Goal: Task Accomplishment & Management: Manage account settings

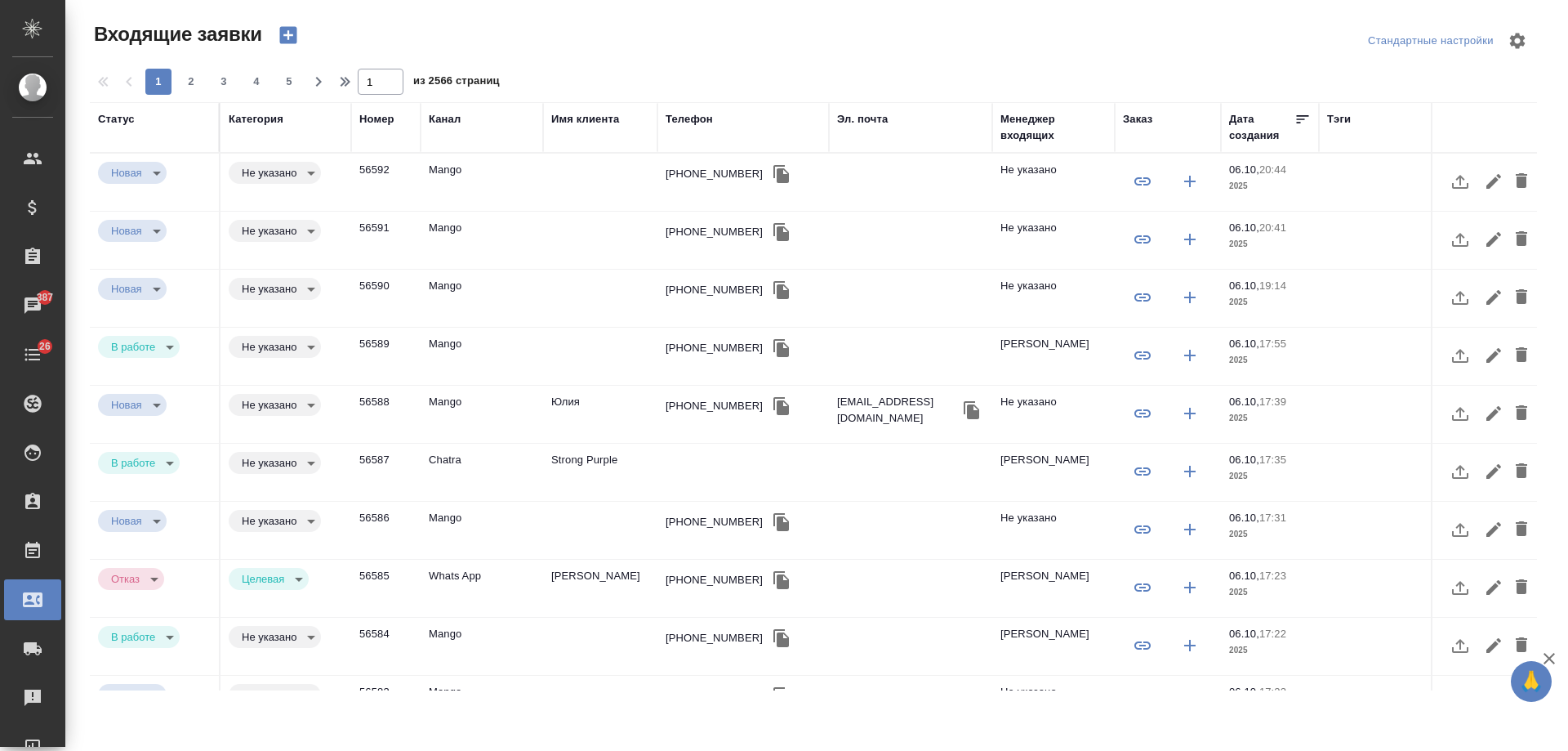
select select "RU"
click at [690, 119] on div "Телефон" at bounding box center [689, 119] width 47 height 16
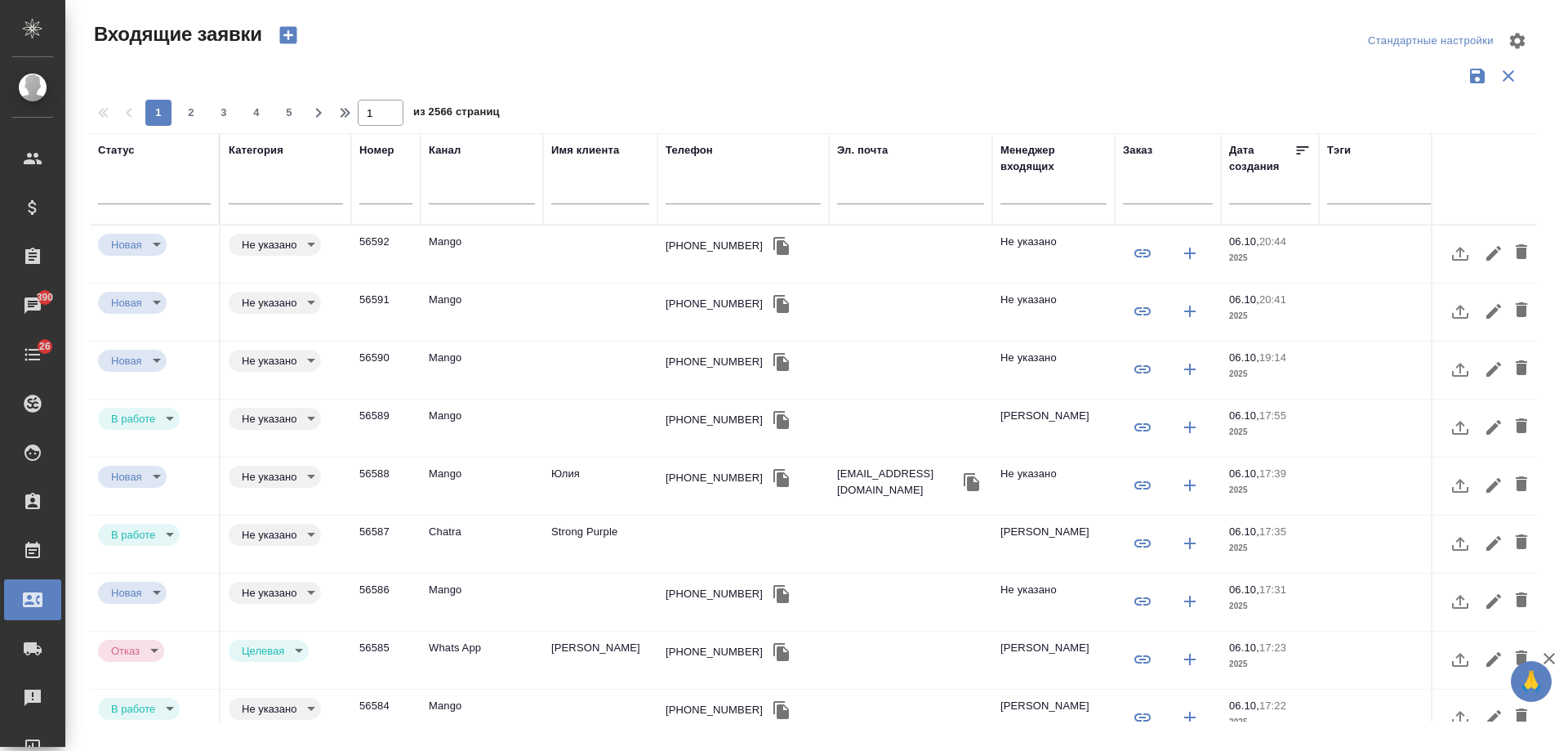
click at [578, 193] on input "text" at bounding box center [600, 192] width 98 height 20
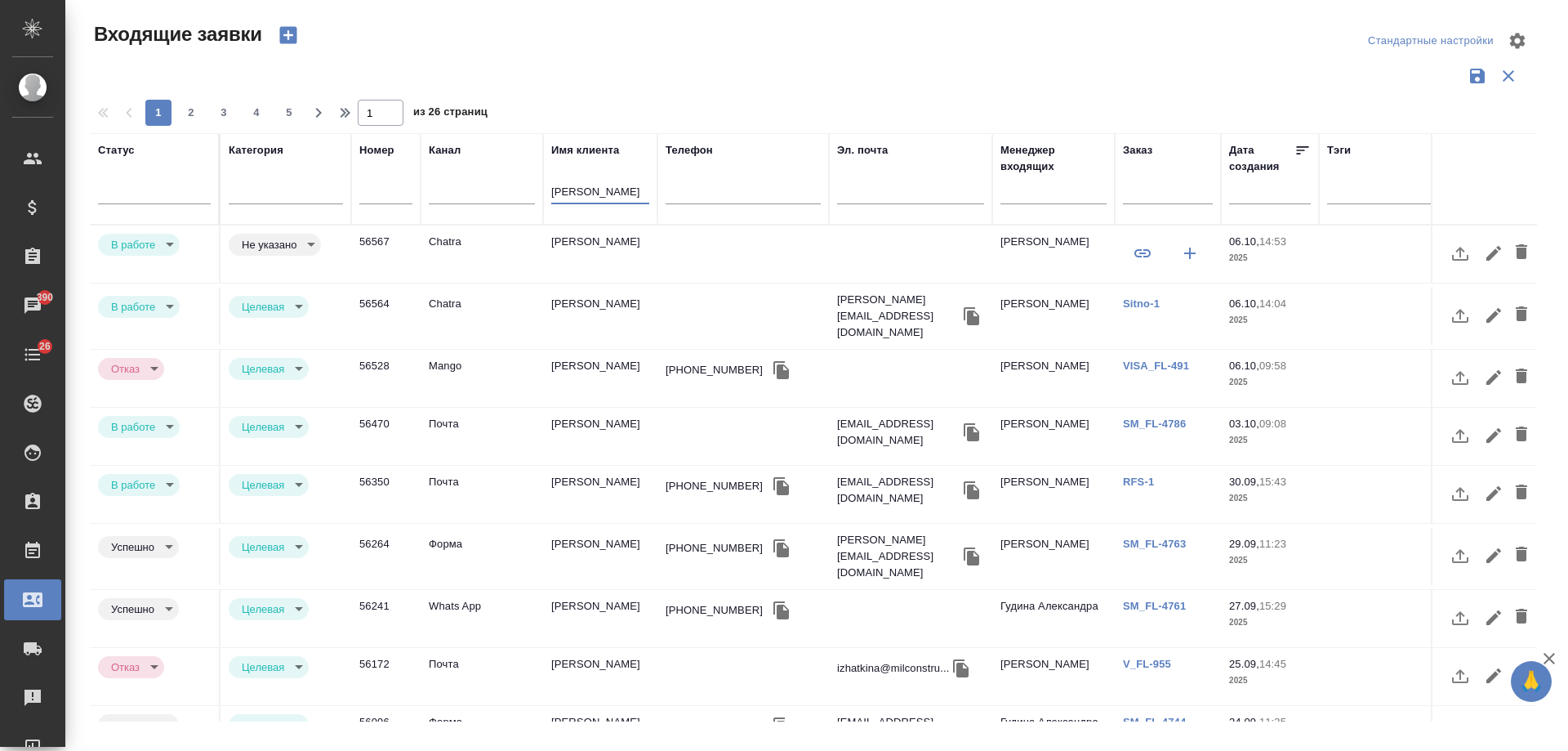
type input "ирина"
click at [1154, 301] on link "Sitno-1" at bounding box center [1141, 303] width 36 height 12
drag, startPoint x: 605, startPoint y: 191, endPoint x: 408, endPoint y: 184, distance: 197.1
click at [408, 184] on tr "Статус Категория Номер Канал Имя клиента ирина Телефон Эл. почта Менеджер входя…" at bounding box center [1039, 178] width 1900 height 91
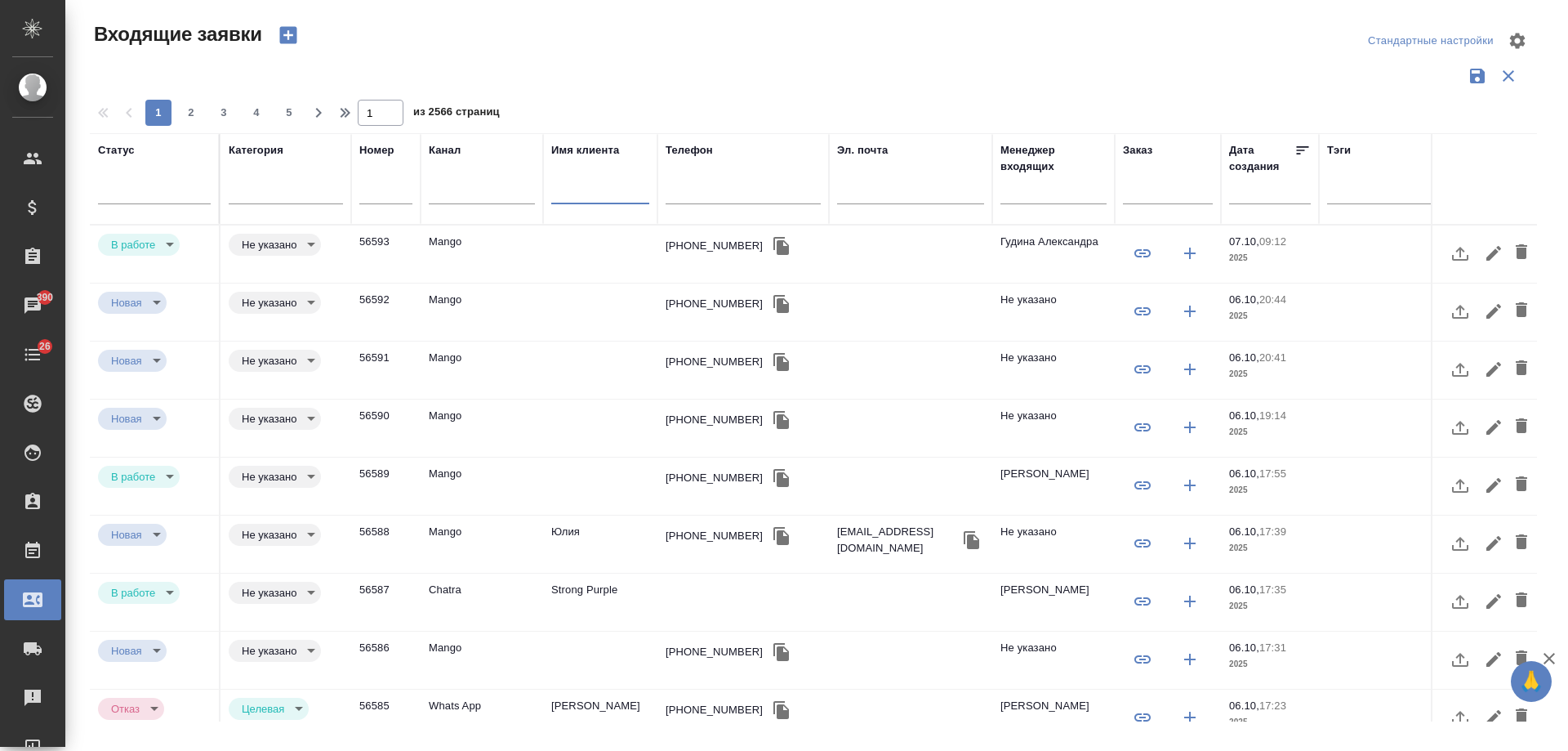
click at [695, 243] on div "+74997023680" at bounding box center [714, 246] width 98 height 16
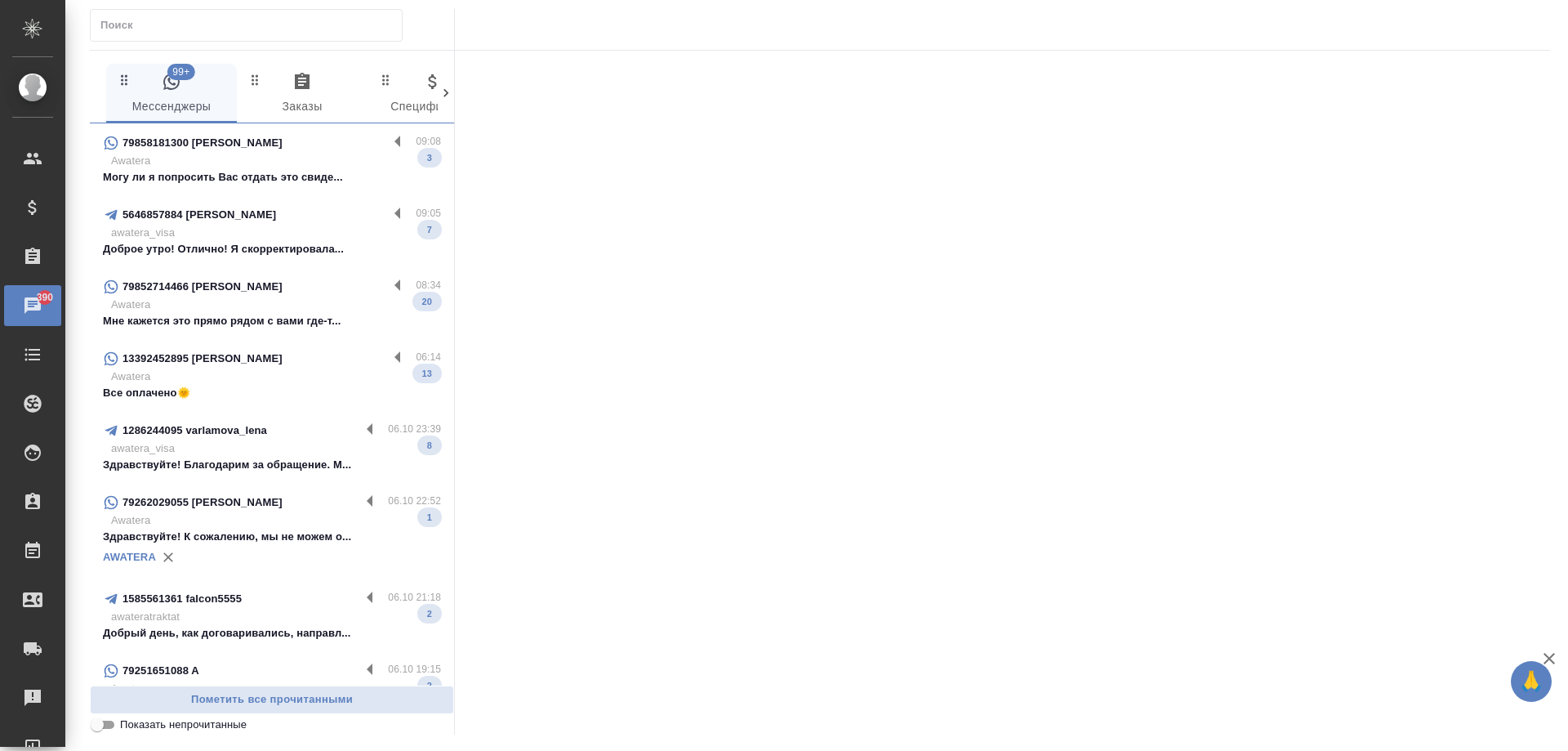
click at [322, 154] on p "Awatera" at bounding box center [276, 160] width 330 height 16
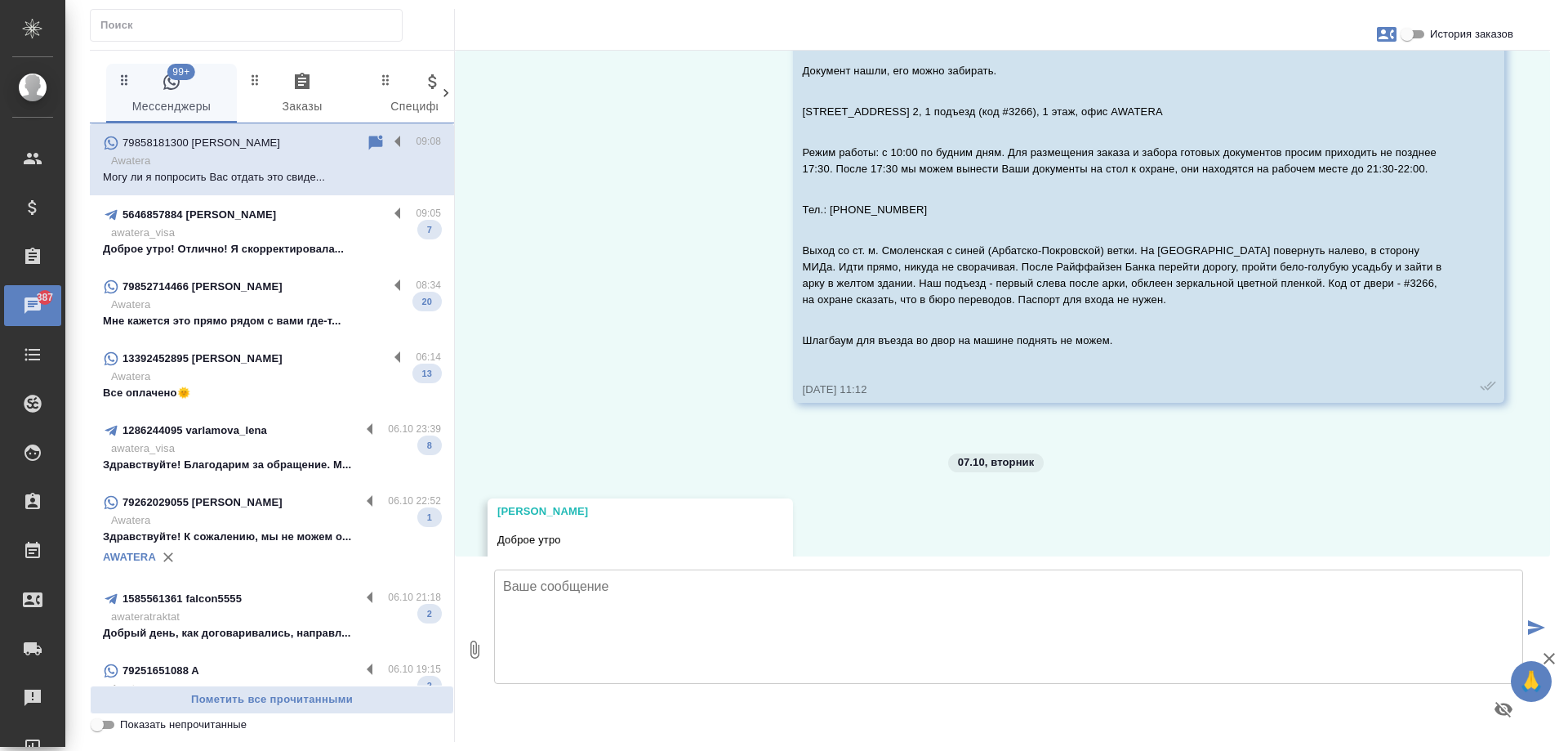
scroll to position [3196, 0]
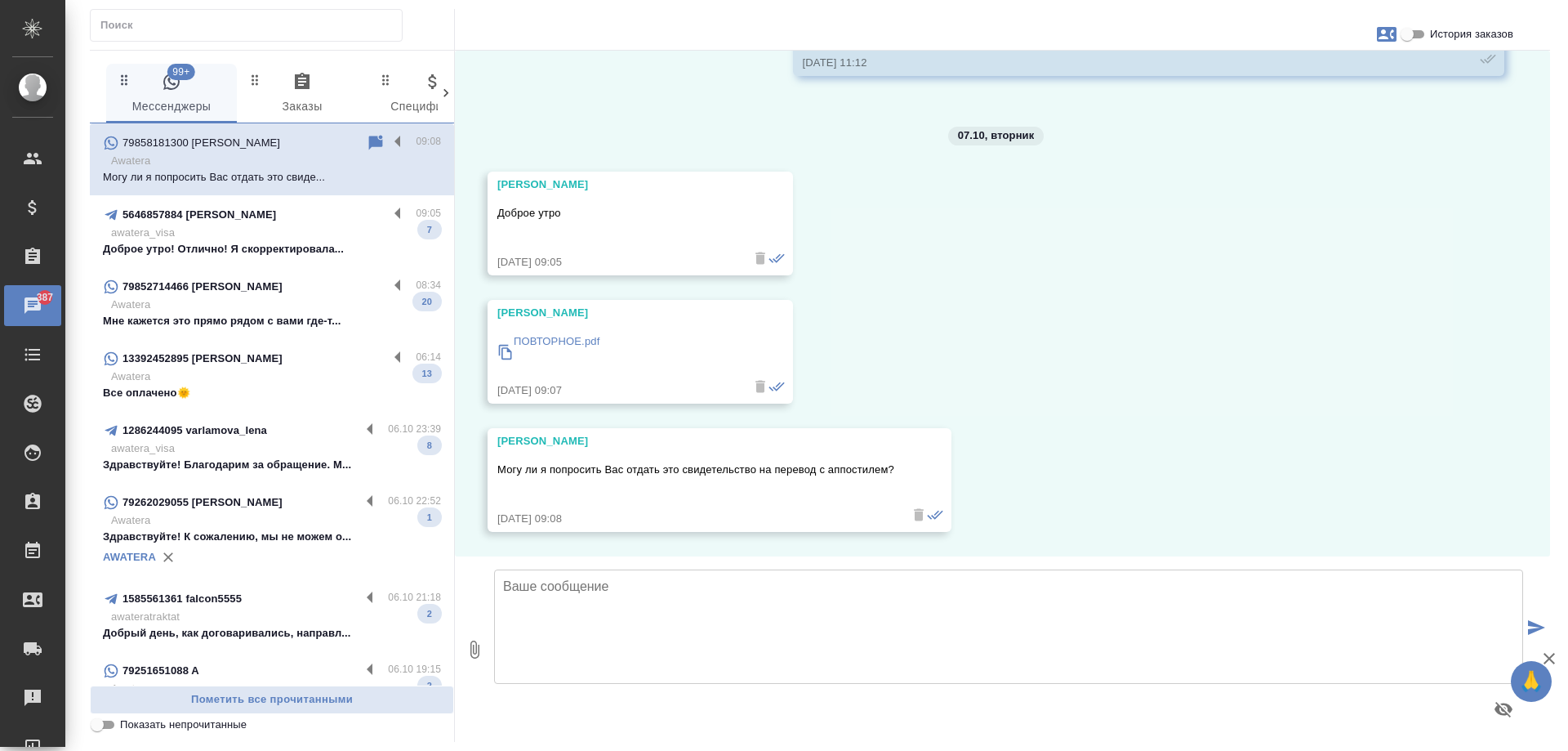
click at [277, 231] on p "awatera_visa" at bounding box center [276, 232] width 330 height 16
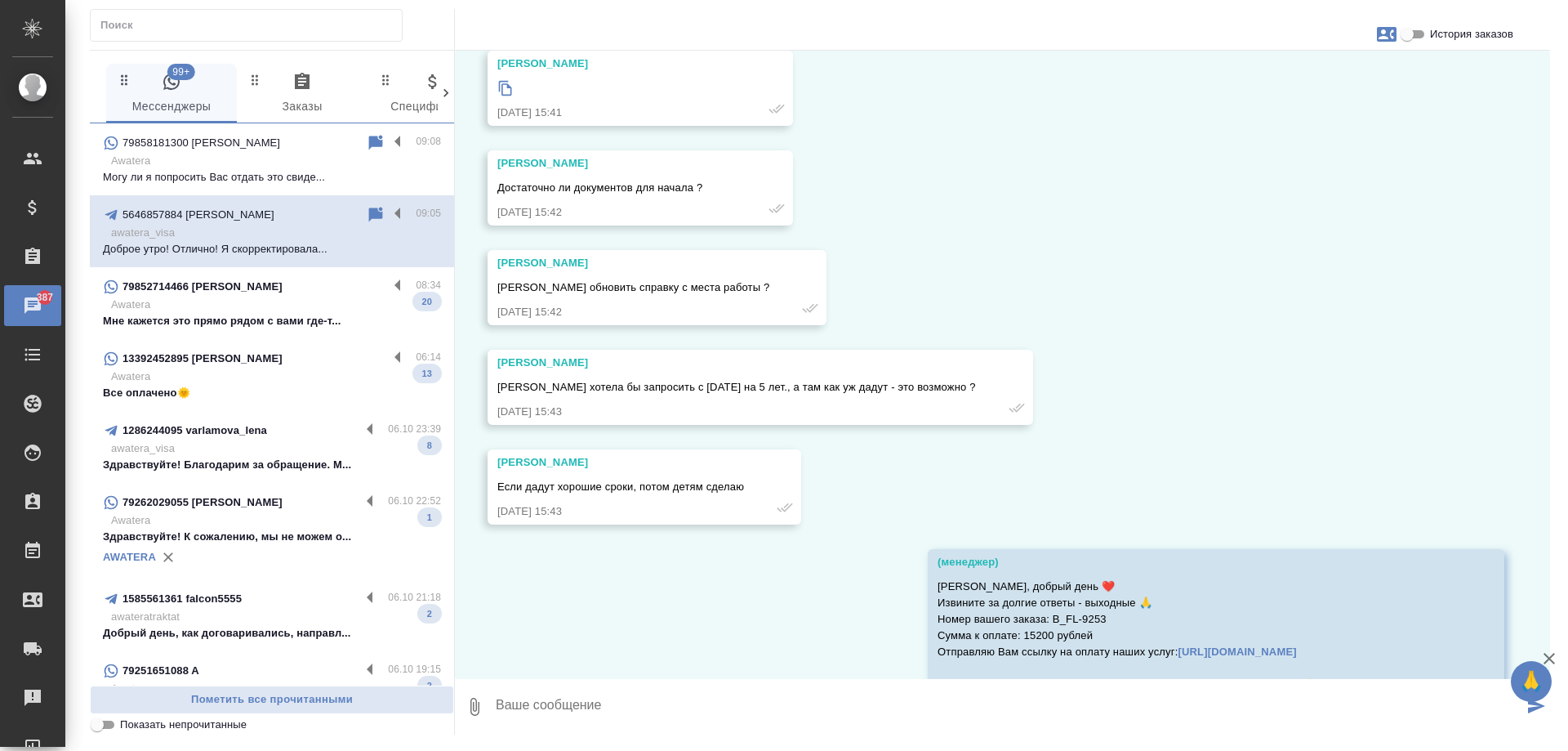
scroll to position [18139, 0]
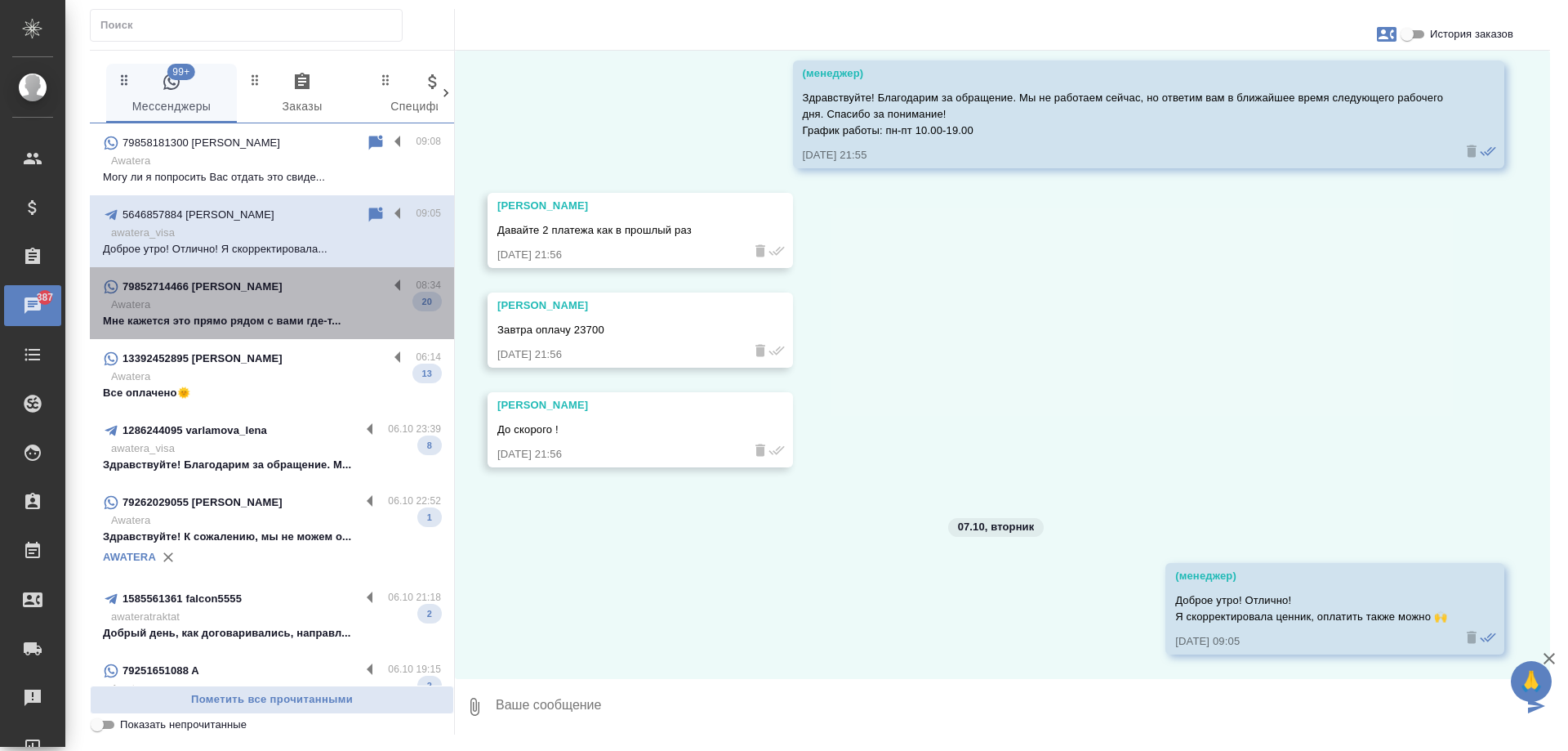
click at [308, 305] on p "Awatera" at bounding box center [276, 305] width 330 height 16
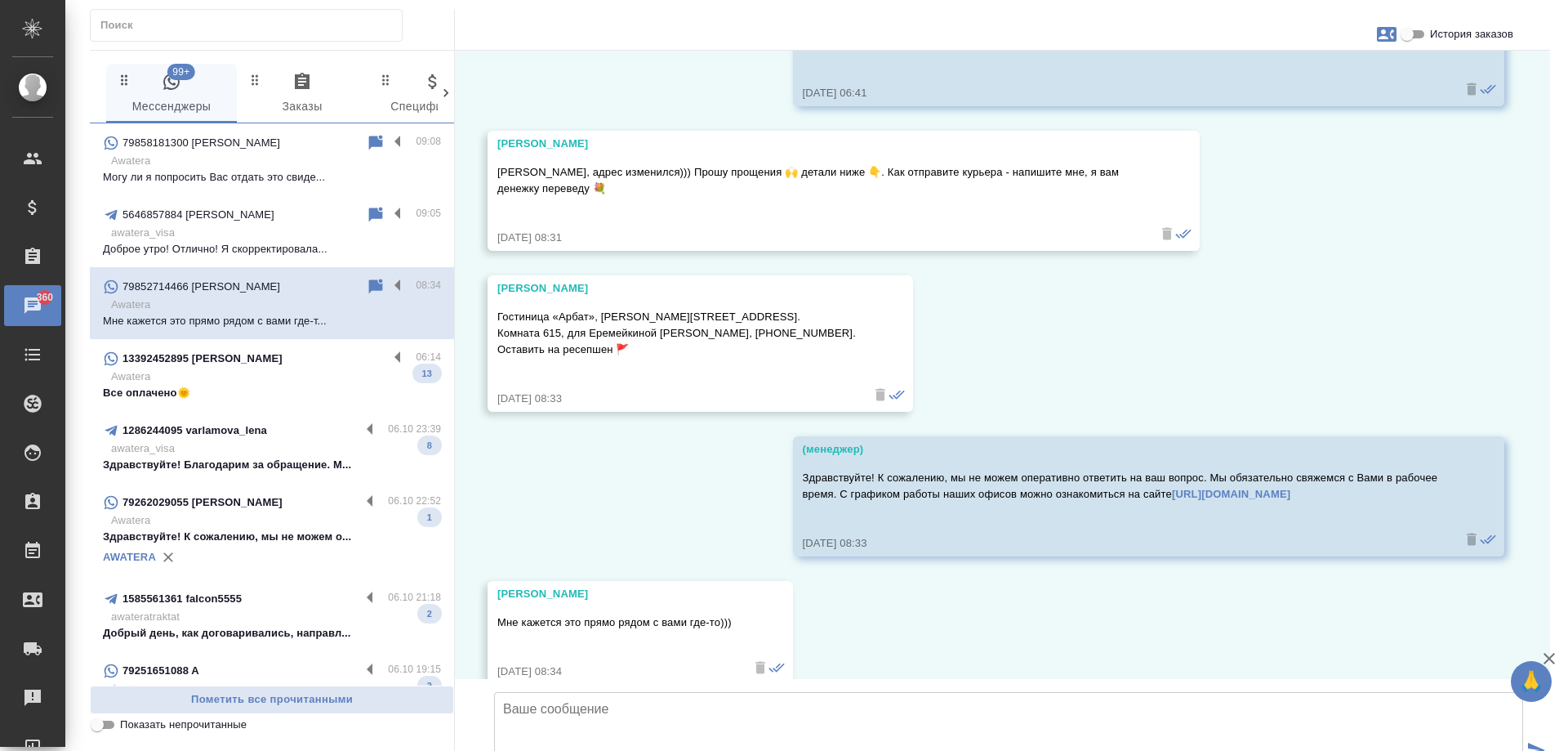
scroll to position [26724, 0]
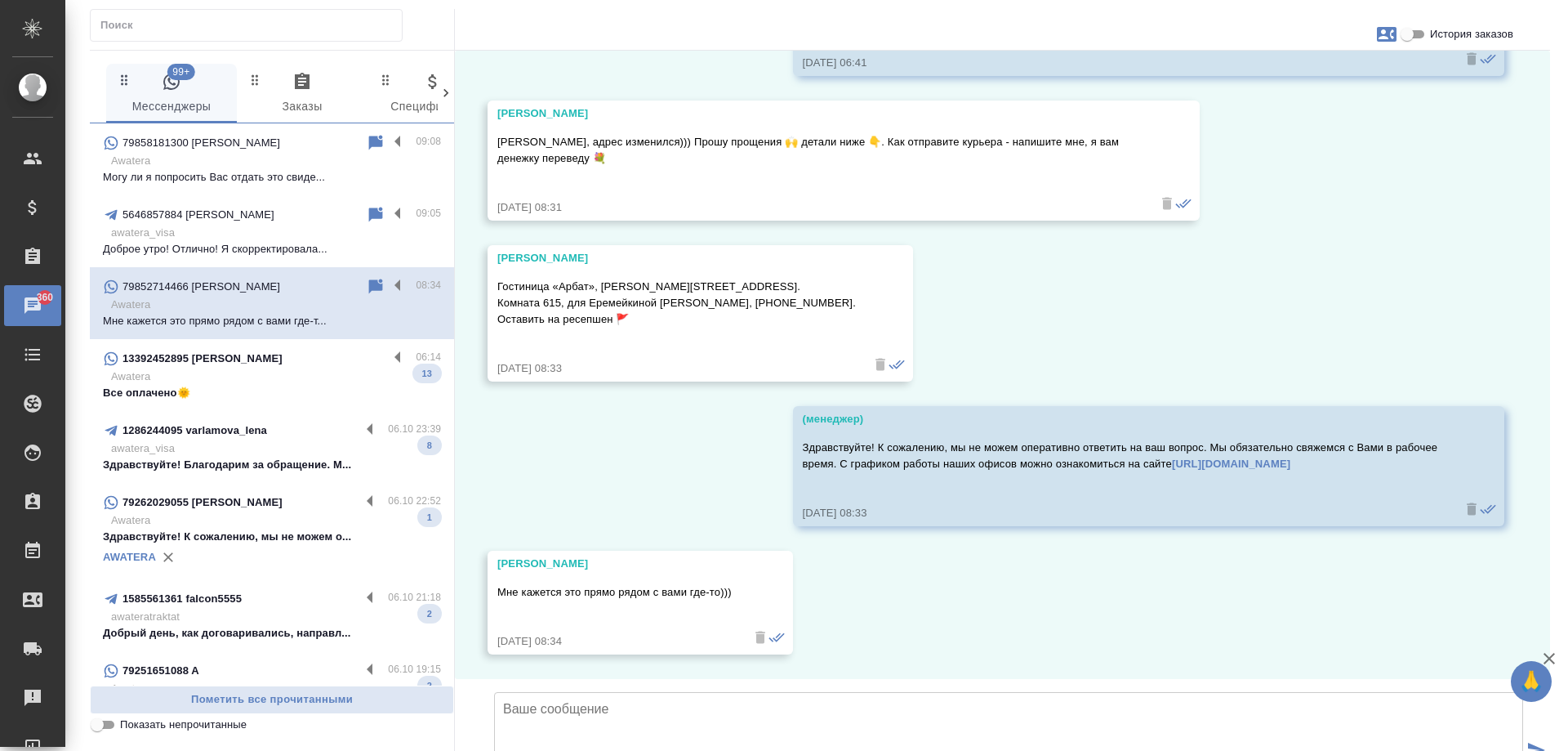
click at [277, 376] on p "Awatera" at bounding box center [276, 377] width 330 height 16
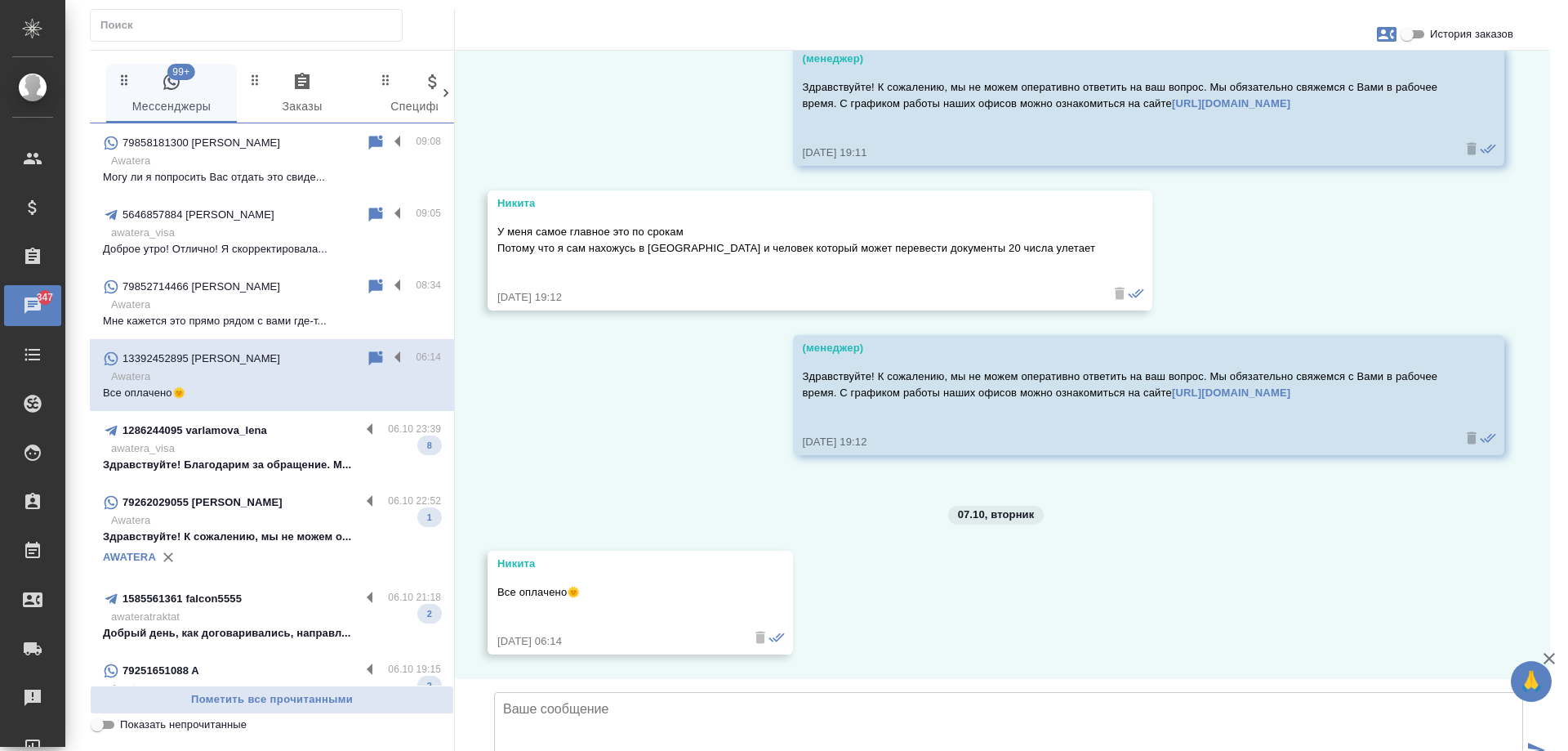
scroll to position [6721, 0]
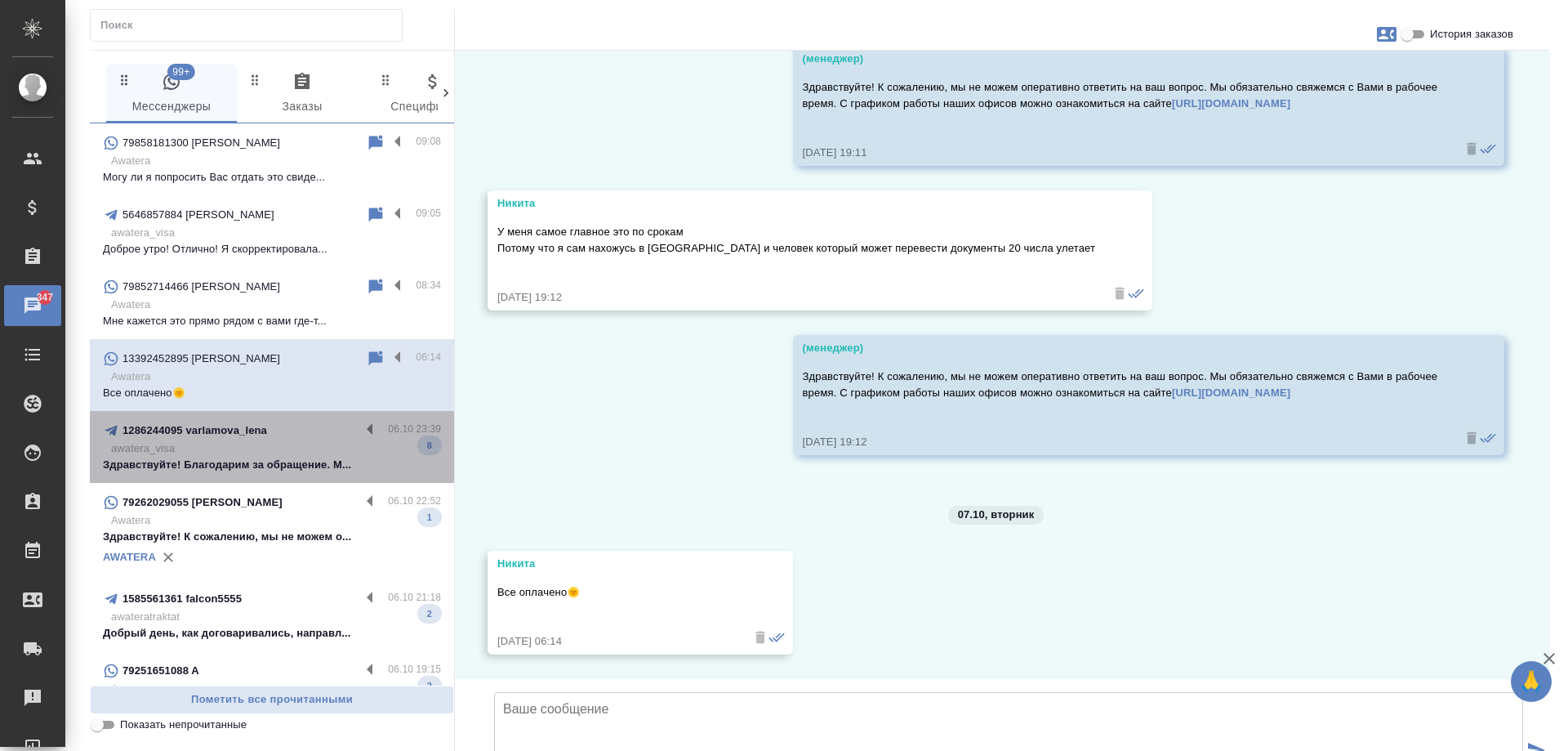
click at [279, 458] on p "Здравствуйте! Благодарим за обращение. М..." at bounding box center [272, 465] width 339 height 16
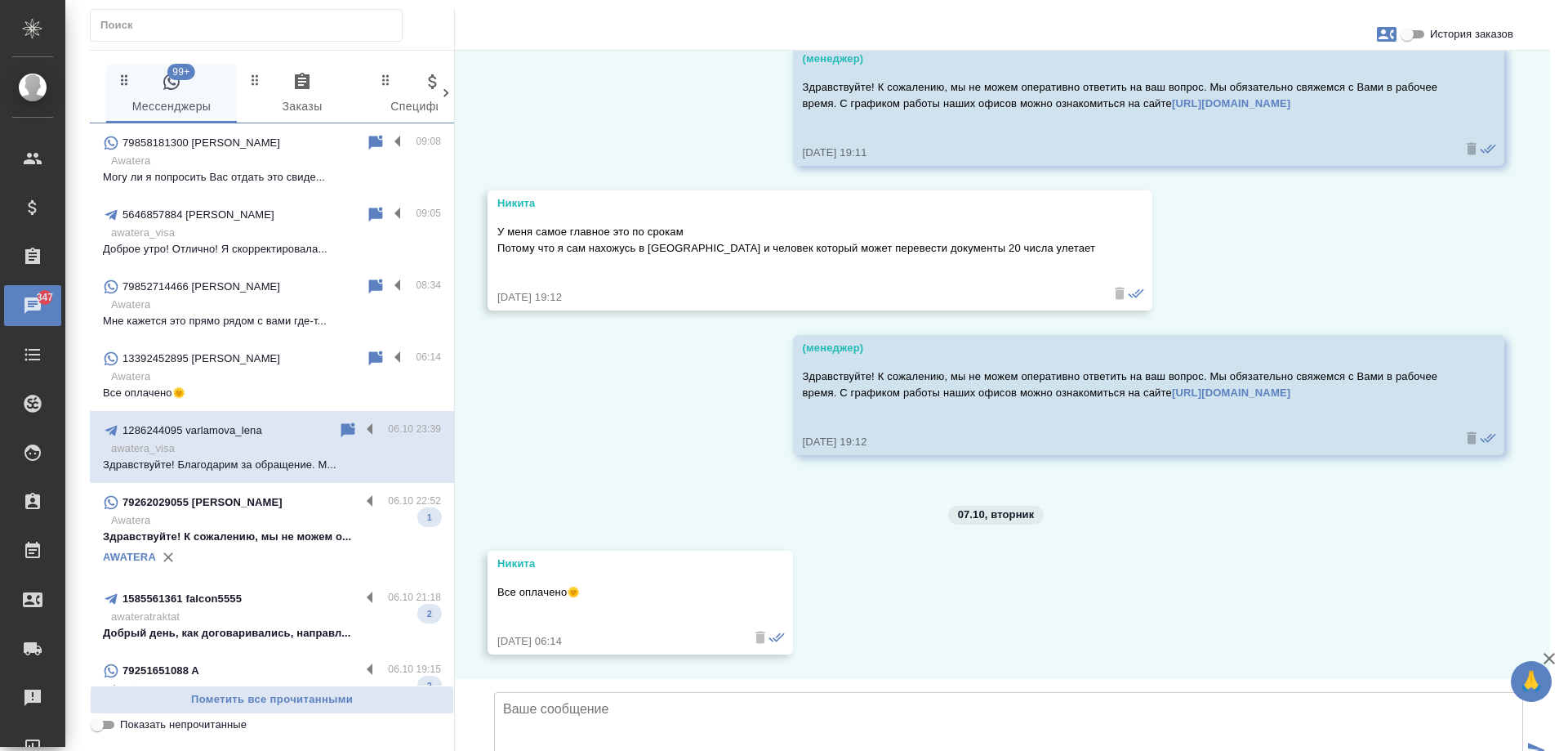
scroll to position [2485, 0]
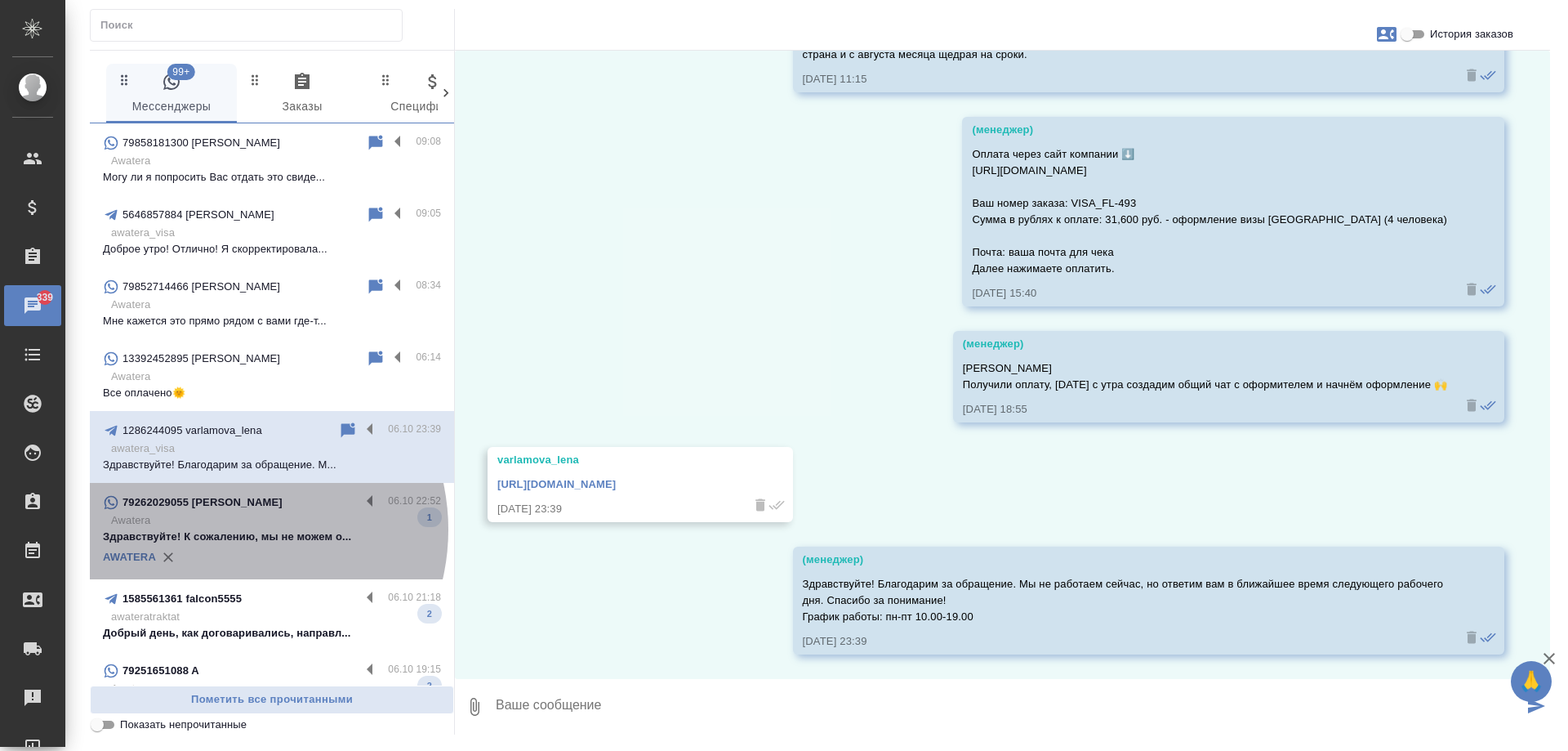
click at [226, 529] on p "Здравствуйте! К сожалению, мы не можем о..." at bounding box center [272, 536] width 339 height 16
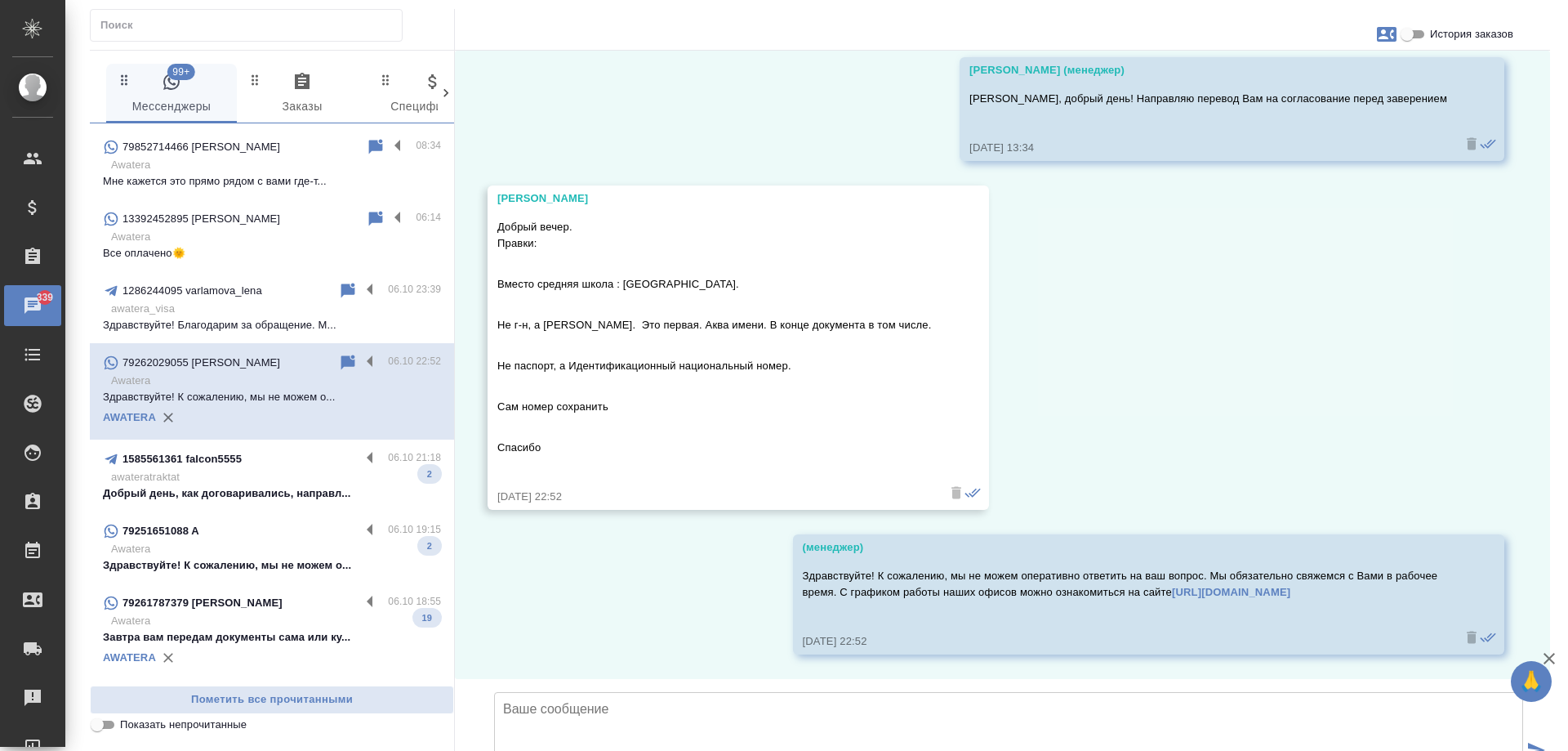
scroll to position [245, 0]
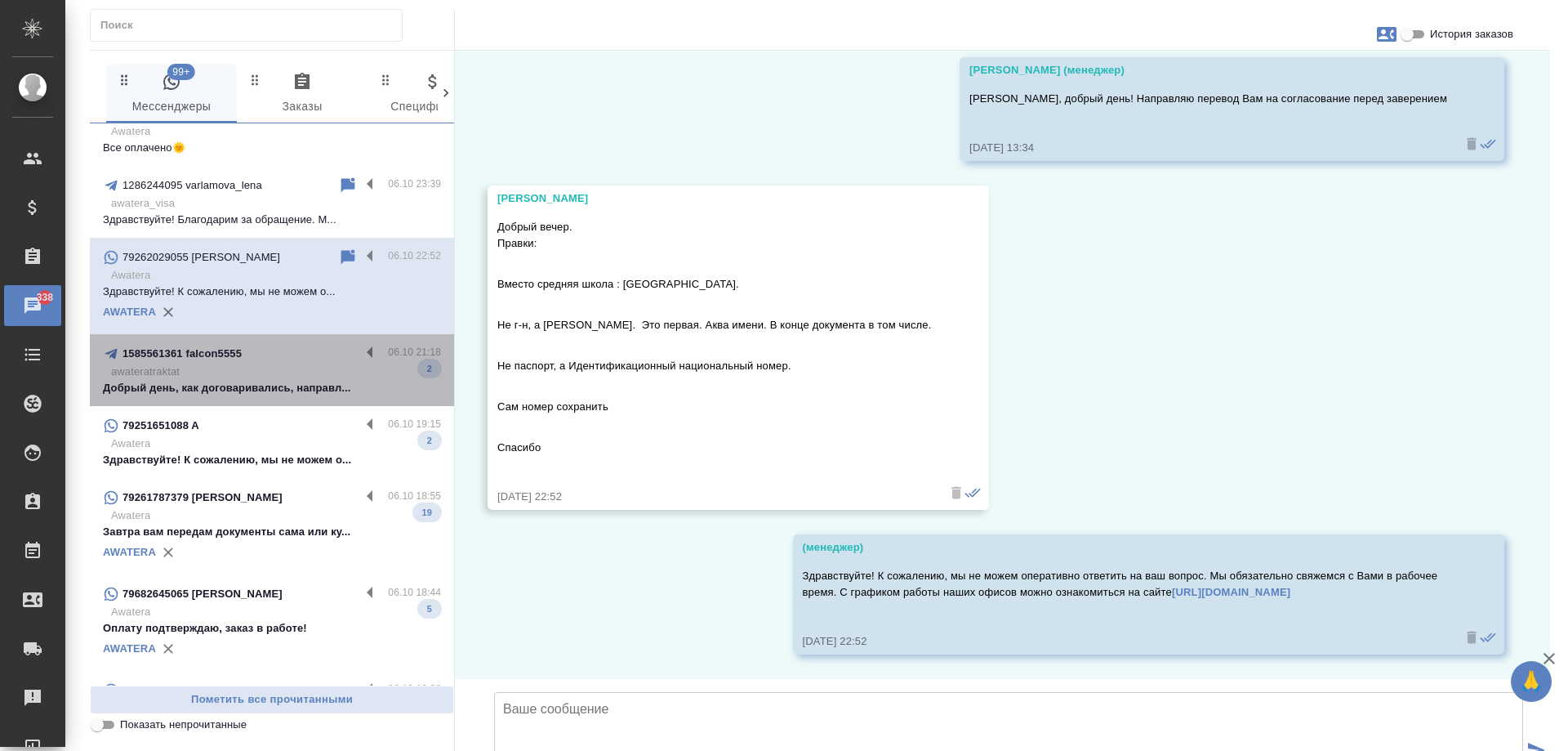
click at [303, 369] on p "awateratraktat" at bounding box center [276, 372] width 330 height 16
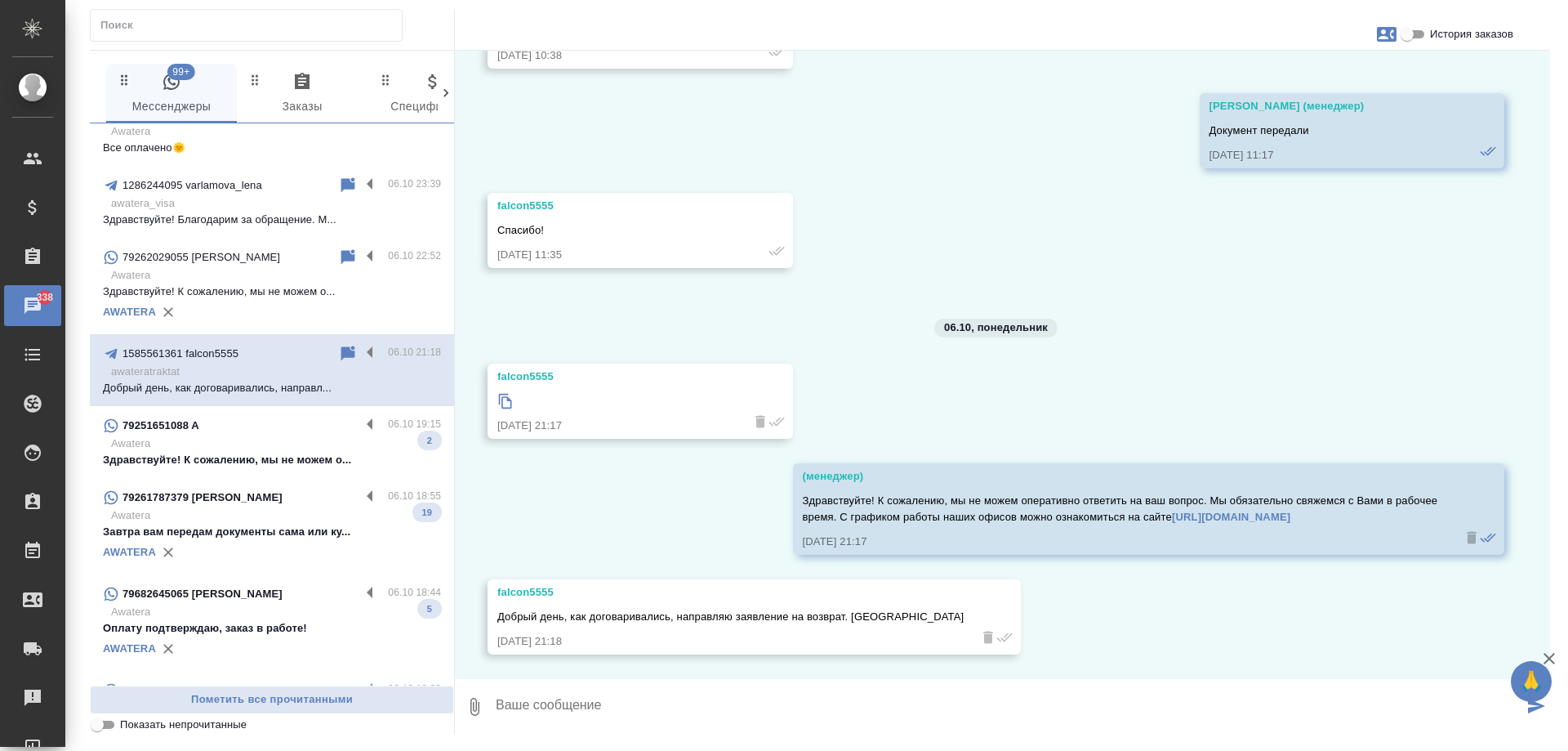
scroll to position [7180, 0]
click at [277, 435] on p "Awatera" at bounding box center [276, 443] width 330 height 16
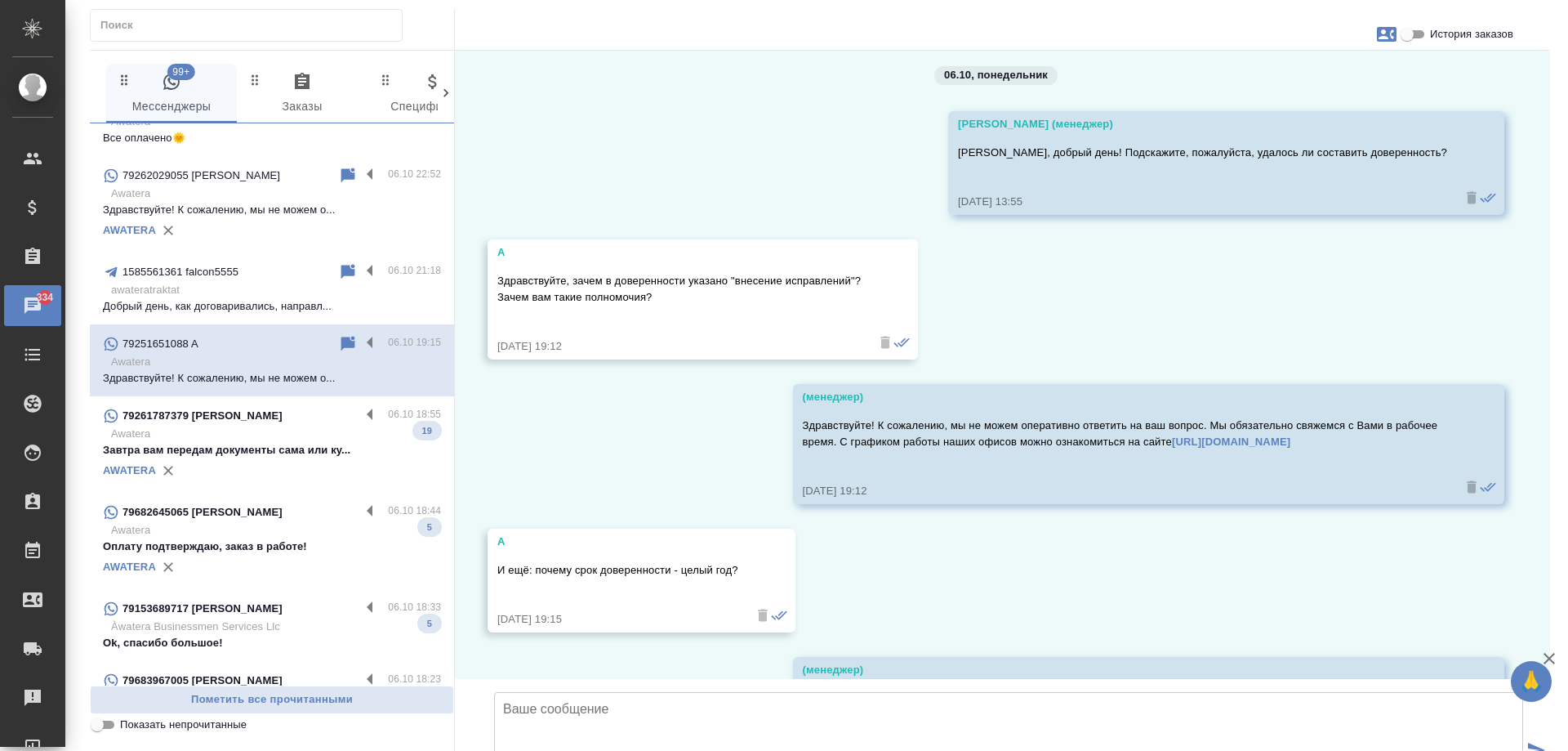
scroll to position [5496, 0]
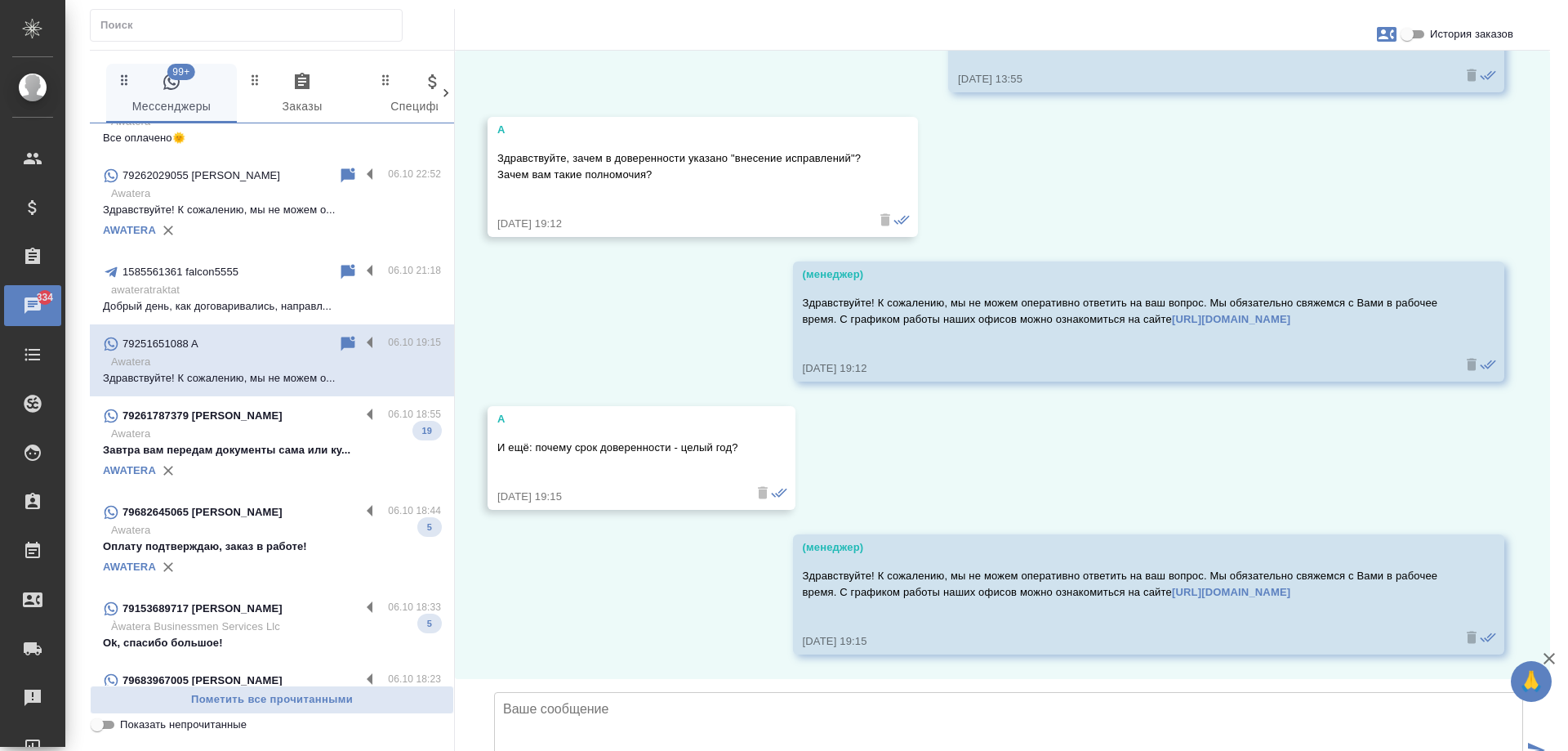
drag, startPoint x: 253, startPoint y: 439, endPoint x: 823, endPoint y: 23, distance: 705.7
click at [253, 438] on p "Awatera" at bounding box center [276, 434] width 330 height 16
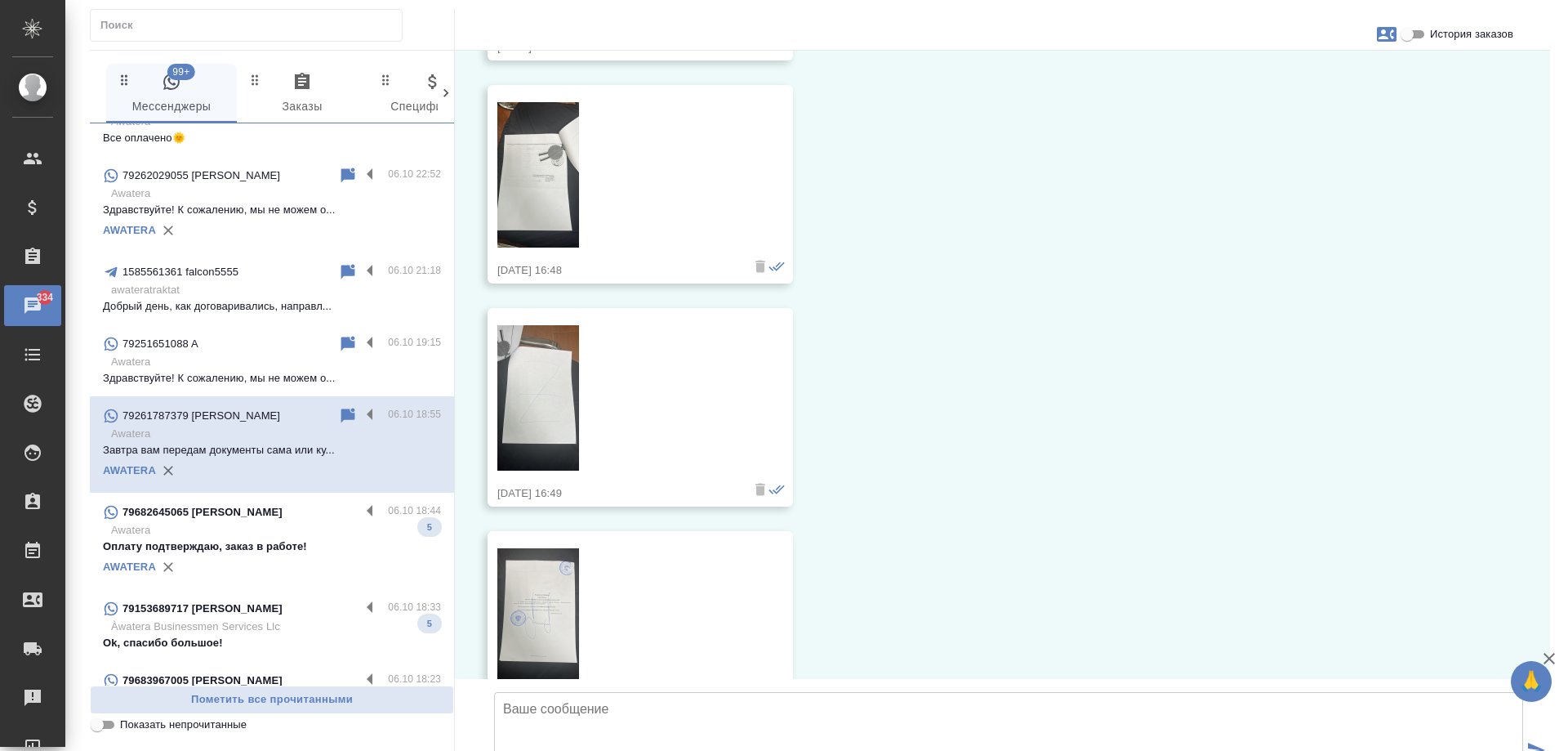
scroll to position [3534, 0]
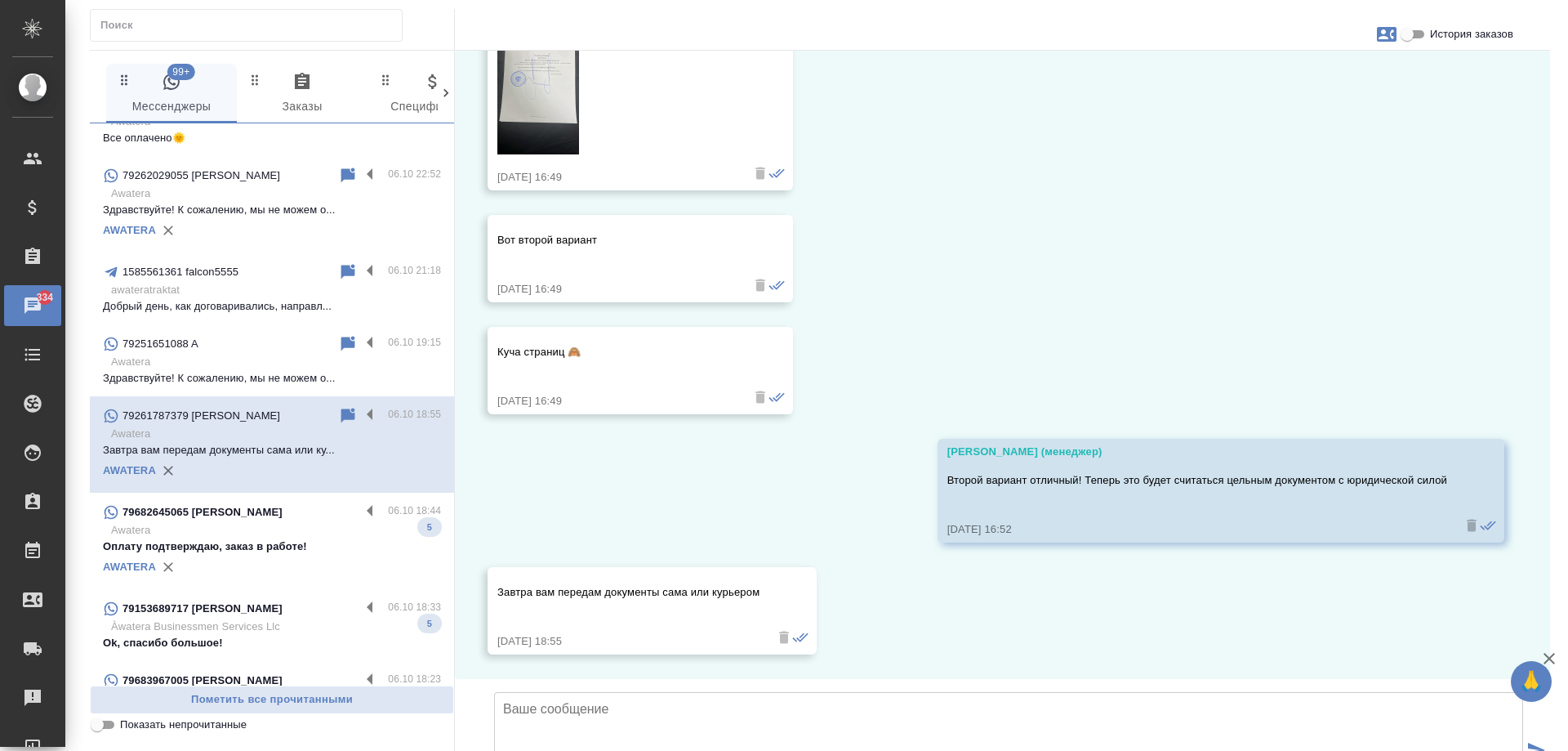
click at [256, 552] on p "Оплату подтверждаю, заказ в работе!" at bounding box center [272, 546] width 339 height 16
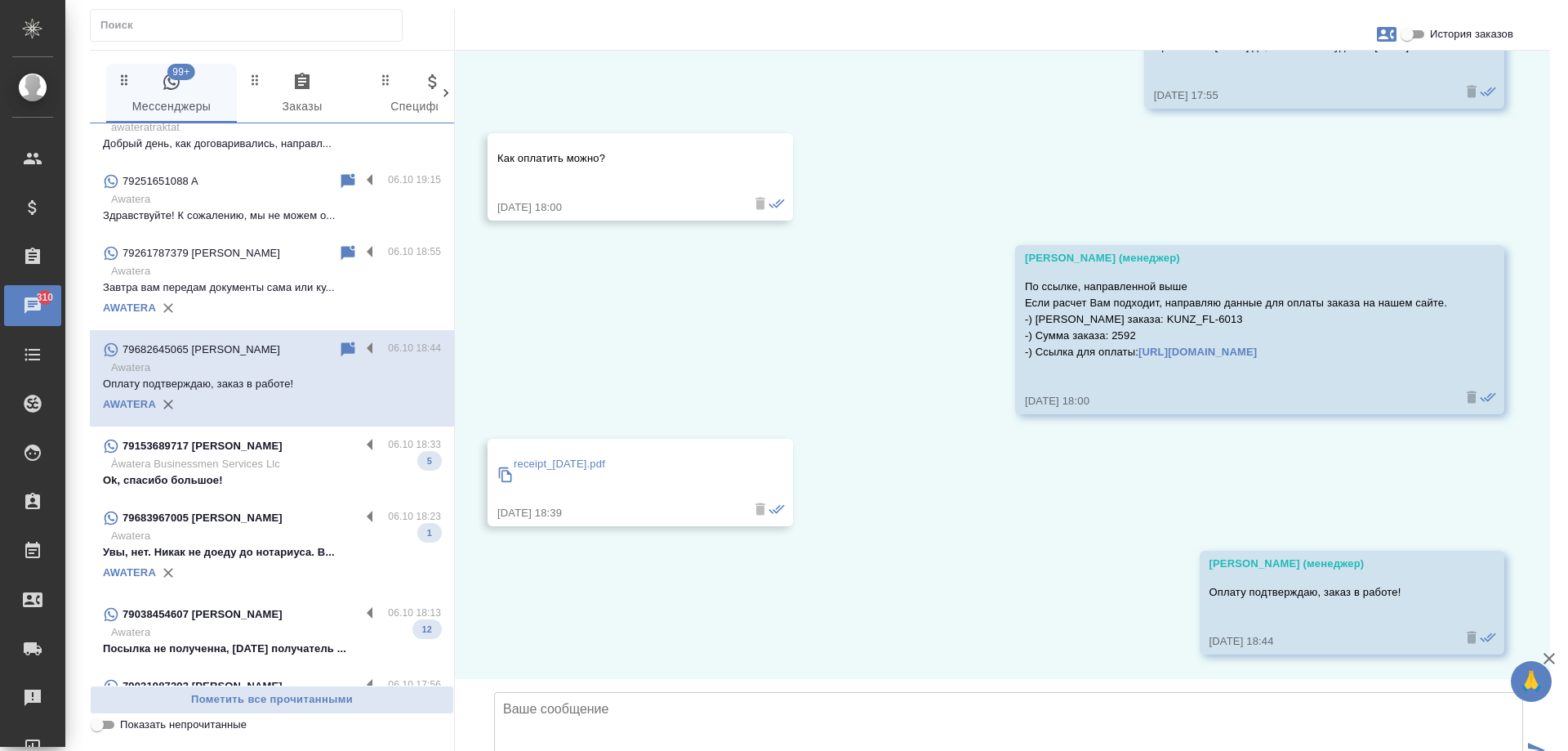
scroll to position [490, 0]
click at [322, 465] on p "Àwatera Businessmen Services Llc" at bounding box center [276, 463] width 330 height 16
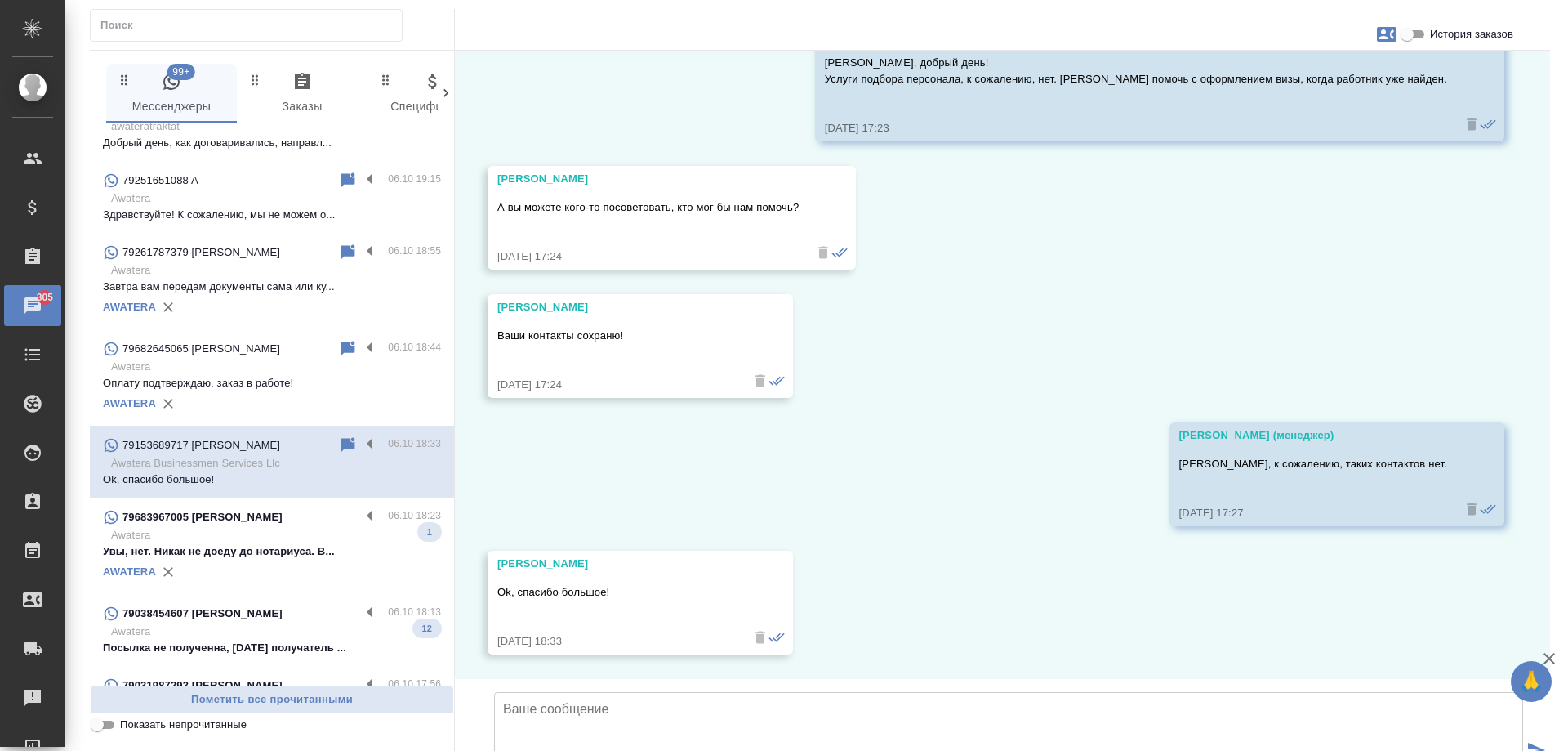
scroll to position [496, 0]
click at [269, 530] on p "Awatera" at bounding box center [276, 535] width 330 height 16
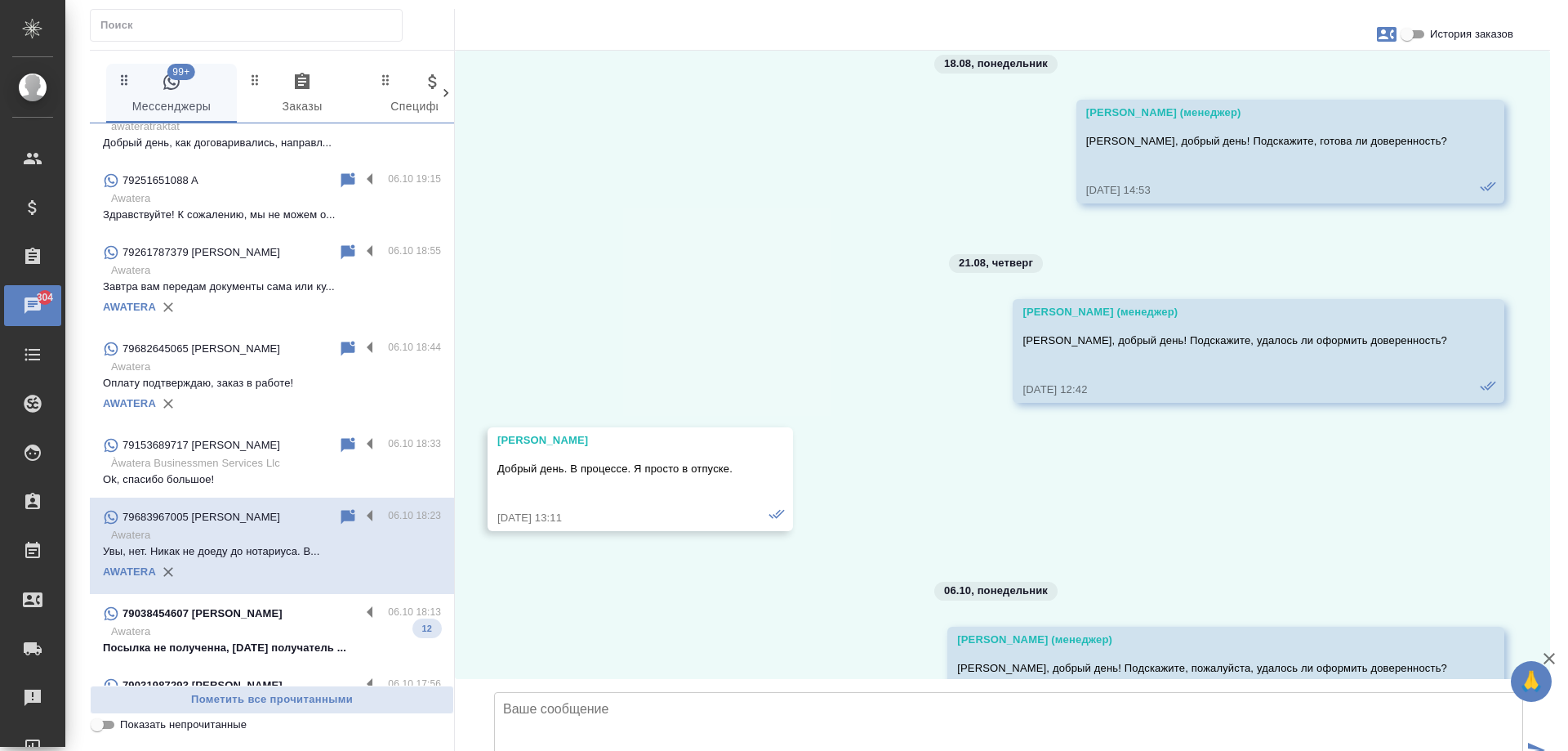
scroll to position [653, 0]
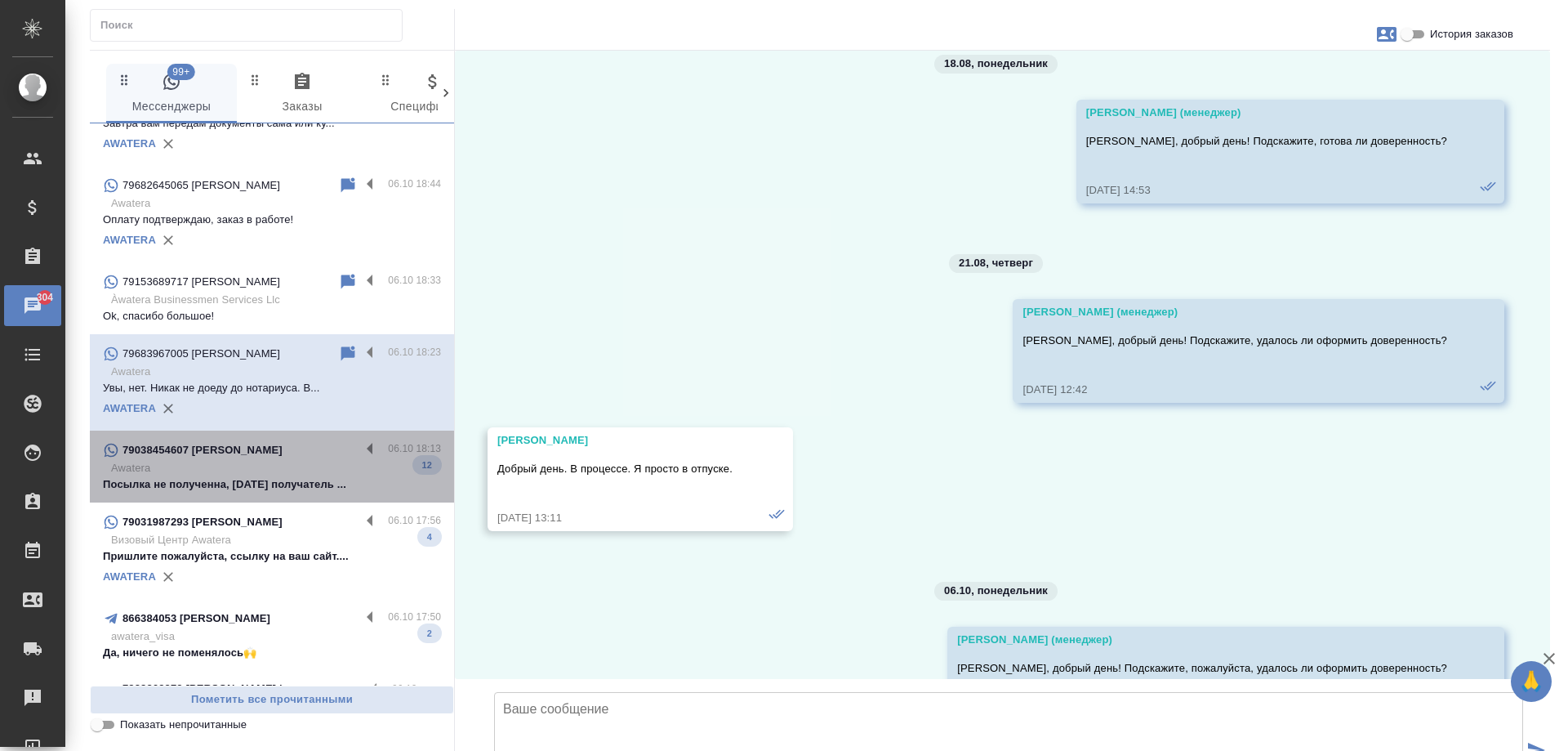
click at [290, 464] on p "Awatera" at bounding box center [276, 468] width 330 height 16
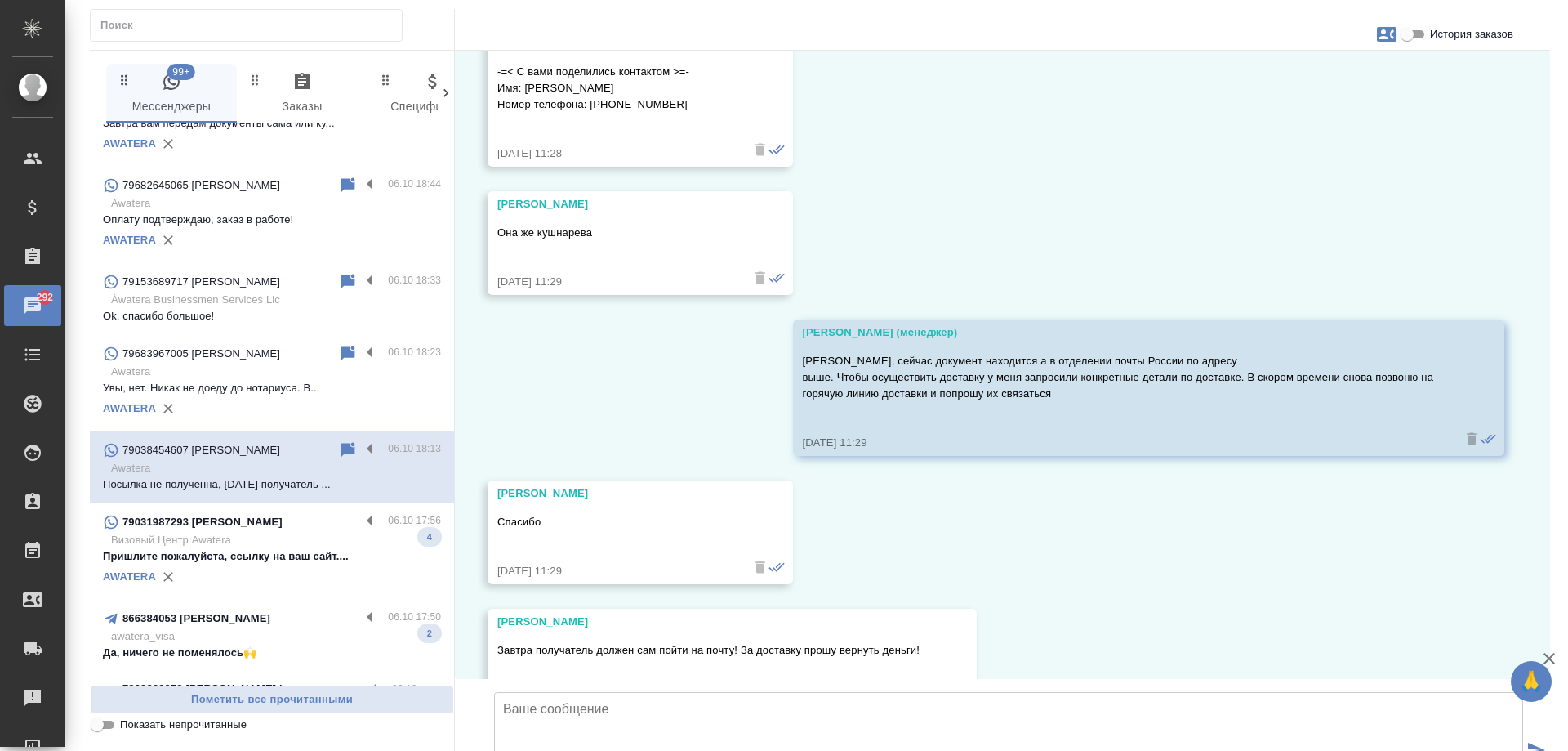
scroll to position [44100, 0]
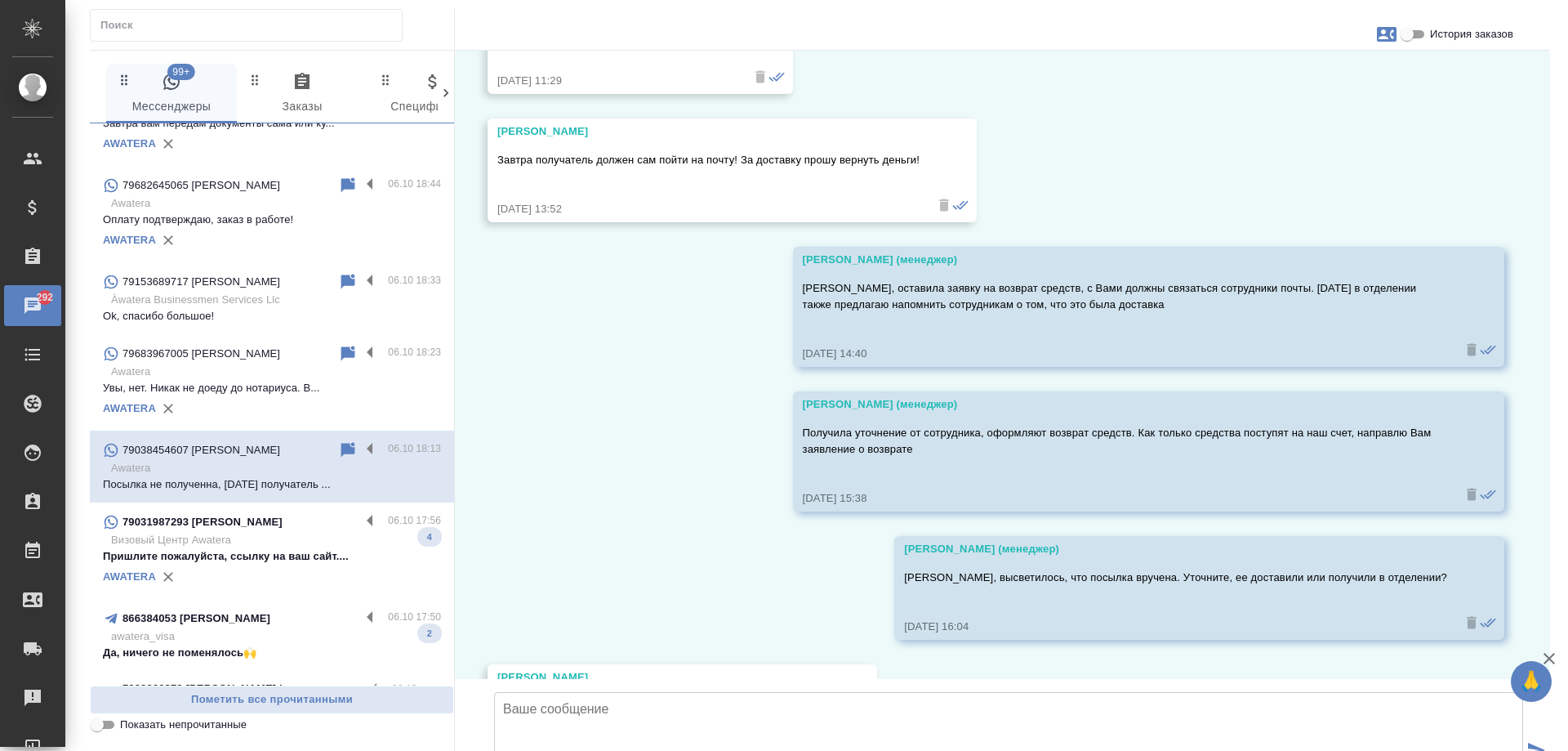
click at [245, 544] on p "Визовый Центр Awatera" at bounding box center [276, 540] width 330 height 16
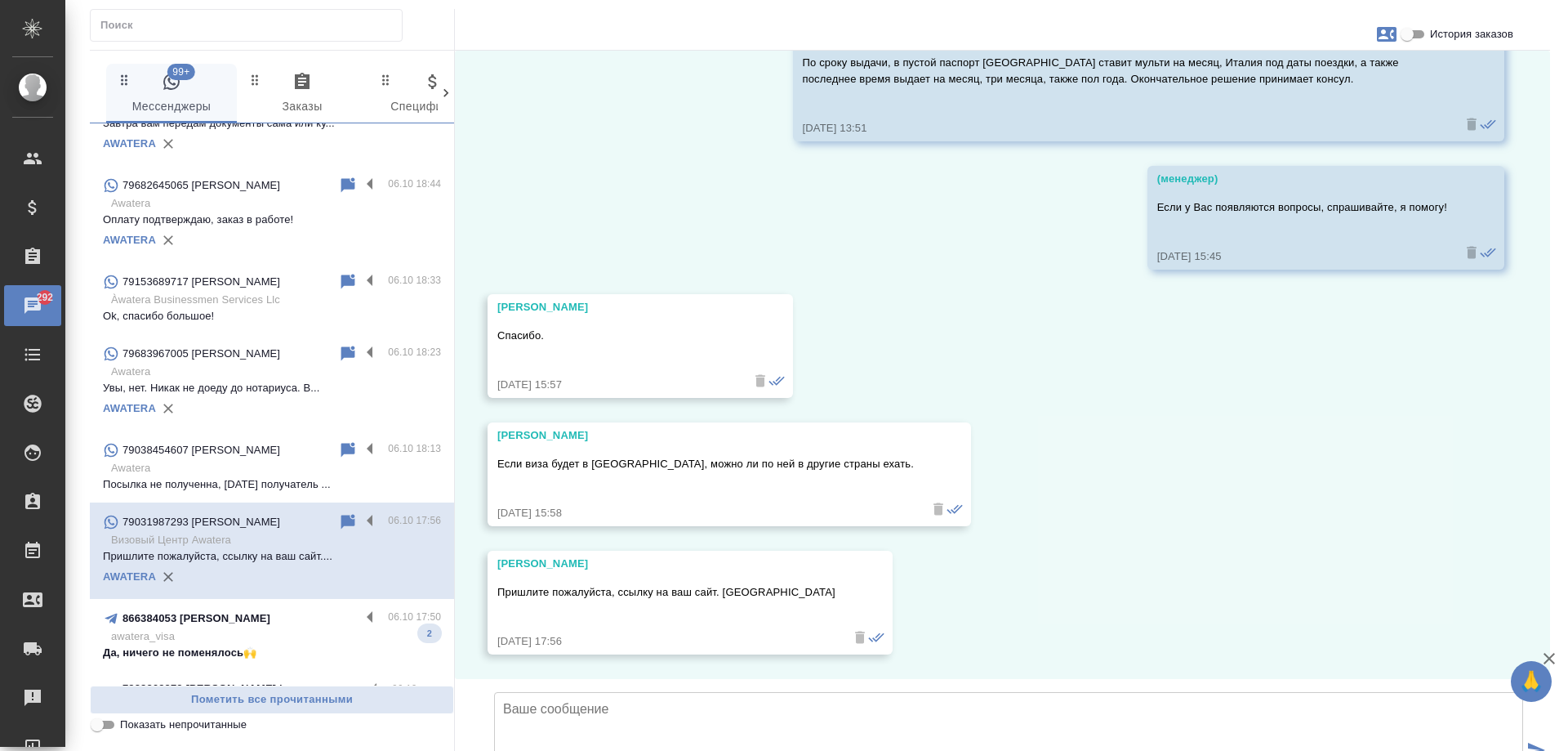
scroll to position [2794, 0]
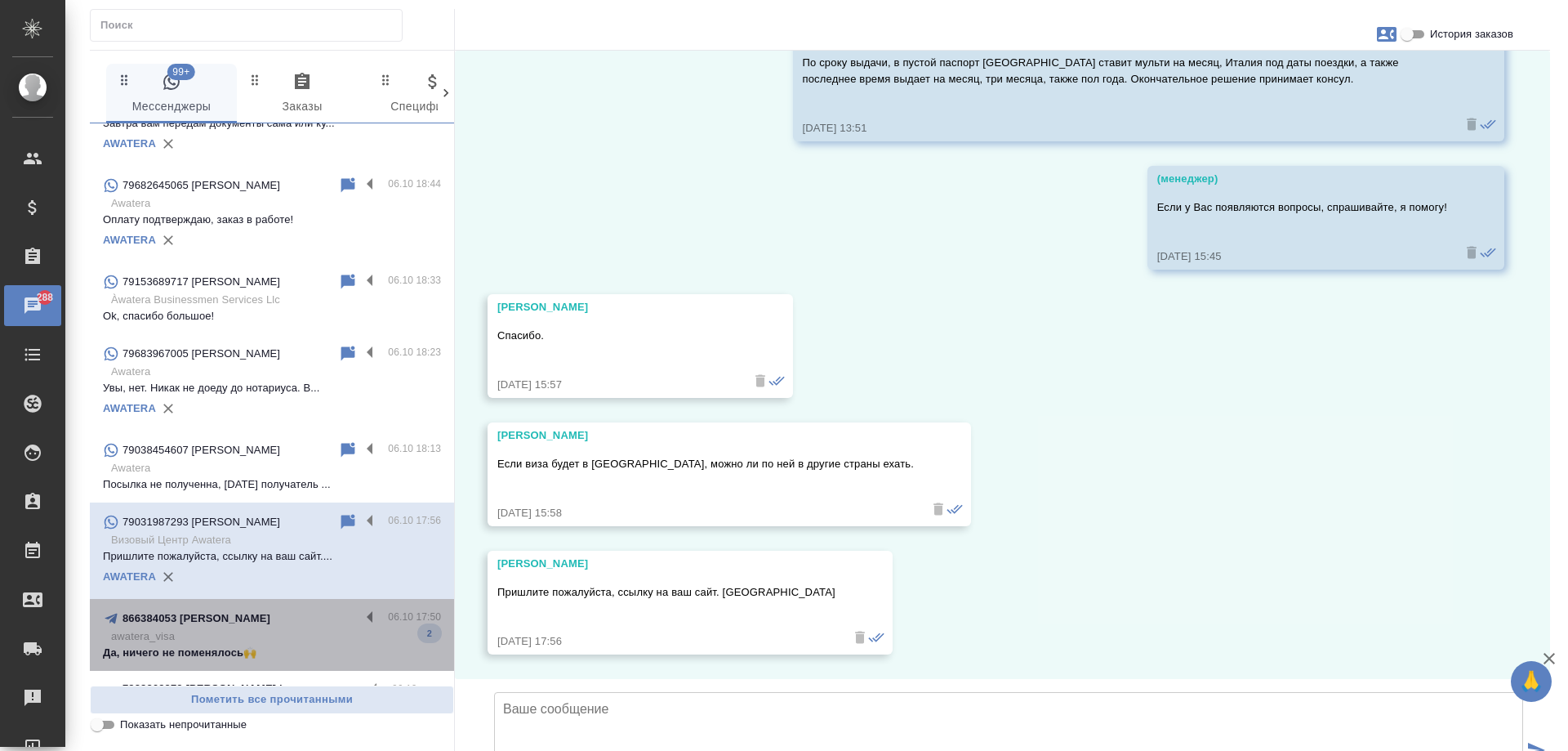
click at [308, 641] on p "awatera_visa" at bounding box center [276, 637] width 330 height 16
type textarea "Д"
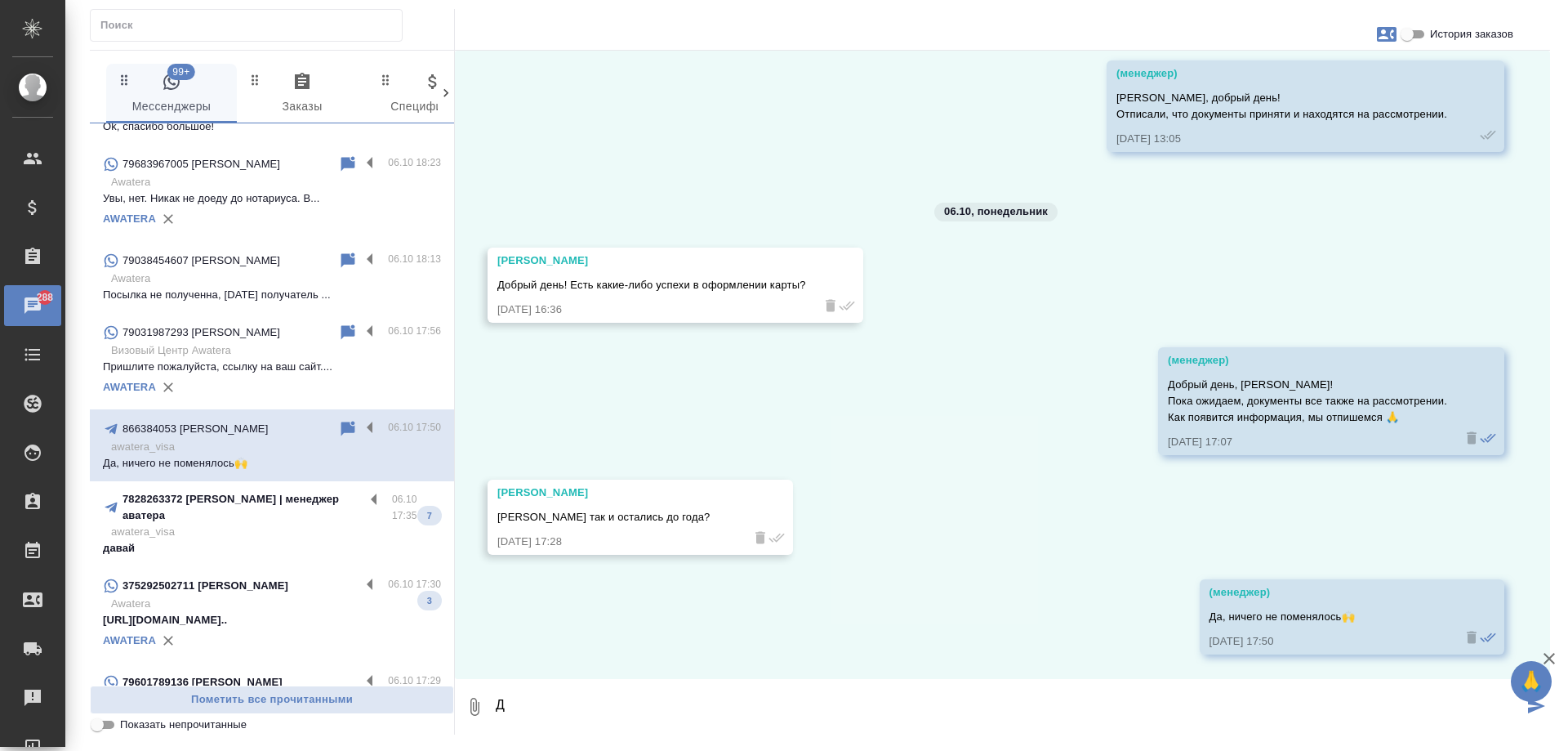
scroll to position [899, 0]
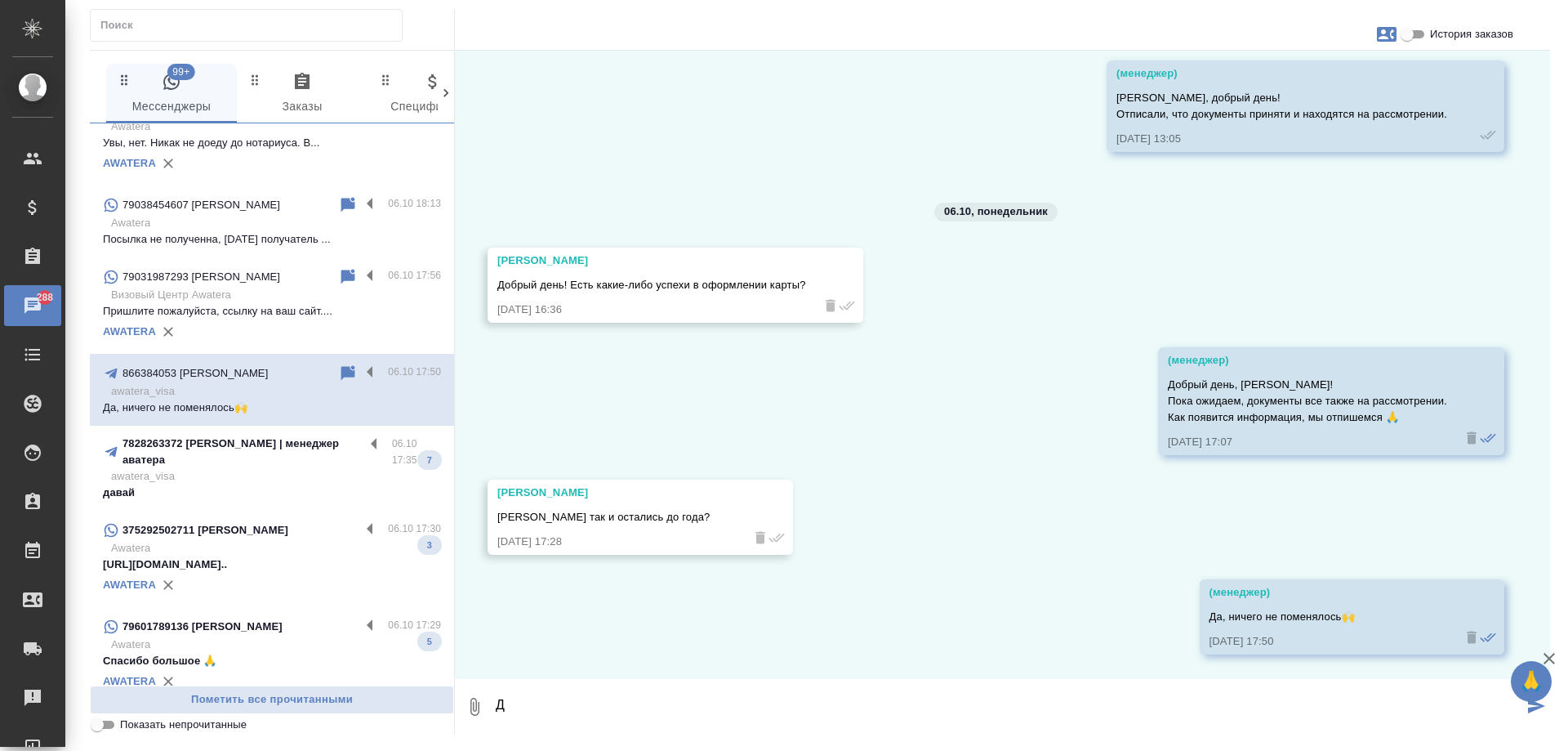
click at [107, 724] on input "Показать непрочитанные" at bounding box center [97, 724] width 59 height 20
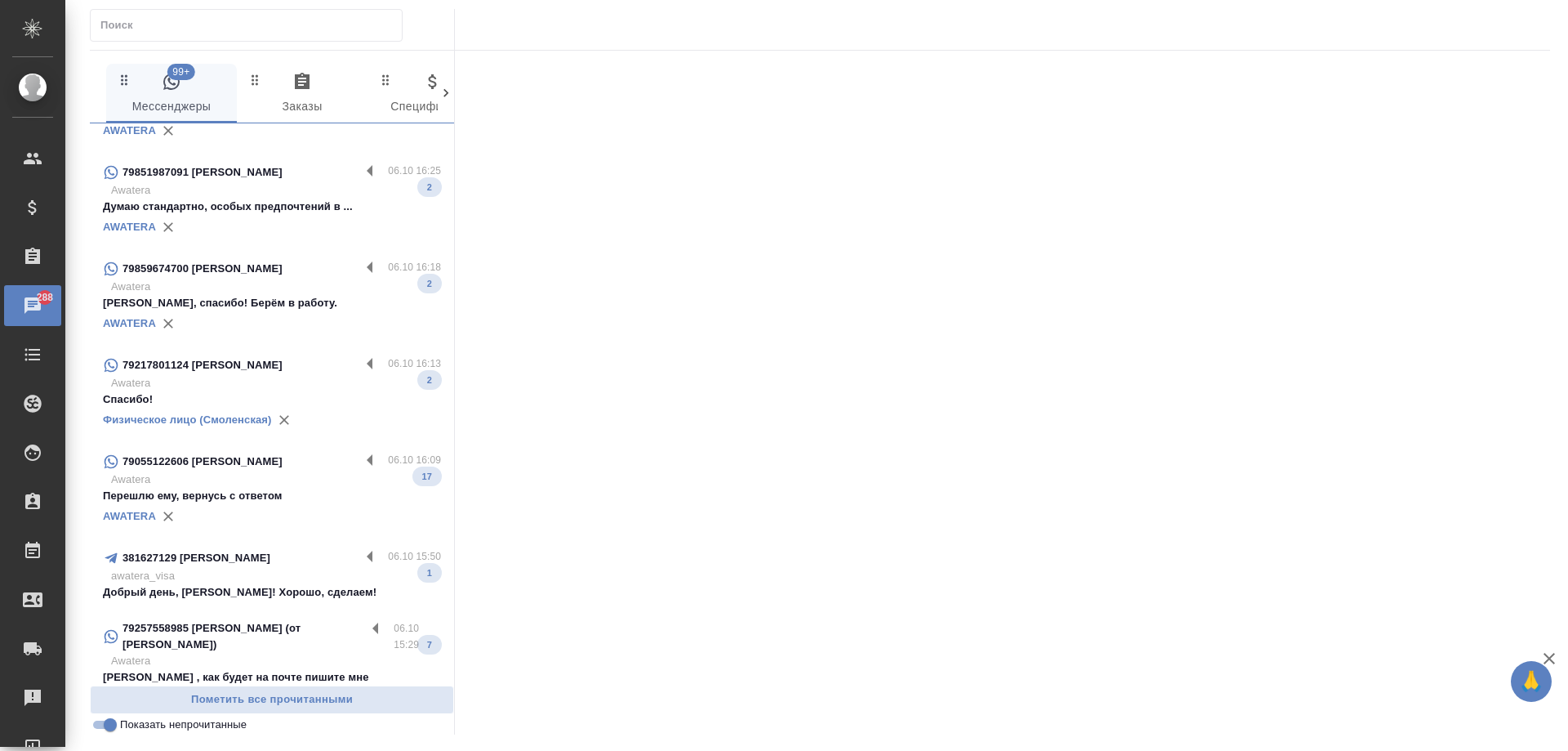
scroll to position [0, 0]
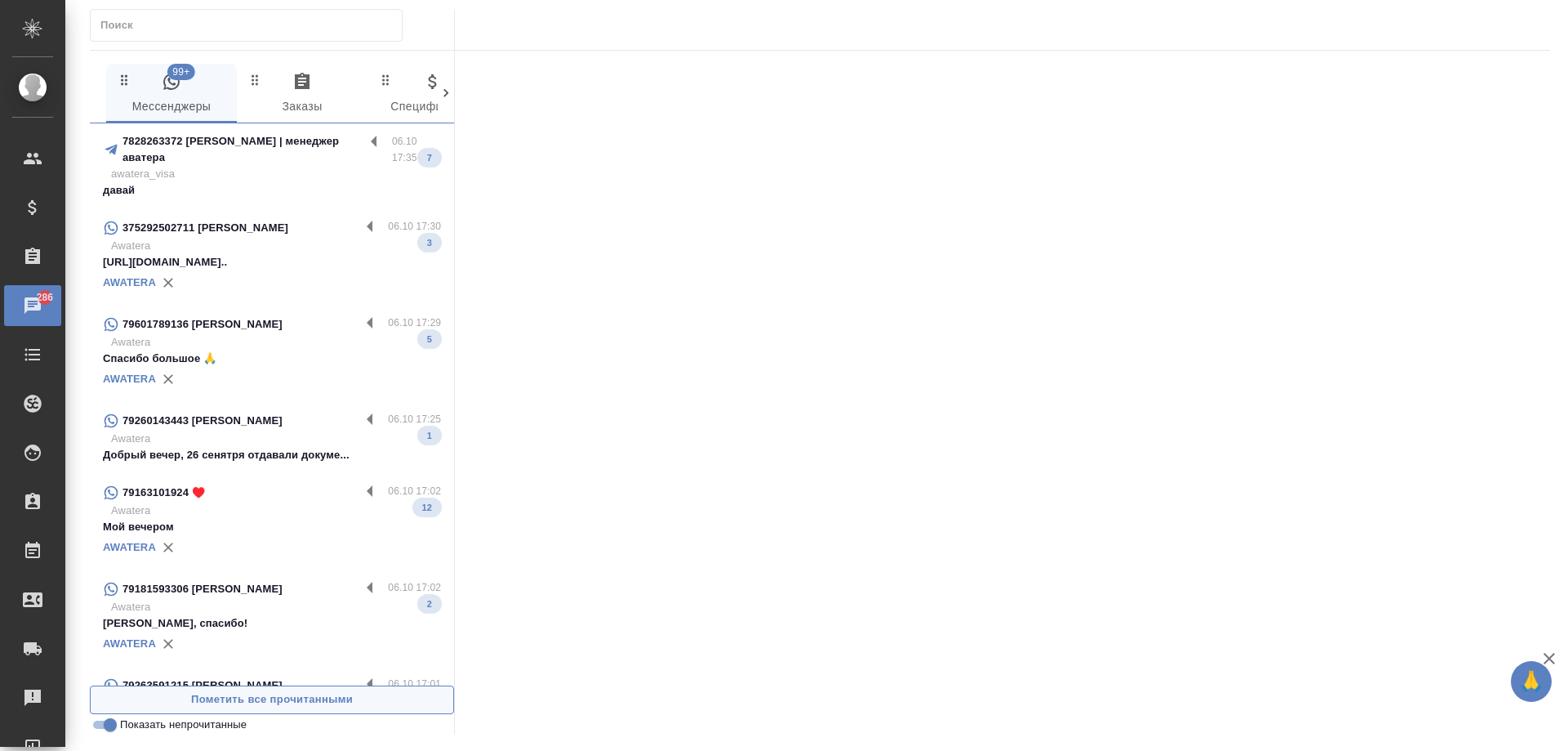
click at [290, 704] on span "Пометить все прочитанными" at bounding box center [272, 700] width 347 height 19
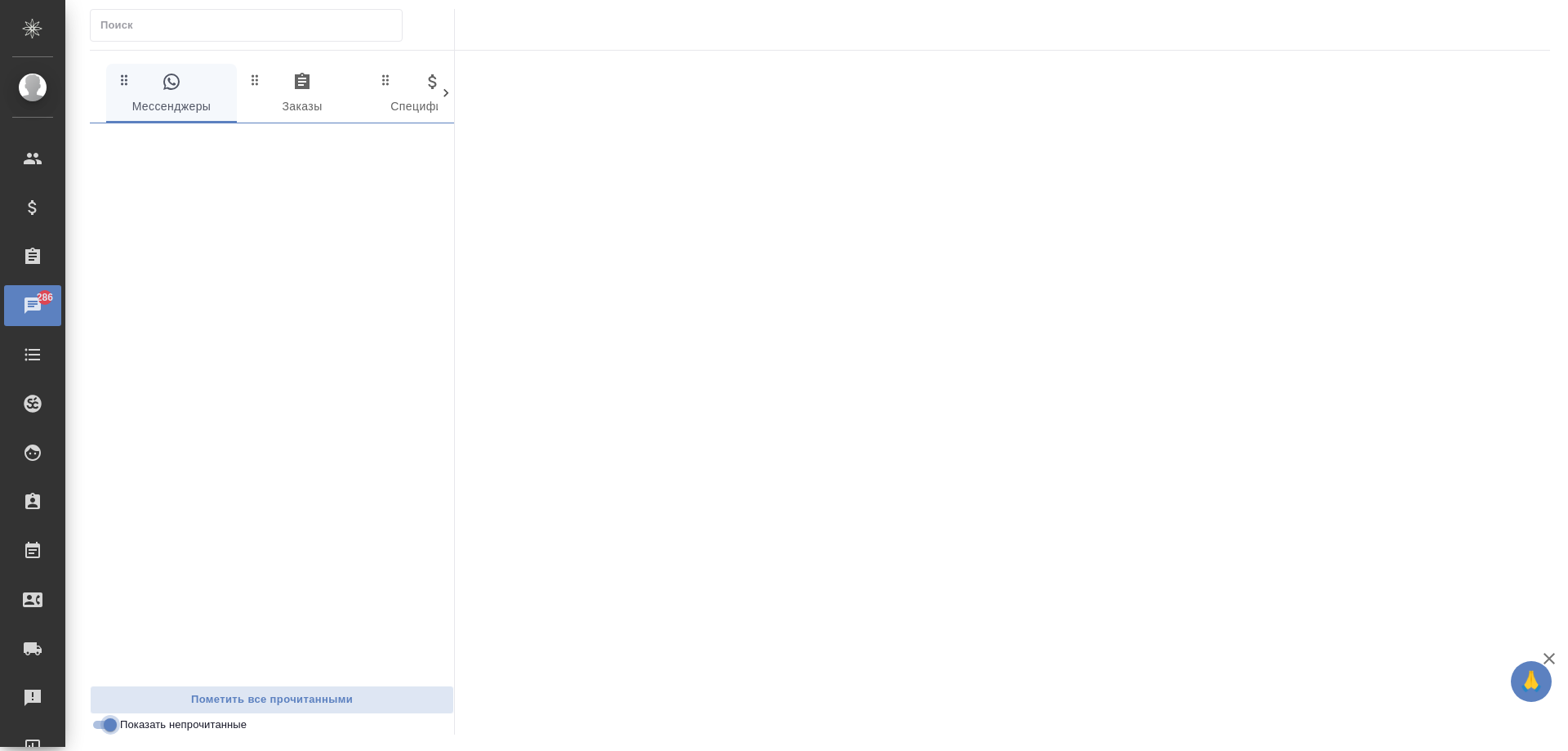
click at [108, 725] on input "Показать непрочитанные" at bounding box center [110, 724] width 59 height 20
checkbox input "false"
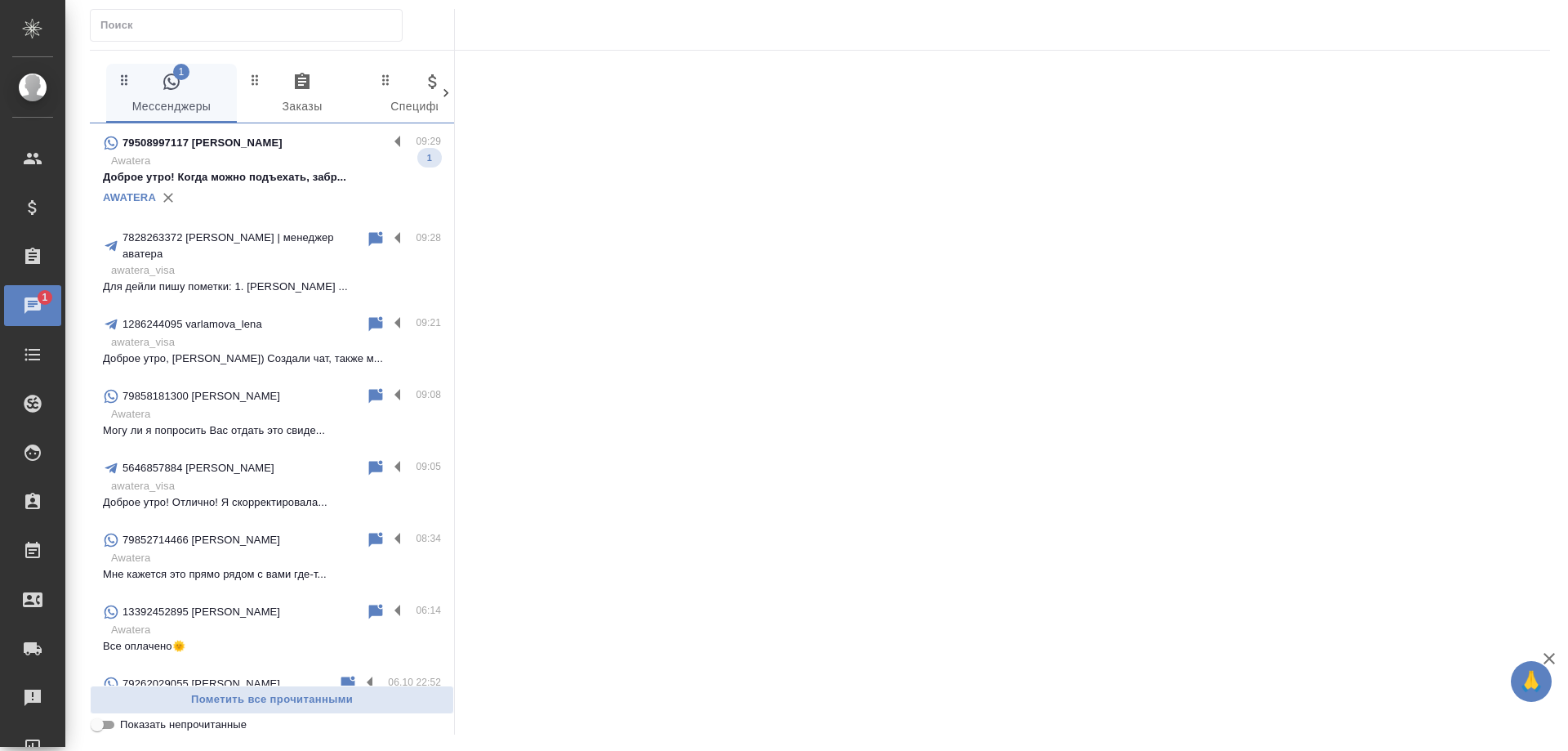
click at [332, 175] on p "Доброе утро! Когда можно подъехать, забр..." at bounding box center [272, 177] width 339 height 16
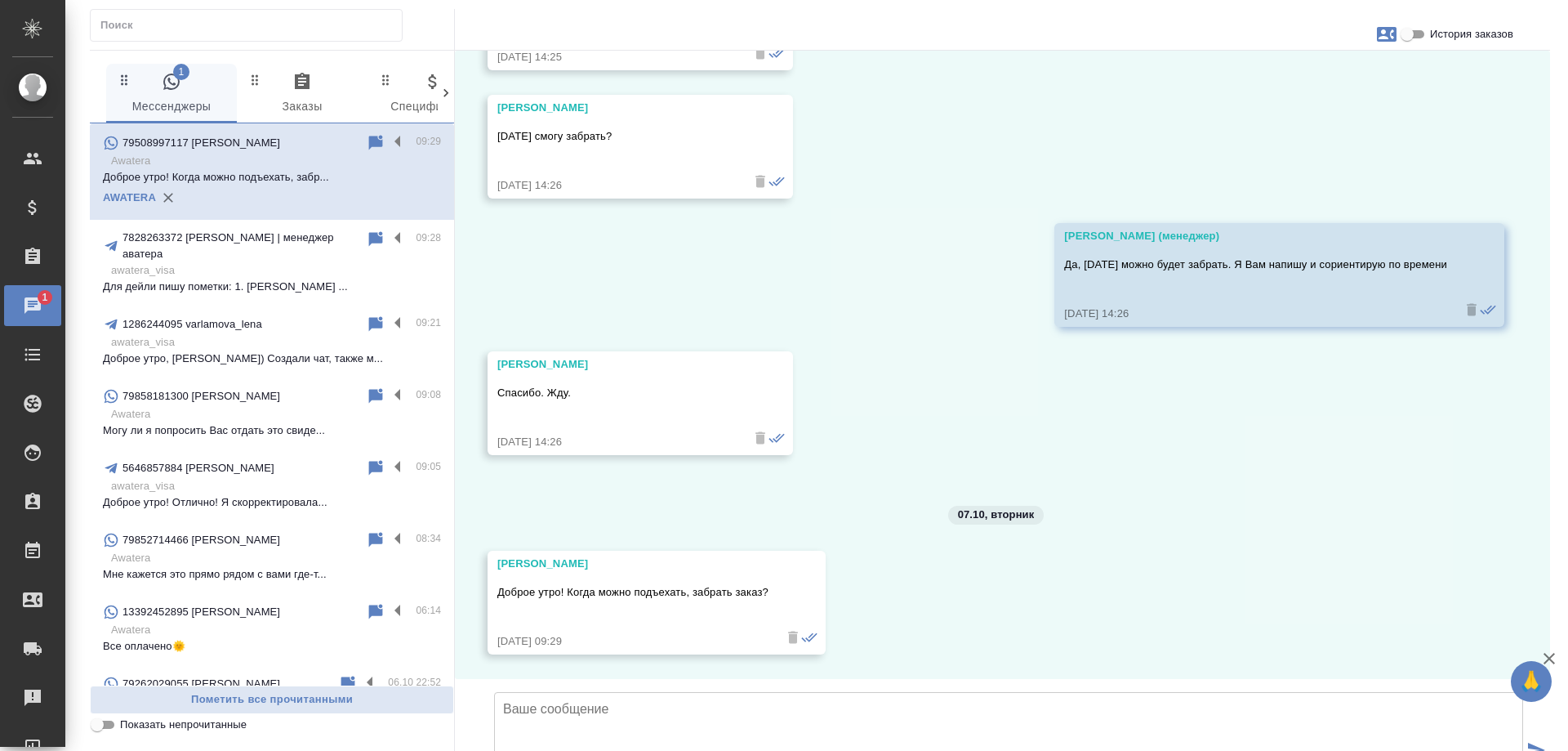
scroll to position [5092, 0]
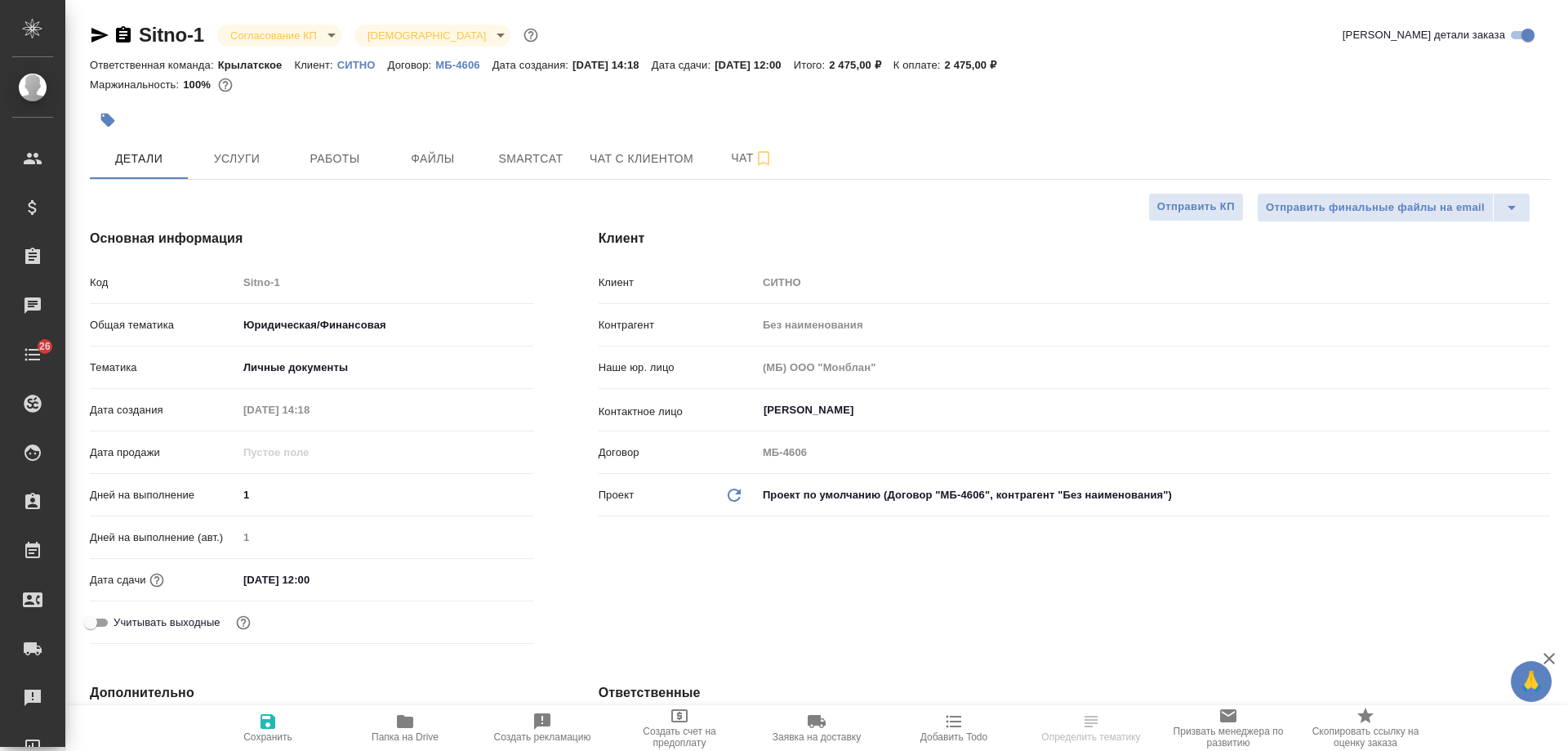
select select "RU"
type textarea "x"
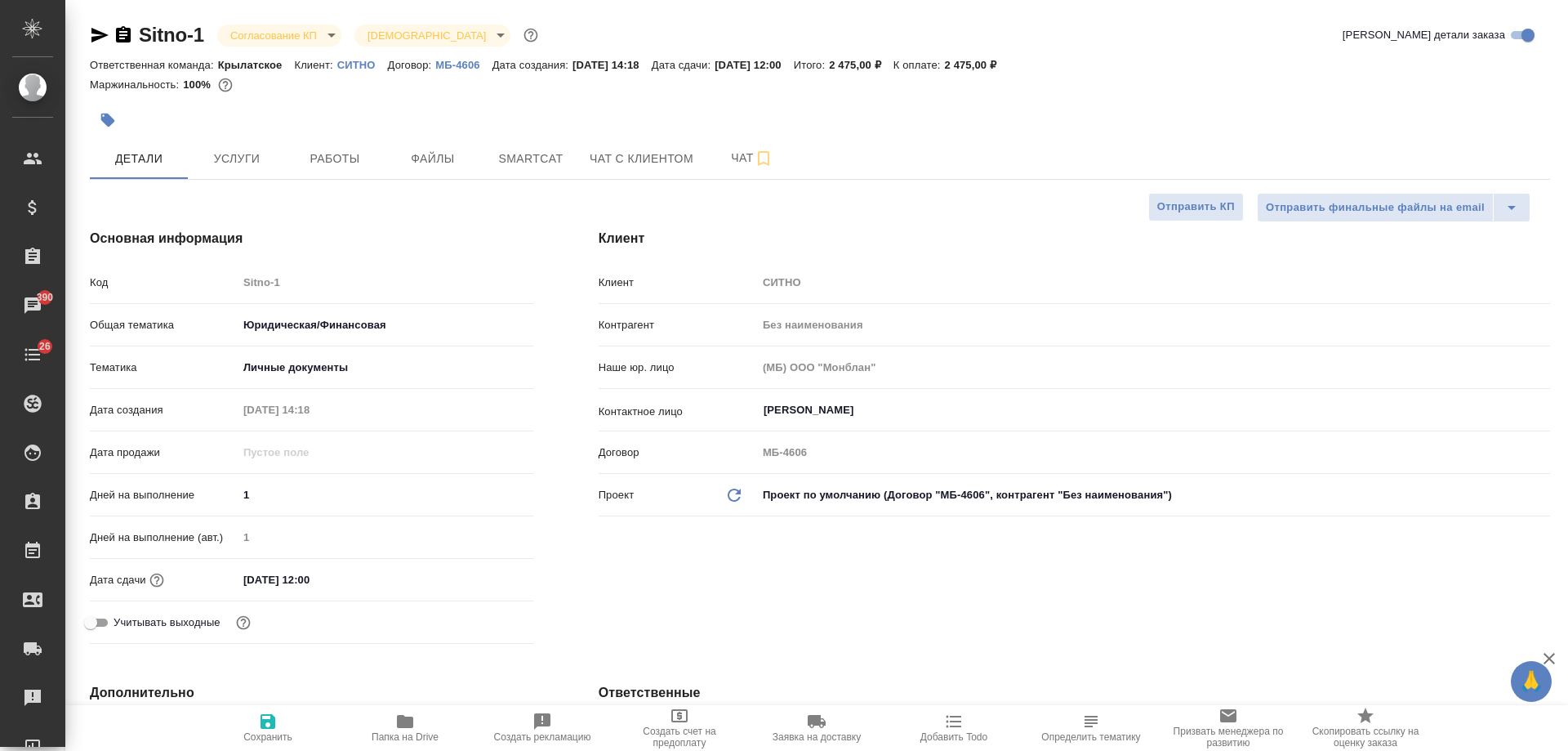
type textarea "x"
click at [96, 33] on icon "button" at bounding box center [99, 35] width 17 height 15
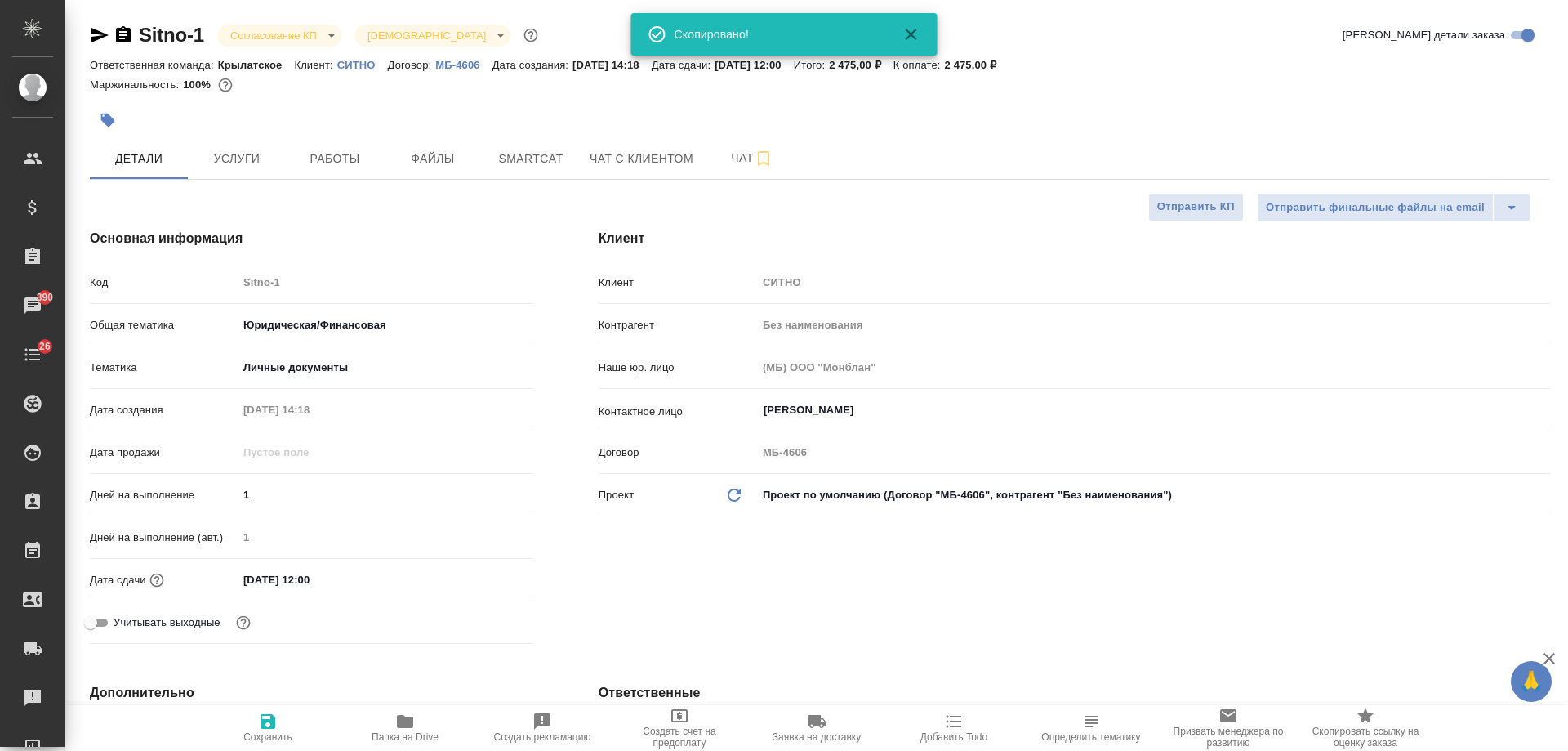
type textarea "x"
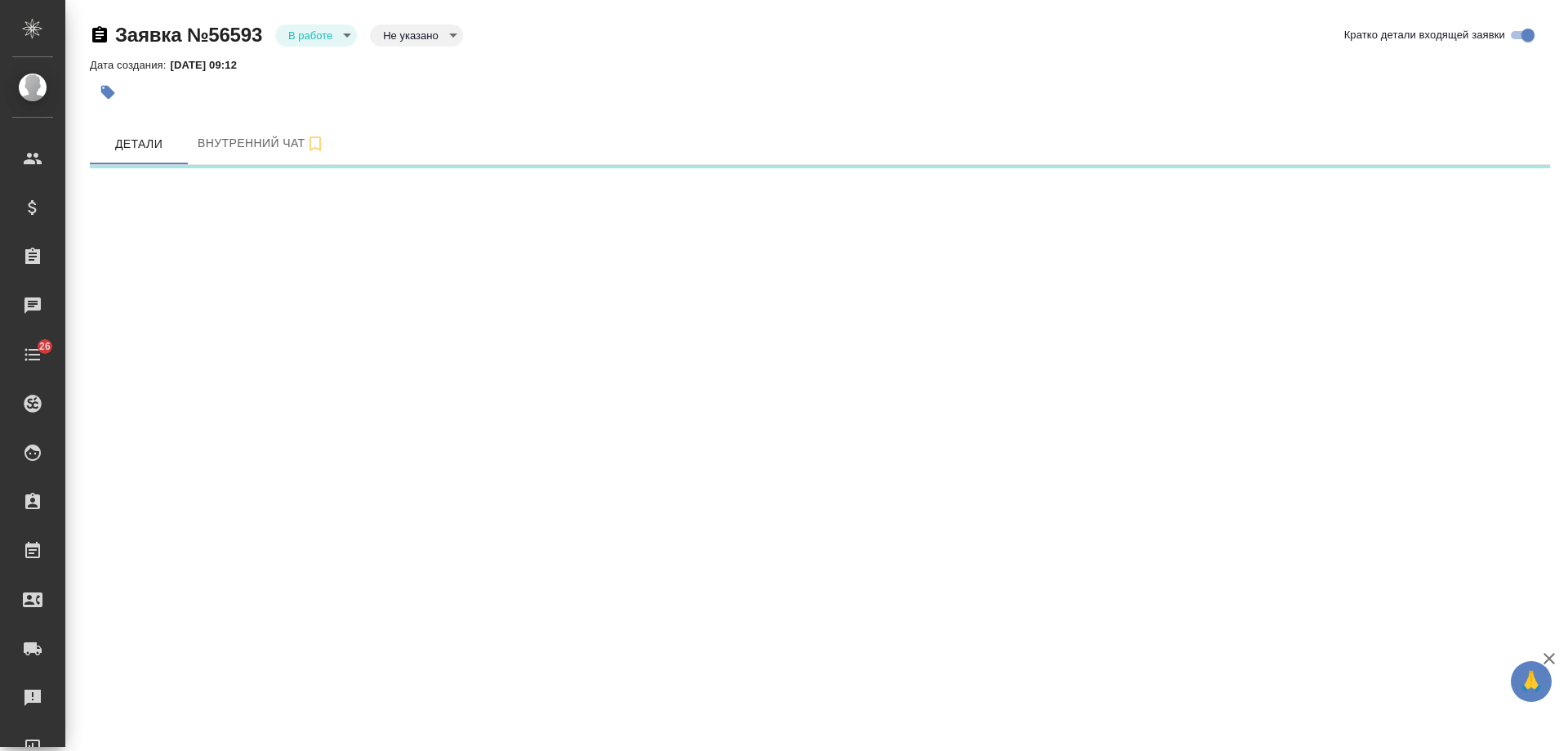
select select "RU"
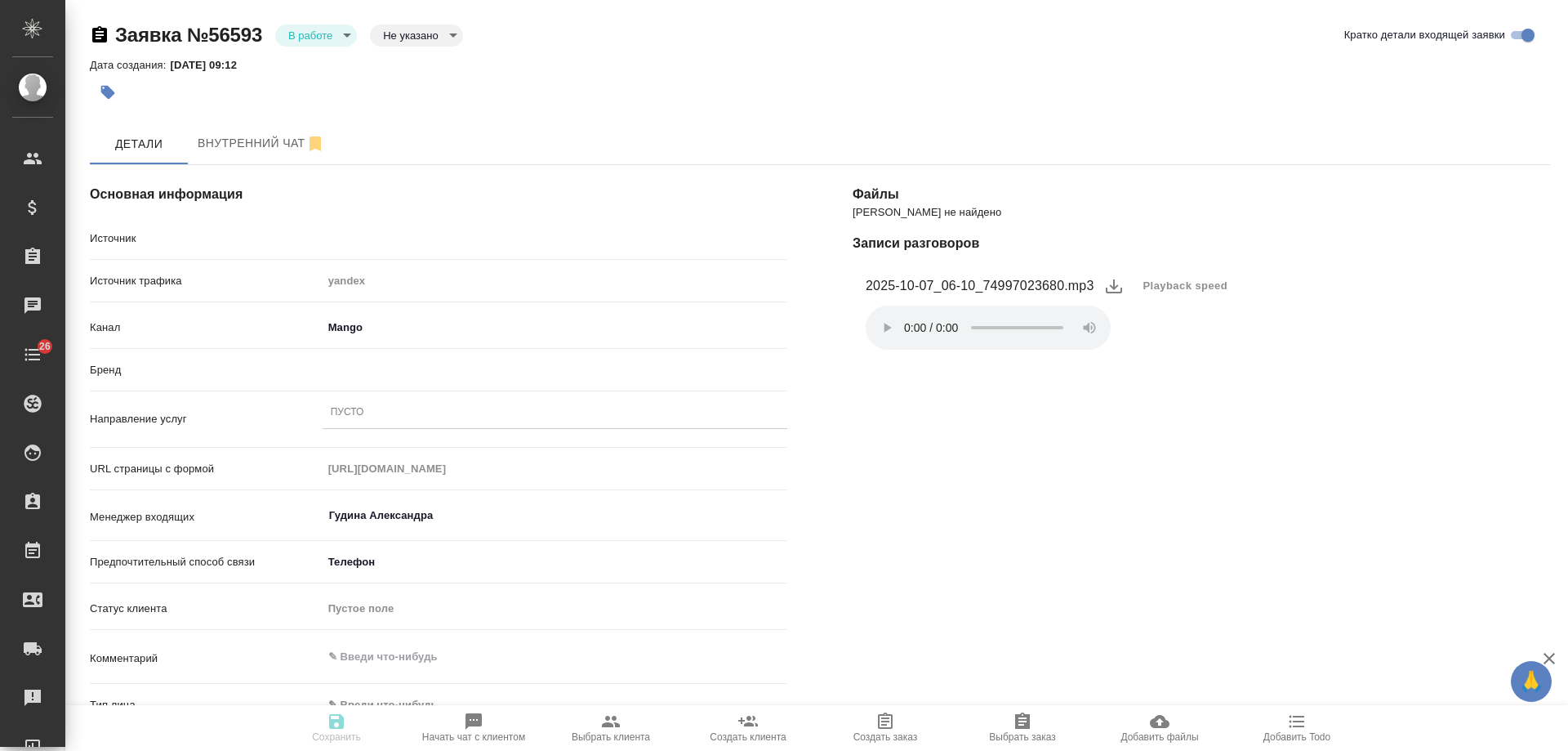
type textarea "x"
click at [386, 420] on div "Пусто" at bounding box center [555, 412] width 464 height 24
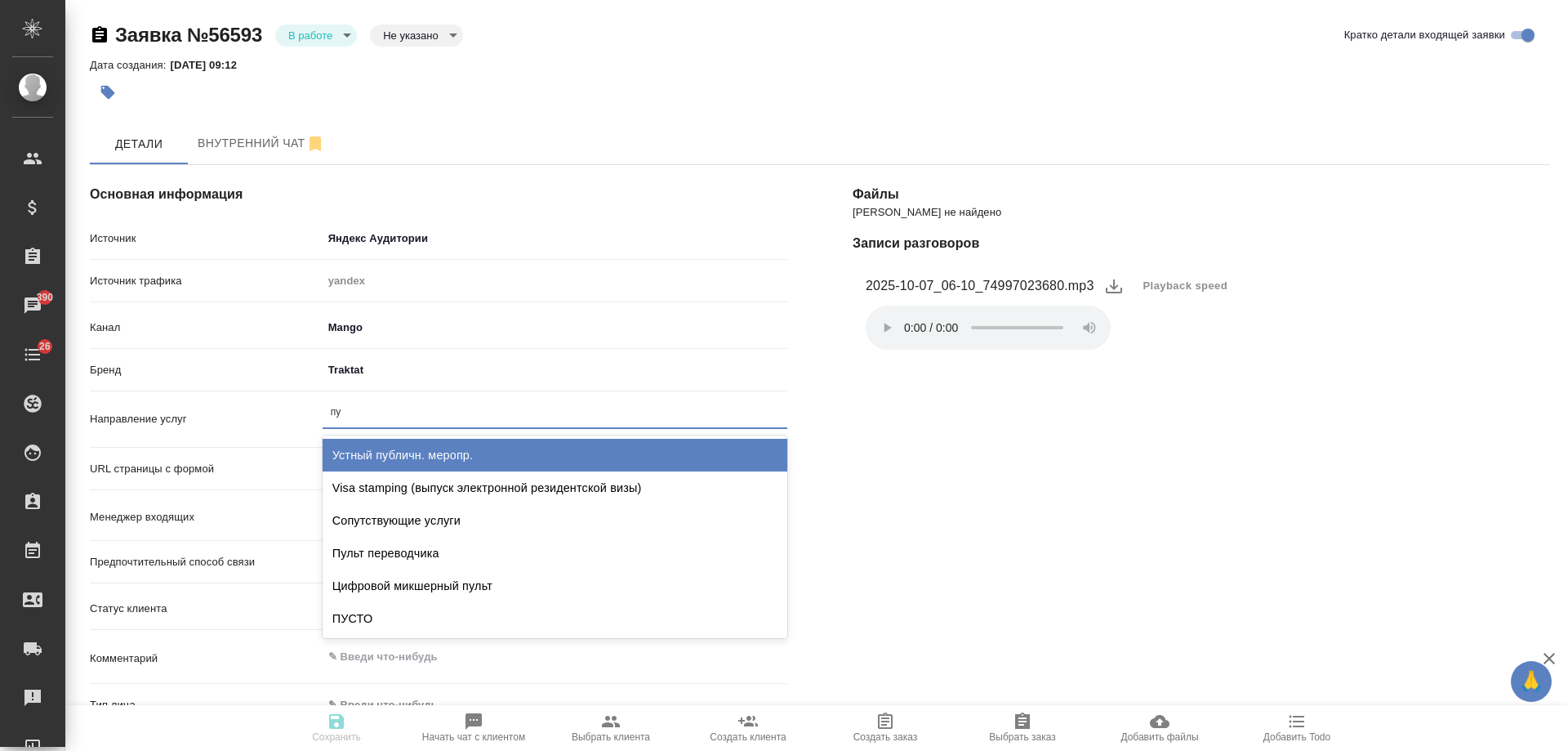
type input "пус"
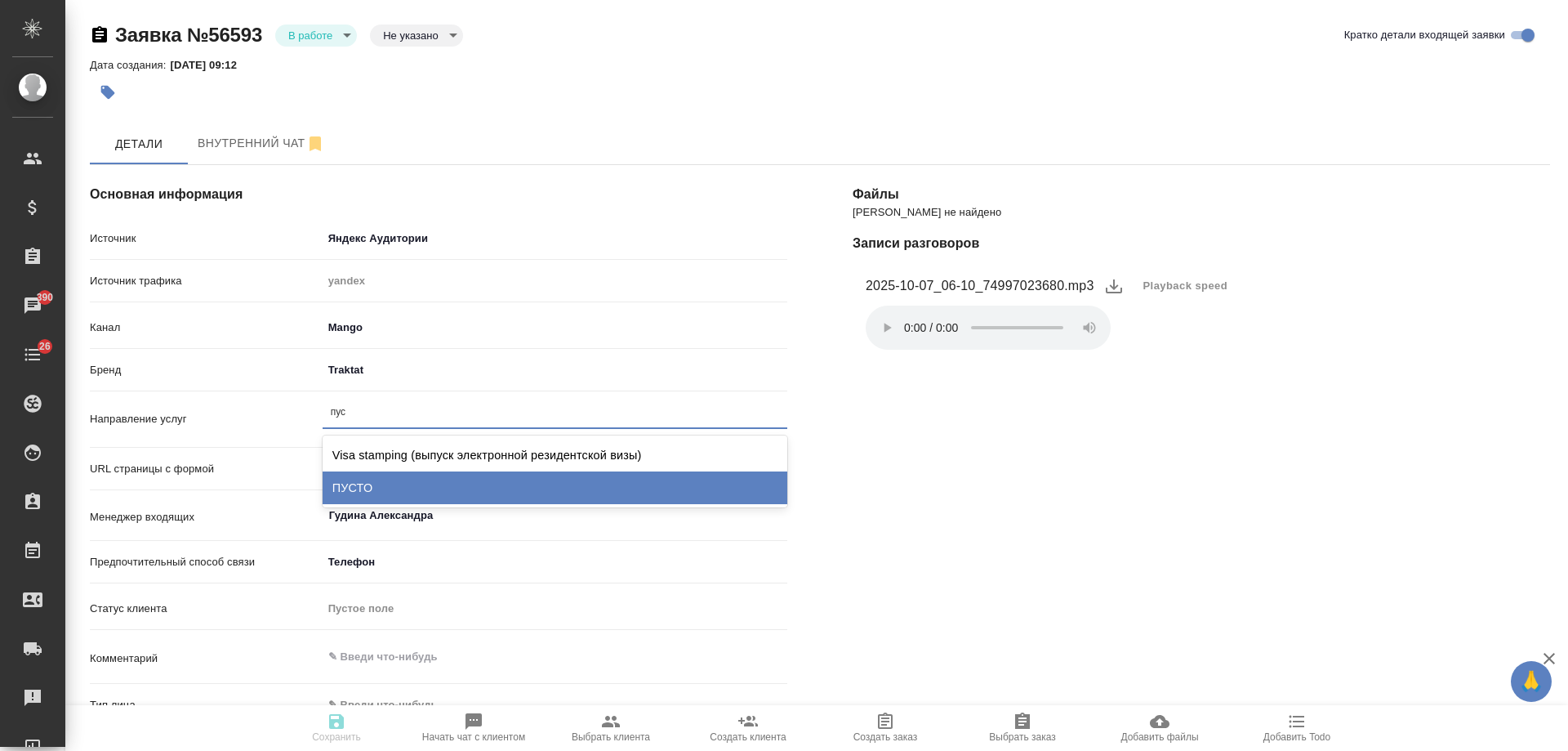
click at [351, 486] on div "ПУСТО" at bounding box center [555, 488] width 464 height 33
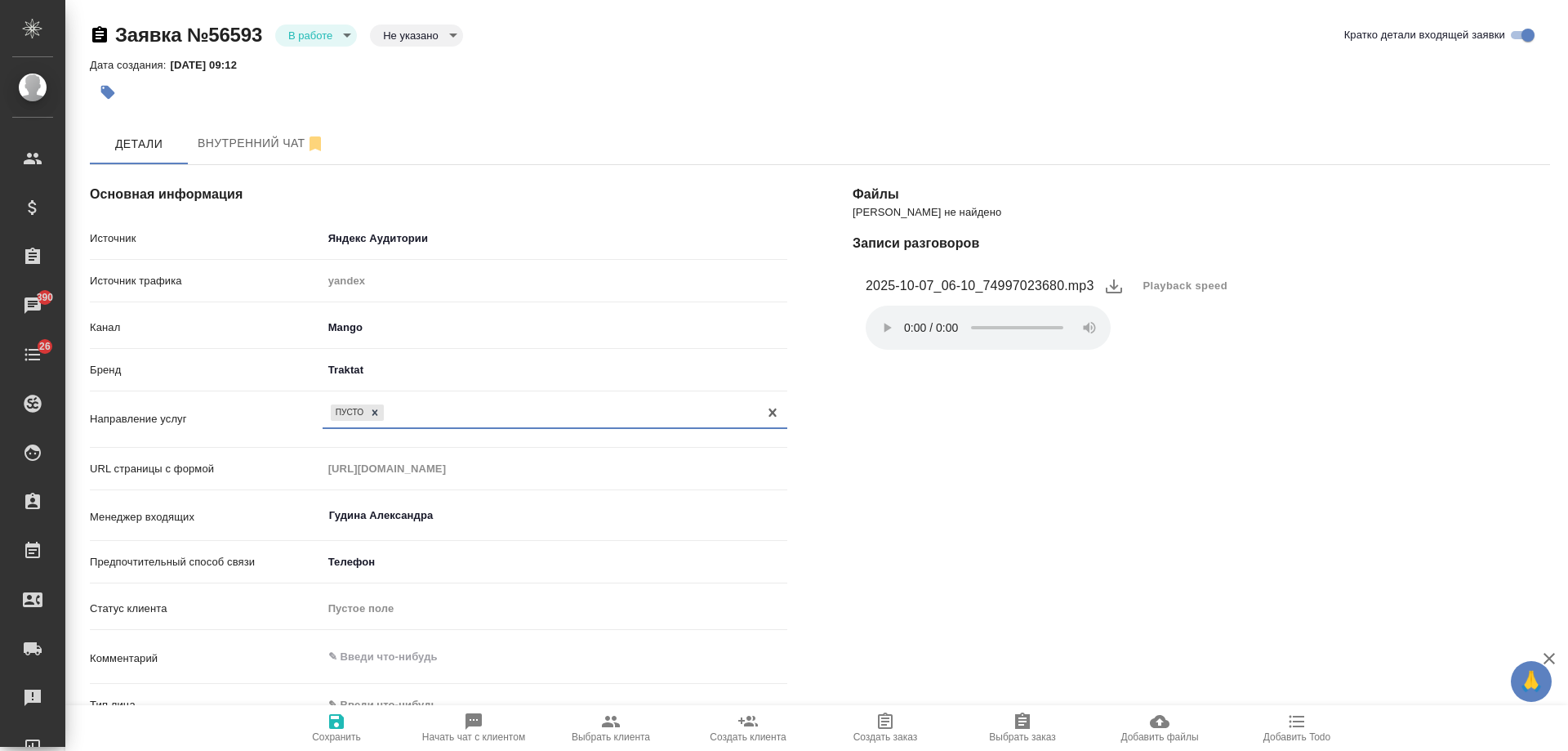
scroll to position [245, 0]
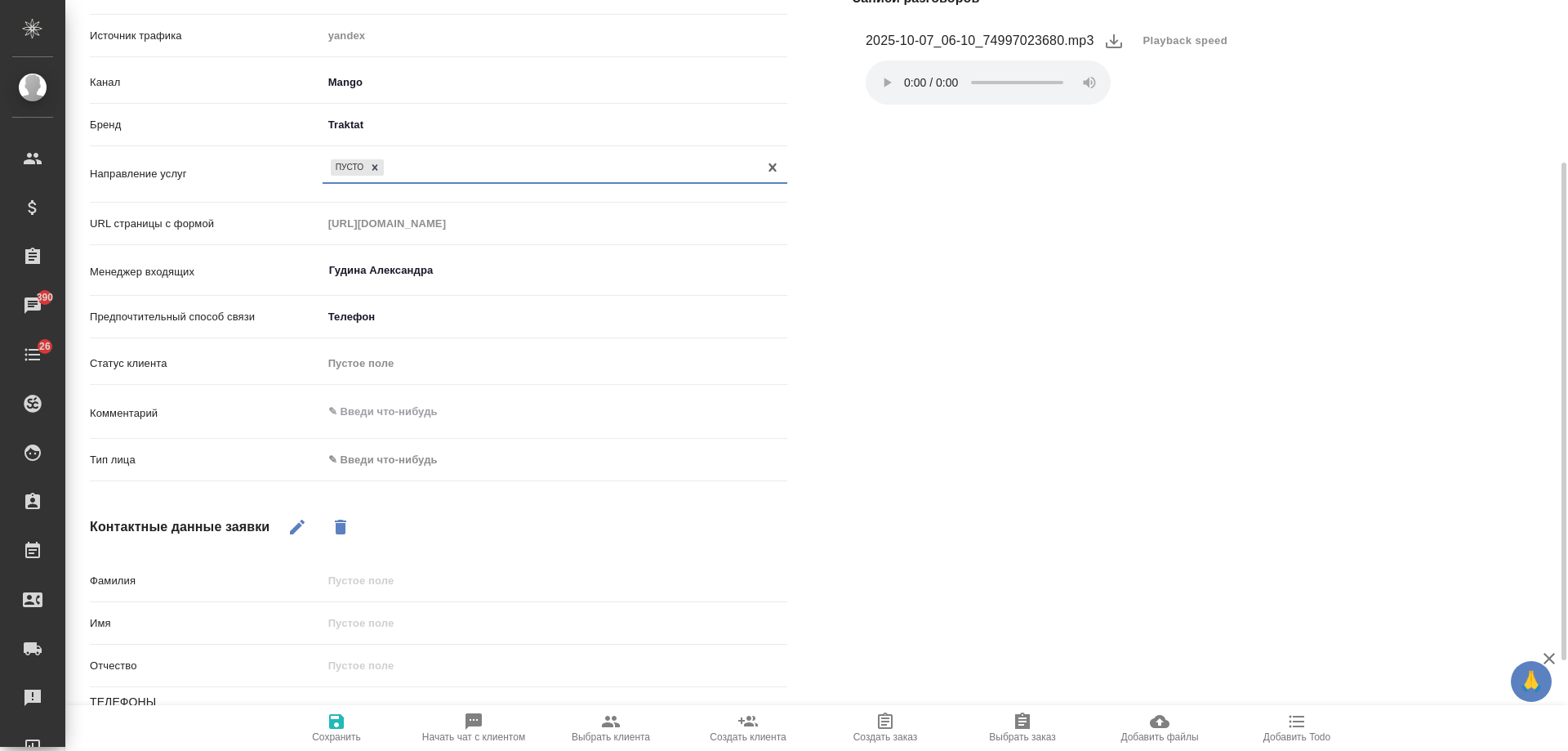
click at [363, 458] on body "🙏 .cls-1 fill:#fff; AWATERA Gudina Alexandra Клиенты Спецификации Заказы 390 Ча…" at bounding box center [784, 375] width 1568 height 751
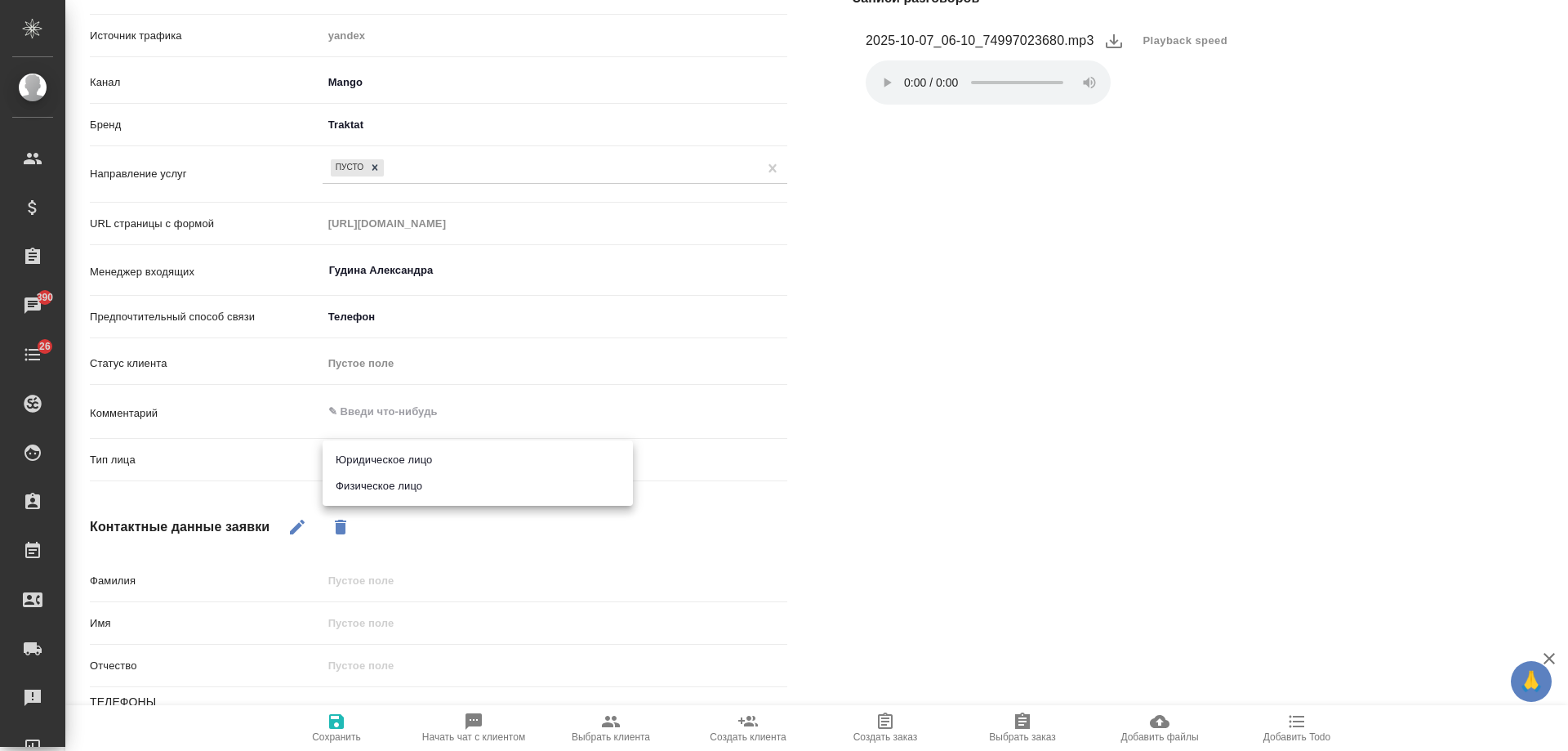
click at [381, 460] on li "Юридическое лицо" at bounding box center [478, 459] width 310 height 26
type textarea "x"
type input "company"
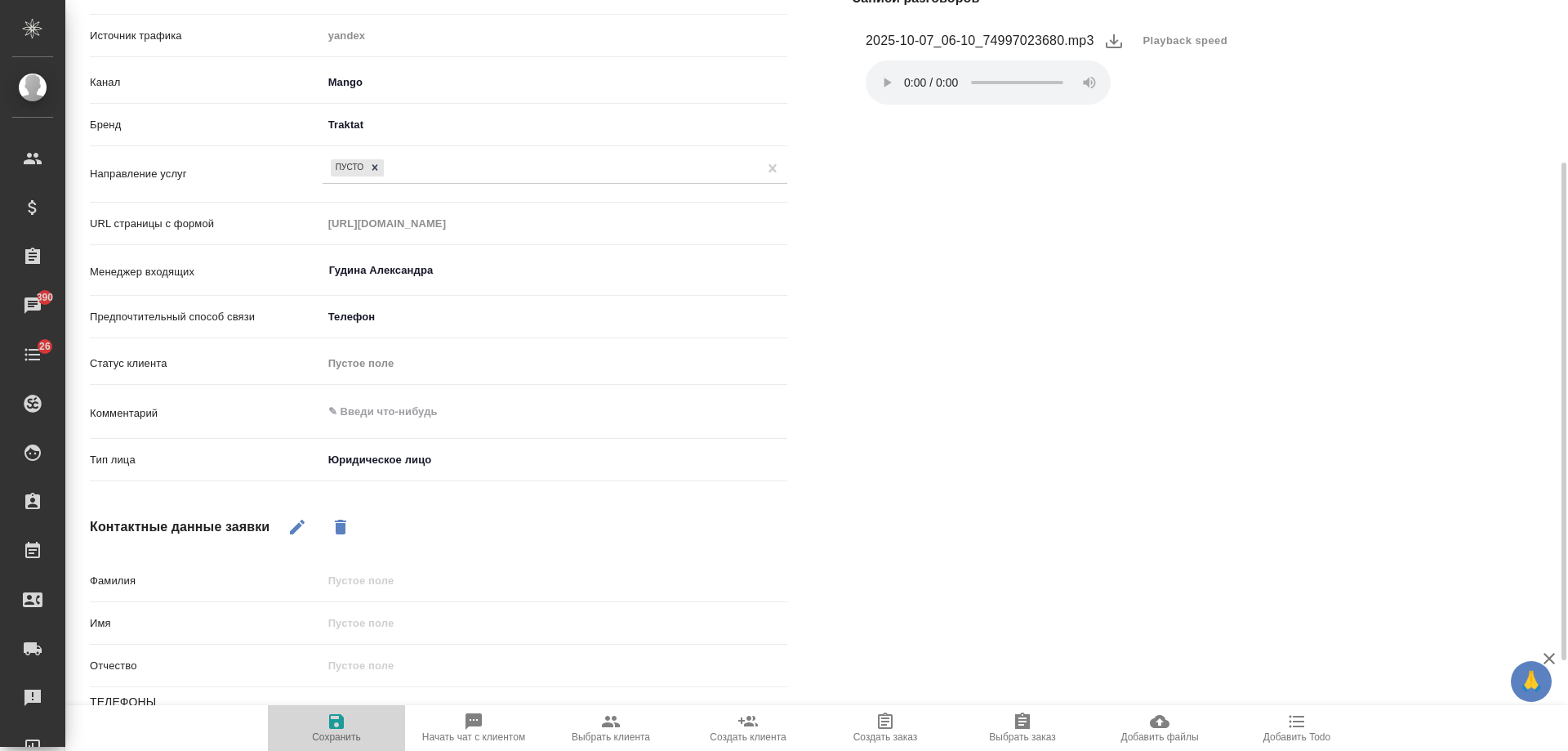
click at [339, 724] on icon "button" at bounding box center [336, 721] width 15 height 15
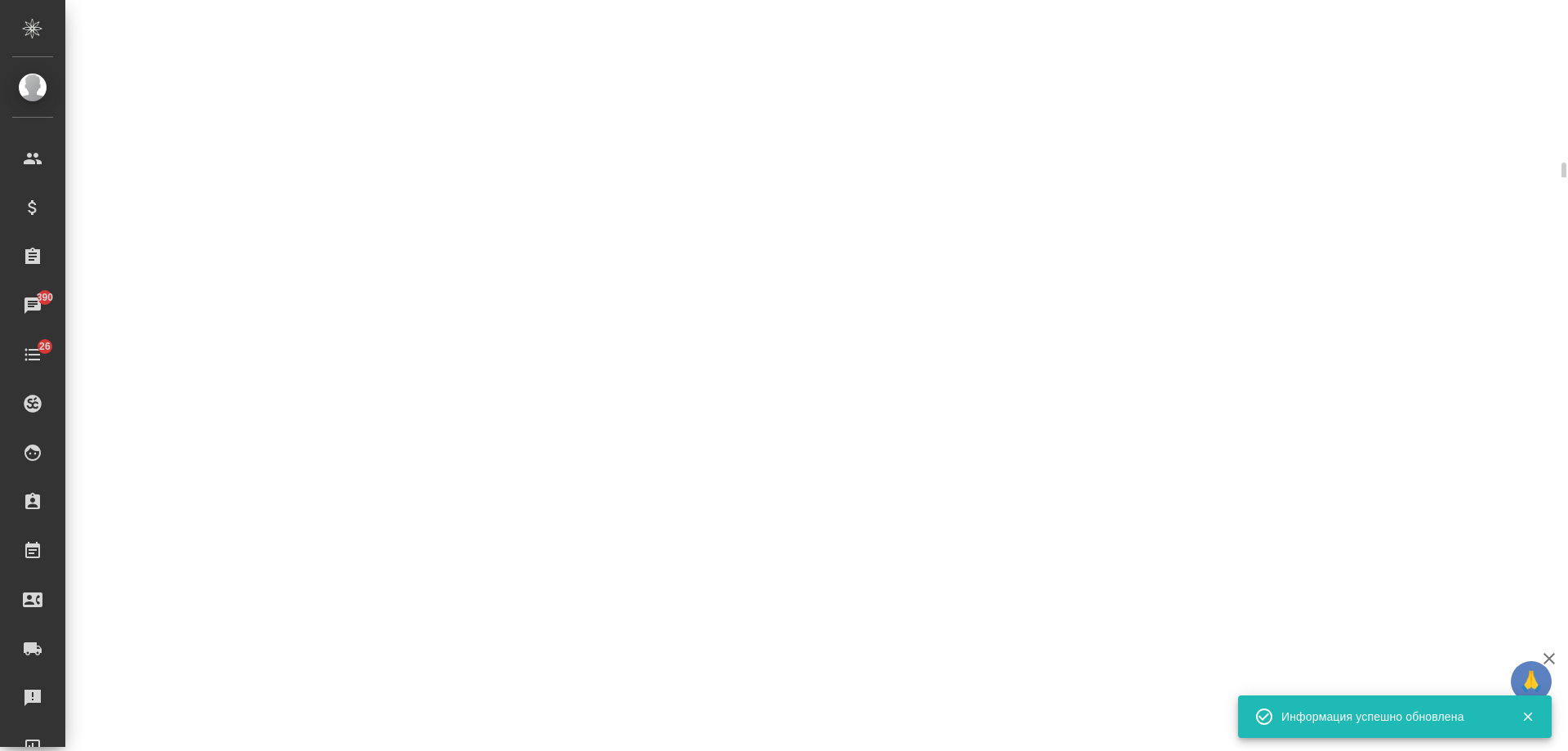
select select "RU"
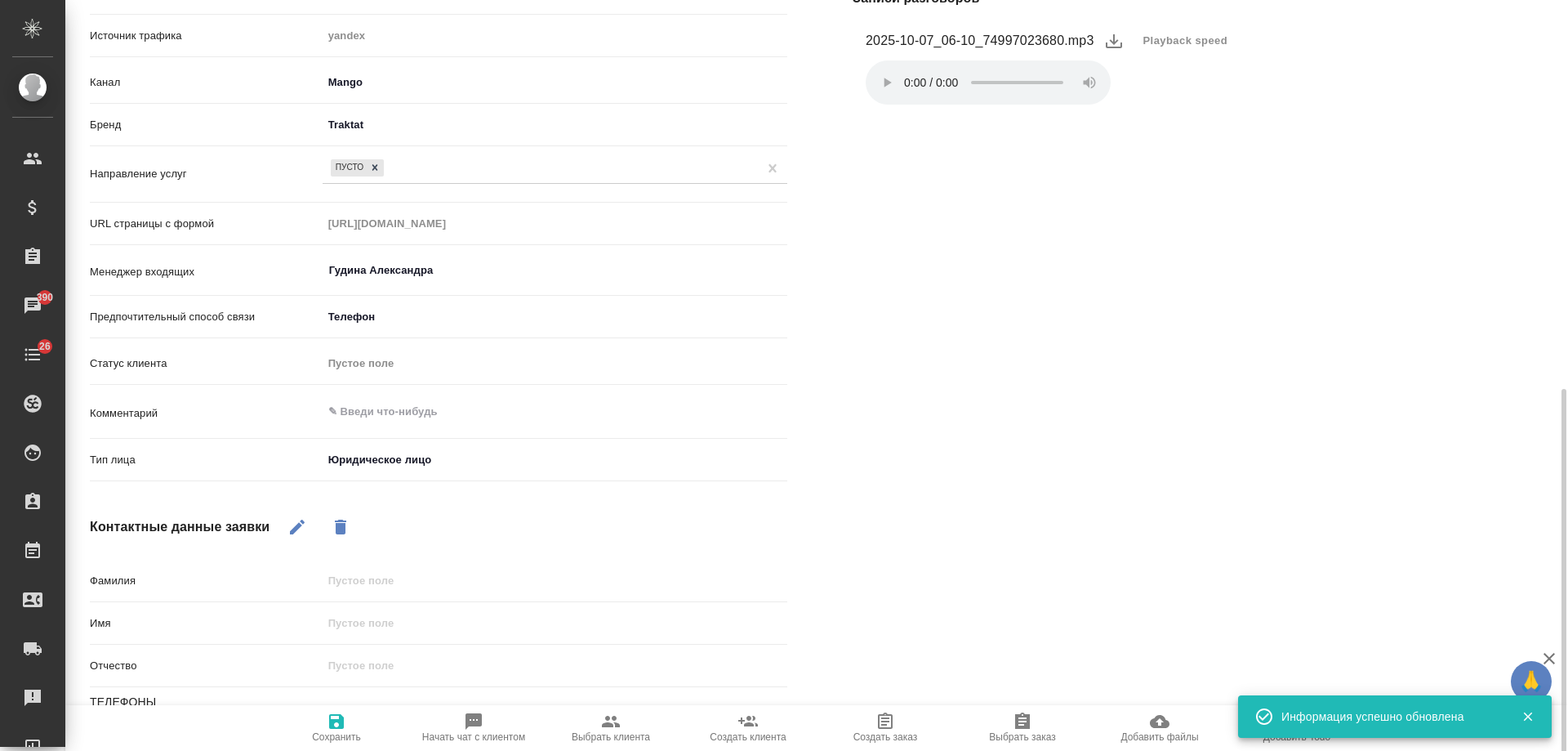
scroll to position [380, 0]
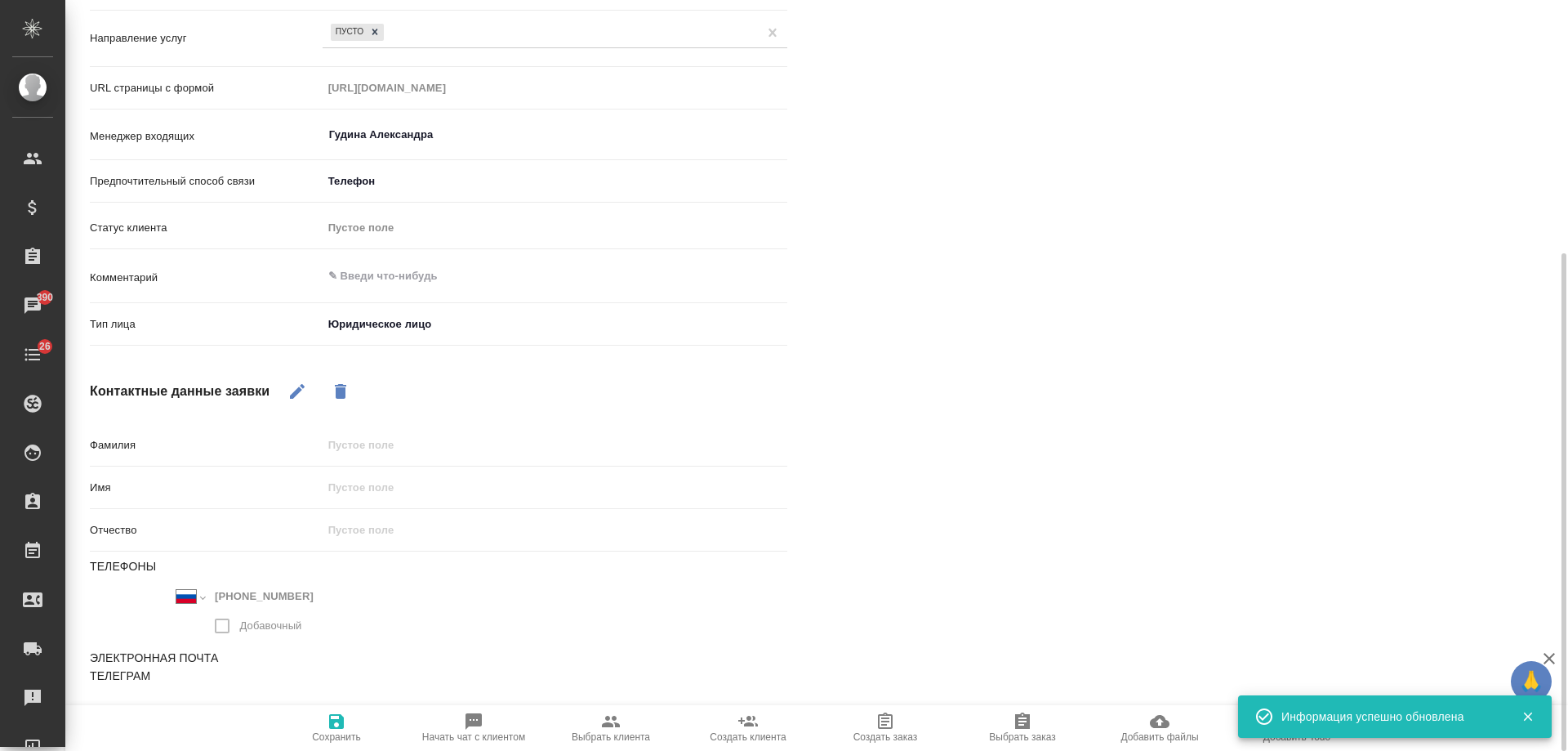
click at [296, 395] on icon "button" at bounding box center [297, 391] width 15 height 15
click at [412, 494] on input "text" at bounding box center [555, 487] width 464 height 24
type textarea "x"
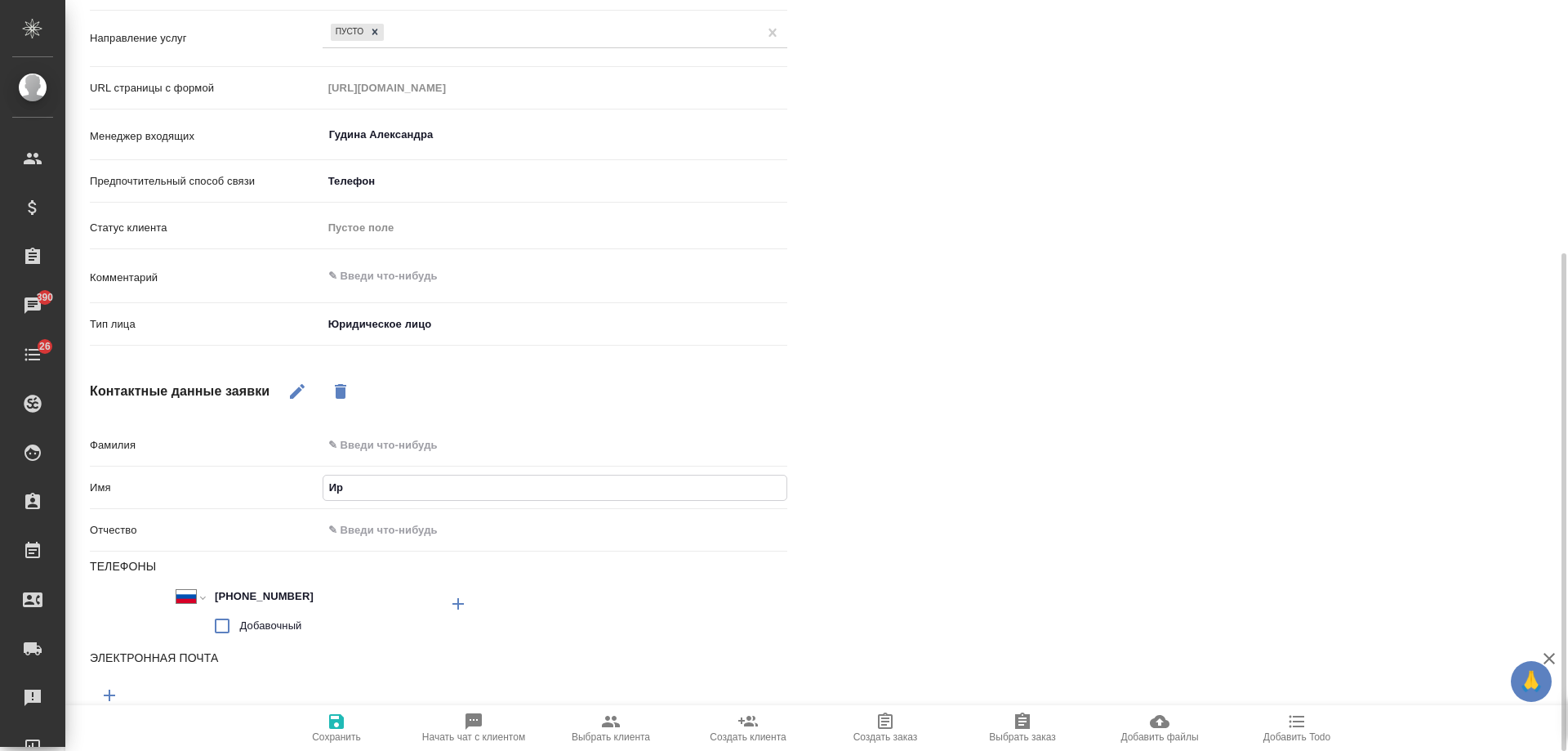
type input "Ири"
type textarea "x"
type input "Ирина"
type textarea "x"
type input "Ирина"
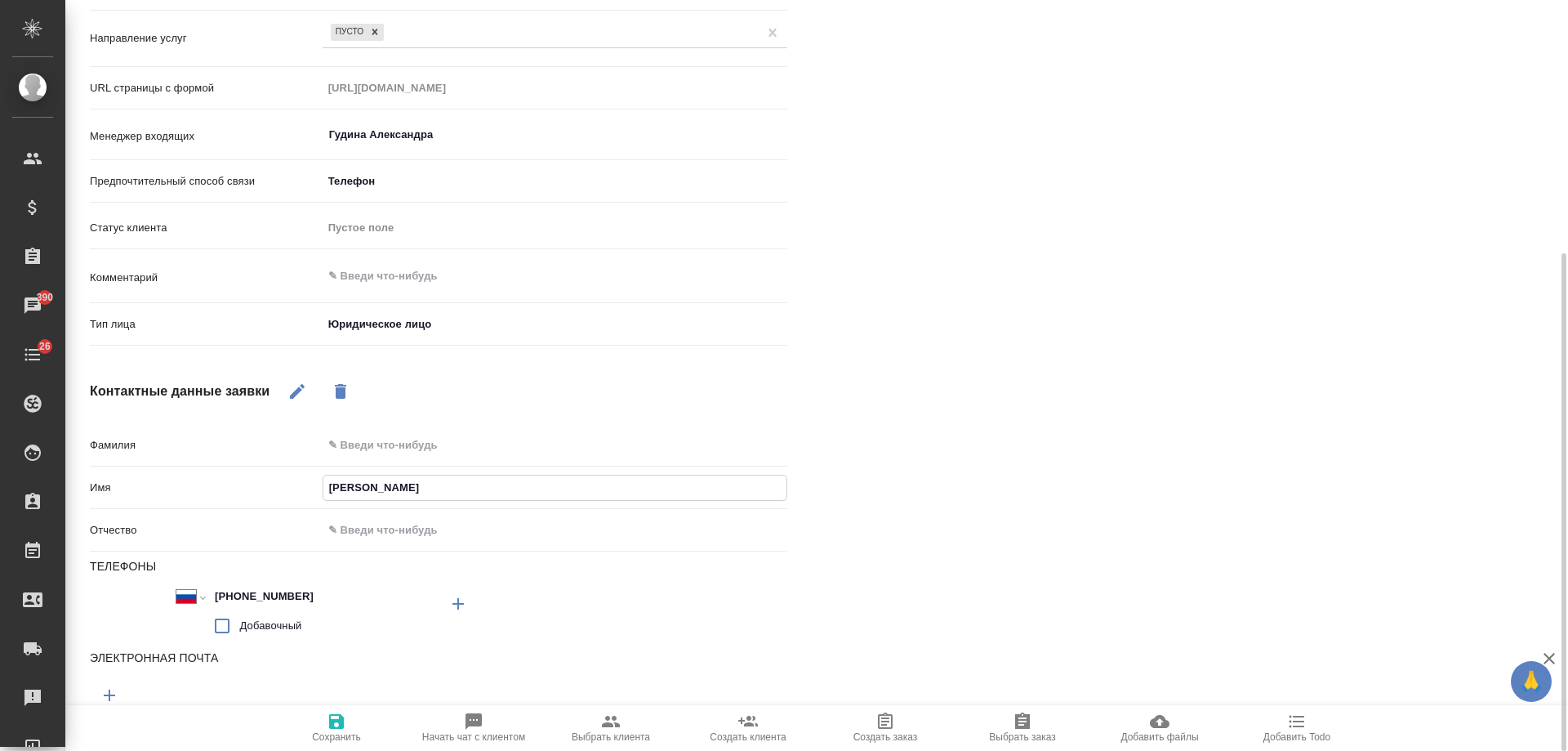
type textarea "x"
type input "Ирина В"
type textarea "x"
type input "Ирина Ва"
type textarea "x"
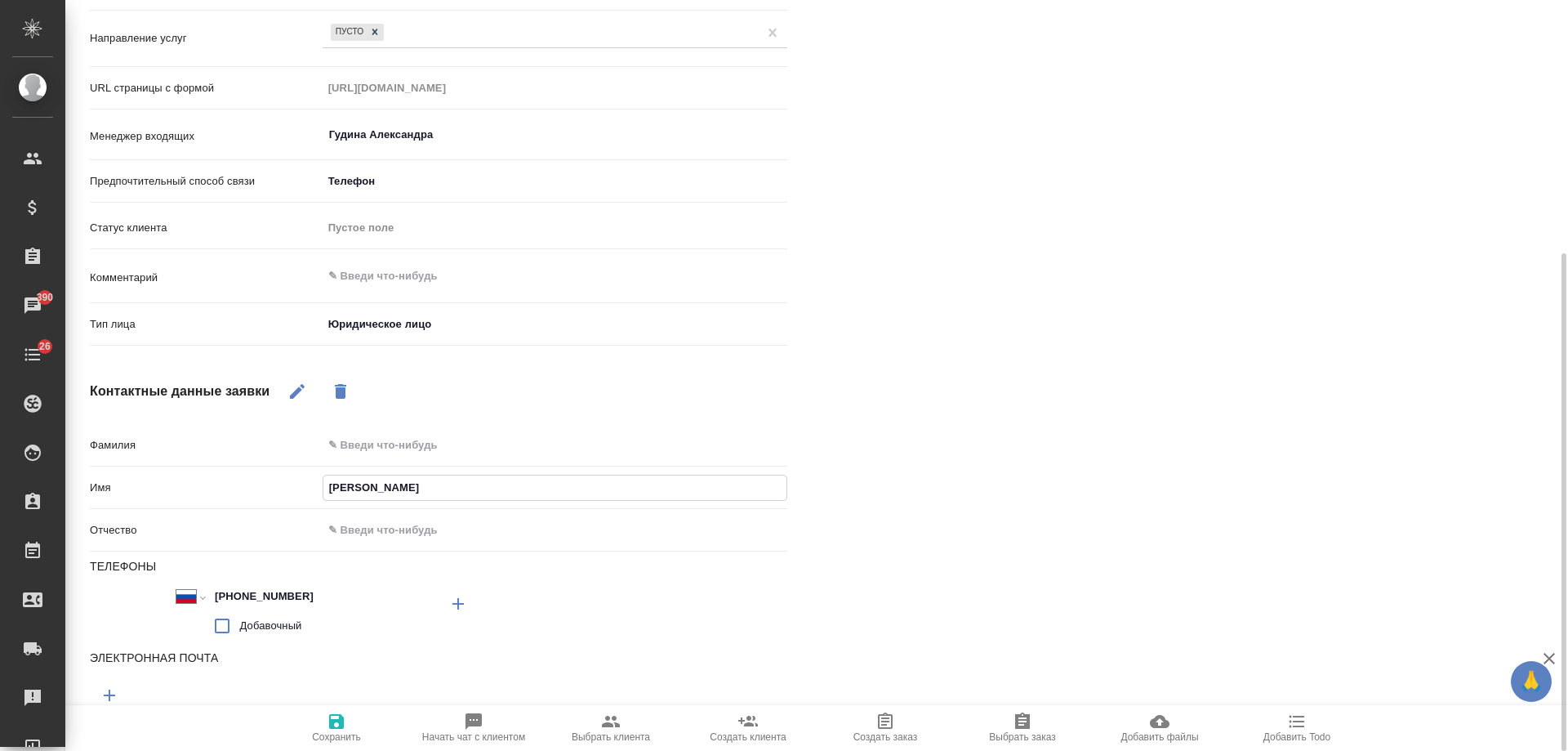
type input "Ирина Вал"
type textarea "x"
type input "Ирина Вале"
type textarea "x"
type input "Ирина Вален"
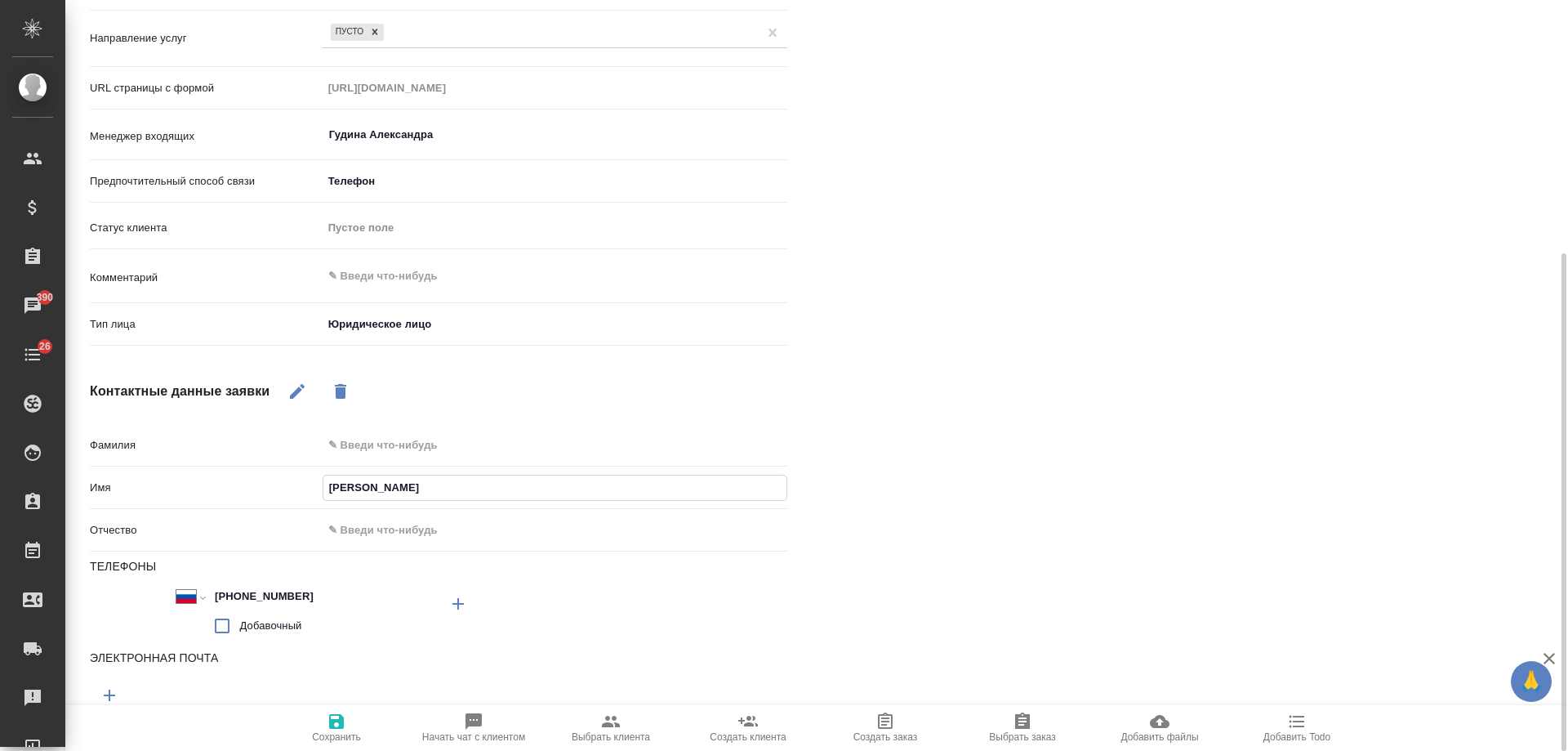
type textarea "x"
type input "Ирина Валенти"
type textarea "x"
type input "Ирина Валентино"
type textarea "x"
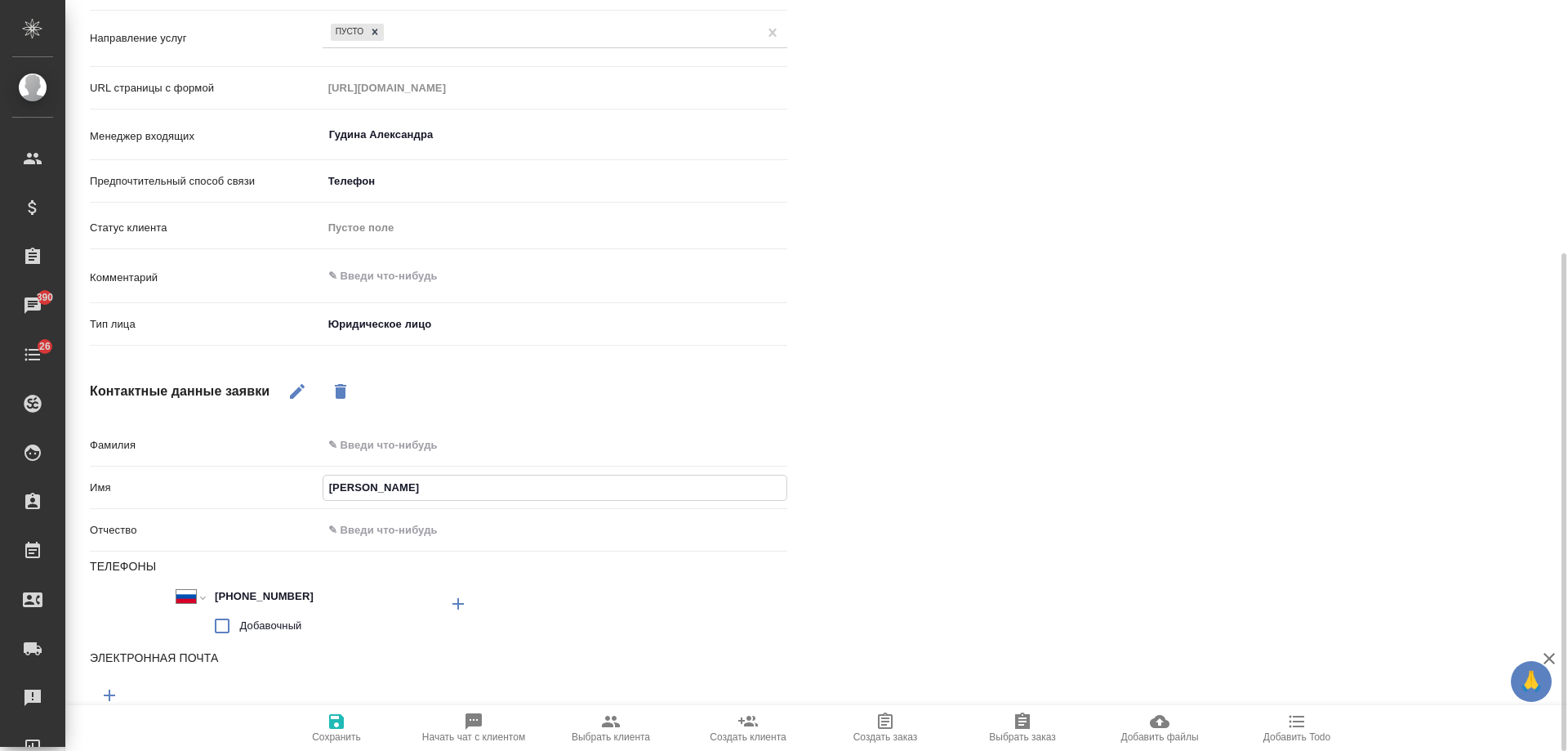
type input "Ирина Валентиновн"
type textarea "x"
type input "Ирина Валентиновна"
click at [328, 727] on icon "button" at bounding box center [337, 722] width 20 height 20
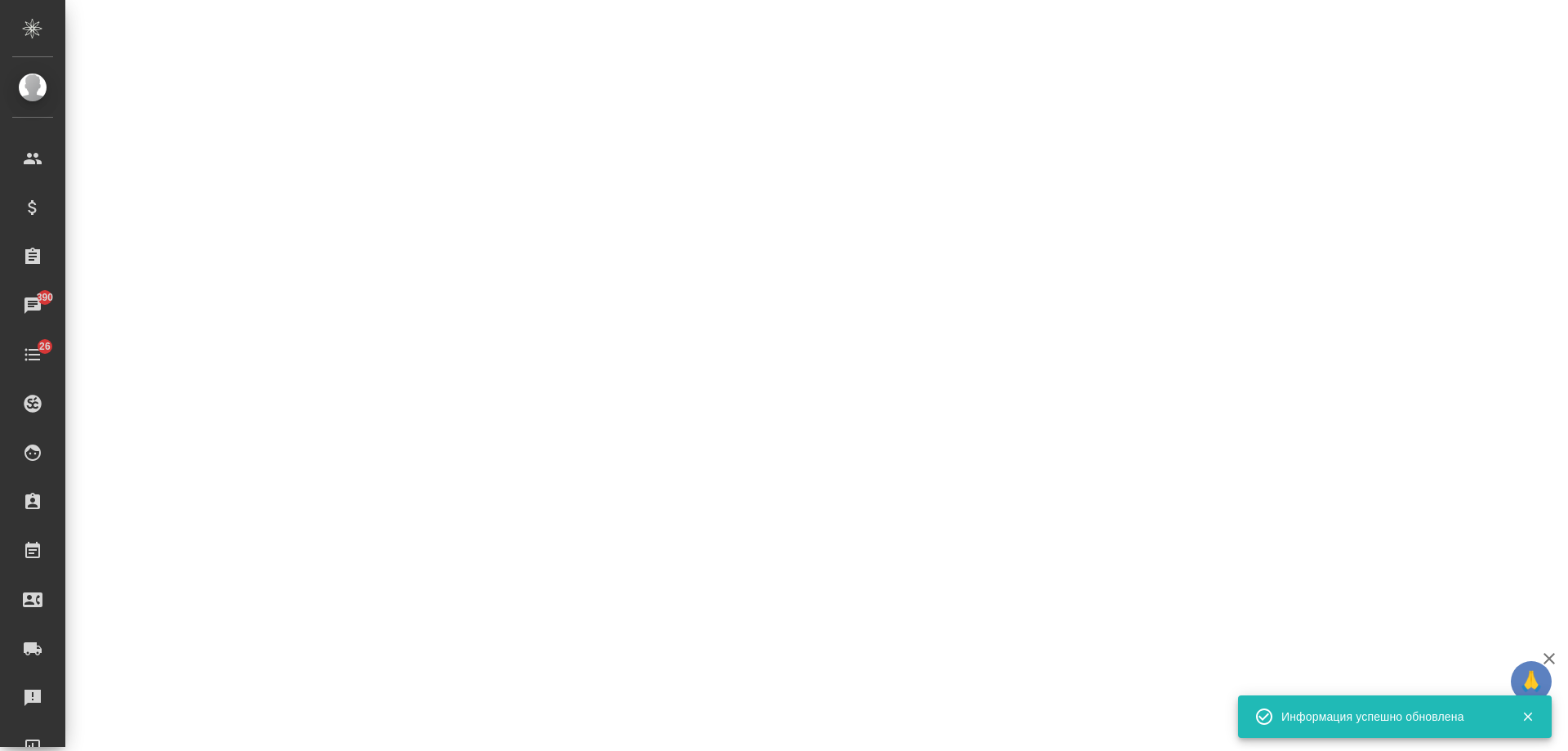
select select "RU"
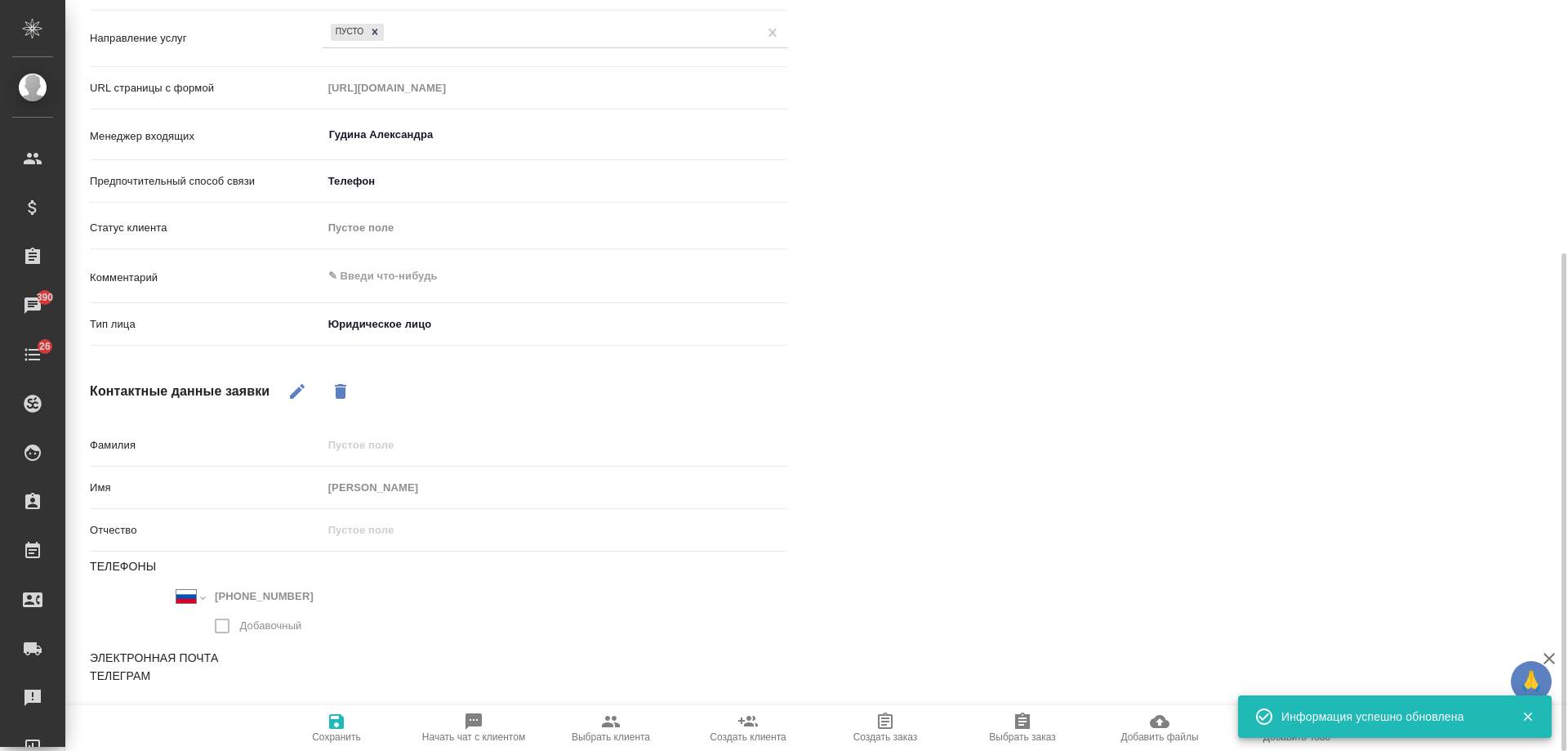
type textarea "x"
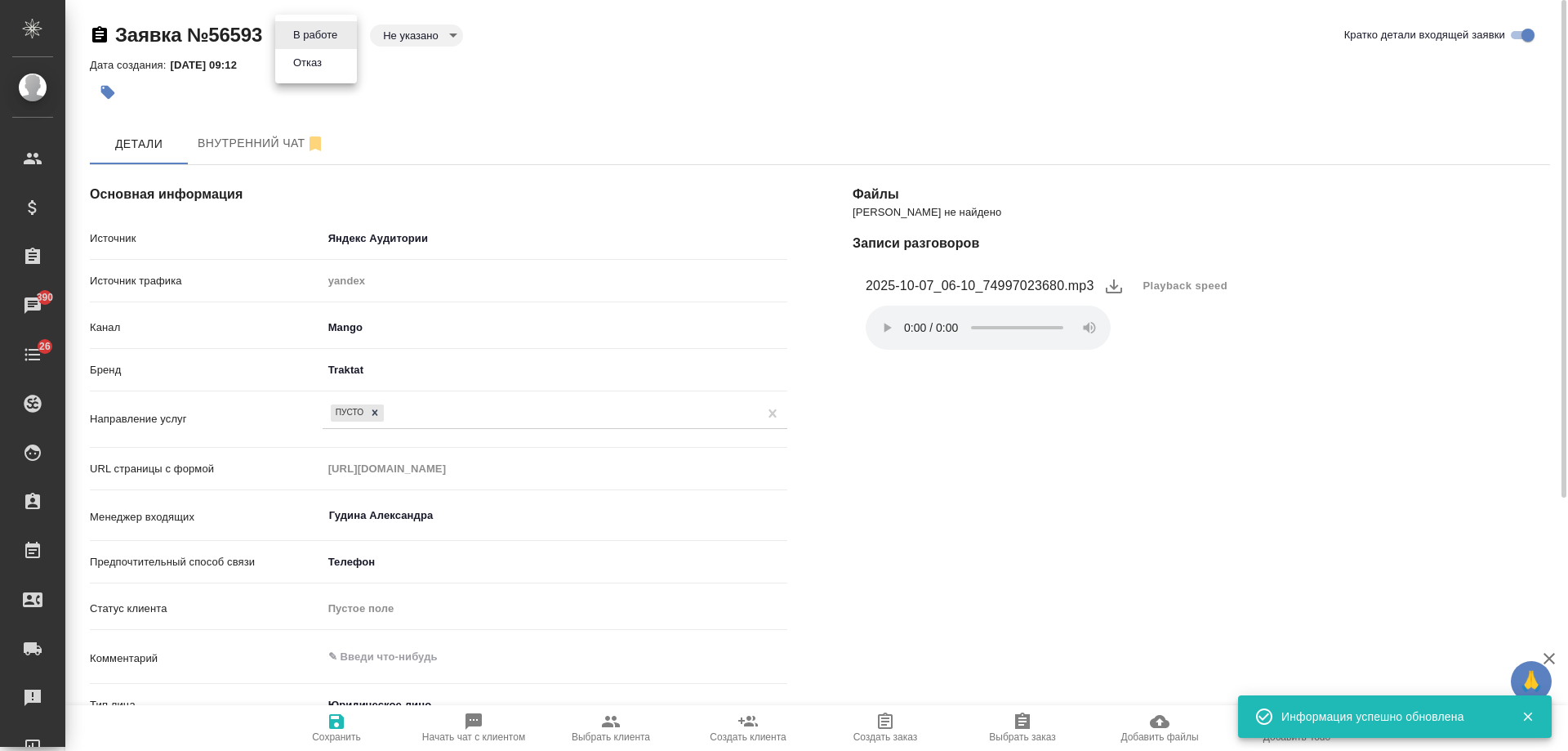
click at [318, 29] on body "🙏 .cls-1 fill:#fff; AWATERA Gudina Alexandra Клиенты Спецификации Заказы 390 Ча…" at bounding box center [784, 375] width 1568 height 751
click at [310, 70] on button "Отказ" at bounding box center [307, 63] width 38 height 18
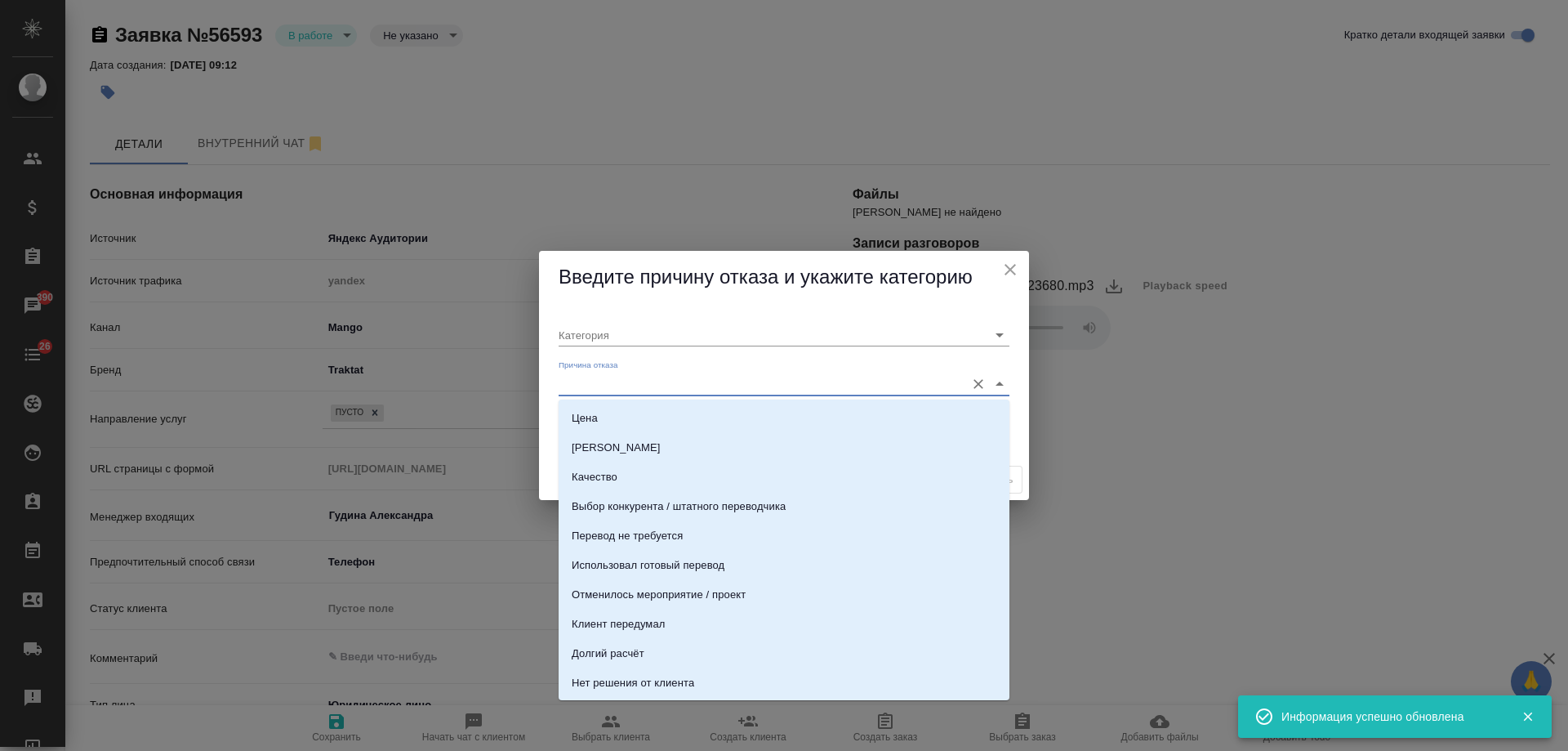
click at [625, 393] on input "Причина отказа" at bounding box center [758, 383] width 399 height 22
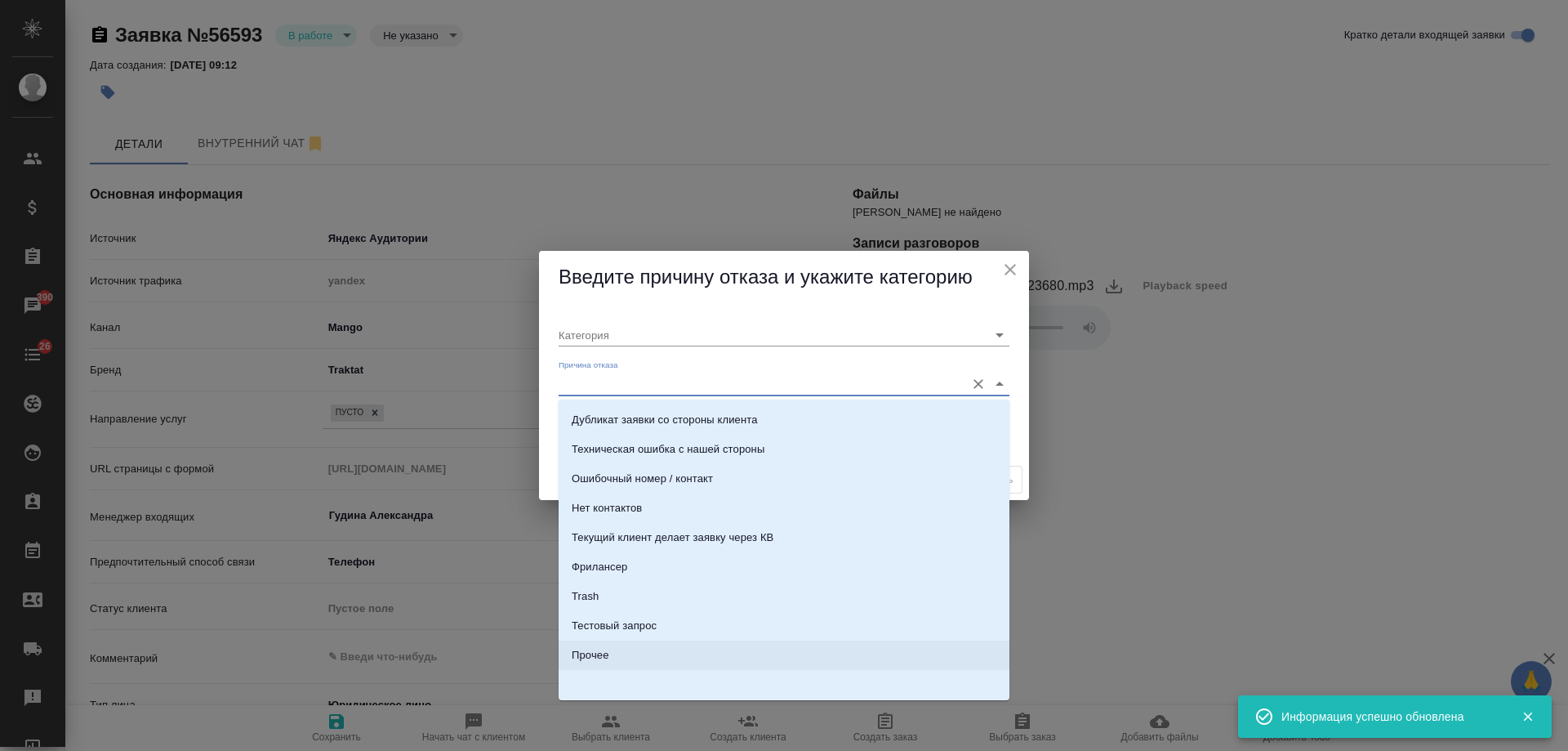
click at [614, 657] on li "Прочее" at bounding box center [784, 654] width 451 height 29
type input "Прочее"
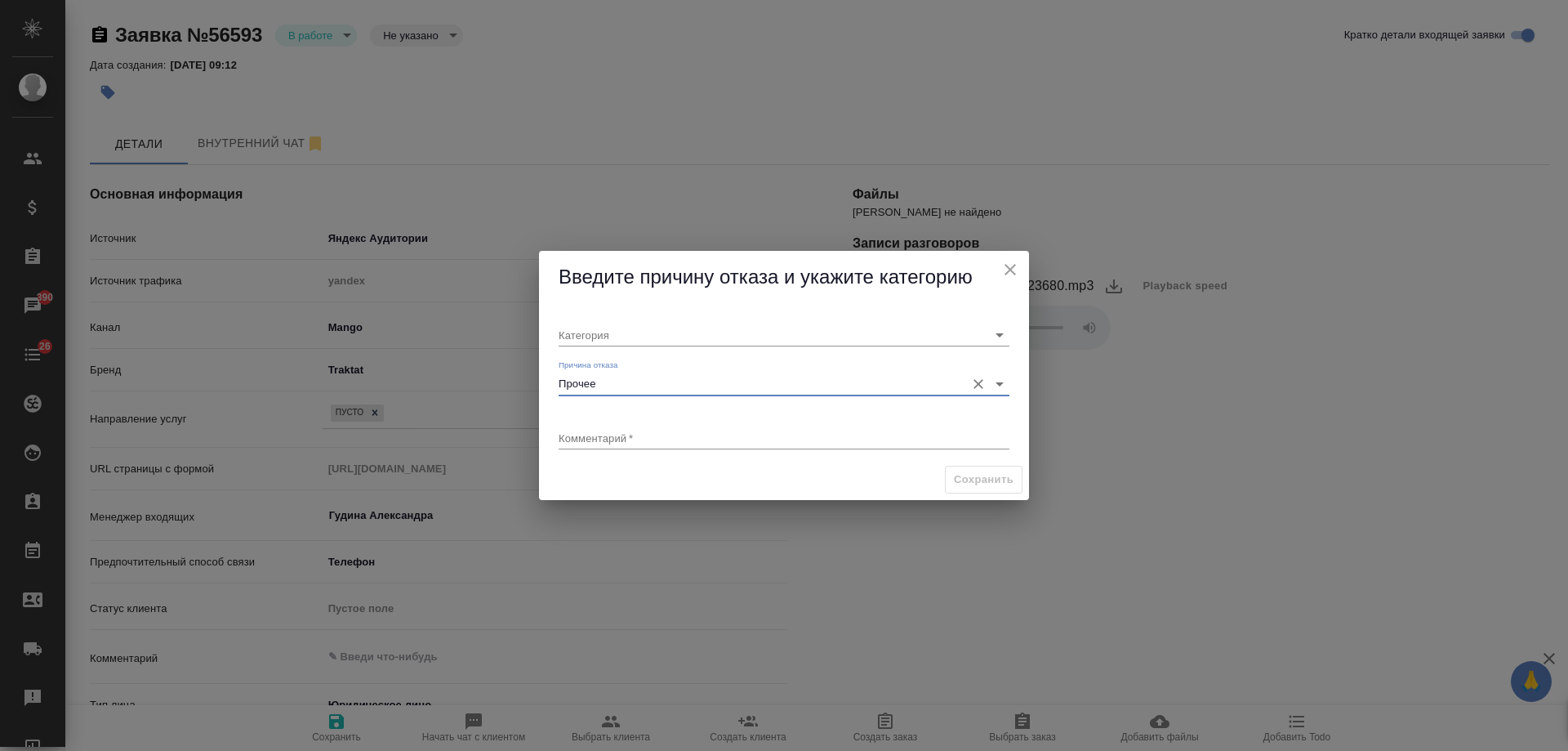
click at [625, 440] on textarea at bounding box center [784, 438] width 451 height 12
type textarea "текущий клиент по готовому расчету"
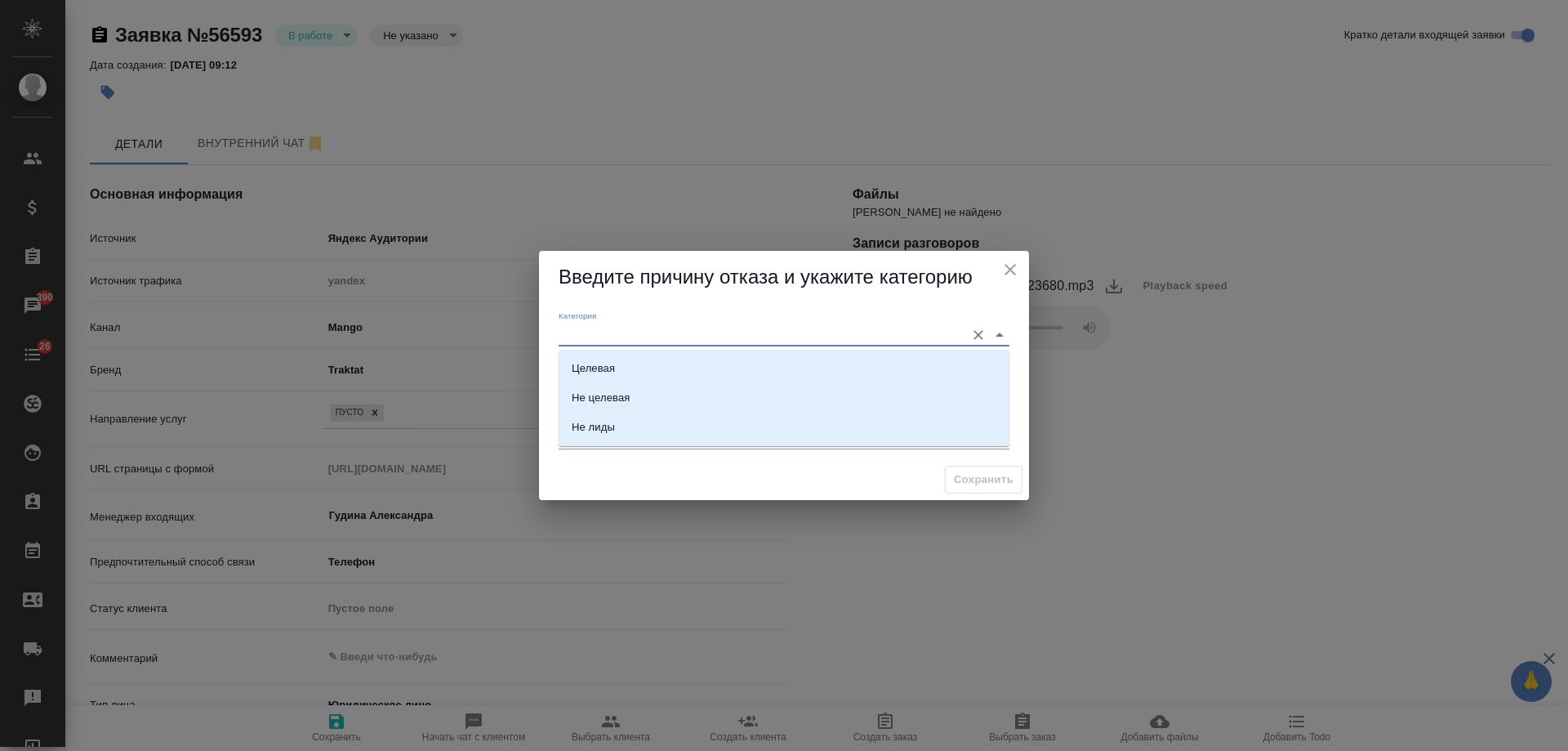
click at [639, 340] on input "Категория" at bounding box center [758, 334] width 399 height 22
click at [625, 433] on li "Не лиды" at bounding box center [784, 426] width 451 height 29
type input "Не лиды"
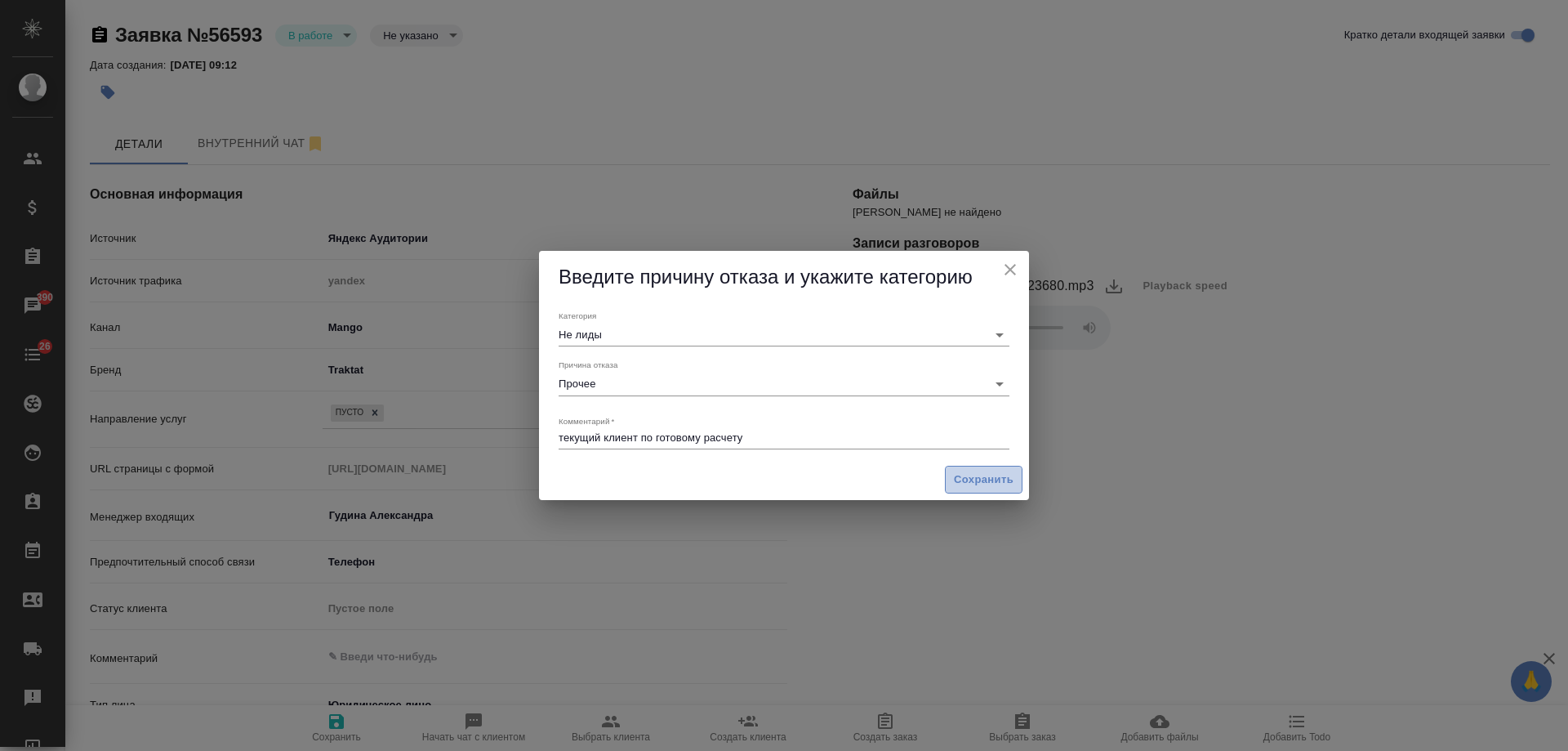
click at [986, 481] on span "Сохранить" at bounding box center [983, 480] width 59 height 19
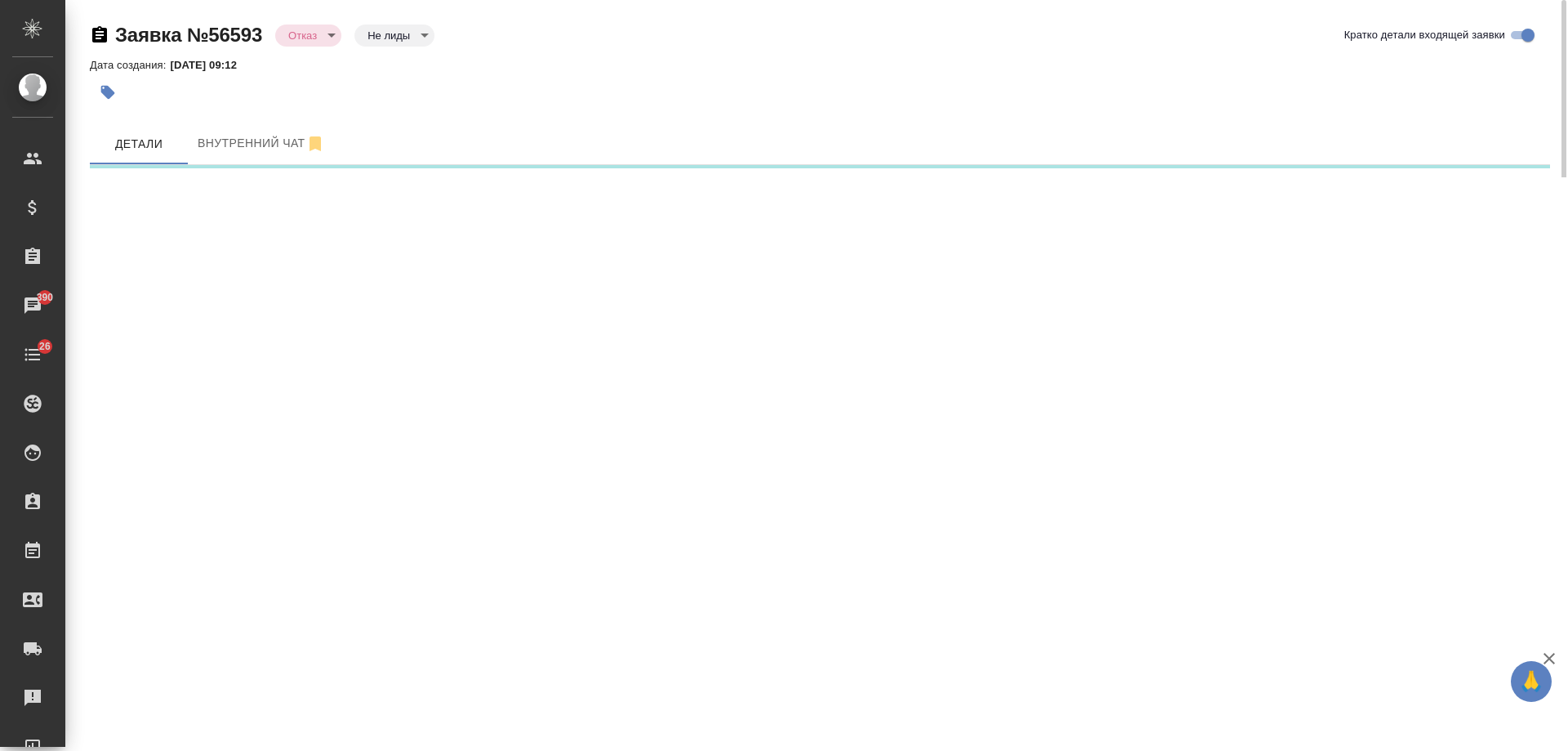
select select "RU"
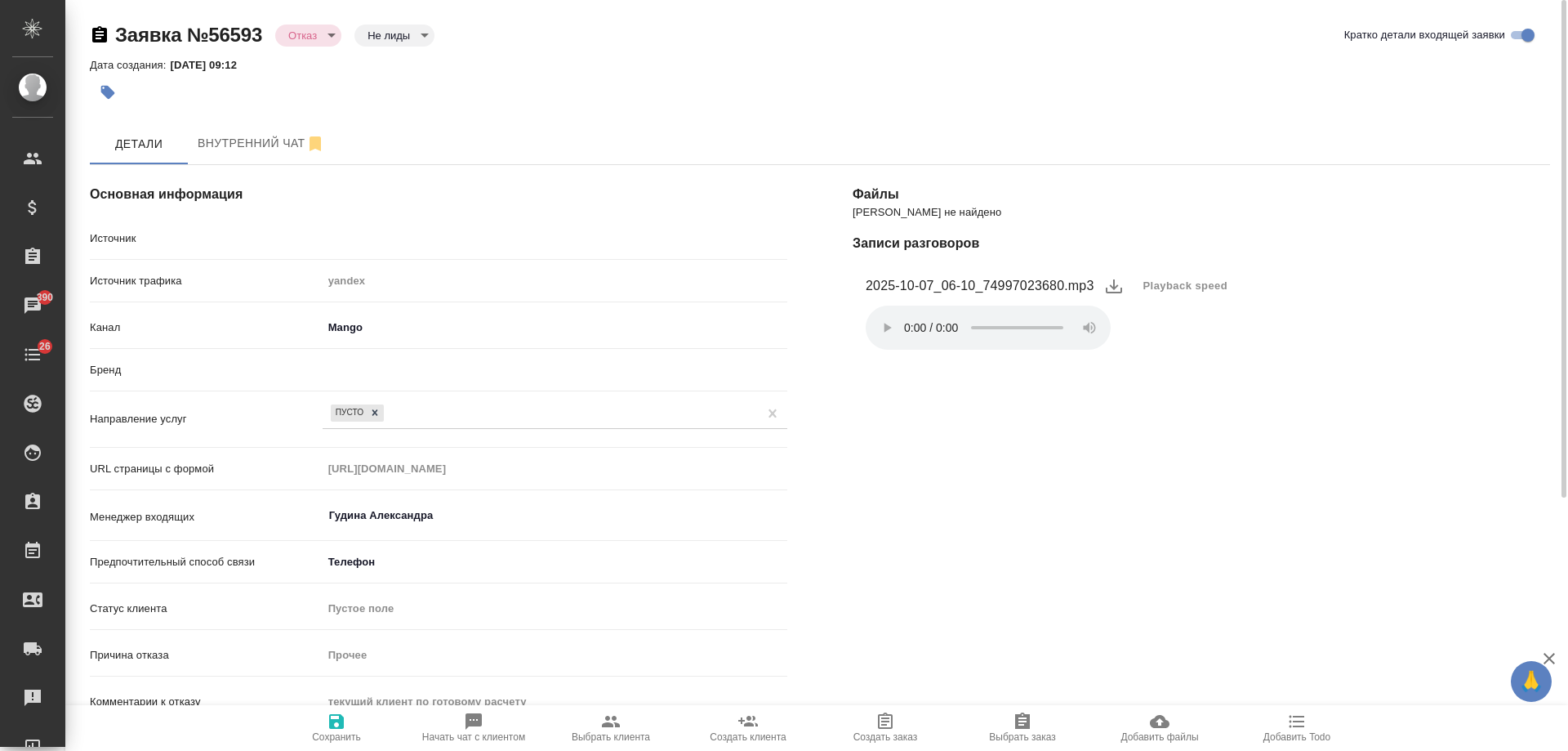
type textarea "x"
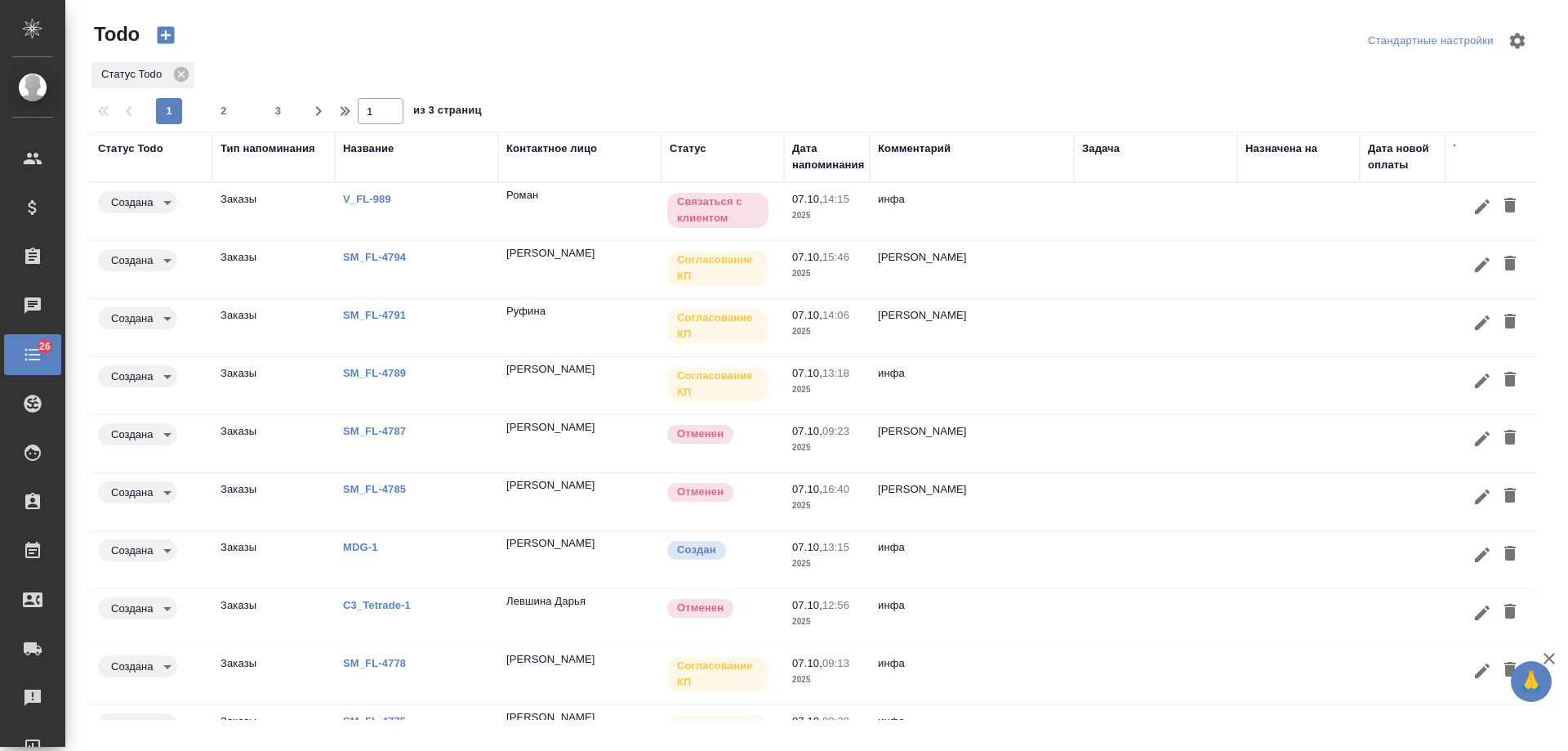
click at [1107, 439] on td at bounding box center [1156, 443] width 163 height 58
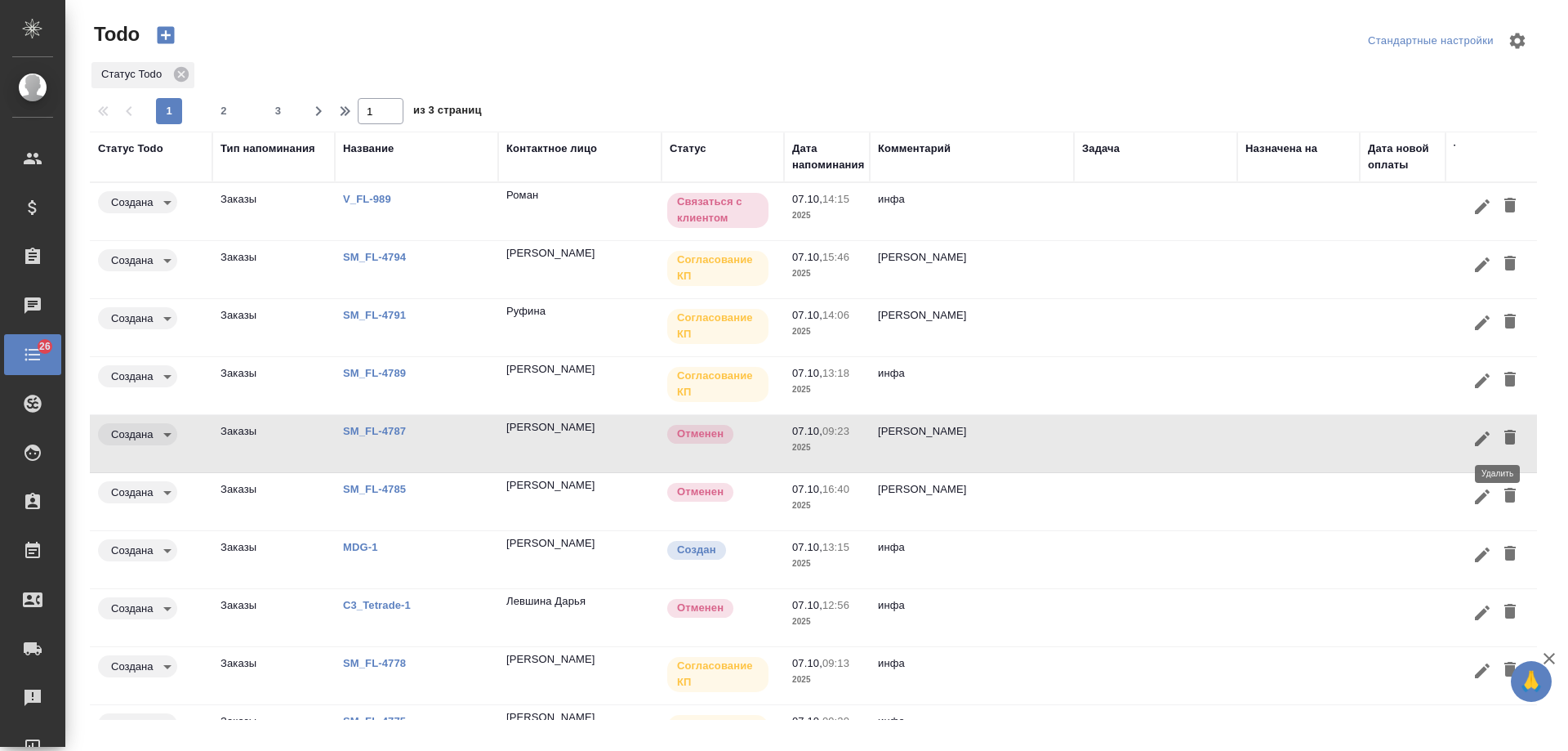
click at [1506, 432] on icon "button" at bounding box center [1510, 437] width 20 height 20
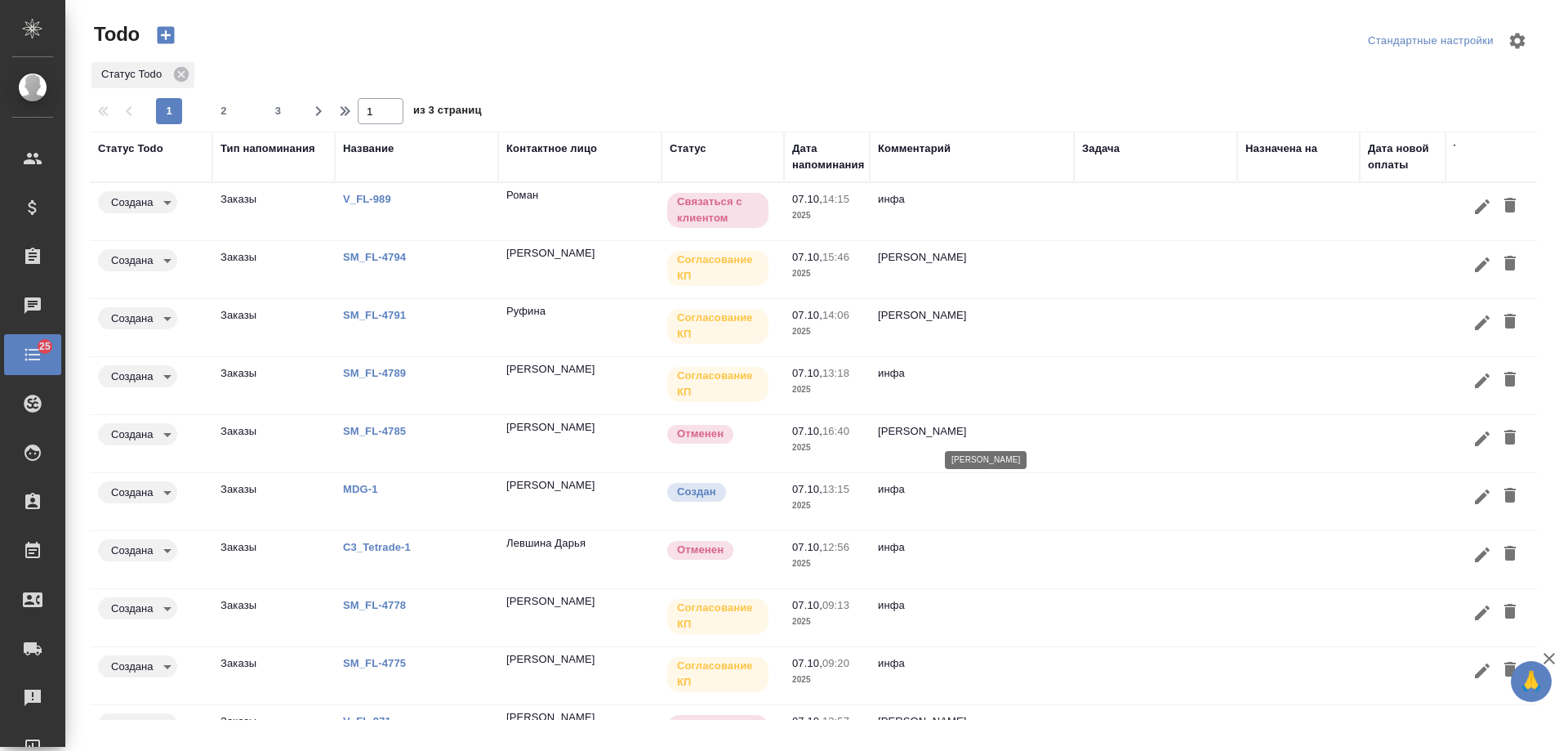
click at [1037, 439] on p "[PERSON_NAME]" at bounding box center [972, 431] width 188 height 16
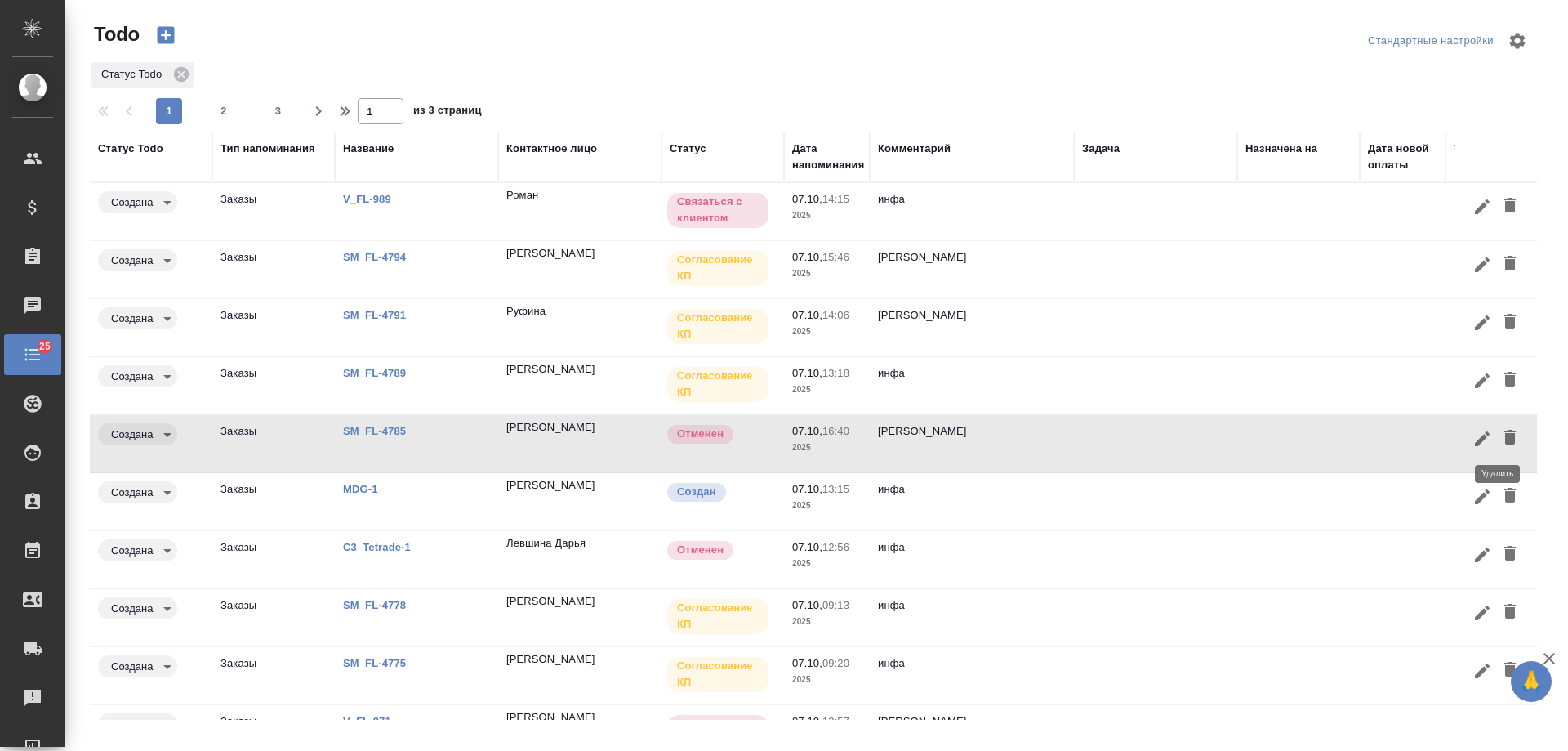
click at [1504, 437] on icon "button" at bounding box center [1509, 437] width 12 height 15
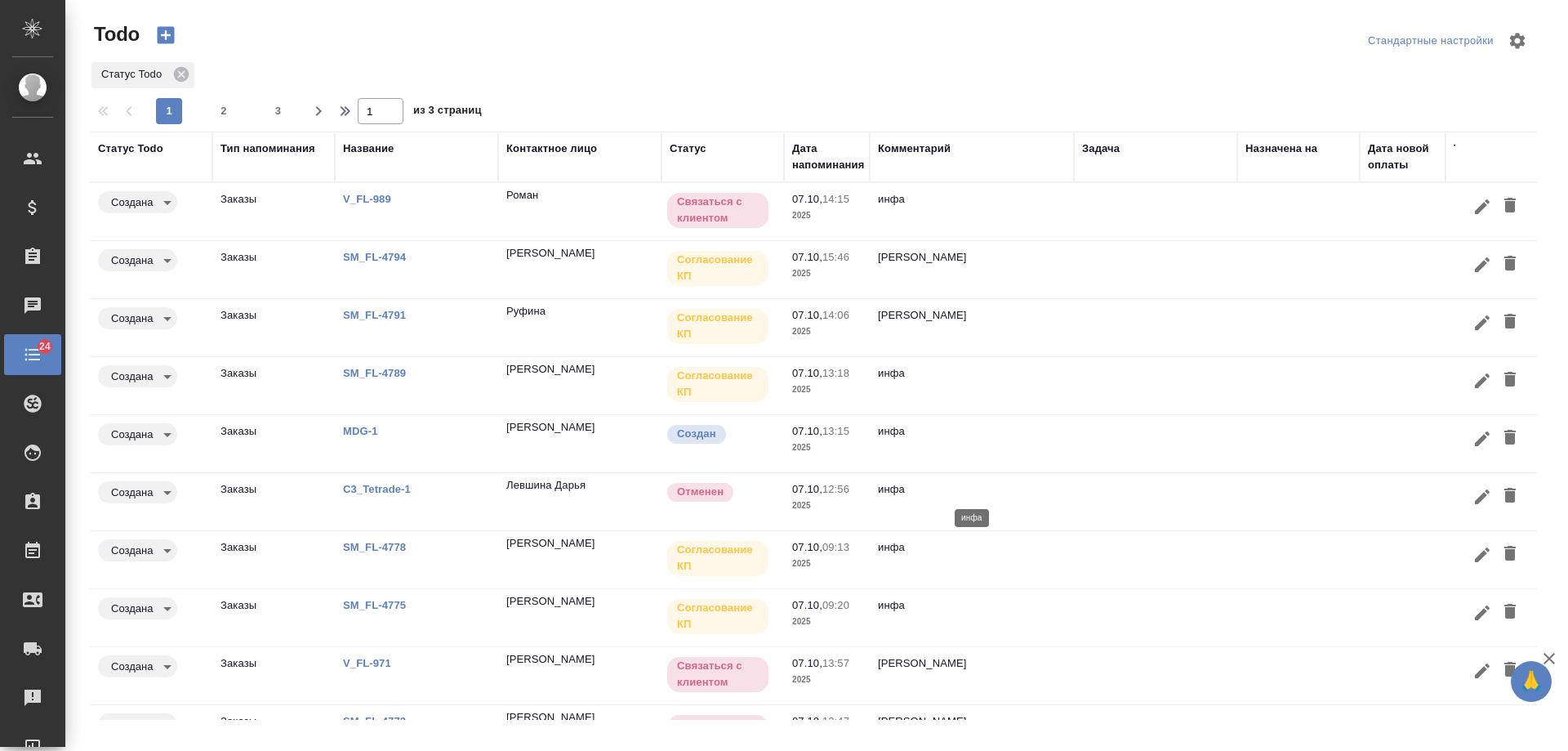
click at [1009, 492] on p "инфа" at bounding box center [972, 489] width 188 height 16
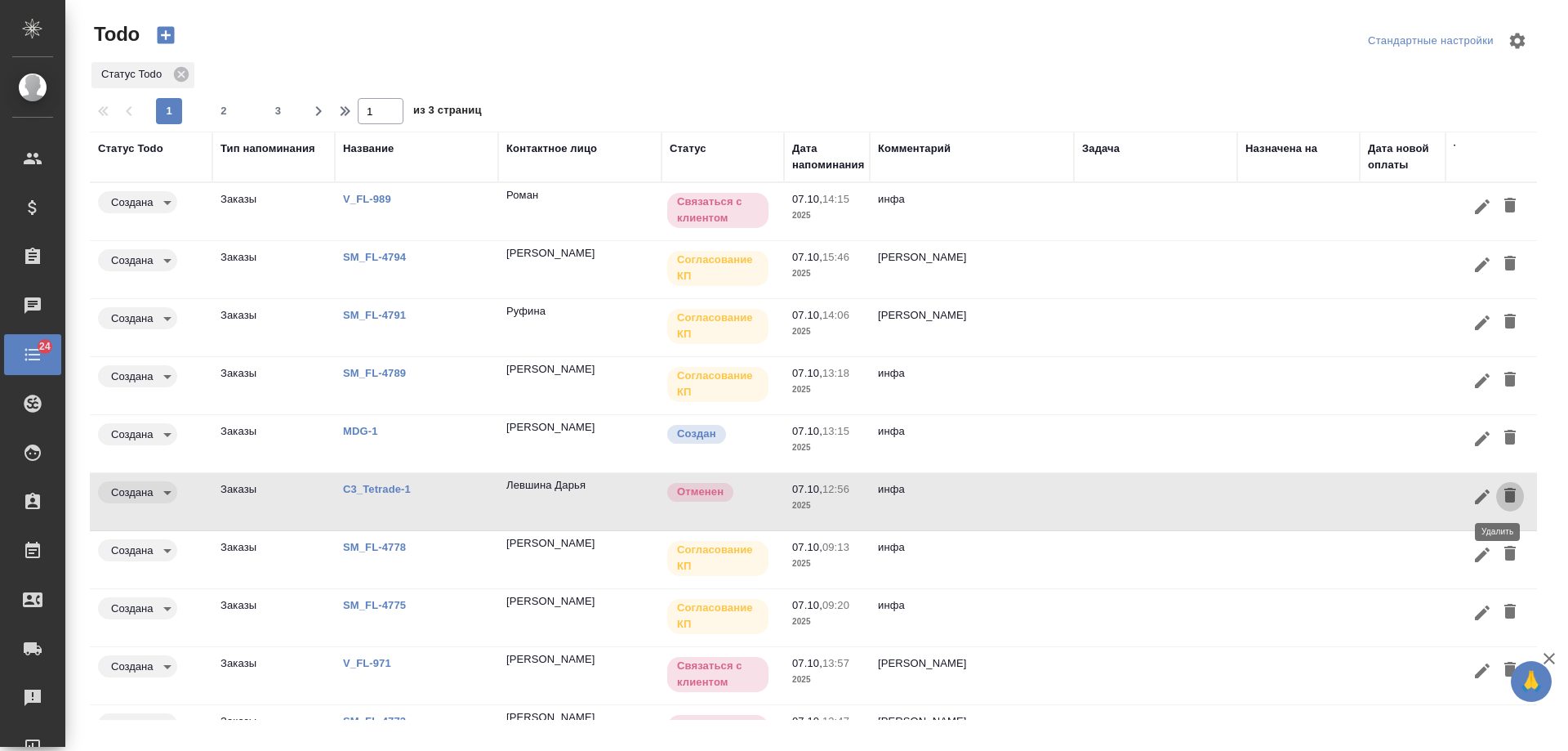
click at [1504, 497] on icon "button" at bounding box center [1509, 495] width 12 height 15
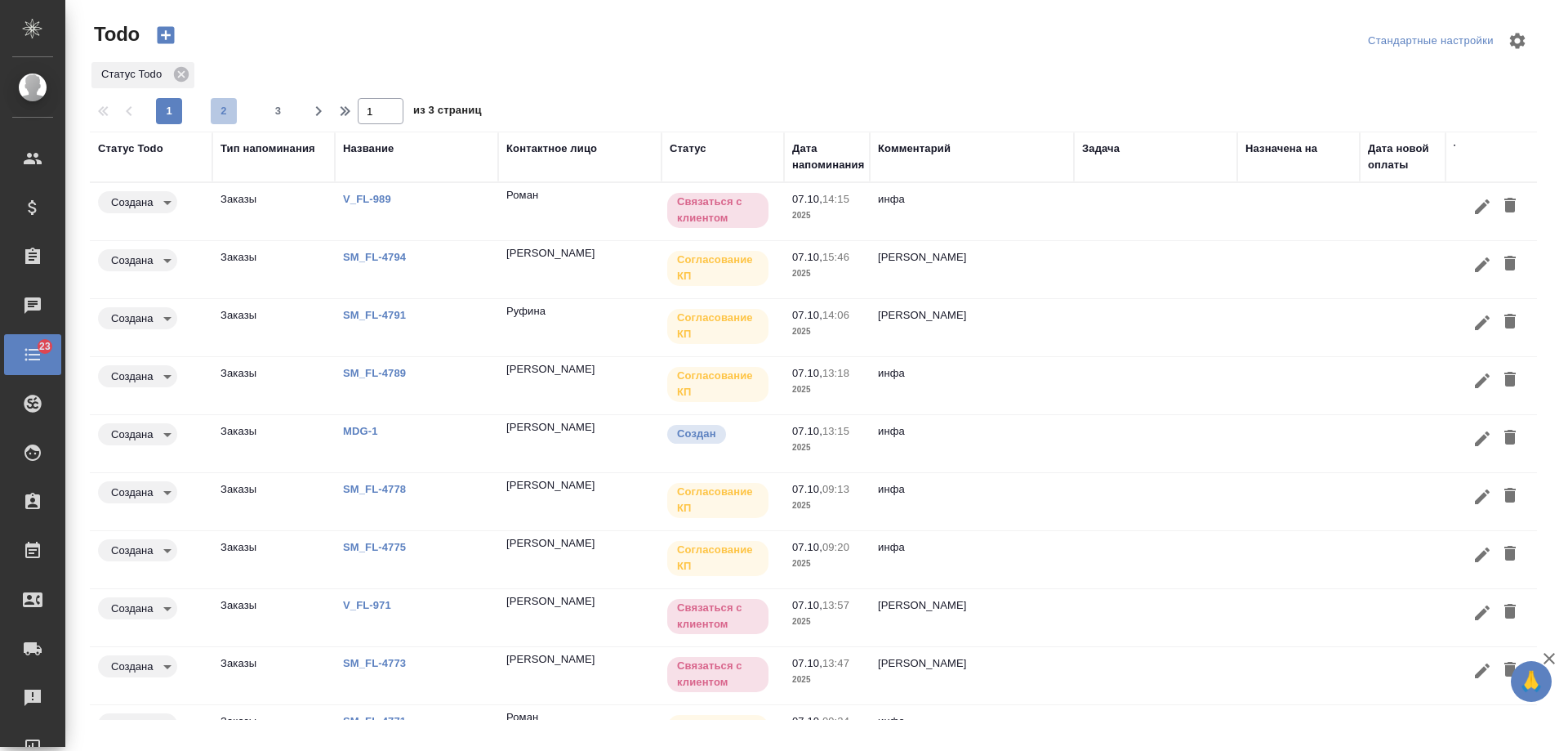
click at [220, 116] on span "2" at bounding box center [223, 111] width 26 height 16
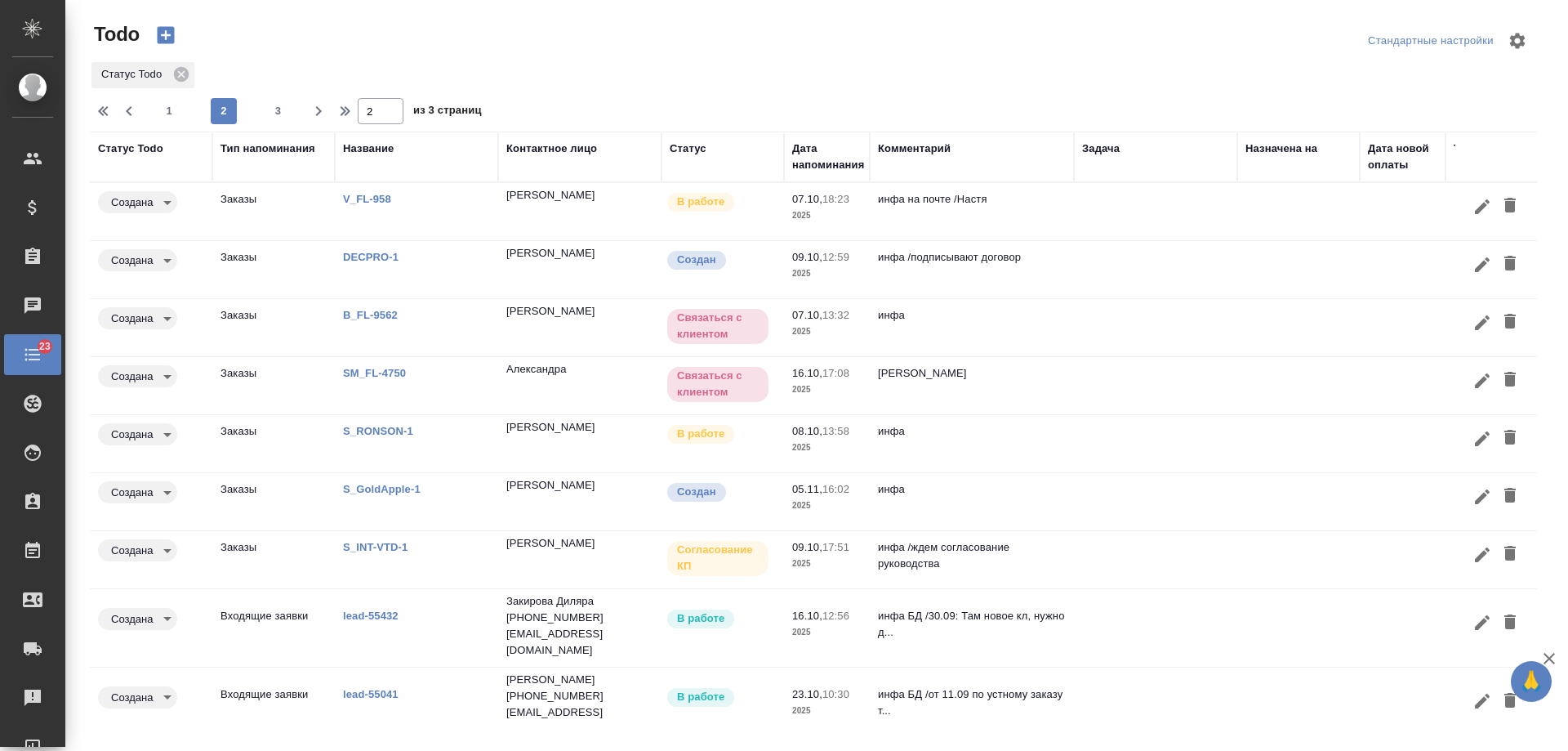
click at [357, 198] on link "V_FL-958" at bounding box center [367, 199] width 48 height 12
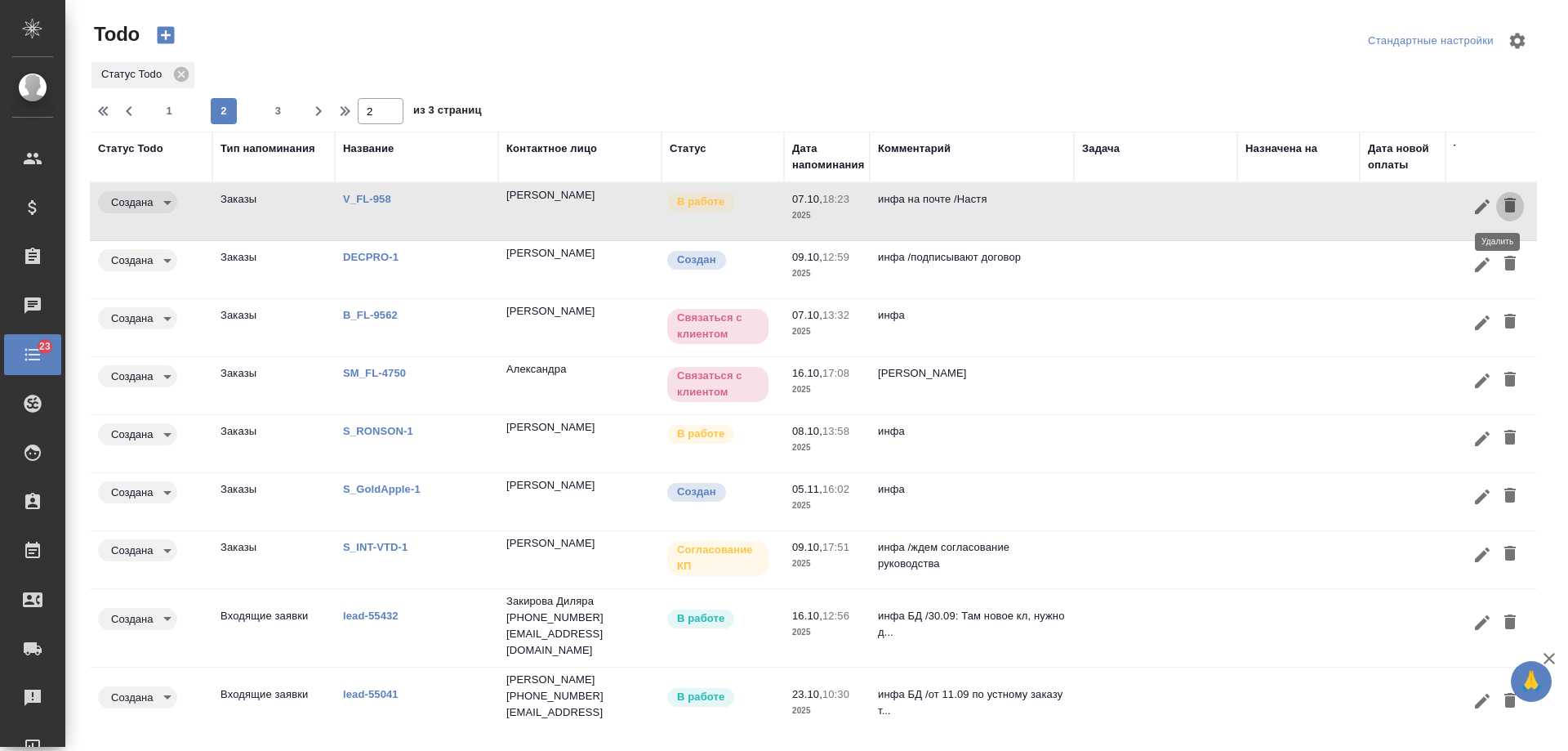
click at [1504, 206] on icon "button" at bounding box center [1509, 205] width 12 height 15
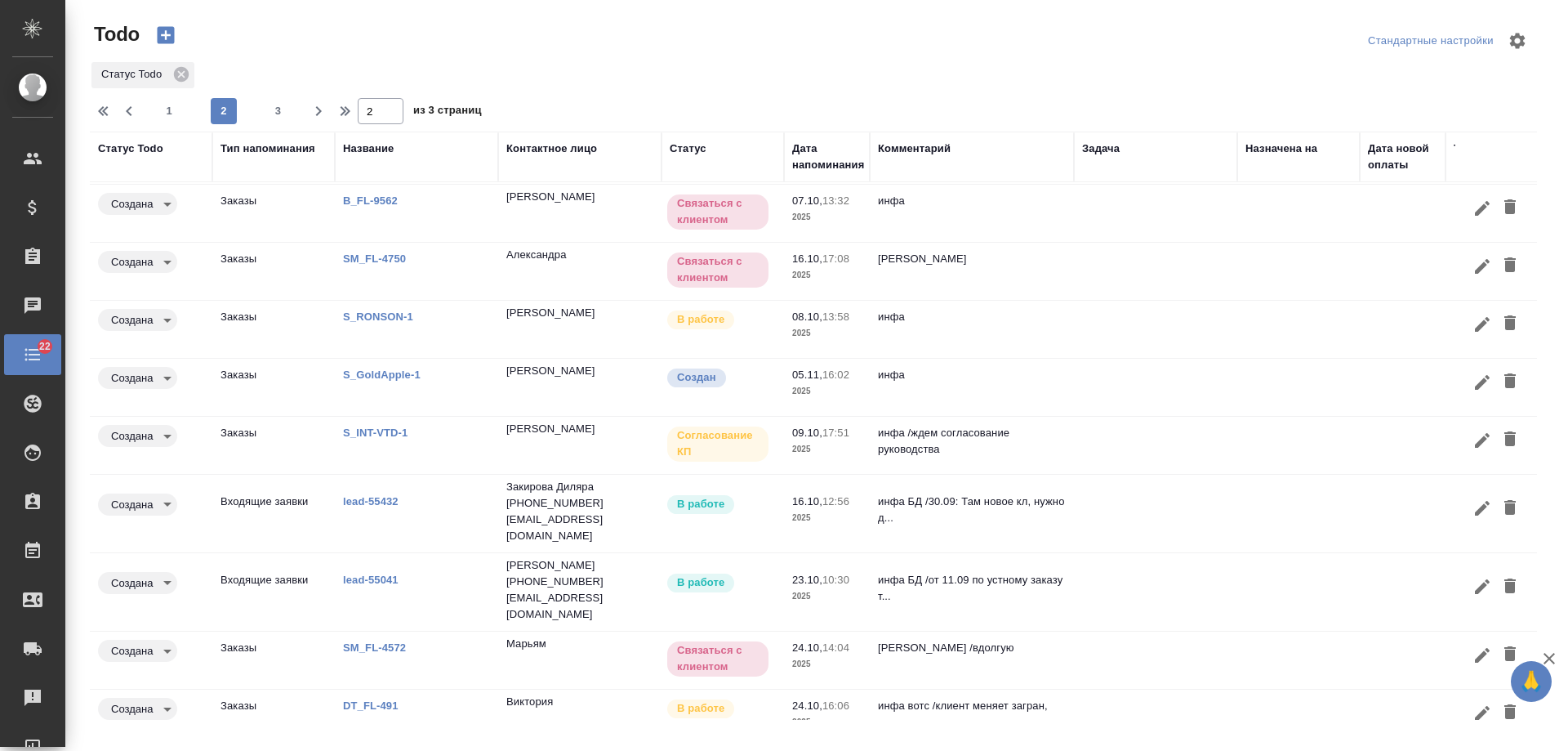
scroll to position [80, 0]
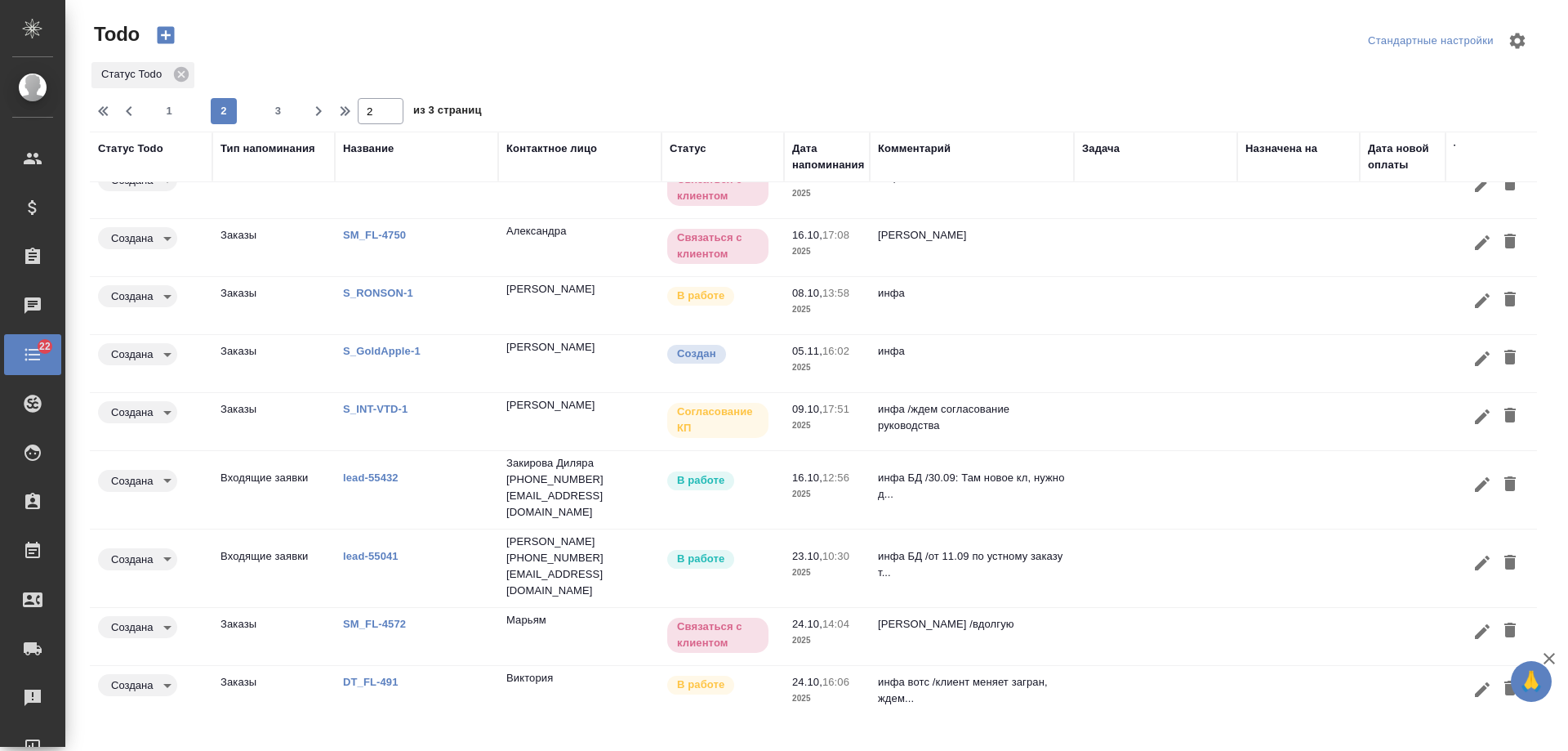
click at [381, 676] on link "DT_FL-491" at bounding box center [371, 682] width 56 height 12
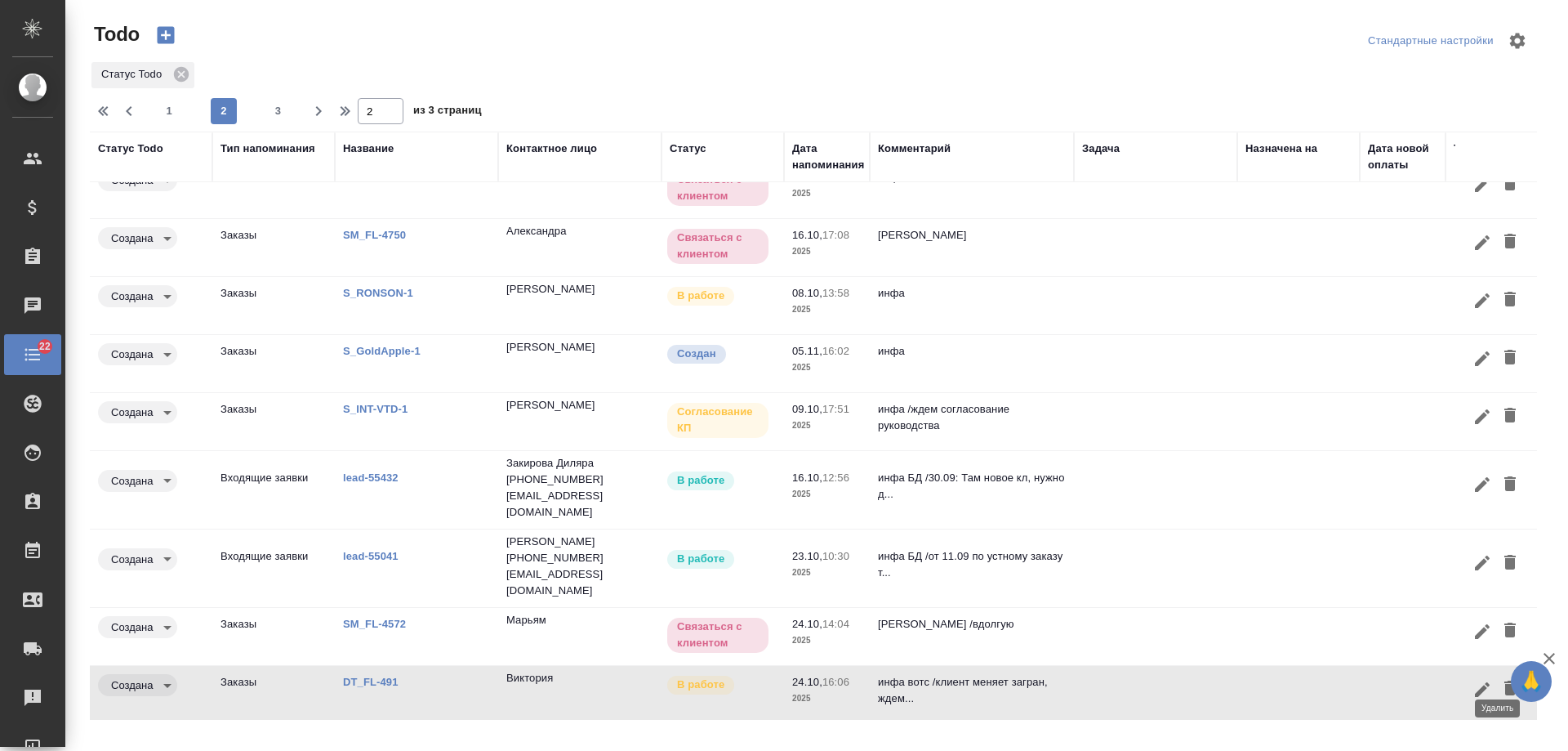
click at [1504, 681] on icon "button" at bounding box center [1509, 688] width 12 height 15
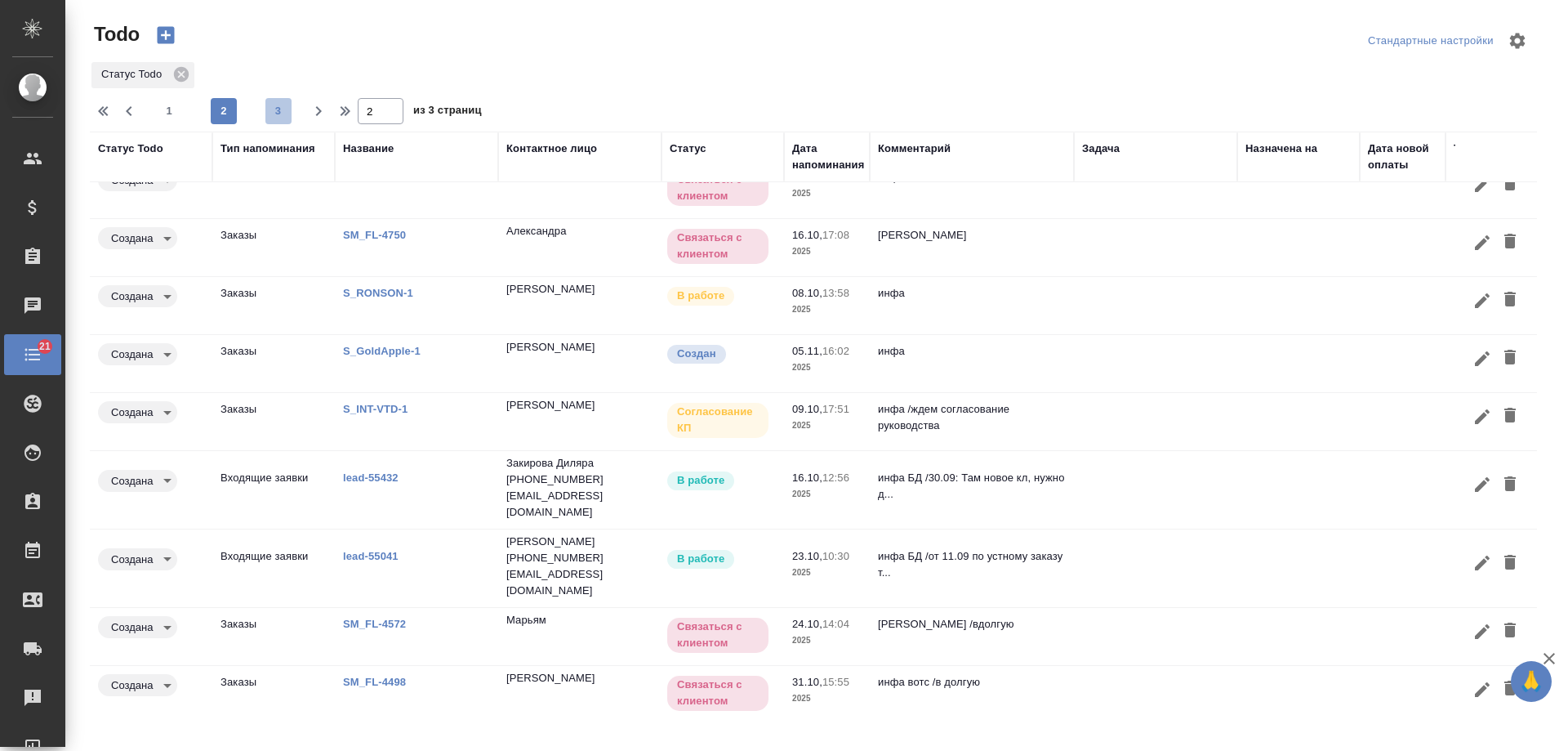
click at [276, 112] on span "3" at bounding box center [277, 111] width 26 height 16
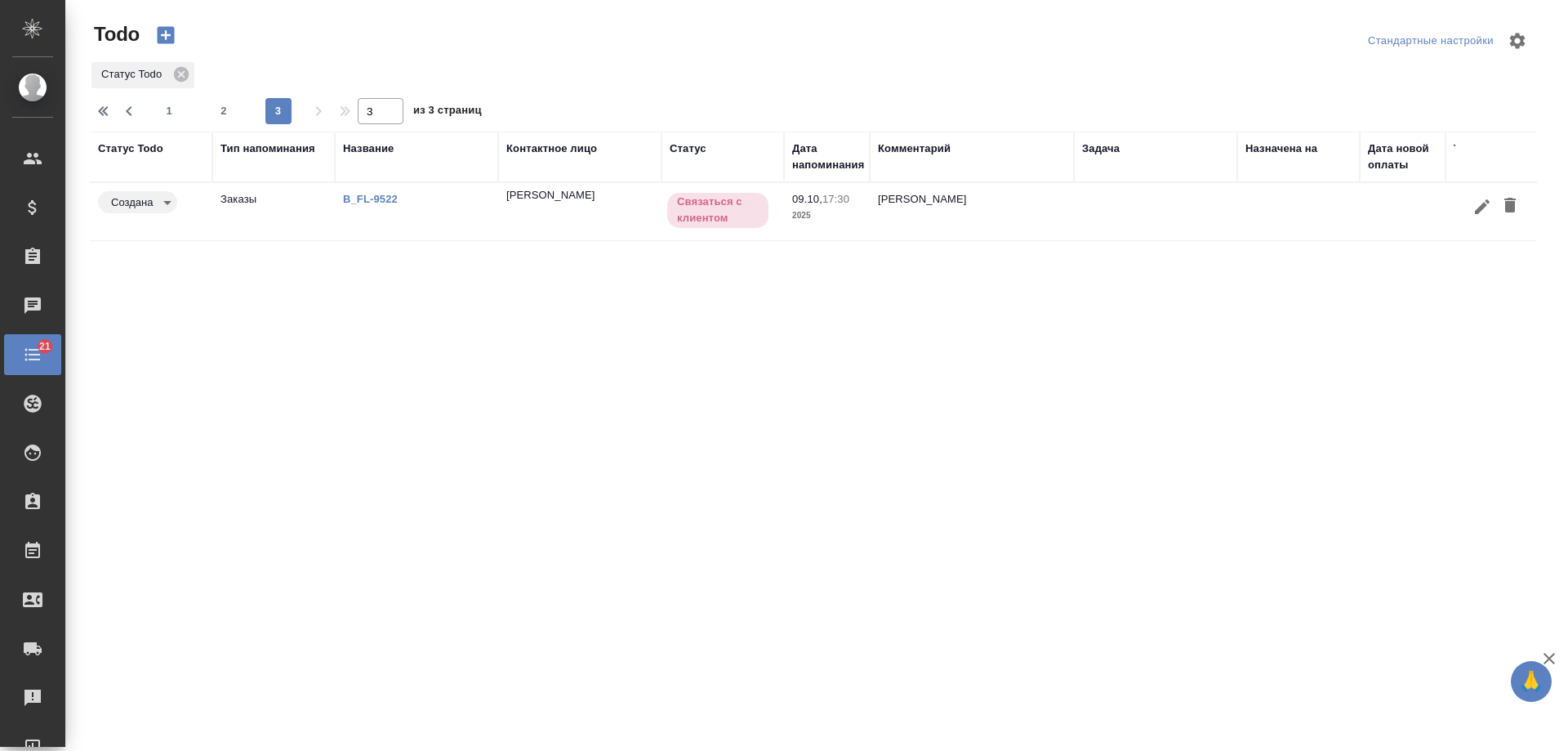
scroll to position [0, 0]
click at [176, 113] on span "1" at bounding box center [168, 111] width 26 height 16
type input "1"
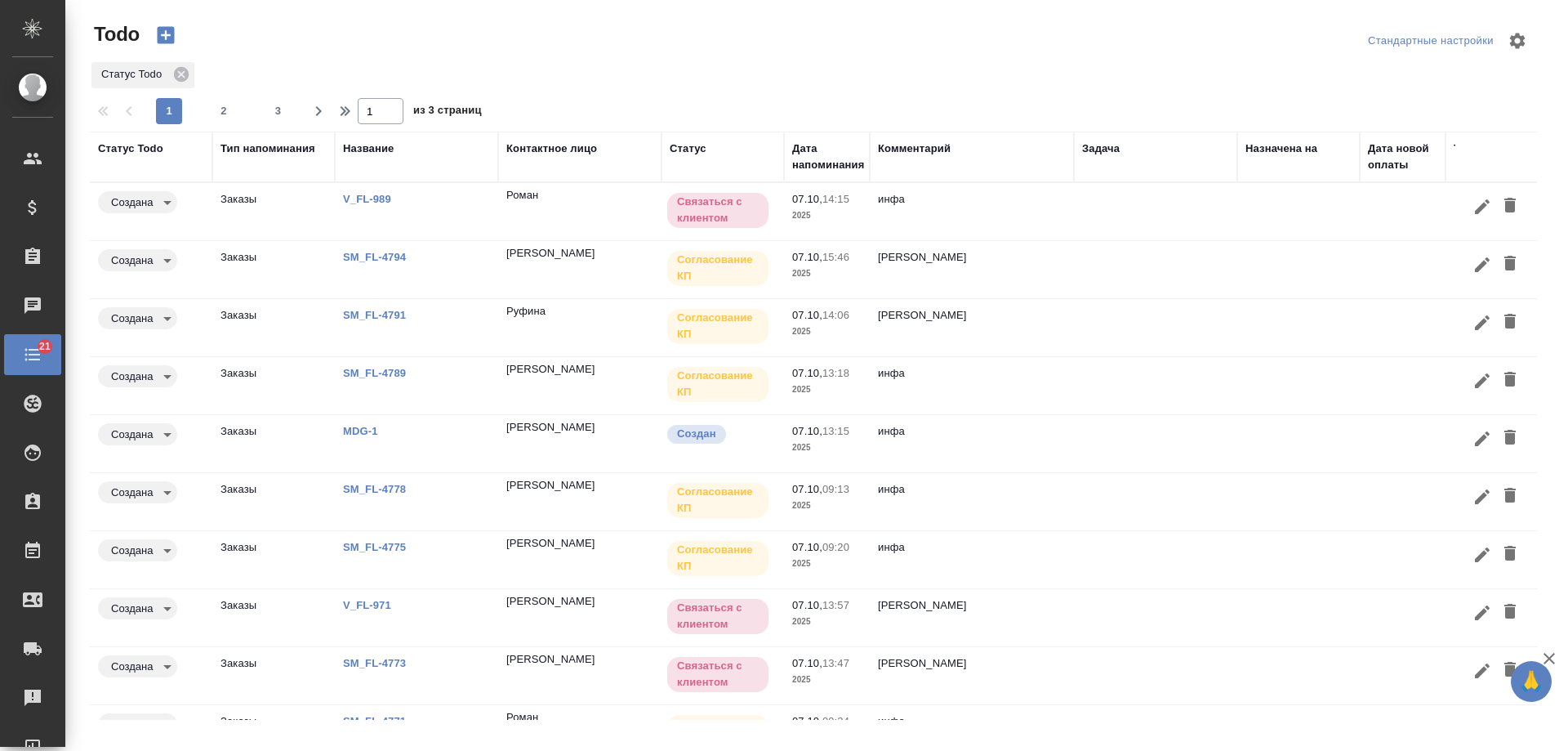
drag, startPoint x: 824, startPoint y: 167, endPoint x: 828, endPoint y: 157, distance: 10.8
click at [824, 166] on div "Дата напоминания" at bounding box center [828, 157] width 72 height 33
select select "9"
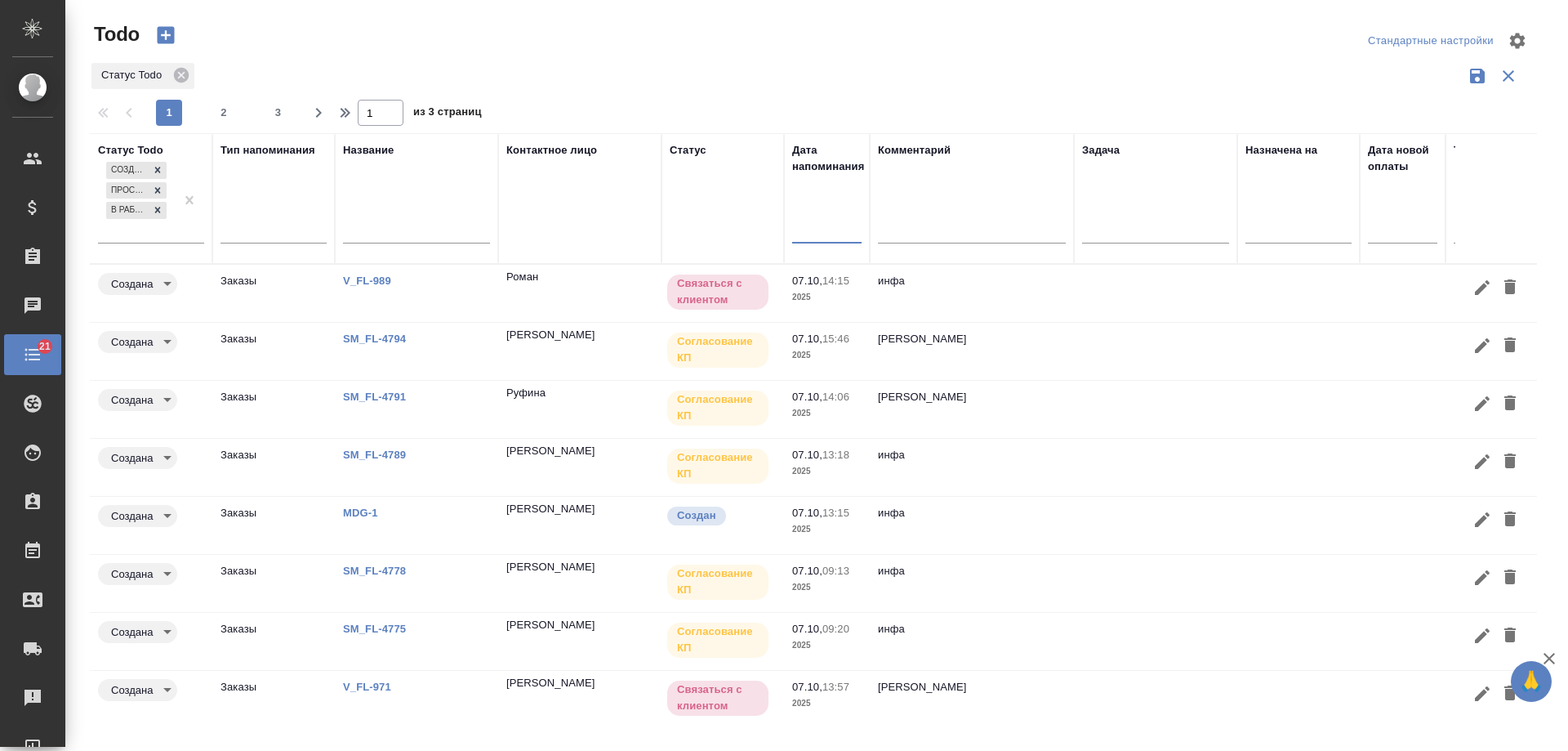
click at [823, 231] on input "text" at bounding box center [831, 230] width 59 height 23
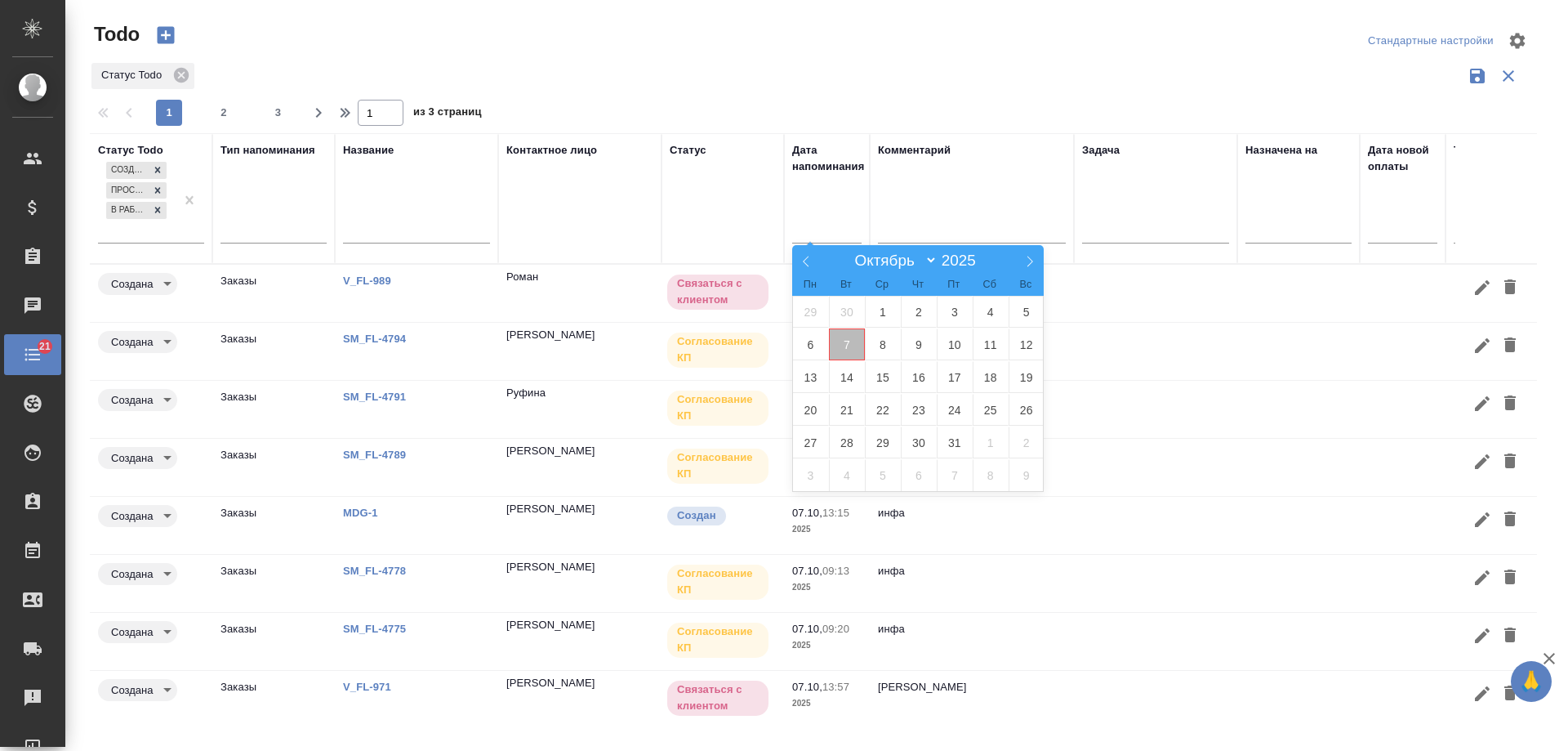
click at [861, 339] on span "7" at bounding box center [846, 344] width 36 height 32
type div "2025-10-06T21:00:00.000Z"
click at [895, 341] on span "8" at bounding box center [883, 344] width 36 height 32
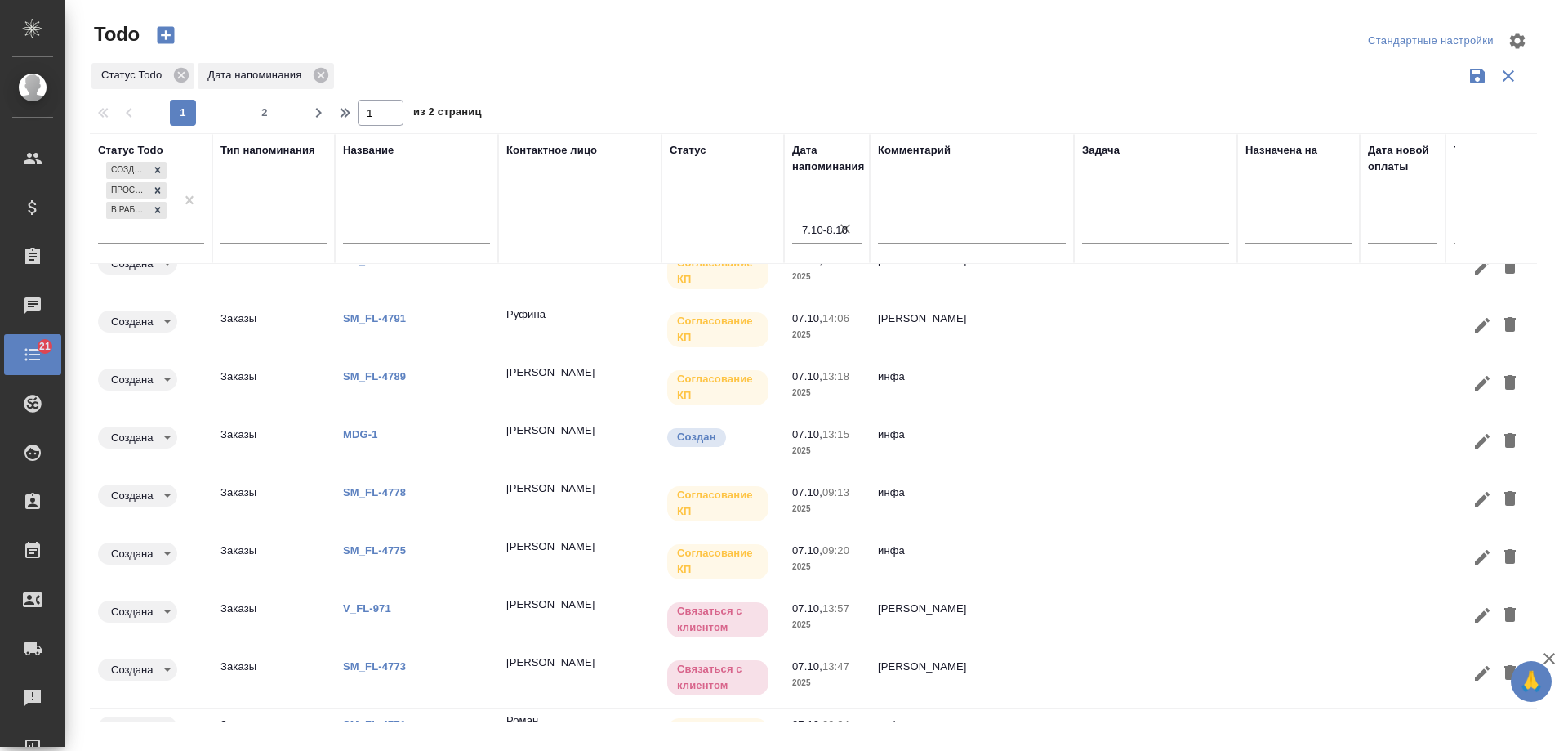
scroll to position [136, 0]
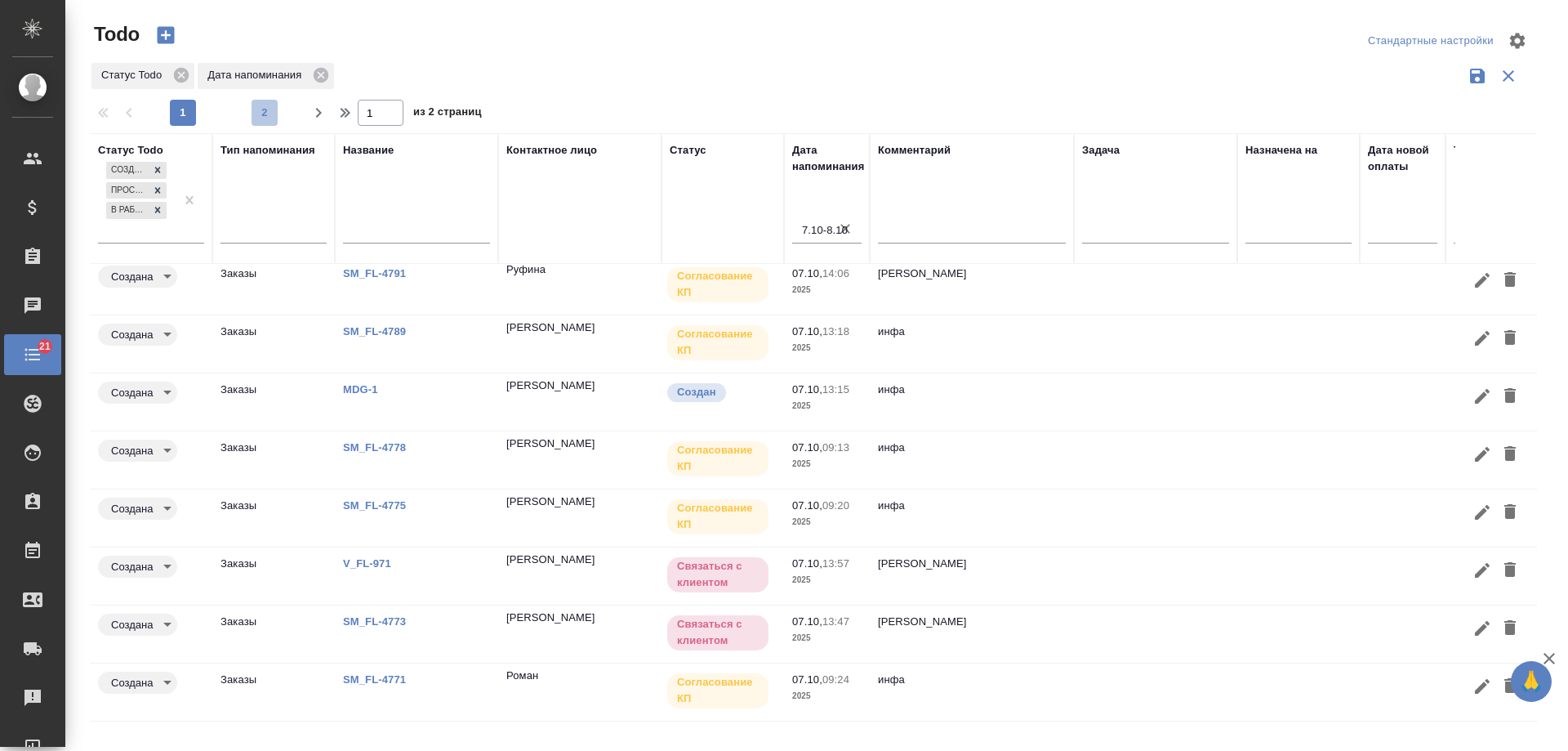
click at [267, 113] on span "2" at bounding box center [264, 113] width 26 height 16
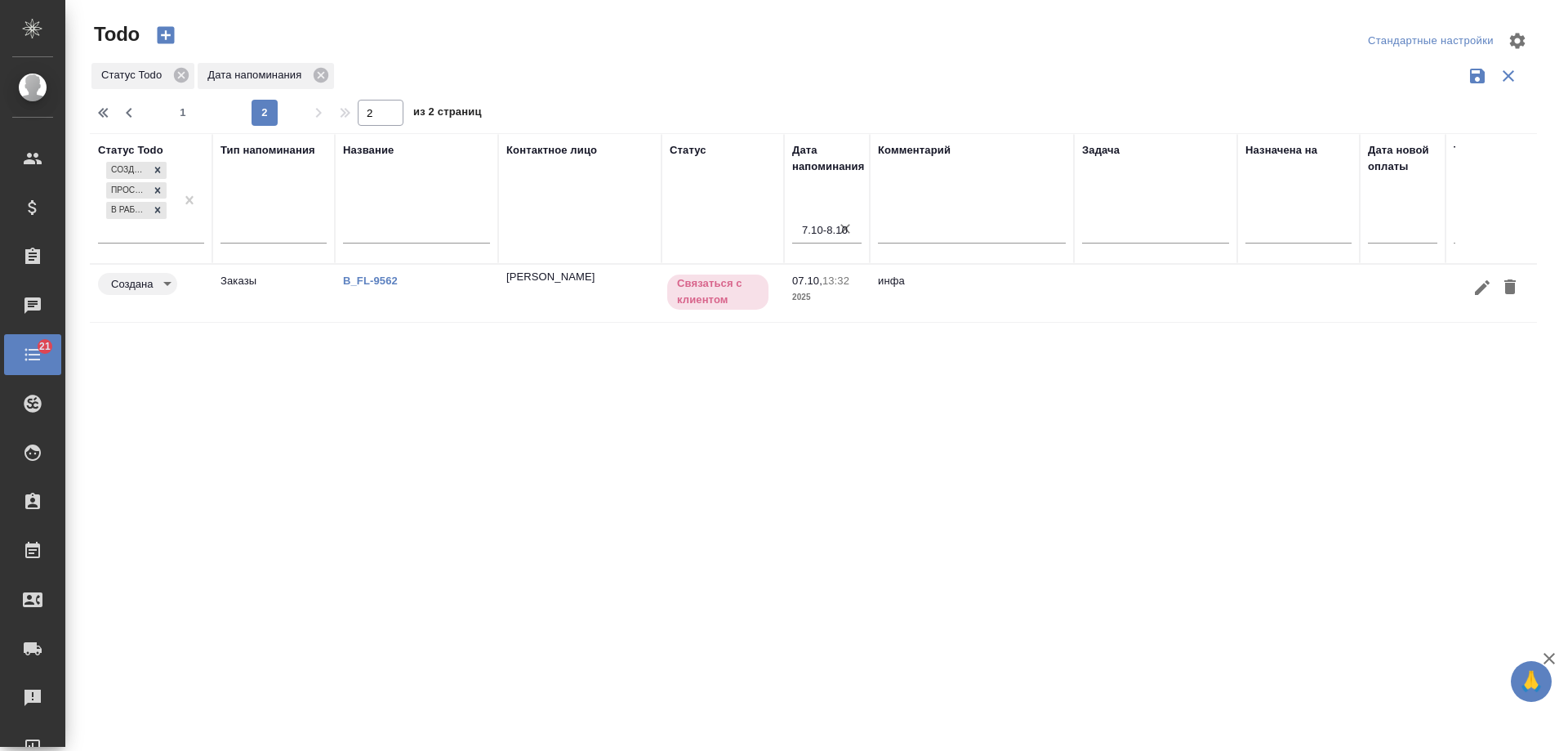
scroll to position [0, 0]
click at [192, 113] on span "1" at bounding box center [183, 113] width 26 height 16
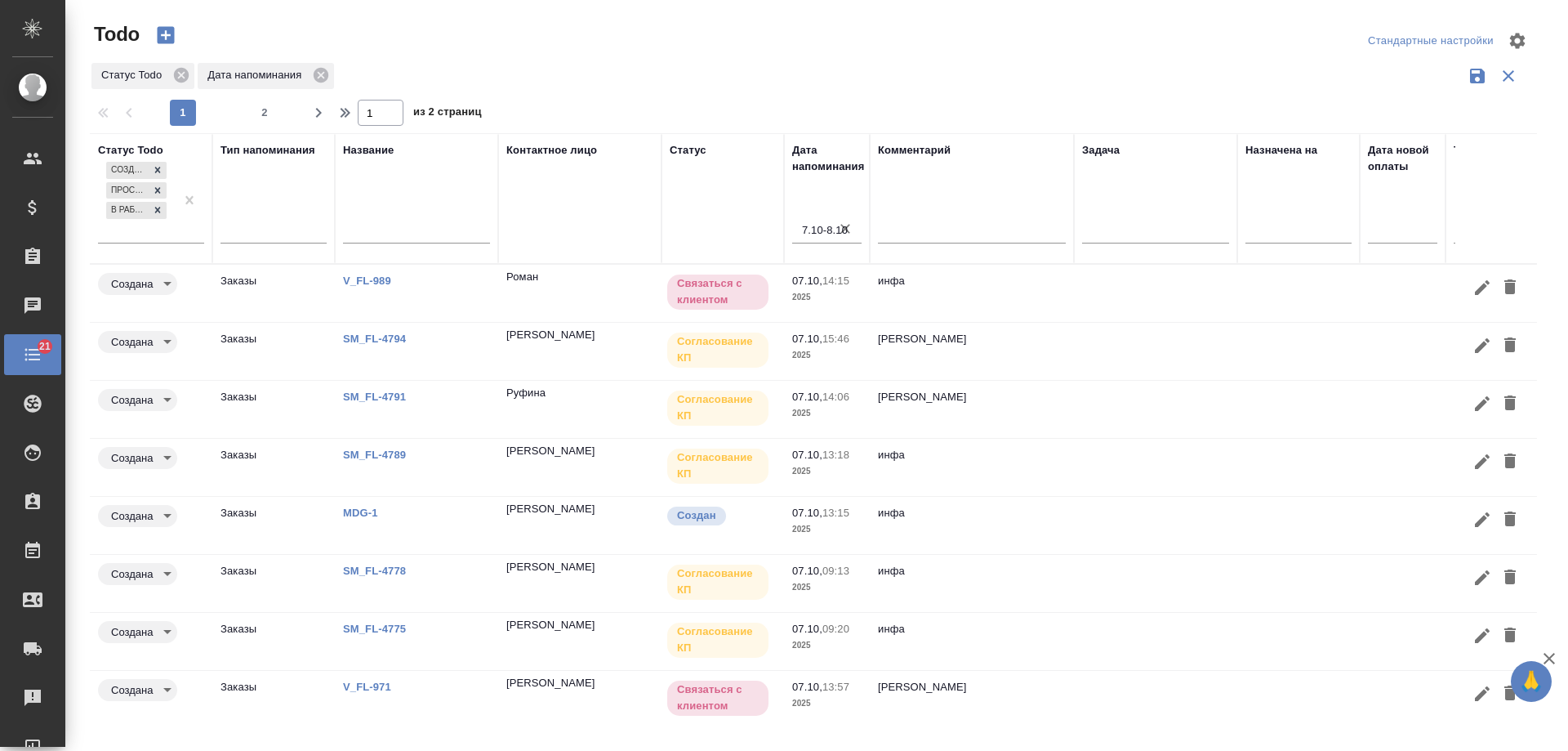
click at [260, 114] on span "2" at bounding box center [264, 113] width 26 height 16
click at [266, 109] on div "1 2" at bounding box center [223, 112] width 163 height 26
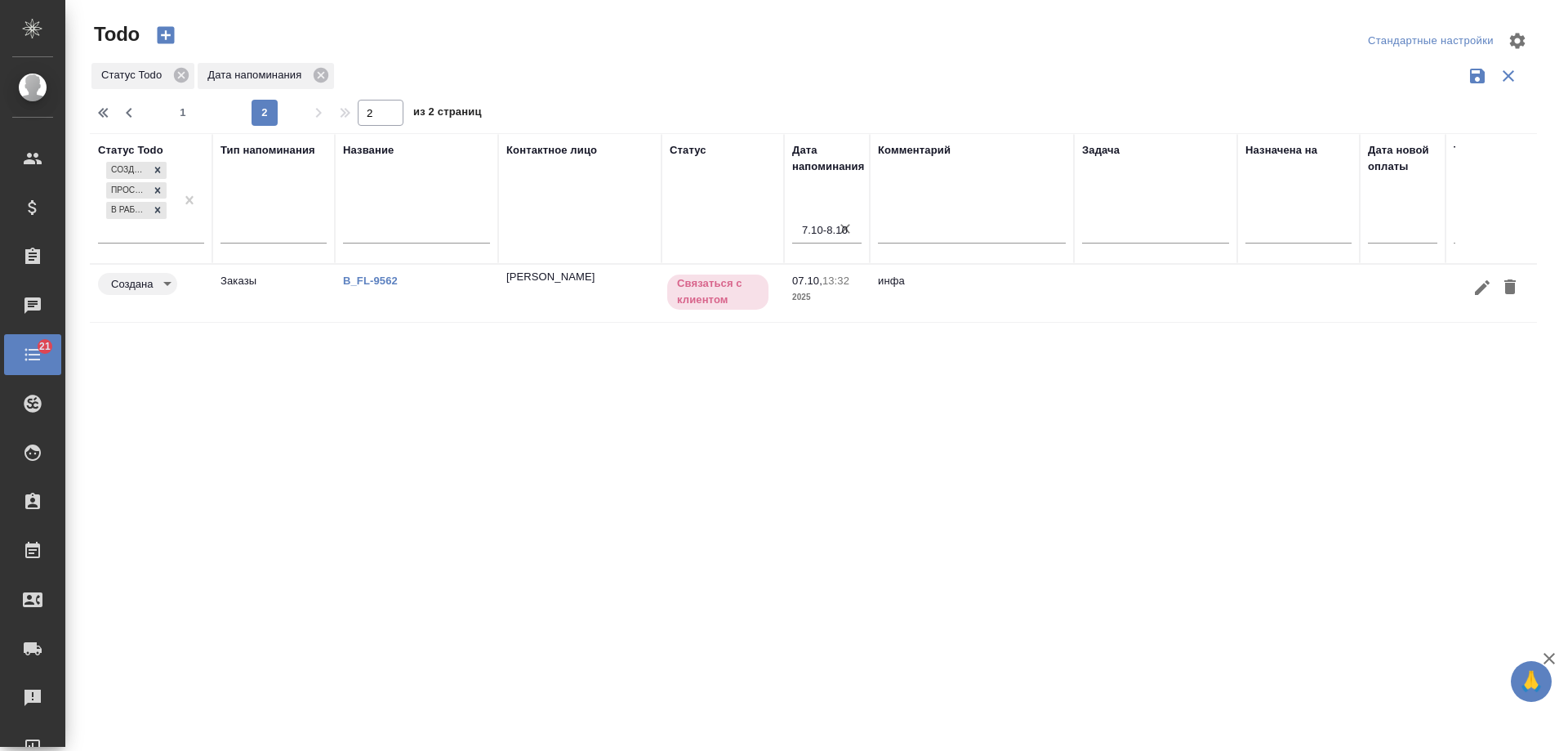
click at [370, 282] on link "B_FL-9562" at bounding box center [371, 281] width 55 height 12
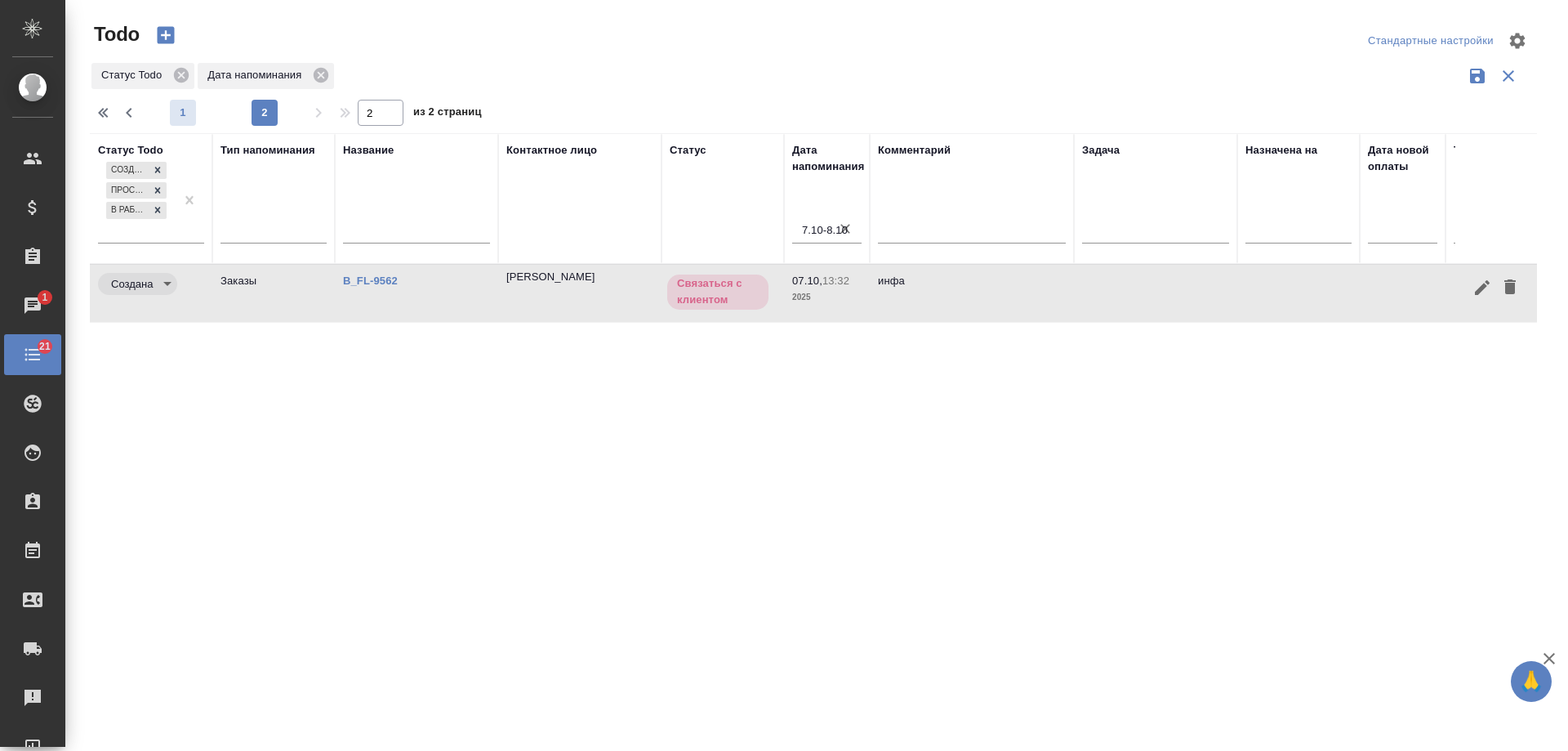
click at [187, 105] on span "1" at bounding box center [183, 113] width 26 height 16
type input "1"
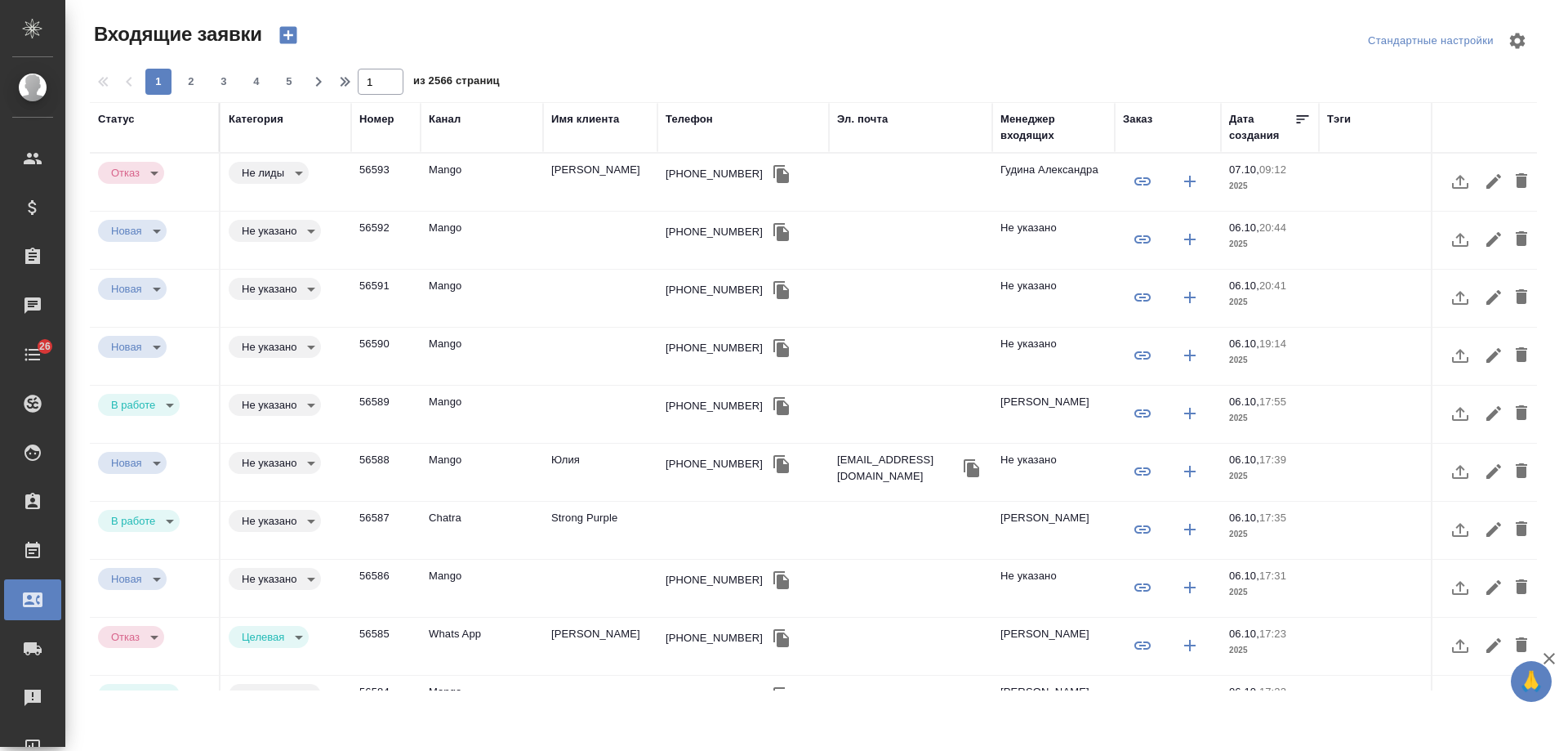
select select "RU"
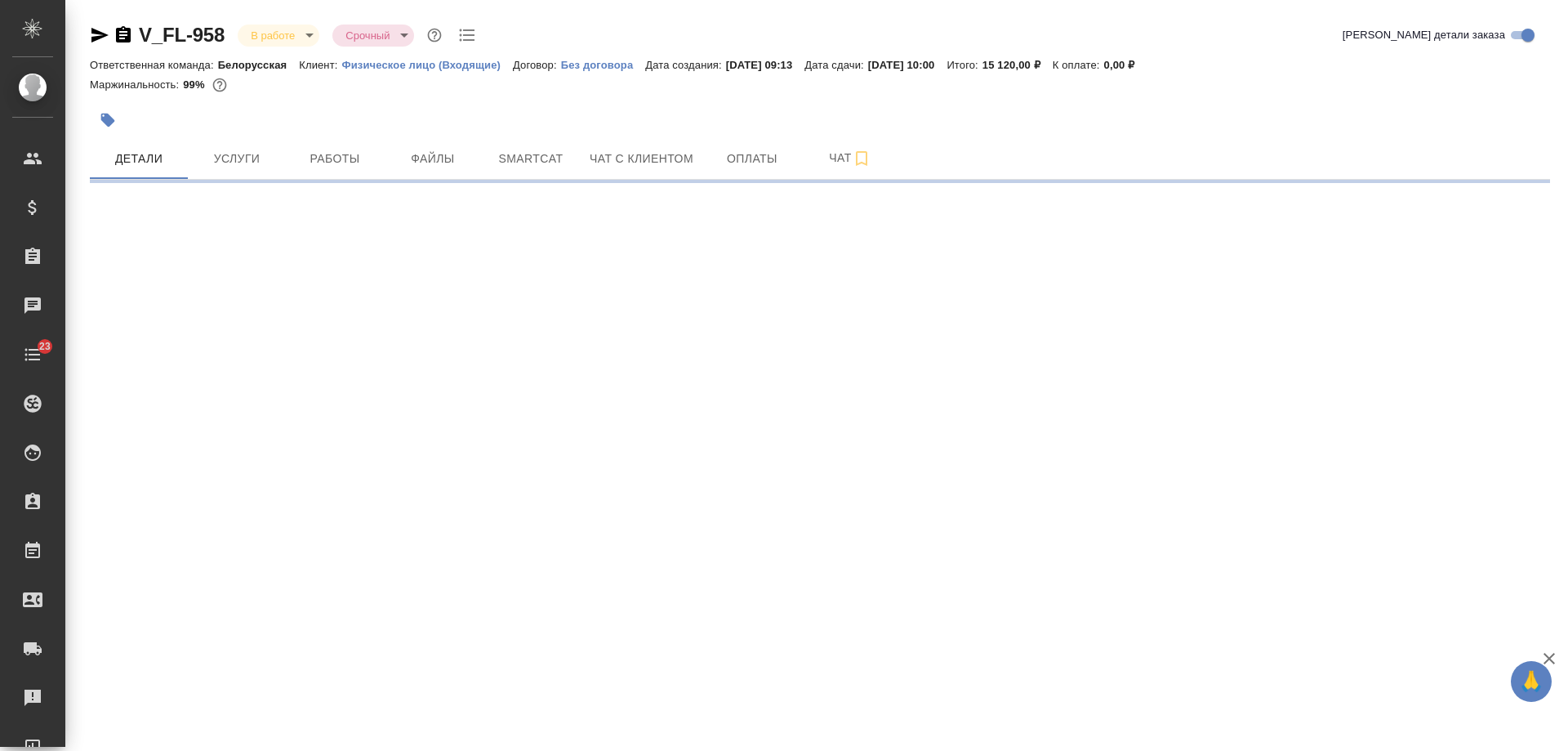
select select "RU"
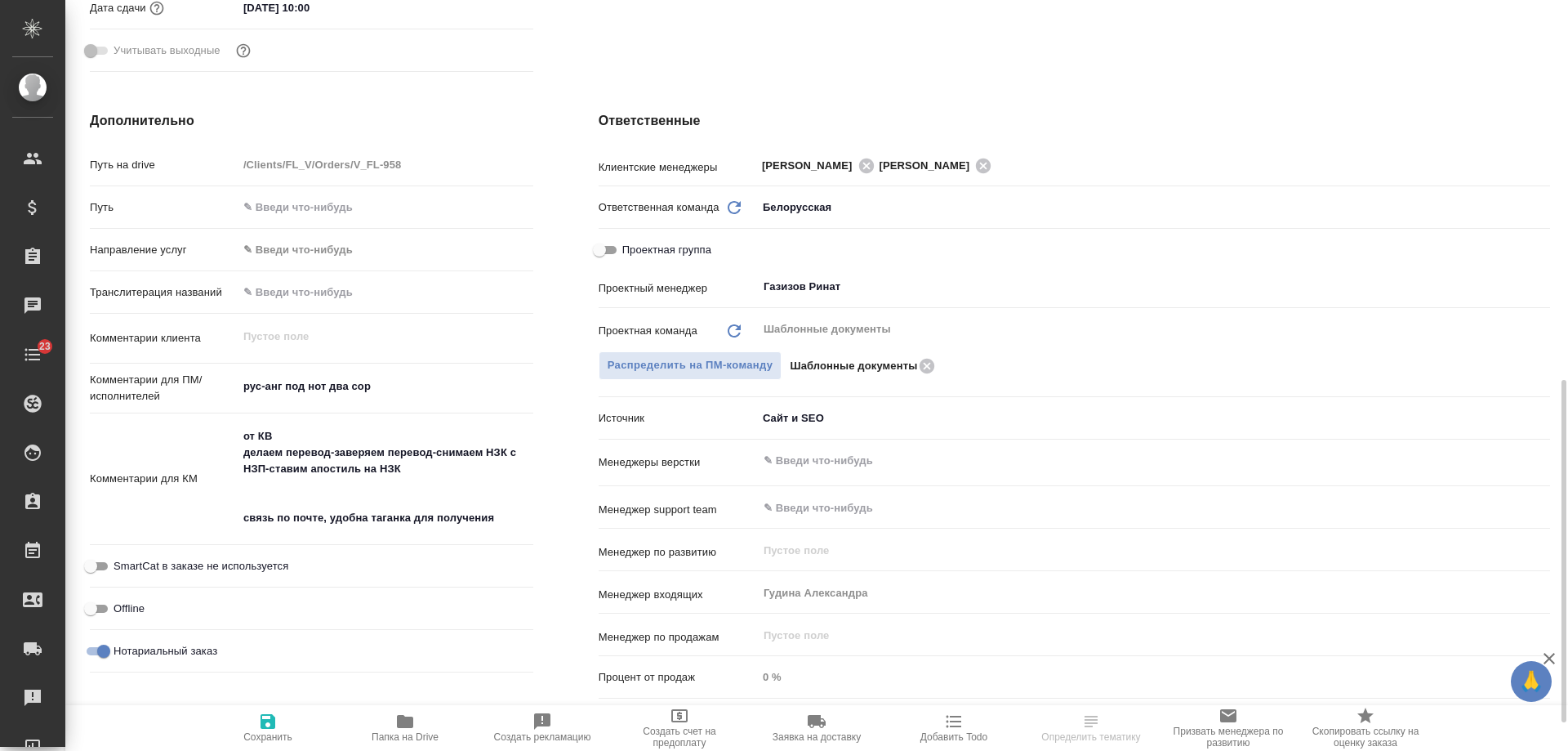
scroll to position [653, 0]
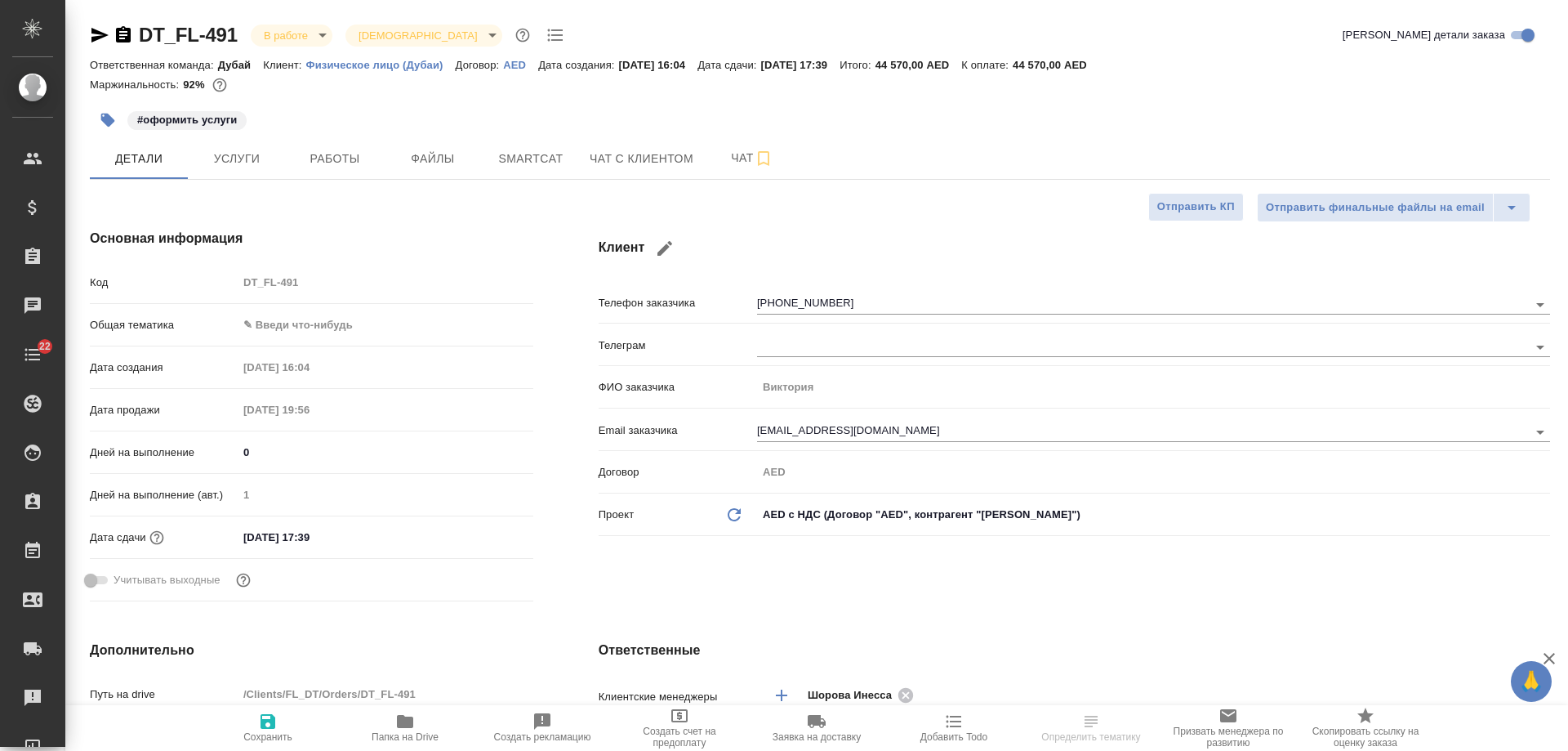
select select "RU"
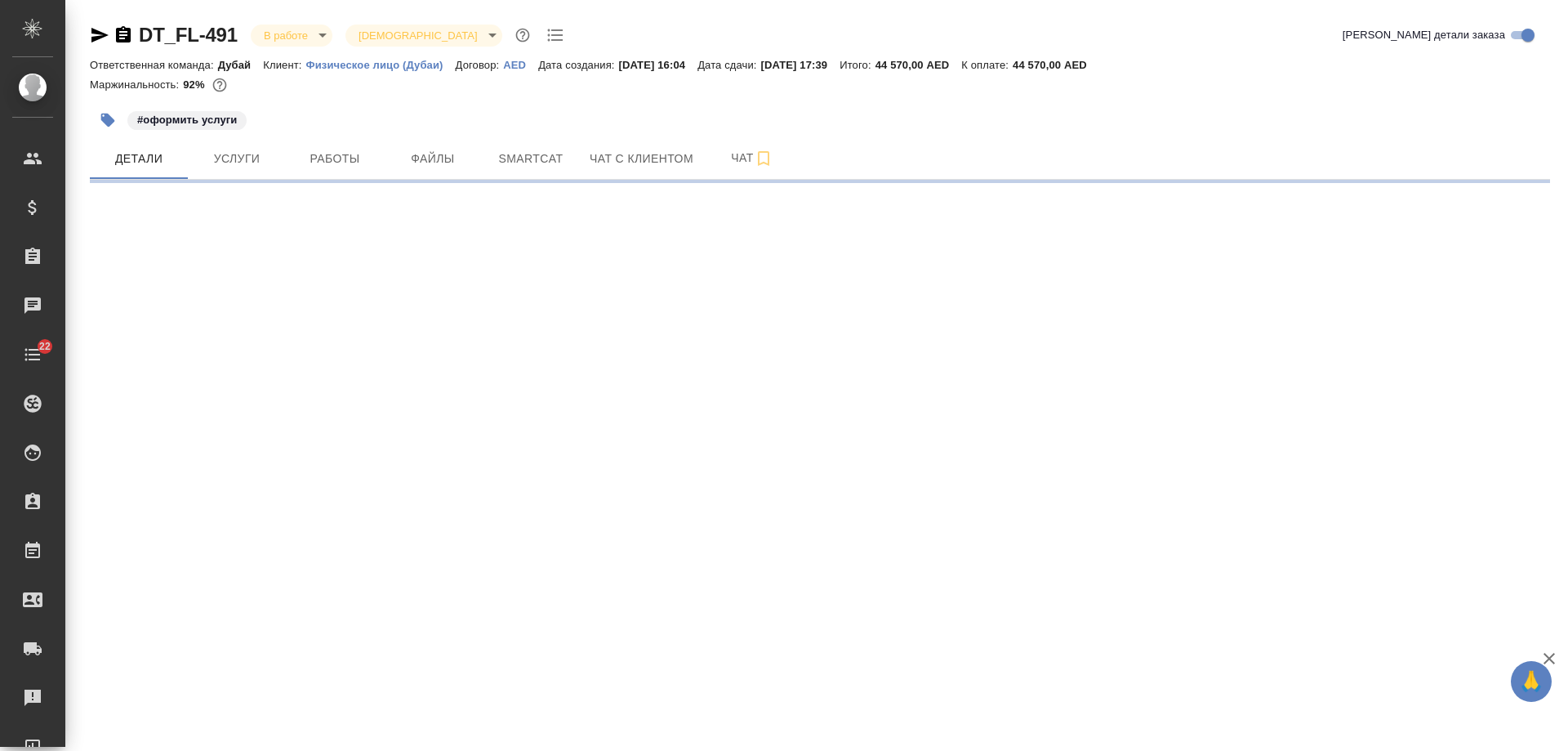
select select "RU"
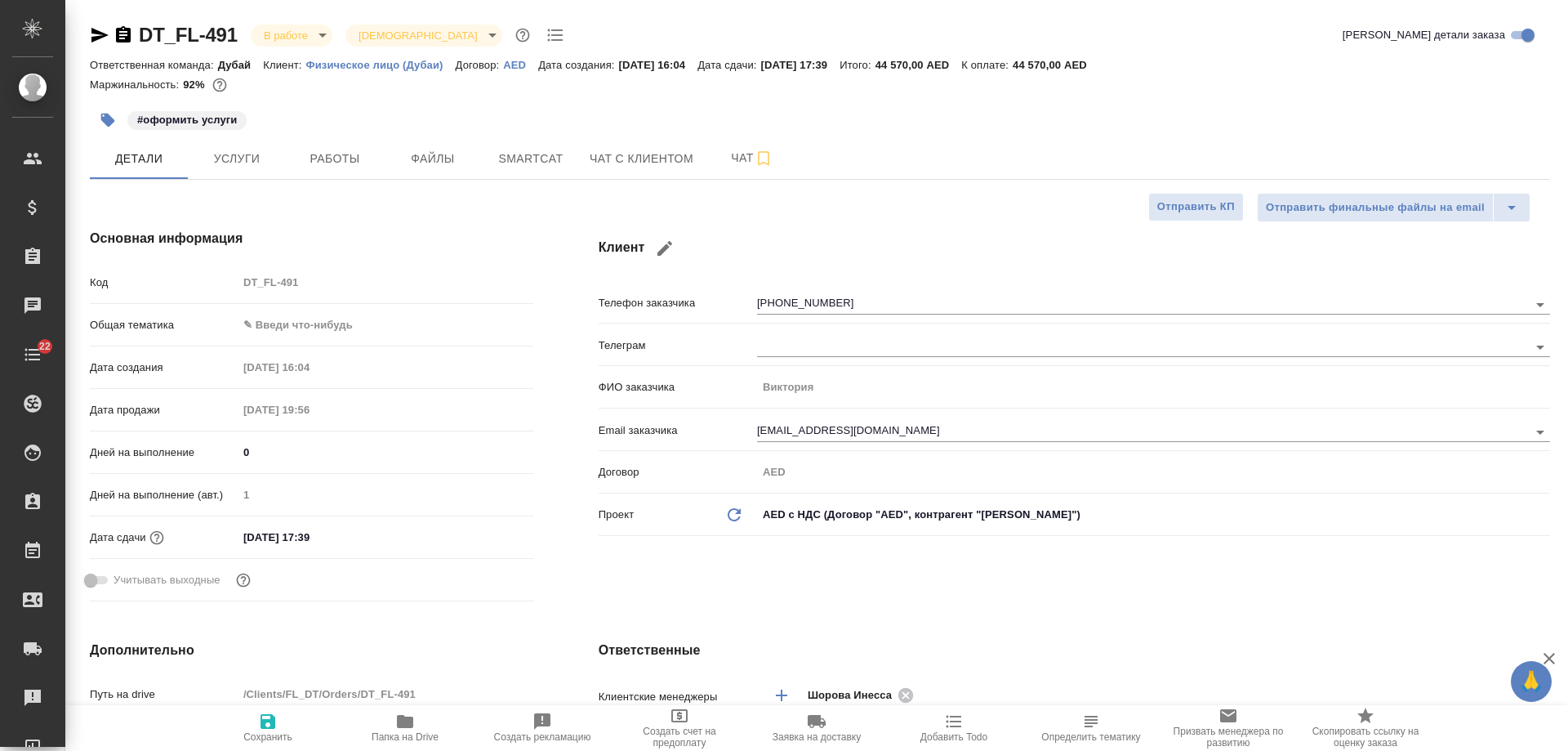
type textarea "x"
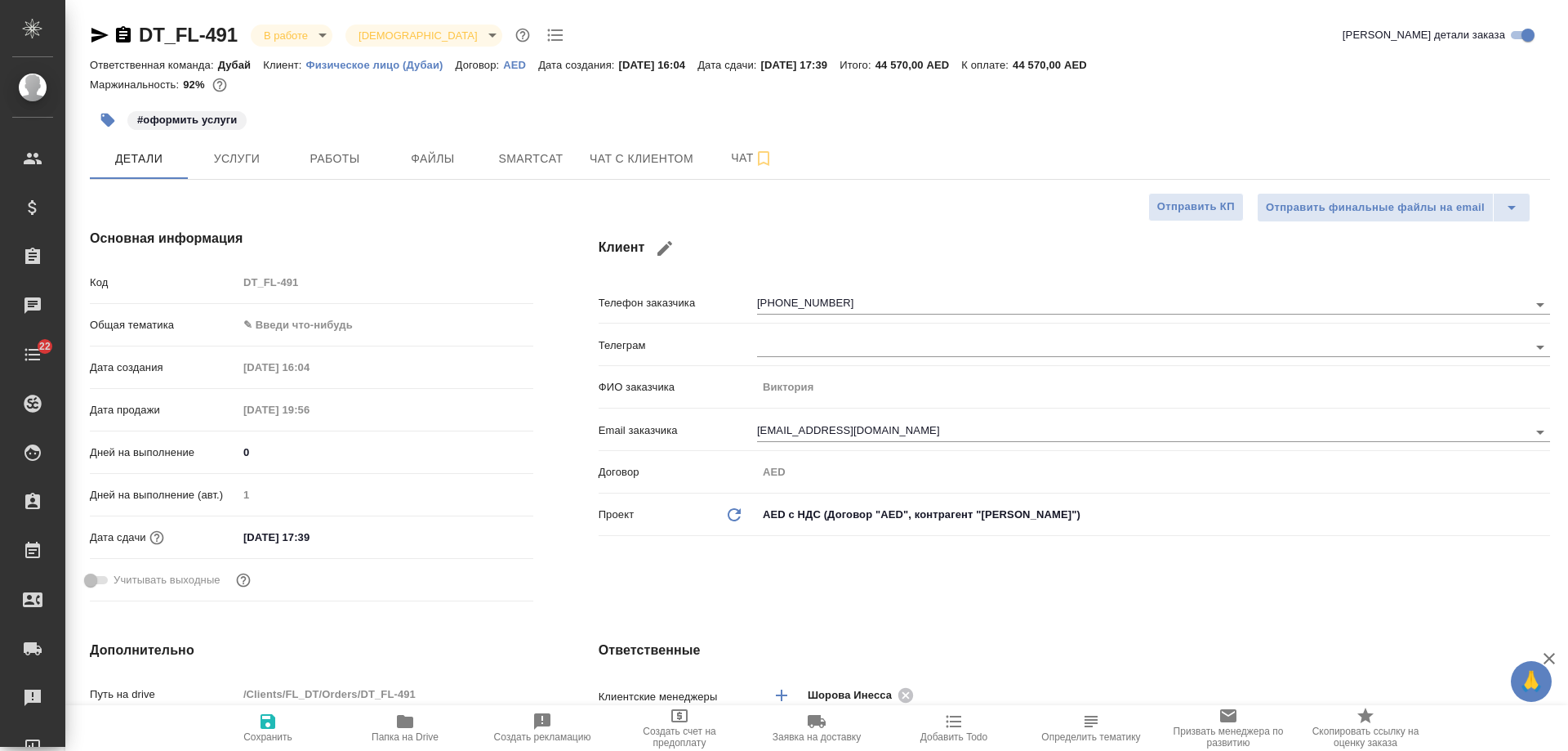
type textarea "x"
click at [245, 155] on span "Услуги" at bounding box center [237, 159] width 78 height 20
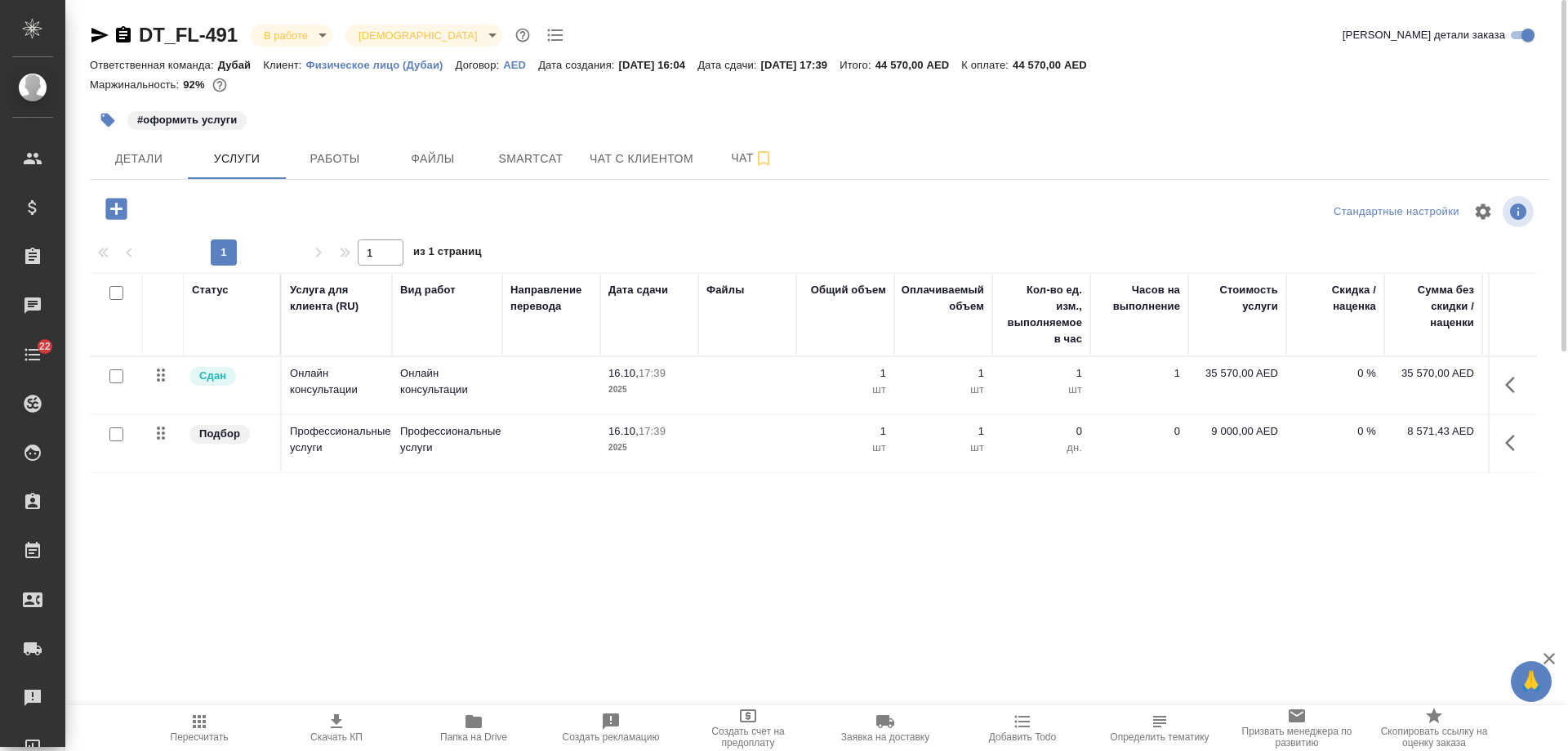
drag, startPoint x: 1029, startPoint y: 613, endPoint x: 1133, endPoint y: 611, distance: 104.0
click at [1133, 611] on div "Статус Услуга для клиента (RU) Вид работ Направление перевода Дата сдачи Файлы …" at bounding box center [813, 449] width 1447 height 351
click at [156, 162] on span "Детали" at bounding box center [138, 159] width 78 height 20
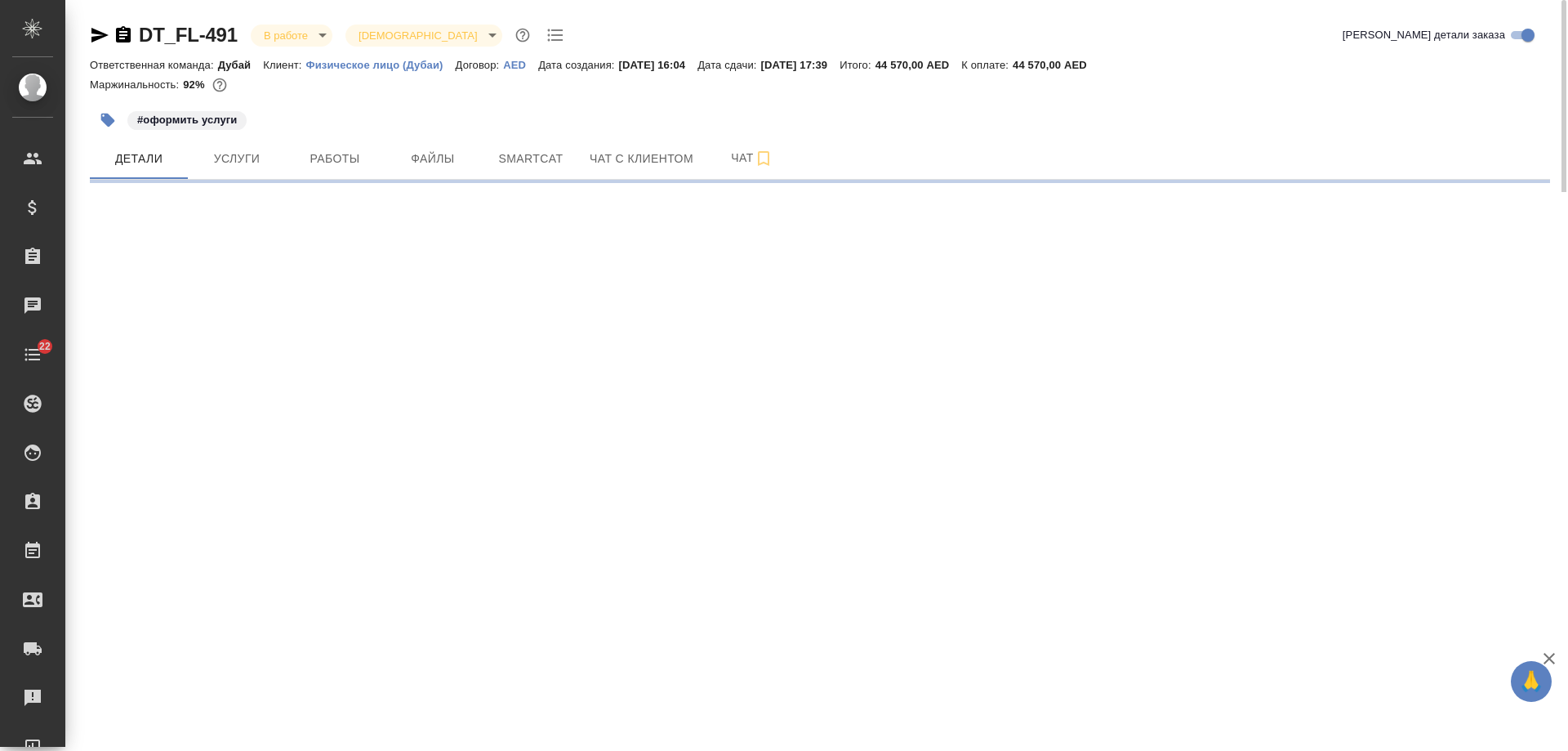
select select "RU"
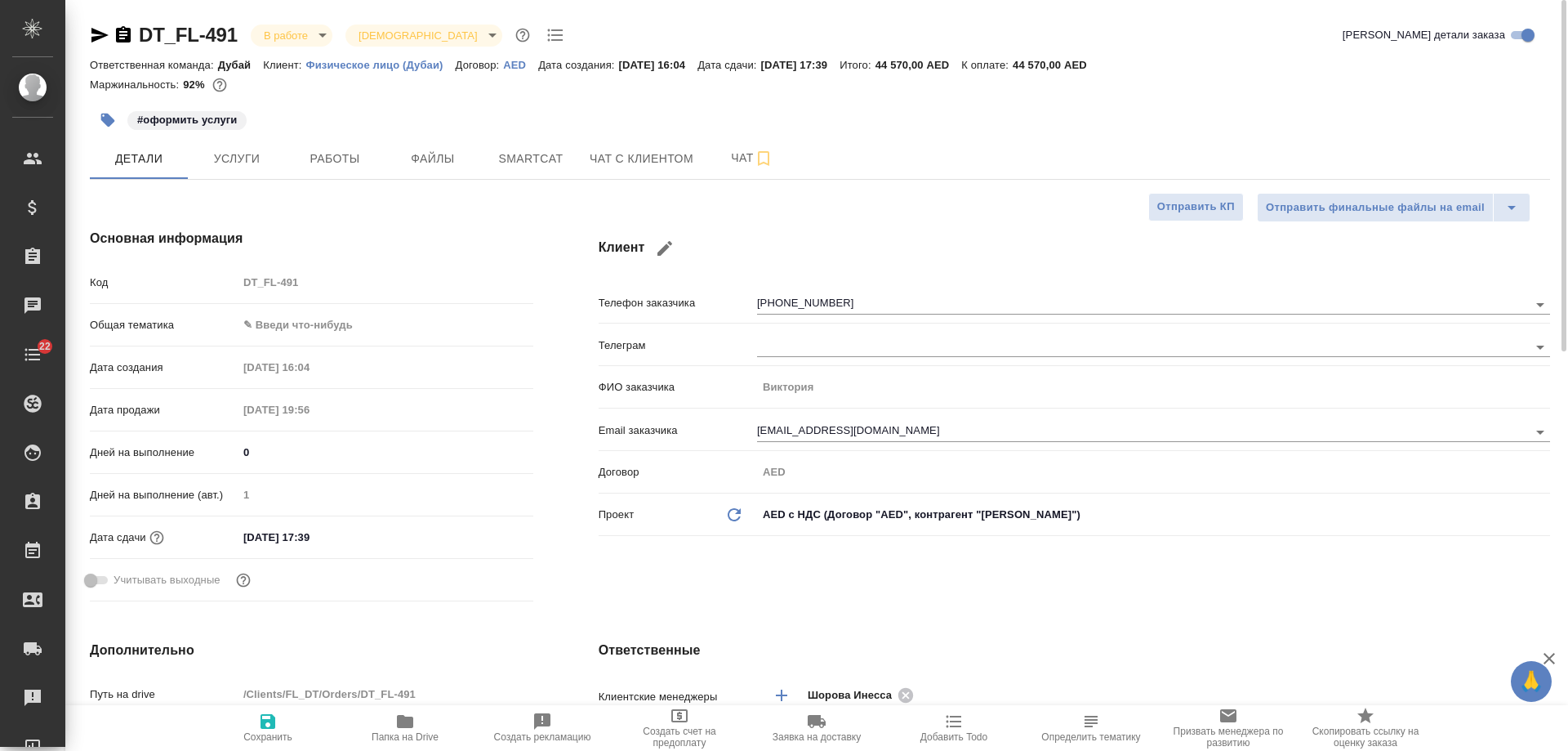
type textarea "x"
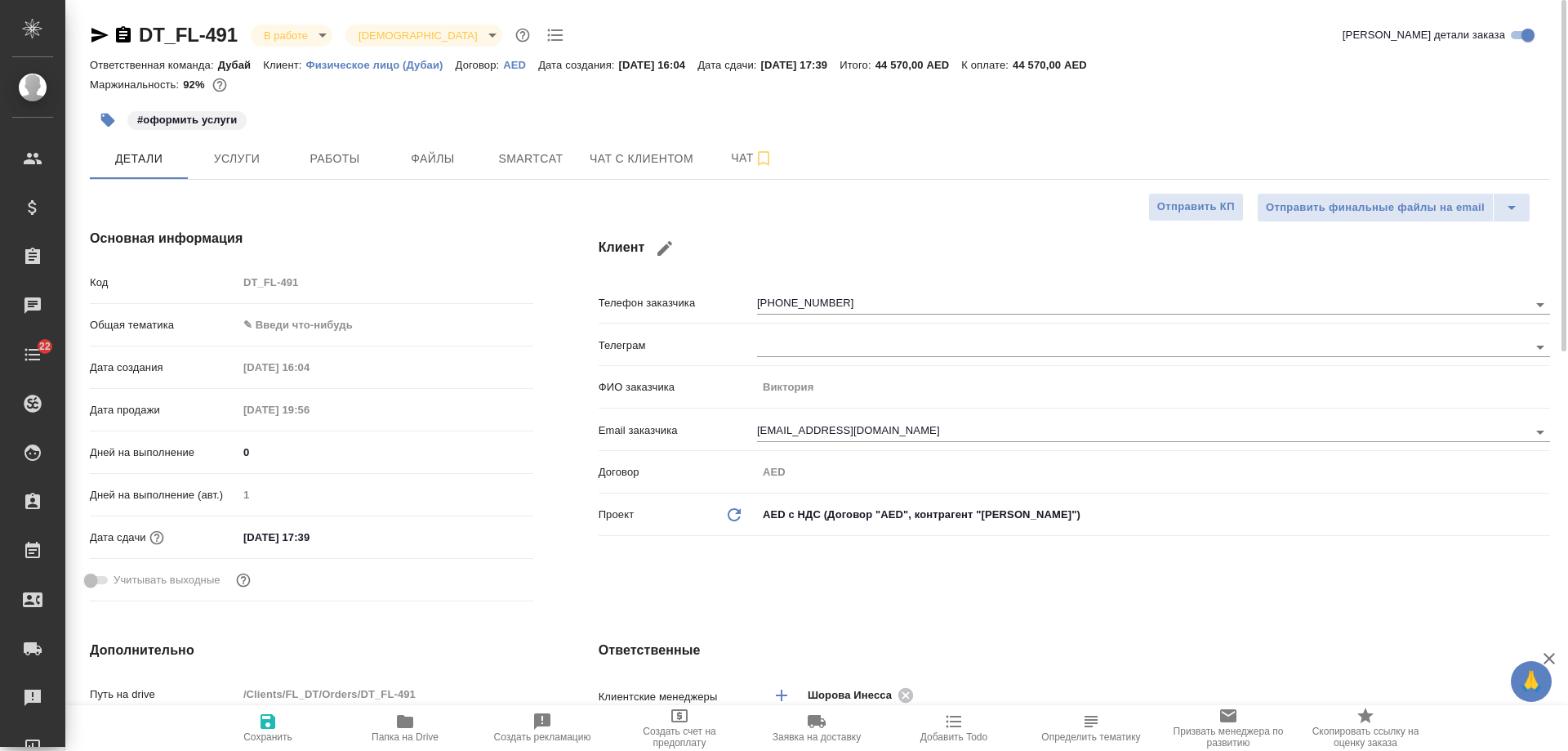
type textarea "x"
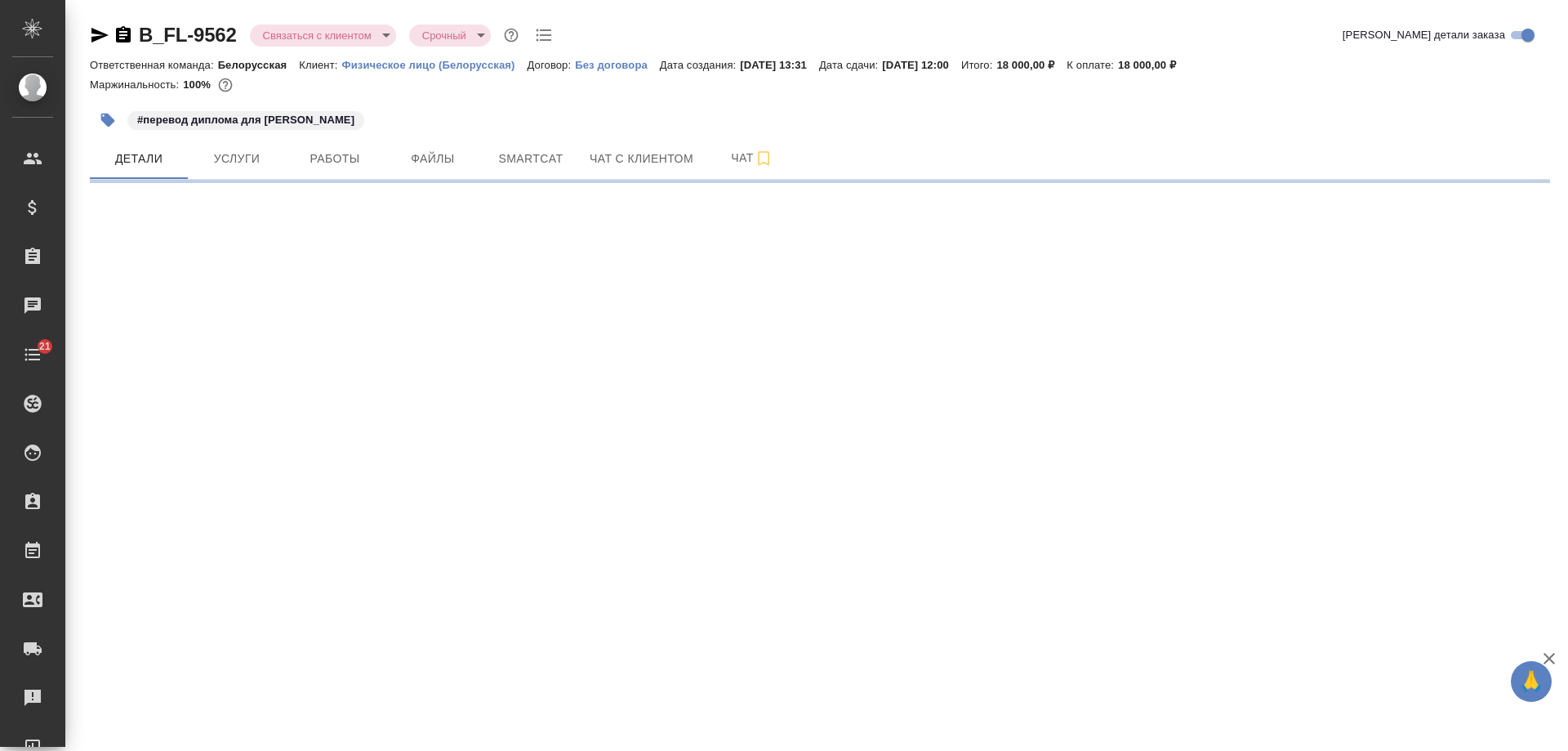
select select "RU"
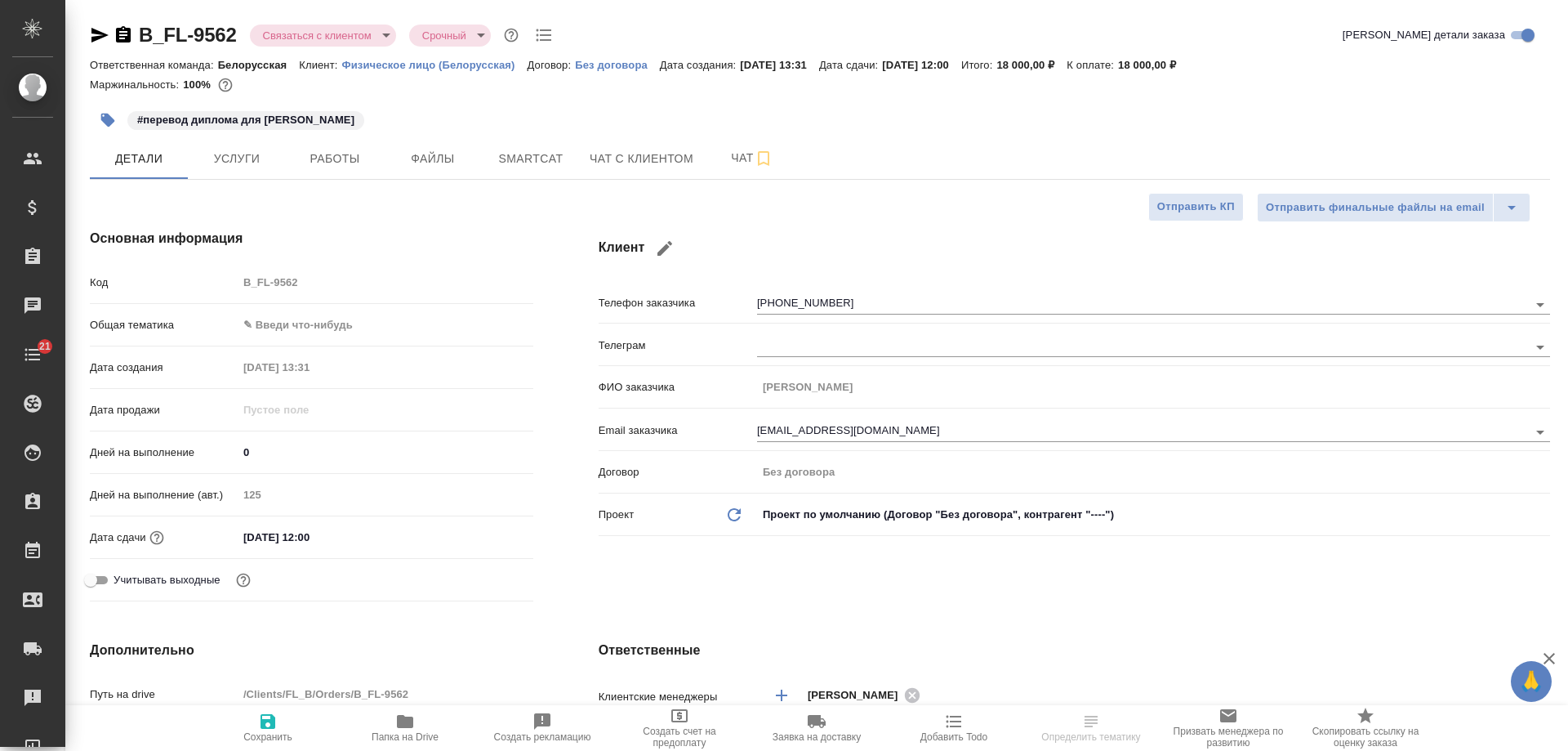
type textarea "x"
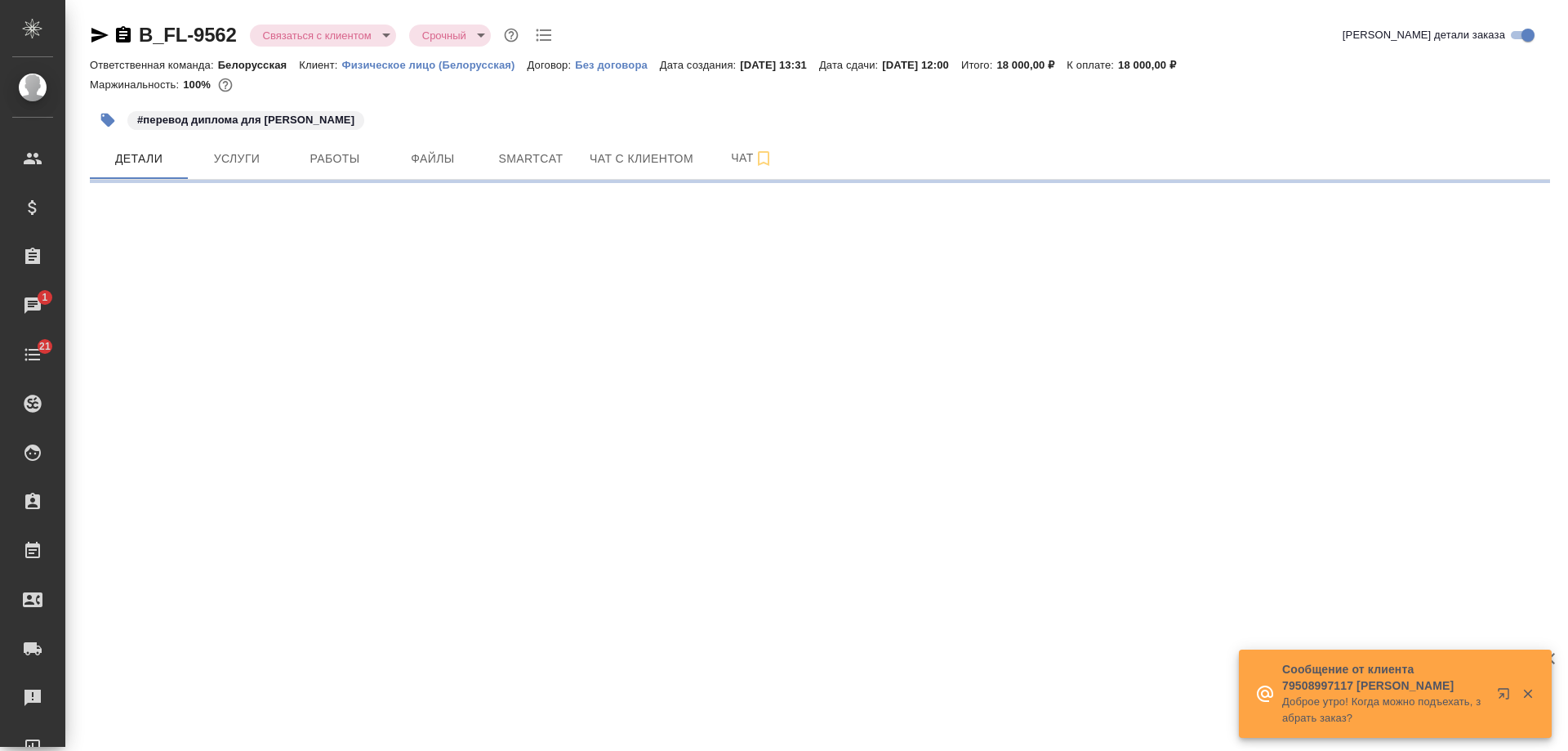
select select "RU"
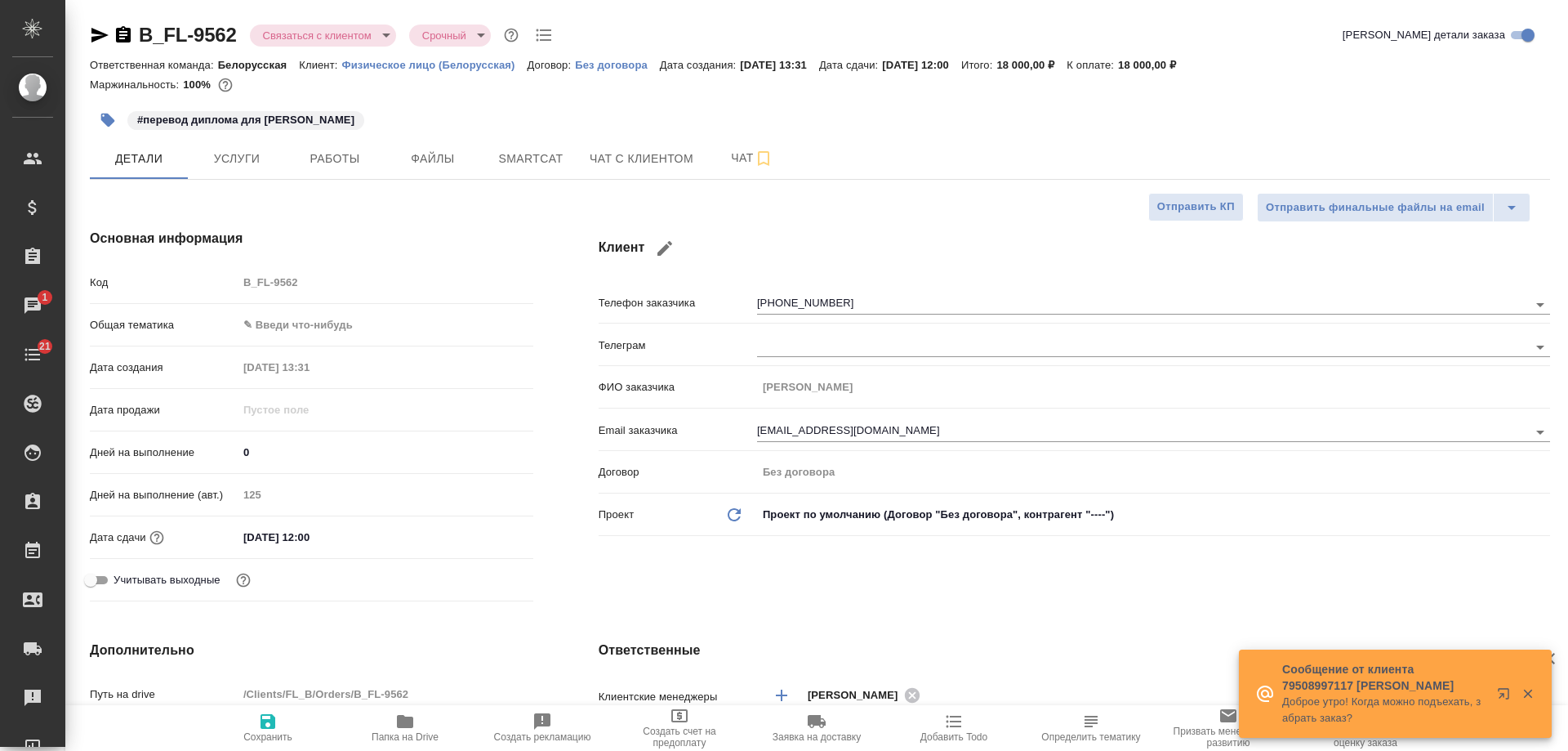
type textarea "x"
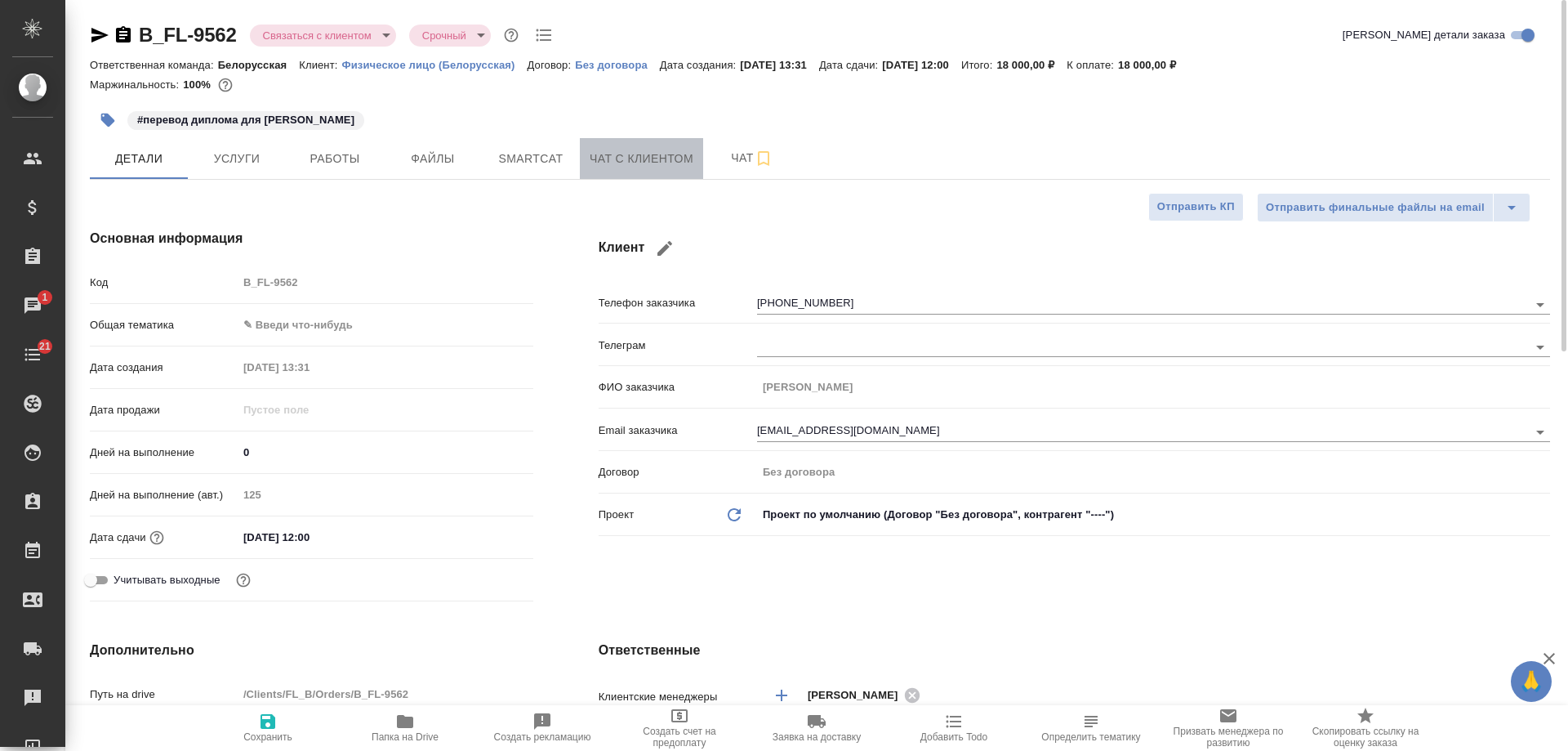
click at [632, 166] on span "Чат с клиентом" at bounding box center [641, 159] width 104 height 20
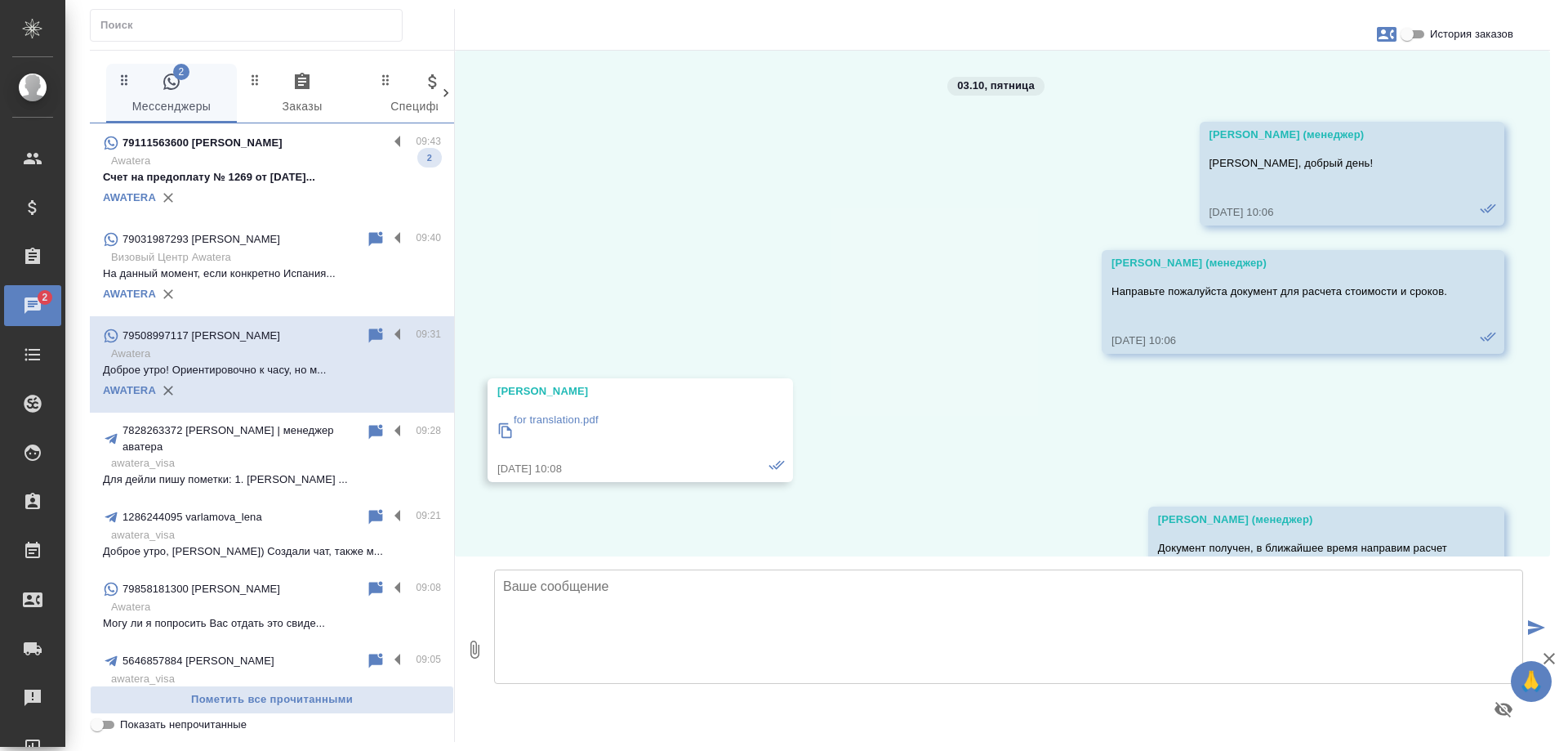
scroll to position [5237, 0]
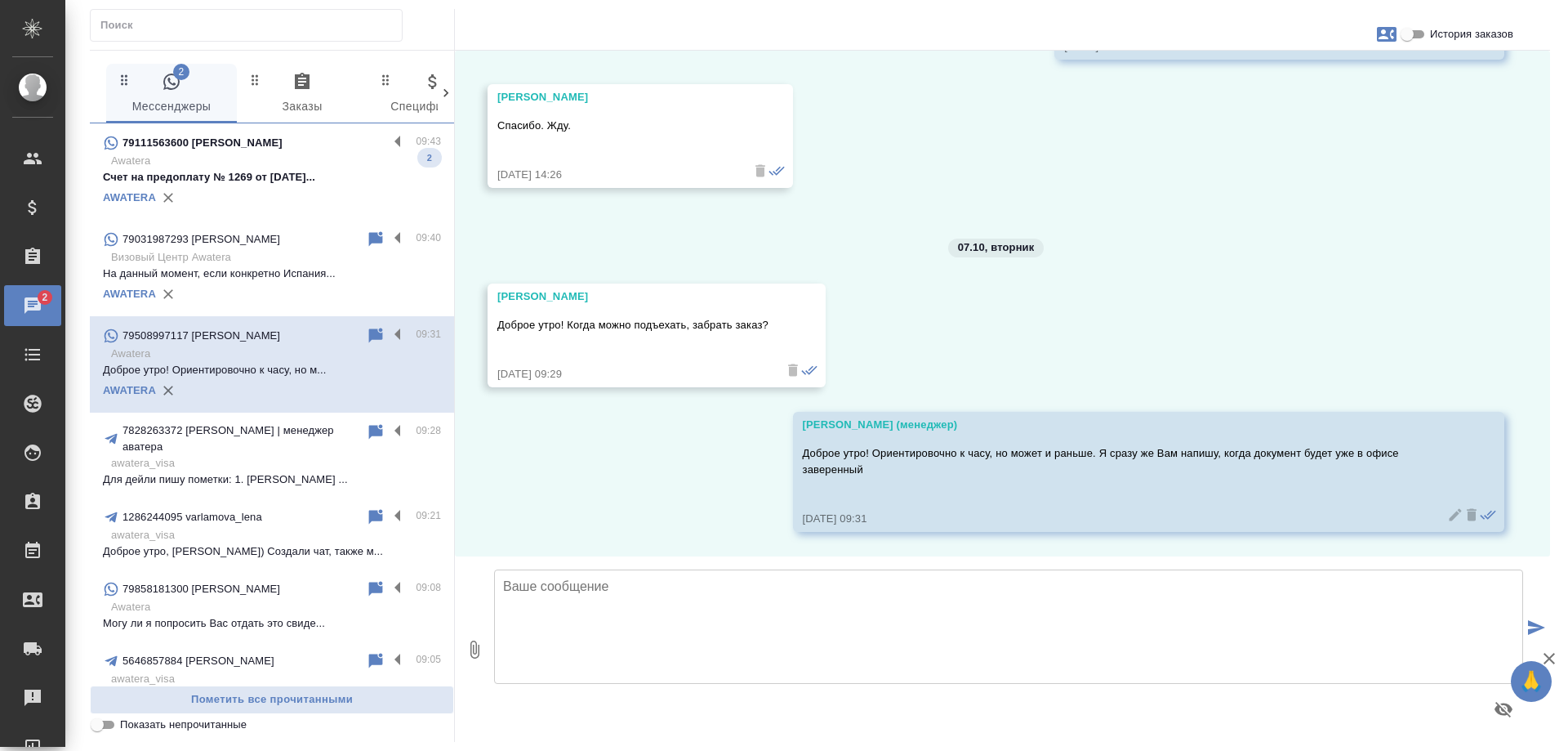
click at [276, 155] on p "Awatera" at bounding box center [276, 160] width 330 height 16
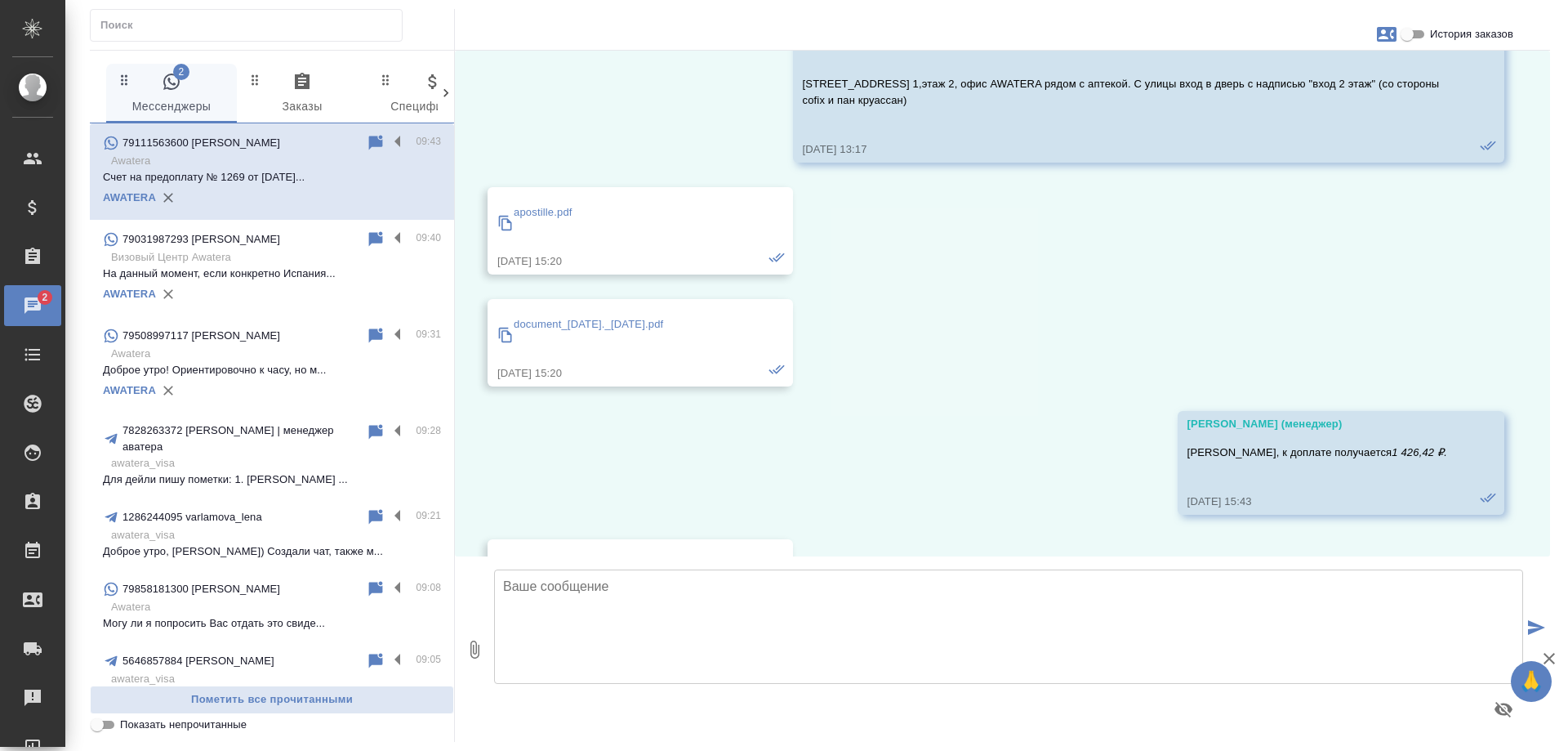
scroll to position [16149, 0]
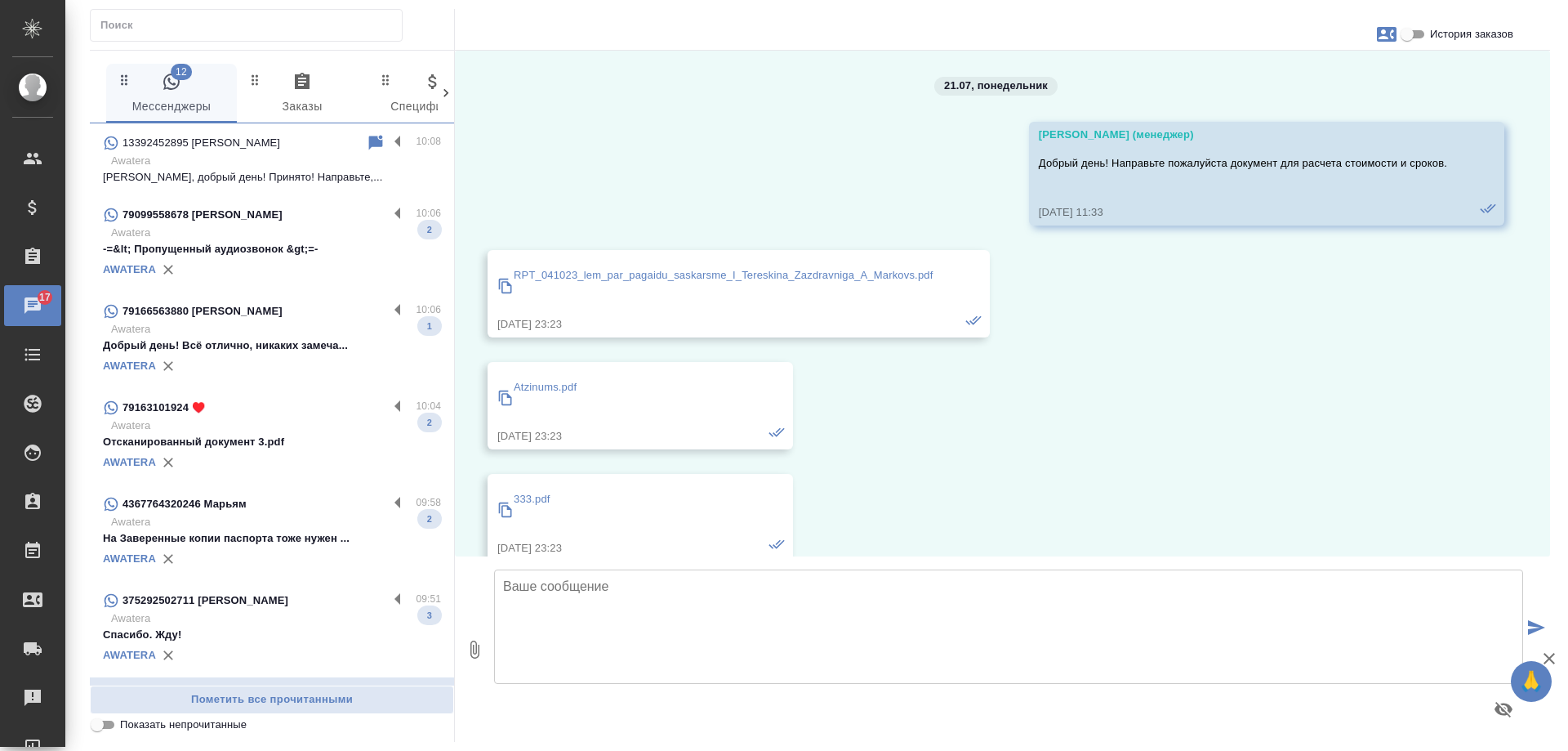
scroll to position [16837, 0]
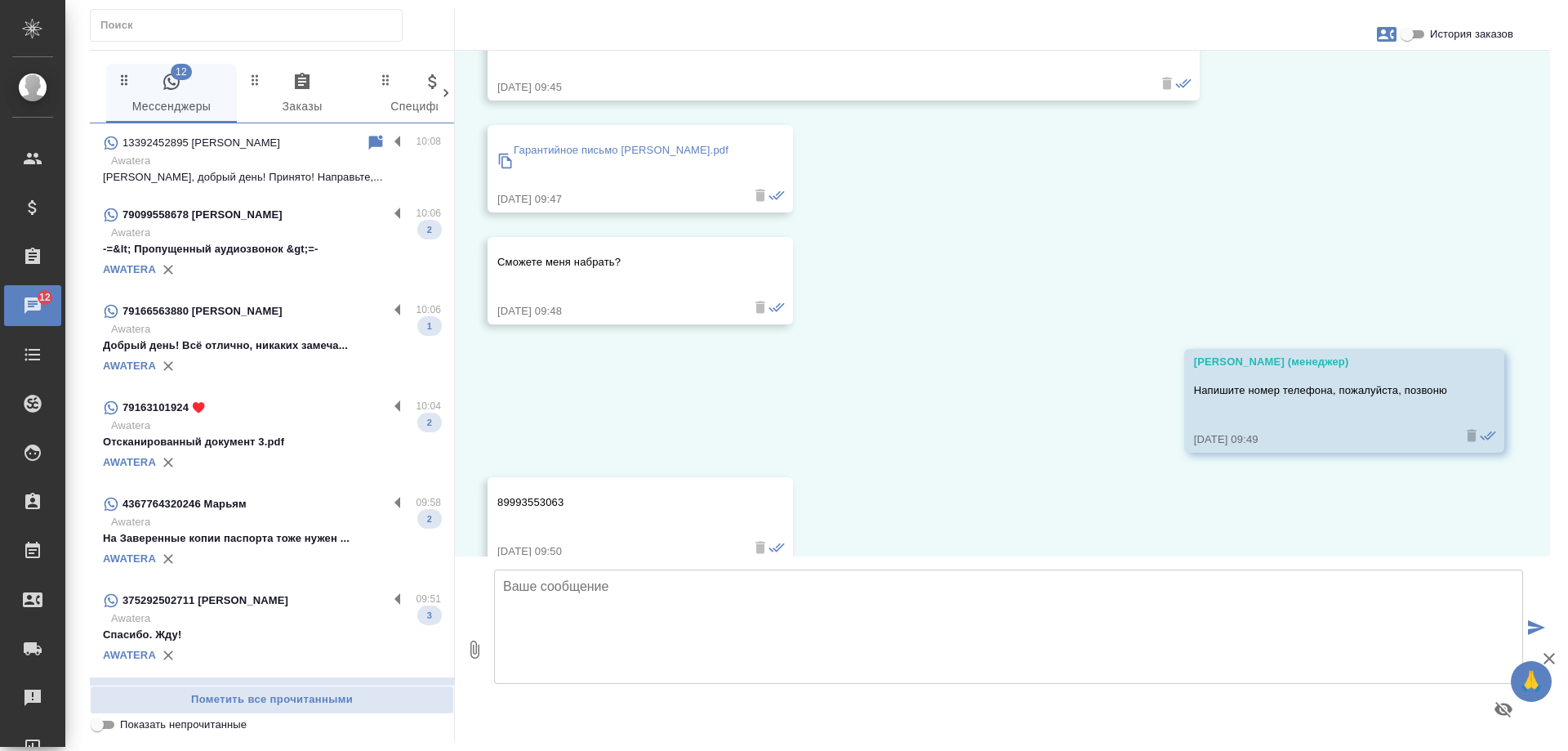
click at [291, 259] on div "AWATERA" at bounding box center [272, 270] width 339 height 25
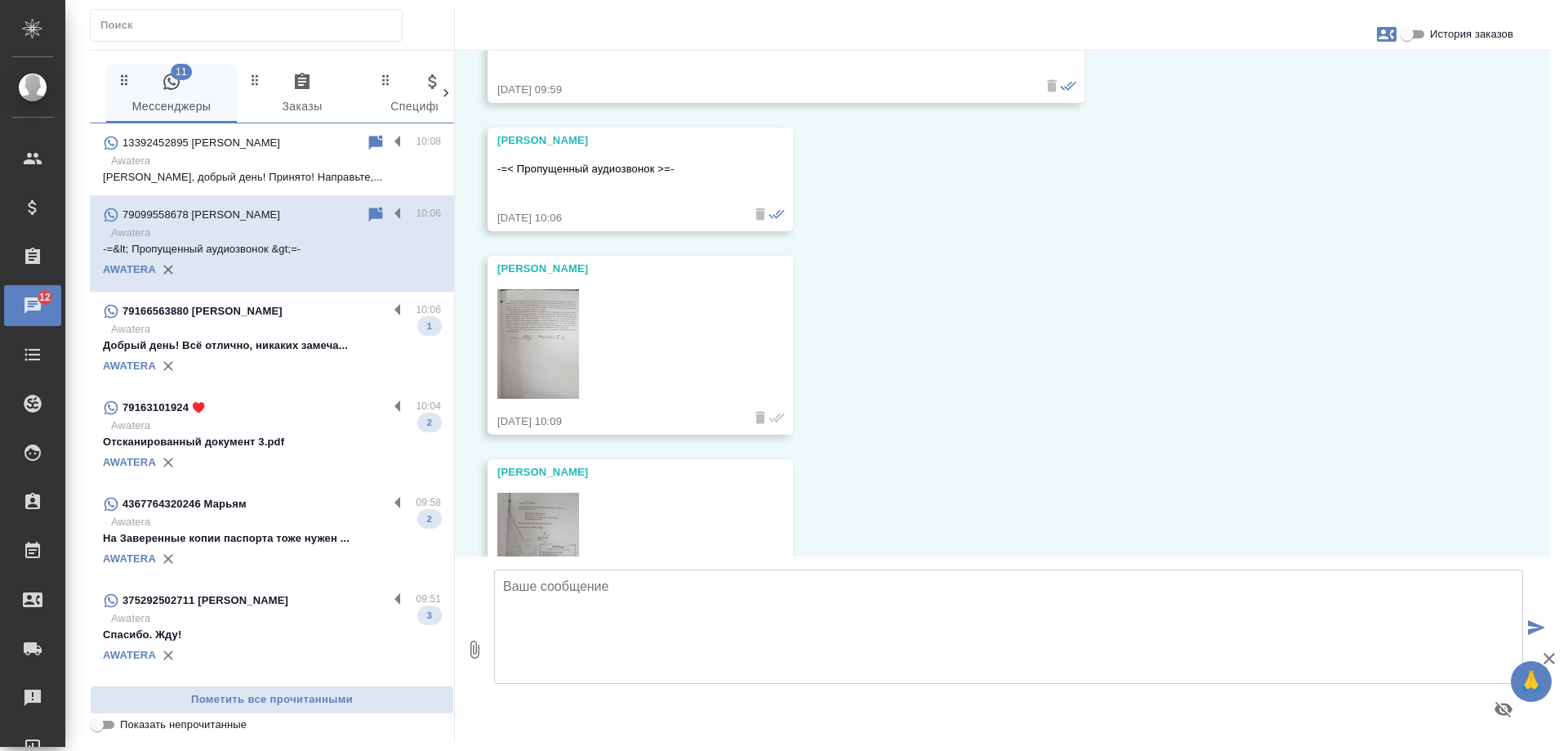
click at [304, 347] on p "Добрый день! Всё отлично, никаких замеча..." at bounding box center [272, 346] width 339 height 16
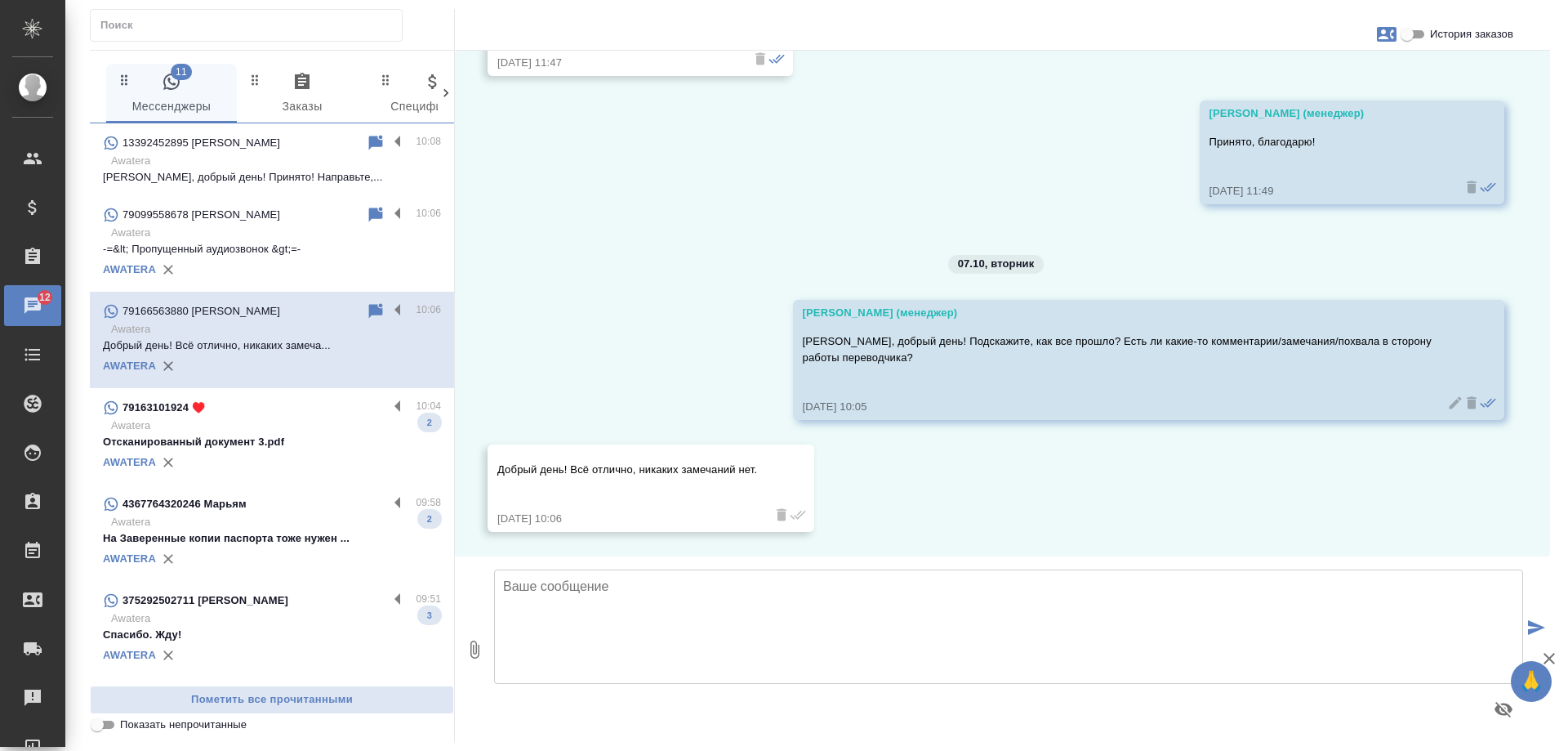
scroll to position [3413, 0]
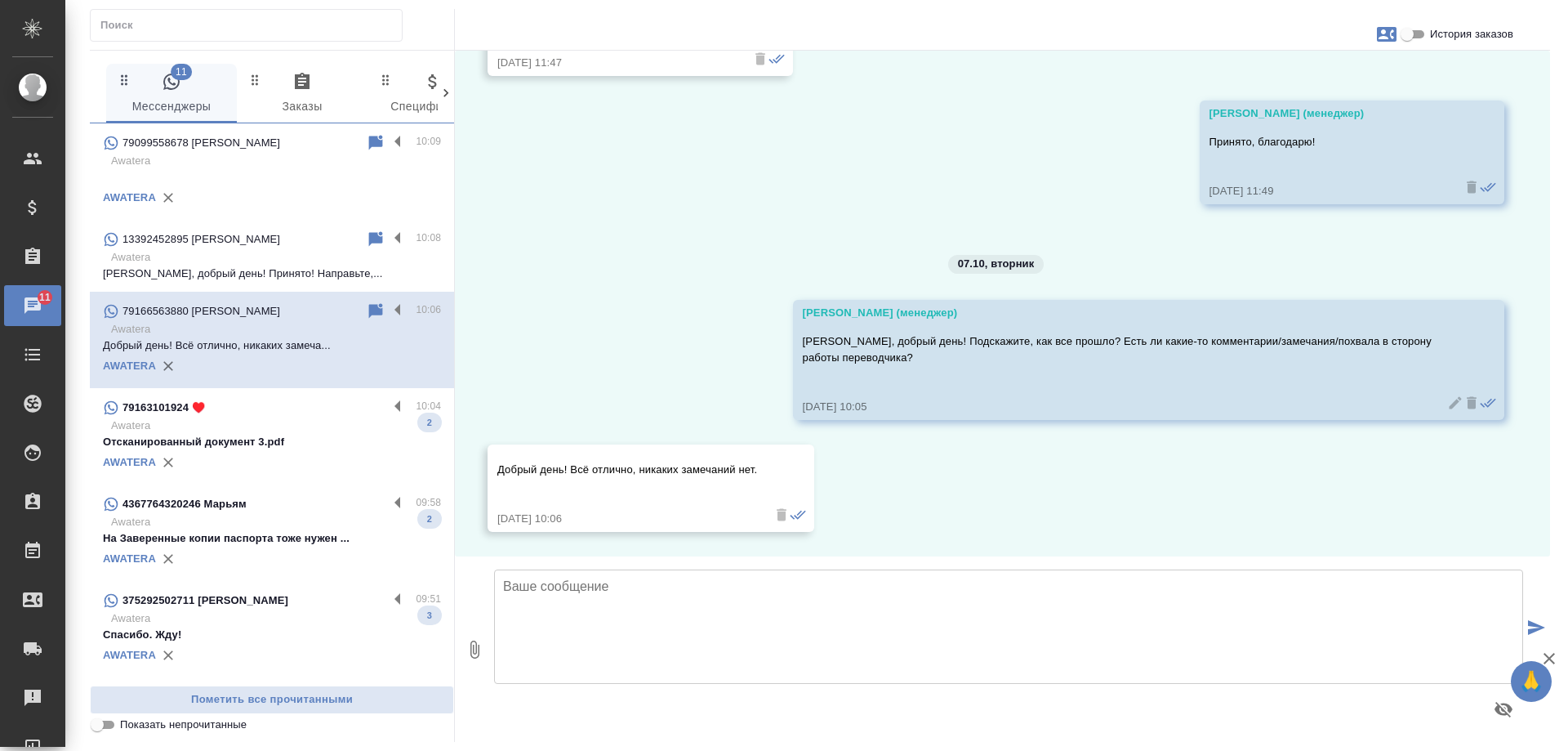
click at [311, 442] on p "Отсканированный документ 3.pdf" at bounding box center [272, 442] width 339 height 16
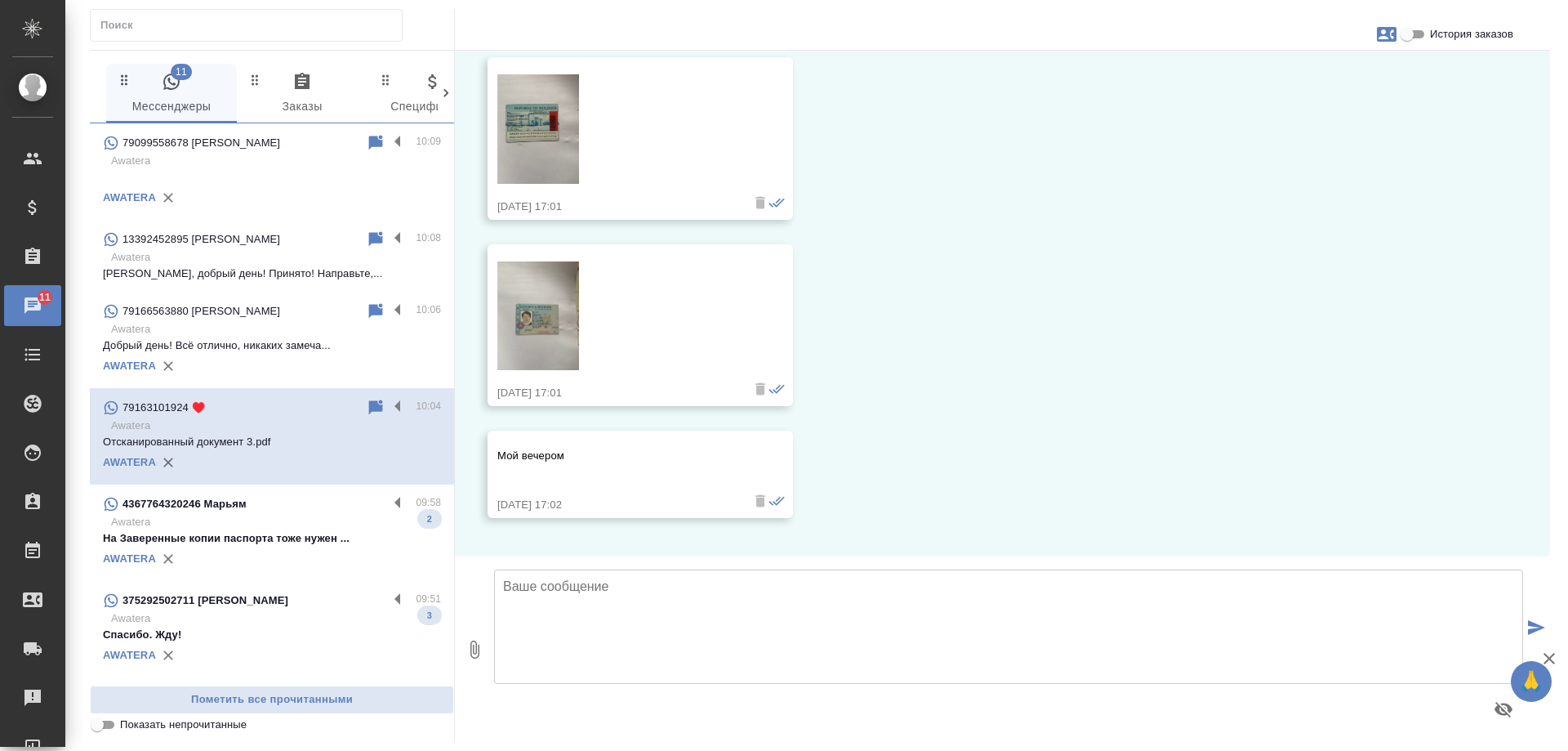
scroll to position [2198, 0]
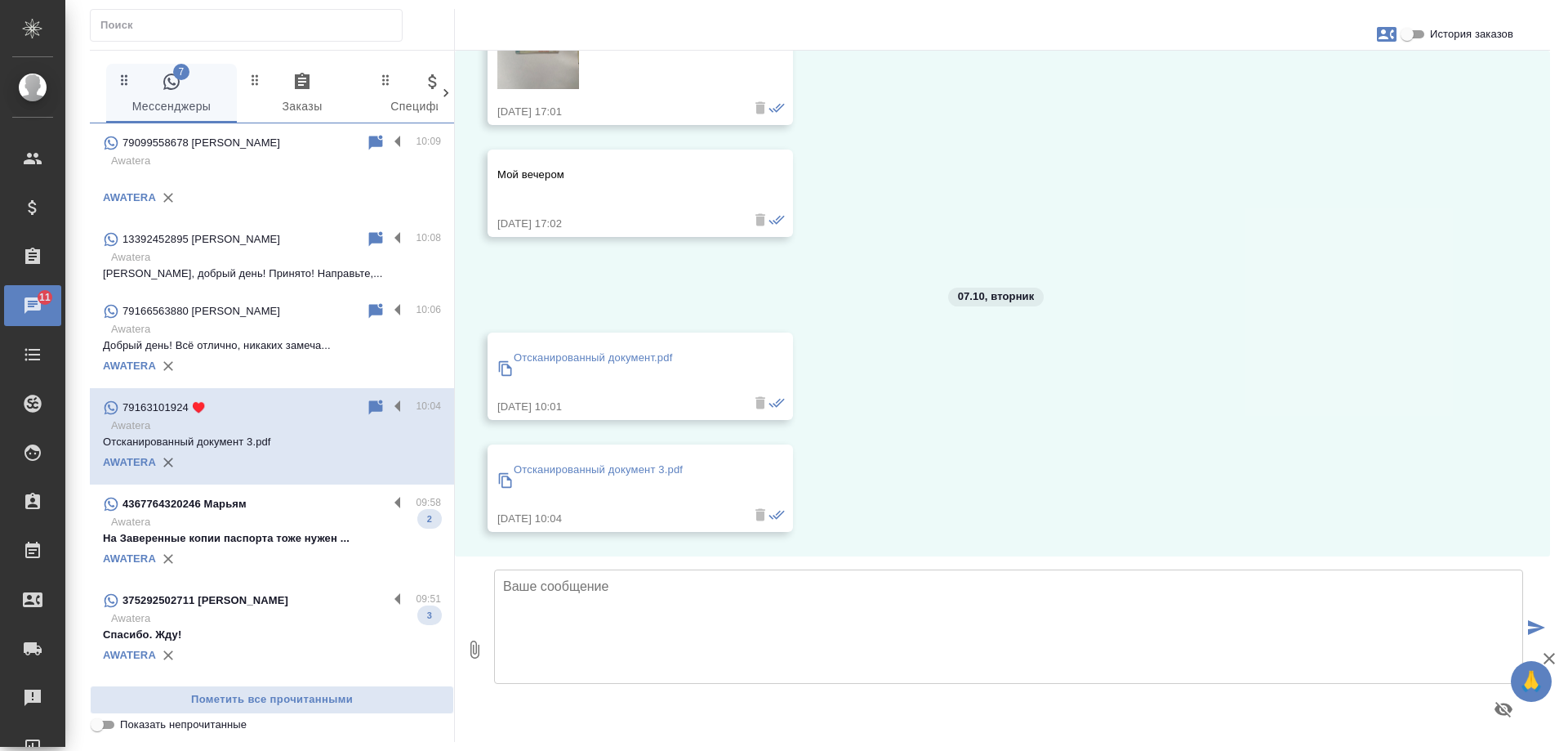
click at [316, 543] on p "На Заверенные копии паспорта тоже нужен ..." at bounding box center [272, 538] width 339 height 16
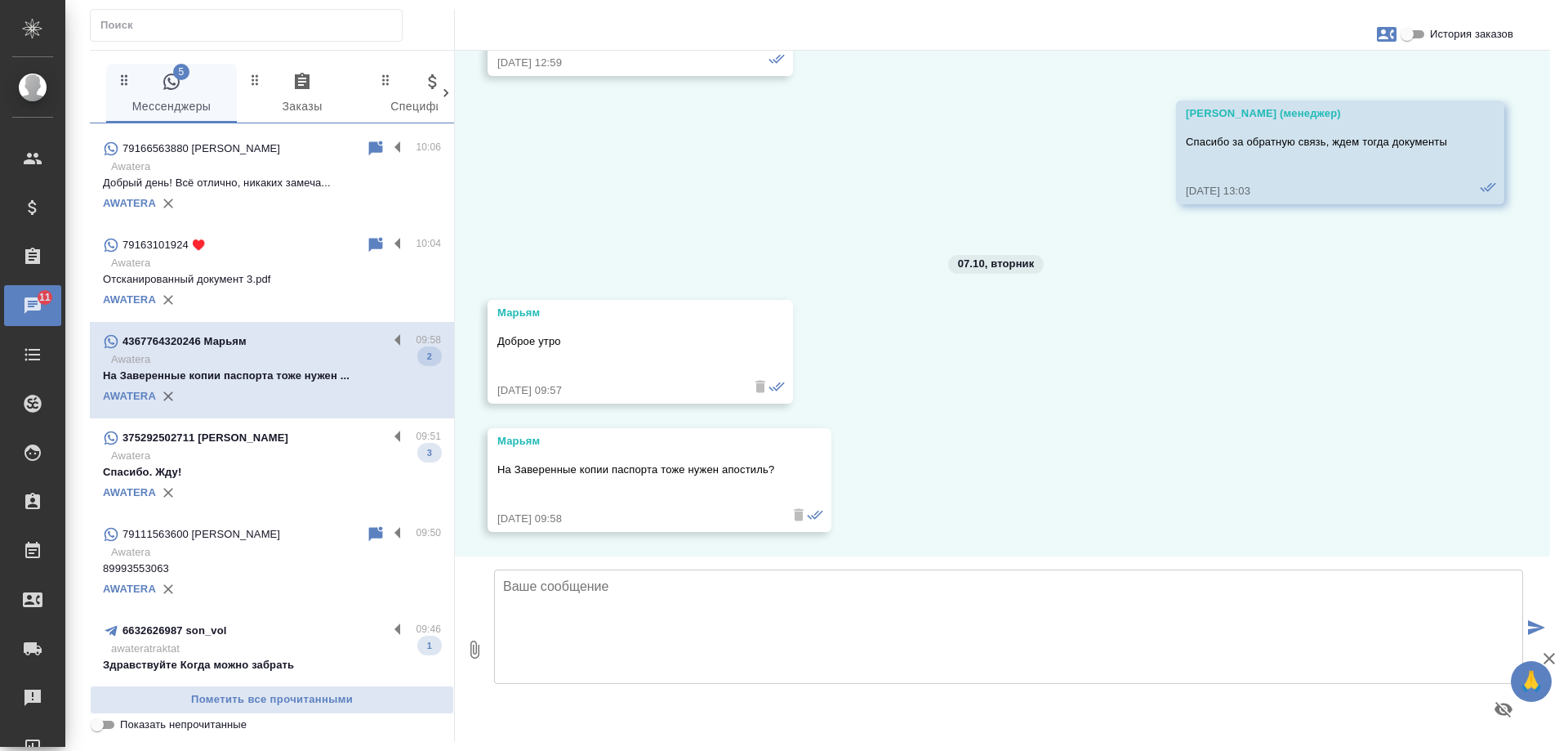
scroll to position [163, 0]
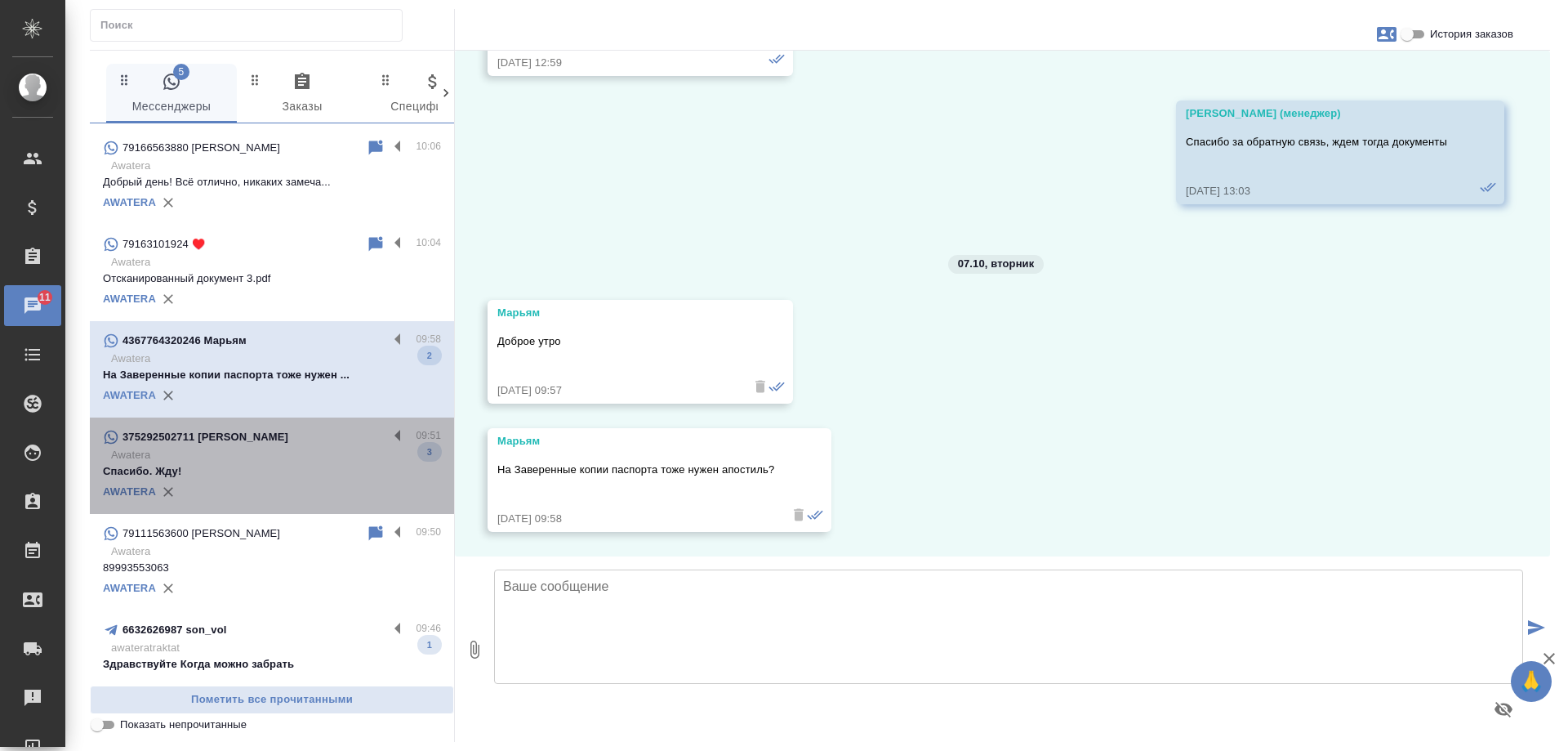
click at [317, 442] on div "375292502711 Юрий Нестерович" at bounding box center [246, 437] width 285 height 20
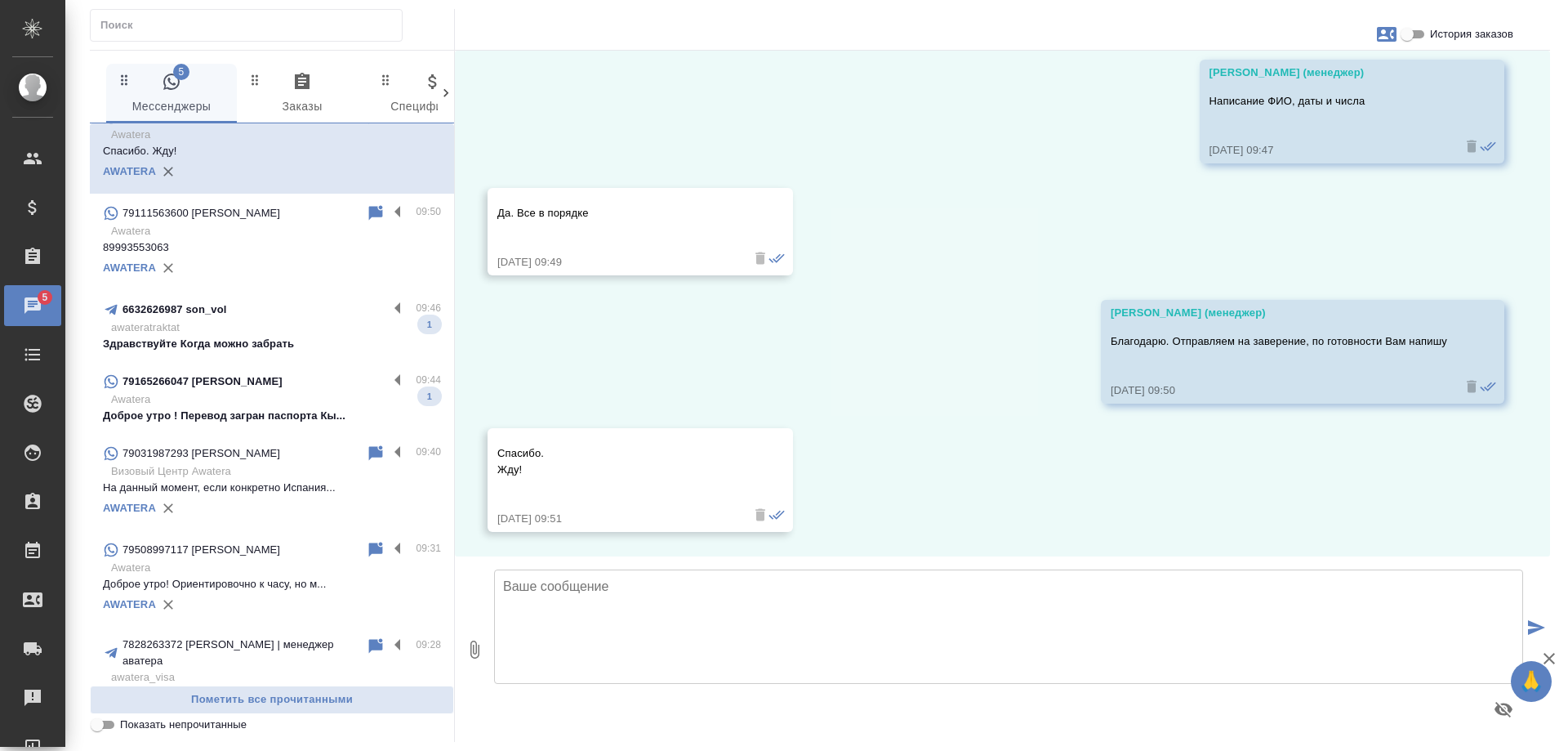
scroll to position [490, 0]
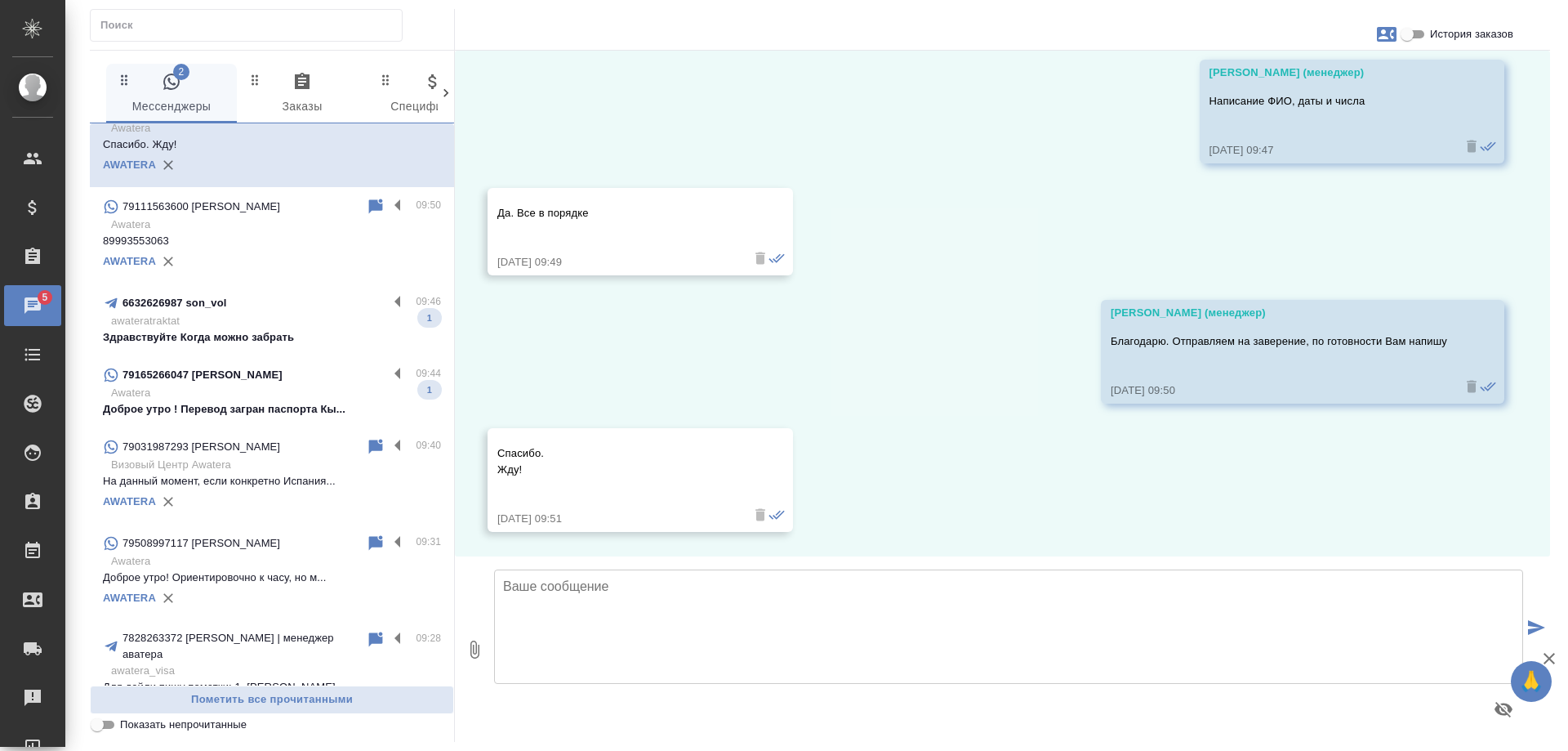
click at [276, 310] on div "6632626987 son_vol" at bounding box center [246, 303] width 285 height 20
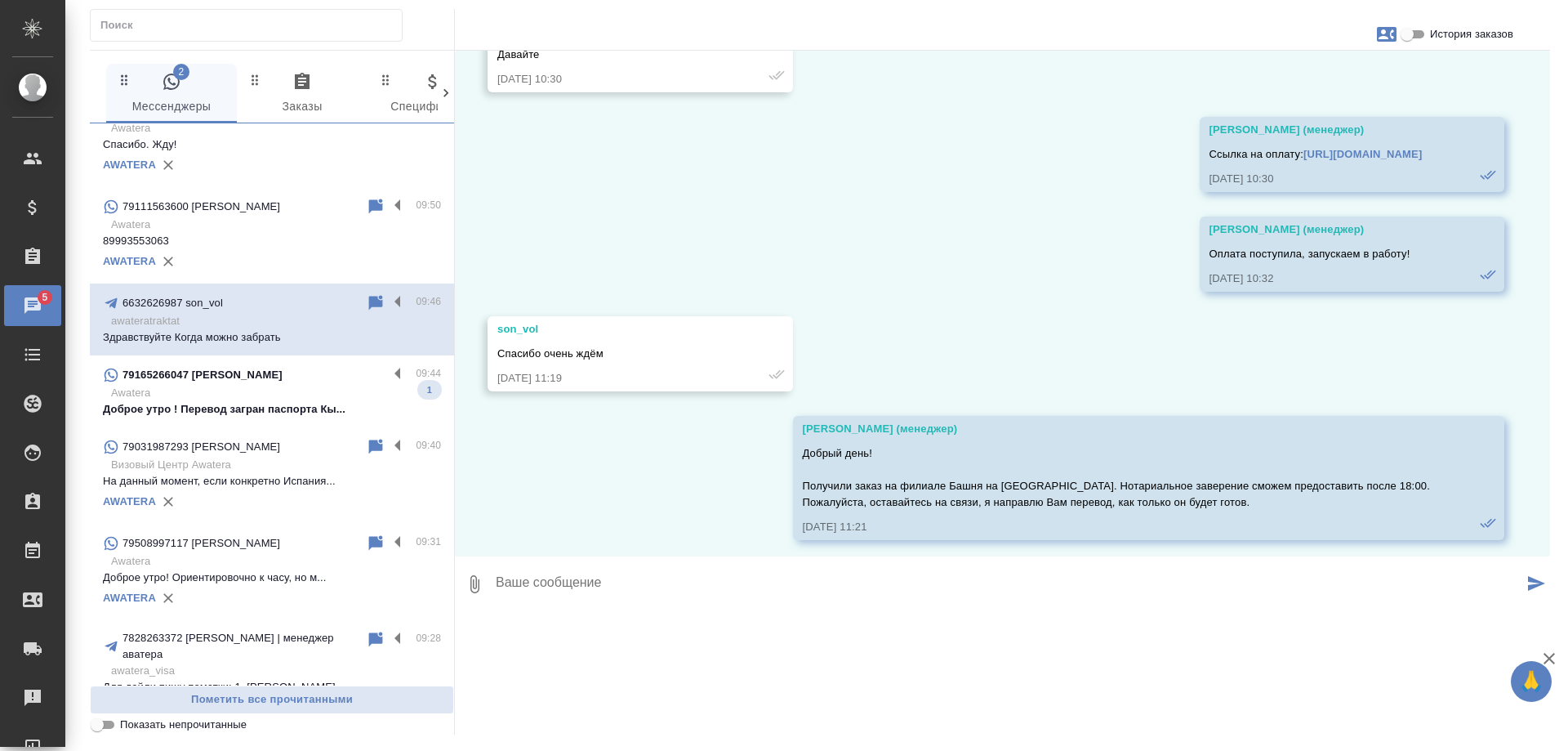
click at [300, 406] on p "Доброе утро ! Перевод загран паспорта Кы..." at bounding box center [272, 409] width 339 height 16
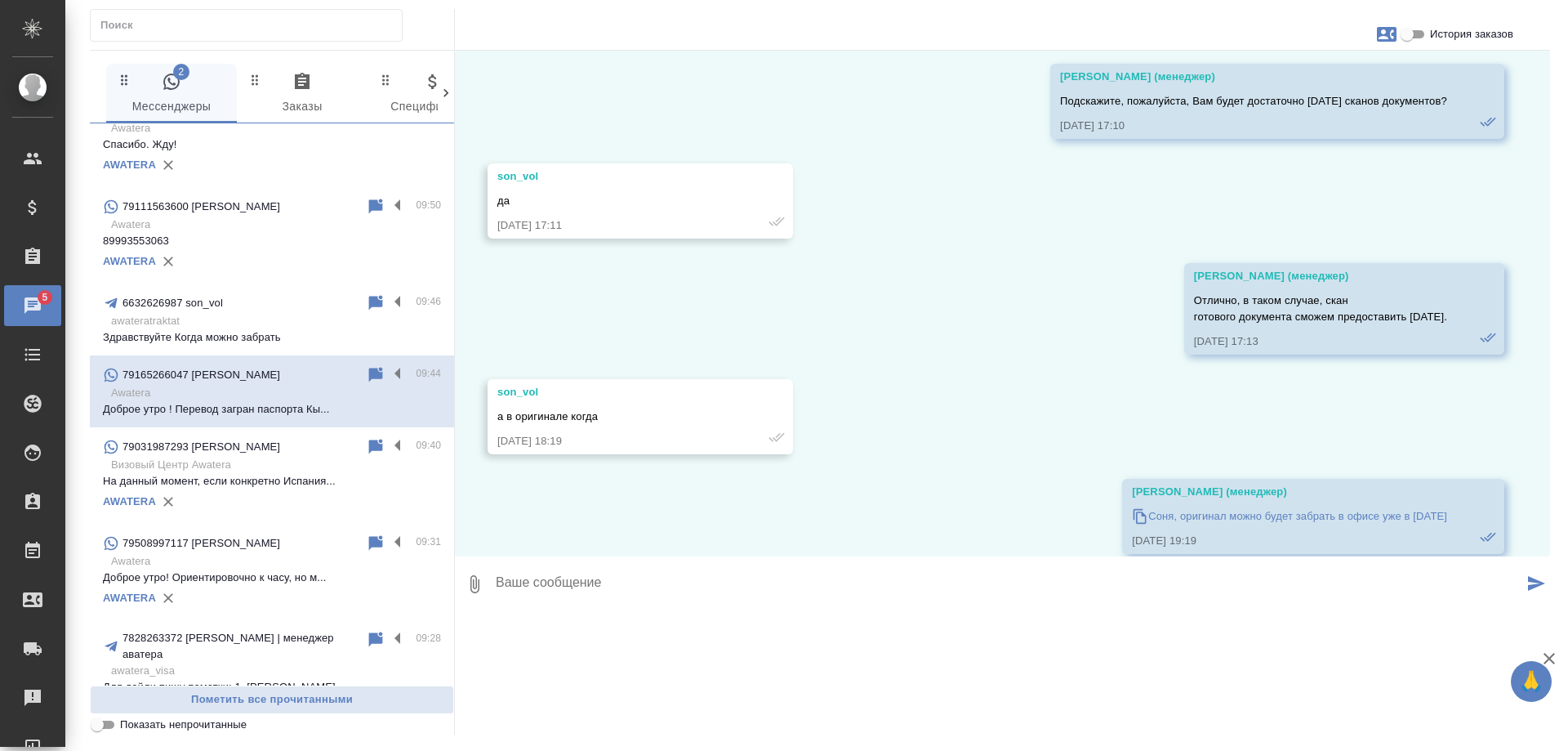
scroll to position [0, 0]
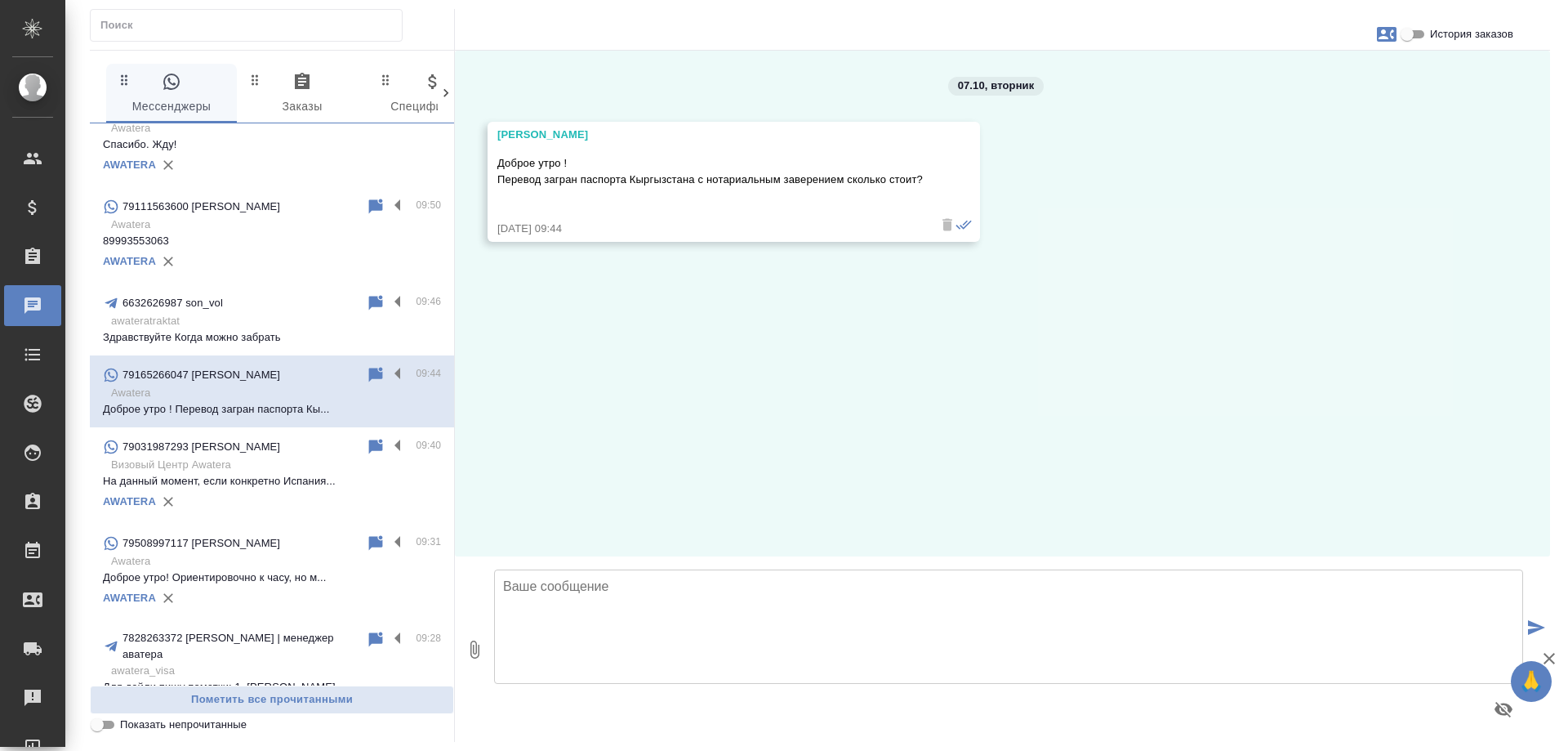
click at [728, 598] on textarea at bounding box center [1009, 626] width 1029 height 114
click at [956, 590] on textarea "Аяна, добрый день! Примерная стоимость перевода основного разворота -" at bounding box center [1009, 626] width 1029 height 114
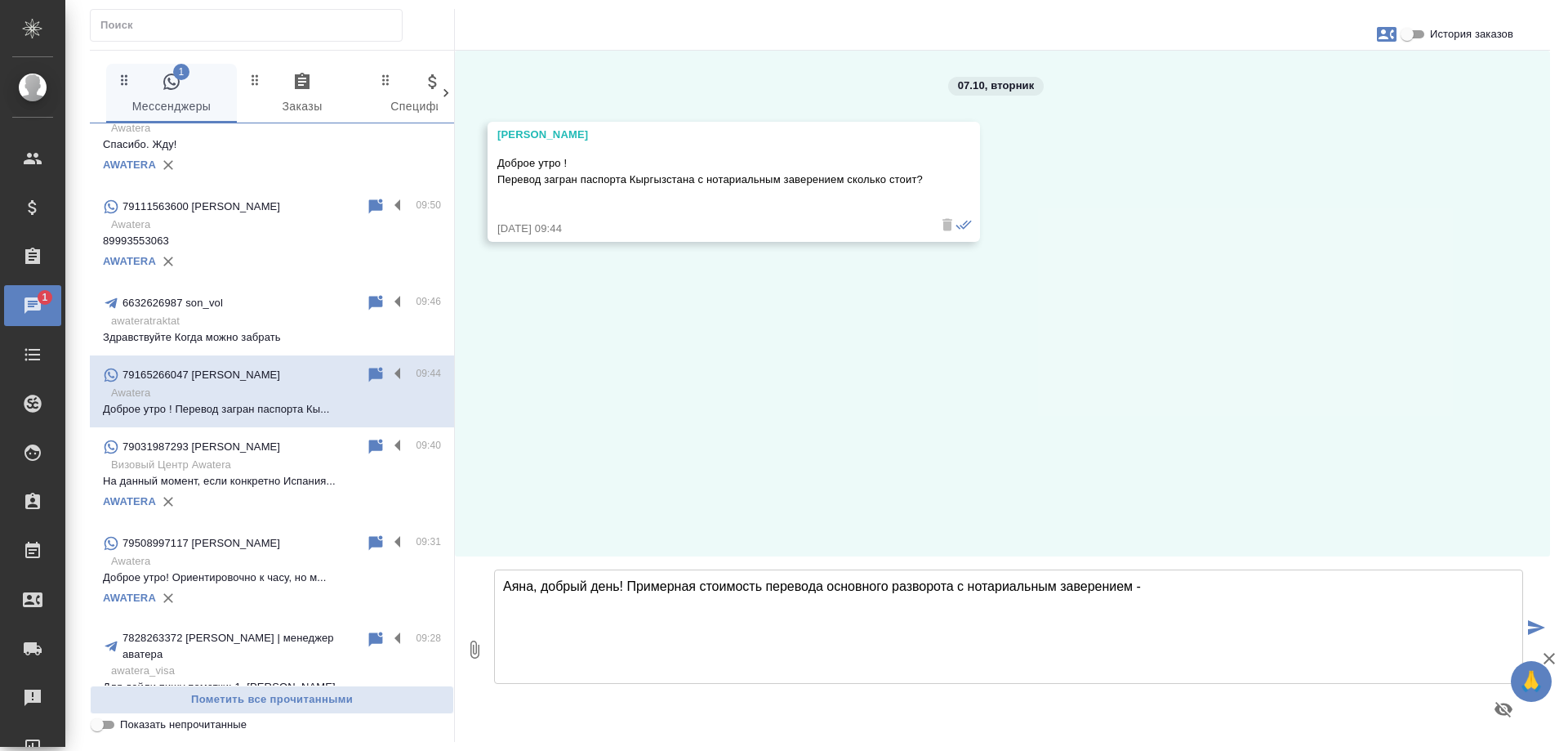
click at [1190, 591] on textarea "Аяна, добрый день! Примерная стоимость перевода основного разворота с нотариаль…" at bounding box center [1009, 626] width 1029 height 114
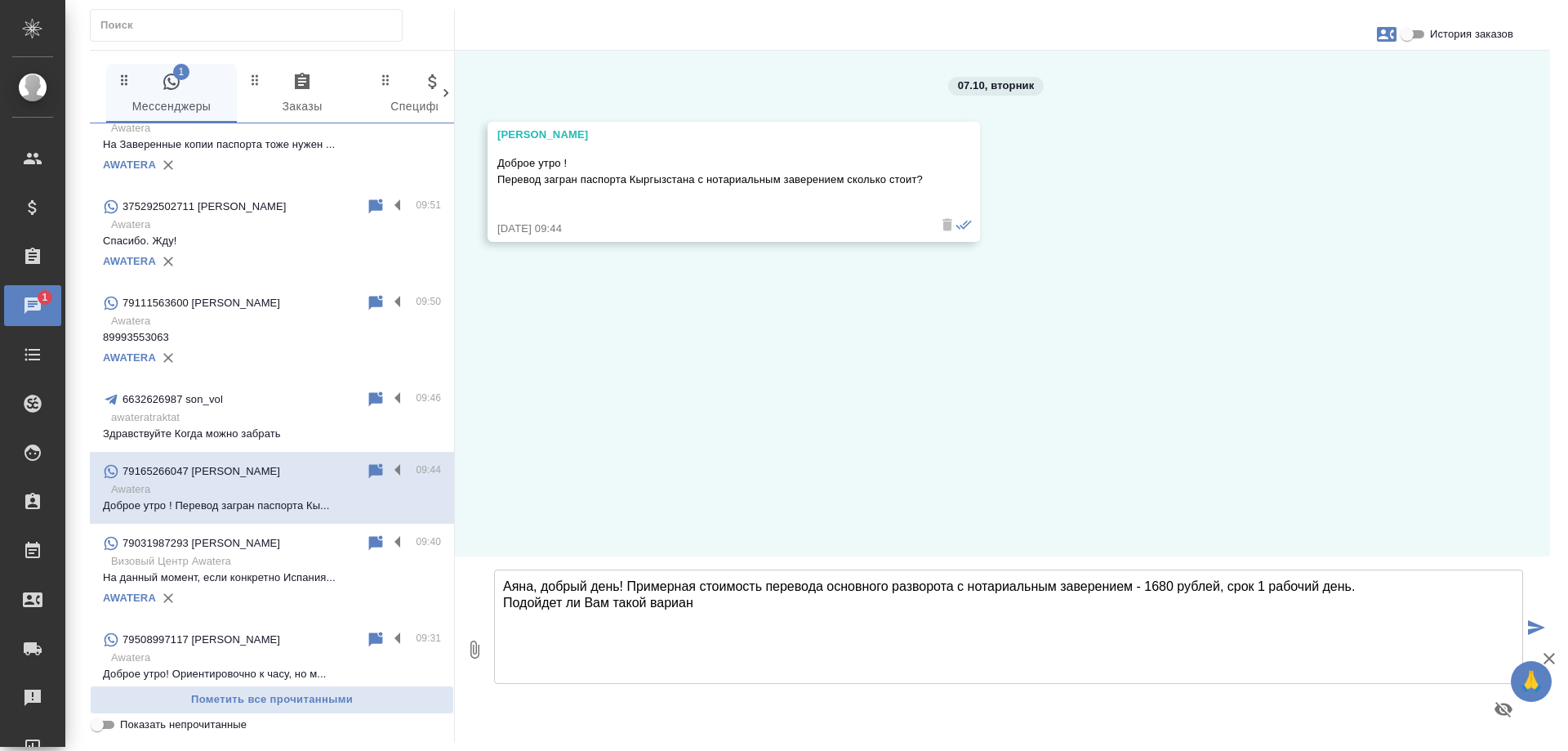
scroll to position [587, 0]
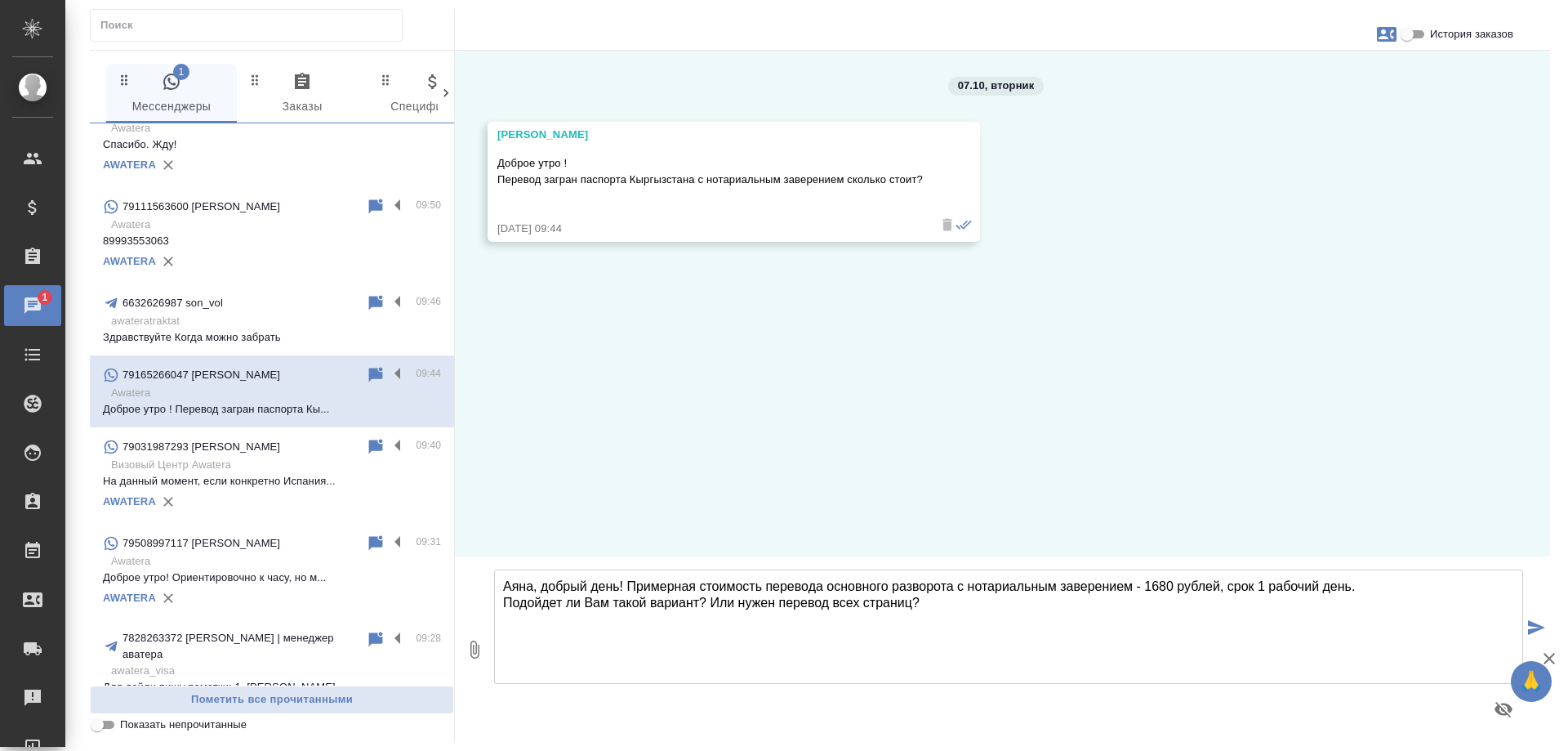
type textarea "Аяна, добрый день! Примерная стоимость перевода основного разворота с нотариаль…"
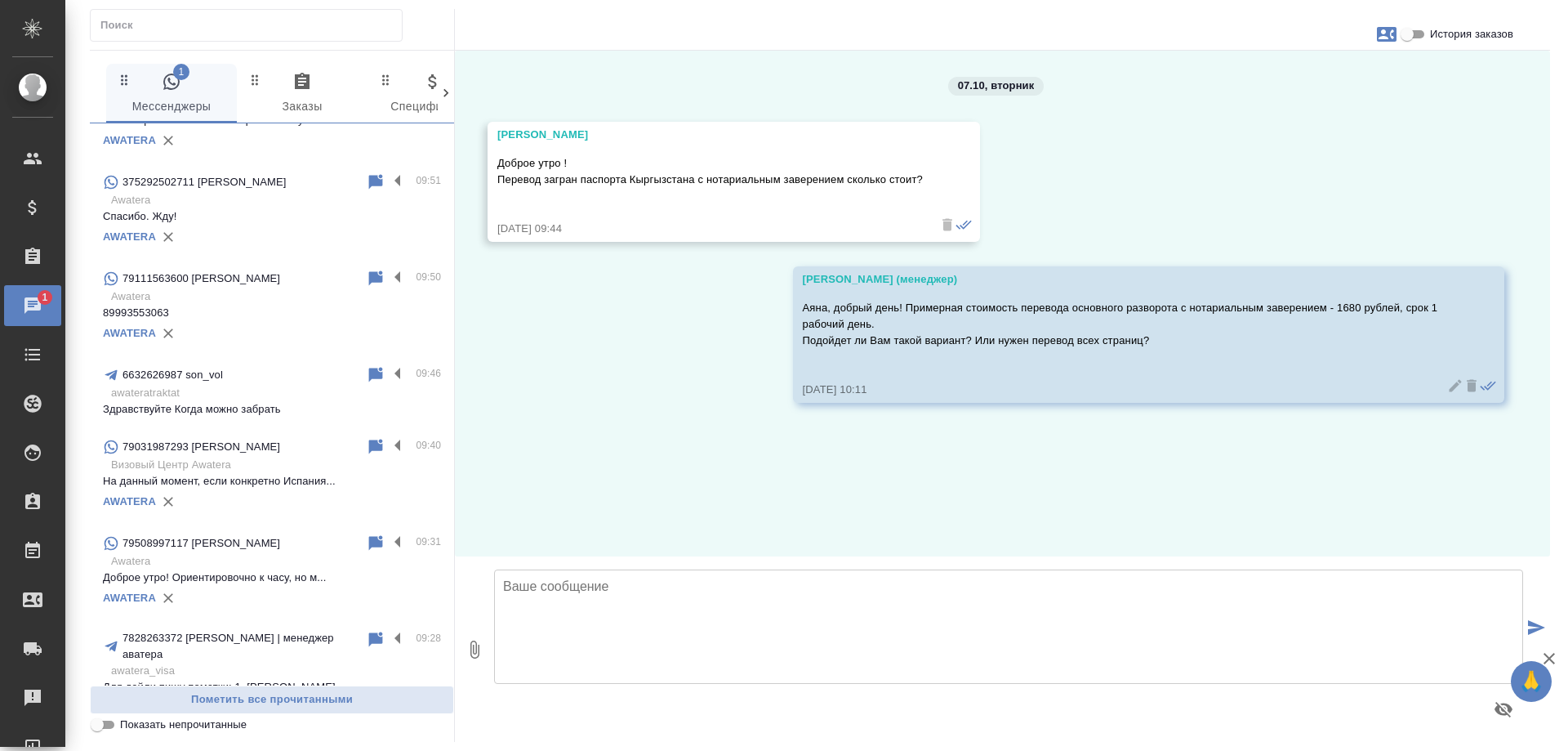
scroll to position [0, 0]
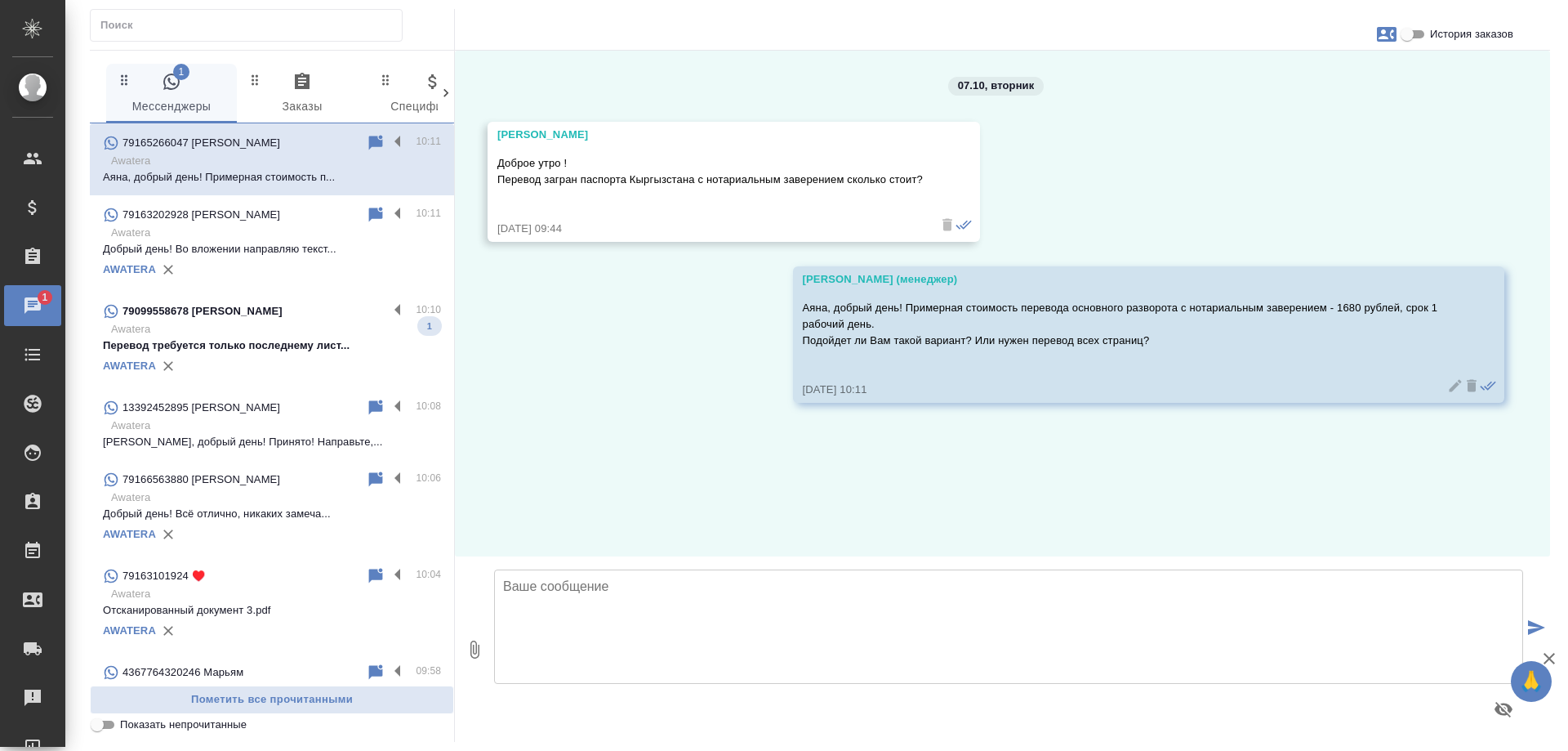
click at [1390, 31] on icon "button" at bounding box center [1387, 34] width 20 height 15
click at [1330, 74] on span "Создать заявку" at bounding box center [1315, 78] width 77 height 16
select select "RU"
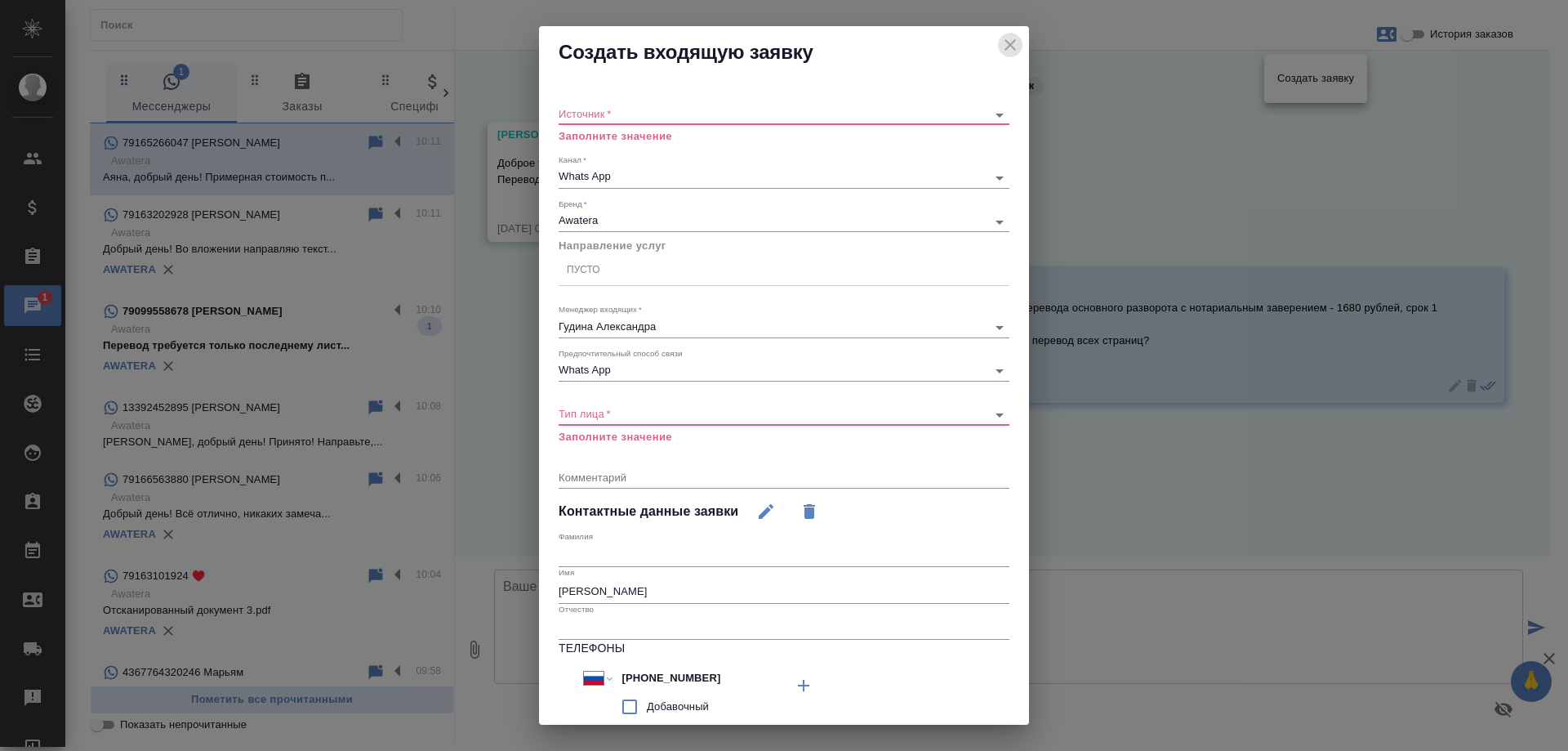
click at [1004, 42] on icon "close" at bounding box center [1010, 44] width 12 height 12
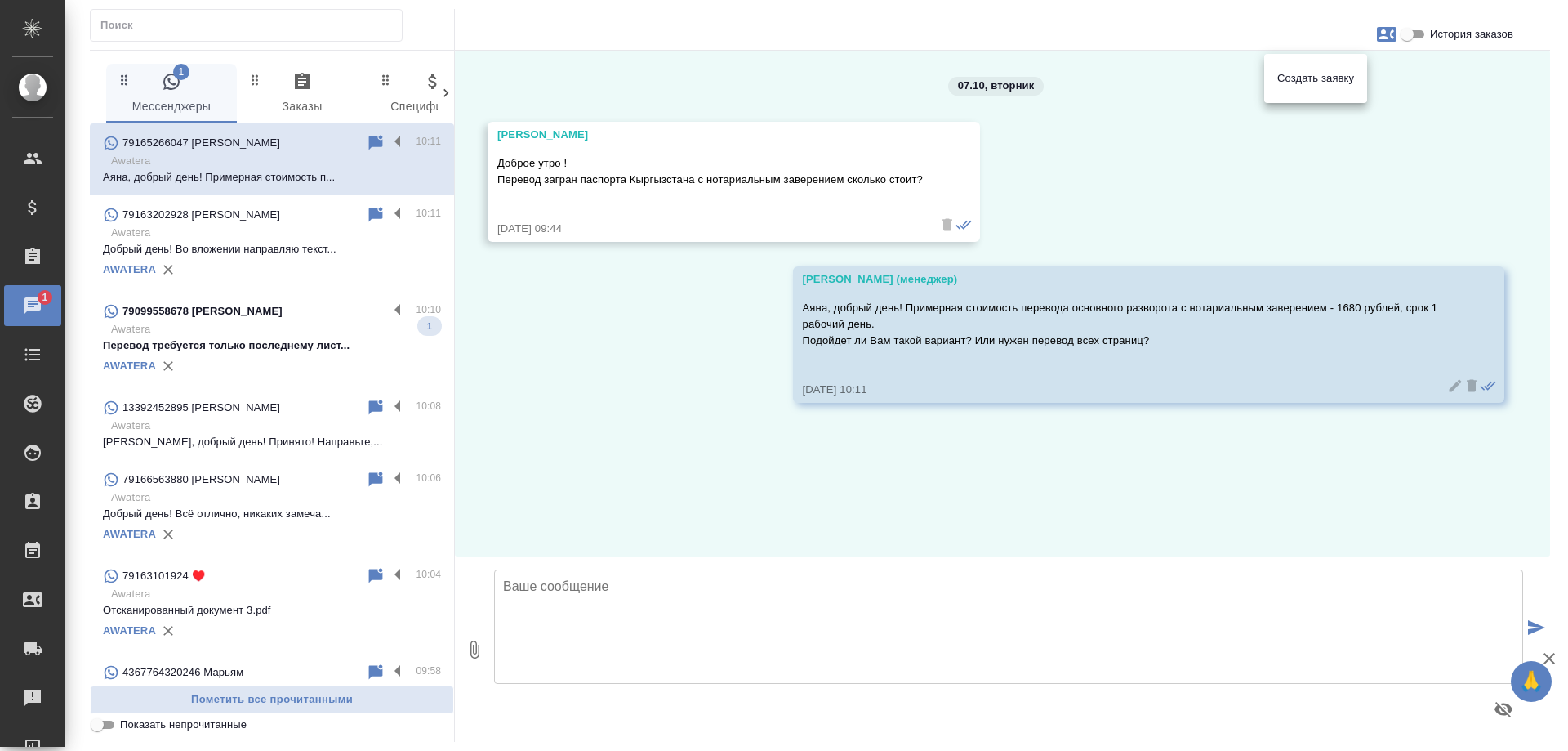
click at [1283, 76] on span "Создать заявку" at bounding box center [1315, 78] width 77 height 16
select select "RU"
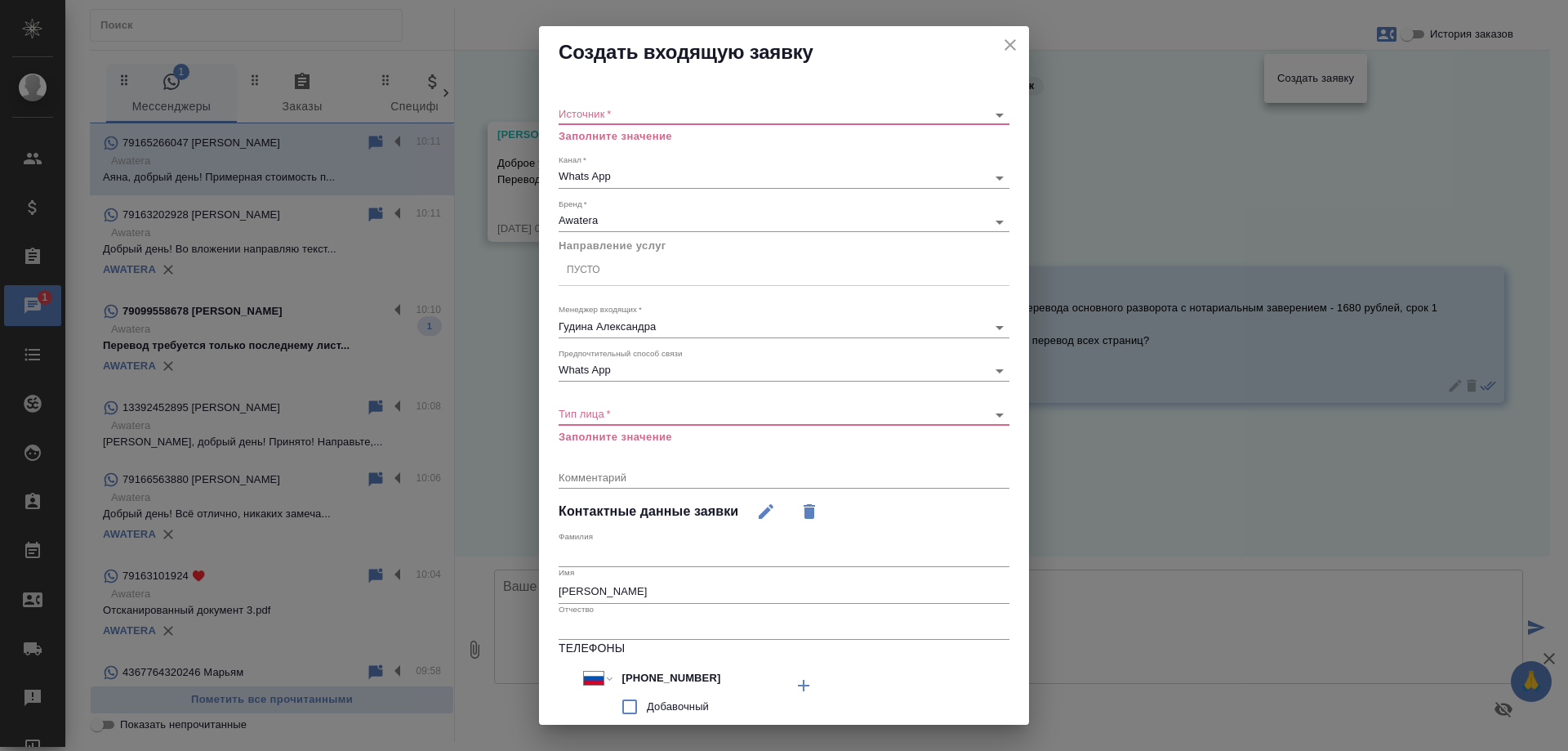
click at [650, 116] on body "🙏 .cls-1 fill:#fff; AWATERA Gudina Alexandra Клиенты Спецификации Заказы 1 Чаты…" at bounding box center [784, 375] width 1568 height 751
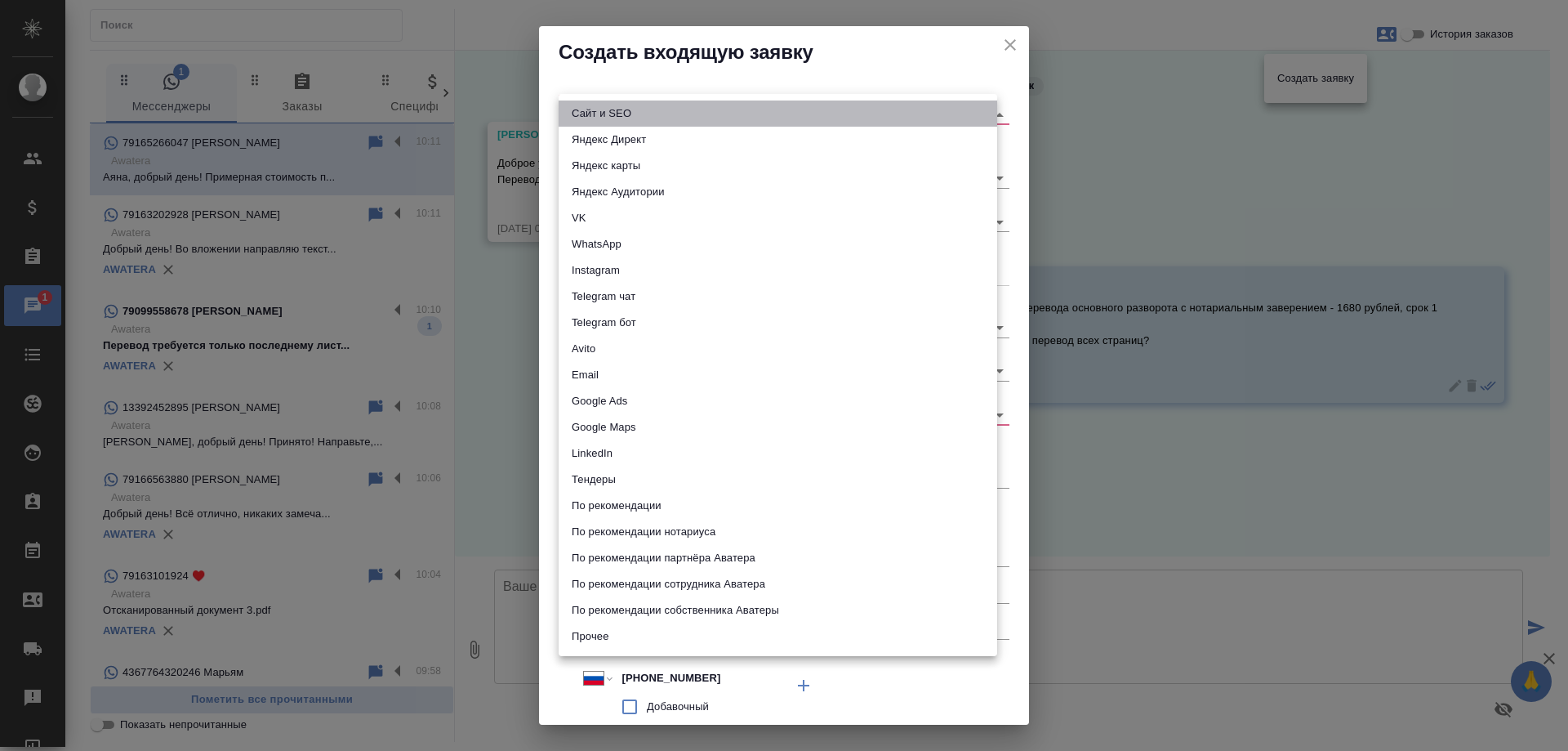
click at [640, 115] on li "Сайт и SEO" at bounding box center [777, 113] width 439 height 26
type input "seo"
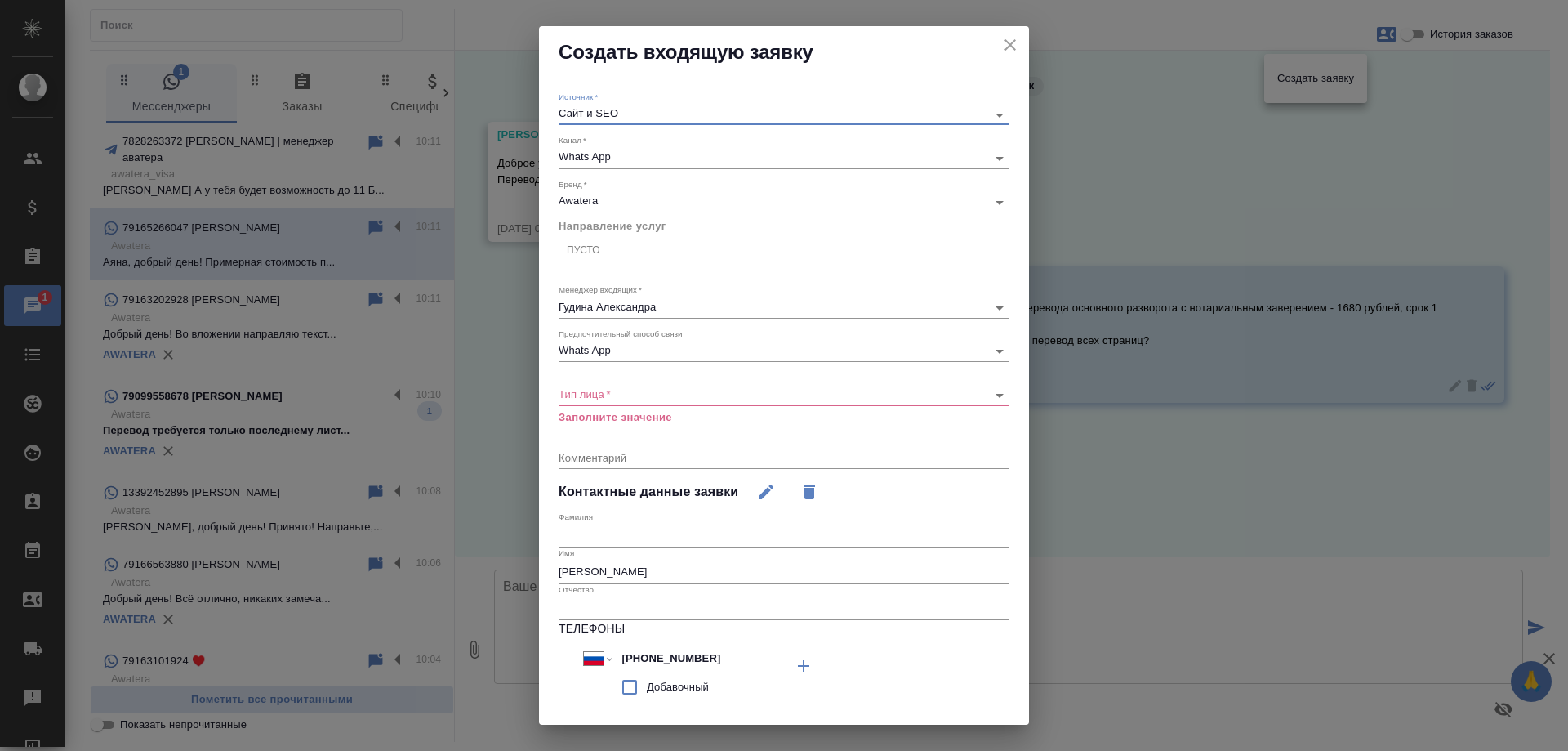
click at [598, 253] on div "Пусто" at bounding box center [584, 251] width 34 height 14
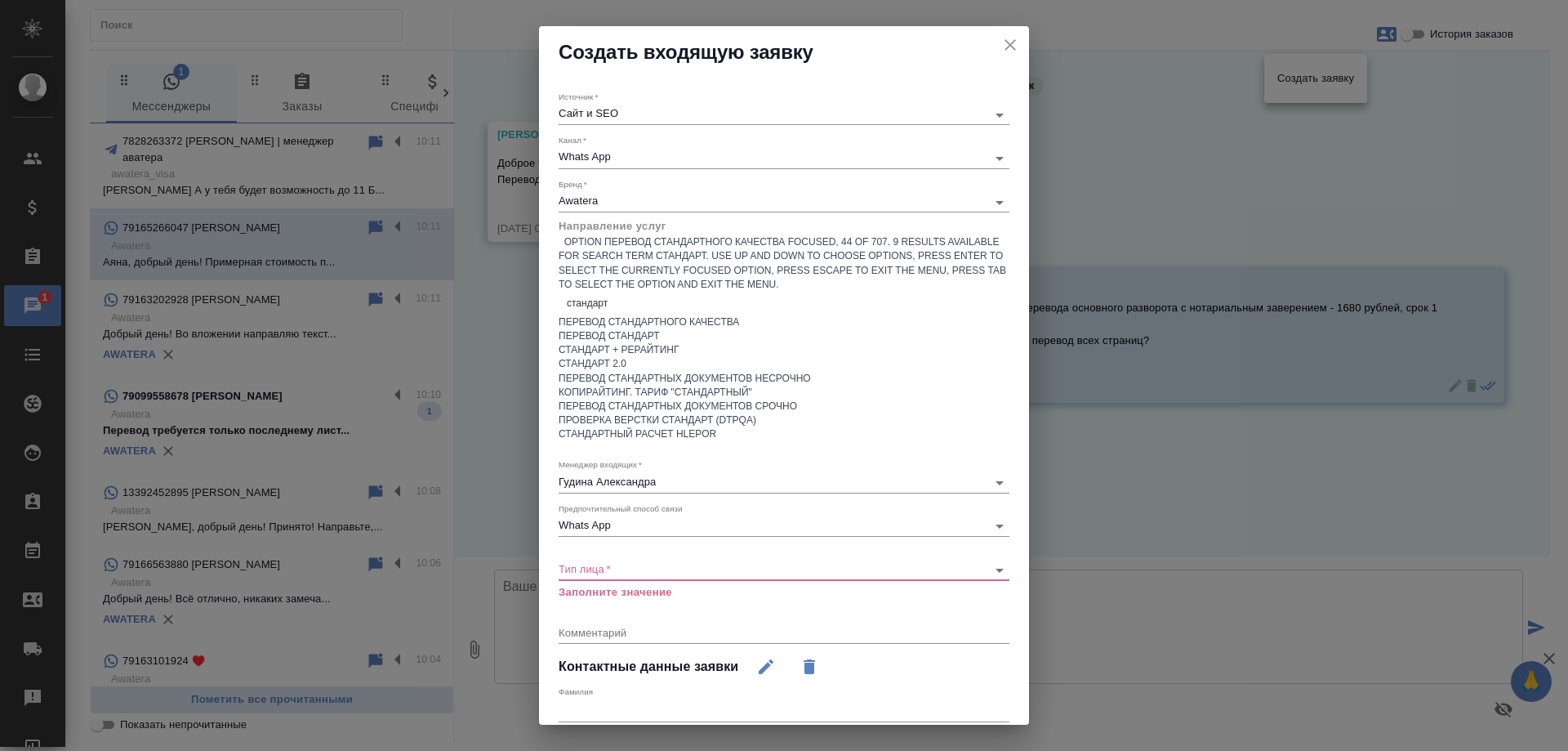
type input "стандартн"
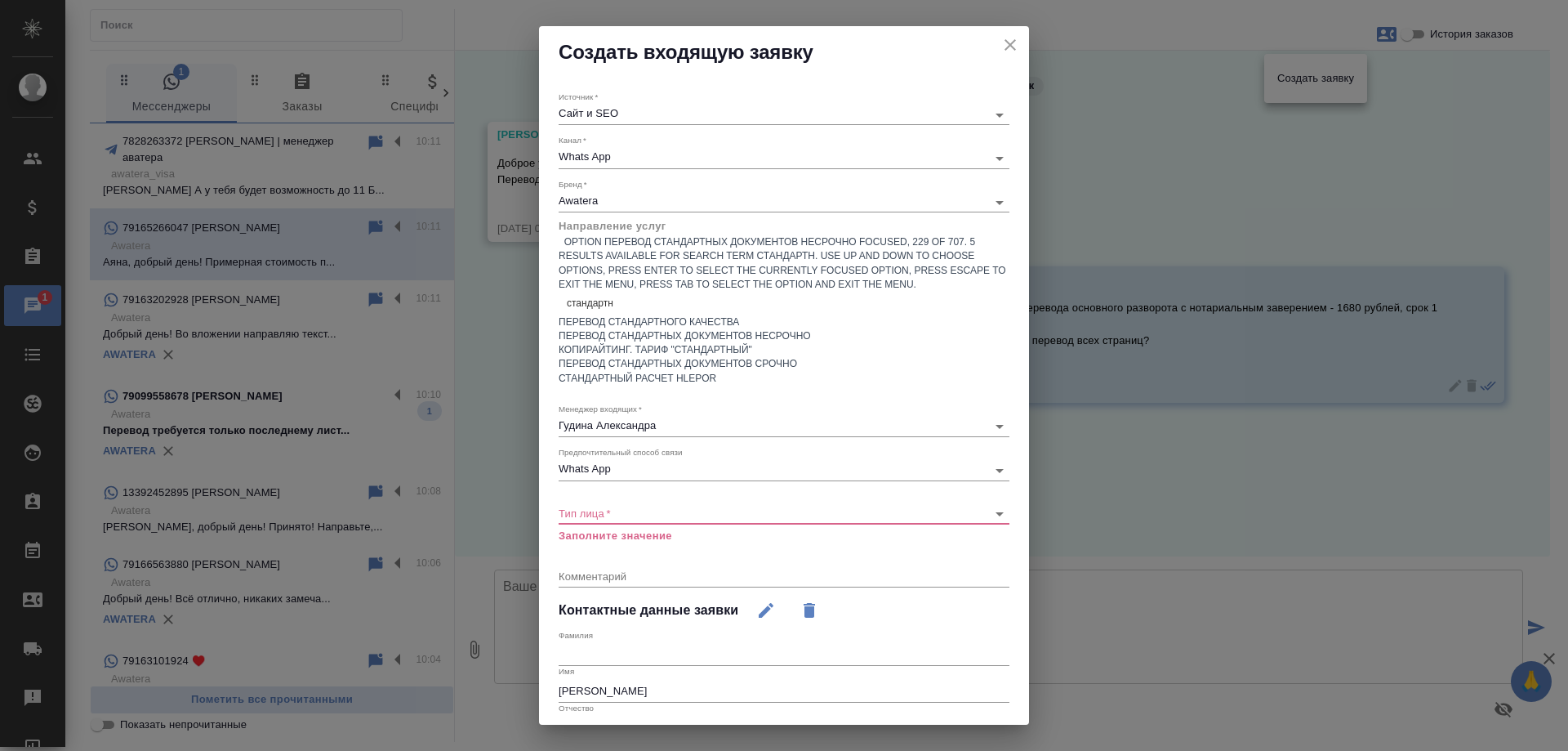
click at [704, 329] on div "Перевод стандартных документов несрочно" at bounding box center [784, 336] width 451 height 14
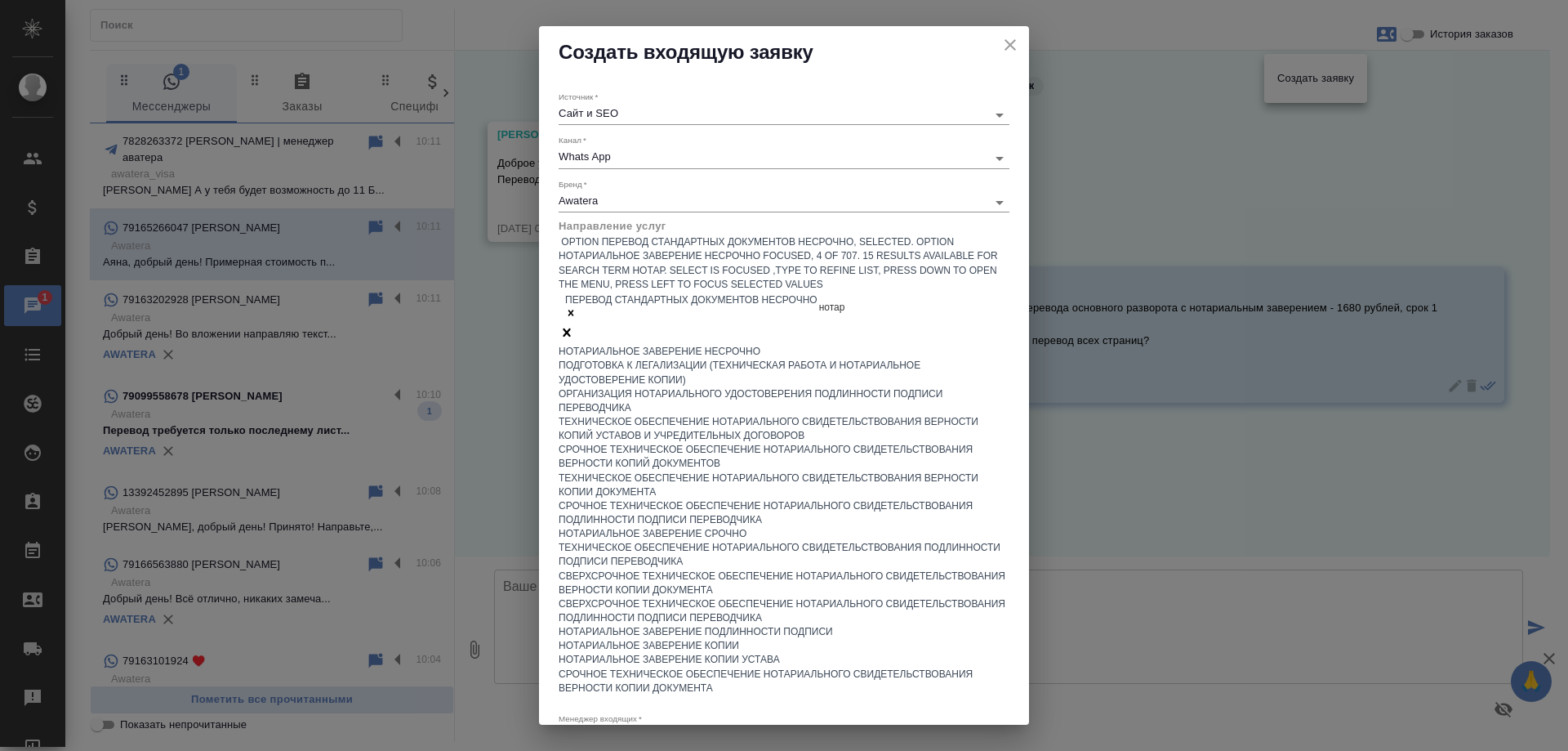
type input "нотари"
click at [712, 345] on div "Нотариальное заверение несрочно" at bounding box center [784, 352] width 451 height 14
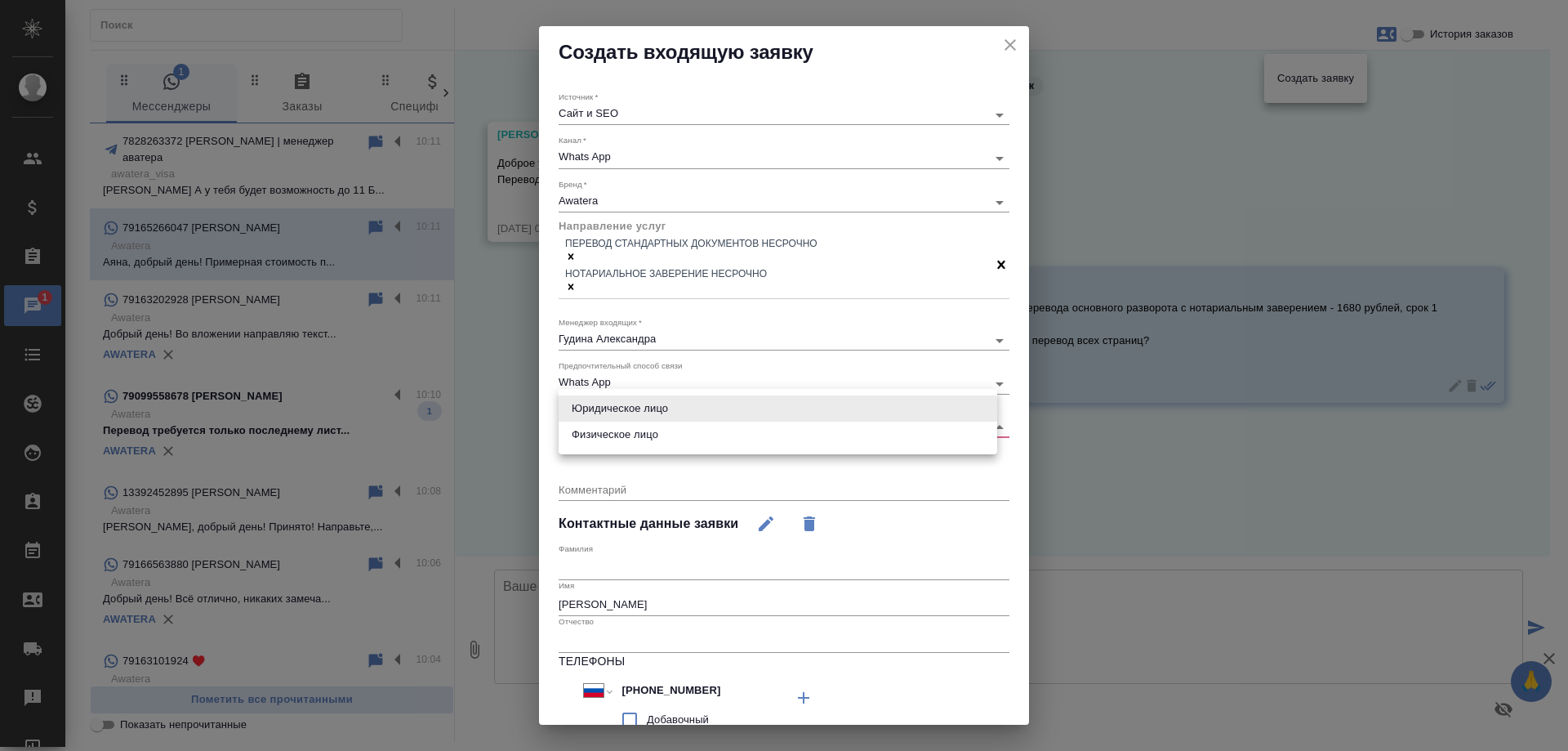
click at [629, 410] on body "🙏 .cls-1 fill:#fff; AWATERA Gudina Alexandra Клиенты Спецификации Заказы 1 Чаты…" at bounding box center [784, 375] width 1568 height 751
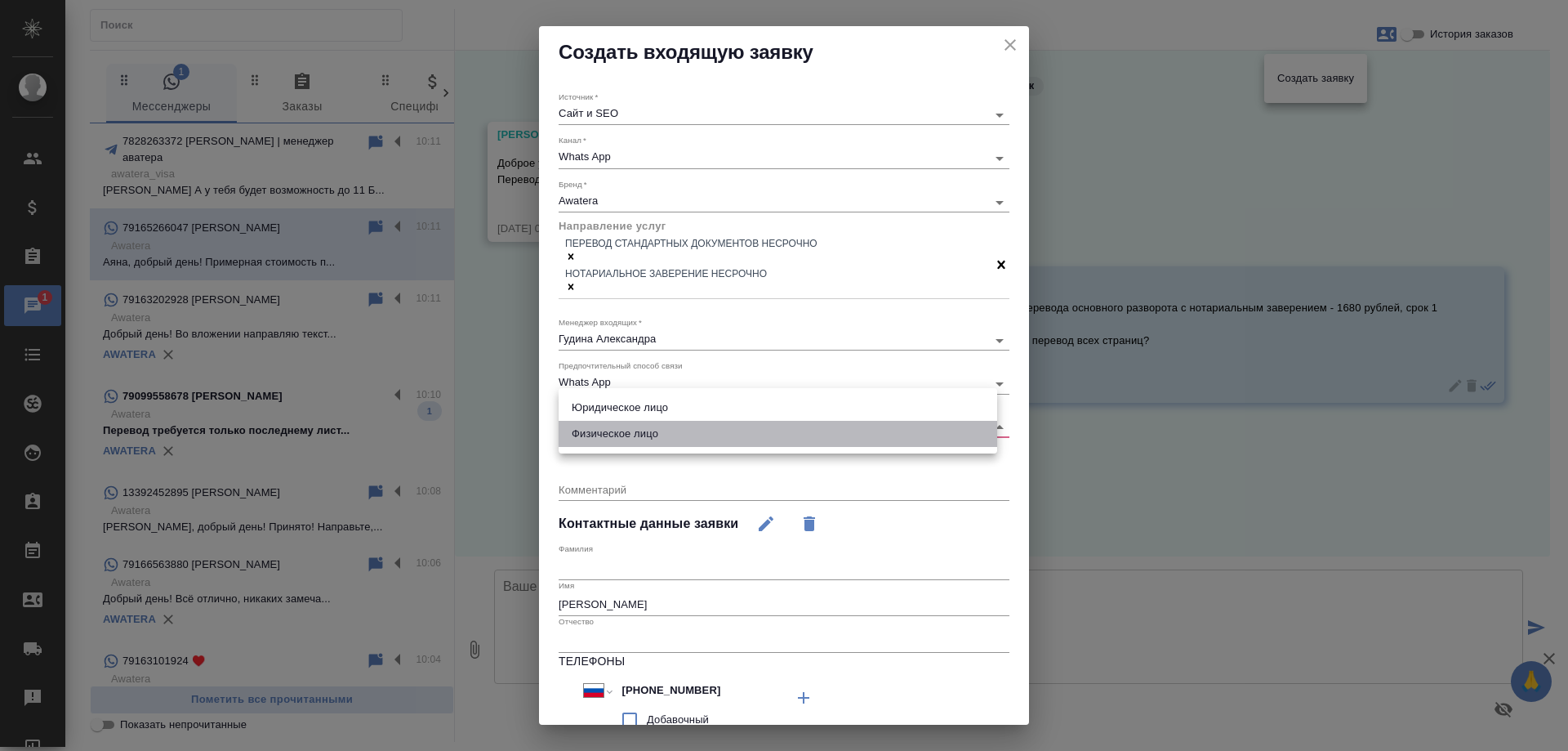
drag, startPoint x: 632, startPoint y: 434, endPoint x: 753, endPoint y: 469, distance: 126.0
click at [634, 434] on li "Физическое лицо" at bounding box center [777, 434] width 439 height 26
type input "private"
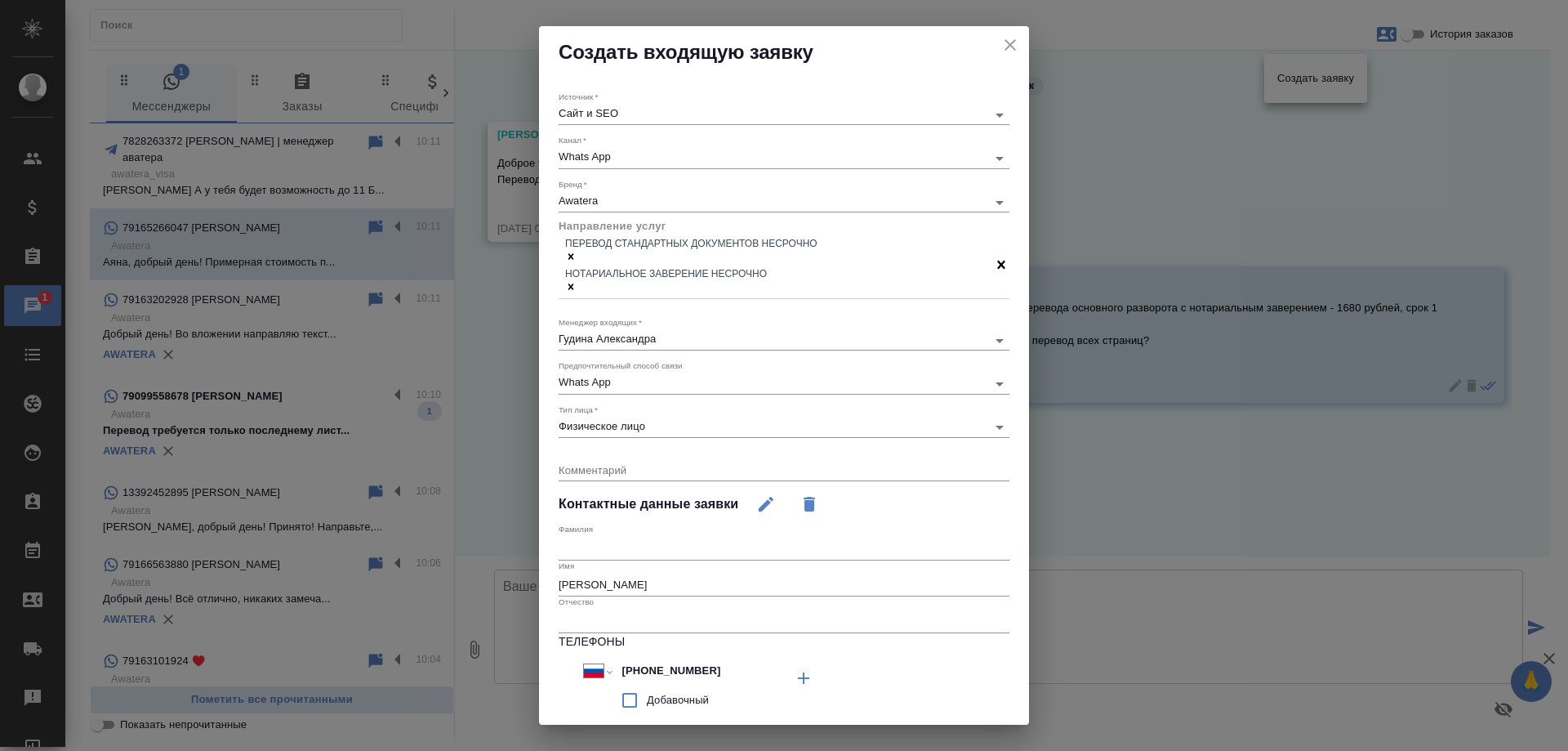
click at [604, 461] on div "x" at bounding box center [784, 471] width 451 height 20
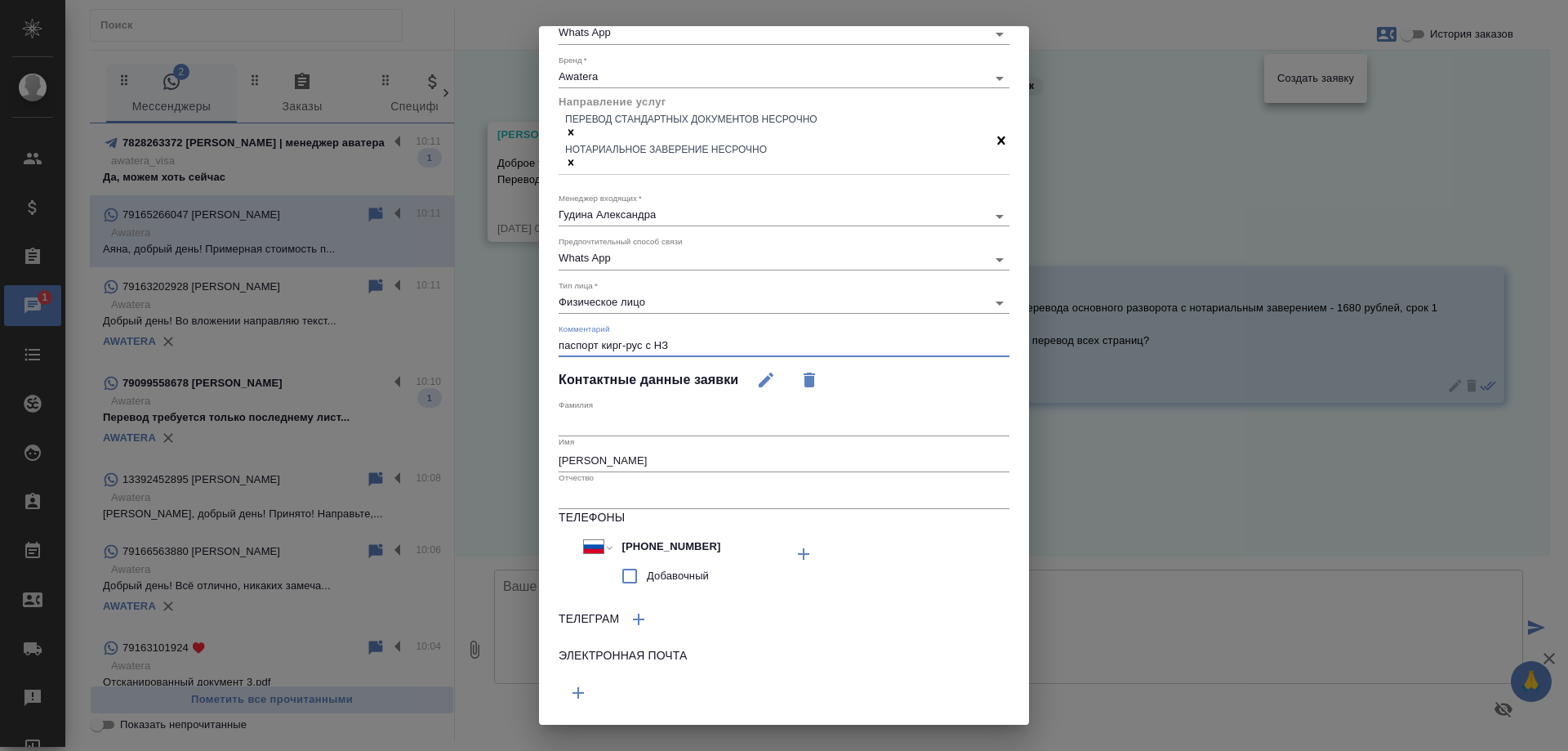
scroll to position [148, 0]
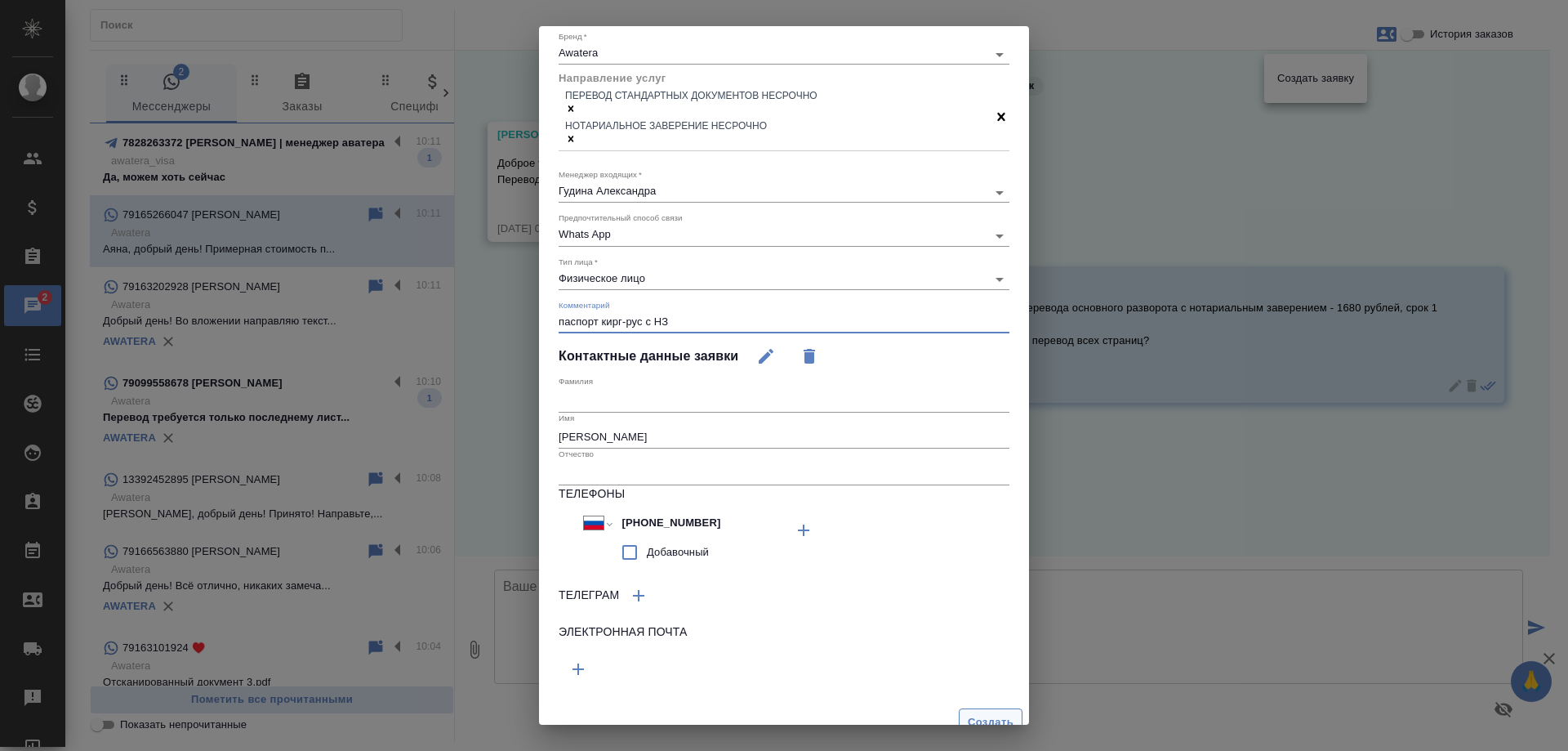
type textarea "паспорт кирг-рус с НЗ"
click at [974, 713] on span "Создать" at bounding box center [991, 722] width 46 height 19
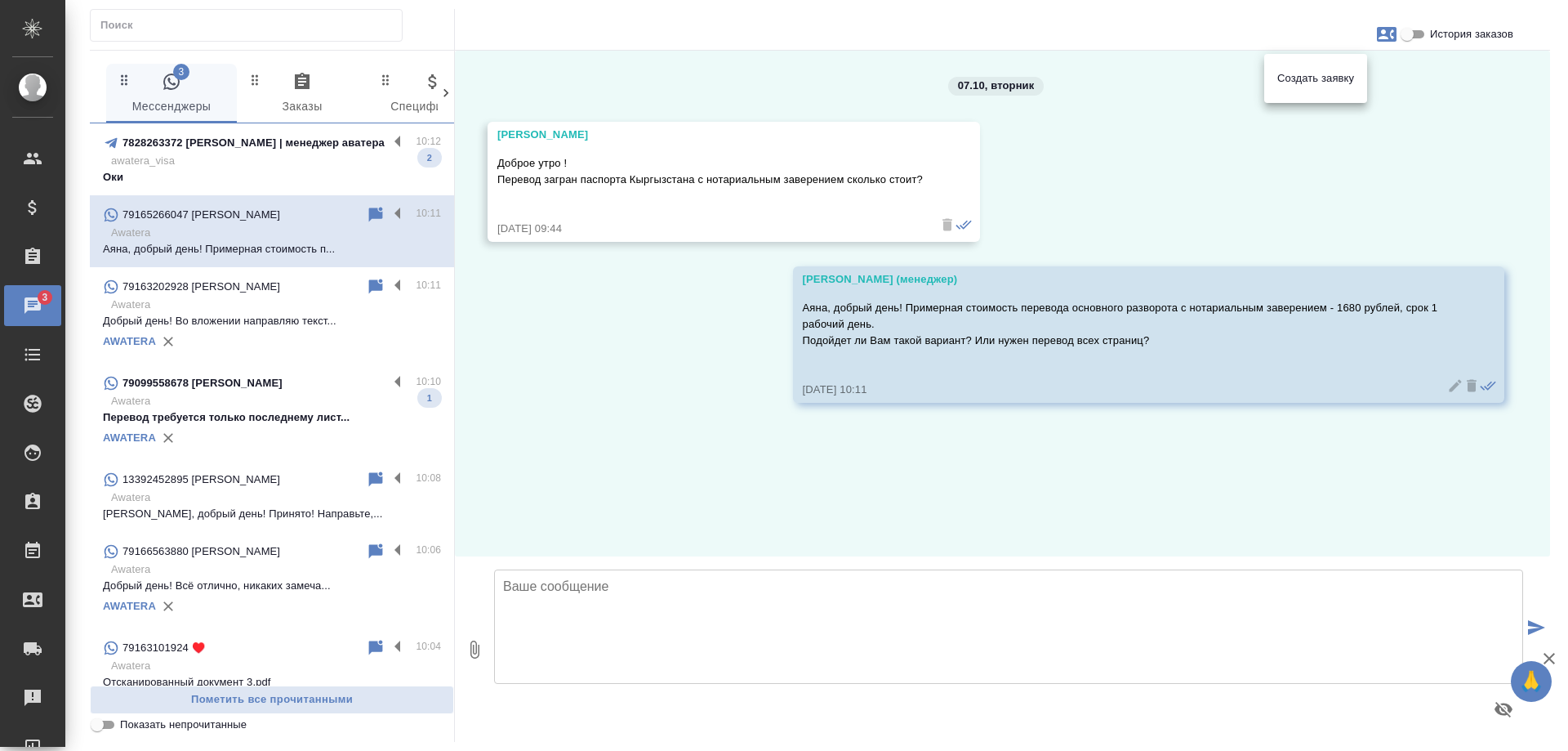
click at [625, 346] on div at bounding box center [784, 375] width 1568 height 751
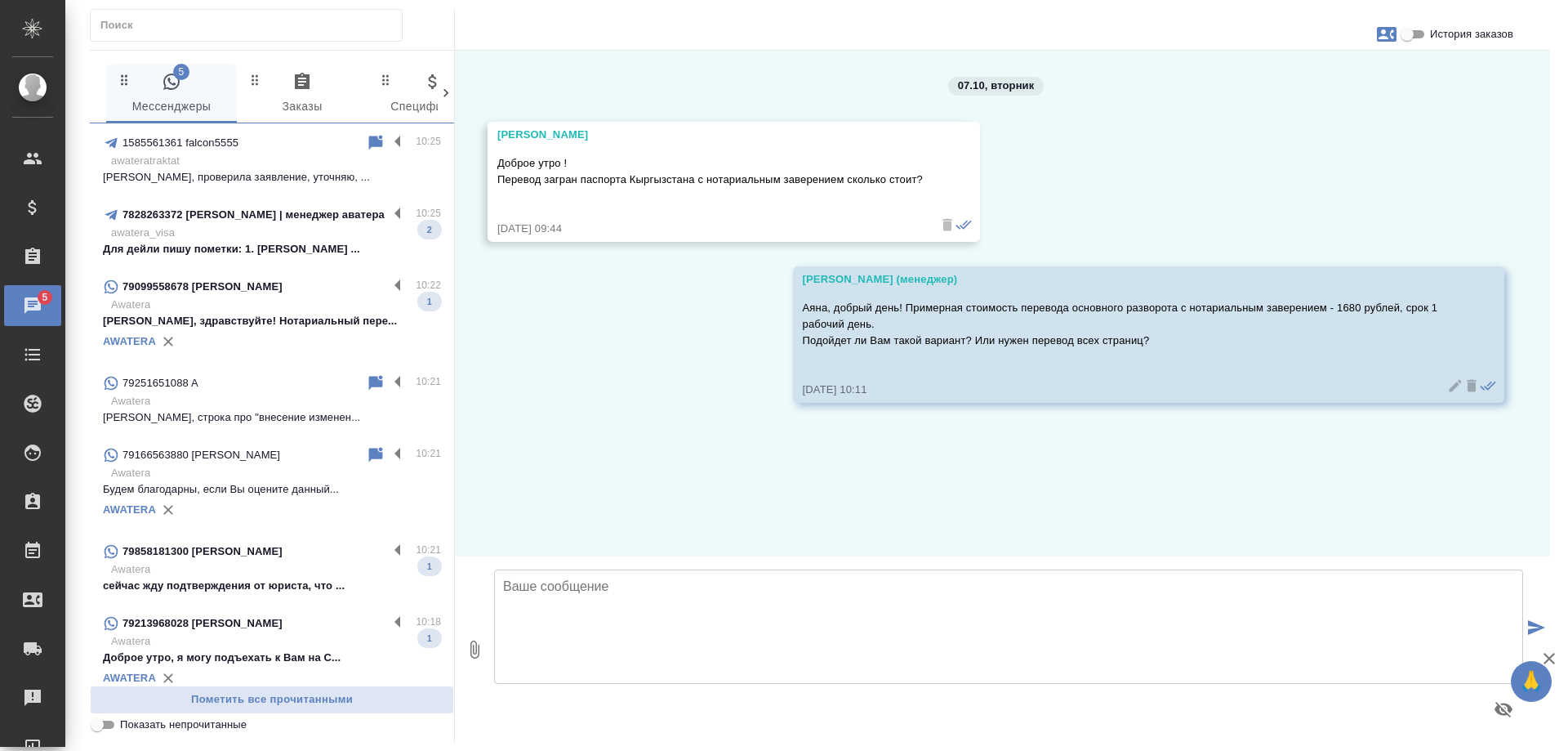
click at [212, 23] on input "text" at bounding box center [251, 26] width 301 height 23
paste input "79099558678"
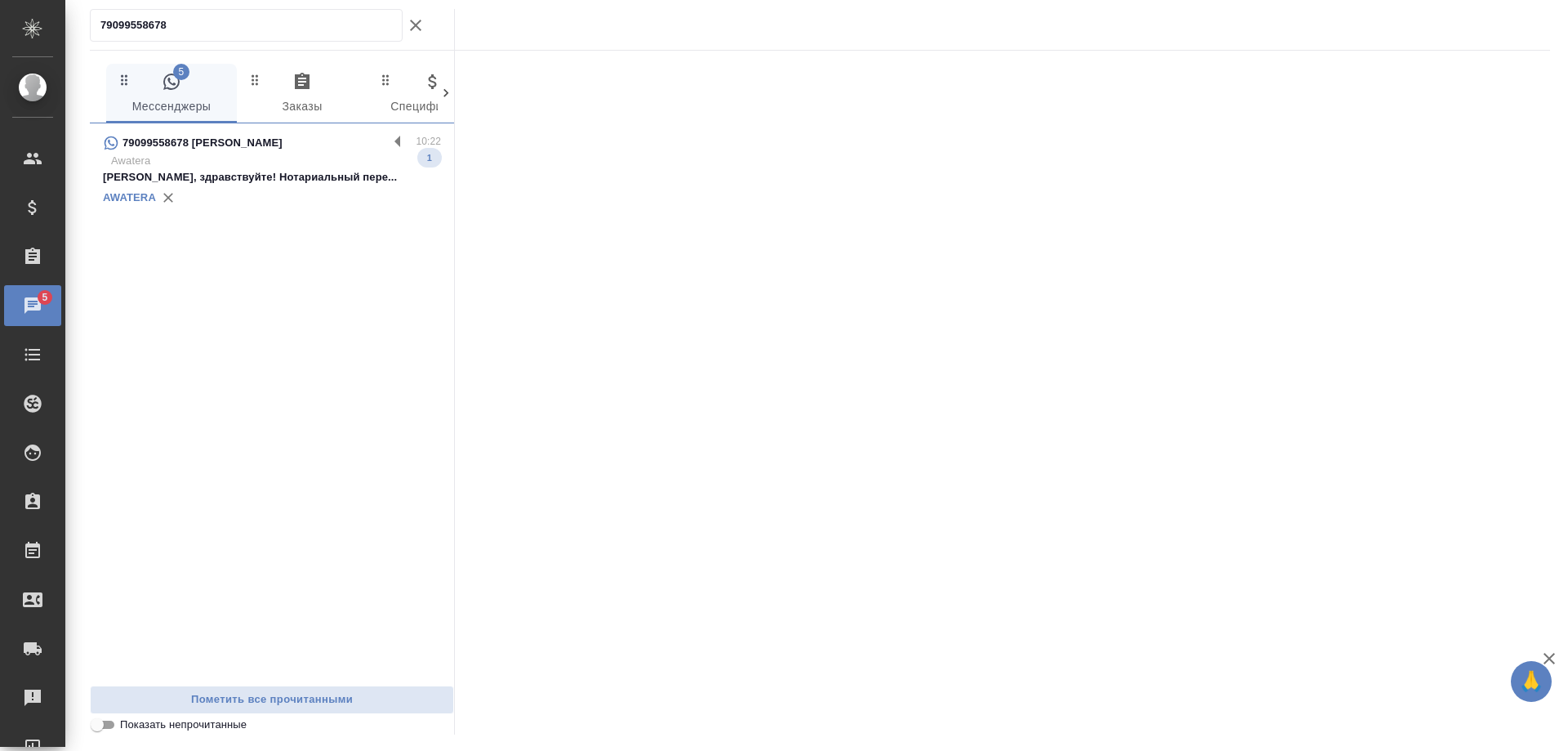
type input "79099558678"
click at [291, 162] on p "Awatera" at bounding box center [276, 160] width 330 height 16
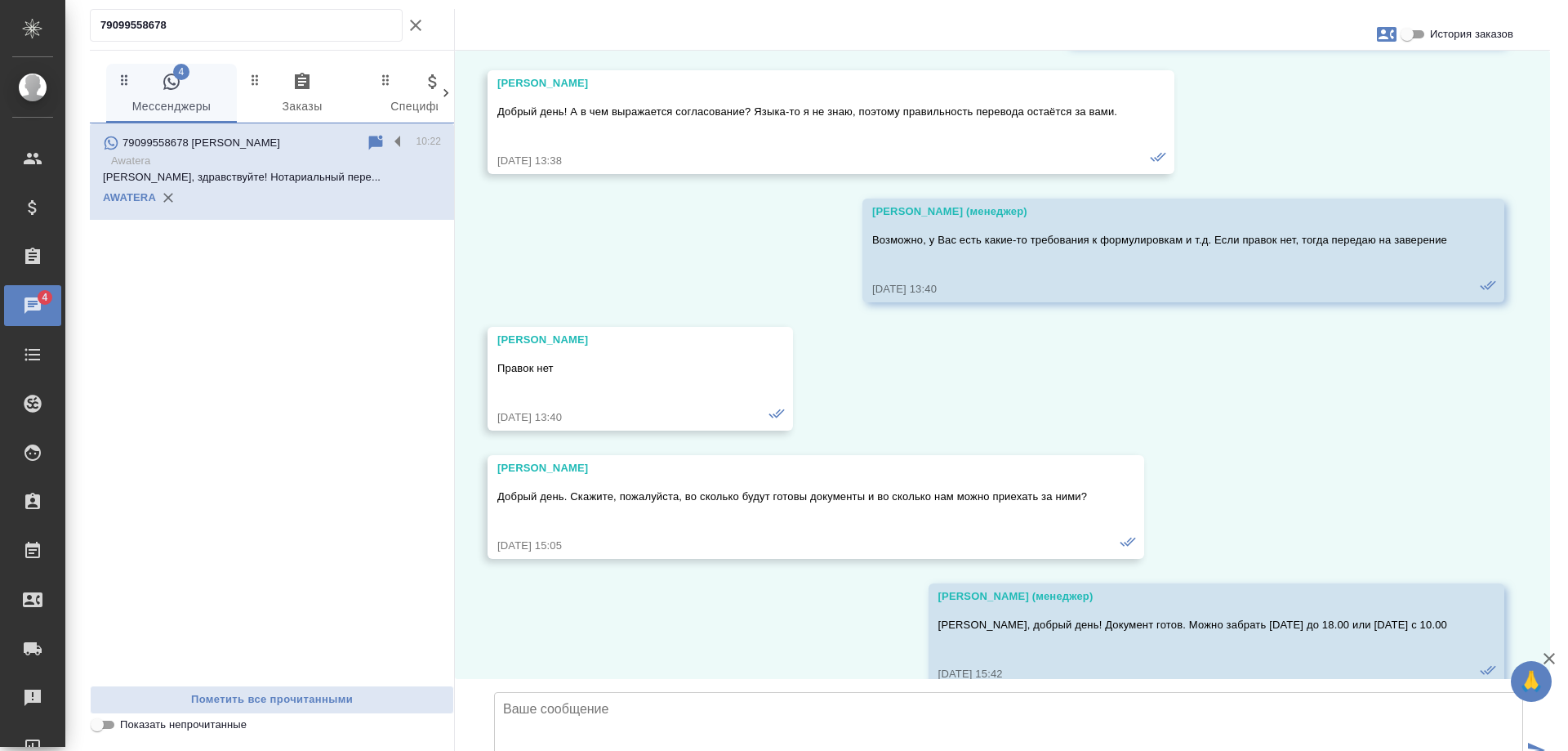
scroll to position [4158, 0]
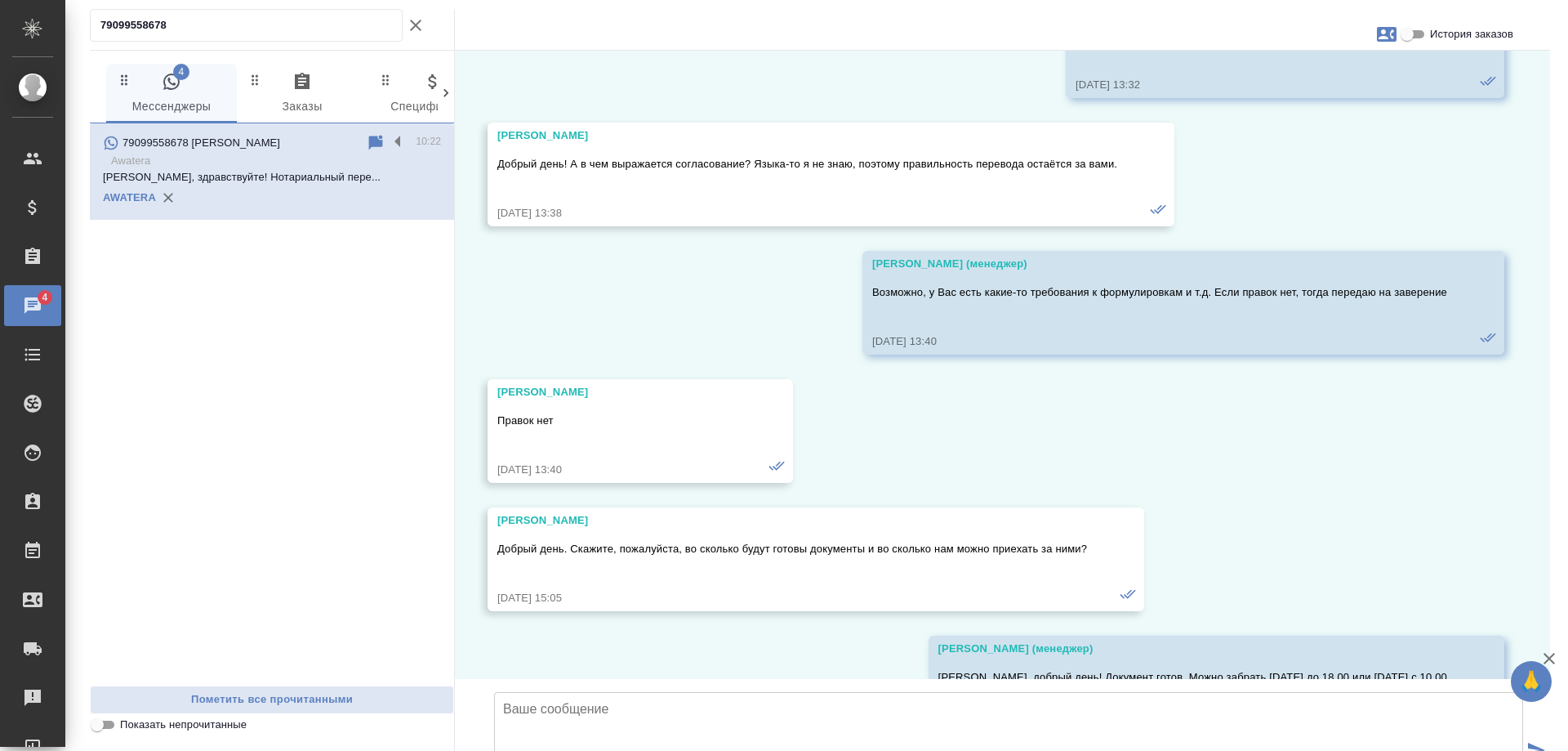
click at [1410, 32] on input "История заказов" at bounding box center [1408, 35] width 59 height 20
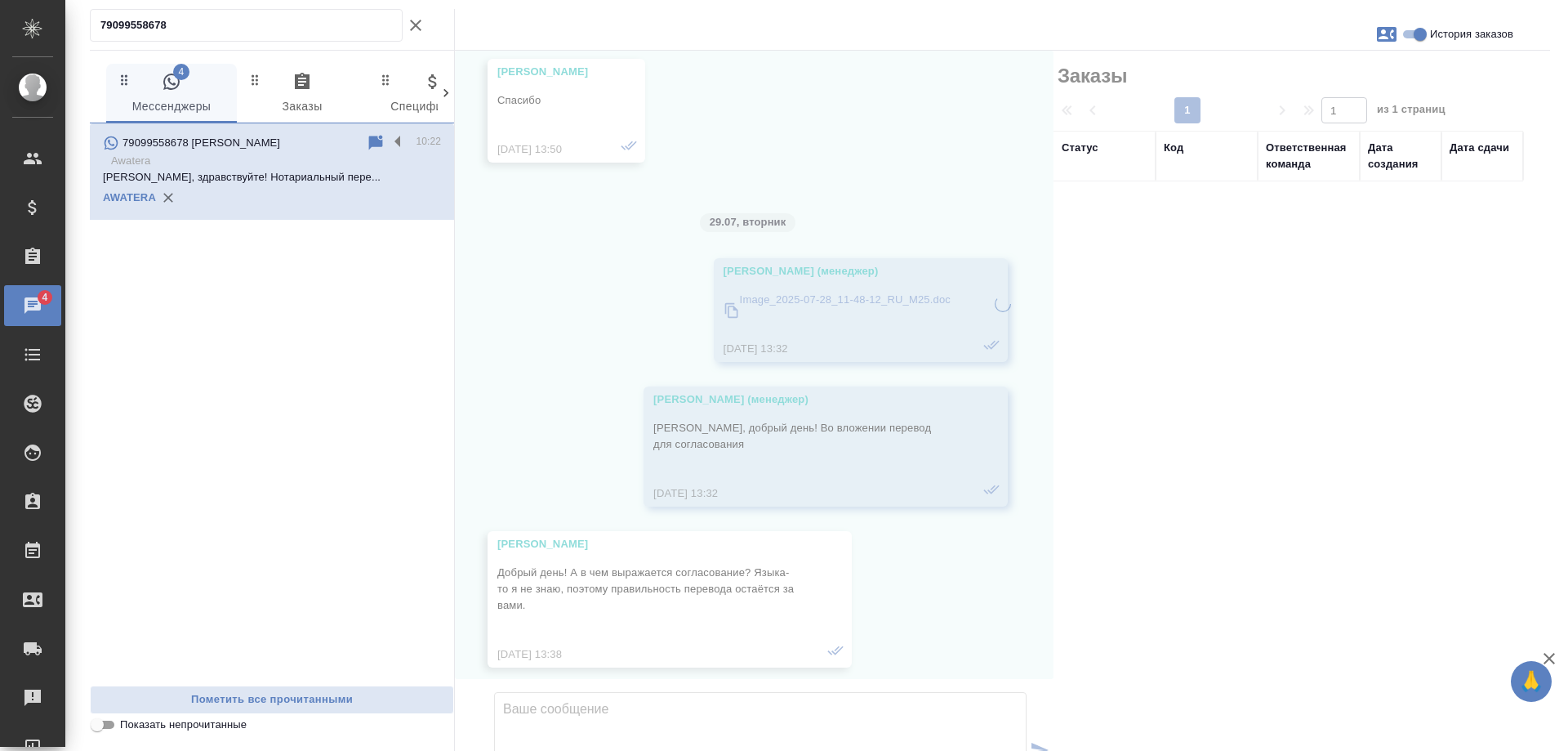
scroll to position [4534, 0]
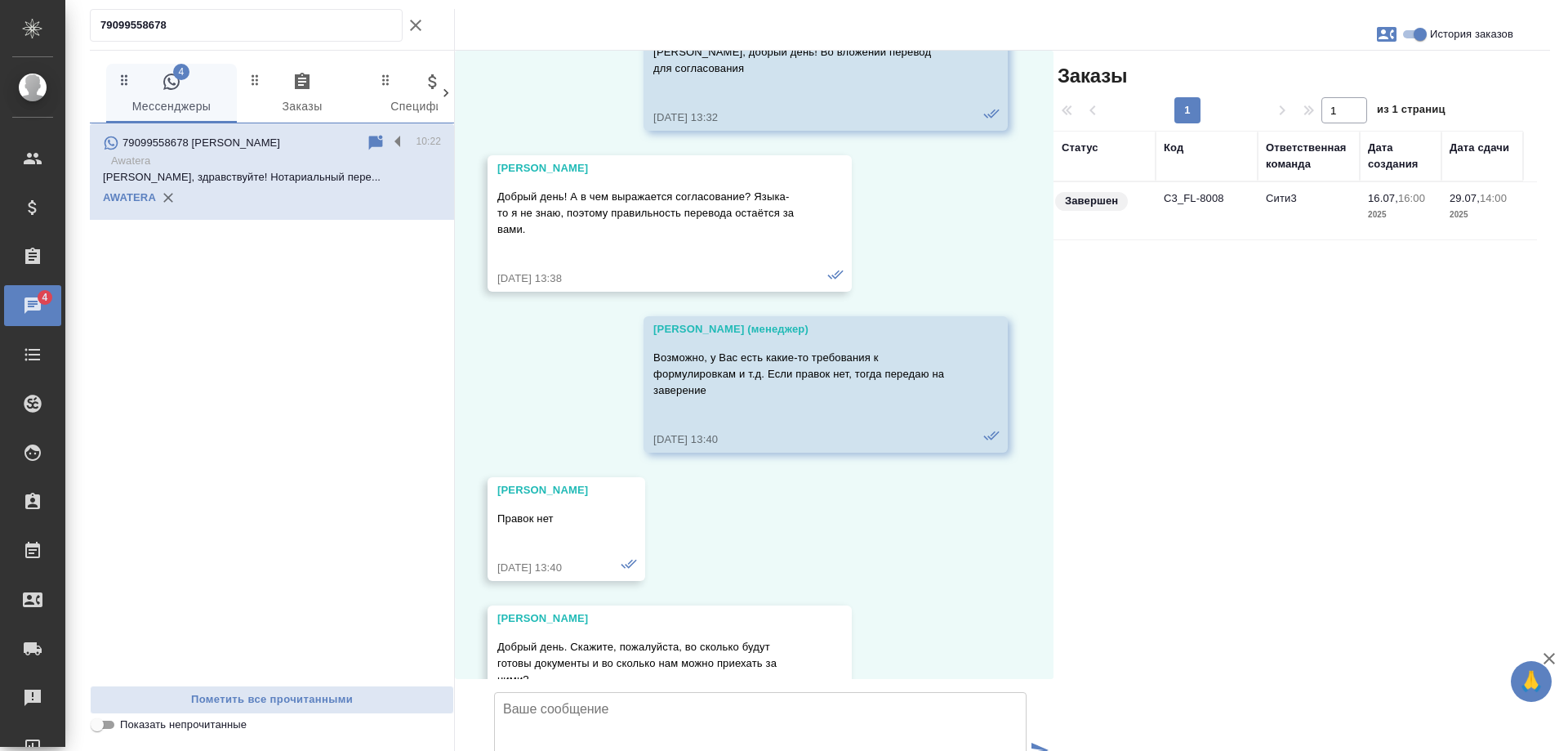
click at [1419, 34] on input "История заказов" at bounding box center [1420, 35] width 59 height 20
checkbox input "false"
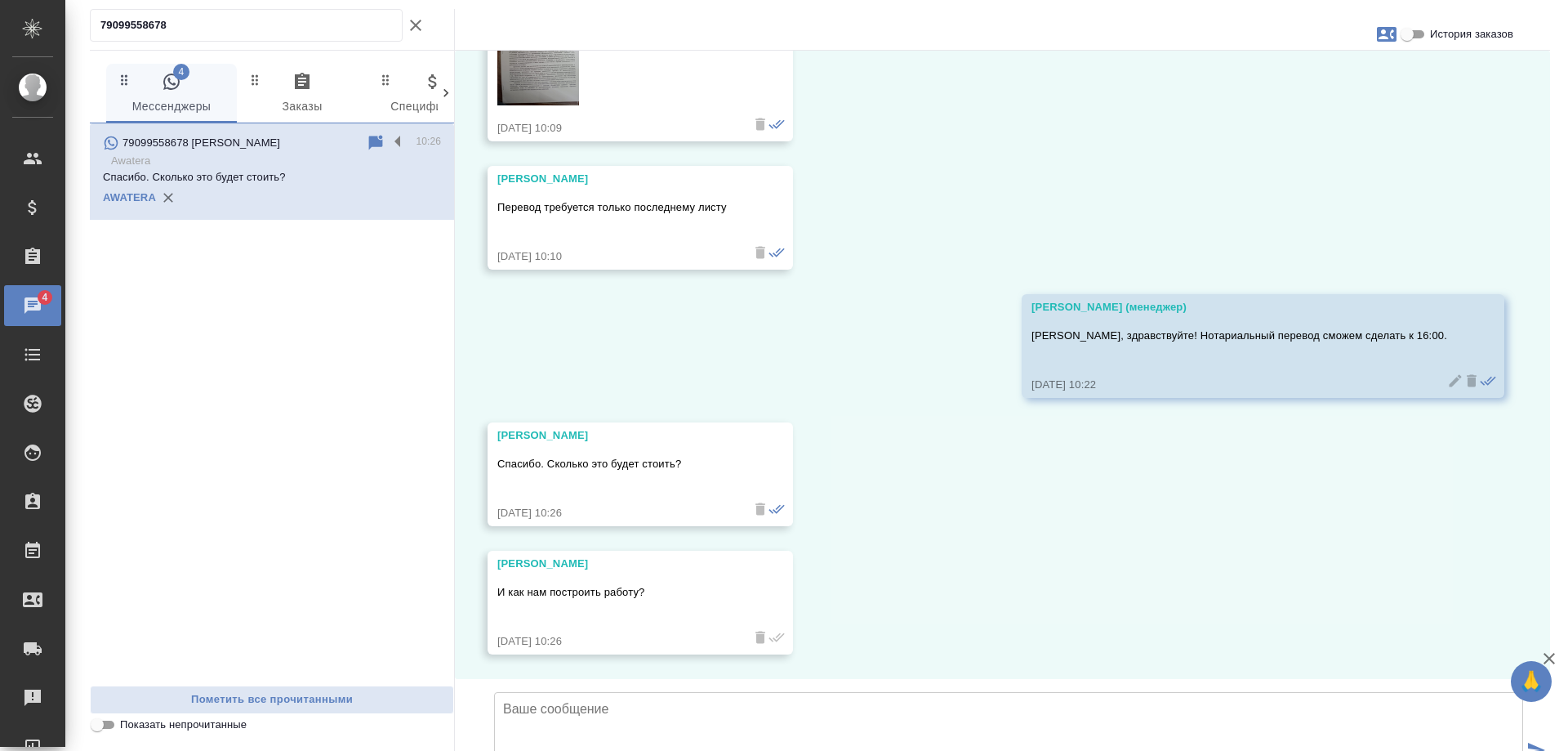
scroll to position [6458, 0]
click at [415, 28] on icon "button" at bounding box center [416, 26] width 20 height 20
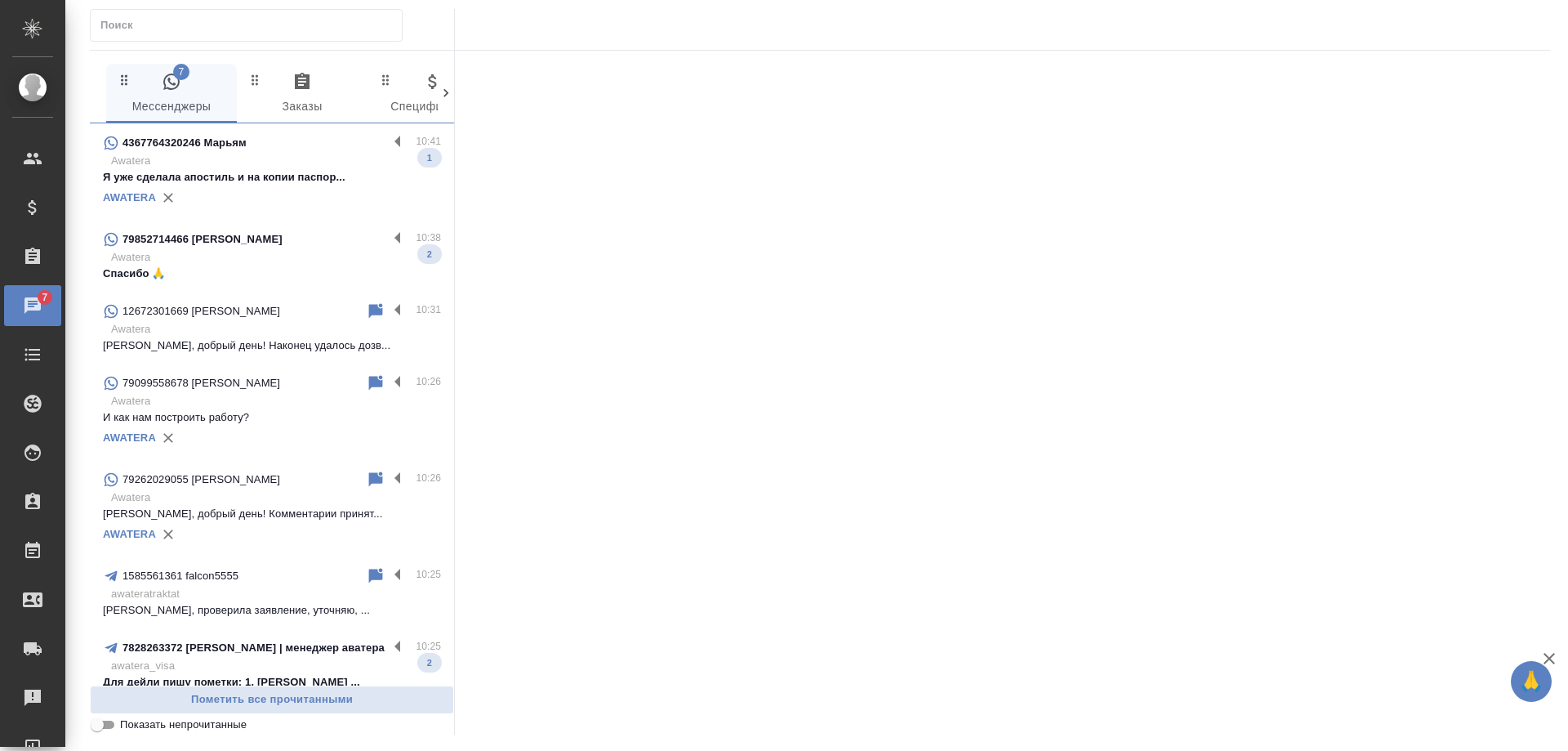
click at [293, 265] on p "Awatera" at bounding box center [276, 257] width 330 height 16
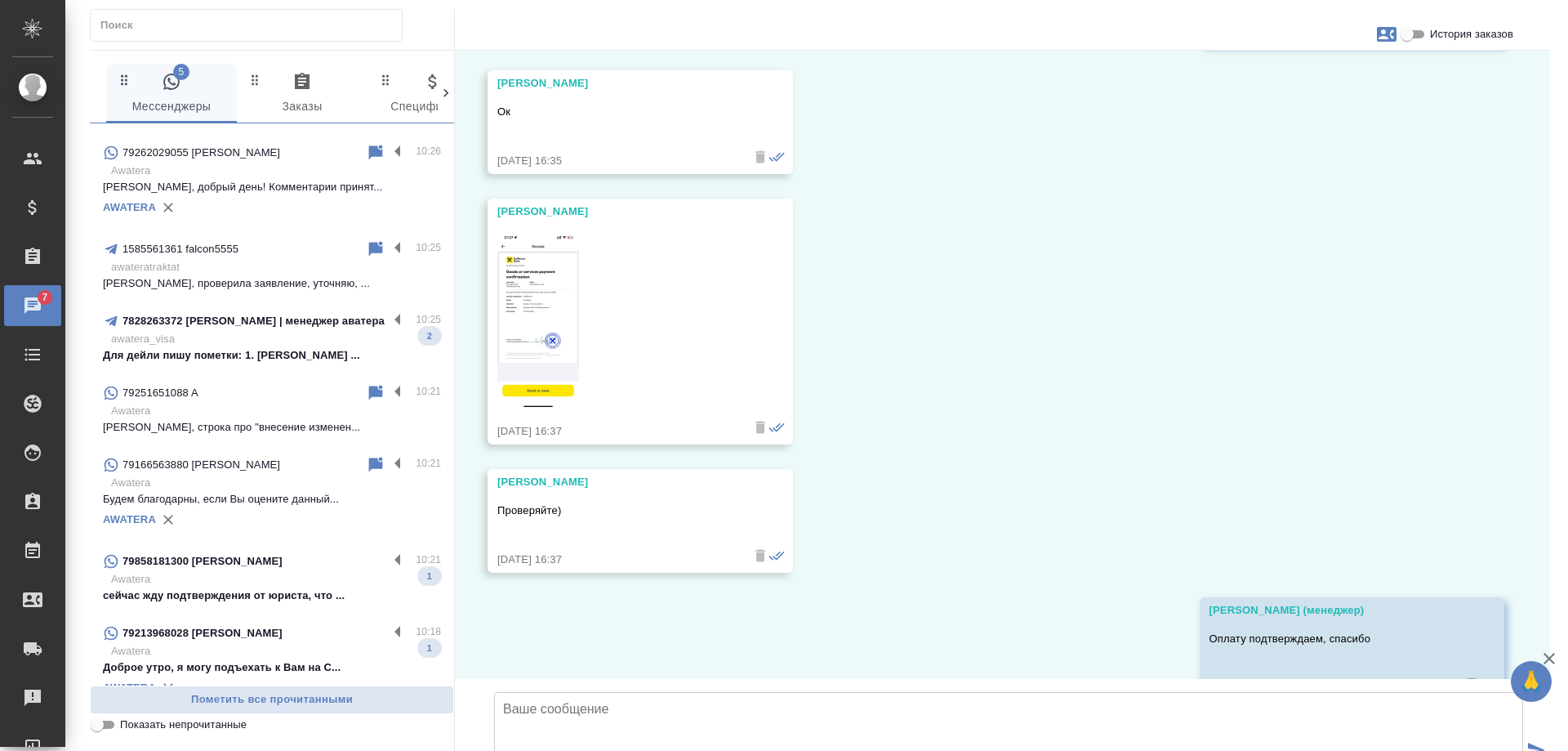
scroll to position [25828, 0]
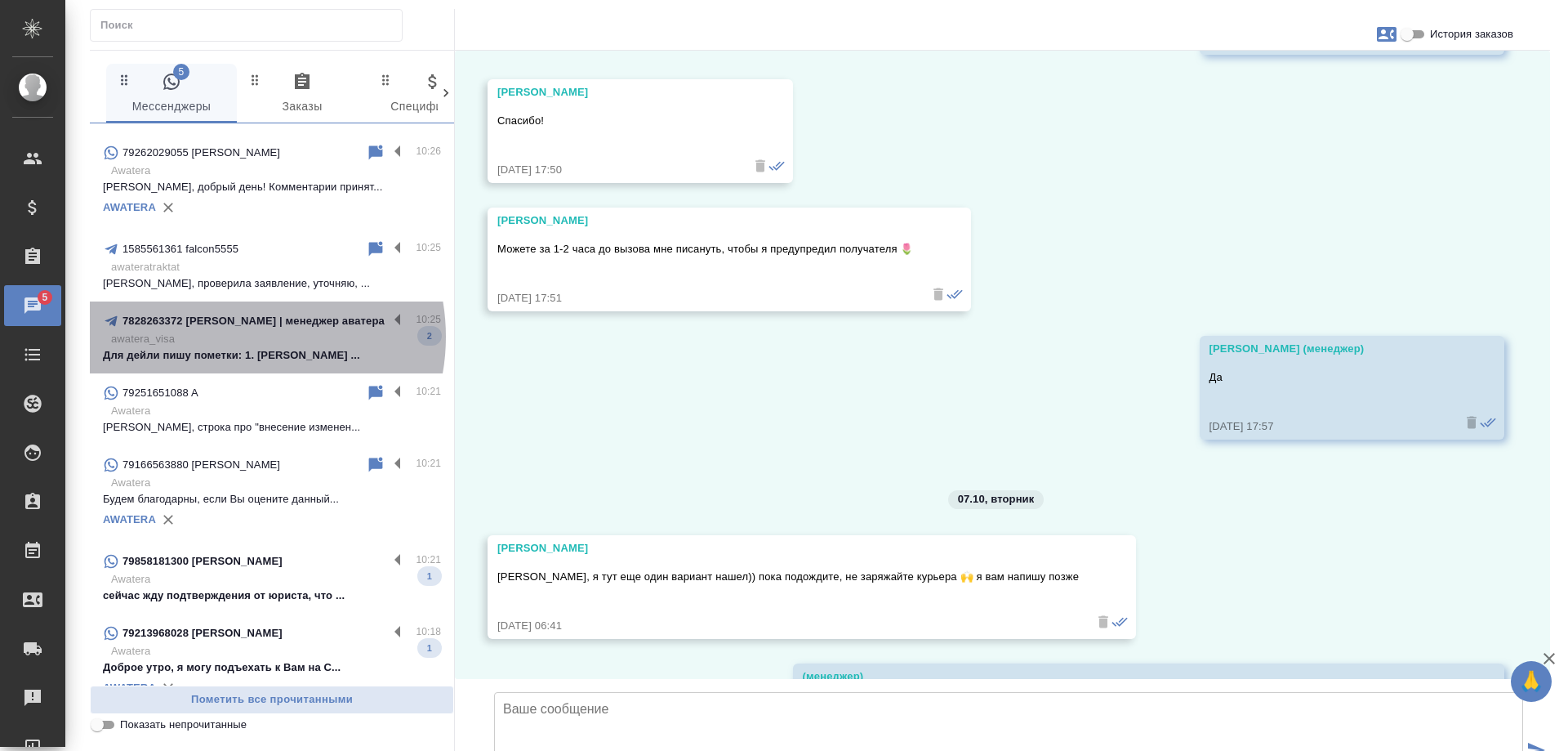
click at [234, 337] on p "awatera_visa" at bounding box center [276, 339] width 330 height 16
click at [241, 589] on p "сейчас жду подтверждения от юриста, что ..." at bounding box center [272, 596] width 339 height 16
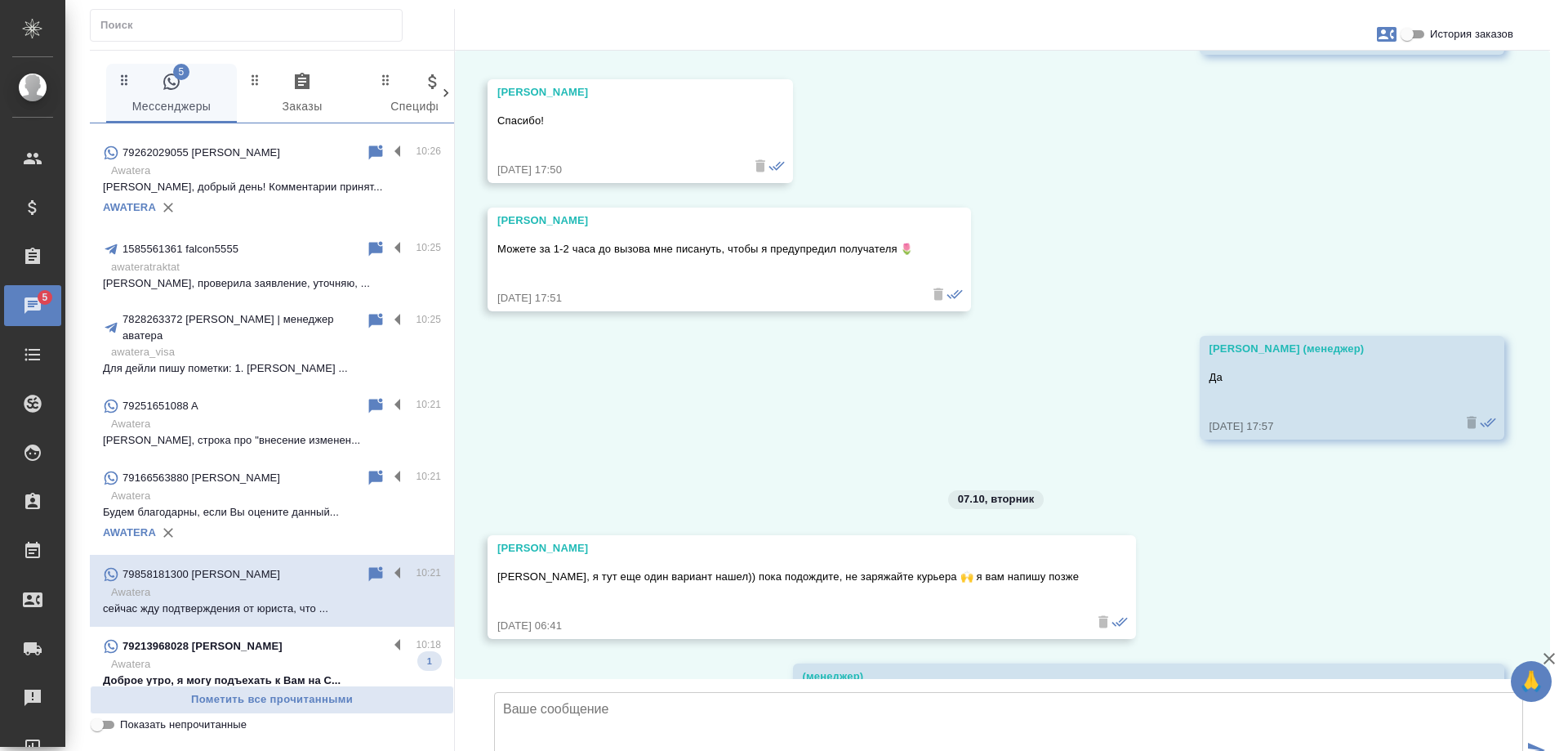
click at [271, 672] on p "Доброе утро, я могу подъехать к Вам на С..." at bounding box center [272, 680] width 339 height 16
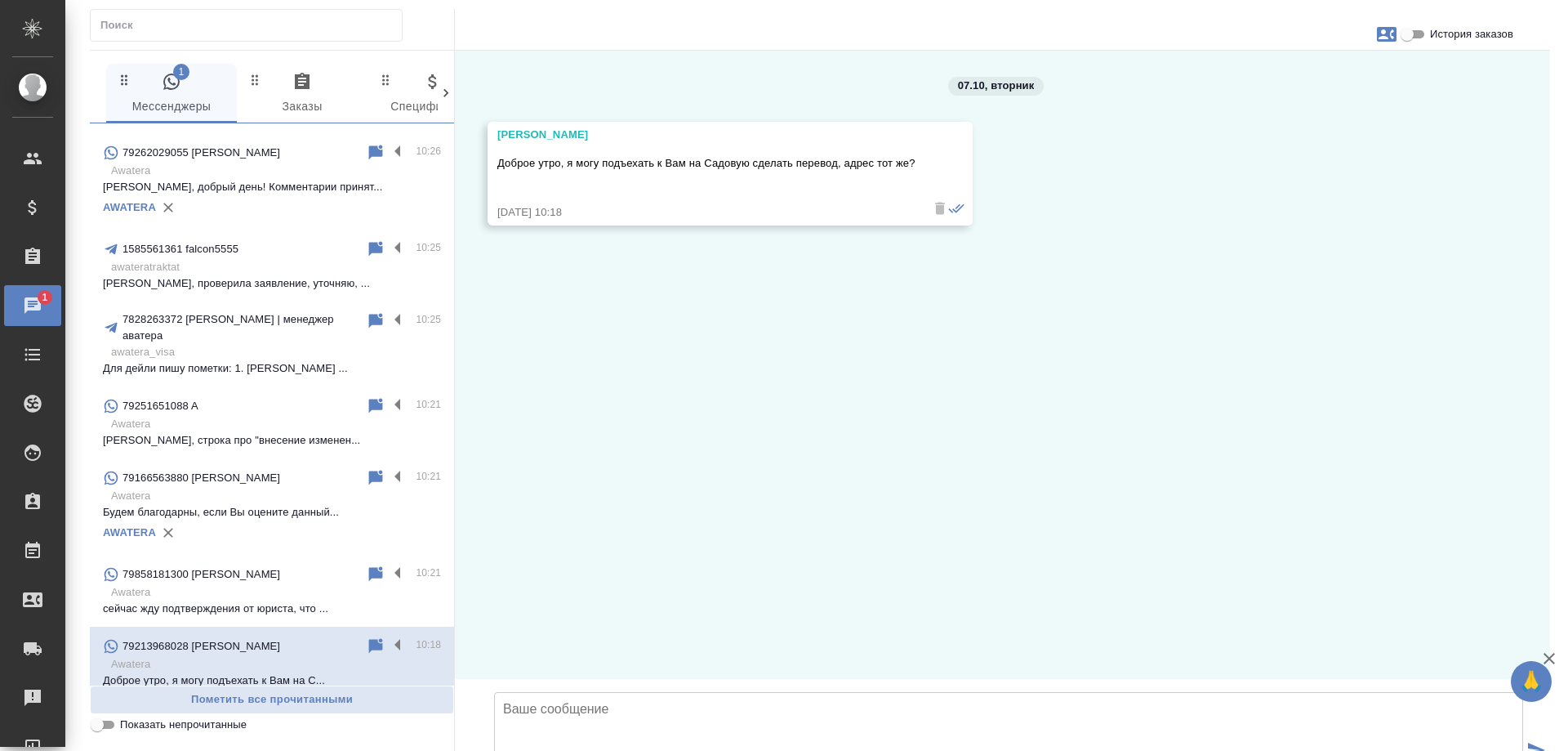
scroll to position [490, 0]
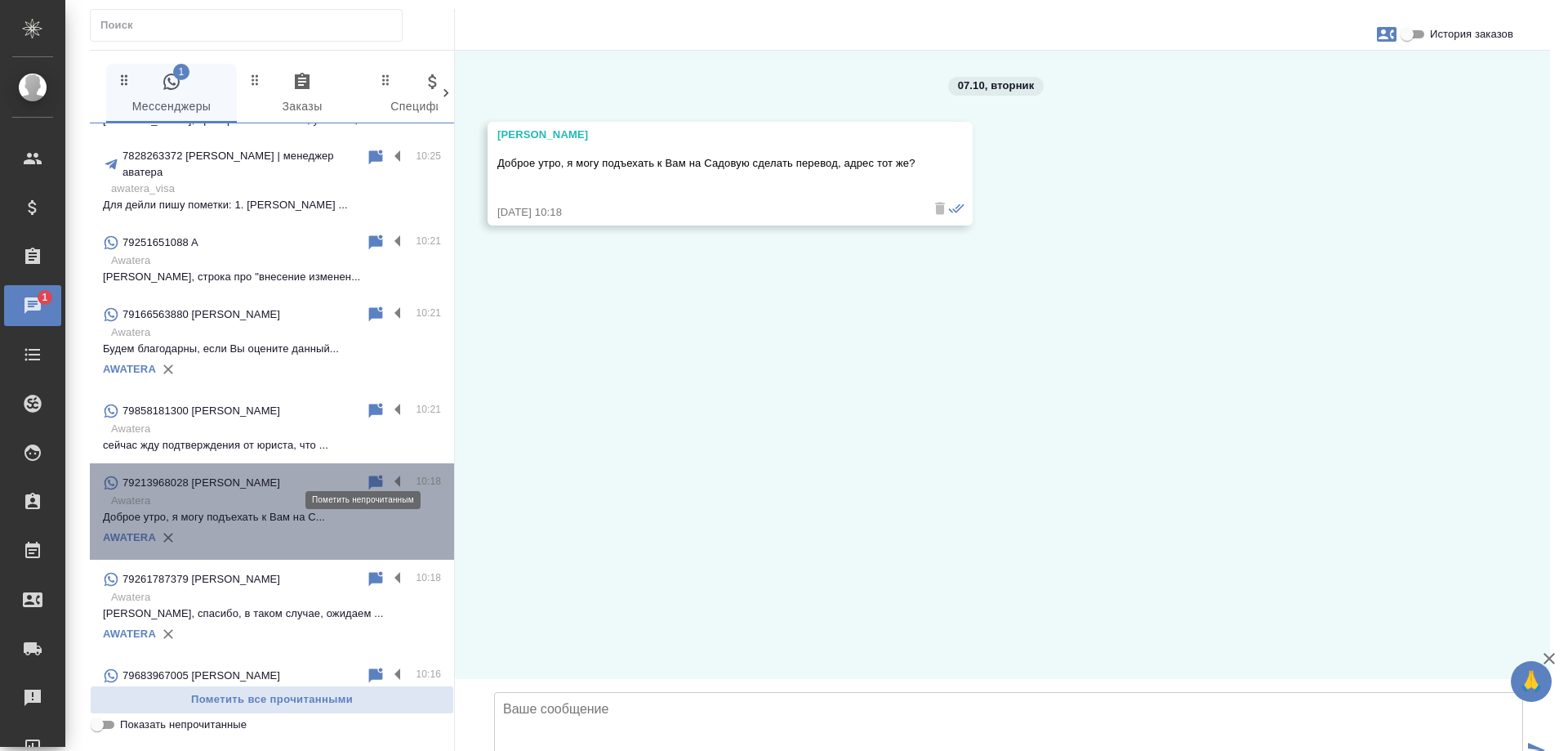
click at [370, 474] on icon at bounding box center [377, 481] width 14 height 15
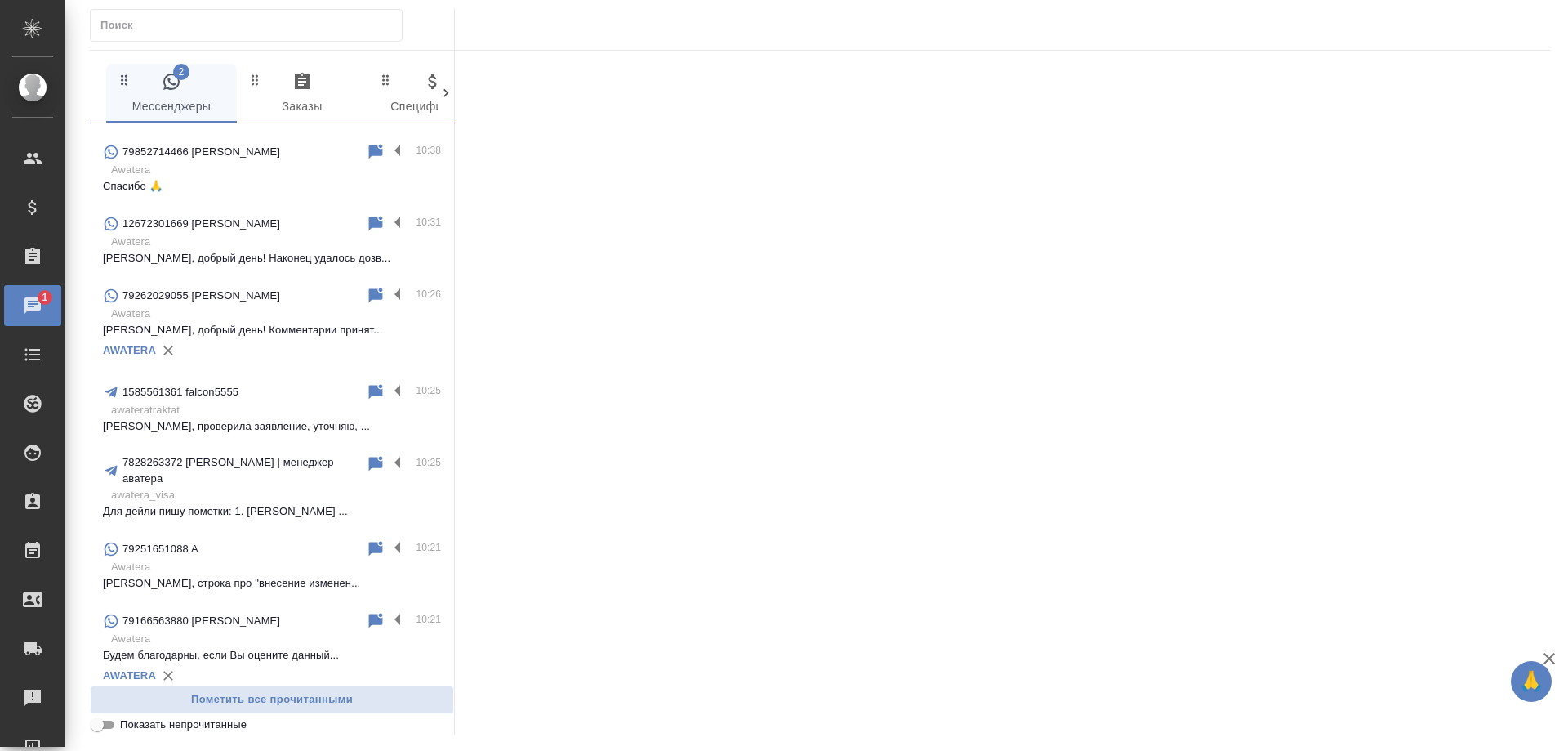
scroll to position [0, 0]
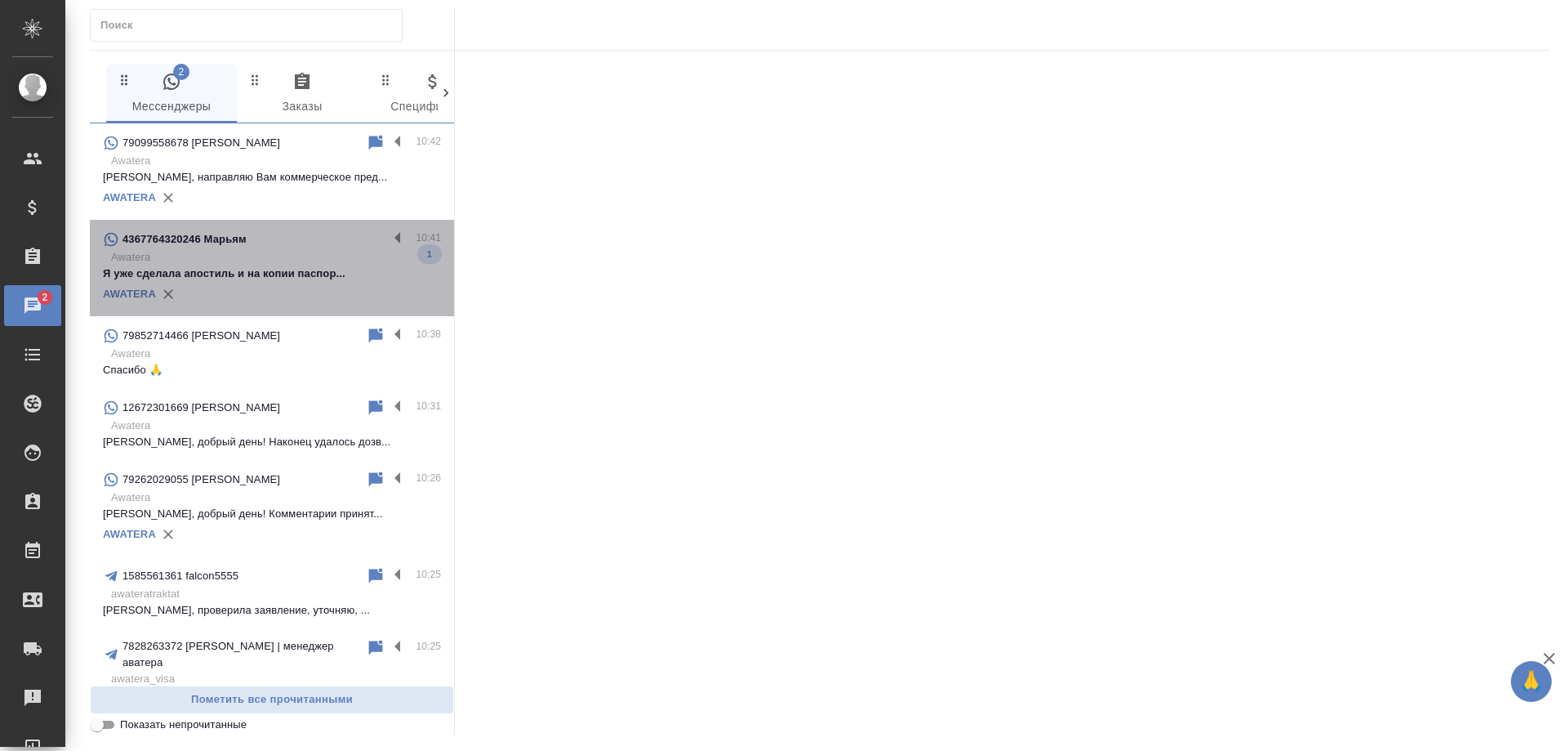
click at [316, 260] on p "Awatera" at bounding box center [276, 257] width 330 height 16
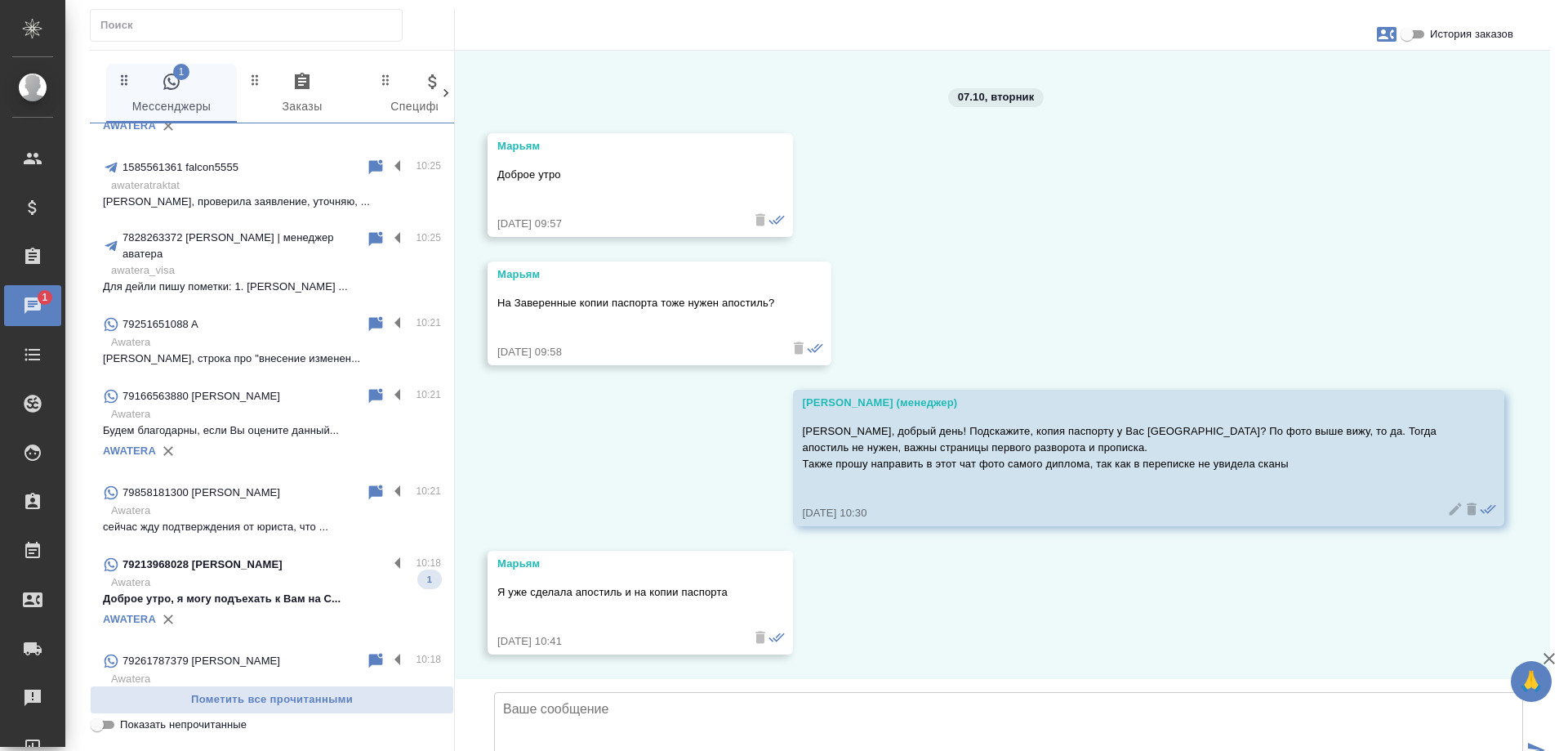
scroll to position [572, 0]
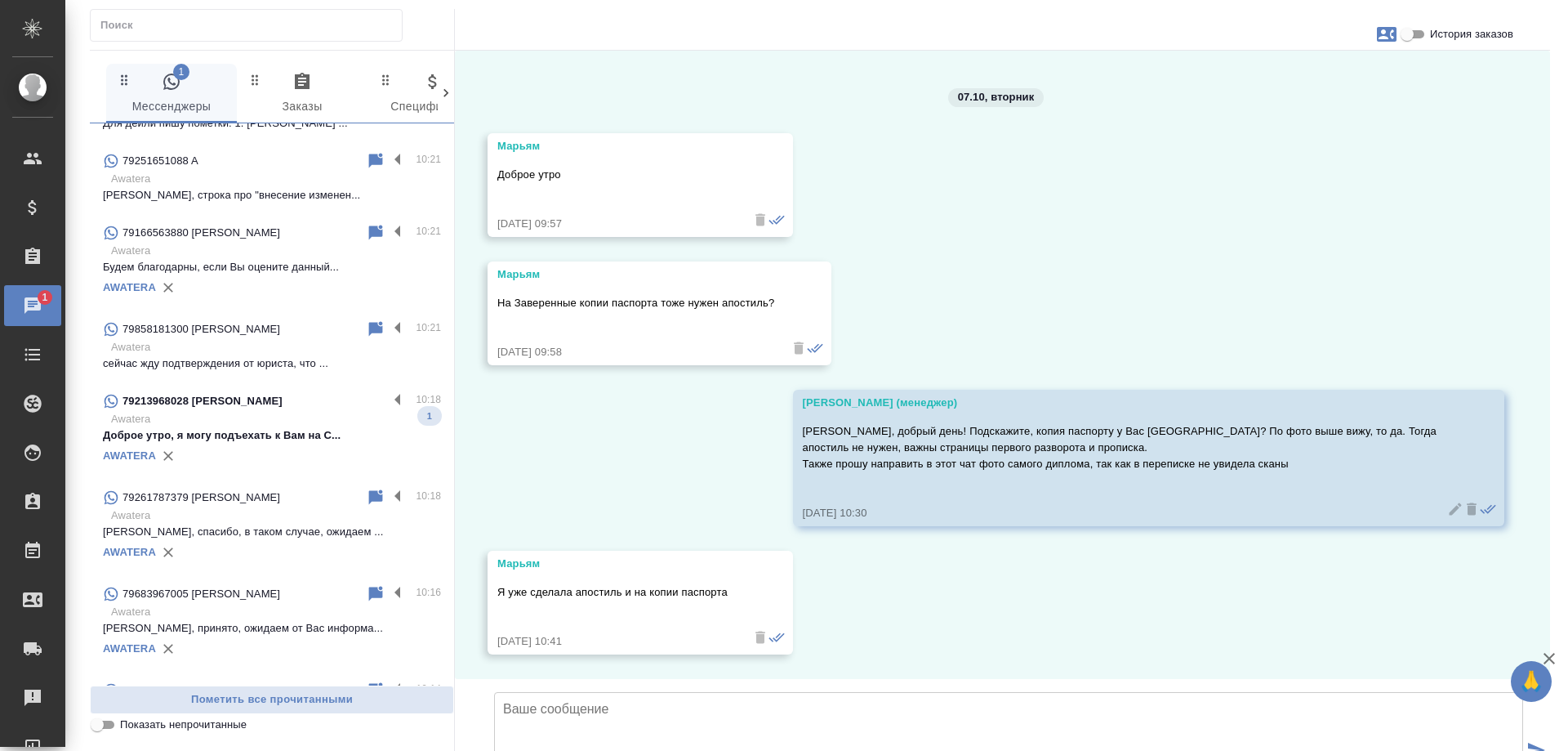
click at [282, 411] on p "Awatera" at bounding box center [276, 419] width 330 height 16
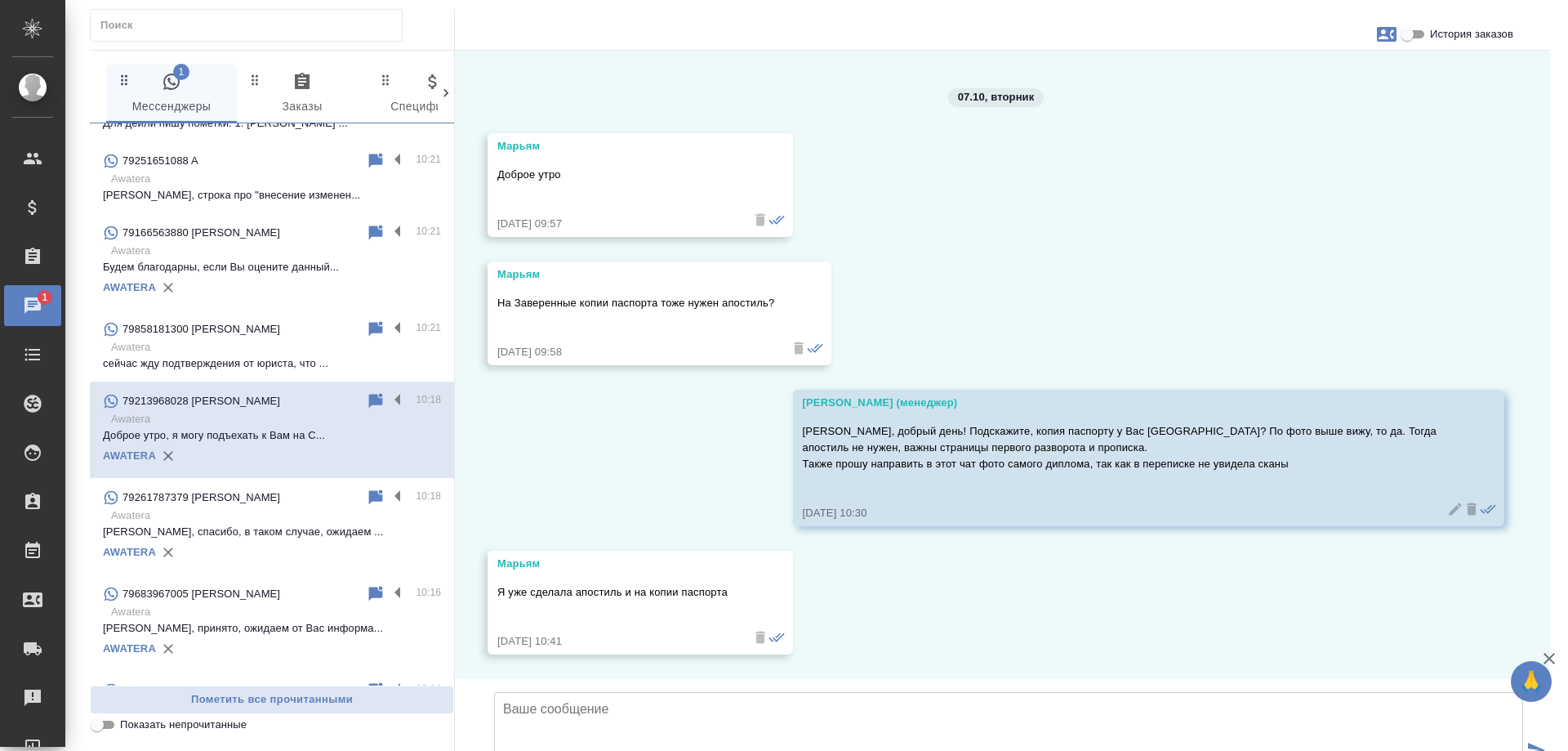
scroll to position [0, 0]
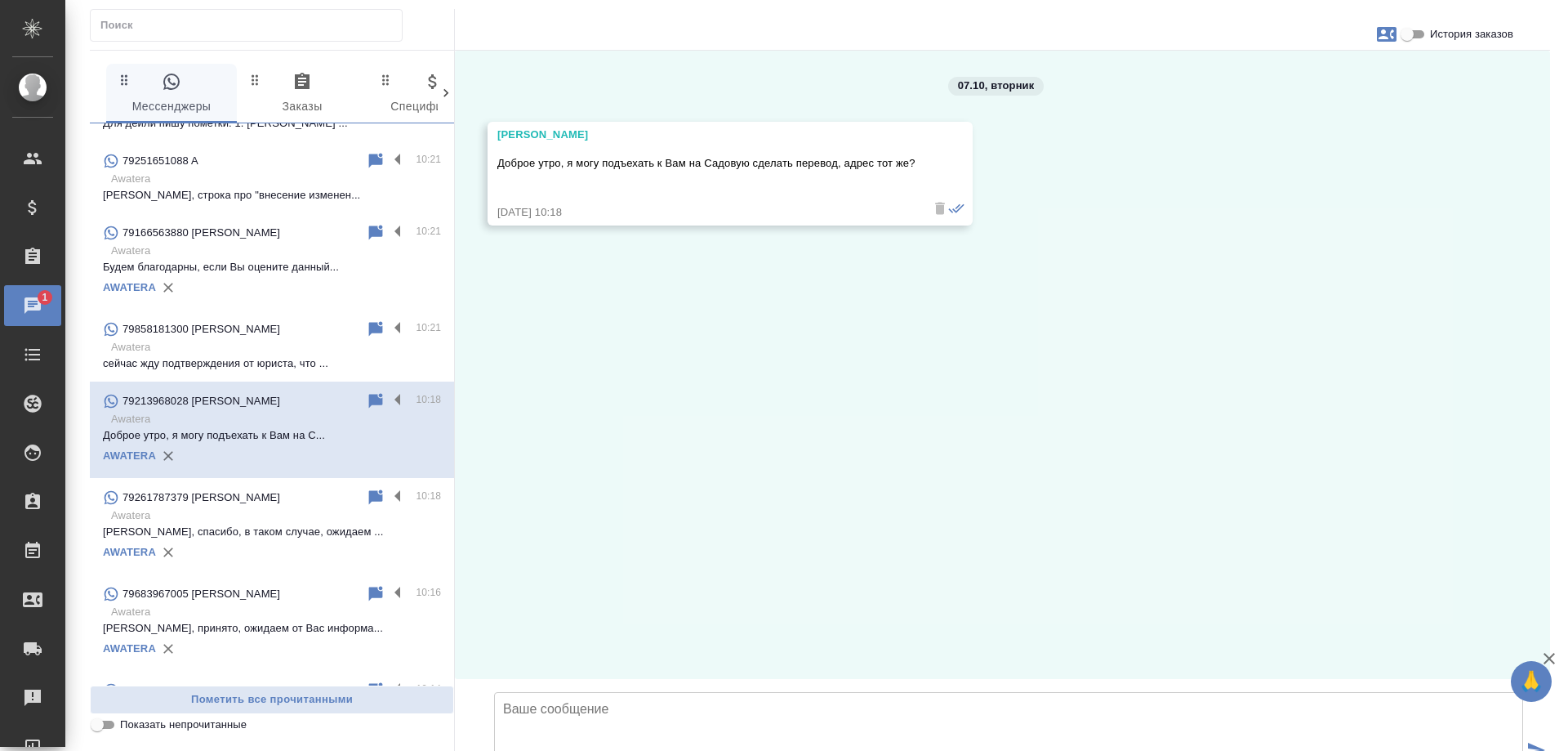
click at [1413, 32] on input "История заказов" at bounding box center [1408, 35] width 59 height 20
checkbox input "true"
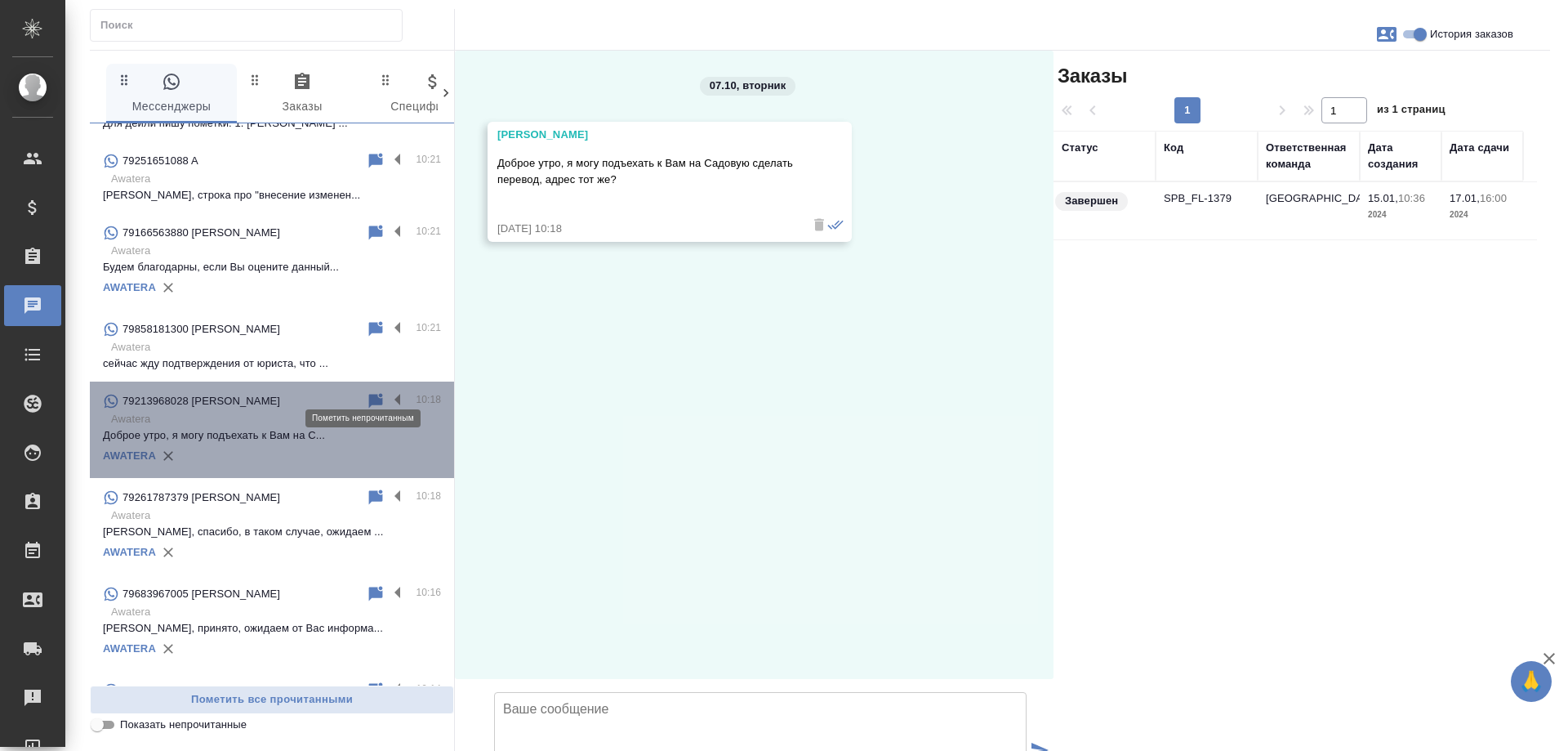
click at [370, 393] on icon at bounding box center [377, 400] width 14 height 15
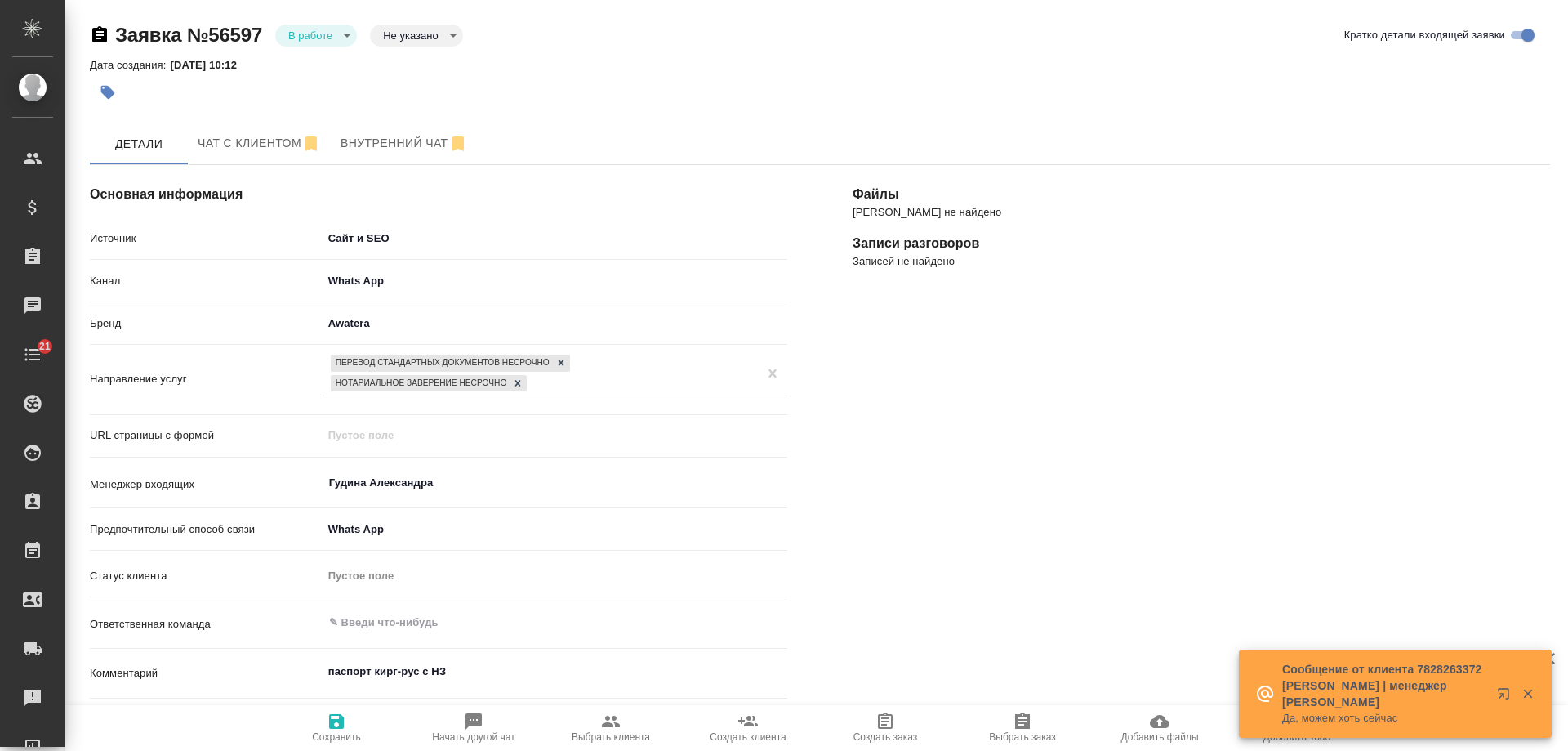
select select "RU"
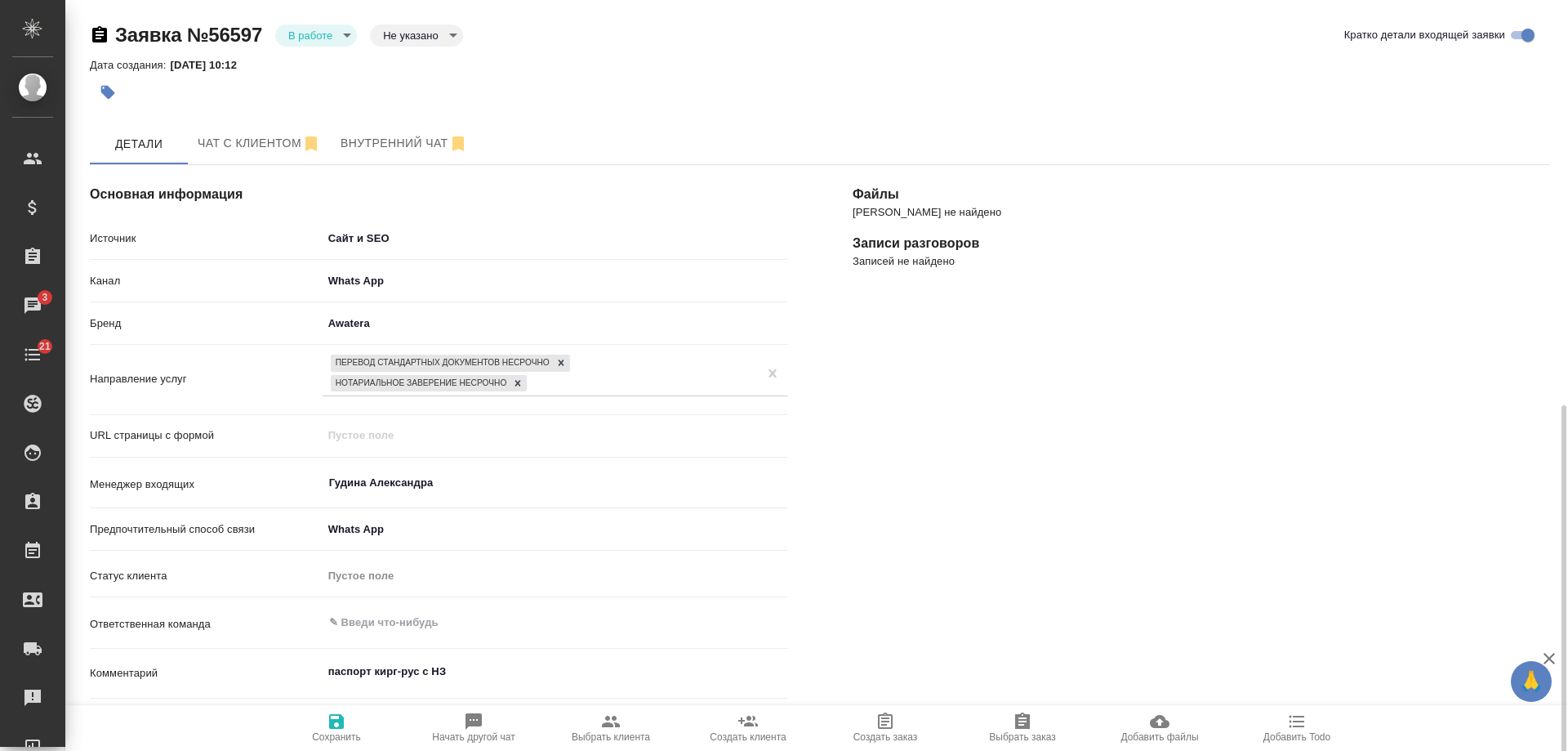
scroll to position [398, 0]
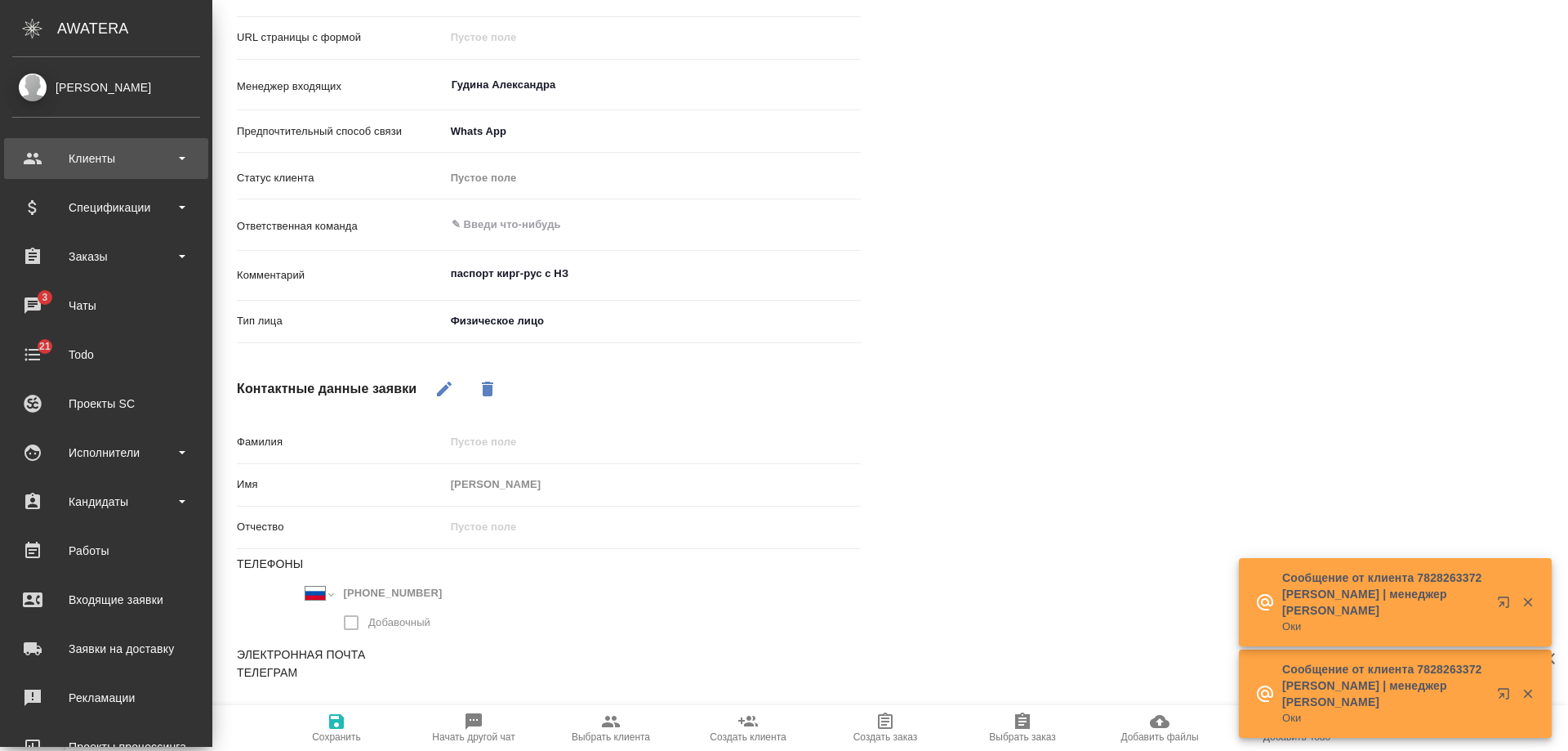
click at [84, 157] on div "Клиенты" at bounding box center [106, 159] width 188 height 25
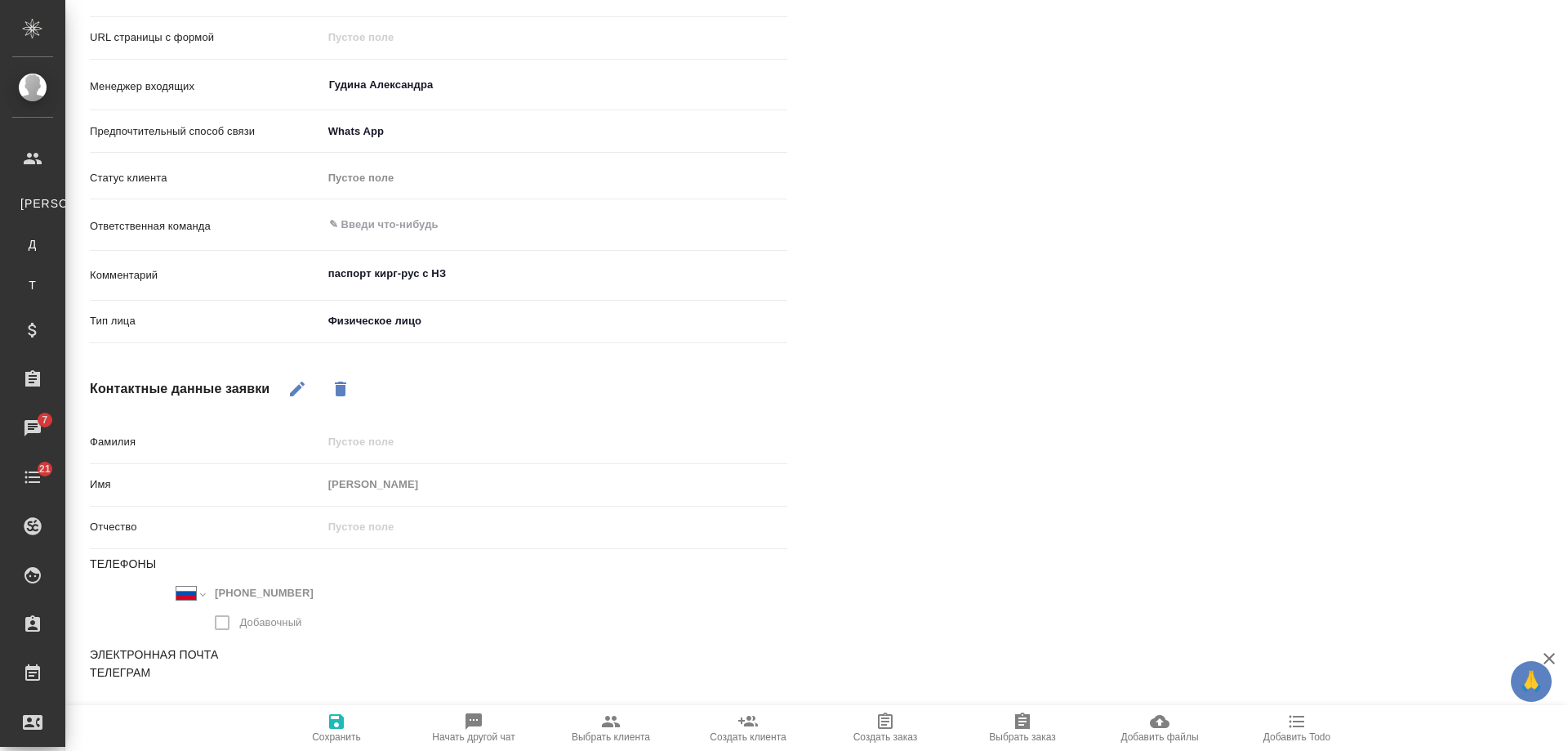
scroll to position [0, 0]
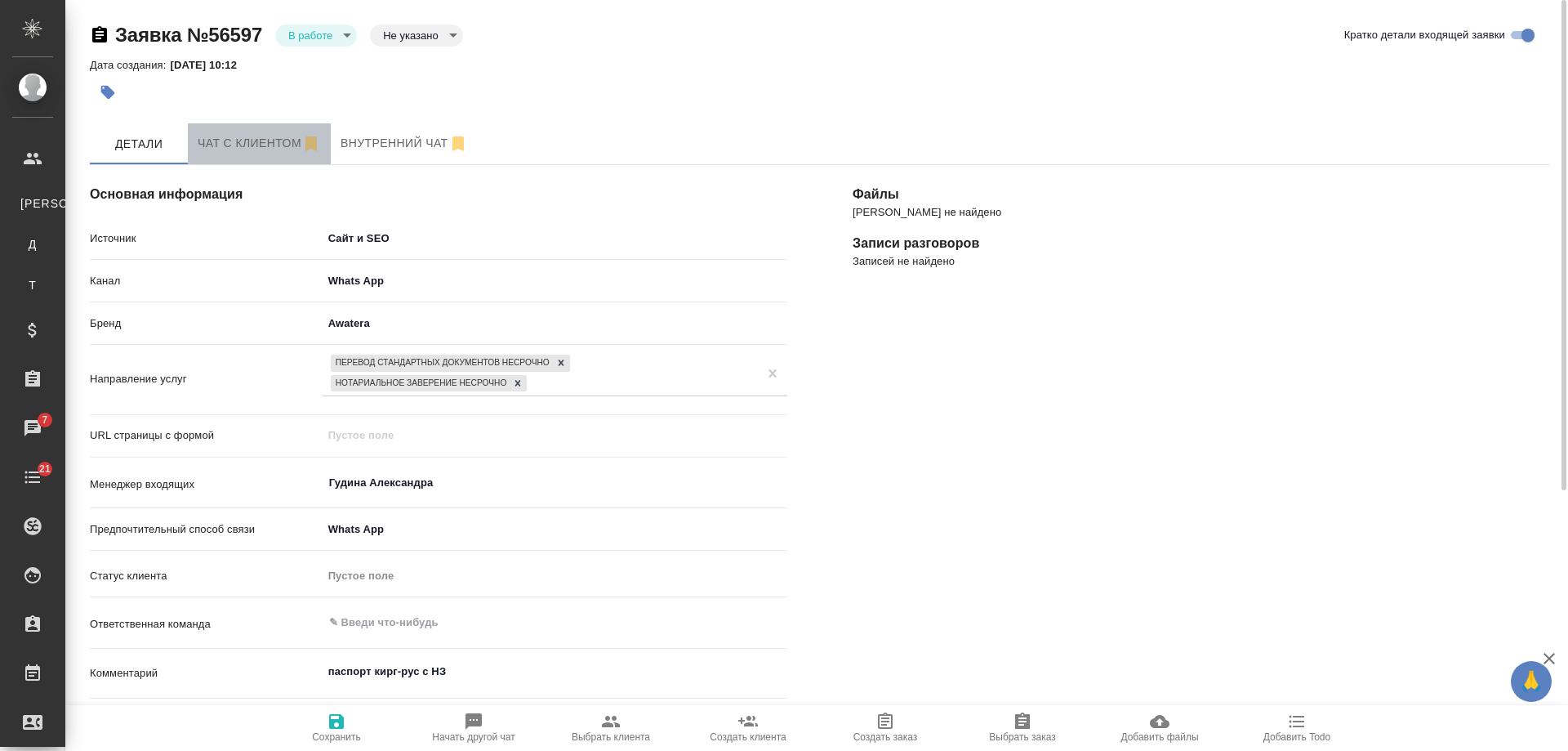
click at [245, 137] on span "Чат с клиентом" at bounding box center [259, 143] width 123 height 20
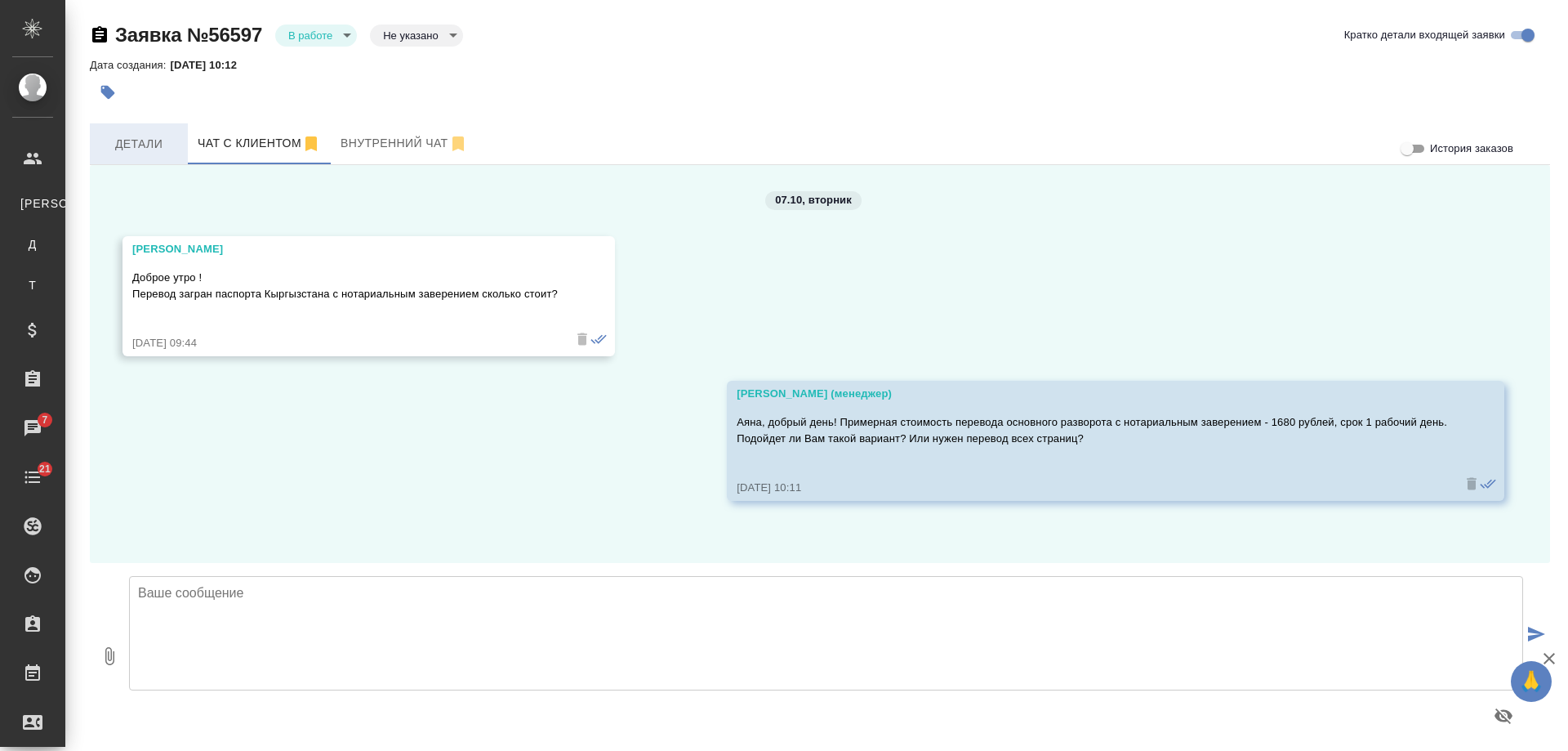
click at [143, 151] on span "Детали" at bounding box center [138, 144] width 78 height 20
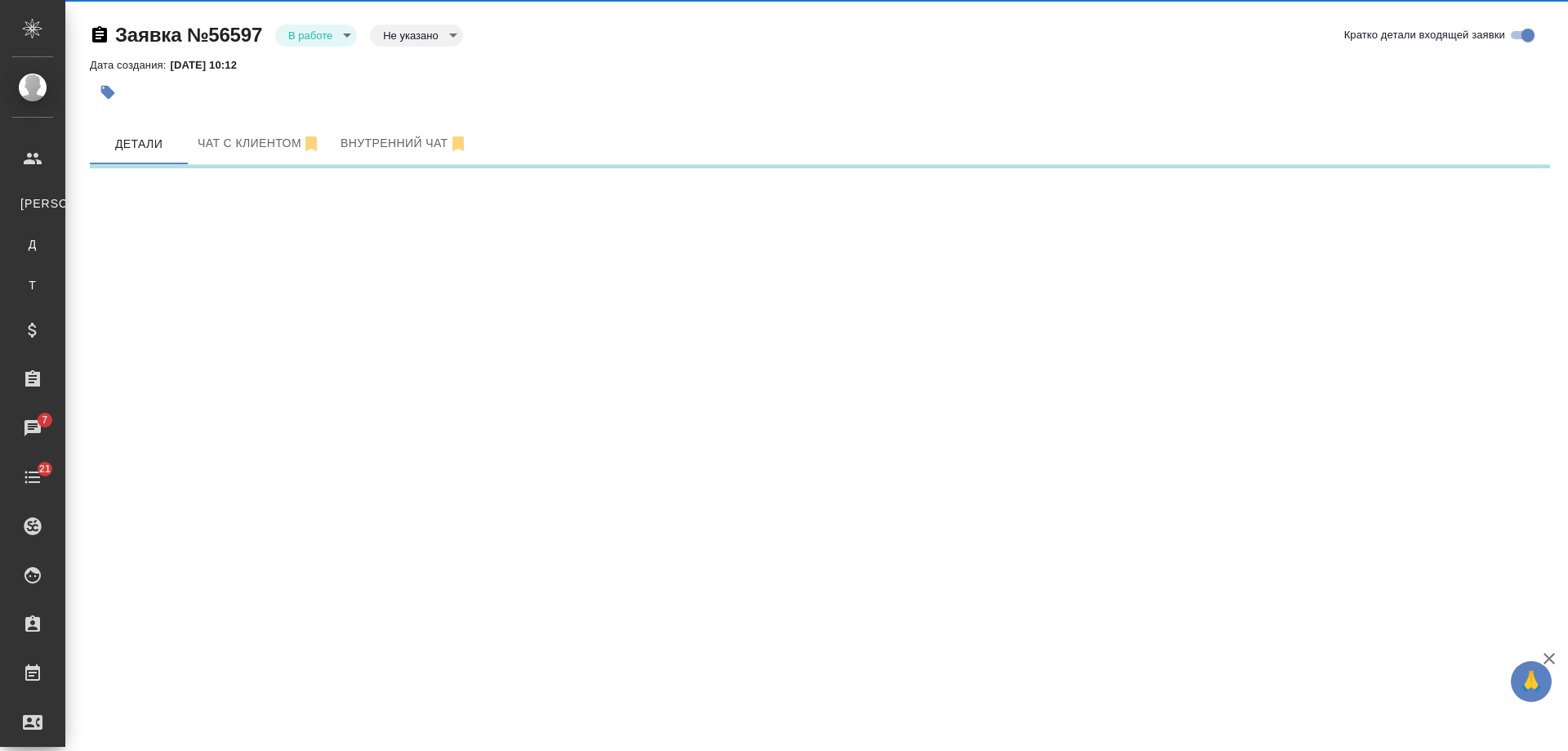
select select "RU"
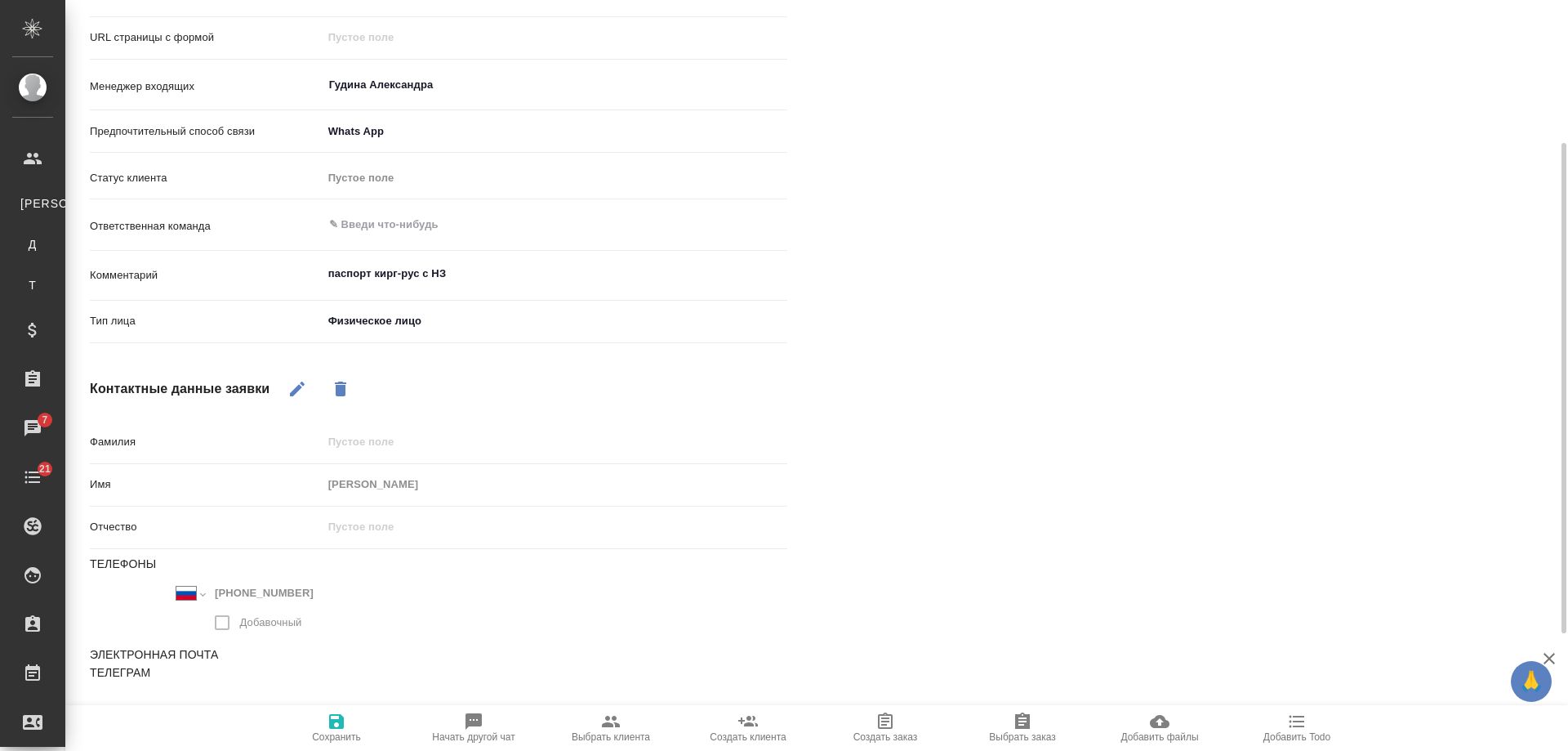
scroll to position [421, 0]
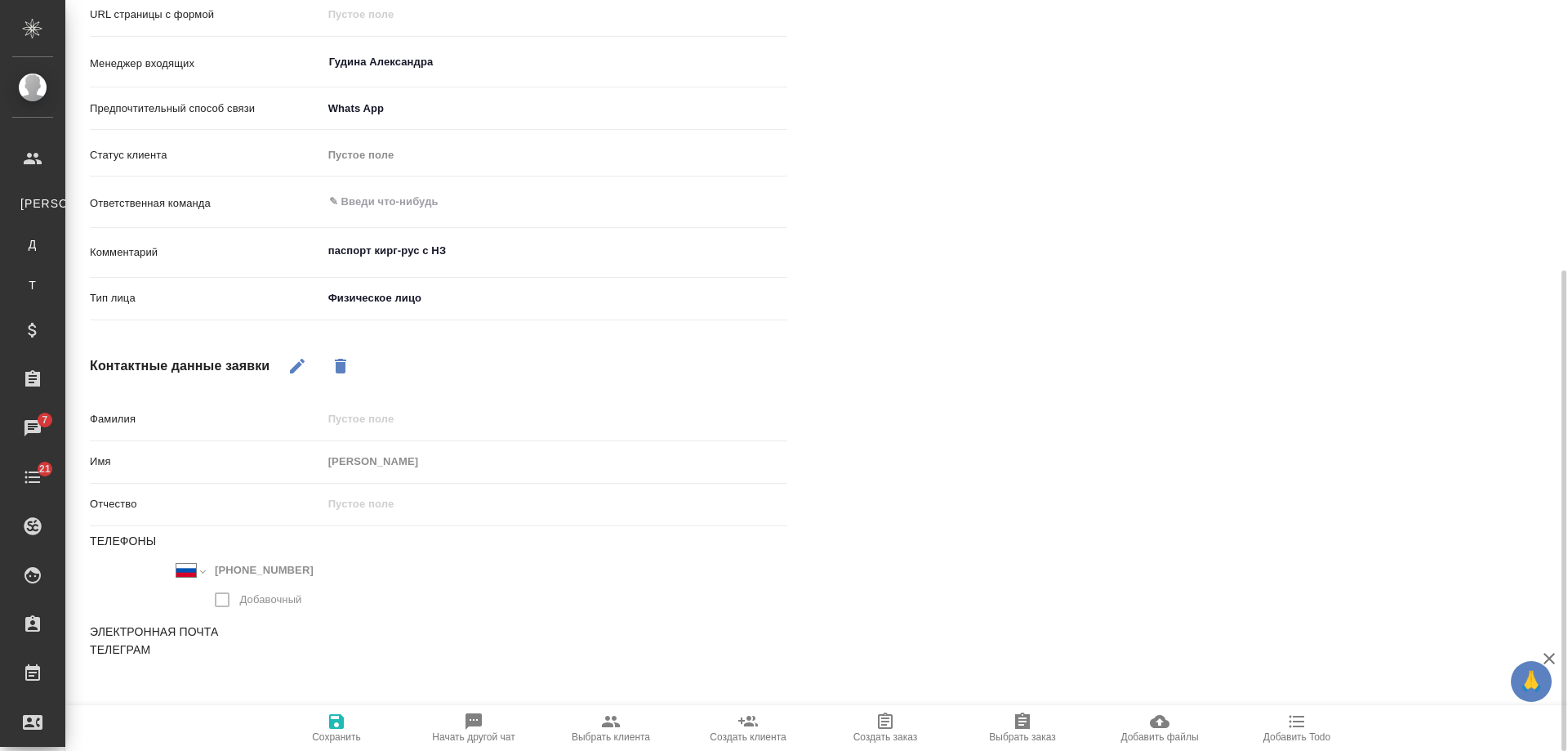
click at [1287, 733] on span "Добавить Todo" at bounding box center [1298, 737] width 67 height 12
type textarea "x"
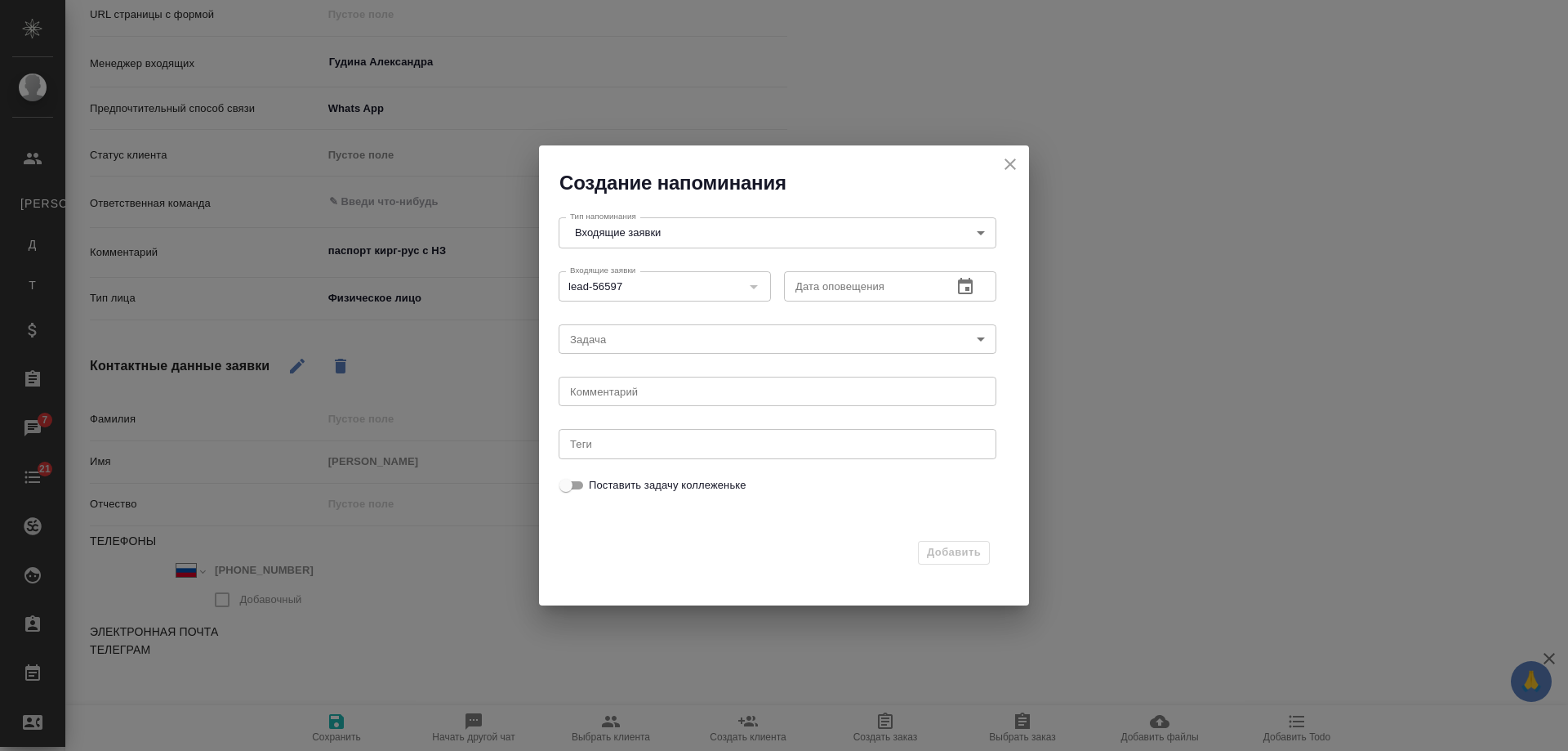
click at [963, 287] on icon "button" at bounding box center [965, 286] width 20 height 20
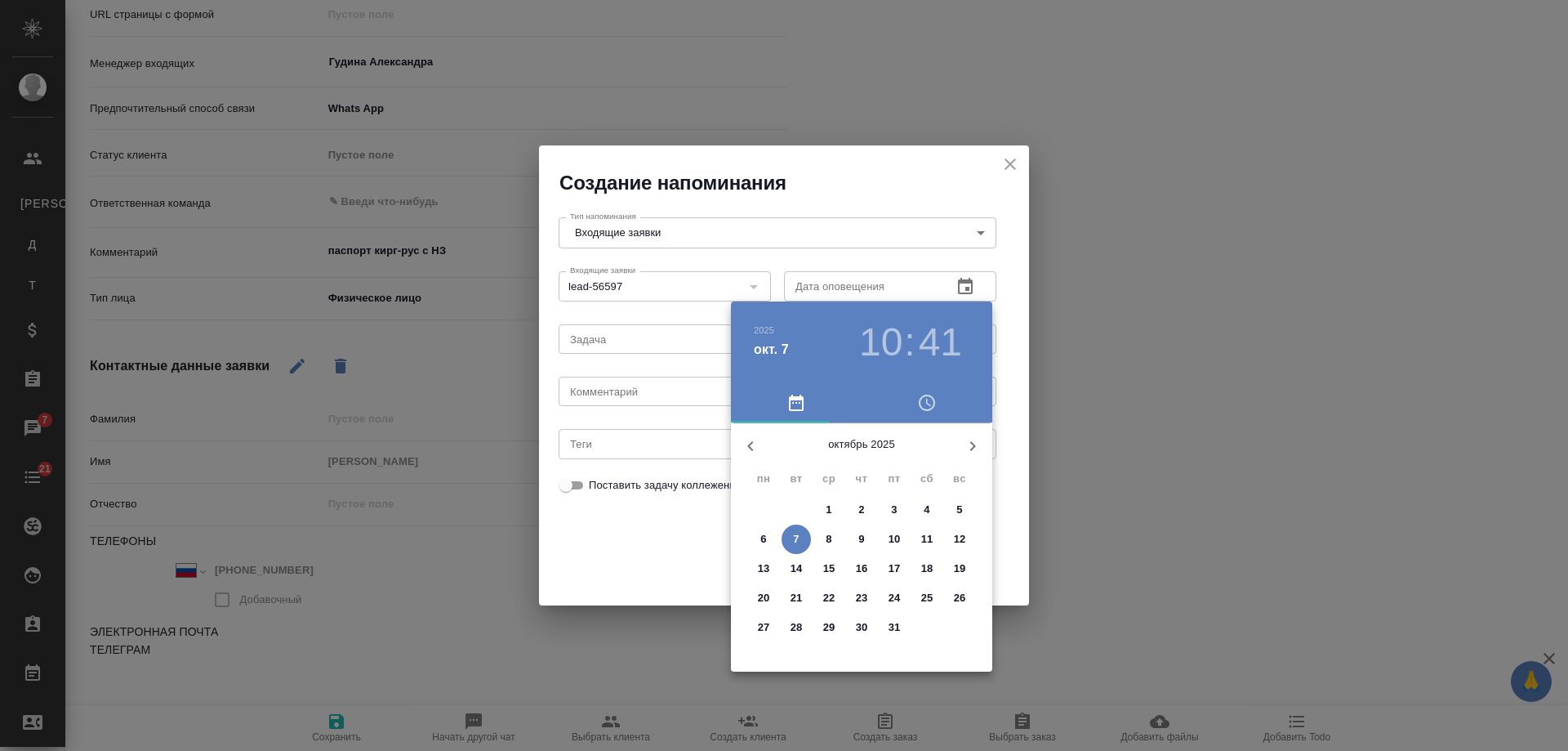
click at [831, 539] on p "8" at bounding box center [829, 539] width 5 height 16
type input "08.10.2025 10:41"
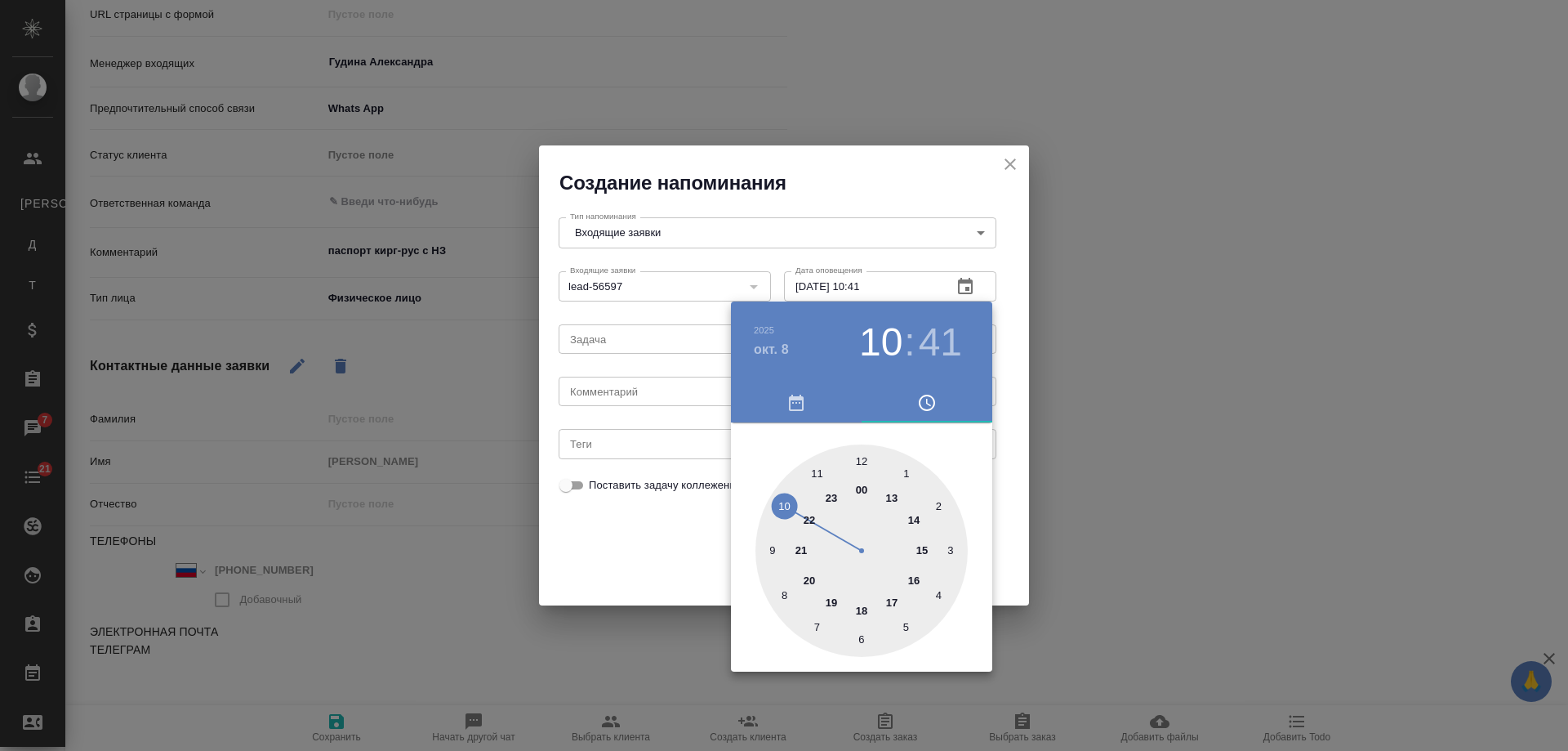
drag, startPoint x: 646, startPoint y: 395, endPoint x: 636, endPoint y: 394, distance: 10.0
click at [645, 395] on div at bounding box center [784, 375] width 1568 height 751
drag, startPoint x: 636, startPoint y: 394, endPoint x: 626, endPoint y: 394, distance: 10.0
click at [632, 394] on div "2025 окт. 8 10 : 41 00 1 2 3 4 5 6 7 8 9 10 11 12 13 14 15 16 17 18 19 20 21 22…" at bounding box center [784, 375] width 1568 height 751
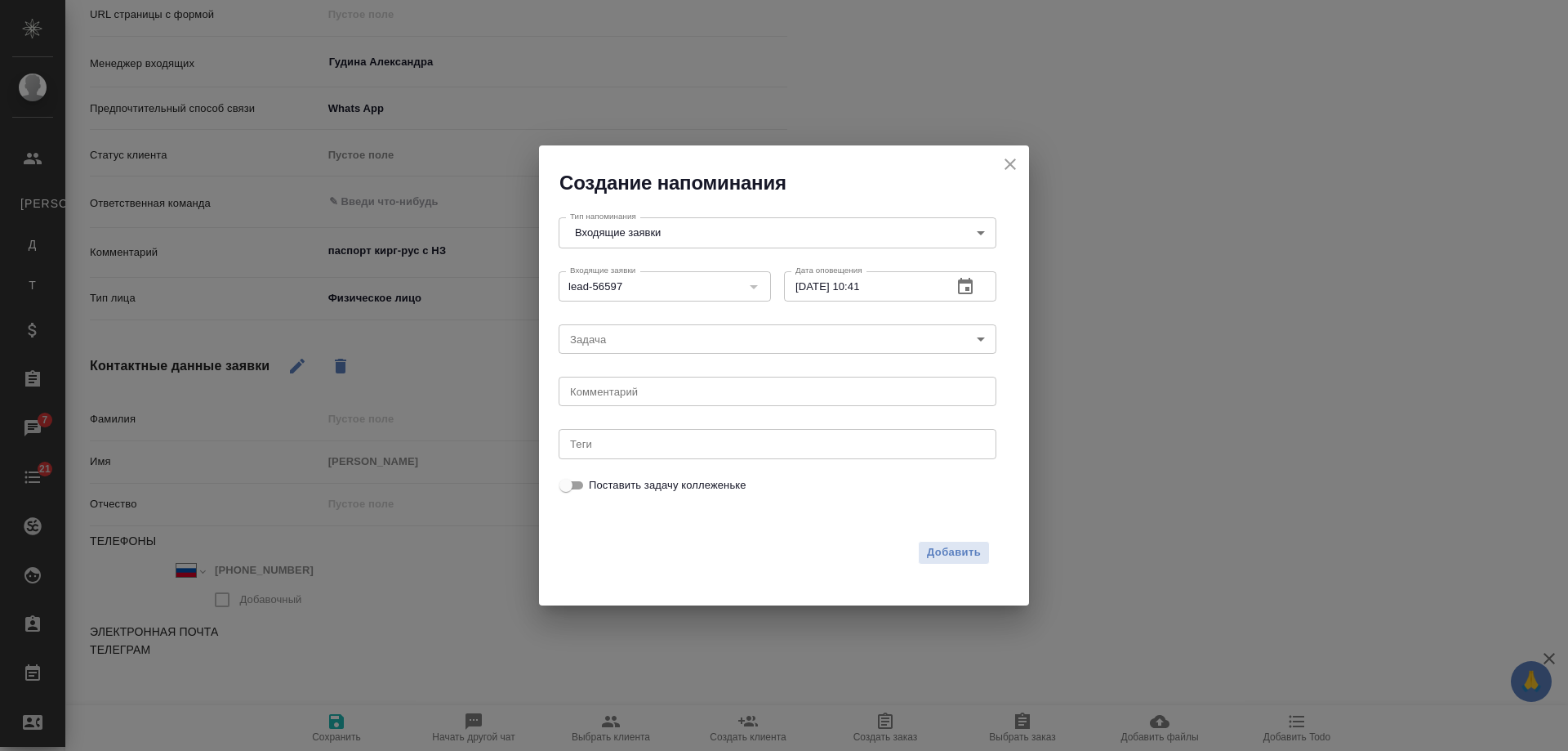
click at [624, 394] on div "2025 окт. 8 10 : 41 00 1 2 3 4 5 6 7 8 9 10 11 12 13 14 15 16 17 18 19 20 21 22…" at bounding box center [784, 375] width 1568 height 751
click at [623, 394] on textarea at bounding box center [777, 392] width 415 height 12
type textarea "ответила вотс?"
click at [967, 283] on icon "button" at bounding box center [965, 286] width 15 height 16
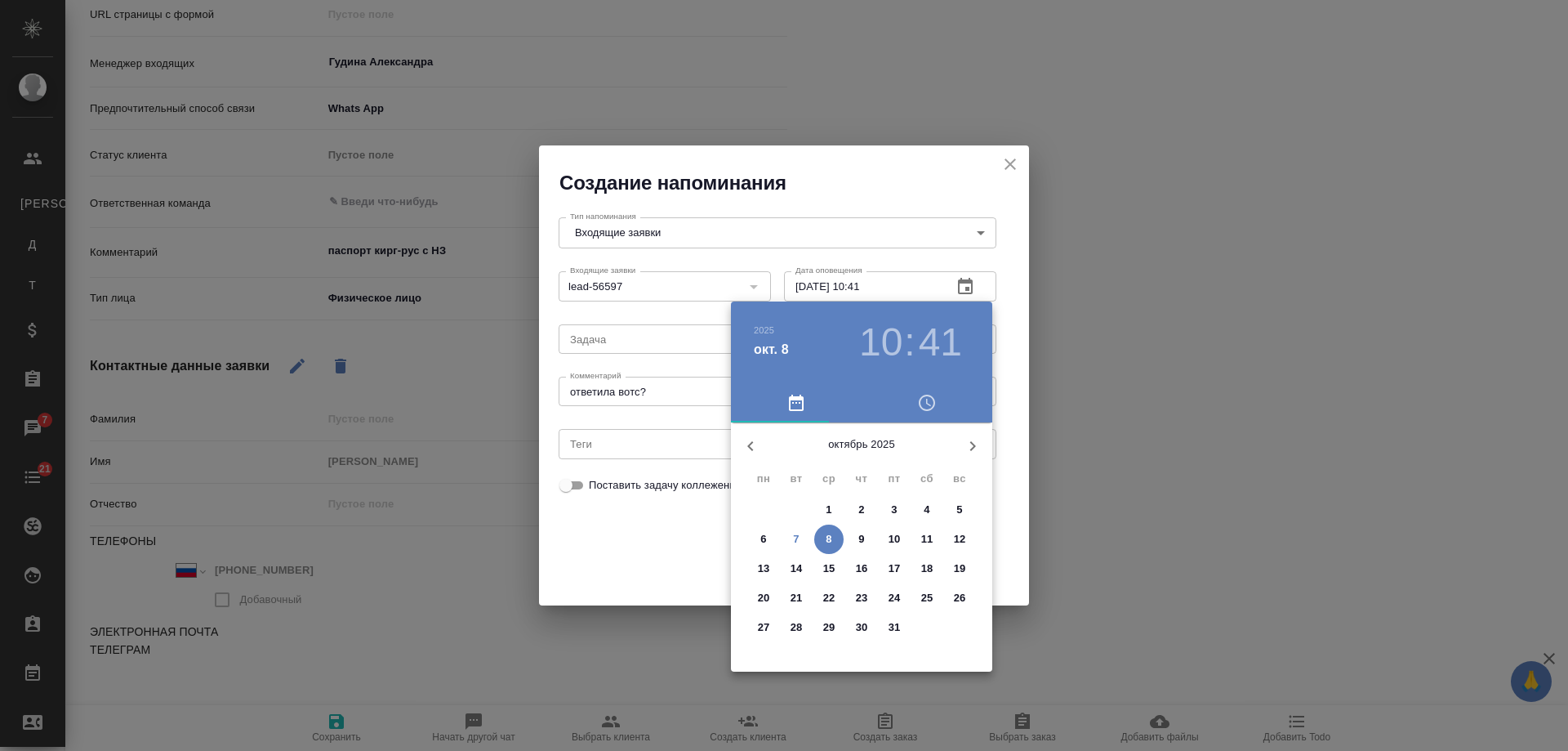
click at [652, 547] on div at bounding box center [784, 375] width 1568 height 751
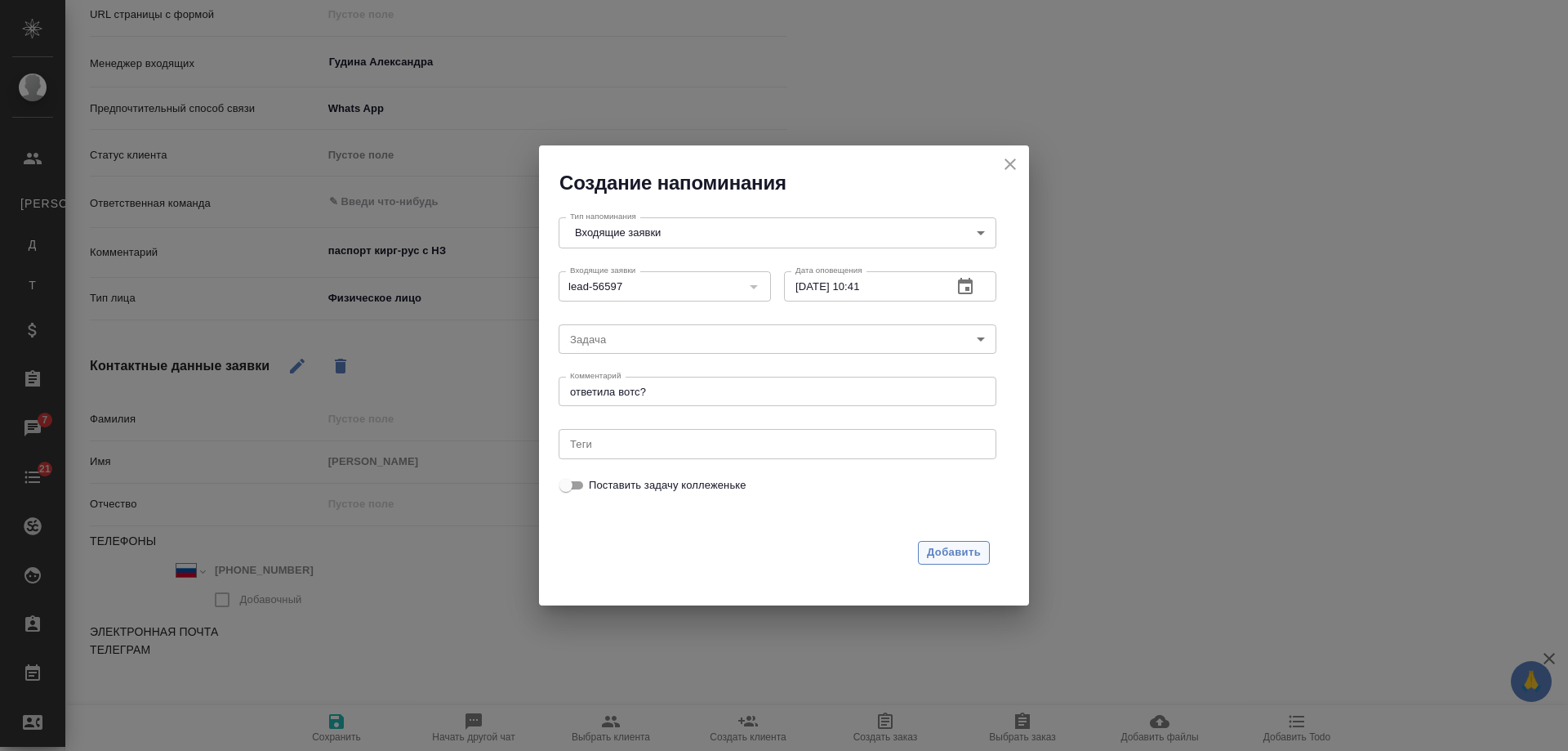
click at [962, 549] on span "Добавить" at bounding box center [954, 552] width 54 height 19
type textarea "x"
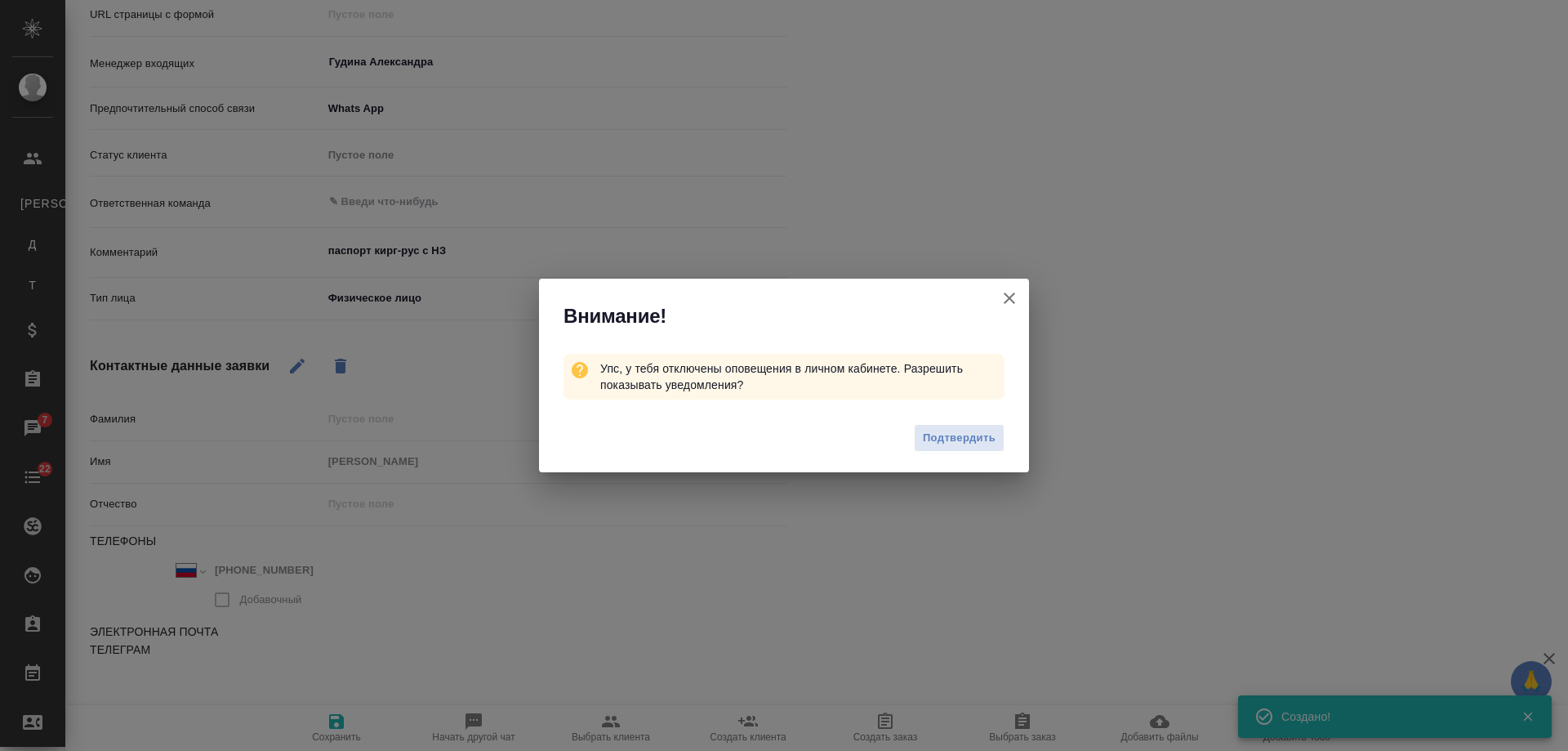
click at [1010, 297] on icon "button" at bounding box center [1010, 298] width 20 height 20
type textarea "x"
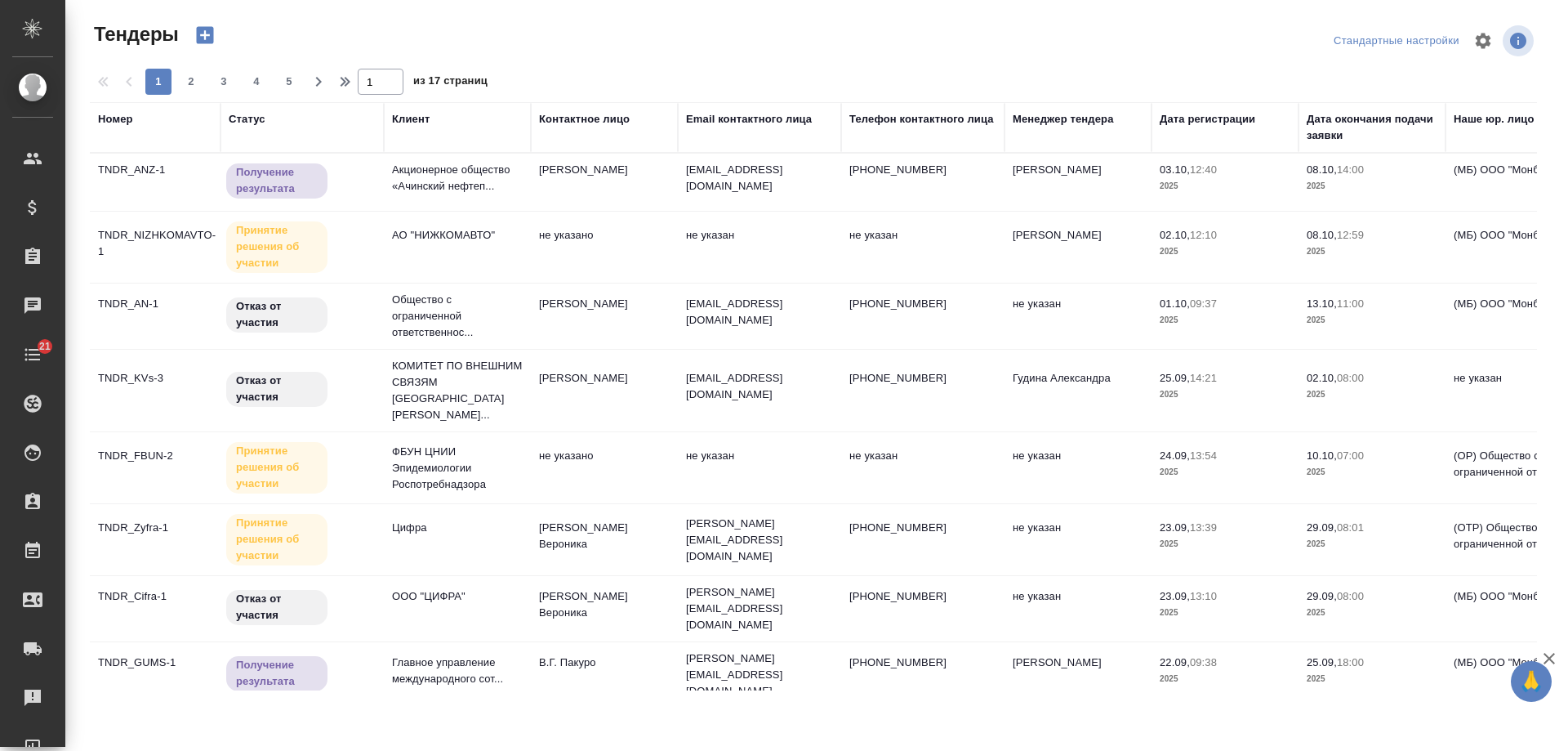
click at [761, 117] on div "Email контактного лица" at bounding box center [749, 119] width 126 height 16
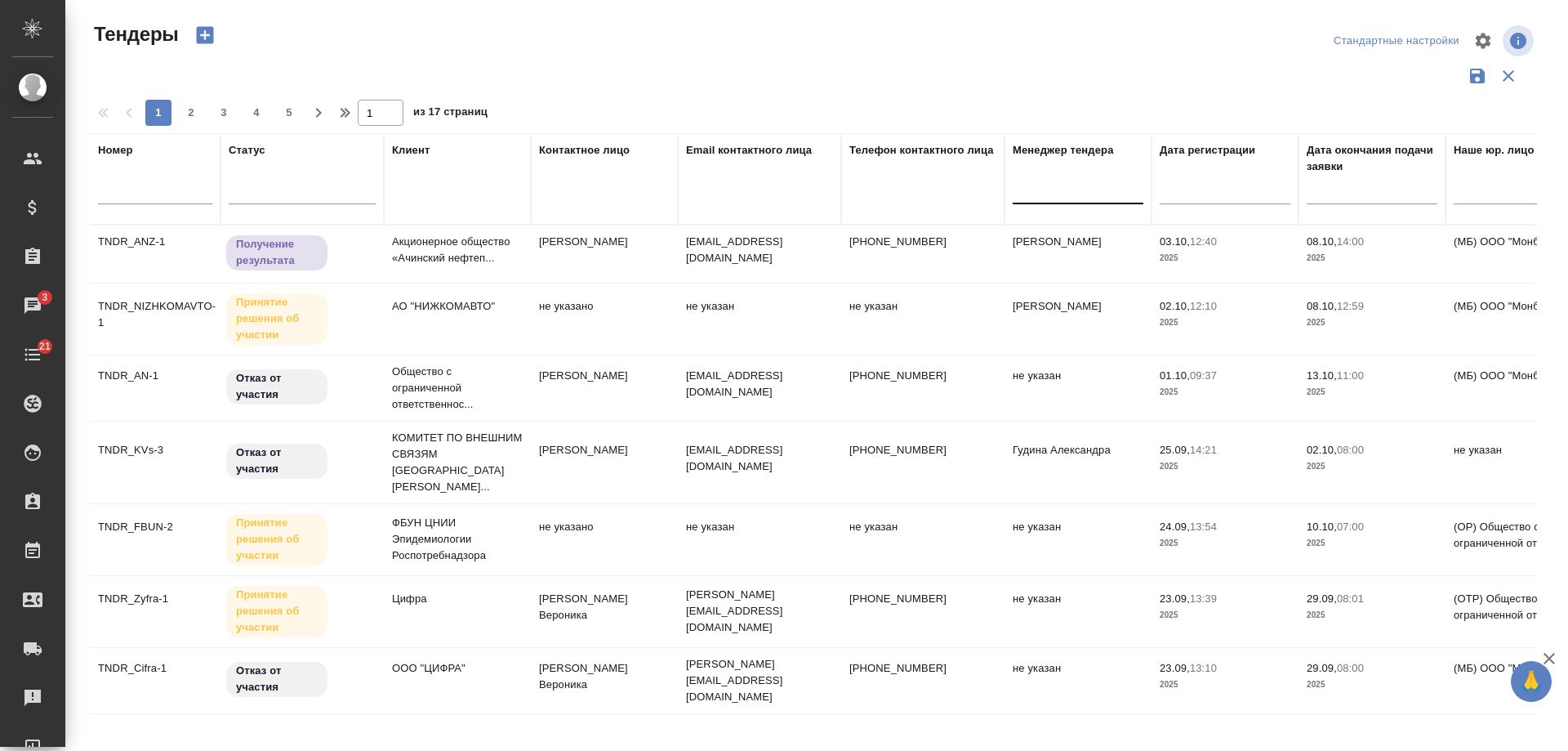
click at [1095, 192] on div at bounding box center [1078, 187] width 130 height 24
type input "гуд"
click at [1080, 234] on div "Гудина Александра" at bounding box center [1135, 239] width 245 height 29
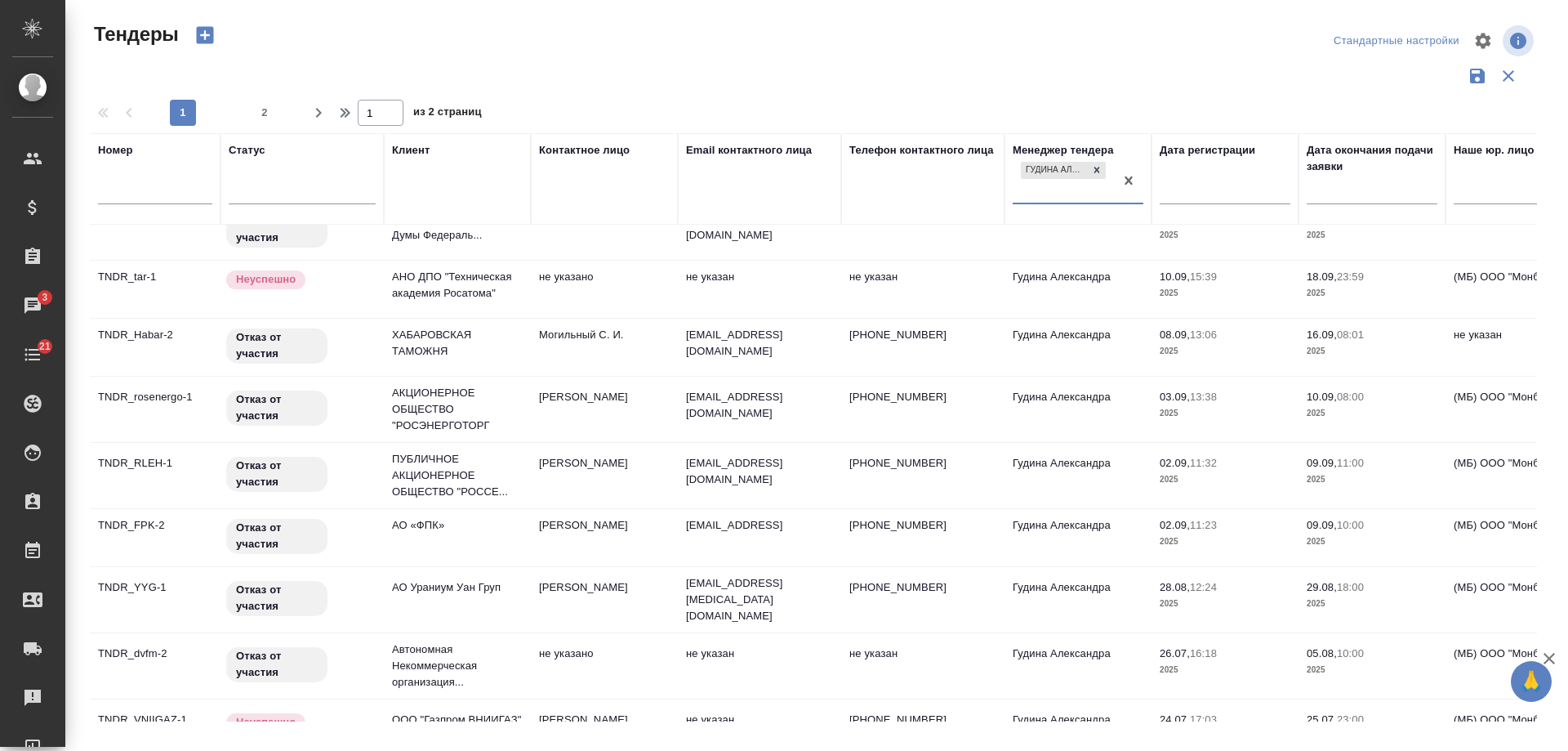
scroll to position [245, 0]
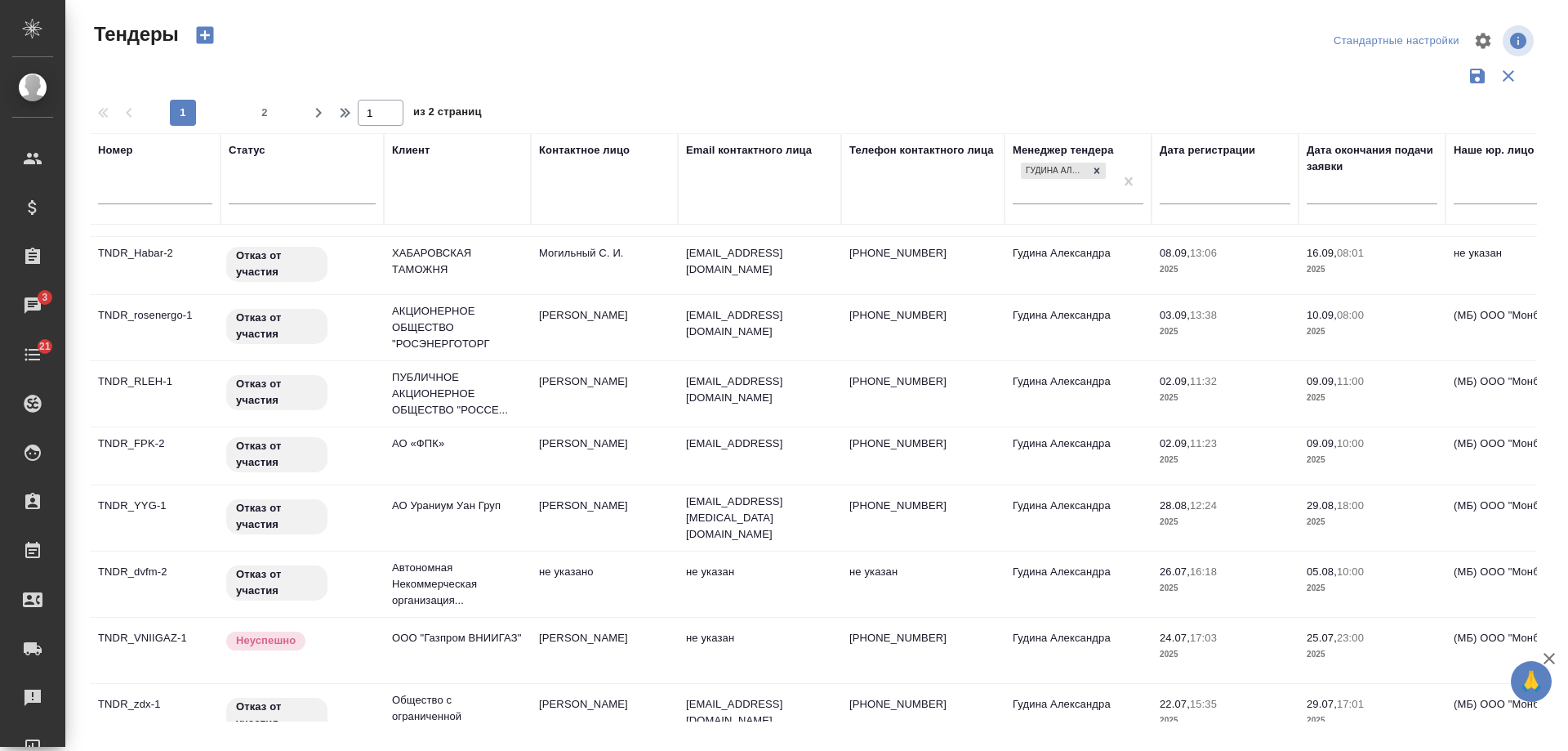
click at [161, 622] on td "TNDR_VNIIGAZ-1" at bounding box center [154, 650] width 130 height 58
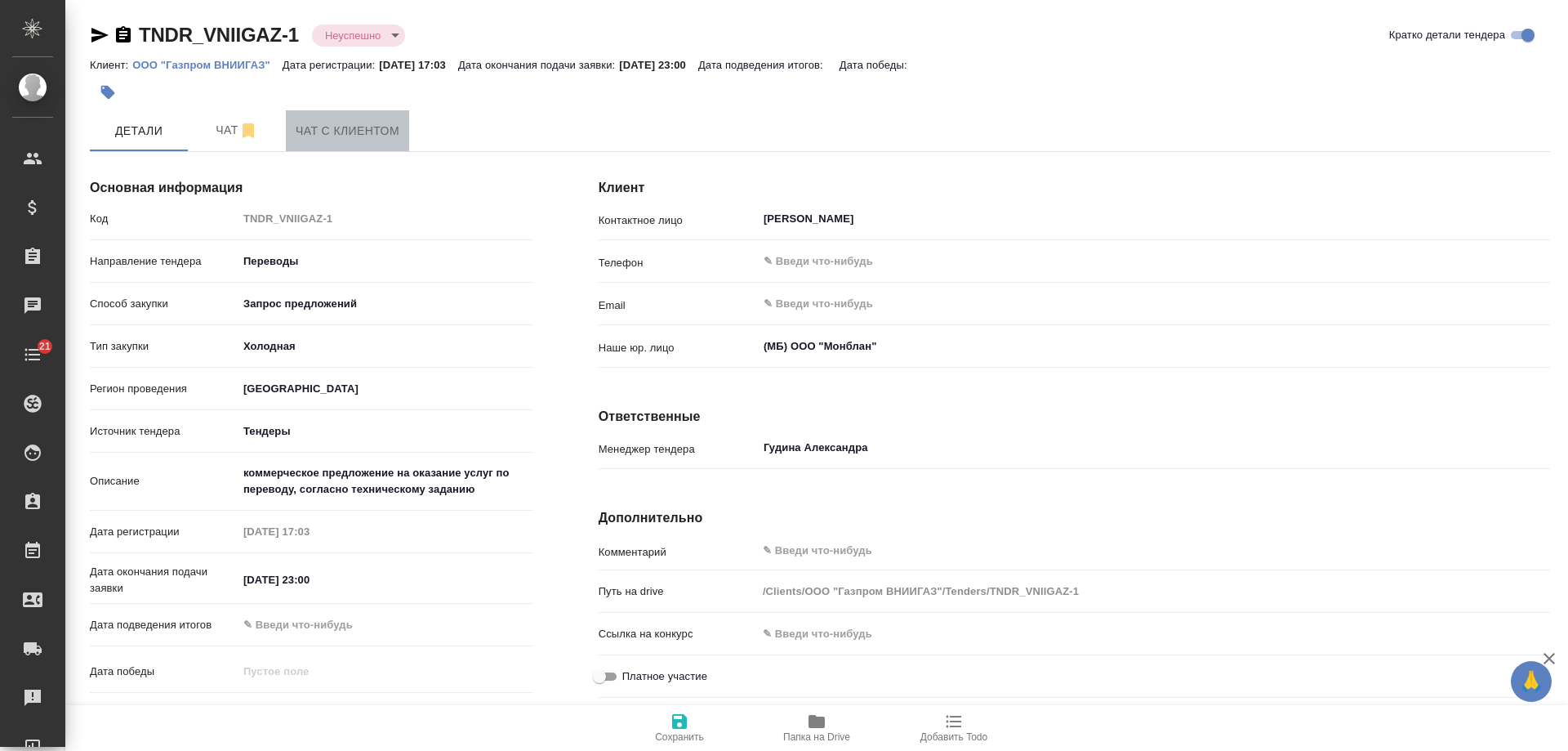
click at [341, 128] on span "Чат с клиентом" at bounding box center [347, 130] width 104 height 20
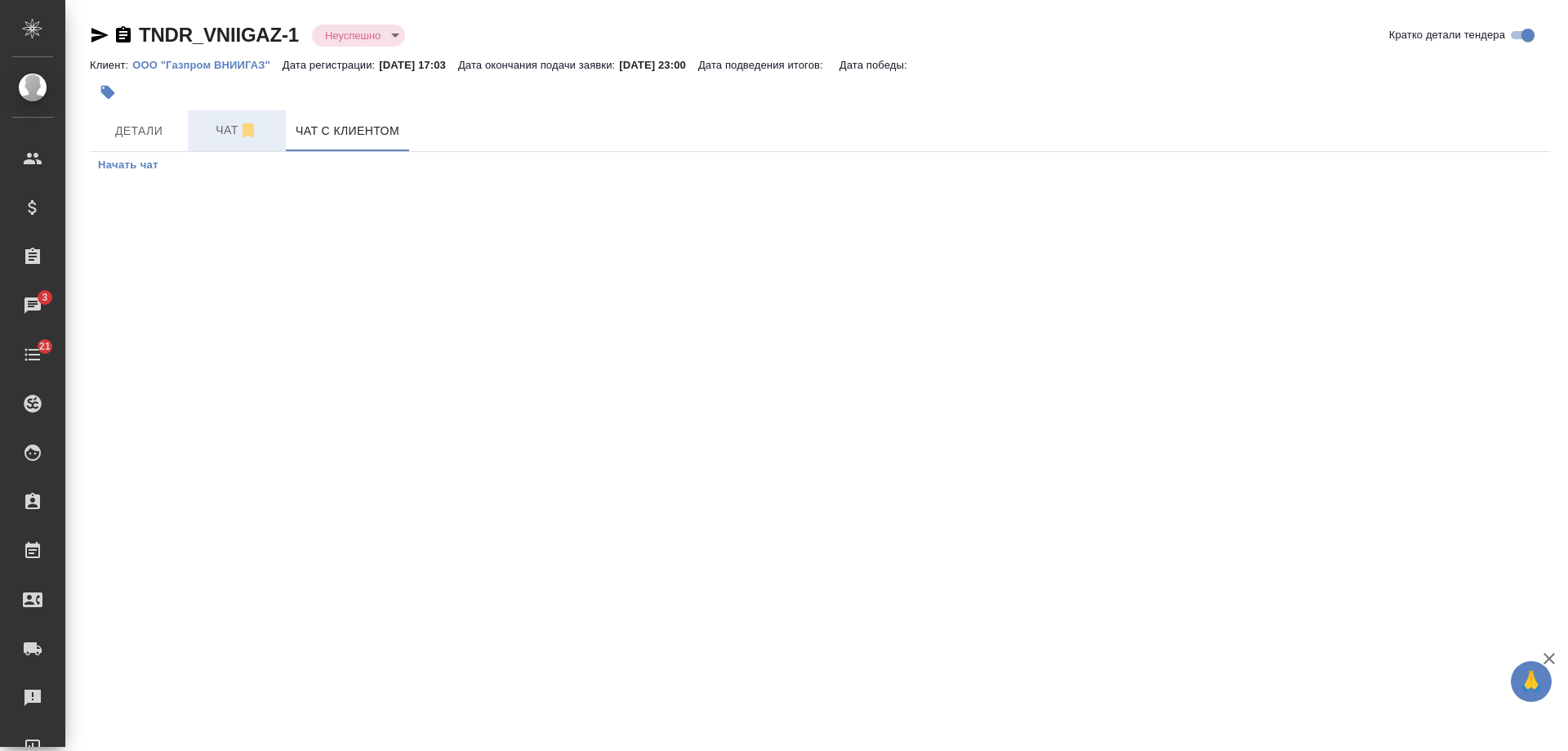
click at [222, 127] on span "Чат" at bounding box center [237, 129] width 78 height 20
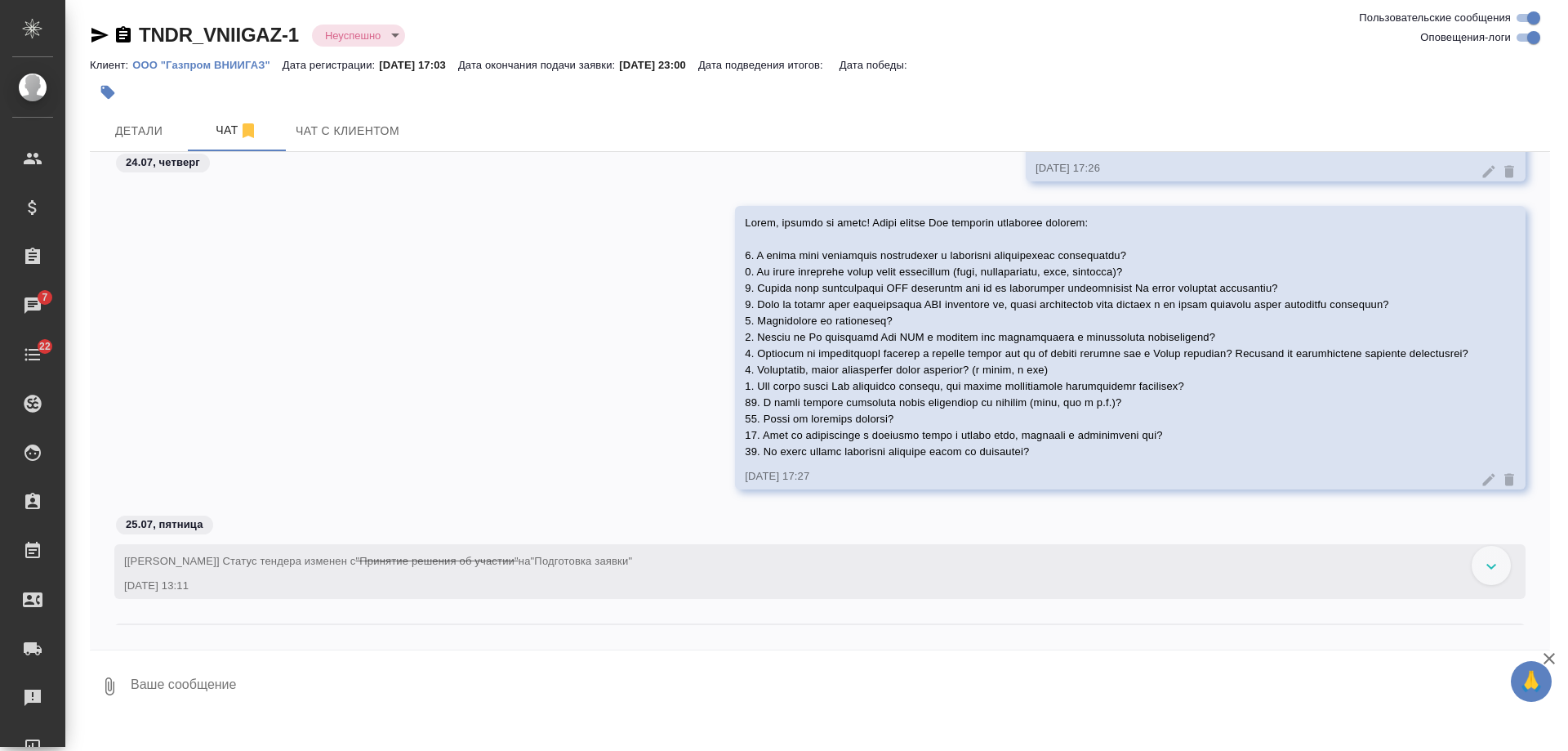
scroll to position [490, 0]
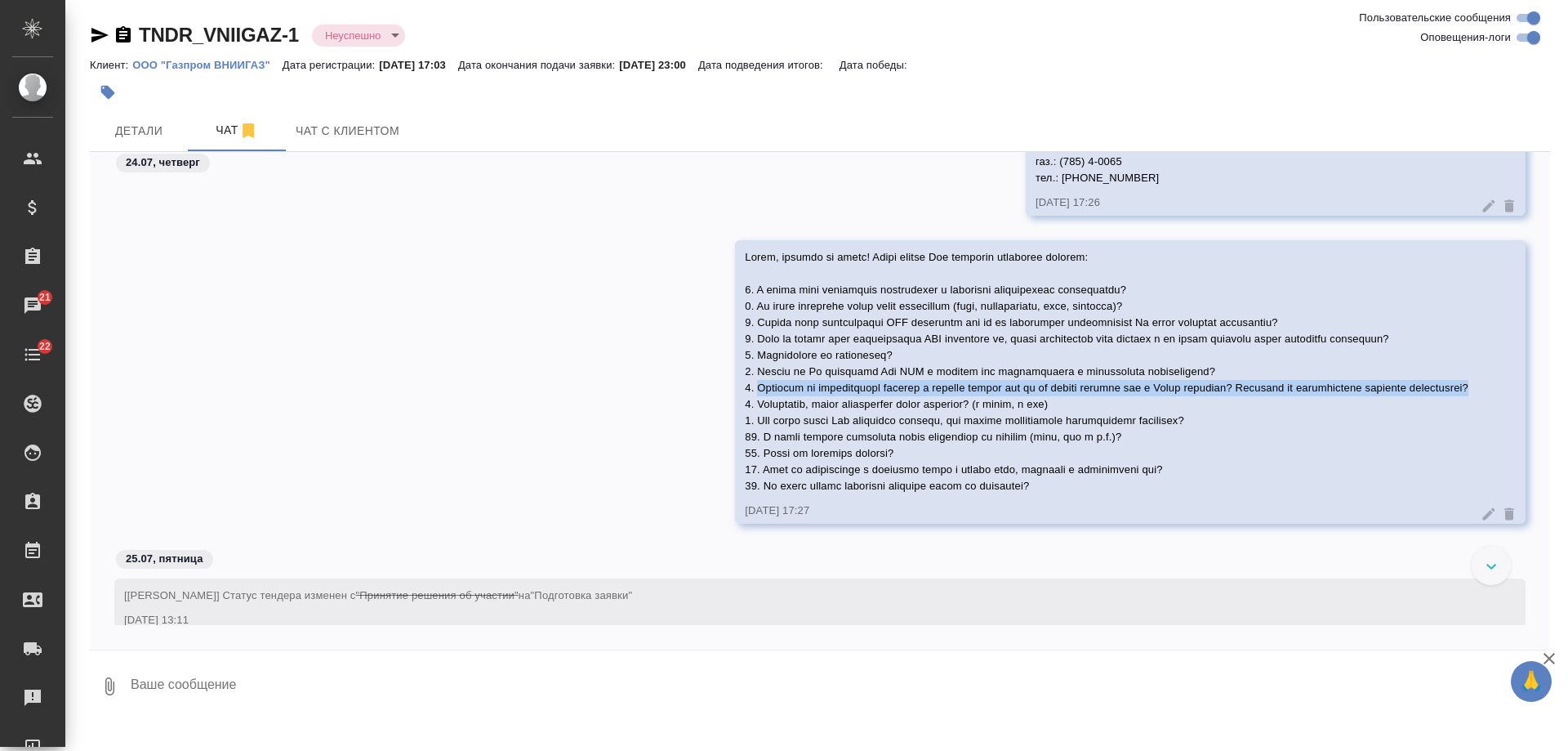
drag, startPoint x: 658, startPoint y: 406, endPoint x: 1463, endPoint y: 410, distance: 805.0
click at [1463, 410] on div "[DATE] 17:27" at bounding box center [1130, 382] width 791 height 284
copy span "Возможно ли видоизменять договор и вносить правки или же мы должны принять его …"
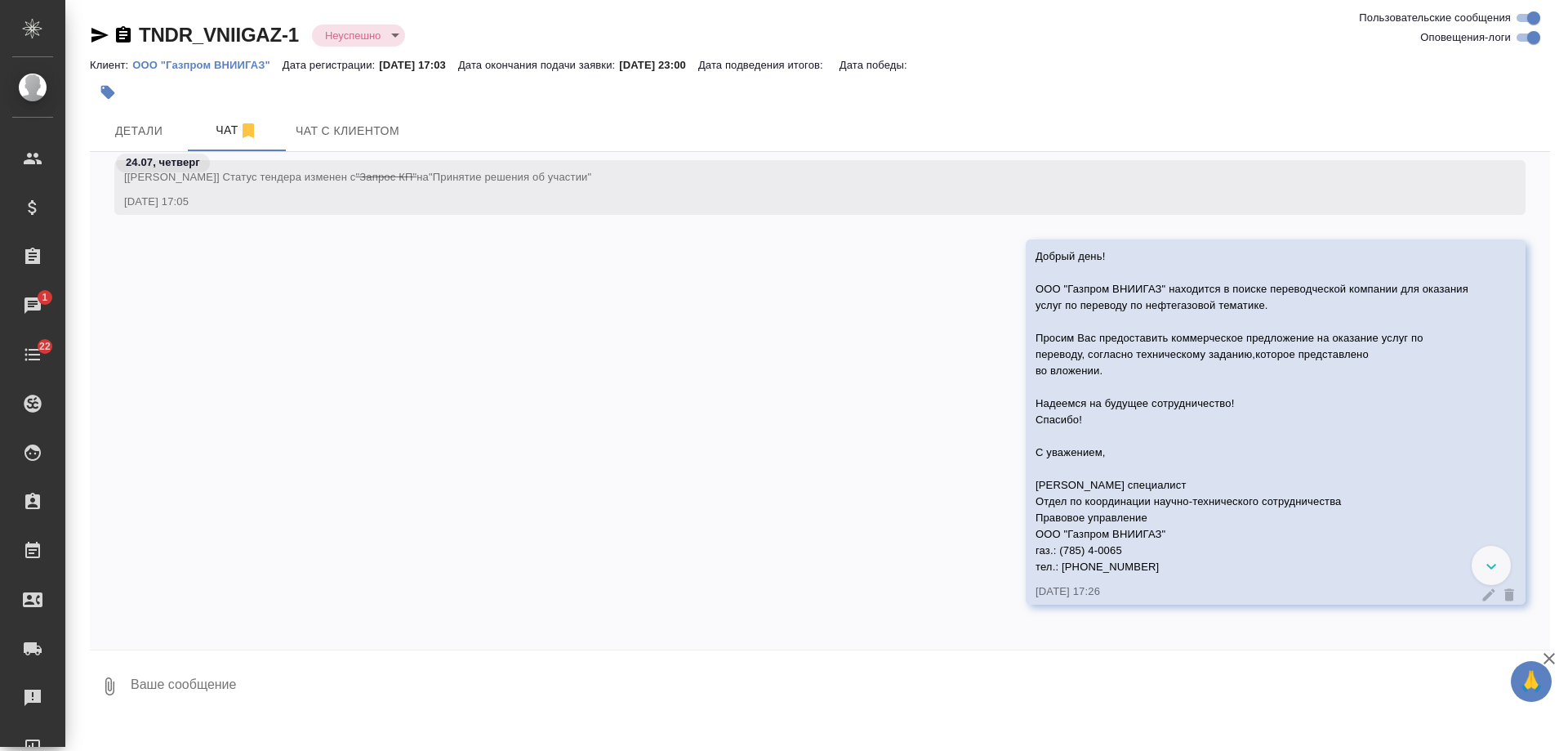
scroll to position [0, 0]
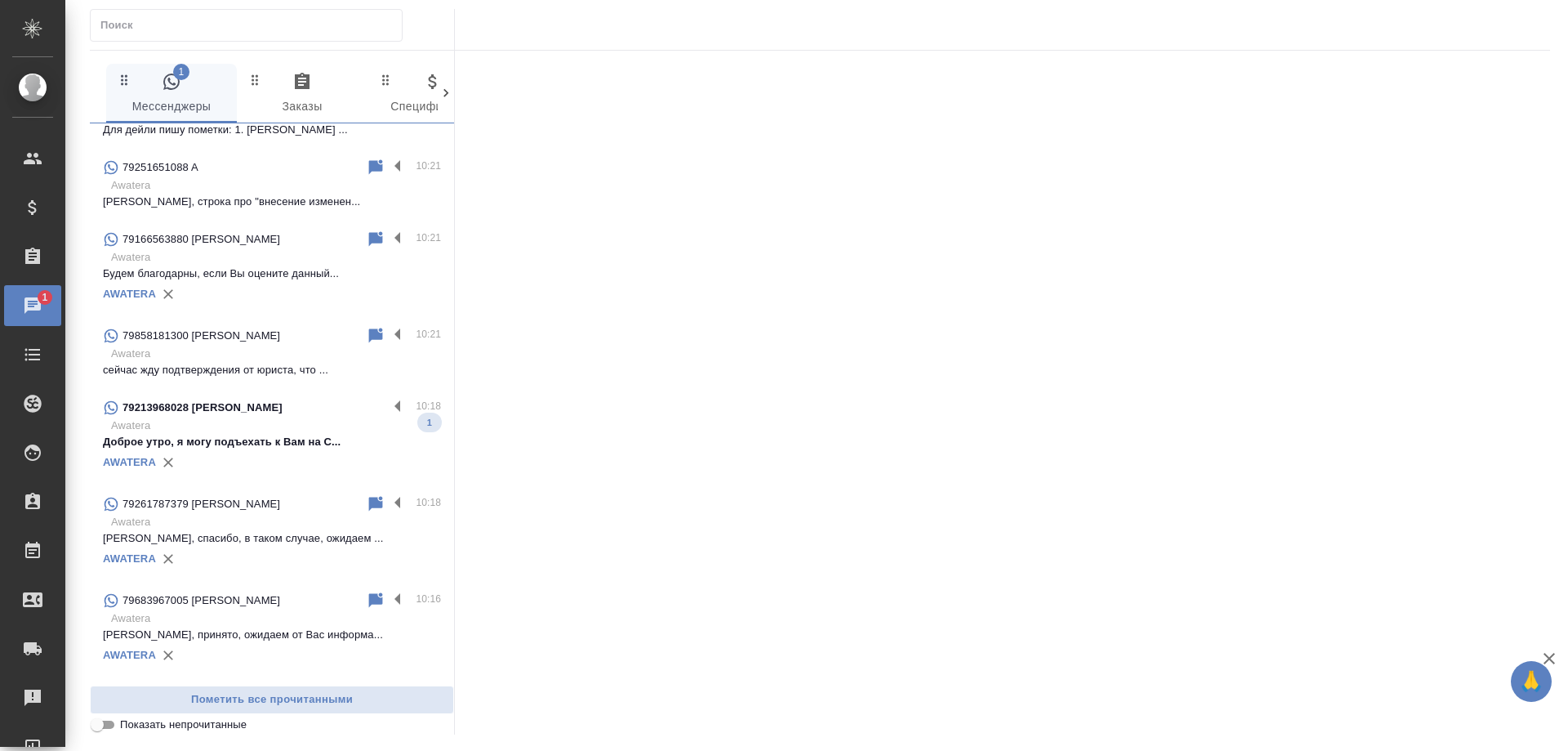
scroll to position [899, 0]
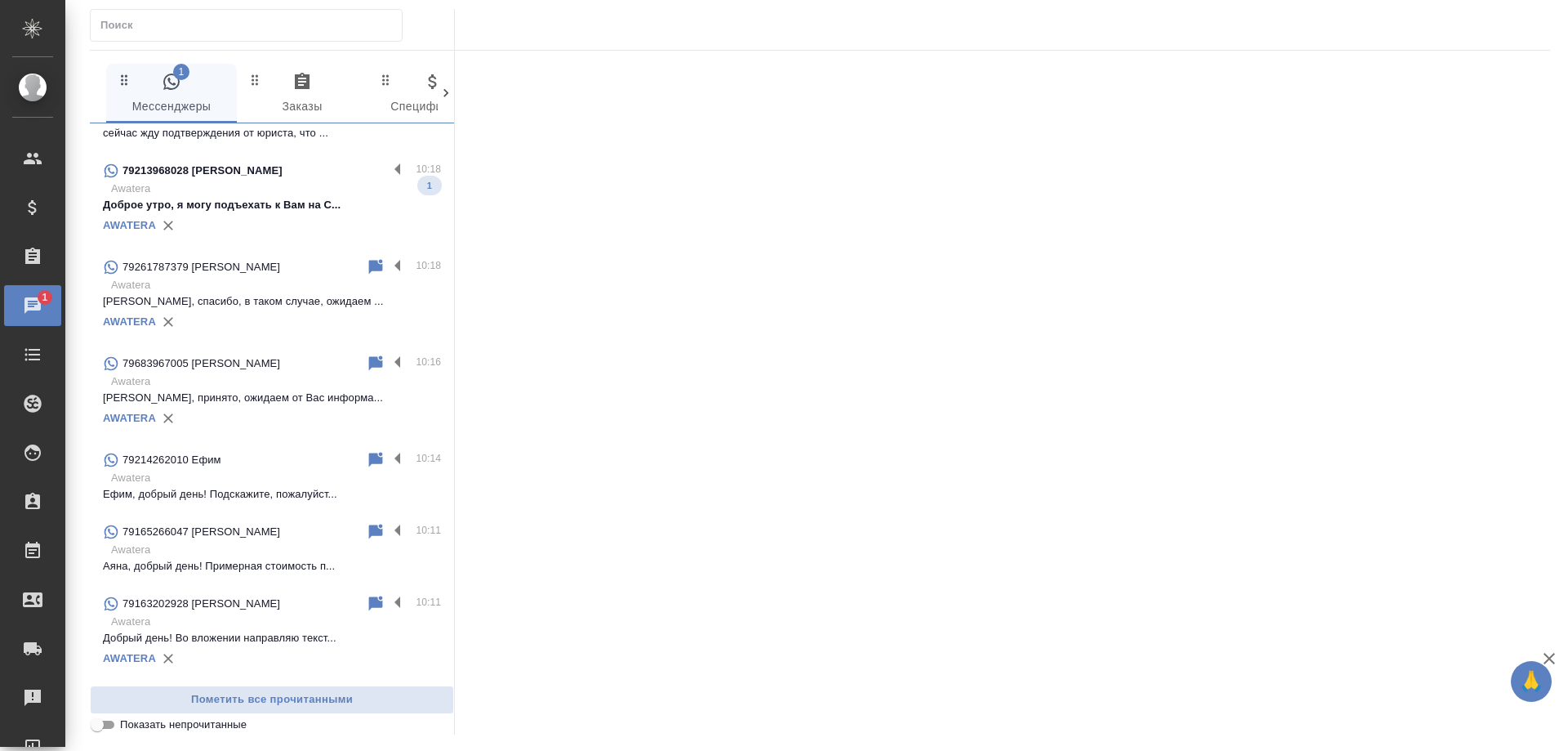
click at [298, 214] on div "AWATERA" at bounding box center [272, 226] width 339 height 25
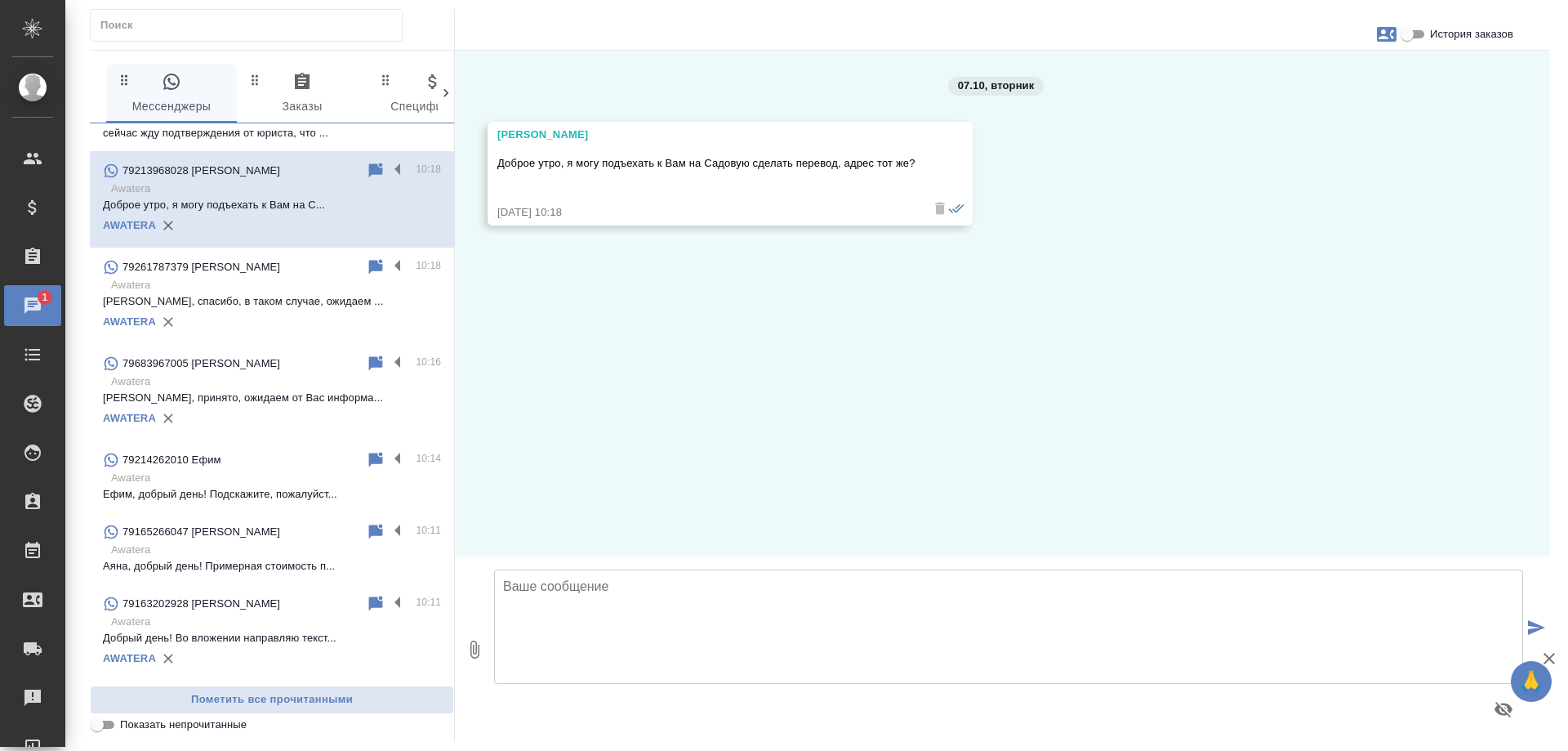
click at [1443, 41] on span "История заказов" at bounding box center [1472, 34] width 83 height 16
click at [1437, 41] on input "История заказов" at bounding box center [1408, 35] width 59 height 20
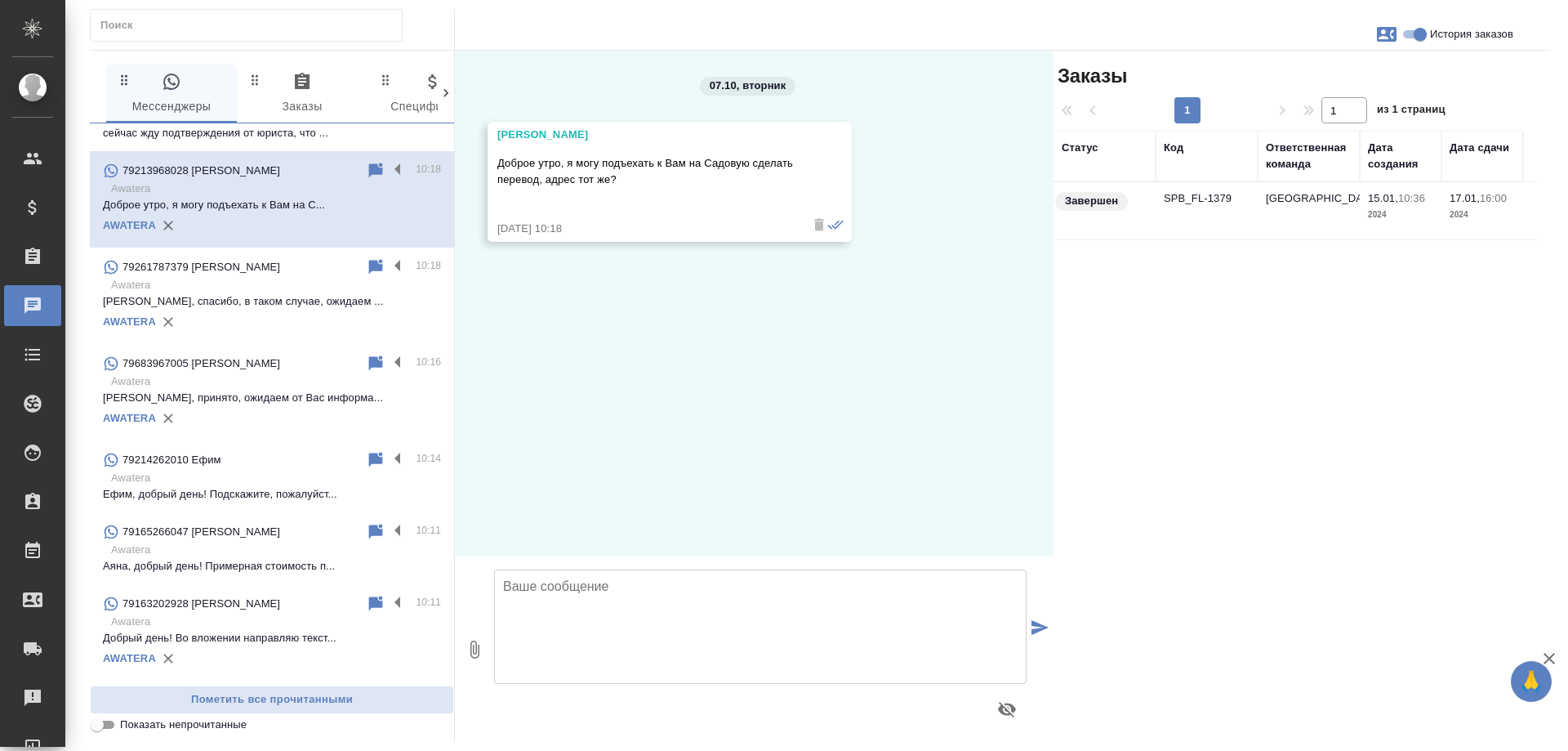
click at [1325, 211] on td "[GEOGRAPHIC_DATA]" at bounding box center [1308, 211] width 102 height 58
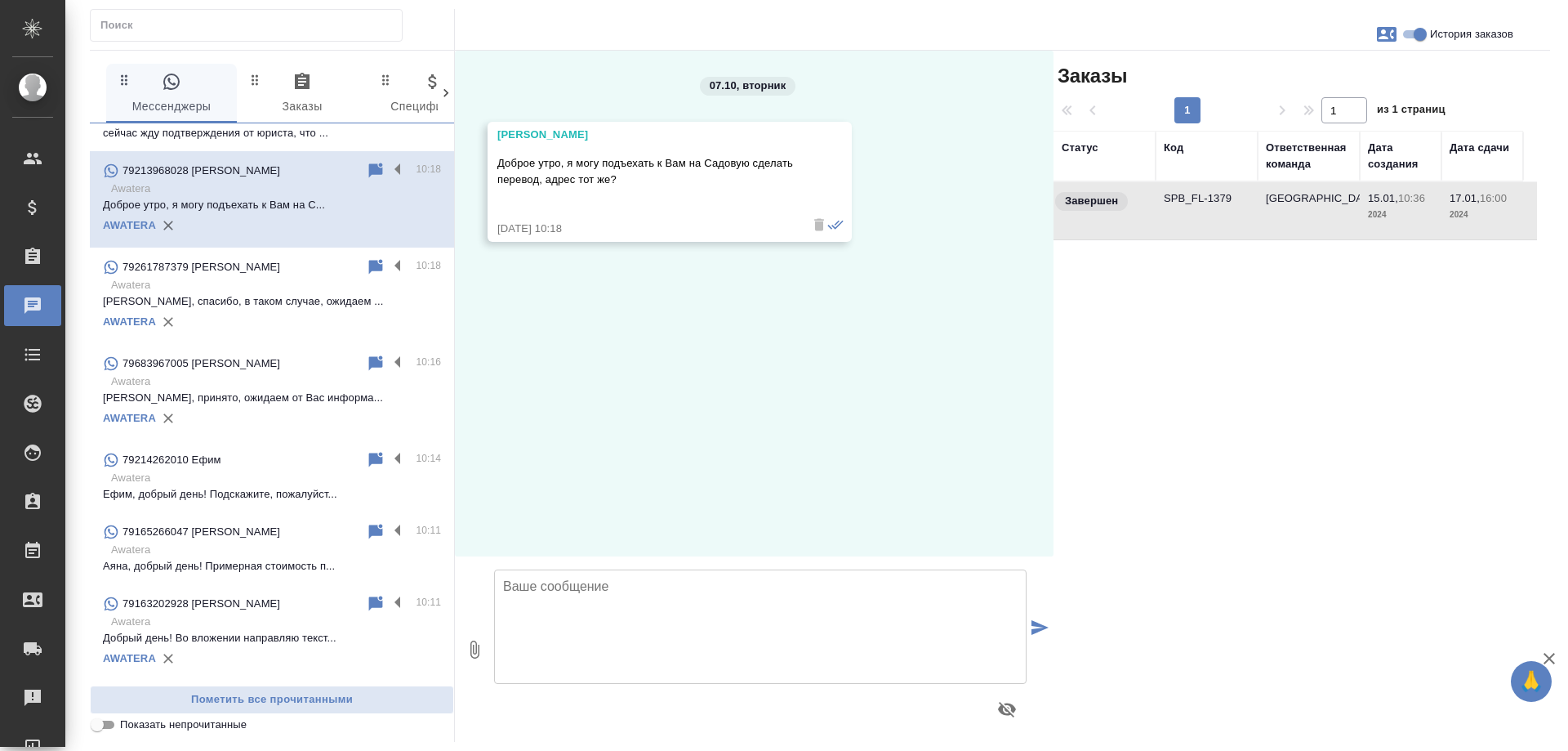
click at [1325, 211] on td "[GEOGRAPHIC_DATA]" at bounding box center [1308, 211] width 102 height 58
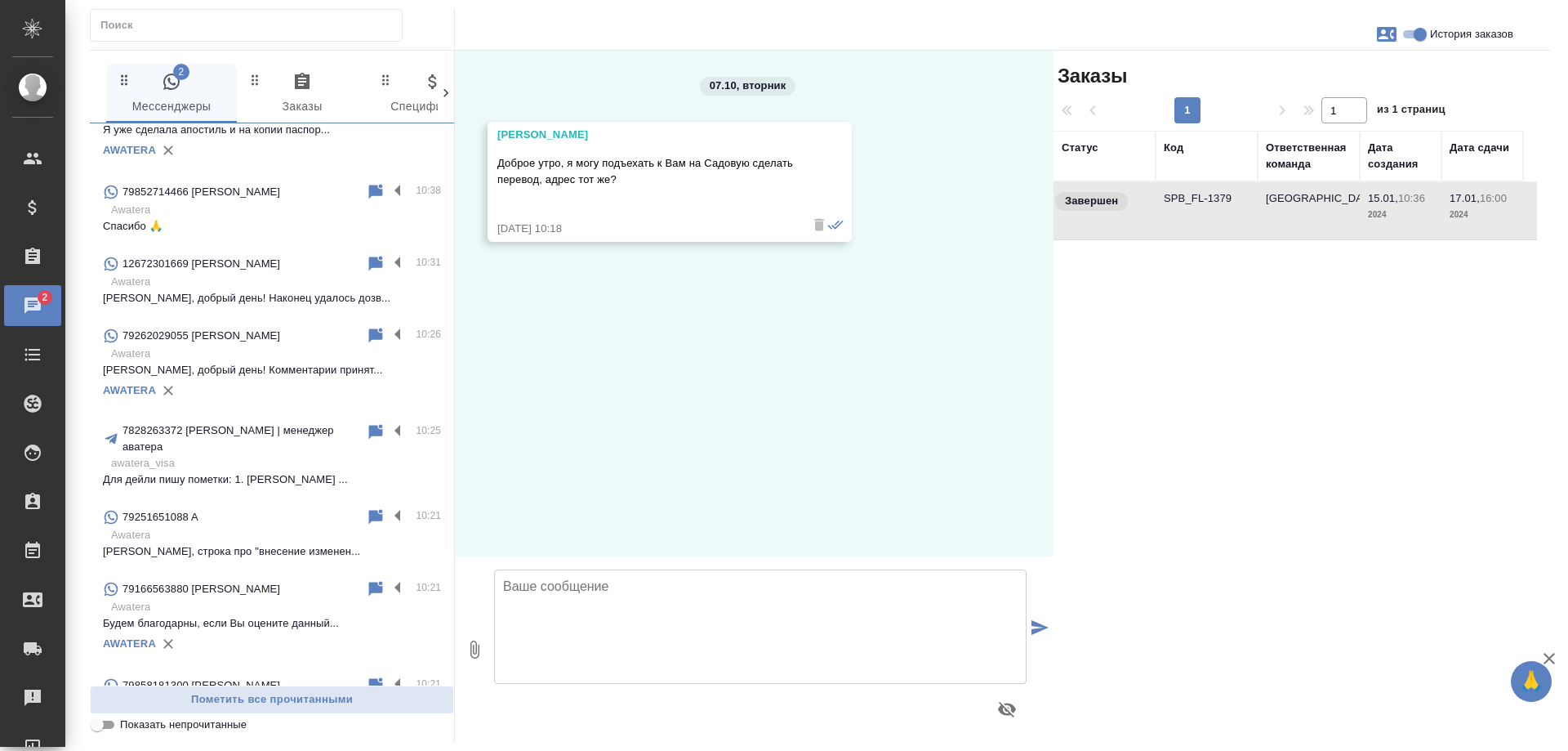
scroll to position [0, 0]
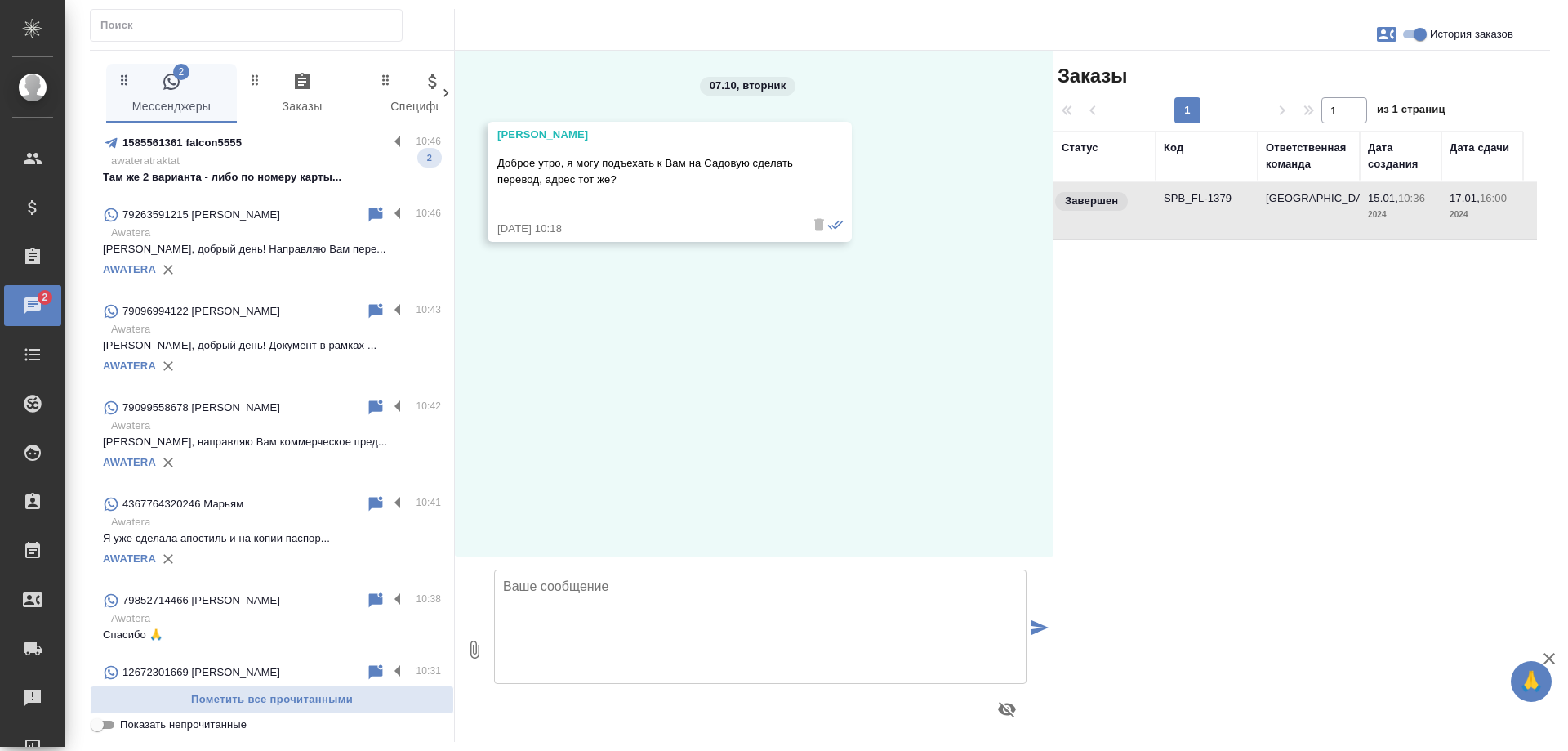
click at [292, 172] on p "Там же 2 варианта - либо по номеру карты..." at bounding box center [272, 177] width 339 height 16
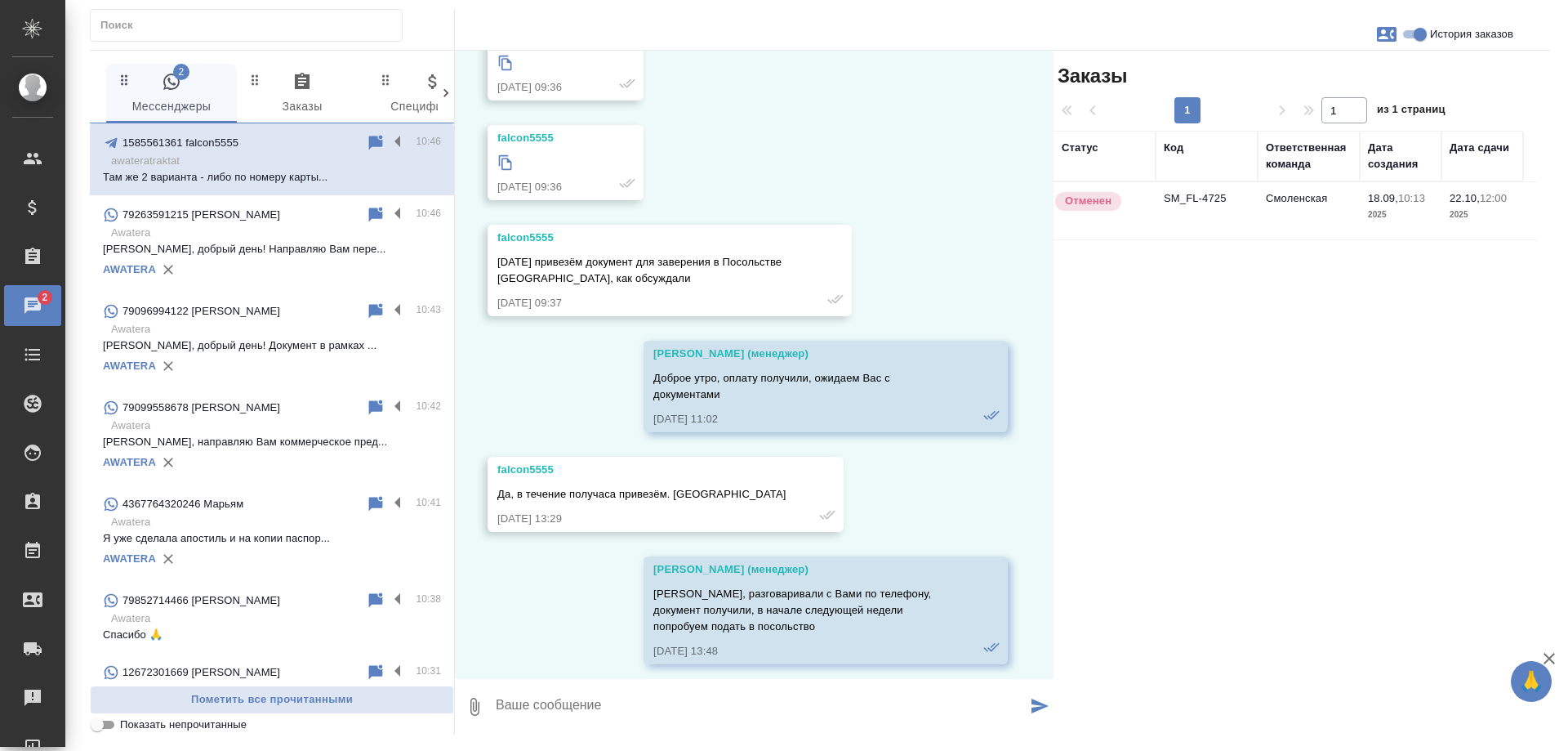
click at [1418, 36] on input "История заказов" at bounding box center [1420, 35] width 59 height 20
checkbox input "false"
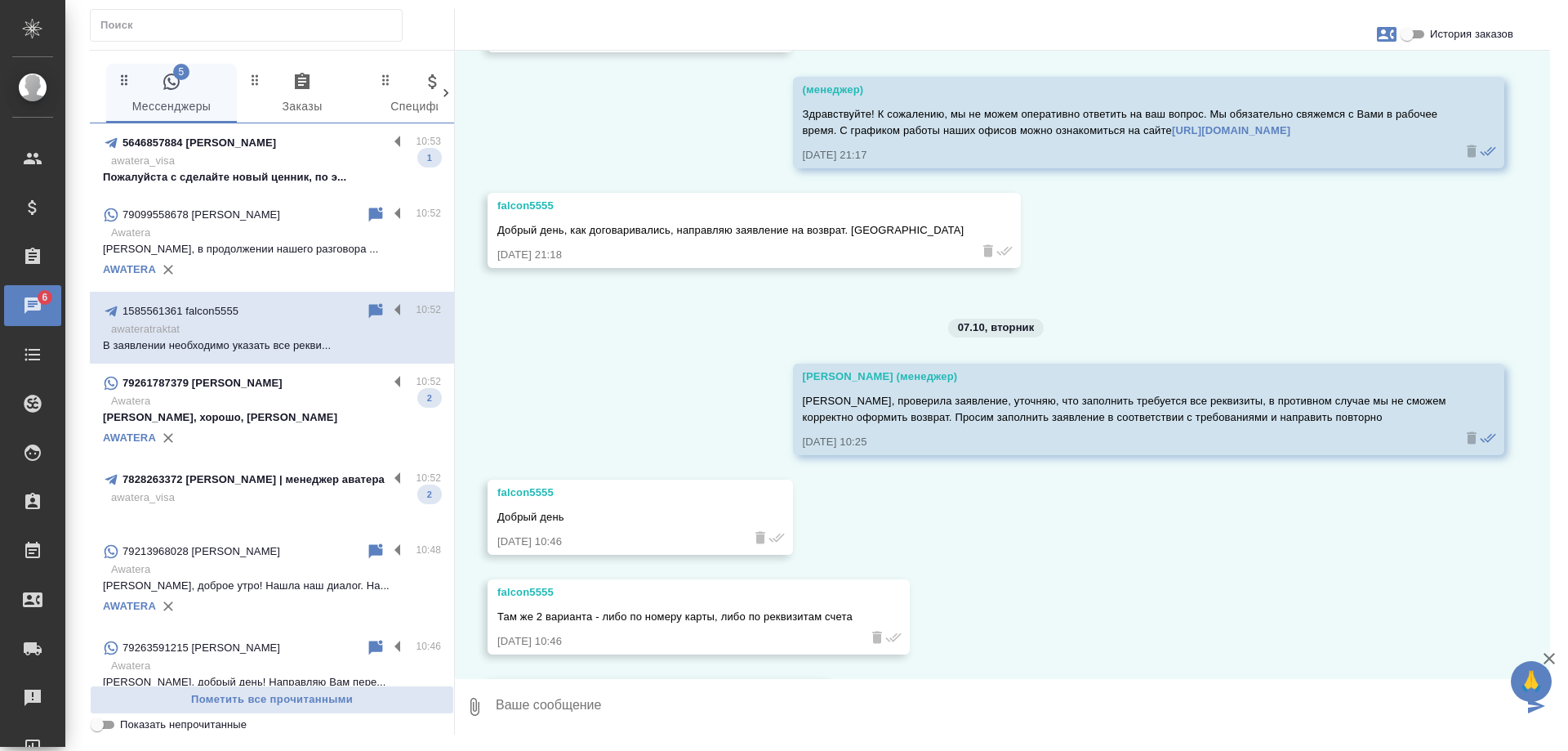
scroll to position [7766, 0]
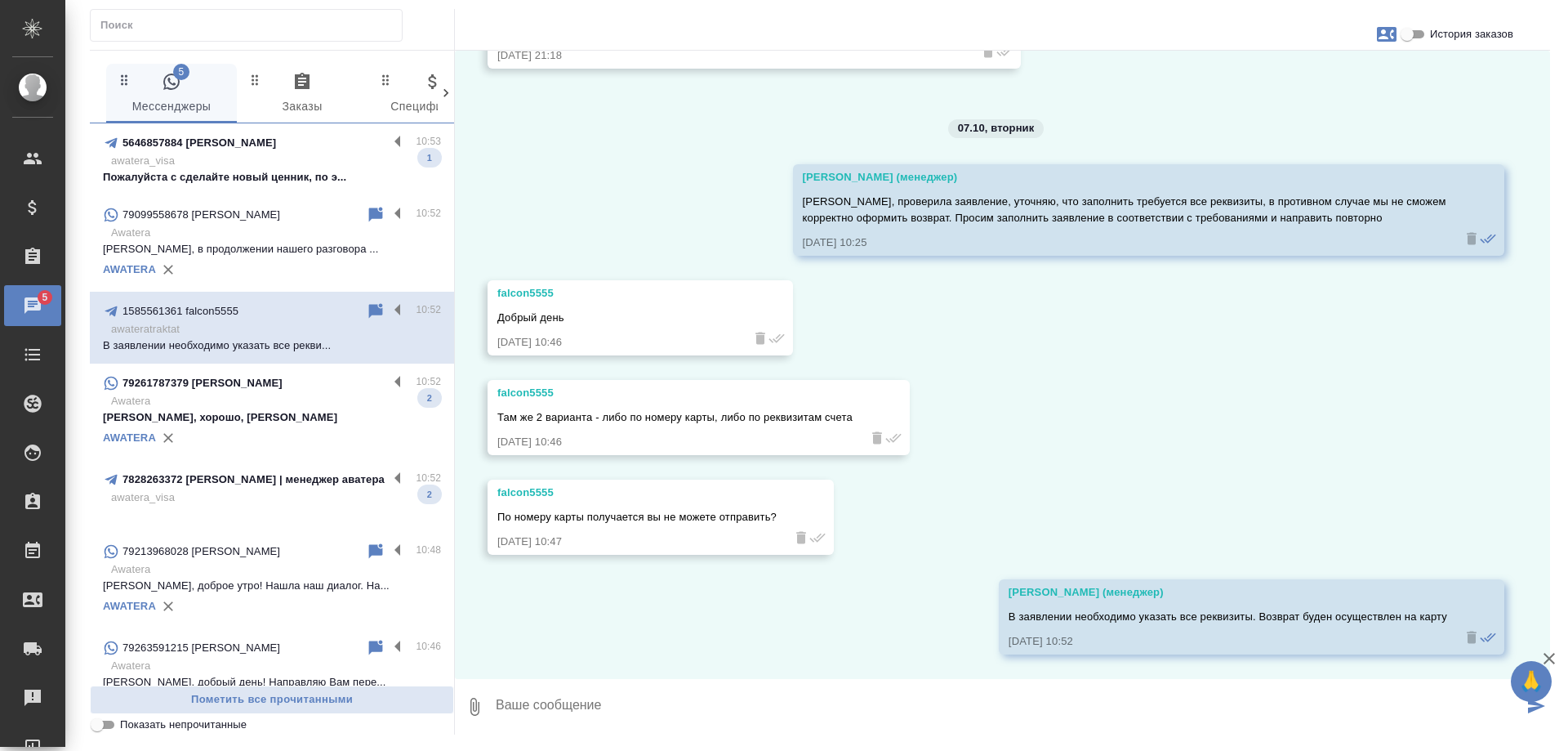
click at [247, 158] on p "awatera_visa" at bounding box center [276, 160] width 330 height 16
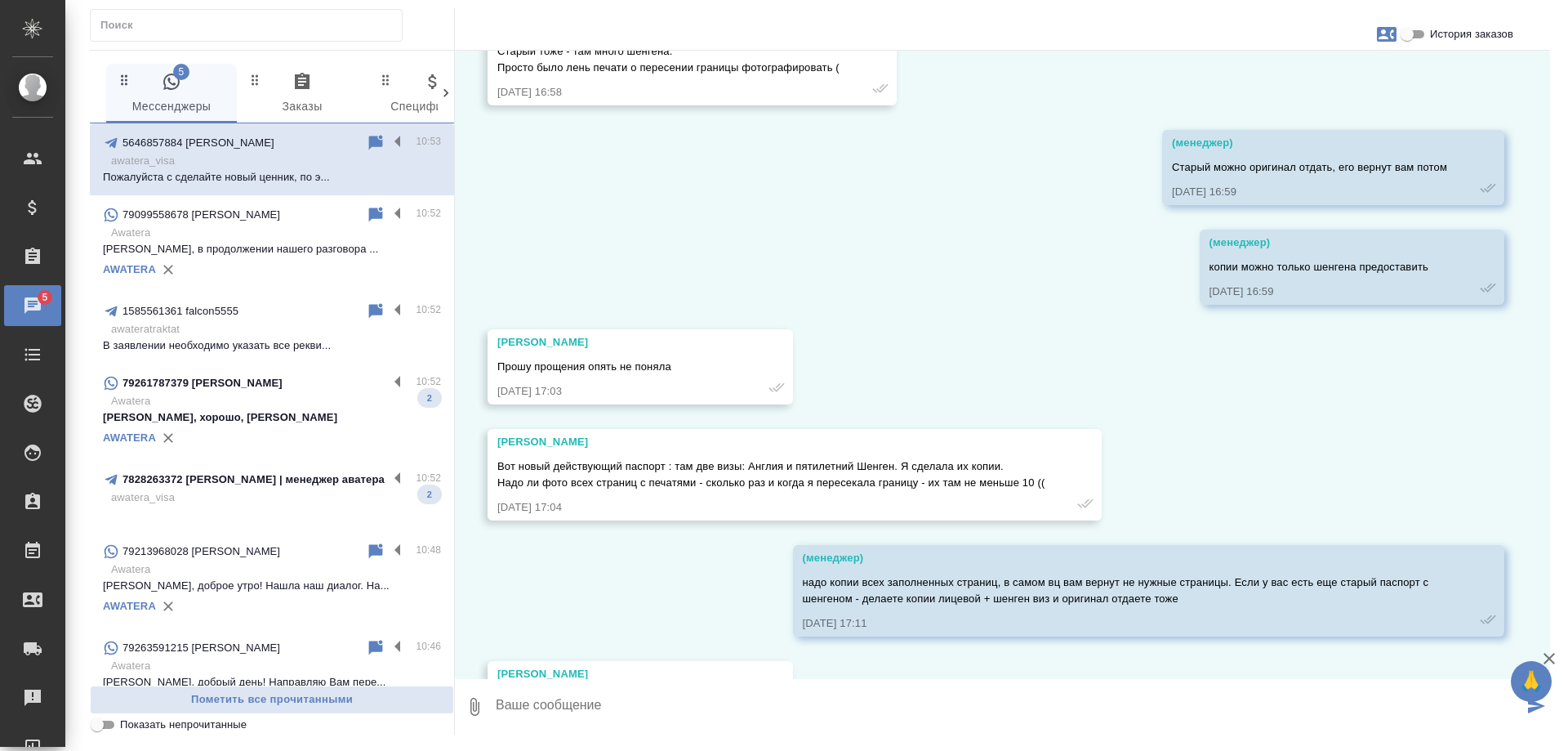
scroll to position [18239, 0]
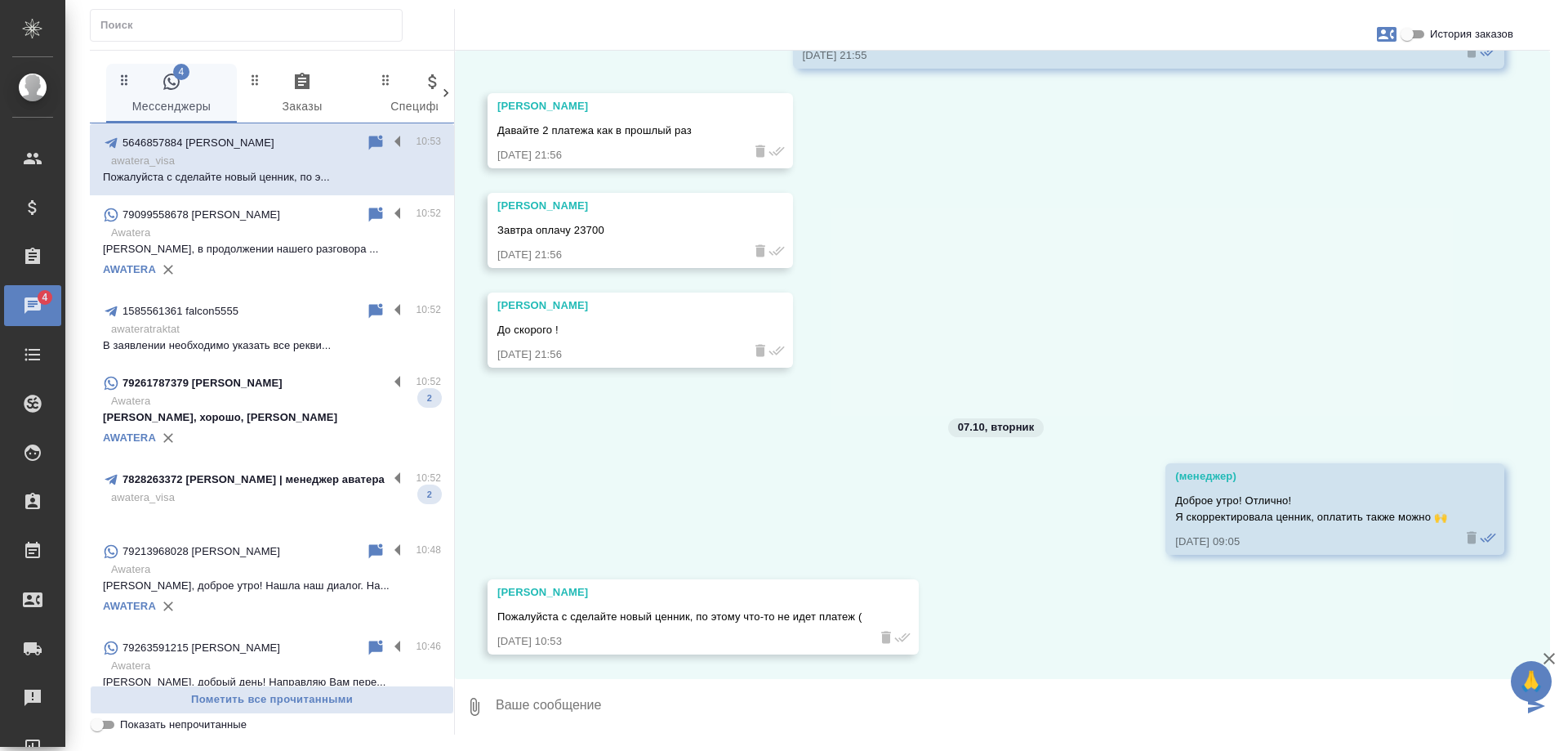
click at [269, 412] on p "Ольга, хорошо, ожидаем Вас" at bounding box center [272, 418] width 339 height 16
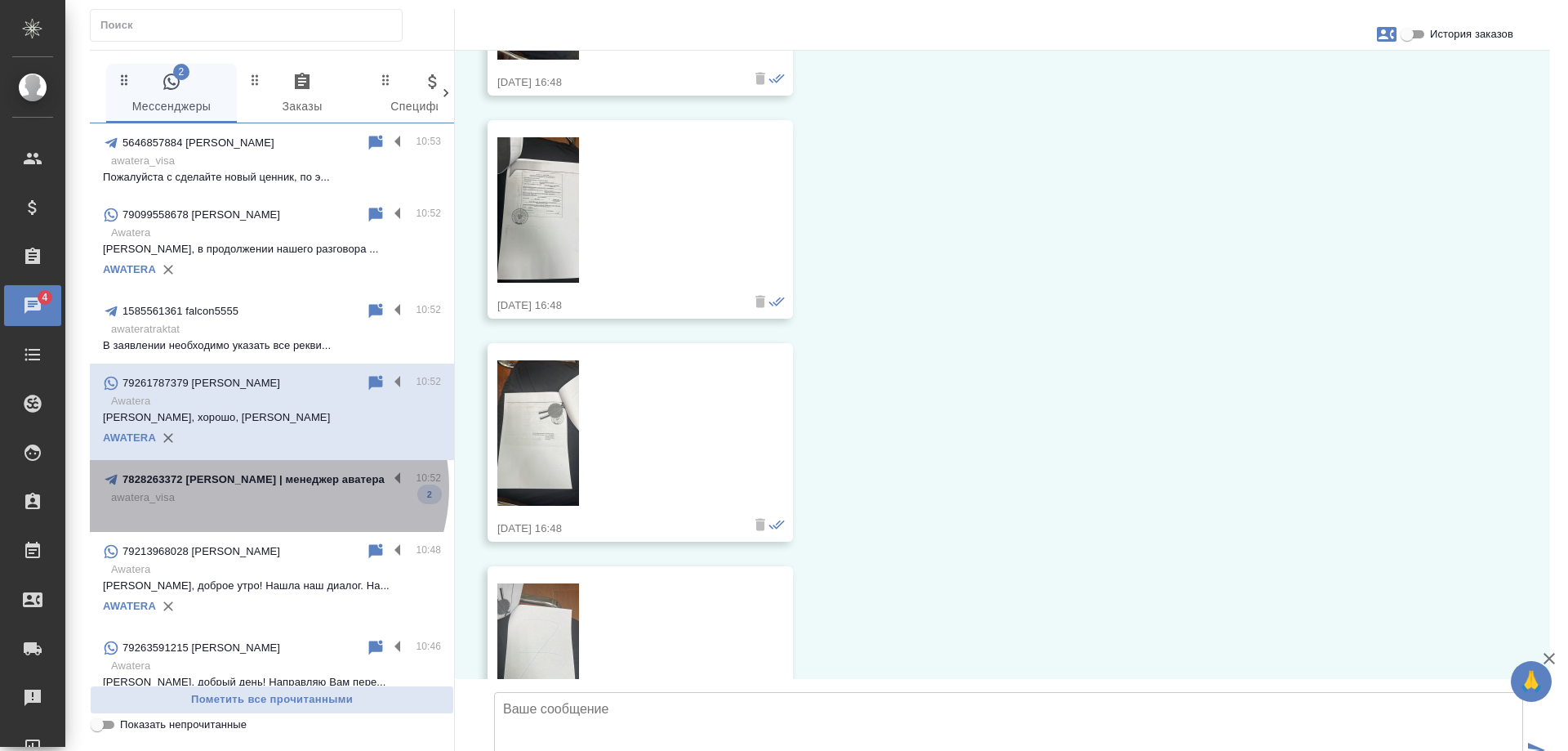
click at [266, 487] on p "7828263372 кристина | менеджер аватера" at bounding box center [254, 480] width 262 height 16
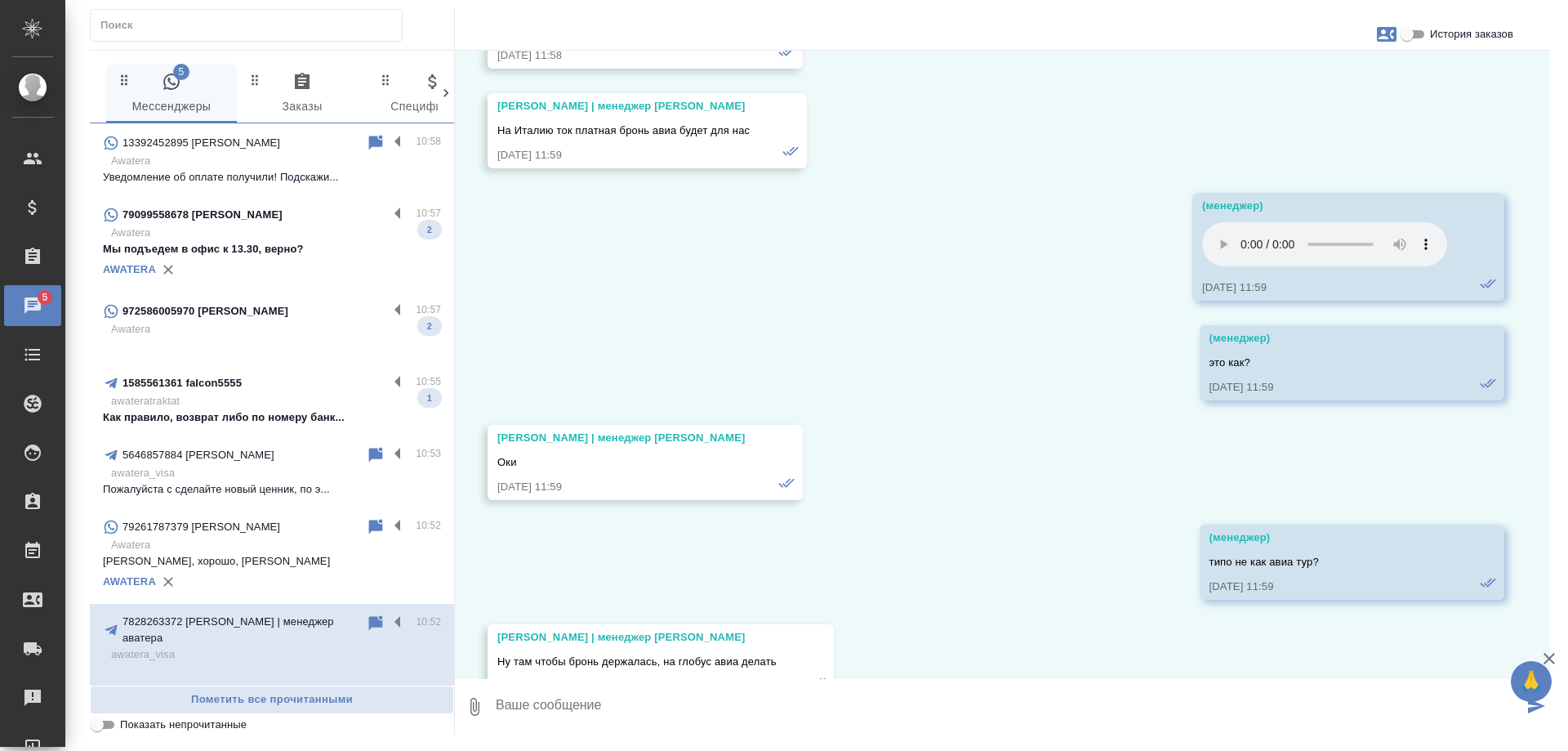
scroll to position [127707, 0]
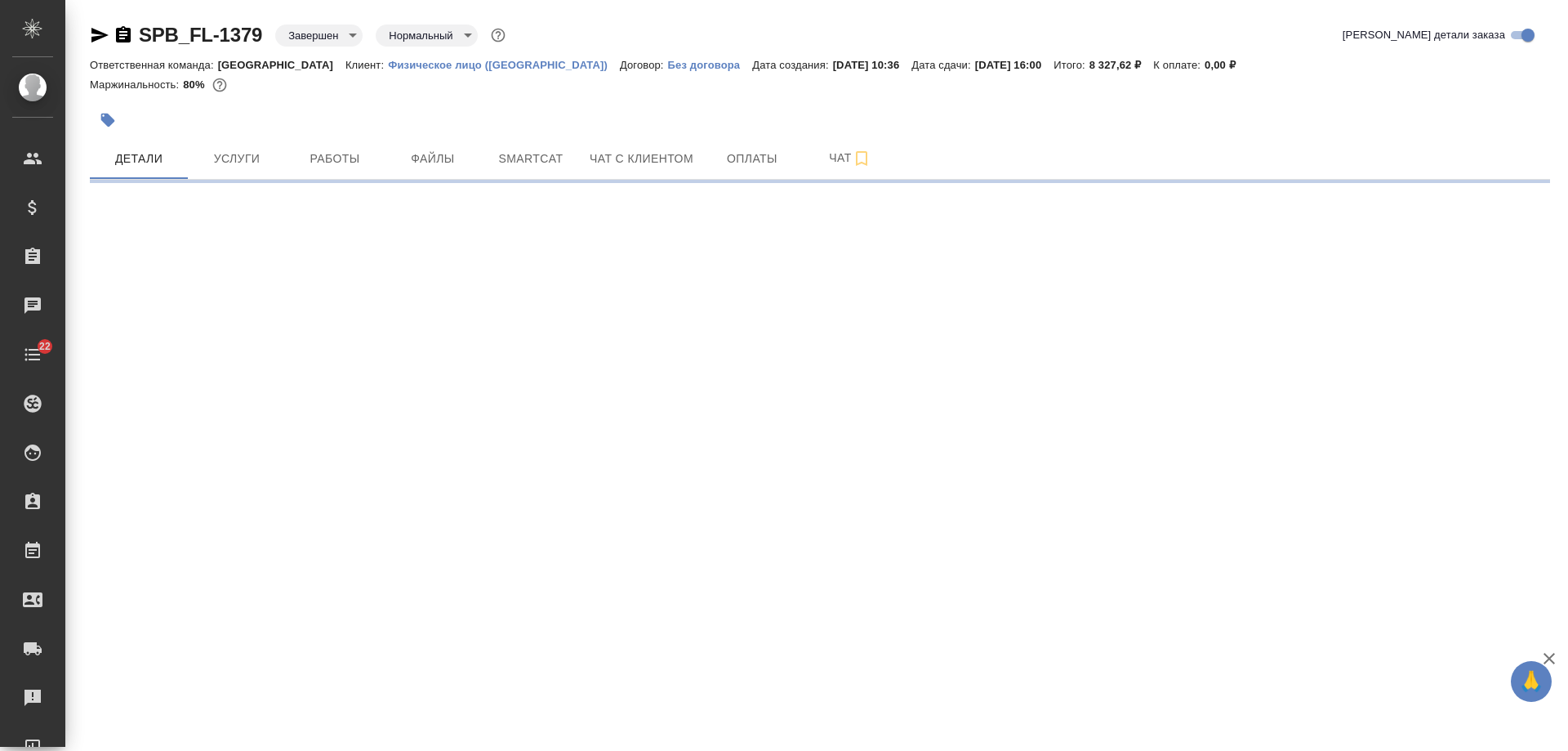
select select "RU"
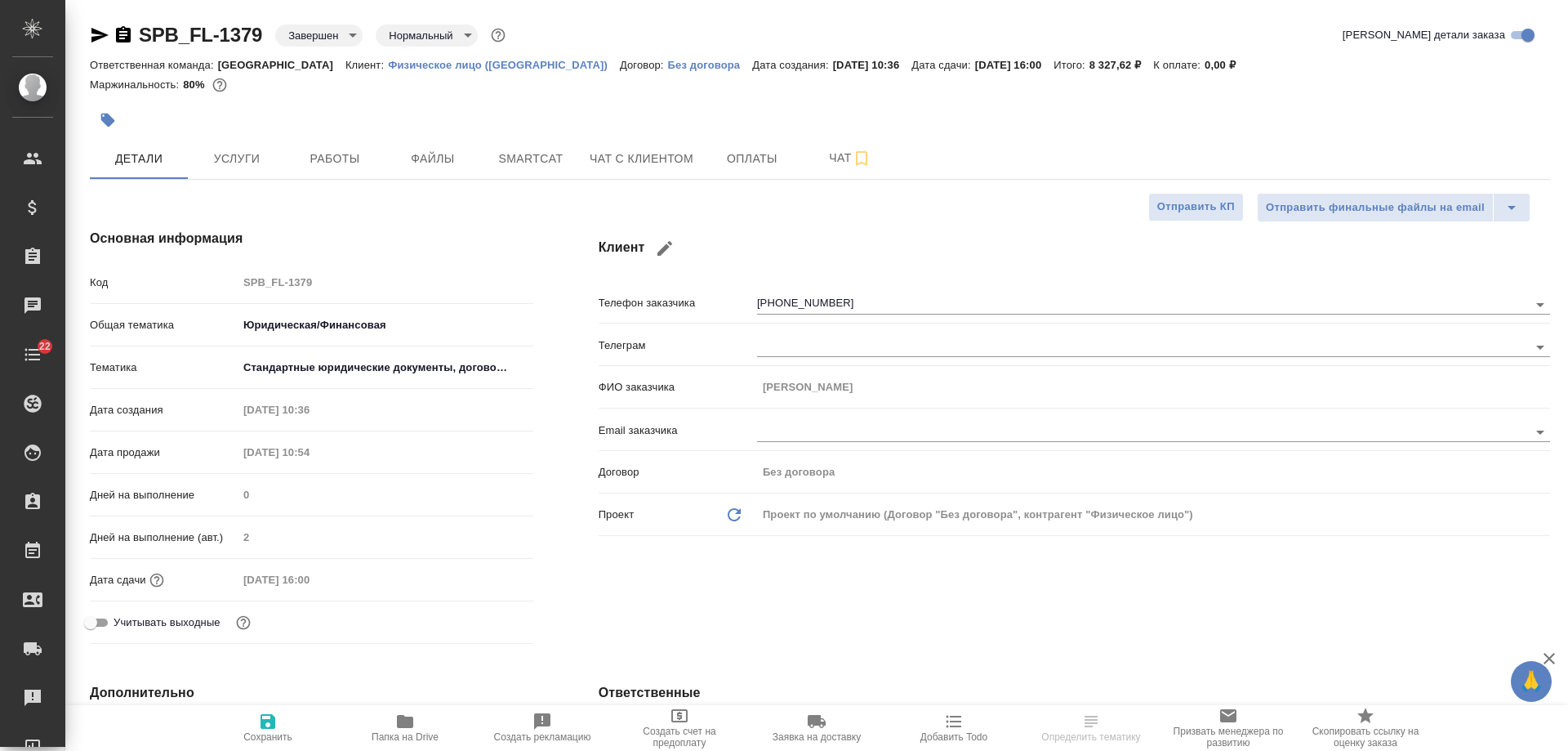
type textarea "x"
click at [632, 161] on span "Чат с клиентом" at bounding box center [641, 159] width 104 height 20
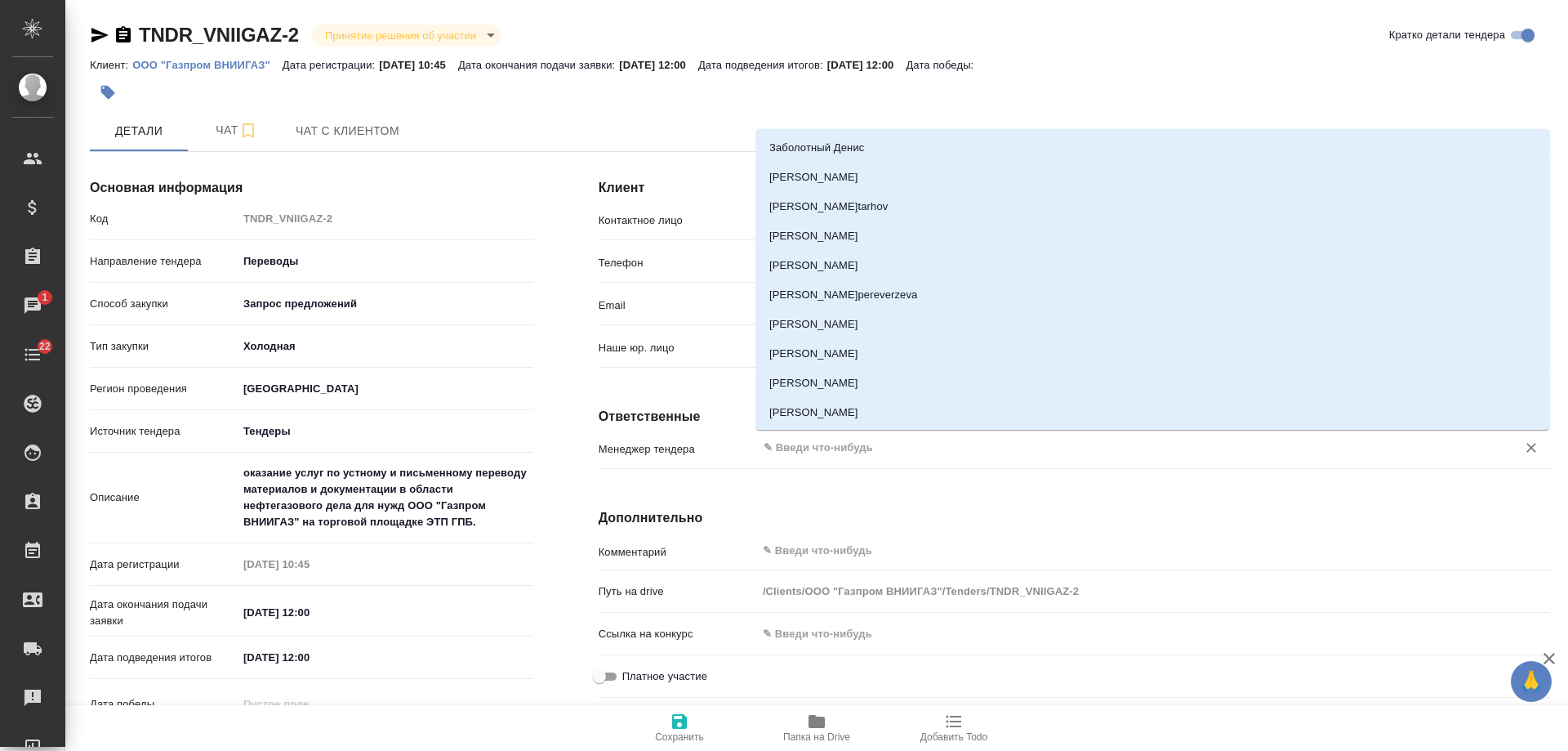
click at [833, 449] on input "text" at bounding box center [1127, 448] width 729 height 20
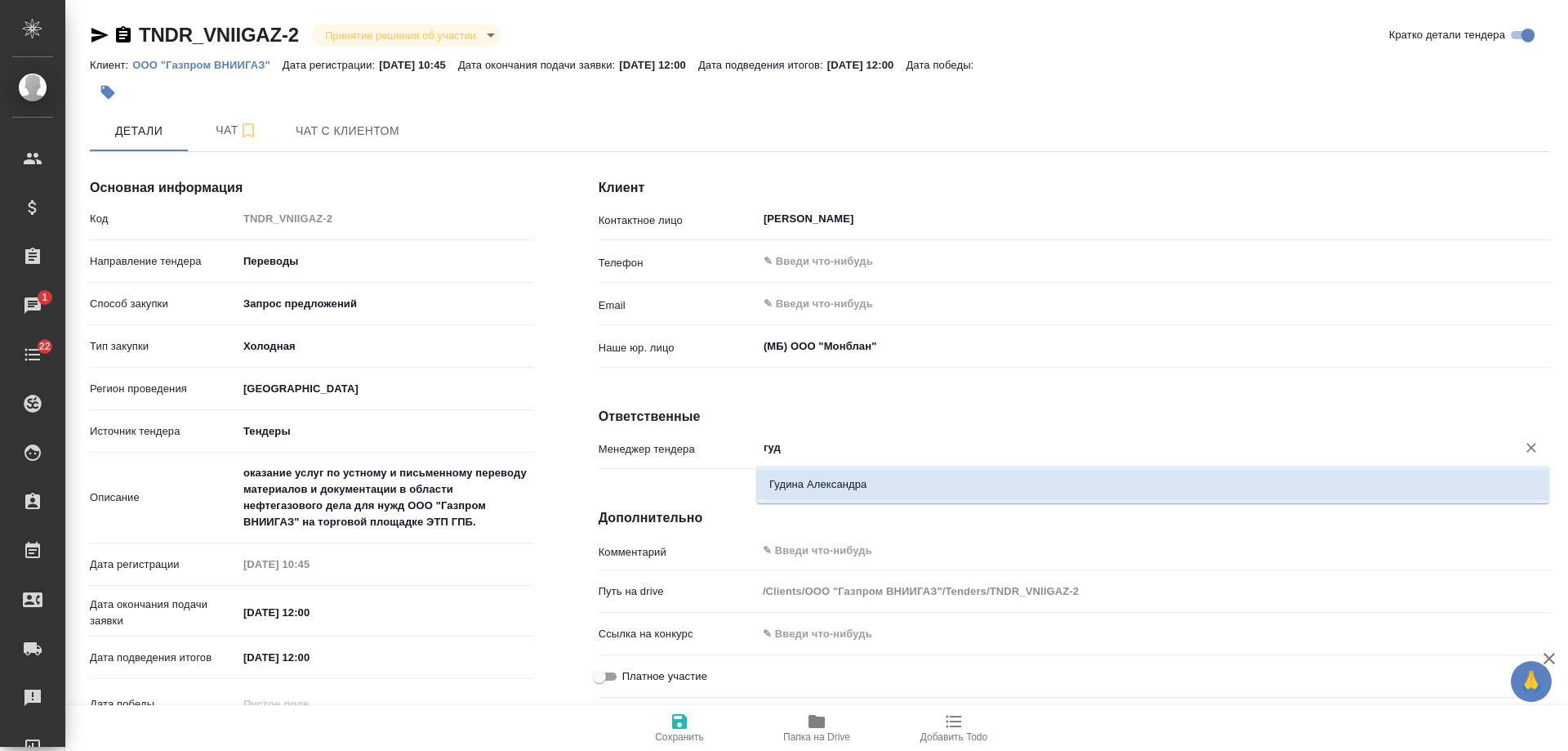
click at [878, 485] on li "Гудина Александра" at bounding box center [1152, 484] width 793 height 29
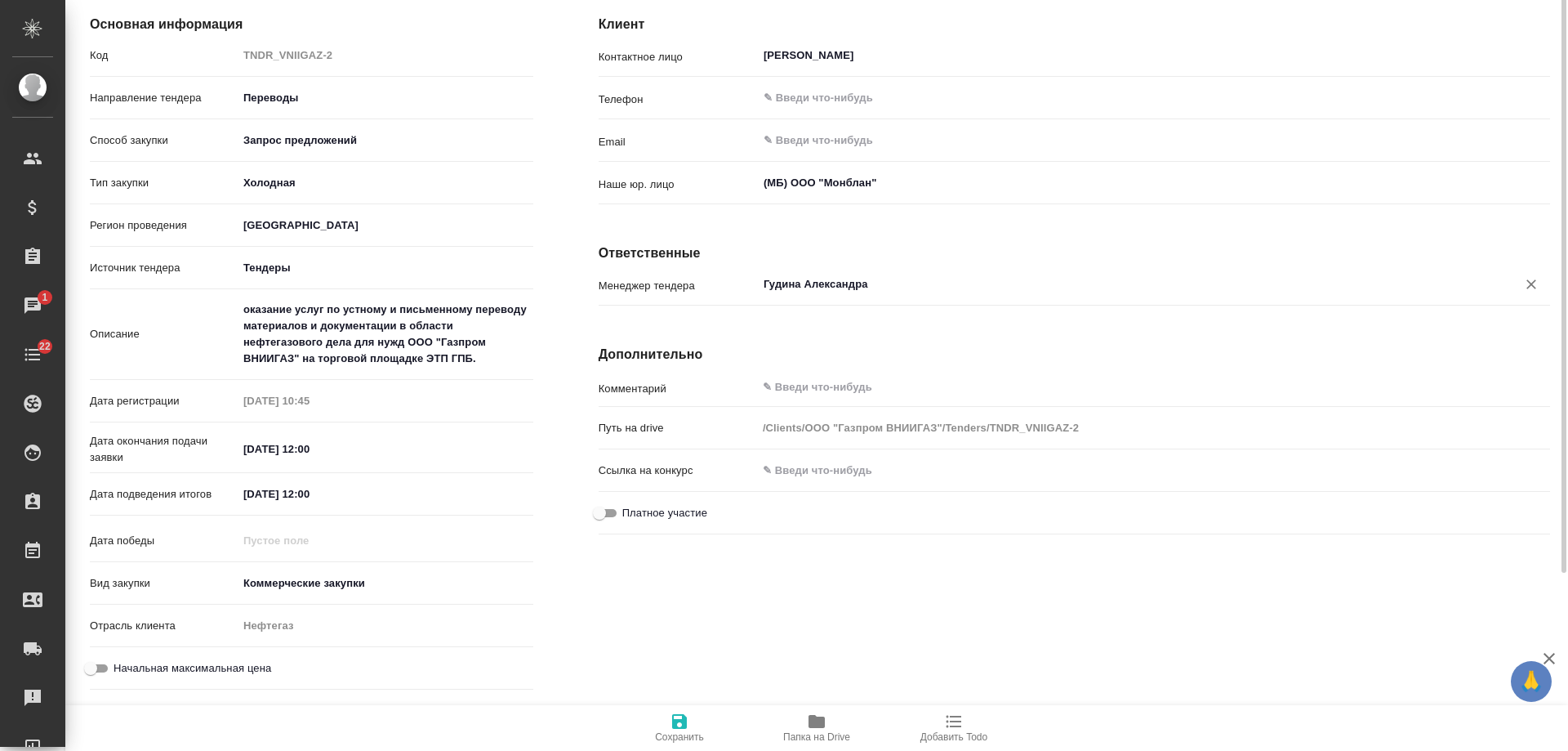
scroll to position [203, 0]
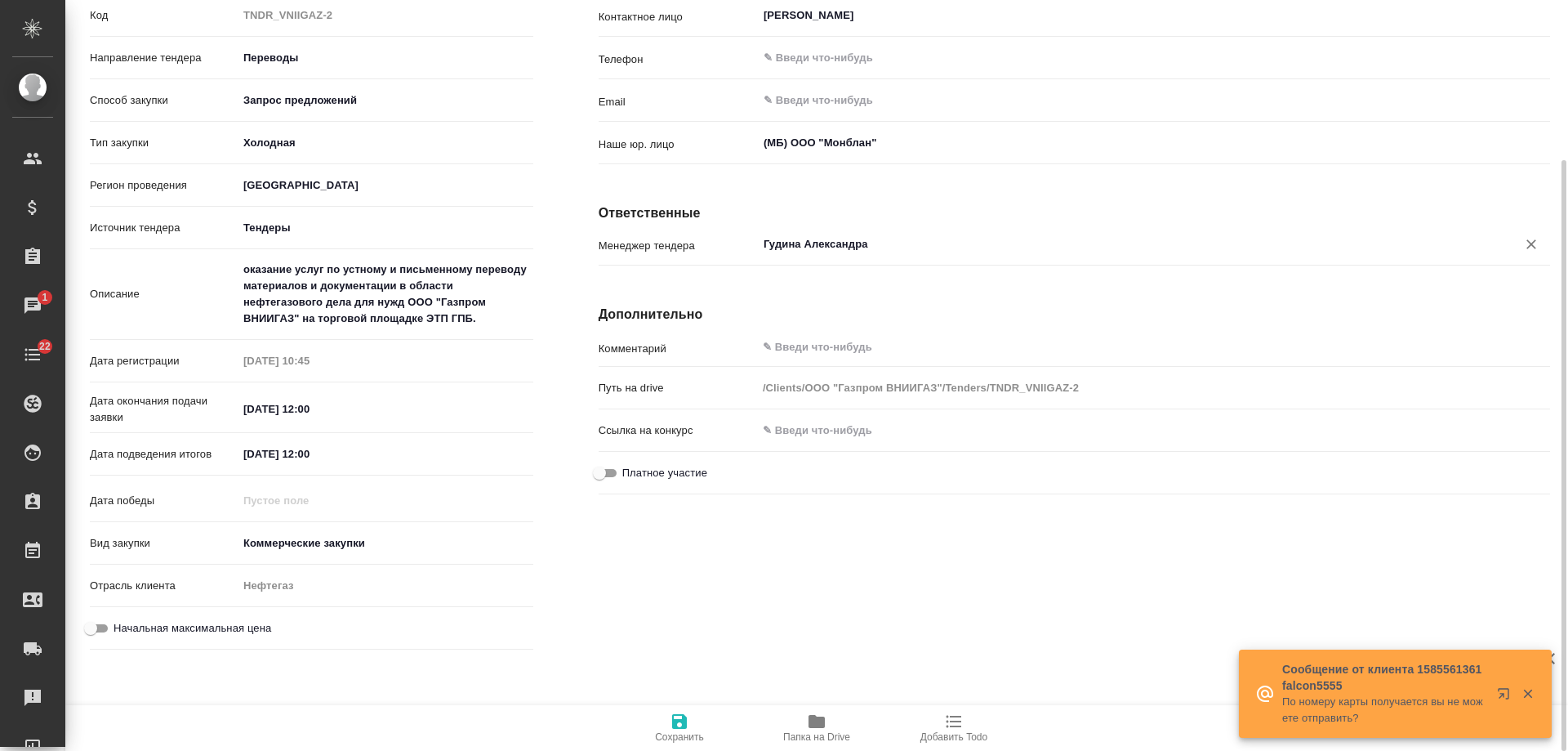
type input "Гудина Александра"
click at [680, 723] on icon "button" at bounding box center [679, 721] width 15 height 15
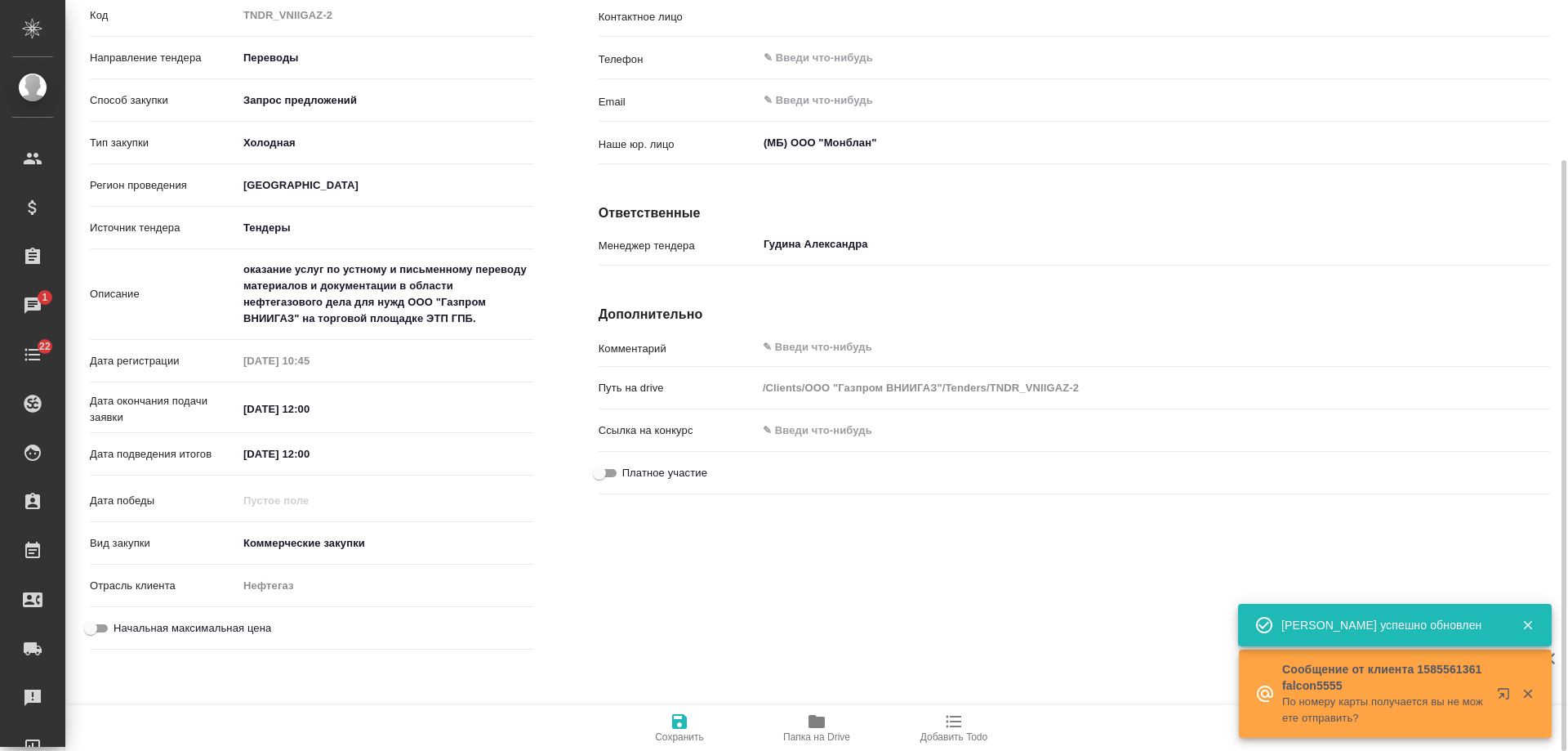
type input "[PERSON_NAME]"
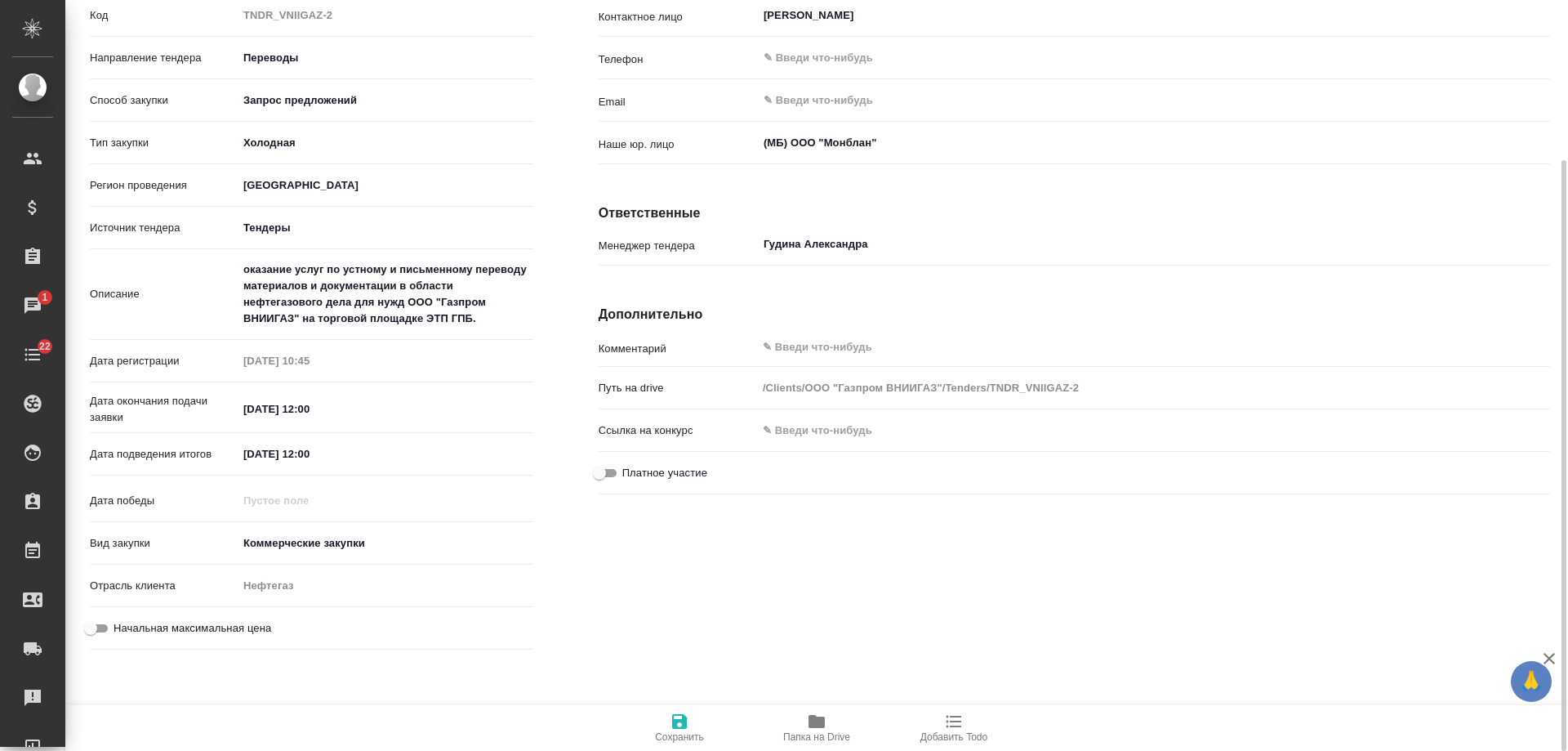
click at [1036, 582] on div "Клиент Контактное лицо [PERSON_NAME] ​ Телефон ​ Email ​ [PERSON_NAME]. лицо (М…" at bounding box center [1074, 309] width 1017 height 760
click at [311, 408] on input "[DATE] 12:00" at bounding box center [309, 409] width 143 height 24
type input "[DATE] 10:00"
type textarea "x"
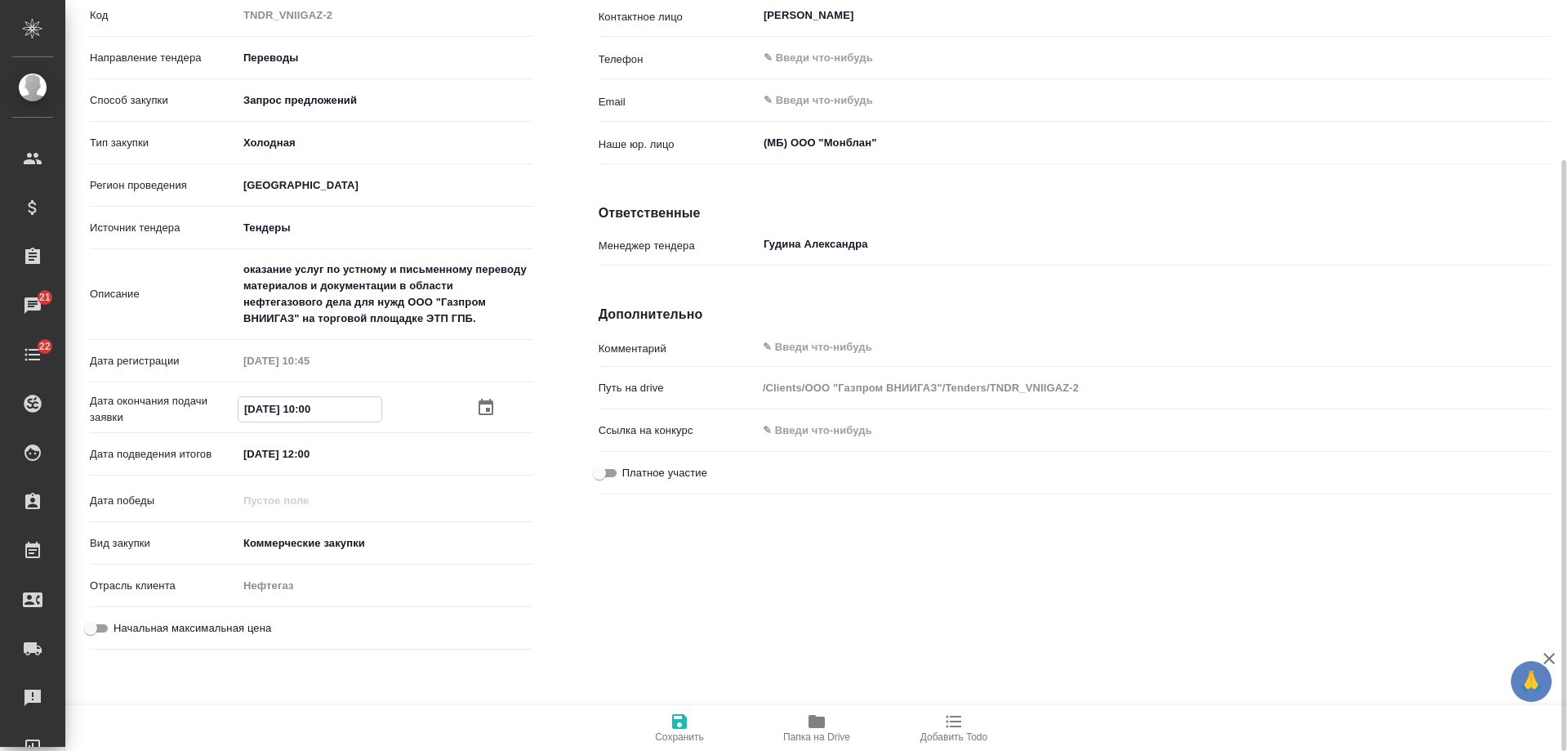
type input "[DATE] 10:00"
click at [914, 620] on div "Клиент Контактное лицо [PERSON_NAME] ​ Телефон ​ Email ​ [PERSON_NAME]. лицо (М…" at bounding box center [1074, 309] width 1017 height 760
click at [682, 731] on span "Сохранить" at bounding box center [679, 737] width 49 height 12
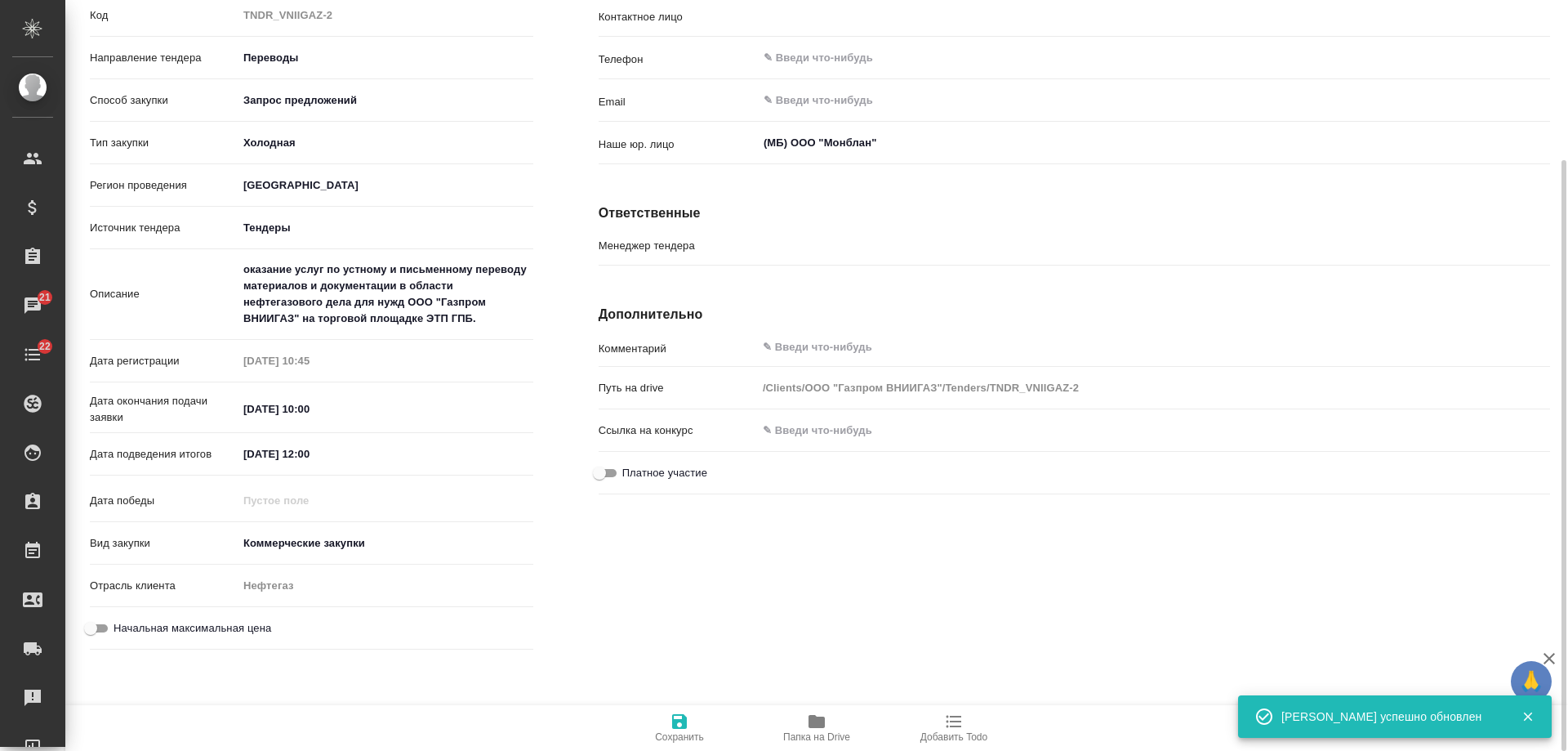
type input "[PERSON_NAME]"
type input "Гудина Александра"
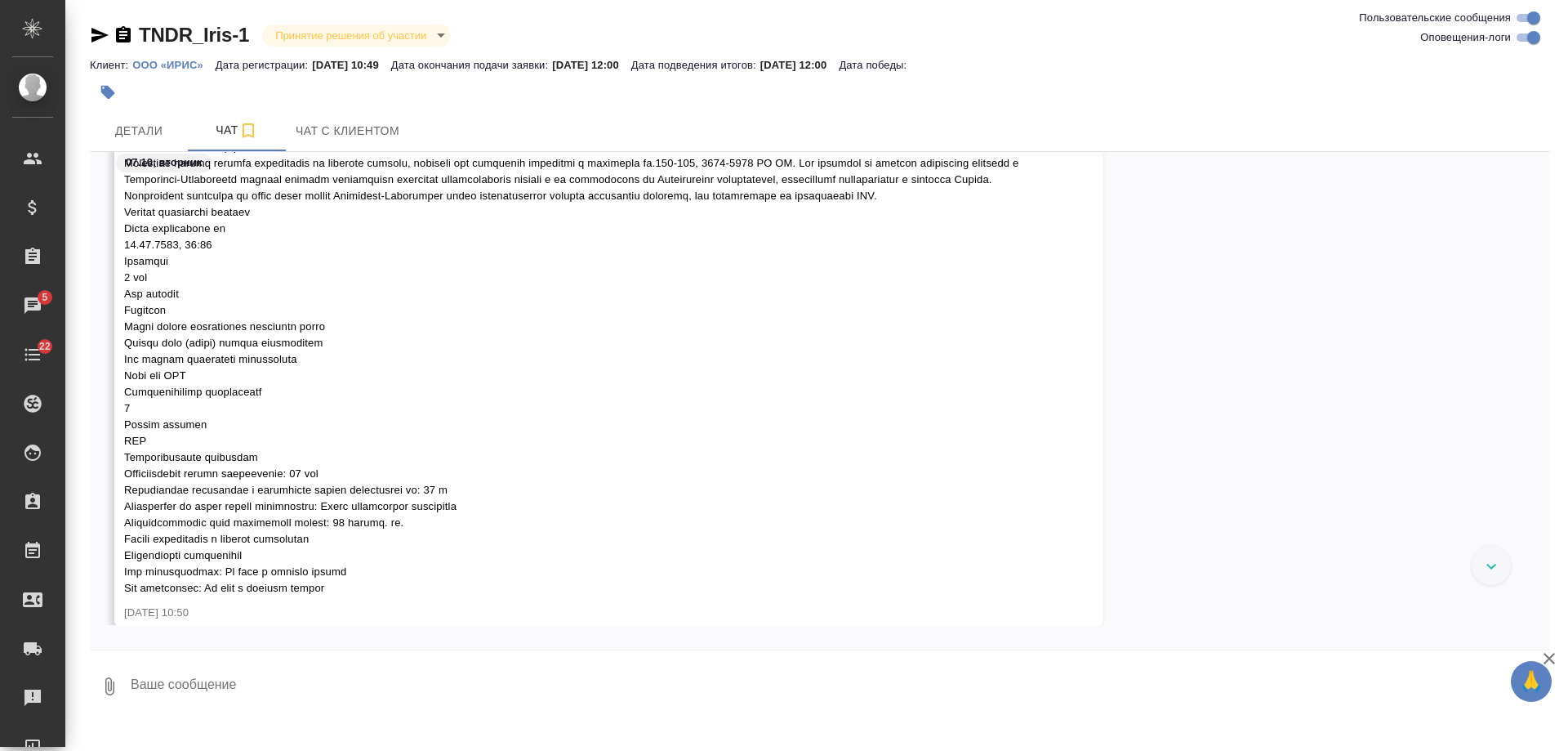
scroll to position [747, 0]
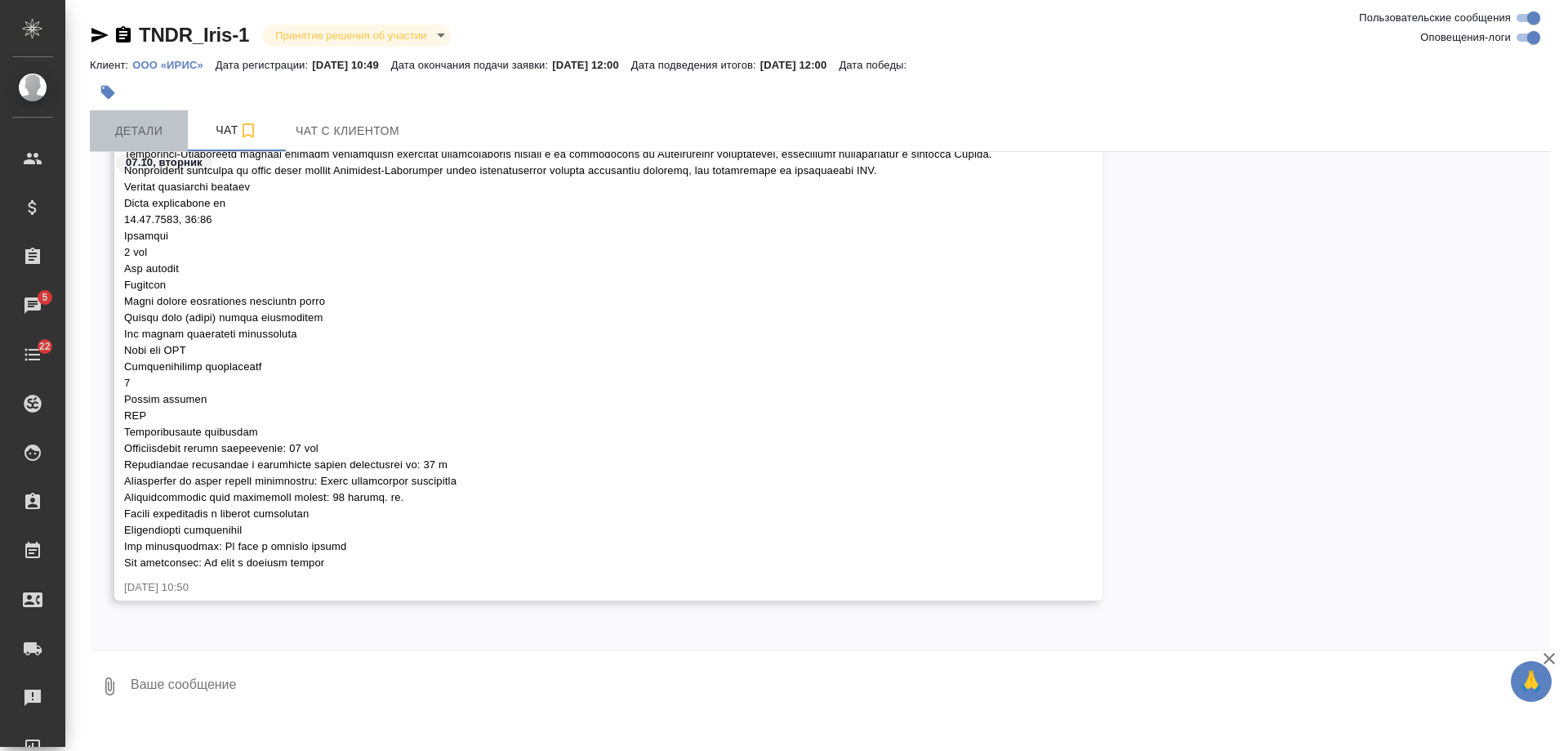
click at [132, 128] on span "Детали" at bounding box center [138, 130] width 78 height 20
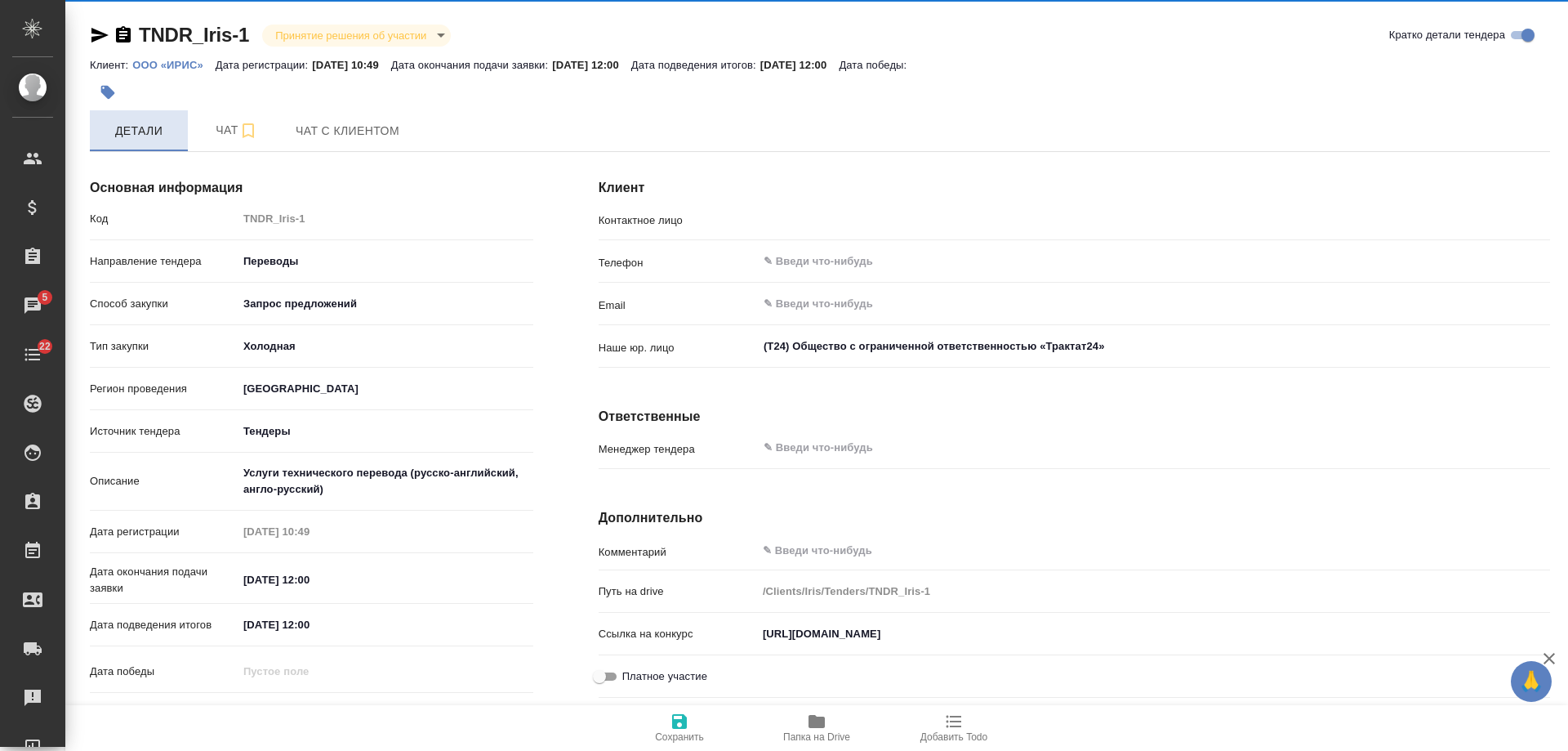
type input "Кухаренко Анастасия"
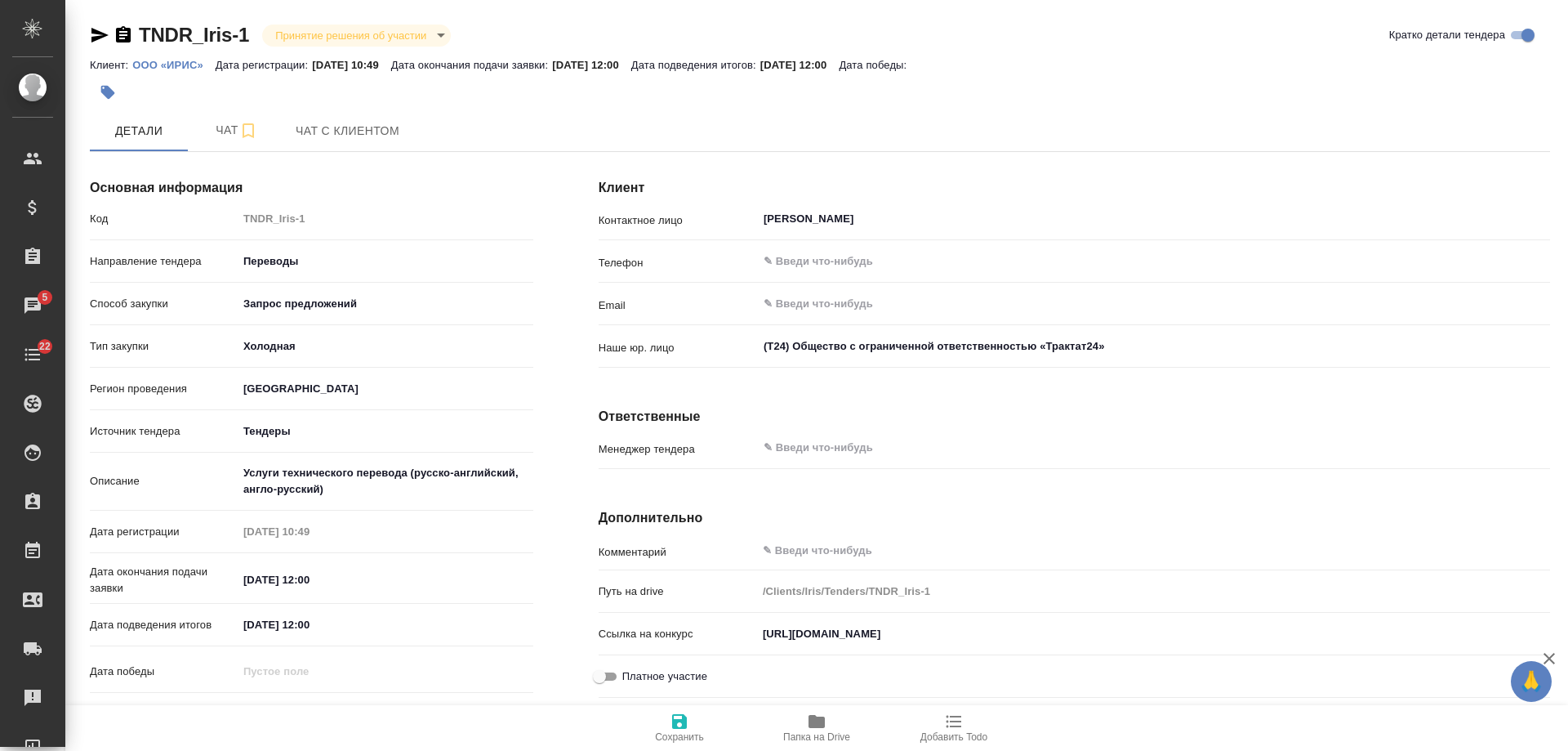
scroll to position [171, 0]
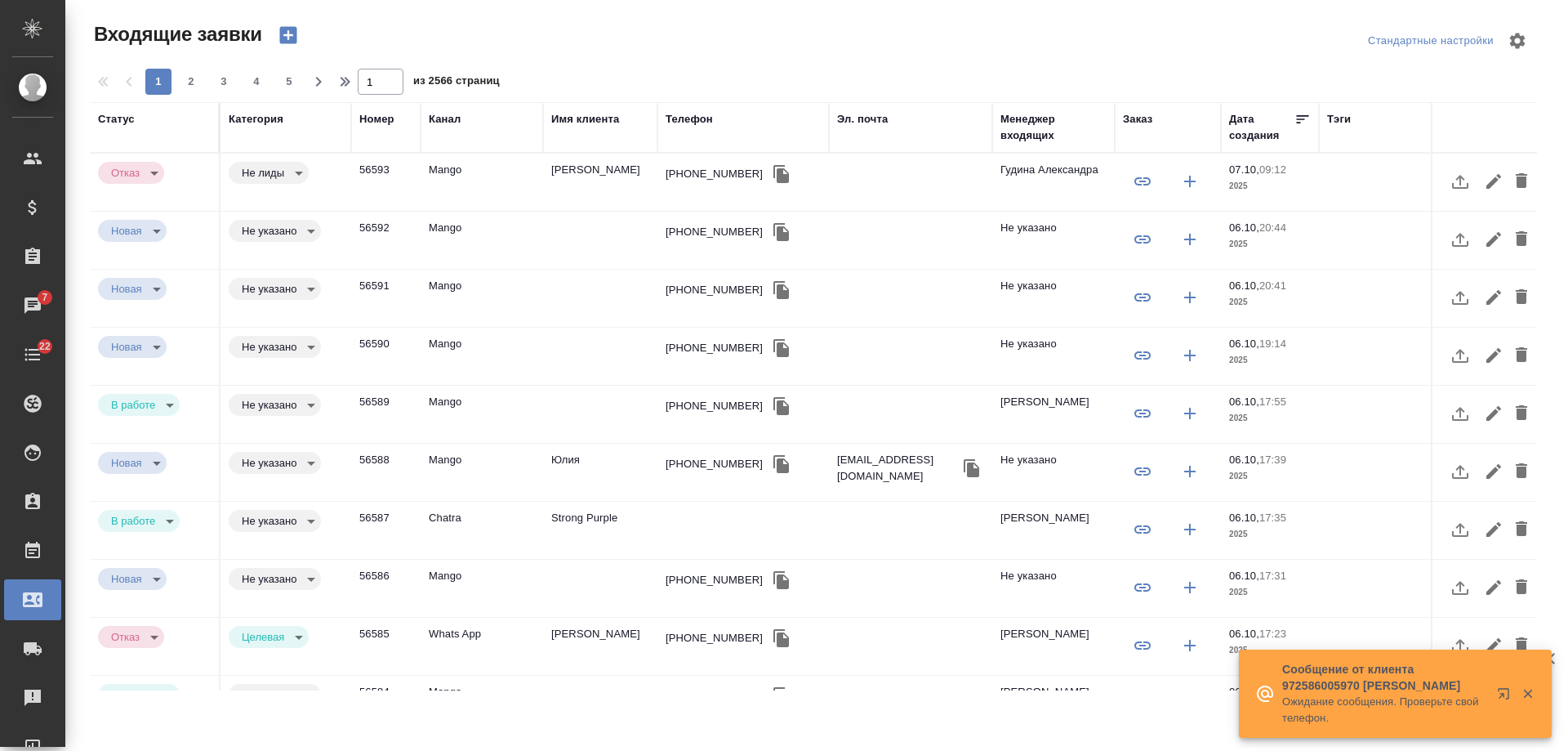
select select "RU"
click at [872, 118] on div "Эл. почта" at bounding box center [862, 119] width 51 height 16
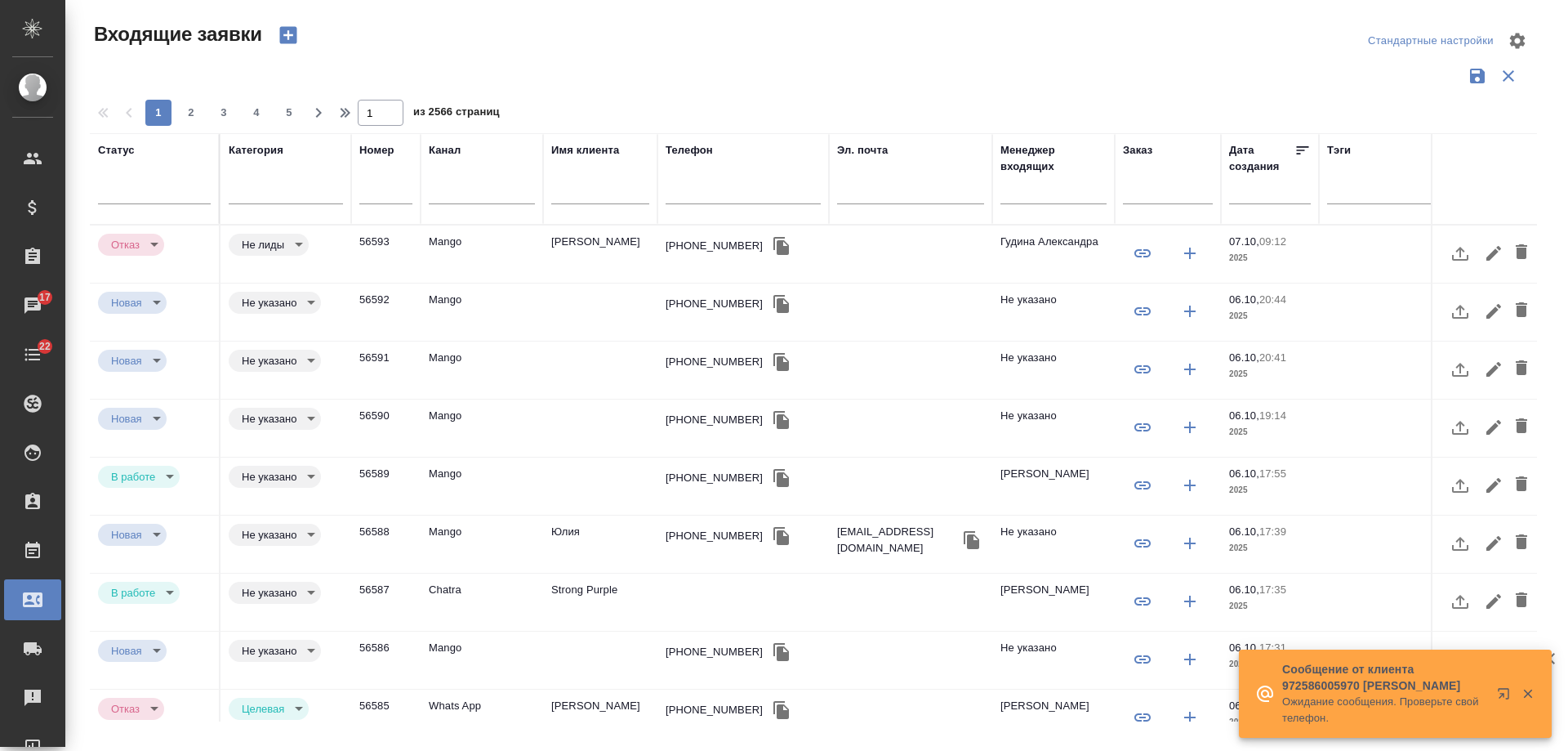
click at [742, 193] on input "text" at bounding box center [743, 192] width 155 height 20
paste input "79629674918"
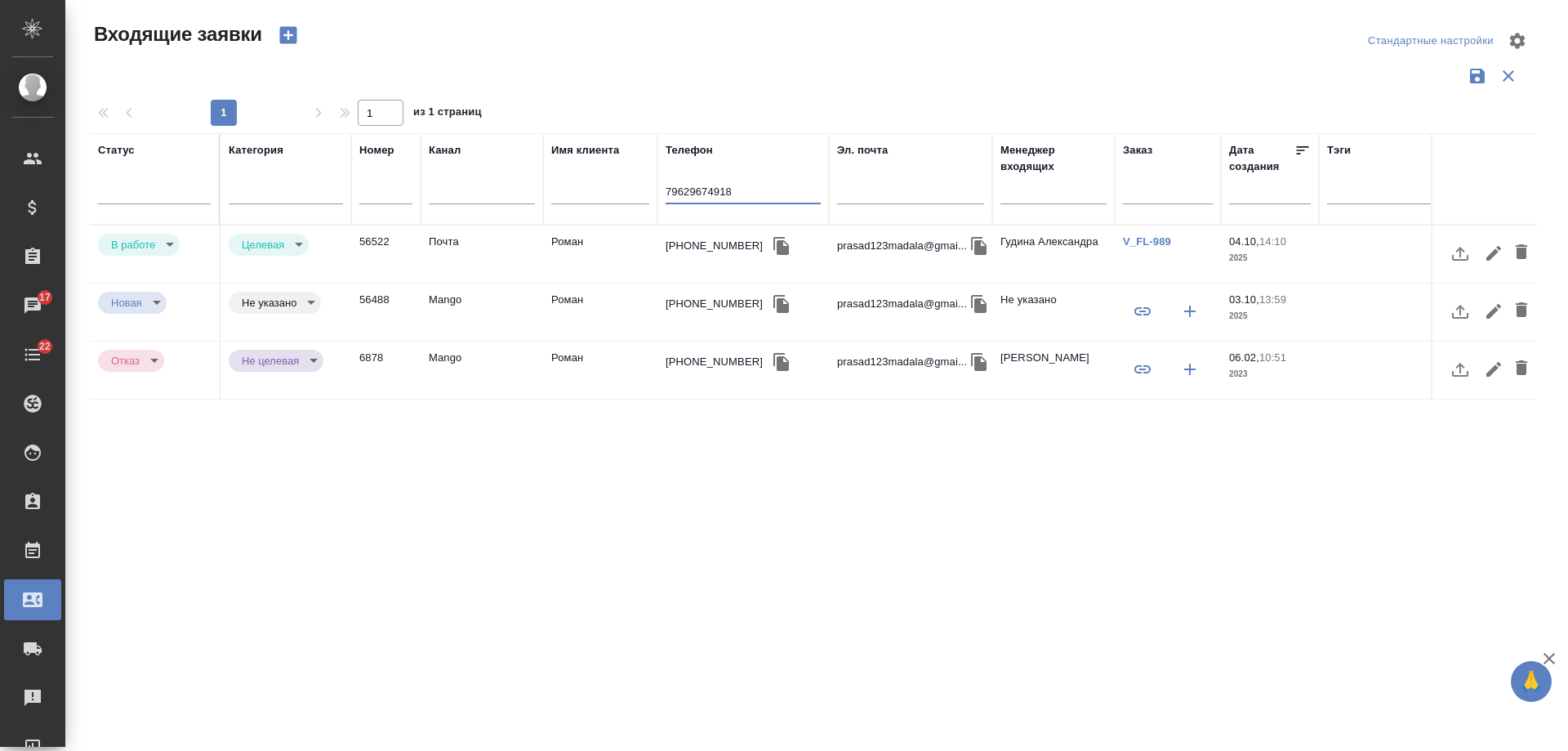
type input "79629674918"
click at [1148, 240] on link "V_FL-989" at bounding box center [1147, 241] width 48 height 12
drag, startPoint x: 765, startPoint y: 192, endPoint x: 541, endPoint y: 192, distance: 224.0
click at [541, 192] on tr "Статус [PERSON_NAME] Имя клиента Телефон [PHONE_NUMBER] Эл. почта Менеджер вход…" at bounding box center [1039, 178] width 1900 height 91
click at [604, 356] on td "Роман" at bounding box center [600, 370] width 114 height 58
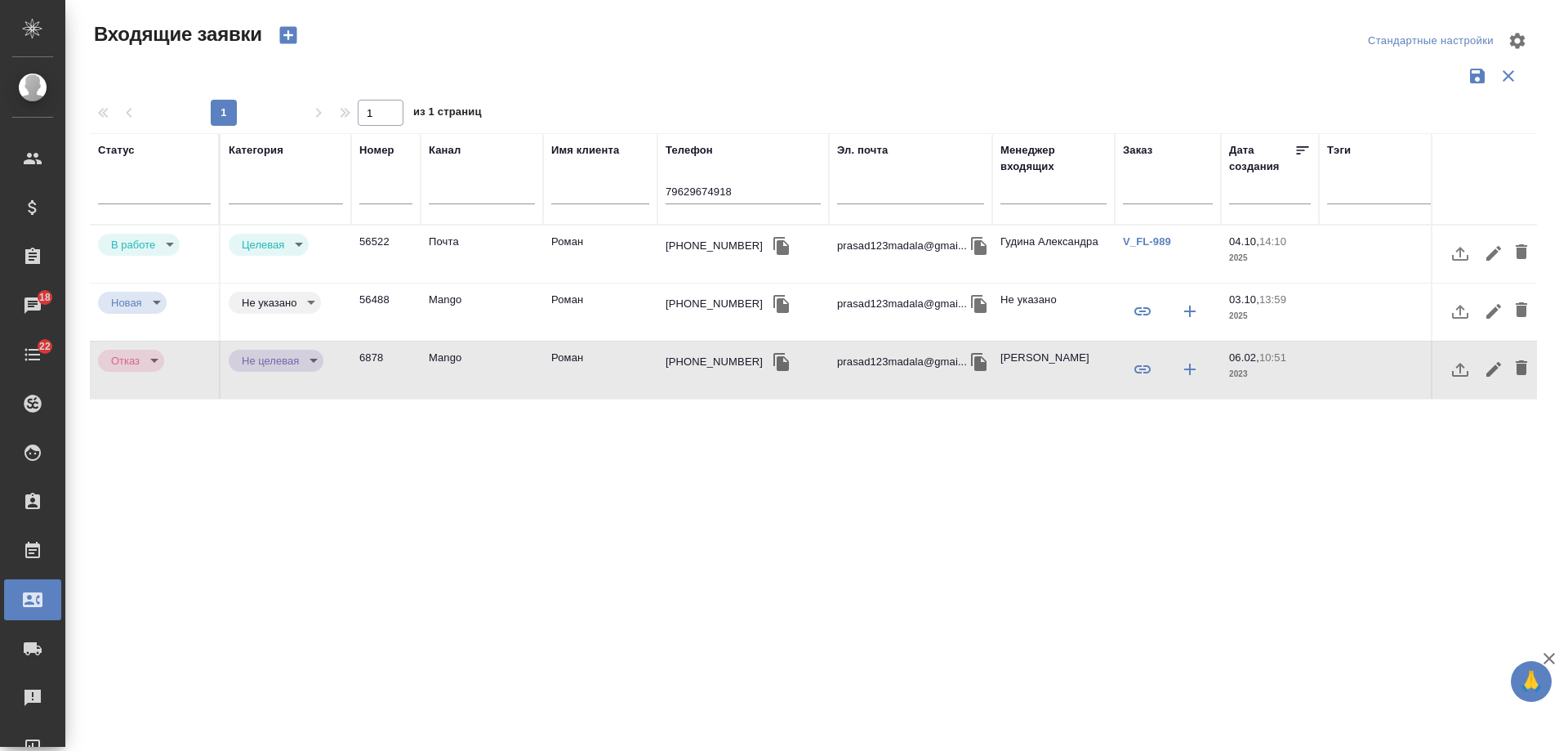
click at [604, 356] on td "Роман" at bounding box center [600, 370] width 114 height 58
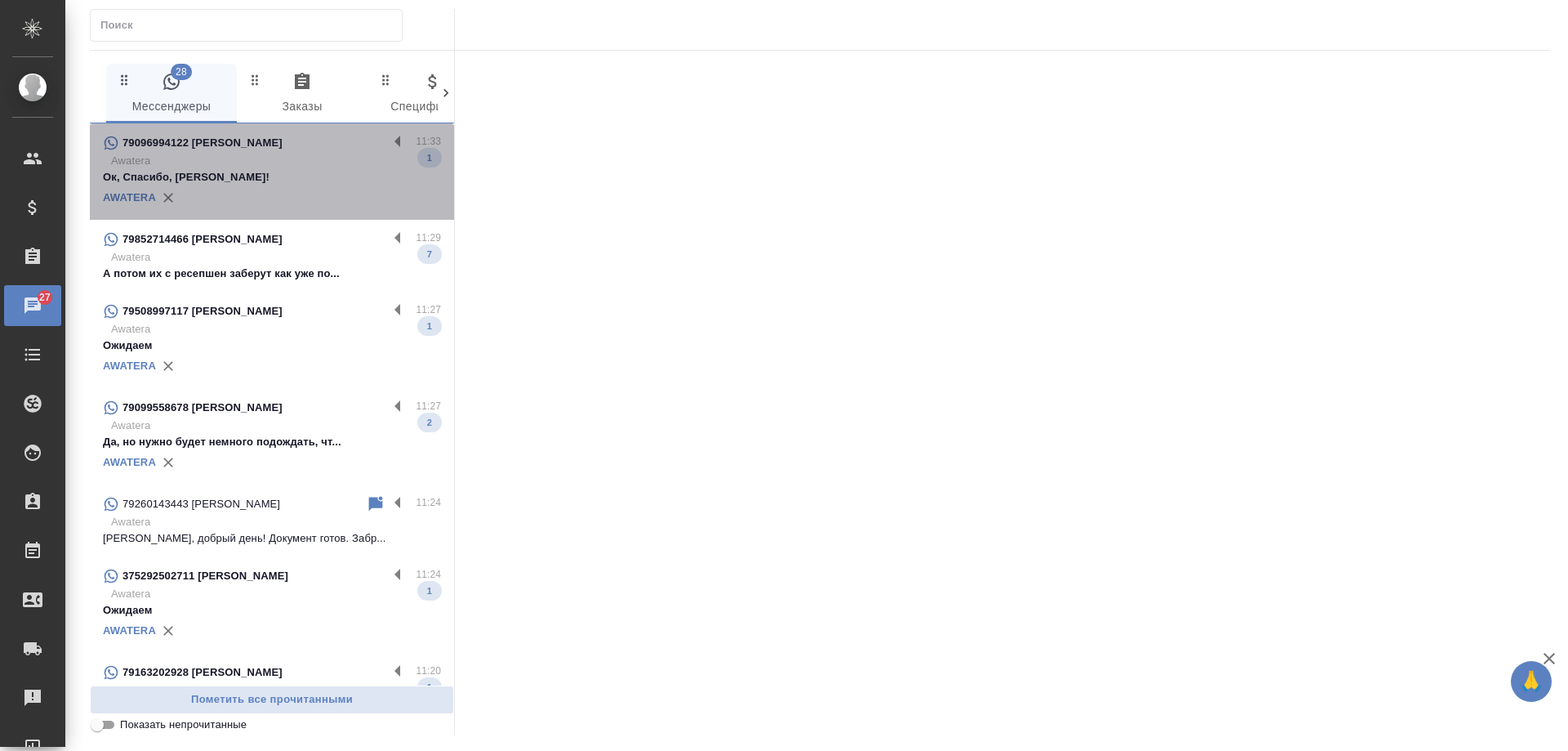
click at [319, 165] on p "Awatera" at bounding box center [276, 160] width 330 height 16
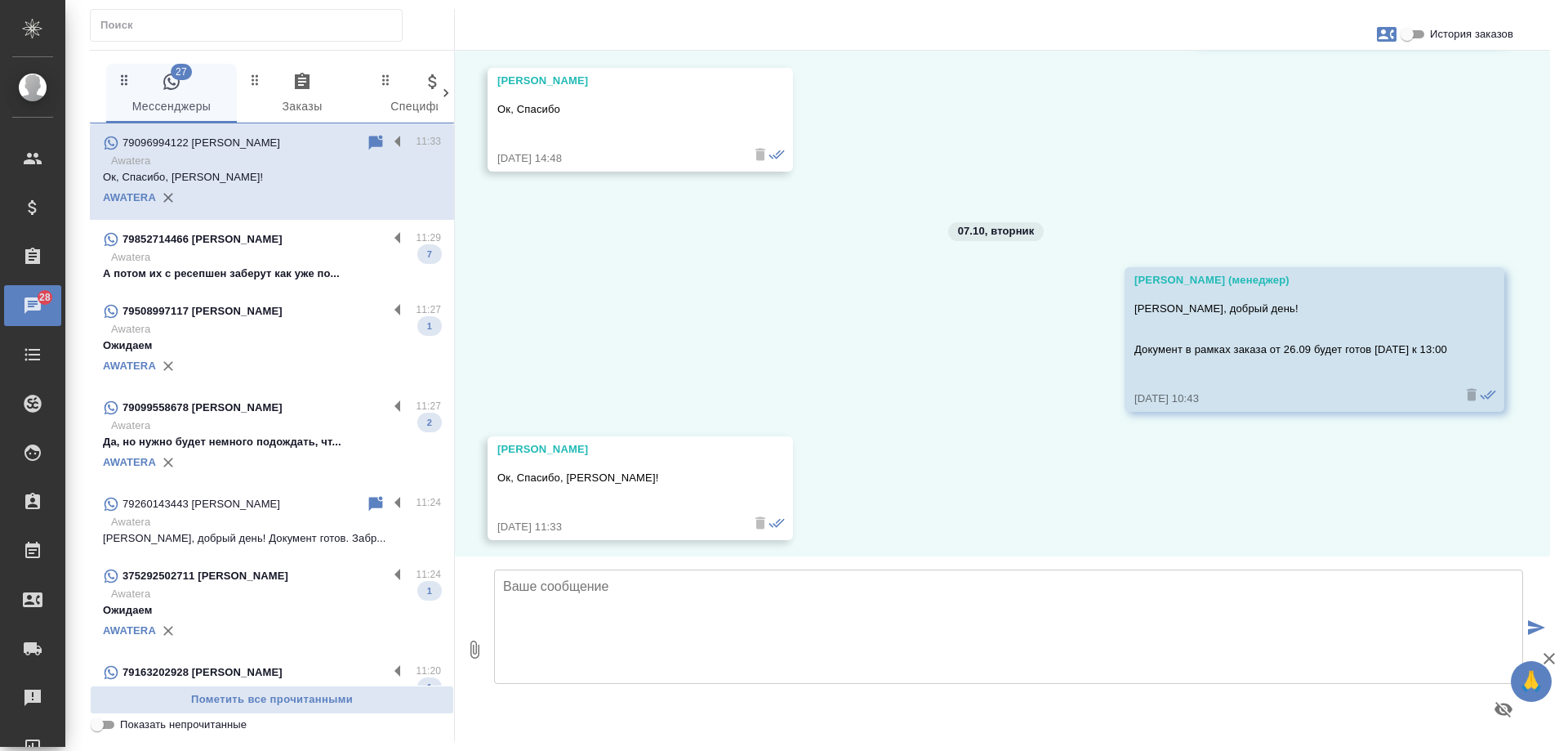
scroll to position [5286, 0]
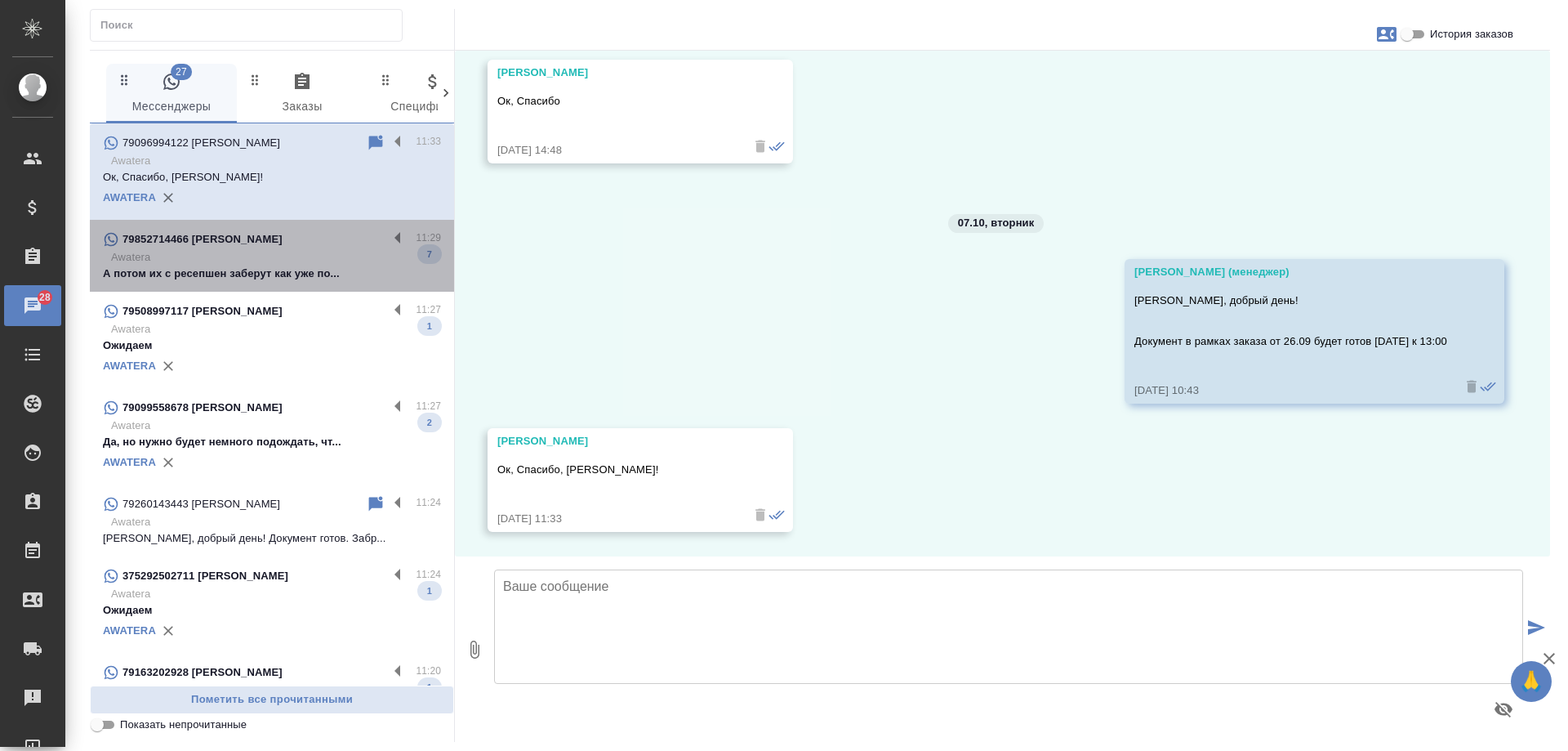
click at [321, 261] on p "Awatera" at bounding box center [276, 257] width 330 height 16
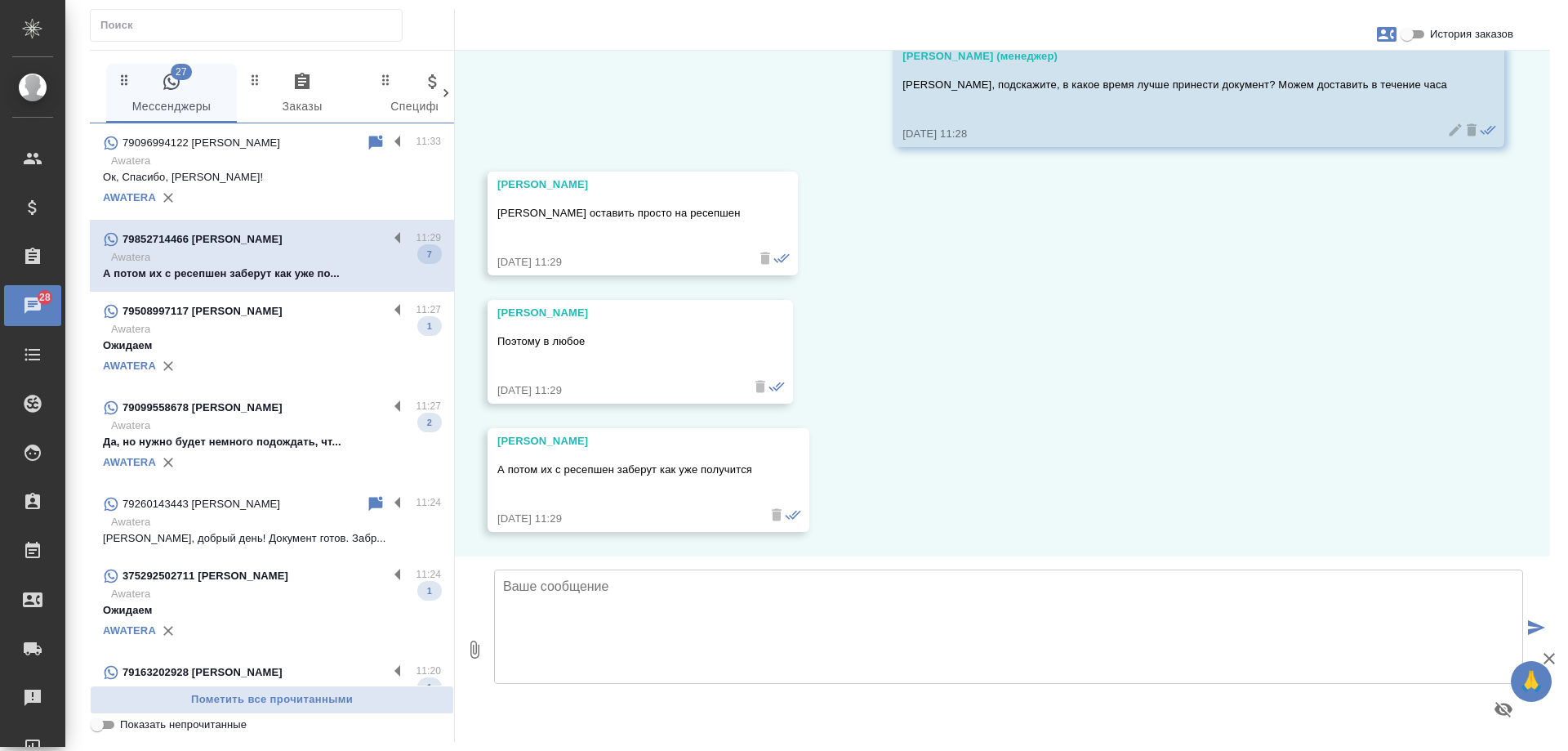
scroll to position [28543, 0]
click at [339, 327] on p "Awatera" at bounding box center [276, 329] width 330 height 16
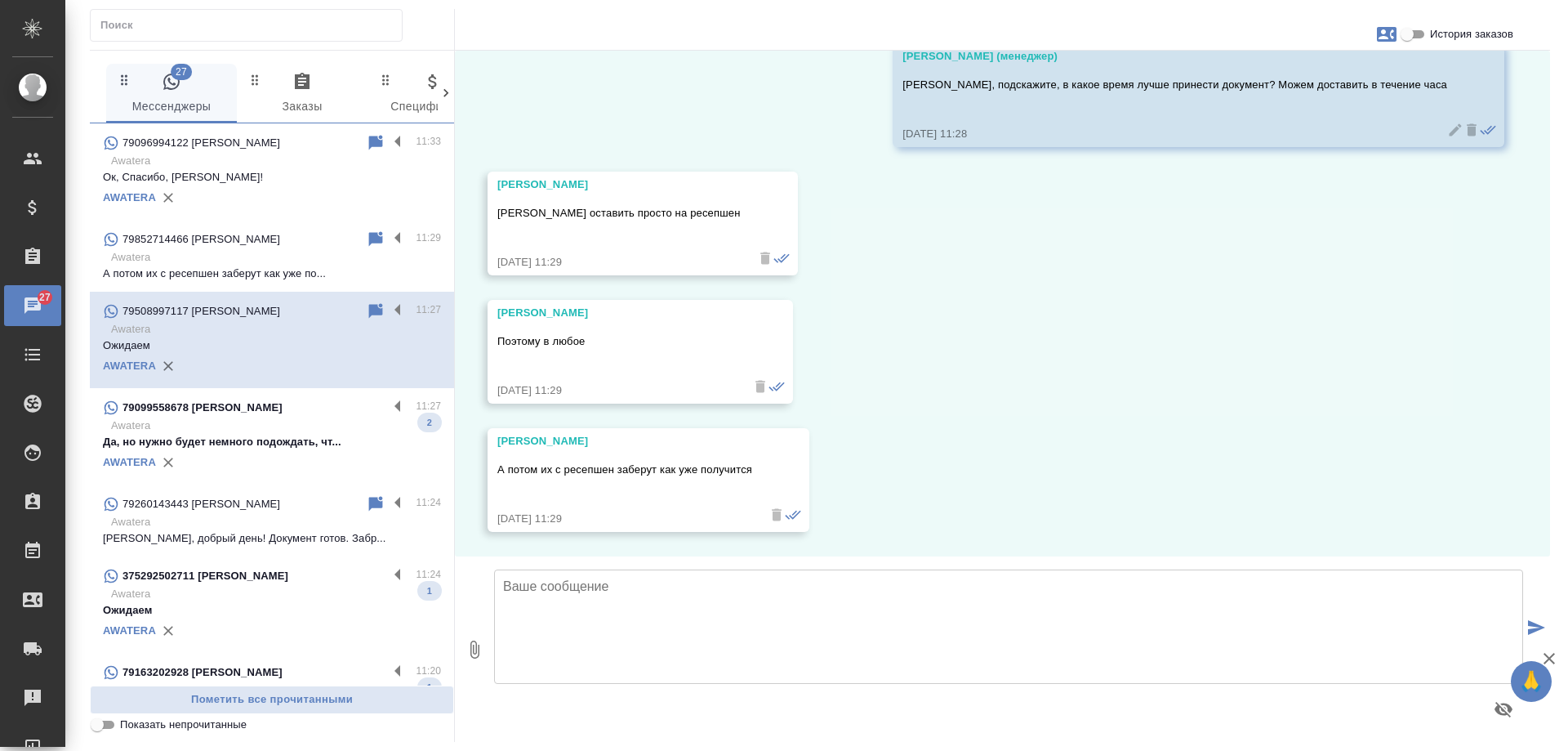
click at [306, 434] on p "Awatera" at bounding box center [276, 426] width 330 height 16
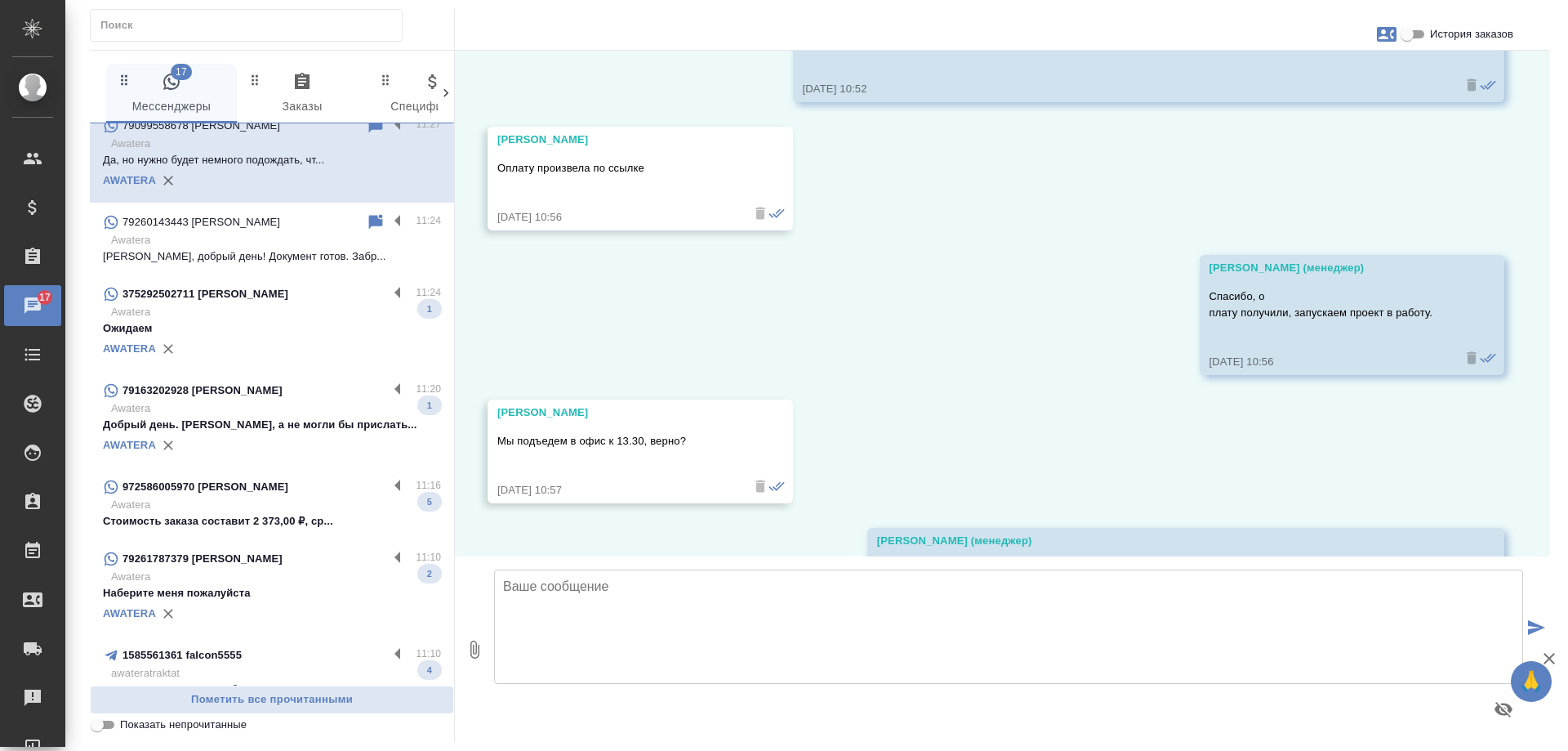
scroll to position [327, 0]
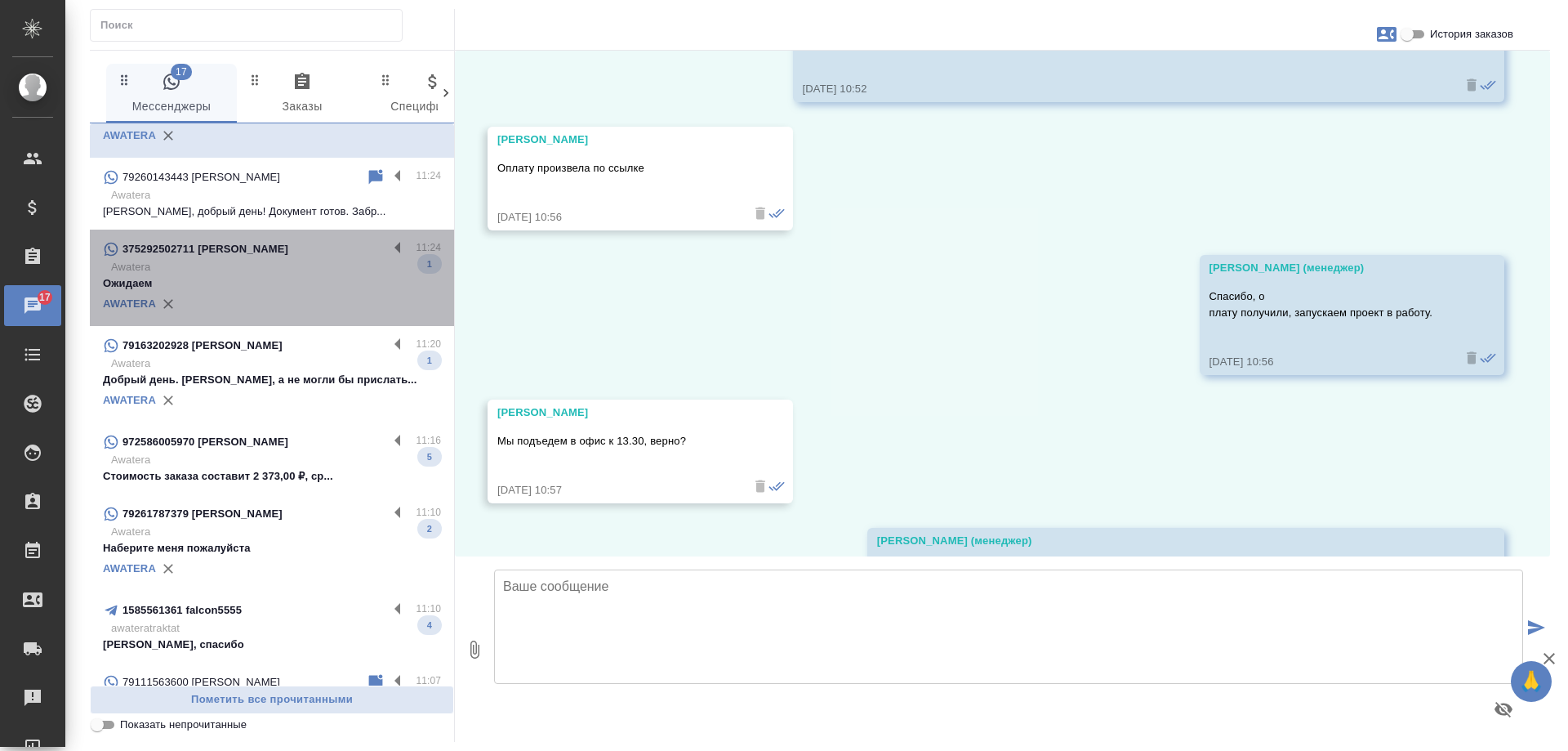
click at [297, 259] on div "375292502711 Юрий Нестерович" at bounding box center [246, 249] width 285 height 20
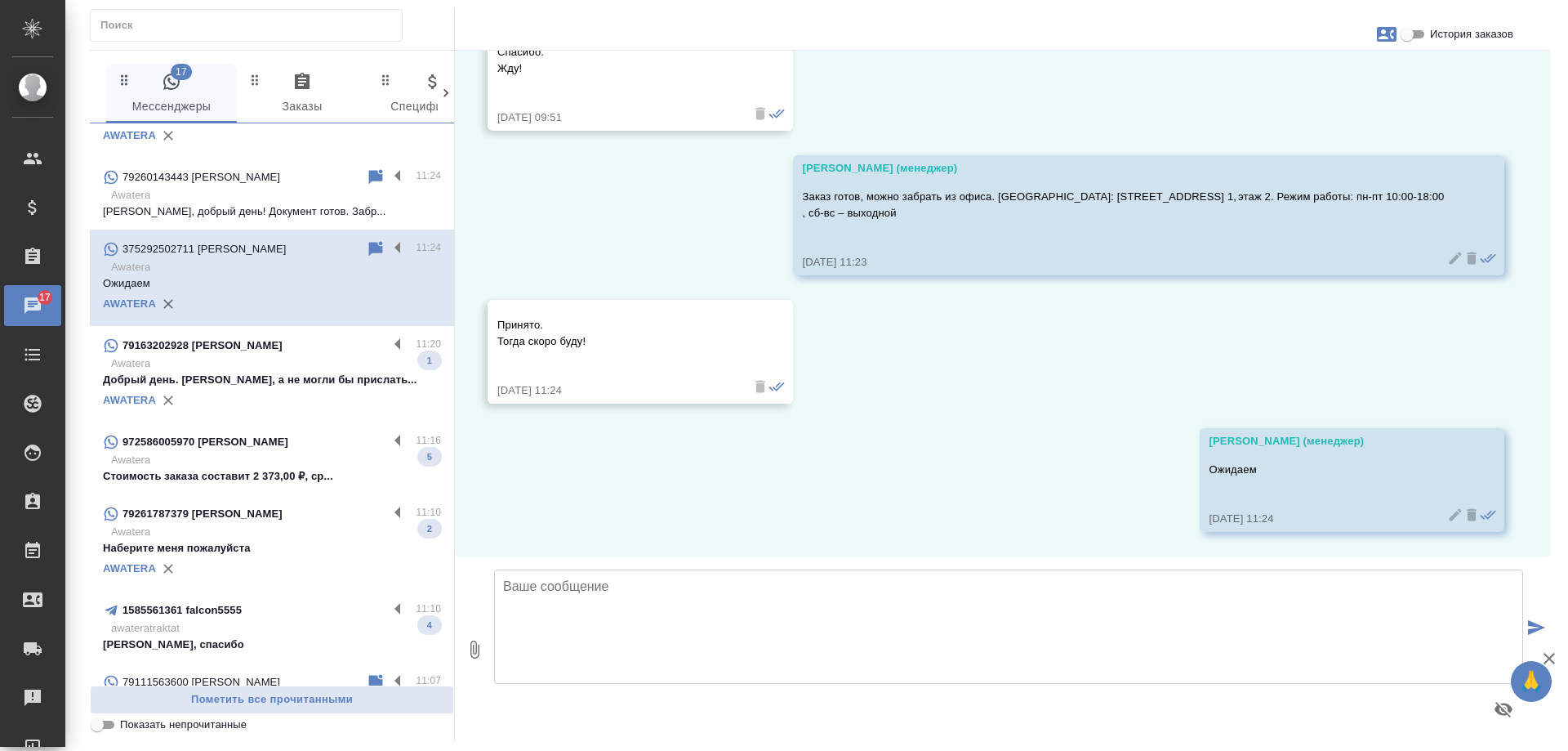
scroll to position [1383, 0]
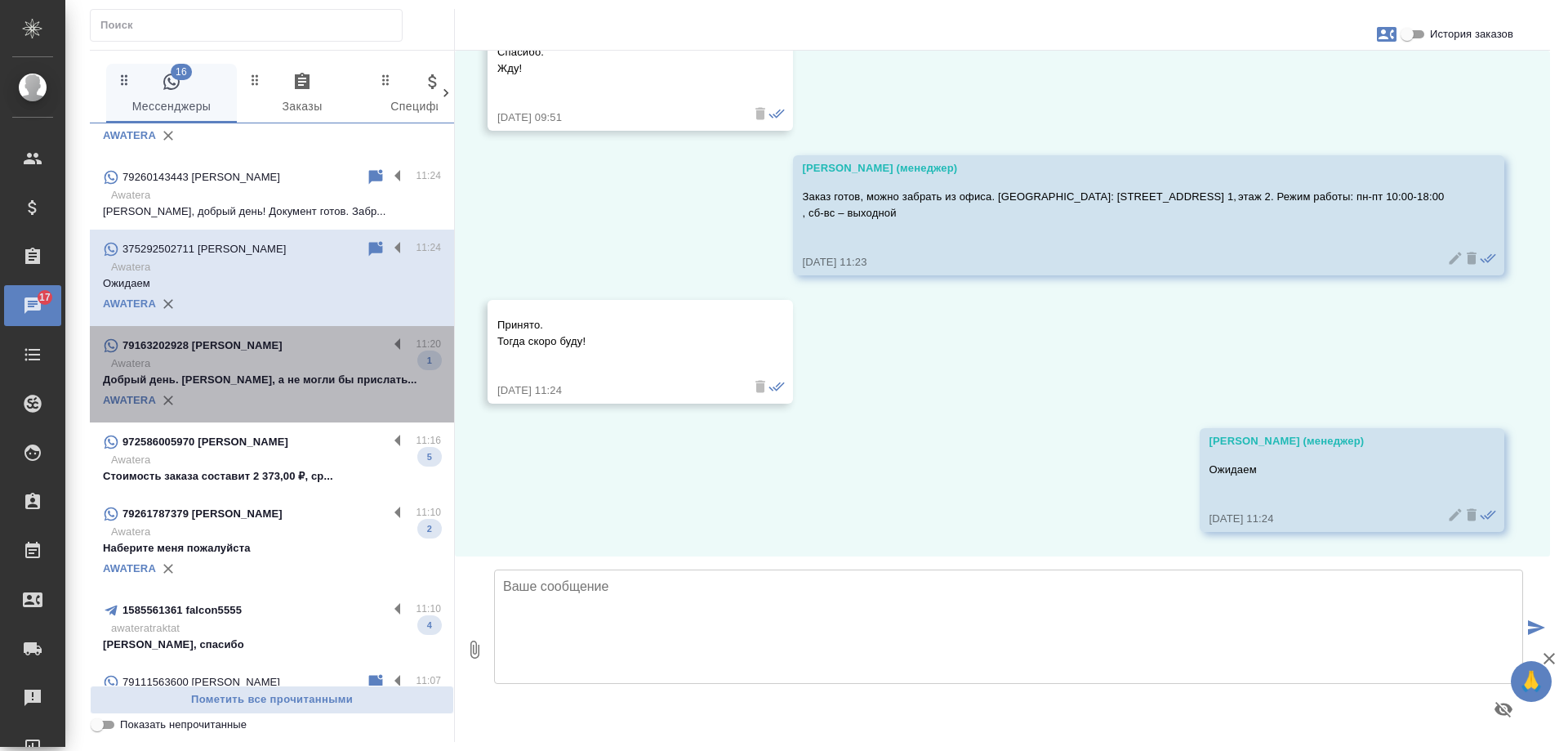
click at [309, 372] on p "Awatera" at bounding box center [276, 364] width 330 height 16
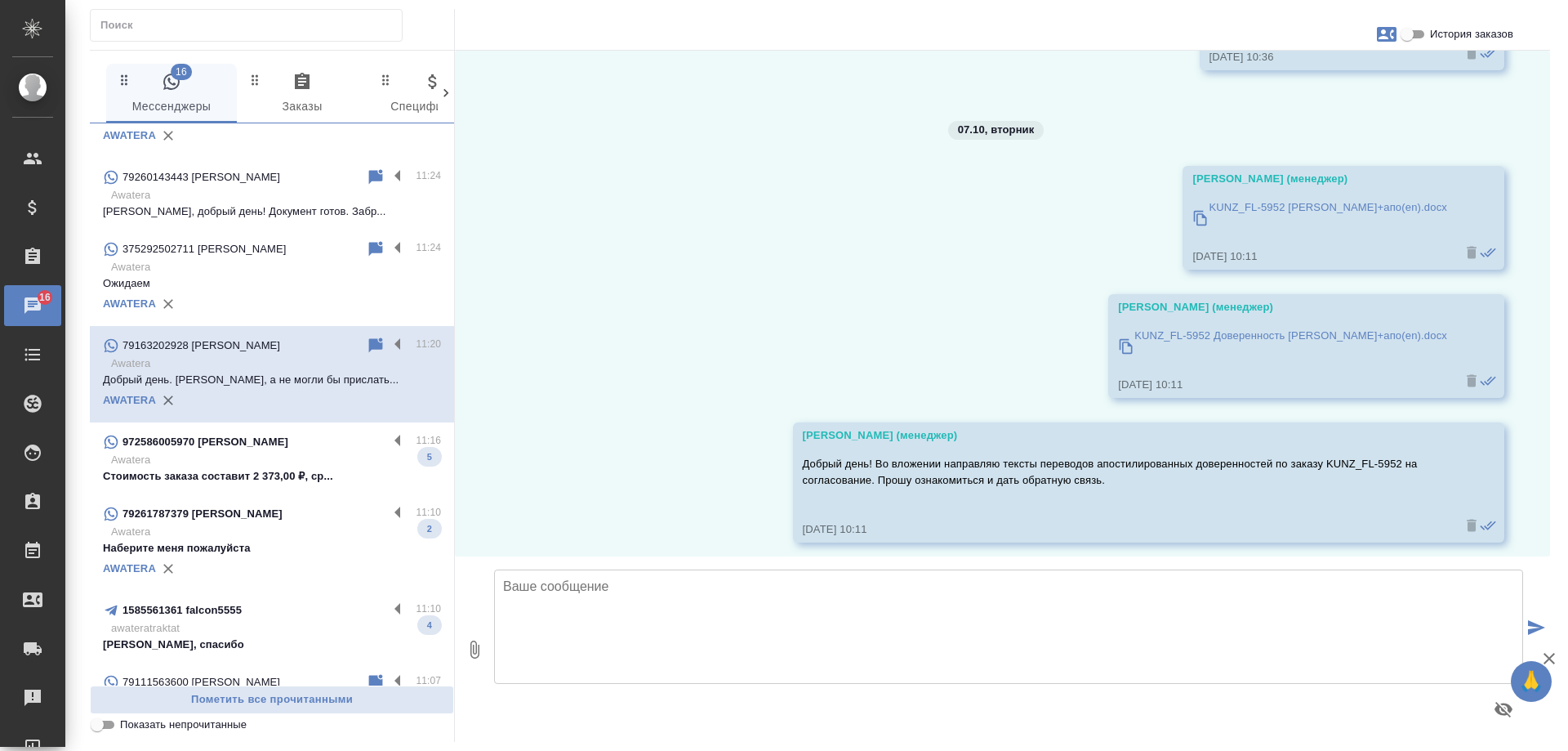
scroll to position [12661, 0]
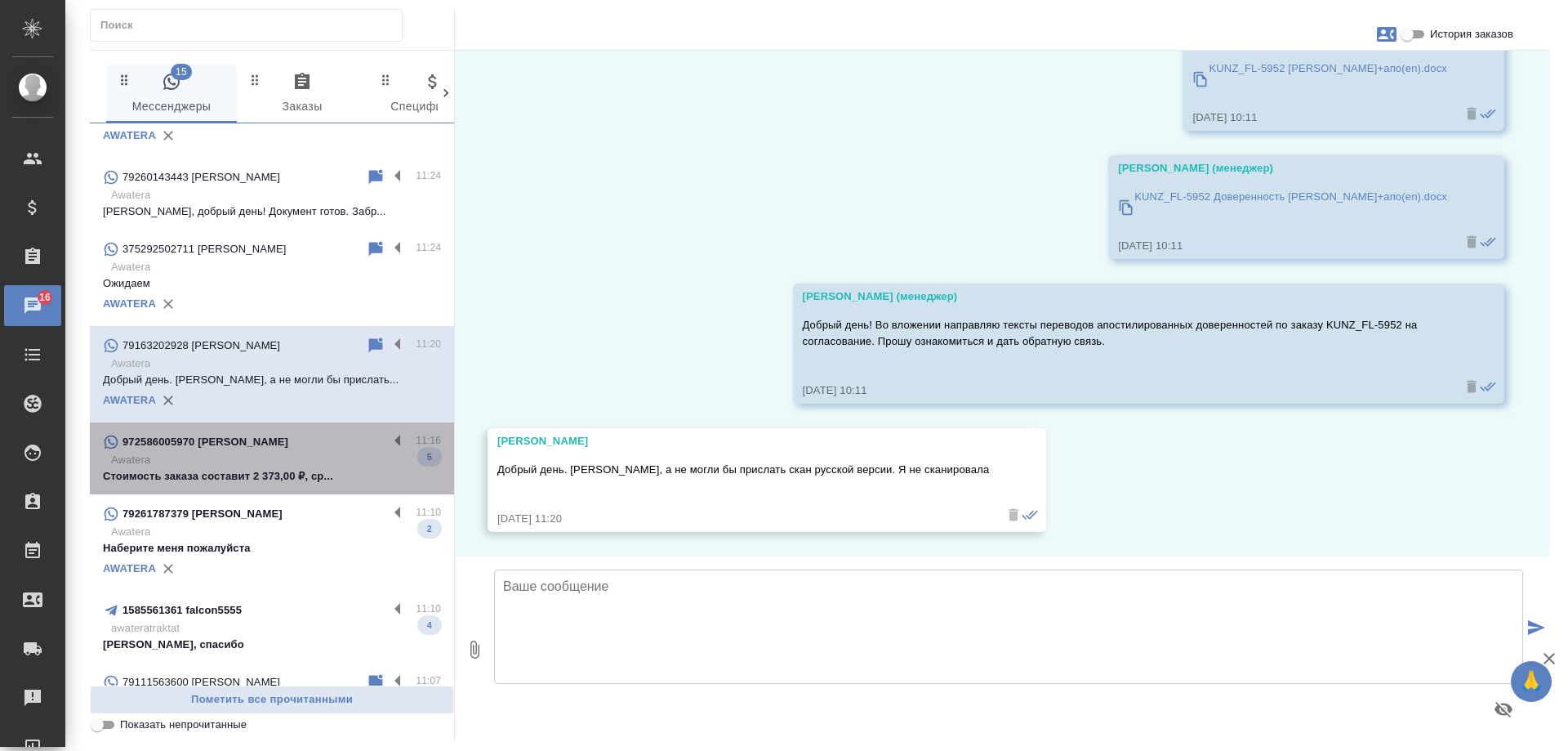
click at [307, 452] on div "972586005970 Ирина" at bounding box center [246, 442] width 285 height 20
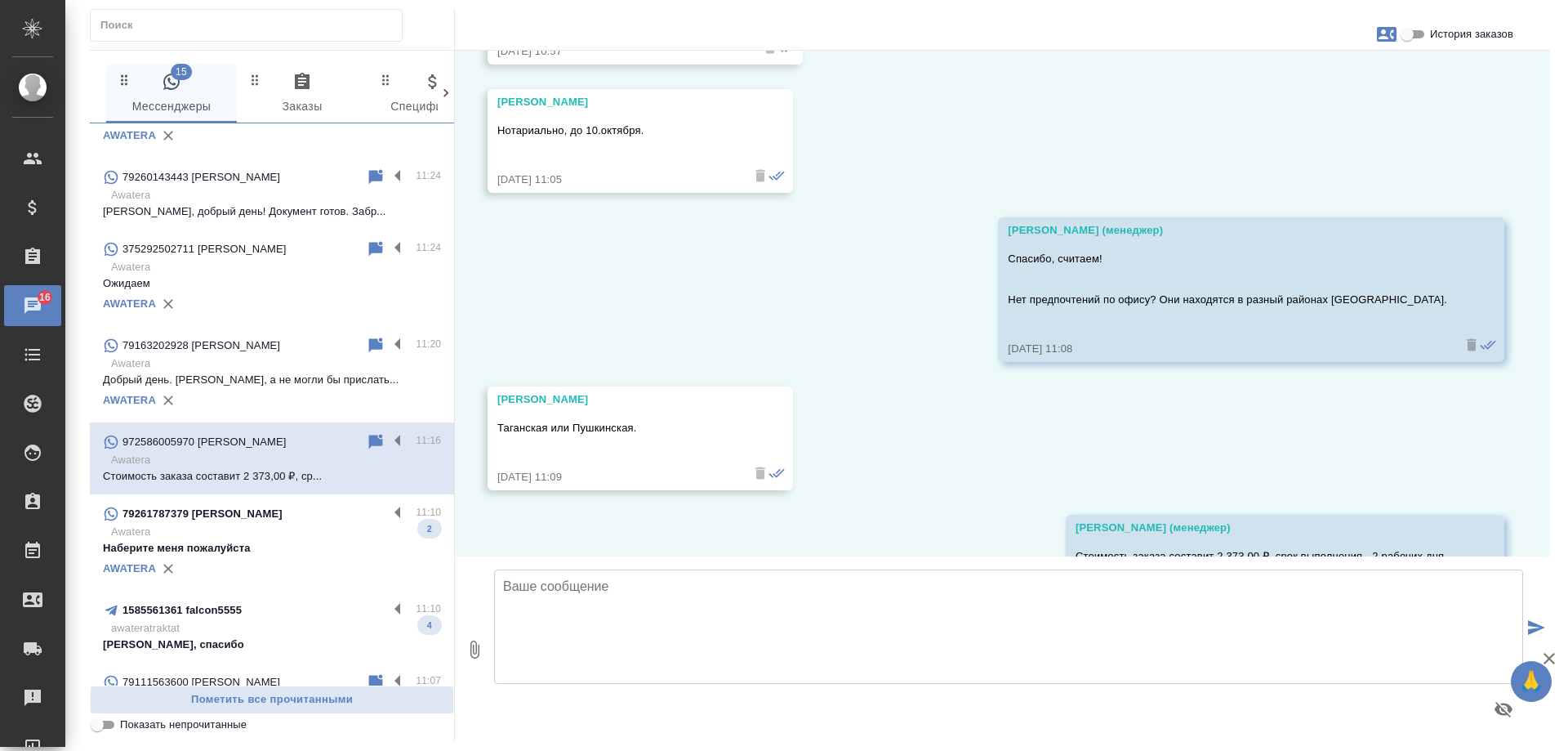
scroll to position [1078, 0]
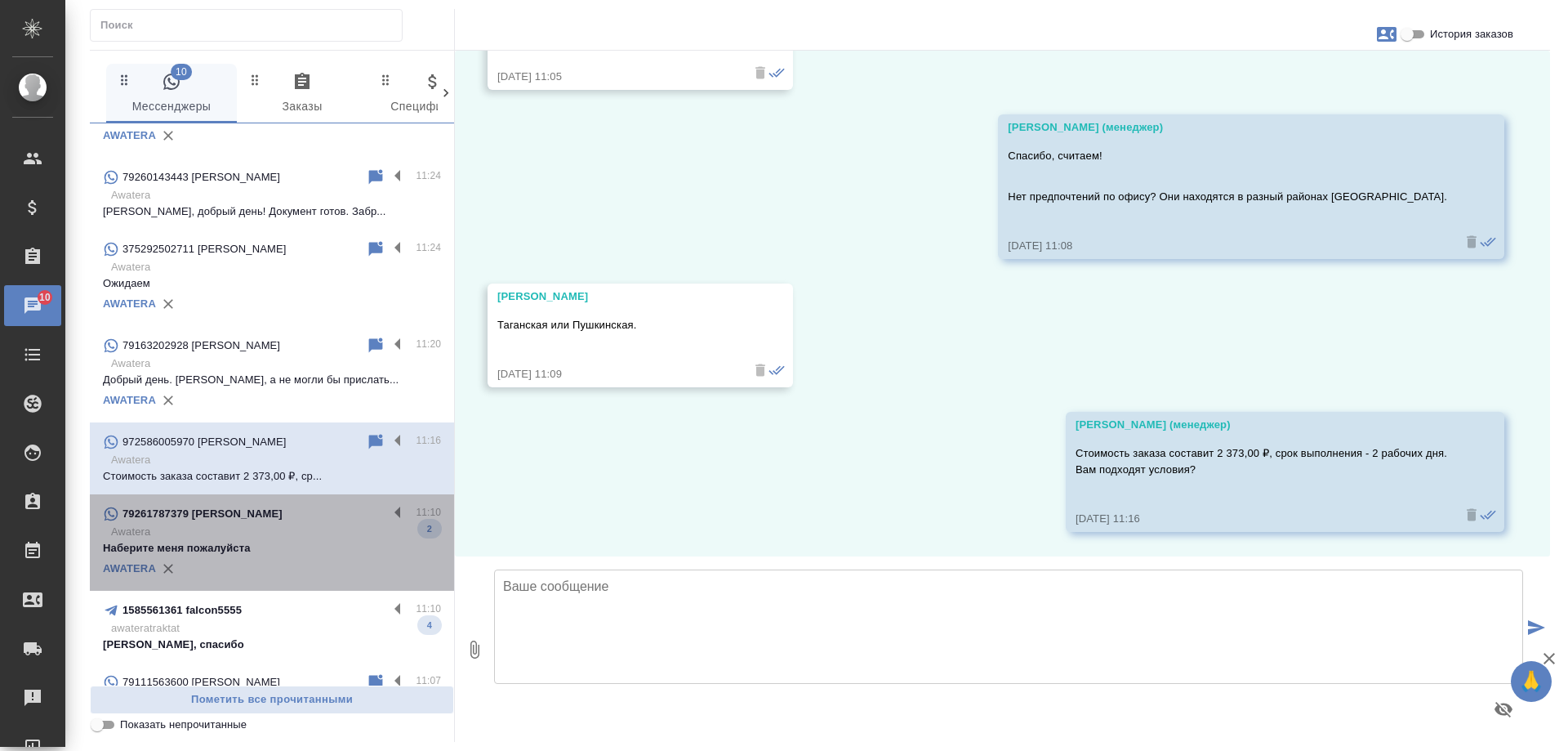
click at [282, 540] on p "Awatera" at bounding box center [276, 532] width 330 height 16
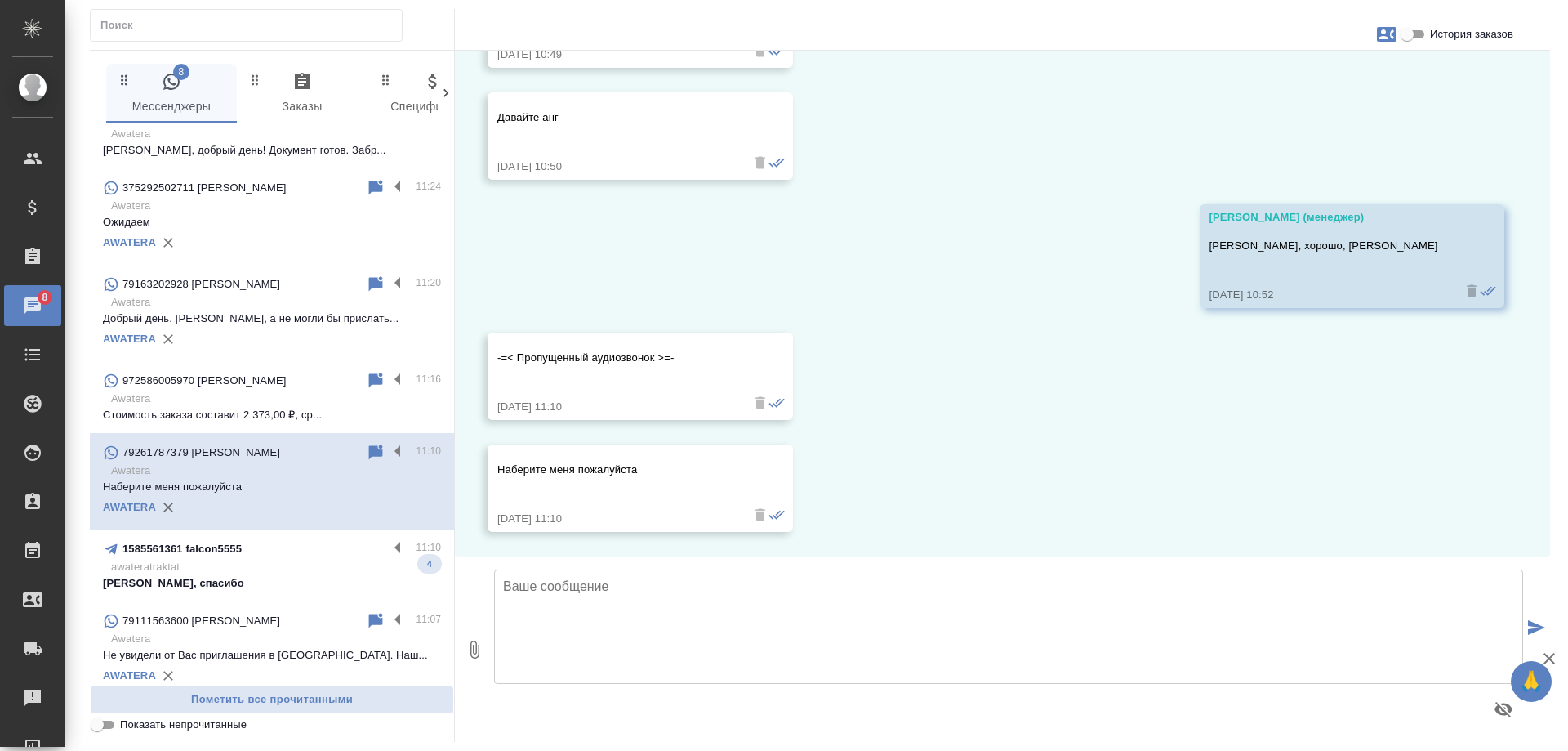
scroll to position [409, 0]
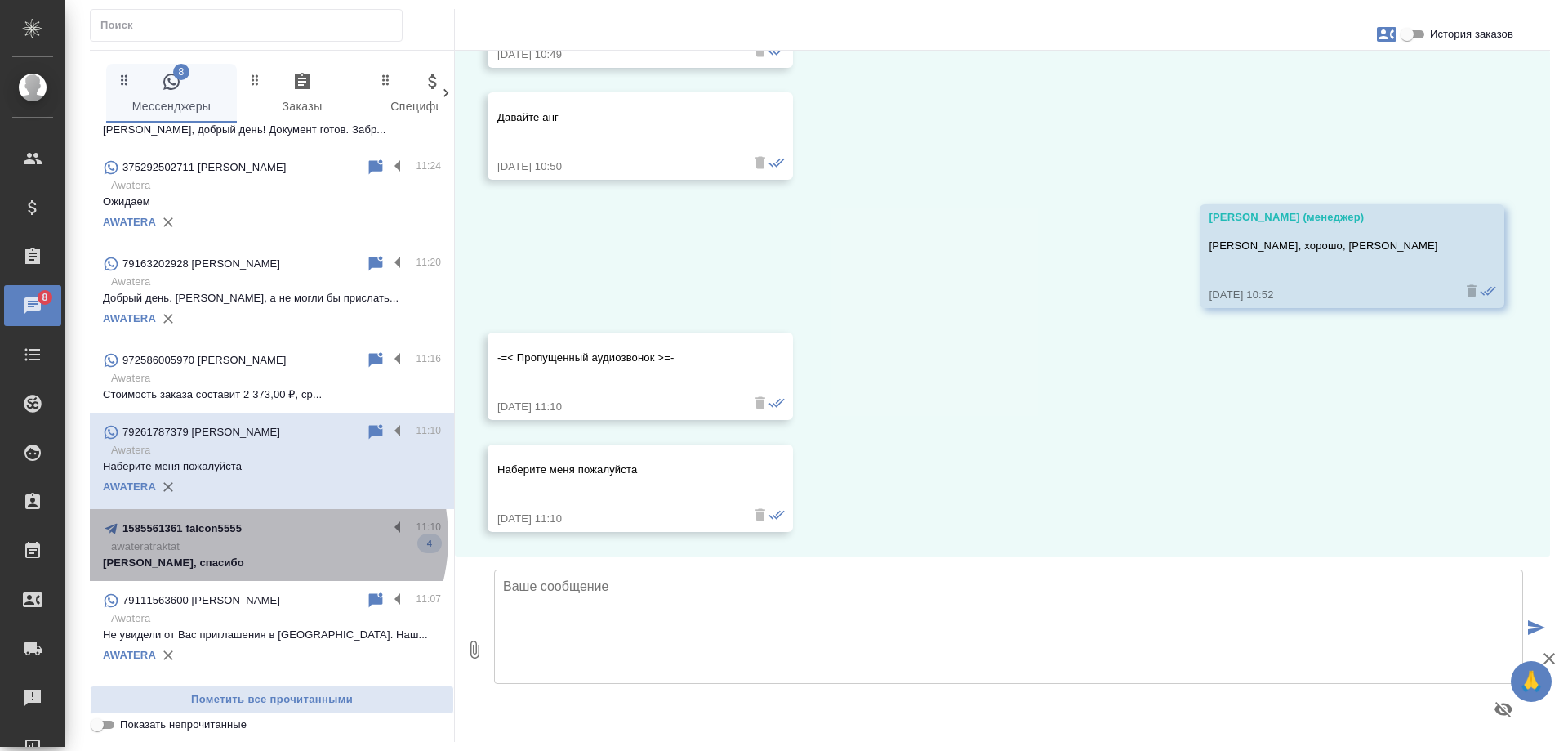
click at [264, 538] on div "1585561361 falcon5555" at bounding box center [246, 528] width 285 height 20
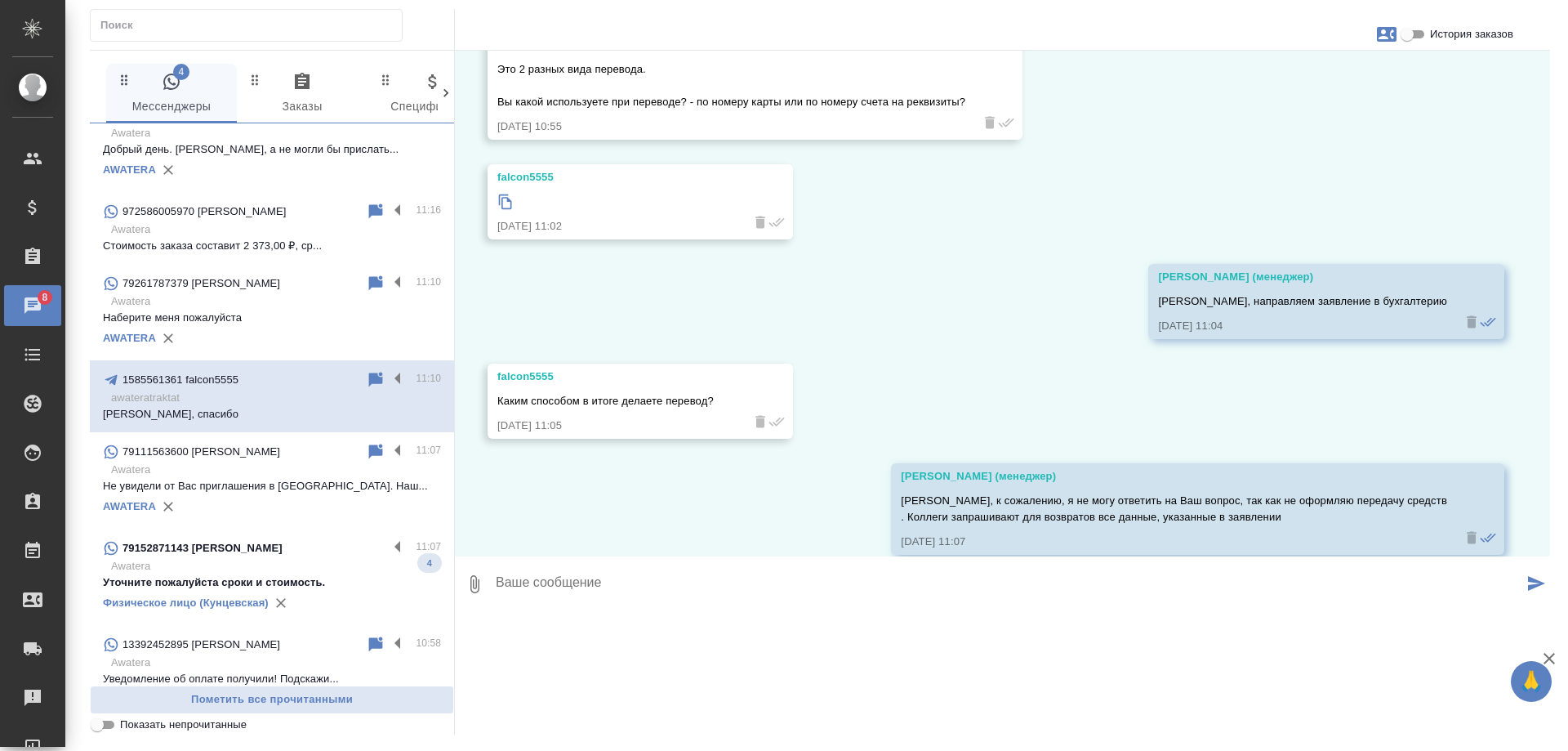
scroll to position [817, 0]
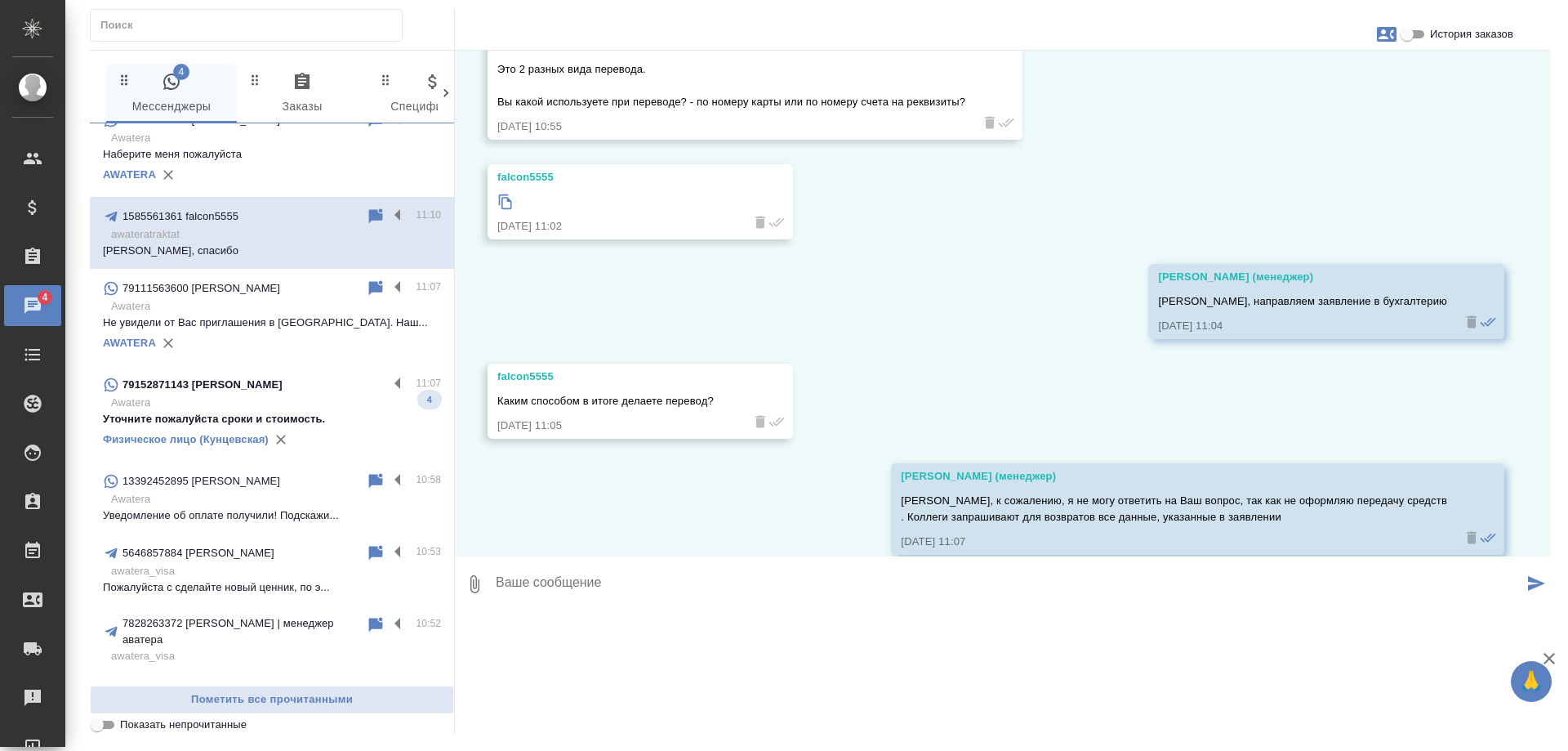
click at [328, 411] on p "Awatera" at bounding box center [276, 403] width 330 height 16
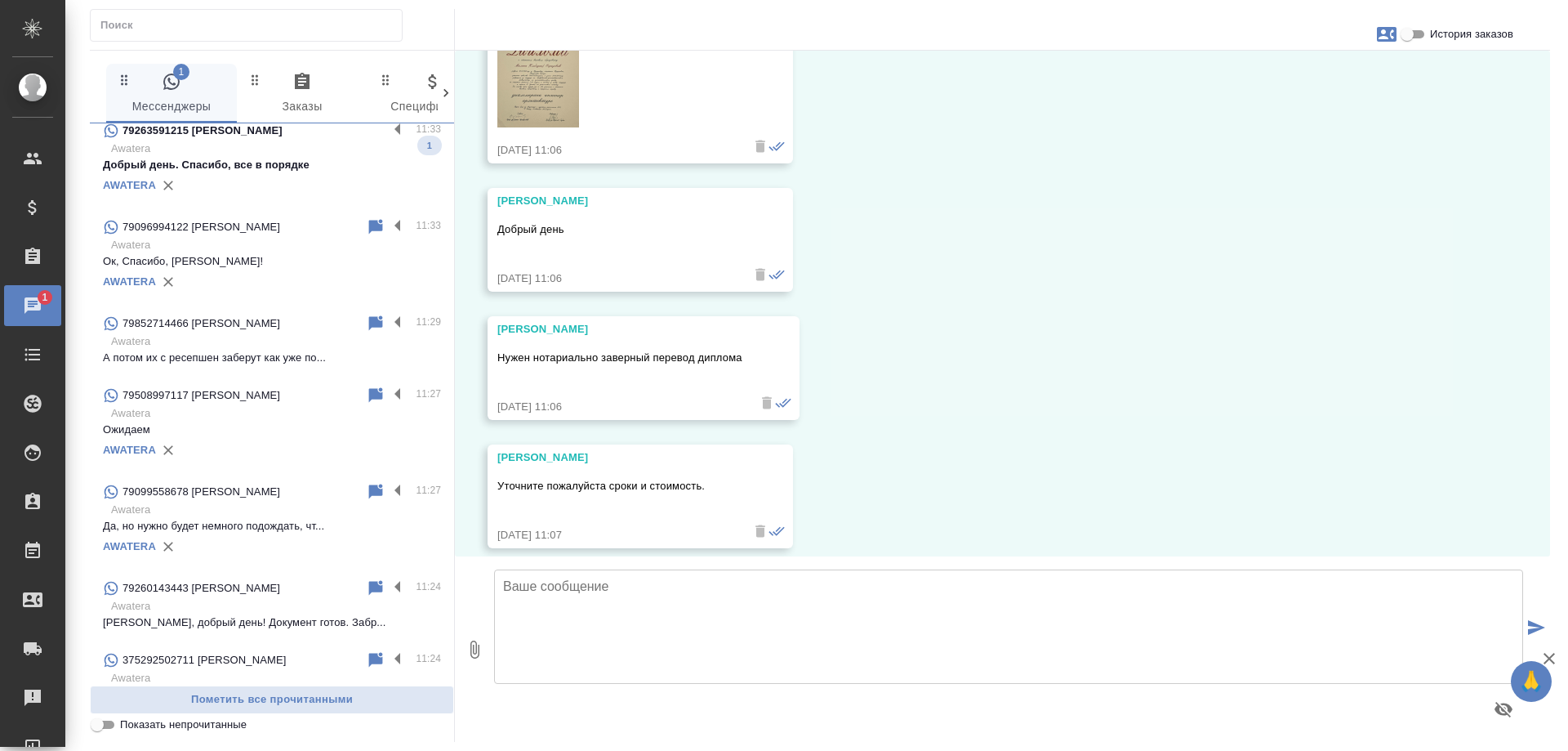
scroll to position [0, 0]
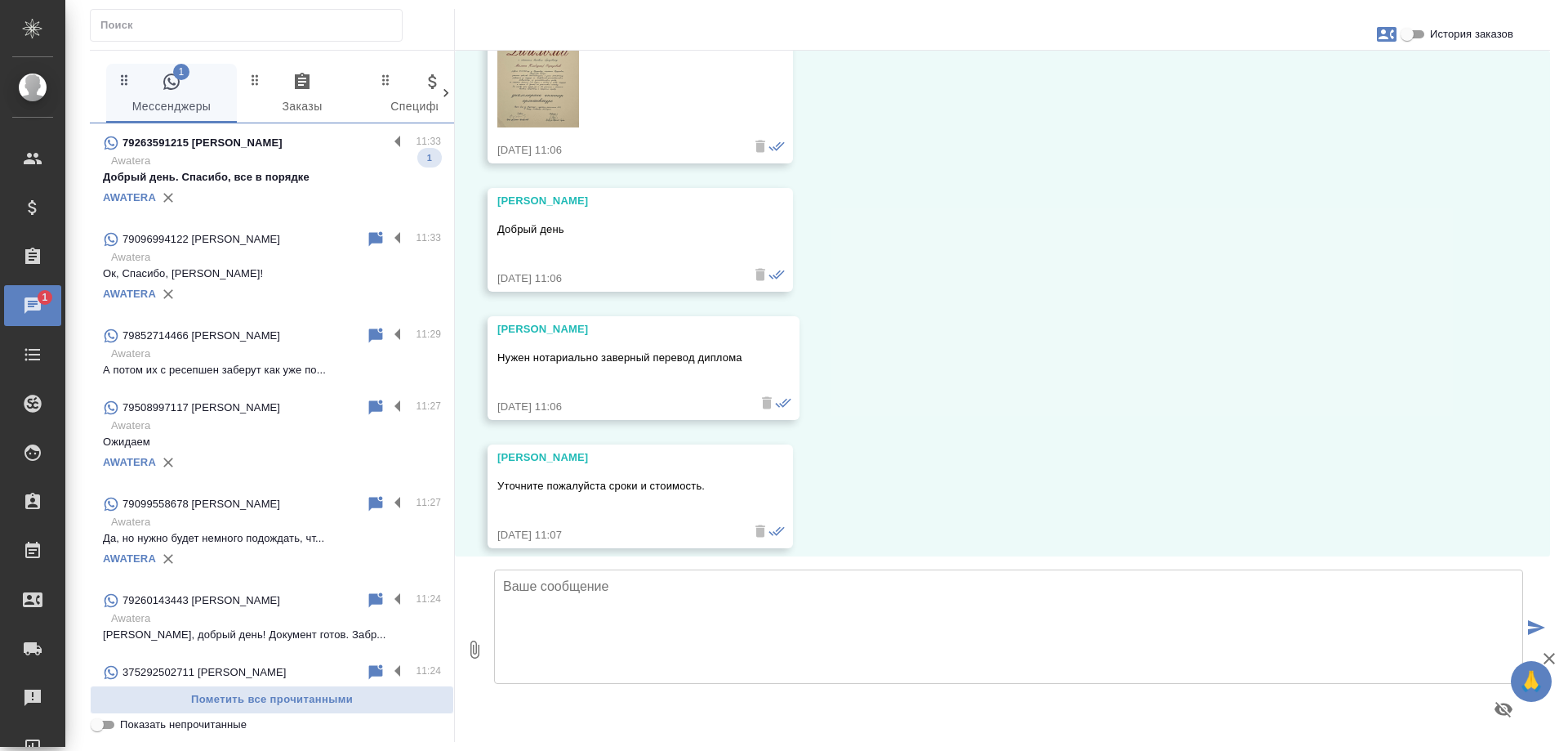
click at [1413, 38] on input "История заказов" at bounding box center [1408, 35] width 59 height 20
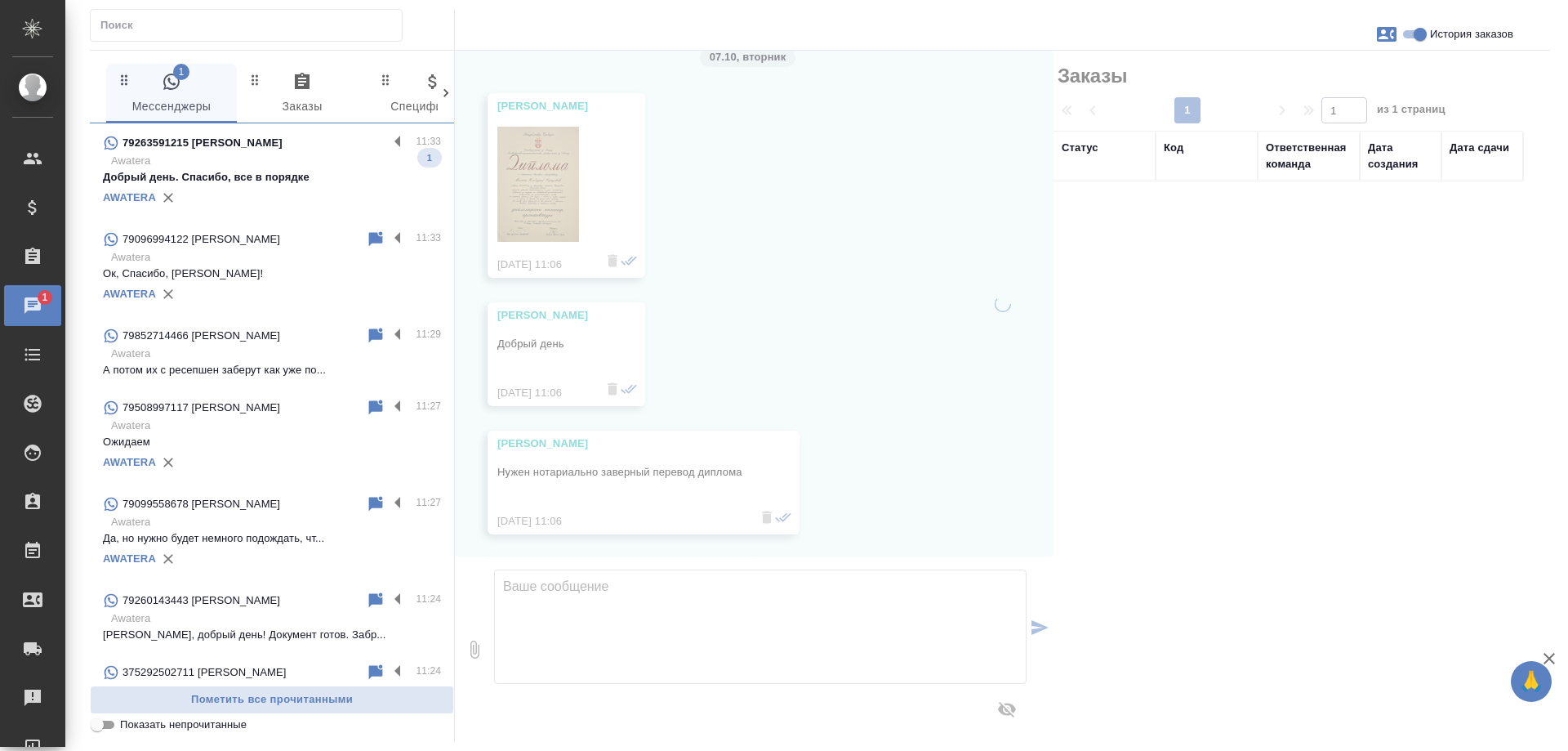
scroll to position [2017, 0]
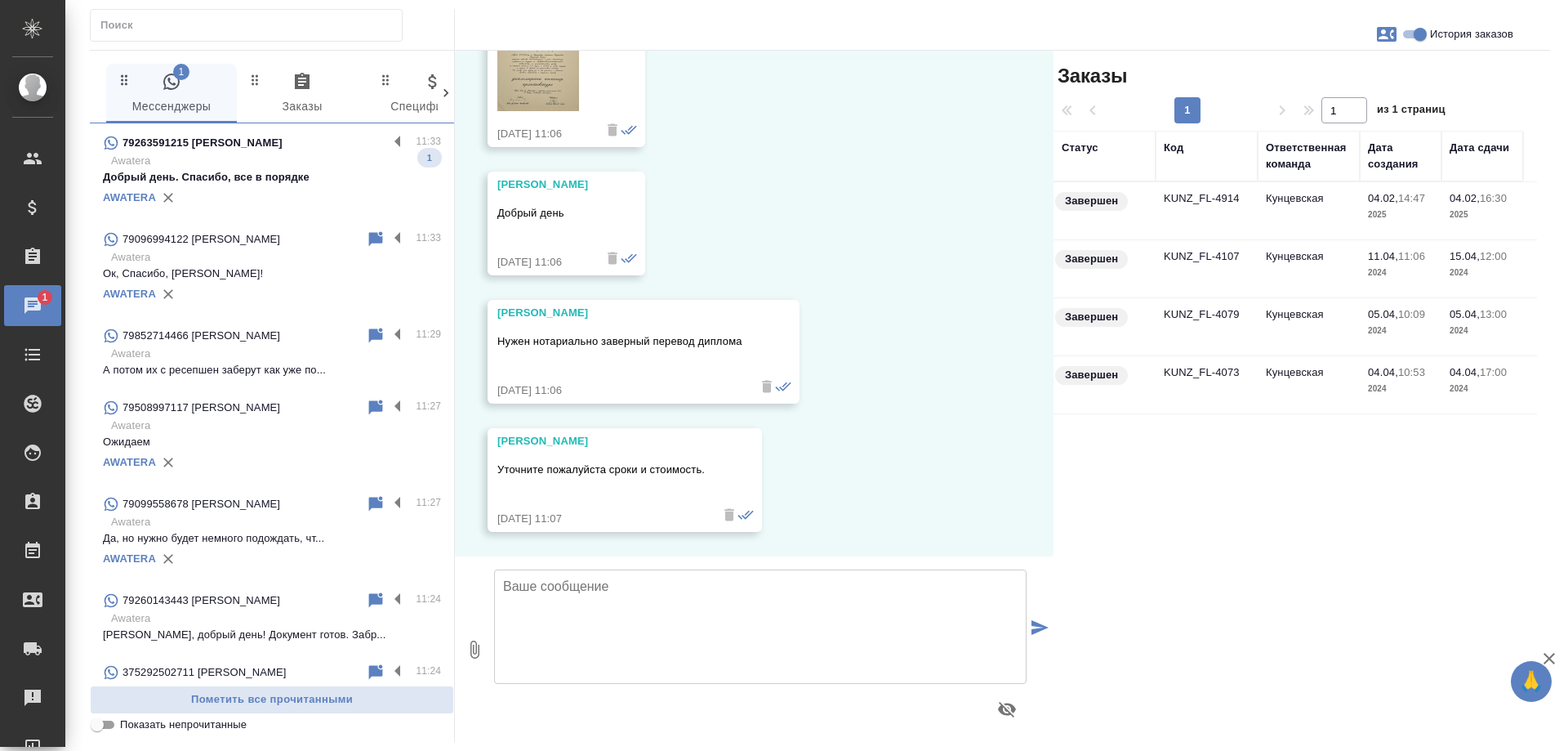
click at [1413, 38] on input "История заказов" at bounding box center [1420, 35] width 59 height 20
checkbox input "false"
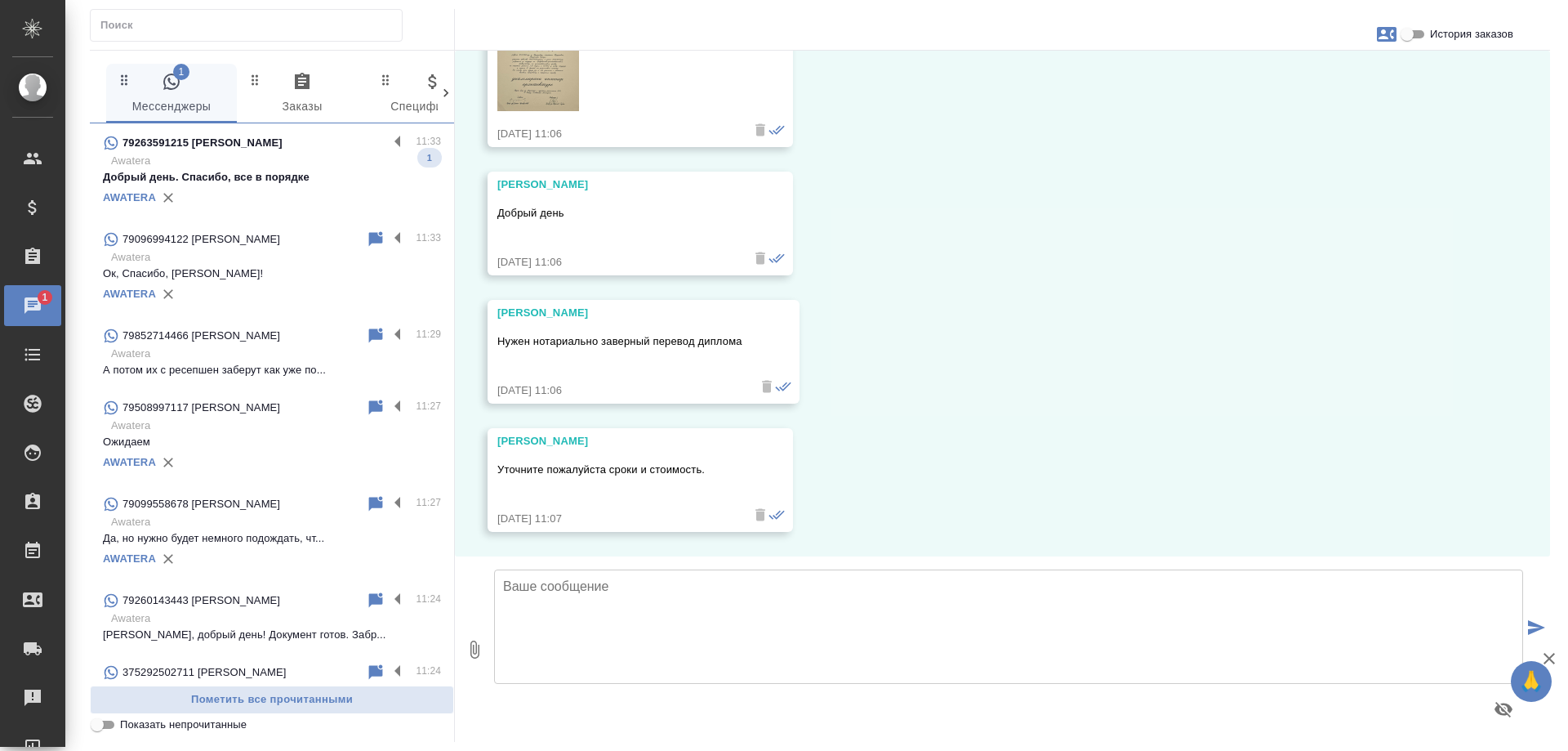
scroll to position [1854, 0]
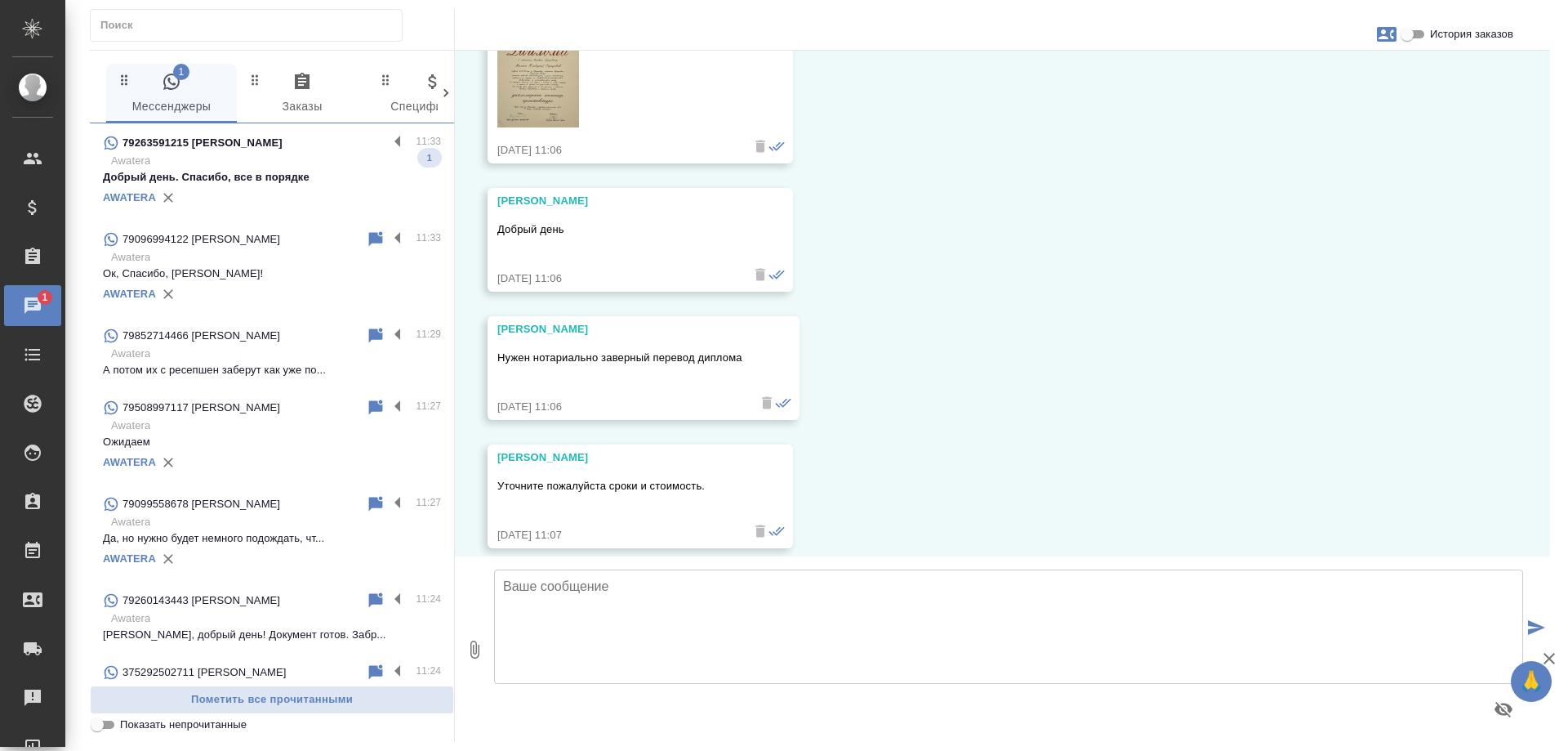
click at [289, 161] on p "Awatera" at bounding box center [276, 160] width 330 height 16
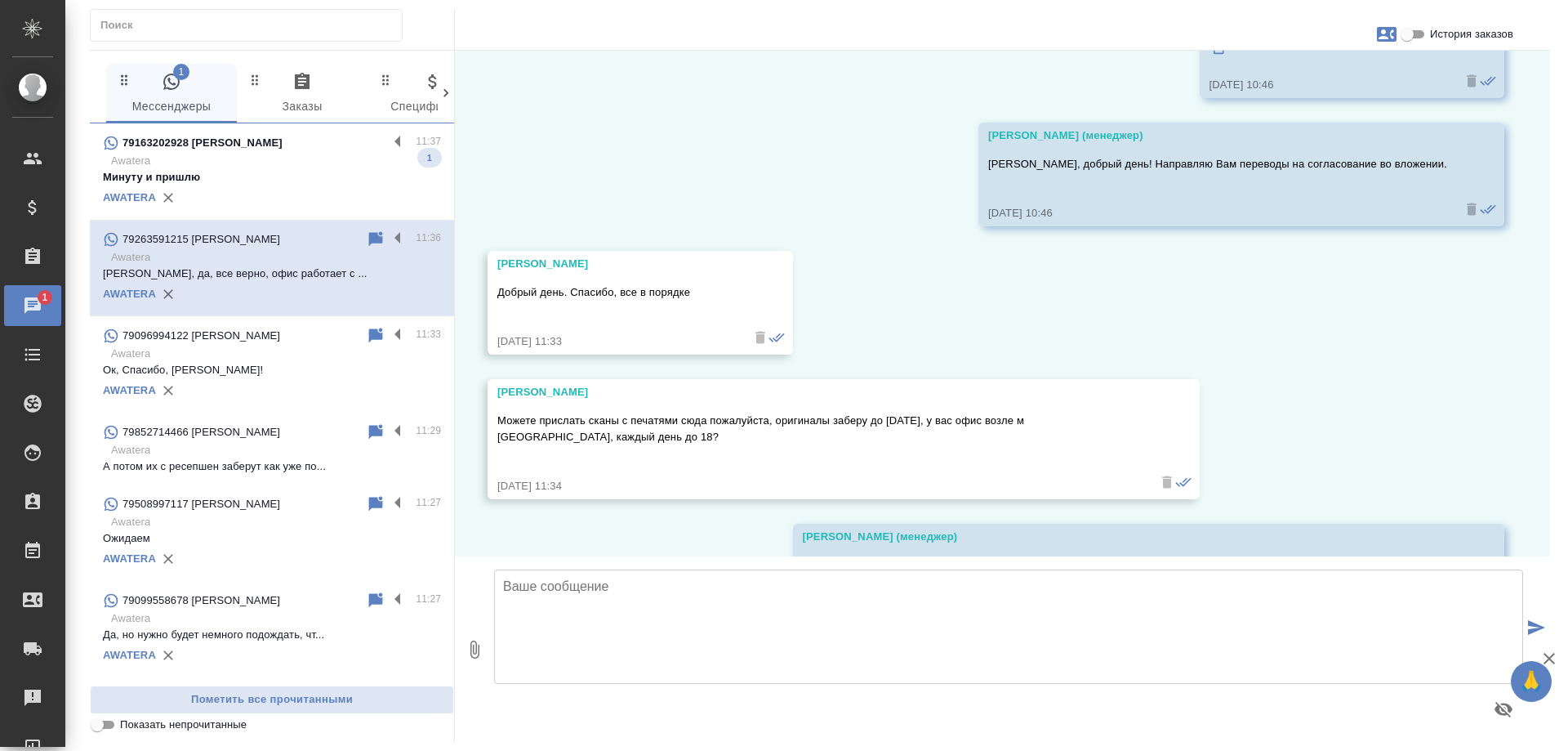
scroll to position [3834, 0]
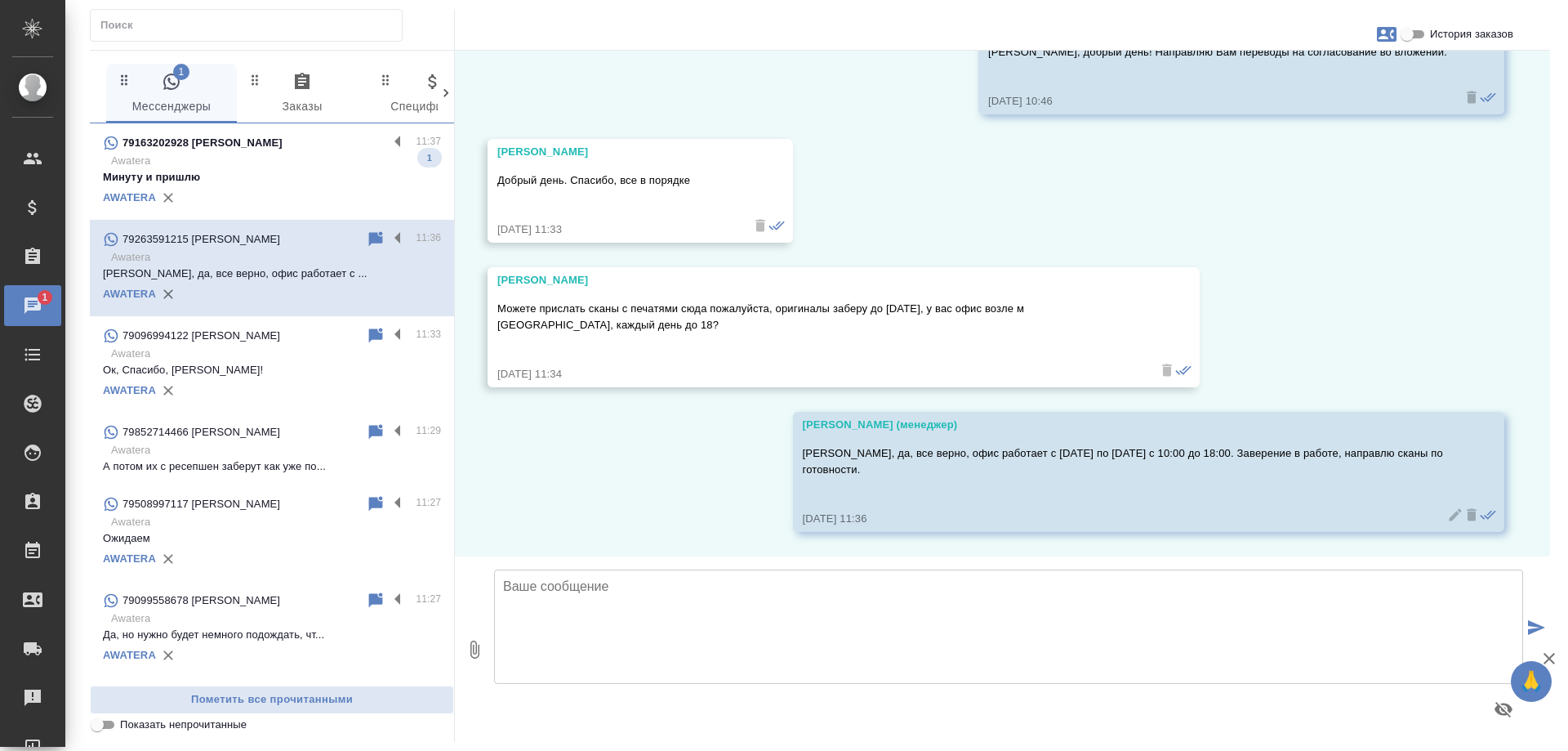
click at [1274, 251] on div "06.10, понедельник Прохорова Анастасия (менеджер) Добрый день! 06.10.25, 12:35 …" at bounding box center [1002, 303] width 1096 height 505
drag, startPoint x: 304, startPoint y: 157, endPoint x: 605, endPoint y: 8, distance: 335.9
click at [306, 151] on span "79163202928 Лизунова Людмила Борисовна 11:37 Awatera Минуту и пришлю 1 AWATERA" at bounding box center [272, 171] width 339 height 77
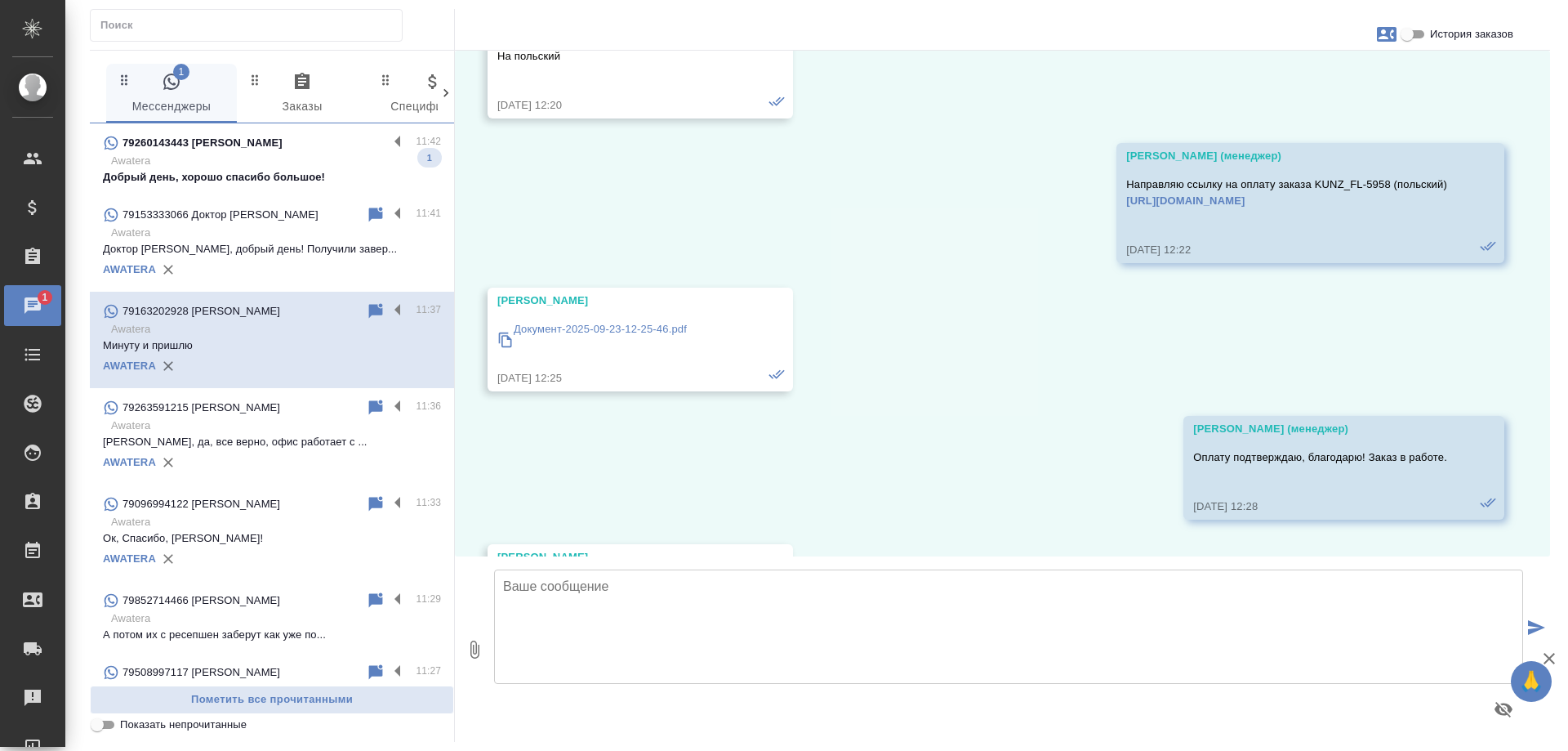
drag, startPoint x: 282, startPoint y: 169, endPoint x: 419, endPoint y: 0, distance: 217.6
click at [282, 168] on span "79260143443 Ольга 11:42 Awatera Добрый день, хорошо спасибо большое! 1" at bounding box center [272, 159] width 339 height 52
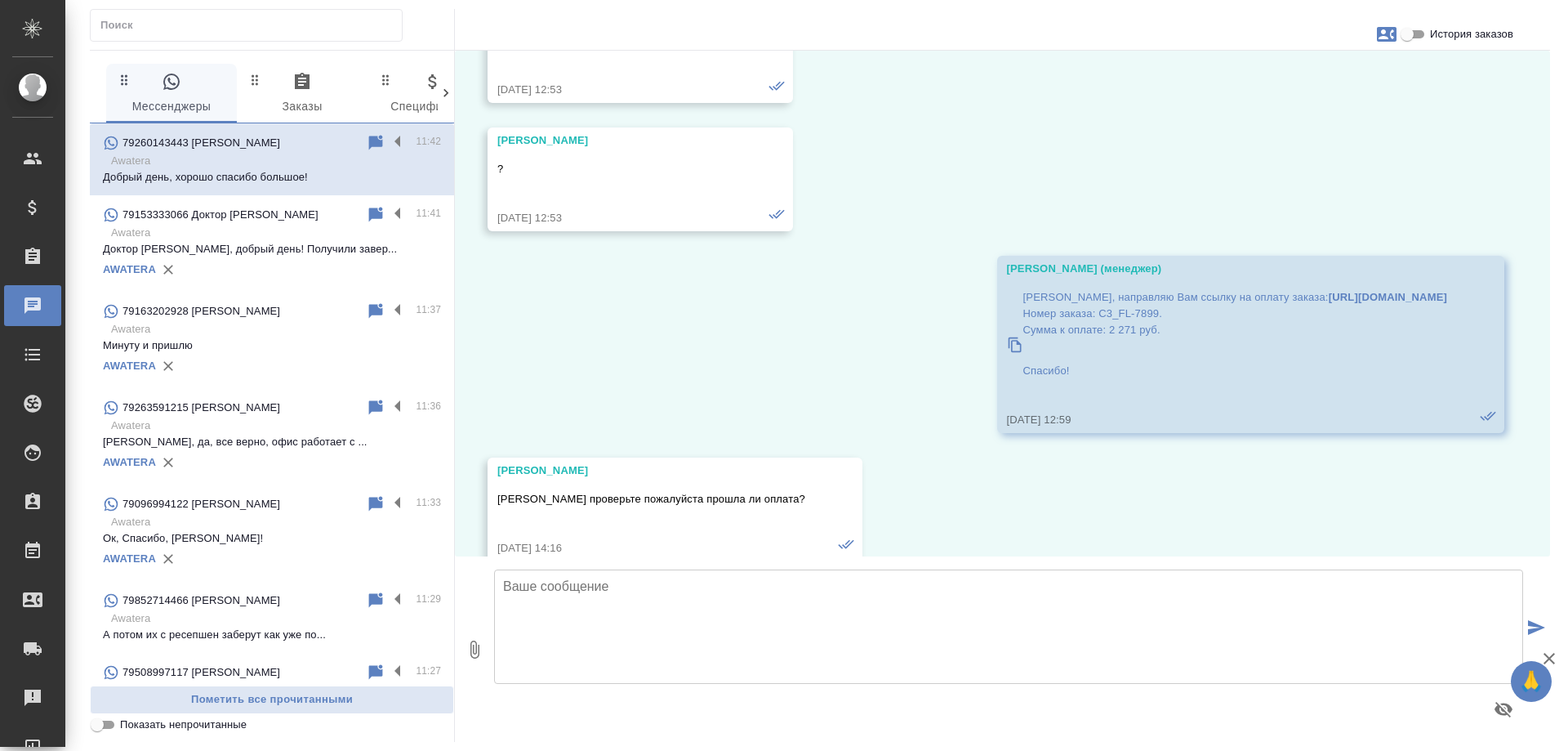
scroll to position [10080, 0]
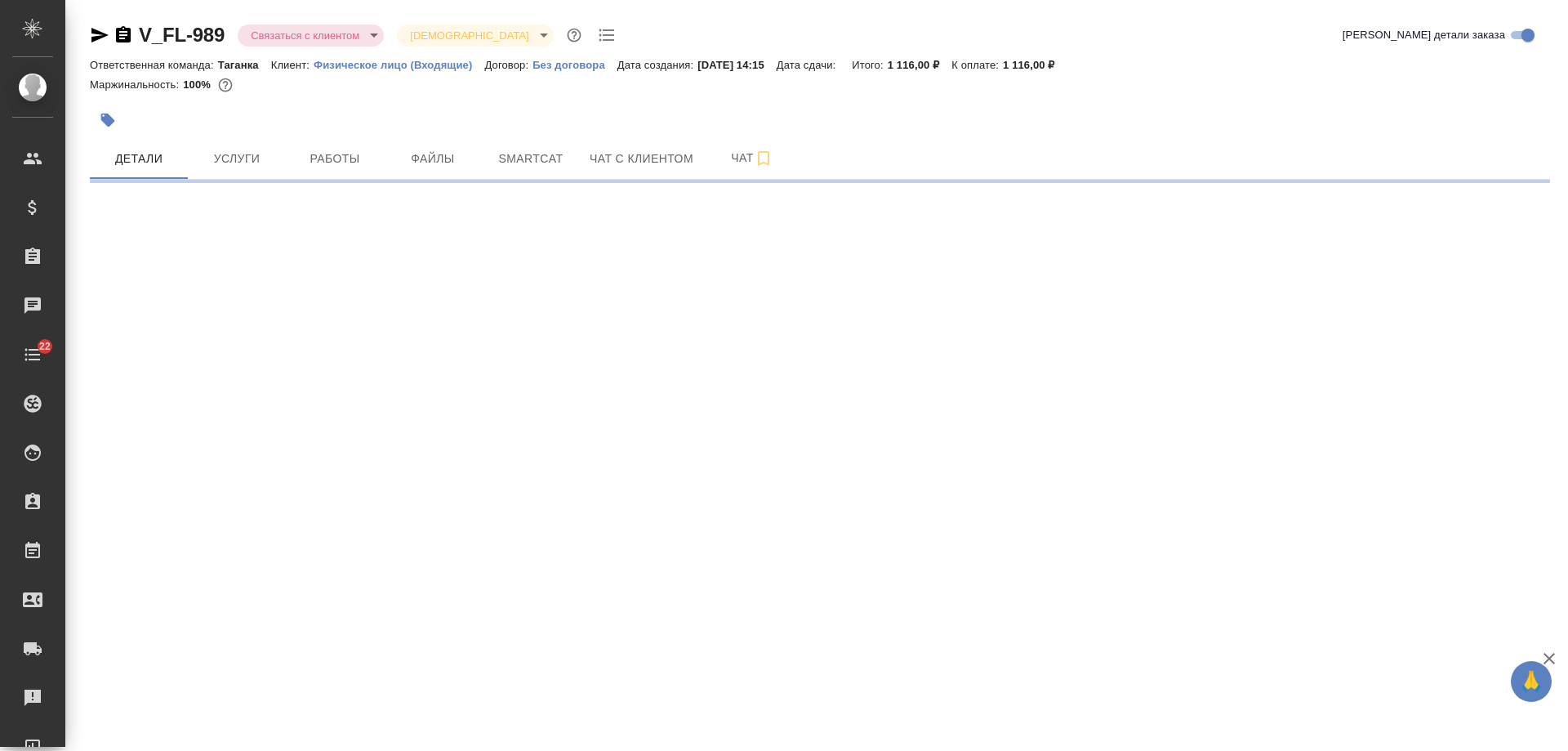
select select "RU"
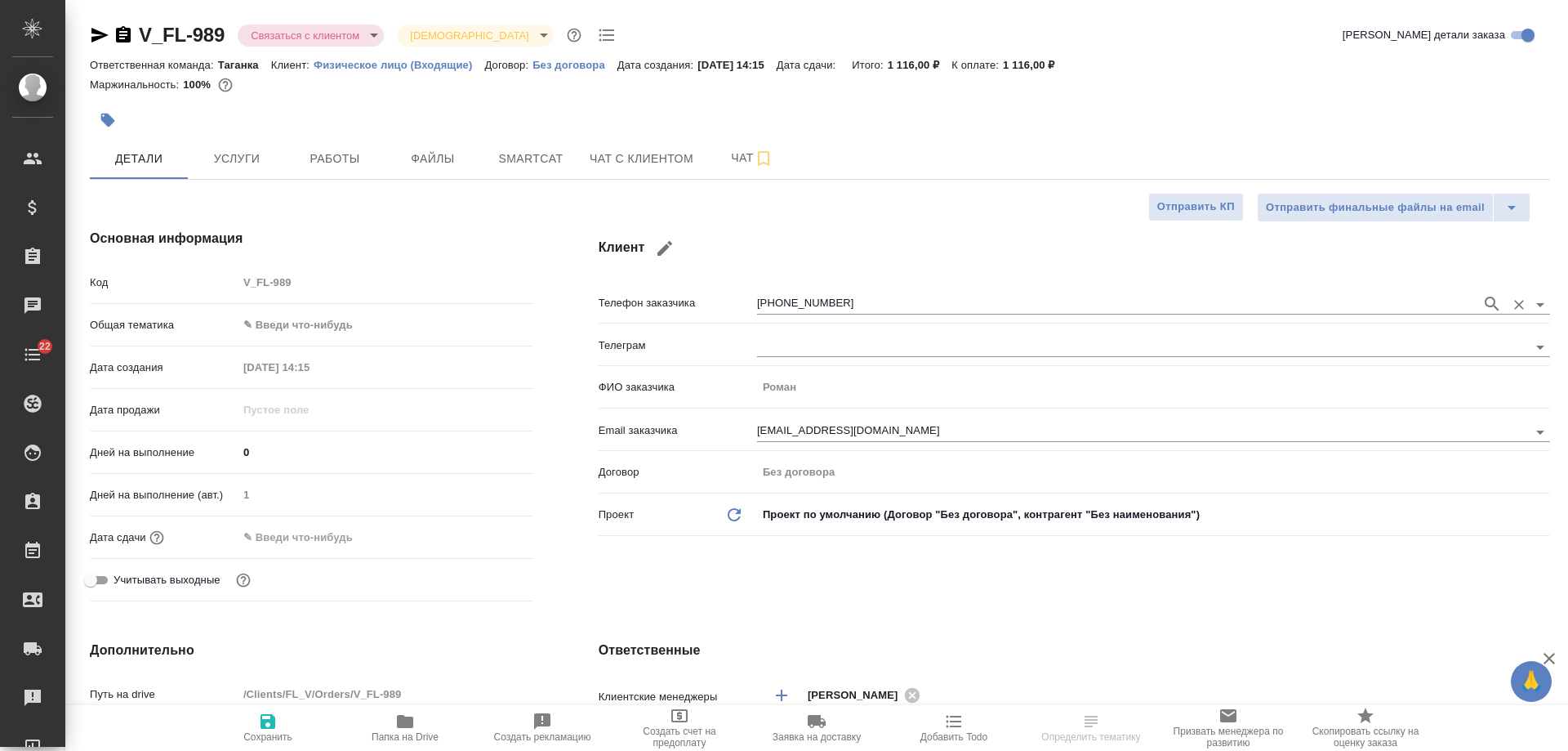
type textarea "x"
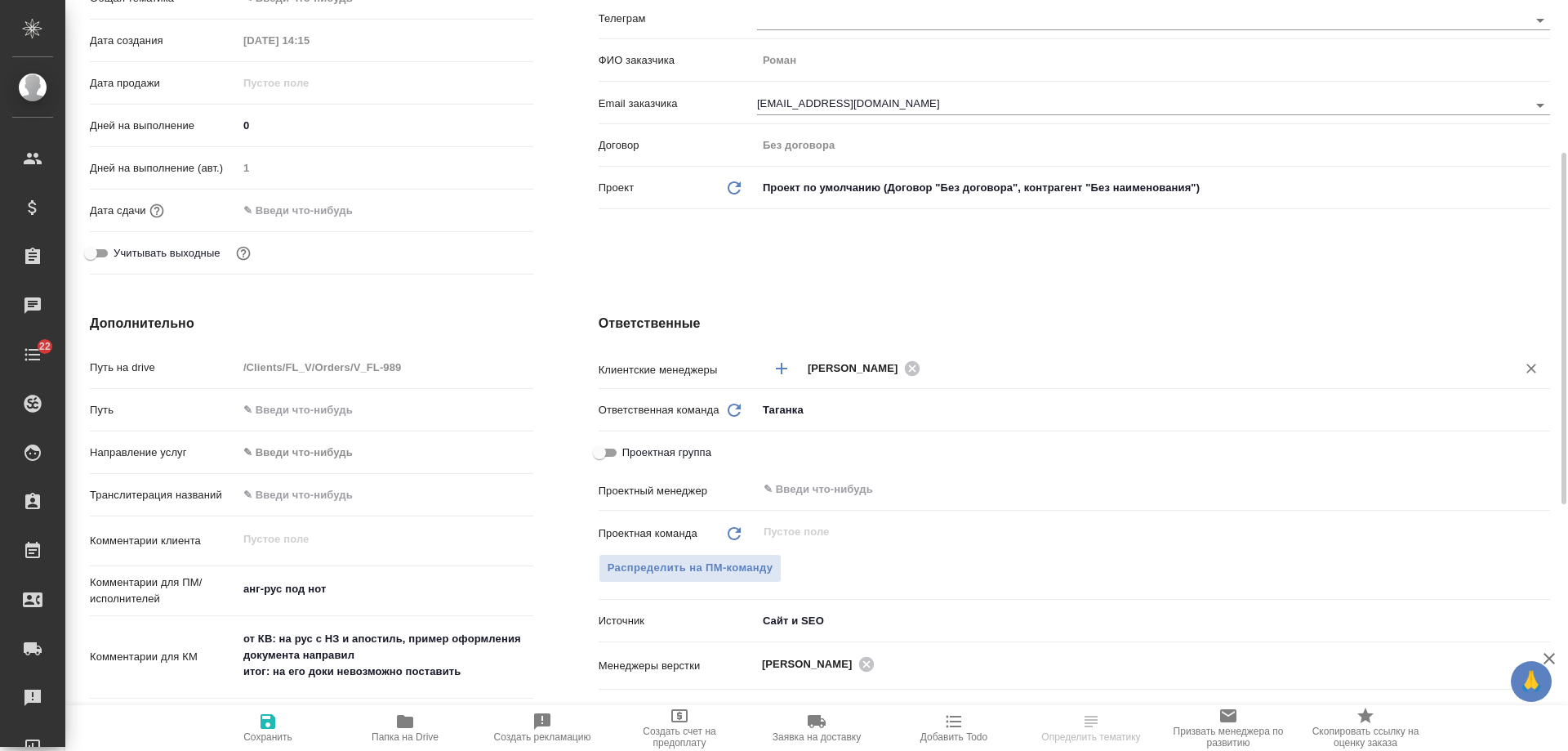
scroll to position [572, 0]
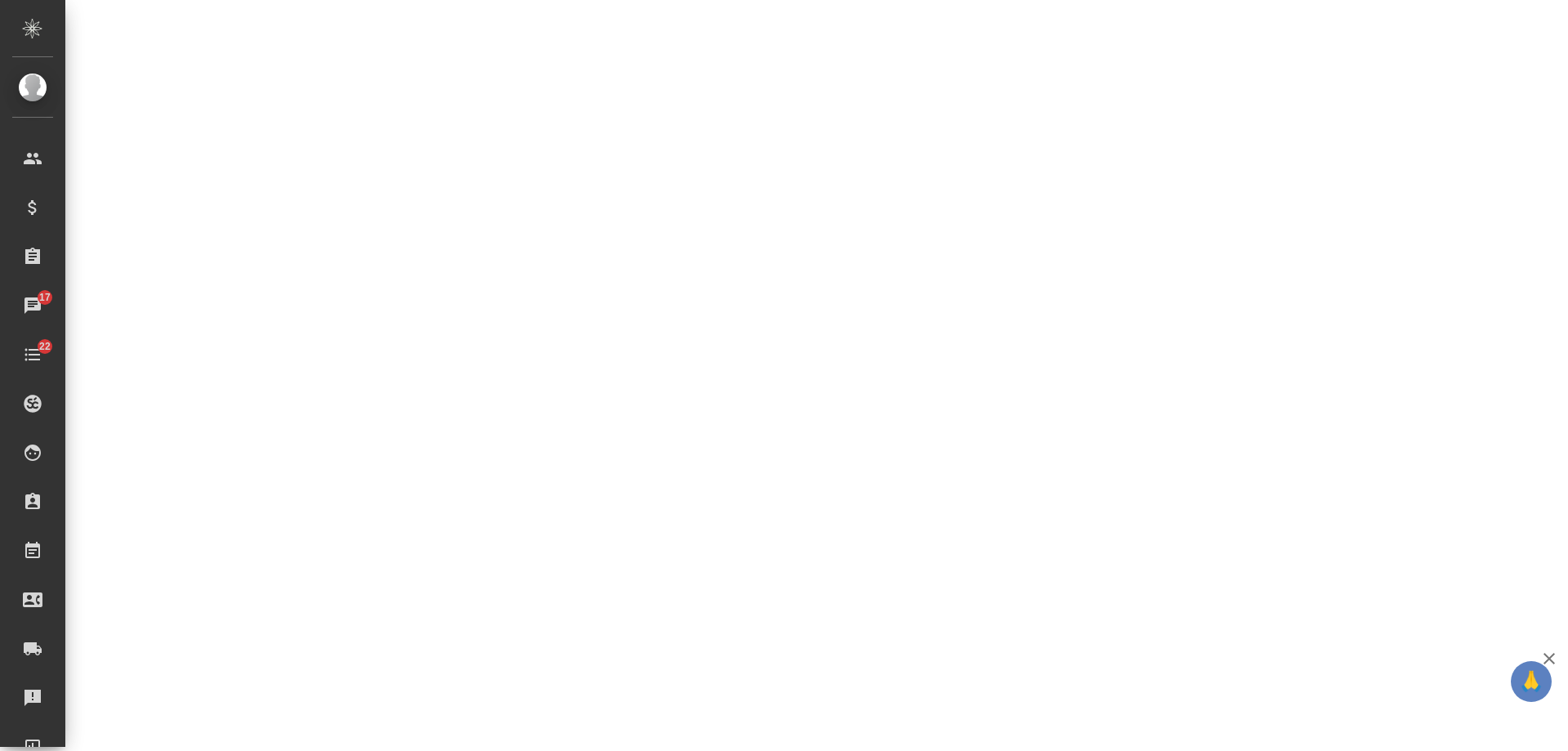
select select "RU"
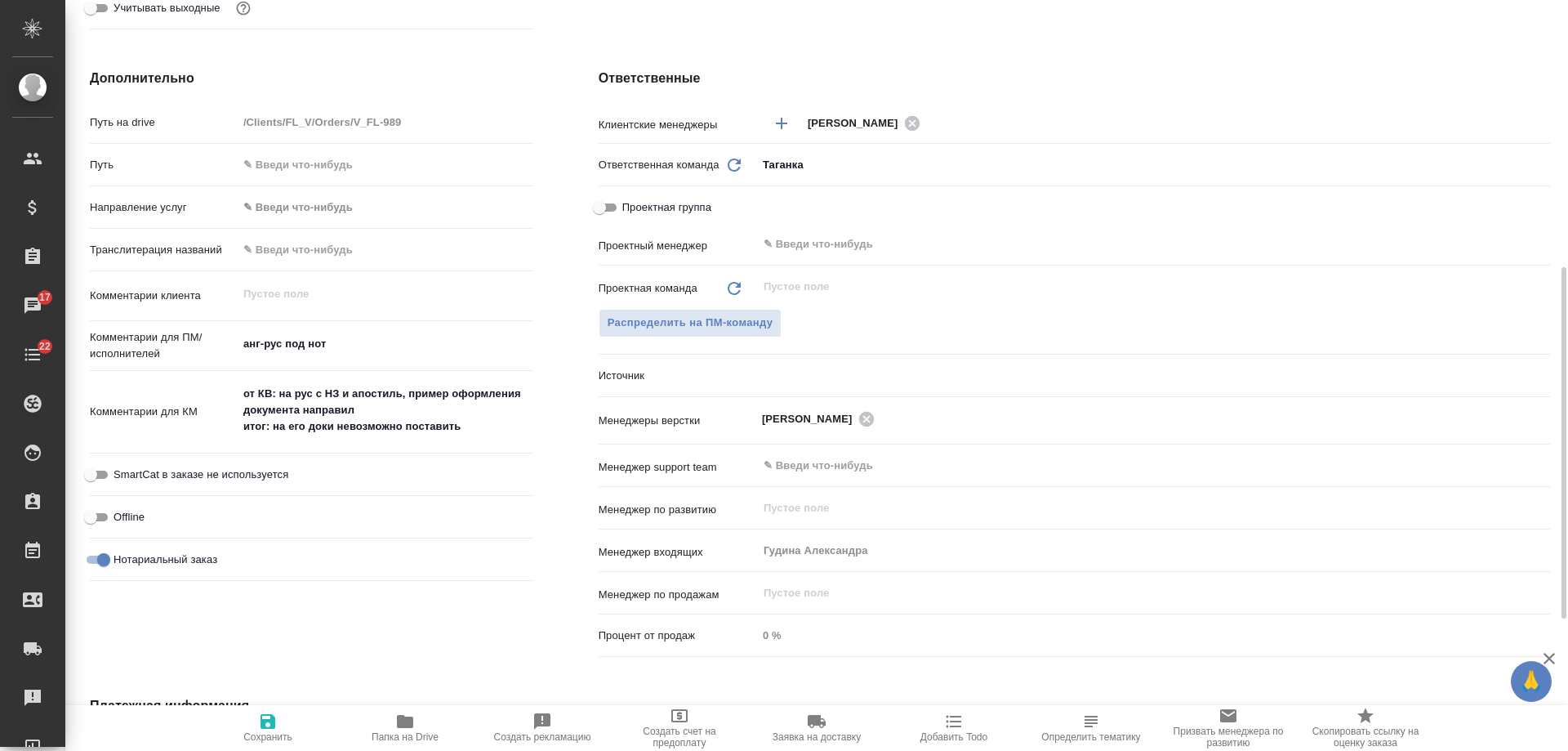
type textarea "x"
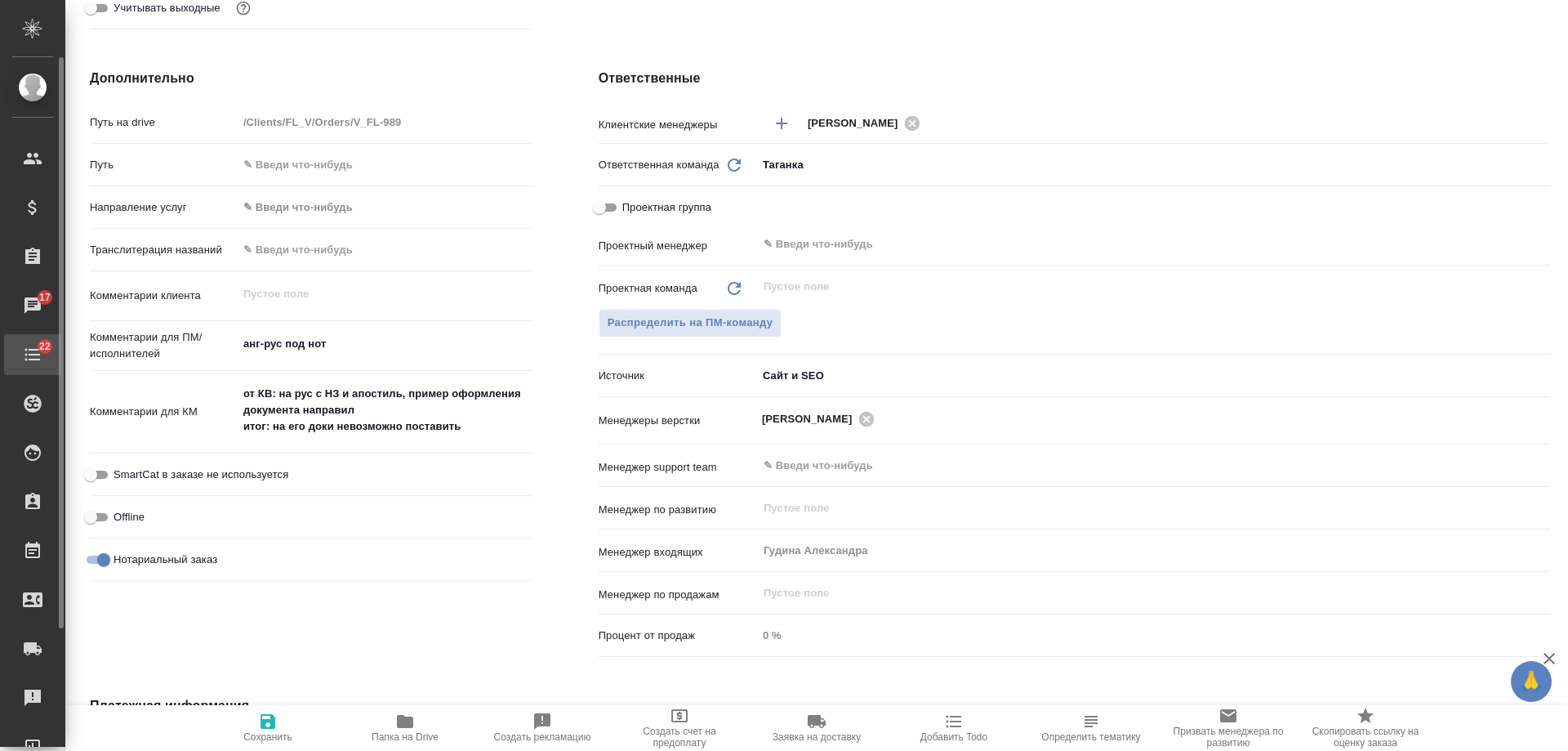
type textarea "x"
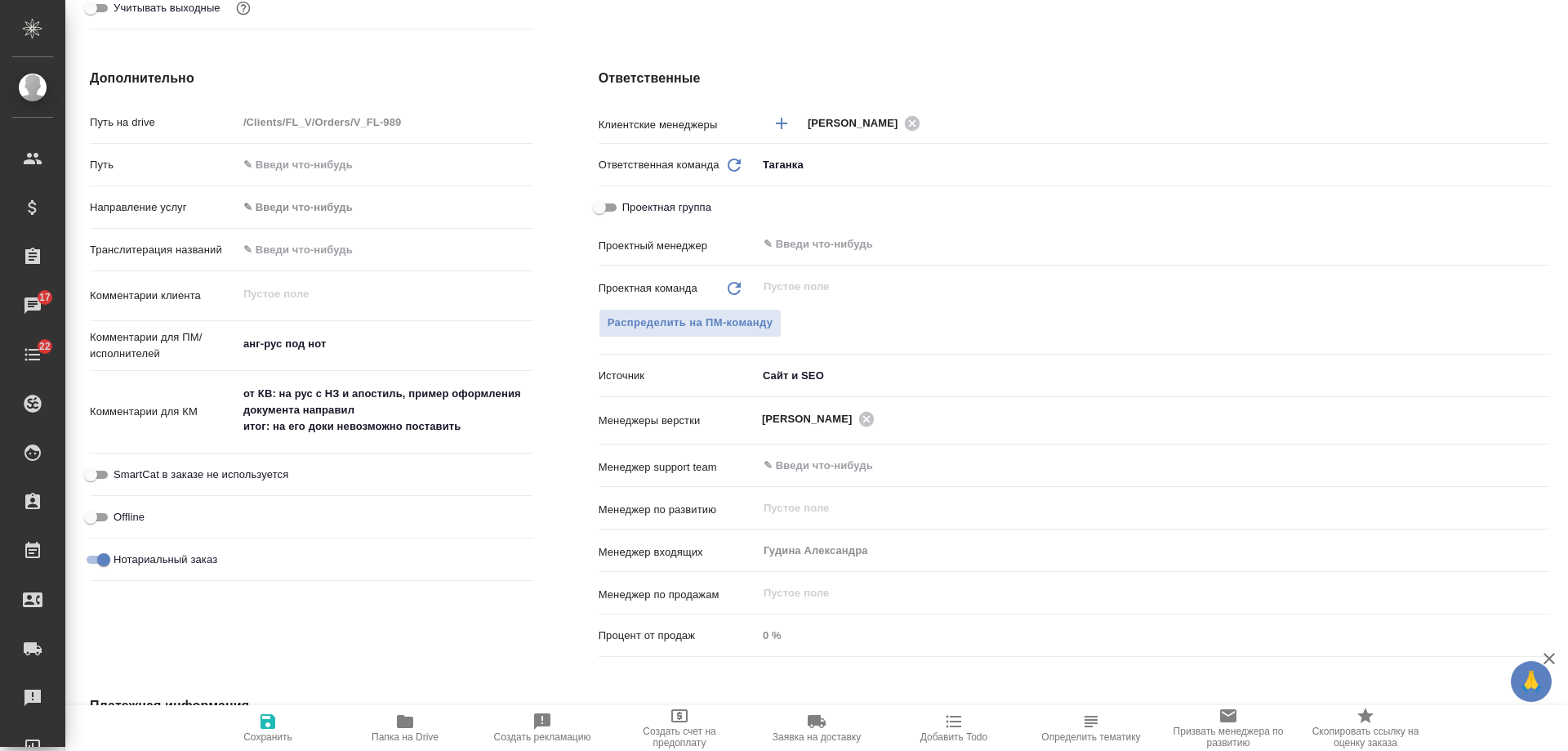
type textarea "x"
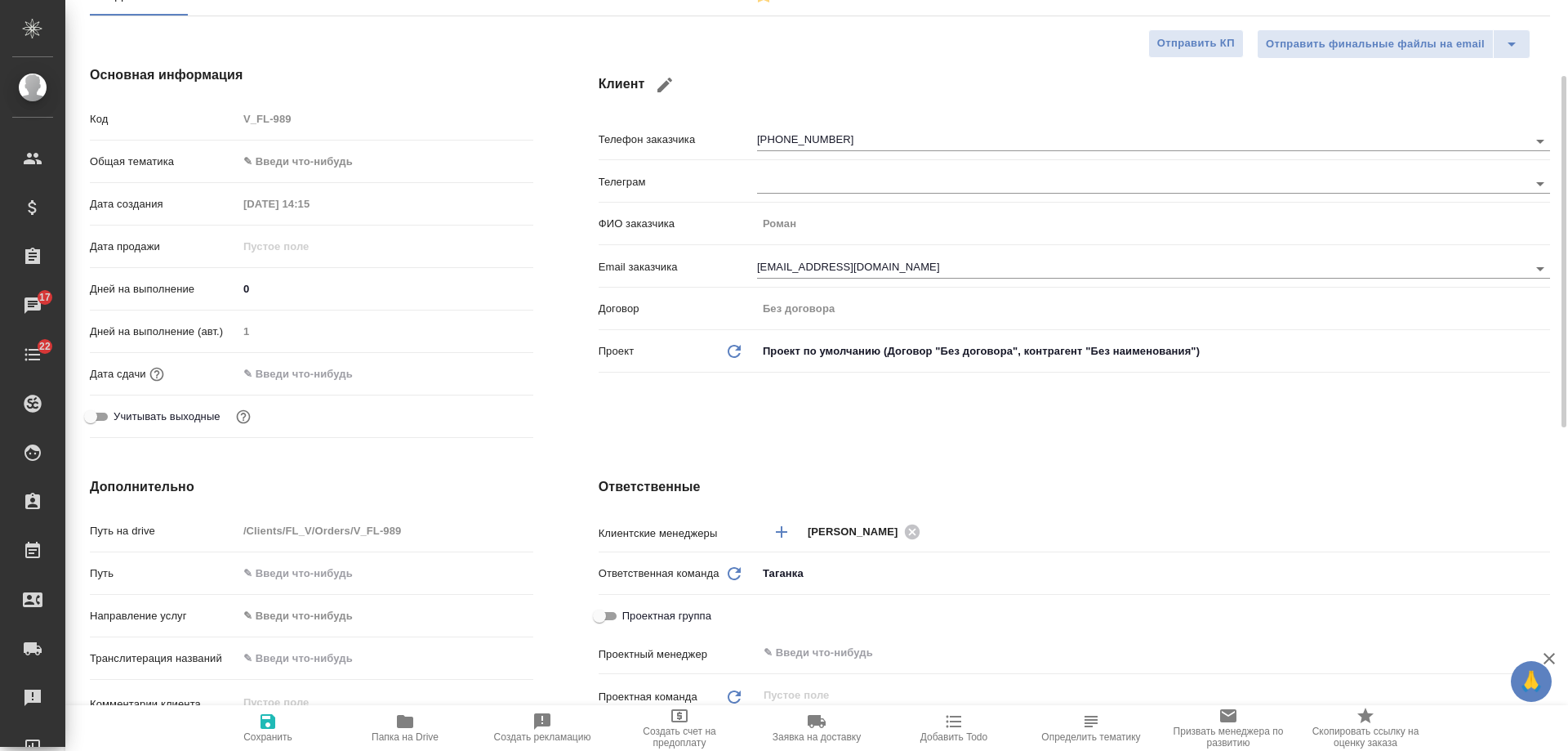
scroll to position [0, 0]
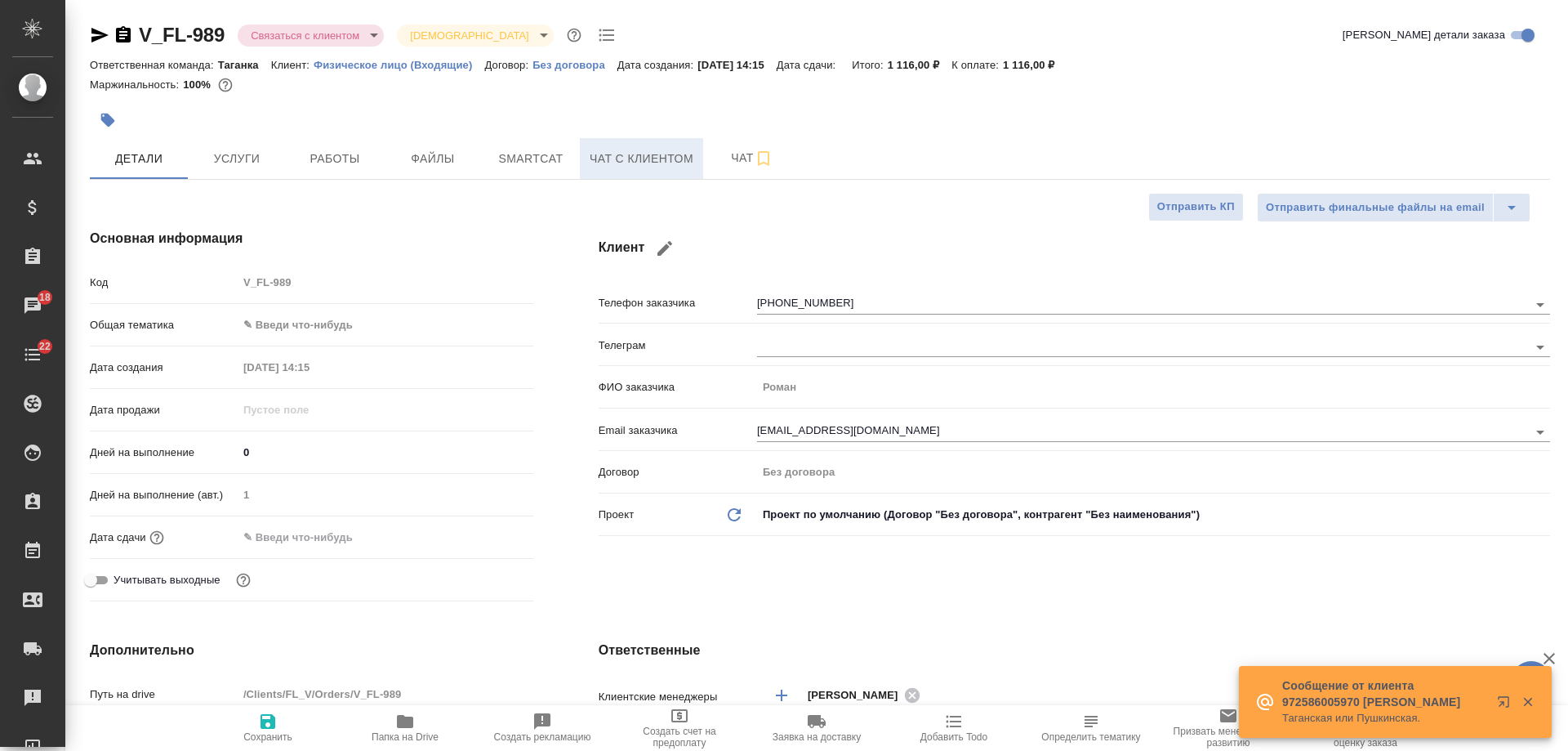
click at [620, 162] on span "Чат с клиентом" at bounding box center [641, 159] width 104 height 20
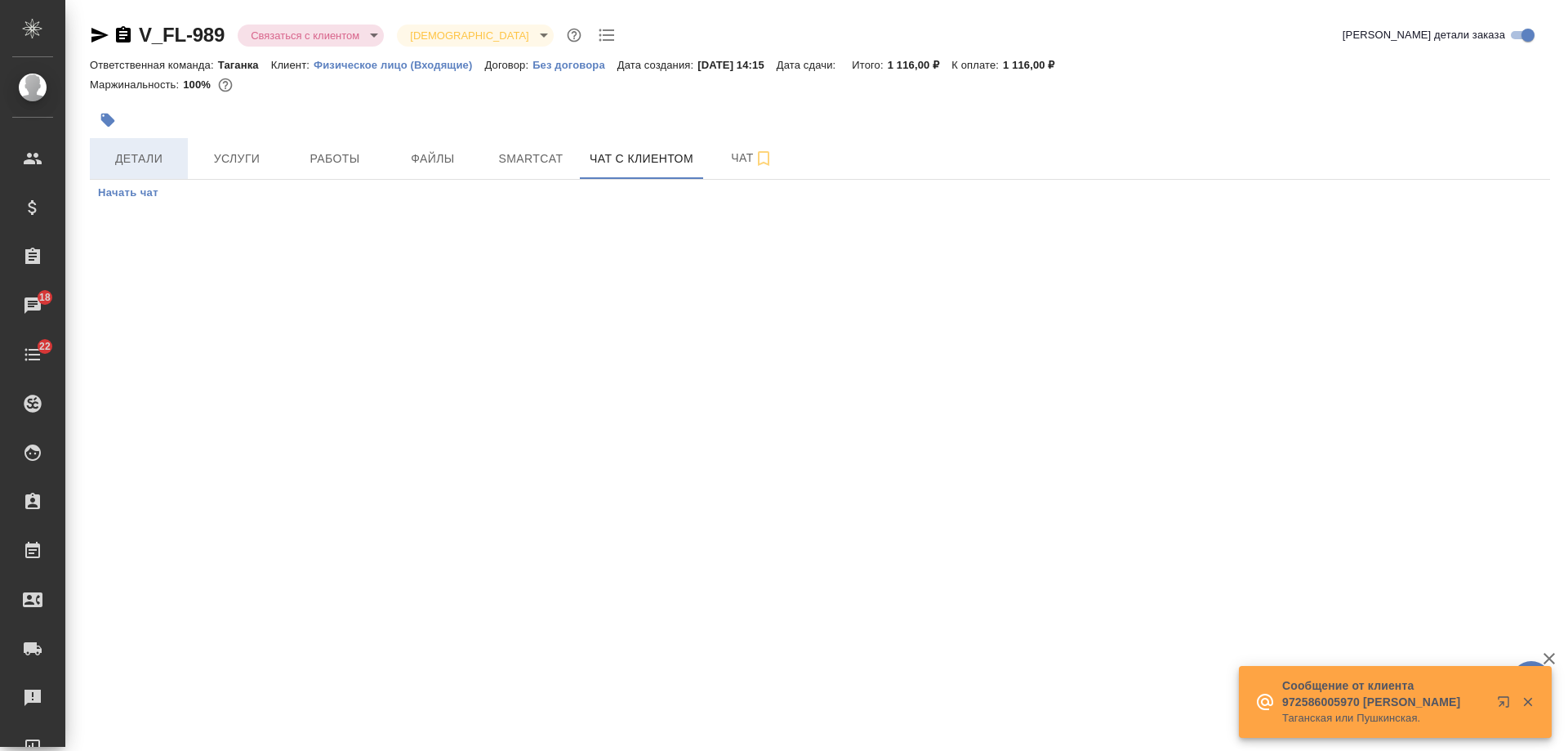
click at [129, 159] on span "Детали" at bounding box center [138, 159] width 78 height 20
select select "RU"
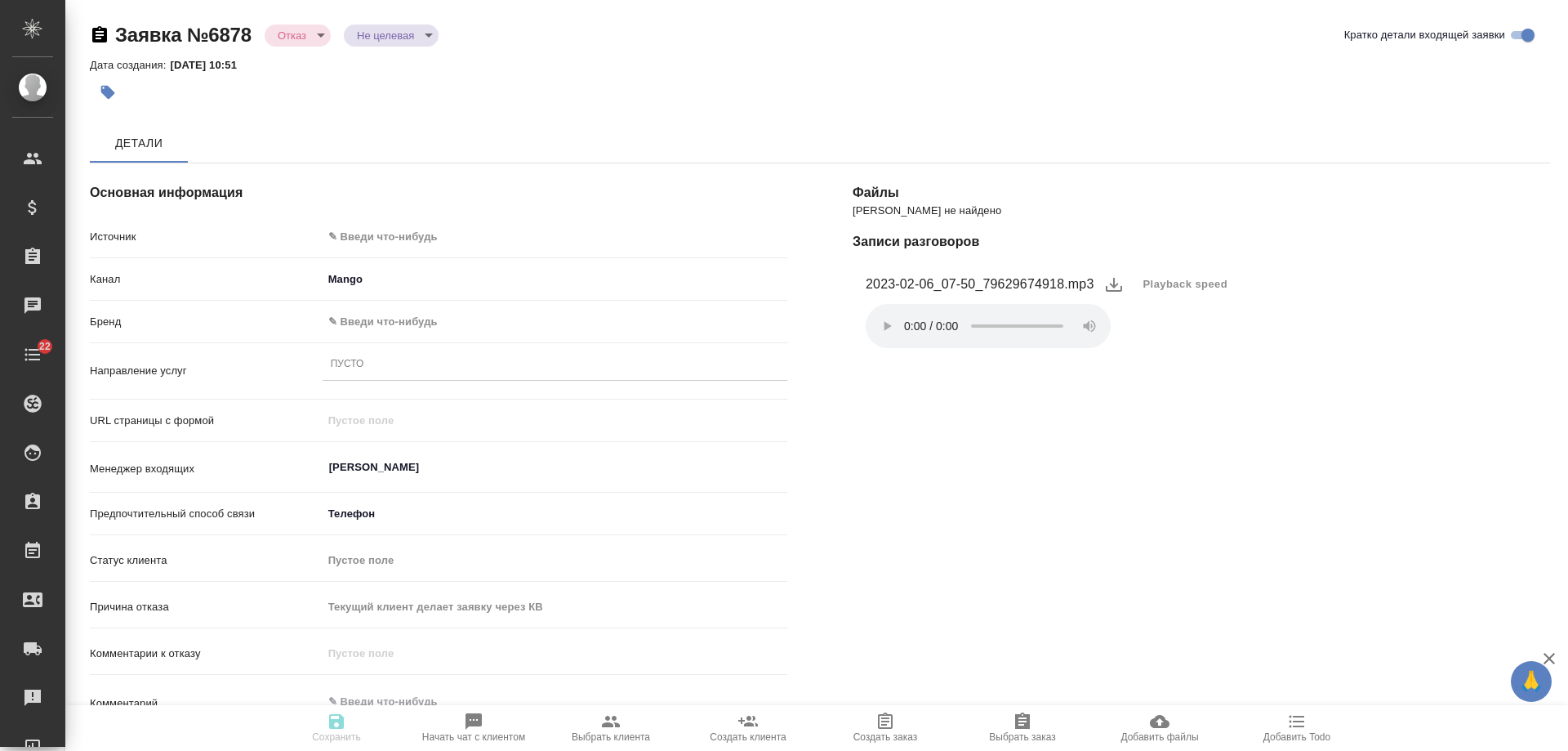
select select "RU"
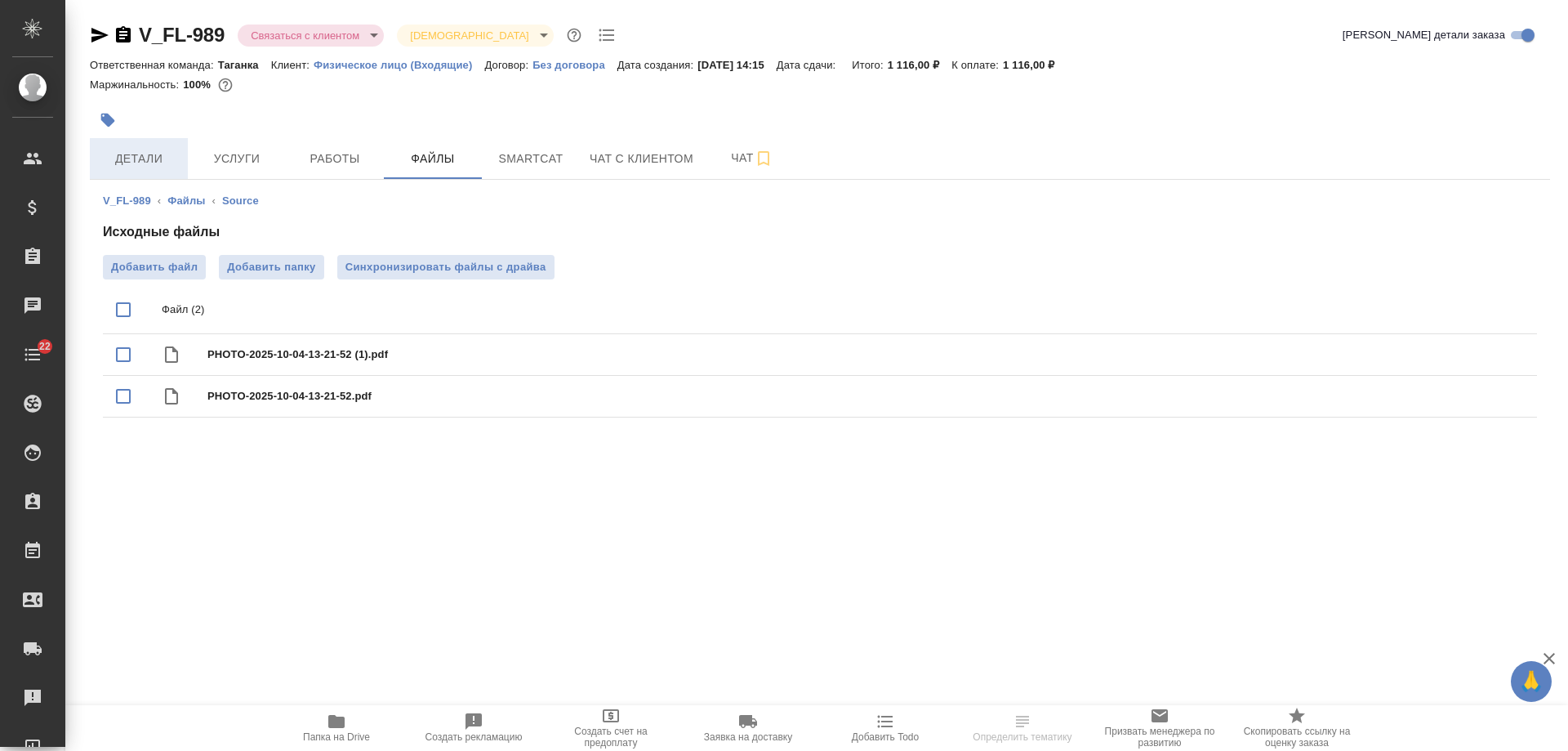
click at [138, 163] on span "Детали" at bounding box center [138, 159] width 78 height 20
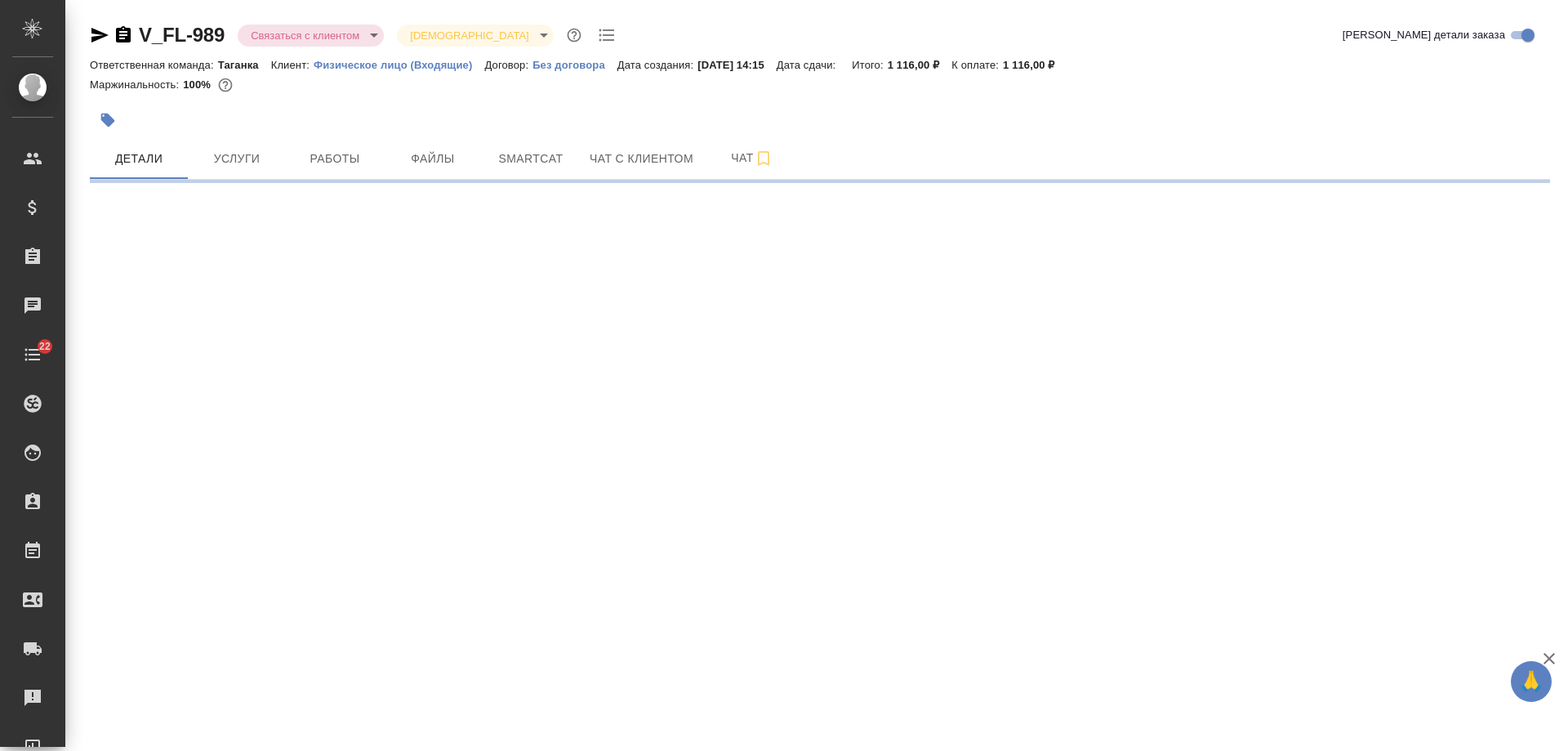
select select "RU"
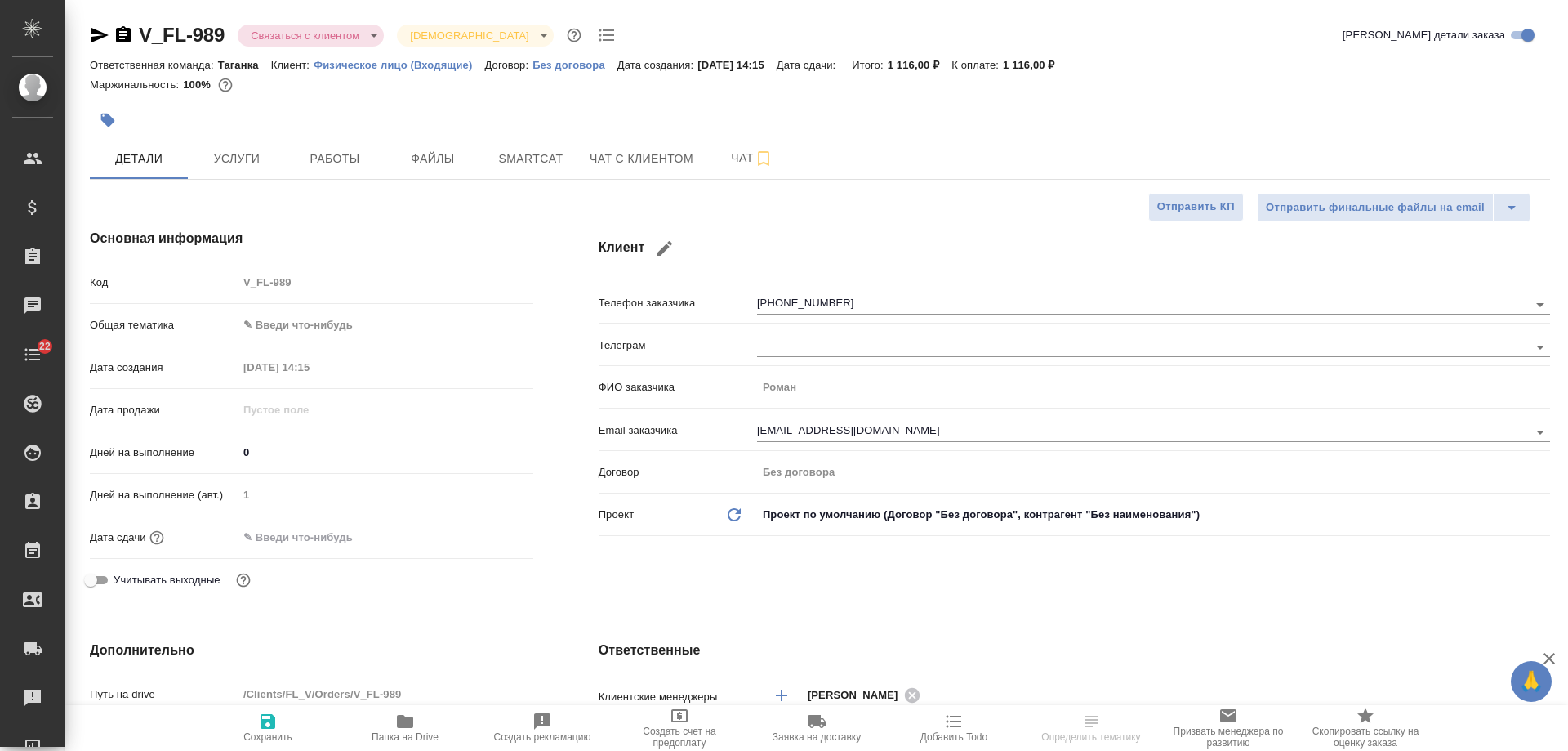
type textarea "x"
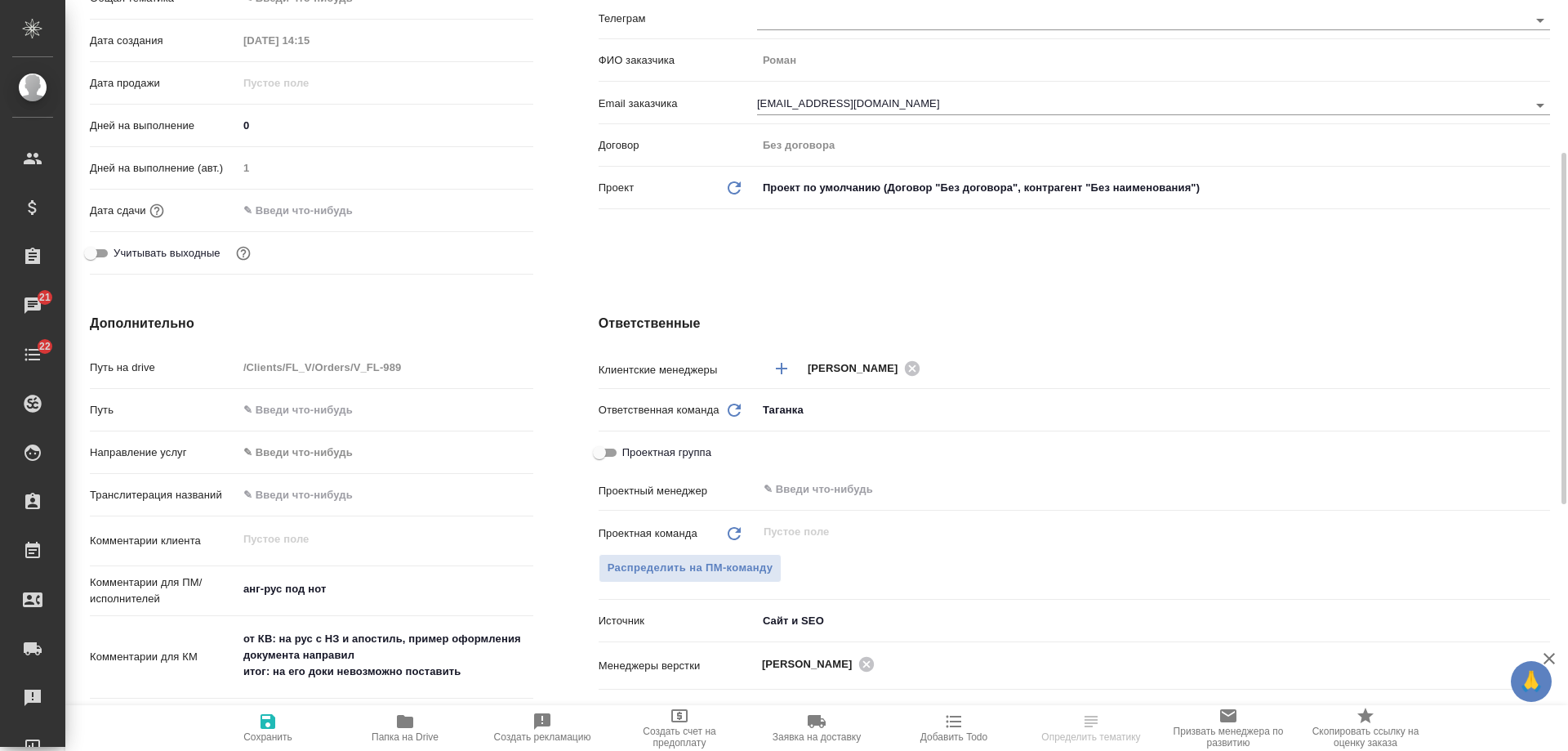
scroll to position [653, 0]
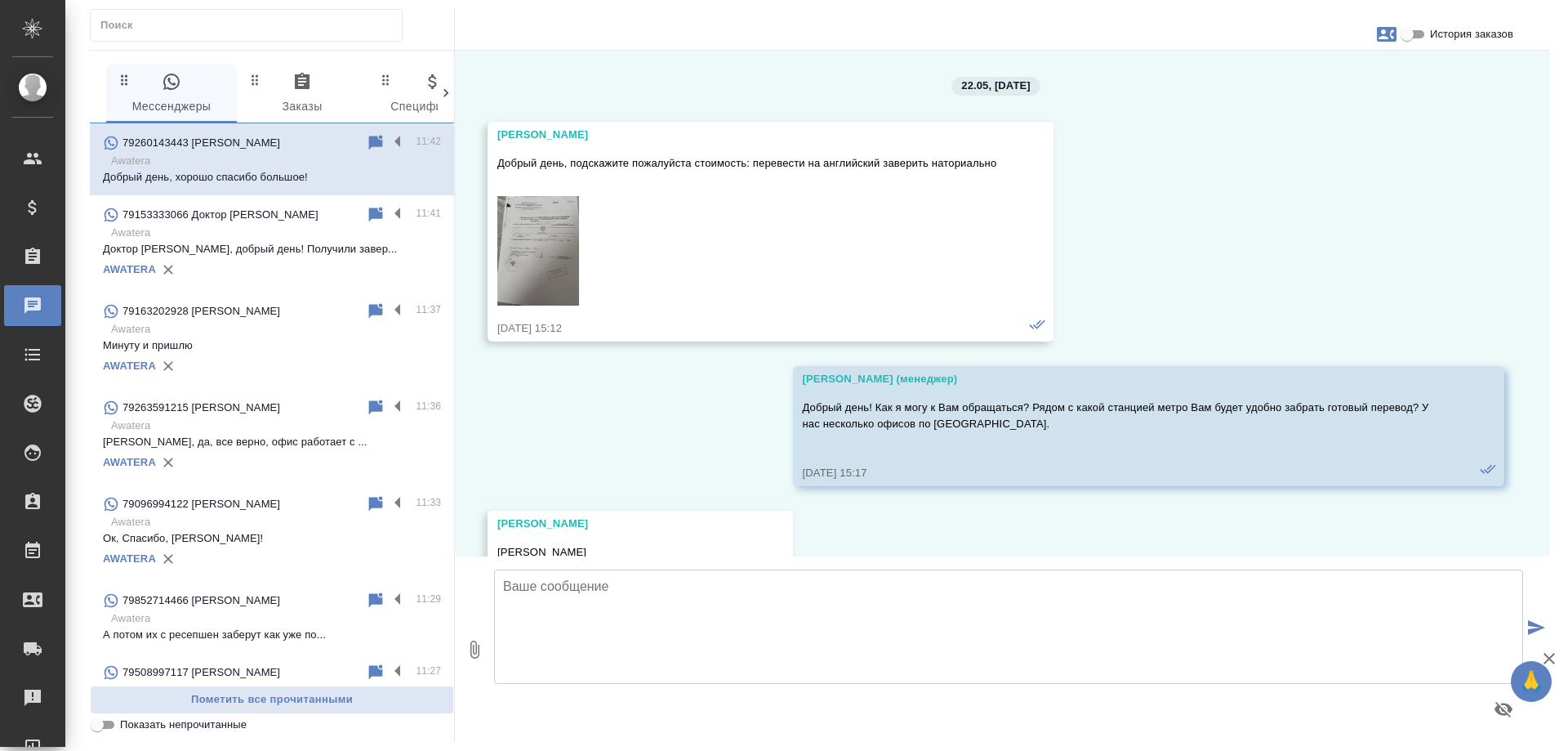
scroll to position [10080, 0]
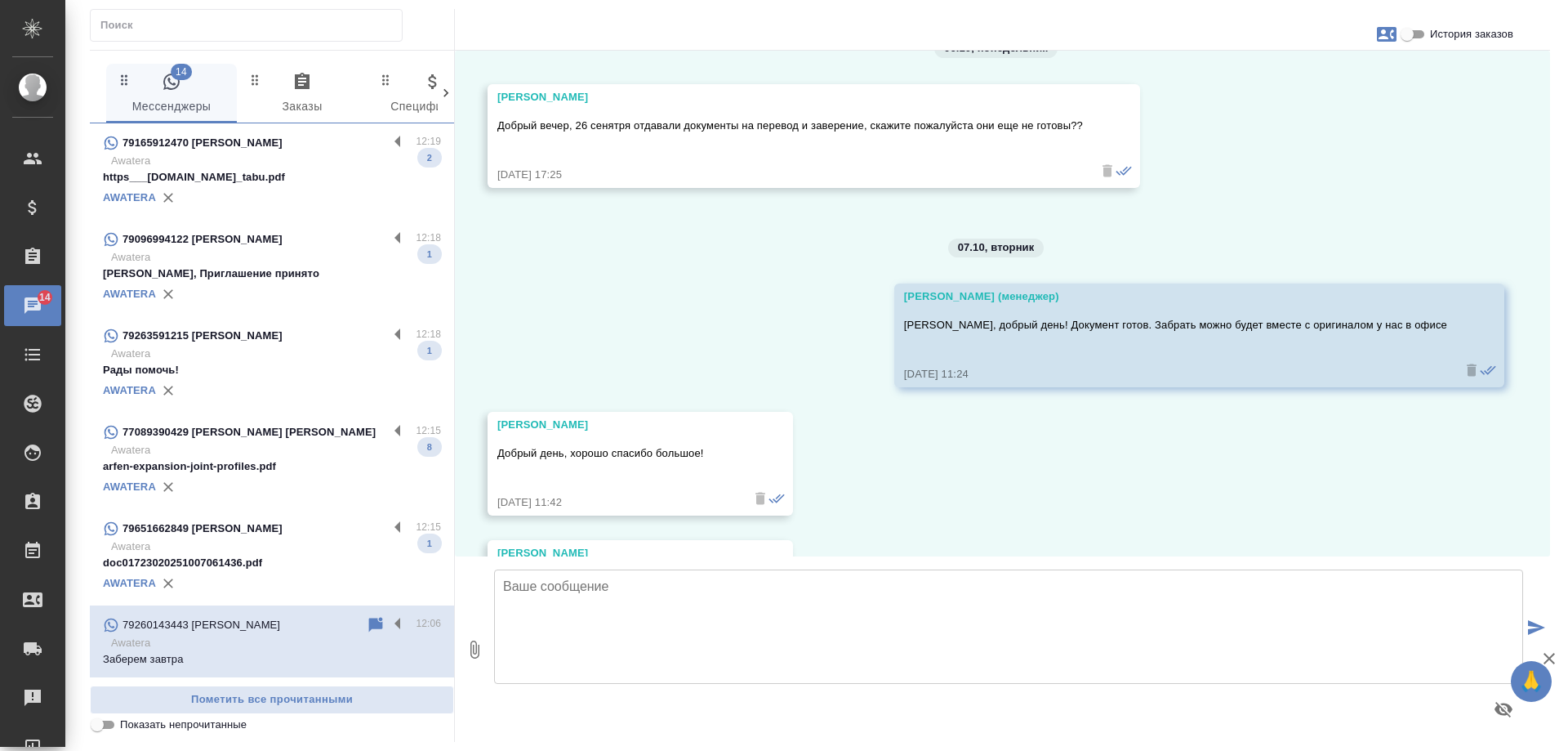
scroll to position [10208, 0]
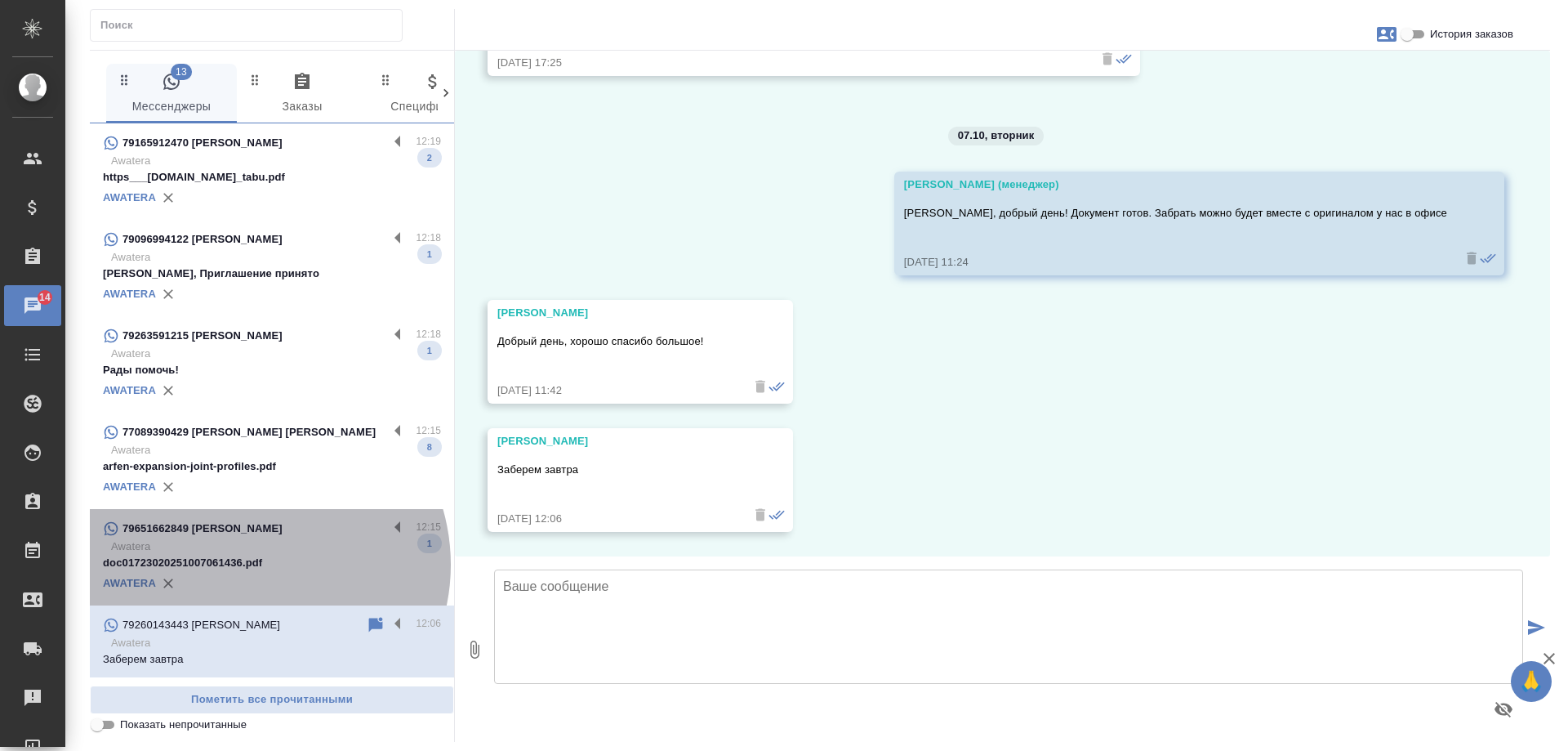
click at [250, 565] on p "doc01723020251007061436.pdf" at bounding box center [272, 563] width 339 height 16
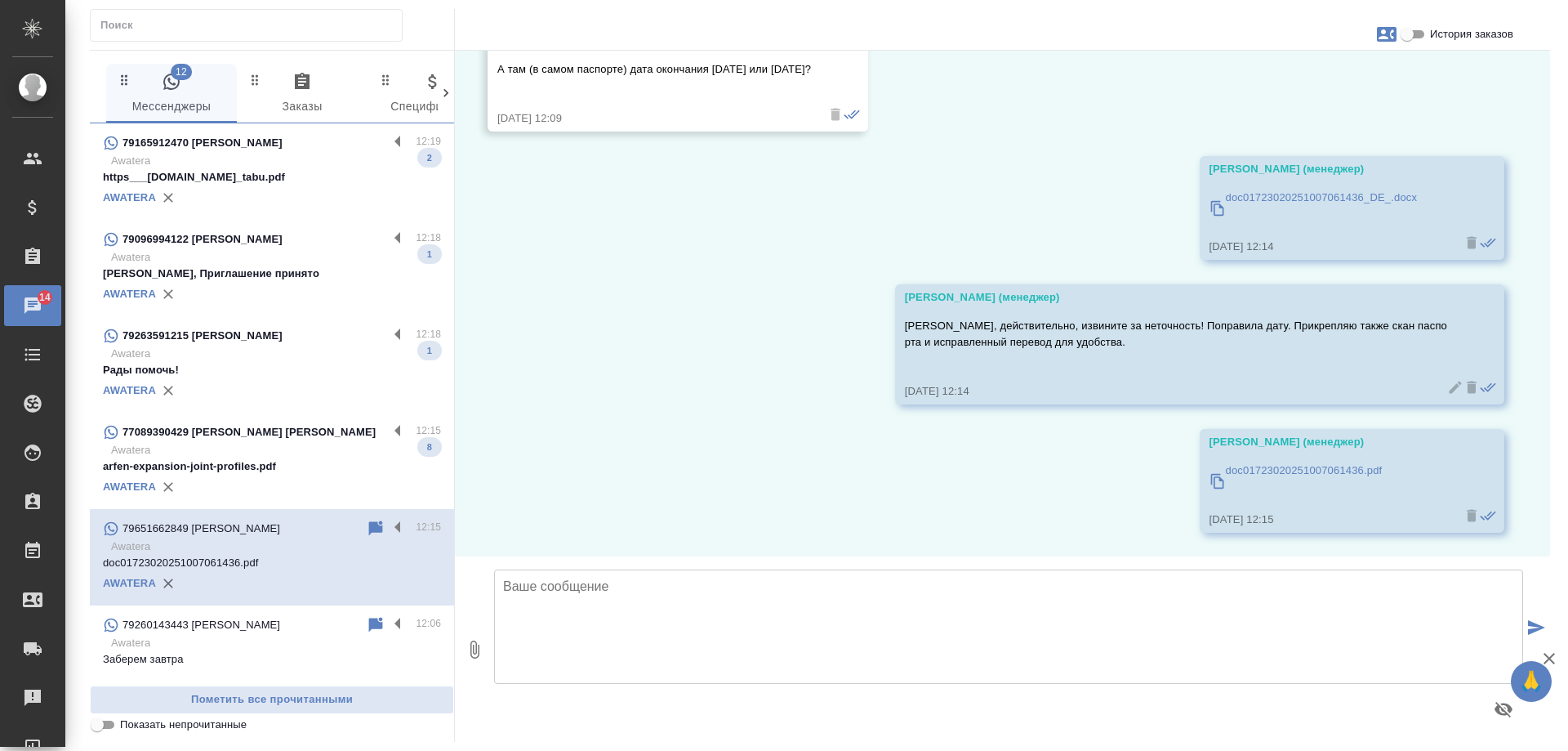
scroll to position [490, 0]
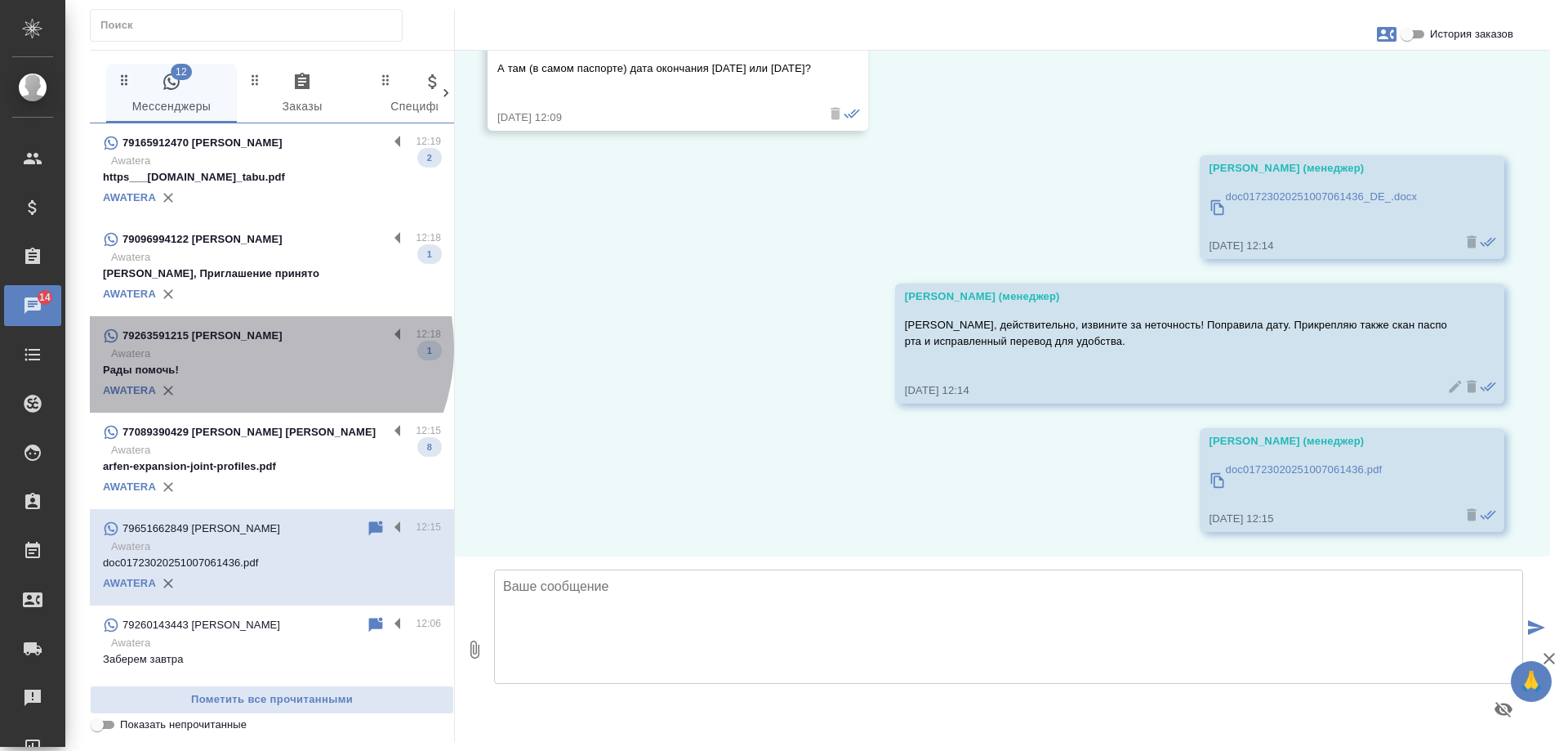
drag, startPoint x: 252, startPoint y: 348, endPoint x: 247, endPoint y: 254, distance: 94.1
click at [252, 345] on span "79263591215 Людмила 12:18 Awatera Рады помочь! 1 AWATERA" at bounding box center [272, 364] width 339 height 77
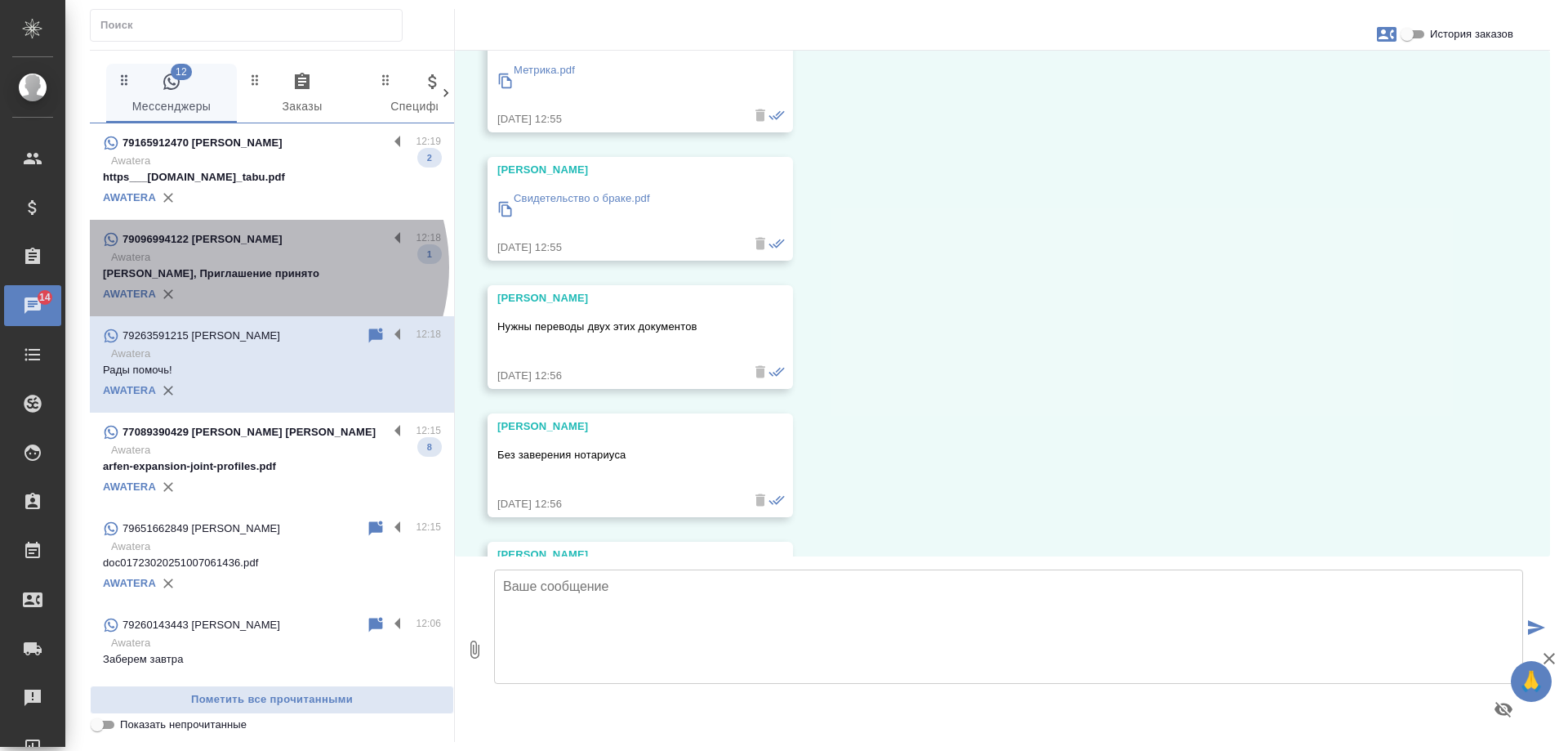
click at [254, 267] on p "Елена, Приглашение принято" at bounding box center [272, 273] width 339 height 16
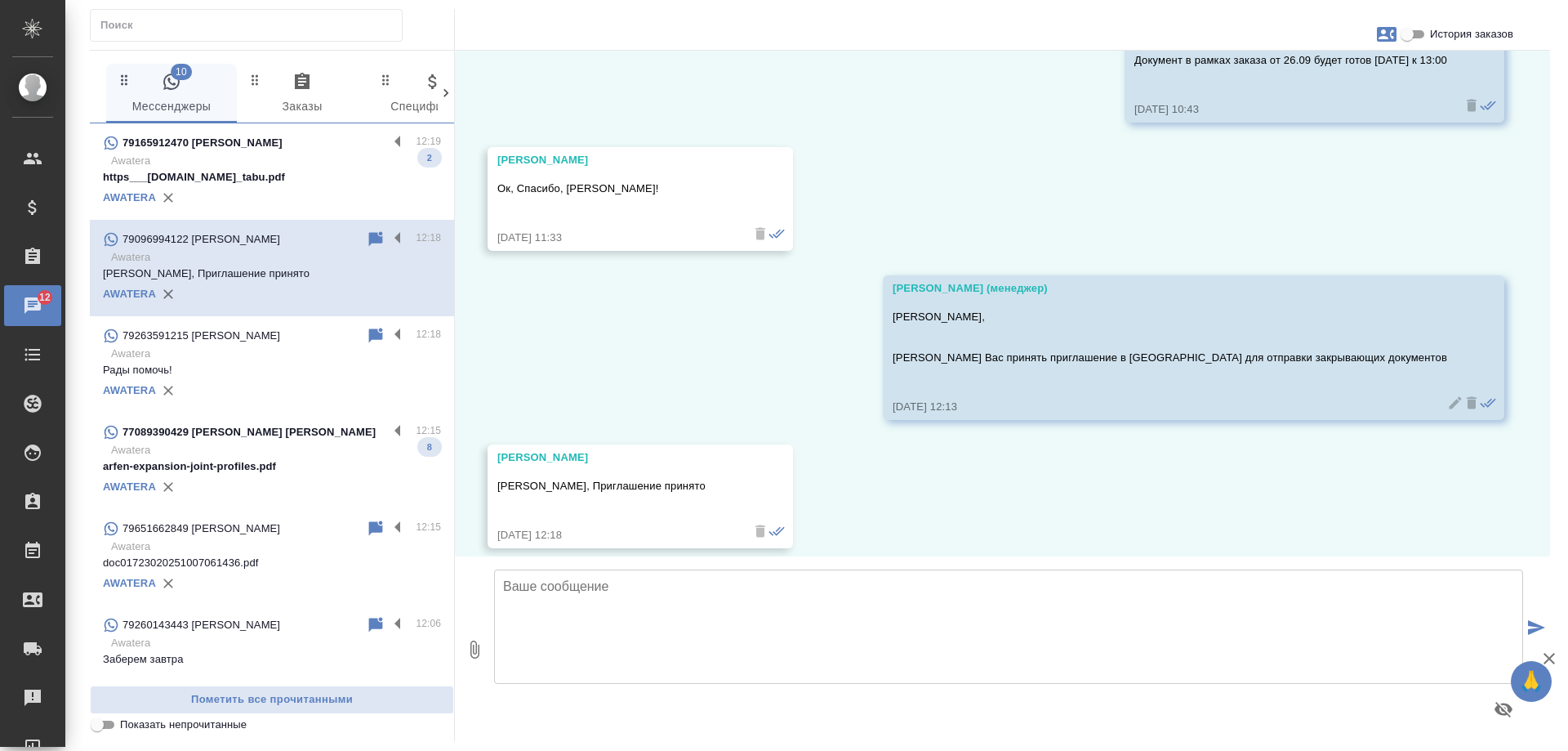
scroll to position [5584, 0]
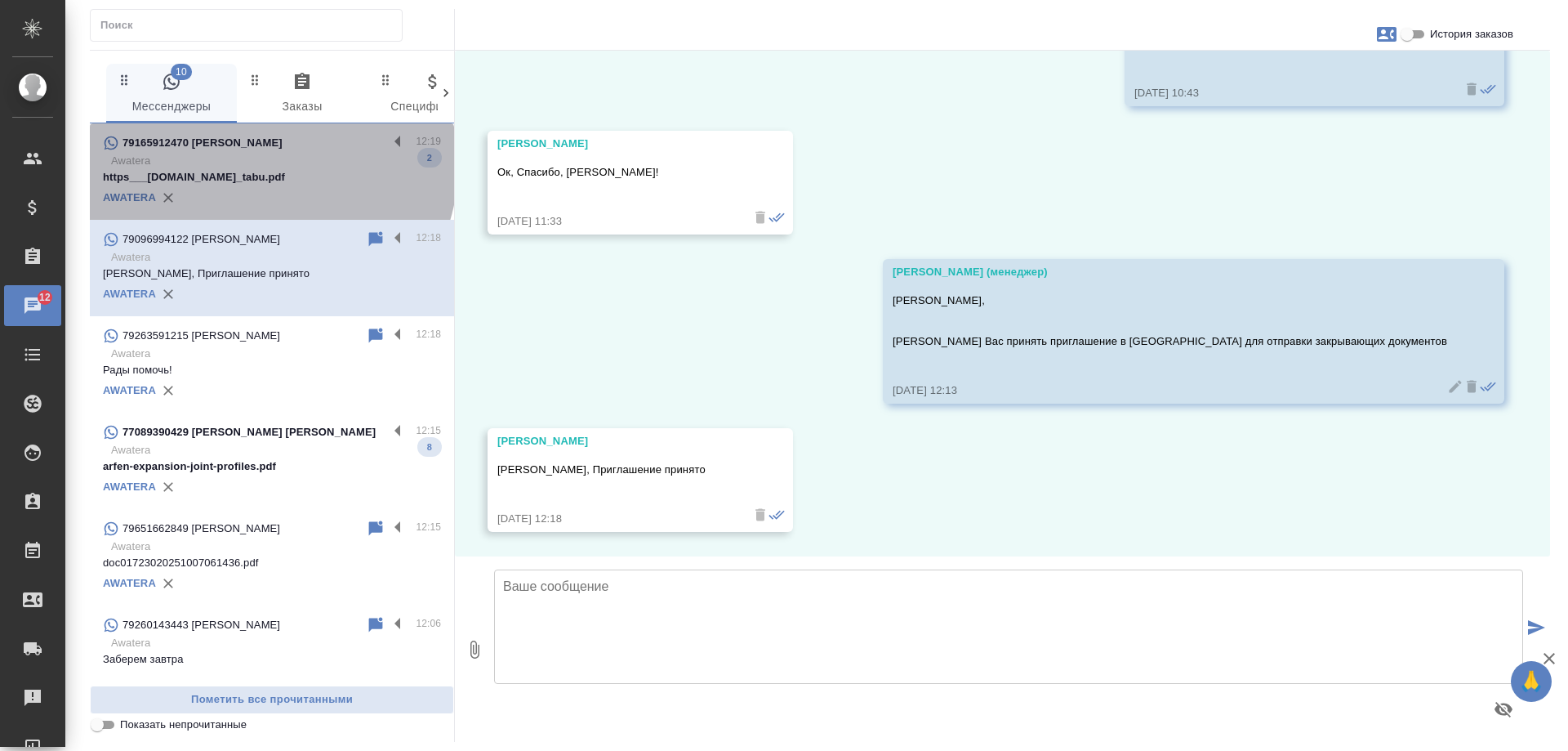
click at [269, 166] on p "Awatera" at bounding box center [276, 160] width 330 height 16
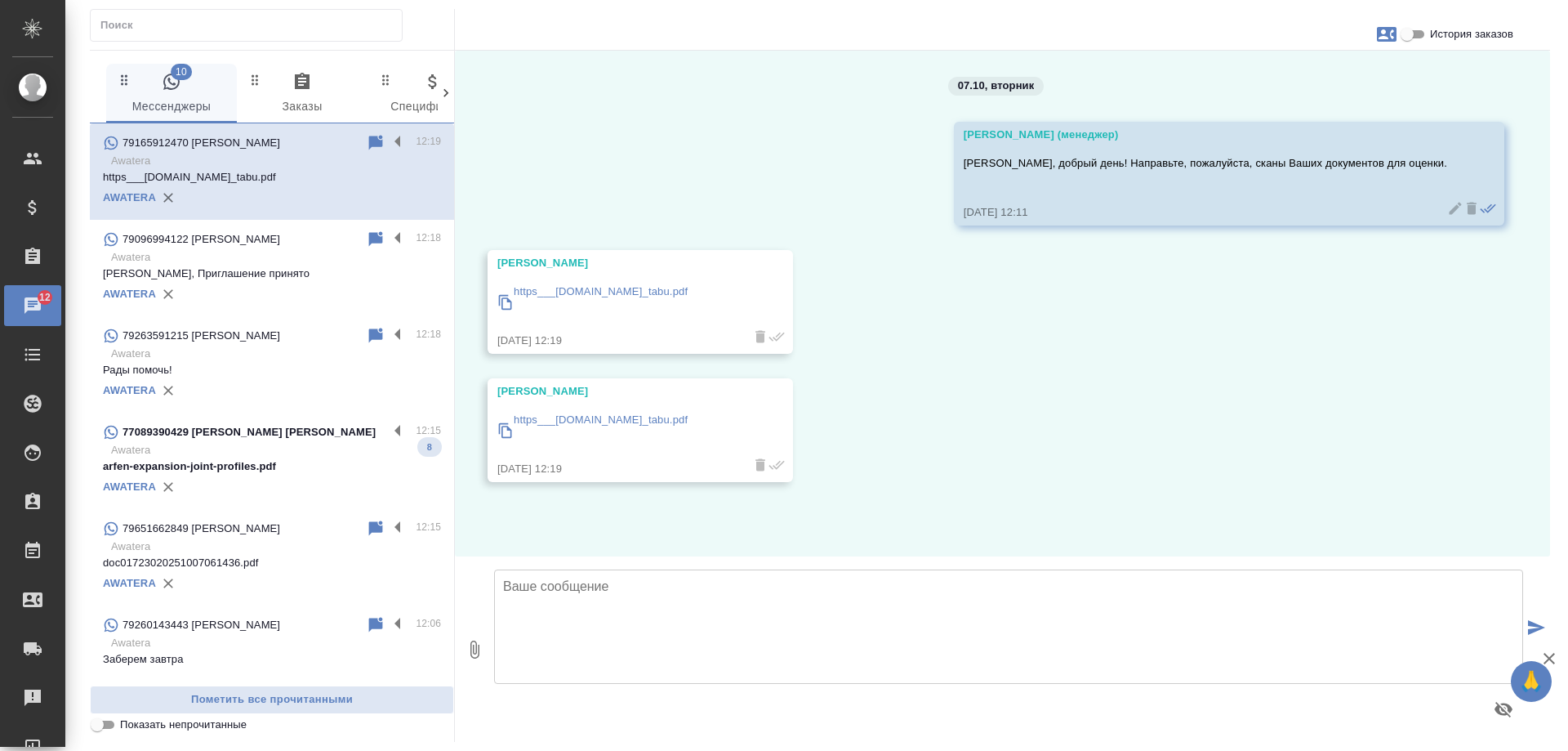
scroll to position [0, 0]
click at [593, 292] on p "https___b2c.dubailand.gov.ae_tabu.pdf" at bounding box center [601, 292] width 174 height 16
click at [644, 422] on p "https___b2c.dubailand.gov.ae_tabu.pdf" at bounding box center [601, 419] width 174 height 16
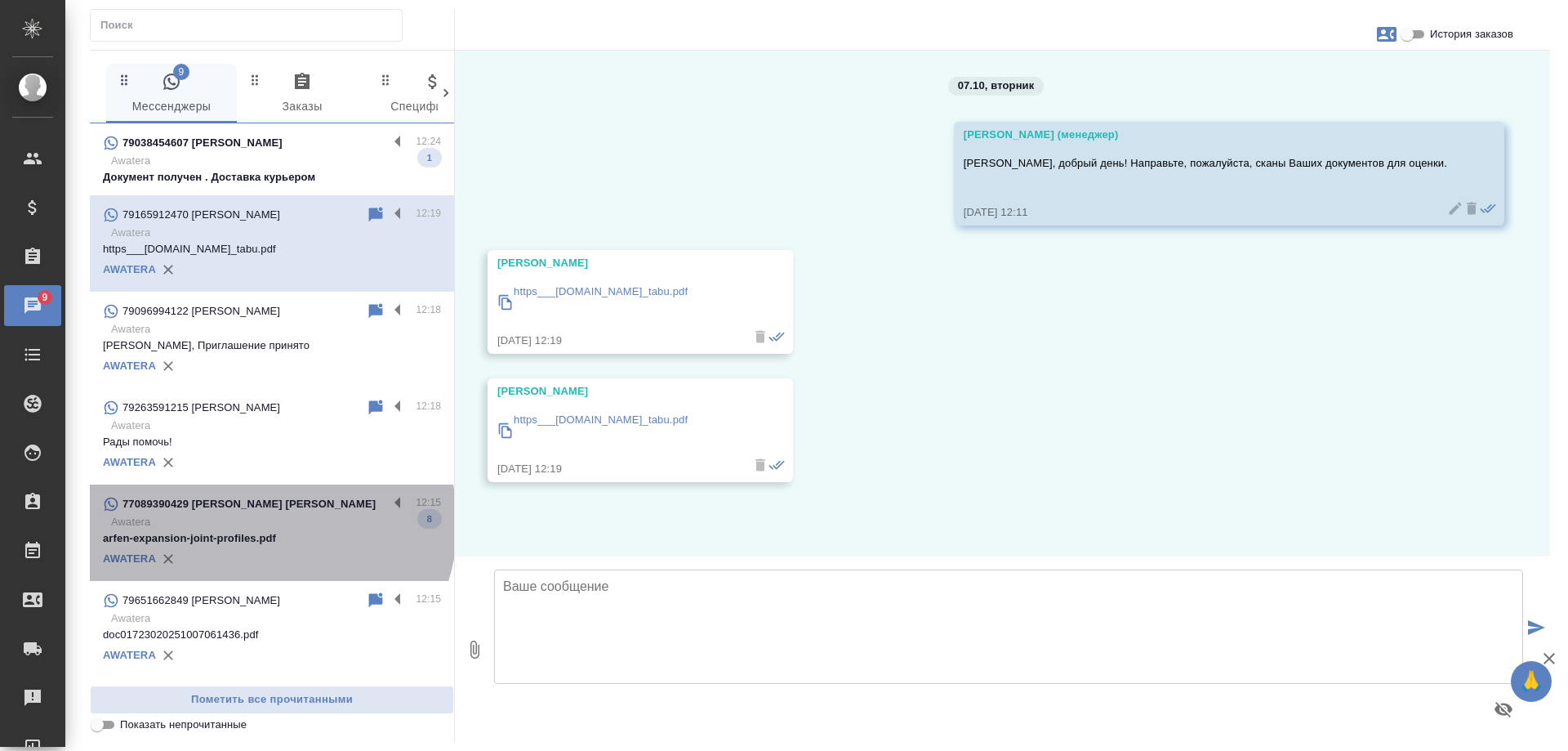
click at [269, 524] on p "Awatera" at bounding box center [276, 522] width 330 height 16
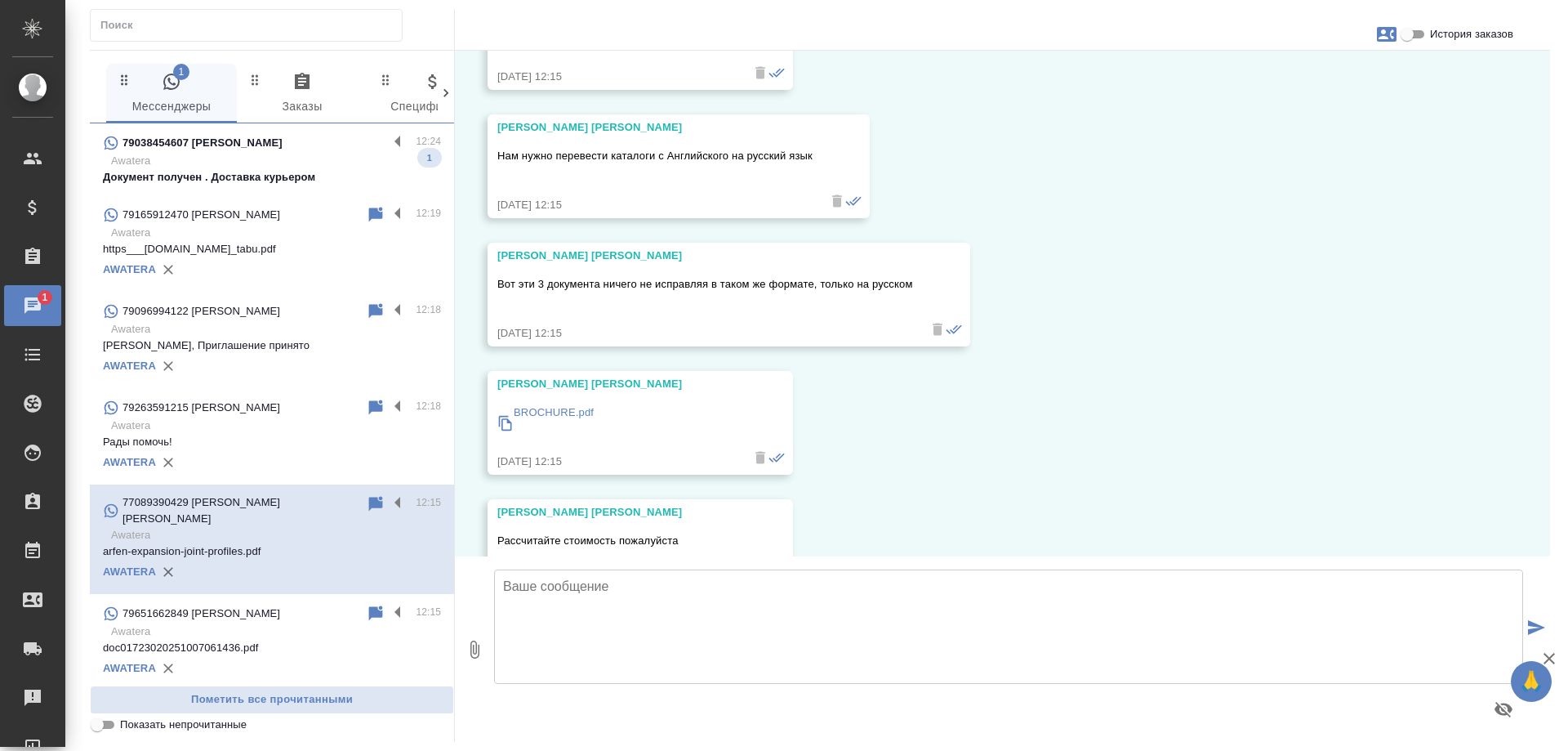
scroll to position [410, 0]
click at [573, 414] on p "BROCHURE.pdf" at bounding box center [554, 411] width 80 height 16
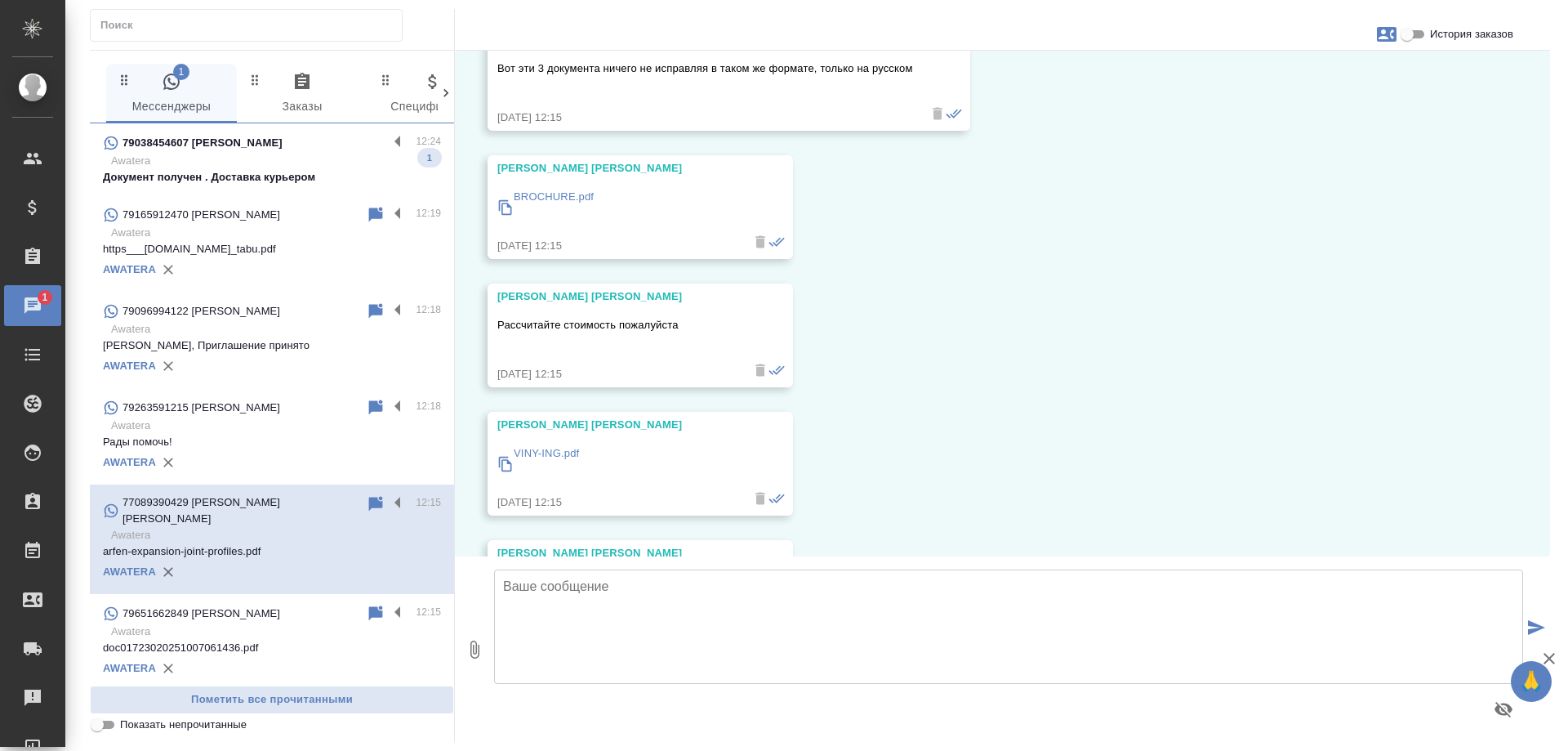
scroll to position [736, 0]
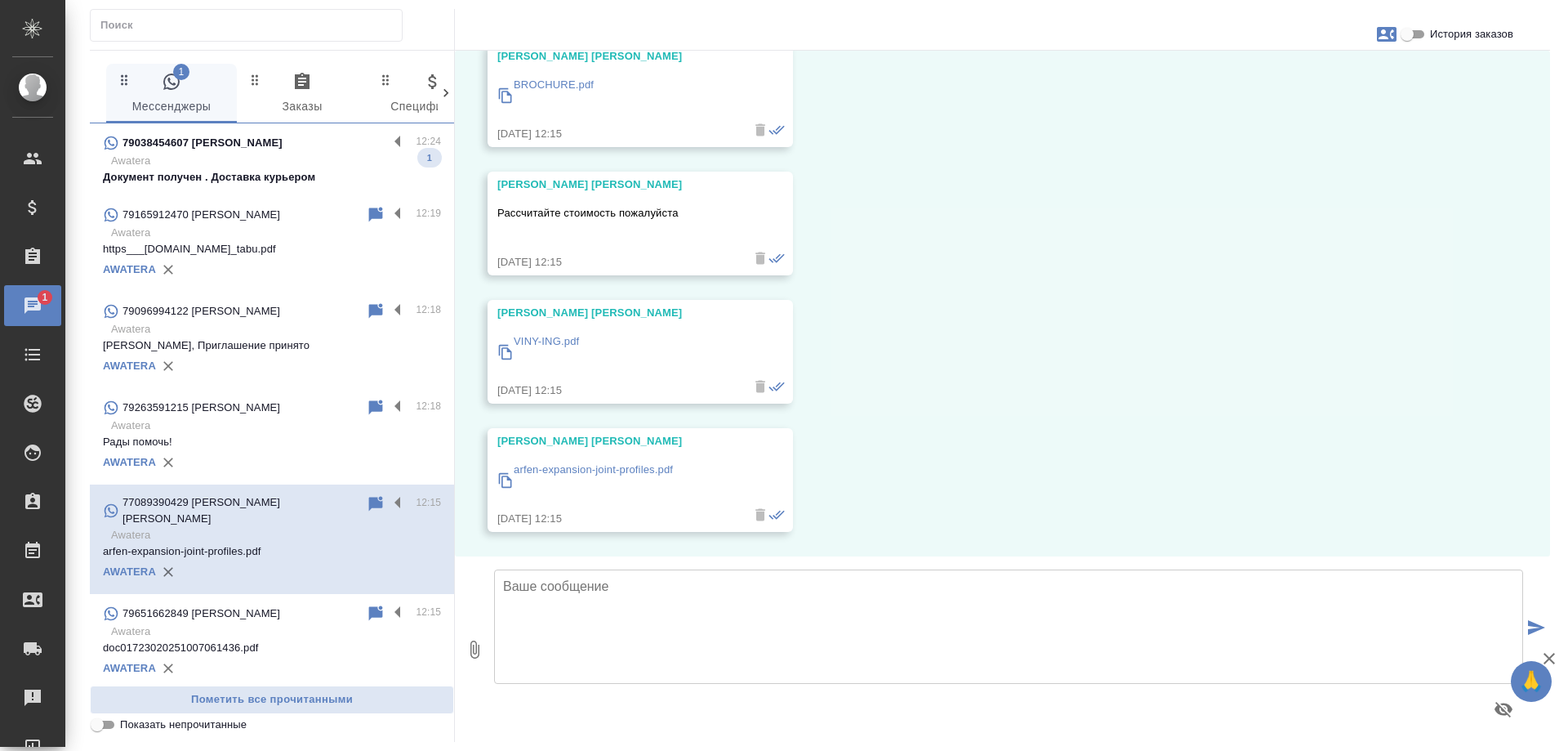
click at [562, 340] on p "VINY-ING.pdf" at bounding box center [547, 341] width 66 height 16
click at [574, 465] on p "arfen-expansion-joint-profiles.pdf" at bounding box center [594, 470] width 160 height 16
click at [640, 598] on textarea at bounding box center [1009, 626] width 1029 height 114
click at [687, 581] on textarea at bounding box center [1009, 626] width 1029 height 114
click at [566, 588] on textarea "Уточните, есть ли пожелания по срокам?" at bounding box center [1009, 626] width 1029 height 114
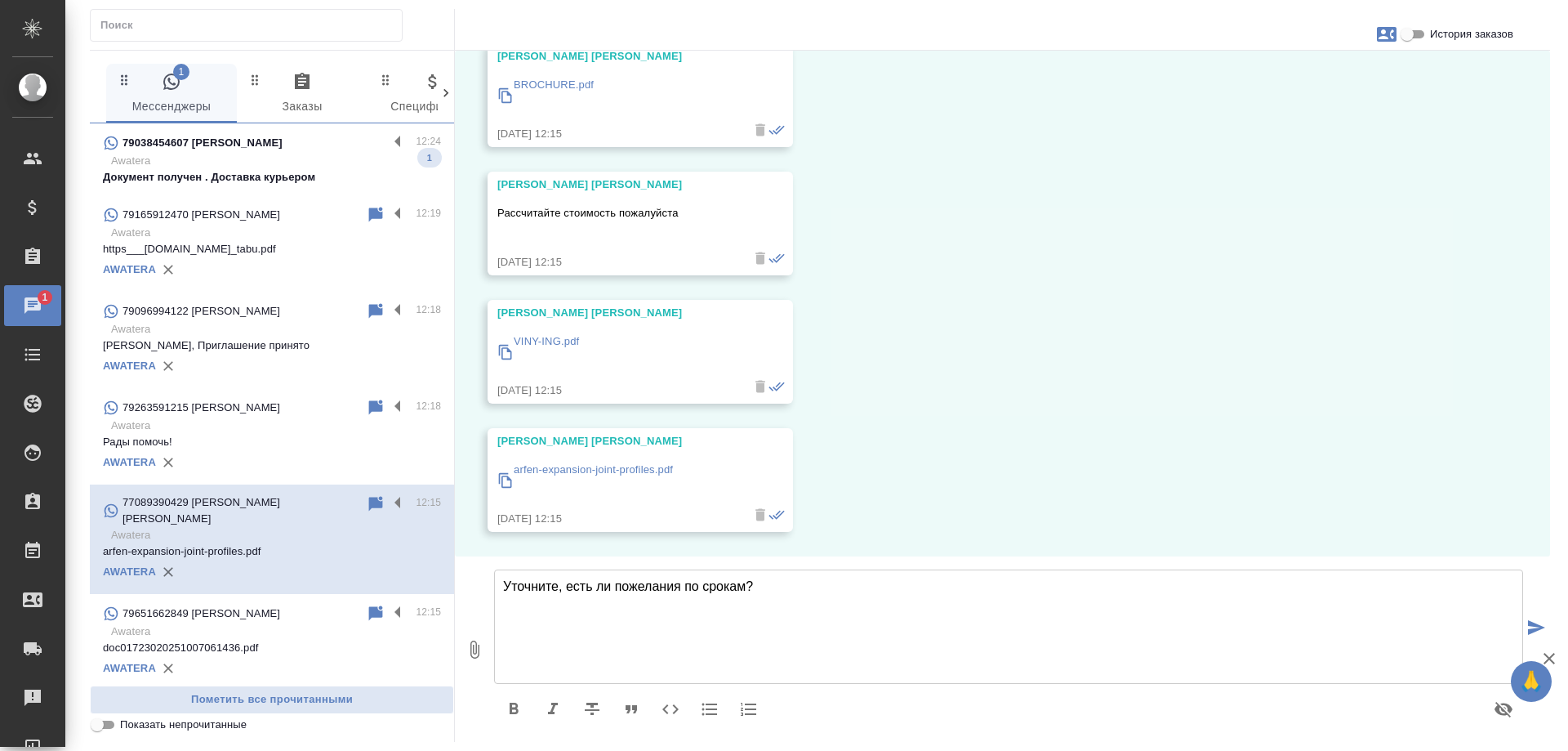
click at [742, 595] on textarea "Уточните, есть ли пожелания по срокам?" at bounding box center [1009, 626] width 1029 height 114
click at [566, 588] on textarea "Уточните, есть ли пожелания по срокам?" at bounding box center [1009, 626] width 1029 height 114
click at [573, 588] on textarea "Уточните, есть ли пожелания по срокам?" at bounding box center [1009, 626] width 1029 height 114
click at [566, 589] on textarea "Уточните, Есть ли пожелания по срокам?" at bounding box center [1009, 626] width 1029 height 114
type textarea "Уточните, обращаться планируетет какЕсть ли пожелания по срокам?"
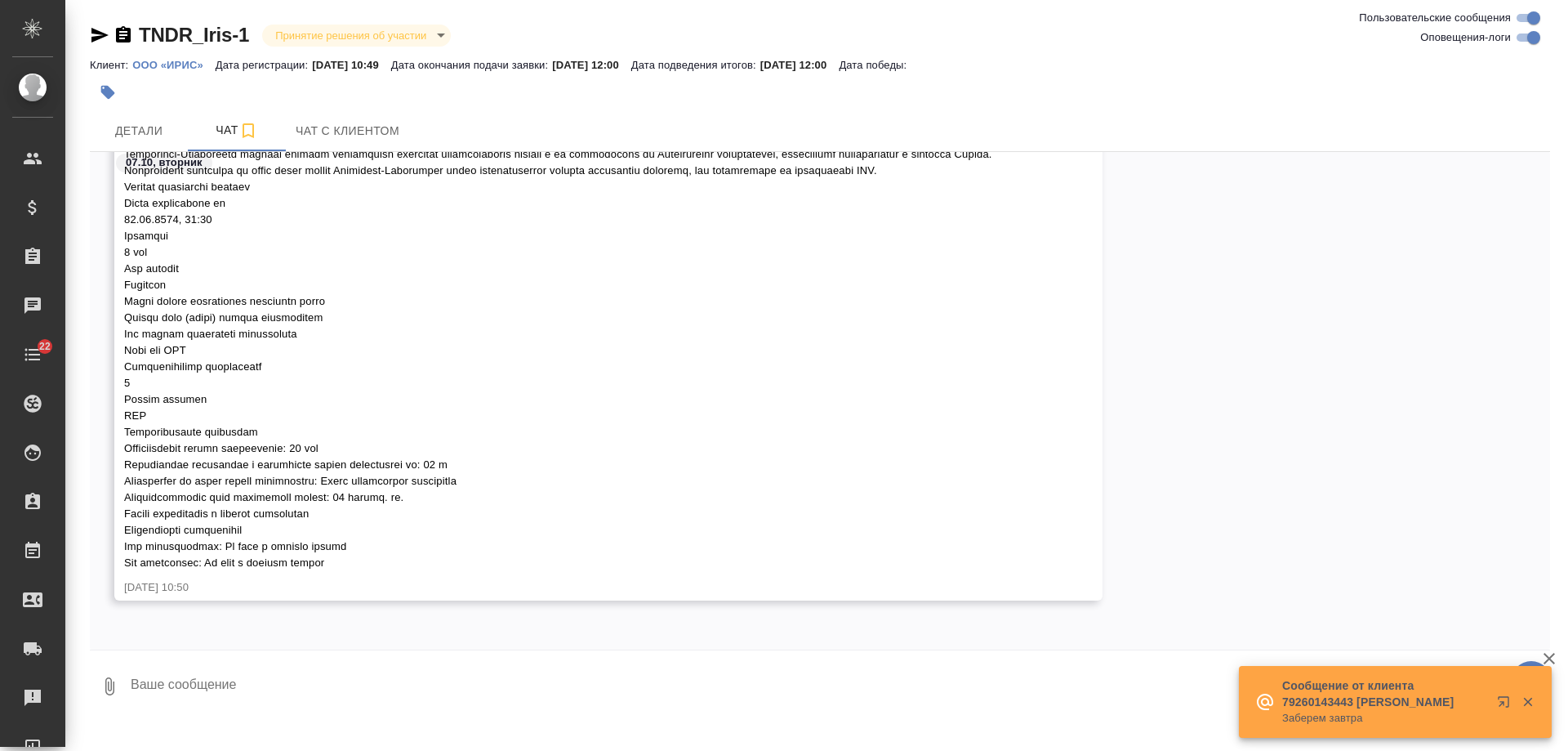
scroll to position [747, 0]
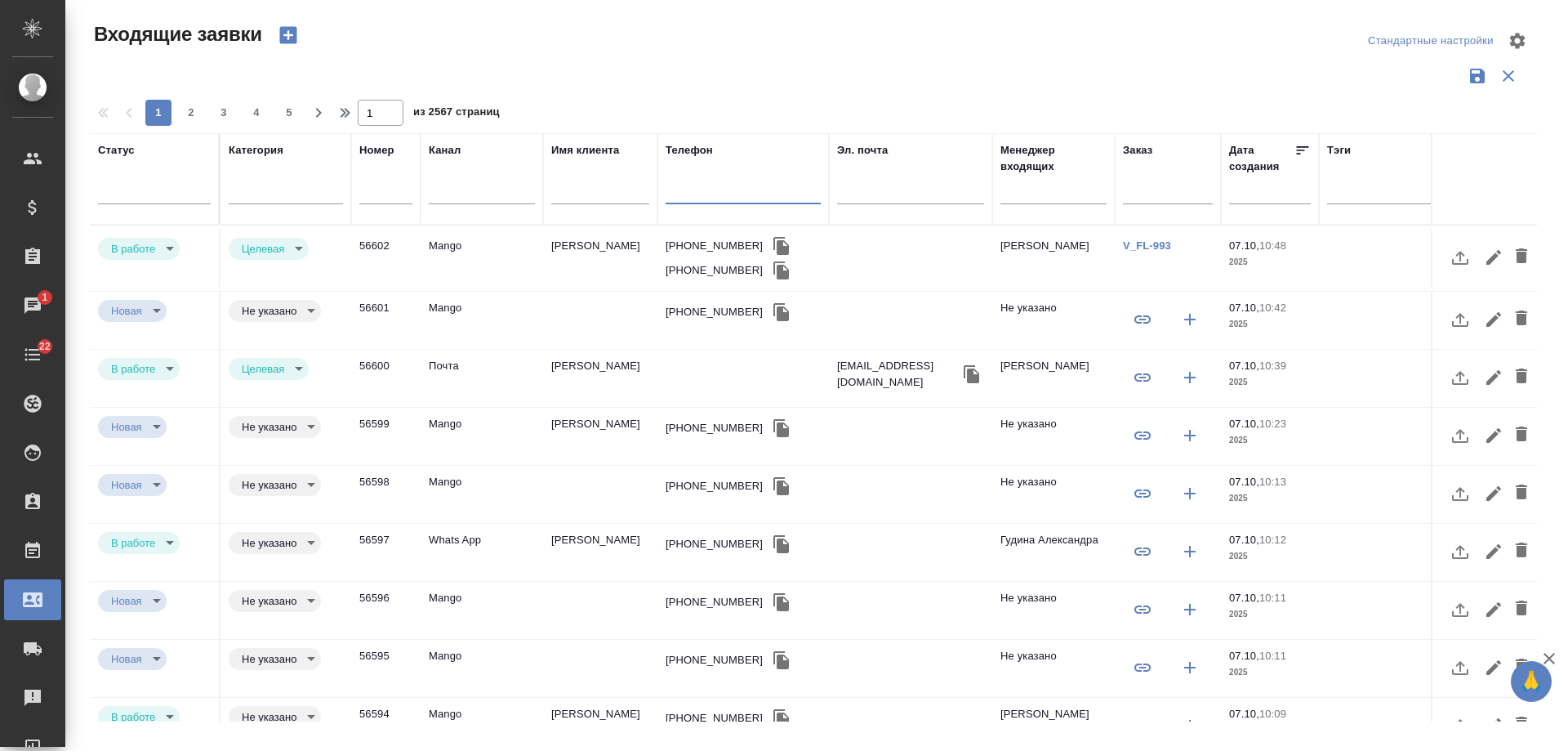
select select "RU"
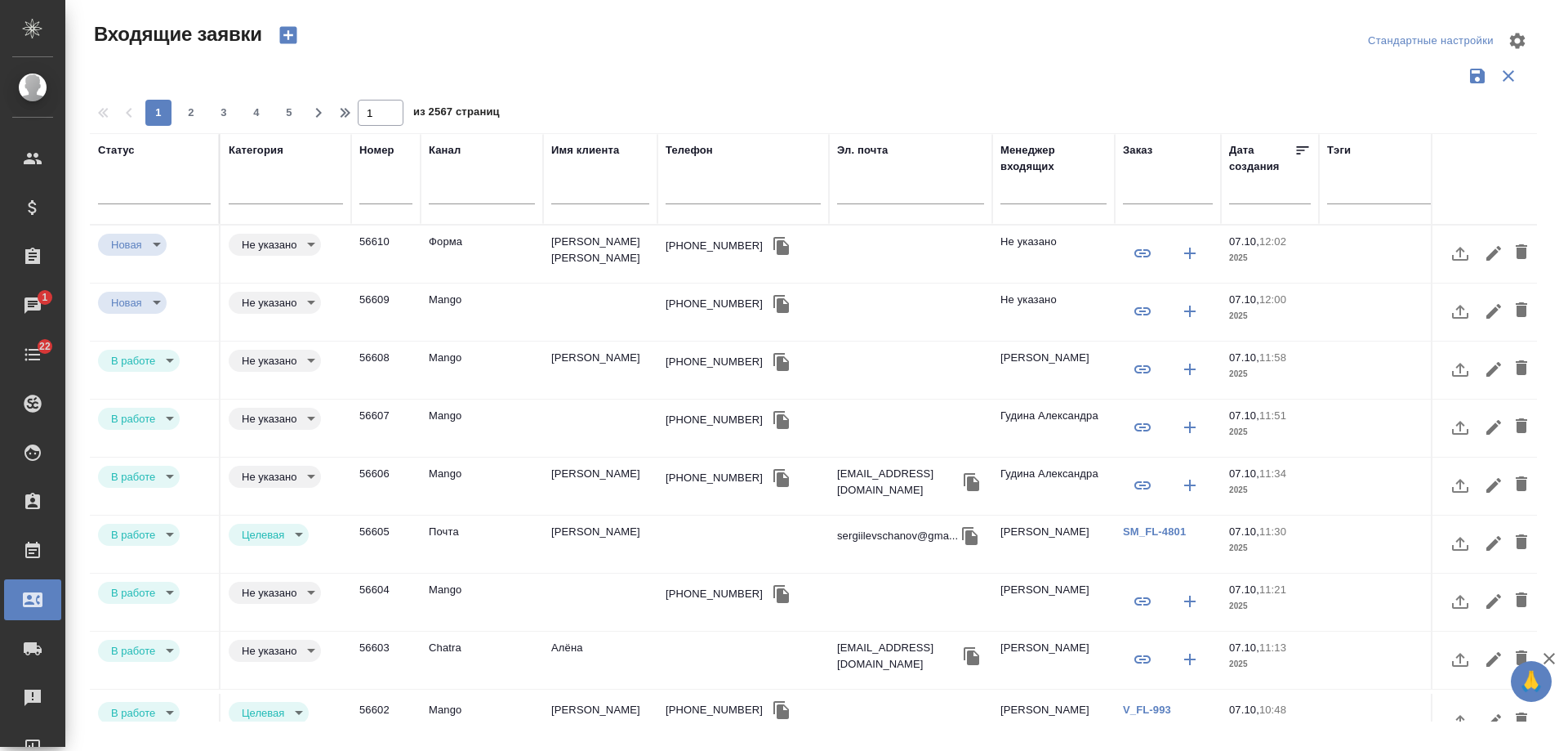
select select "RU"
click at [1040, 202] on input "text" at bounding box center [1054, 192] width 106 height 20
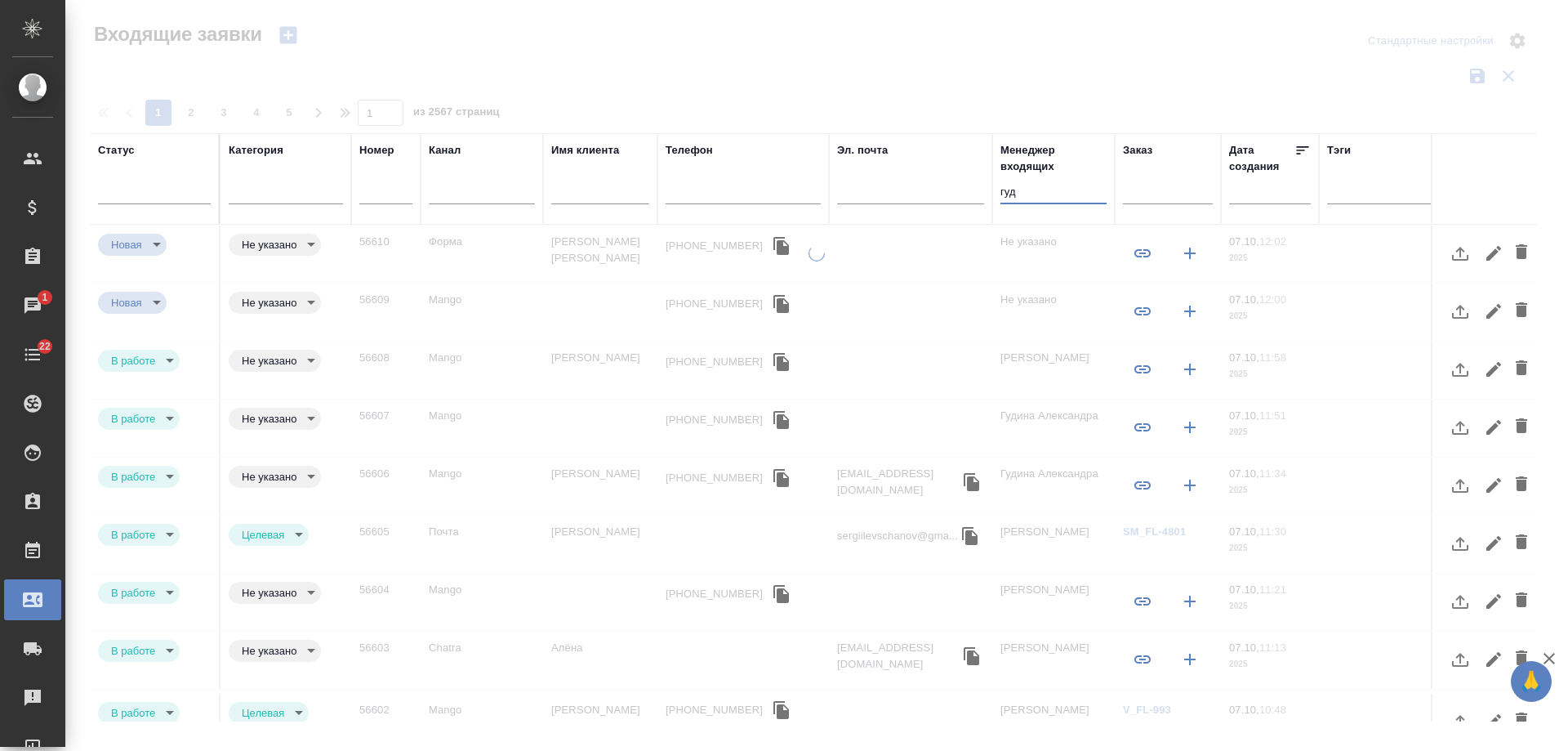
type input "гуд"
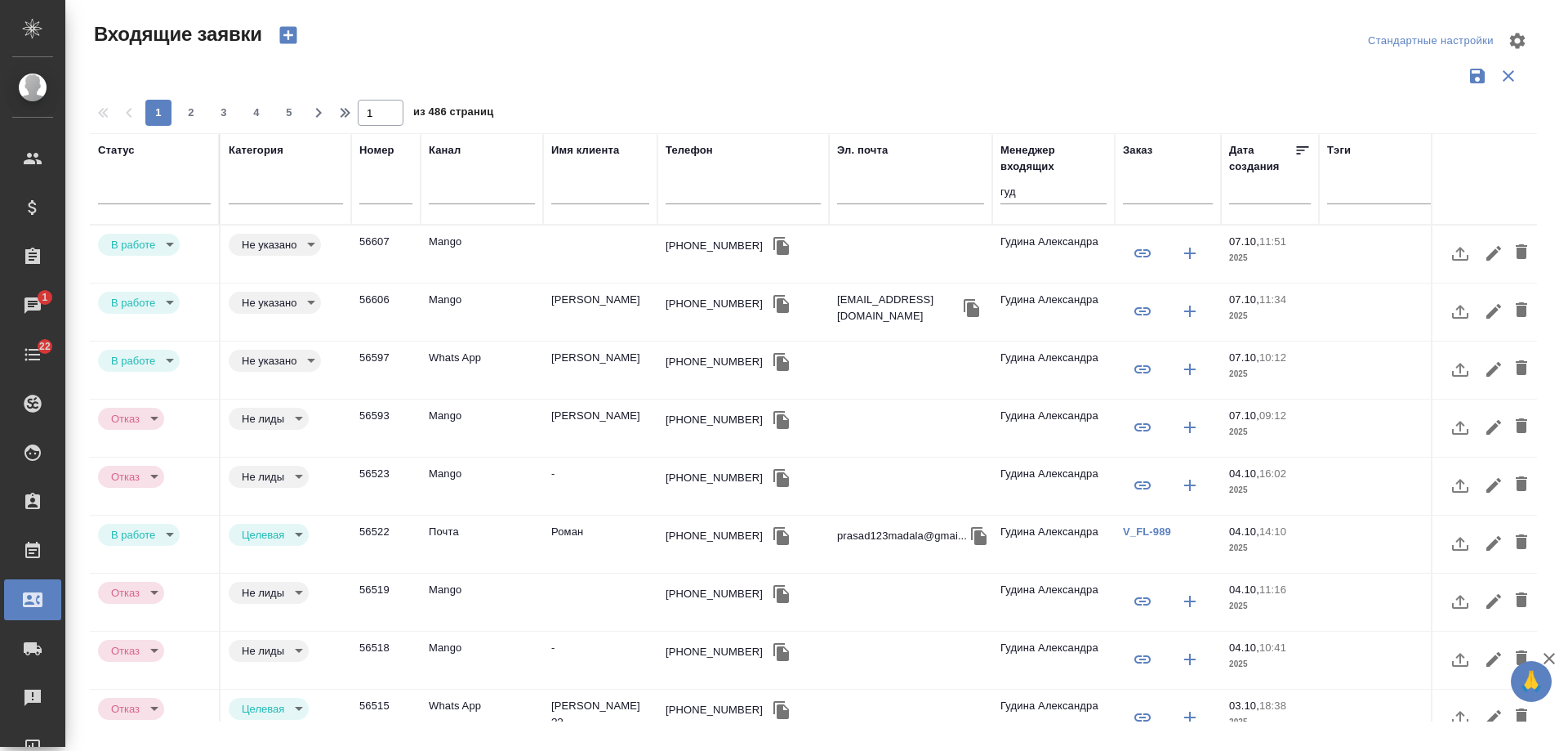
click at [1065, 70] on div at bounding box center [813, 75] width 1447 height 31
click at [696, 248] on div "[PHONE_NUMBER]" at bounding box center [714, 246] width 98 height 16
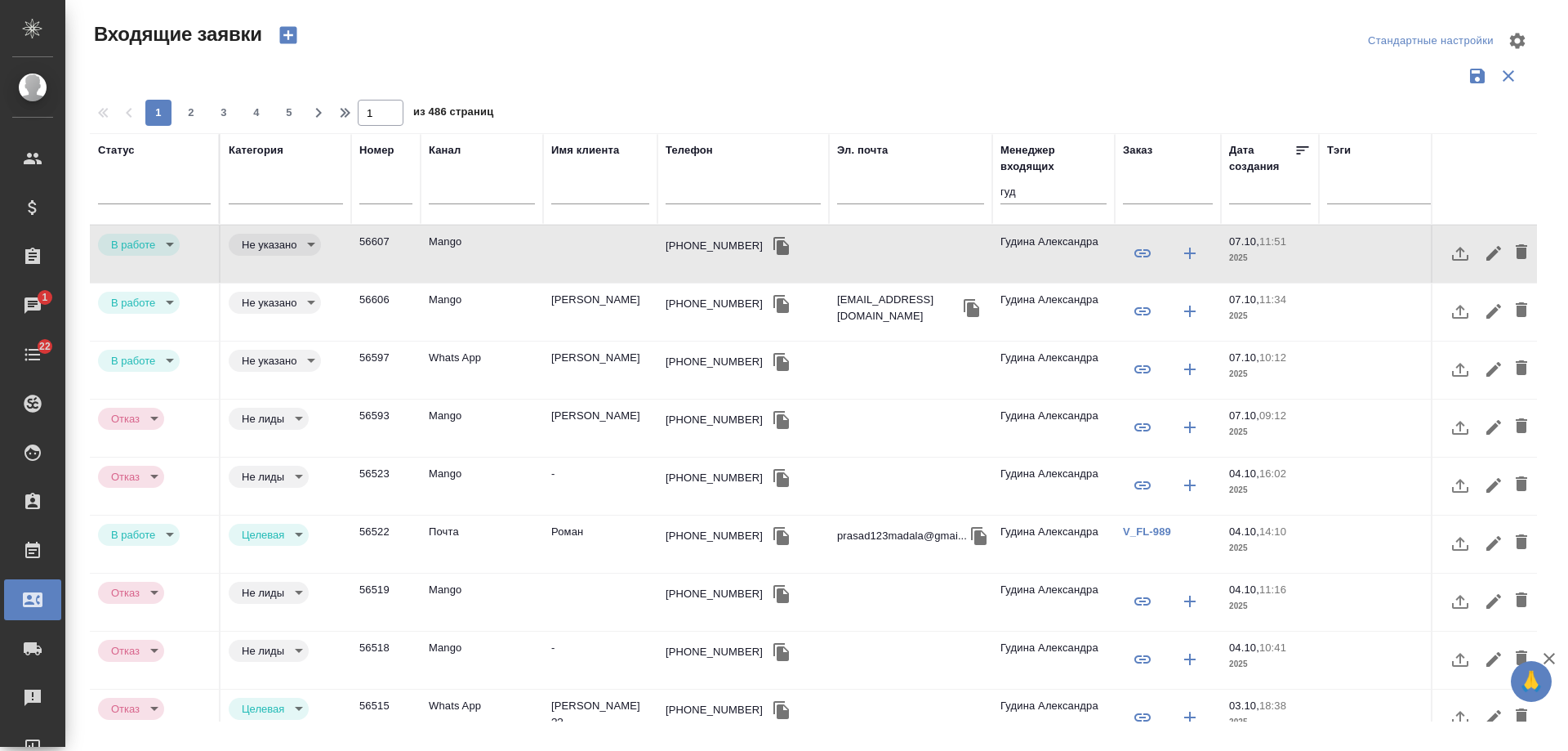
click at [574, 307] on td "[PERSON_NAME]" at bounding box center [600, 312] width 114 height 58
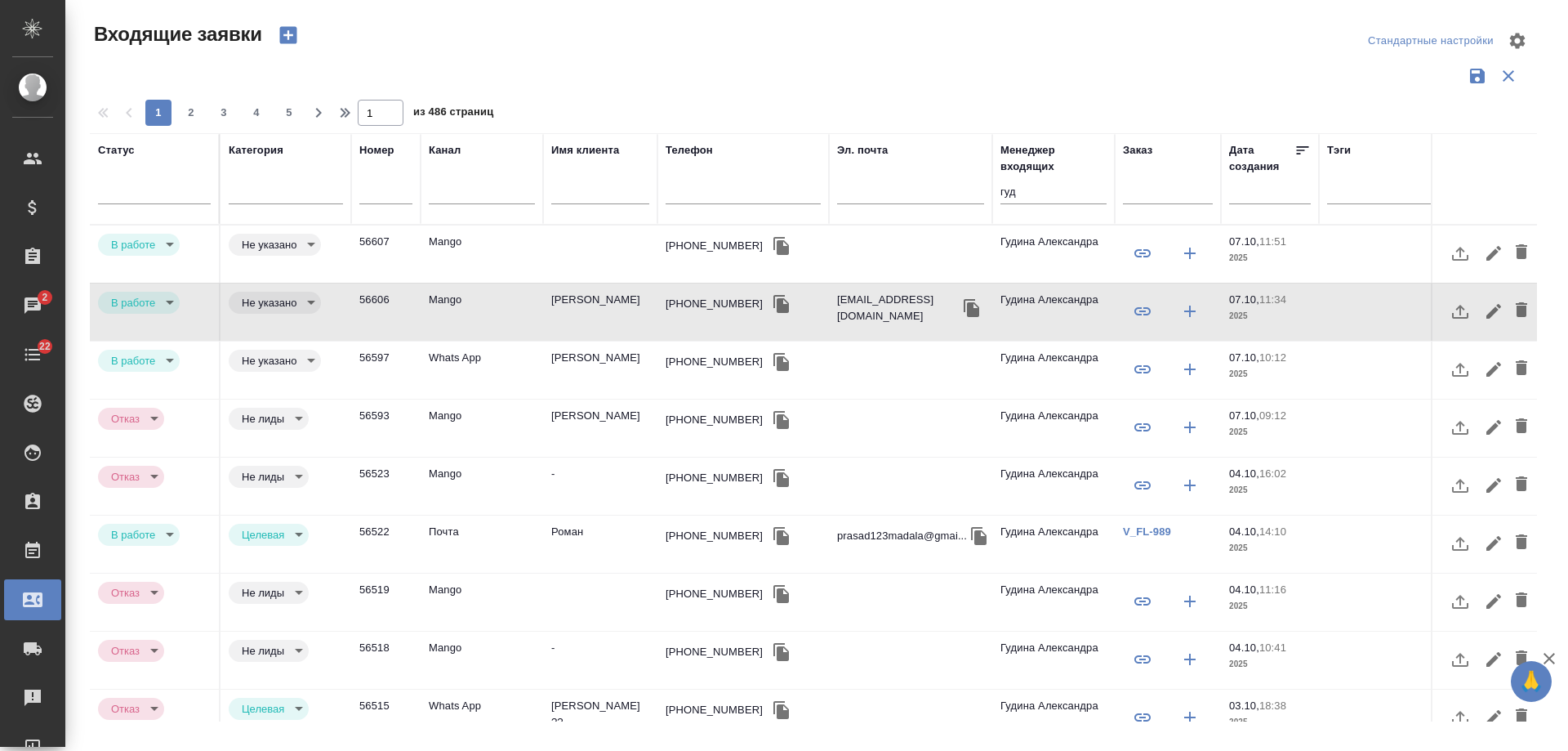
drag, startPoint x: 1033, startPoint y: 192, endPoint x: 922, endPoint y: 189, distance: 111.0
click at [922, 189] on tr "Статус [PERSON_NAME] Имя клиента Телефон Эл. почта Менеджер входящих гуд Заказ …" at bounding box center [1039, 178] width 1900 height 91
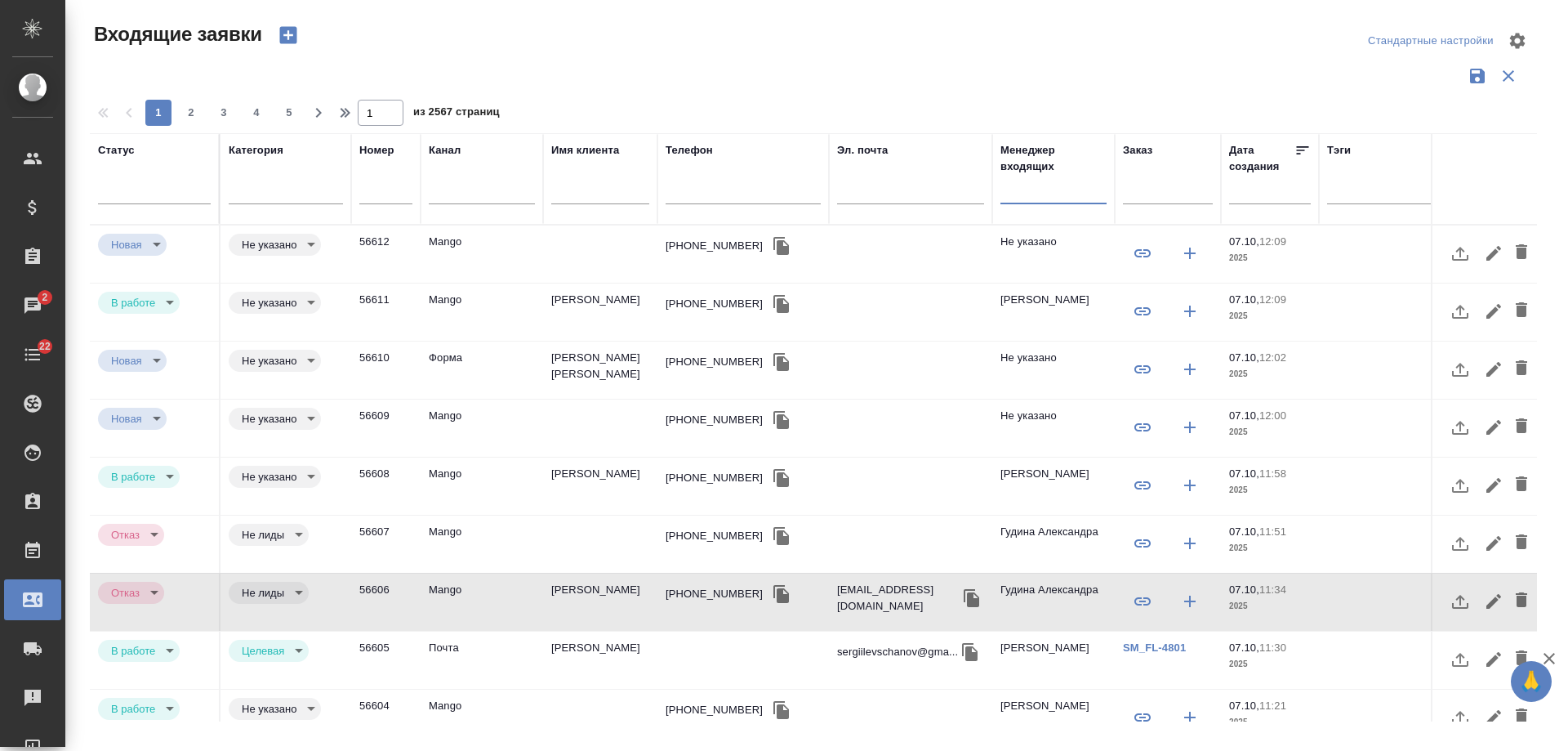
click at [708, 197] on input "text" at bounding box center [743, 192] width 155 height 20
paste input "79165912470"
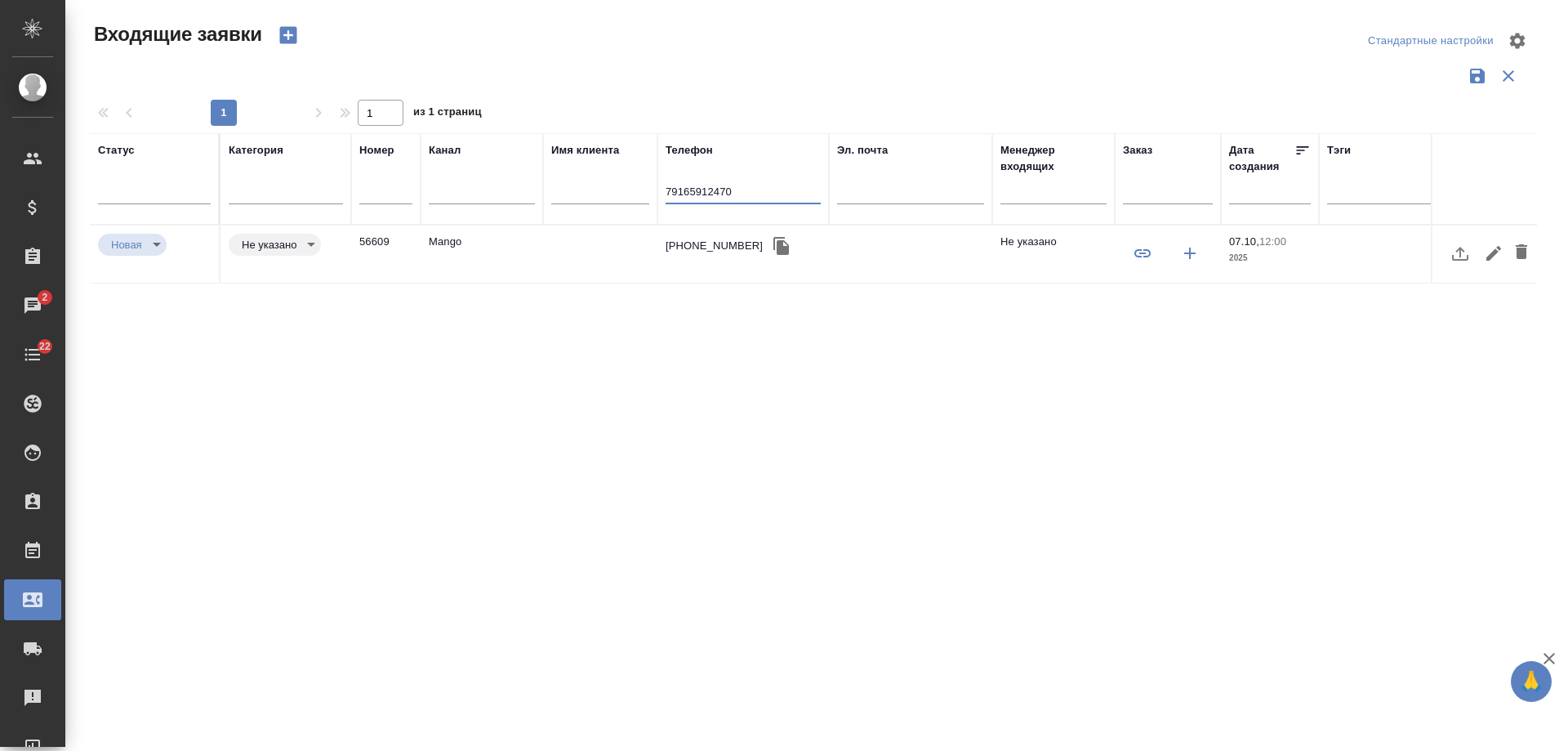
type input "79165912470"
click at [695, 234] on div "[PHONE_NUMBER]" at bounding box center [743, 246] width 155 height 25
click at [695, 234] on div "+79165912470" at bounding box center [743, 246] width 155 height 25
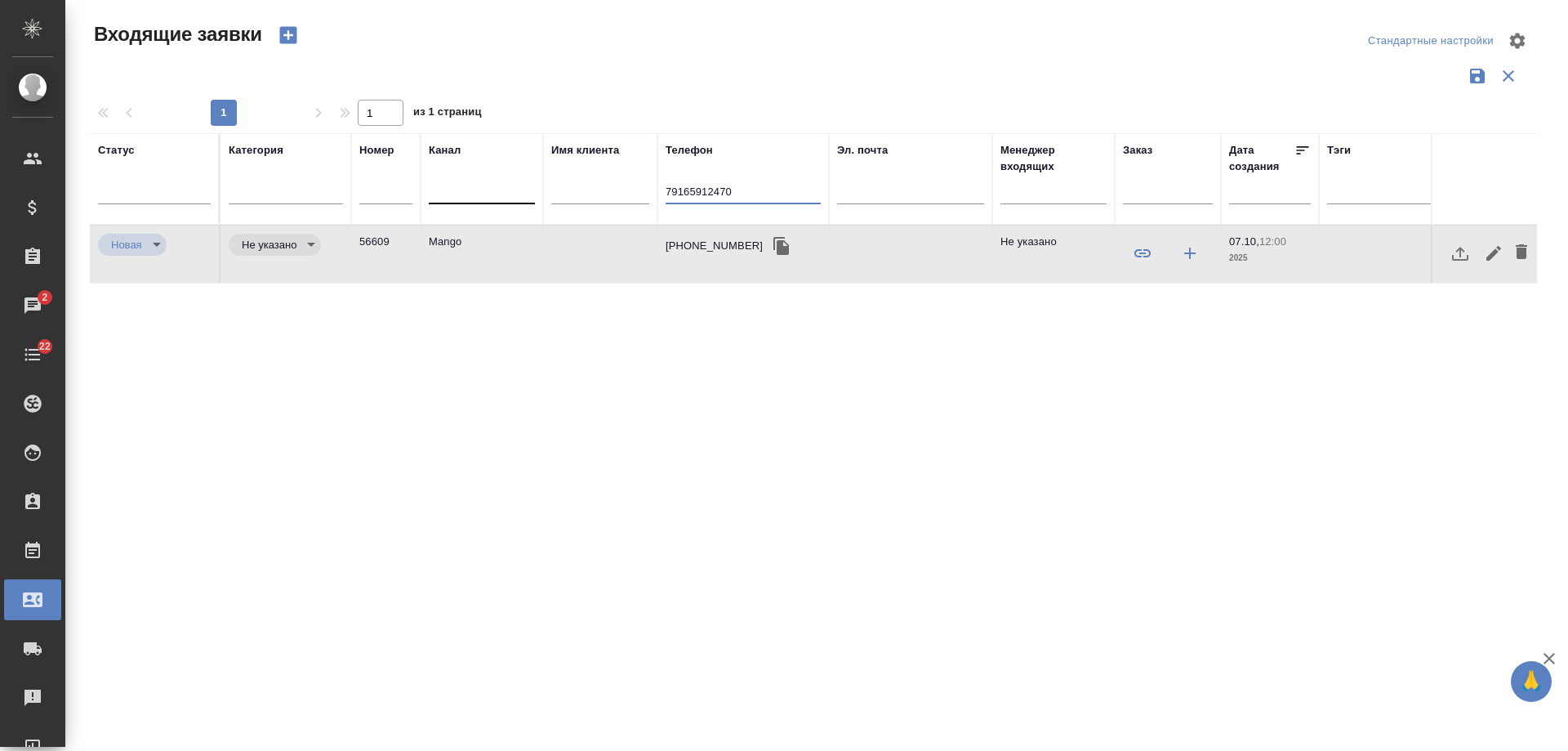
drag, startPoint x: 748, startPoint y: 189, endPoint x: 483, endPoint y: 178, distance: 265.2
click at [483, 178] on tr "Статус Категория Номер Канал Имя клиента Телефон 79165912470 Эл. почта Менеджер…" at bounding box center [1039, 178] width 1900 height 91
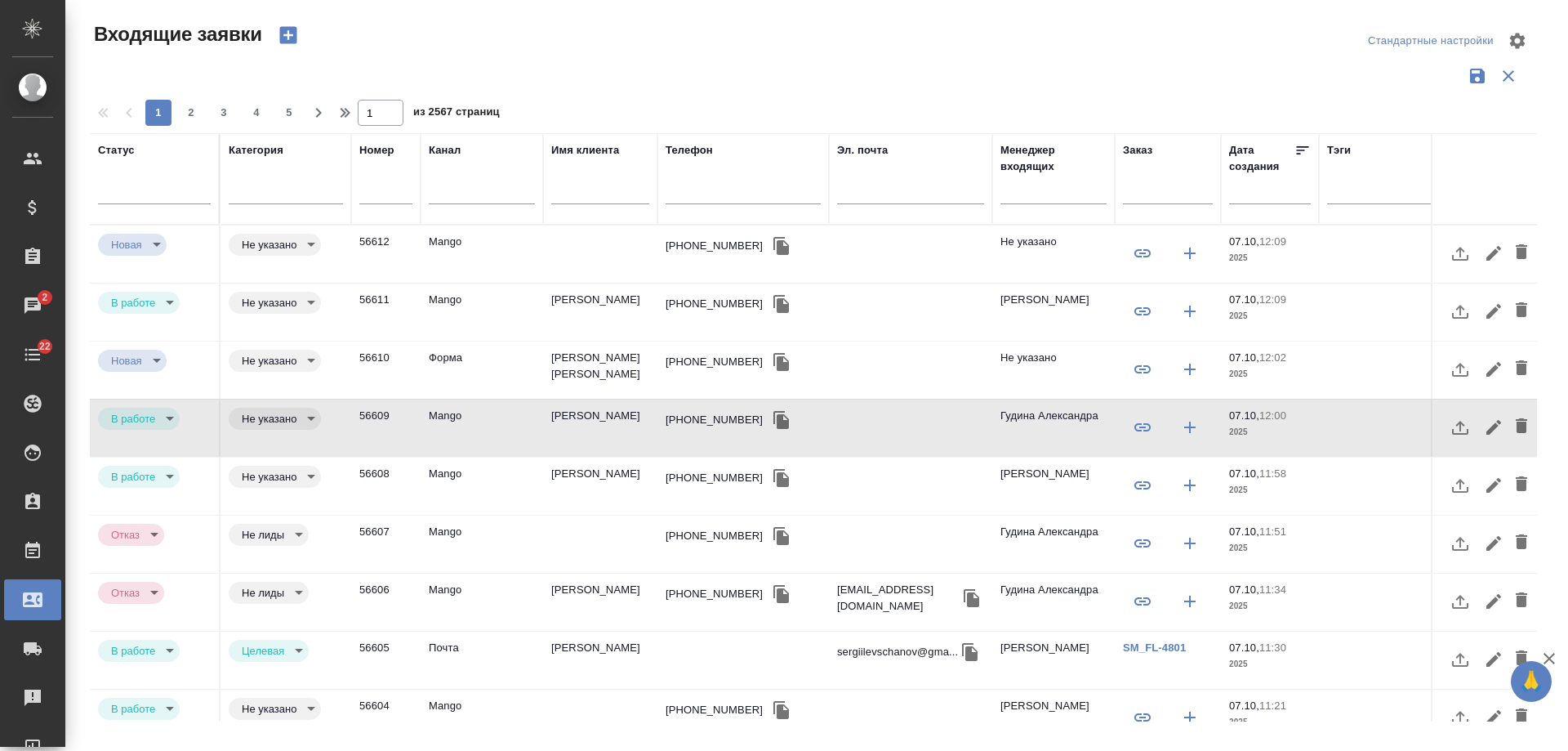
click at [602, 359] on td "Мамедова Филиз" at bounding box center [600, 370] width 114 height 58
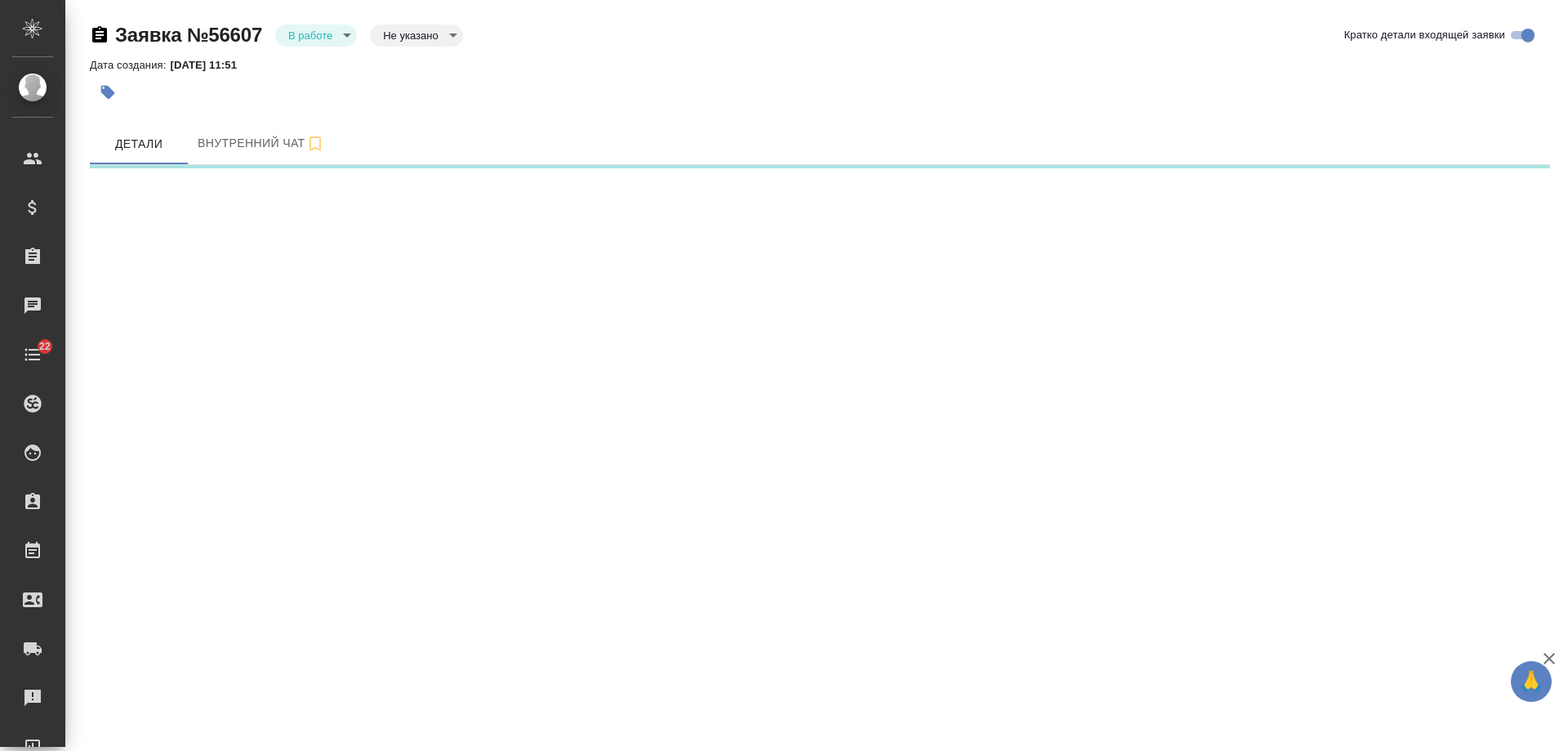
select select "RU"
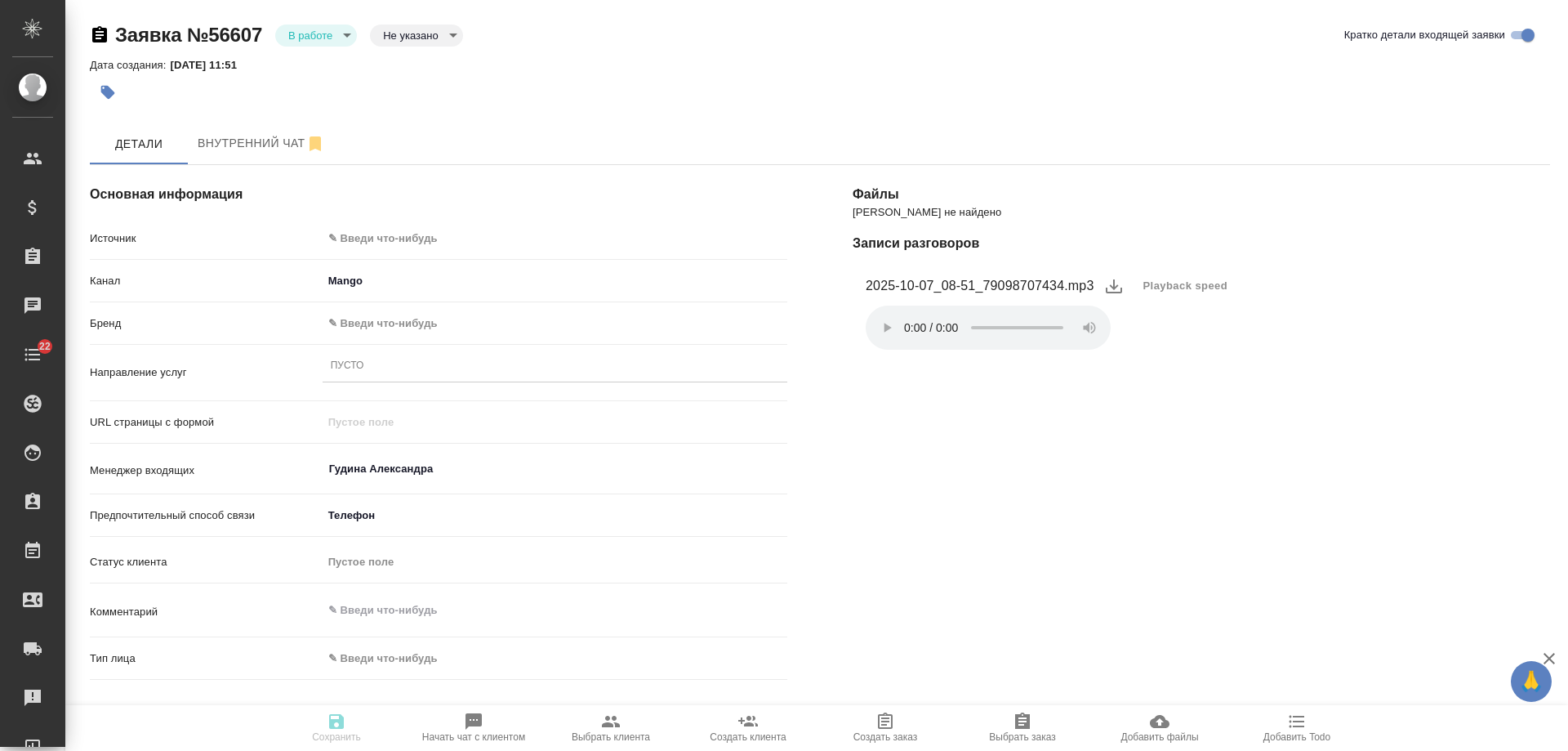
type textarea "x"
click at [443, 245] on body "🙏 .cls-1 fill:#fff; AWATERA Gudina Alexandra Клиенты Спецификации Заказы Чаты 2…" at bounding box center [784, 375] width 1568 height 751
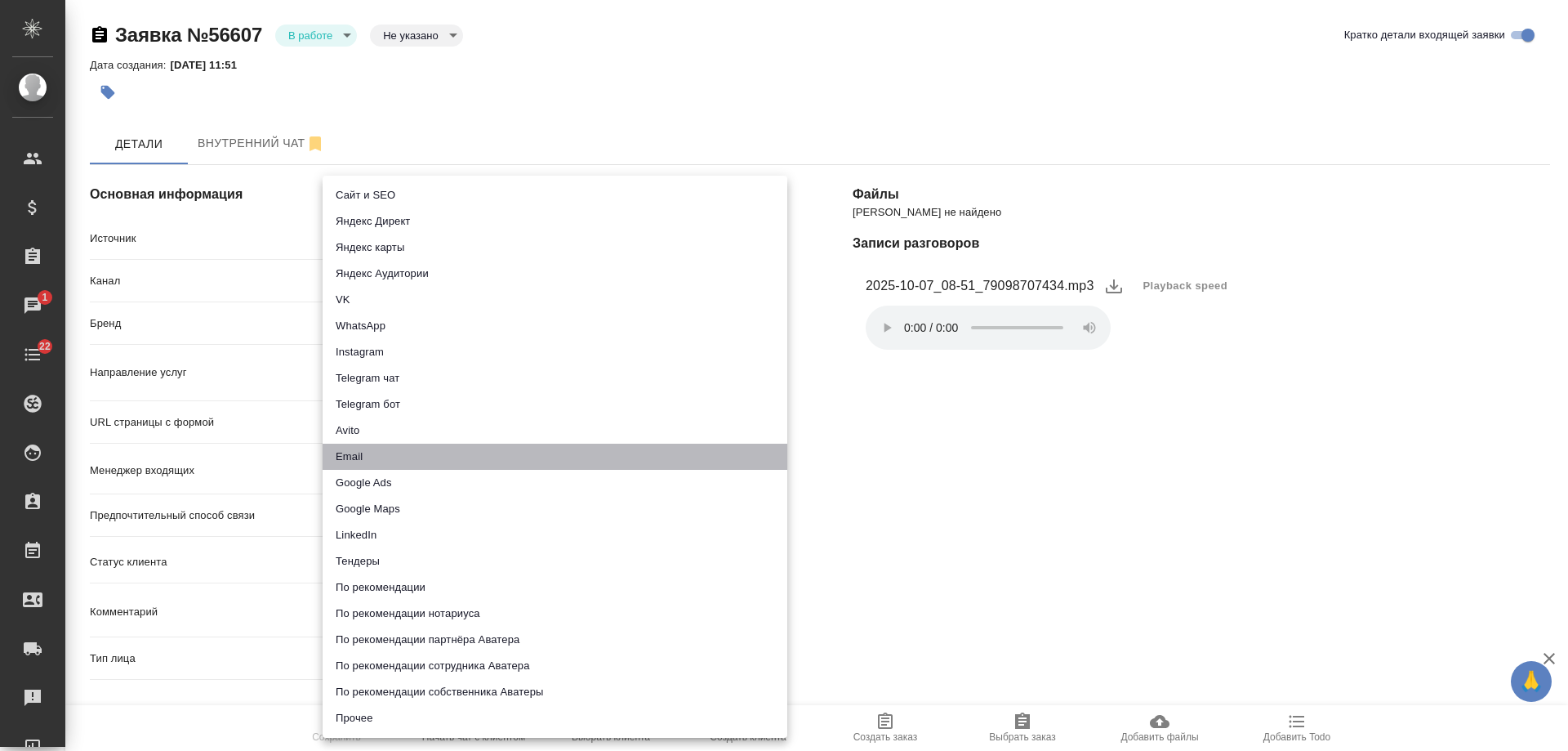
click at [422, 457] on li "Email" at bounding box center [555, 456] width 464 height 26
type input "emailAds"
type textarea "x"
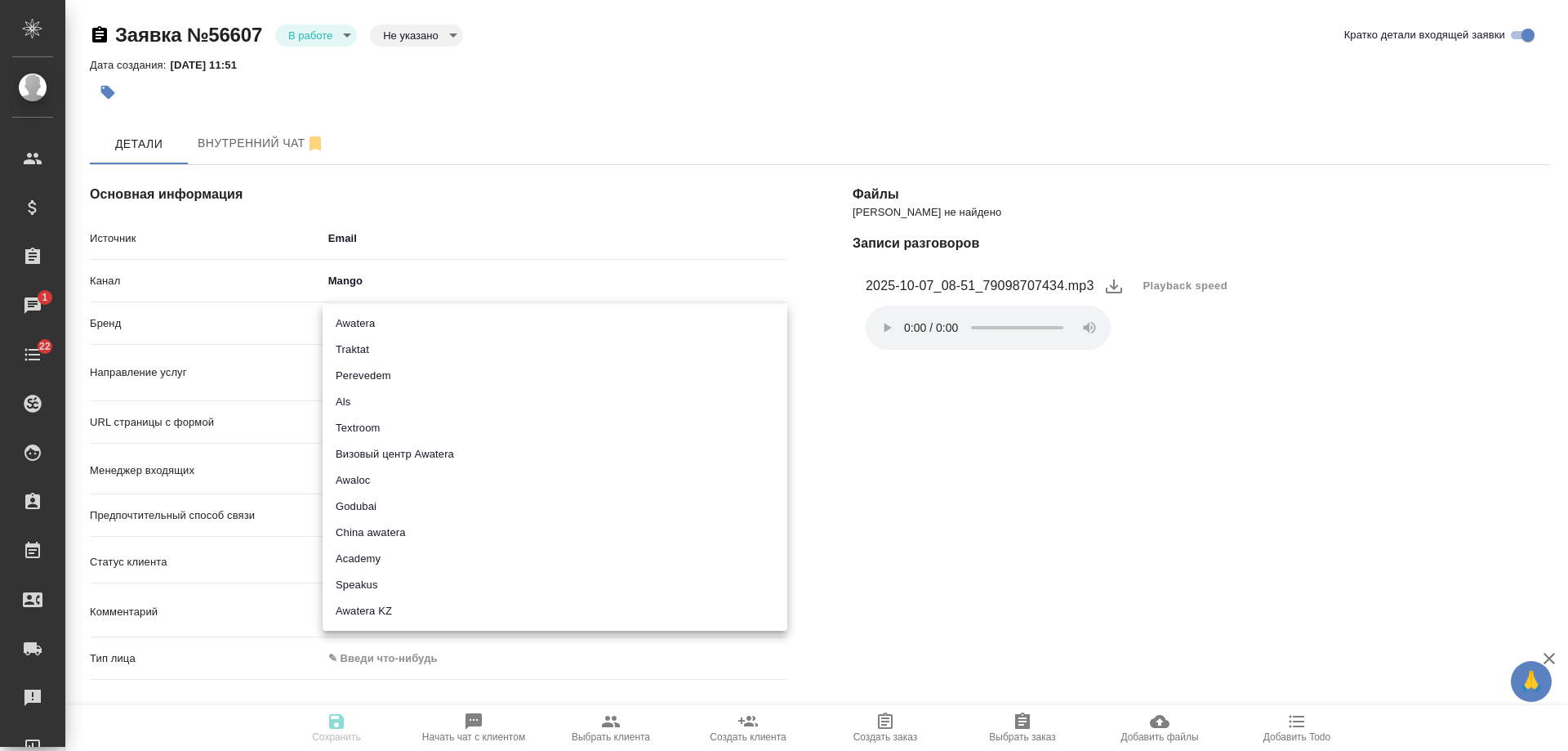
click at [380, 327] on body "🙏 .cls-1 fill:#fff; AWATERA Gudina Alexandra Клиенты Спецификации Заказы 1 Чаты…" at bounding box center [784, 375] width 1568 height 751
click at [381, 355] on li "Traktat" at bounding box center [555, 349] width 464 height 26
type input "traktat"
type textarea "x"
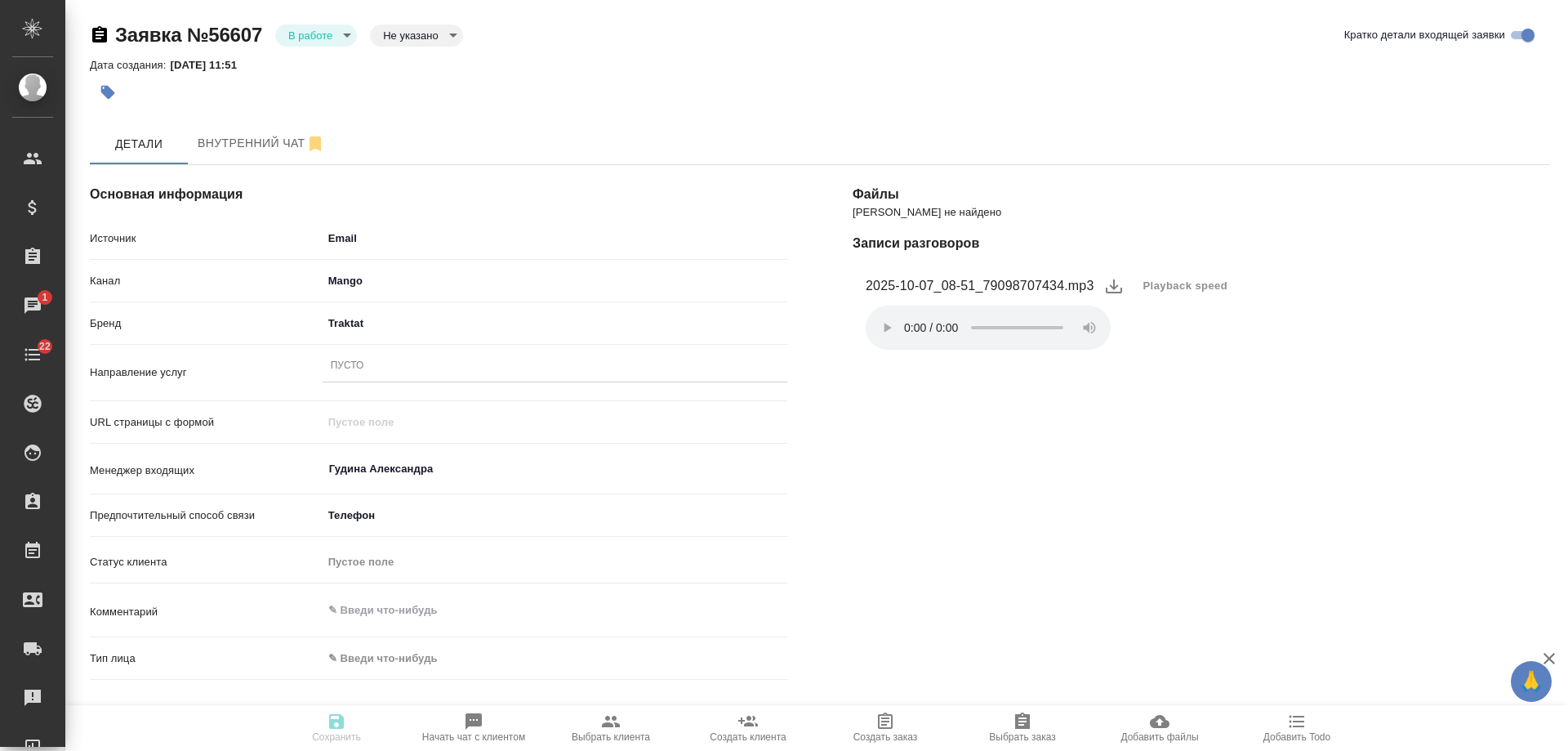
click at [386, 368] on div "Пусто" at bounding box center [555, 366] width 464 height 24
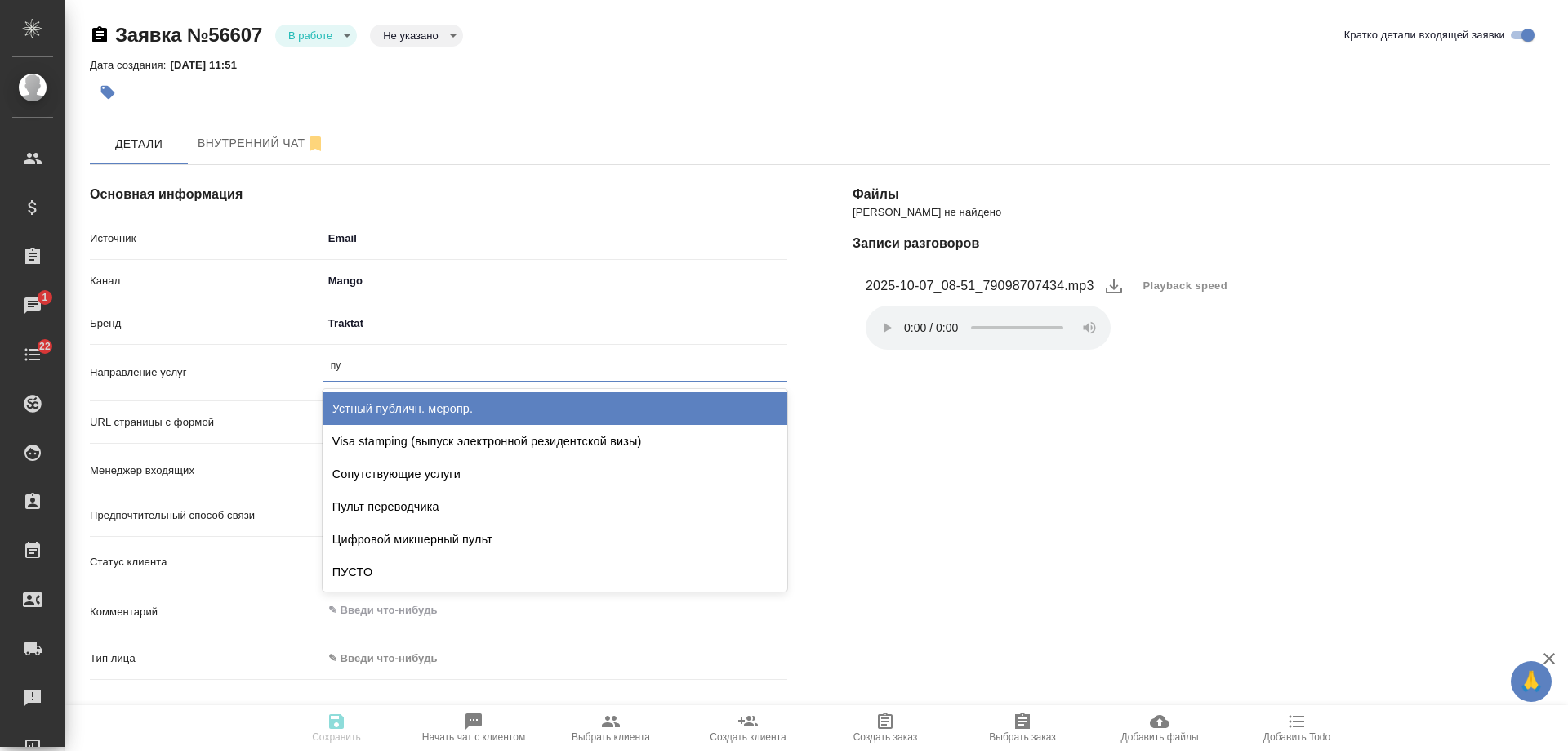
type input "пус"
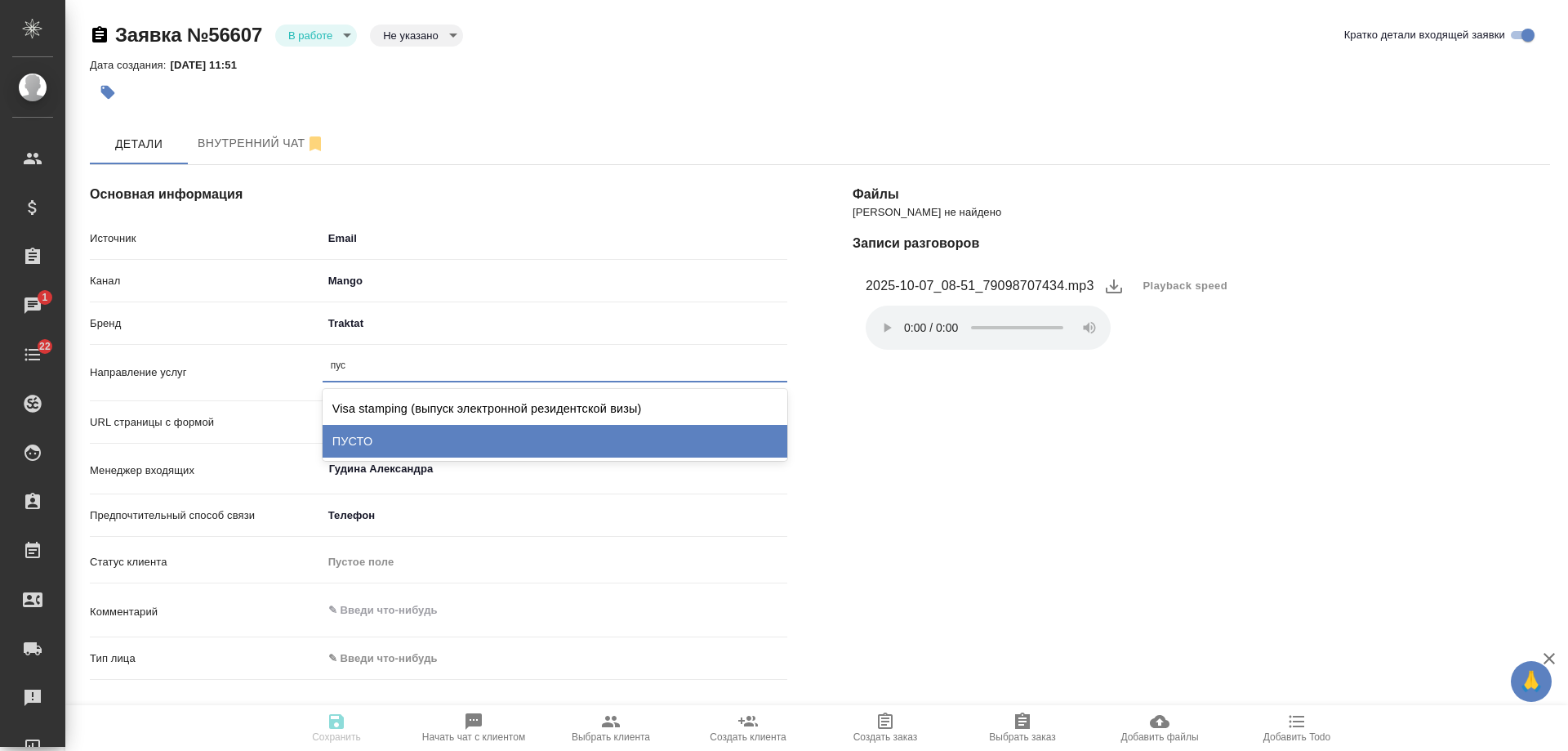
click at [399, 438] on div "ПУСТО" at bounding box center [555, 441] width 464 height 33
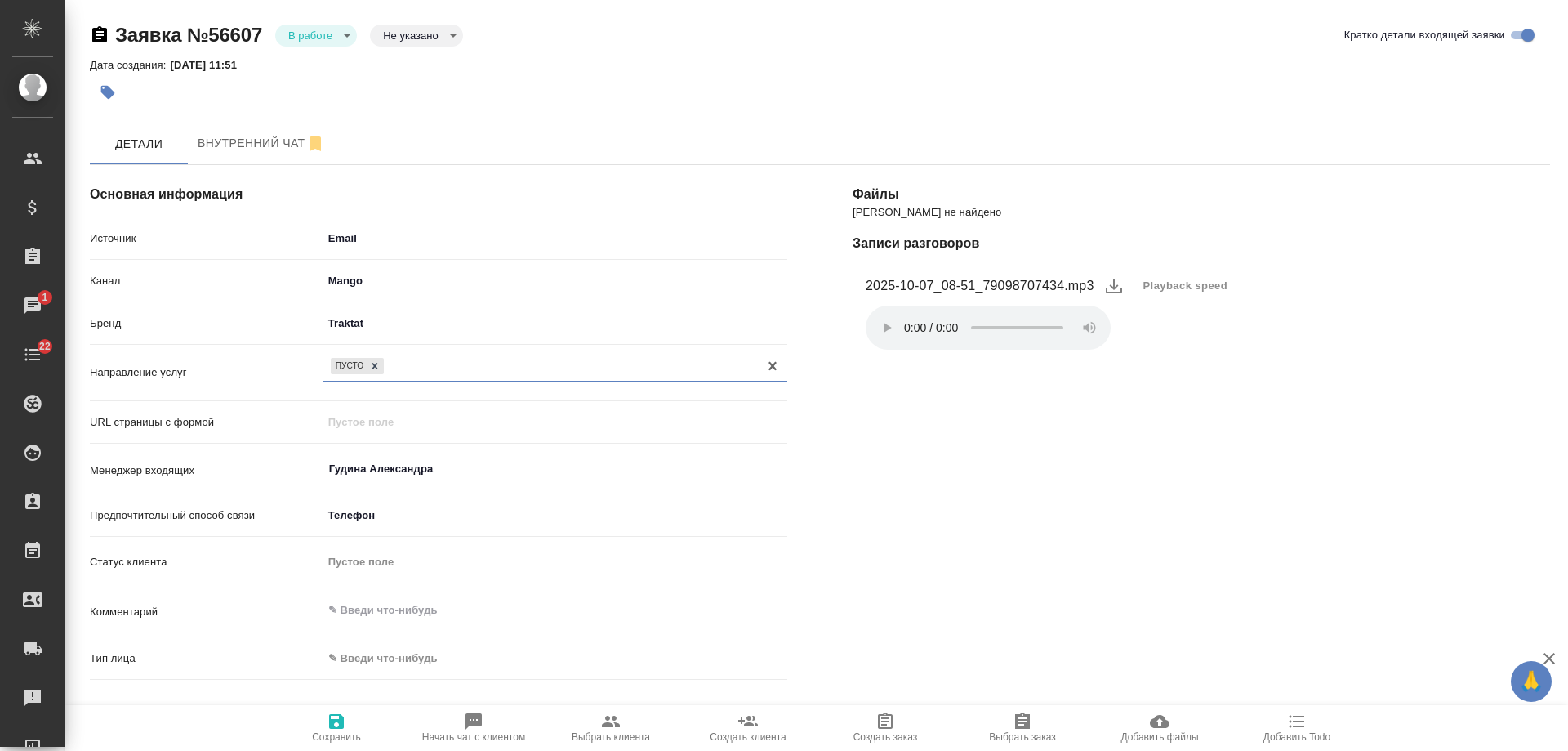
scroll to position [82, 0]
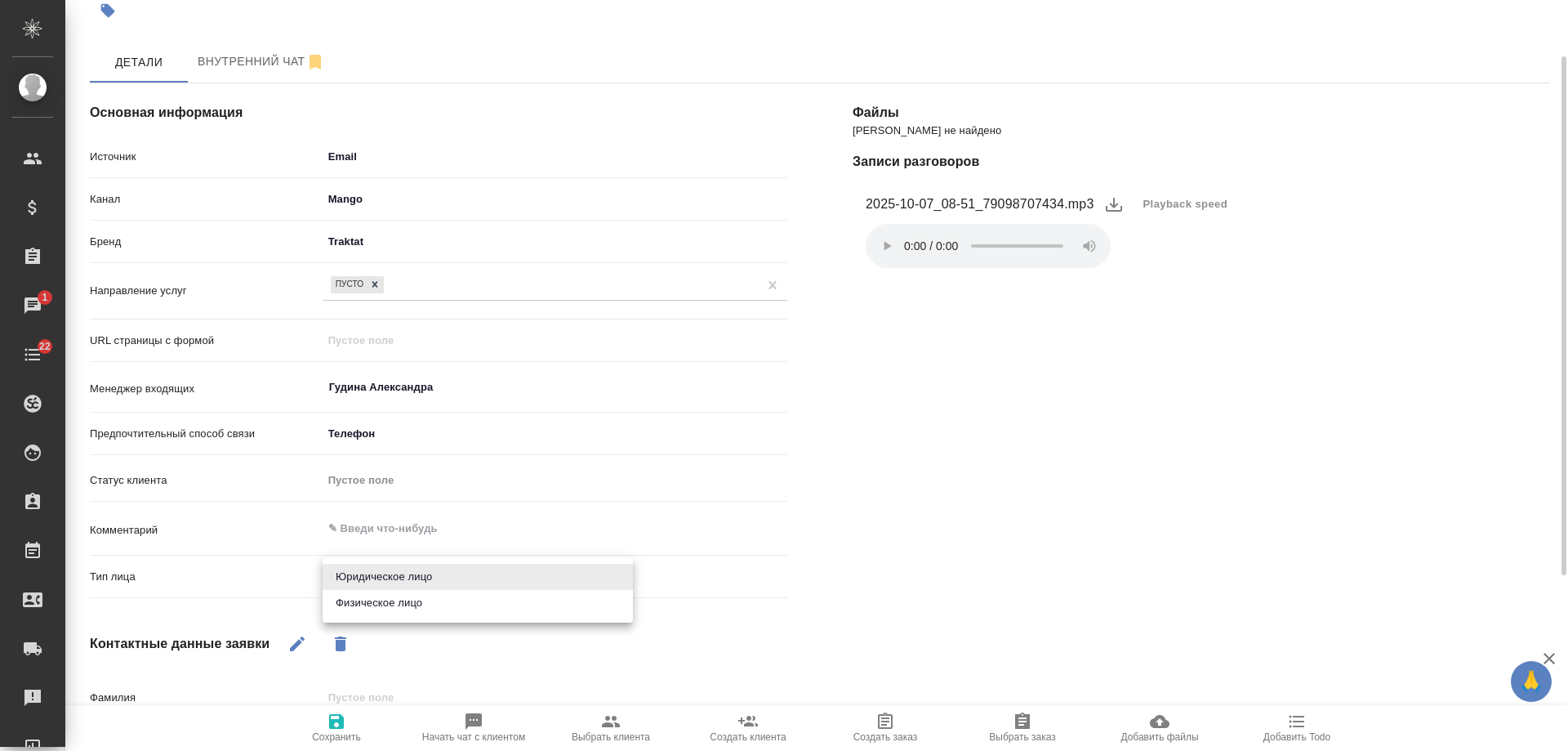
click at [391, 586] on body "🙏 .cls-1 fill:#fff; AWATERA Gudina Alexandra Клиенты Спецификации Заказы 1 Чаты…" at bounding box center [784, 375] width 1568 height 751
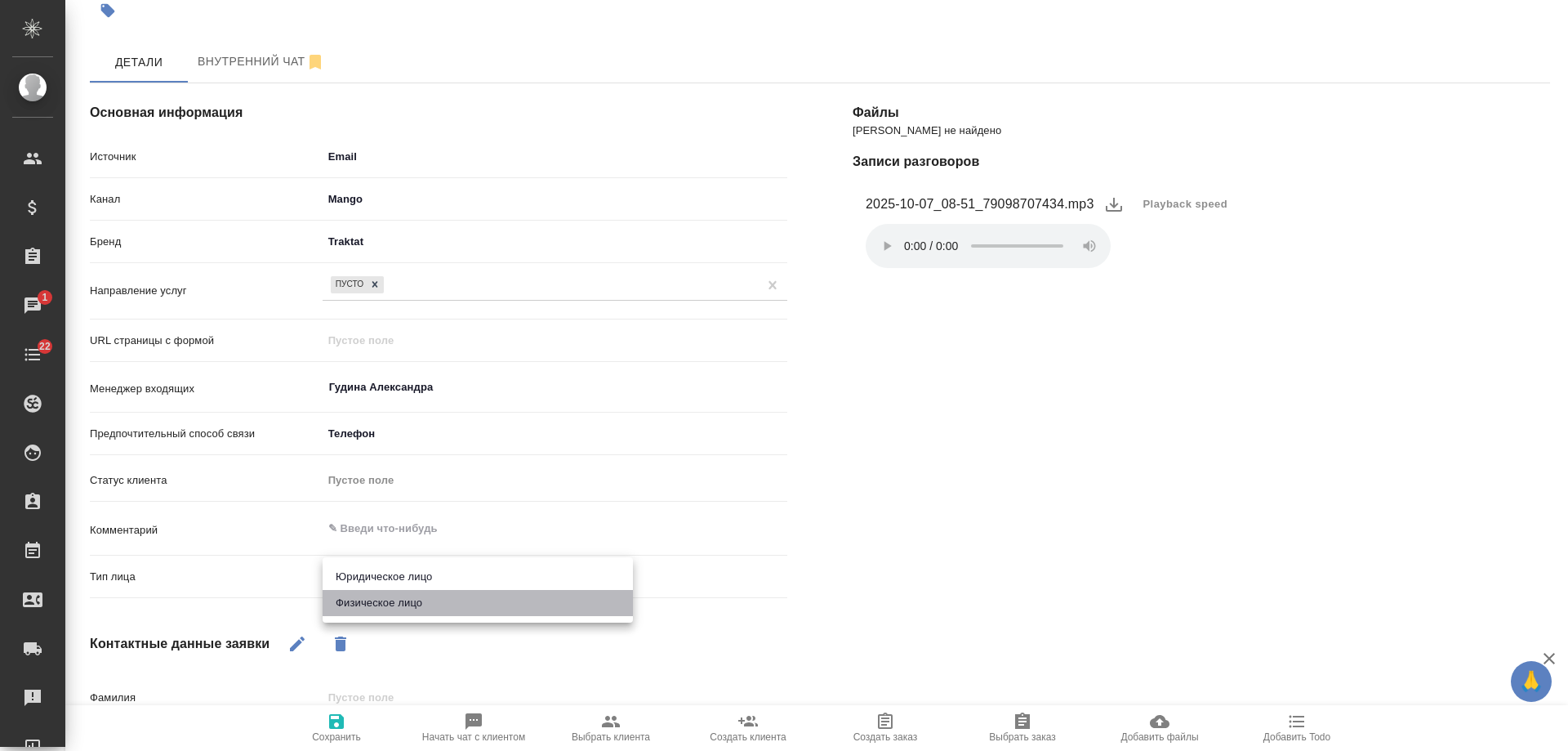
click at [395, 604] on li "Физическое лицо" at bounding box center [478, 602] width 310 height 26
type textarea "x"
type input "private"
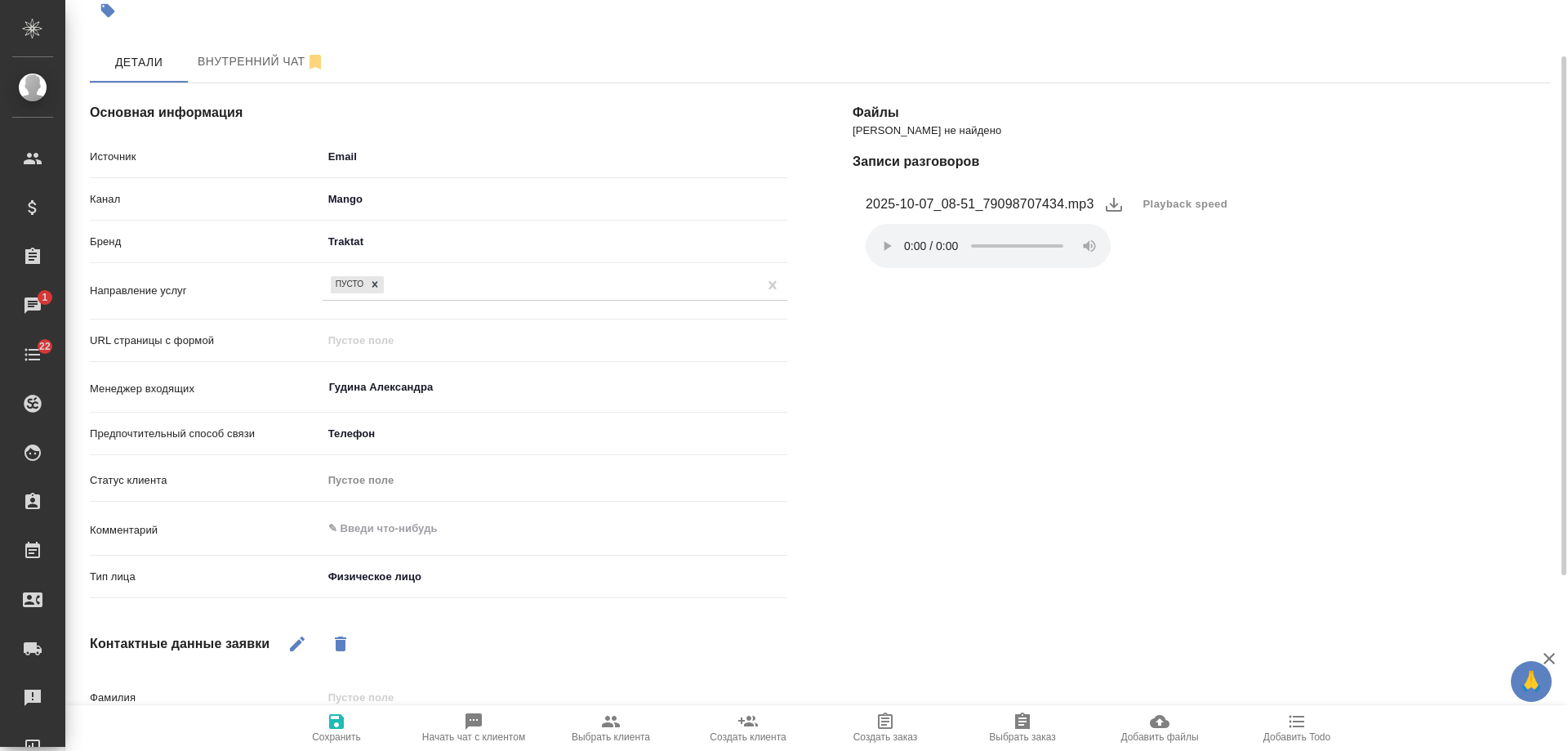
click at [340, 723] on icon "button" at bounding box center [336, 721] width 15 height 15
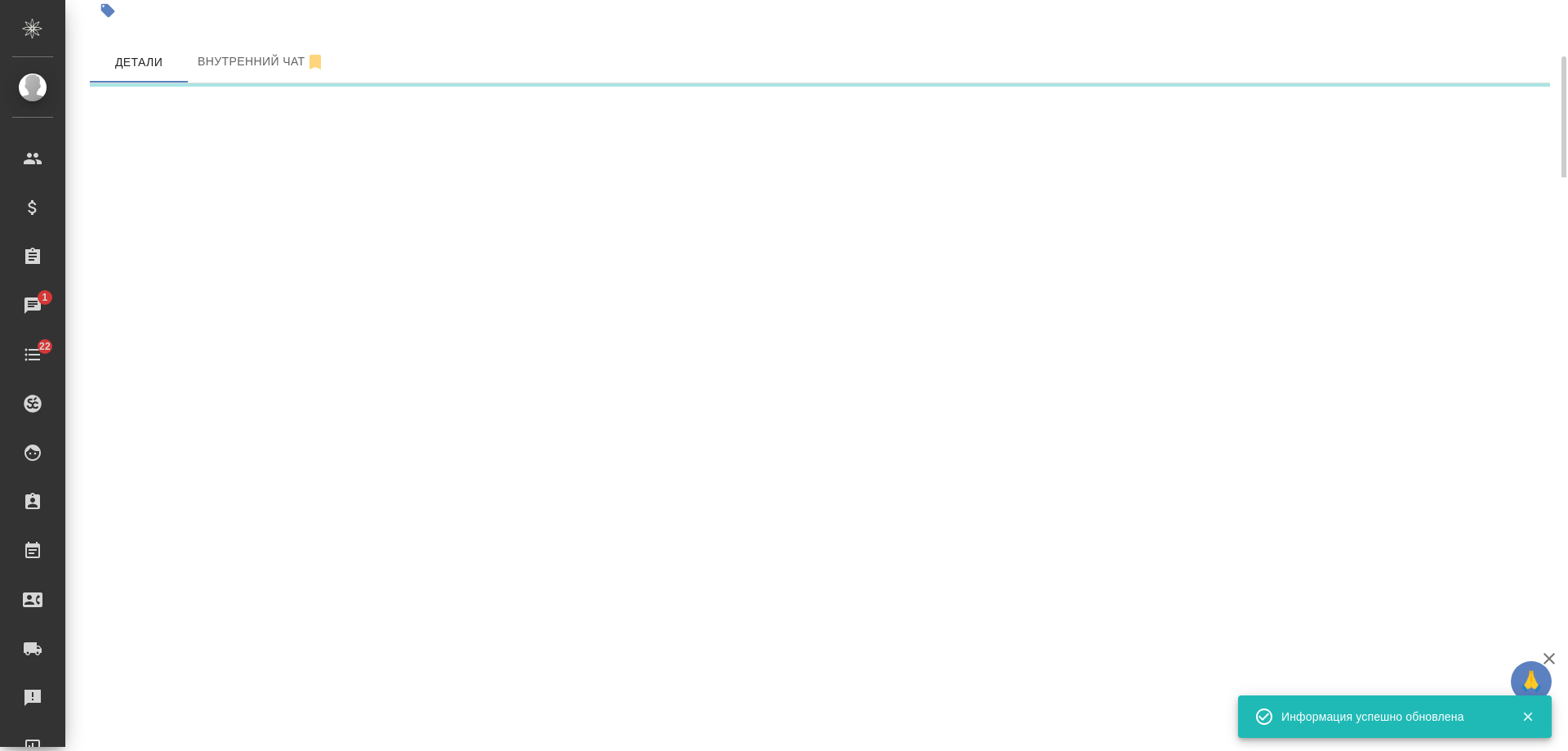
select select "RU"
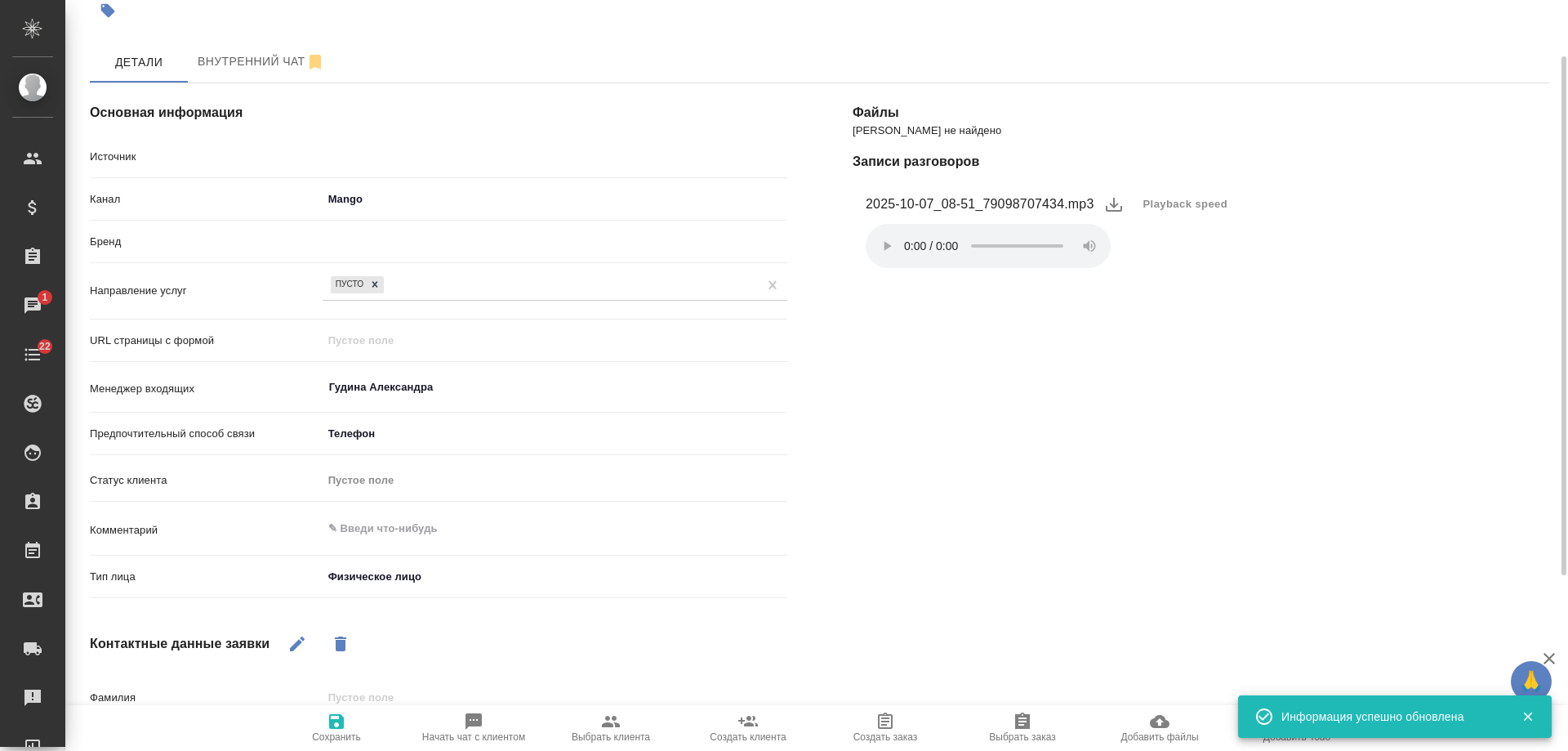
type textarea "x"
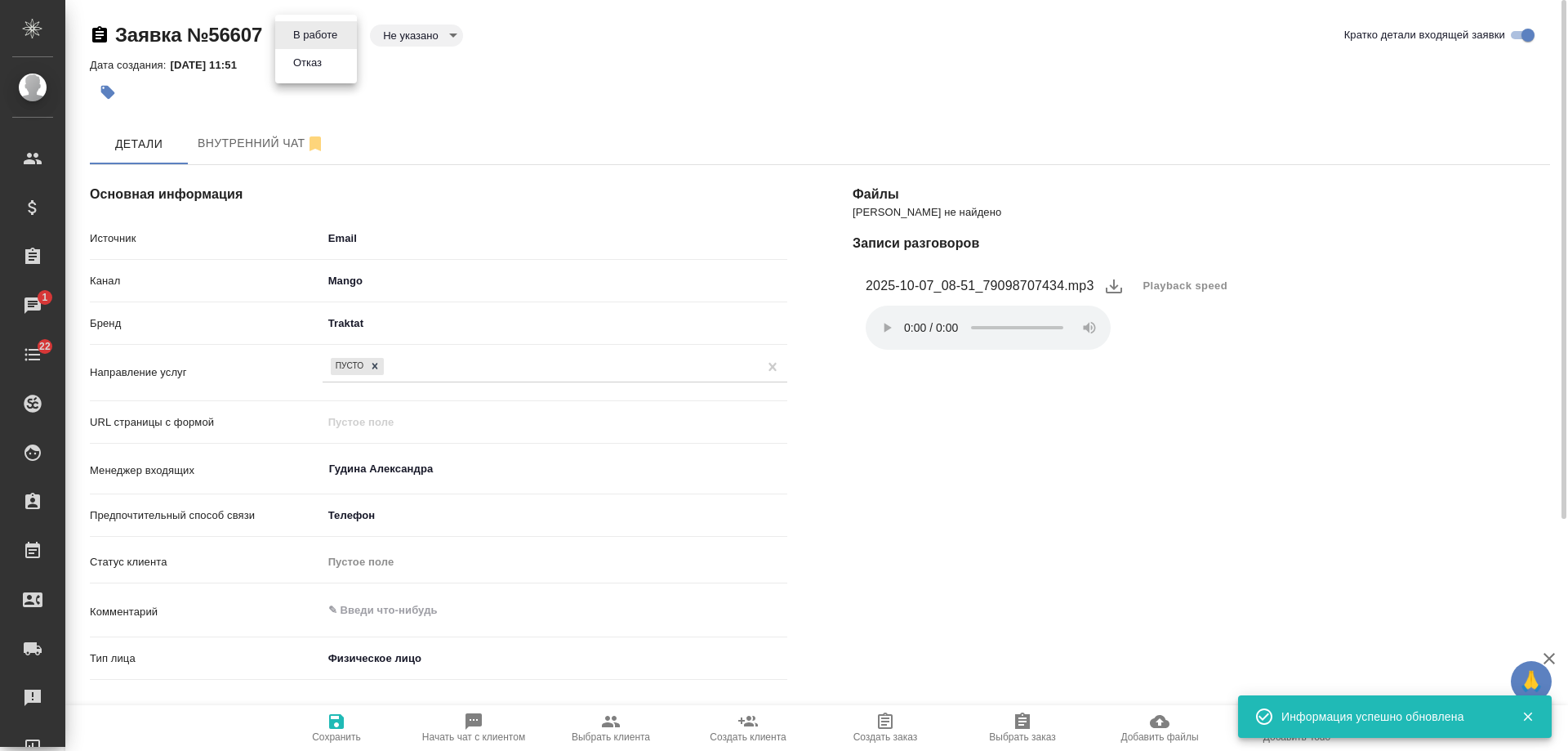
click at [331, 38] on body "🙏 .cls-1 fill:#fff; AWATERA Gudina Alexandra Клиенты Спецификации Заказы 1 Чаты…" at bounding box center [784, 375] width 1568 height 751
click at [331, 63] on li "Отказ" at bounding box center [316, 62] width 82 height 27
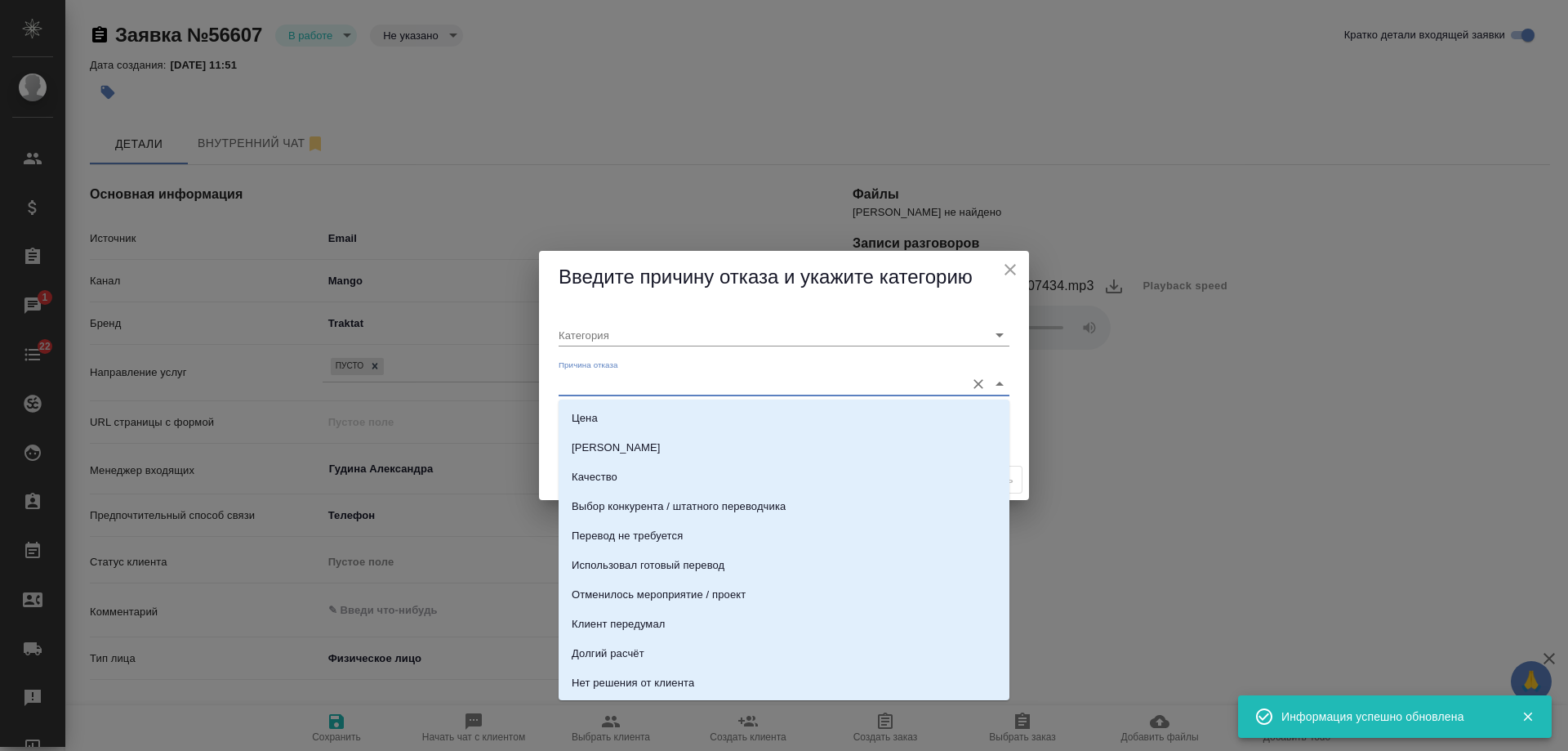
click at [737, 376] on input "Причина отказа" at bounding box center [758, 383] width 399 height 22
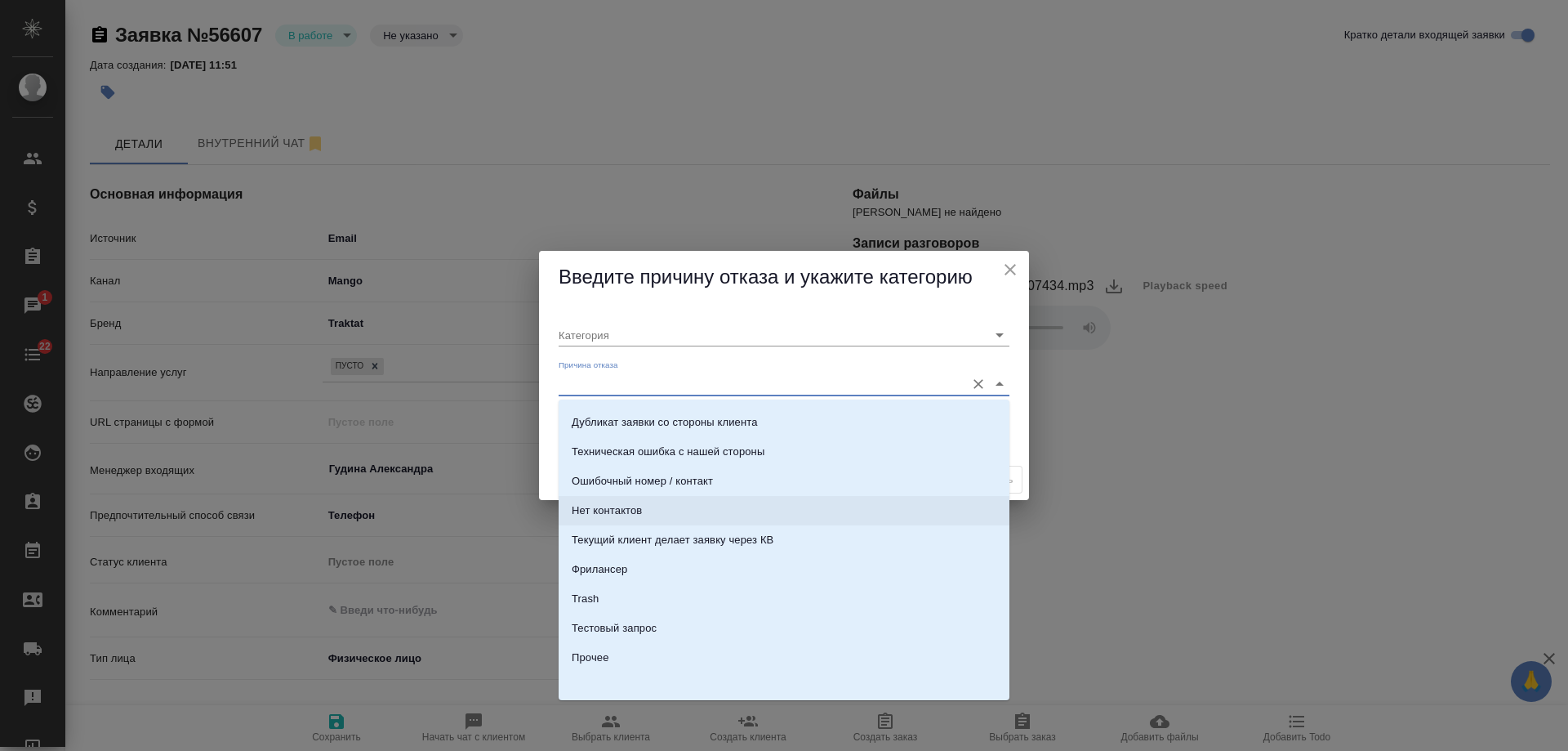
scroll to position [498, 0]
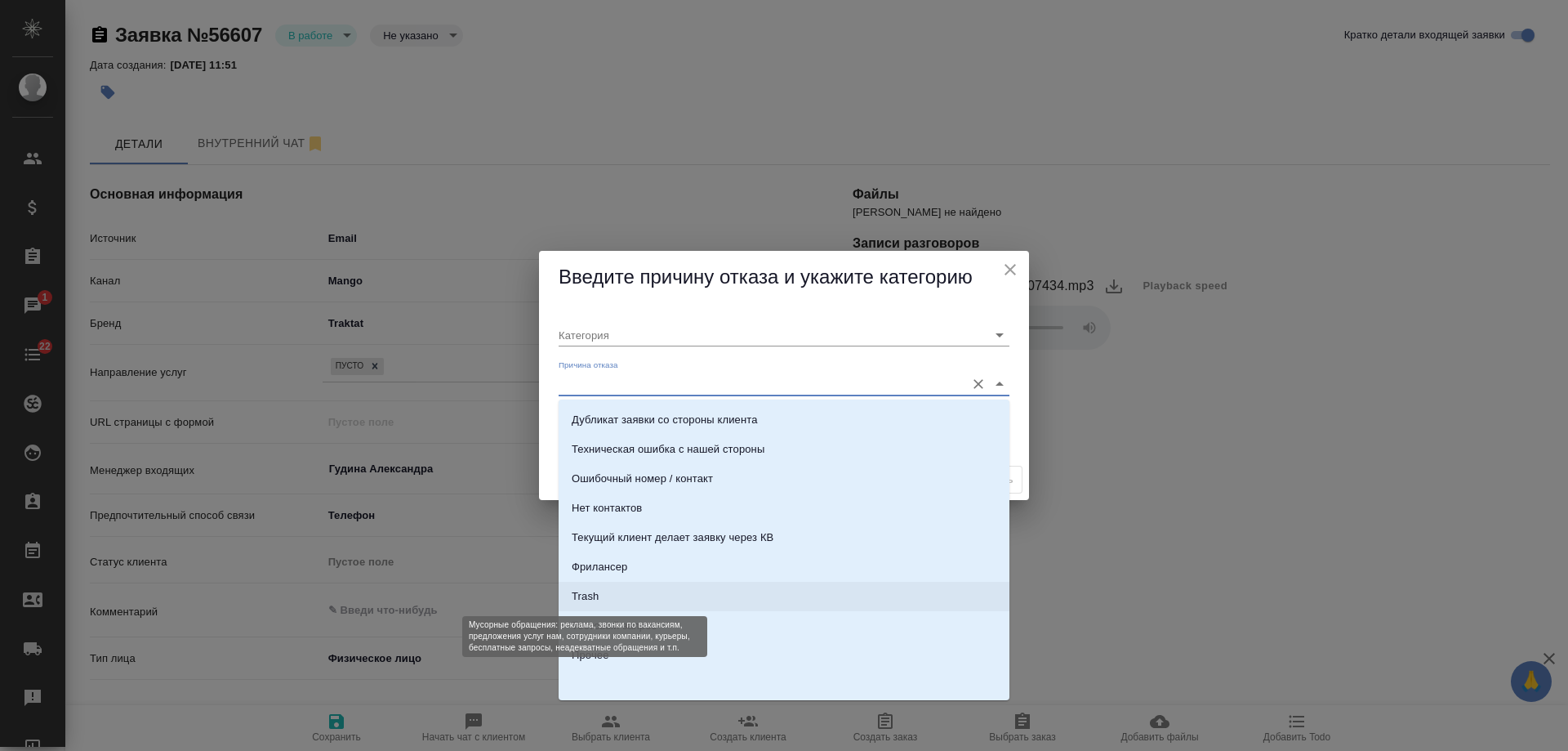
click at [590, 595] on div "Trash" at bounding box center [585, 597] width 27 height 16
type input "Не лиды"
type input "Trash"
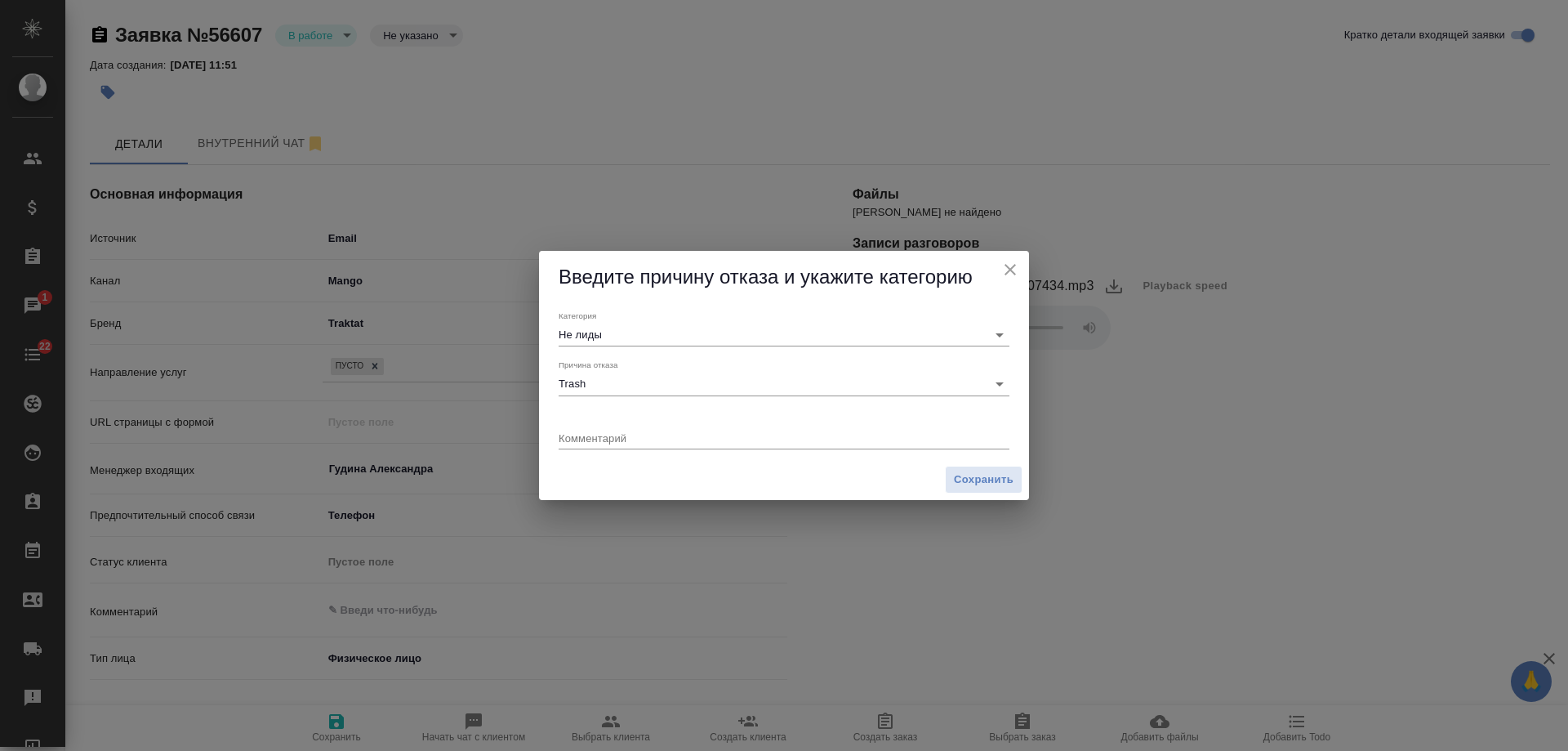
click at [598, 448] on div "x" at bounding box center [784, 439] width 451 height 20
type textarea "звонили в б2б"
click at [1000, 475] on span "Сохранить" at bounding box center [983, 480] width 59 height 19
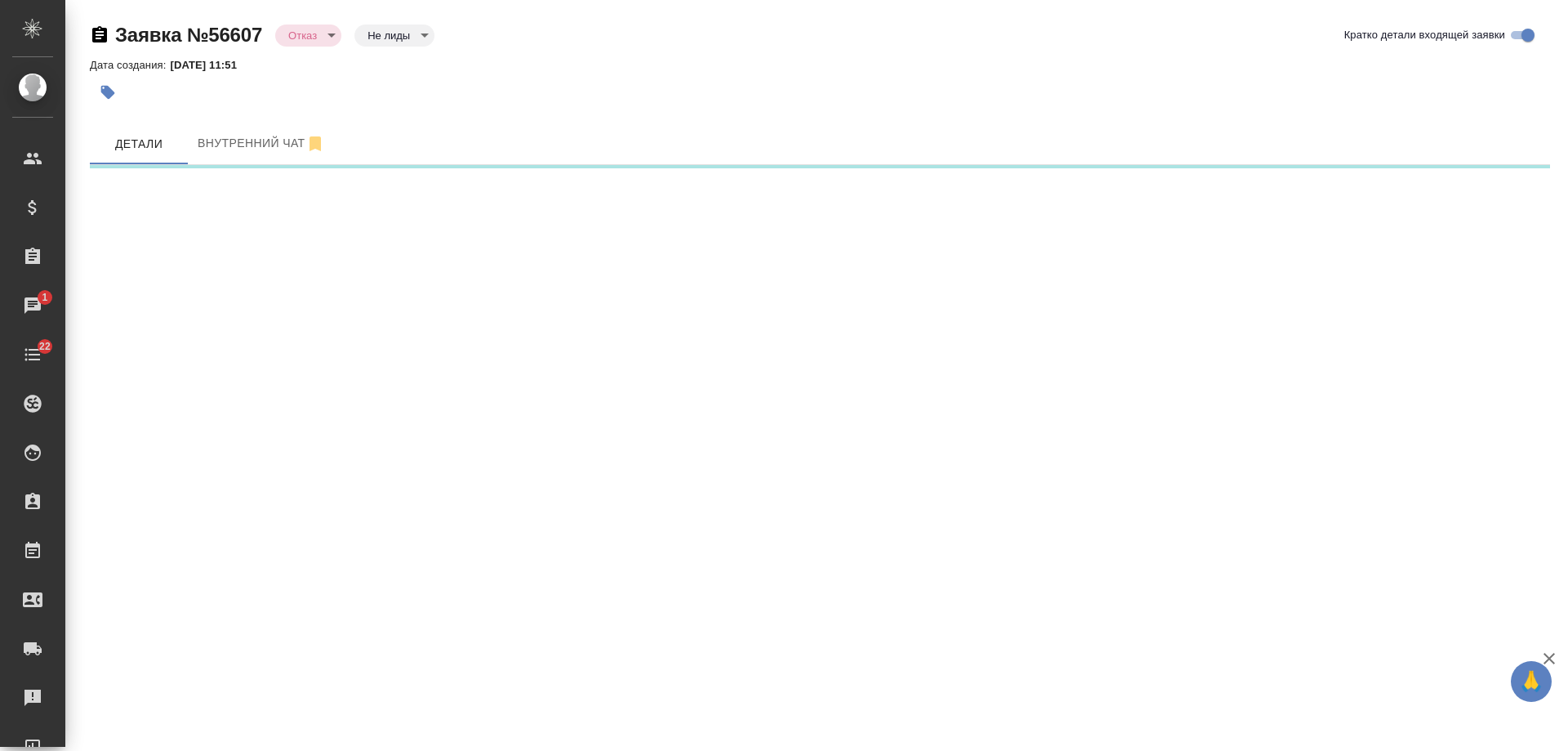
select select "RU"
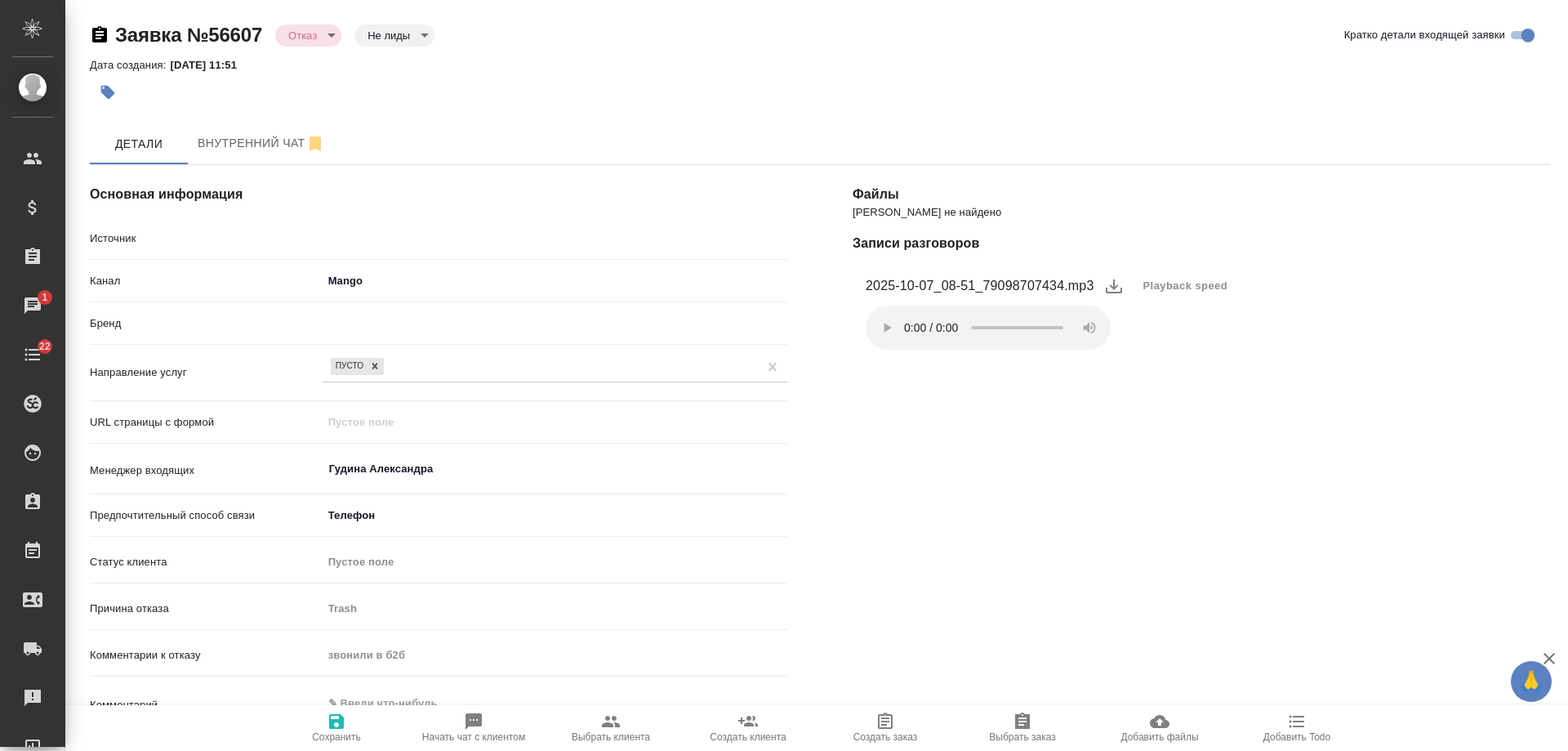
type textarea "x"
select select "RU"
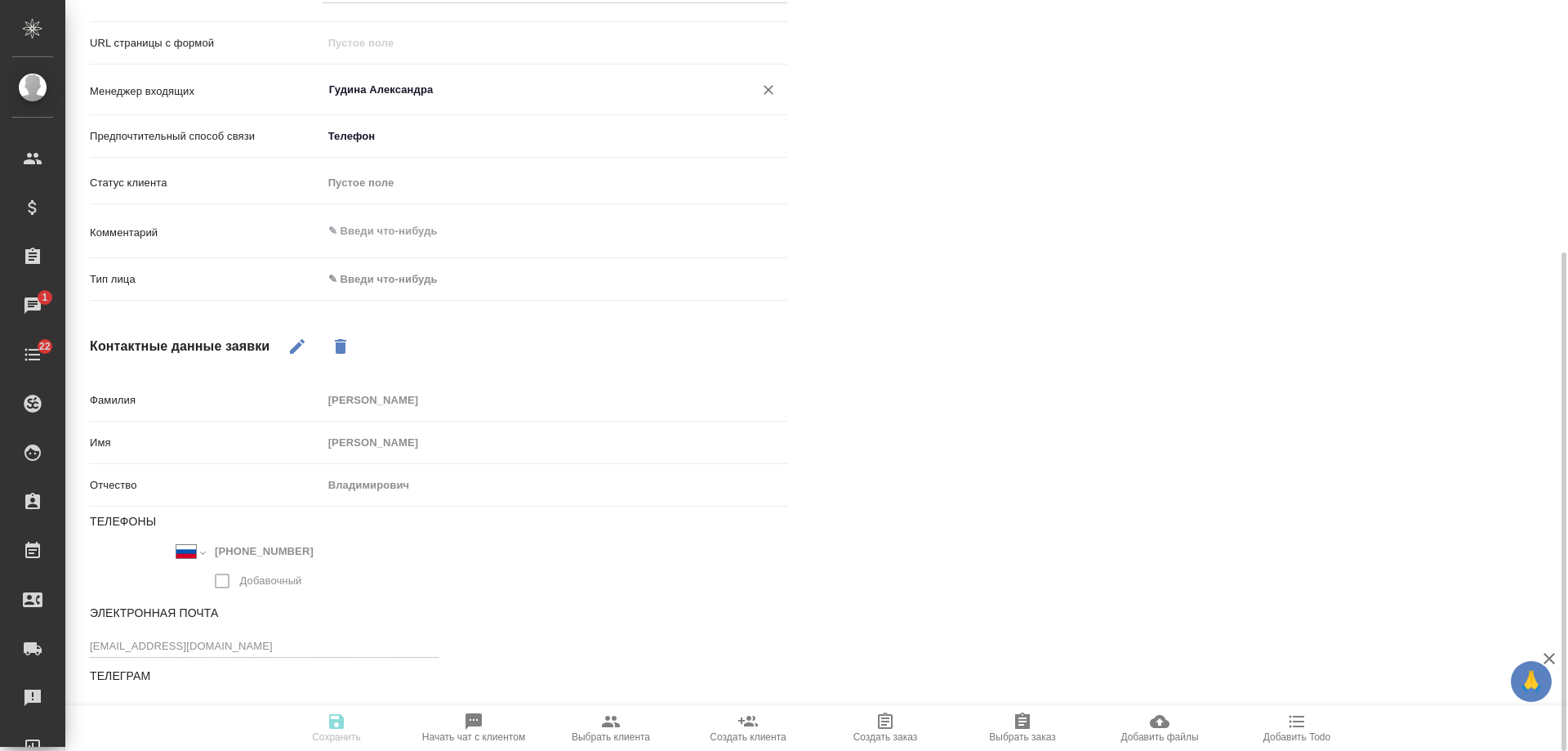
scroll to position [134, 0]
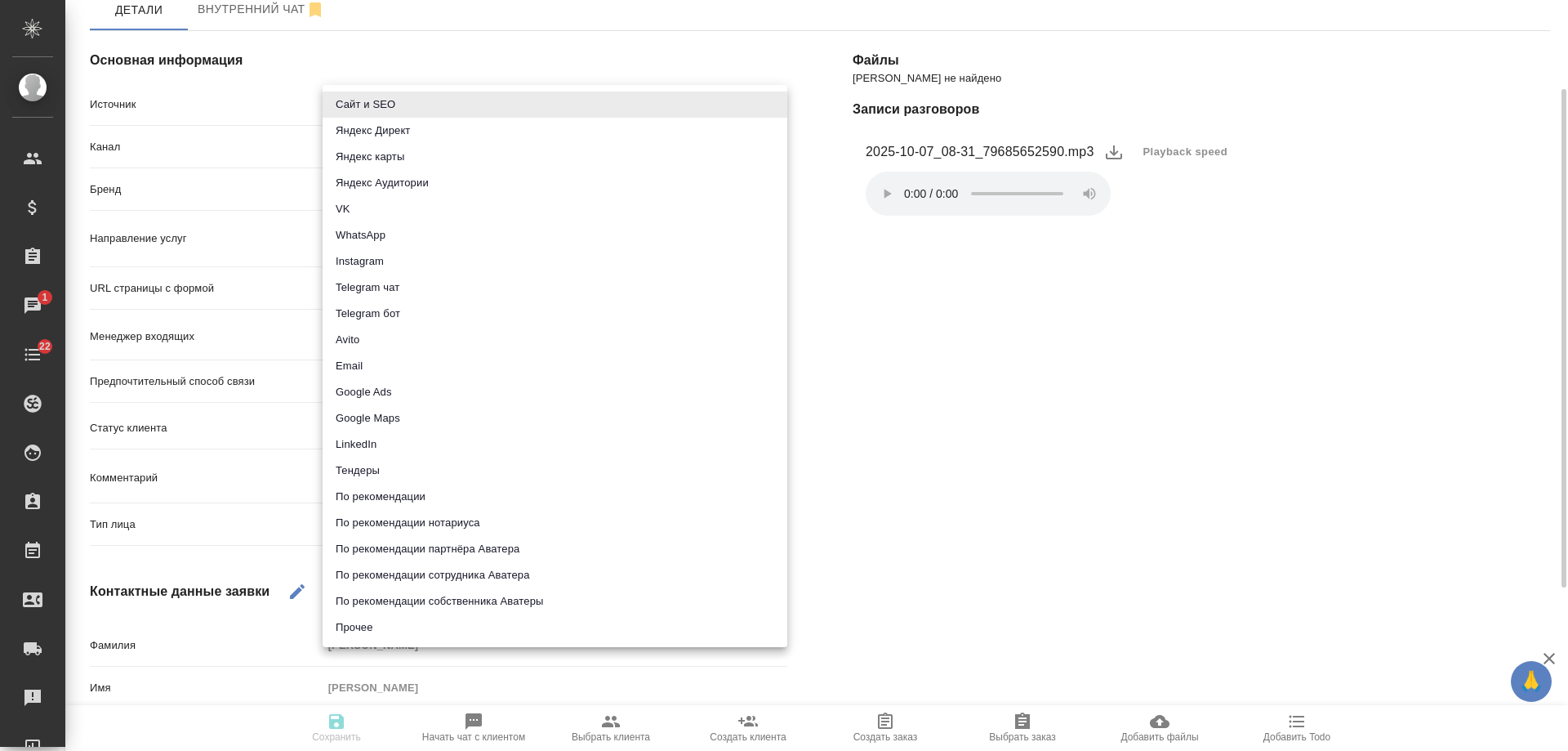
click at [379, 99] on body "🙏 .cls-1 fill:#fff; AWATERA [PERSON_NAME] Спецификации Заказы 1 Чаты 22 Todo Пр…" at bounding box center [784, 375] width 1568 height 751
click at [380, 362] on li "Email" at bounding box center [555, 365] width 464 height 26
type input "emailAds"
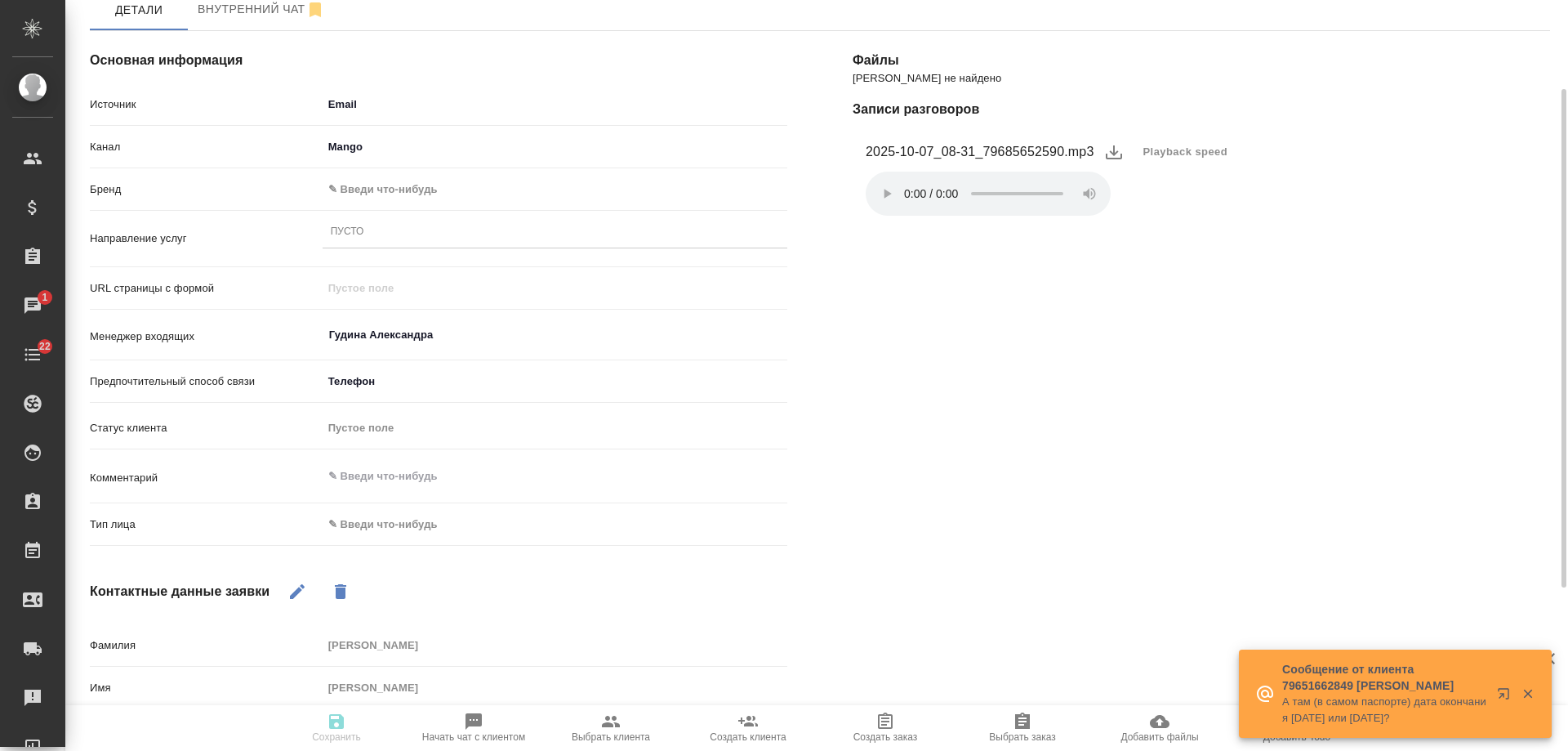
click at [393, 188] on body "🙏 .cls-1 fill:#fff; AWATERA [PERSON_NAME] Спецификации Заказы 1 Чаты 22 Todo Пр…" at bounding box center [784, 375] width 1568 height 751
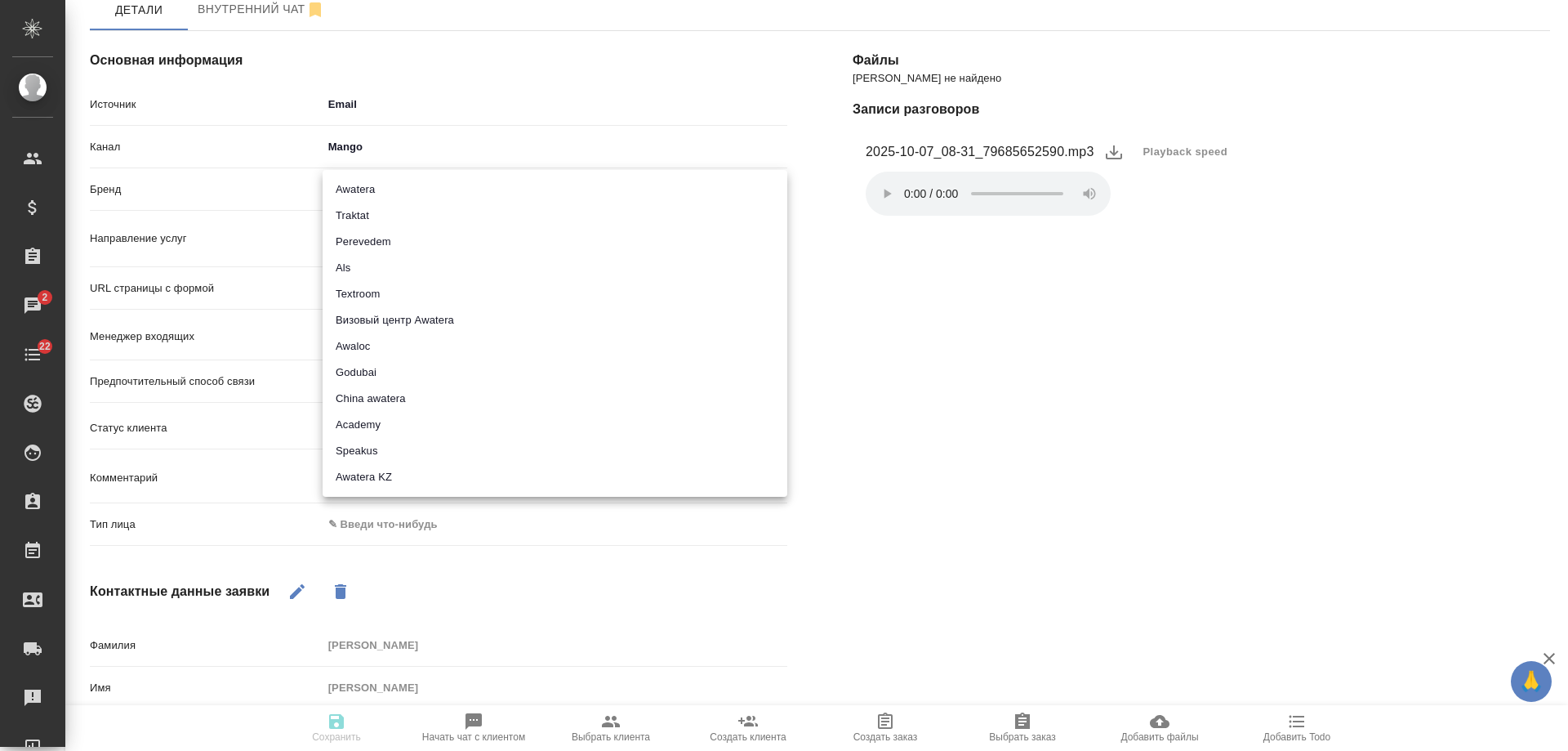
click at [387, 192] on li "Awatera" at bounding box center [555, 189] width 464 height 26
type input "awatera"
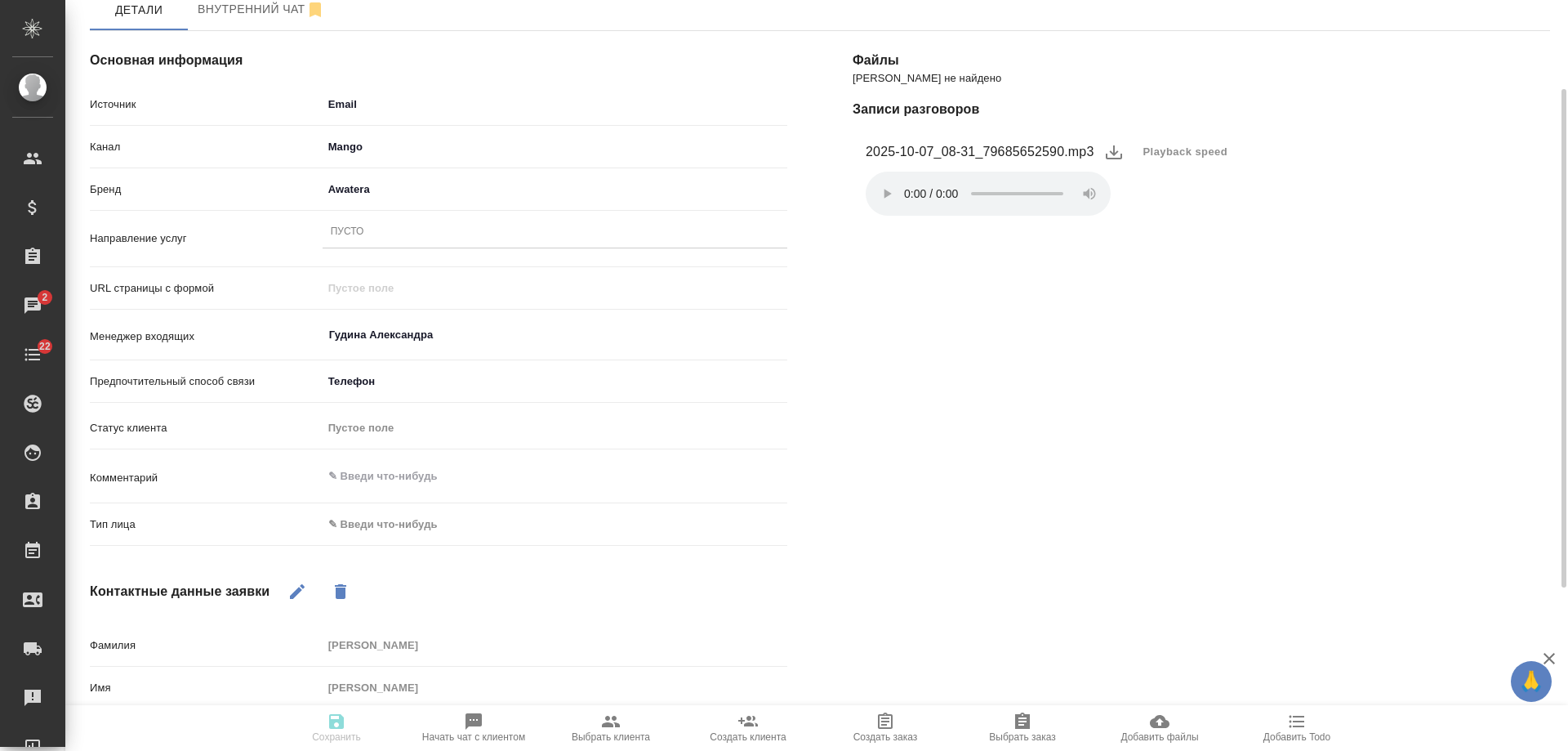
click at [359, 235] on div "Пусто" at bounding box center [347, 232] width 34 height 14
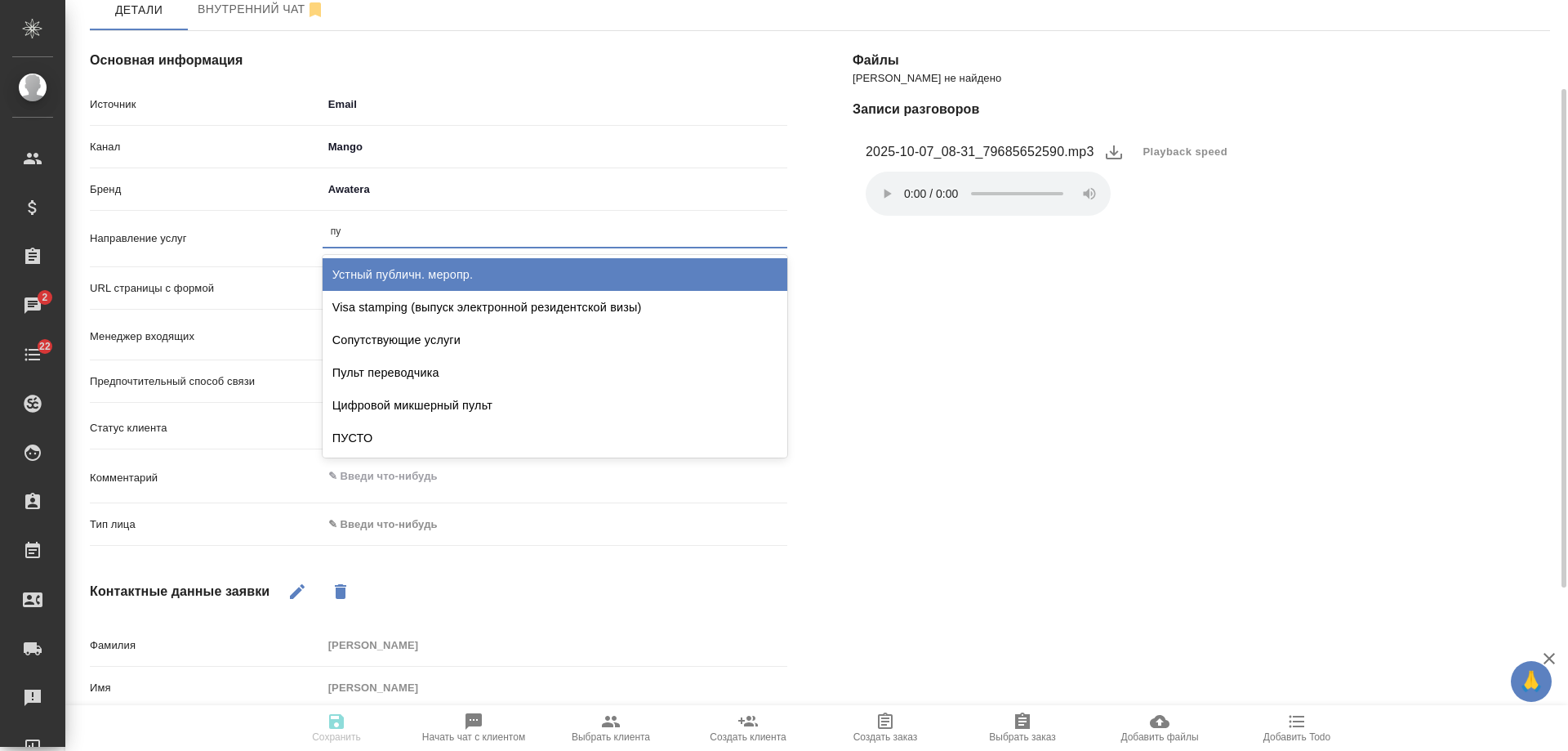
type input "пус"
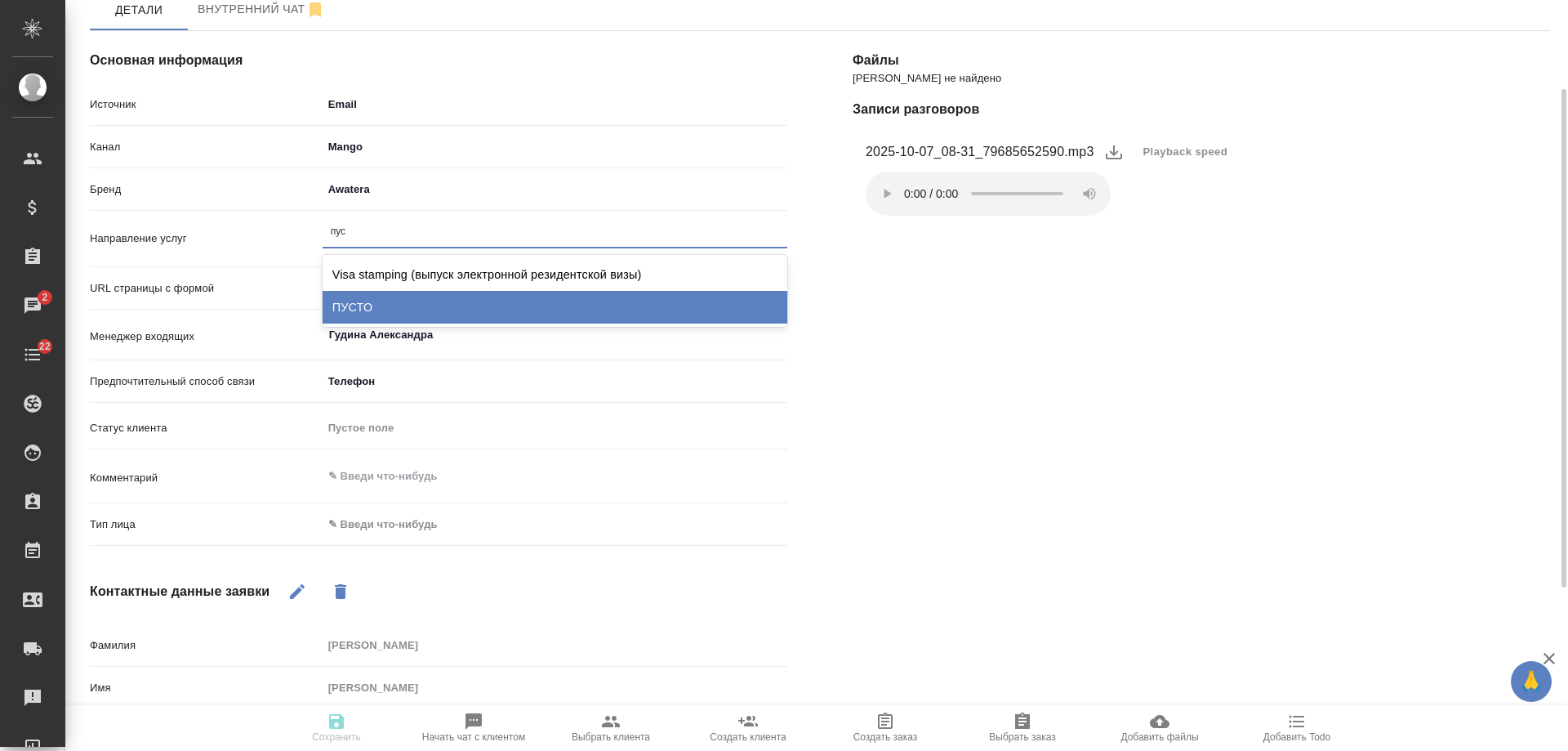
click at [383, 312] on div "ПУСТО" at bounding box center [555, 307] width 464 height 33
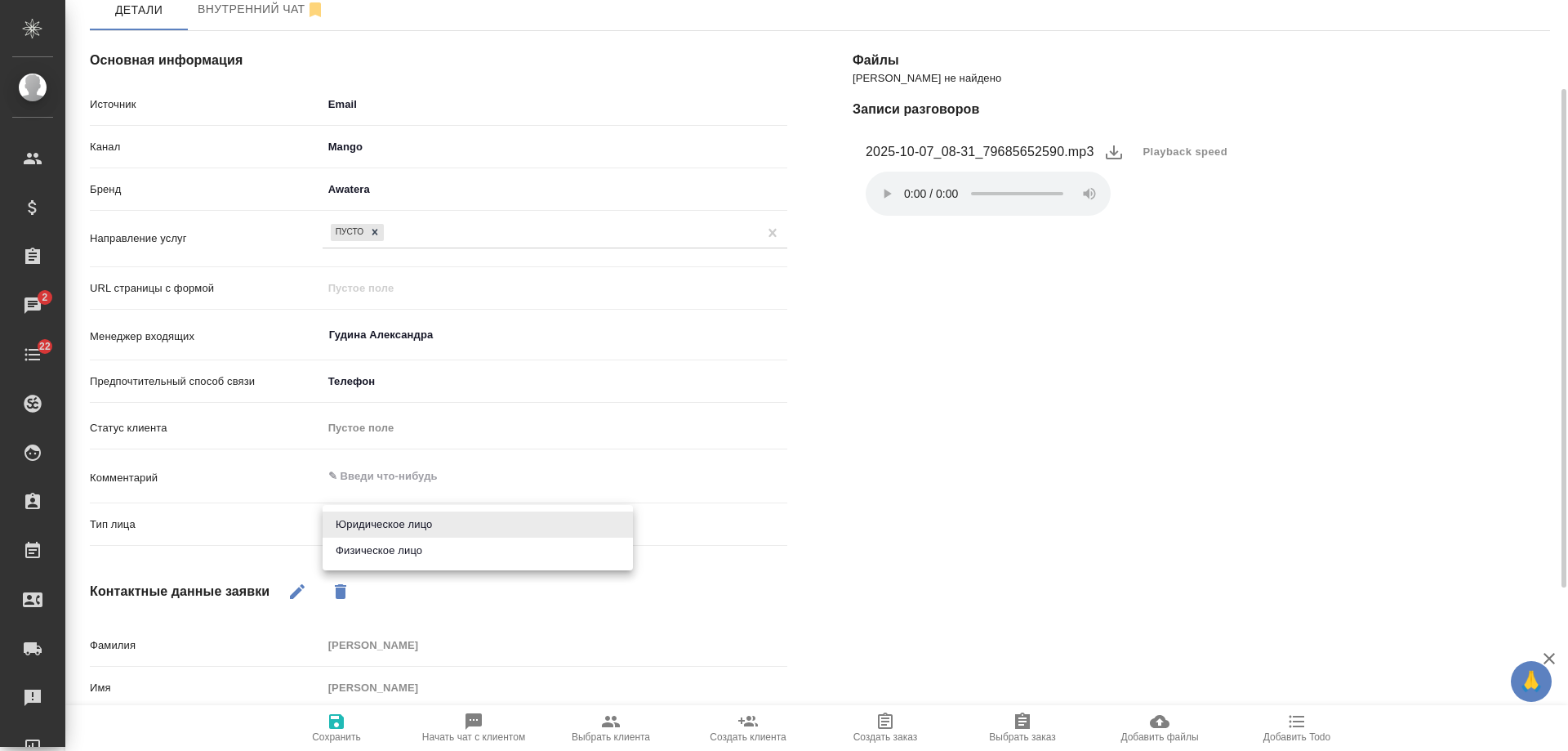
click at [396, 510] on body "🙏 .cls-1 fill:#fff; AWATERA [PERSON_NAME] Спецификации Заказы 2 Чаты 22 Todo Пр…" at bounding box center [784, 375] width 1568 height 751
click at [388, 547] on li "Физическое лицо" at bounding box center [478, 550] width 310 height 26
type input "private"
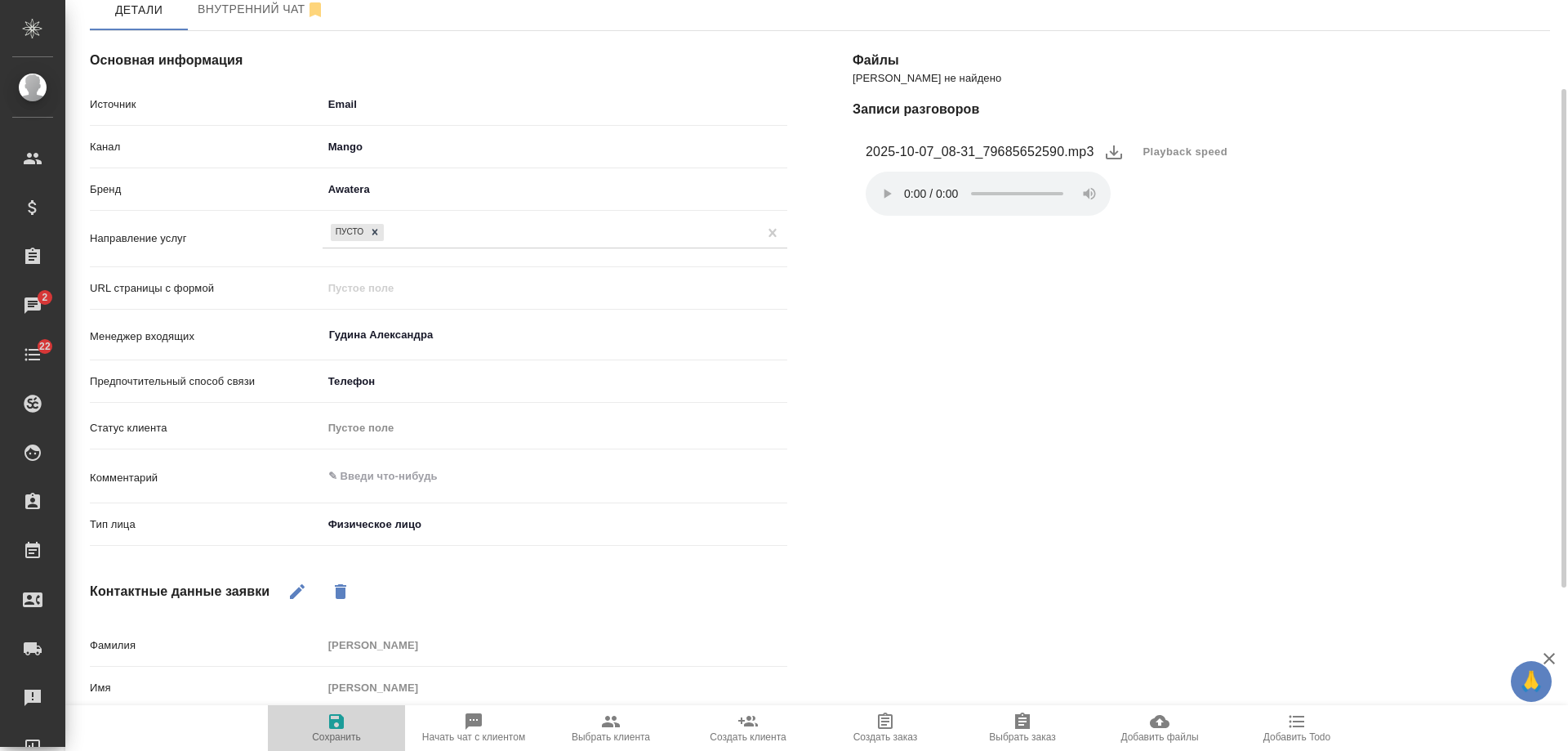
click at [338, 724] on icon "button" at bounding box center [337, 722] width 20 height 20
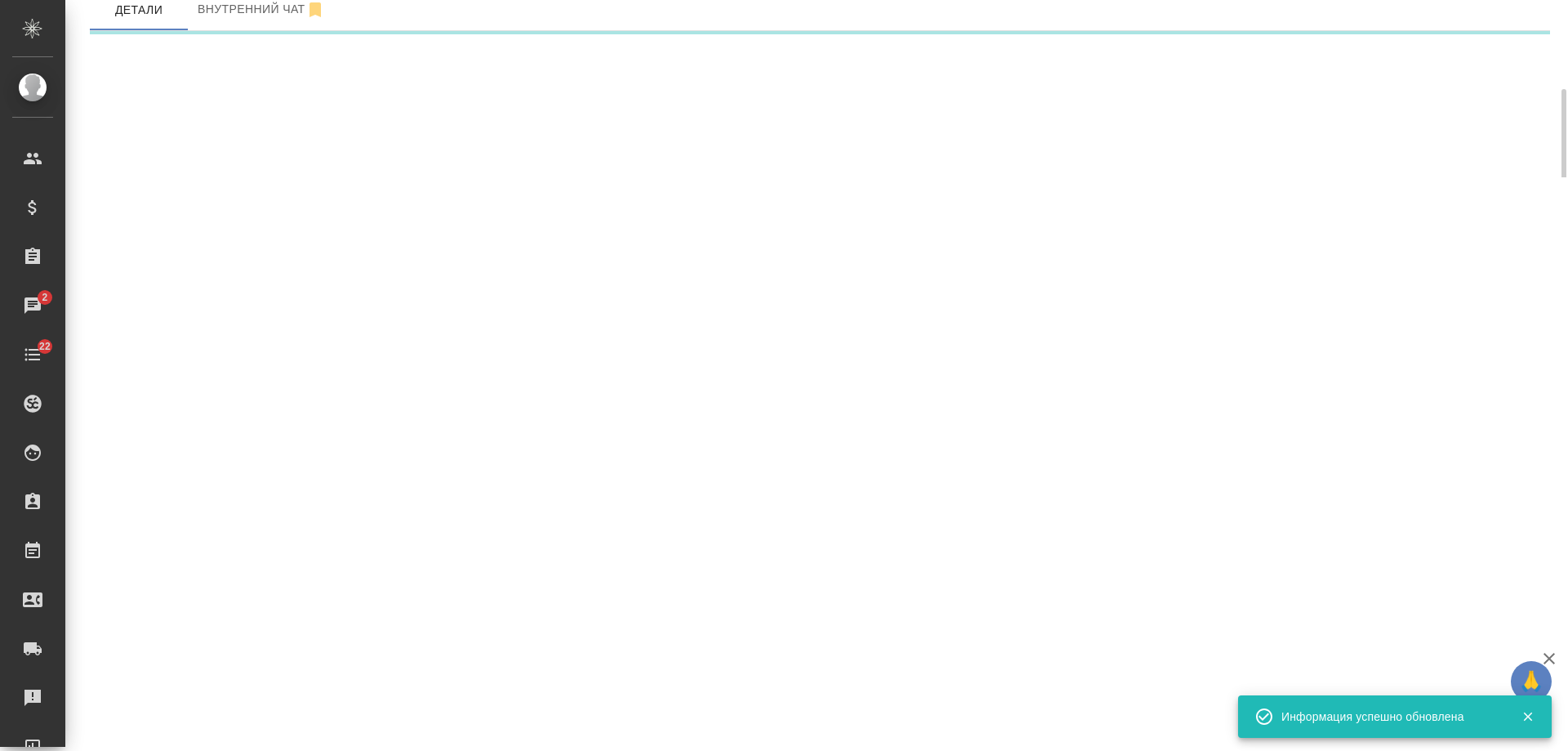
select select "RU"
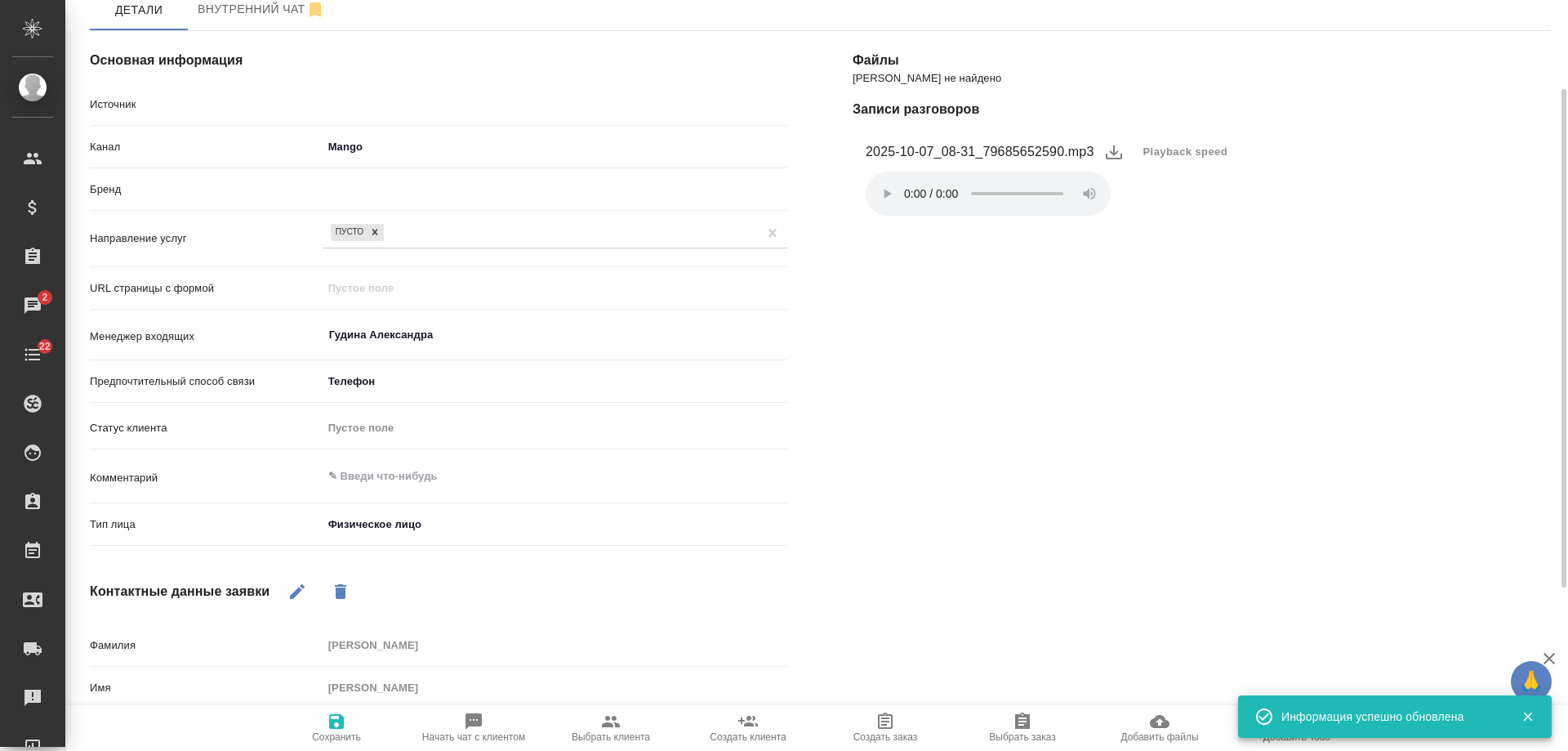
type textarea "x"
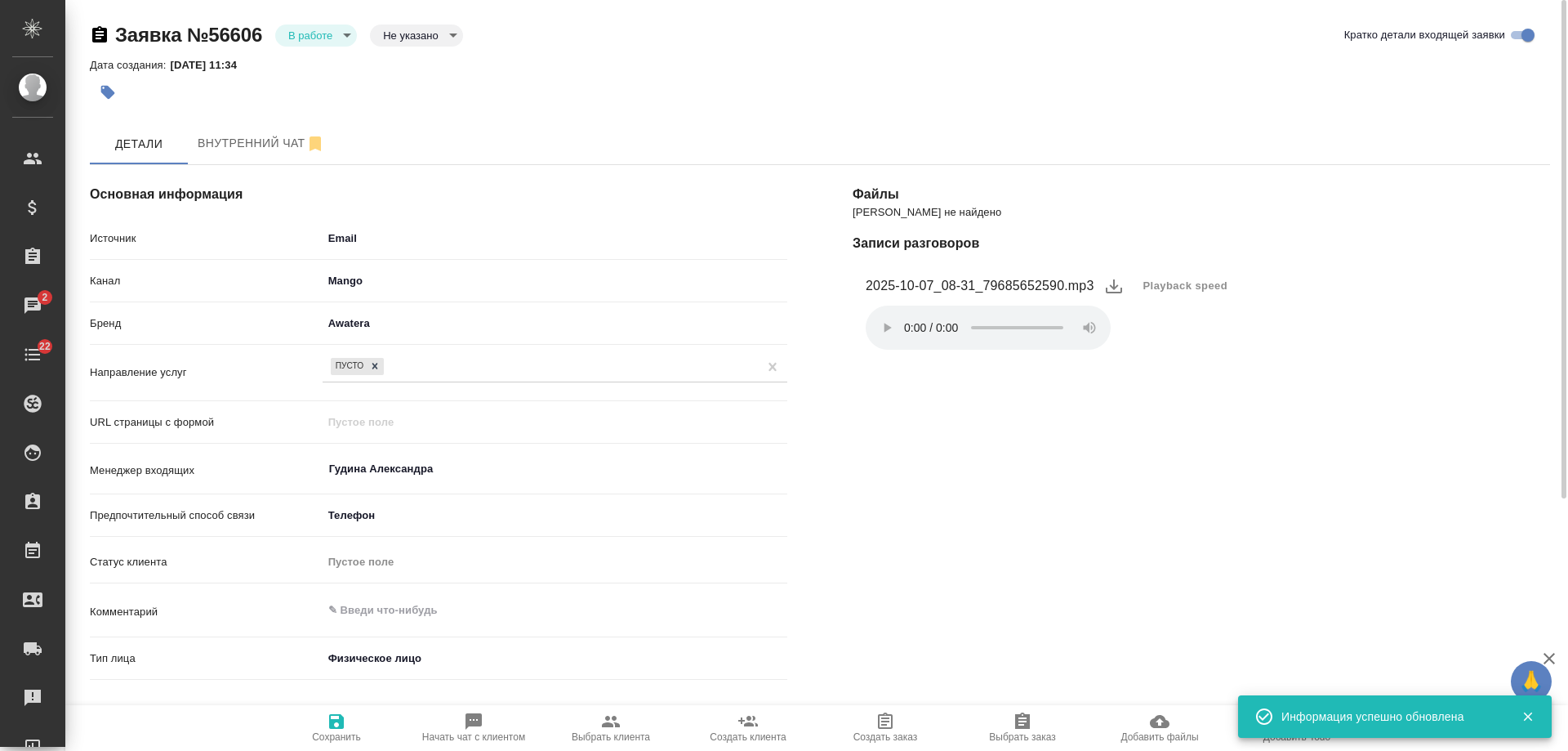
click at [297, 40] on body "🙏 .cls-1 fill:#fff; AWATERA [PERSON_NAME] Спецификации Заказы 2 Чаты 22 Todo Пр…" at bounding box center [784, 375] width 1568 height 751
click at [309, 71] on button "Отказ" at bounding box center [307, 63] width 38 height 18
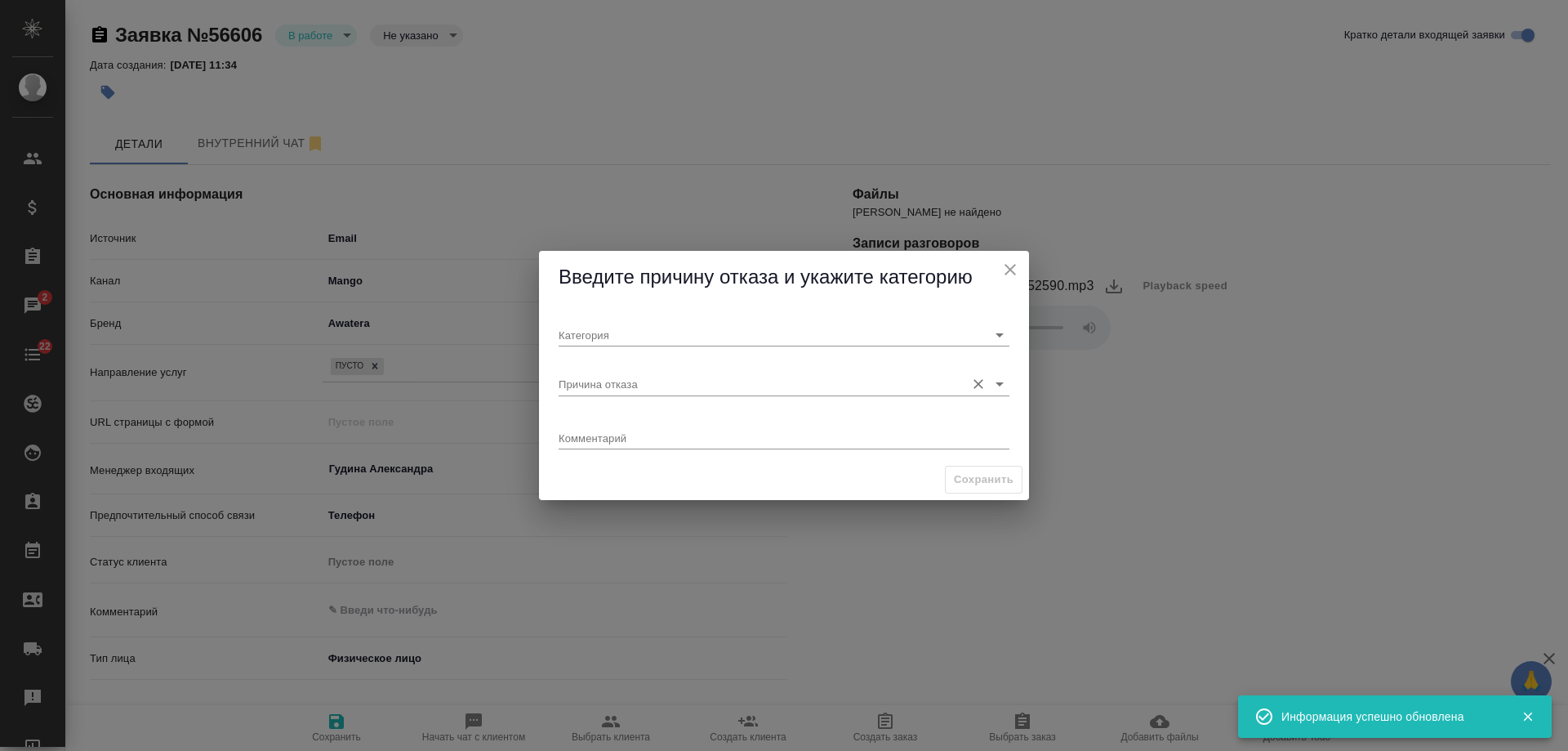
click at [613, 389] on input "Причина отказа" at bounding box center [758, 383] width 399 height 22
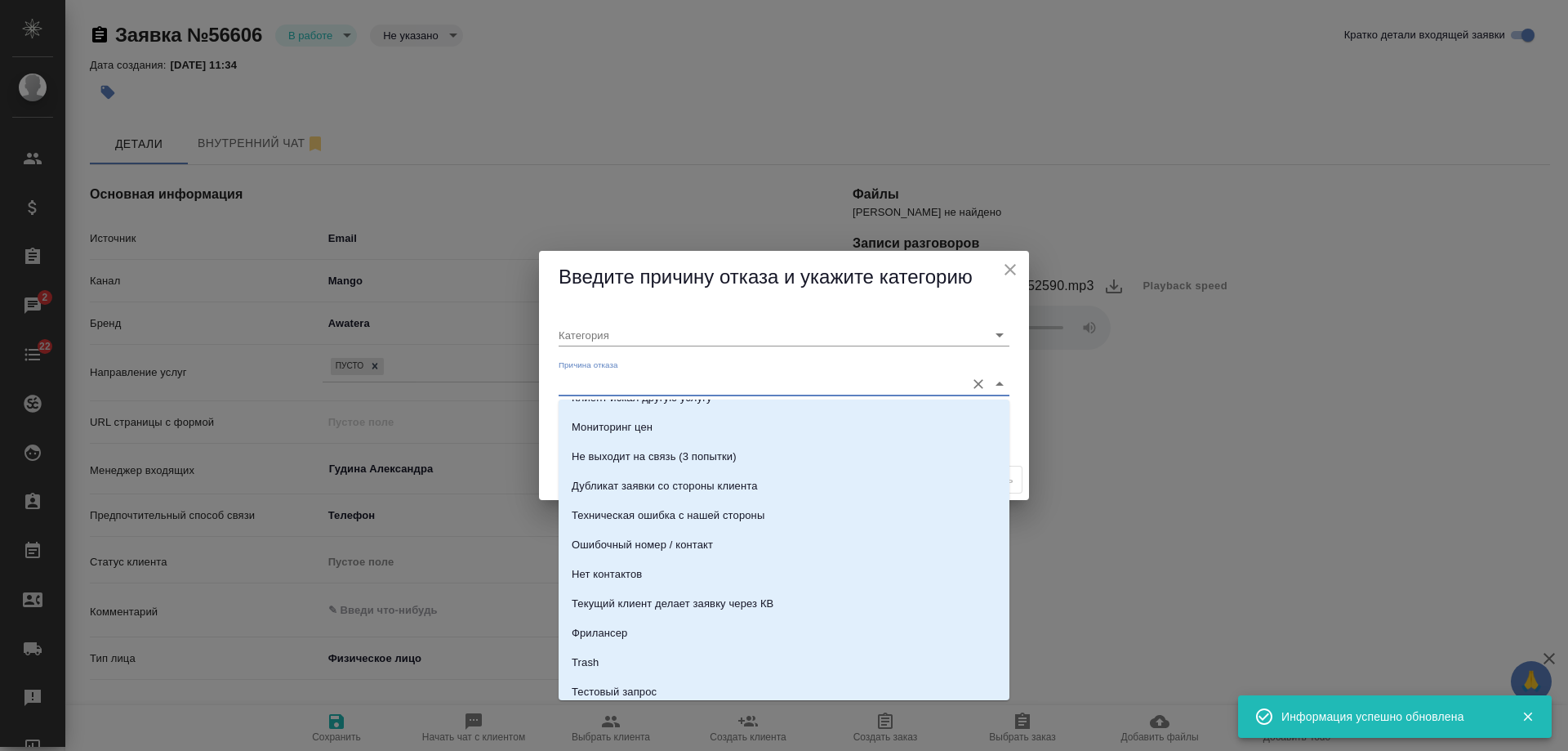
scroll to position [498, 0]
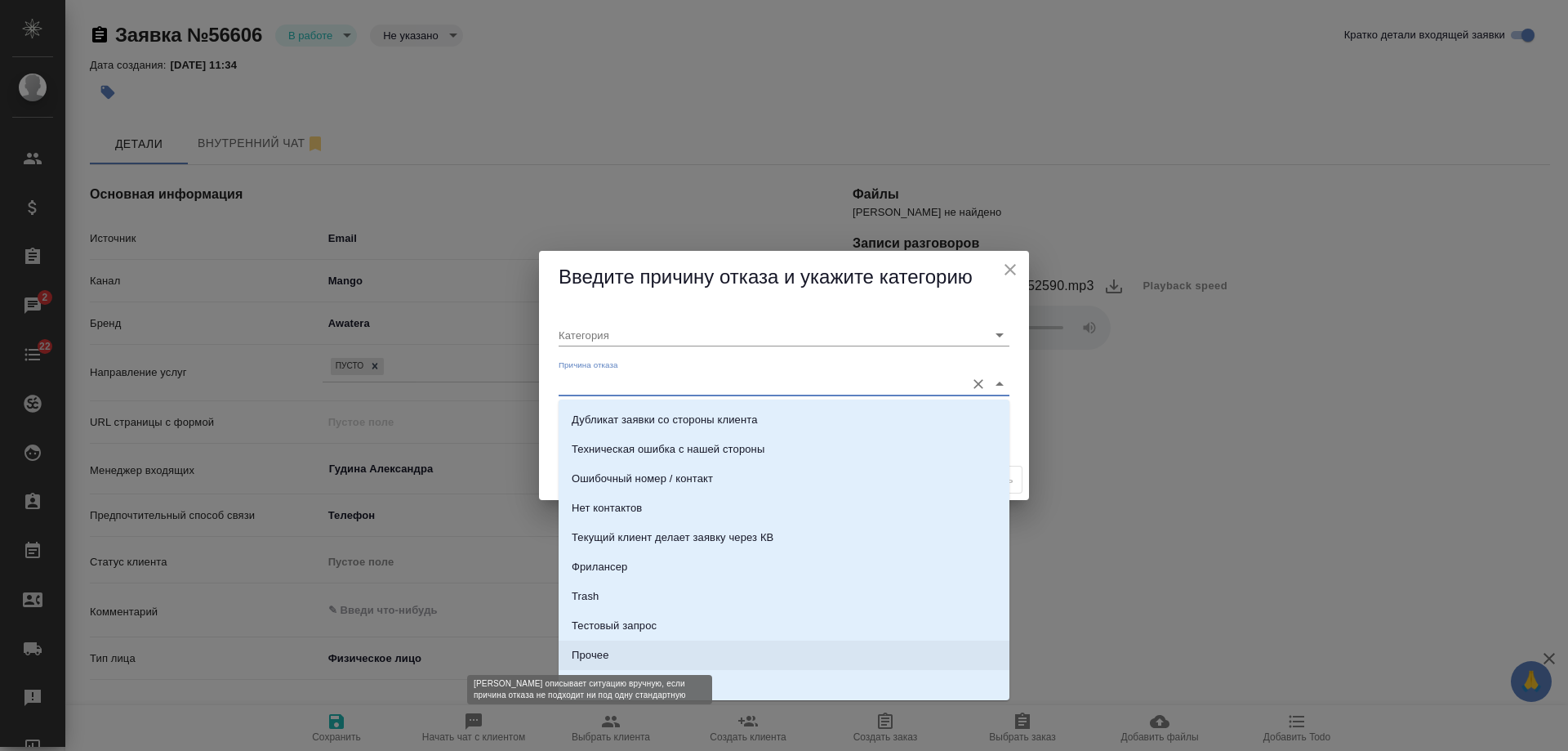
click at [603, 653] on div "Прочее" at bounding box center [589, 655] width 36 height 16
type input "Прочее"
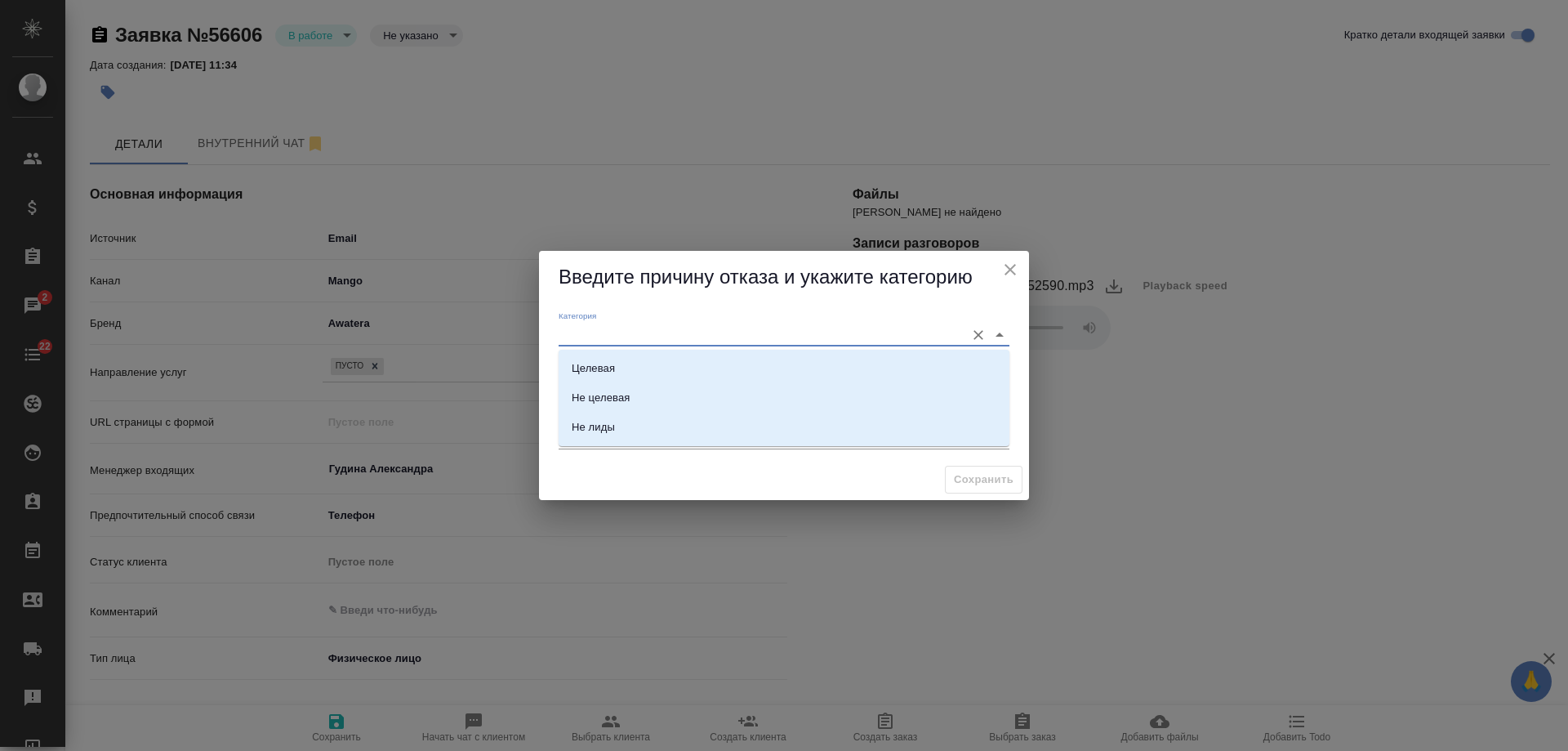
click at [636, 331] on input "Категория" at bounding box center [758, 334] width 399 height 22
click at [609, 435] on li "Не лиды" at bounding box center [784, 426] width 451 height 29
type input "Не лиды"
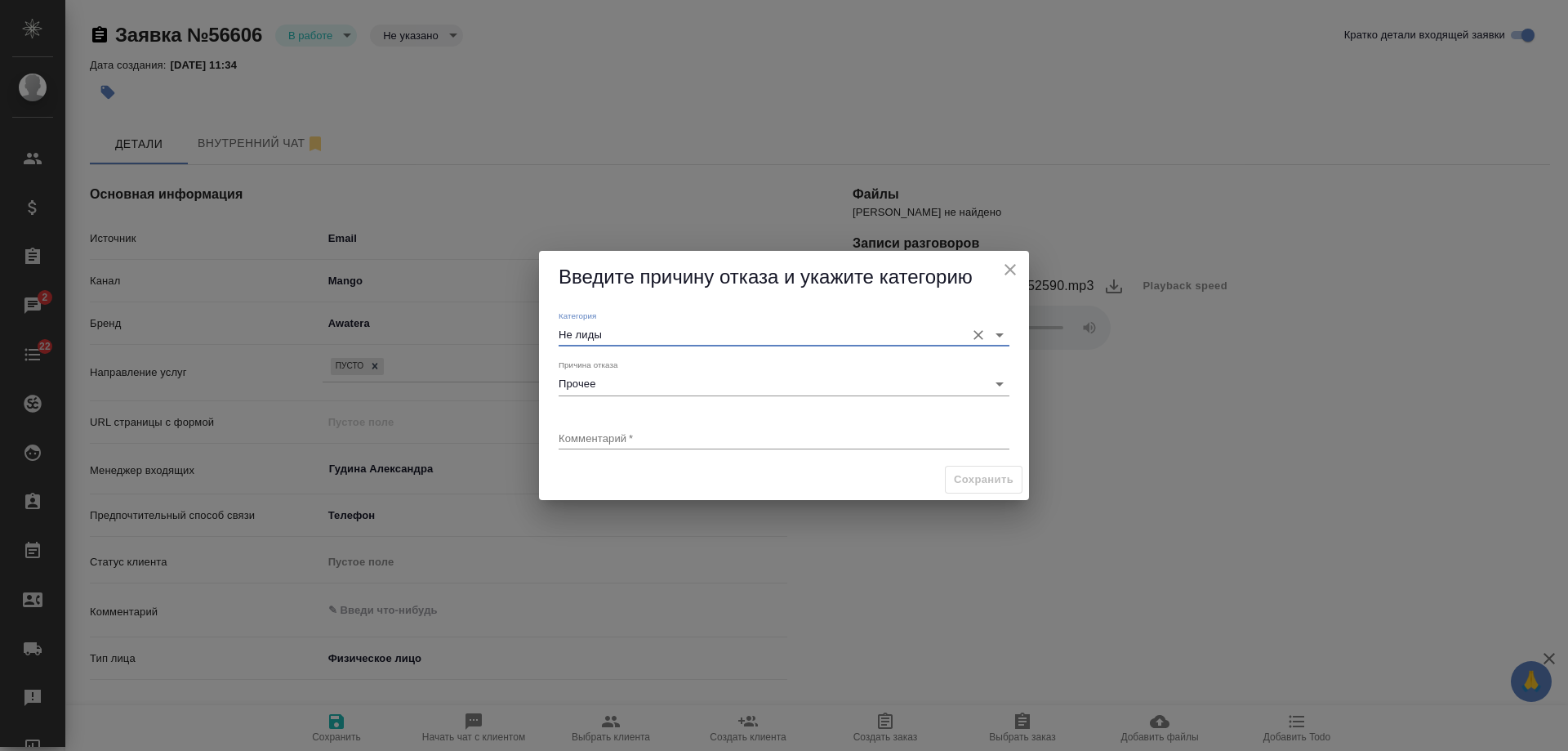
click at [609, 419] on div "Комментарий   * x" at bounding box center [784, 433] width 451 height 34
click at [611, 438] on textarea at bounding box center [784, 438] width 451 height 12
type textarea "текущий"
click at [980, 476] on span "Сохранить" at bounding box center [983, 480] width 59 height 19
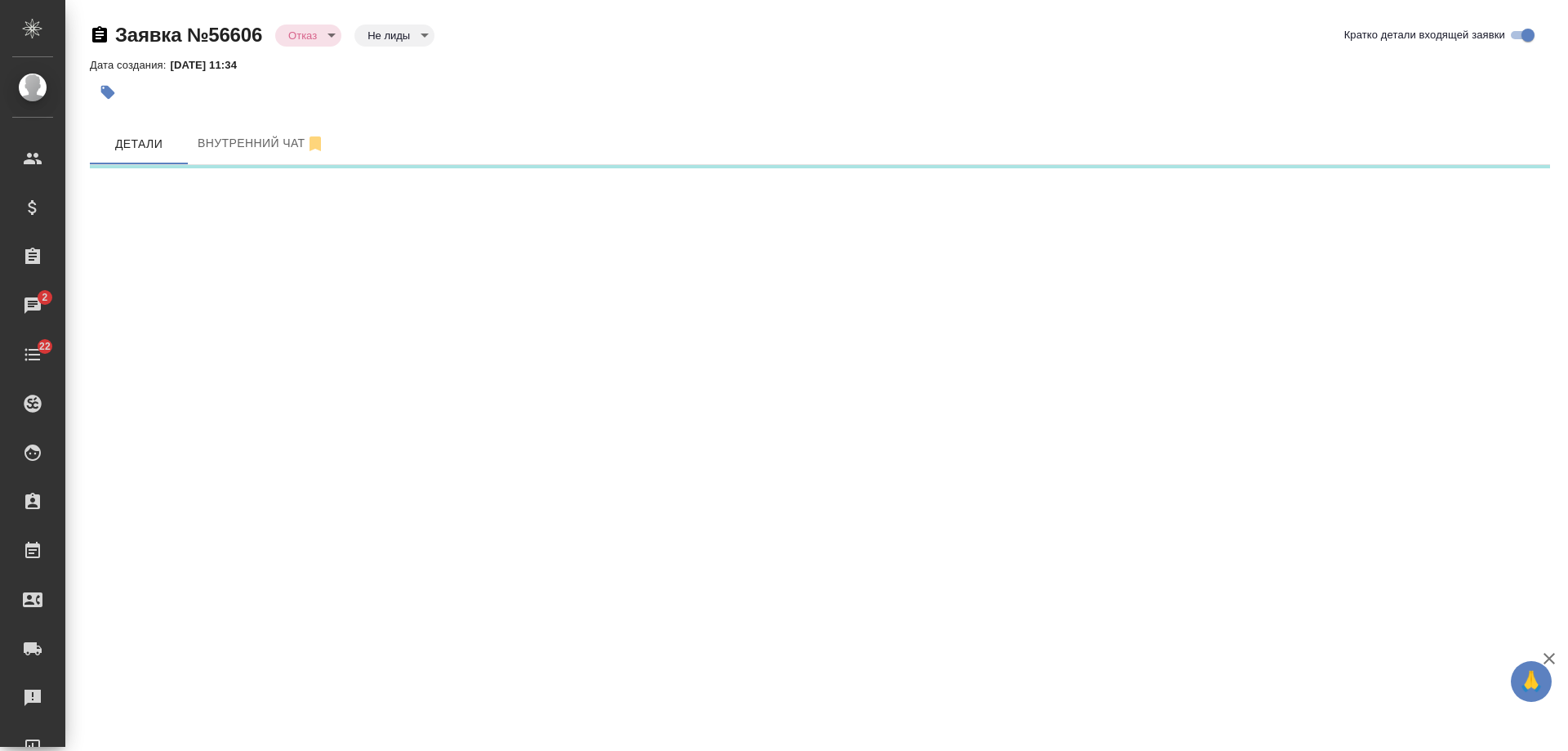
select select "RU"
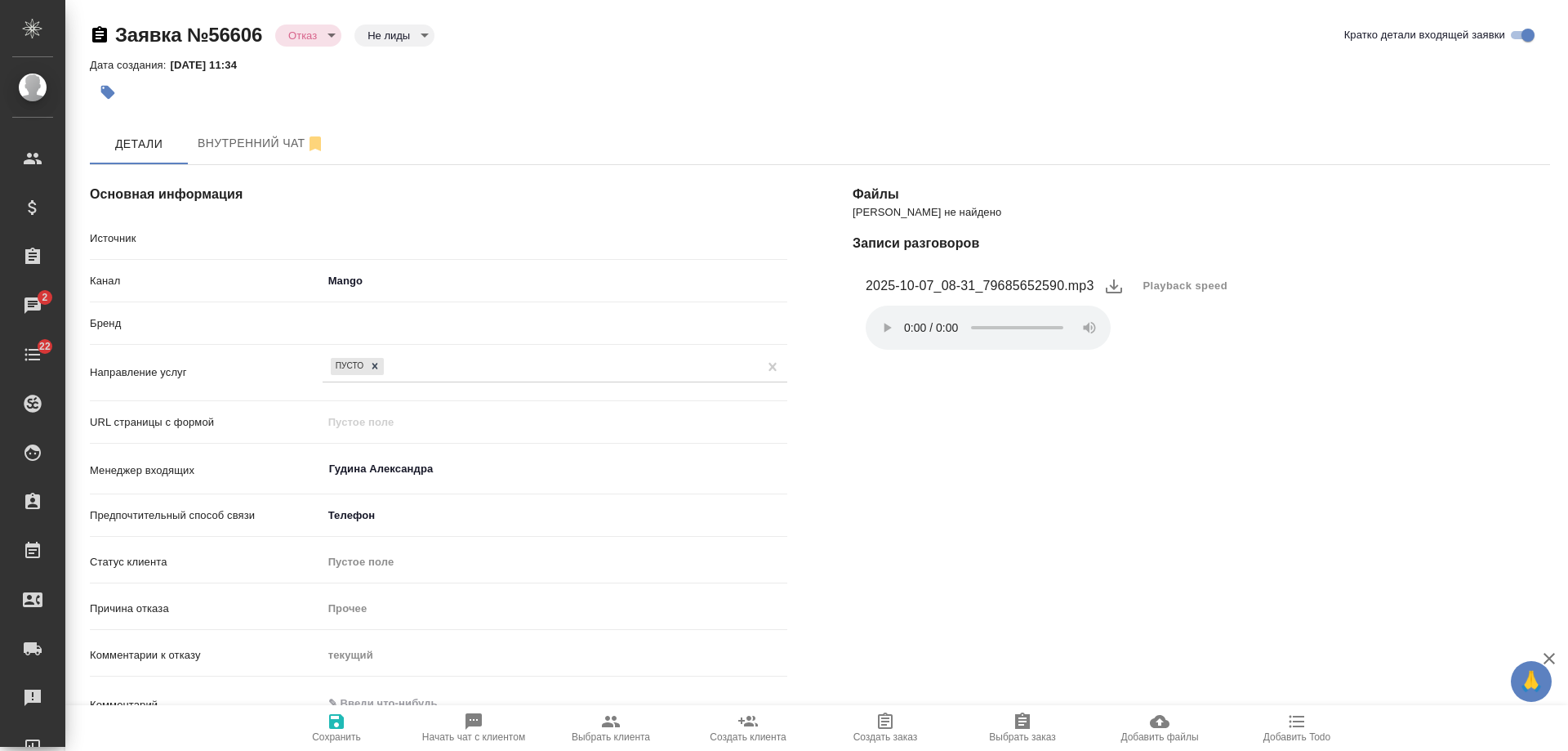
type textarea "x"
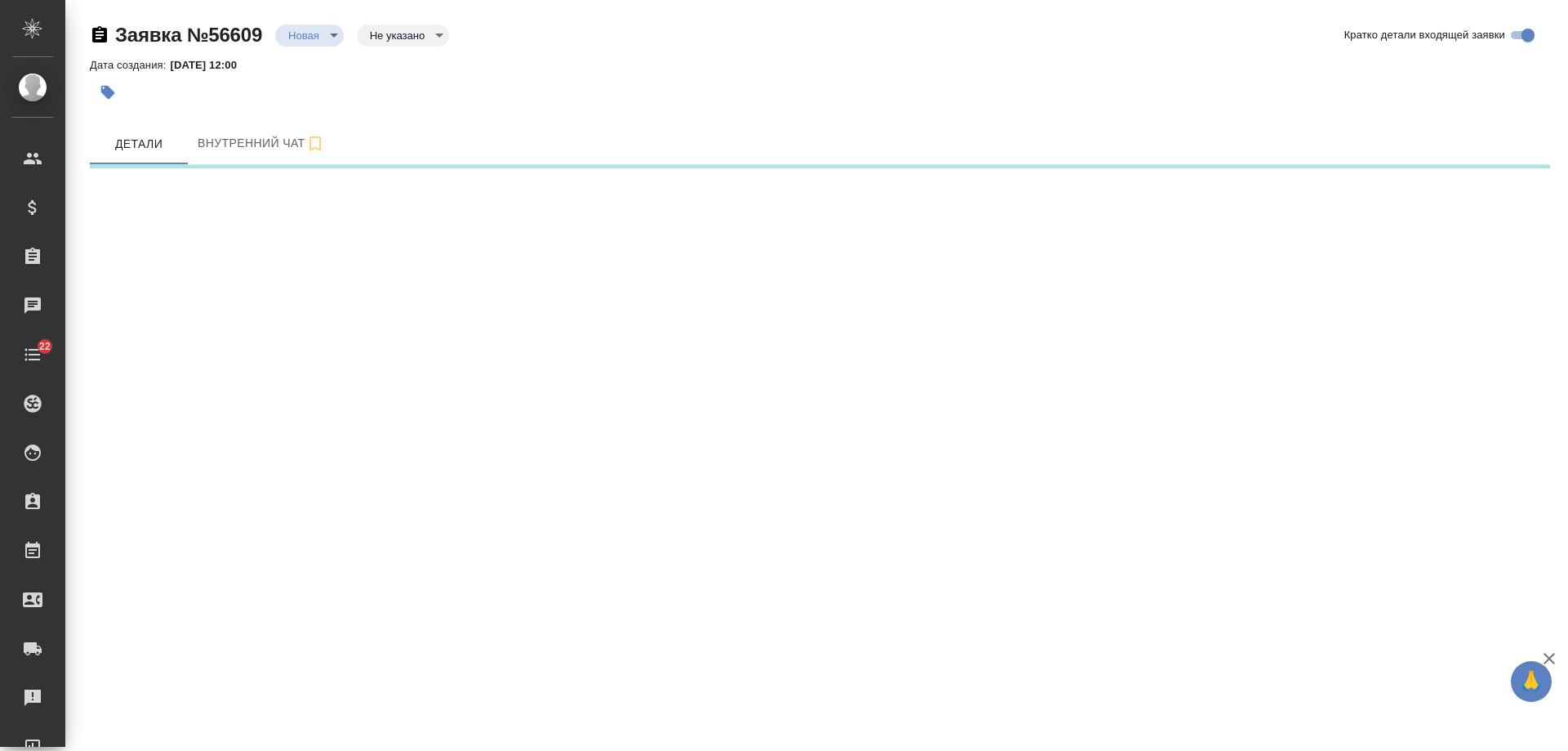
select select "RU"
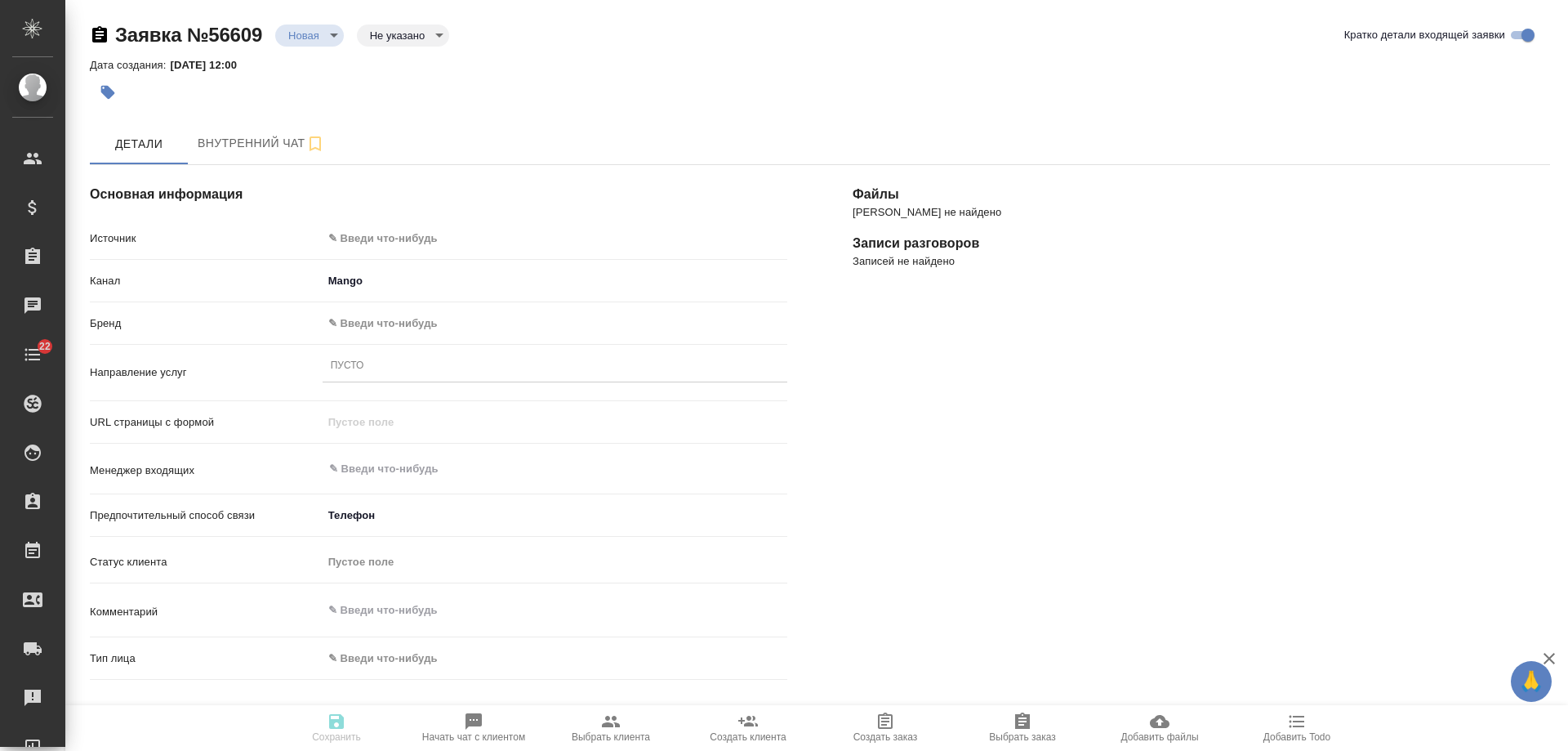
type textarea "x"
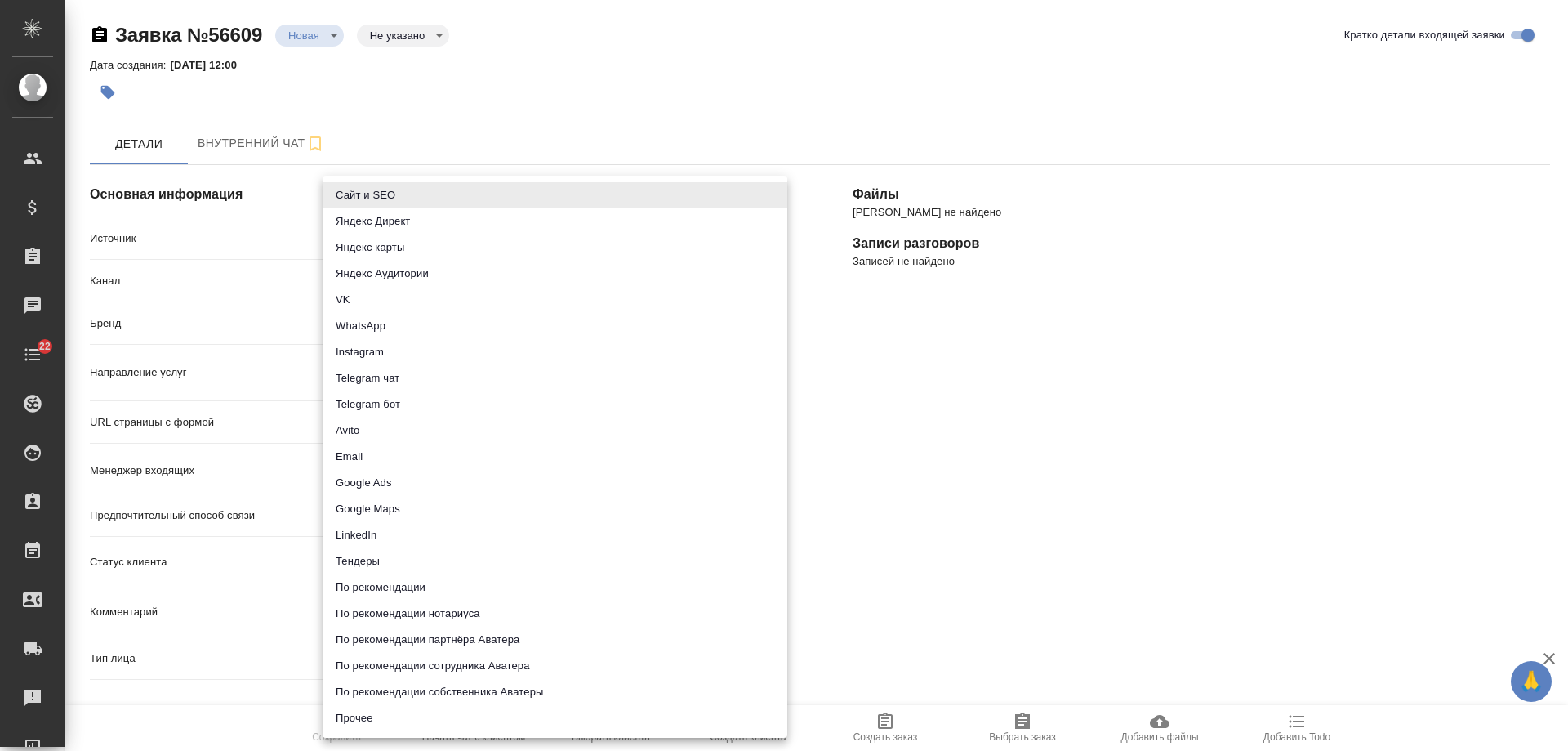
click at [434, 236] on body "🙏 .cls-1 fill:#fff; AWATERA [PERSON_NAME] Спецификации Заказы Чаты 22 Todo Прое…" at bounding box center [784, 375] width 1568 height 751
click at [415, 199] on li "Сайт и SEO" at bounding box center [555, 195] width 464 height 26
type input "seo"
type textarea "x"
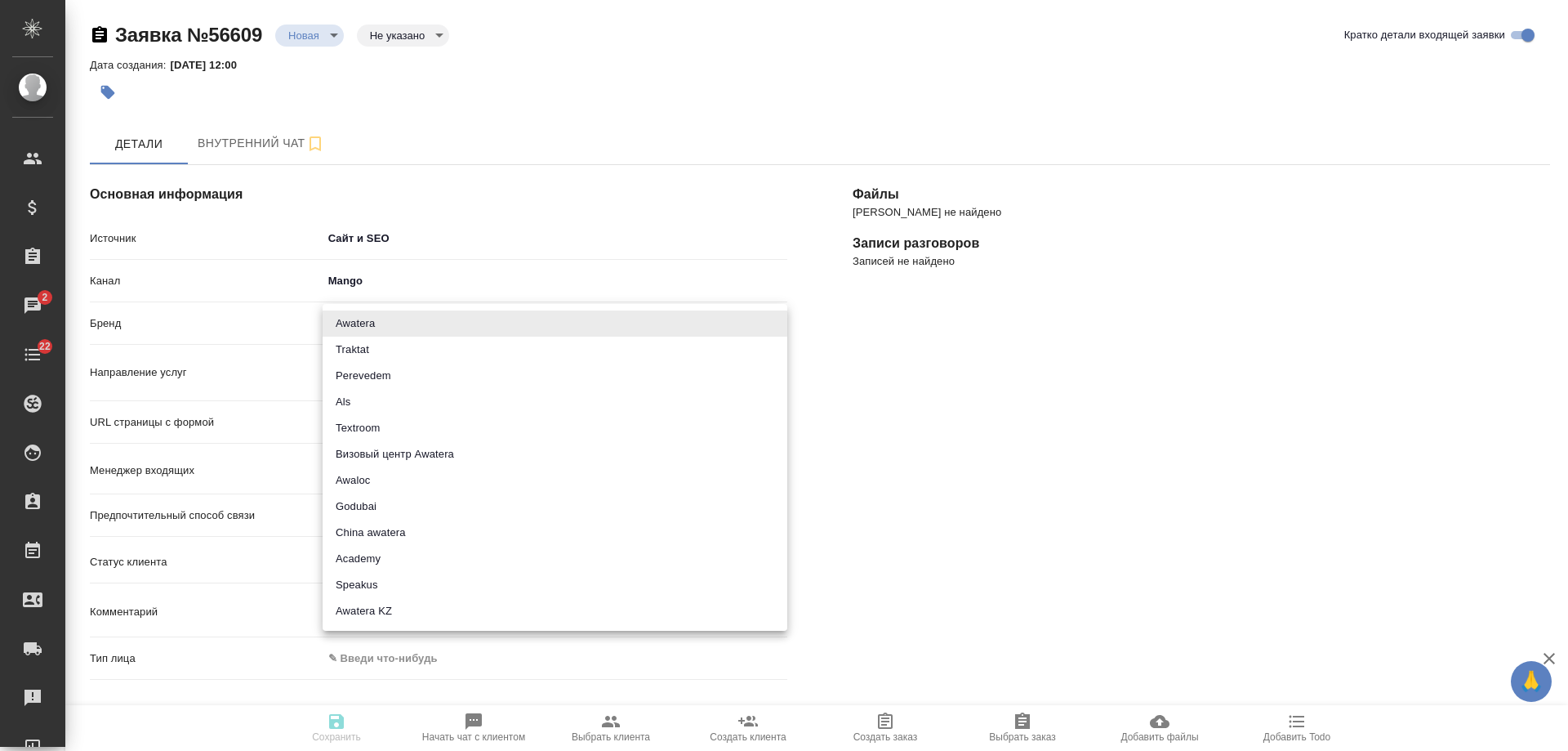
click at [358, 318] on body "🙏 .cls-1 fill:#fff; AWATERA [PERSON_NAME] Спецификации Заказы 2 Чаты 22 Todo Пр…" at bounding box center [784, 375] width 1568 height 751
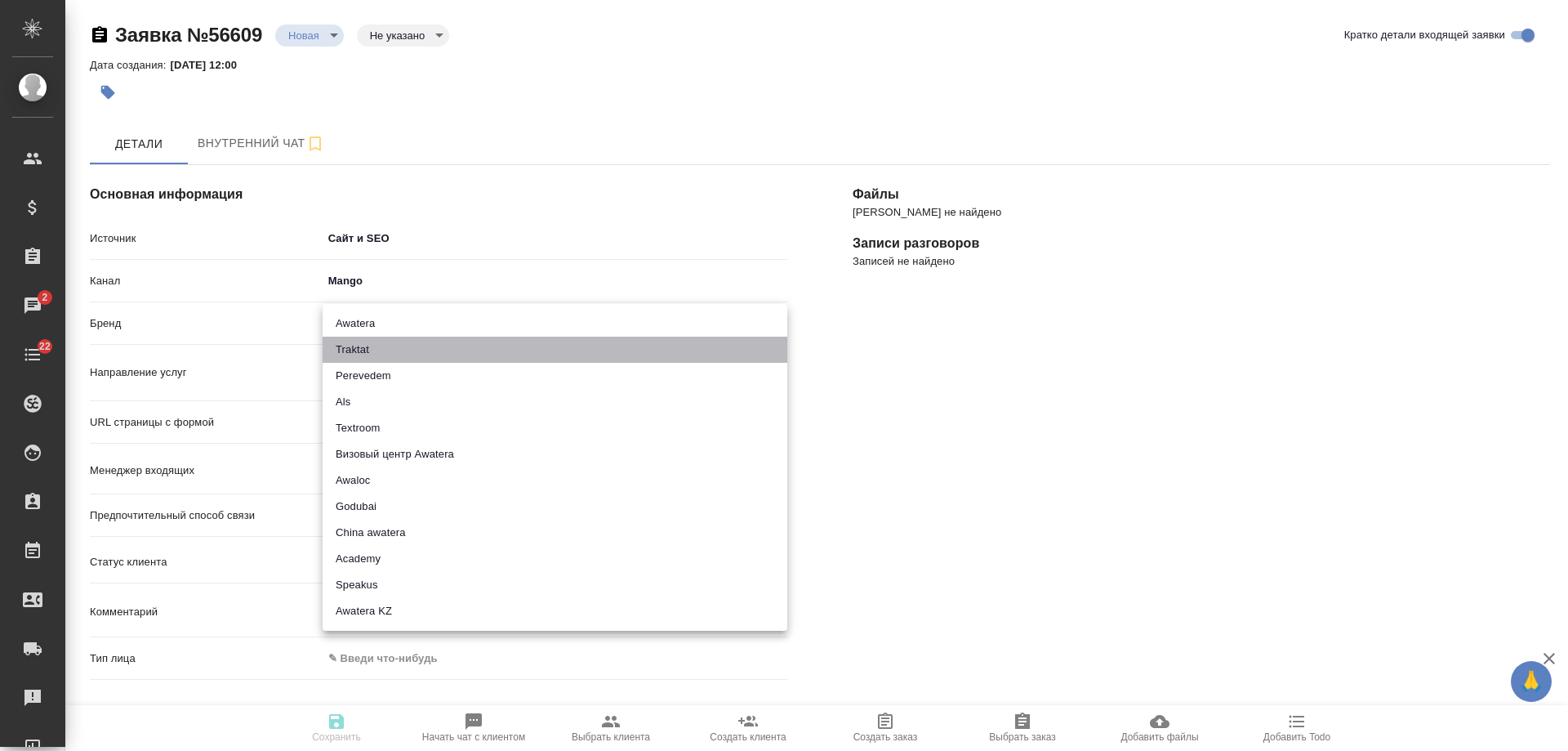
click at [379, 349] on li "Traktat" at bounding box center [555, 349] width 464 height 26
type input "traktat"
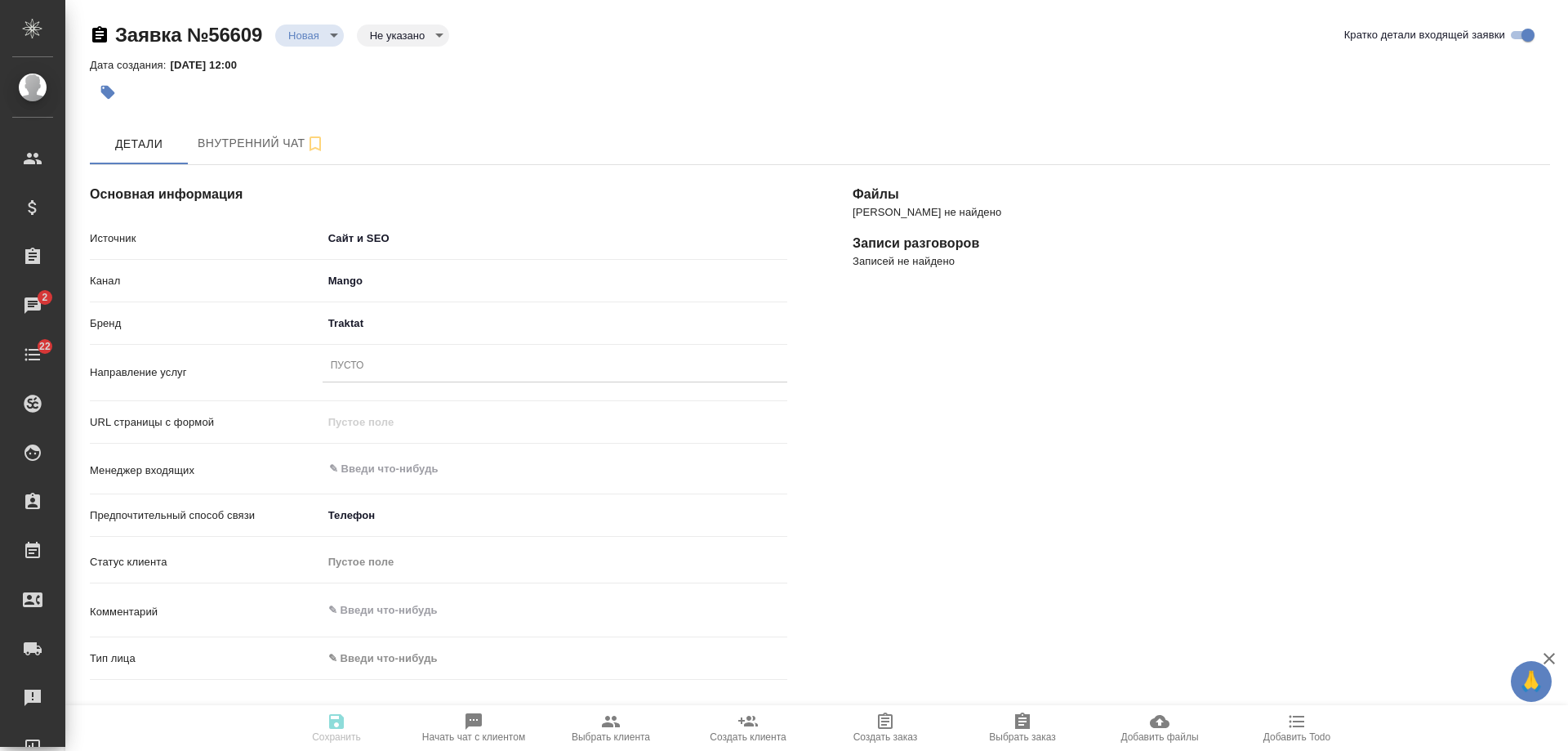
click at [370, 374] on div "Пусто" at bounding box center [555, 366] width 464 height 24
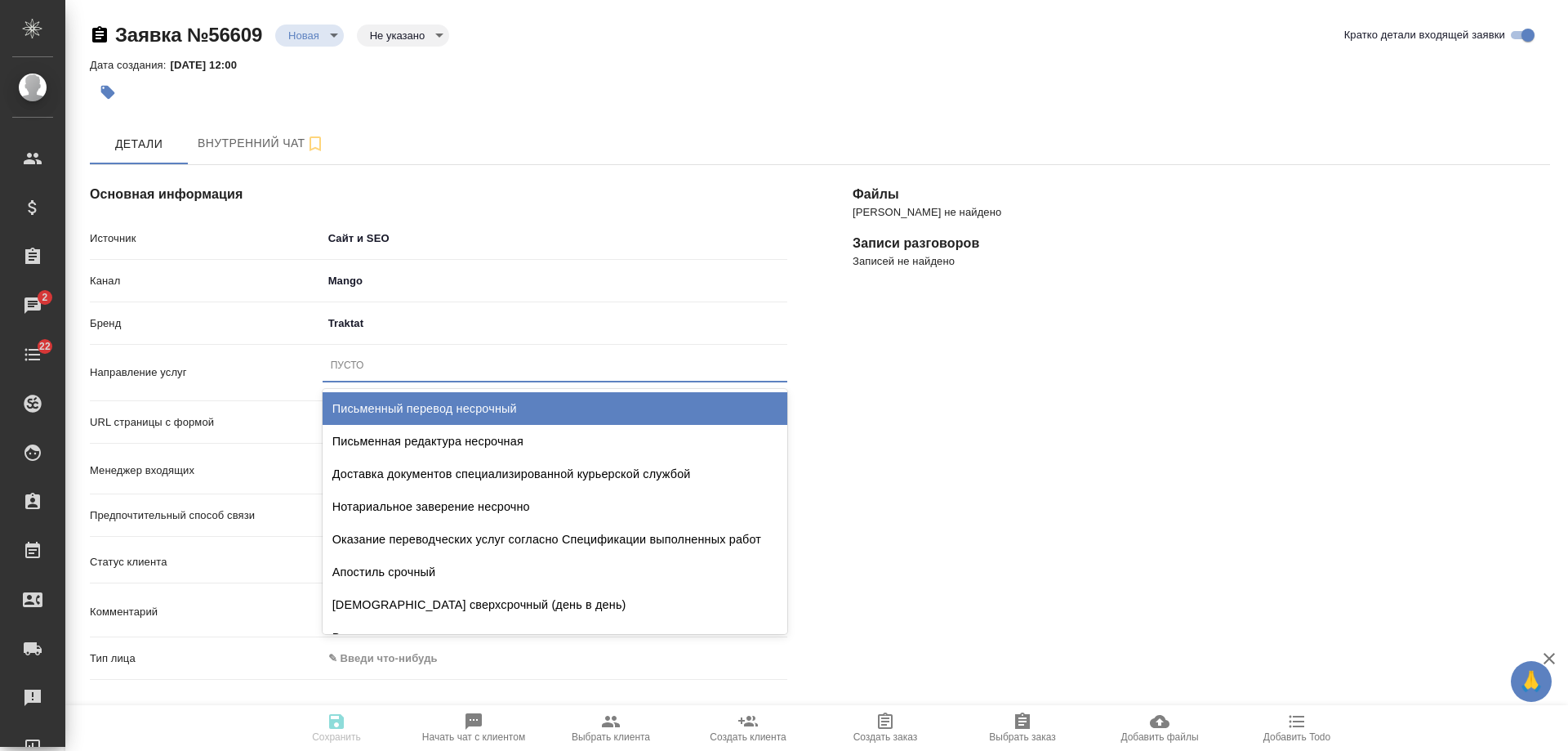
click at [423, 408] on div "Письменный перевод несрочный" at bounding box center [555, 408] width 464 height 33
type textarea "x"
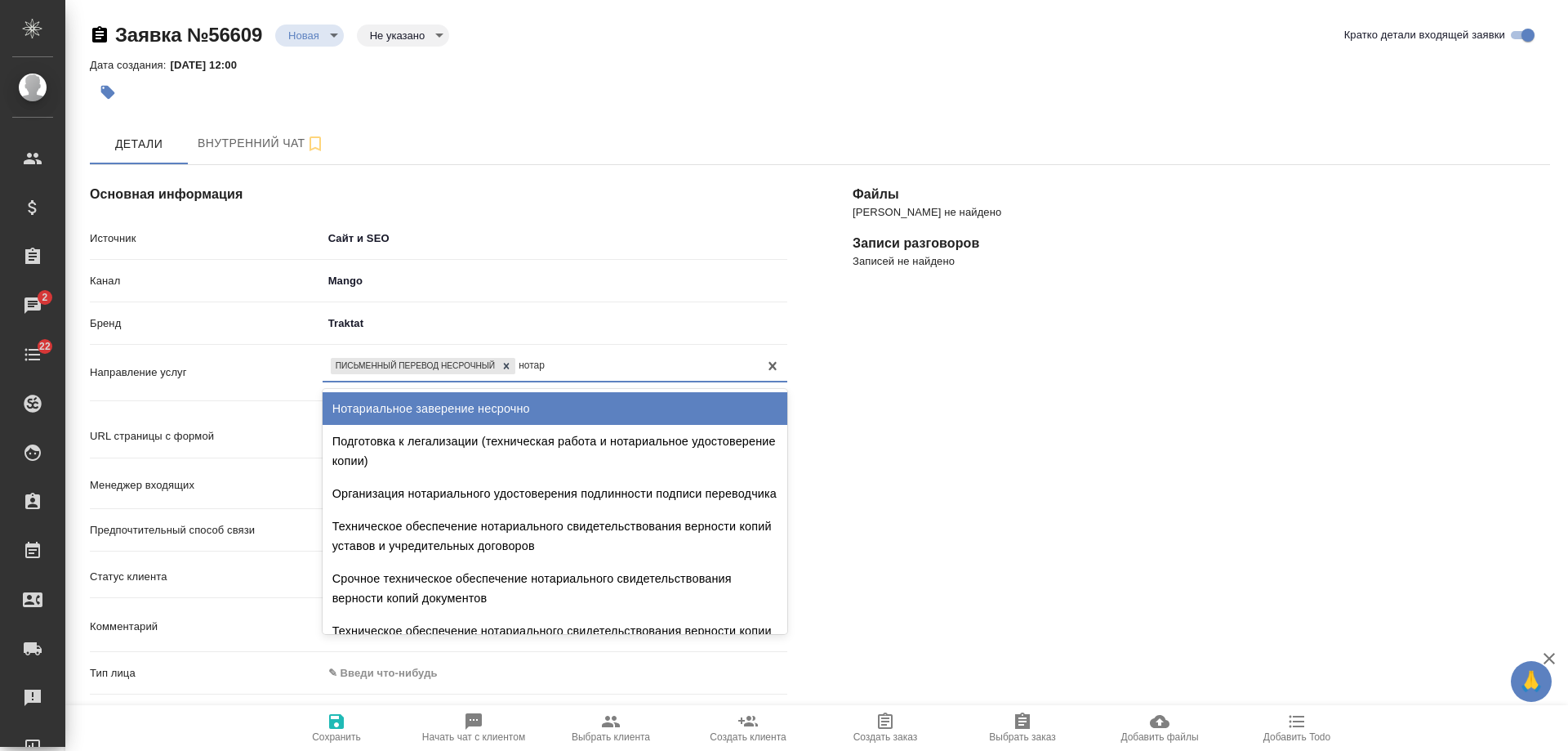
type input "нотари"
click at [511, 413] on div "Нотариальное заверение несрочно" at bounding box center [555, 408] width 464 height 33
type textarea "x"
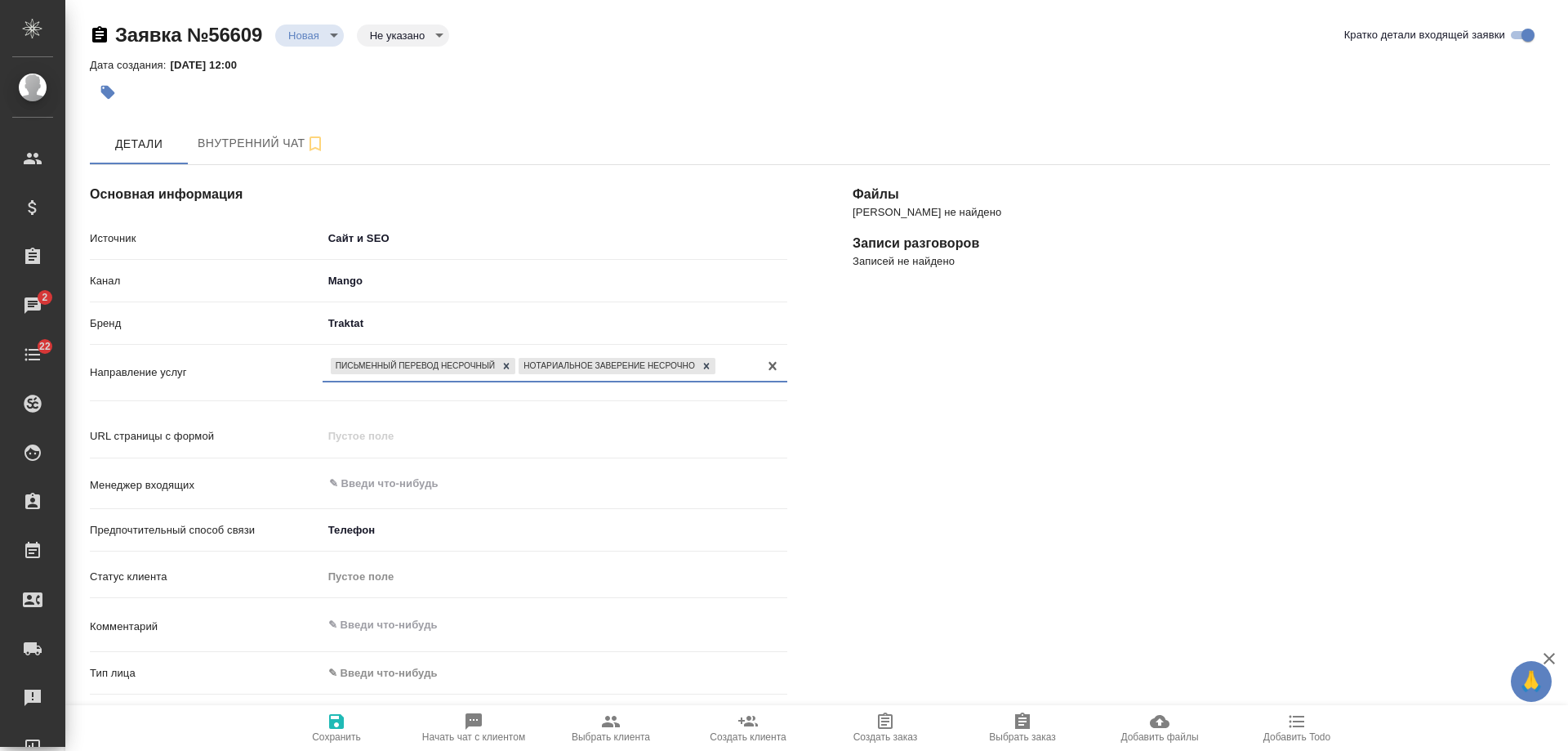
scroll to position [163, 0]
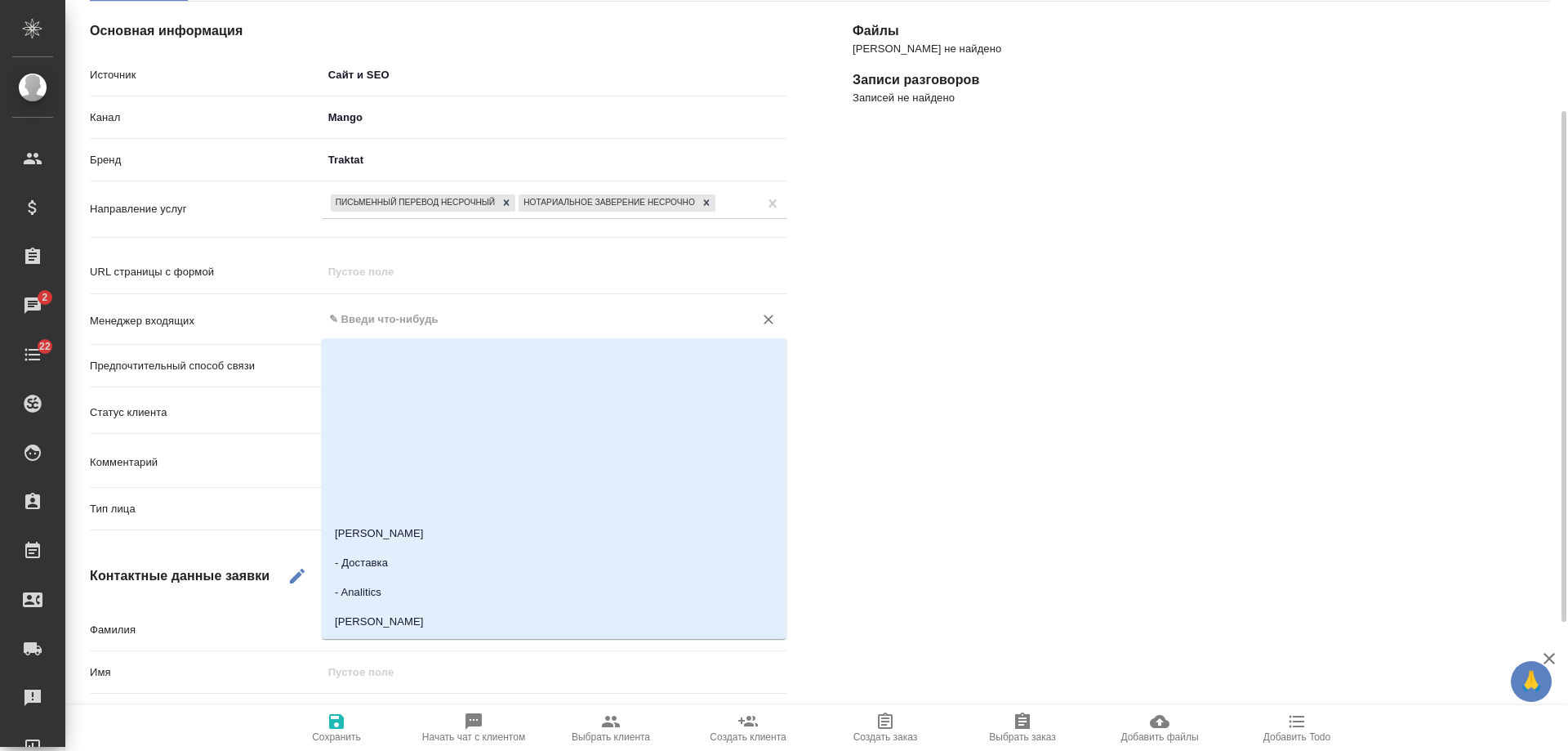
click at [373, 315] on input "text" at bounding box center [528, 319] width 401 height 20
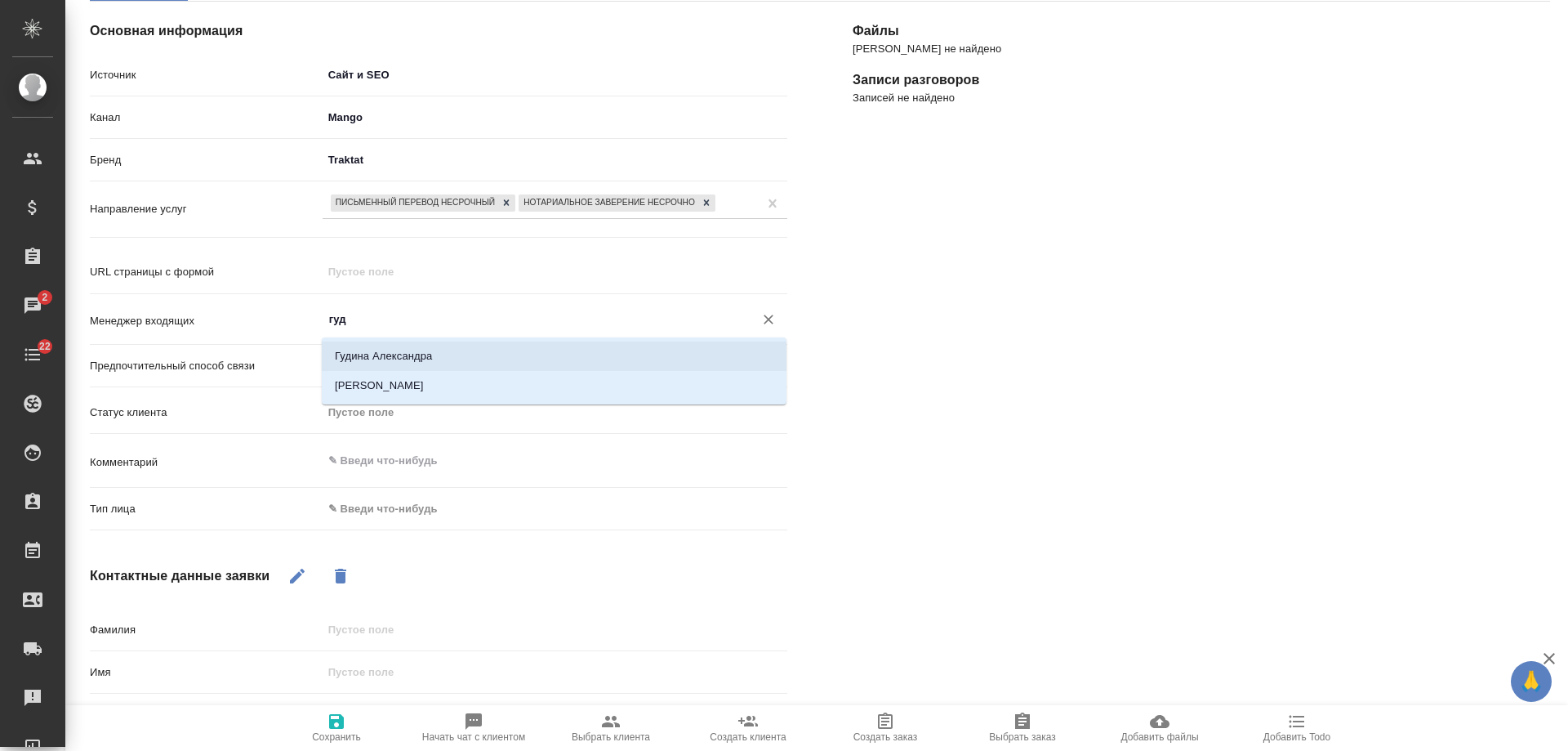
click at [408, 351] on li "Гудина Александра" at bounding box center [554, 356] width 464 height 29
type input "Гудина Александра"
type textarea "x"
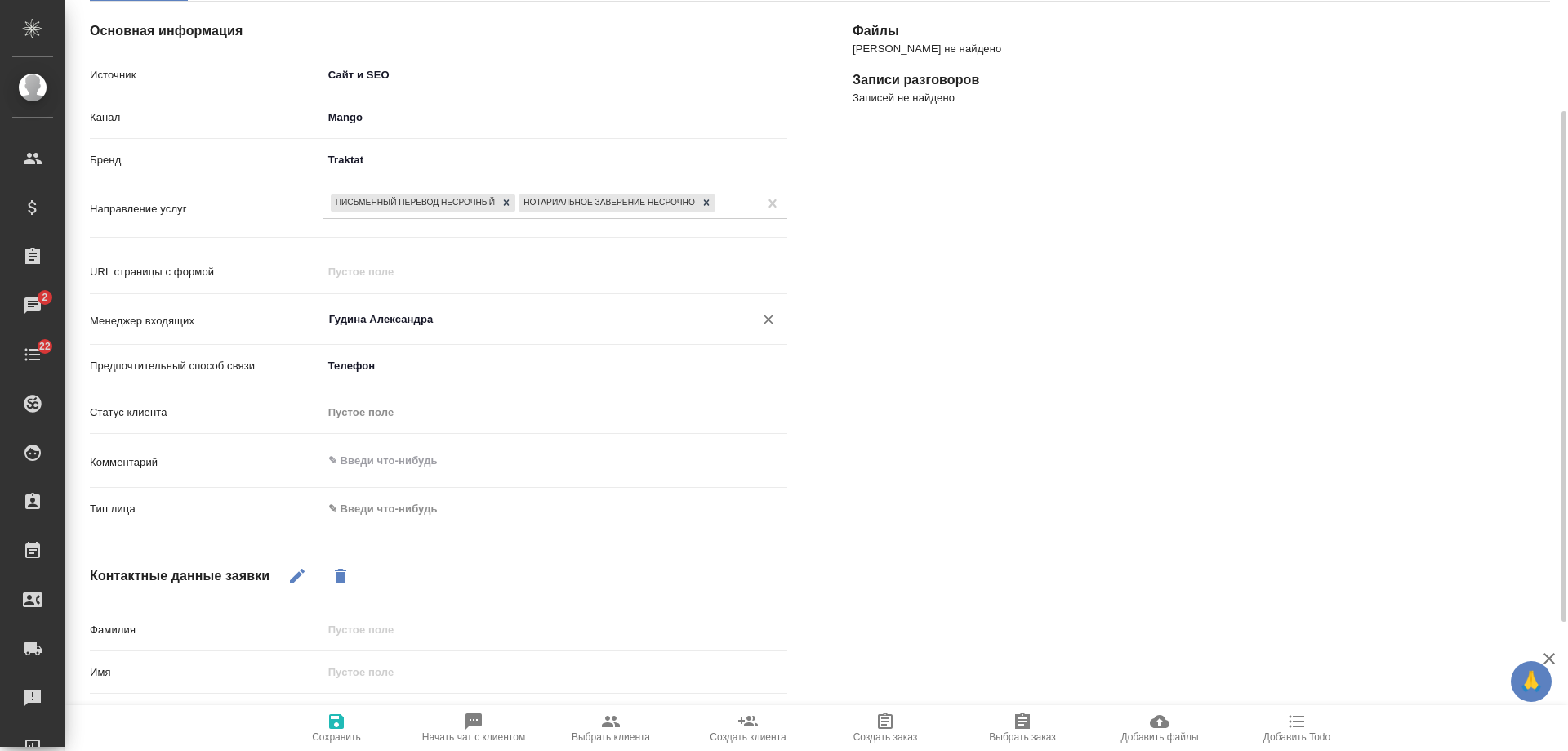
type input "Гудина Александра"
click at [355, 512] on body "🙏 .cls-1 fill:#fff; AWATERA Gudina Alexandra Клиенты Спецификации Заказы 2 Чаты…" at bounding box center [784, 375] width 1568 height 751
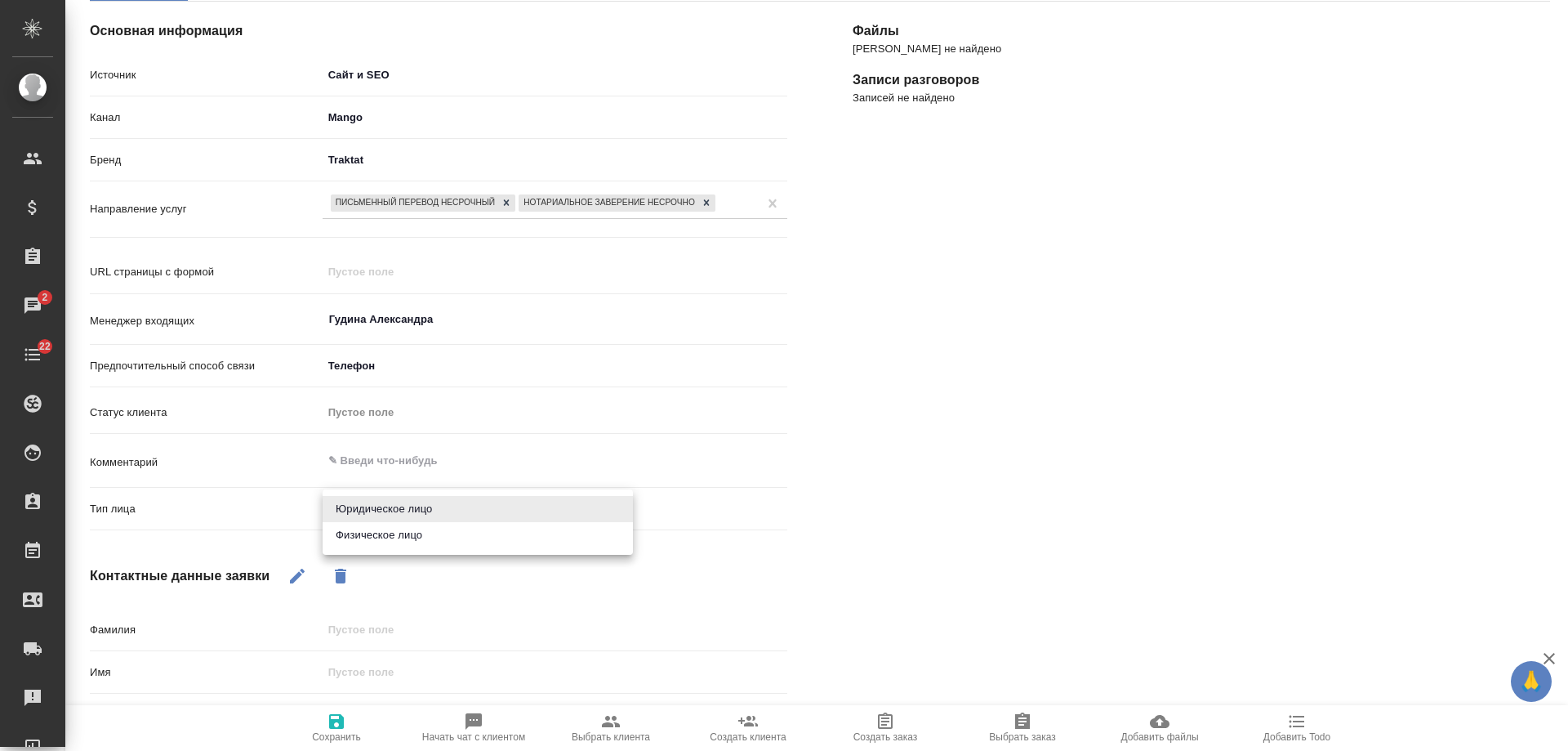
drag, startPoint x: 371, startPoint y: 535, endPoint x: 287, endPoint y: 565, distance: 89.2
click at [367, 537] on li "Физическое лицо" at bounding box center [478, 535] width 310 height 26
type textarea "x"
type input "private"
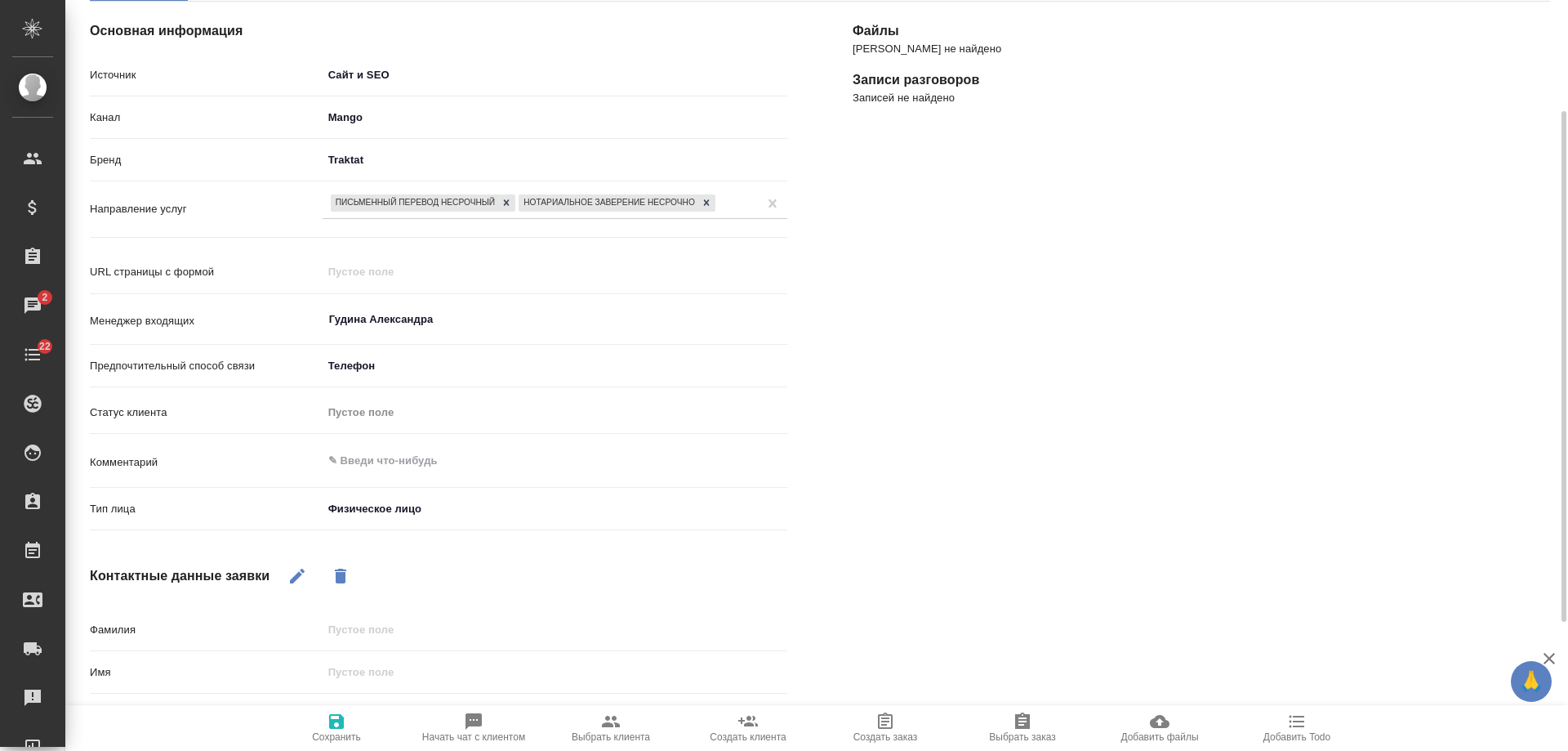
click at [298, 578] on icon "button" at bounding box center [297, 575] width 15 height 15
click at [417, 676] on input "text" at bounding box center [555, 672] width 464 height 24
type input "В"
type textarea "x"
type input "Вл"
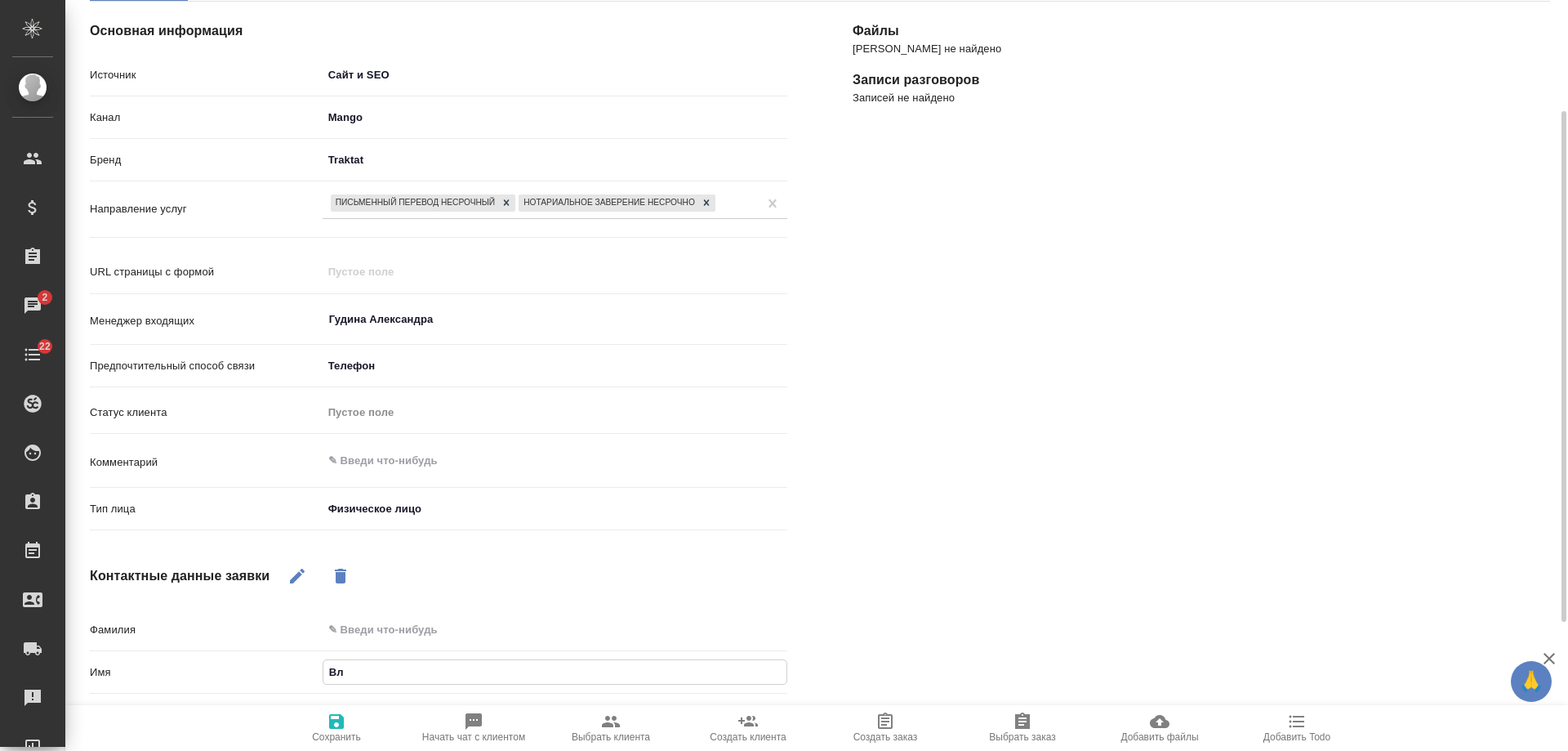
type textarea "x"
type input "Вла"
type textarea "x"
type input "Влад"
type textarea "x"
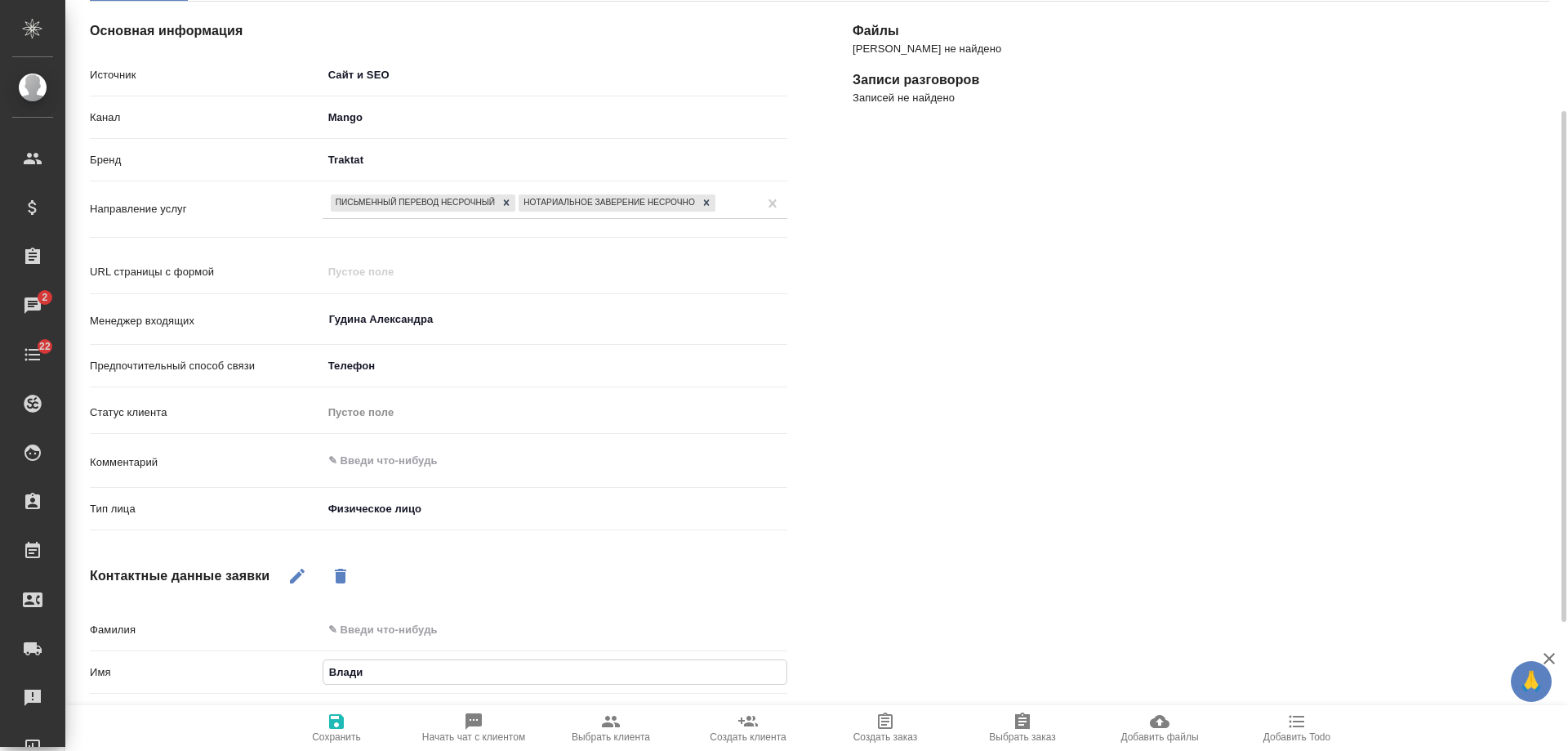
type input "Владим"
type textarea "x"
type input "Владими"
type textarea "x"
type input "[PERSON_NAME]"
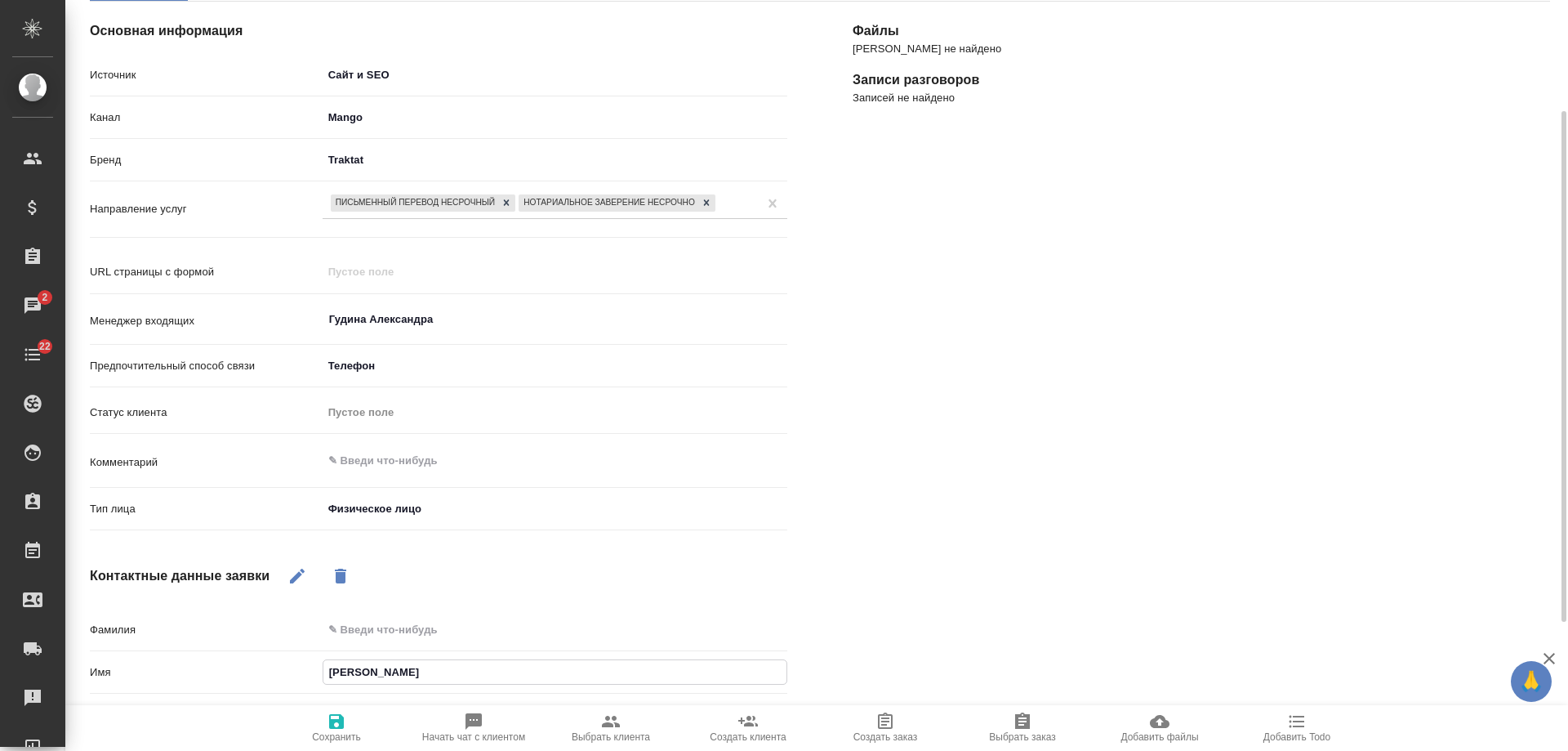
click at [340, 720] on icon "button" at bounding box center [336, 721] width 15 height 15
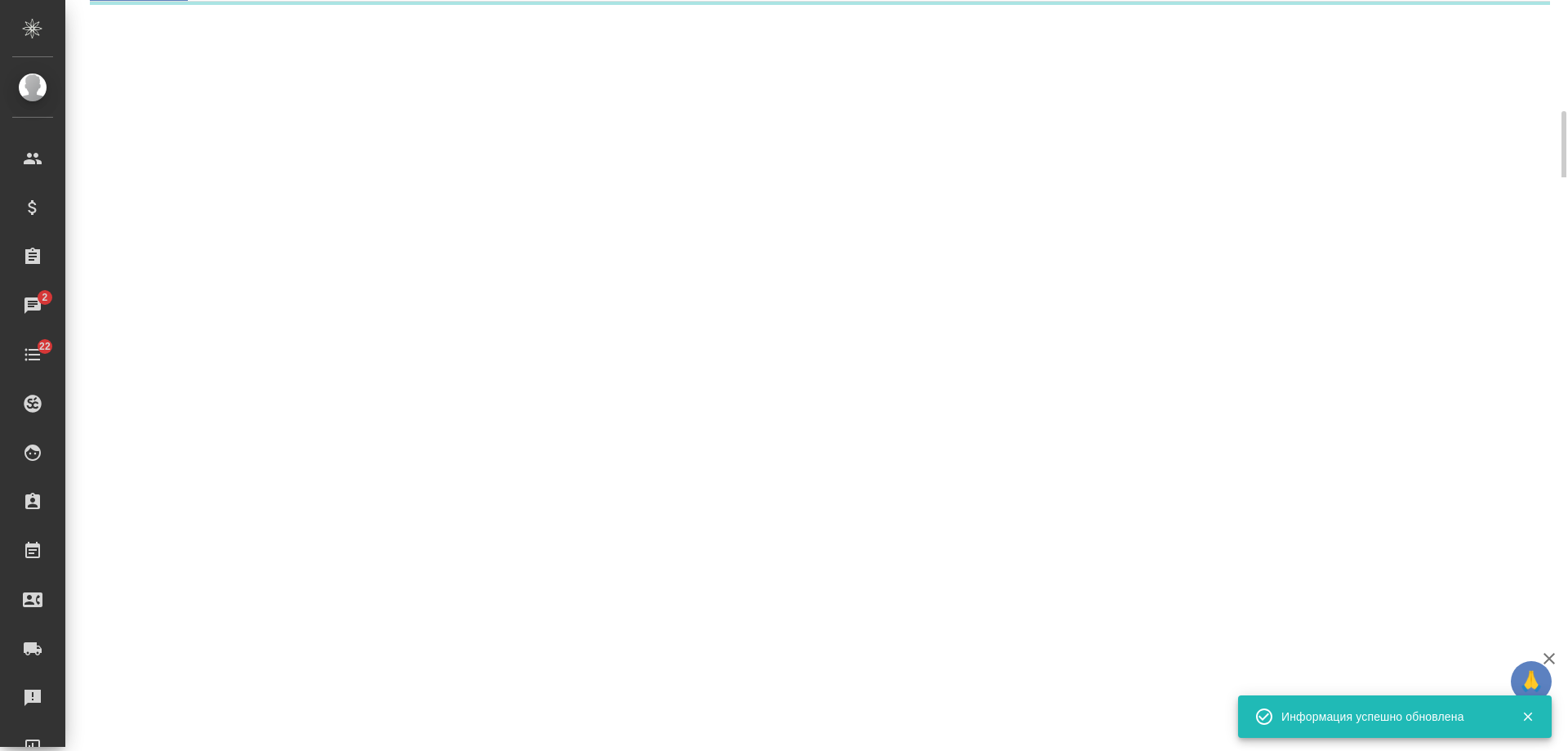
select select "RU"
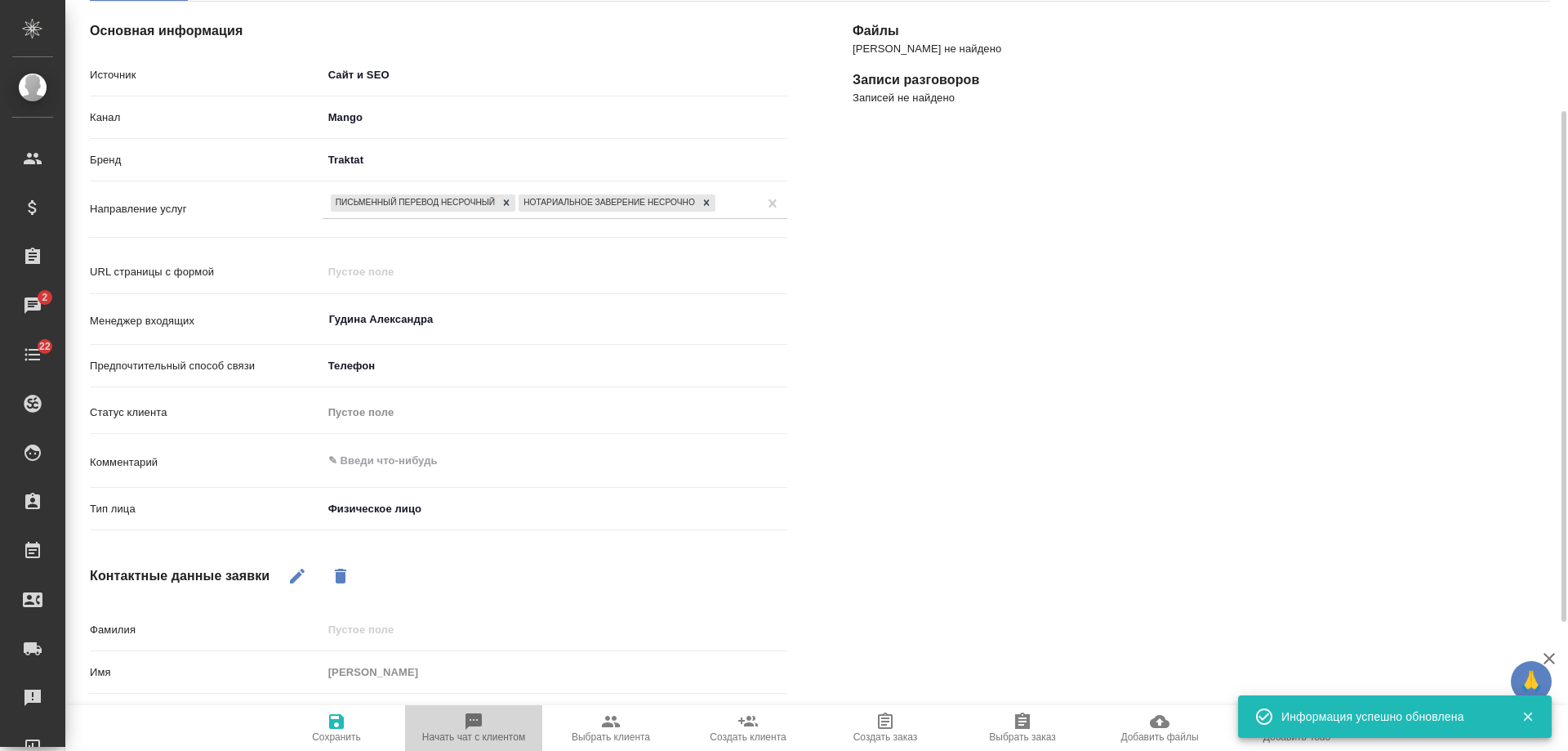
click at [464, 723] on icon "button" at bounding box center [473, 722] width 20 height 20
type textarea "x"
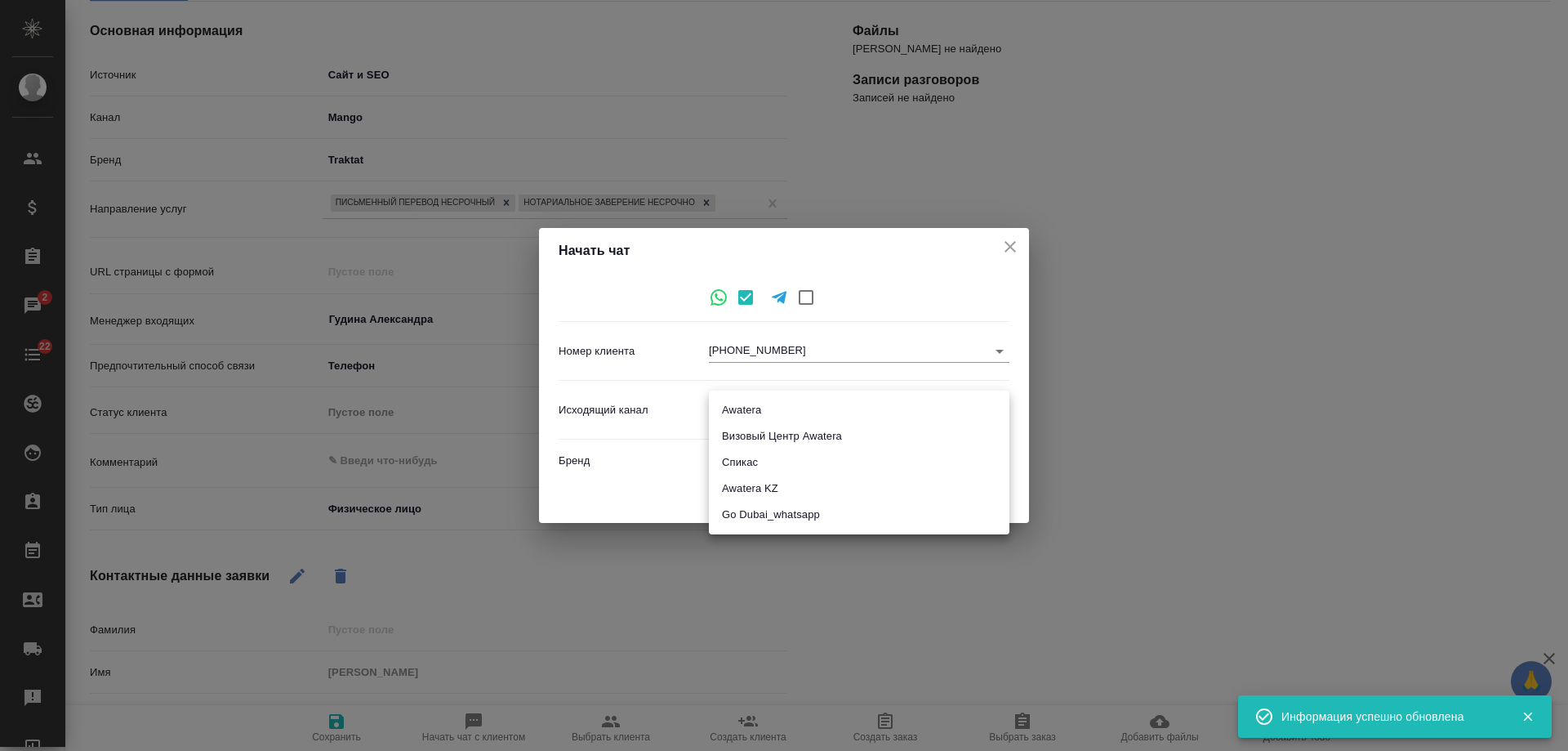
click at [760, 411] on body "🙏 .cls-1 fill:#fff; AWATERA Gudina Alexandra Клиенты Спецификации Заказы 2 Чаты…" at bounding box center [784, 375] width 1568 height 751
click at [776, 411] on li "Awatera" at bounding box center [859, 410] width 300 height 26
type input "2"
click at [969, 499] on span "Начать" at bounding box center [974, 495] width 39 height 19
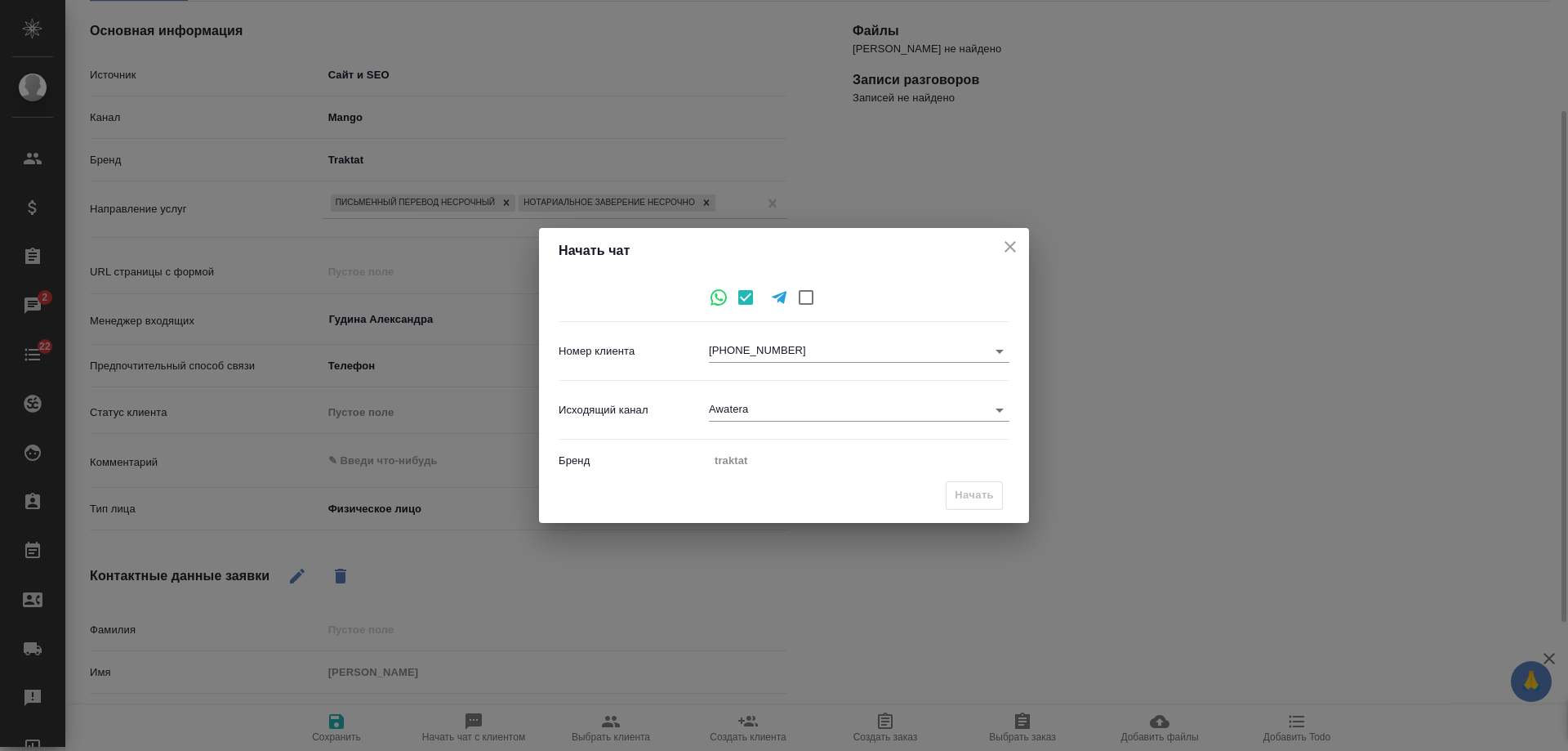
type input "inProcess"
type textarea "x"
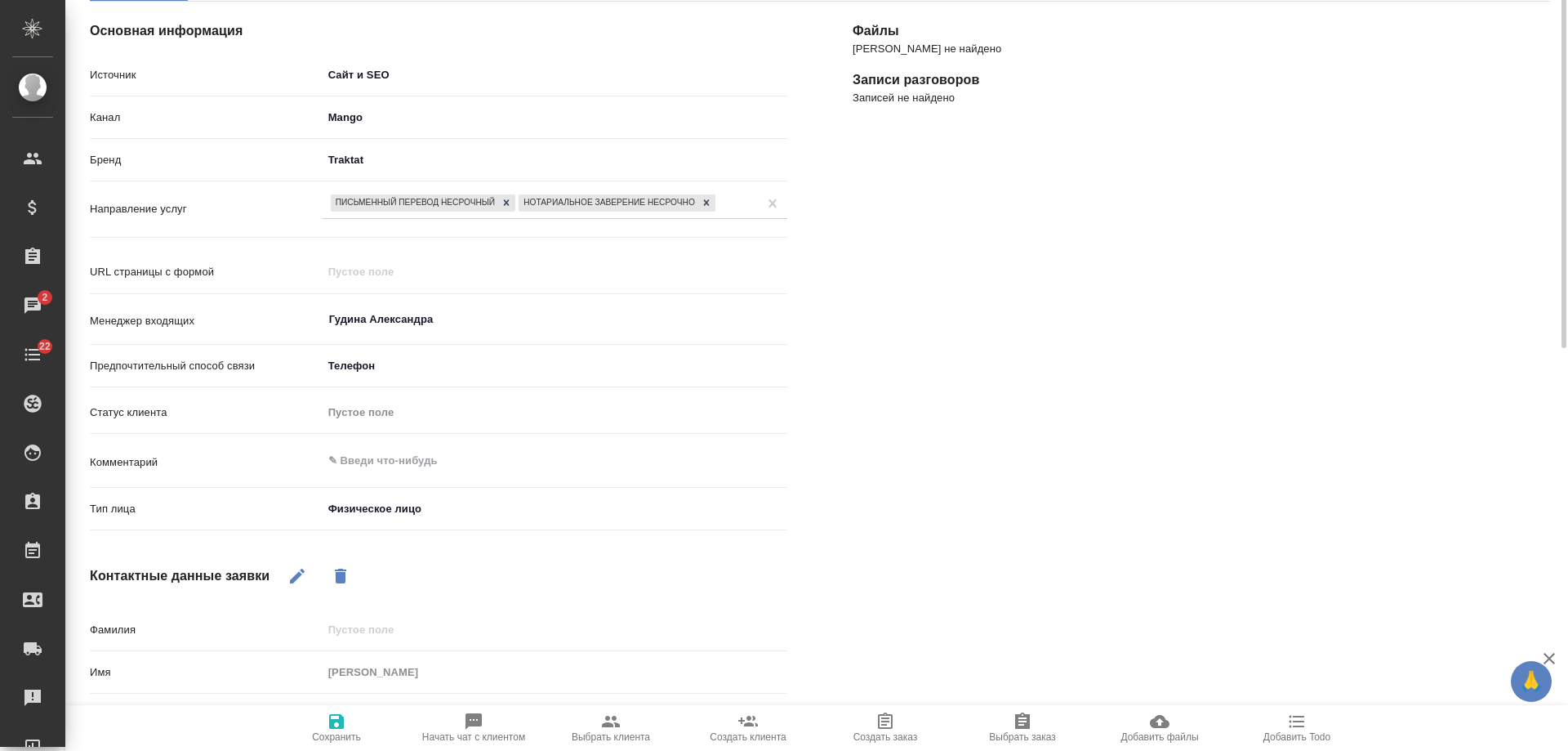
scroll to position [0, 0]
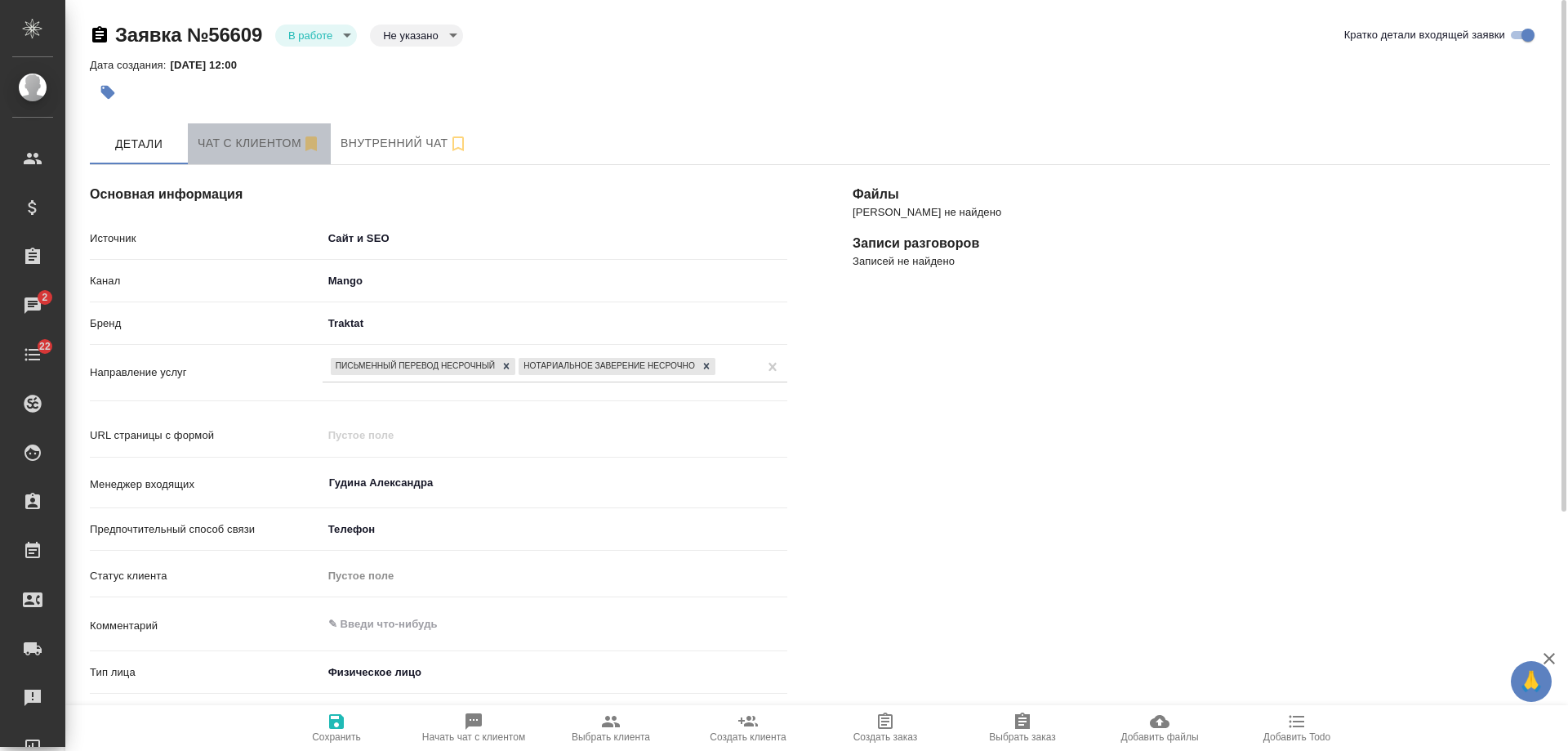
click at [247, 141] on span "Чат с клиентом" at bounding box center [259, 143] width 123 height 20
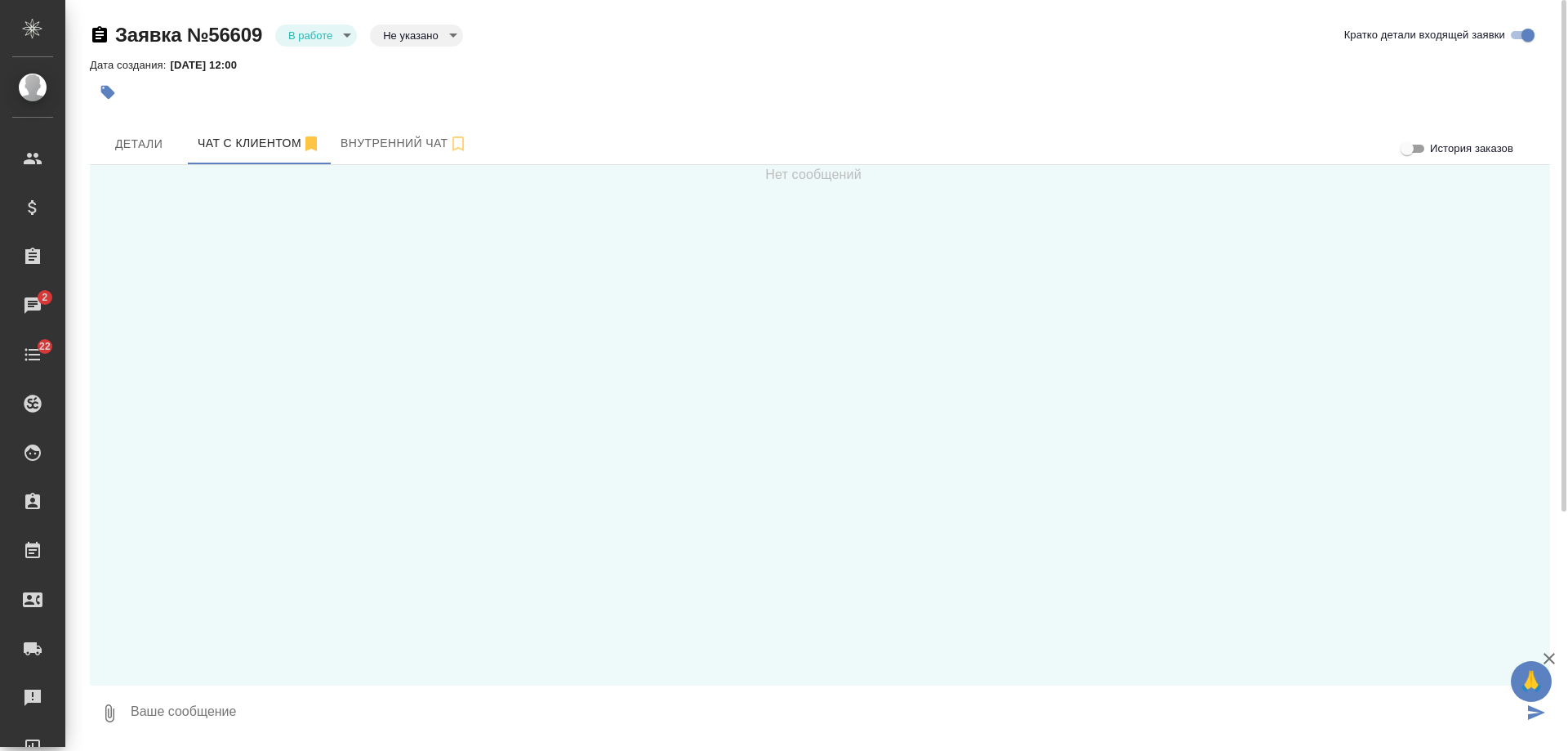
click at [283, 699] on textarea at bounding box center [826, 713] width 1394 height 56
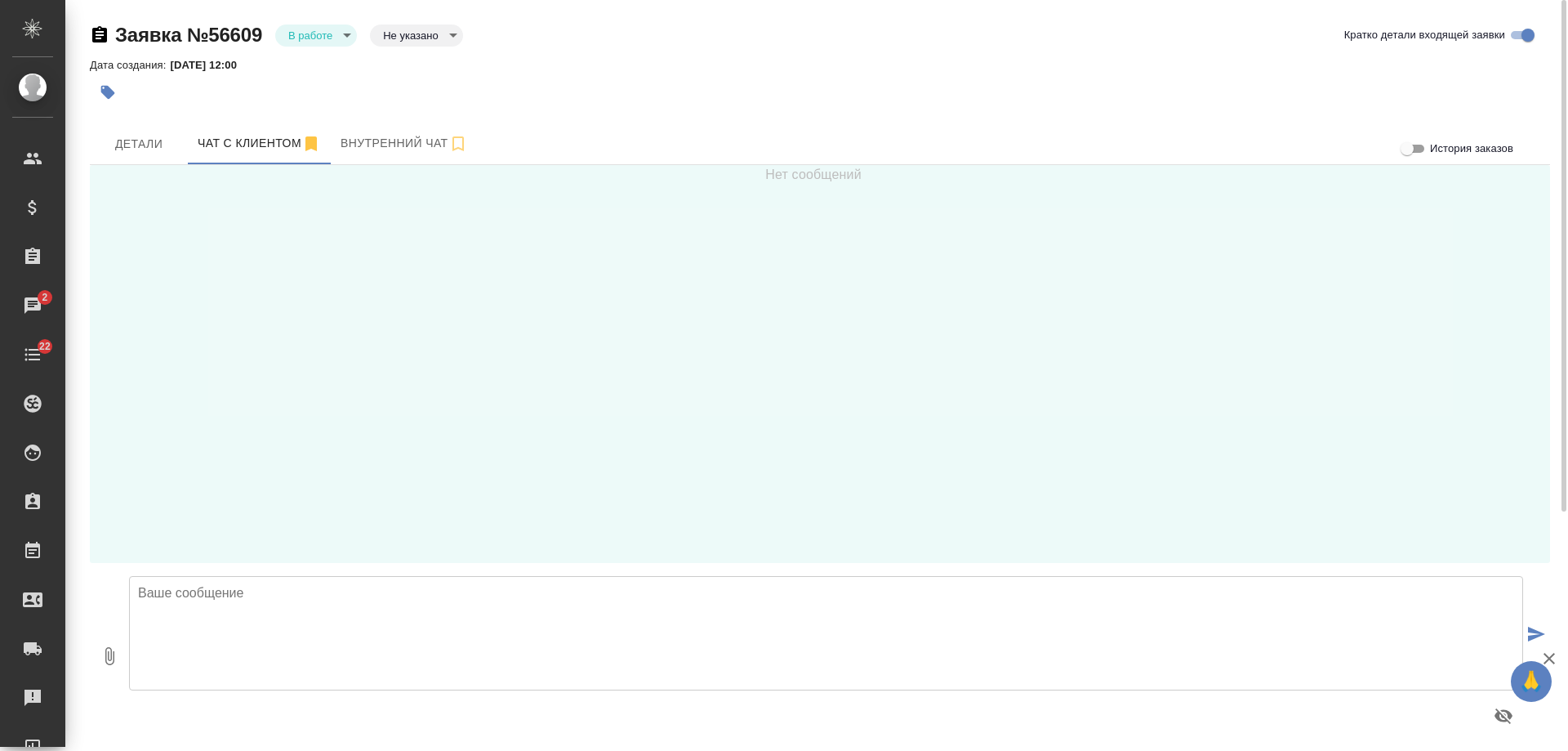
click at [300, 608] on textarea at bounding box center [826, 633] width 1394 height 114
type textarea "Владимир, добрый день! Направьте, пожалуйста, сканы Ваших документов для оценки."
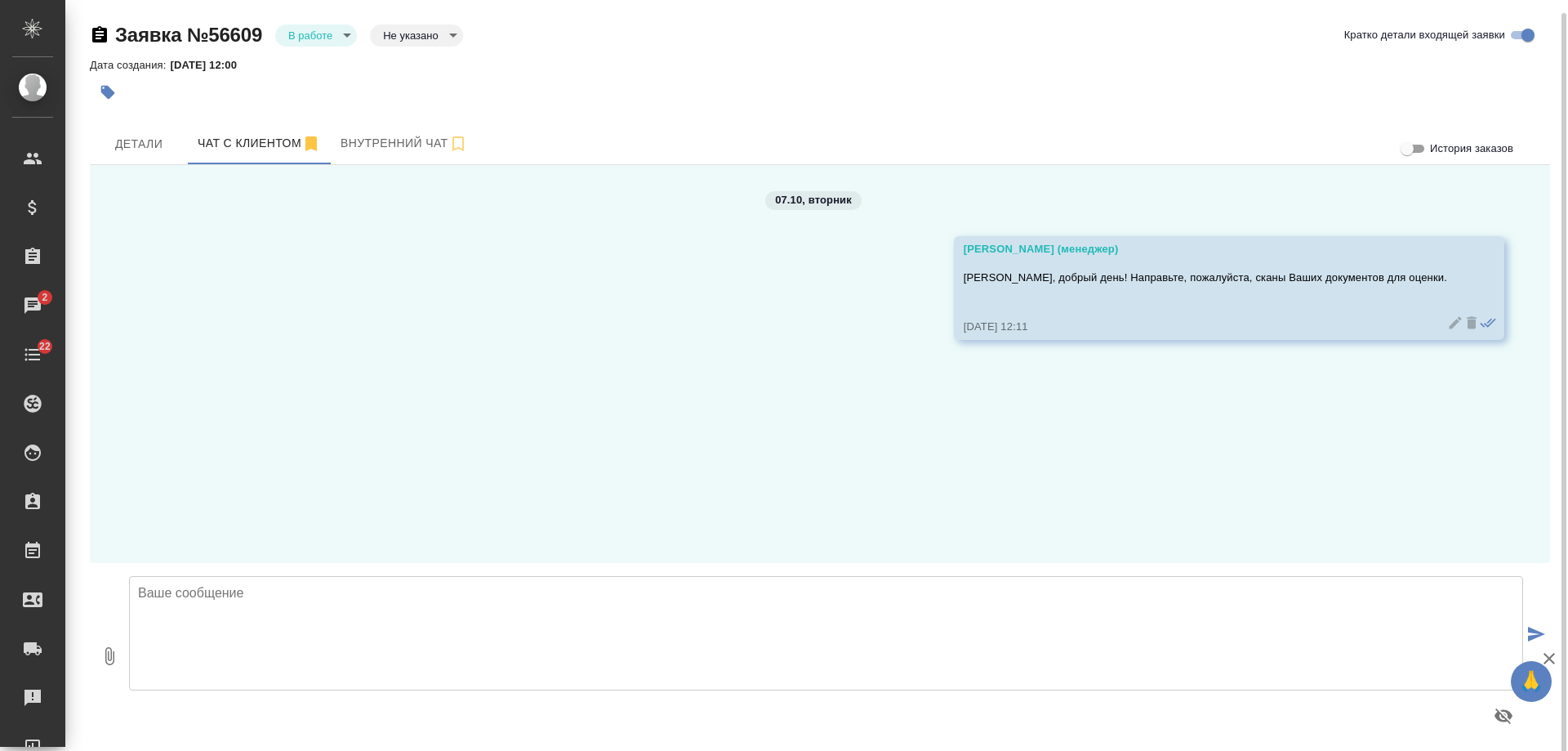
scroll to position [6, 0]
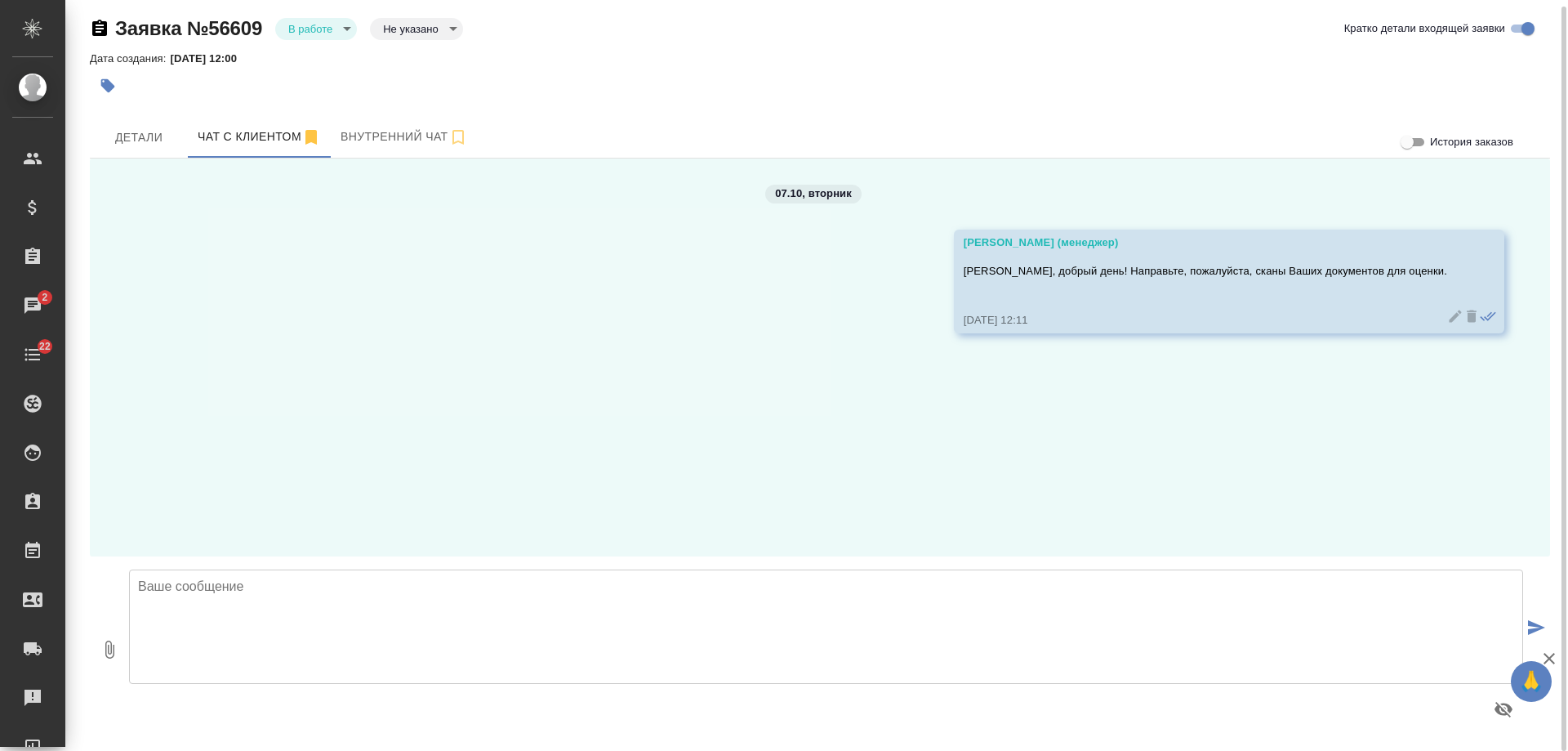
click at [138, 115] on div "Заявка №56609 В работе inProcess Не указано notSelected Кратко детали входящей …" at bounding box center [820, 372] width 1478 height 757
click at [151, 141] on span "Детали" at bounding box center [138, 137] width 78 height 20
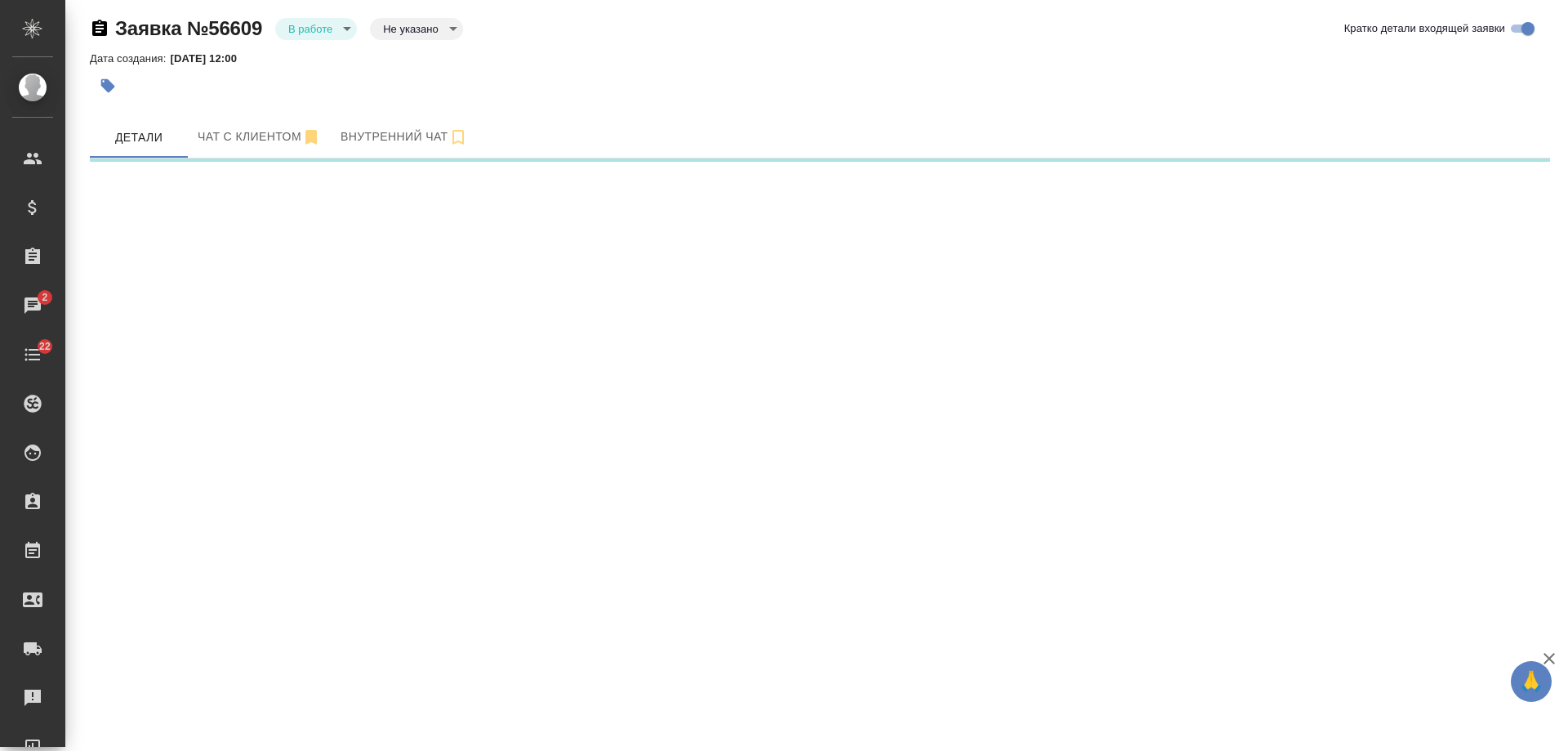
select select "RU"
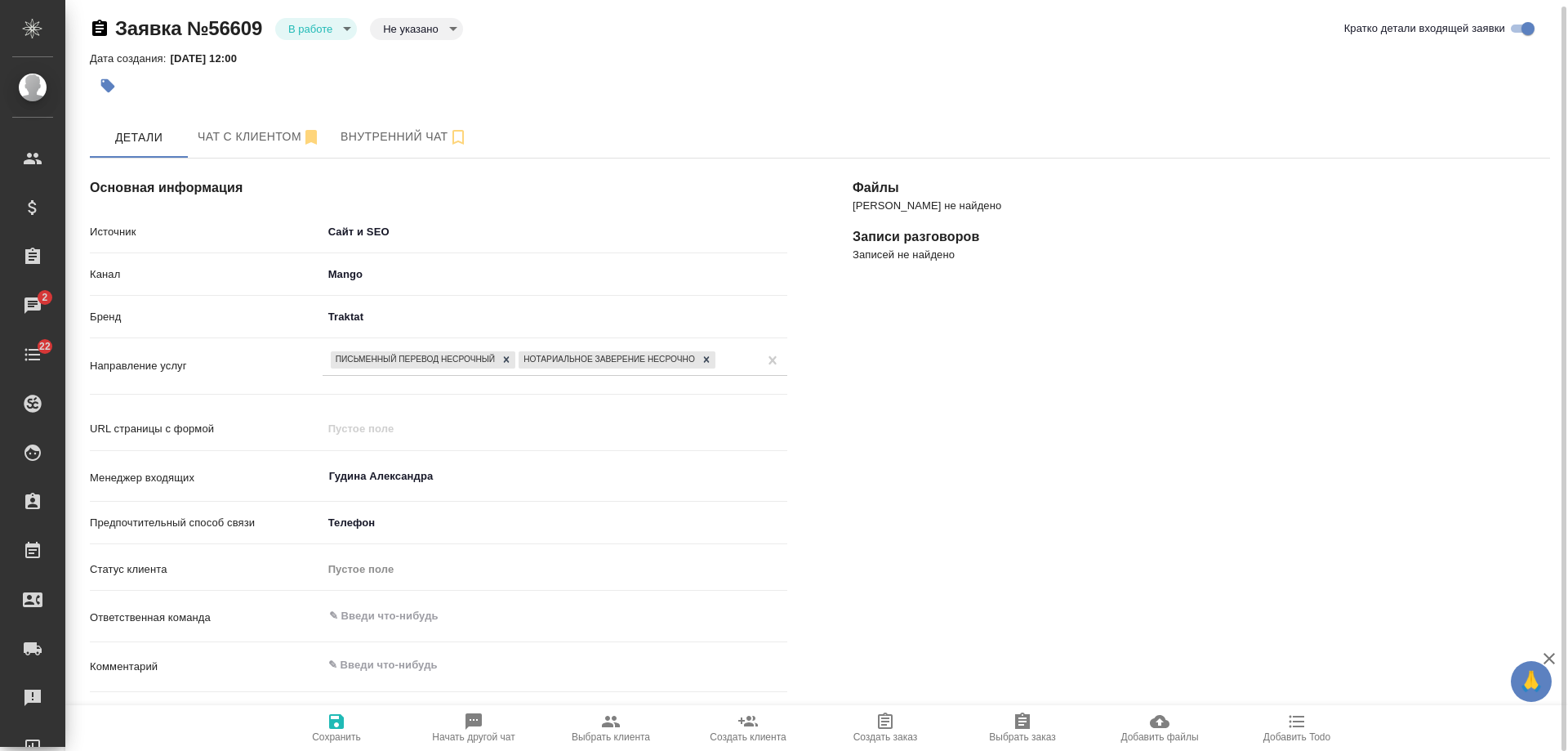
scroll to position [398, 0]
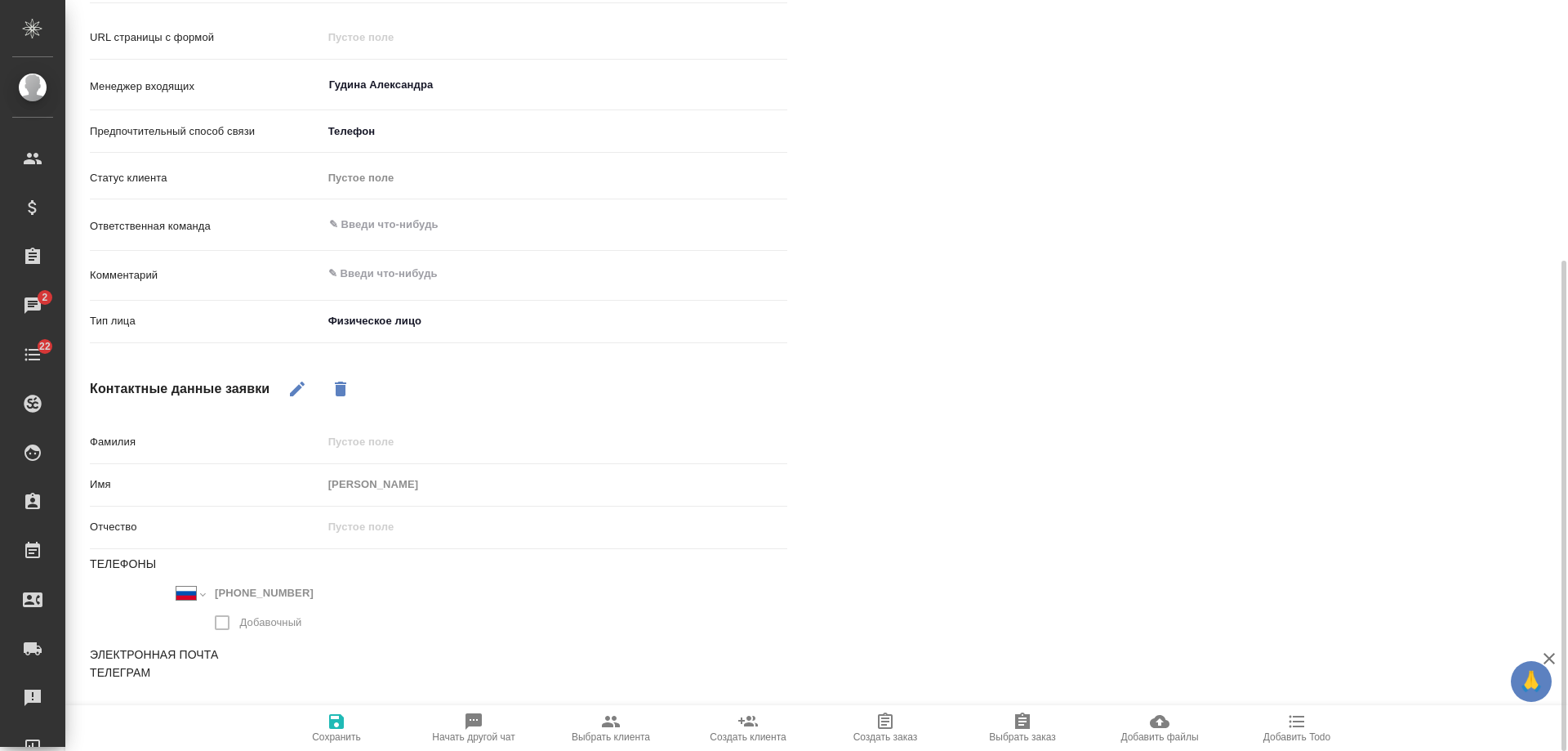
type textarea "x"
click at [408, 276] on textarea at bounding box center [555, 273] width 464 height 27
type textarea "с"
type textarea "x"
type textarea "с"
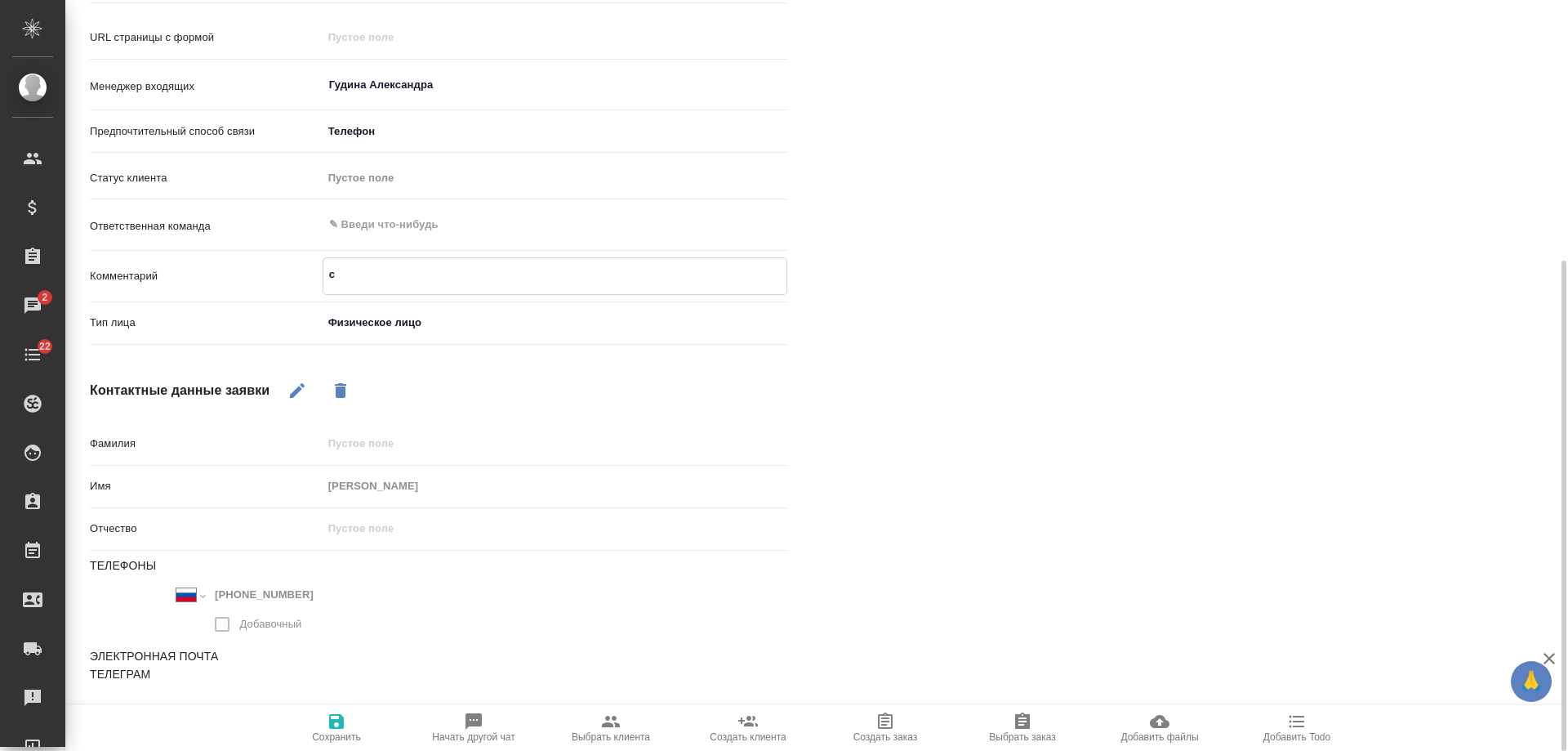
type textarea "x"
type textarea "с а"
type textarea "x"
type textarea "с ар"
type textarea "x"
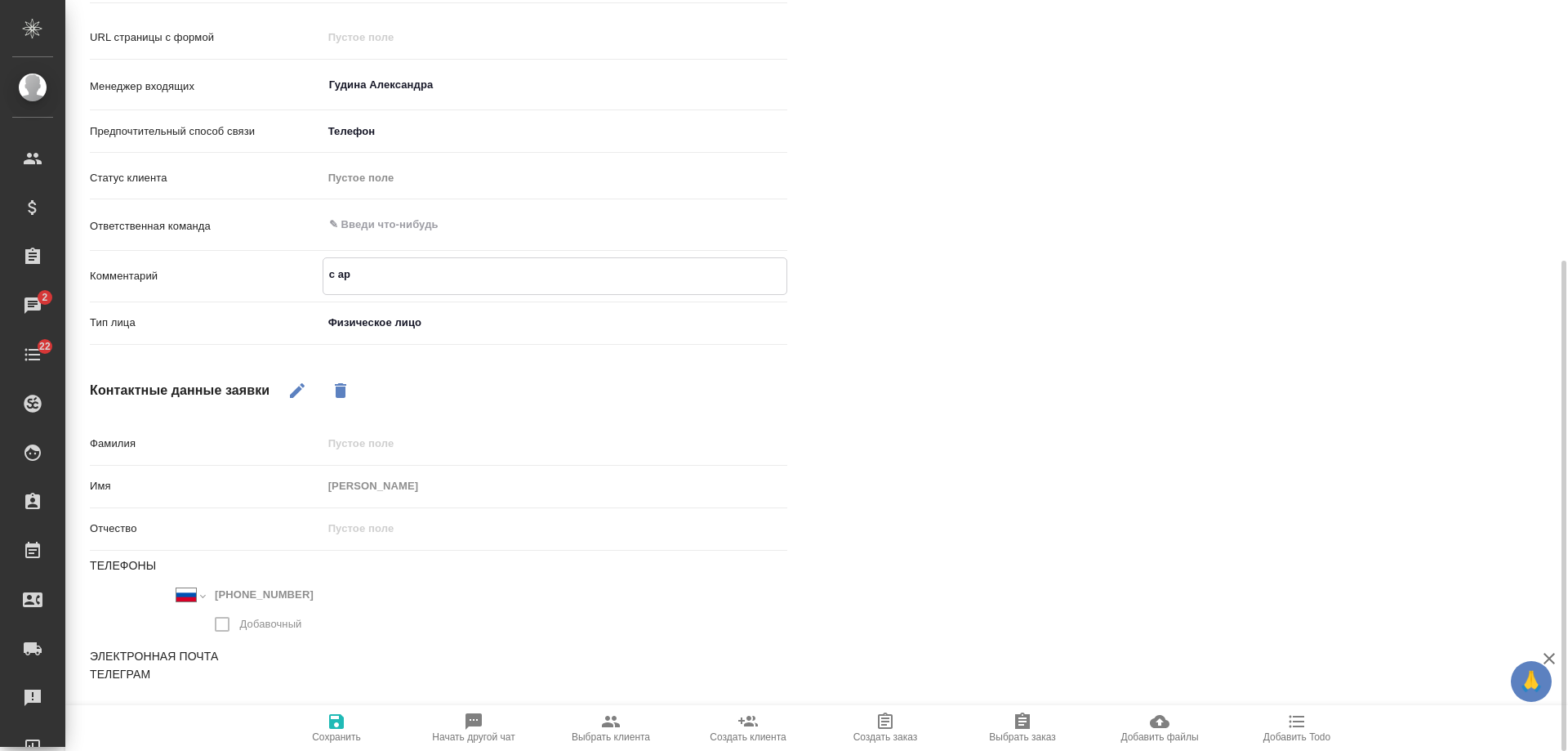
type textarea "с ара"
type textarea "x"
type textarea "с араб"
type textarea "x"
type textarea "с араб"
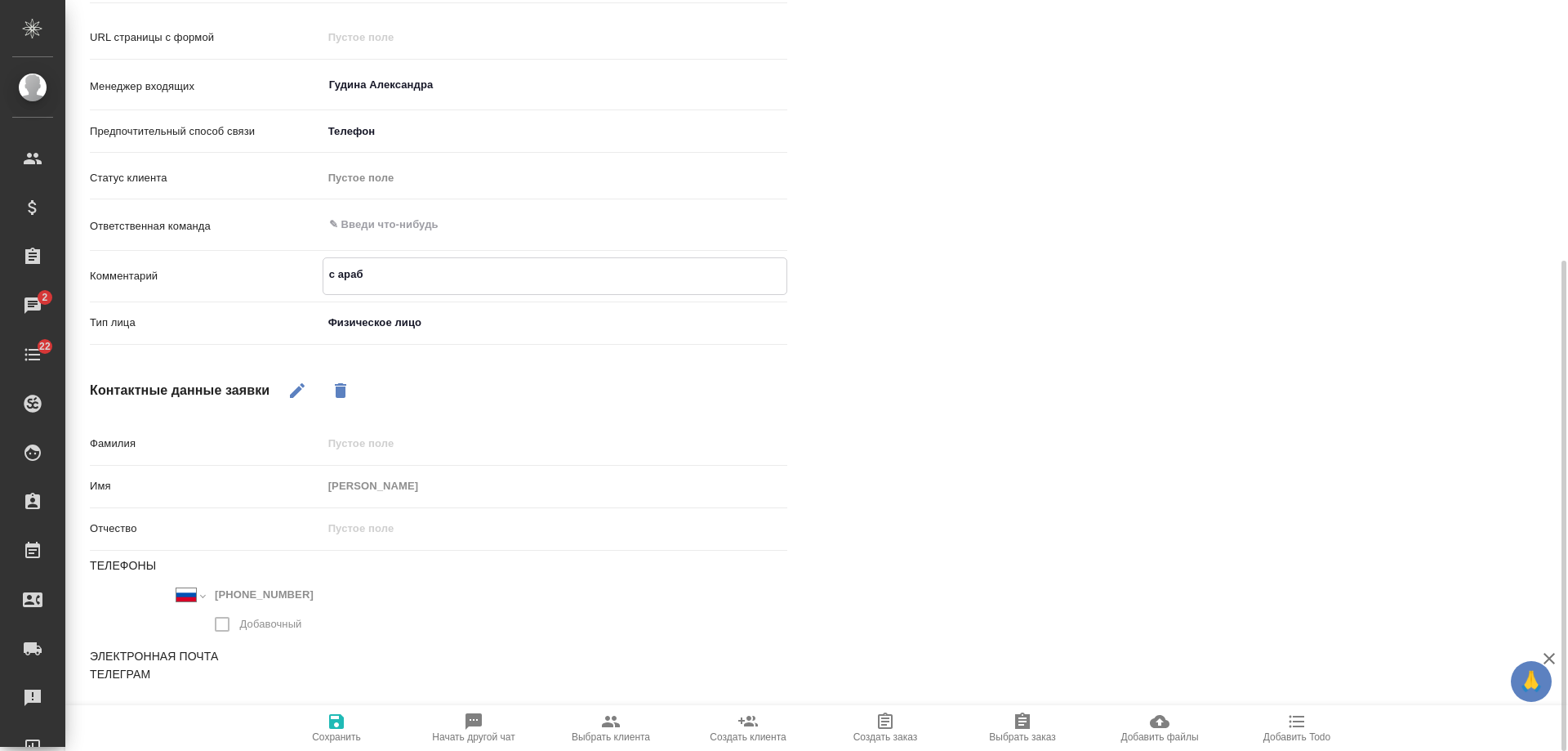
type textarea "x"
type textarea "с араб и"
type textarea "x"
type textarea "с араб и"
type textarea "x"
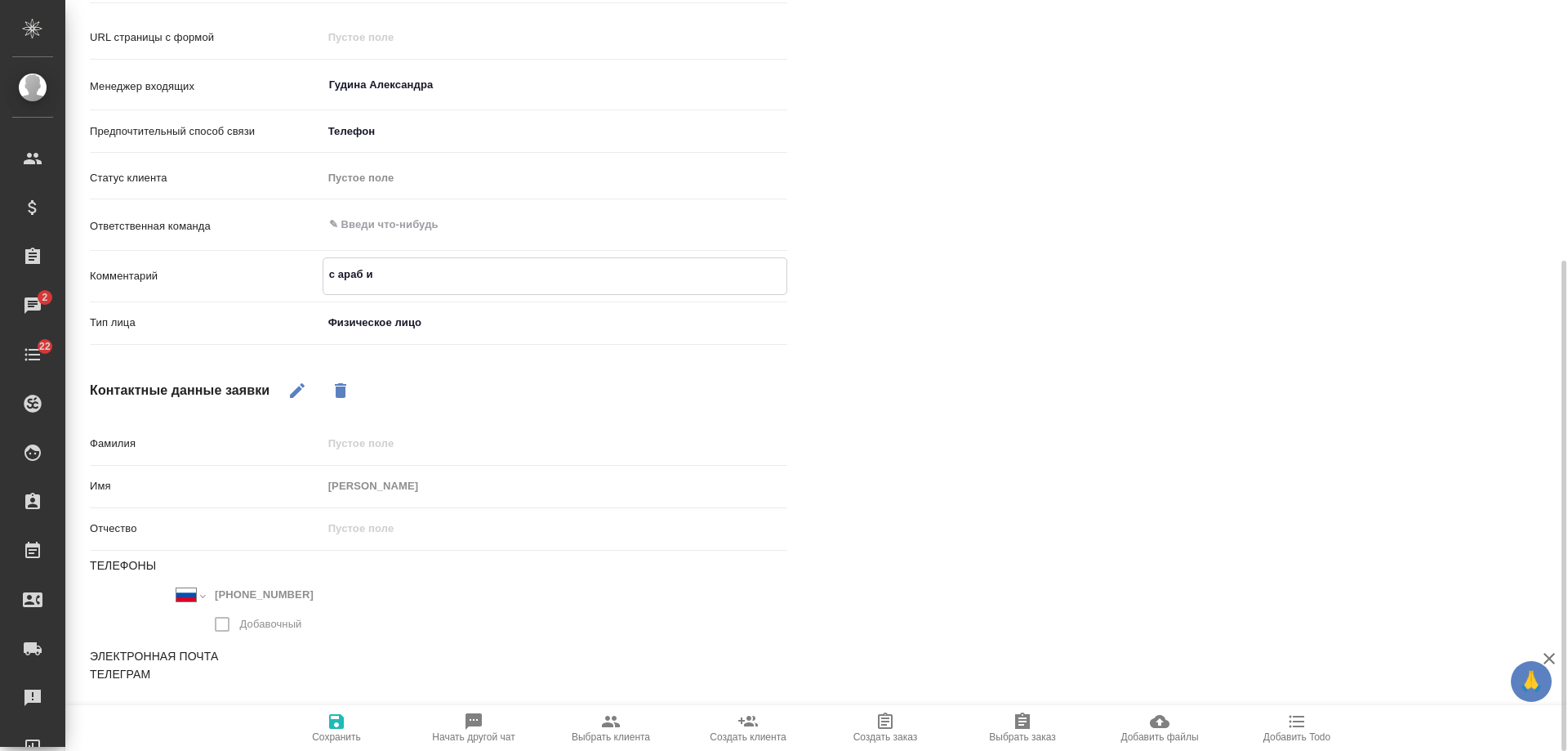
type textarea "с араб и а"
type textarea "x"
type textarea "с араб и ан"
type textarea "x"
type textarea "с араб и анг"
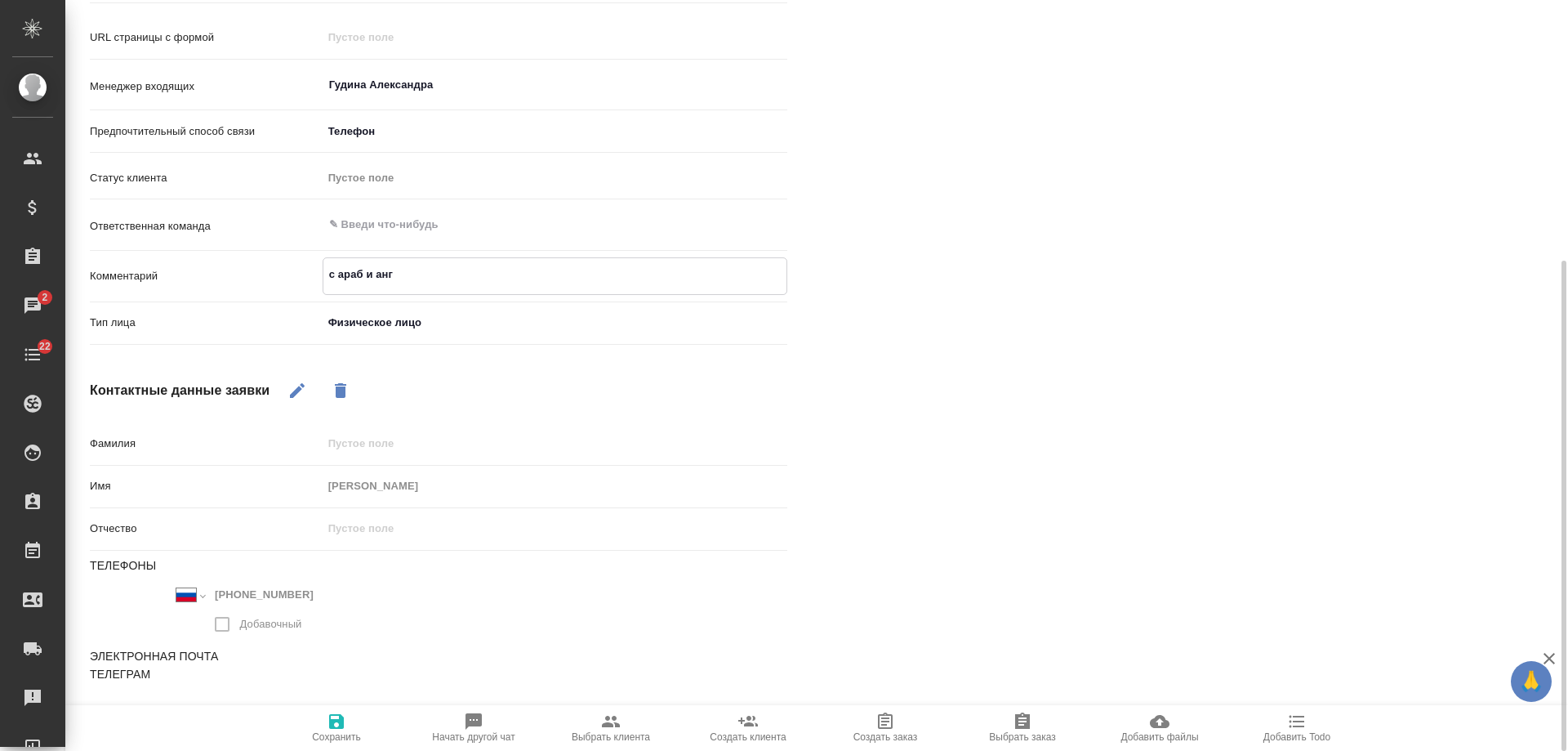
type textarea "x"
type textarea "с араб и англ"
type textarea "x"
type textarea "с араб и англ"
type textarea "x"
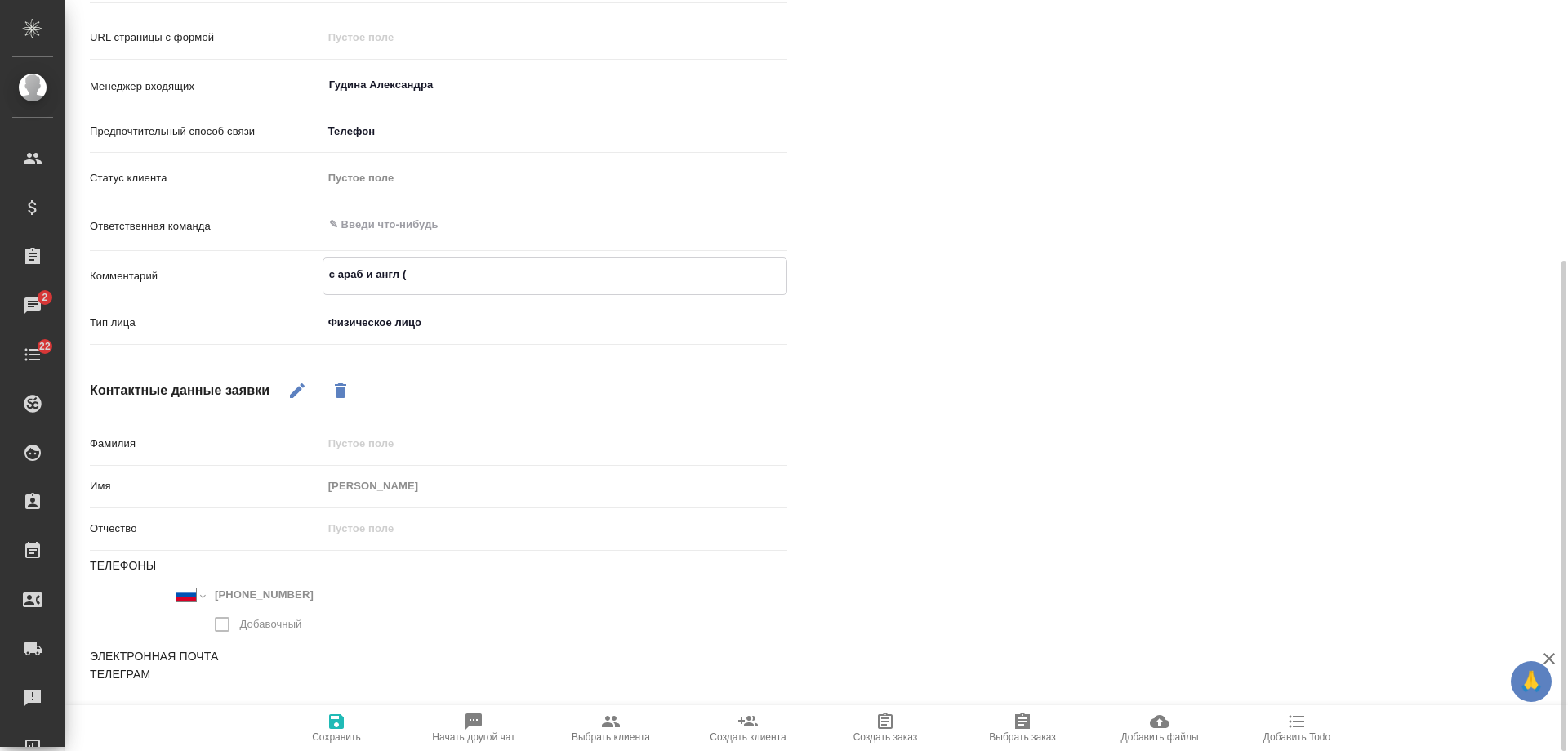
type textarea "с араб и англ (с"
type textarea "x"
type textarea "с араб и англ (с"
type textarea "x"
type textarea "с араб и англ (с л"
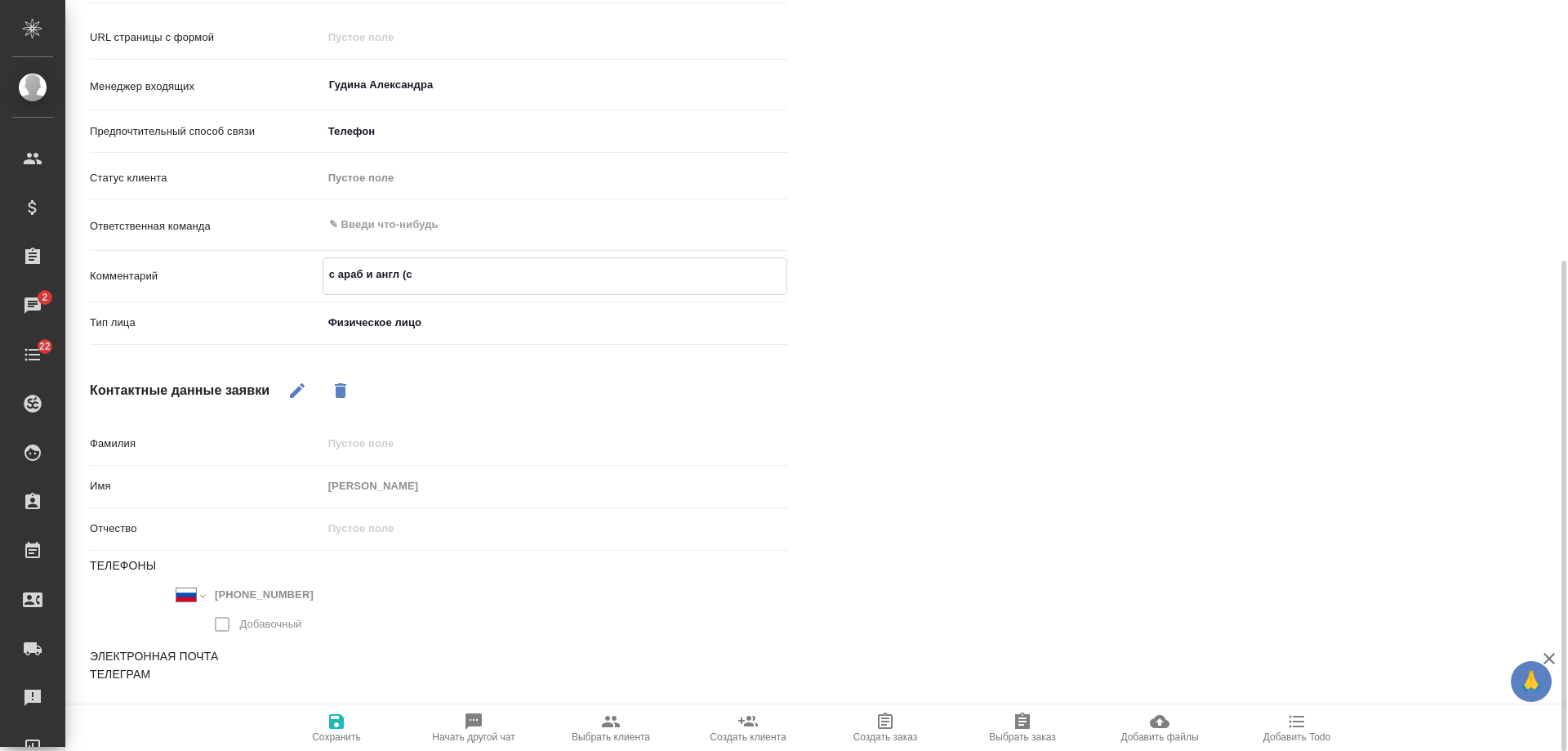
type textarea "x"
type textarea "с араб и англ (с лю"
type textarea "x"
type textarea "с араб и англ (с люб"
type textarea "x"
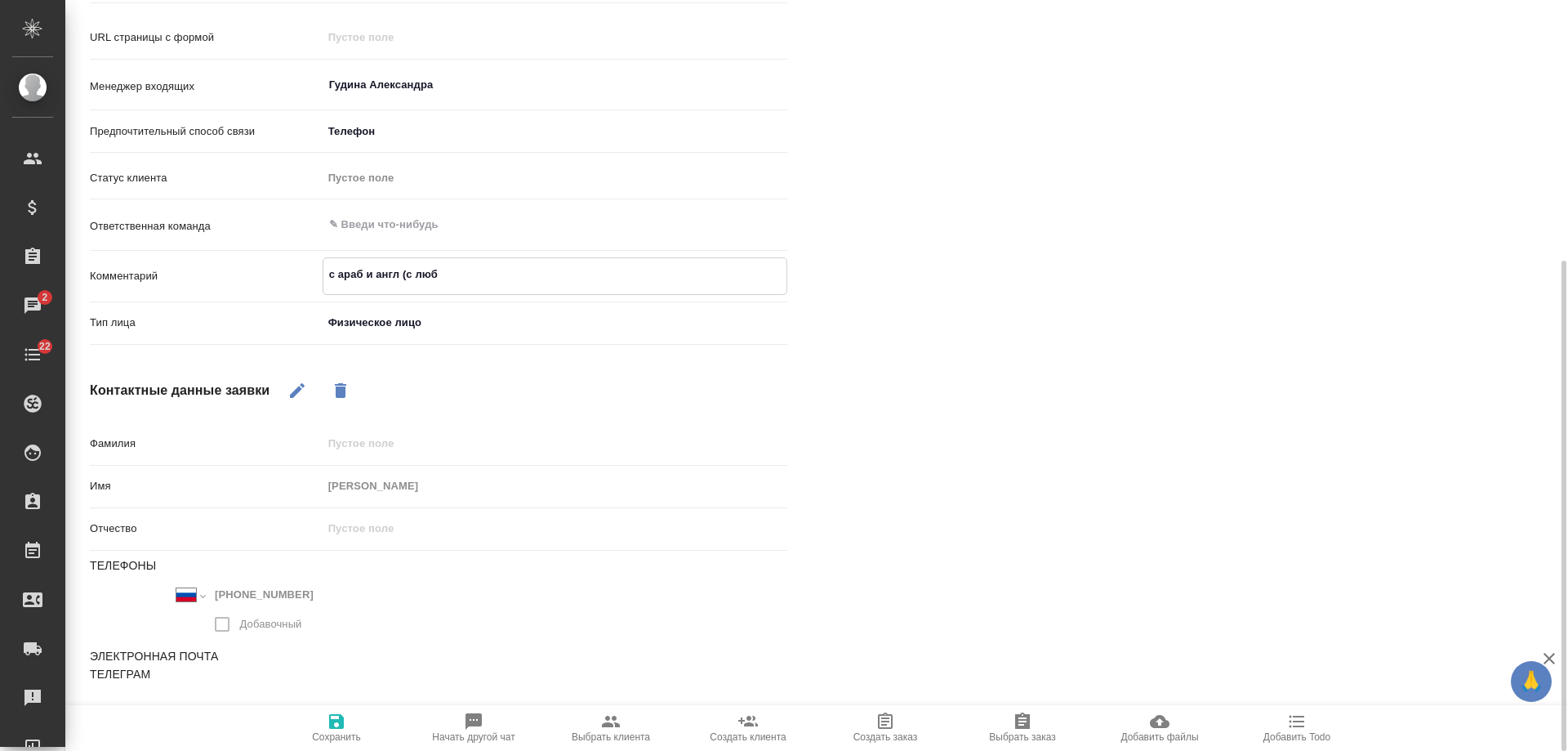
type textarea "с араб и англ (с любо"
type textarea "x"
type textarea "с араб и англ (с любог"
type textarea "x"
type textarea "с араб и англ (с любого"
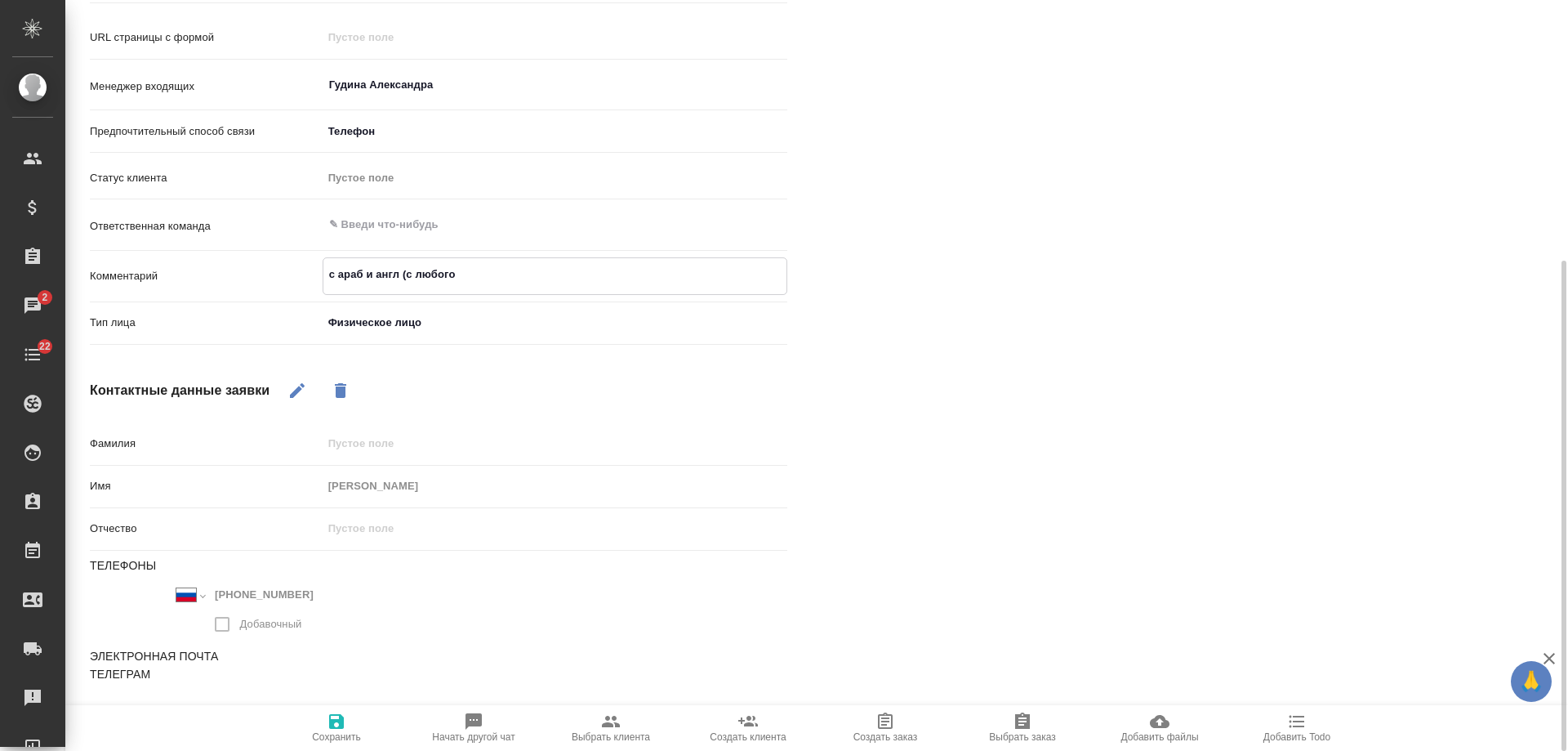
type textarea "x"
type textarea "с араб и англ (с любого)"
type textarea "x"
type textarea "с араб и англ (с любого)"
type textarea "x"
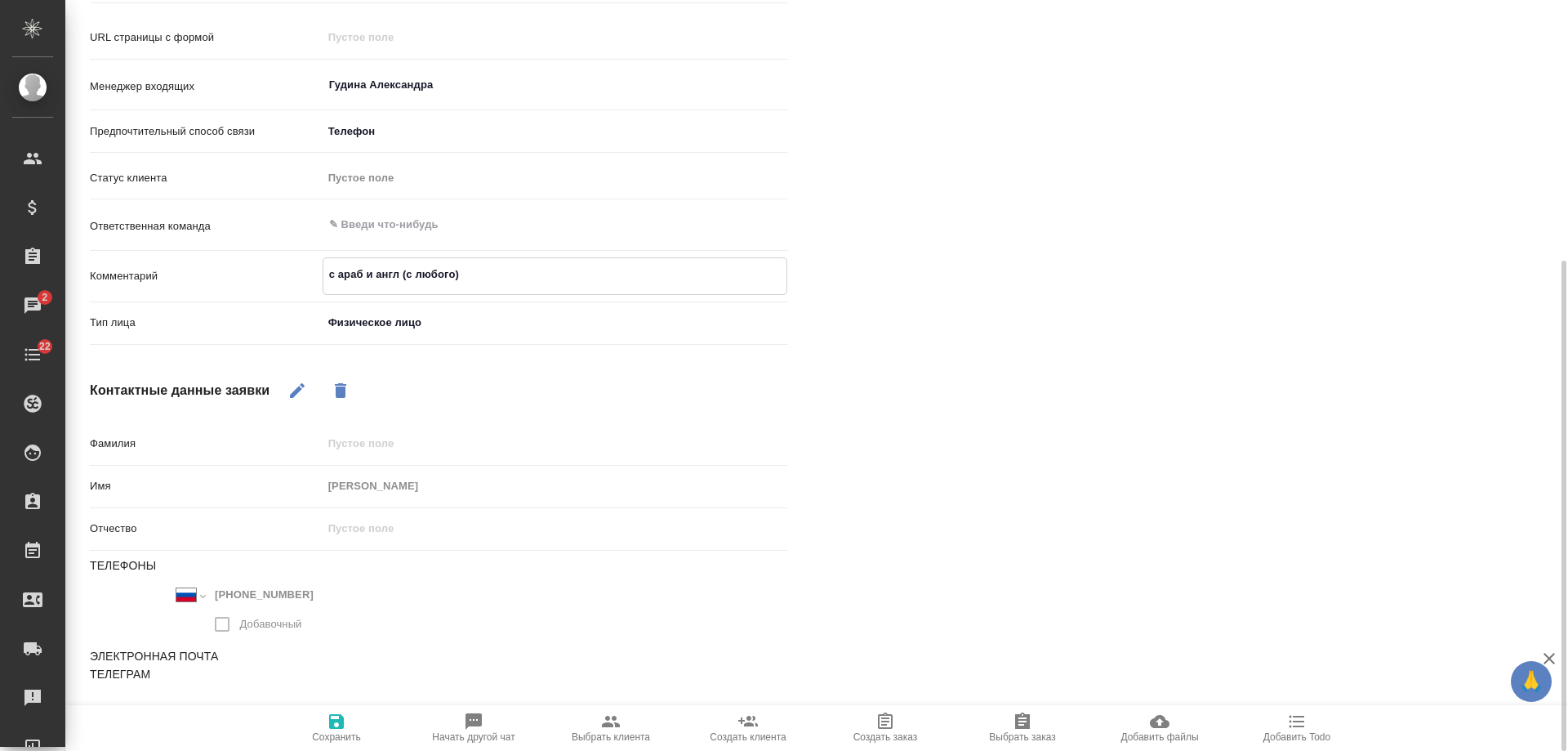
type textarea "с араб и англ (с любого) н"
type textarea "x"
type textarea "с араб и англ (с любого) на"
type textarea "x"
type textarea "с араб и англ (с любого) на"
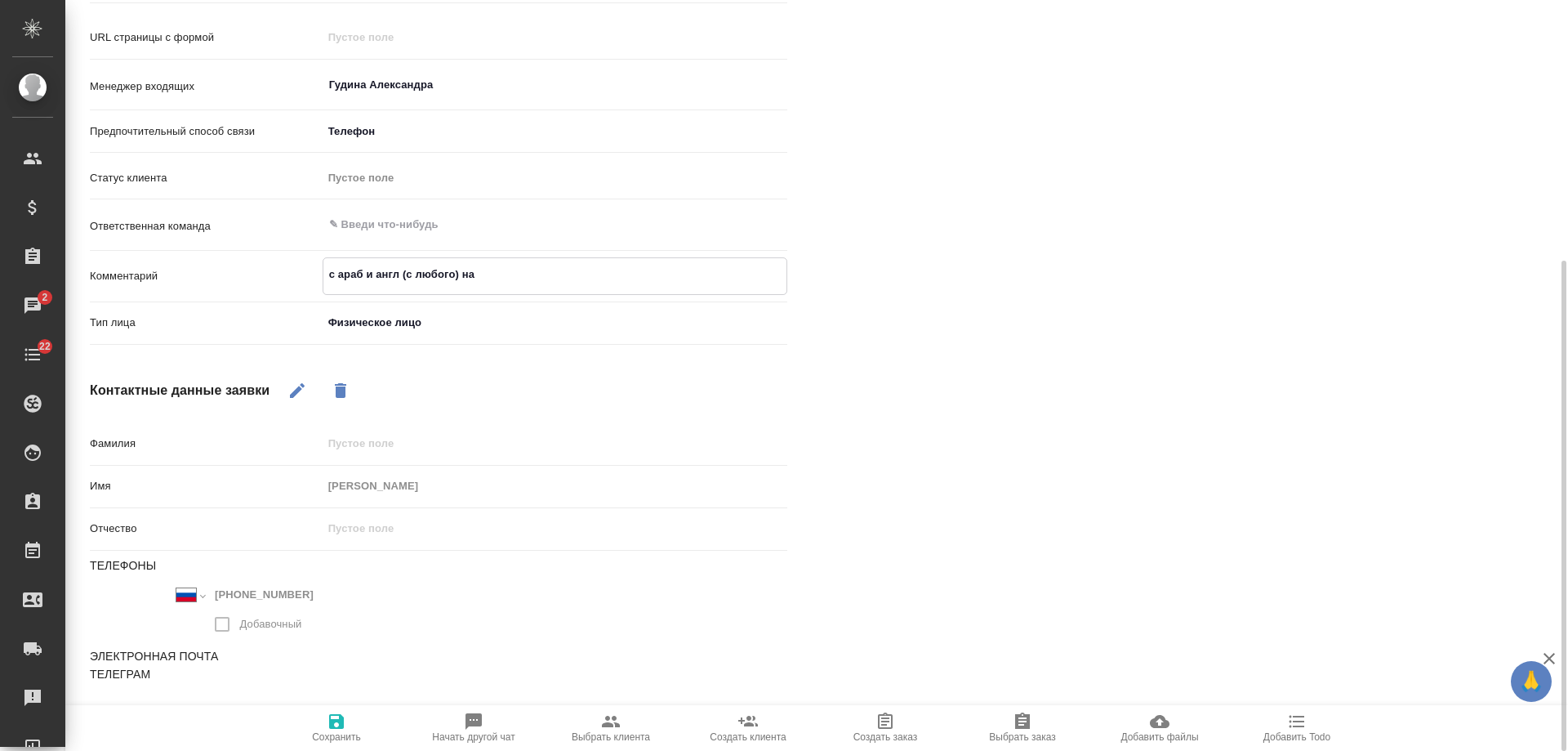
type textarea "x"
type textarea "с араб и англ (с любого) на р"
type textarea "x"
type textarea "с араб и англ (с любого) на ру"
type textarea "x"
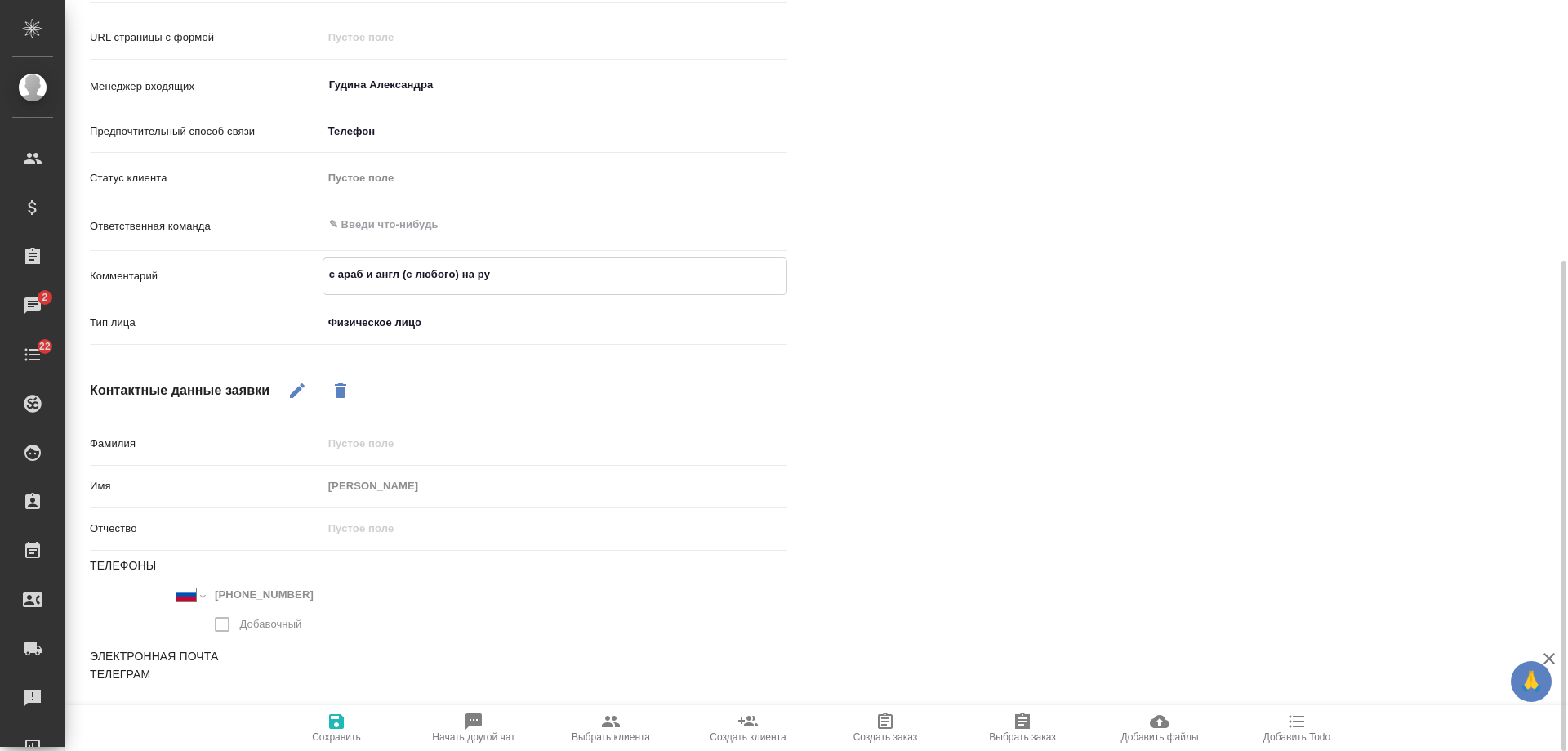
type textarea "с араб и англ (с любого) на рус"
type textarea "x"
type textarea "с араб и англ (с любого) на рус"
type textarea "x"
type textarea "с араб и англ (с любого) на рус с"
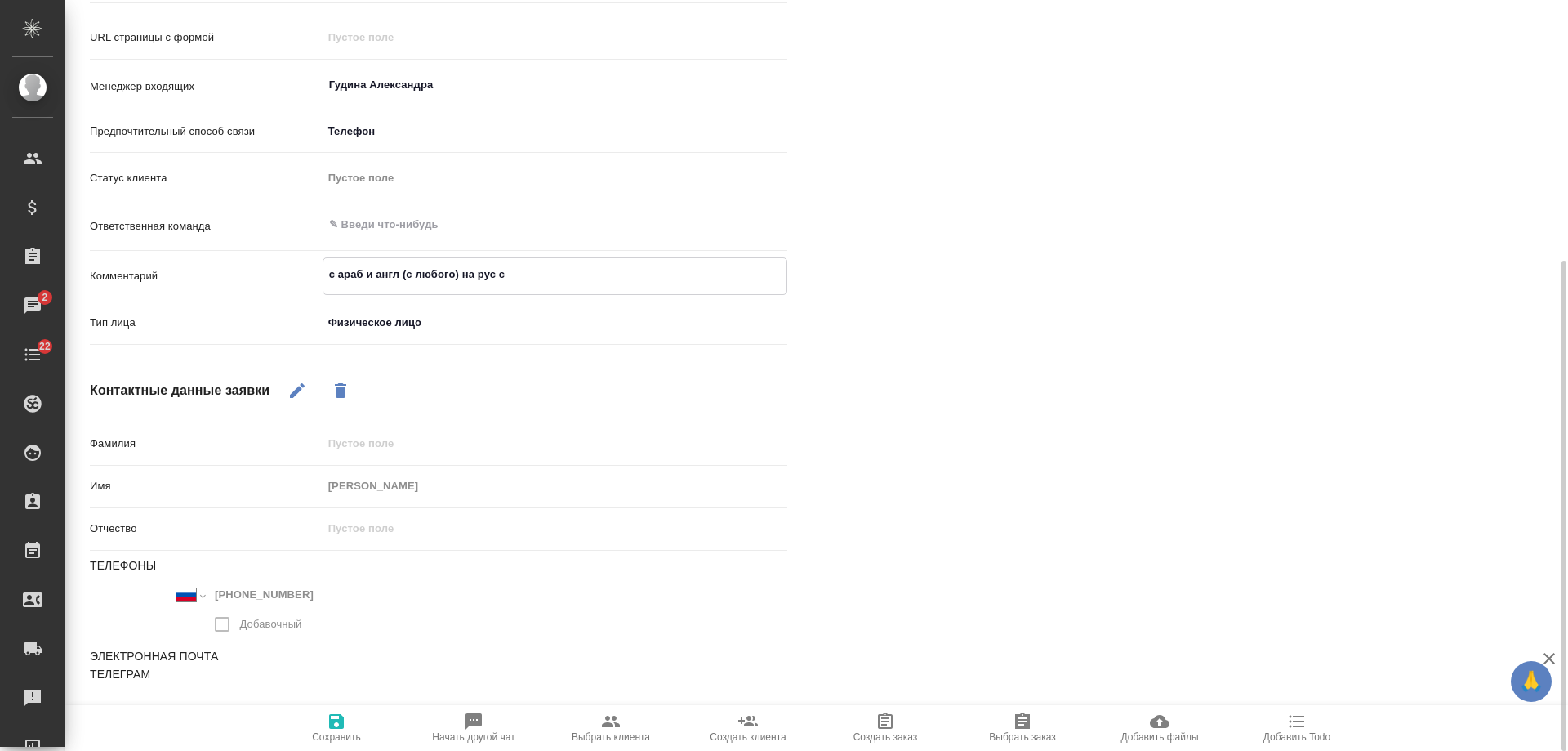
type textarea "x"
type textarea "с араб и англ (с любого) на рус с"
type textarea "x"
type textarea "с араб и англ (с любого) на рус с Н"
type textarea "x"
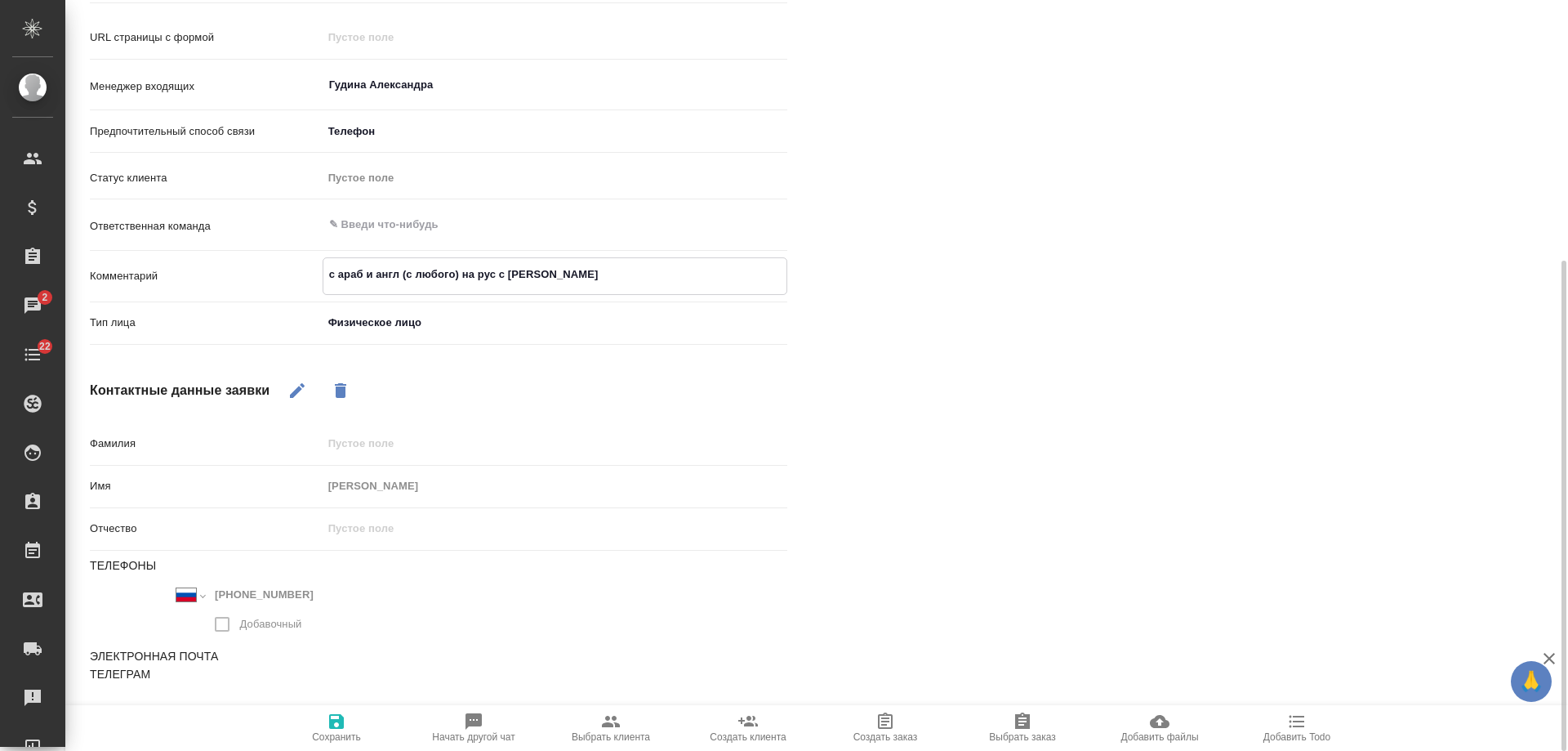
type textarea "с араб и англ (с любого) на рус с НЗ"
type textarea "x"
type textarea "с араб и англ (с любого) на рус с НЗ,"
type textarea "x"
type textarea "с араб и англ (с любого) на рус с НЗ, в"
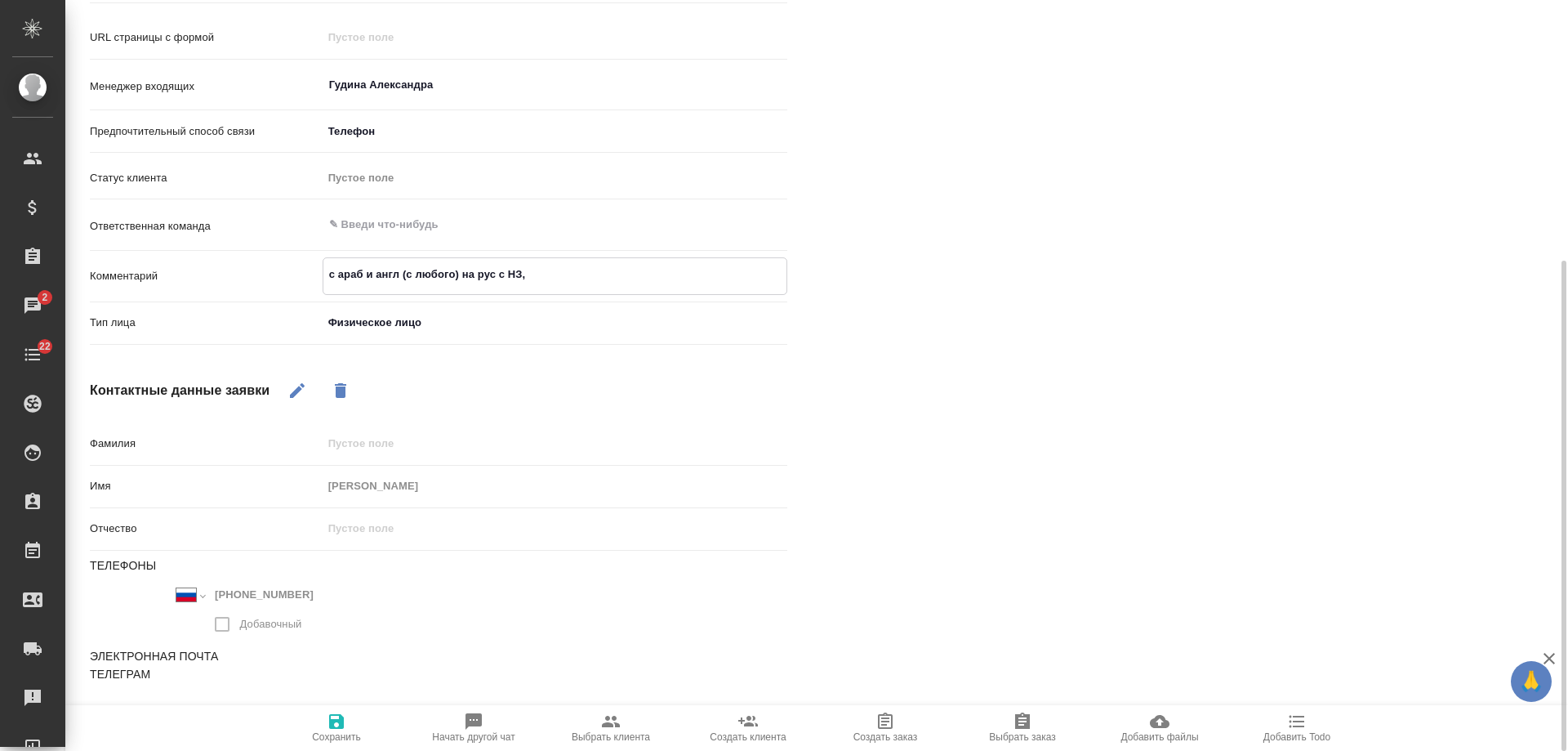
type textarea "x"
type textarea "с араб и англ (с любого) на рус с НЗ, в"
type textarea "x"
type textarea "с араб и англ (с любого) на рус с НЗ, в п"
type textarea "x"
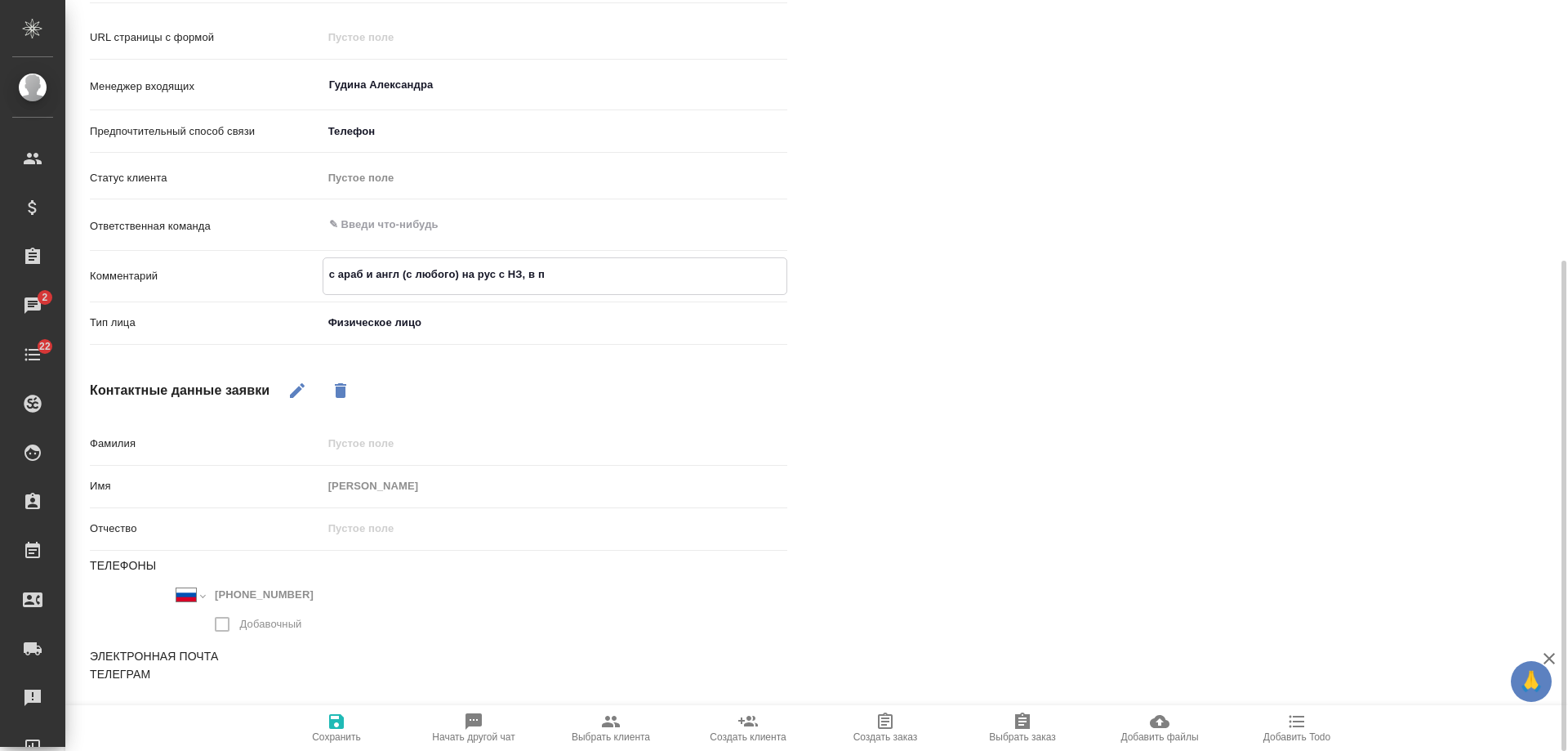
type textarea "с араб и англ (с любого) на рус с НЗ, в пе"
type textarea "x"
type textarea "с араб и англ (с любого) на рус с НЗ, в пере"
type textarea "x"
type textarea "с араб и англ (с любого) на рус с НЗ, в перев"
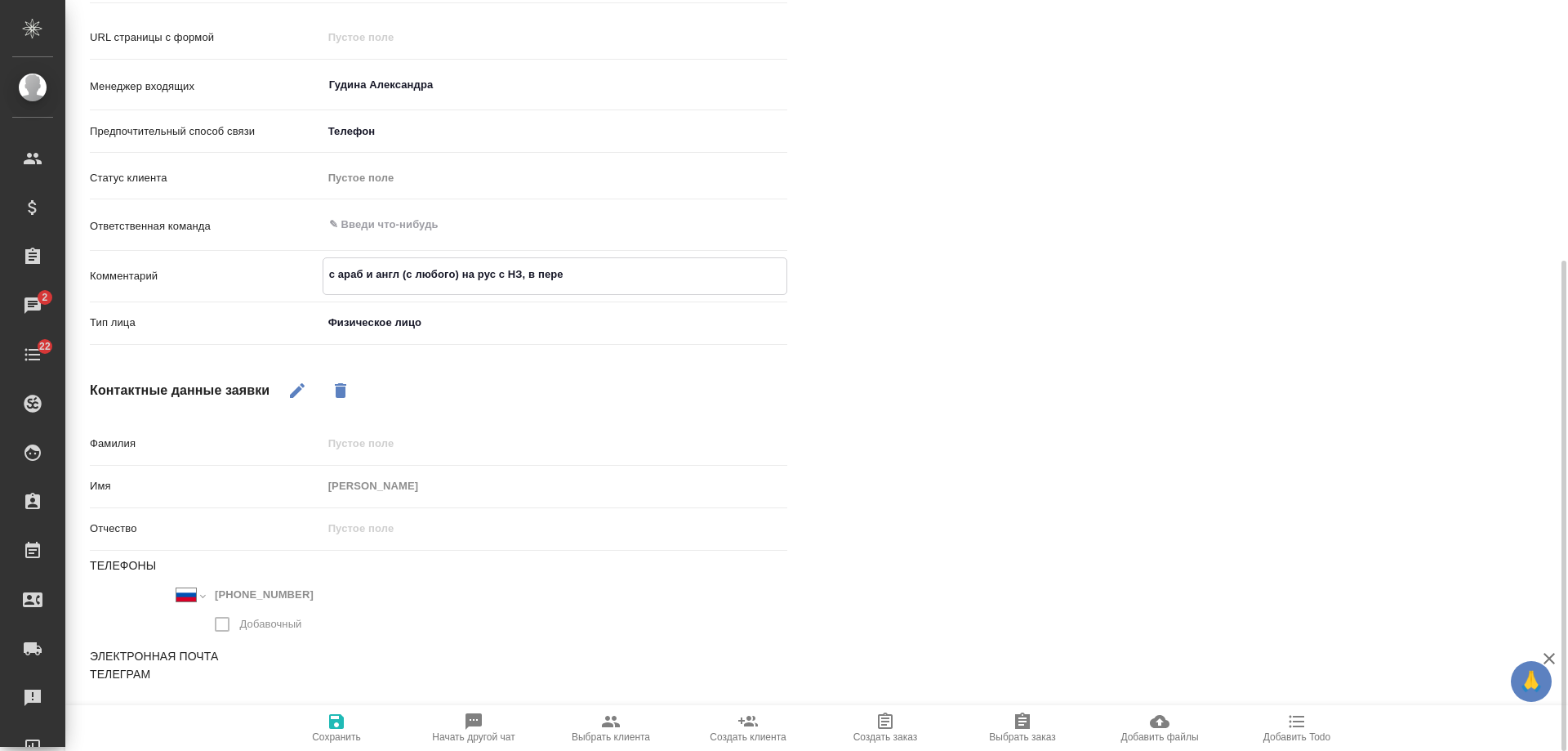
type textarea "x"
type textarea "с араб и англ (с любого) на рус с НЗ, в перевод"
type textarea "x"
type textarea "с араб и англ (с любого) на рус с НЗ, в переводе"
type textarea "x"
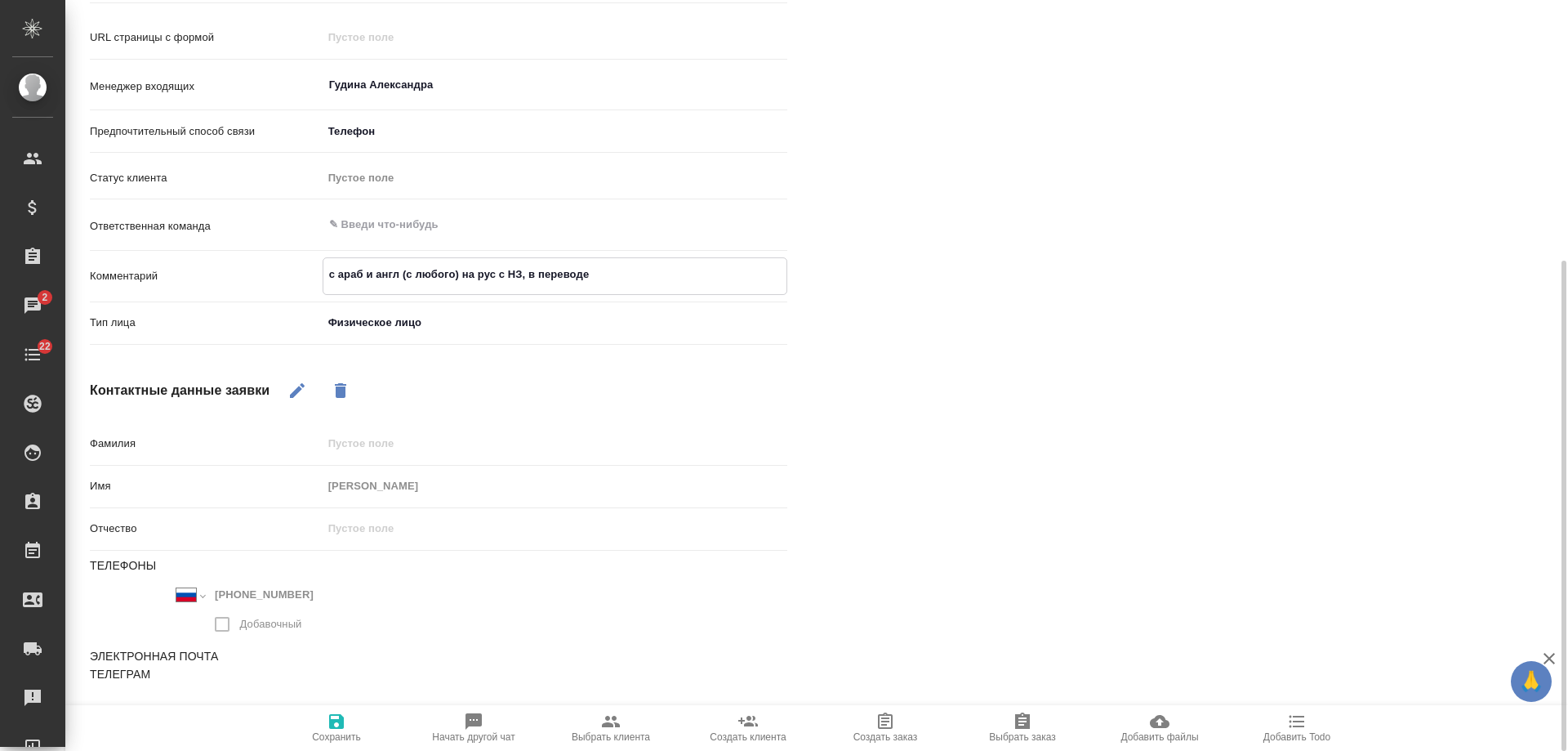
type textarea "с араб и англ (с любого) на рус с НЗ, в переводе"
type textarea "x"
type textarea "с араб и англ (с любого) на рус с НЗ, в переводе н"
type textarea "x"
type textarea "с араб и англ (с любого) на рус с НЗ, в переводе ну"
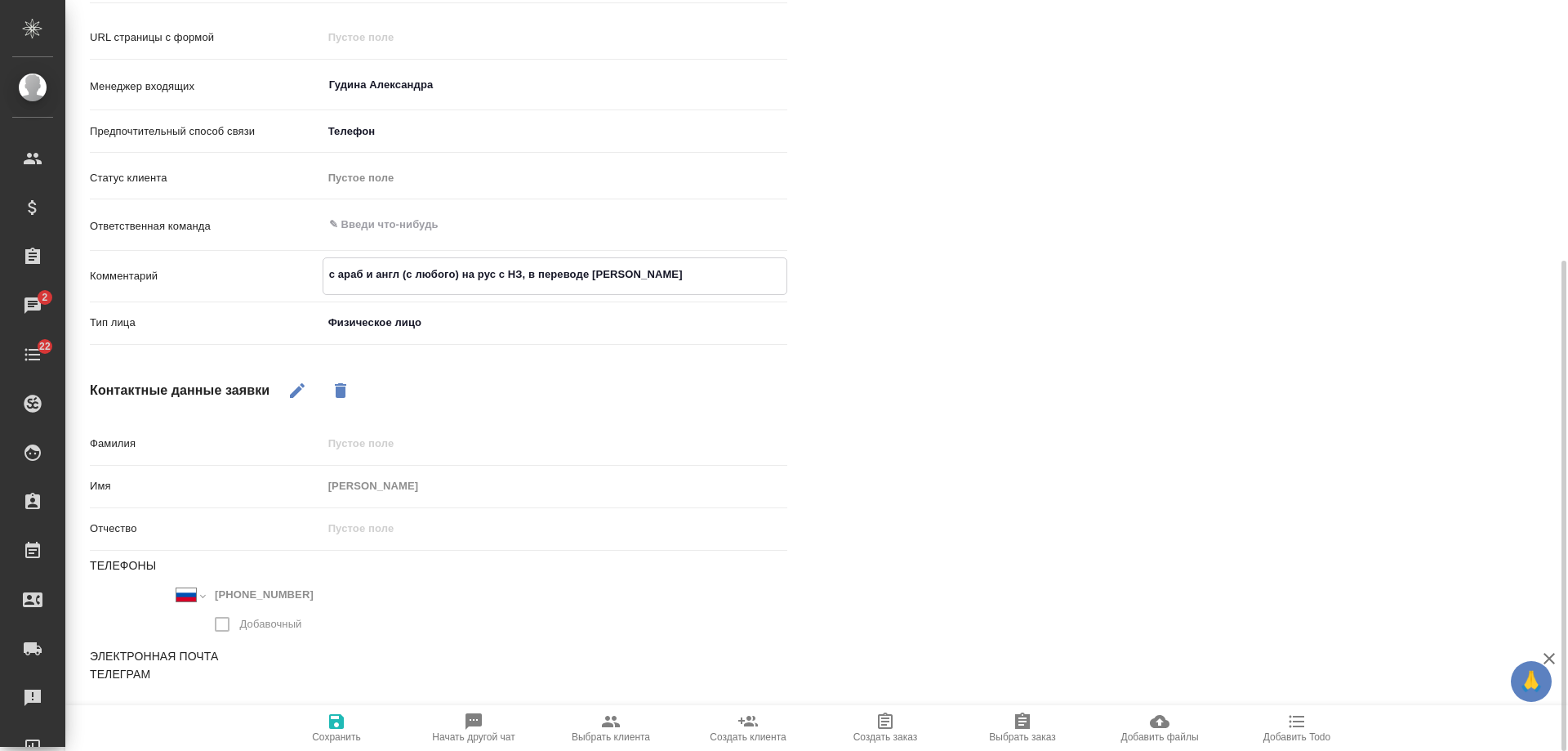
type textarea "x"
type textarea "с араб и англ (с любого) на рус с НЗ, в переводе нуж"
type textarea "x"
type textarea "с араб и англ (с любого) на рус с НЗ, в переводе нужно"
type textarea "x"
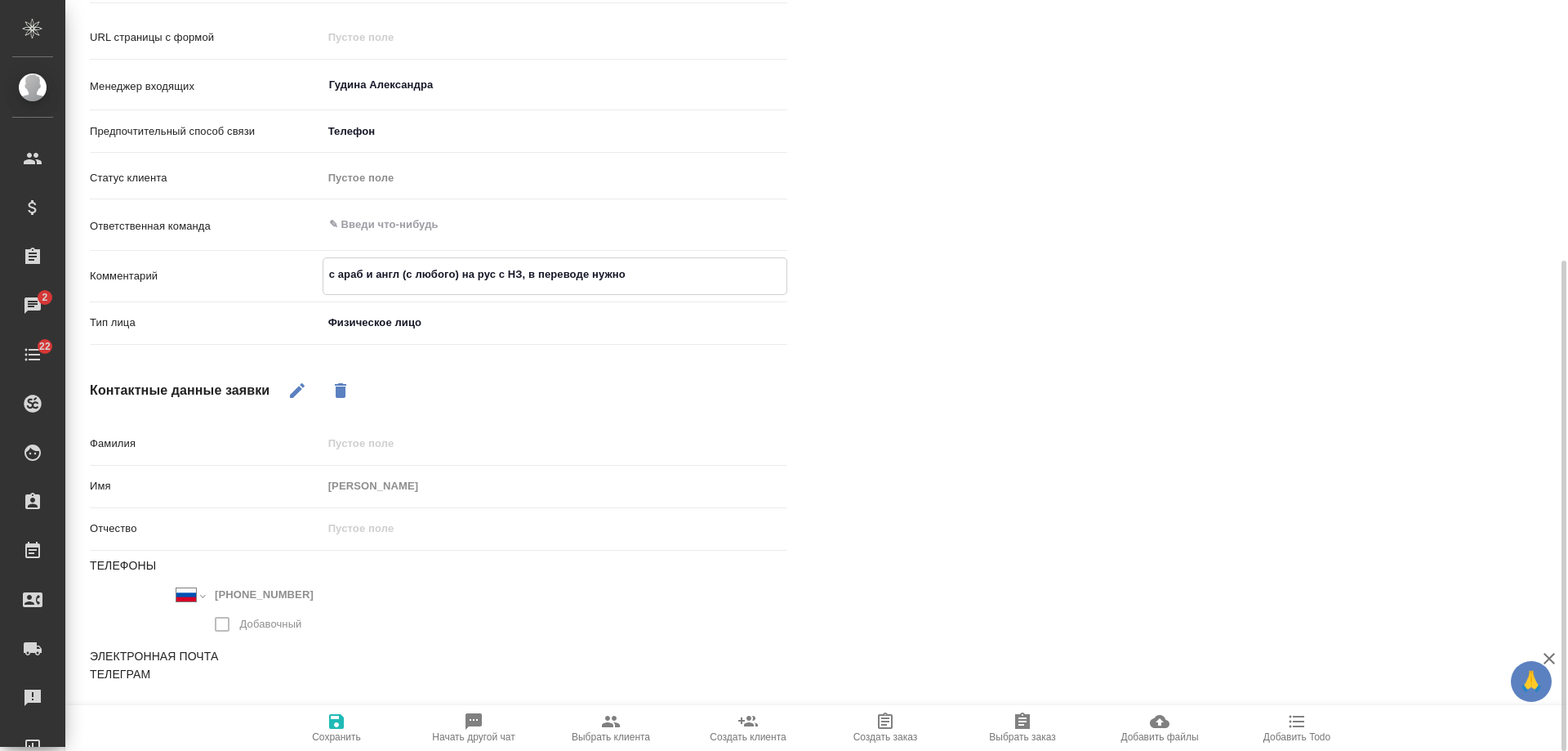
type textarea "с араб и англ (с любого) на рус с НЗ, в переводе нужно"
type textarea "x"
type textarea "с араб и англ (с любого) на рус с НЗ, в переводе нужно о"
type textarea "x"
type textarea "с араб и англ (с любого) на рус с НЗ, в переводе нужно ос"
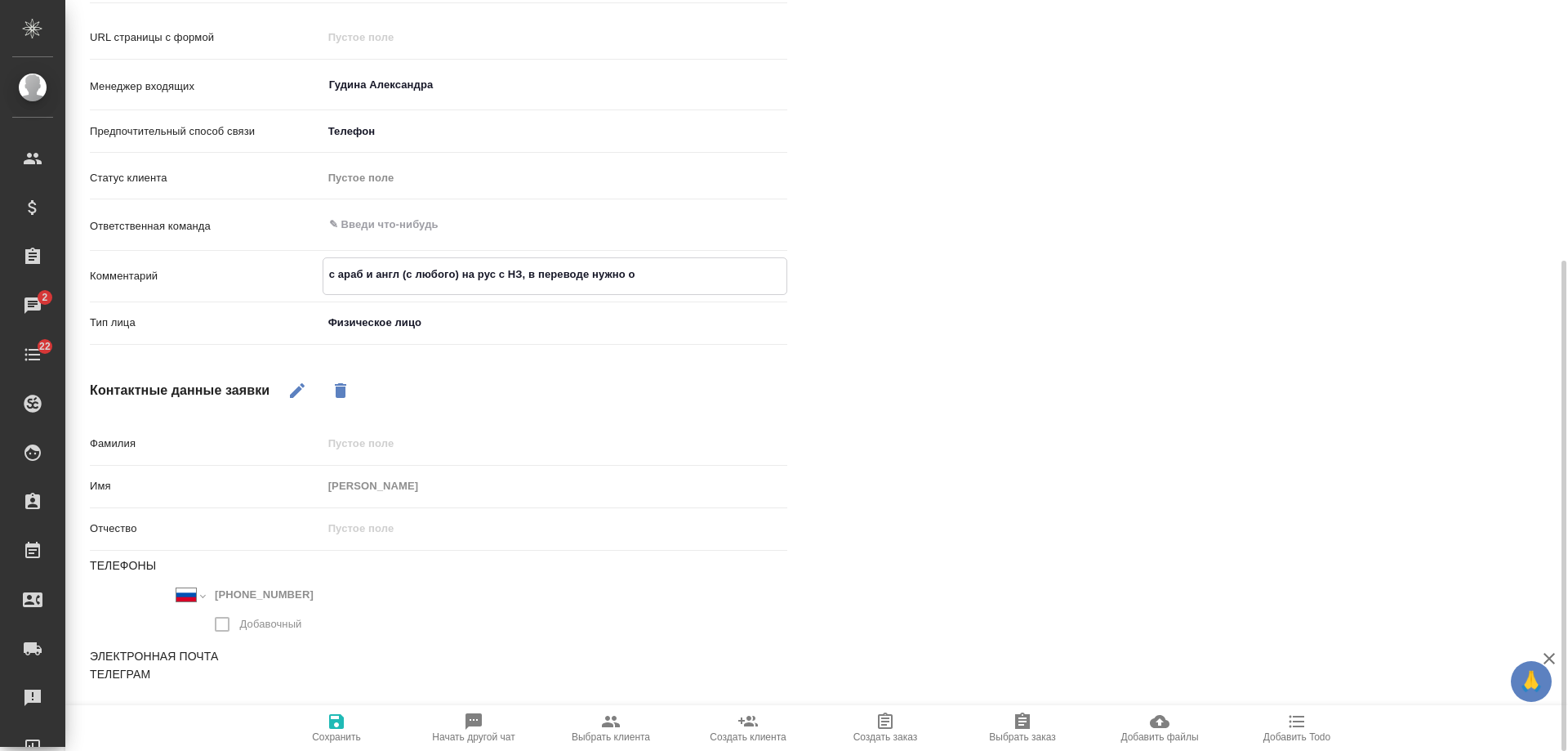
type textarea "x"
type textarea "с араб и англ (с любого) на рус с НЗ, в переводе нужно ост"
type textarea "x"
type textarea "с араб и англ (с любого) на рус с НЗ, в переводе нужно оста"
type textarea "x"
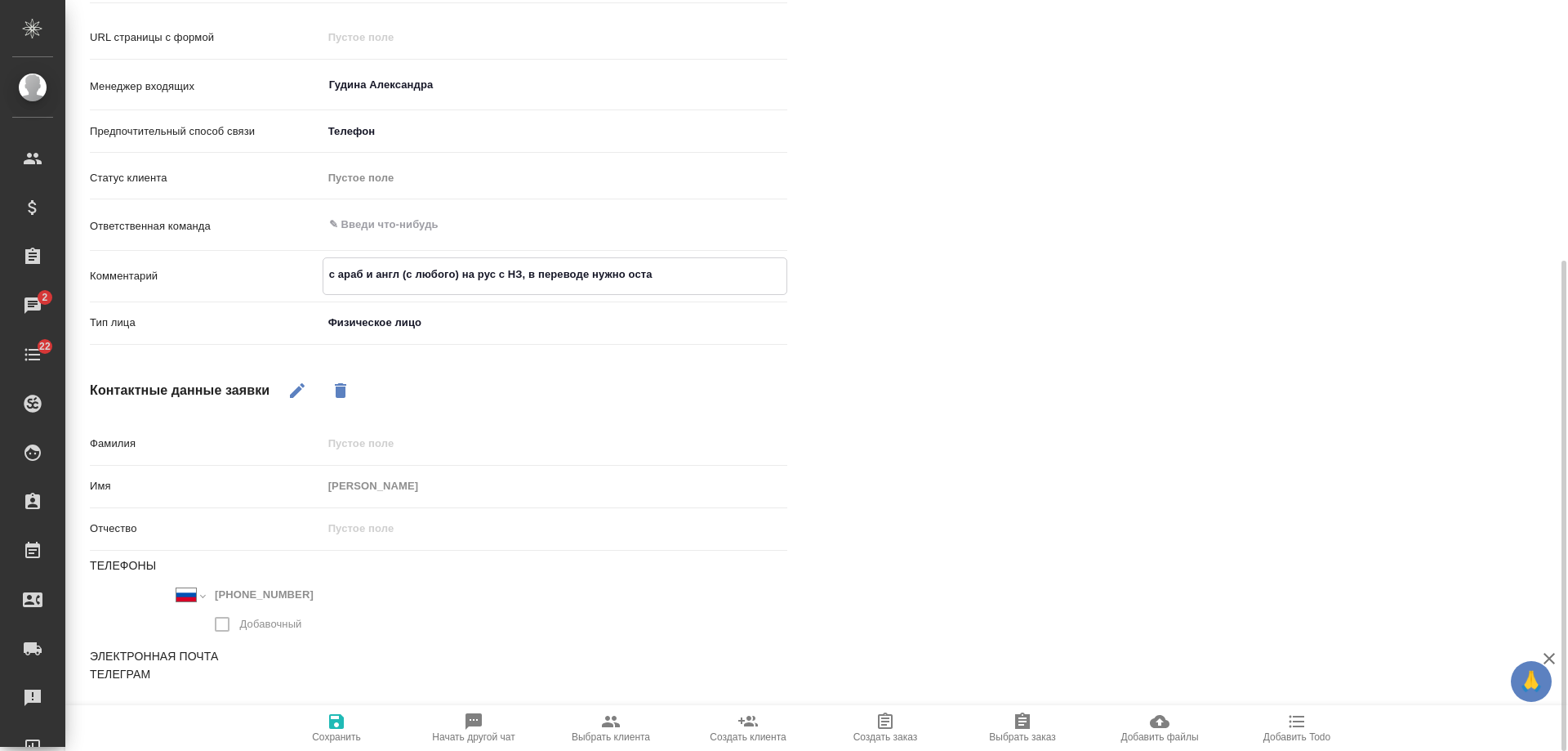
type textarea "с араб и англ (с любого) на рус с НЗ, в переводе нужно остав"
type textarea "x"
type textarea "с араб и англ (с любого) на рус с НЗ, в переводе нужно остави"
type textarea "x"
type textarea "с араб и англ (с любого) на рус с НЗ, в переводе нужно оставит"
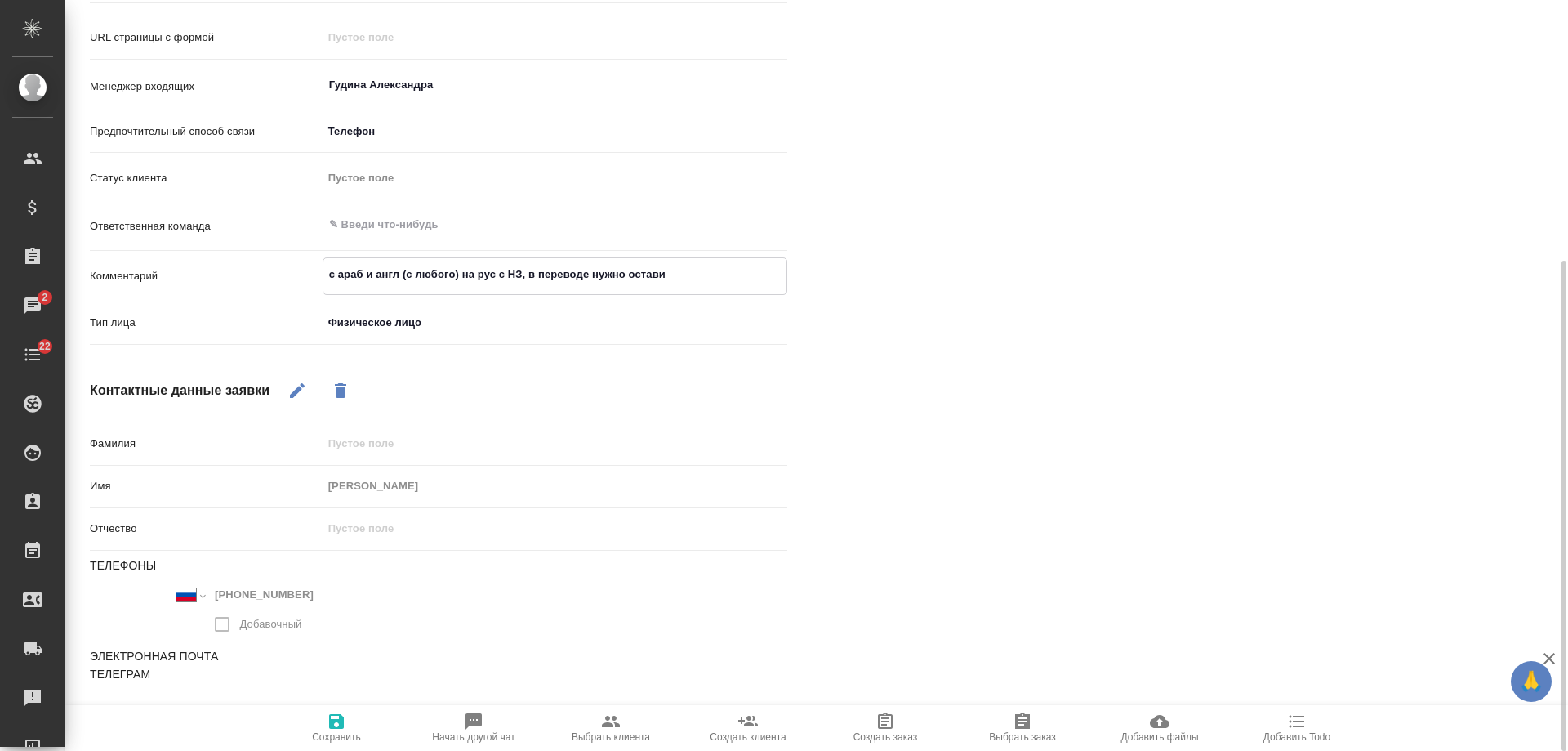
type textarea "x"
type textarea "с араб и англ (с любого) на рус с НЗ, в переводе нужно оставить"
type textarea "x"
type textarea "с араб и англ (с любого) на рус с НЗ, в переводе нужно оставить"
type textarea "x"
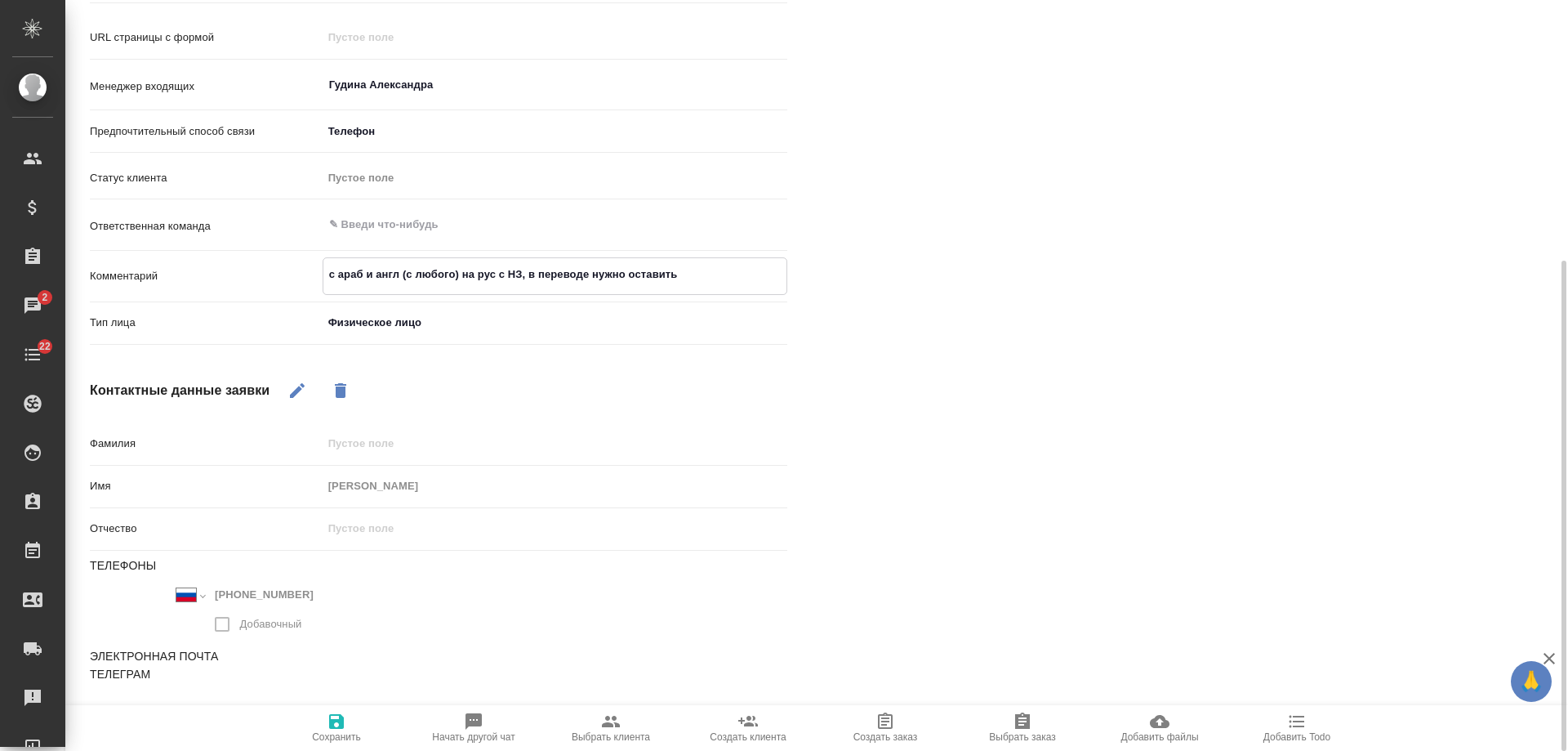
type textarea "с араб и англ (с любого) на рус с НЗ, в переводе нужно оставить т"
type textarea "x"
type textarea "с араб и англ (с любого) на рус с НЗ, в переводе нужно оставить то"
type textarea "x"
type textarea "с араб и англ (с любого) на рус с НЗ, в переводе нужно оставить тол"
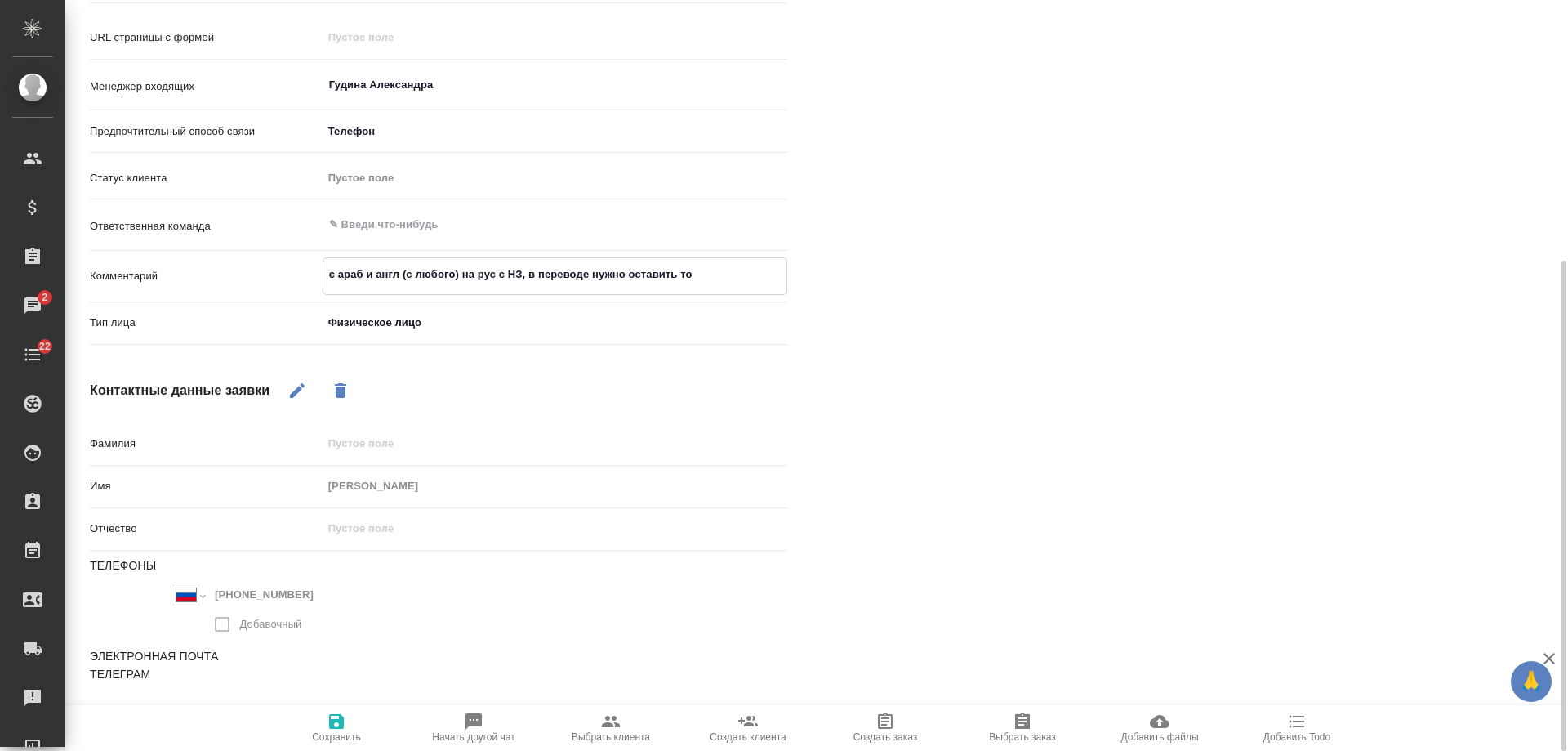
type textarea "x"
type textarea "с араб и англ (с любого) на рус с НЗ, в переводе нужно оставить тольк"
type textarea "x"
type textarea "с араб и англ (с любого) на рус с НЗ, в переводе нужно оставить только"
type textarea "x"
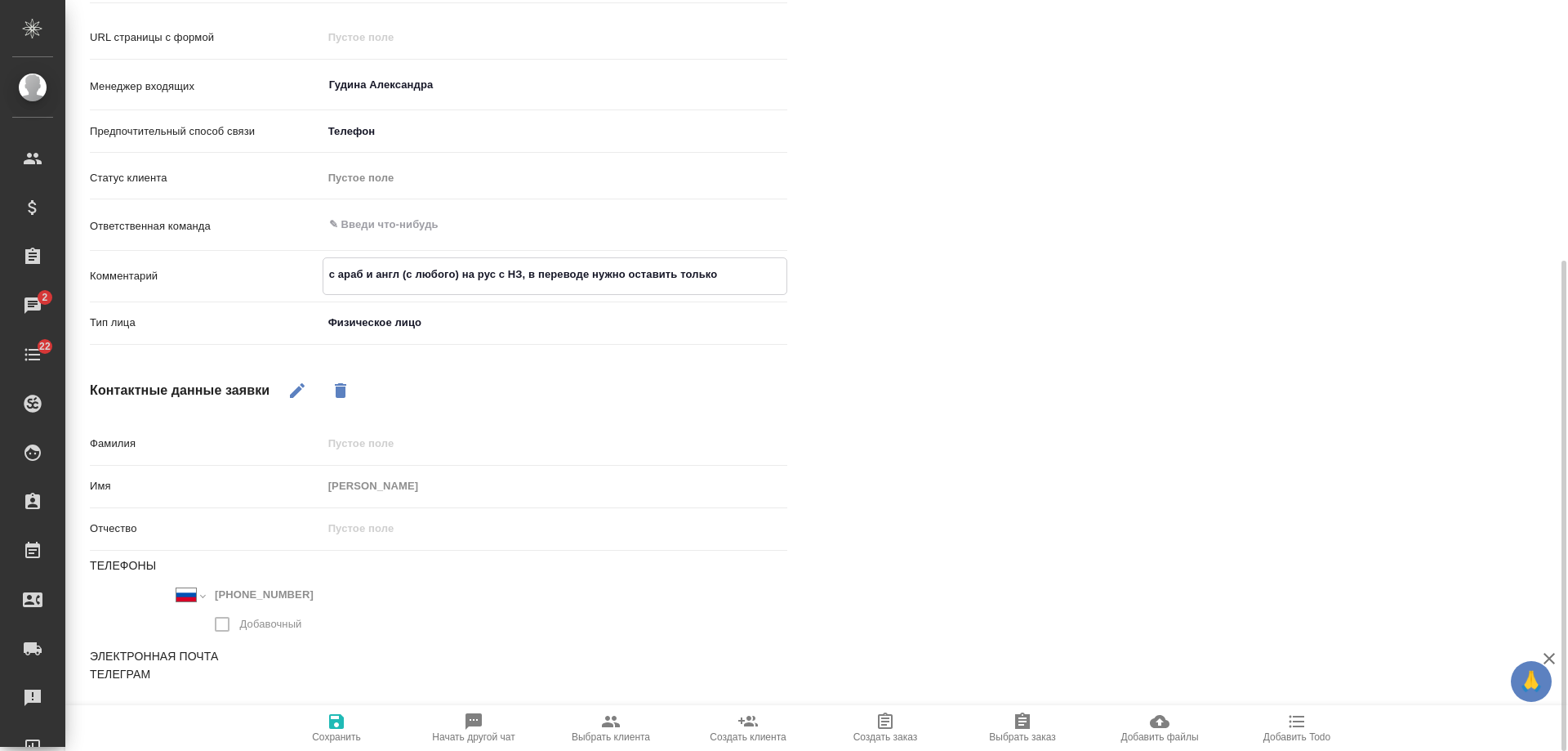
type textarea "с араб и англ (с любого) на рус с НЗ, в переводе нужно оставить только"
type textarea "x"
type textarea "с араб и англ (с любого) на рус с НЗ, в переводе нужно оставить только р"
type textarea "x"
type textarea "с араб и англ (с любого) на рус с НЗ, в переводе нужно оставить только ру"
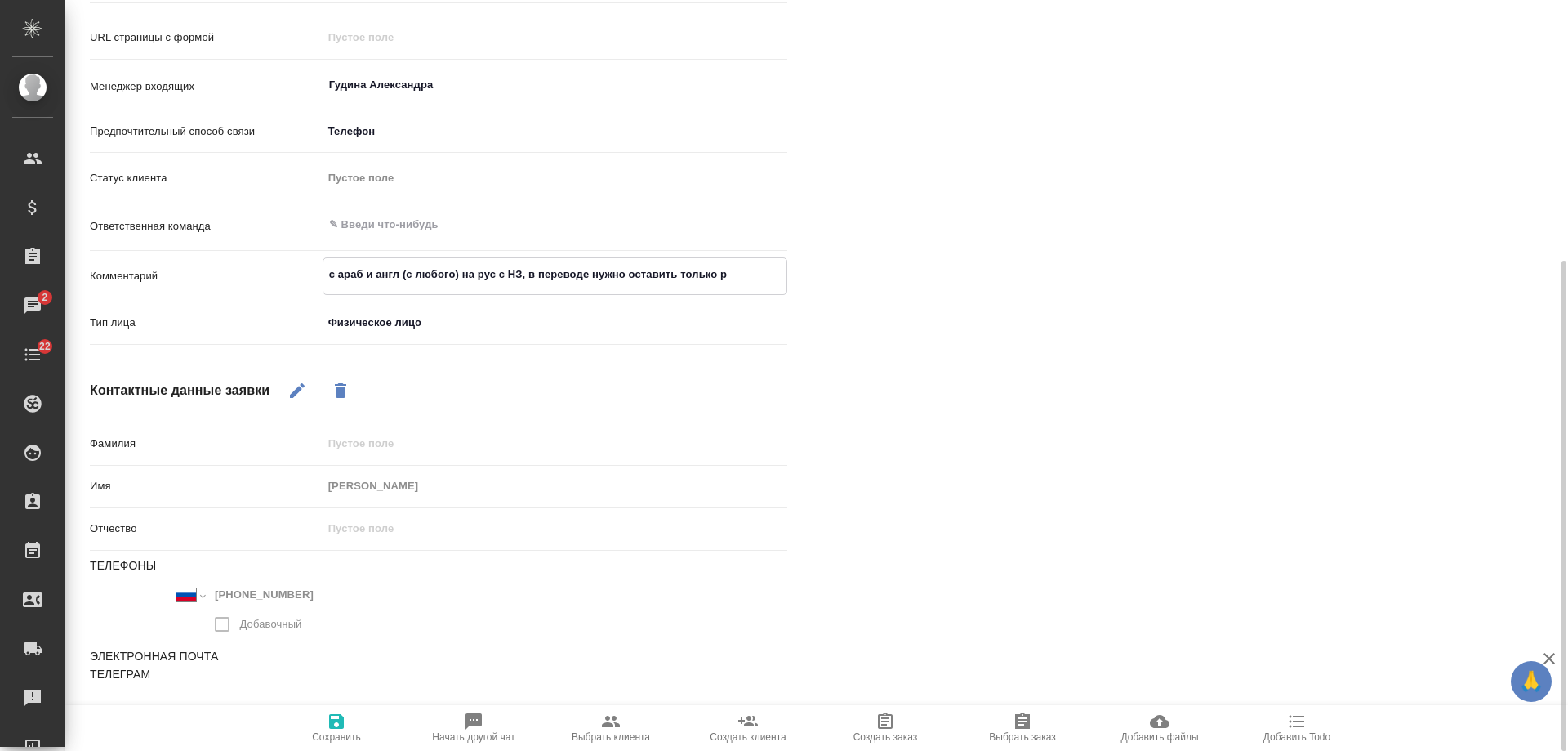
type textarea "x"
type textarea "с араб и англ (с любого) на рус с НЗ, в переводе нужно оставить только рус"
type textarea "x"
type textarea "с араб и англ (с любого) на рус с НЗ, в переводе нужно оставить только рус;"
type textarea "x"
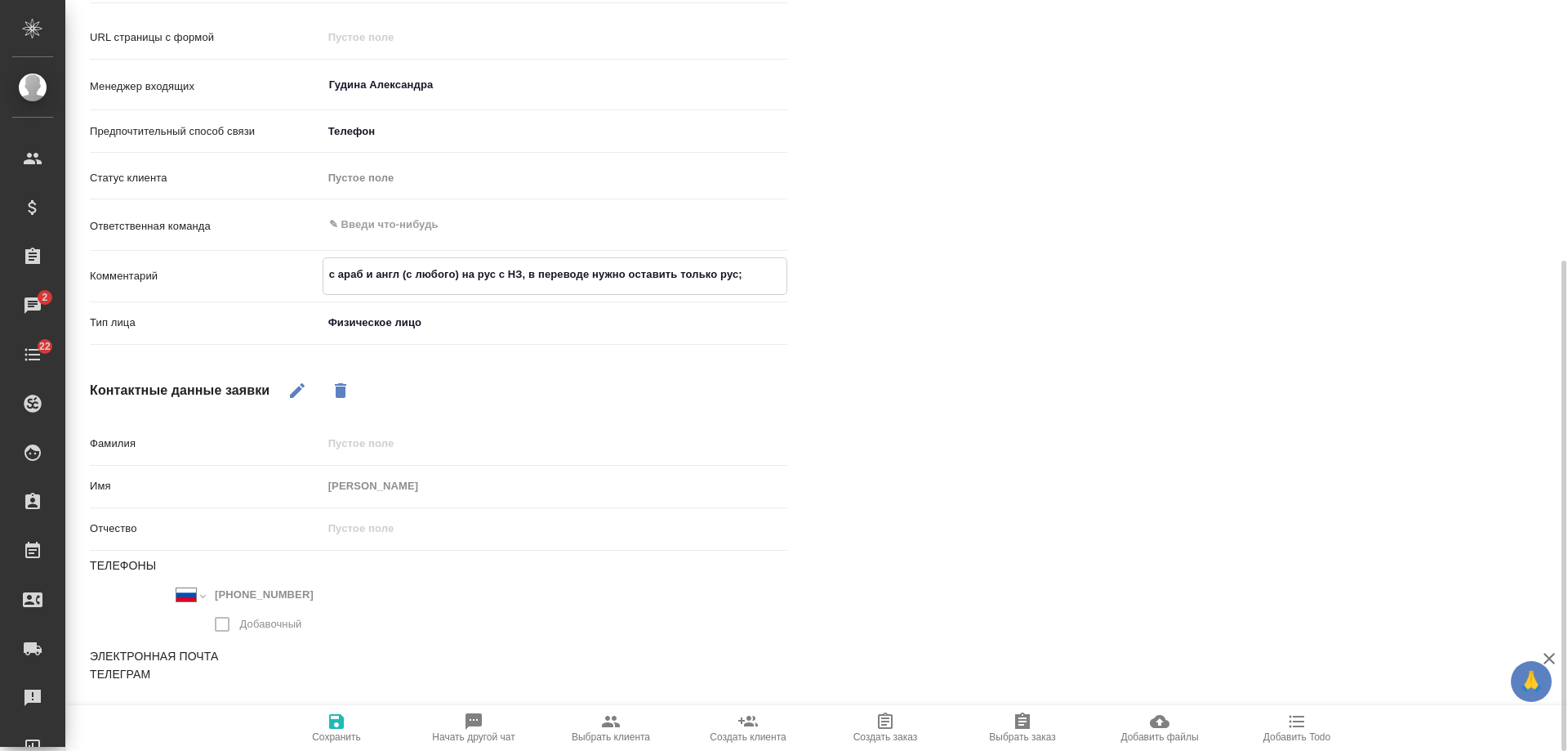
type textarea "с араб и англ (с любого) на рус с НЗ, в переводе нужно оставить только рус;"
type textarea "x"
type textarea "с араб и англ (с любого) на рус с НЗ, в переводе нужно оставить только рус; п"
type textarea "x"
type textarea "с араб и англ (с любого) на рус с НЗ, в переводе нужно оставить только рус; по"
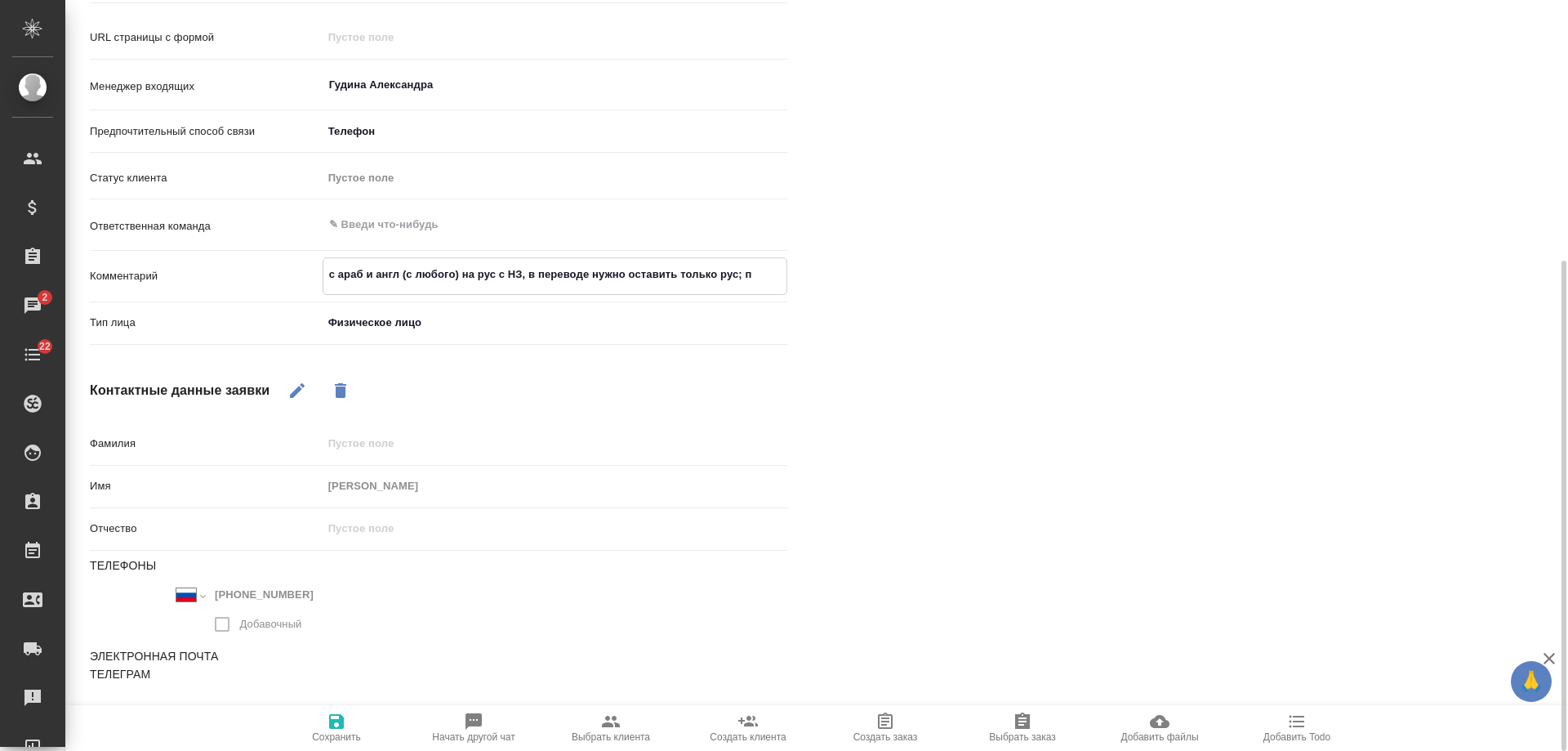
type textarea "x"
type textarea "с араб и англ (с любого) на рус с НЗ, в переводе нужно оставить только рус; по"
type textarea "x"
type textarea "с араб и англ (с любого) на рус с НЗ, в переводе нужно оставить только рус; по с"
type textarea "x"
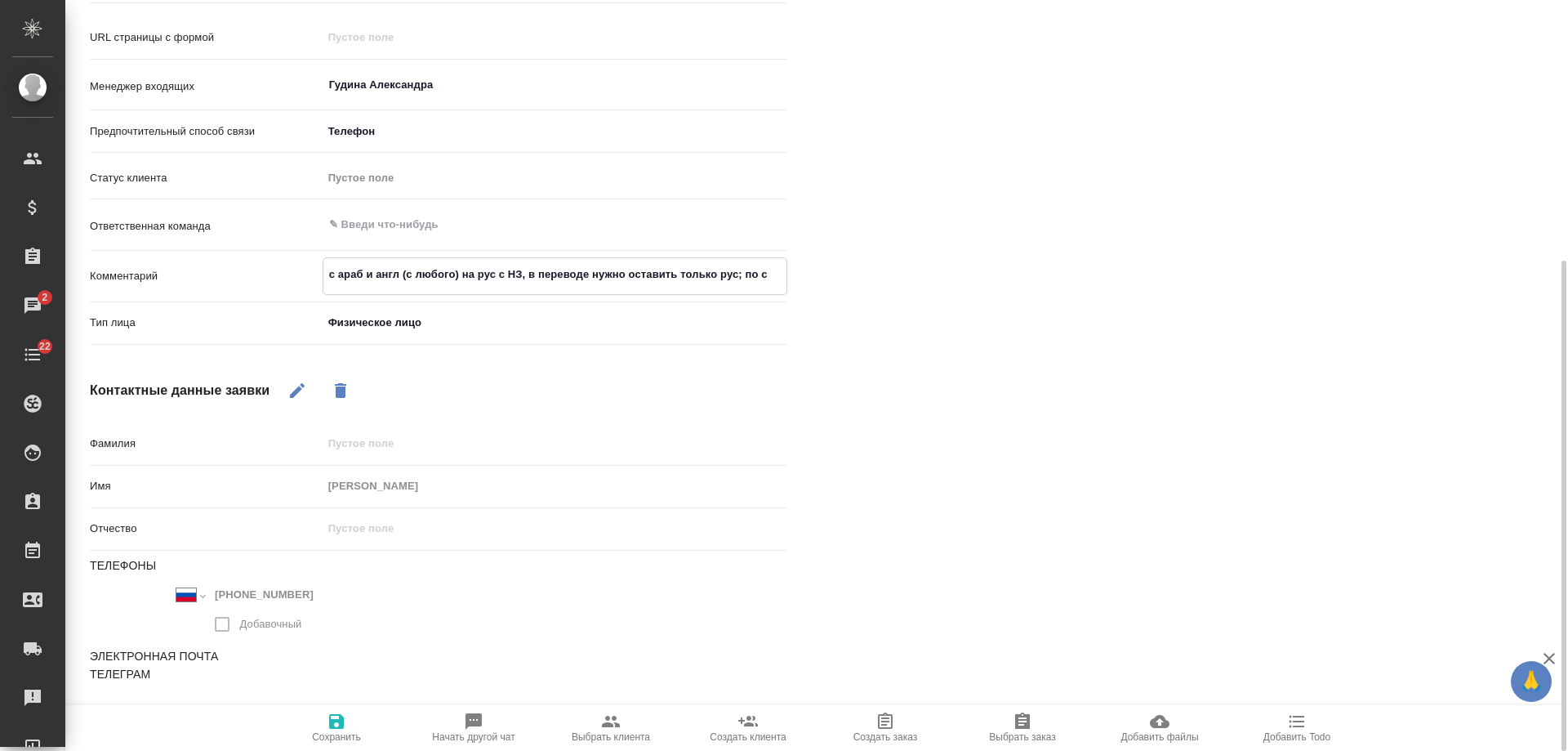
type textarea "с араб и англ (с любого) на рус с НЗ, в переводе нужно оставить только рус; по …"
type textarea "x"
type textarea "с араб и англ (с любого) на рус с НЗ, в переводе нужно оставить только рус; по …"
type textarea "x"
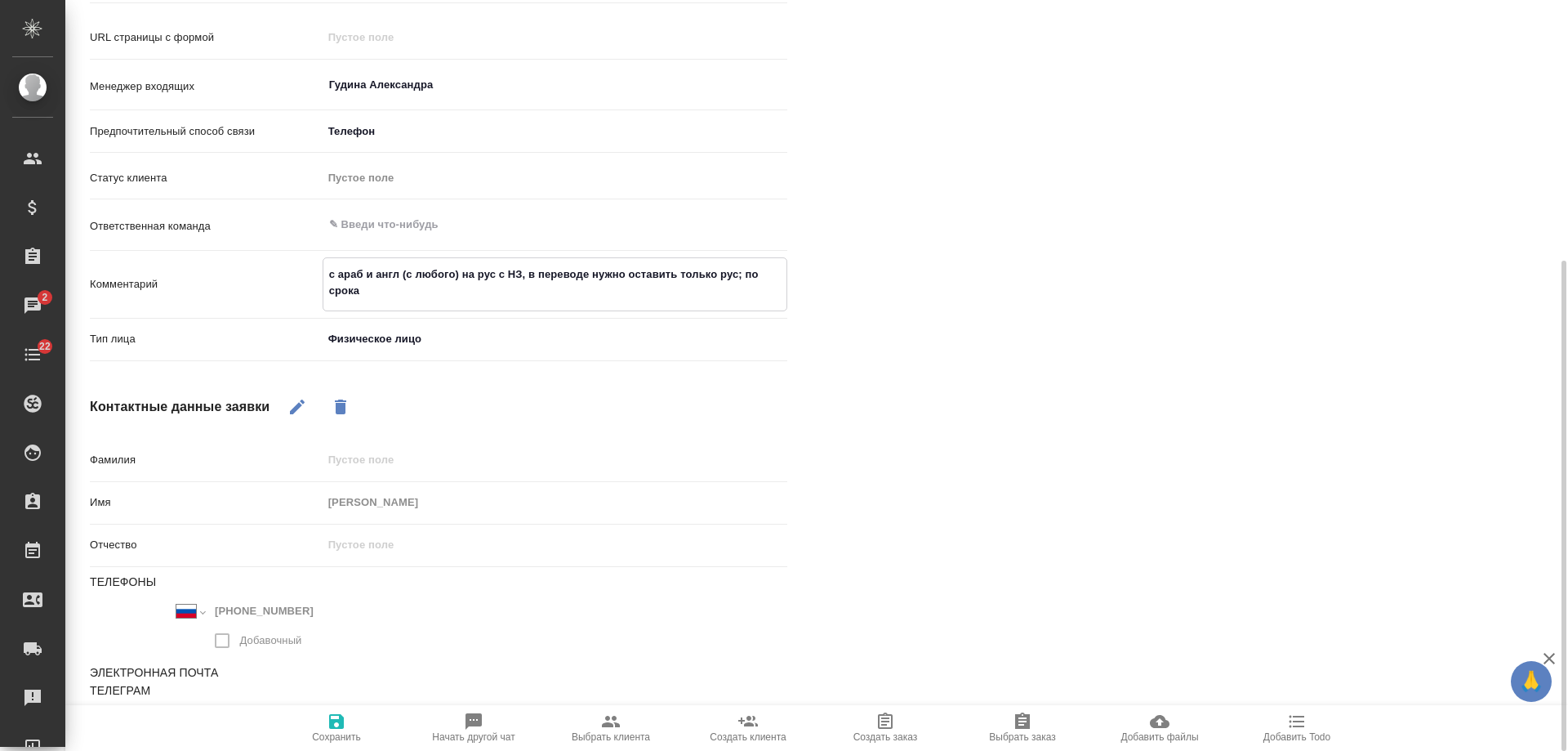
type textarea "с араб и англ (с любого) на рус с НЗ, в переводе нужно оставить только рус; по …"
type textarea "x"
type textarea "с араб и англ (с любого) на рус с НЗ, в переводе нужно оставить только рус; по …"
type textarea "x"
type textarea "с араб и англ (с любого) на рус с НЗ, в переводе нужно оставить только рус; по …"
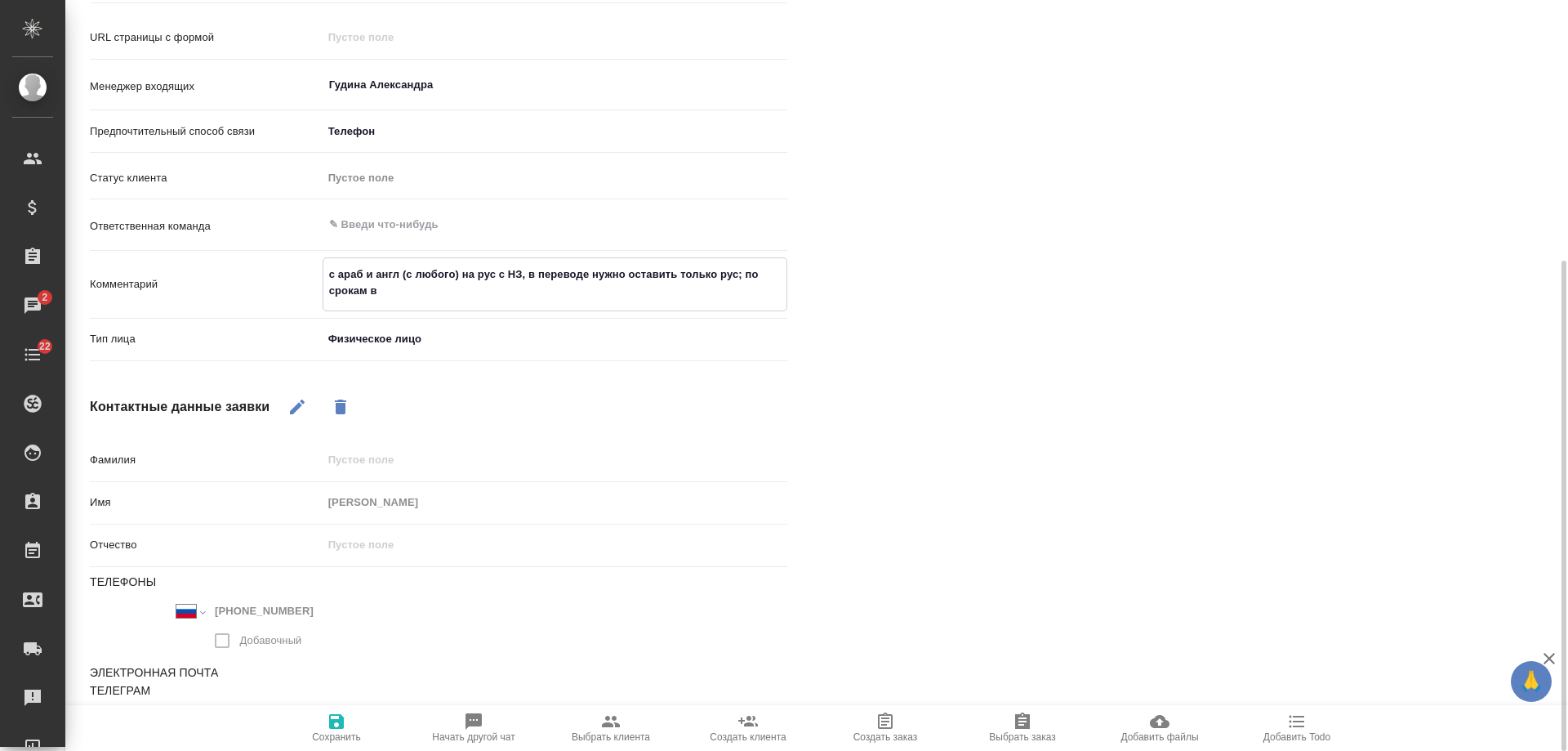
type textarea "x"
type textarea "с араб и англ (с любого) на рус с НЗ, в переводе нужно оставить только рус; по …"
type textarea "x"
type textarea "с араб и англ (с любого) на рус с НЗ, в переводе нужно оставить только рус; по …"
click at [435, 289] on textarea "с араб и англ (с любого) на рус с НЗ, в переводе нужно оставить только рус; по …" at bounding box center [555, 283] width 464 height 44
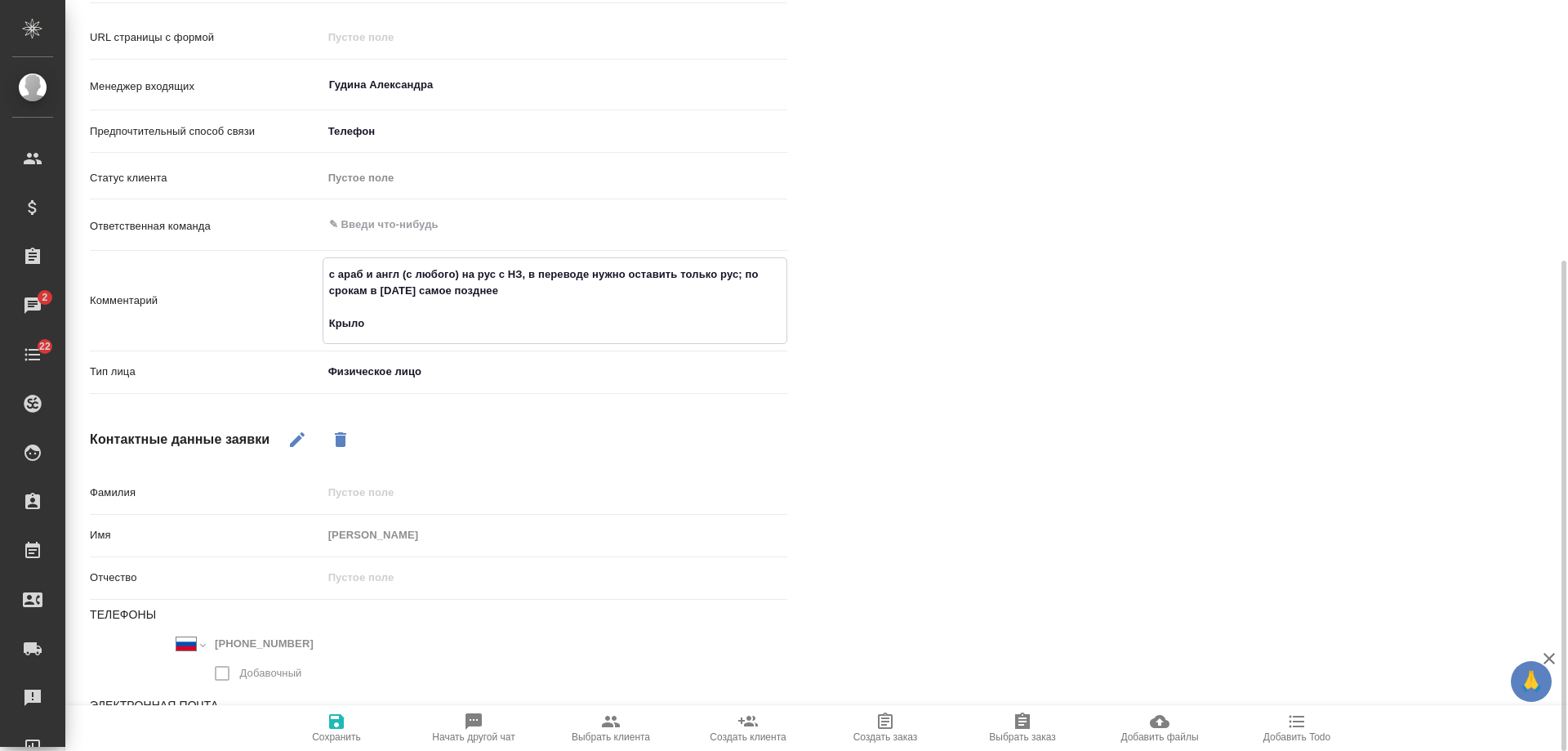
click at [348, 724] on span "Сохранить" at bounding box center [336, 727] width 118 height 31
drag, startPoint x: 510, startPoint y: 292, endPoint x: 310, endPoint y: 261, distance: 202.4
click at [310, 261] on div "Комментарий с араб и англ (с любого) на рус с НЗ, в переводе нужно оставить тол…" at bounding box center [438, 301] width 698 height 87
click at [605, 731] on span "Выбрать клиента" at bounding box center [611, 737] width 78 height 12
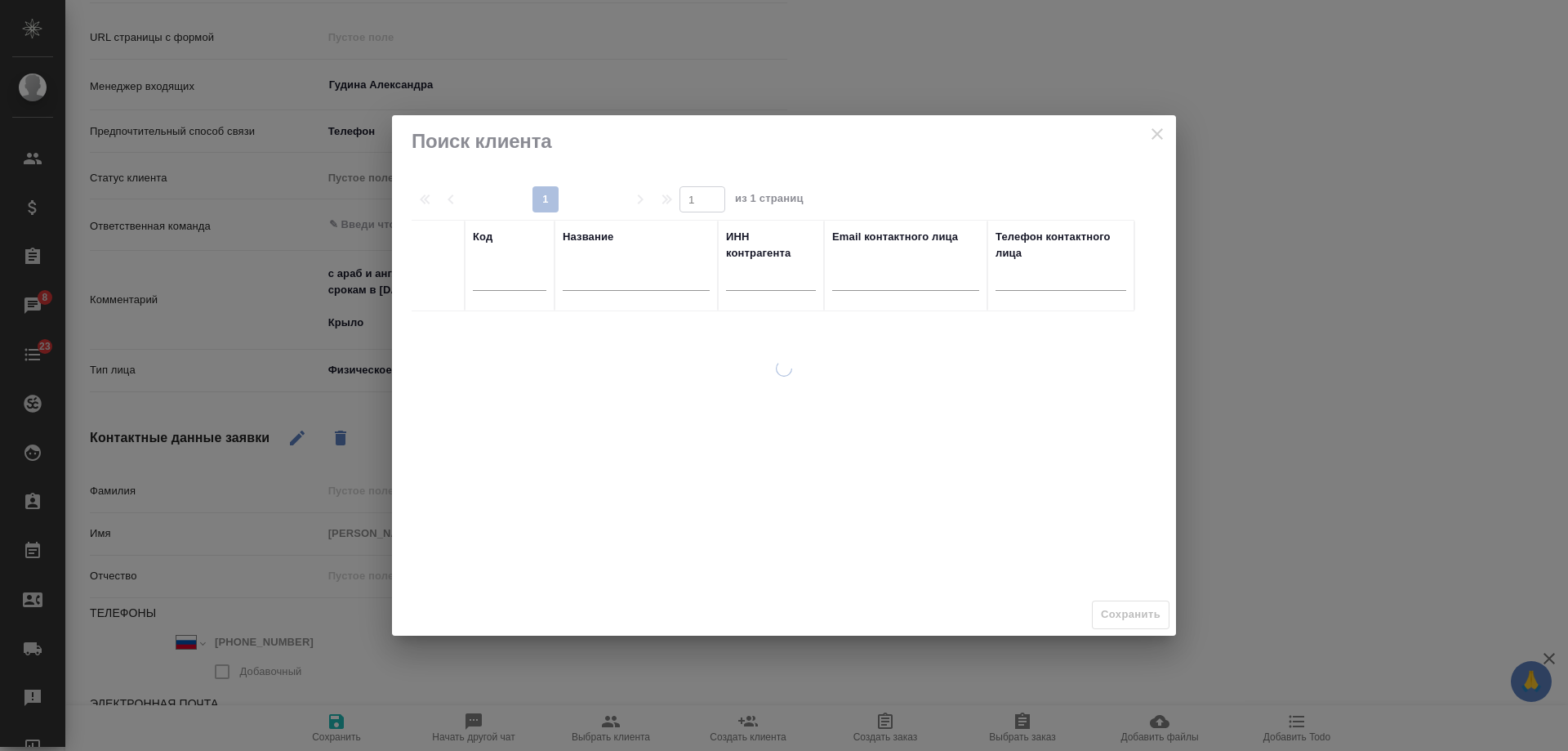
click at [641, 275] on input "text" at bounding box center [636, 279] width 147 height 20
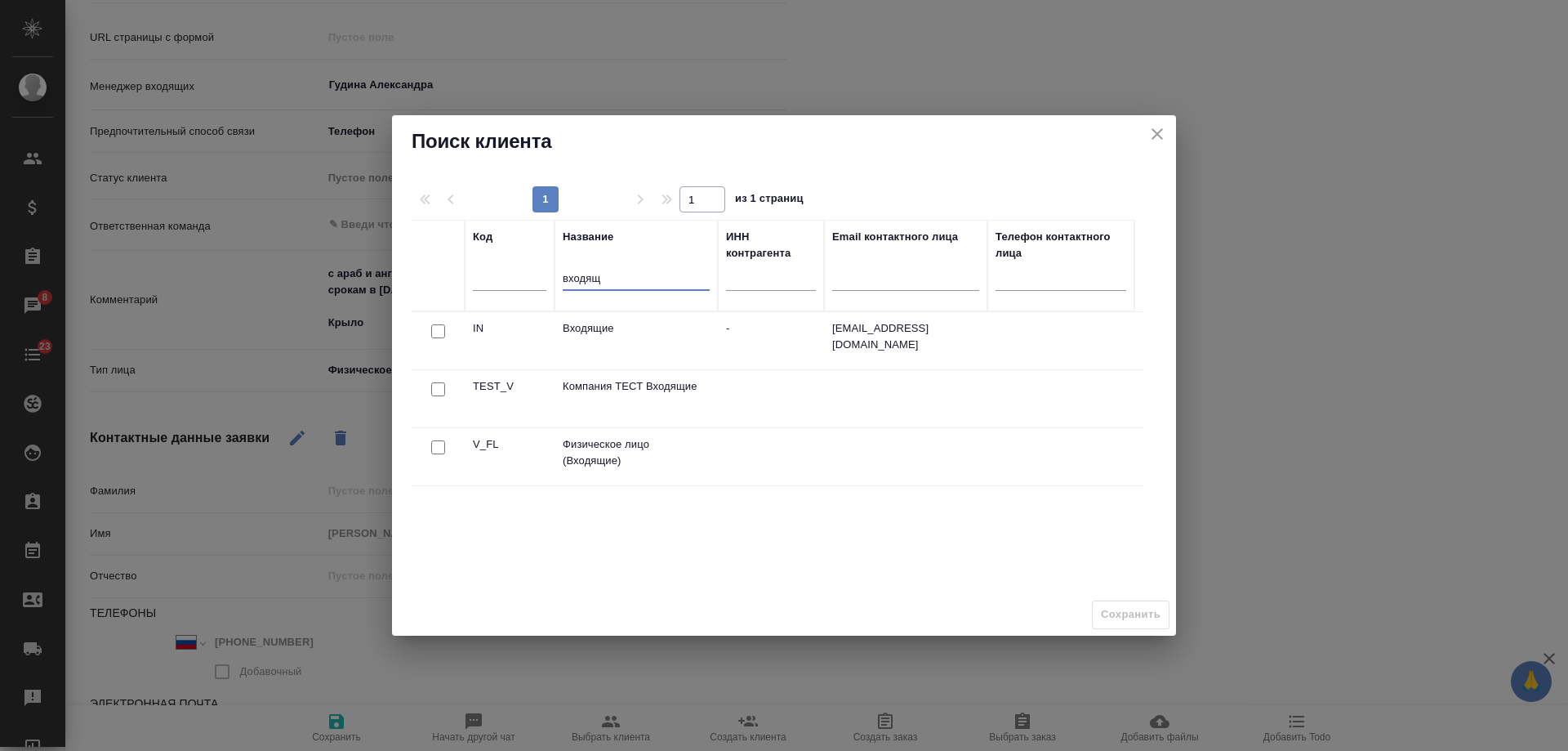
click at [439, 448] on input "checkbox" at bounding box center [439, 448] width 14 height 14
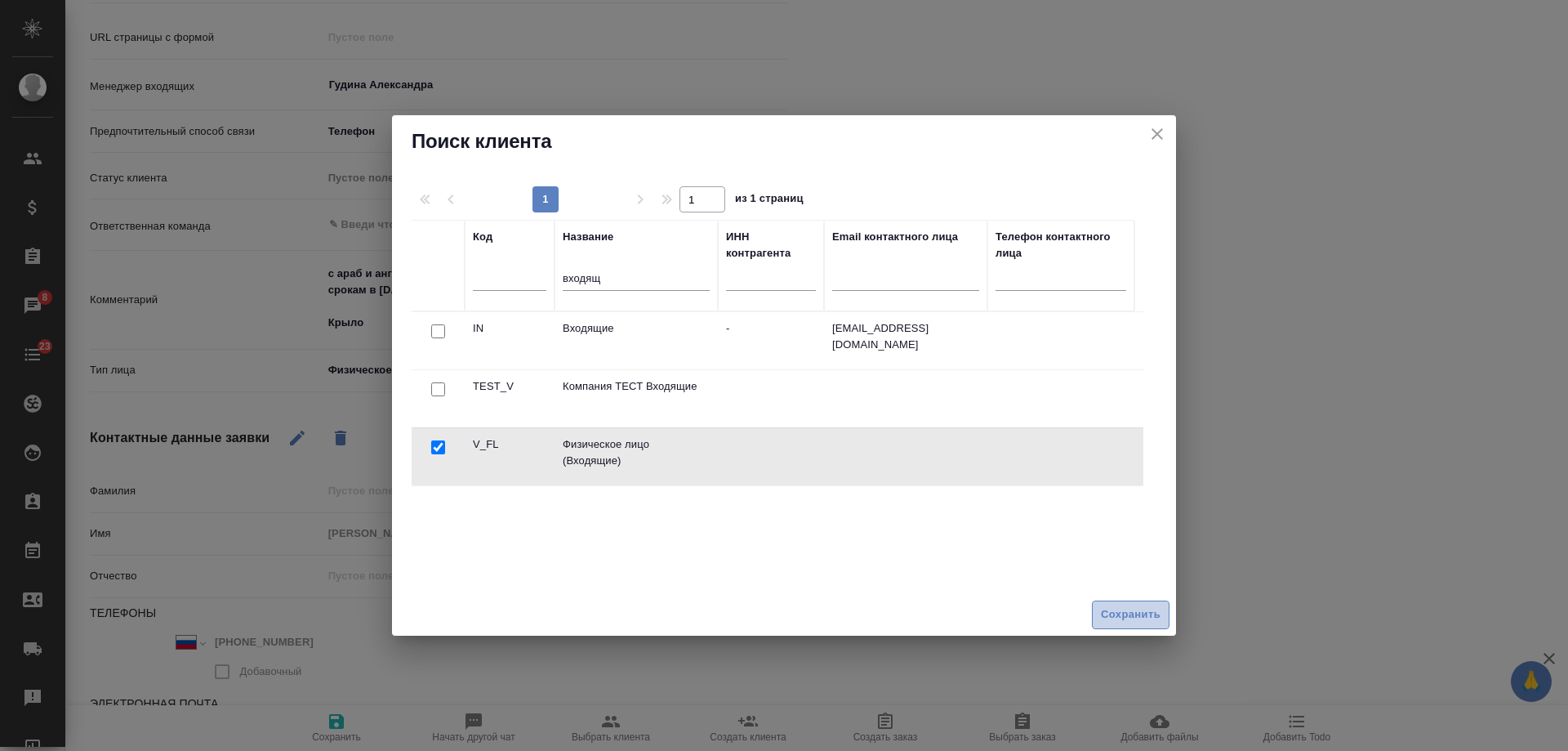
click at [1110, 617] on span "Сохранить" at bounding box center [1130, 614] width 59 height 19
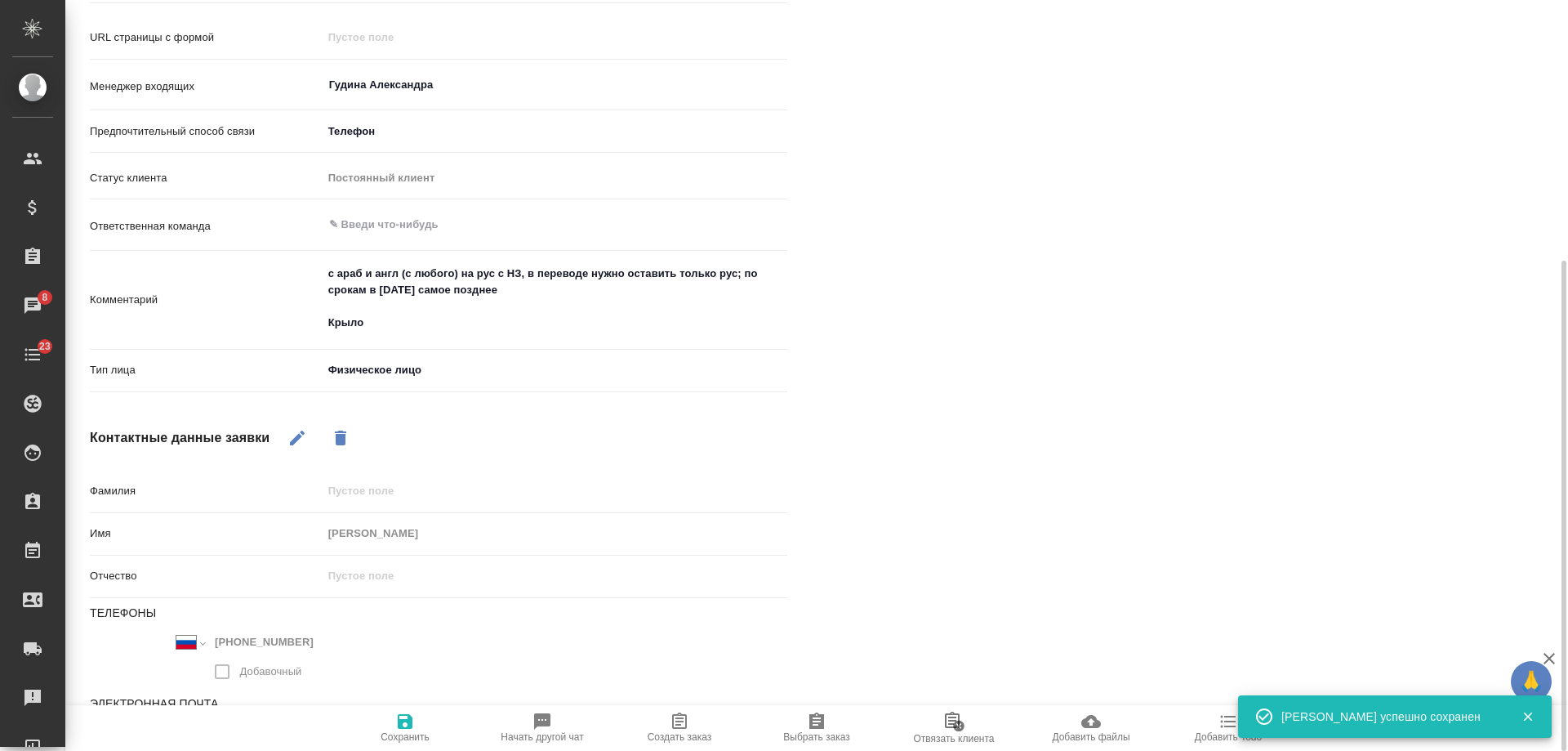
click at [682, 724] on icon "button" at bounding box center [680, 722] width 20 height 20
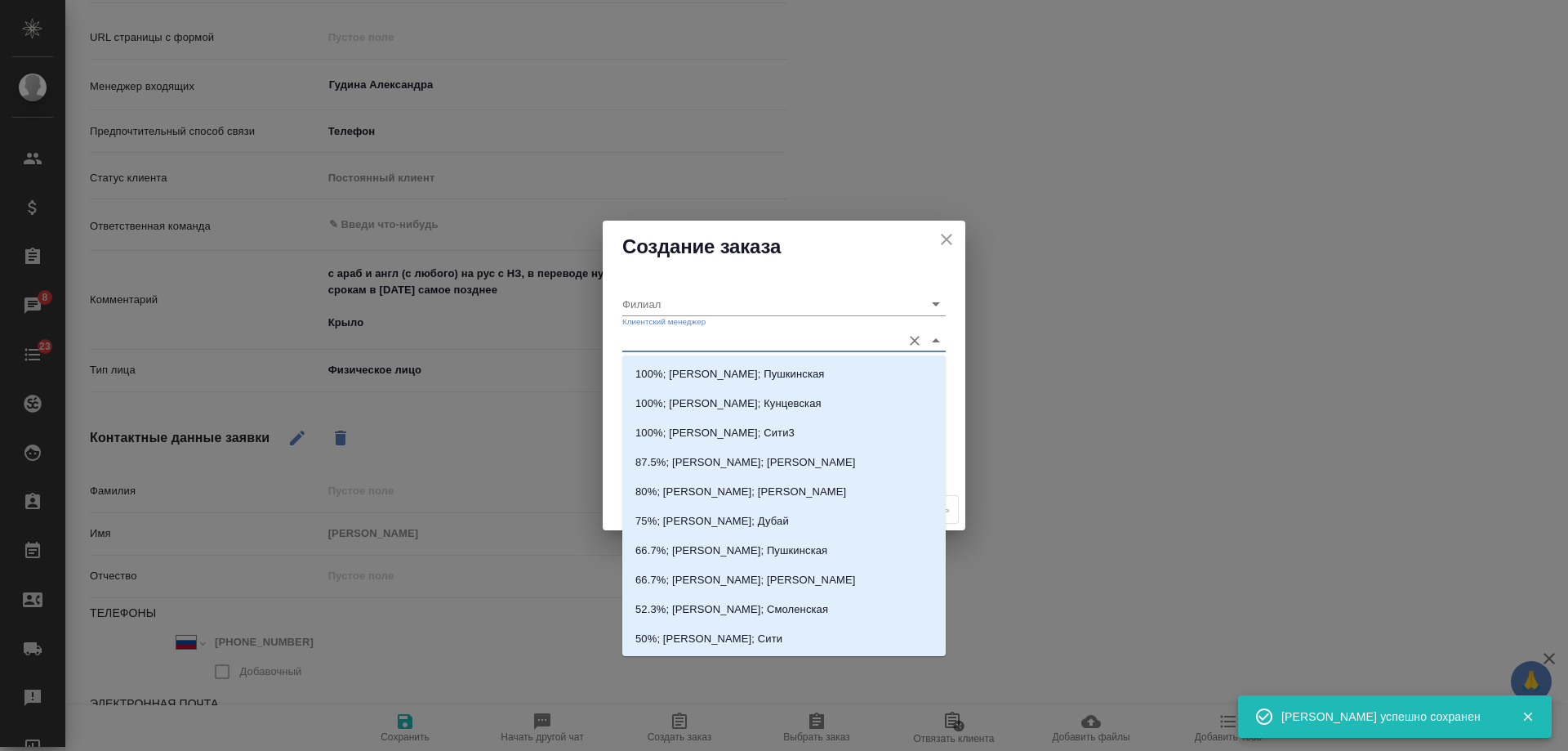
click at [675, 346] on input "Клиентский менеджер" at bounding box center [758, 340] width 271 height 22
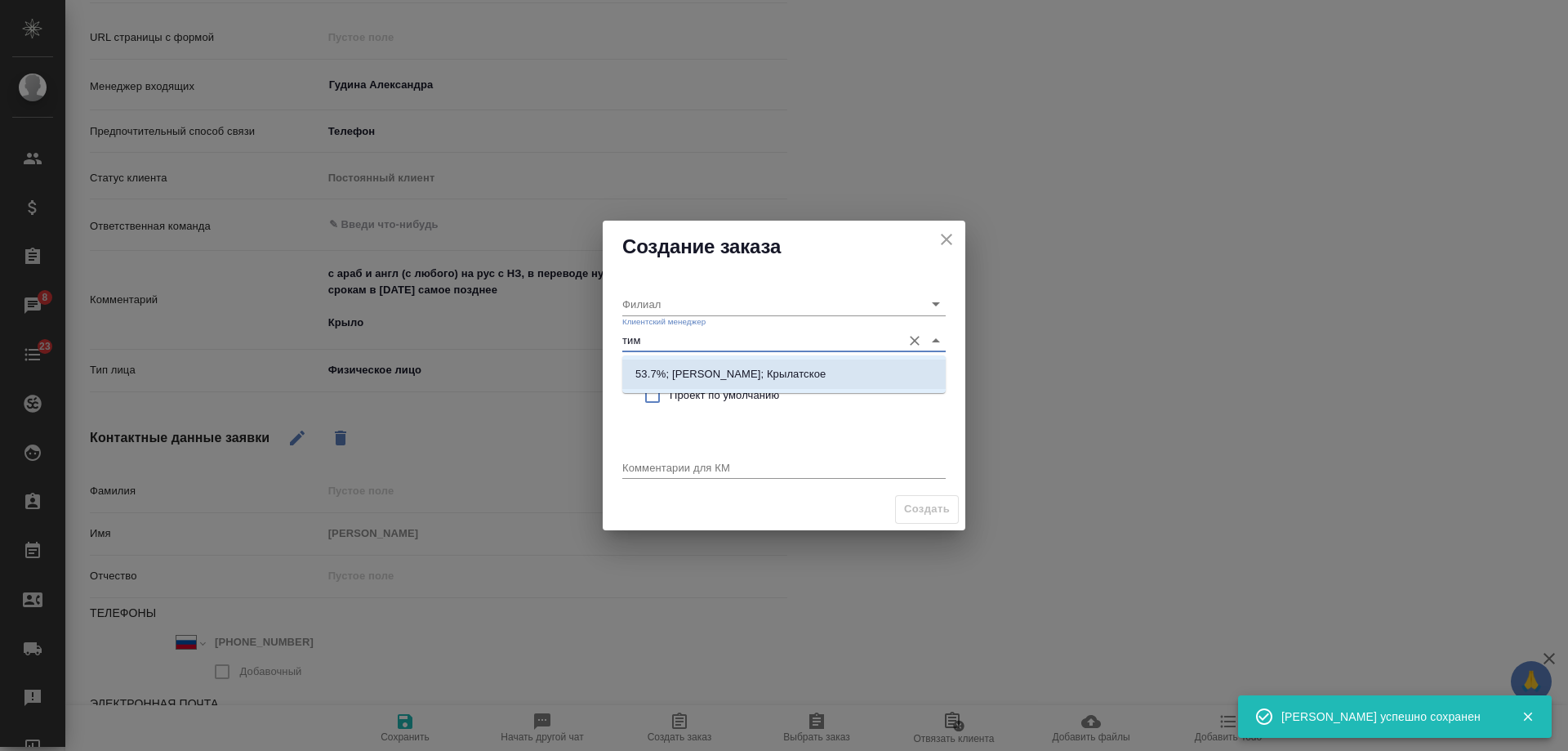
click at [691, 369] on p "53.7%; Касымов Тимур; Крылатское" at bounding box center [730, 374] width 191 height 16
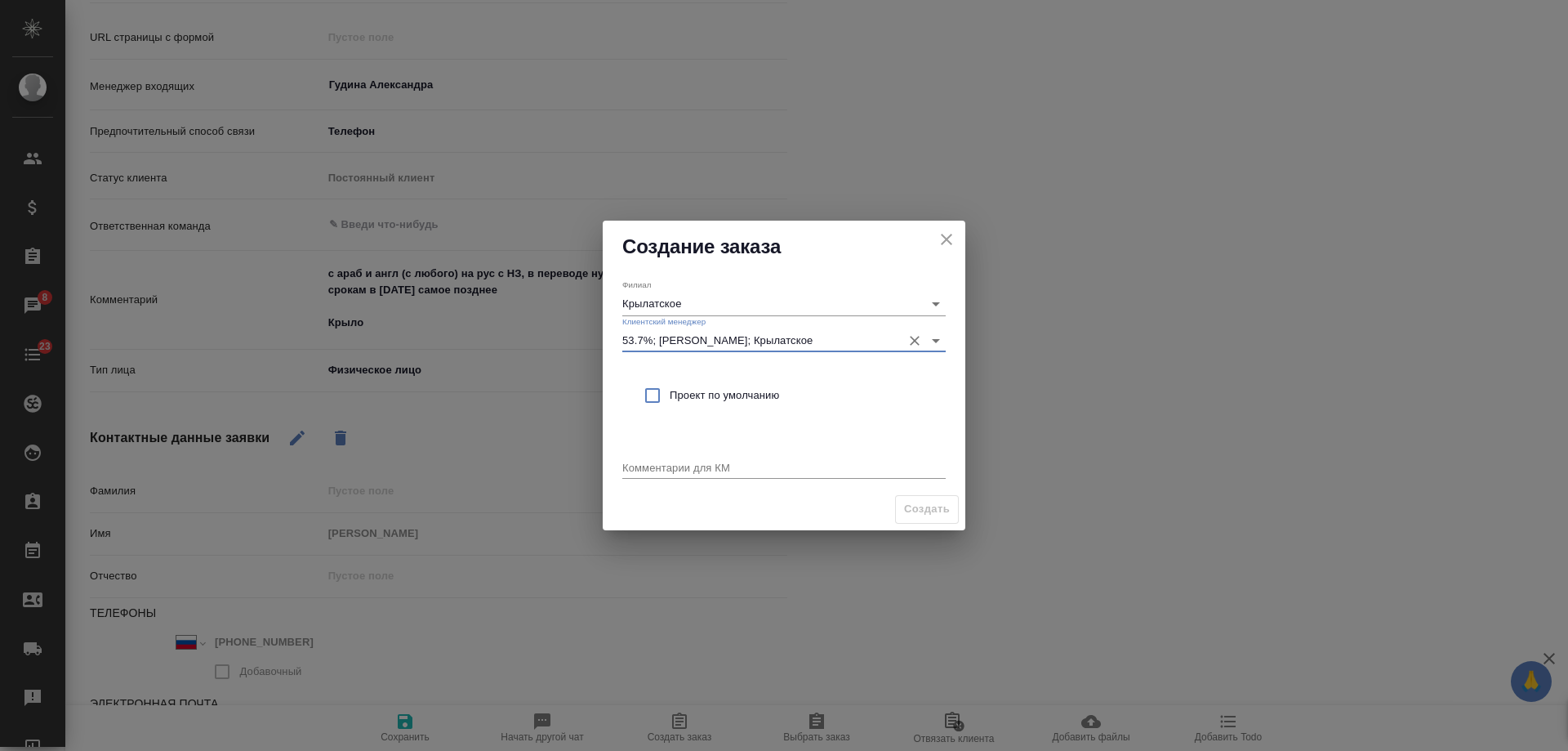
click at [689, 398] on span "Проект по умолчанию" at bounding box center [801, 395] width 263 height 16
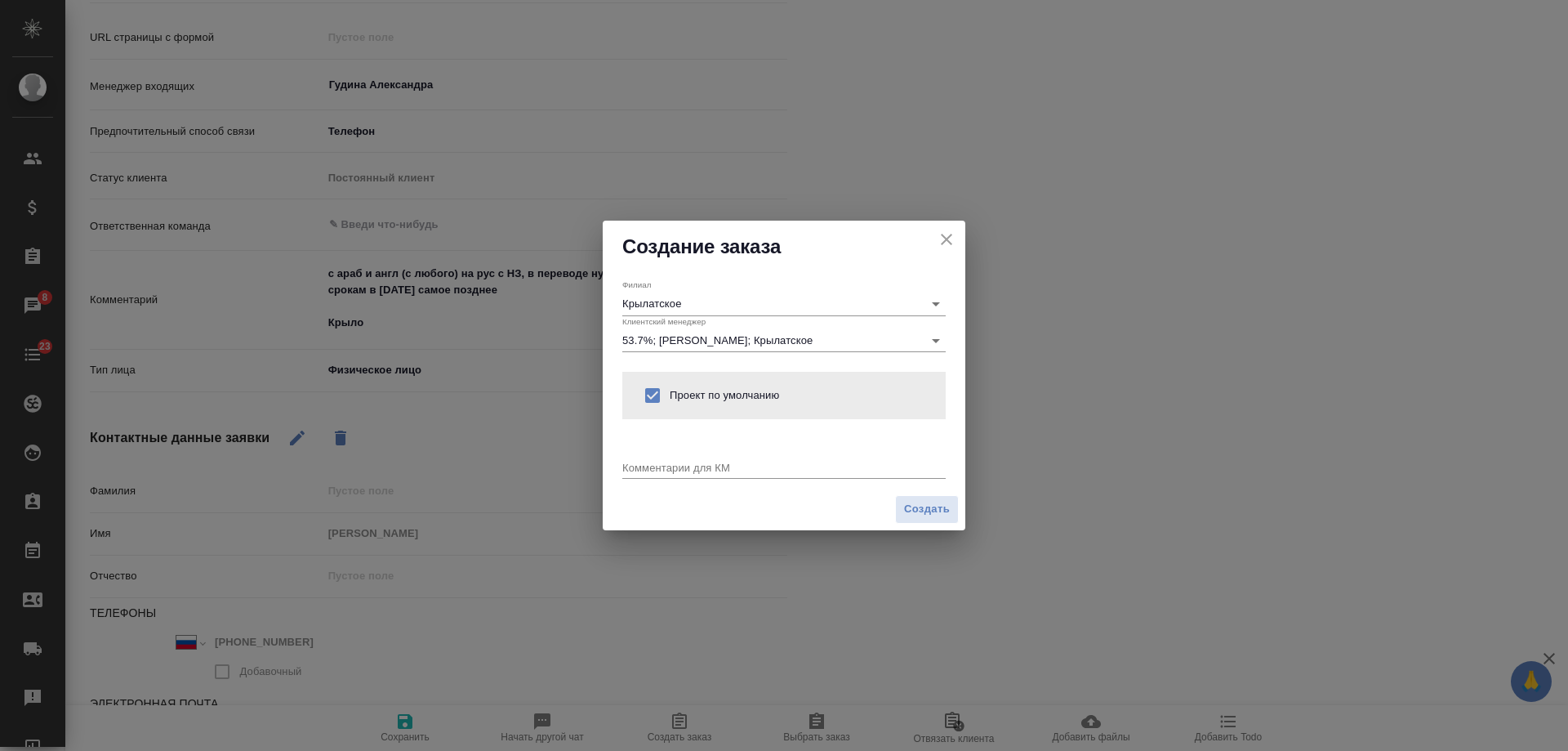
click at [682, 466] on textarea at bounding box center [784, 467] width 324 height 12
paste textarea "с араб и англ (с любого) на рус с НЗ, в переводе нужно оставить только рус; по …"
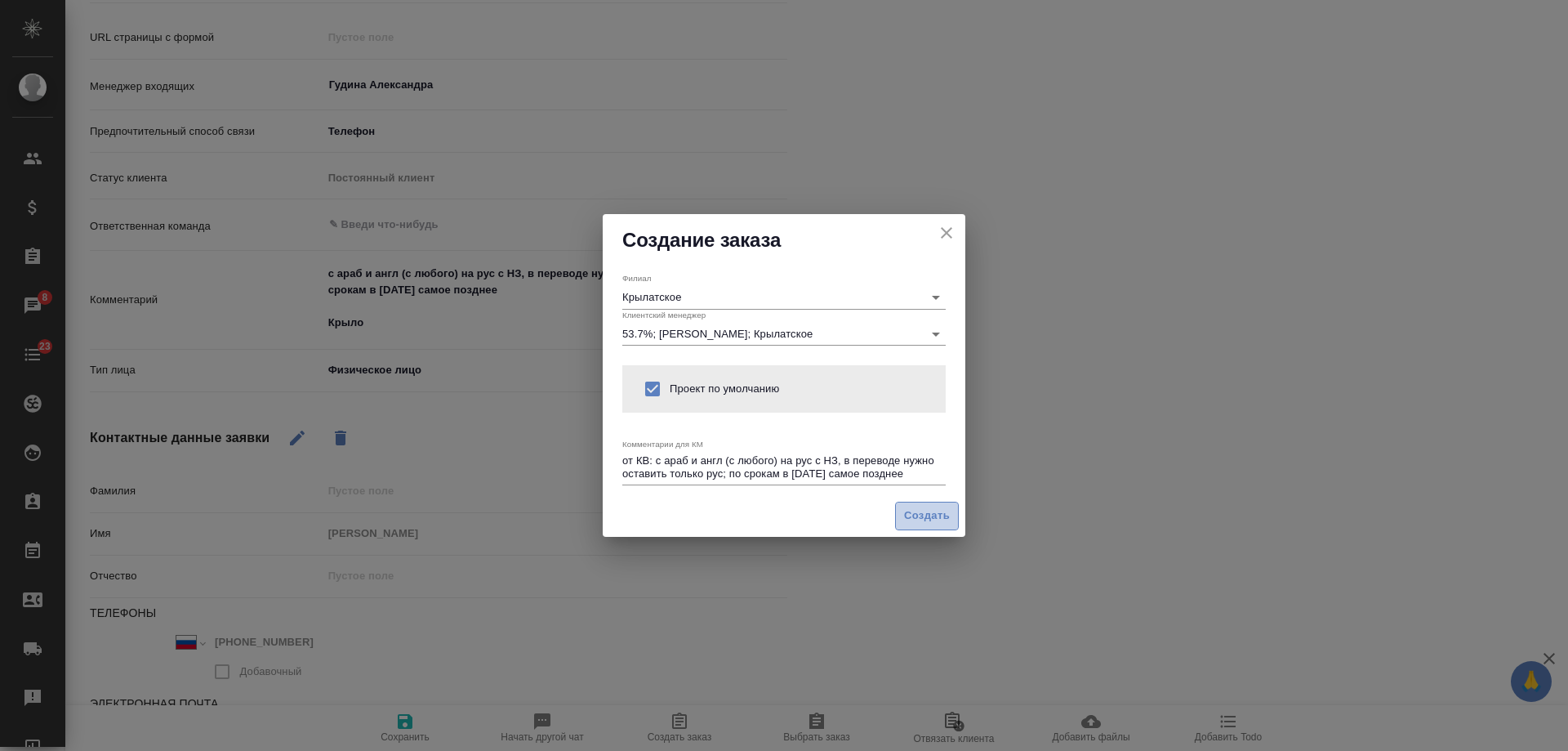
click at [932, 514] on span "Создать" at bounding box center [927, 515] width 46 height 19
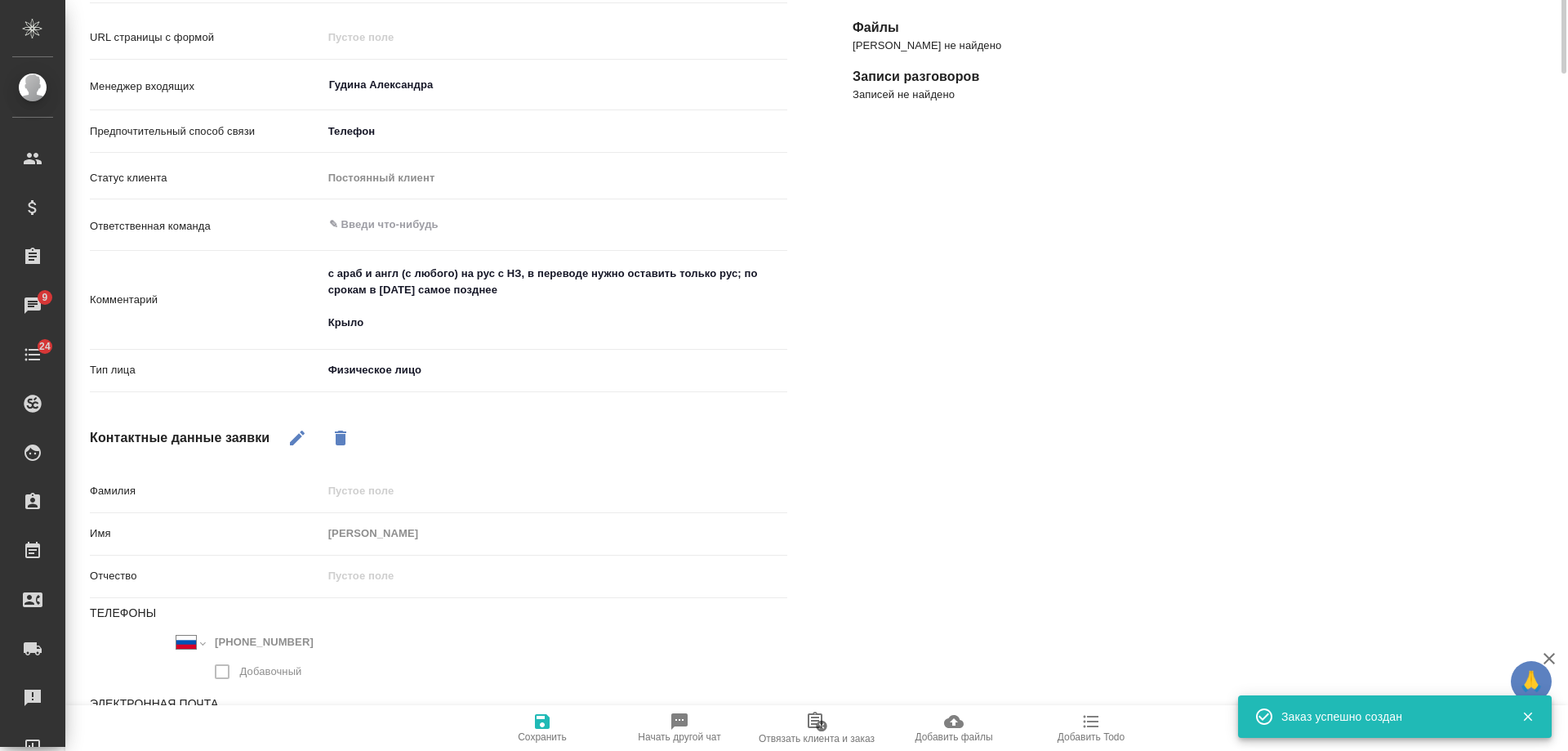
scroll to position [0, 0]
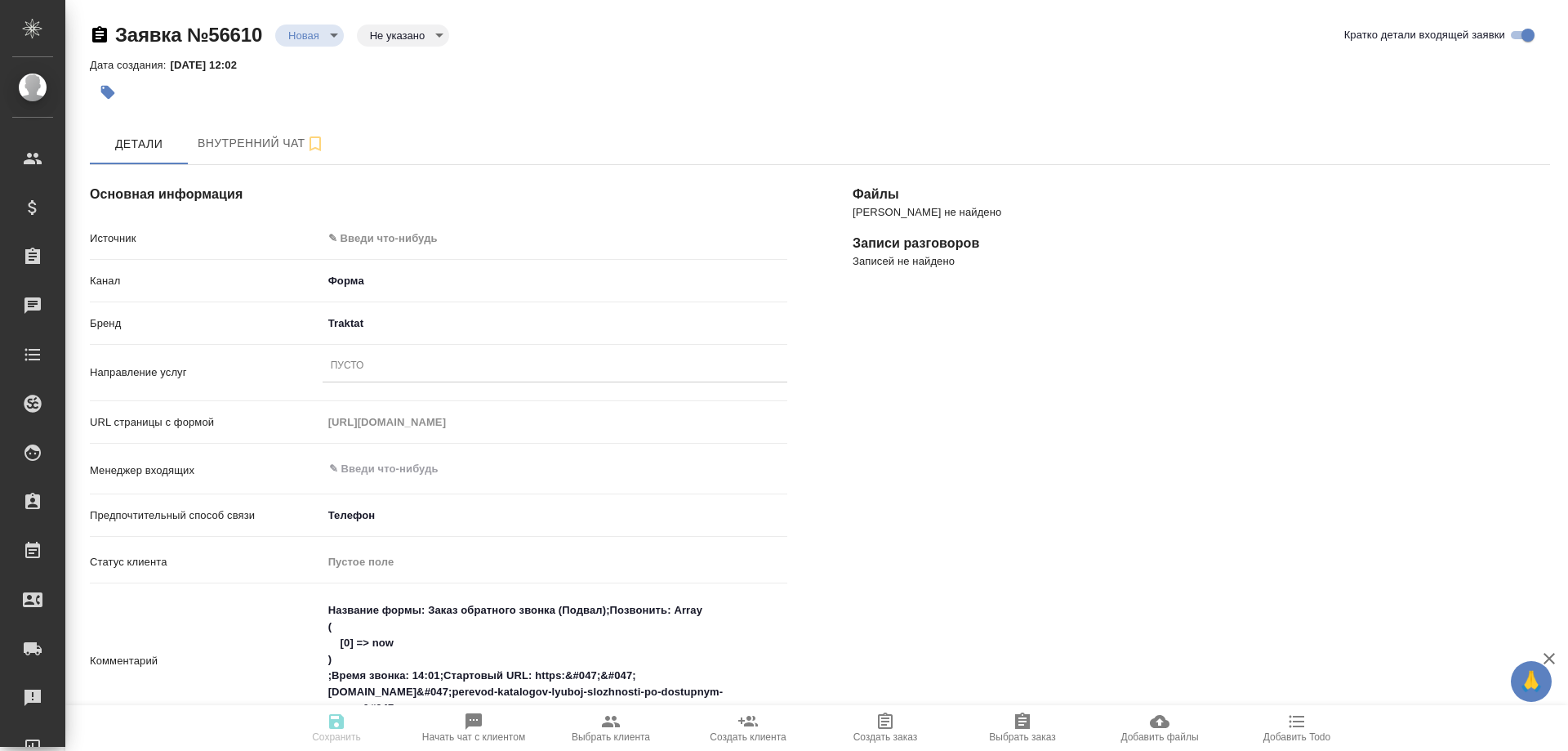
select select "KZ"
select select "RU"
click at [382, 237] on body "🙏 .cls-1 fill:#fff; AWATERA Gudina Alexandra Клиенты Спецификации Заказы 2 Чаты…" at bounding box center [784, 375] width 1568 height 751
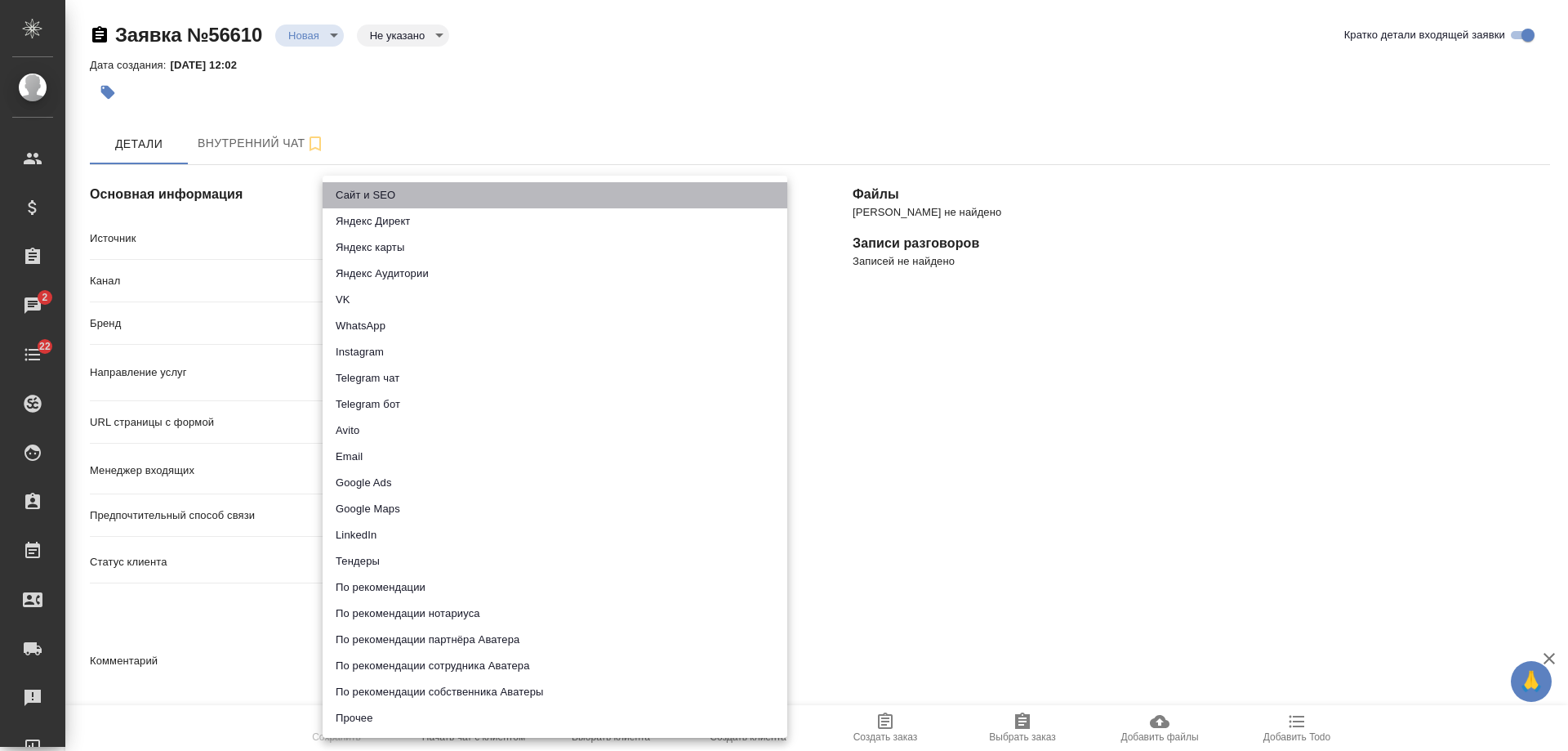
click at [397, 198] on li "Сайт и SEO" at bounding box center [555, 195] width 464 height 26
type input "seo"
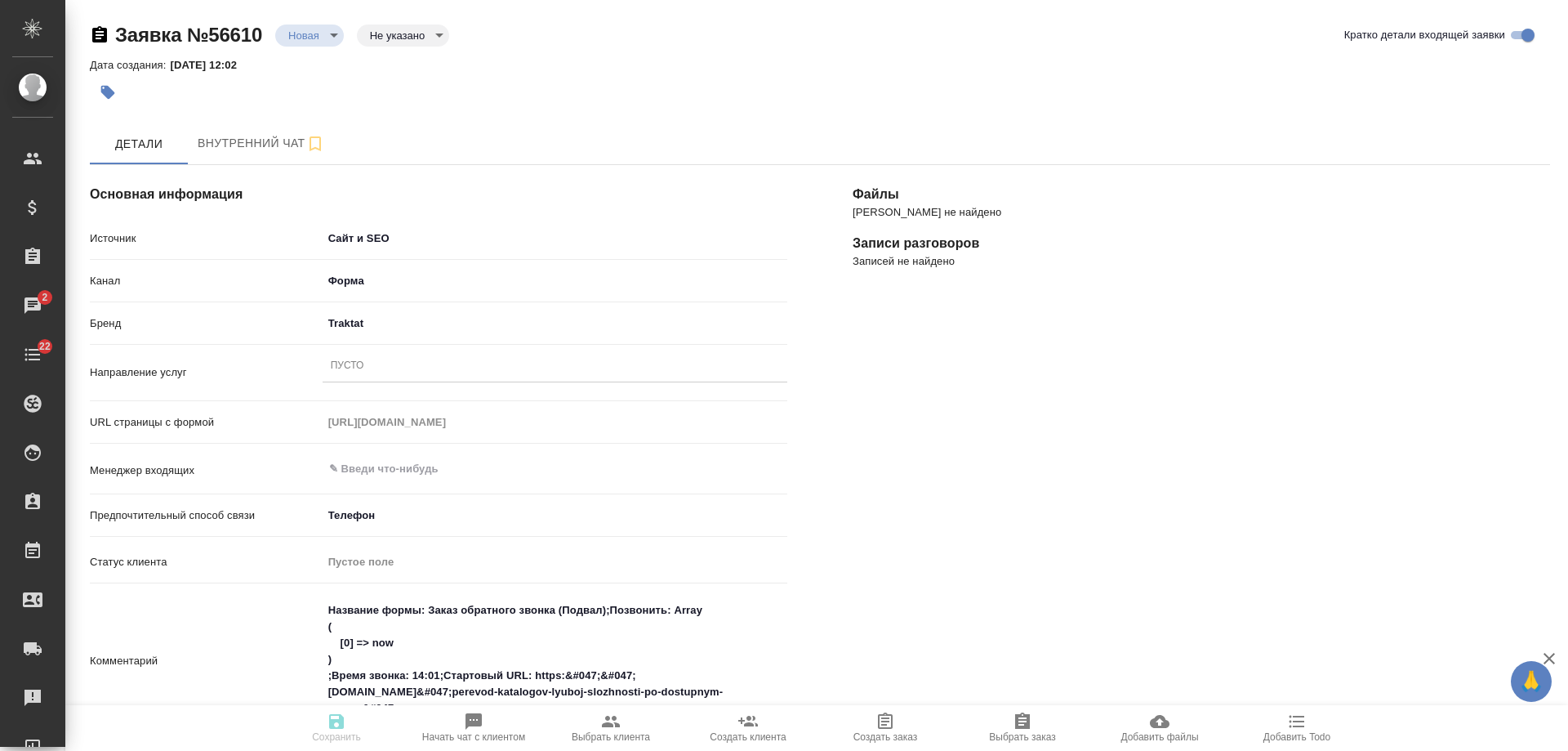
click at [363, 359] on div "Пусто" at bounding box center [347, 366] width 34 height 14
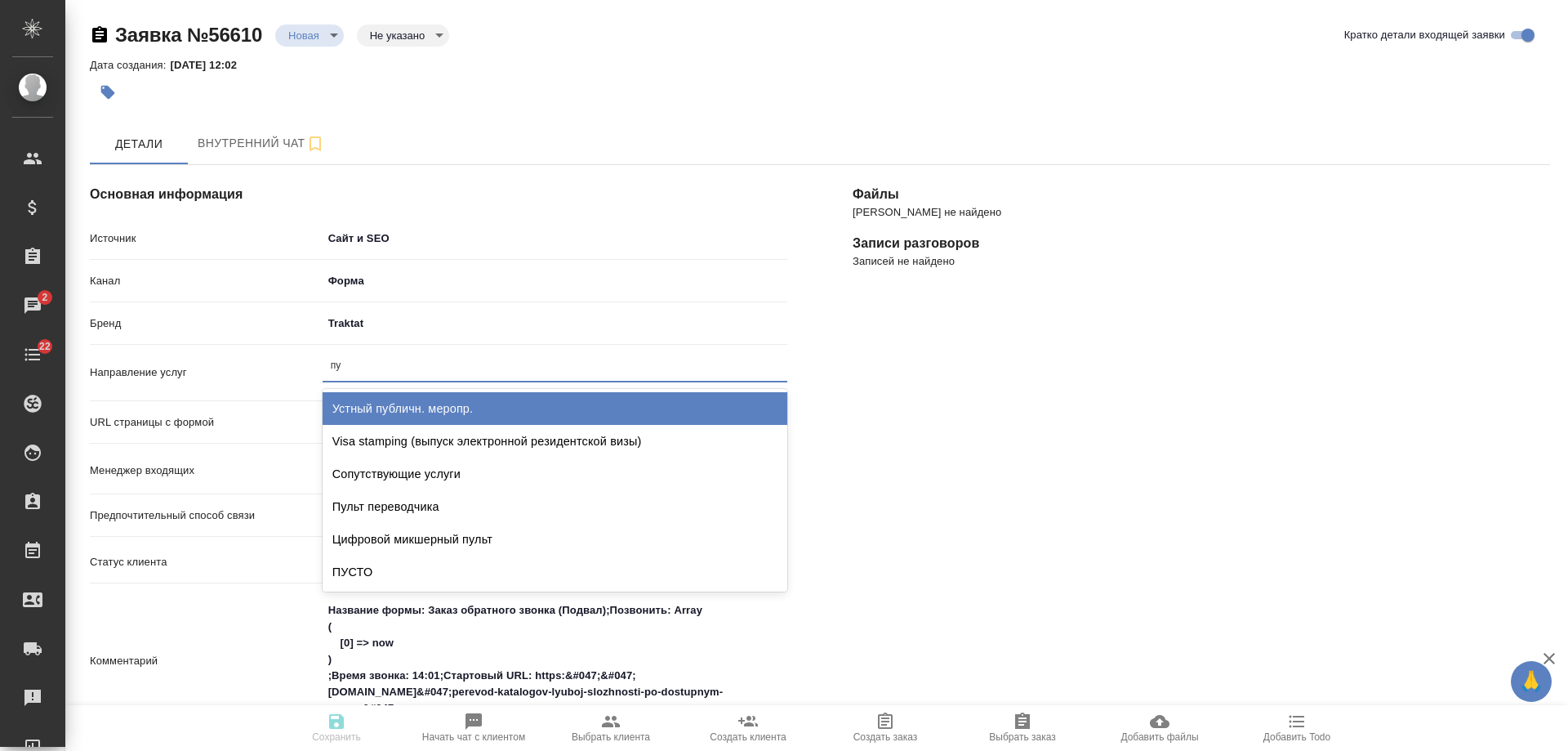
type input "пус"
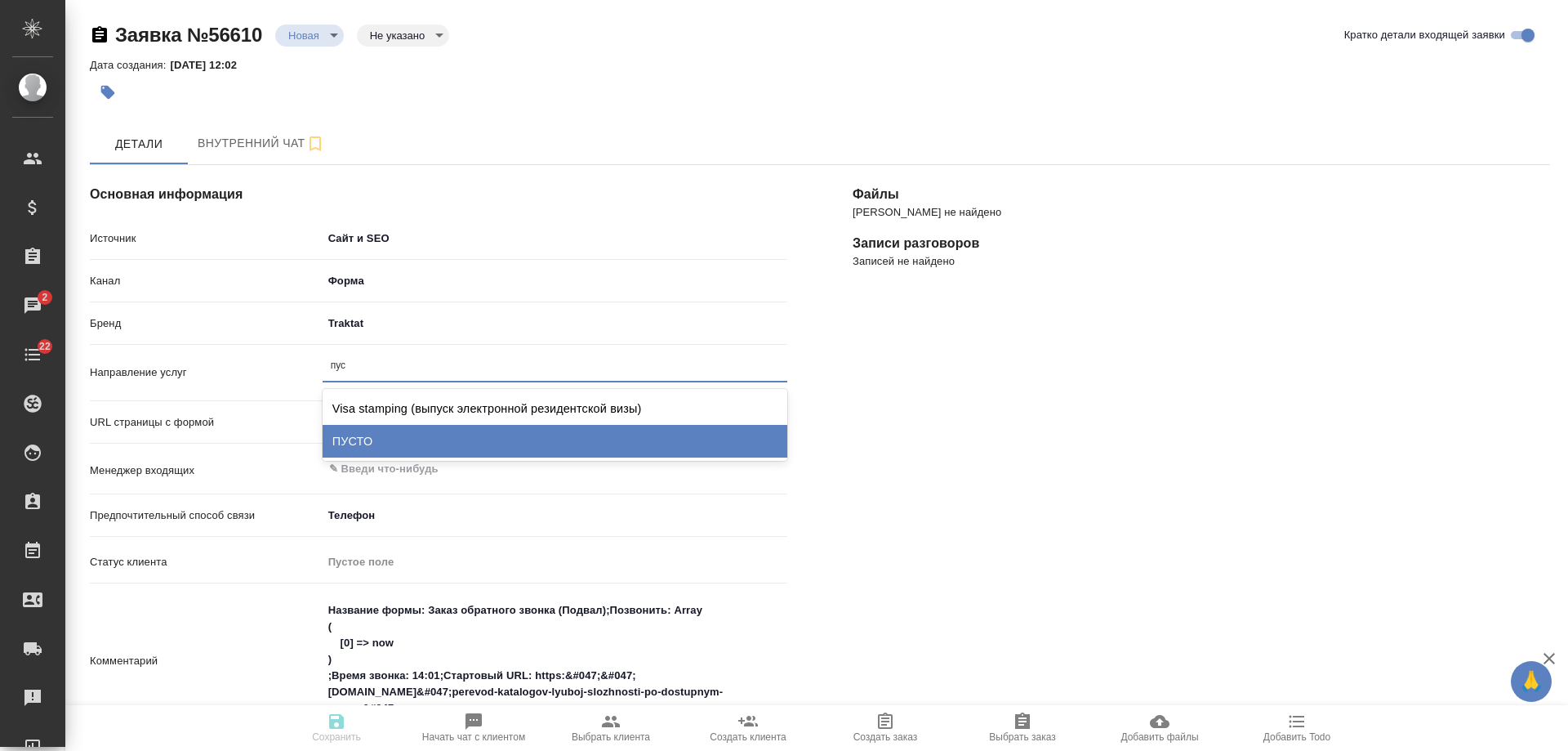
click at [395, 439] on div "ПУСТО" at bounding box center [555, 441] width 464 height 33
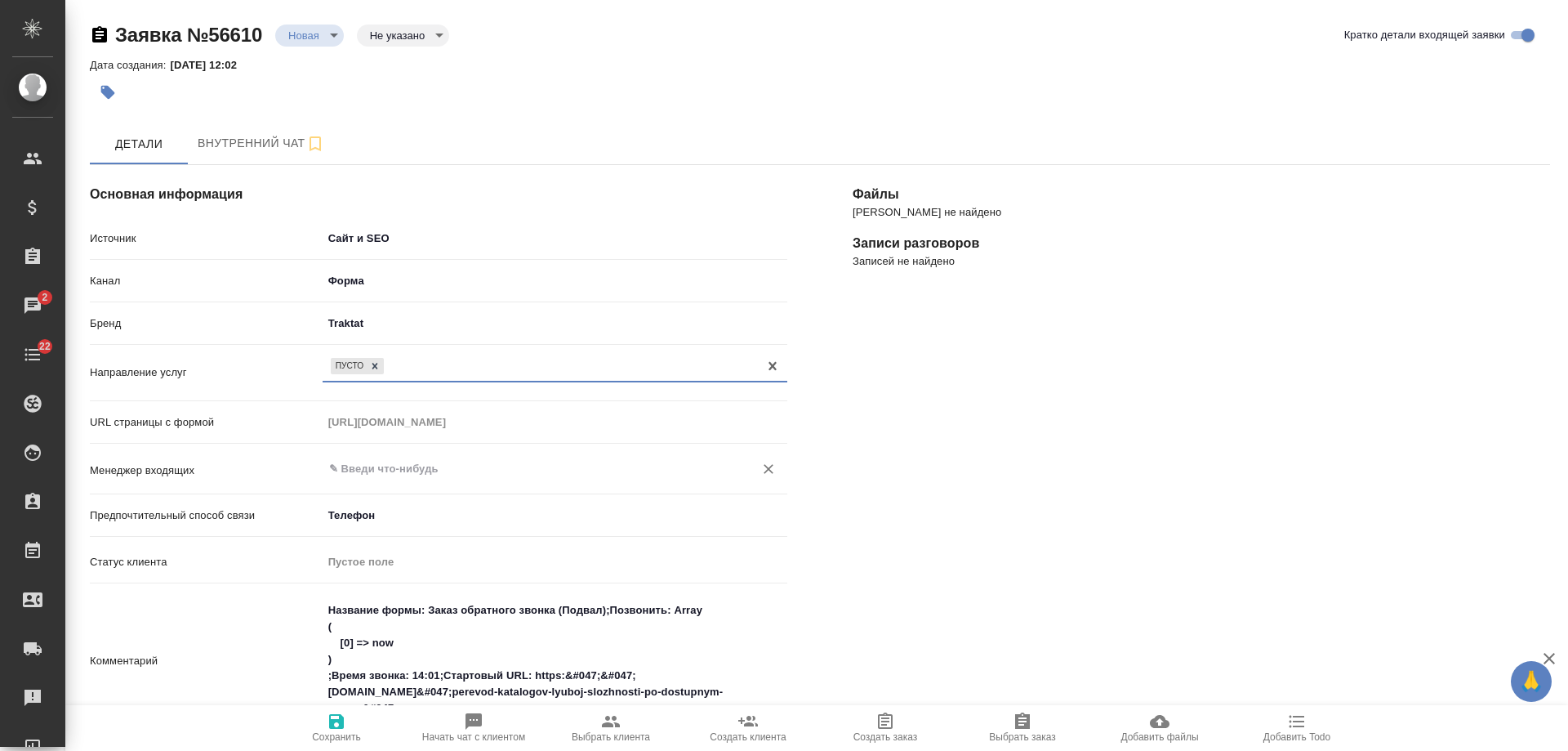
click at [390, 472] on input "text" at bounding box center [528, 469] width 401 height 20
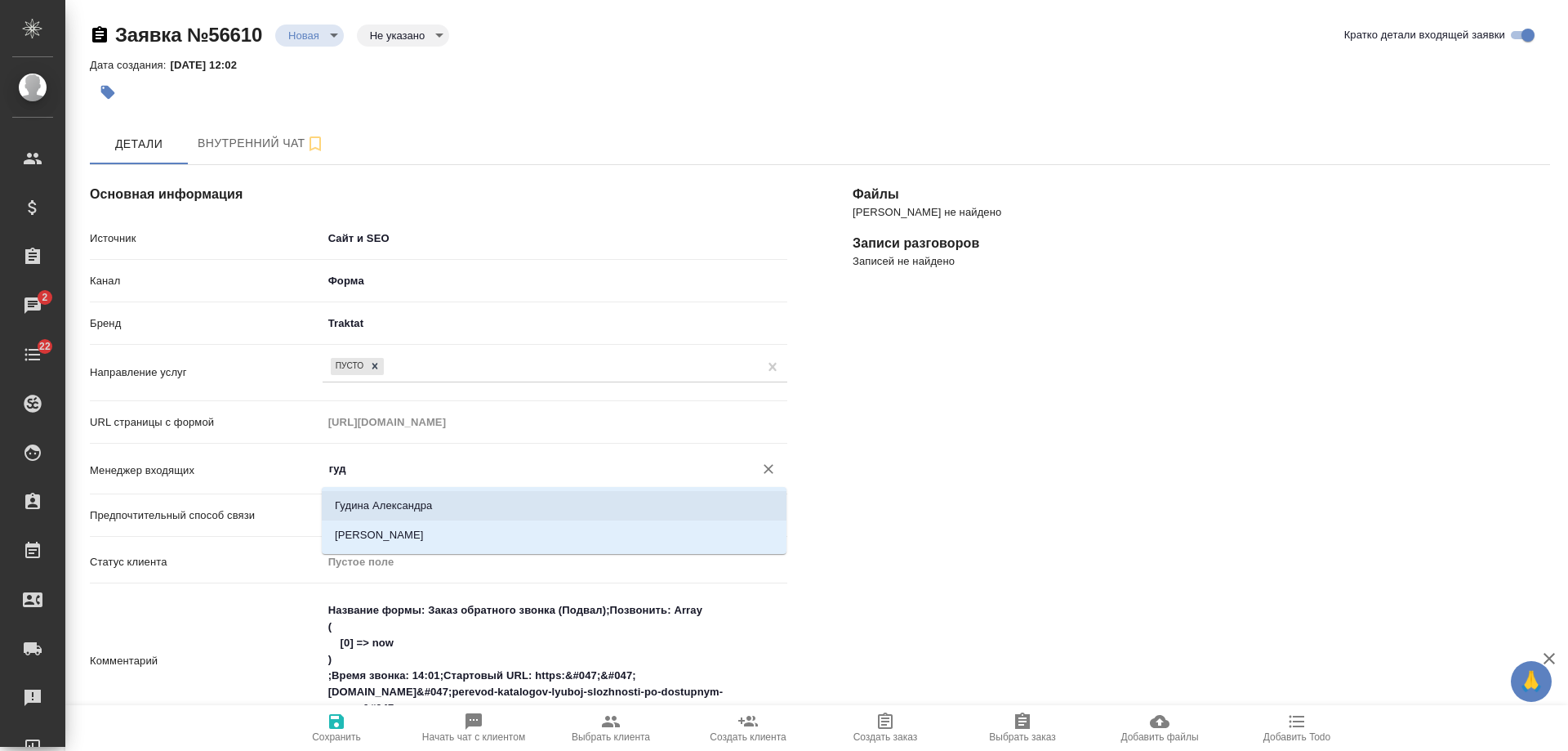
click at [459, 505] on li "Гудина Александра" at bounding box center [554, 505] width 464 height 29
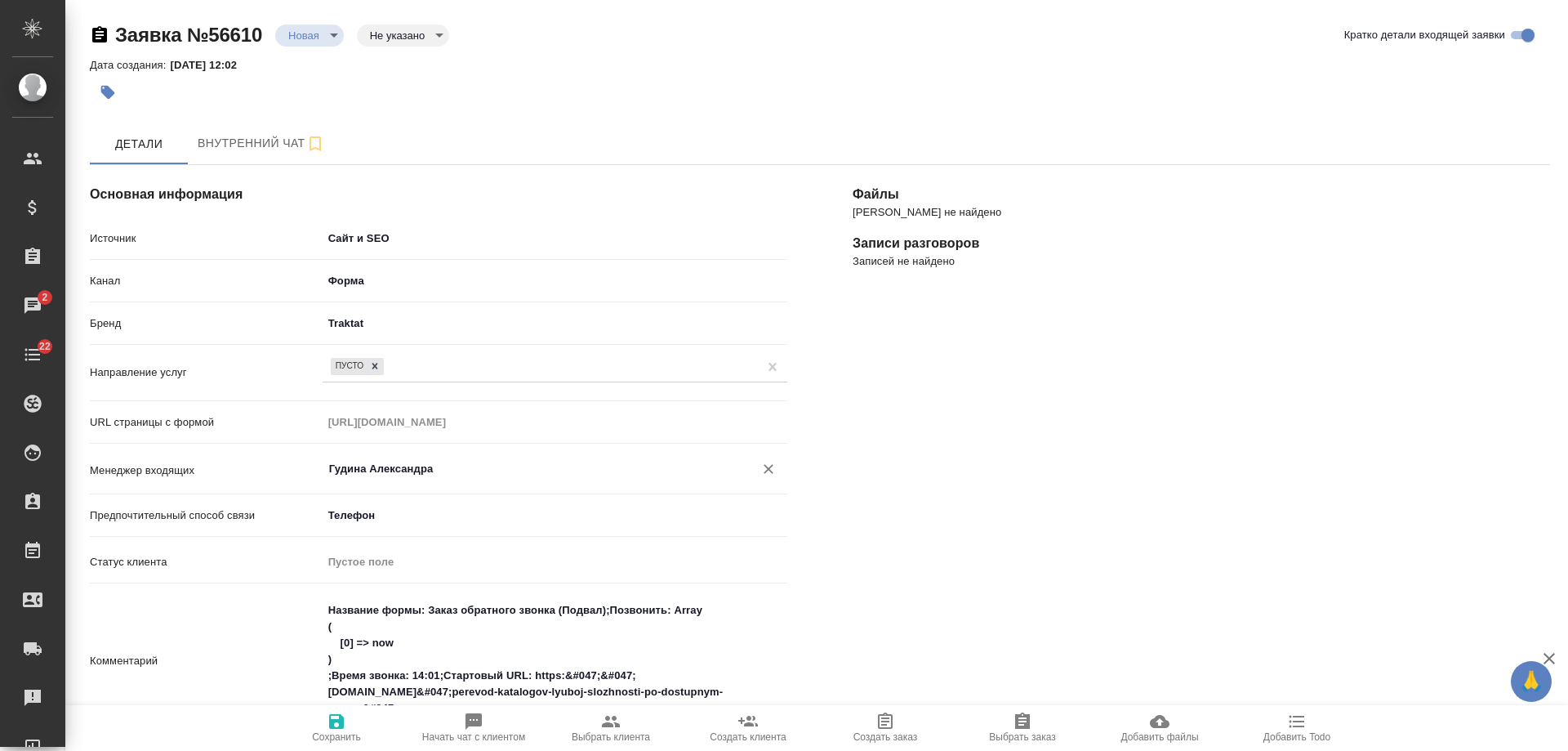
scroll to position [432, 0]
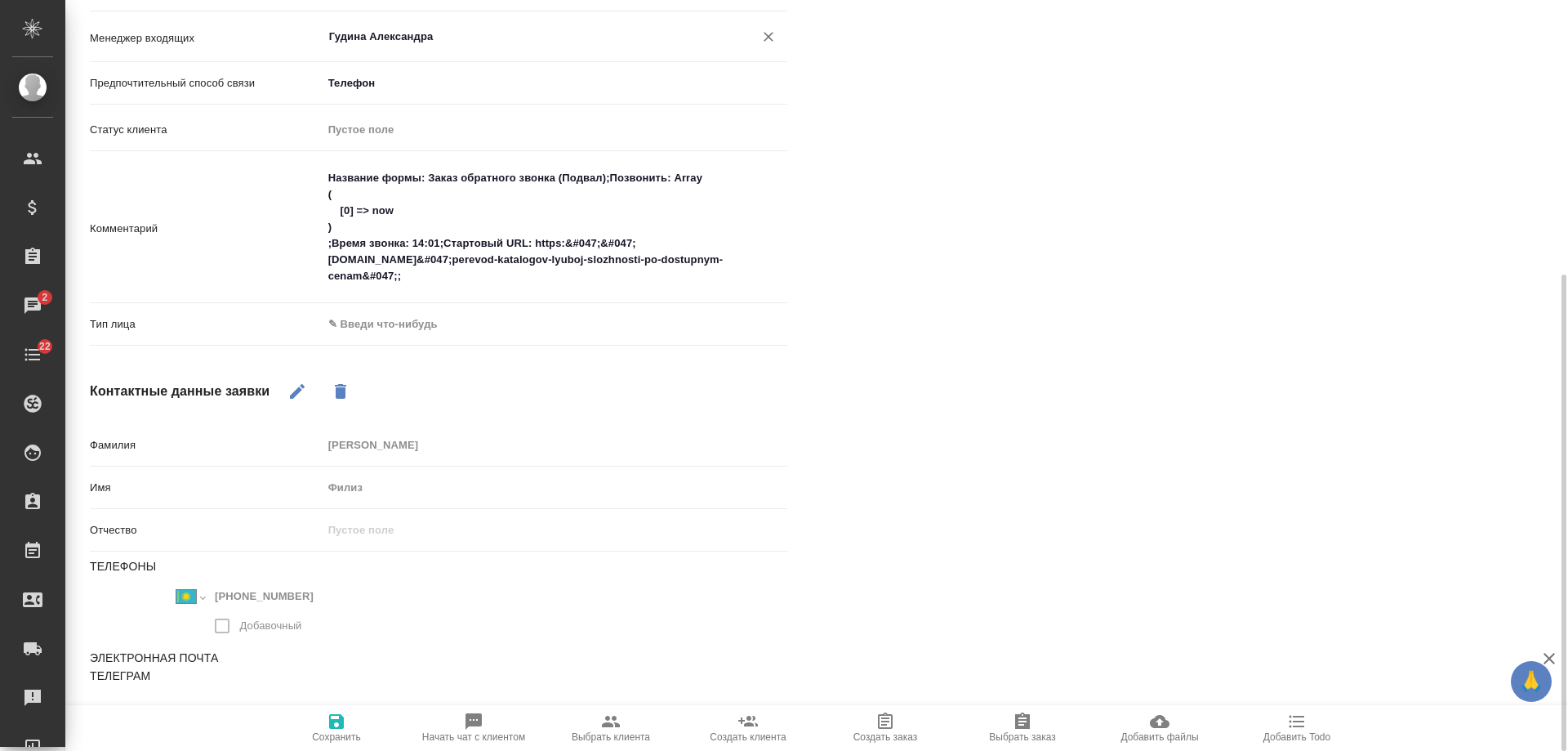
type input "Гудина Александра"
click at [380, 325] on body "🙏 .cls-1 fill:#fff; AWATERA Gudina Alexandra Клиенты Спецификации Заказы 2 Чаты…" at bounding box center [784, 375] width 1568 height 751
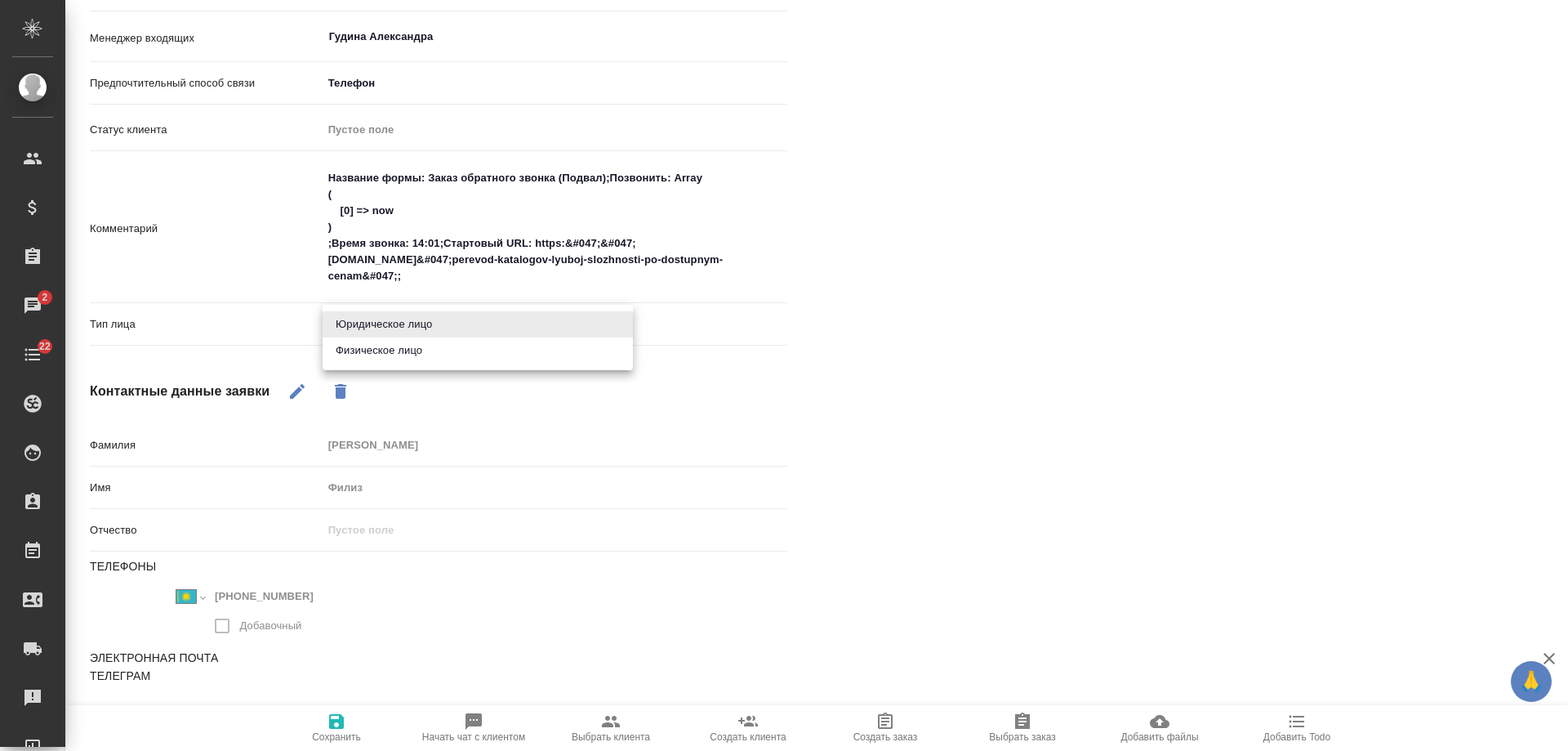
click at [383, 352] on li "Физическое лицо" at bounding box center [478, 350] width 310 height 26
type input "private"
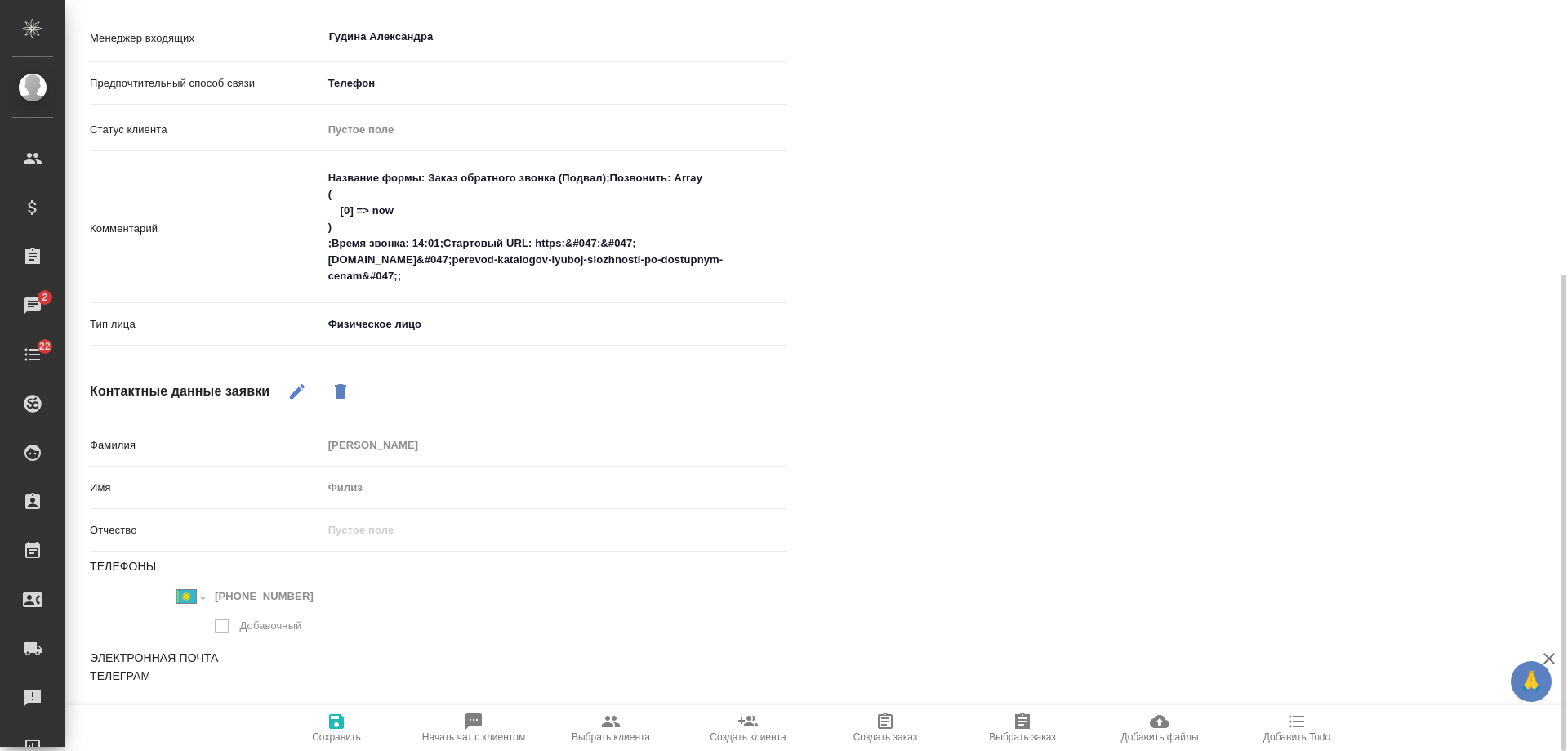
click at [345, 723] on icon "button" at bounding box center [337, 722] width 20 height 20
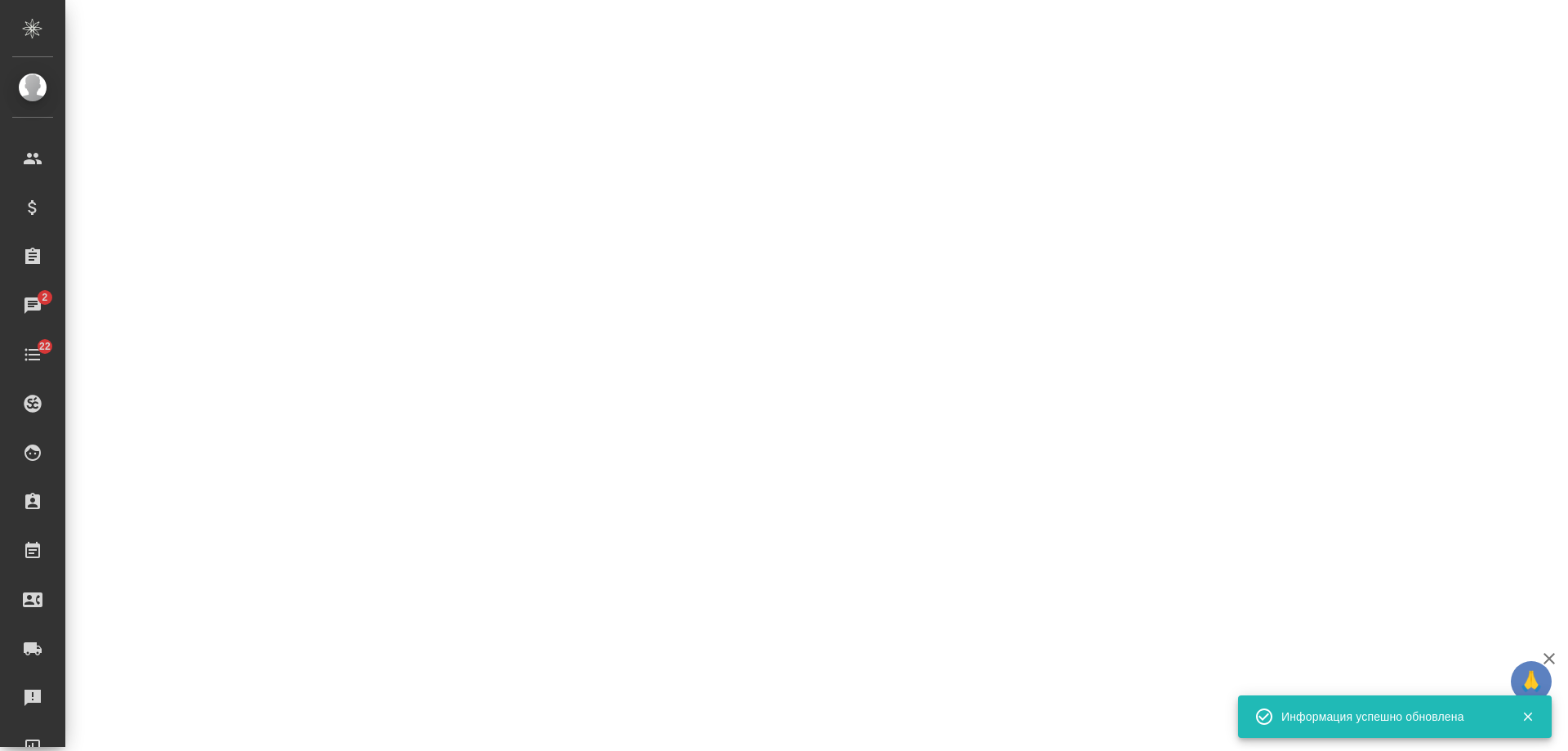
select select "RU"
select select "KZ"
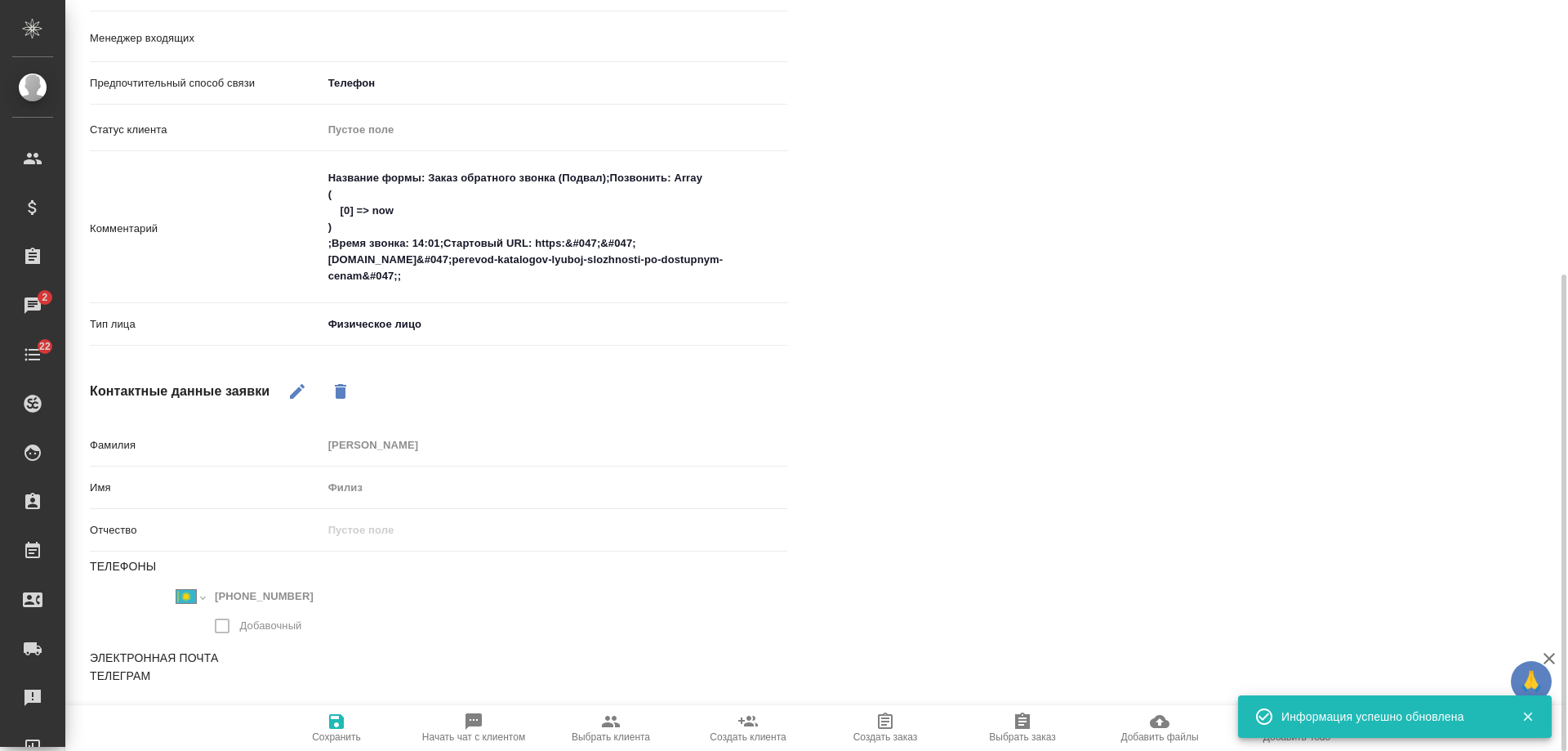
type textarea "x"
type input "Гудина Александра"
click at [473, 724] on icon "button" at bounding box center [473, 721] width 16 height 16
type textarea "x"
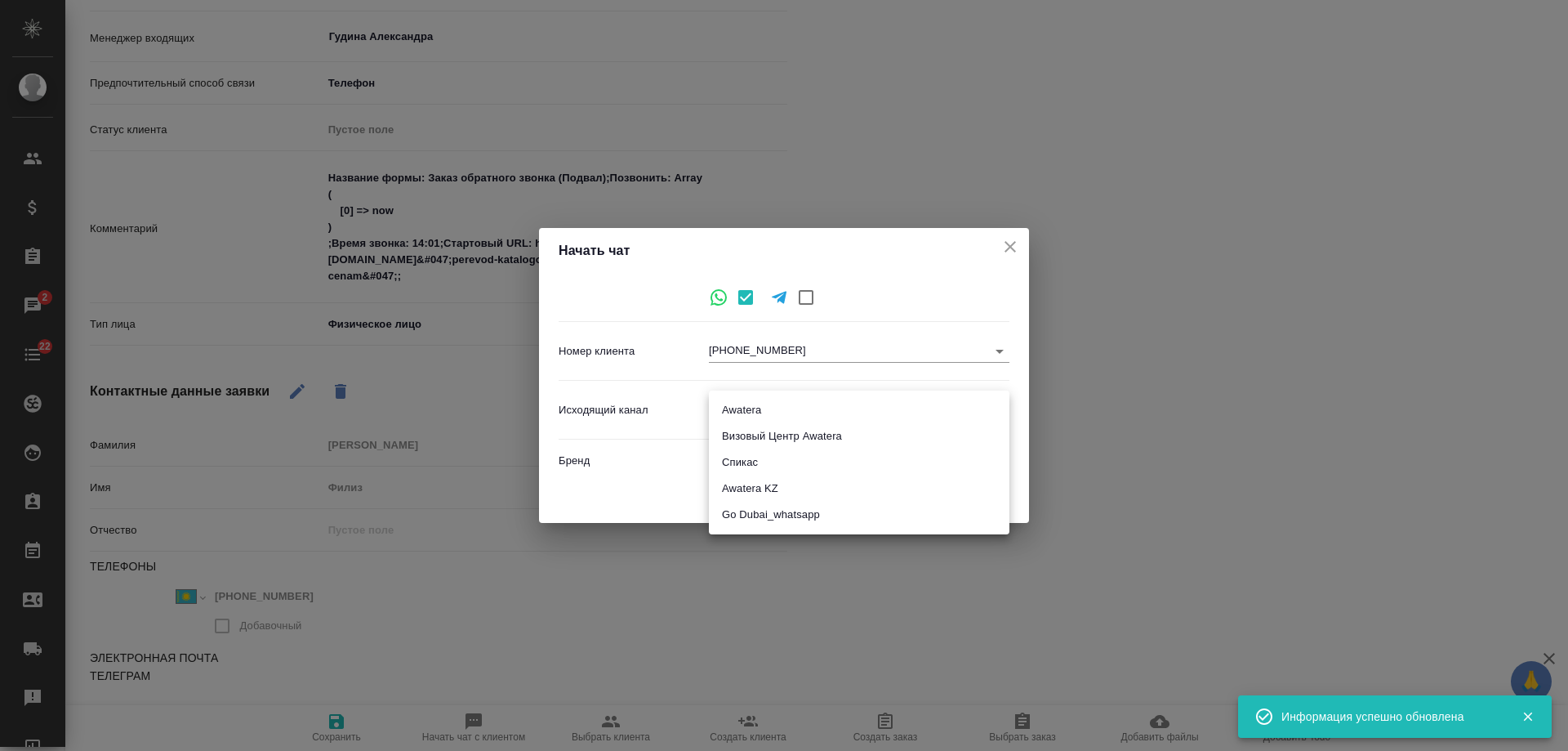
click at [746, 411] on body "🙏 .cls-1 fill:#fff; AWATERA Gudina Alexandra Клиенты Спецификации Заказы 2 Чаты…" at bounding box center [784, 375] width 1568 height 751
click at [784, 416] on li "Awatera" at bounding box center [859, 410] width 300 height 26
type input "2"
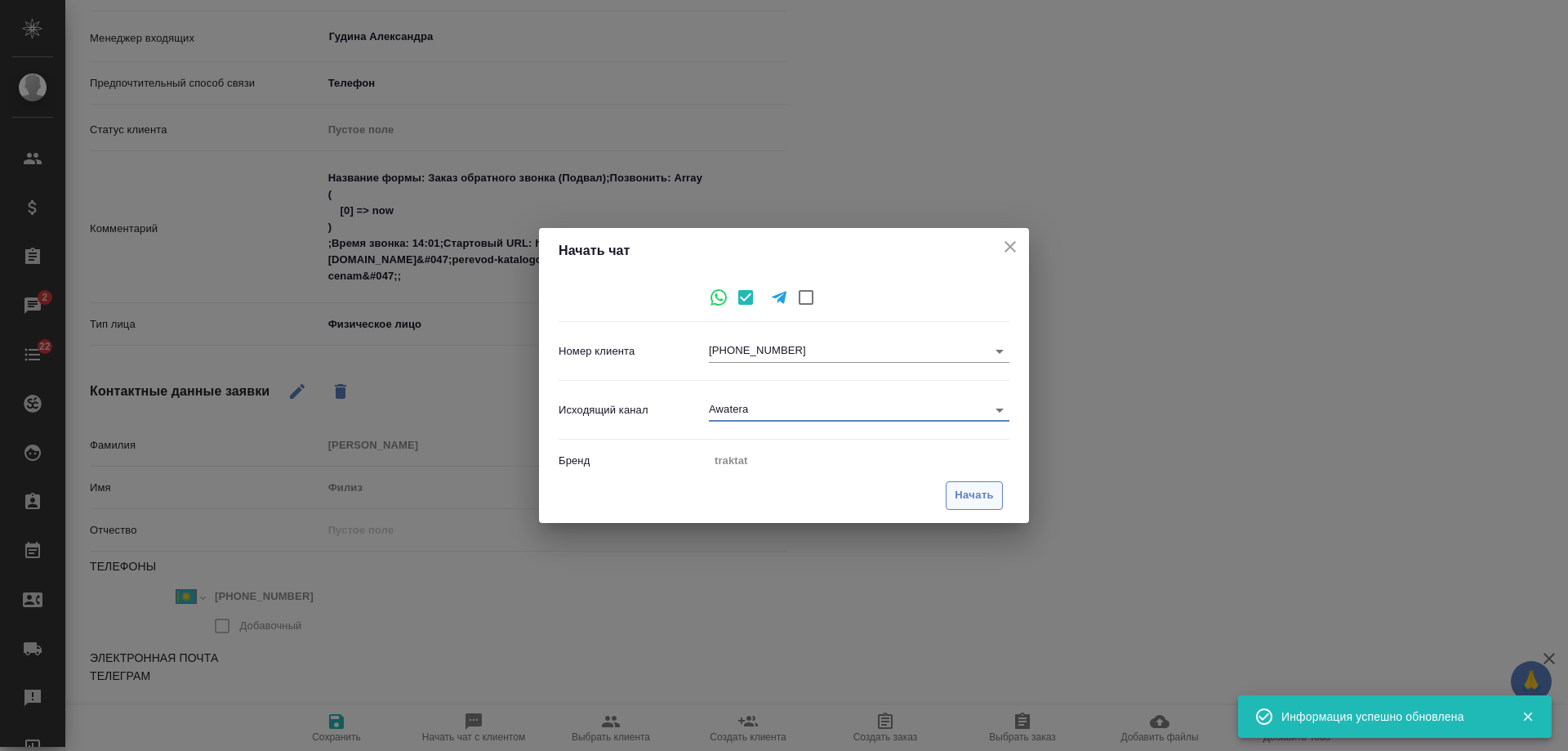
click at [980, 498] on span "Начать" at bounding box center [974, 495] width 39 height 19
type input "inProcess"
type textarea "x"
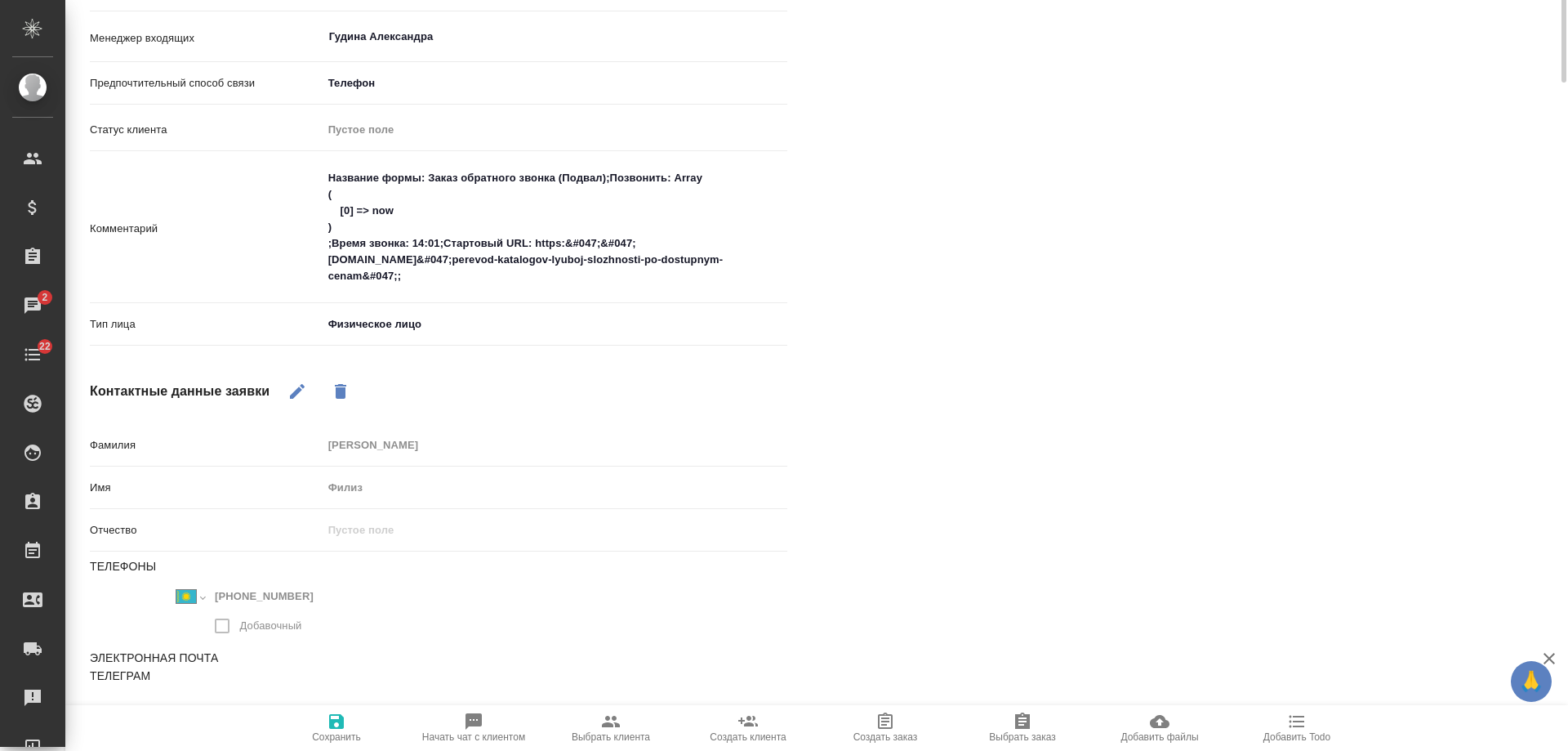
scroll to position [24, 0]
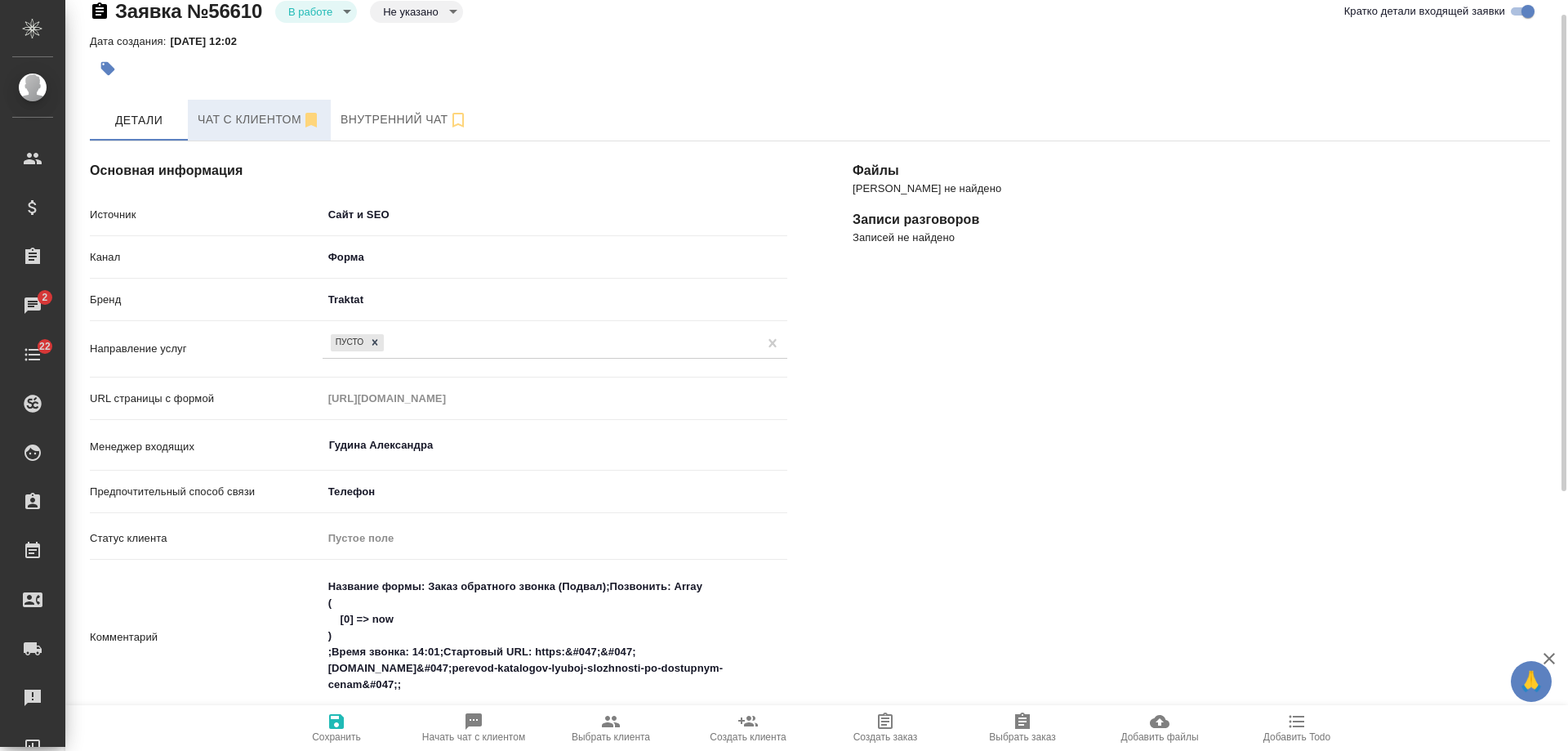
drag, startPoint x: 222, startPoint y: 116, endPoint x: 232, endPoint y: 117, distance: 10.0
click at [223, 117] on span "Чат с клиентом" at bounding box center [259, 119] width 123 height 20
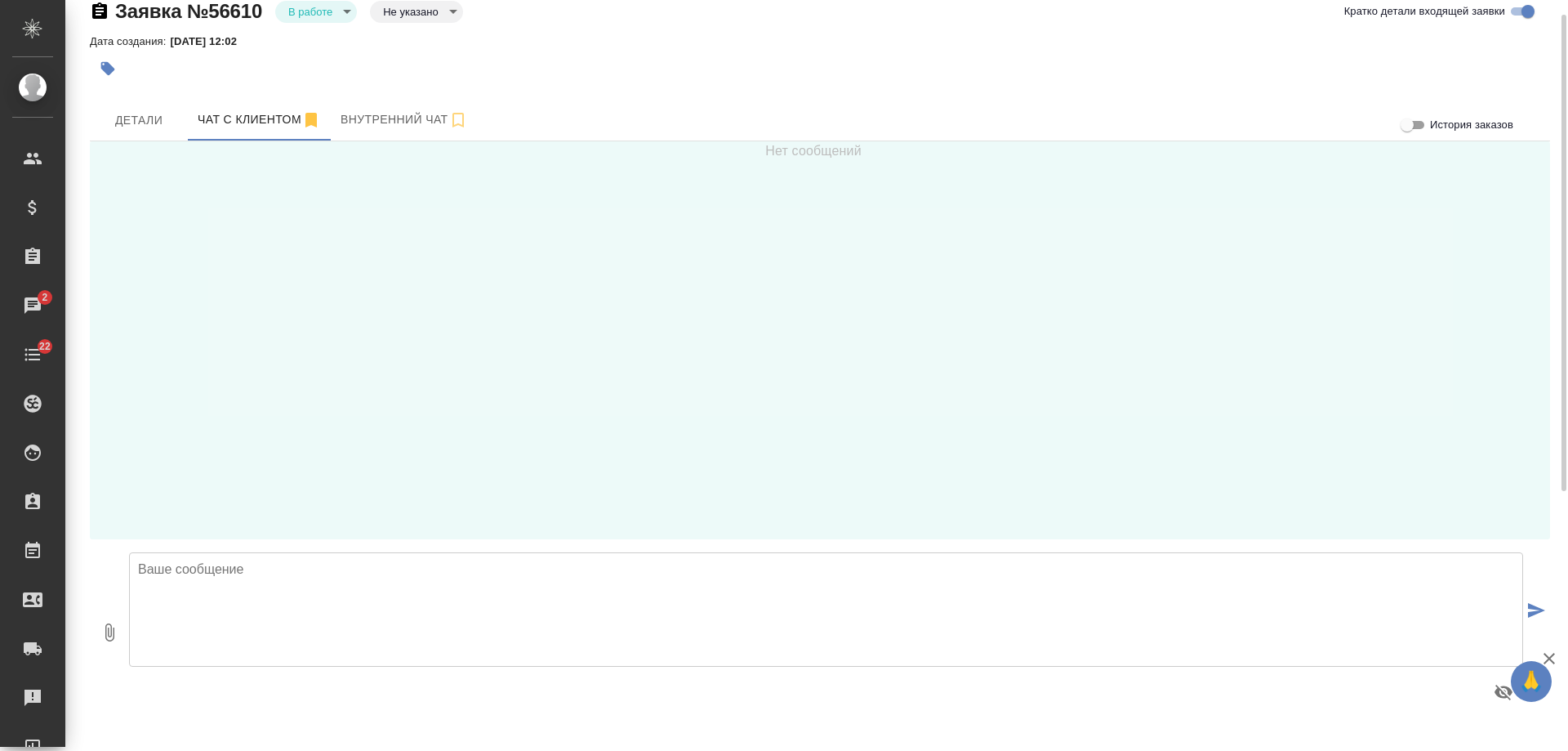
click at [380, 601] on textarea at bounding box center [826, 609] width 1394 height 114
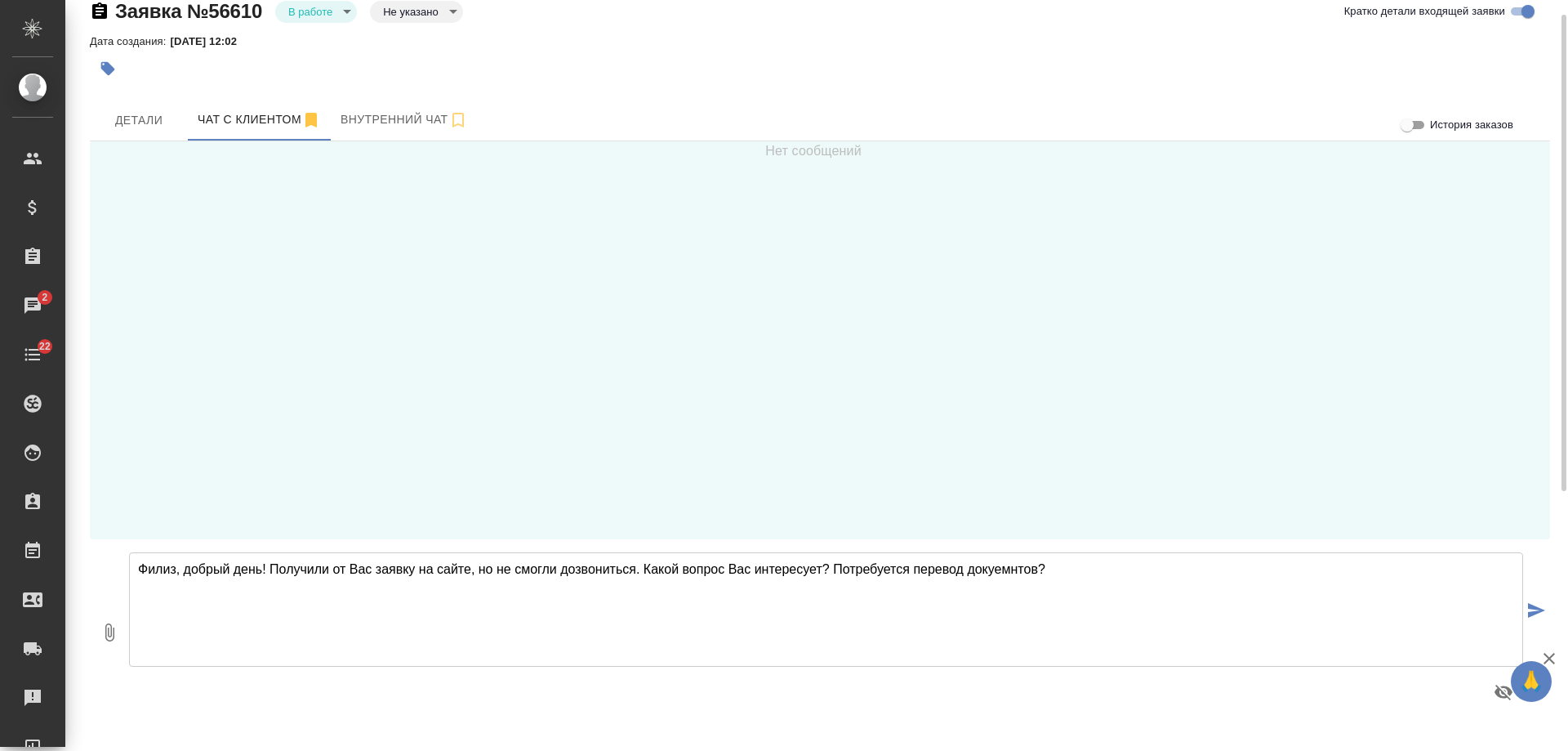
drag, startPoint x: 995, startPoint y: 568, endPoint x: 1011, endPoint y: 569, distance: 16.0
click at [1011, 569] on textarea "Филиз, добрый день! Получили от Вас заявку на сайте, но не смогли дозвониться. …" at bounding box center [826, 609] width 1394 height 114
click at [645, 569] on textarea "Филиз, добрый день! Получили от Вас заявку на сайте, но не смогли дозвониться. …" at bounding box center [826, 609] width 1394 height 114
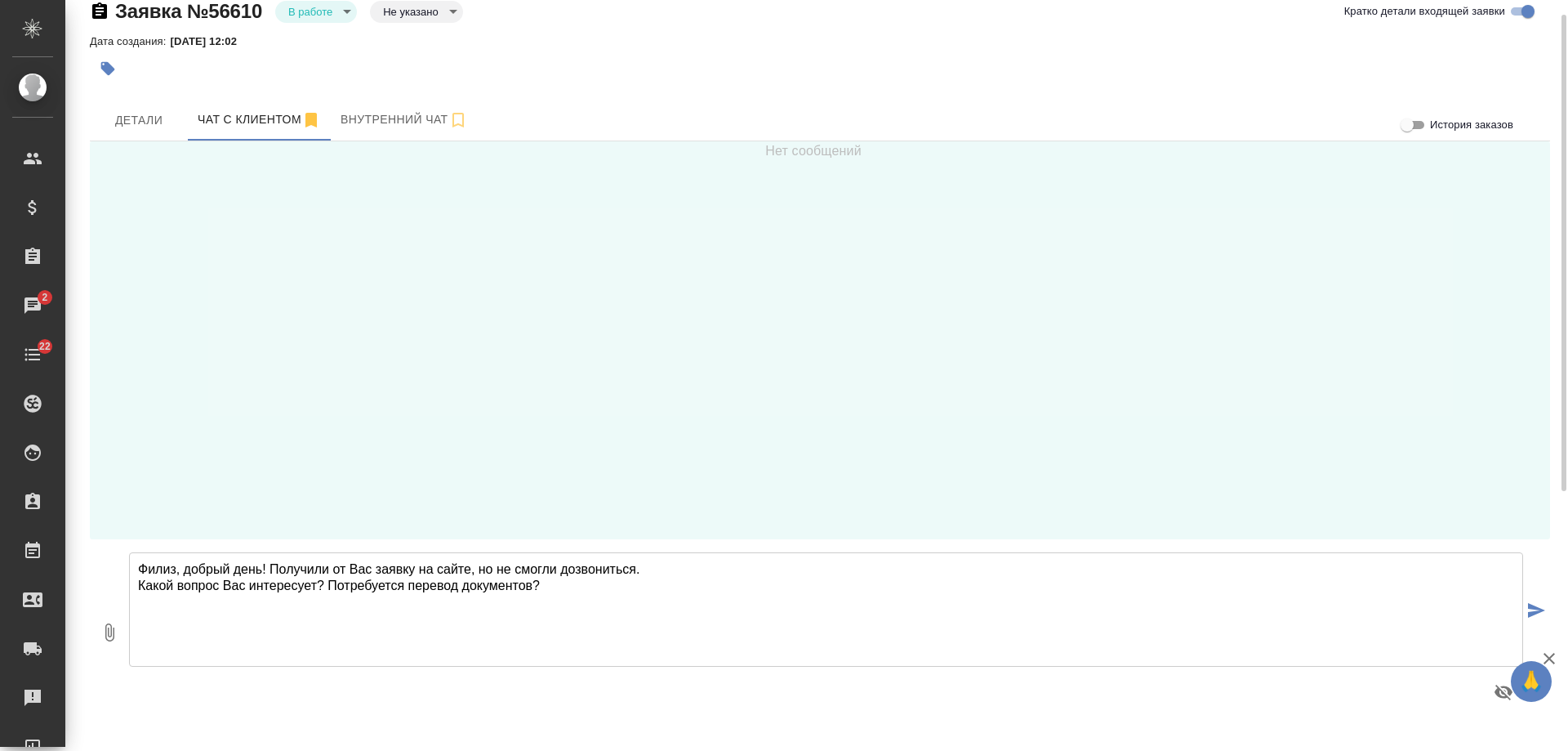
click at [584, 578] on textarea "Филиз, добрый день! Получили от Вас заявку на сайте, но не смогли дозвониться. …" at bounding box center [826, 609] width 1394 height 114
type textarea "Филиз, добрый день! Получили от Вас заявку на сайте, но не смогли дозвониться. …"
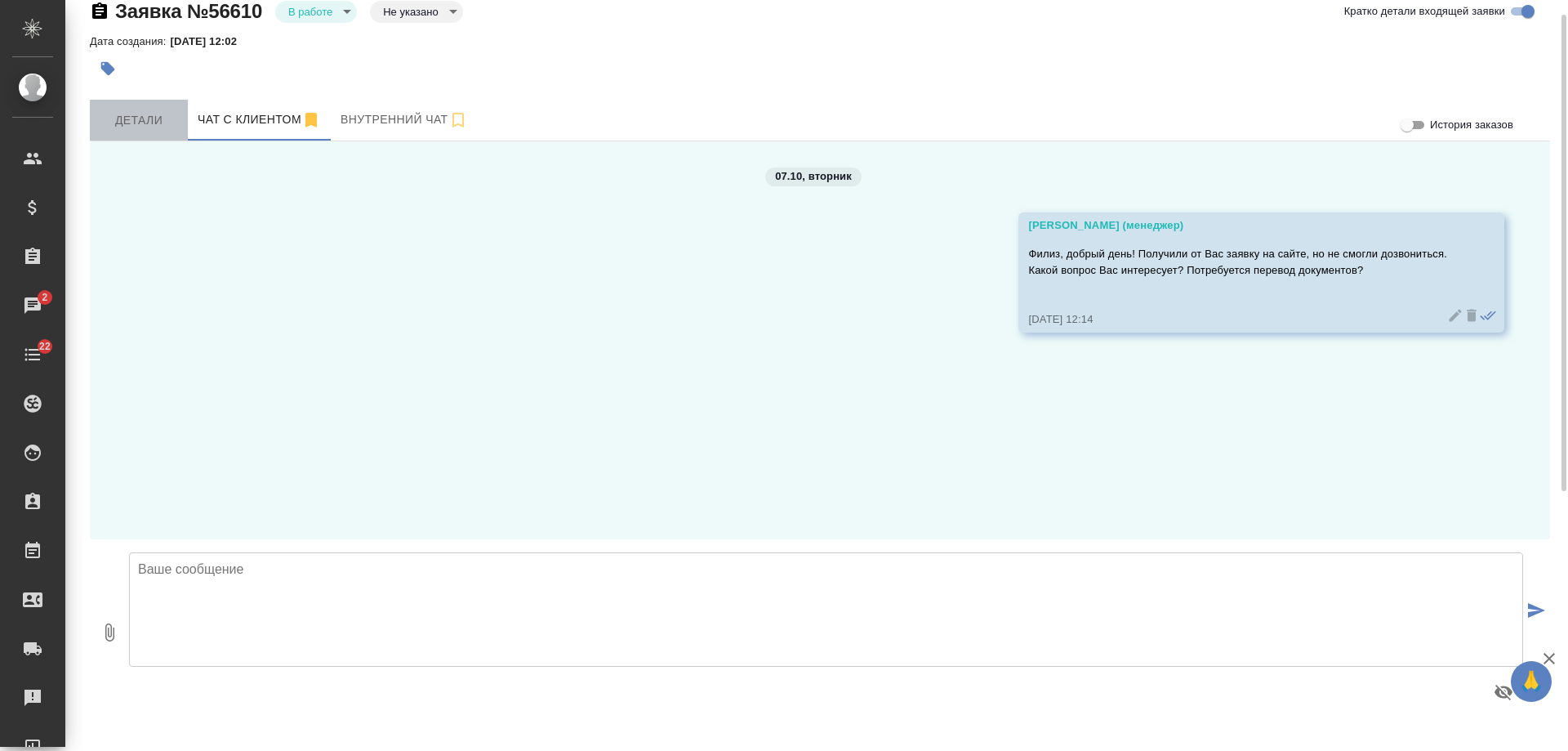
click at [159, 120] on span "Детали" at bounding box center [138, 120] width 78 height 20
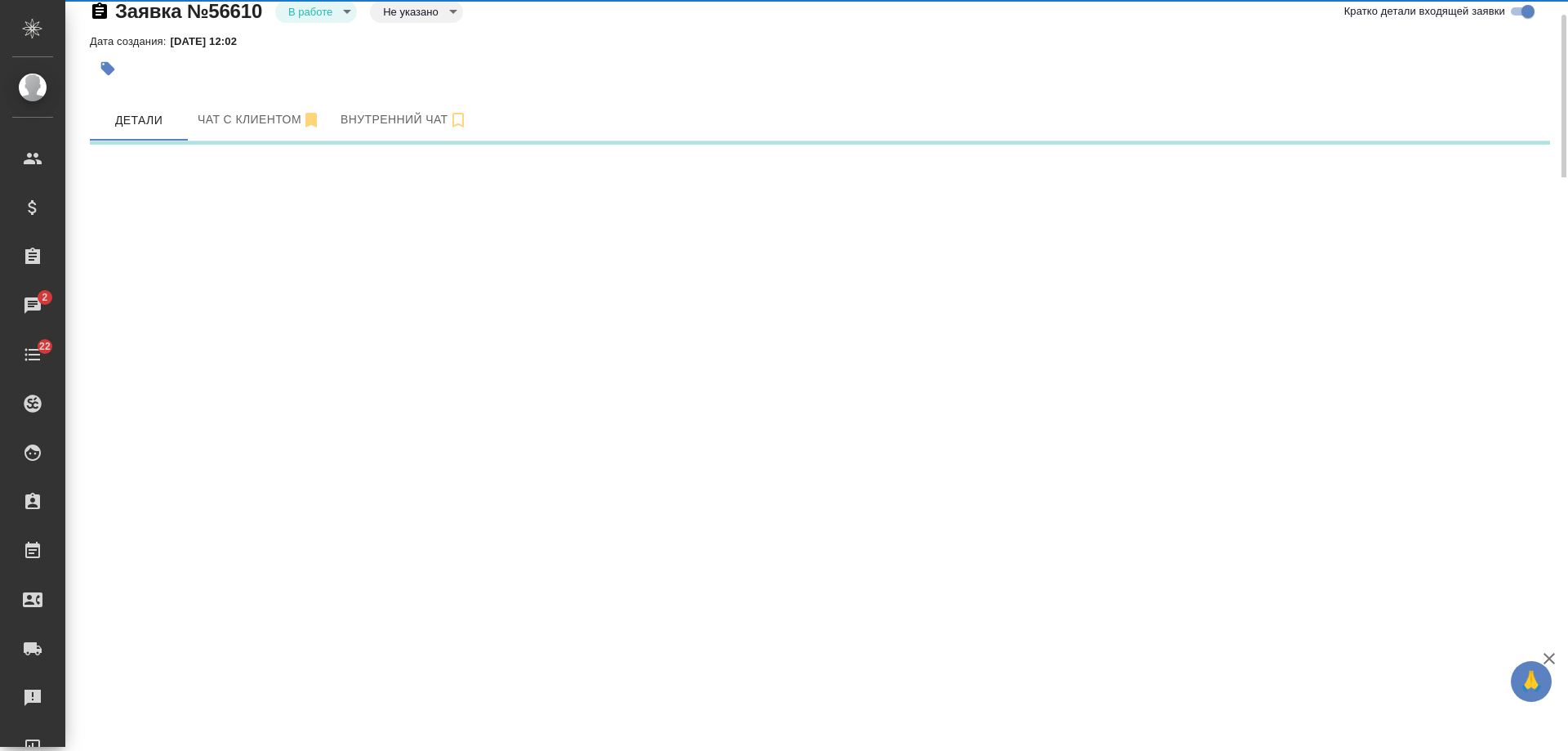
select select "RU"
select select "KZ"
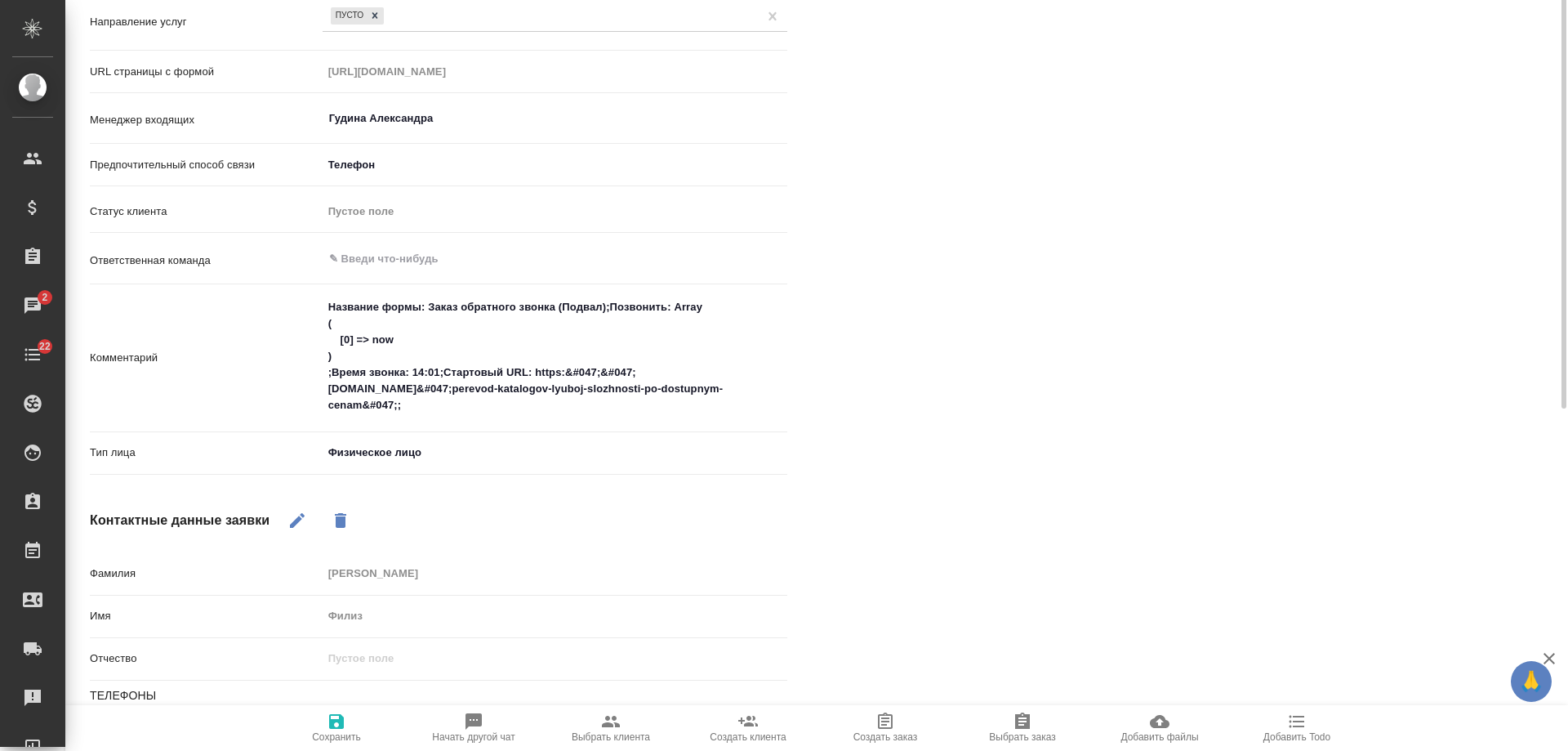
scroll to position [432, 0]
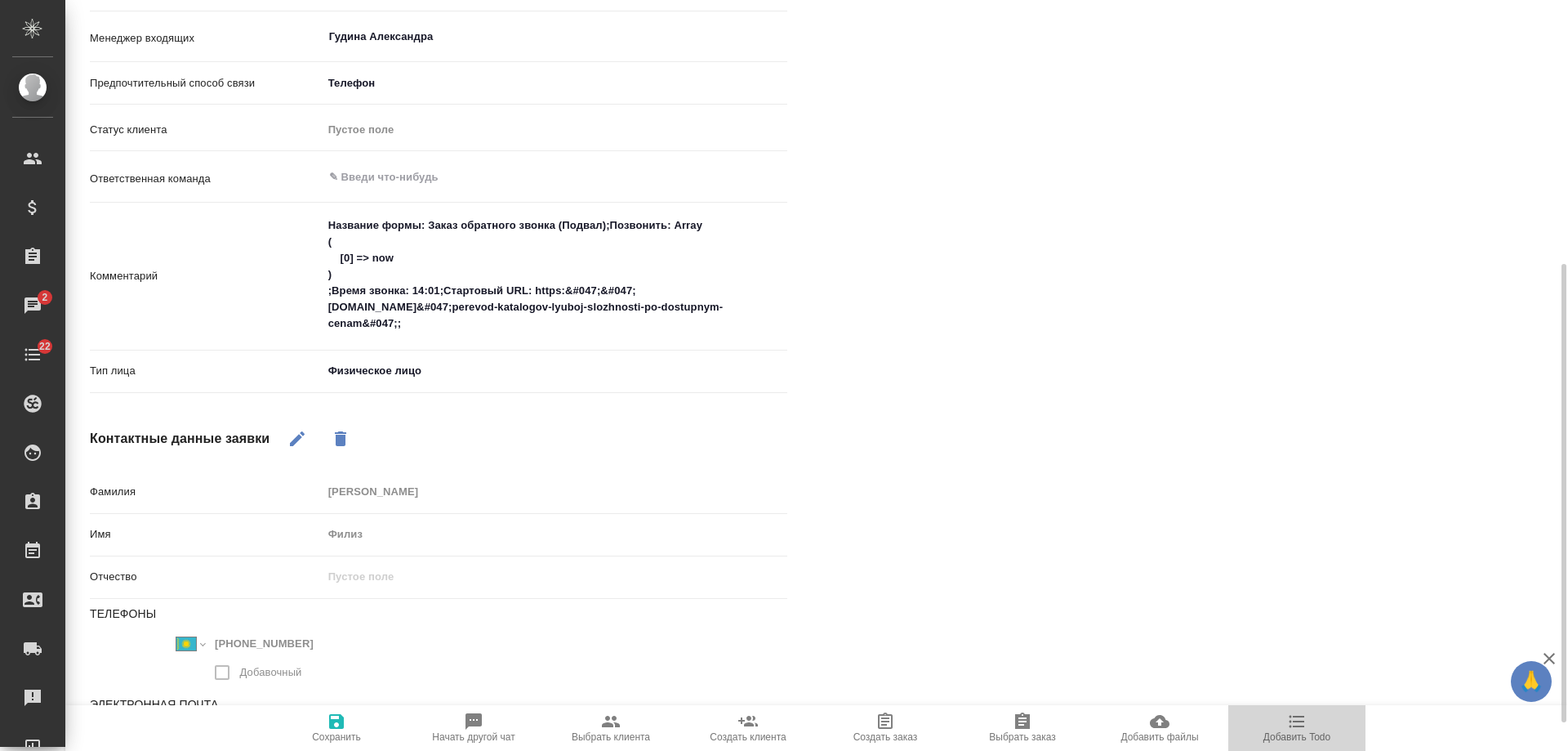
click at [1311, 735] on span "Добавить Todo" at bounding box center [1298, 737] width 67 height 12
type textarea "x"
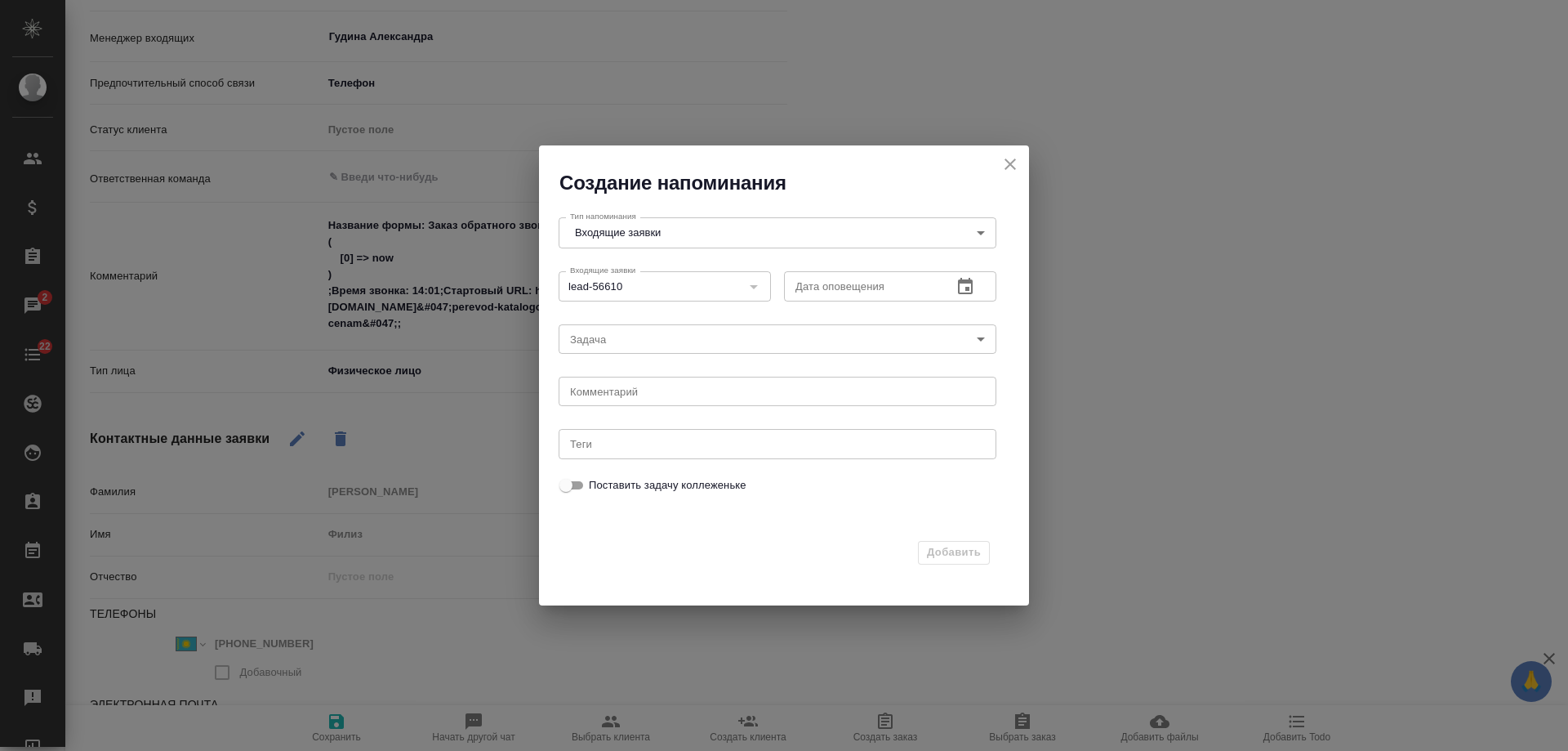
click at [967, 286] on icon "button" at bounding box center [965, 286] width 20 height 20
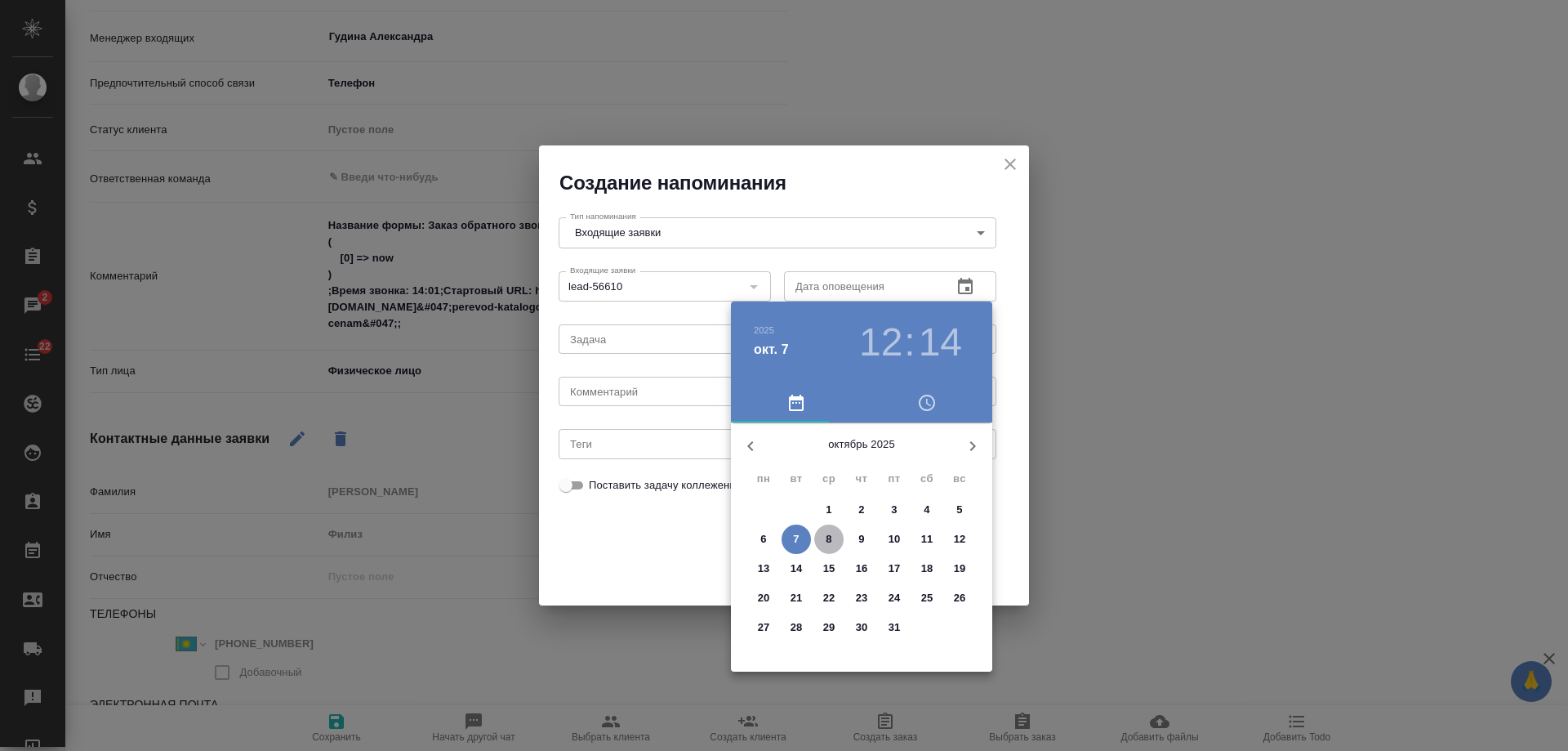
click at [830, 540] on p "8" at bounding box center [829, 539] width 5 height 16
type input "08.10.2025 12:14"
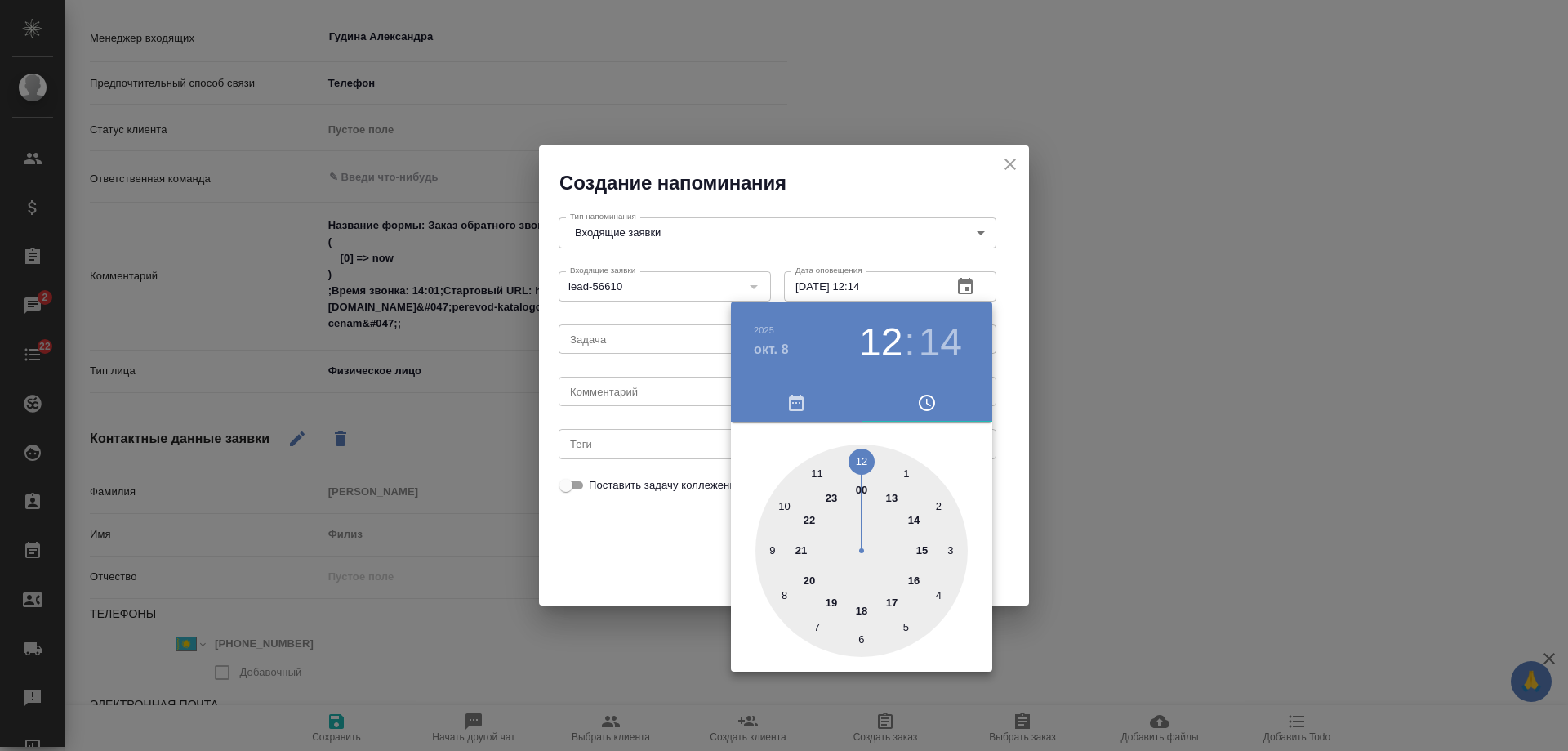
click at [639, 391] on div at bounding box center [784, 375] width 1568 height 751
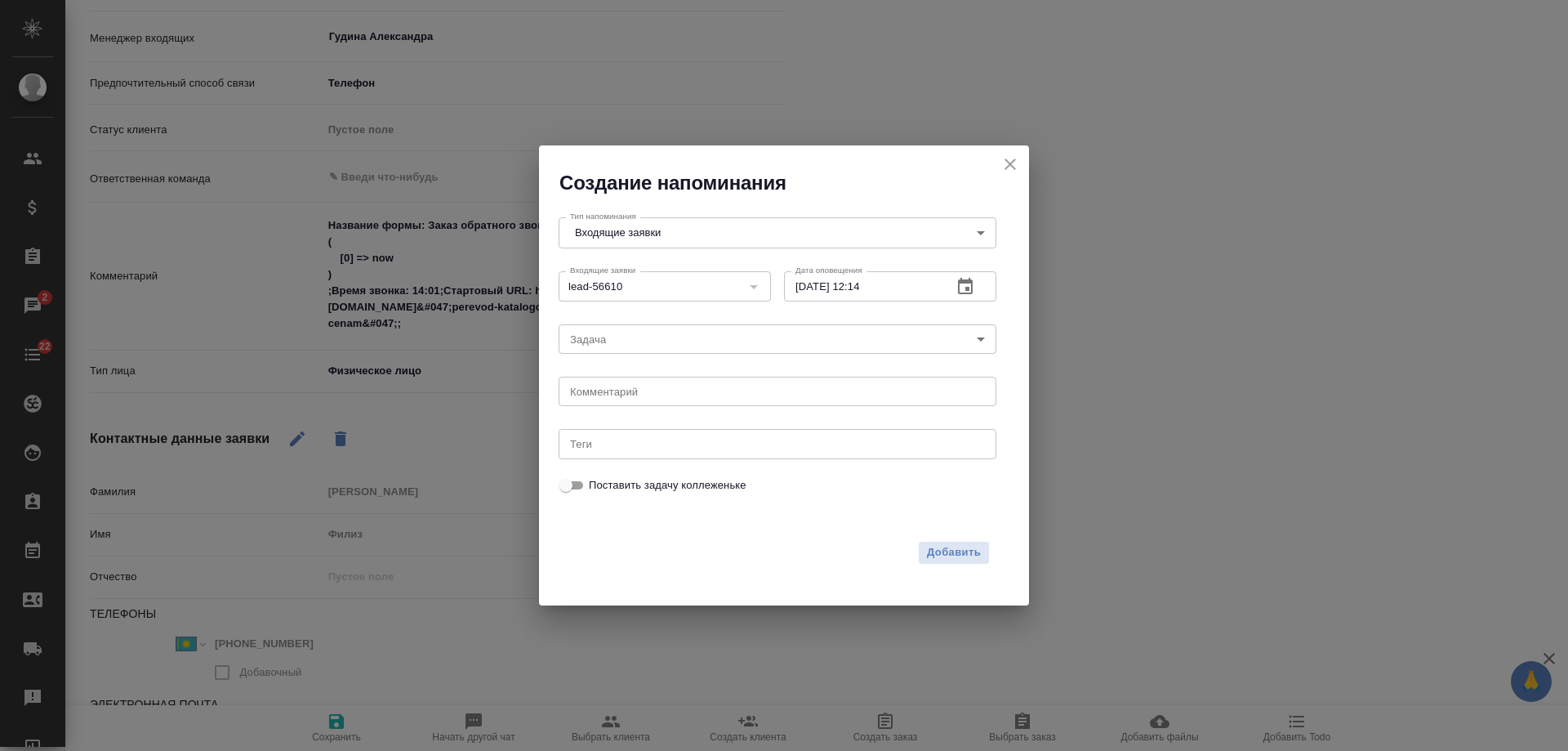
click at [637, 391] on div "2025 окт. 8 12 : 14 00 1 2 3 4 5 6 7 8 9 10 11 12 13 14 15 16 17 18 19 20 21 22…" at bounding box center [784, 375] width 1568 height 751
click at [671, 395] on textarea at bounding box center [777, 392] width 415 height 12
type textarea "ответила в вотс? тел не работает"
click at [953, 554] on span "Добавить" at bounding box center [954, 552] width 54 height 19
type textarea "x"
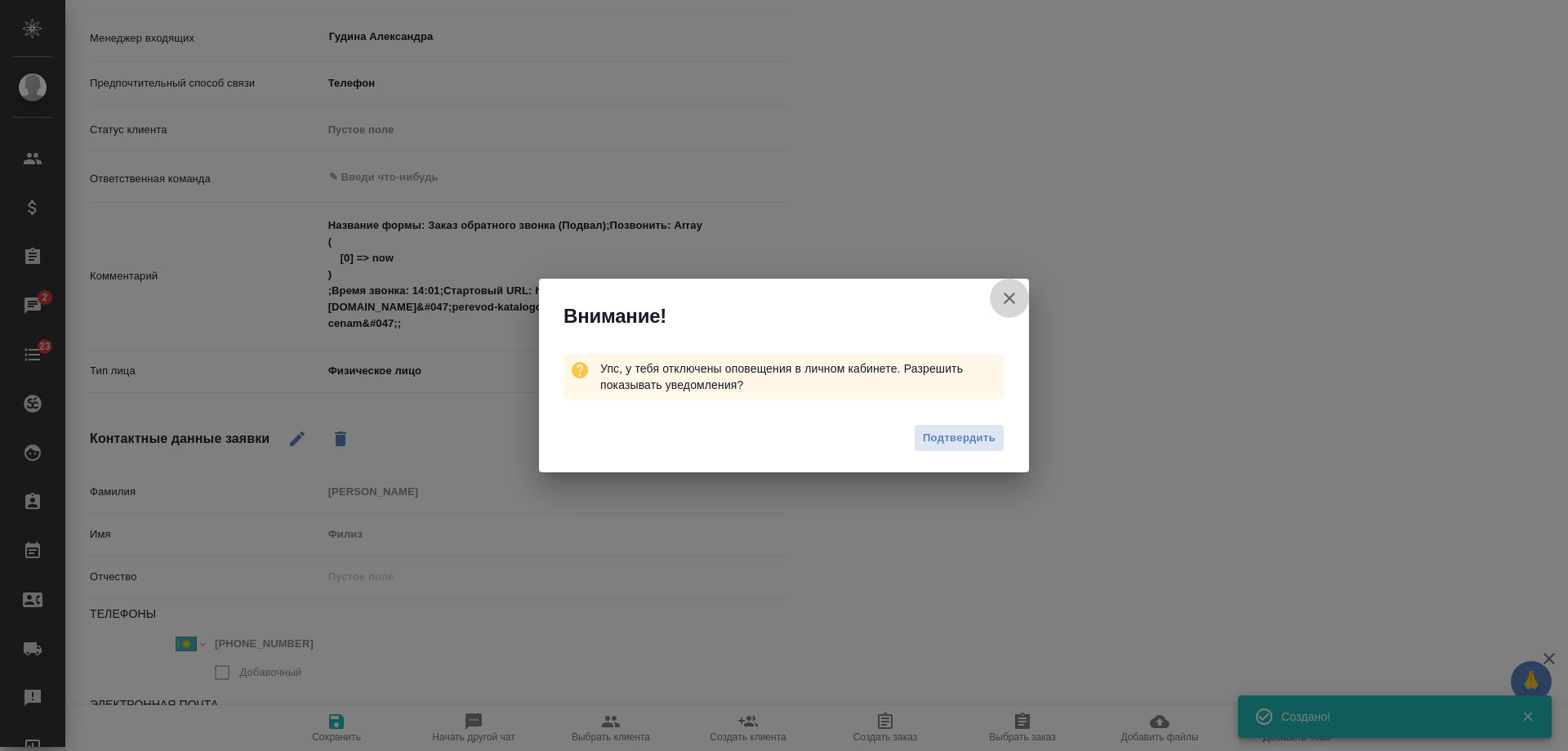
click at [1014, 297] on icon "button" at bounding box center [1010, 298] width 20 height 20
type textarea "x"
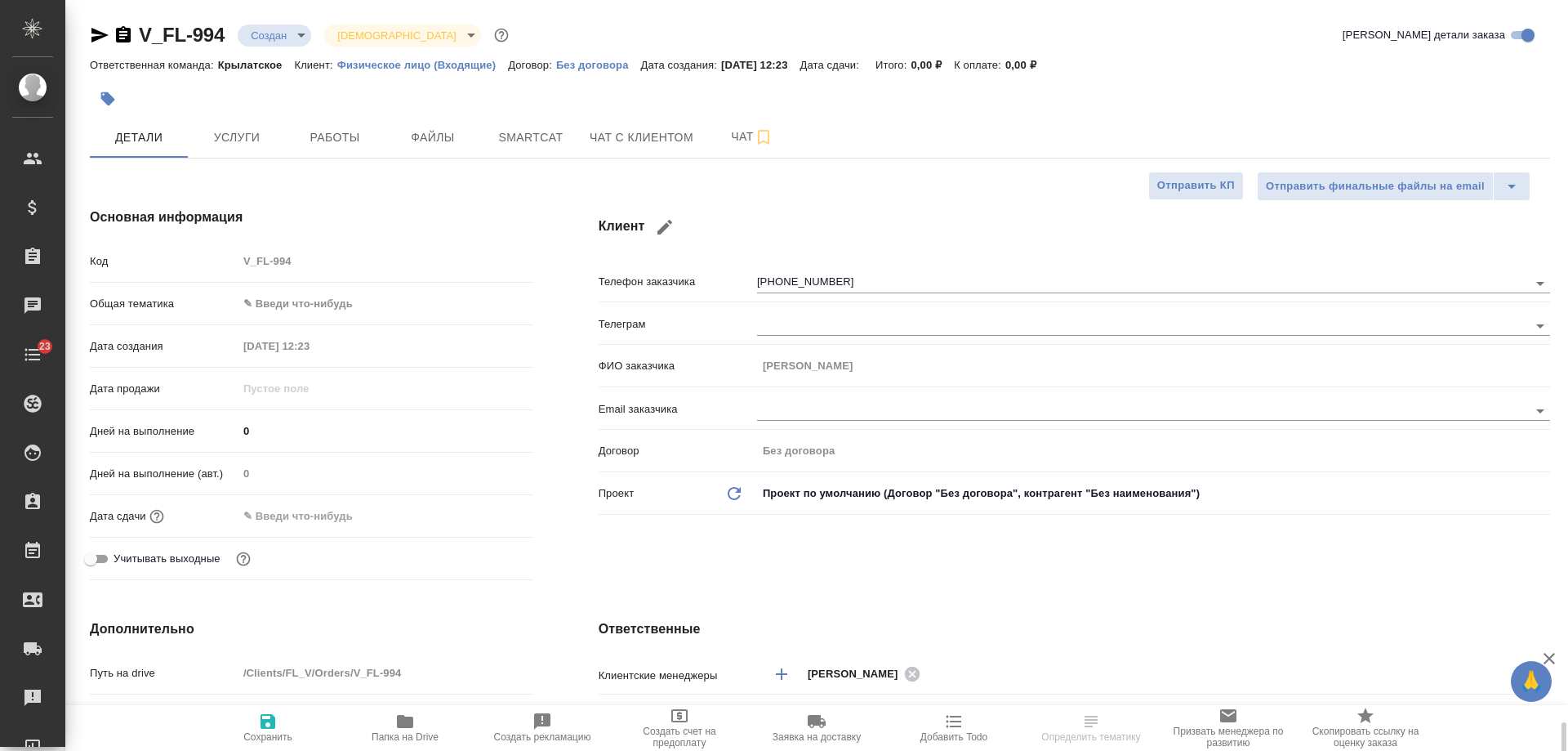
select select "RU"
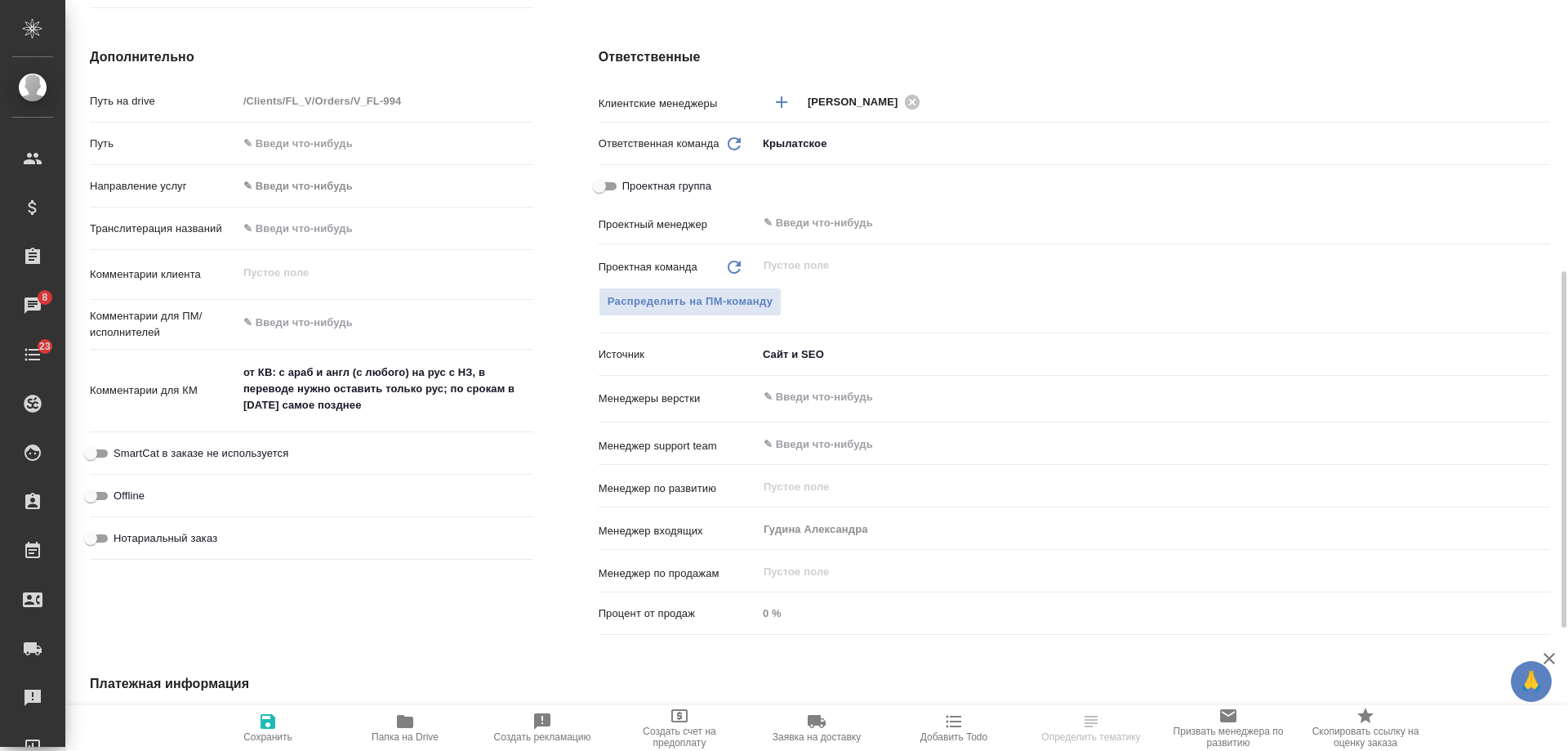
click at [129, 537] on span "Нотариальный заказ" at bounding box center [165, 538] width 104 height 16
click at [120, 537] on input "Нотариальный заказ" at bounding box center [90, 538] width 59 height 20
checkbox input "true"
click at [272, 729] on icon "button" at bounding box center [268, 721] width 15 height 15
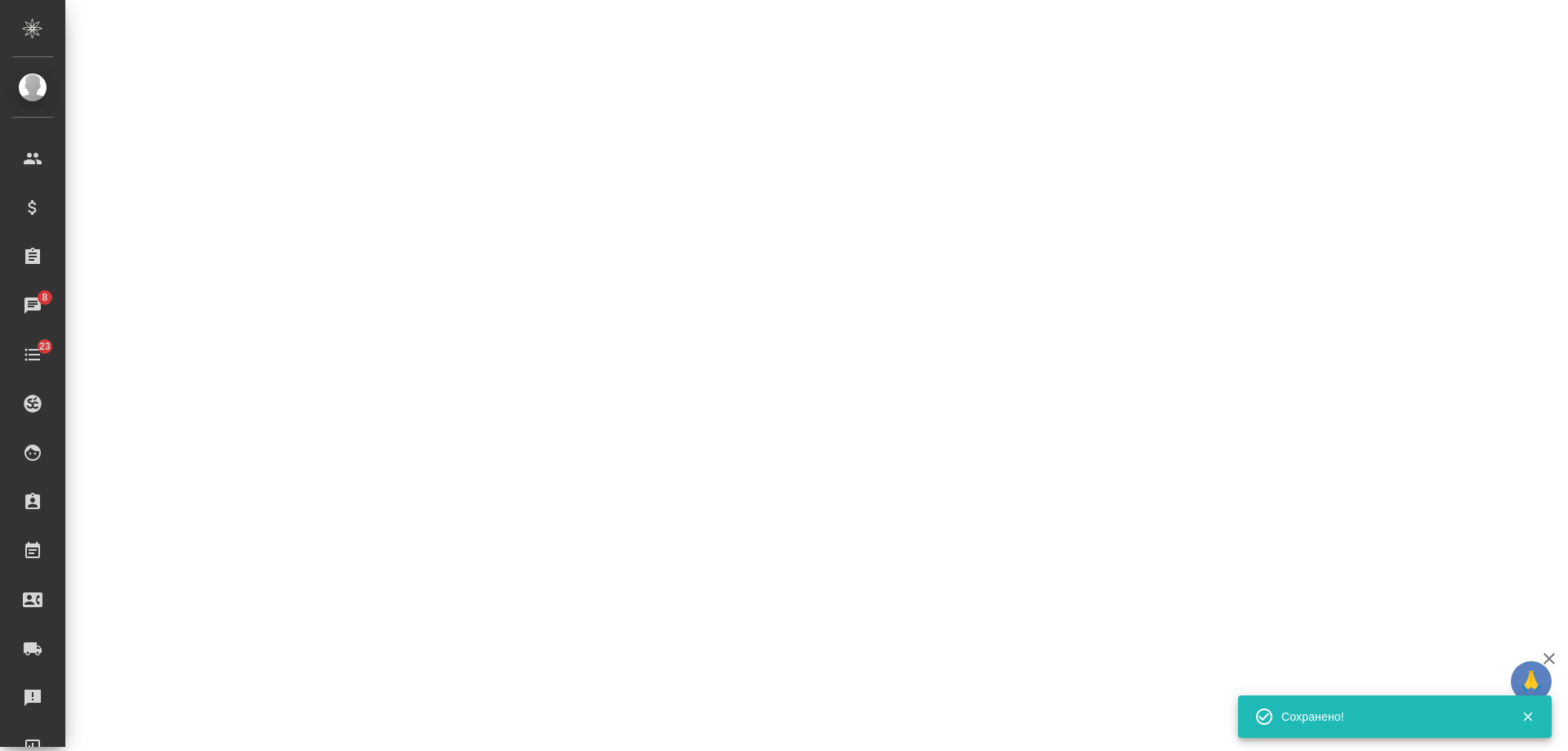
select select "RU"
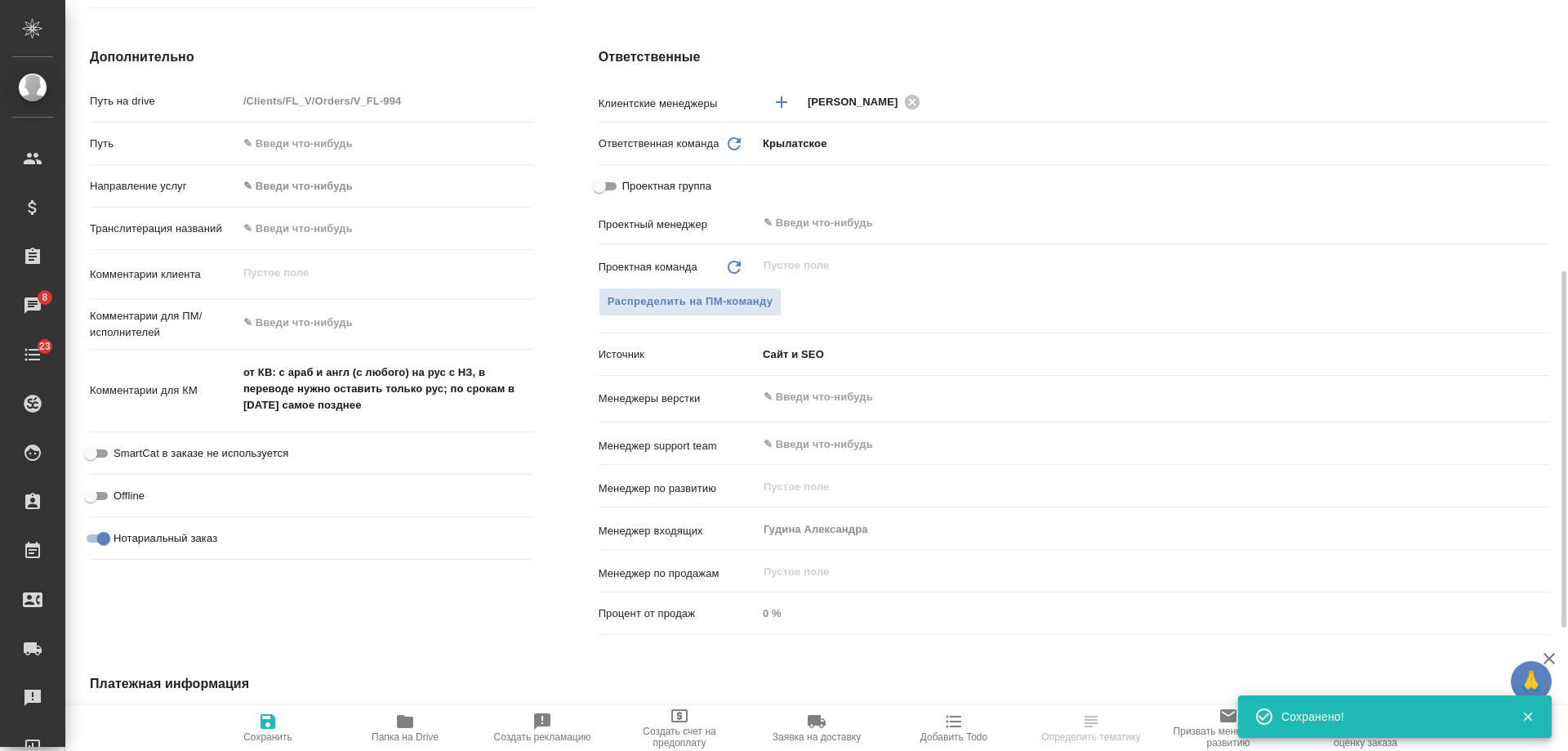
type textarea "x"
click at [957, 722] on icon "button" at bounding box center [955, 722] width 16 height 12
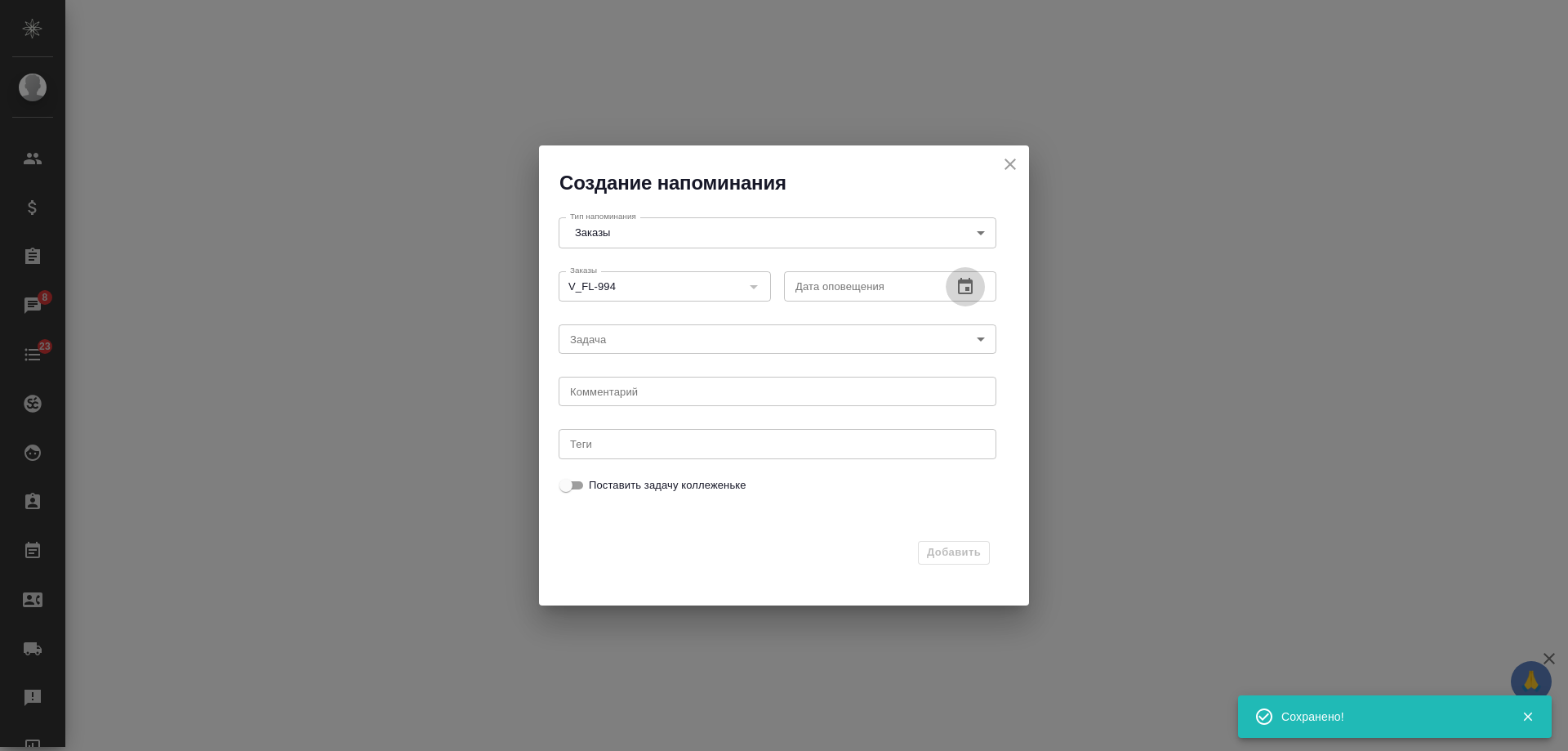
click at [968, 288] on icon "button" at bounding box center [965, 286] width 15 height 16
select select "RU"
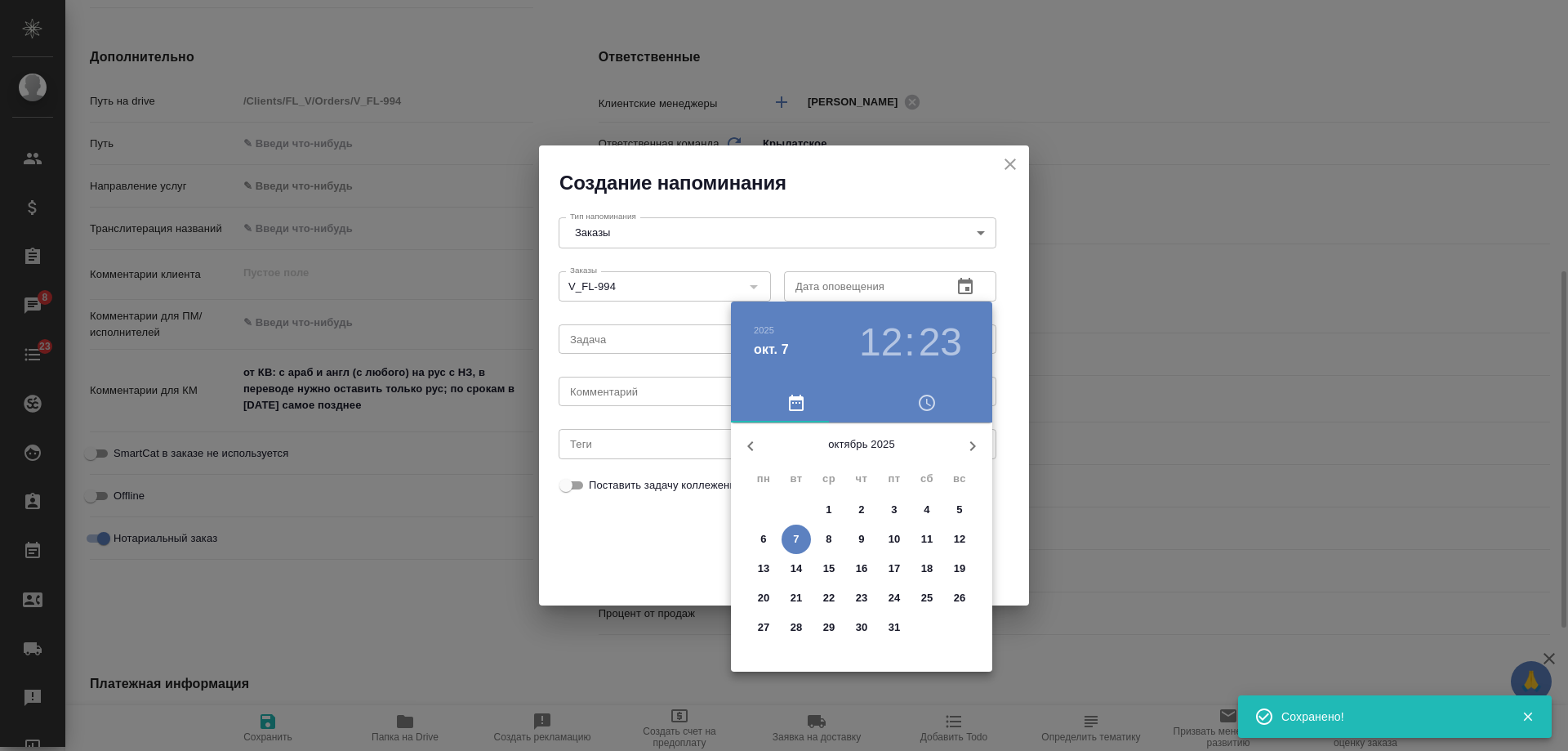
click at [831, 536] on p "8" at bounding box center [829, 539] width 5 height 16
type input "[DATE] 12:23"
type textarea "x"
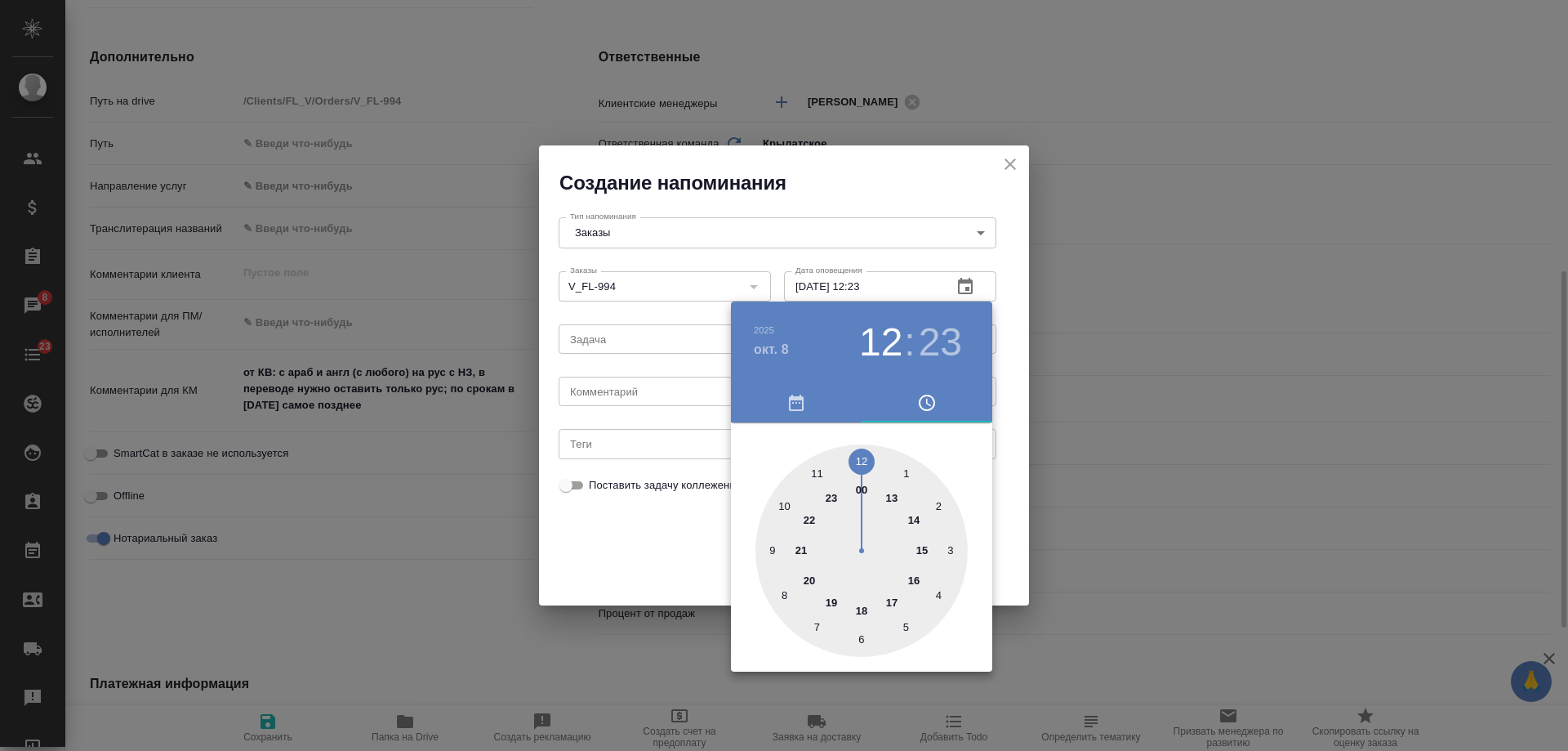
click at [654, 412] on div at bounding box center [784, 375] width 1568 height 751
click at [638, 391] on div "[DATE] 12 : 23 00 1 2 3 4 5 6 7 8 9 10 11 12 13 14 15 16 17 18 19 20 21 22 23" at bounding box center [784, 375] width 1568 height 751
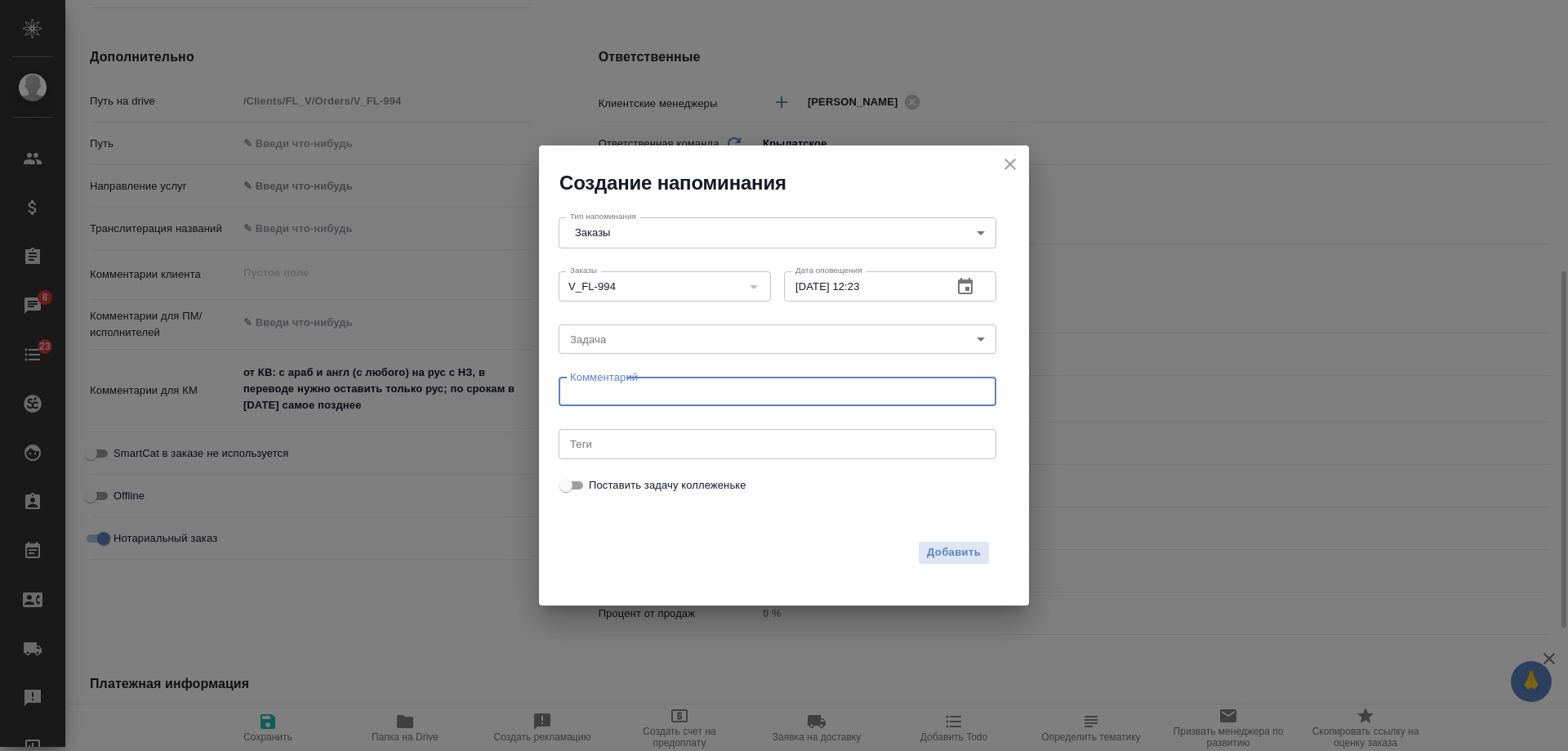
click at [631, 395] on textarea at bounding box center [777, 392] width 415 height 12
click at [629, 394] on textarea at bounding box center [777, 392] width 415 height 12
type textarea "[PERSON_NAME]"
click at [956, 557] on span "Добавить" at bounding box center [954, 552] width 54 height 19
type textarea "x"
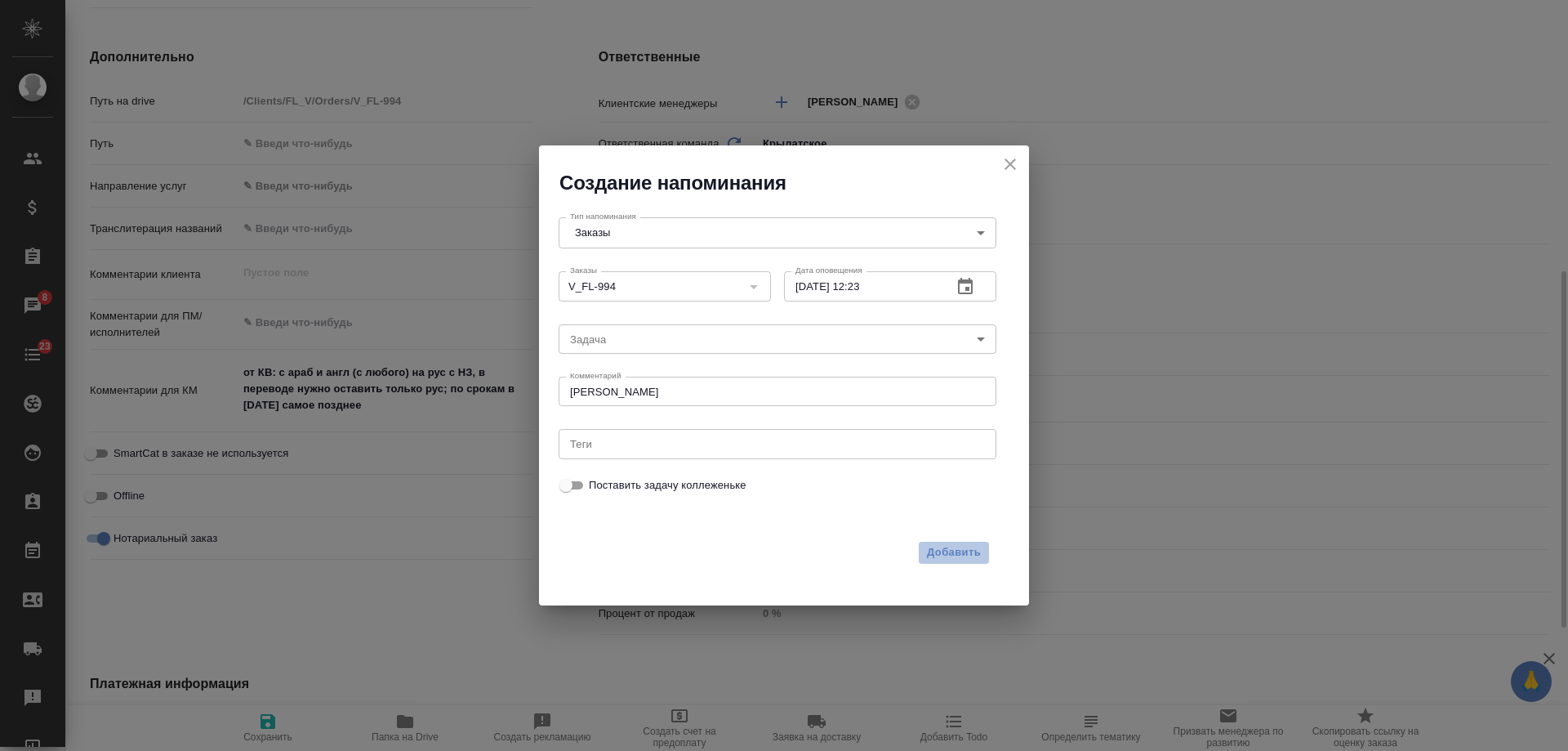
type textarea "x"
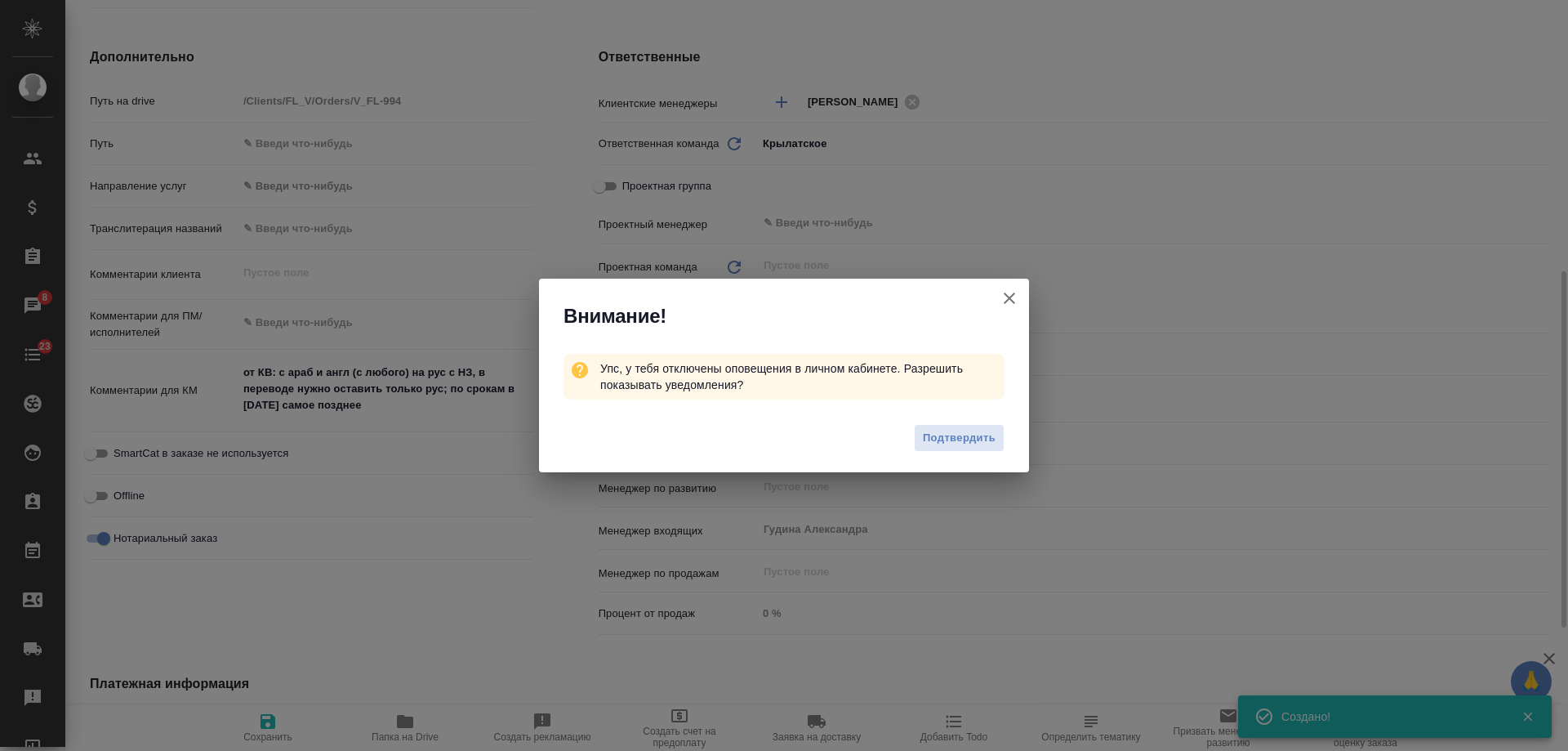
type textarea "x"
click at [1012, 297] on icon "button" at bounding box center [1010, 298] width 20 height 20
type textarea "x"
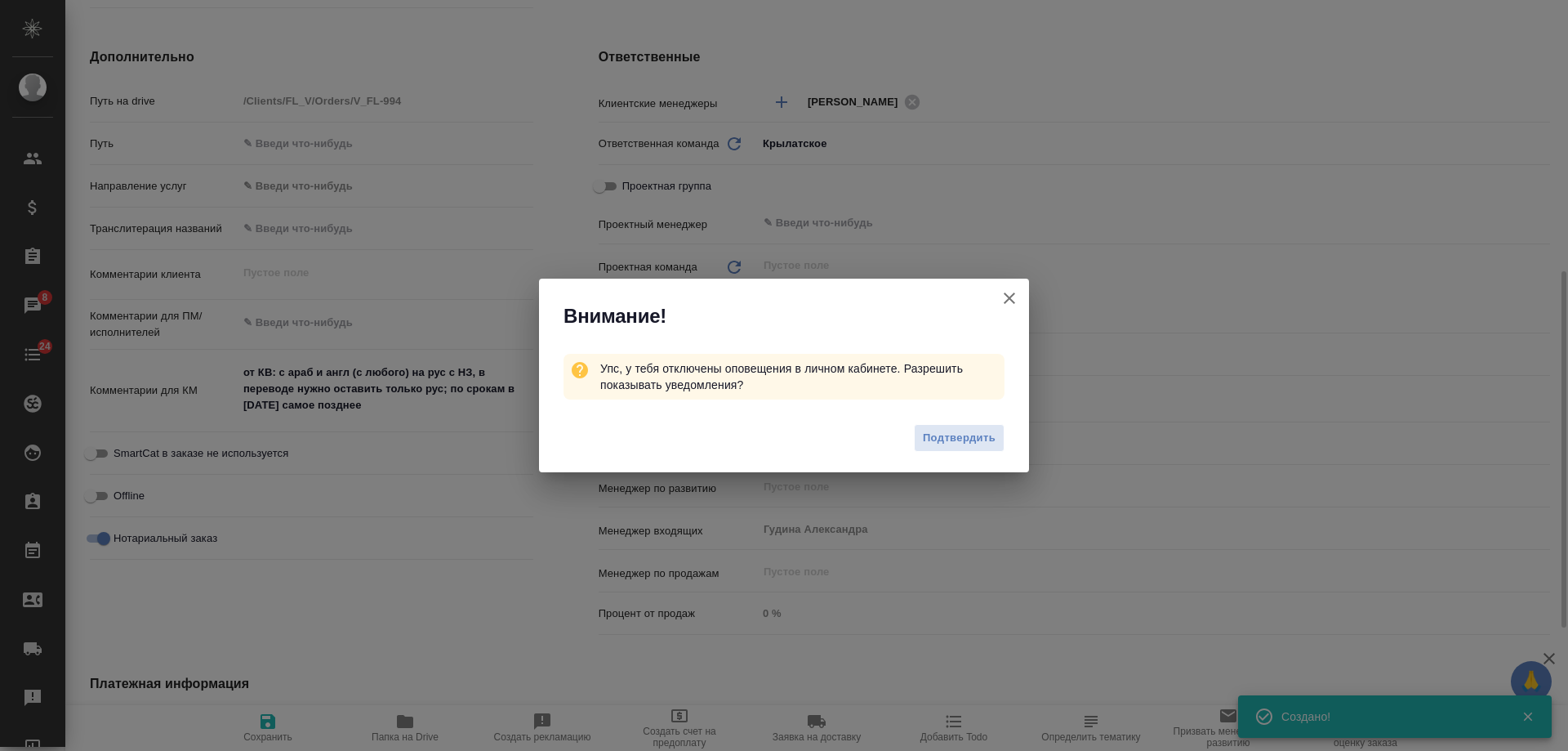
type textarea "x"
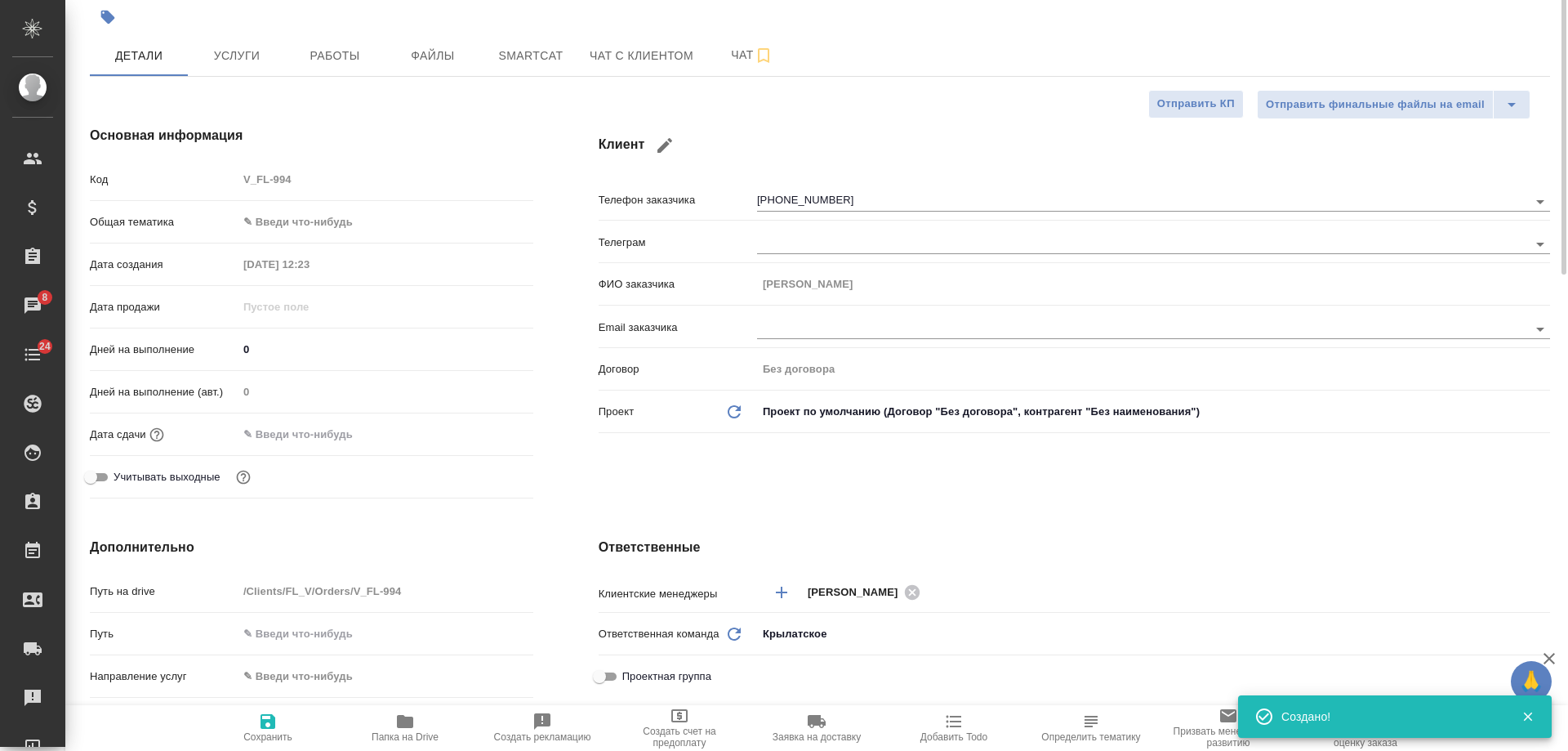
scroll to position [0, 0]
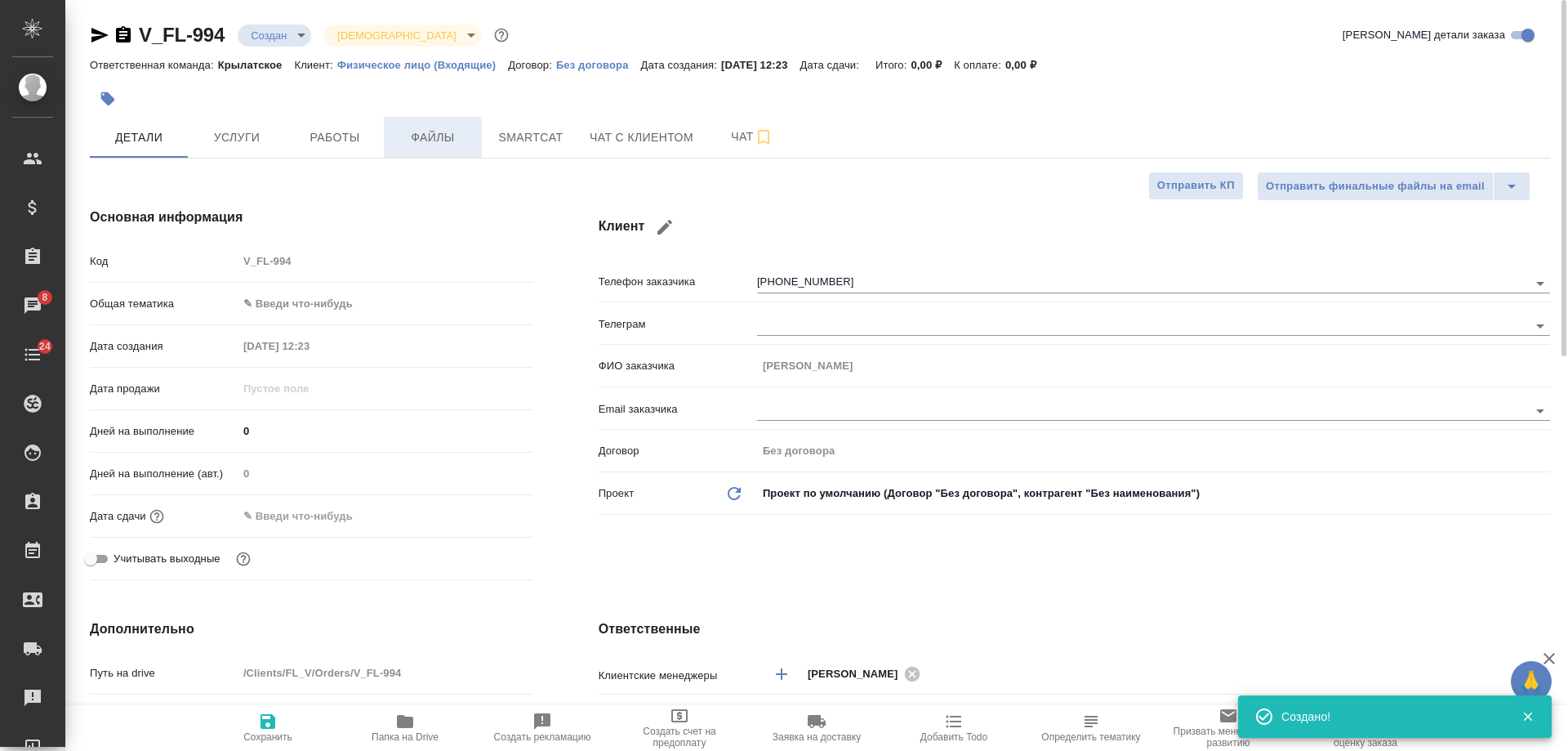
click at [438, 142] on span "Файлы" at bounding box center [433, 137] width 78 height 20
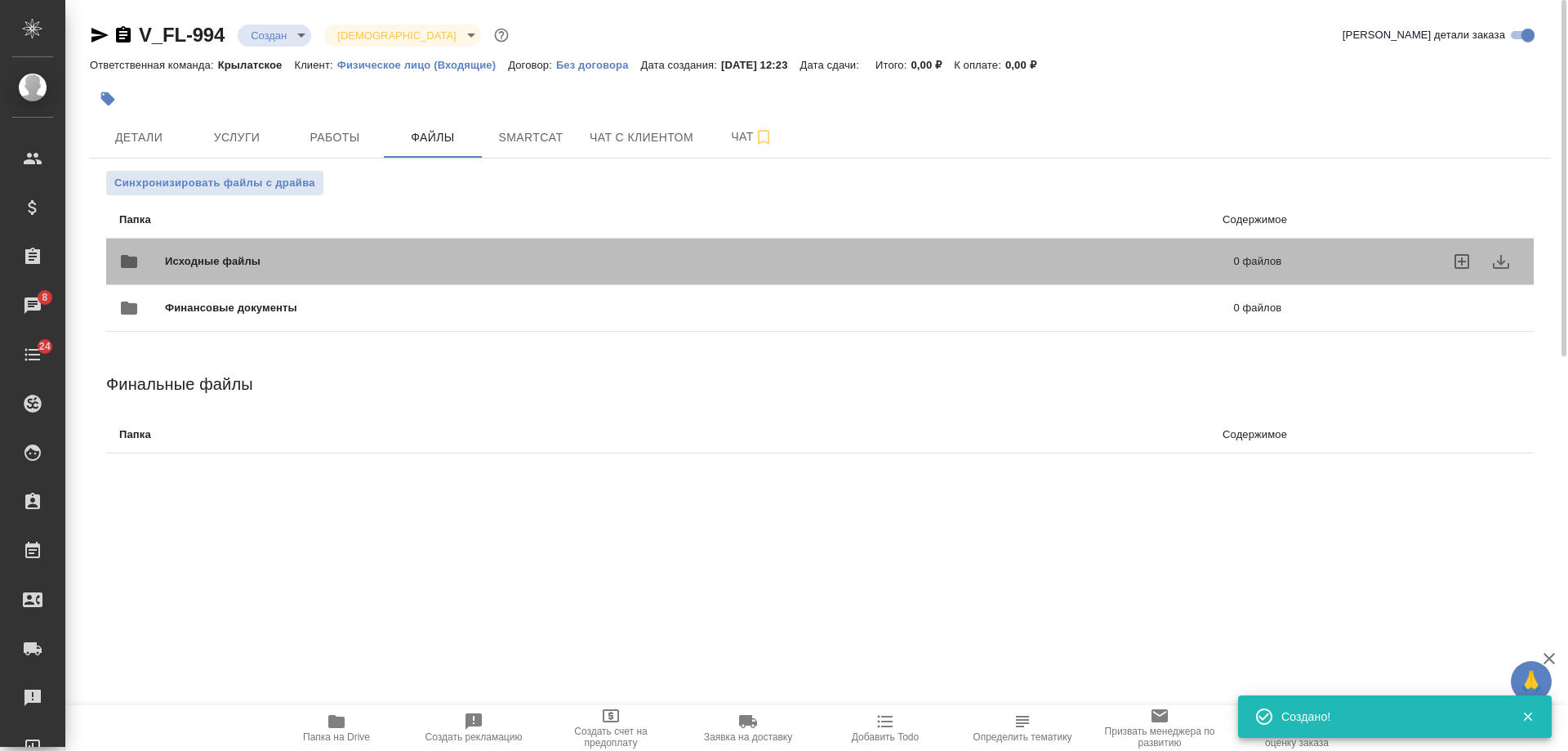
click at [464, 271] on div "Исходные файлы 0 файлов" at bounding box center [700, 262] width 1162 height 39
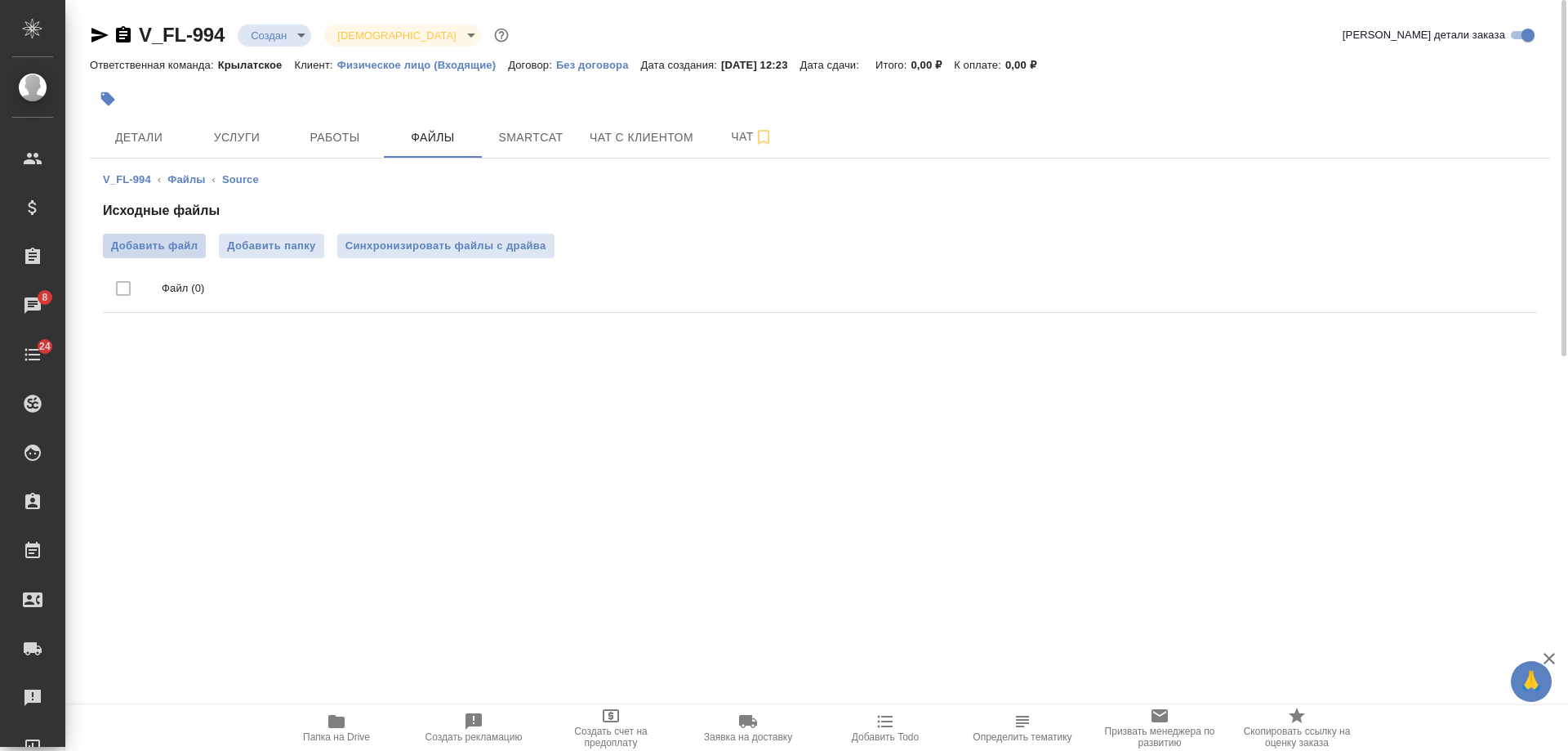
click at [144, 249] on span "Добавить файл" at bounding box center [154, 246] width 87 height 16
click at [0, 0] on input "Добавить файл" at bounding box center [0, 0] width 0 height 0
click at [100, 35] on icon "button" at bounding box center [99, 35] width 17 height 15
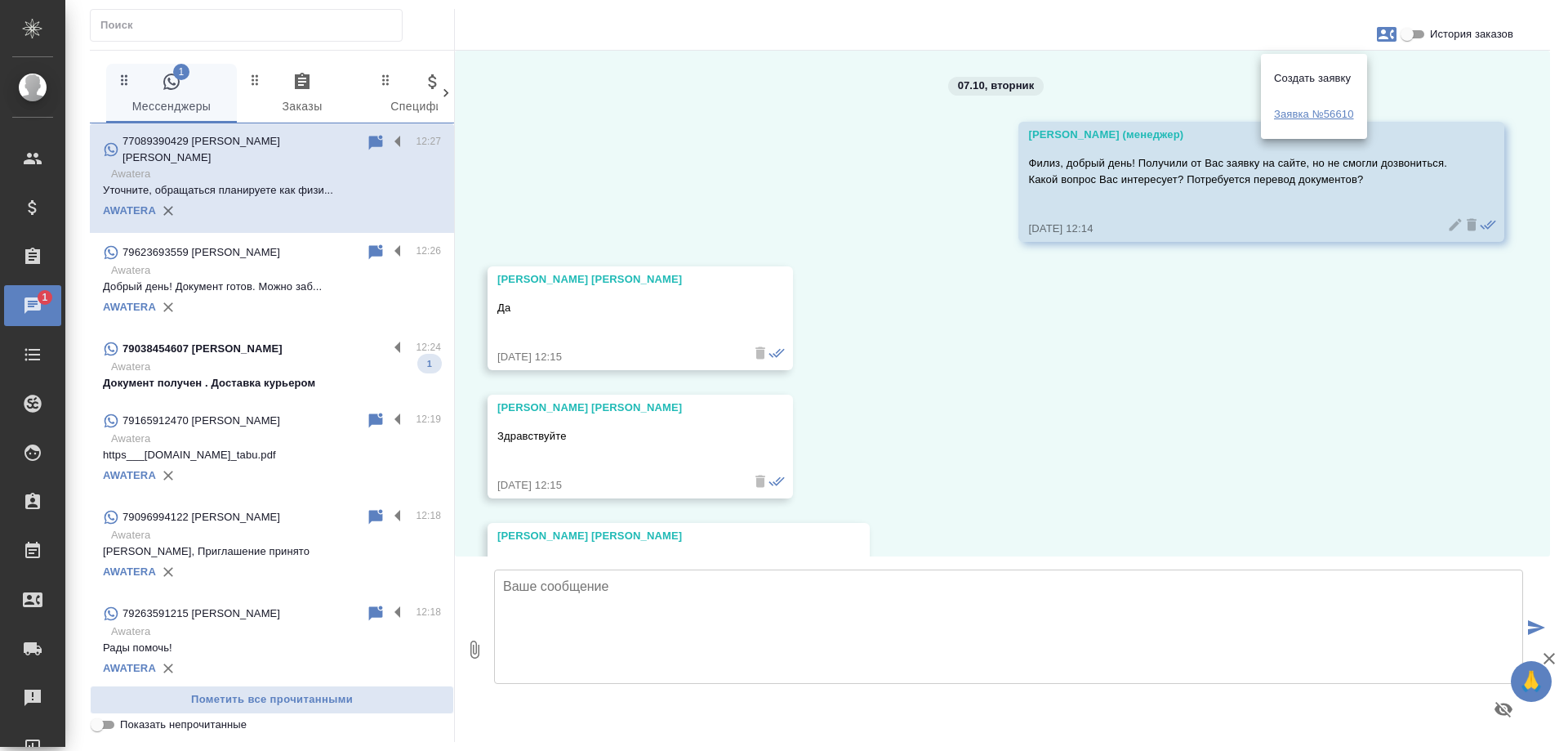
click at [1322, 109] on span "Заявка №56610" at bounding box center [1314, 114] width 80 height 16
click at [1028, 200] on div at bounding box center [784, 375] width 1568 height 751
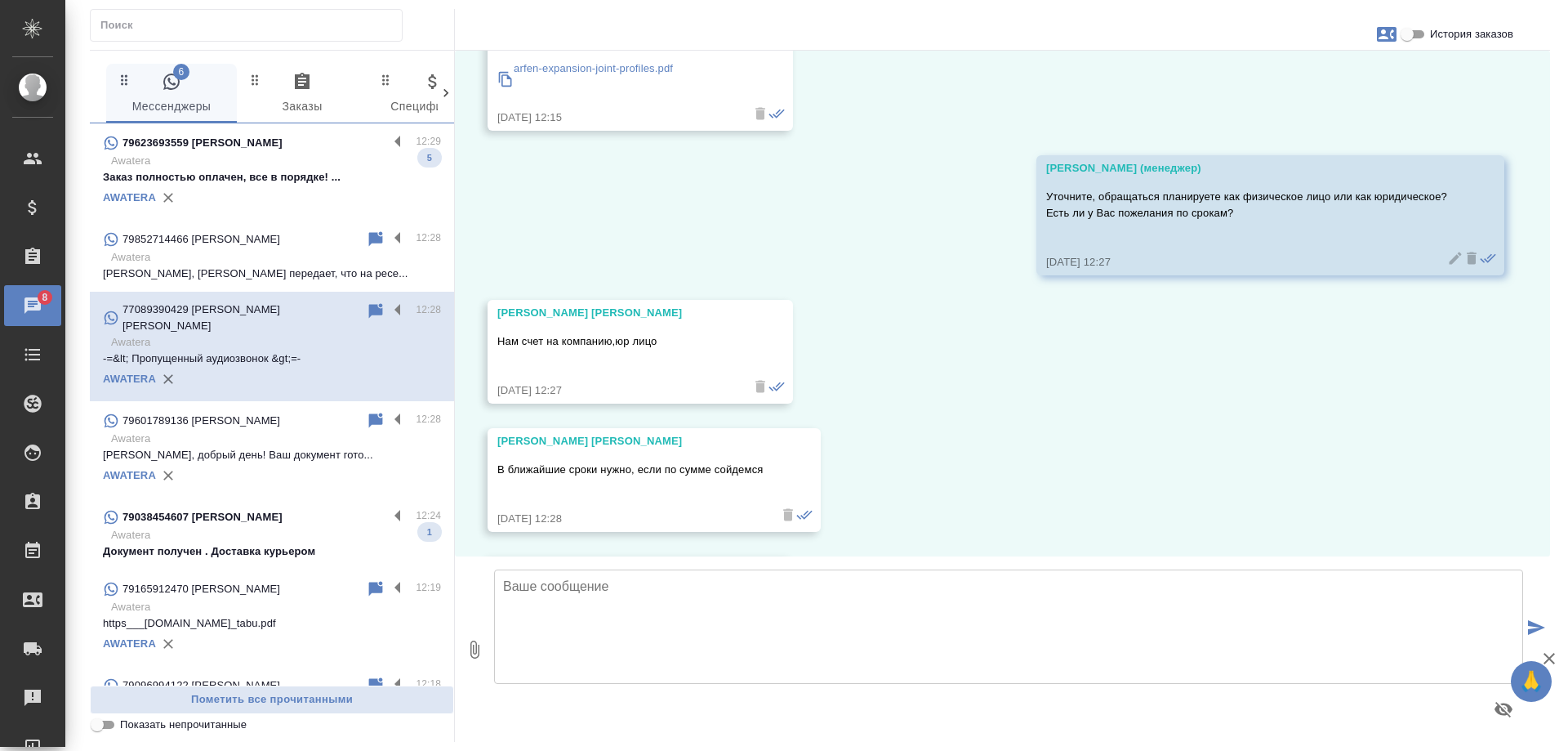
scroll to position [1394, 0]
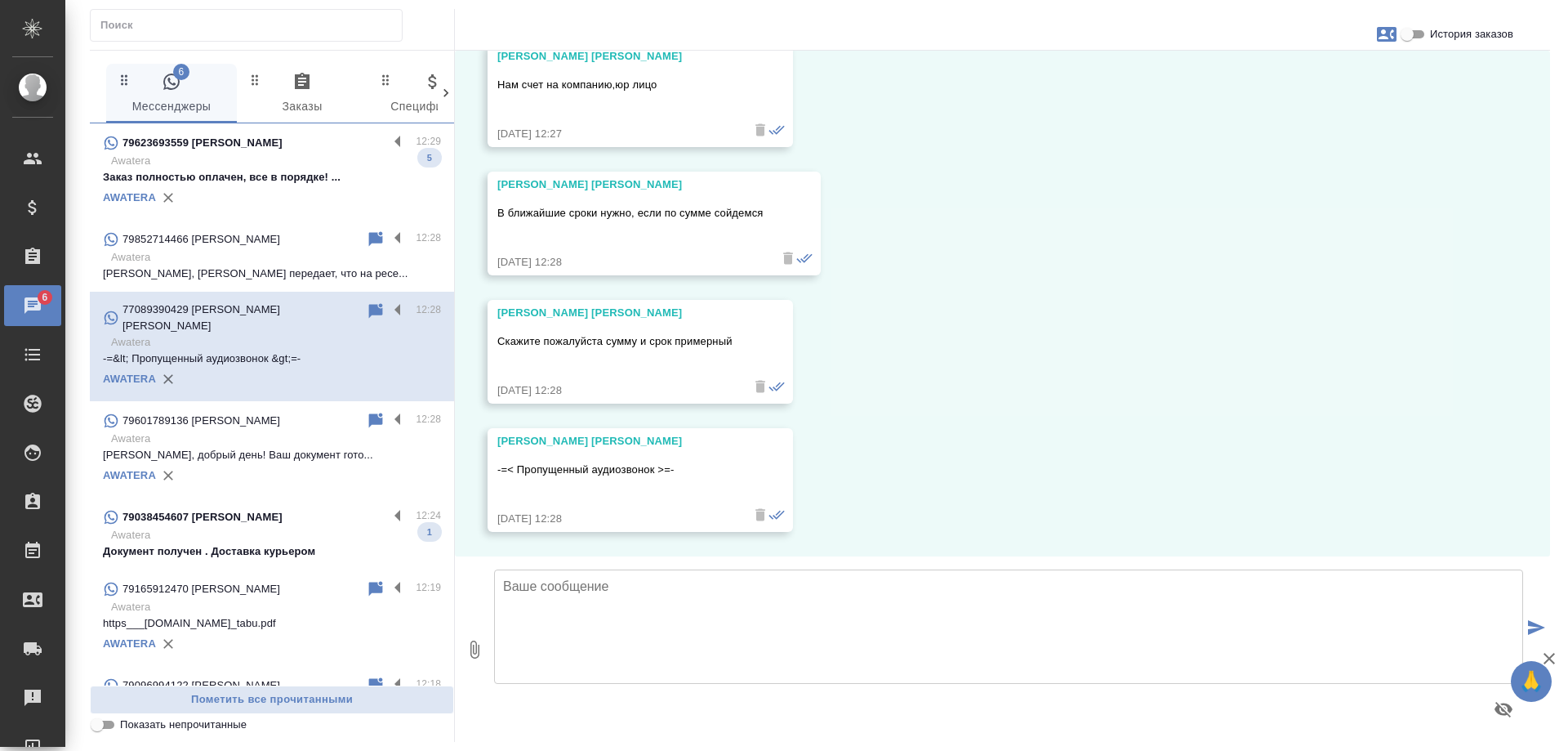
click at [1073, 330] on div "07.10, вторник Гудина Александра (менеджер) Филиз, добрый день! Получили от Вас…" at bounding box center [1002, 303] width 1096 height 505
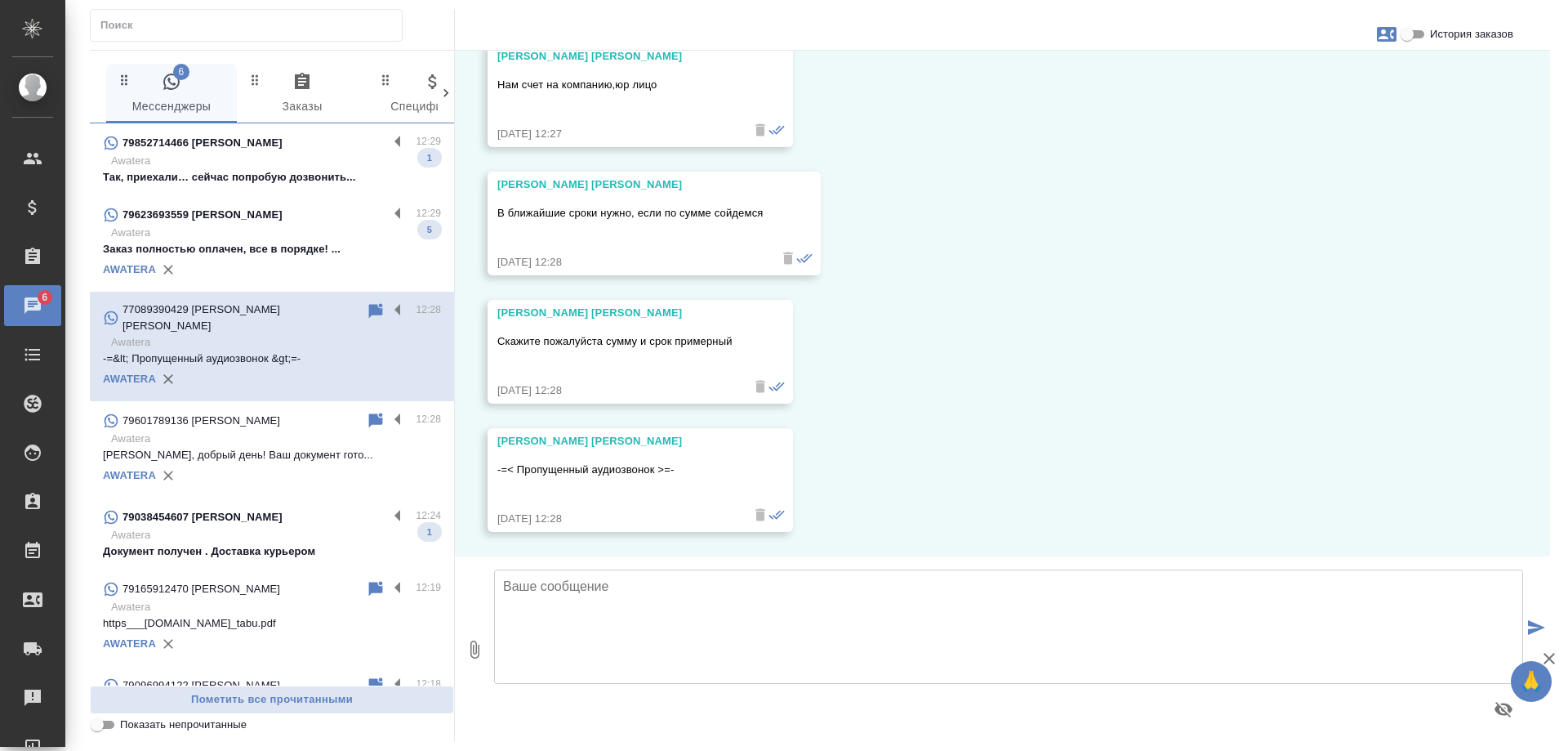
click at [714, 595] on textarea at bounding box center [1009, 626] width 1029 height 114
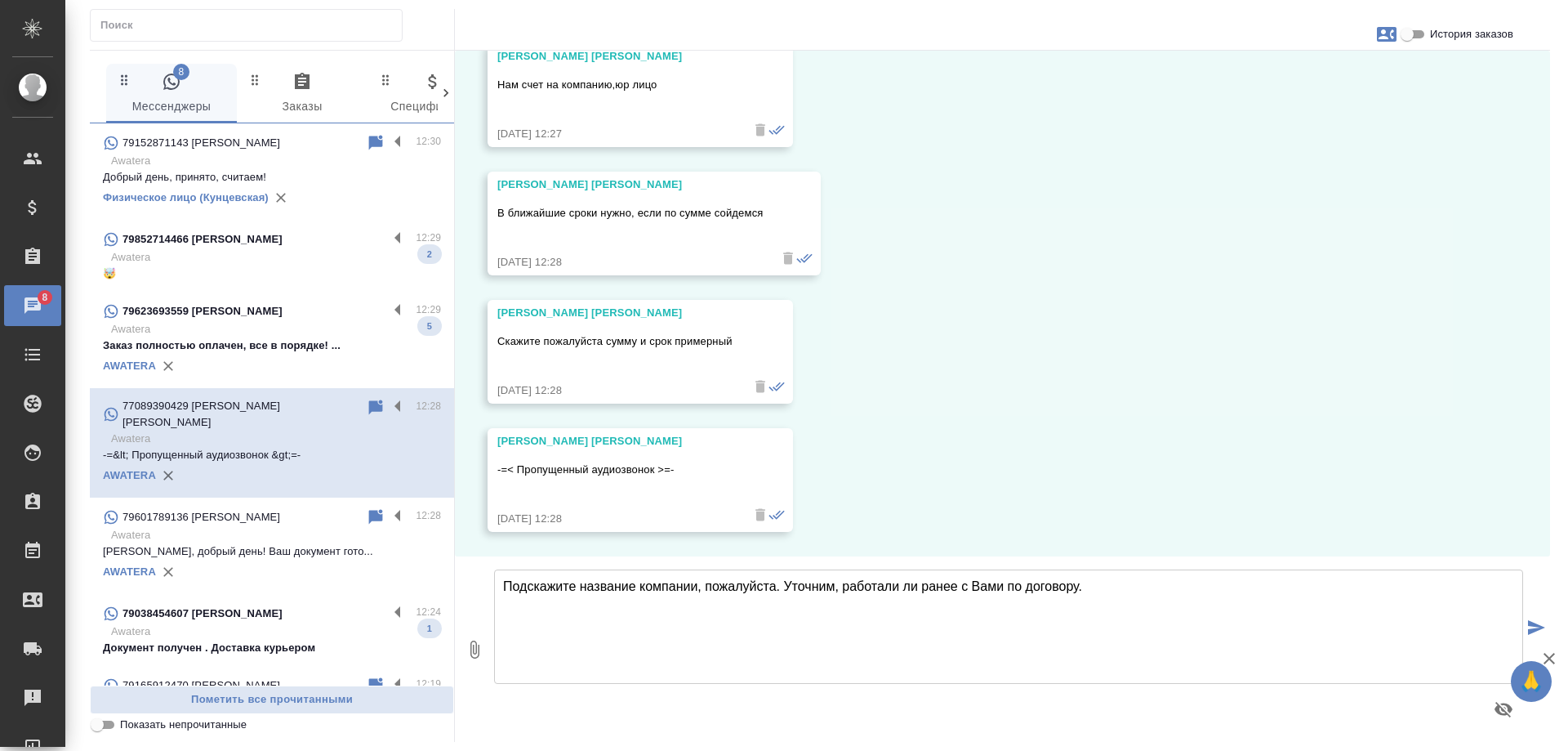
drag, startPoint x: 784, startPoint y: 586, endPoint x: 1354, endPoint y: 586, distance: 570.0
click at [1354, 586] on textarea "Подскажите название компании, пожалуйста. Уточним, работали ли ранее с Вами по …" at bounding box center [1009, 626] width 1029 height 114
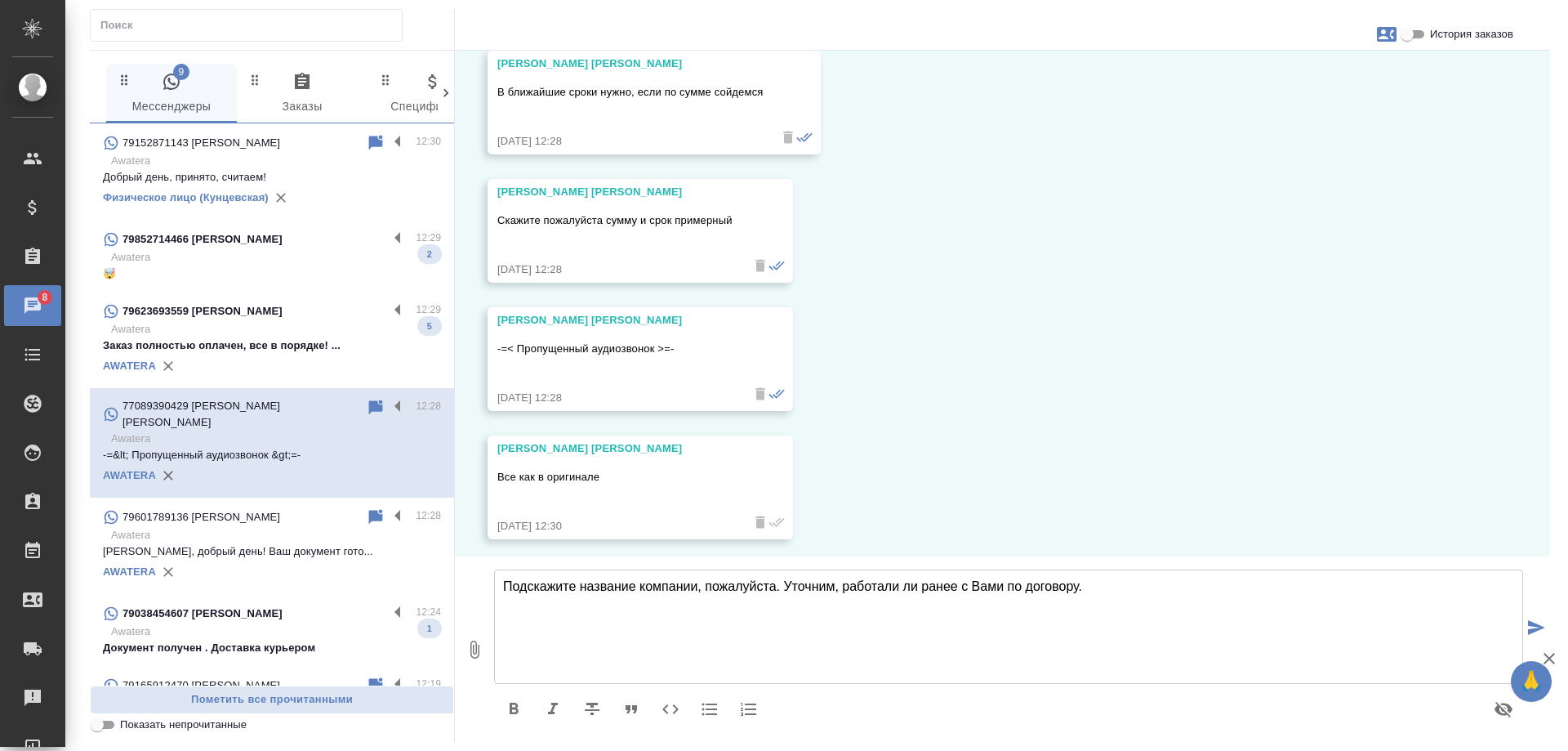
scroll to position [1522, 0]
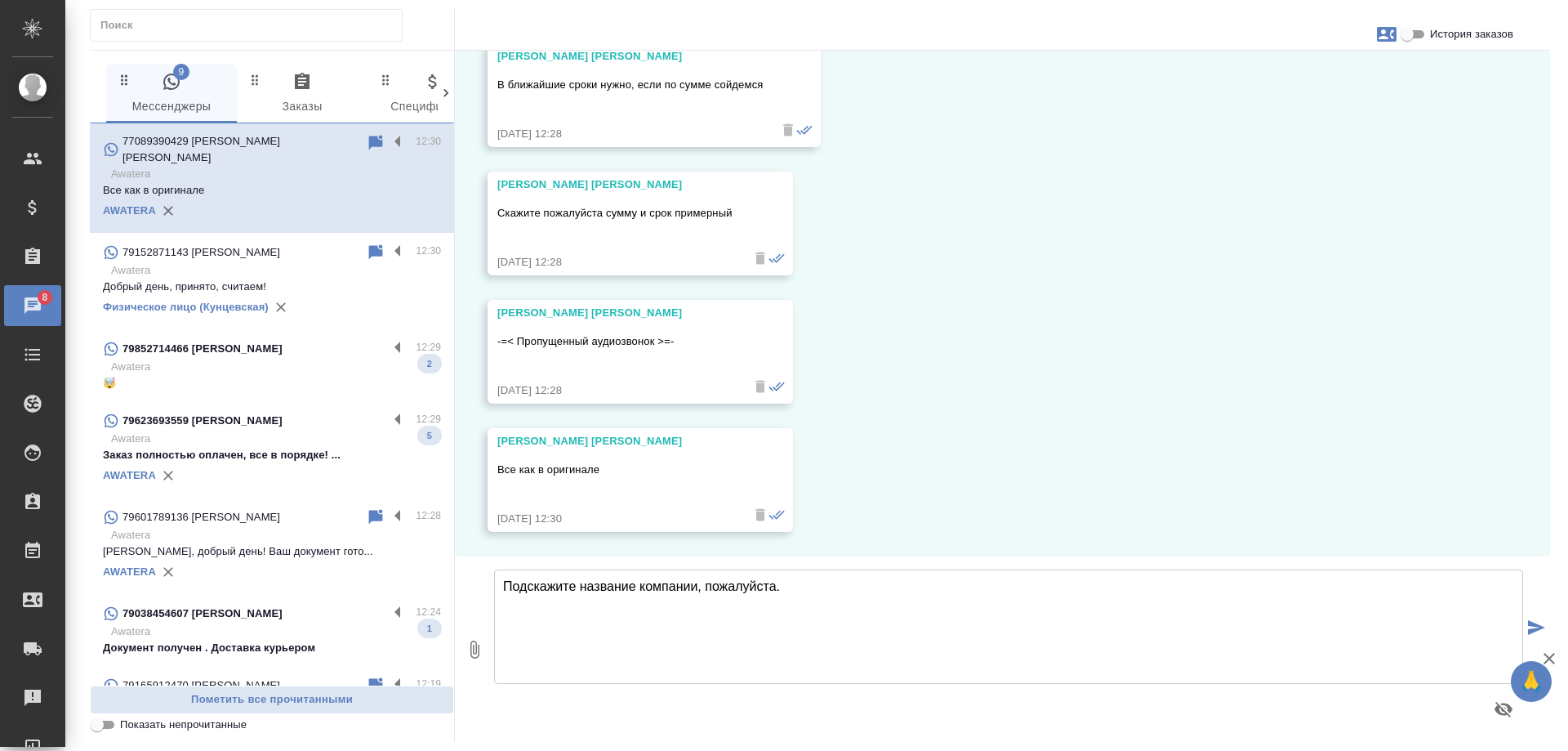
type textarea "Подскажите название компании, пожалуйста."
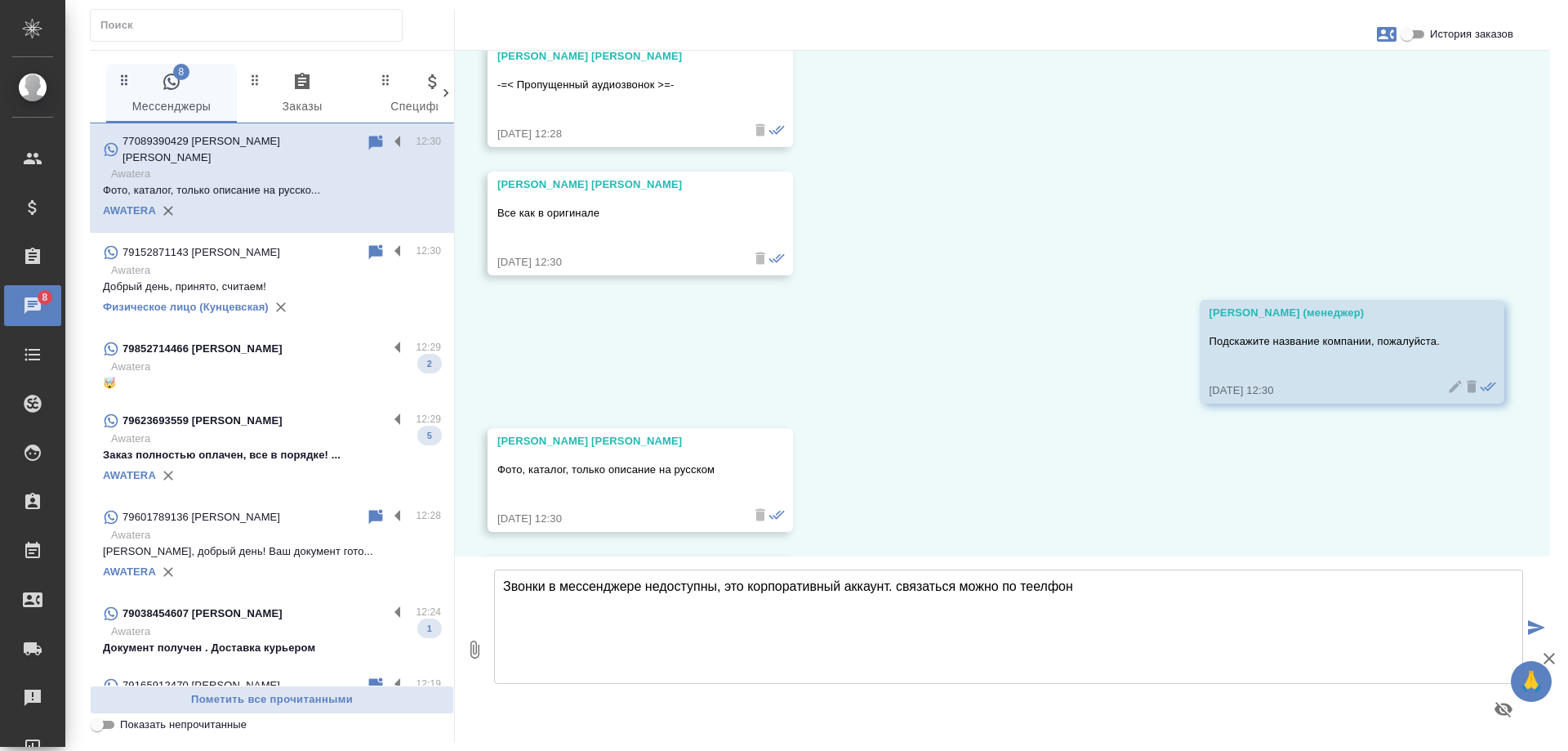
scroll to position [1907, 0]
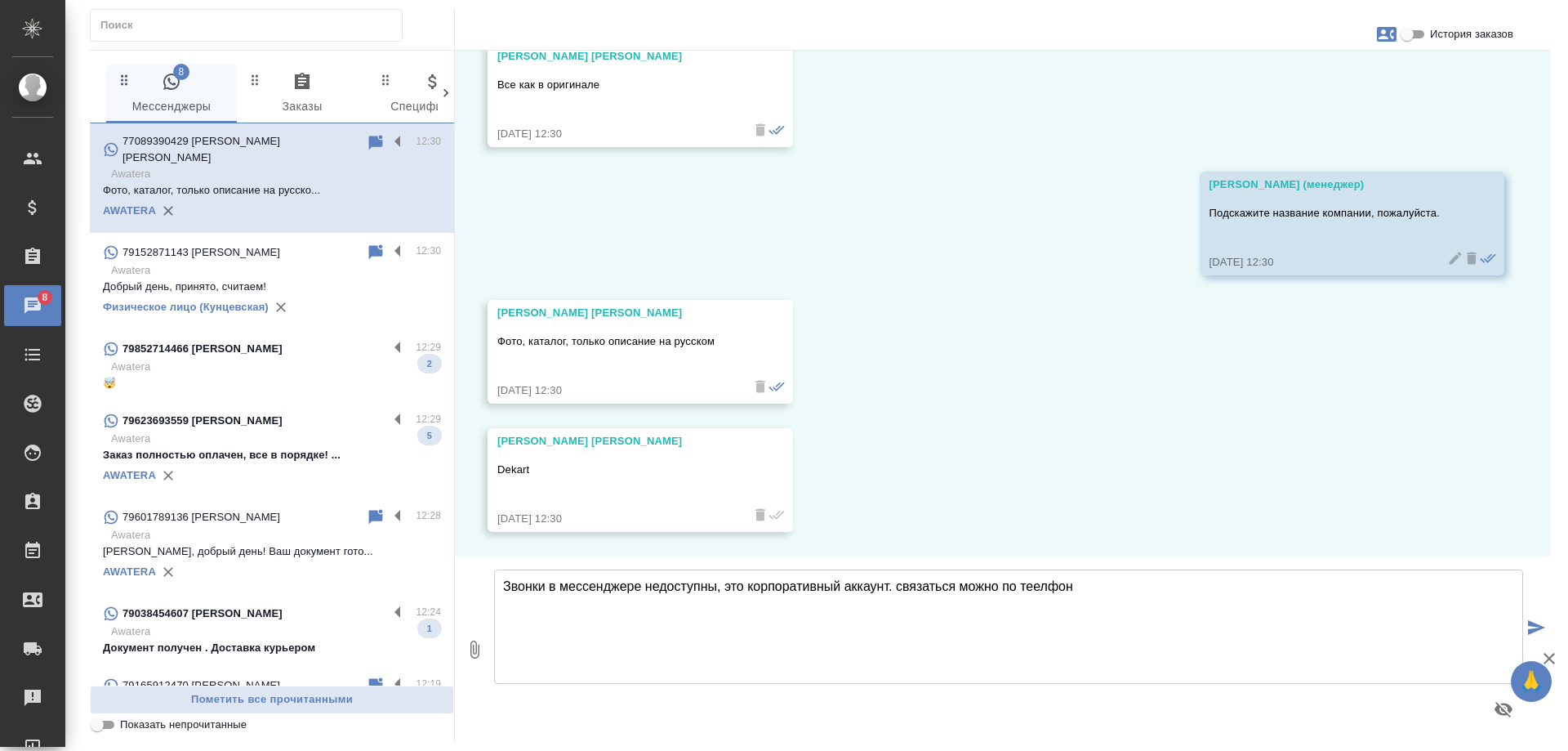
type textarea "Звонки в мессенджере недоступны, это корпоративный аккаунт. связаться можно по …"
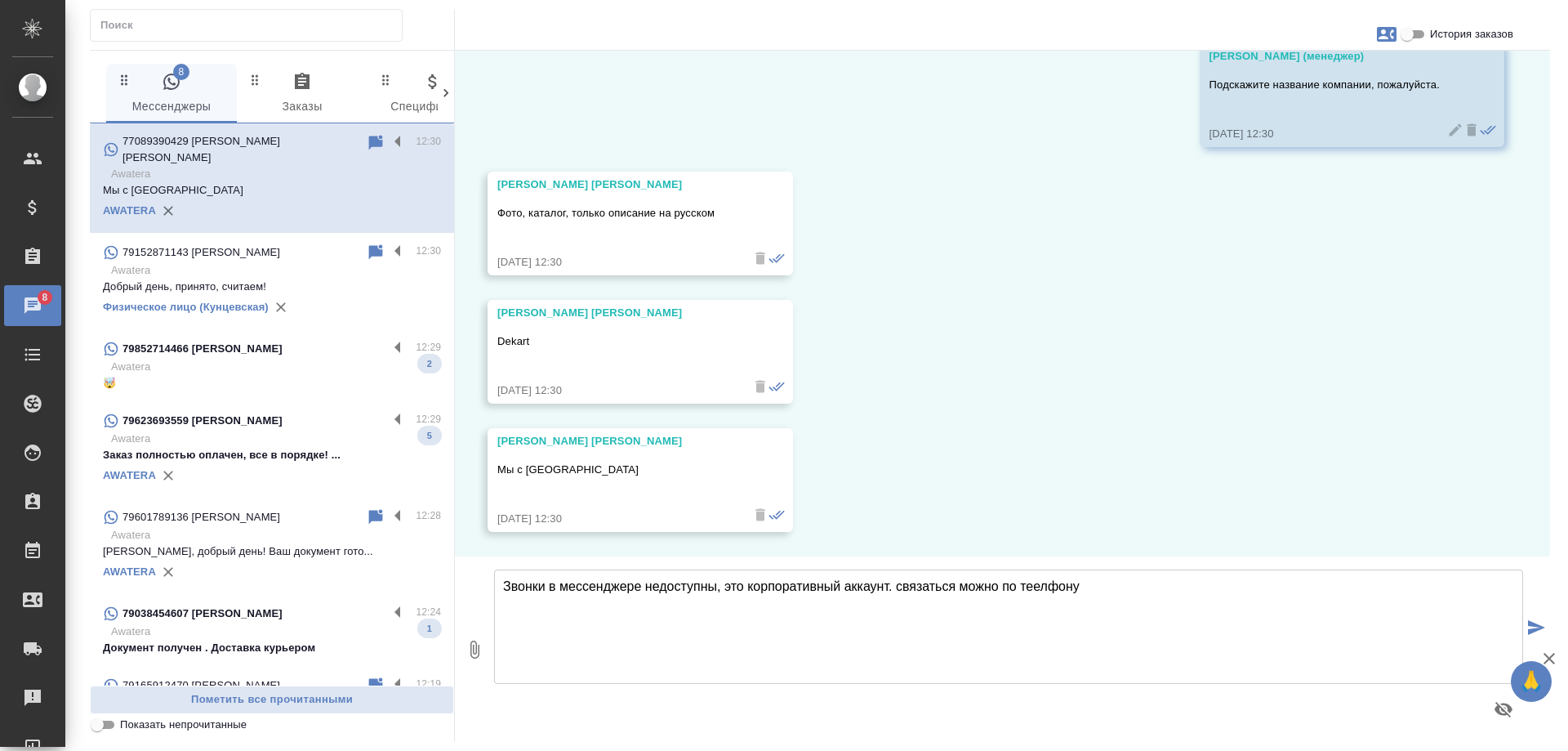
drag, startPoint x: 1119, startPoint y: 589, endPoint x: 276, endPoint y: 614, distance: 843.4
click at [276, 614] on div "8 Мессенджеры 0 Заказы 0 Спецификации 0 Клиенты 0 Входящие 0 Тендеры 0 Исполнит…" at bounding box center [820, 395] width 1461 height 692
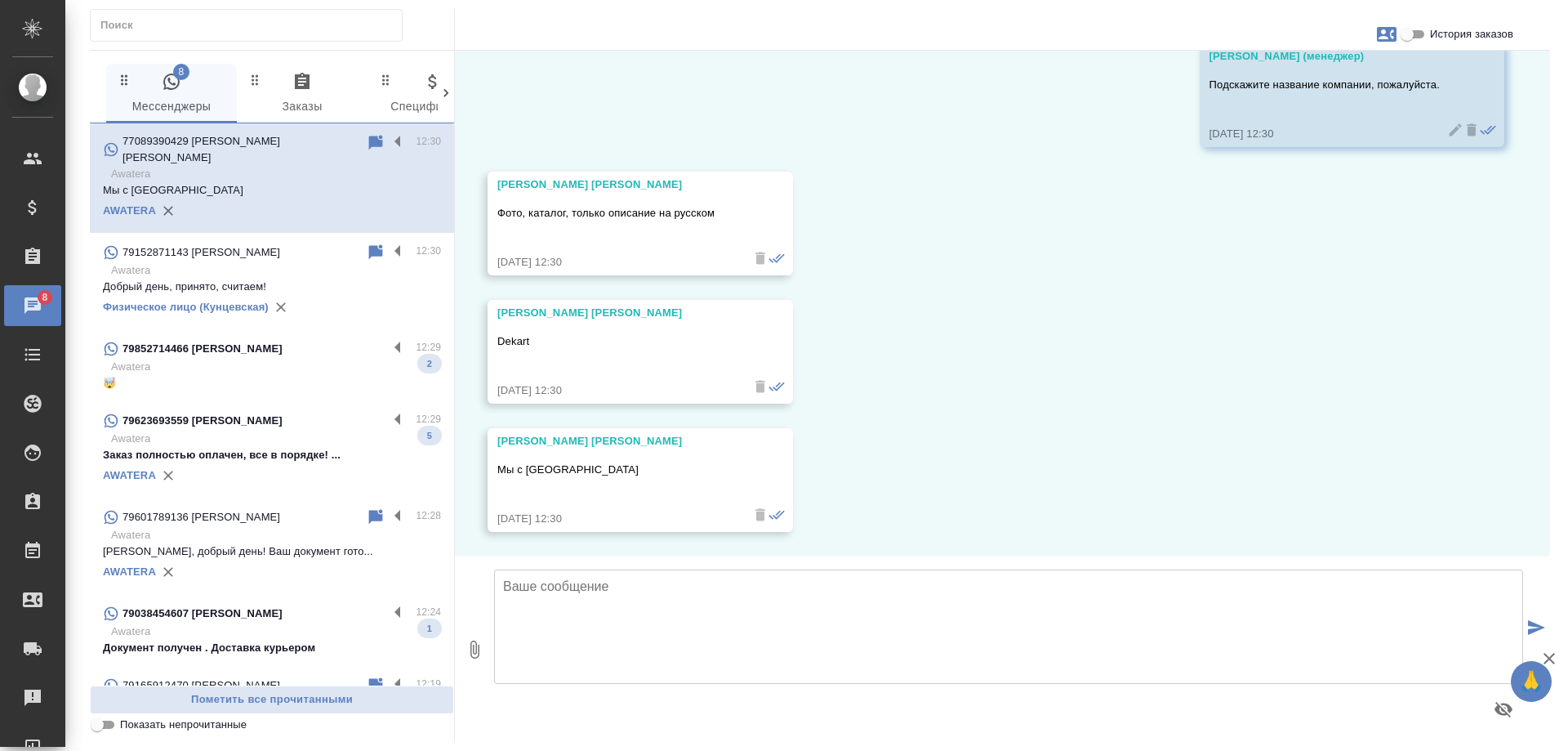
click at [1012, 406] on div "07.10, вторник Гудина Александра (менеджер) Филиз, добрый день! Получили от Вас…" at bounding box center [1002, 303] width 1096 height 505
click at [684, 638] on textarea at bounding box center [1009, 626] width 1029 height 114
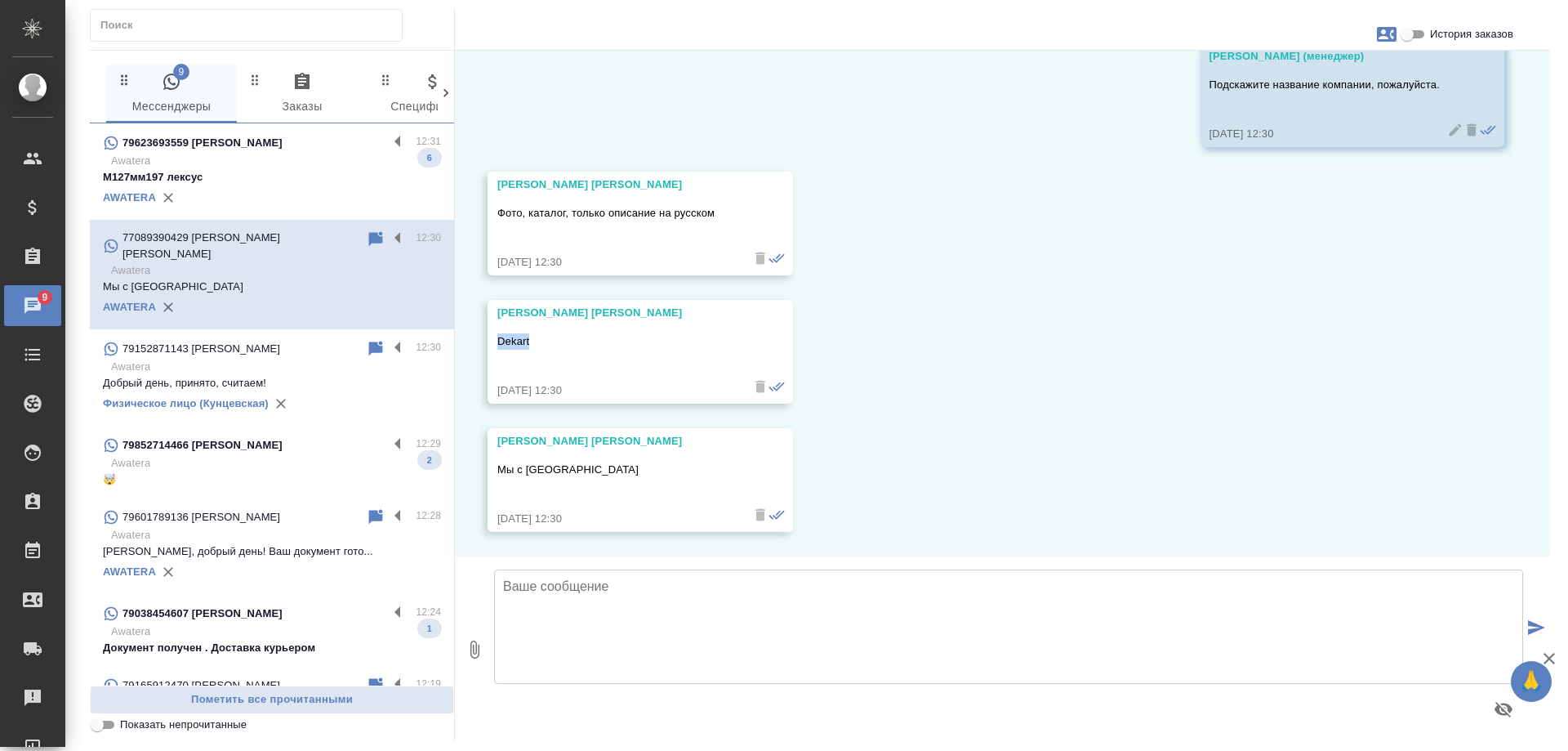
drag, startPoint x: 540, startPoint y: 340, endPoint x: 488, endPoint y: 340, distance: 52.0
click at [488, 340] on div "Мамедова Филиз Dekart 07.10.25, 12:30" at bounding box center [640, 351] width 306 height 104
copy p "Dekart"
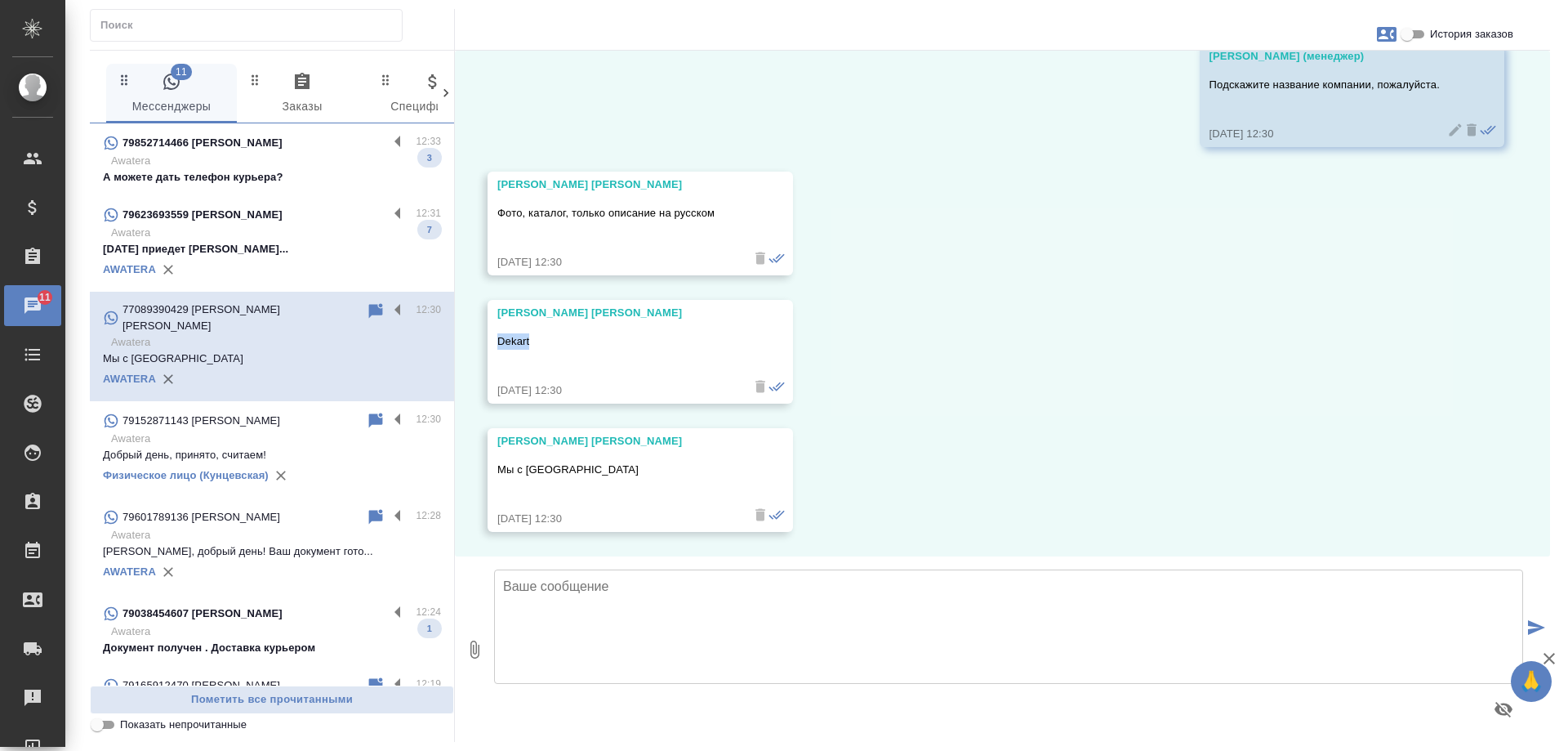
click at [663, 599] on textarea at bounding box center [1009, 626] width 1029 height 114
click at [609, 607] on textarea at bounding box center [1009, 626] width 1029 height 114
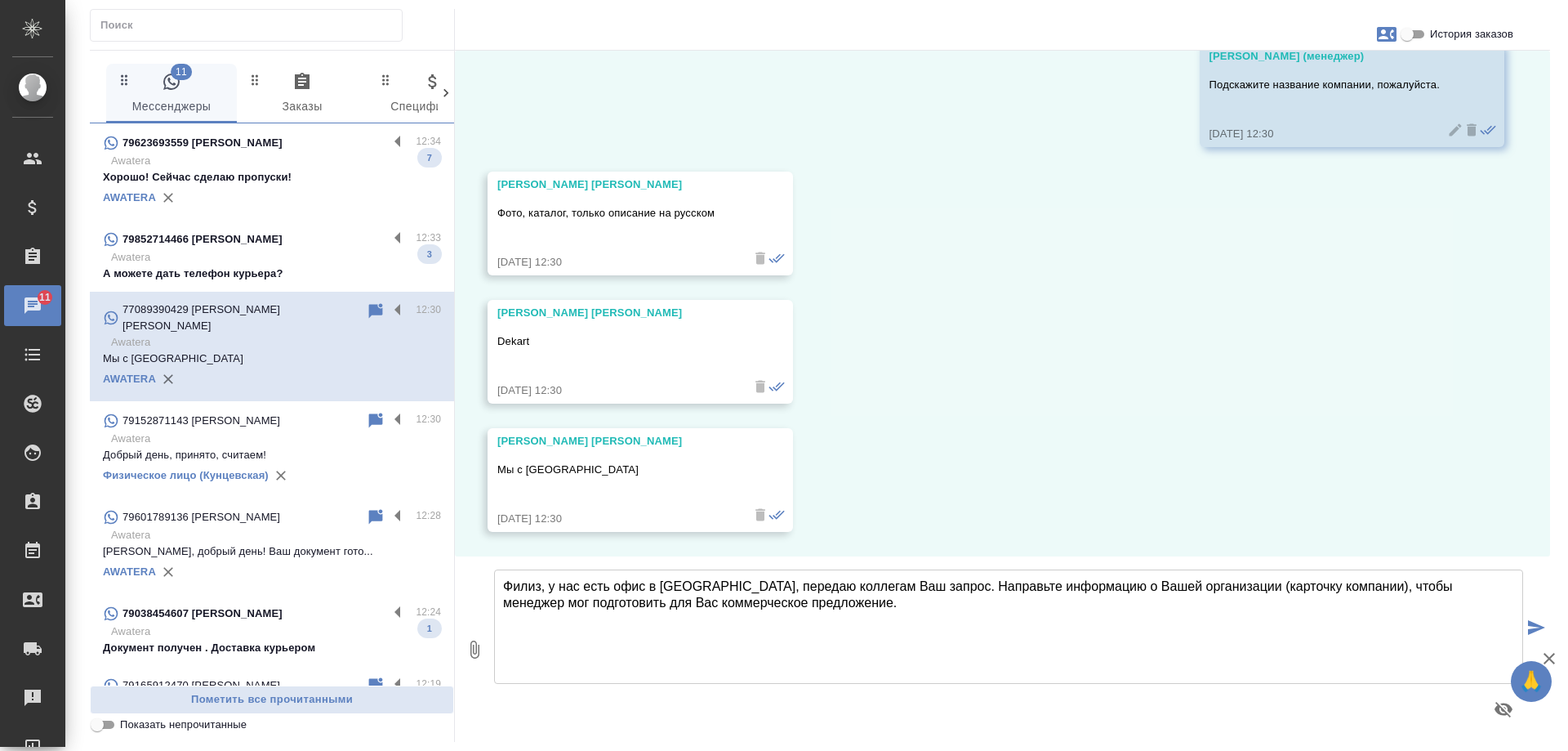
drag, startPoint x: 901, startPoint y: 603, endPoint x: 910, endPoint y: 585, distance: 20.1
click at [910, 585] on textarea "Филиз, у нас есть офис в Алматы, передаю коллегам Ваш запрос. Направьте информа…" at bounding box center [1009, 626] width 1029 height 114
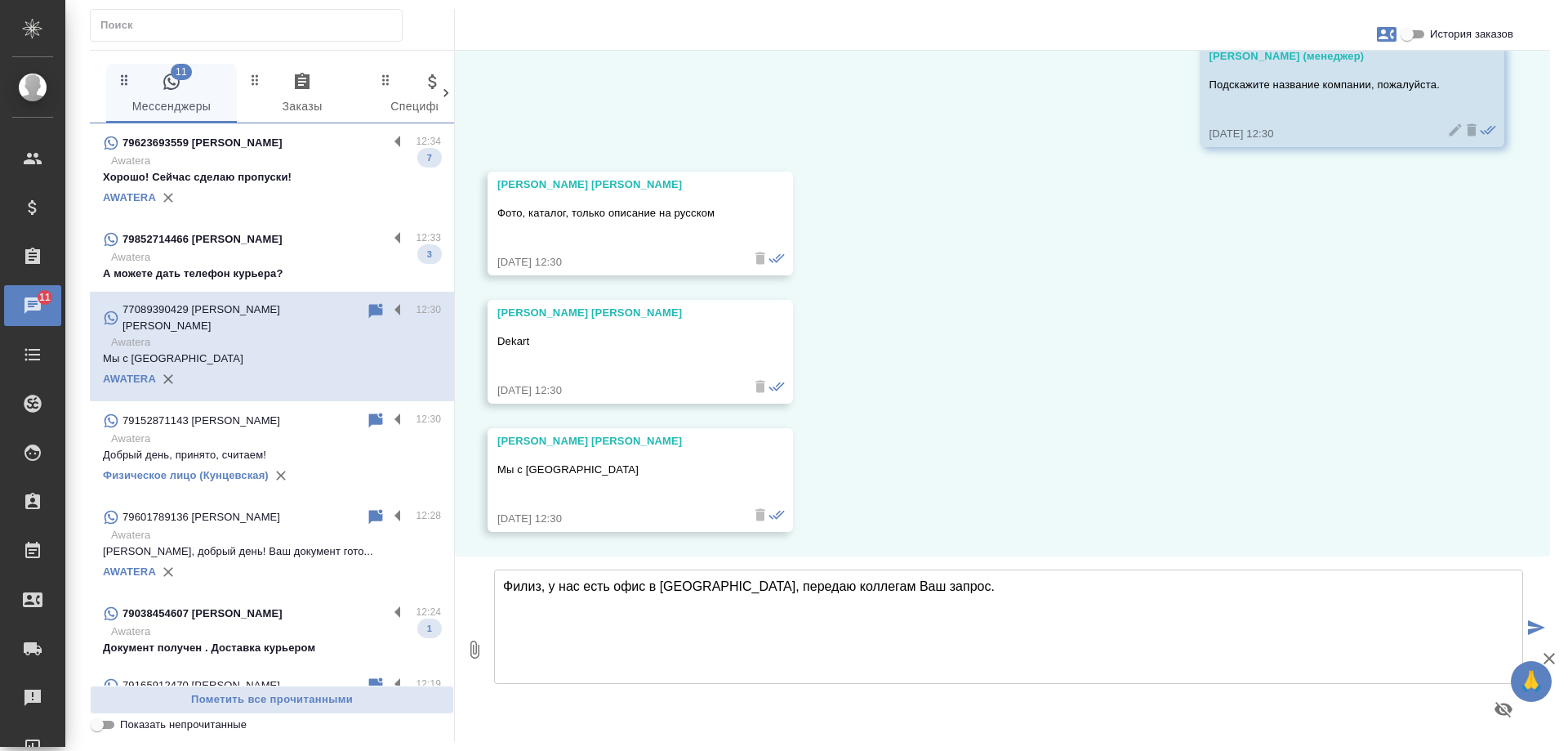
type textarea "Филиз, у нас есть офис в [GEOGRAPHIC_DATA], передаю коллегам Ваш запрос."
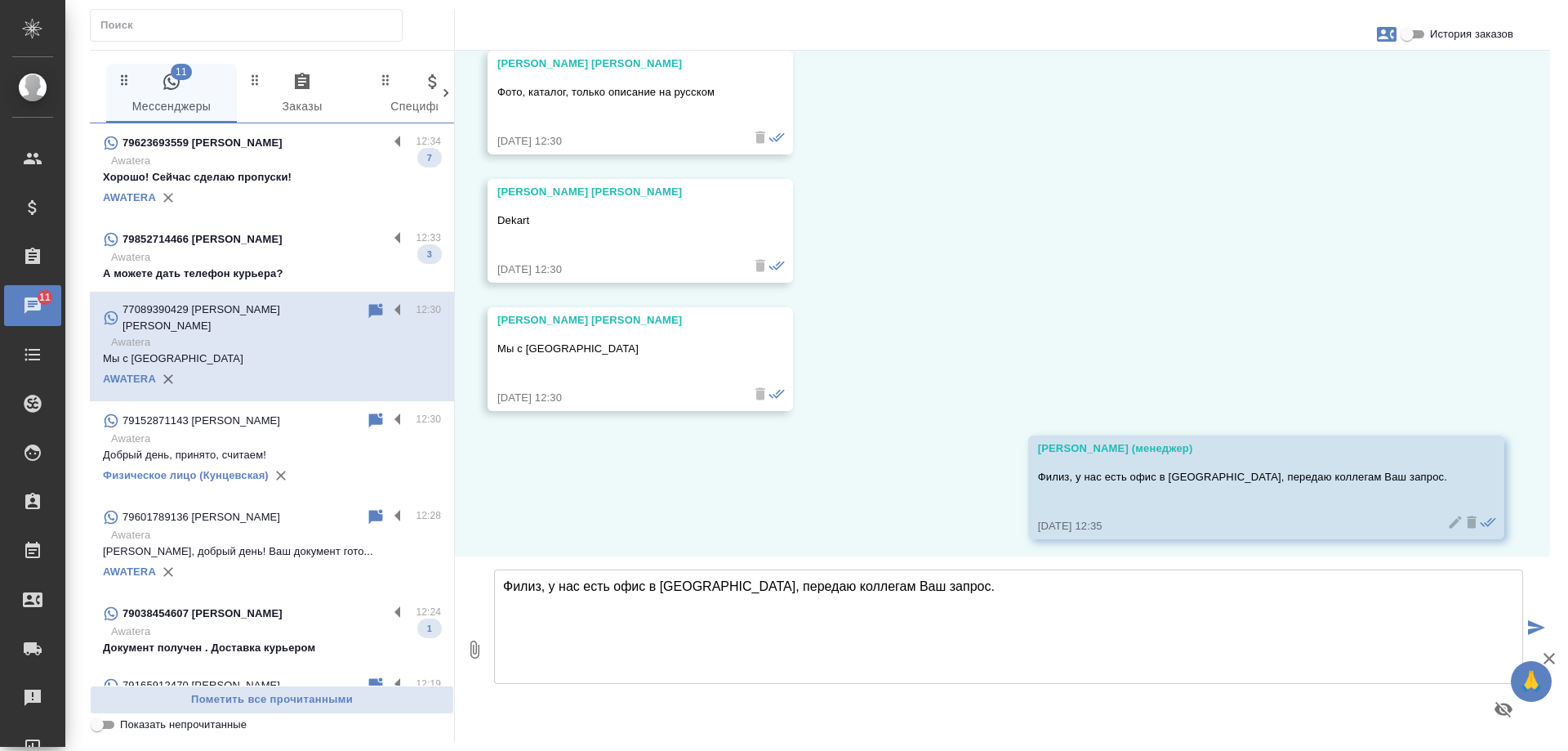
scroll to position [2163, 0]
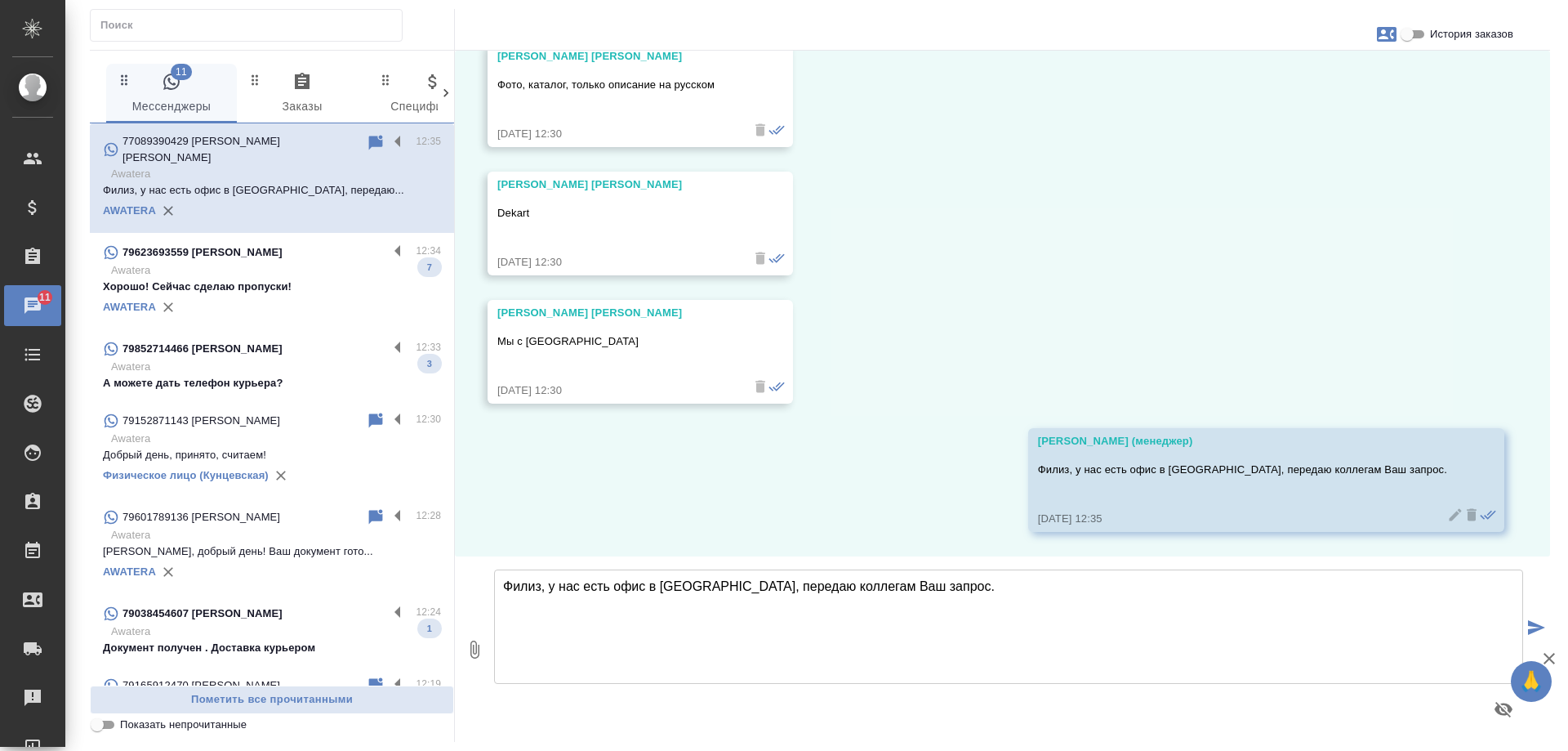
click at [605, 601] on textarea "Филиз, у нас есть офис в [GEOGRAPHIC_DATA], передаю коллегам Ваш запрос." at bounding box center [1009, 626] width 1029 height 114
paste textarea "Направьте информацию о Вашей организации (карточку компании), чтобы менеджер мо…"
type textarea "Направьте информацию о Вашей организации (карточку компании), чтобы менеджер мо…"
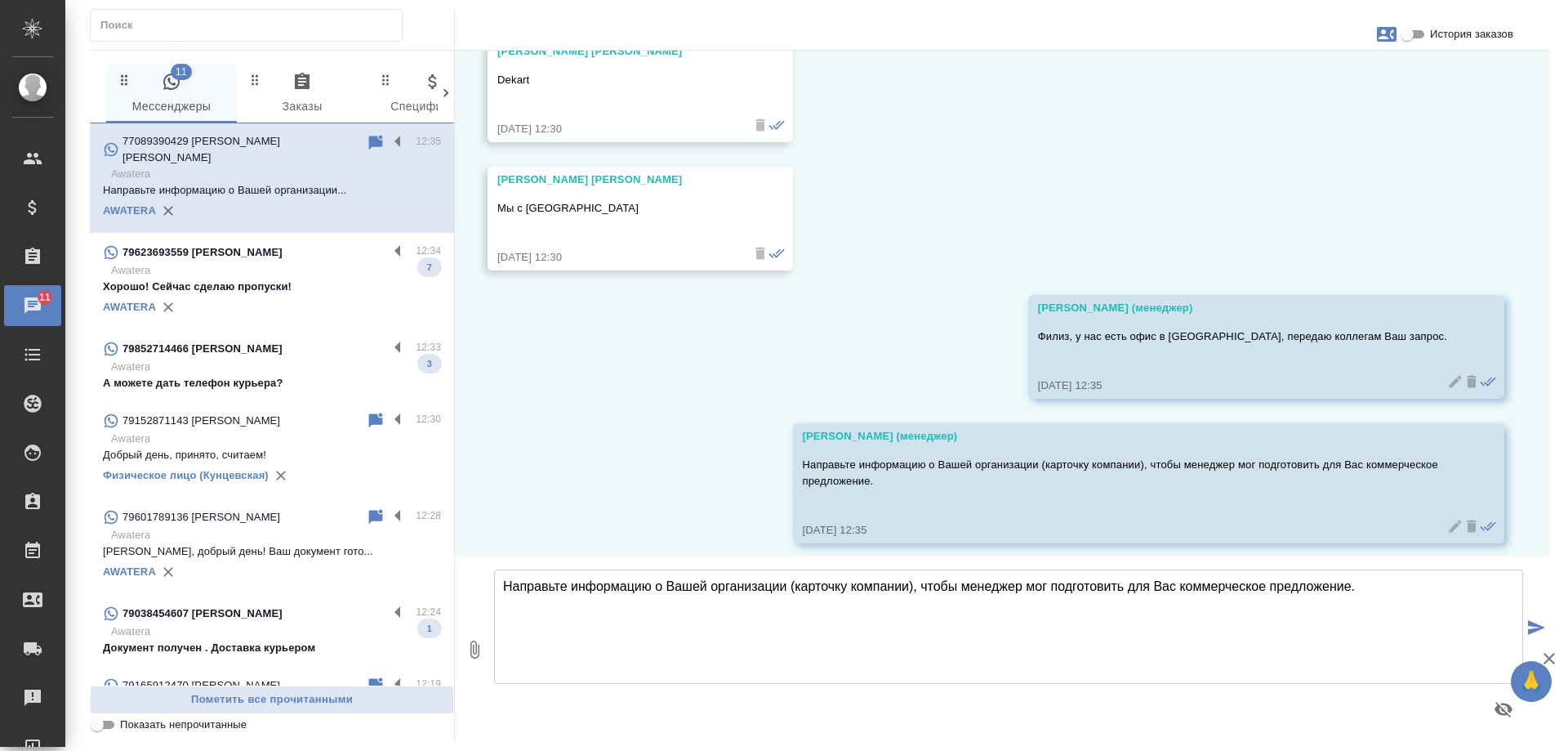
scroll to position [2308, 0]
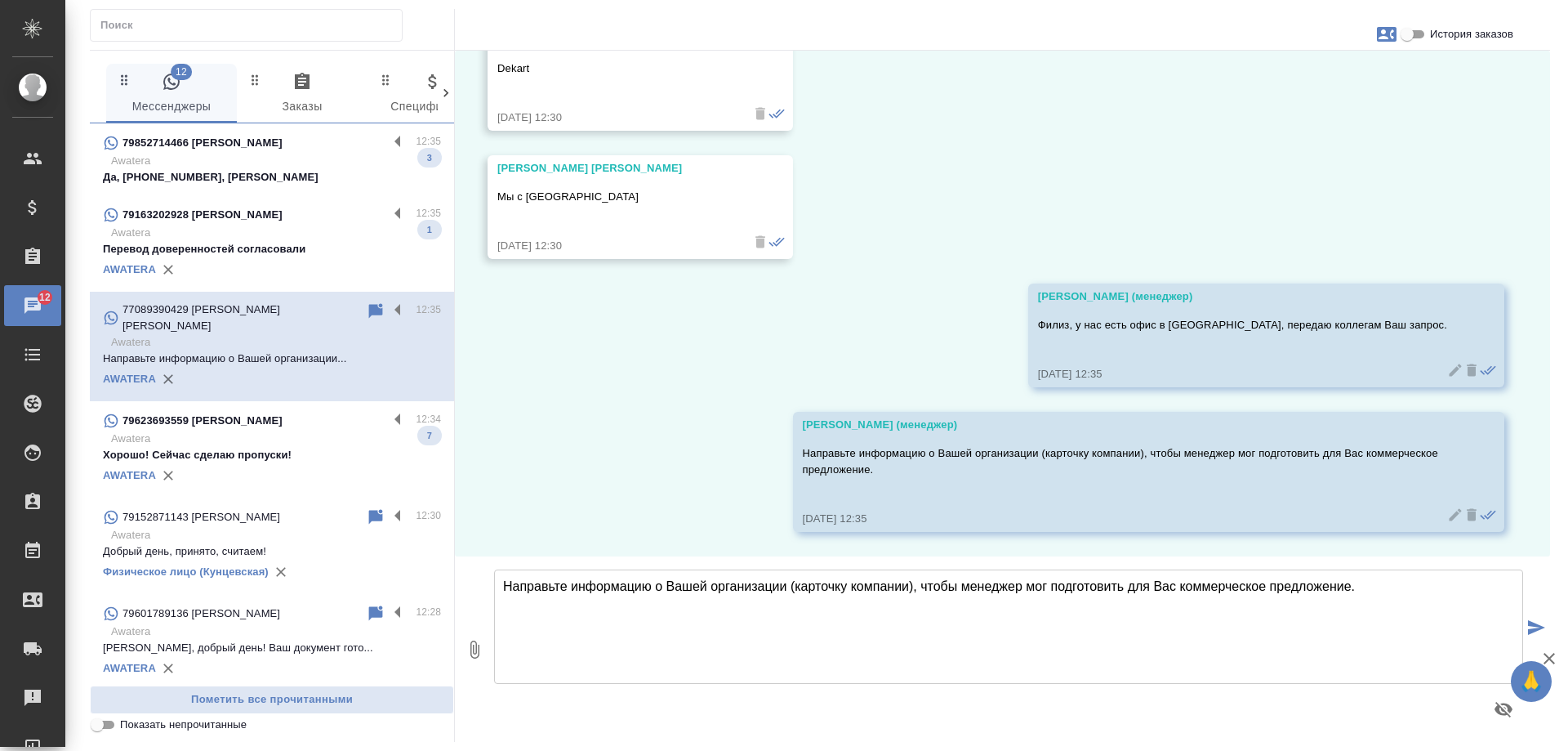
click at [268, 431] on p "Awatera" at bounding box center [276, 439] width 330 height 16
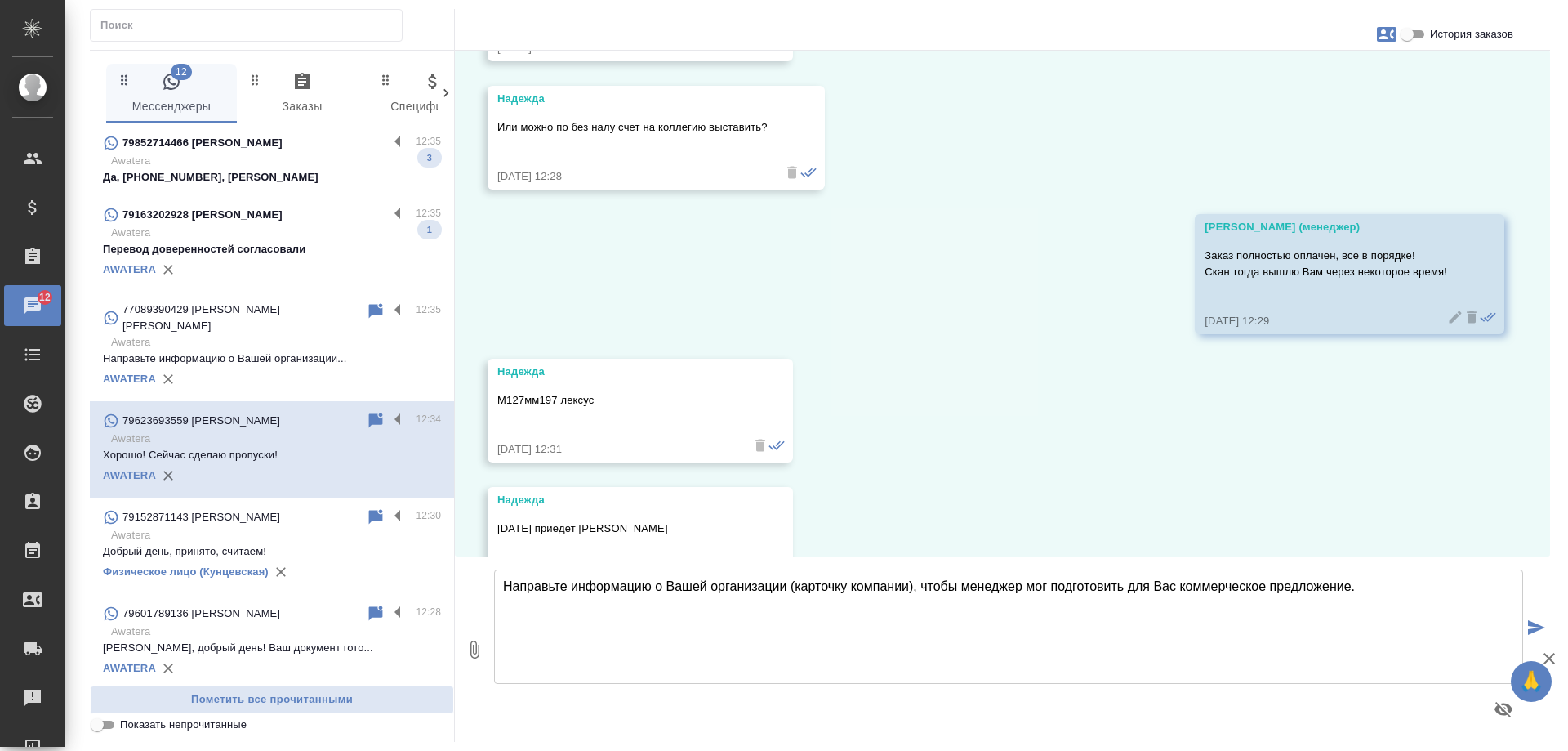
scroll to position [6416, 0]
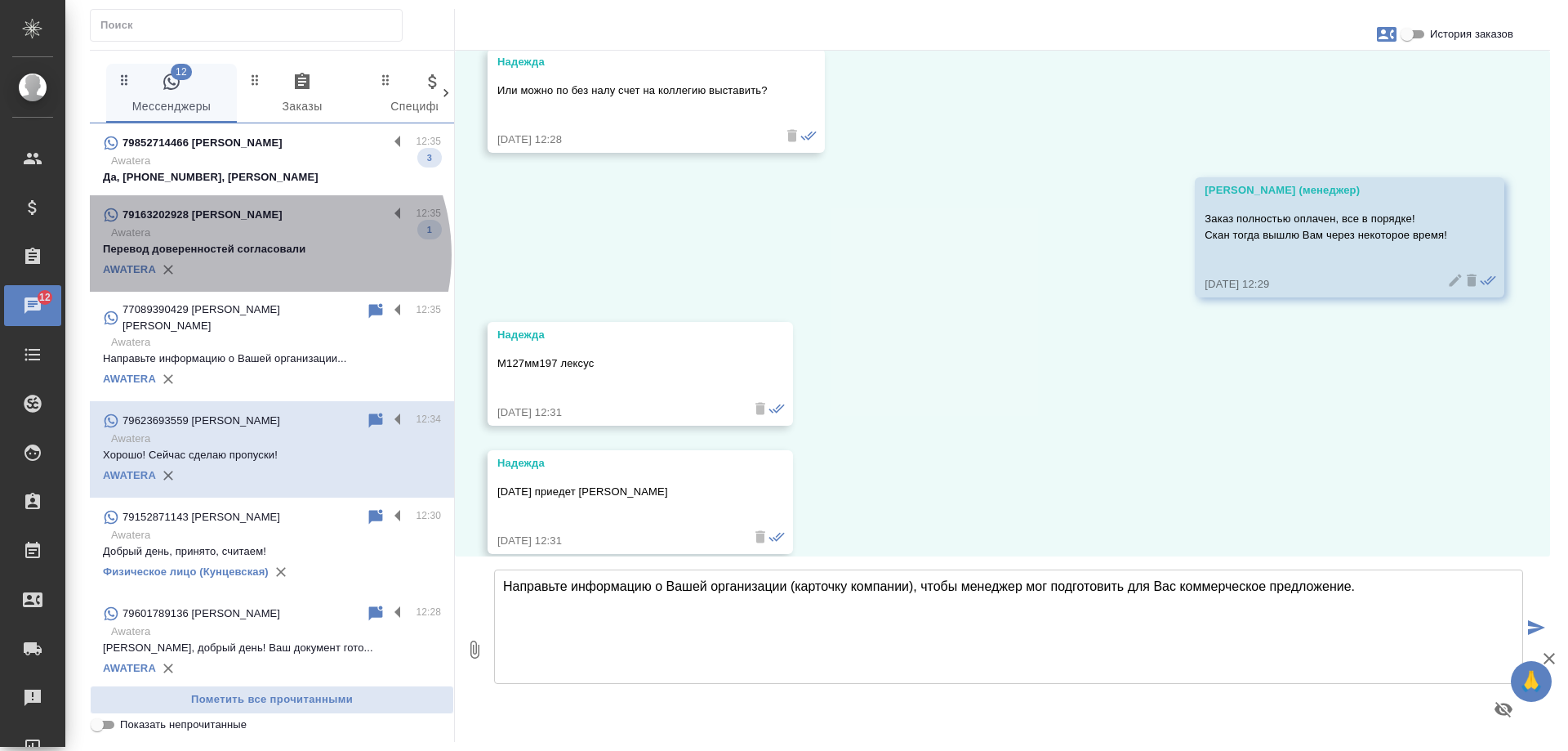
click at [247, 255] on p "Перевод доверенностей согласовали" at bounding box center [272, 249] width 339 height 16
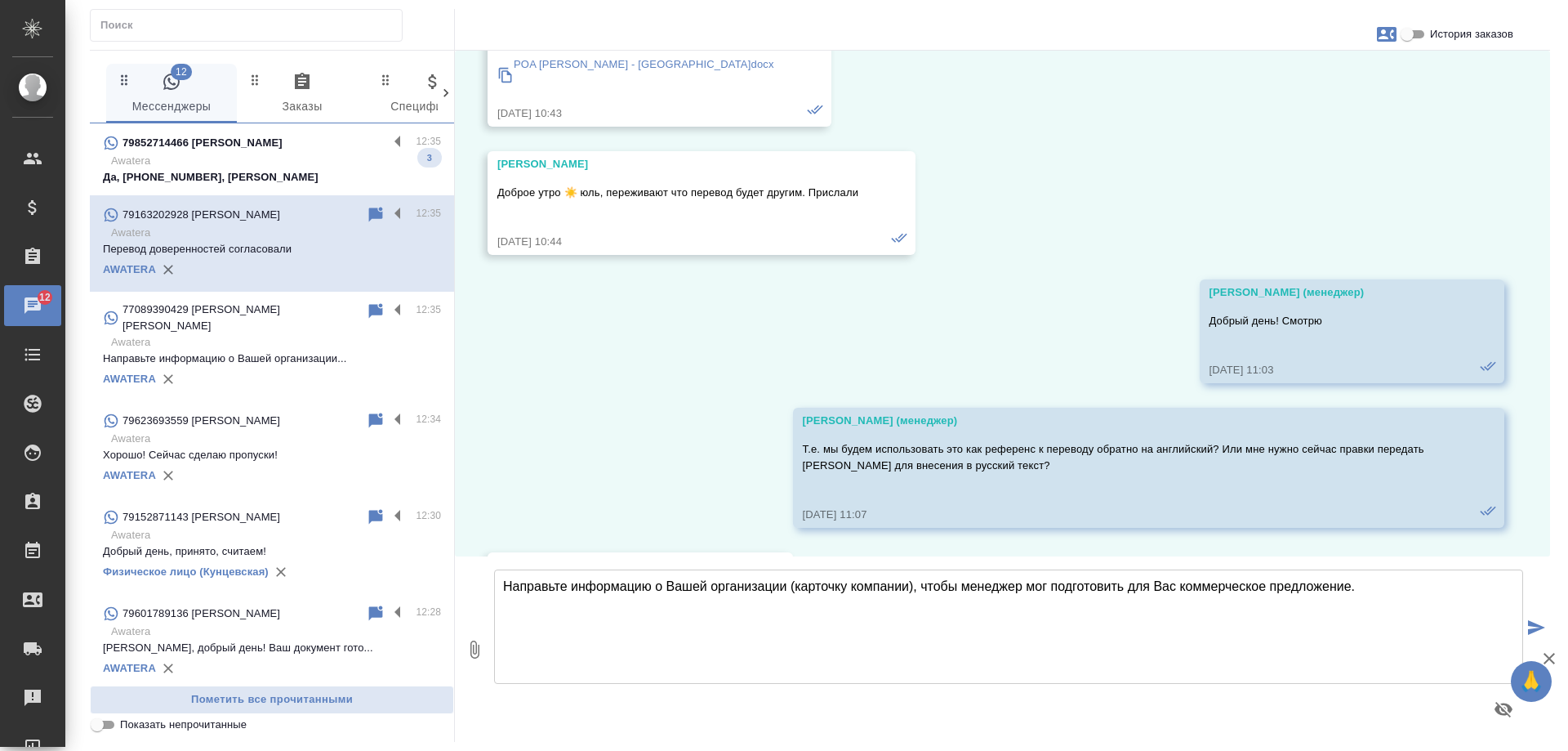
scroll to position [6935, 0]
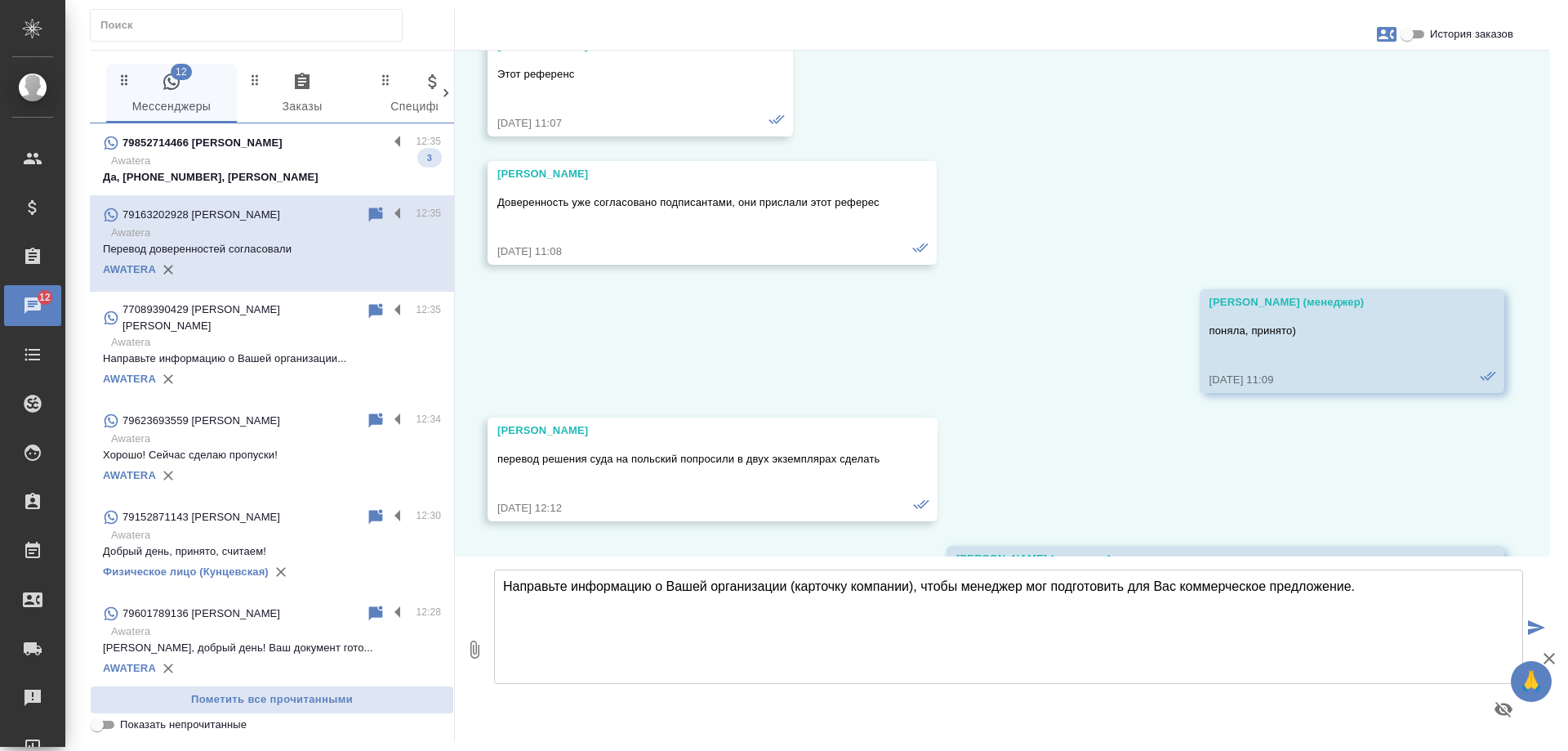
click at [274, 160] on p "Awatera" at bounding box center [276, 160] width 330 height 16
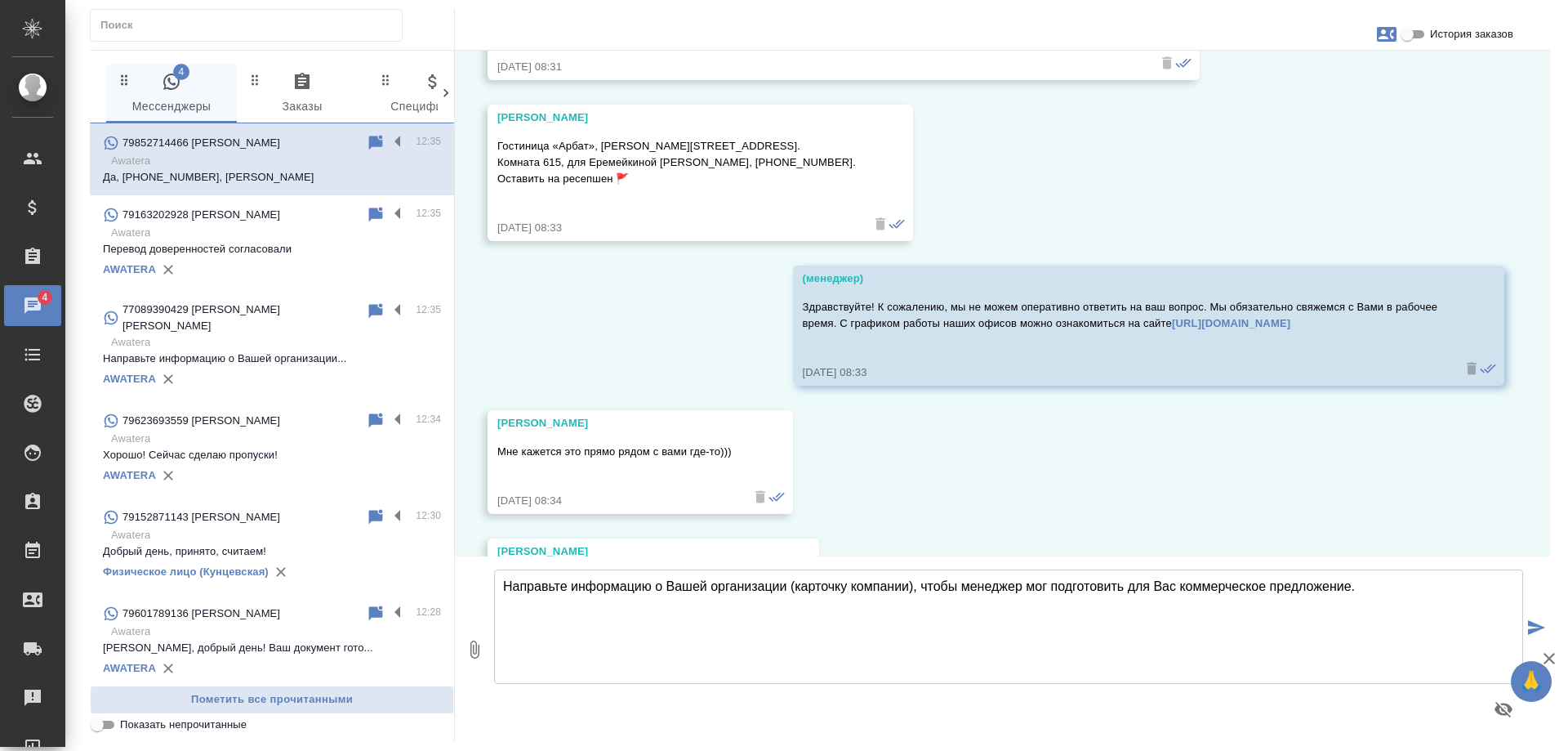
scroll to position [27802, 0]
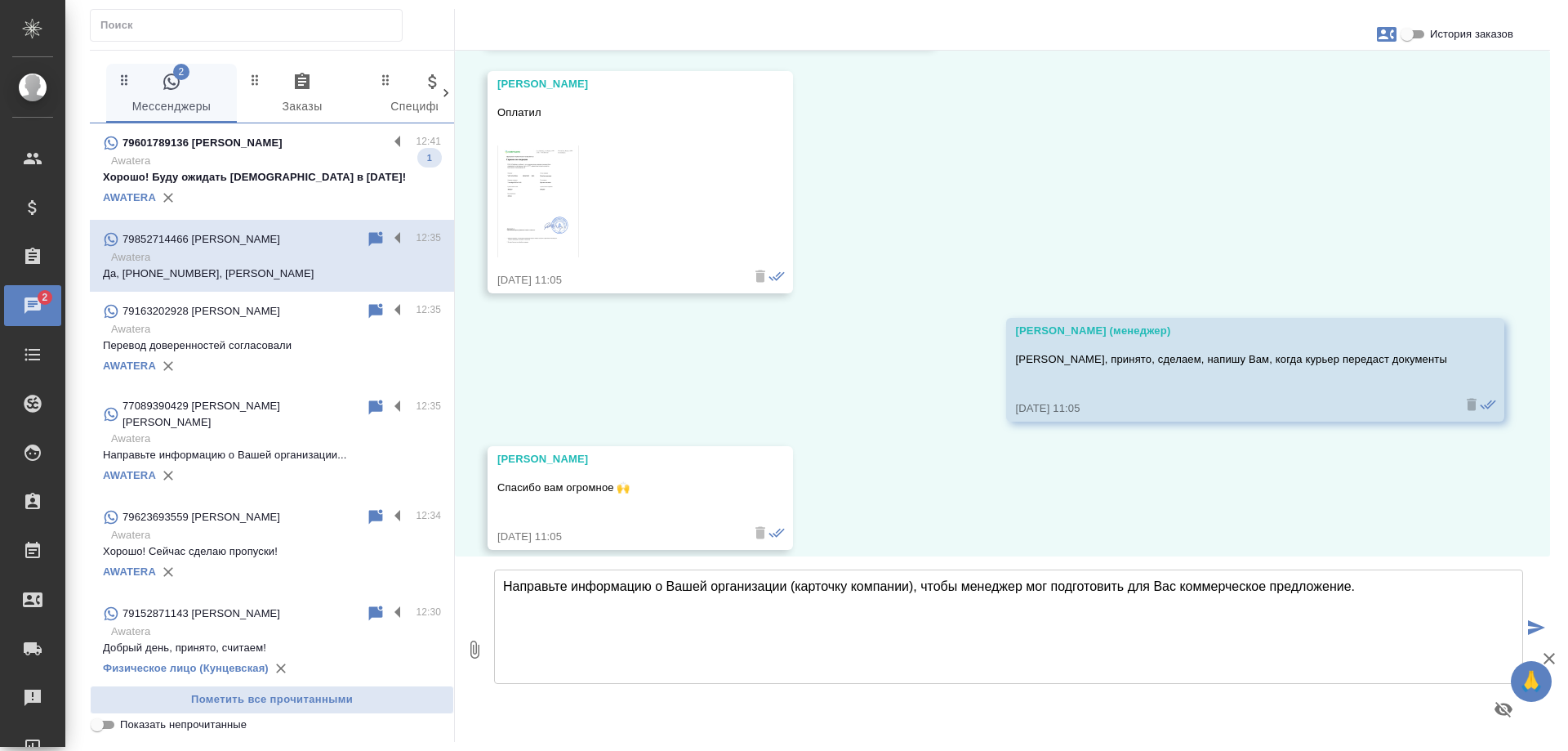
click at [305, 161] on p "Awatera" at bounding box center [276, 160] width 330 height 16
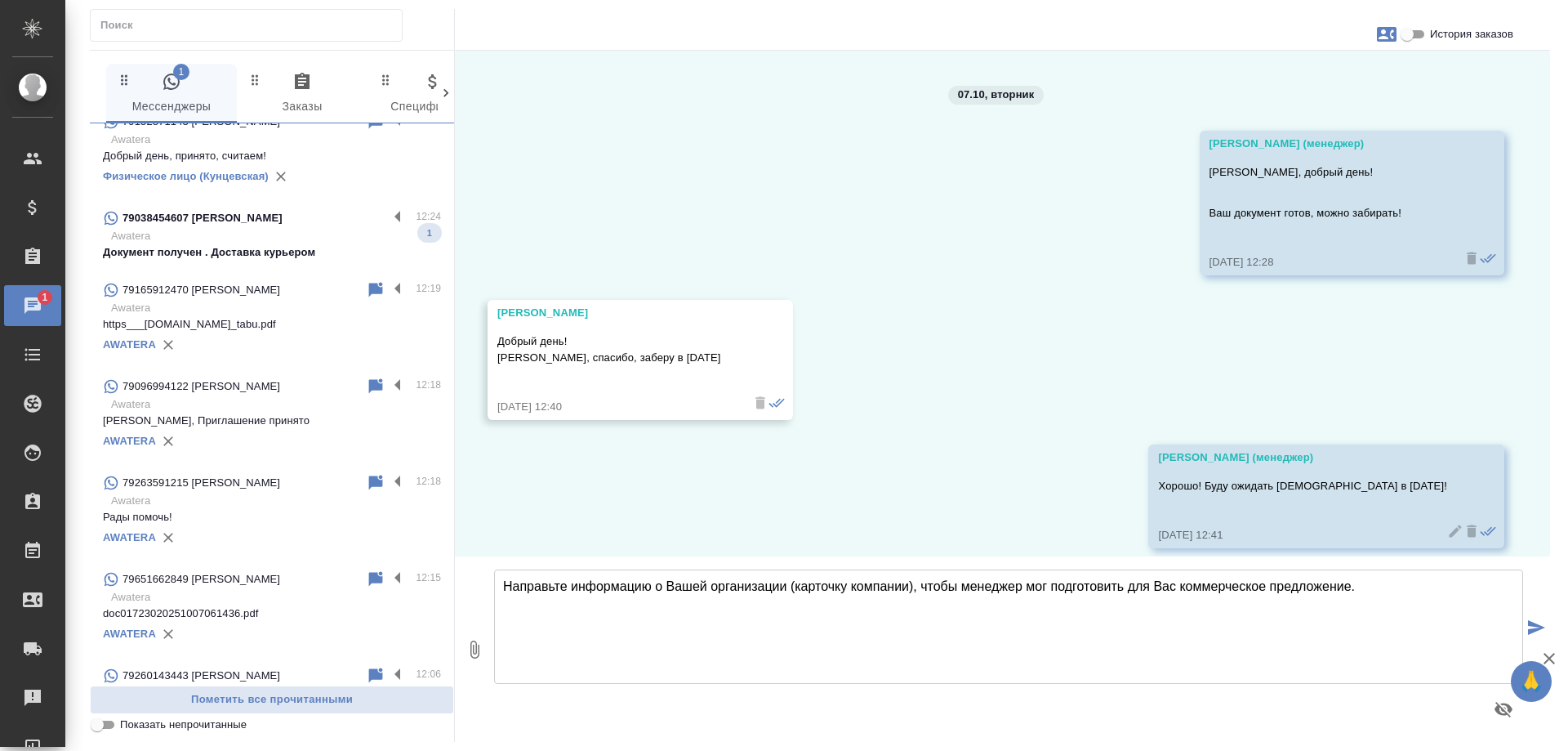
scroll to position [490, 0]
click at [314, 246] on p "Документ получен . Доставка курьером" at bounding box center [272, 254] width 339 height 16
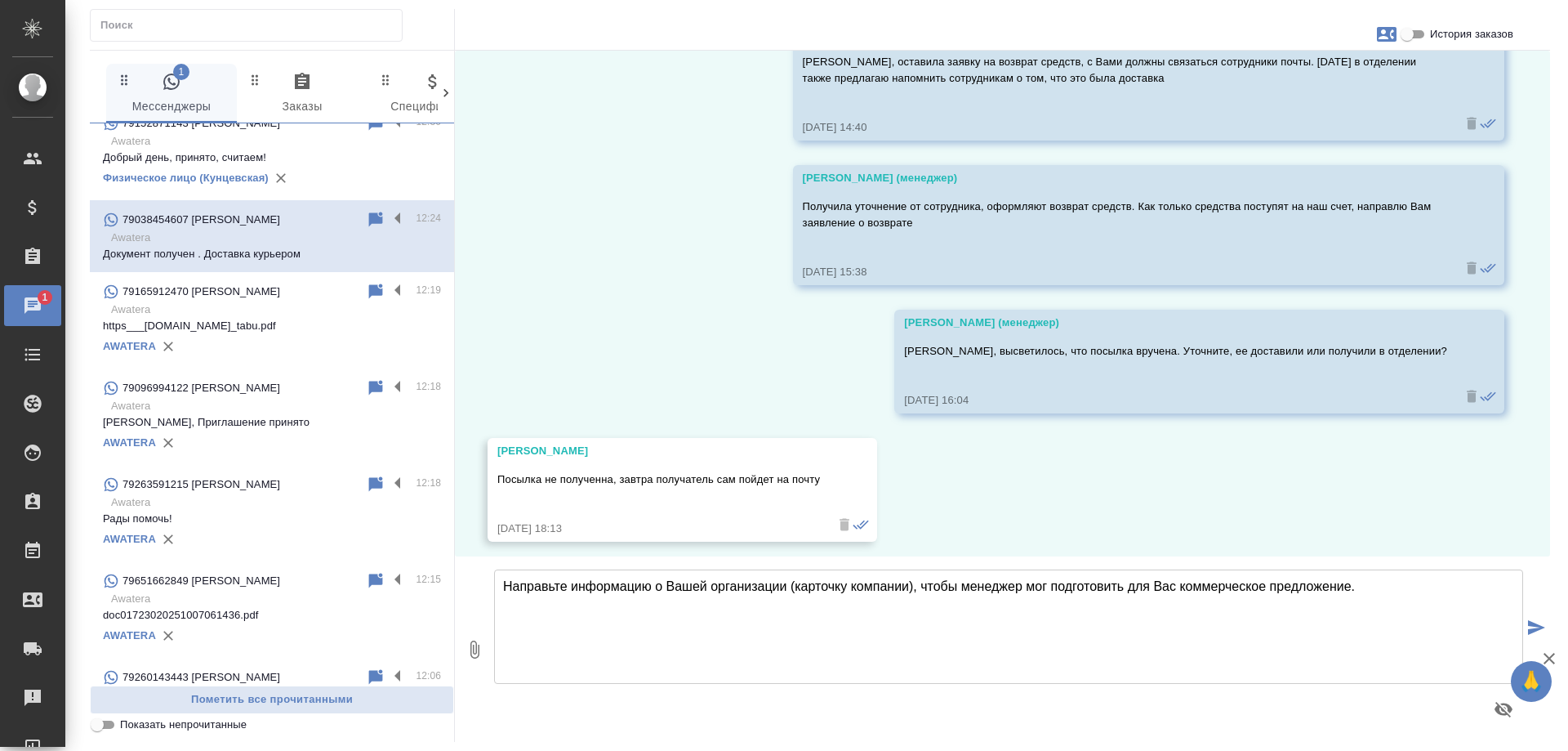
scroll to position [0, 0]
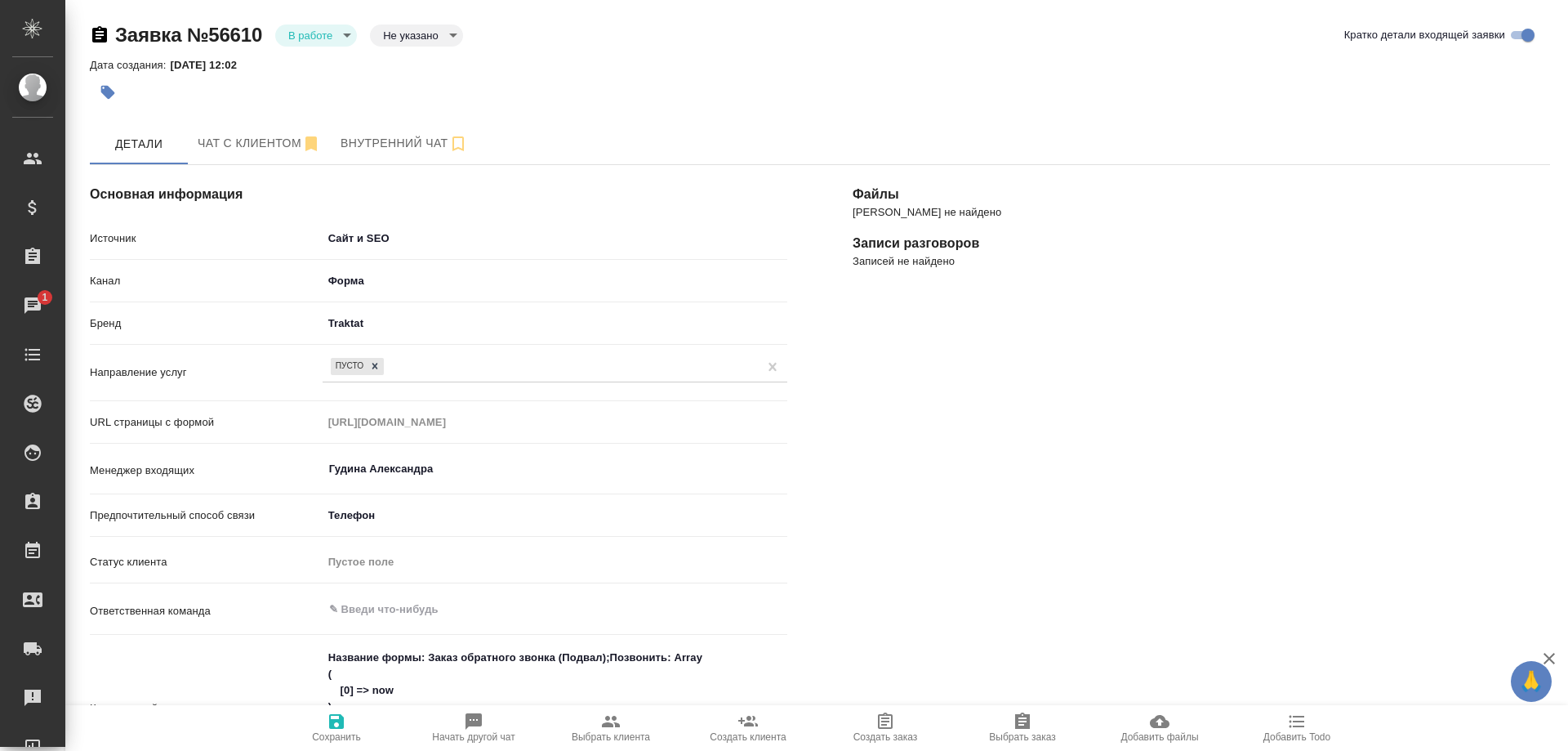
select select "KZ"
select select "RU"
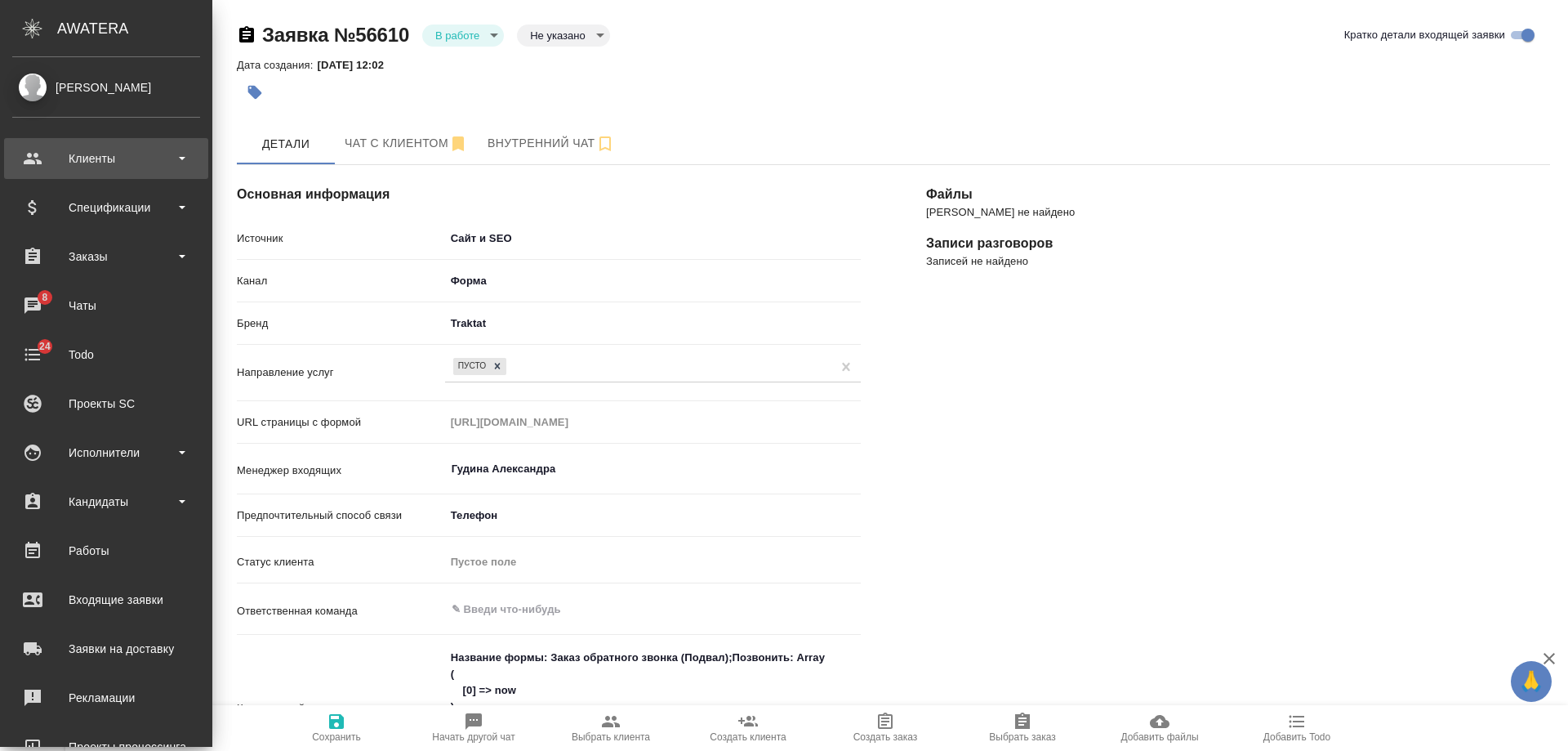
click at [93, 148] on div "Клиенты" at bounding box center [106, 159] width 188 height 25
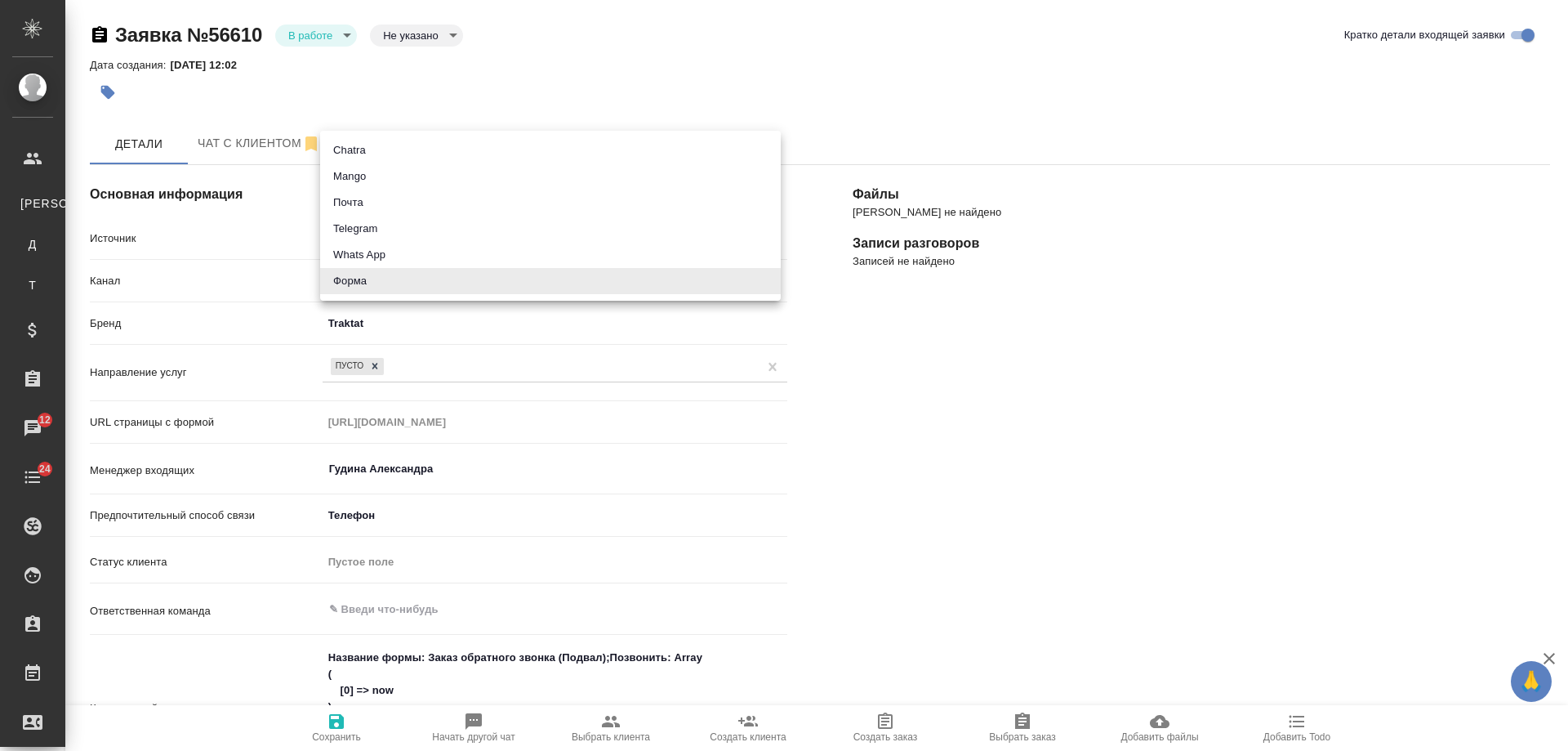
click at [356, 282] on body "🙏 .cls-1 fill:#fff; AWATERA Gudina Alexandra Клиенты К Клиенты Д Договоры Т Тен…" at bounding box center [784, 375] width 1568 height 751
click at [351, 321] on div at bounding box center [784, 375] width 1568 height 751
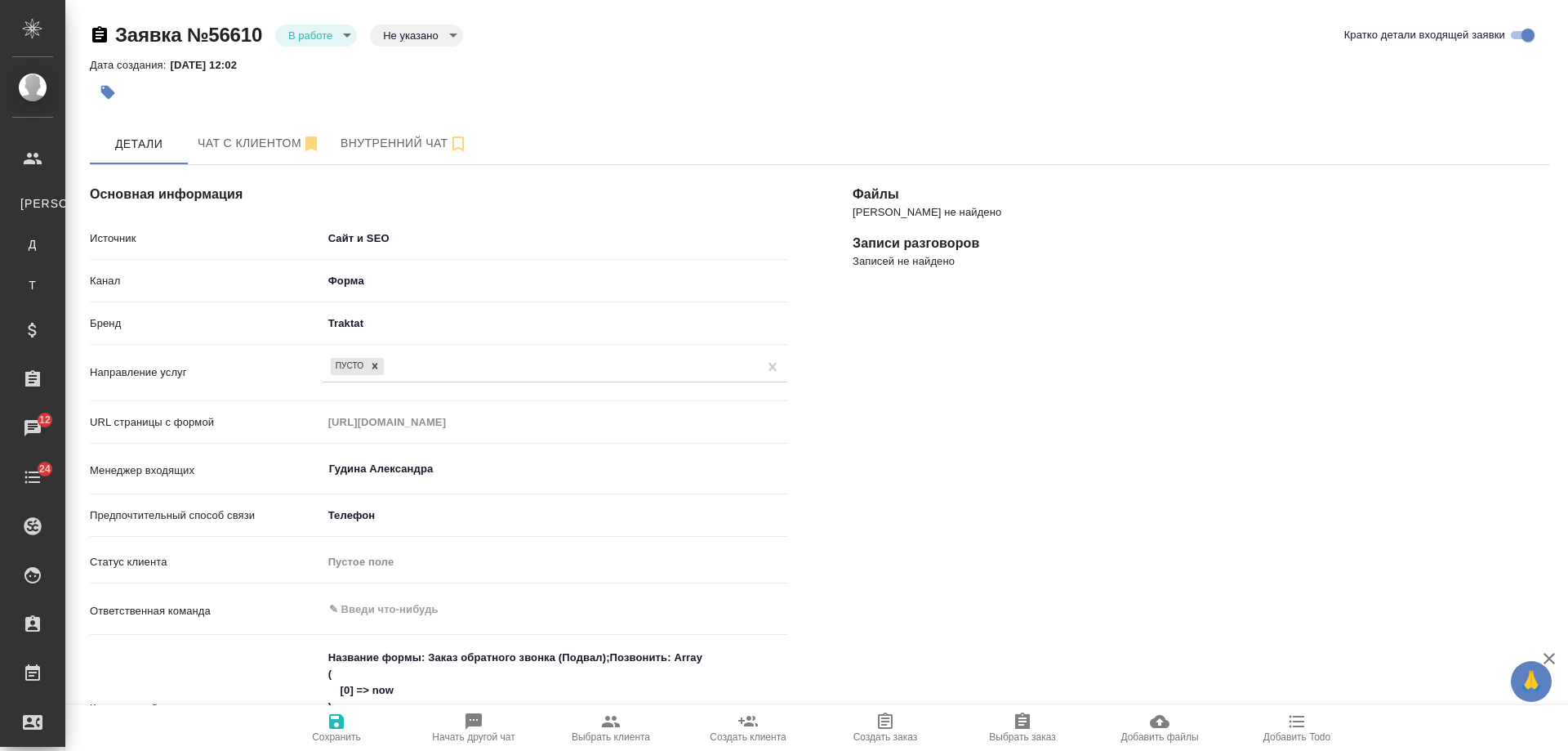
click at [355, 324] on body "🙏 .cls-1 fill:#fff; AWATERA Gudina Alexandra Клиенты К Клиенты Д Договоры Т Тен…" at bounding box center [784, 375] width 1568 height 751
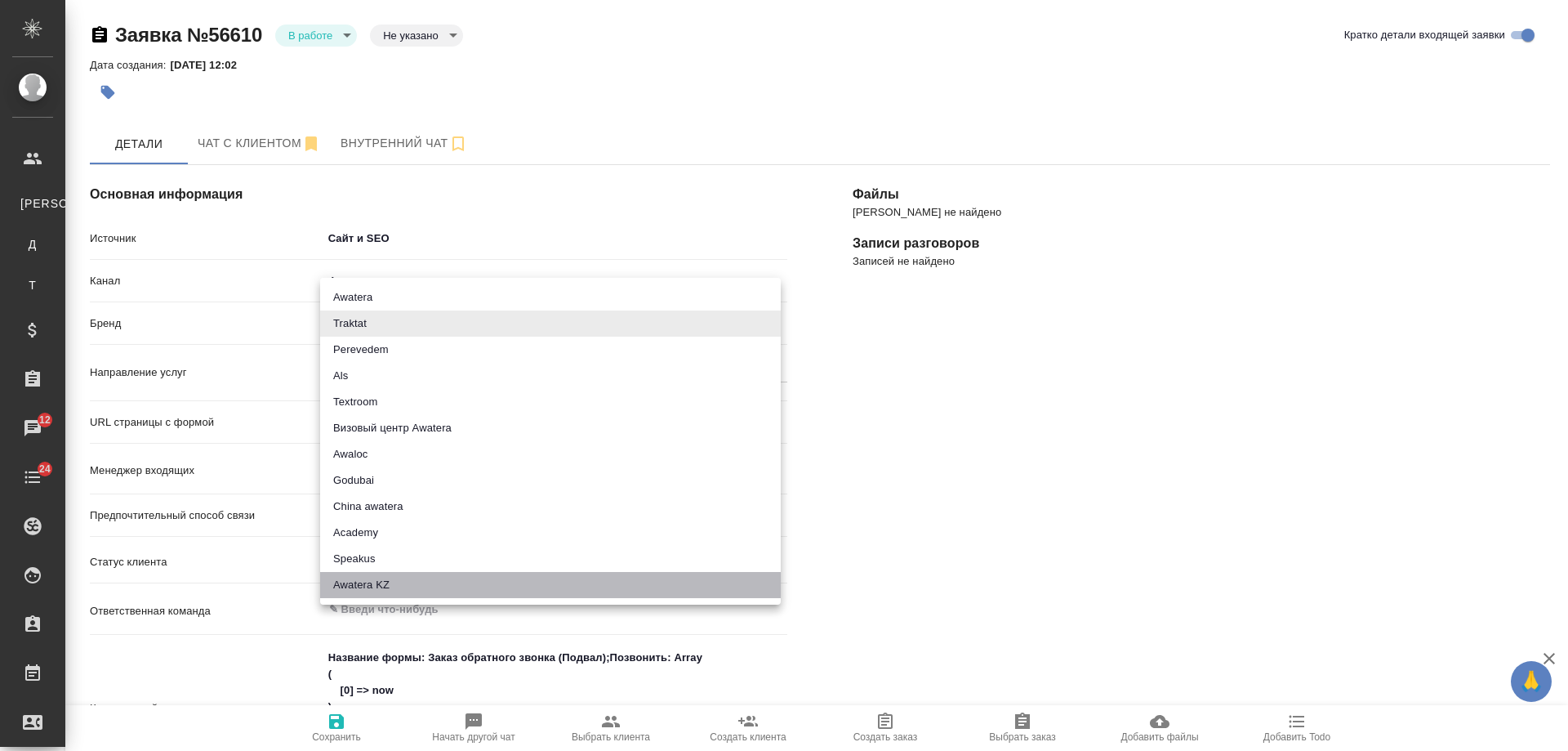
click at [376, 585] on li "Awatera KZ" at bounding box center [550, 584] width 461 height 26
type input "awateraKz"
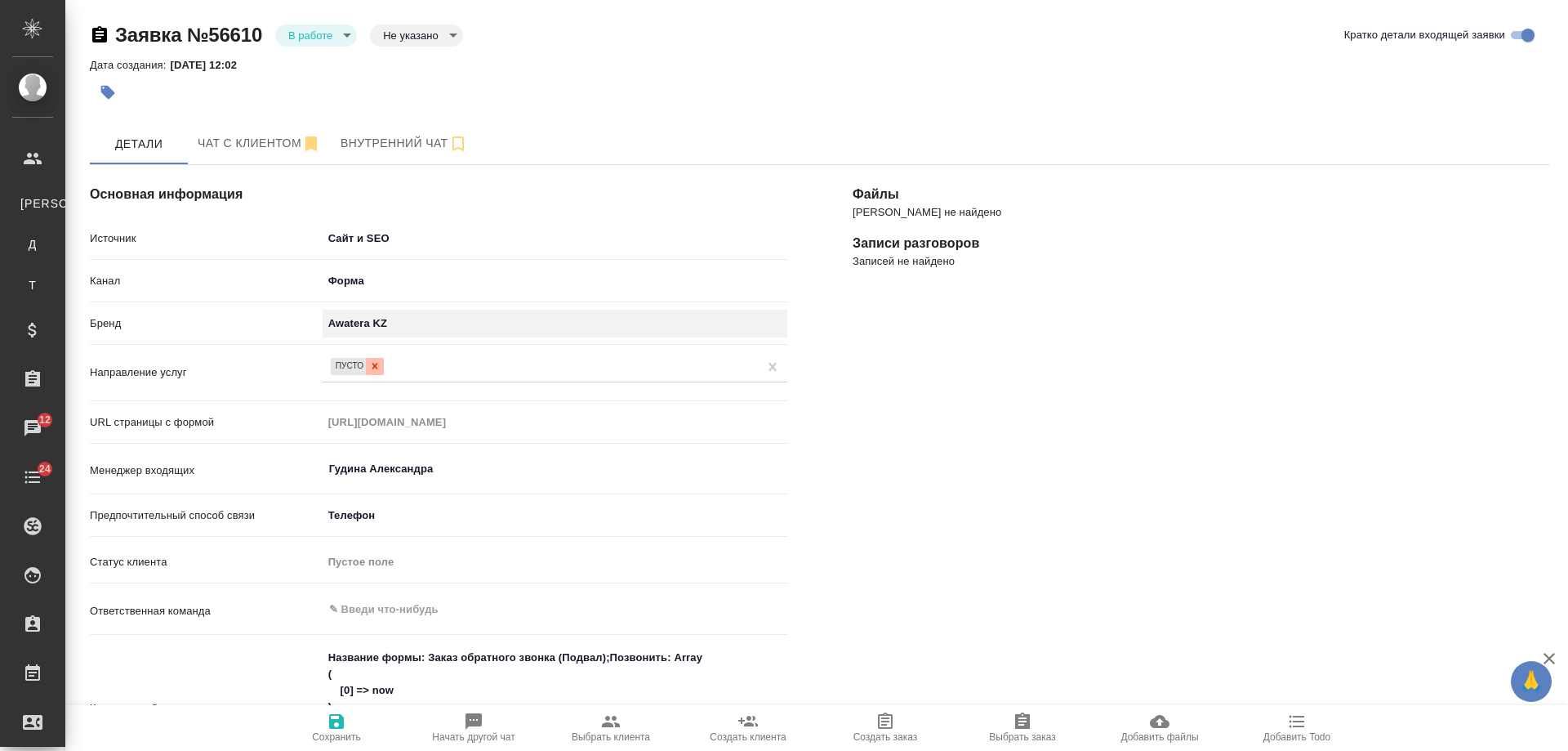
click at [379, 364] on div at bounding box center [375, 366] width 18 height 17
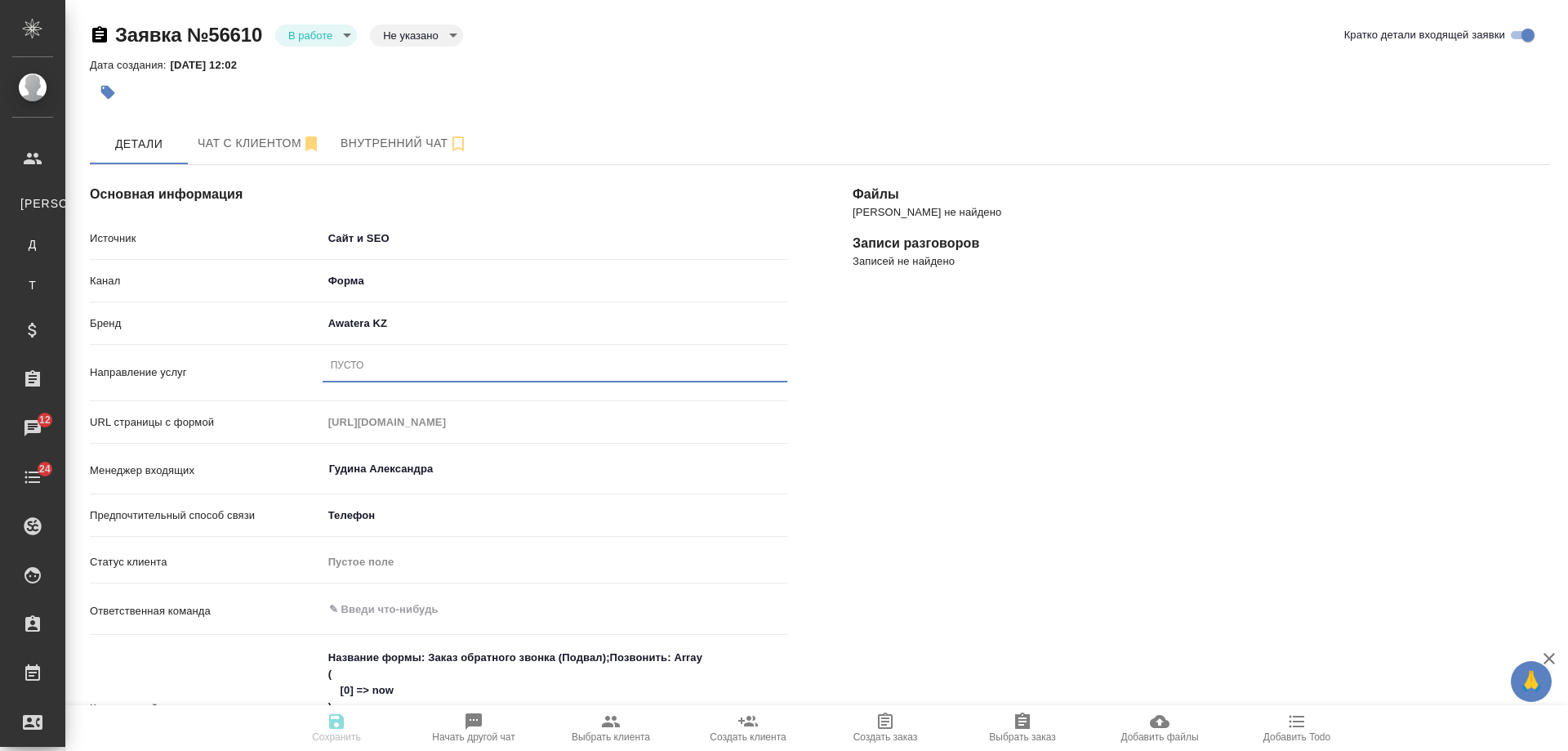
click at [395, 369] on div "Пусто" at bounding box center [555, 365] width 464 height 24
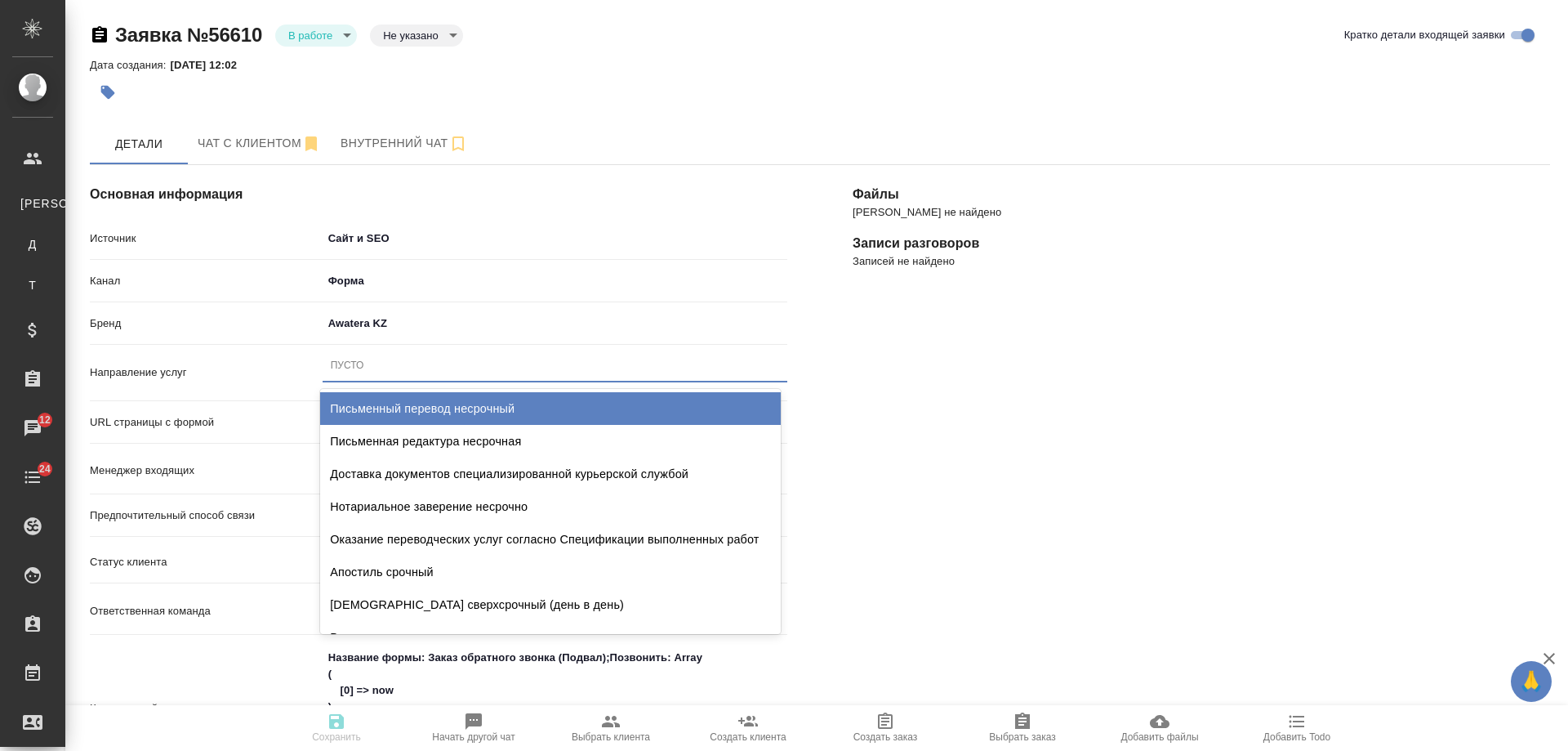
click at [413, 403] on div "Письменный перевод несрочный" at bounding box center [550, 408] width 461 height 33
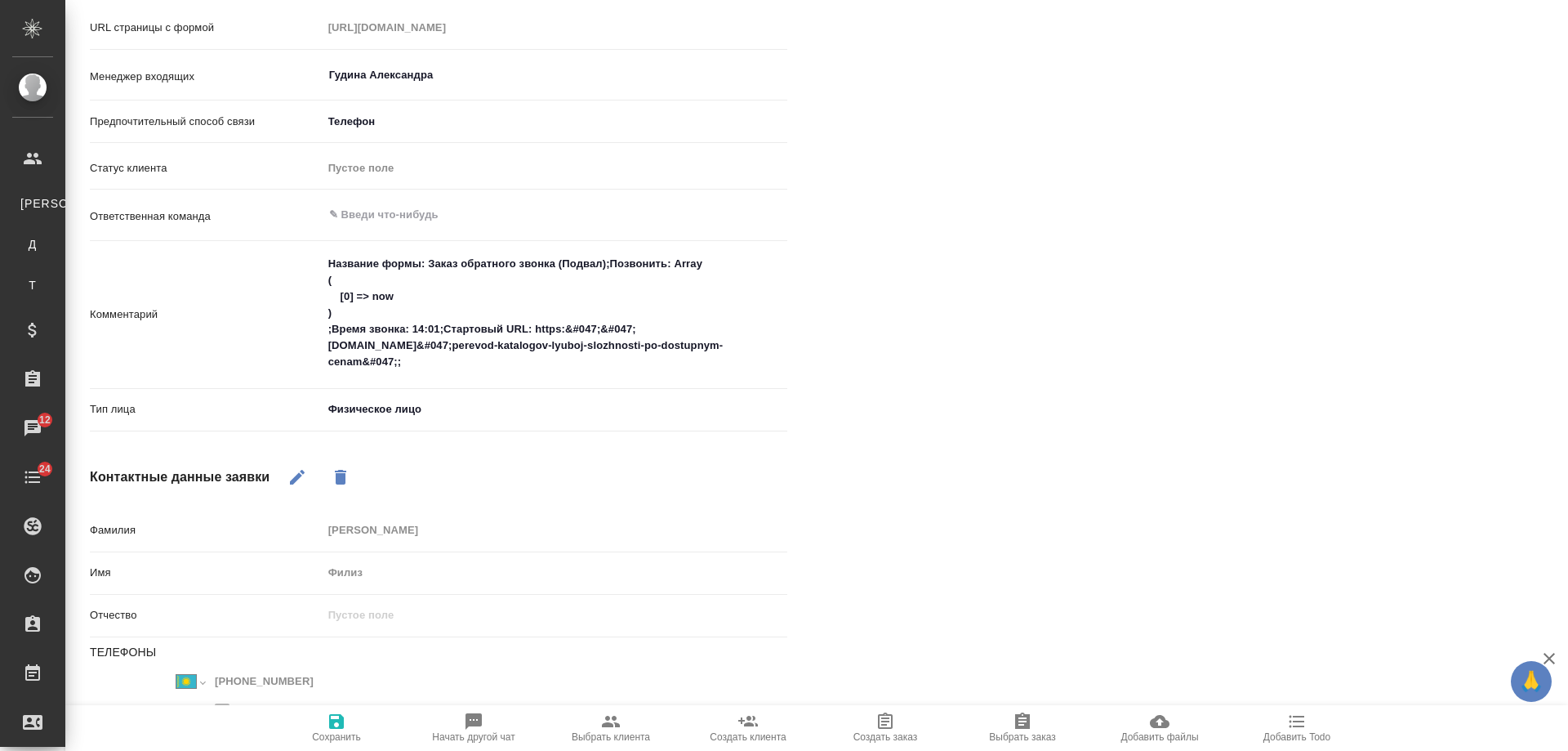
scroll to position [490, 0]
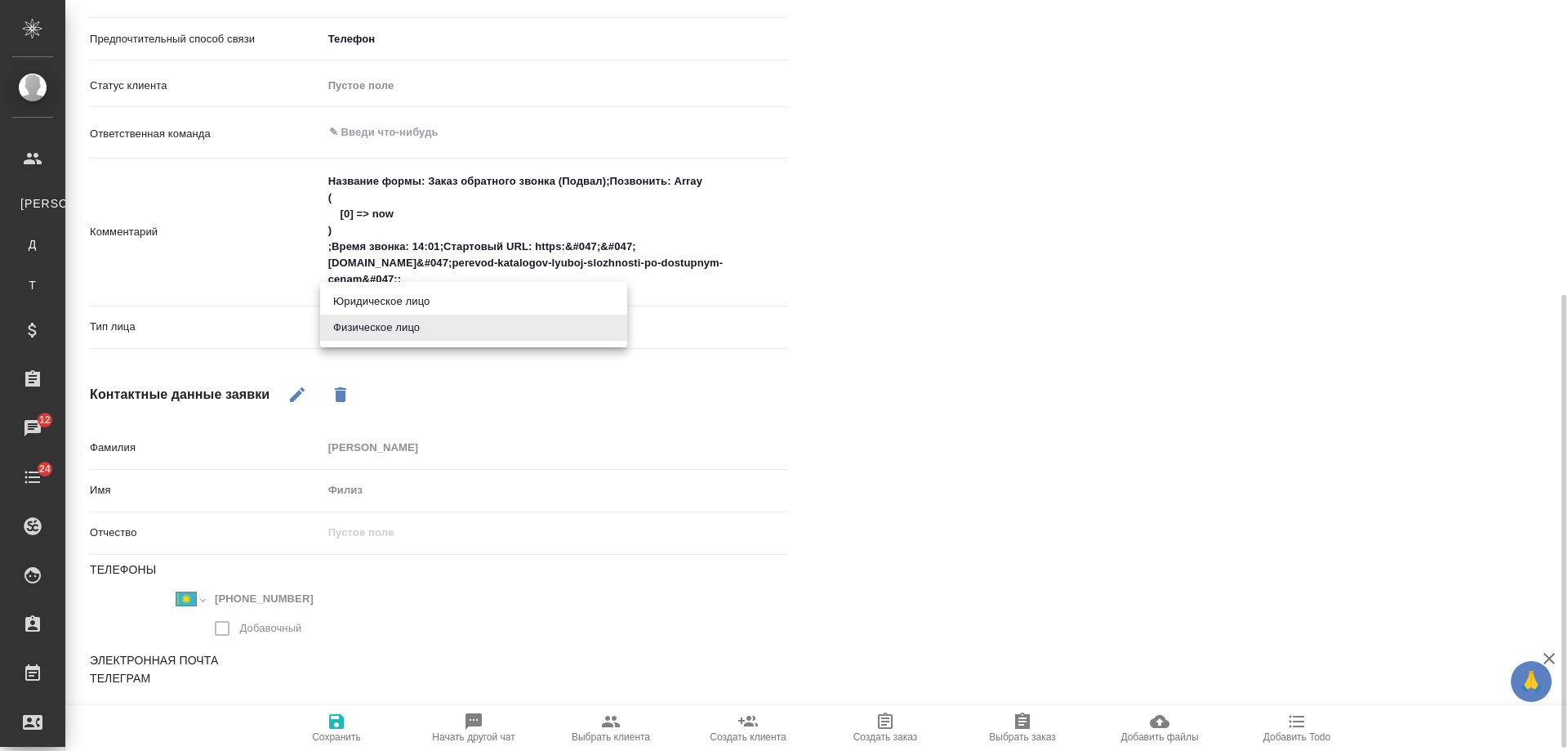
click at [374, 322] on body "🙏 .cls-1 fill:#fff; AWATERA Gudina Alexandra Клиенты К Клиенты Д Договоры Т Тен…" at bounding box center [784, 375] width 1568 height 751
click at [414, 304] on li "Юридическое лицо" at bounding box center [473, 301] width 307 height 26
type input "company"
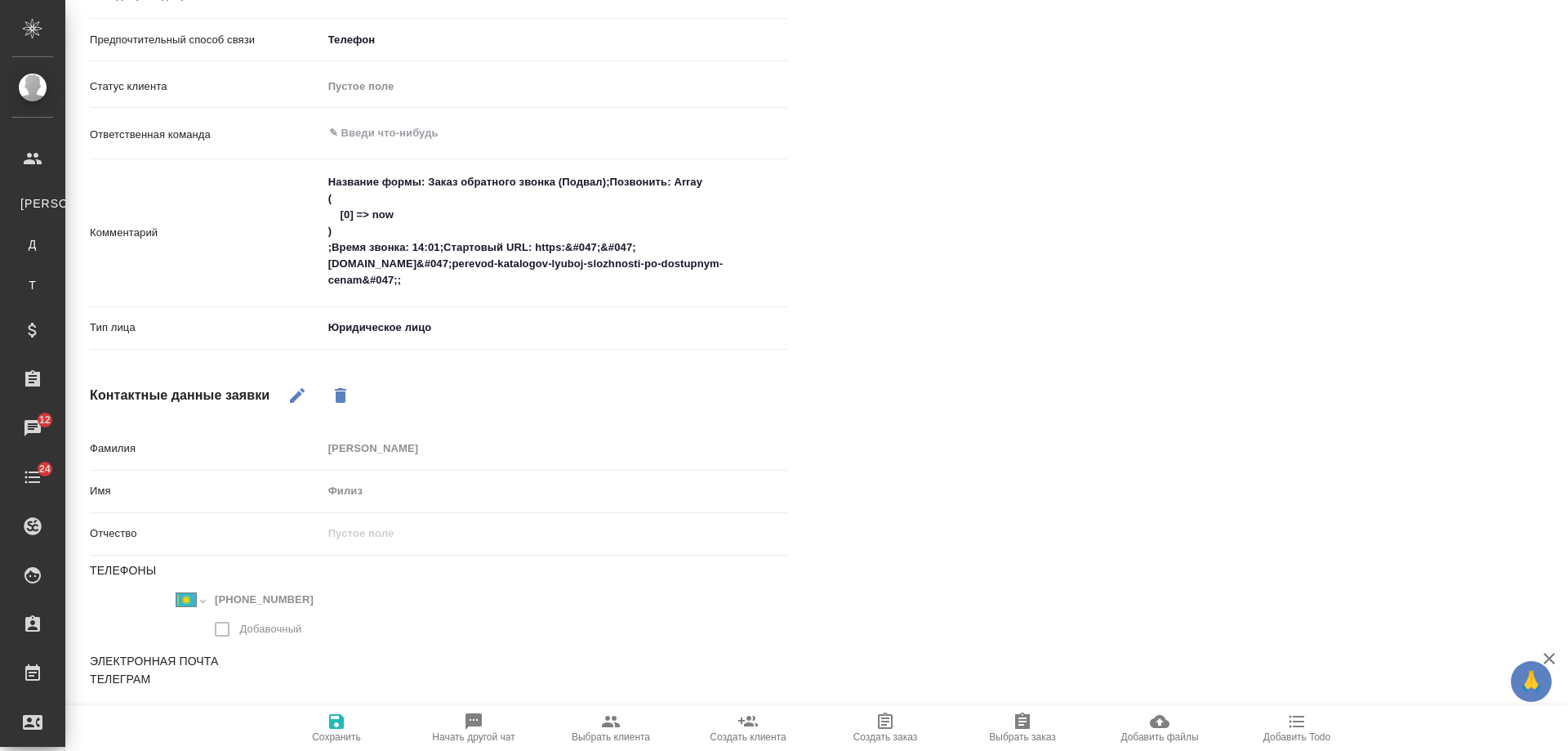
click at [336, 717] on icon "button" at bounding box center [337, 722] width 20 height 20
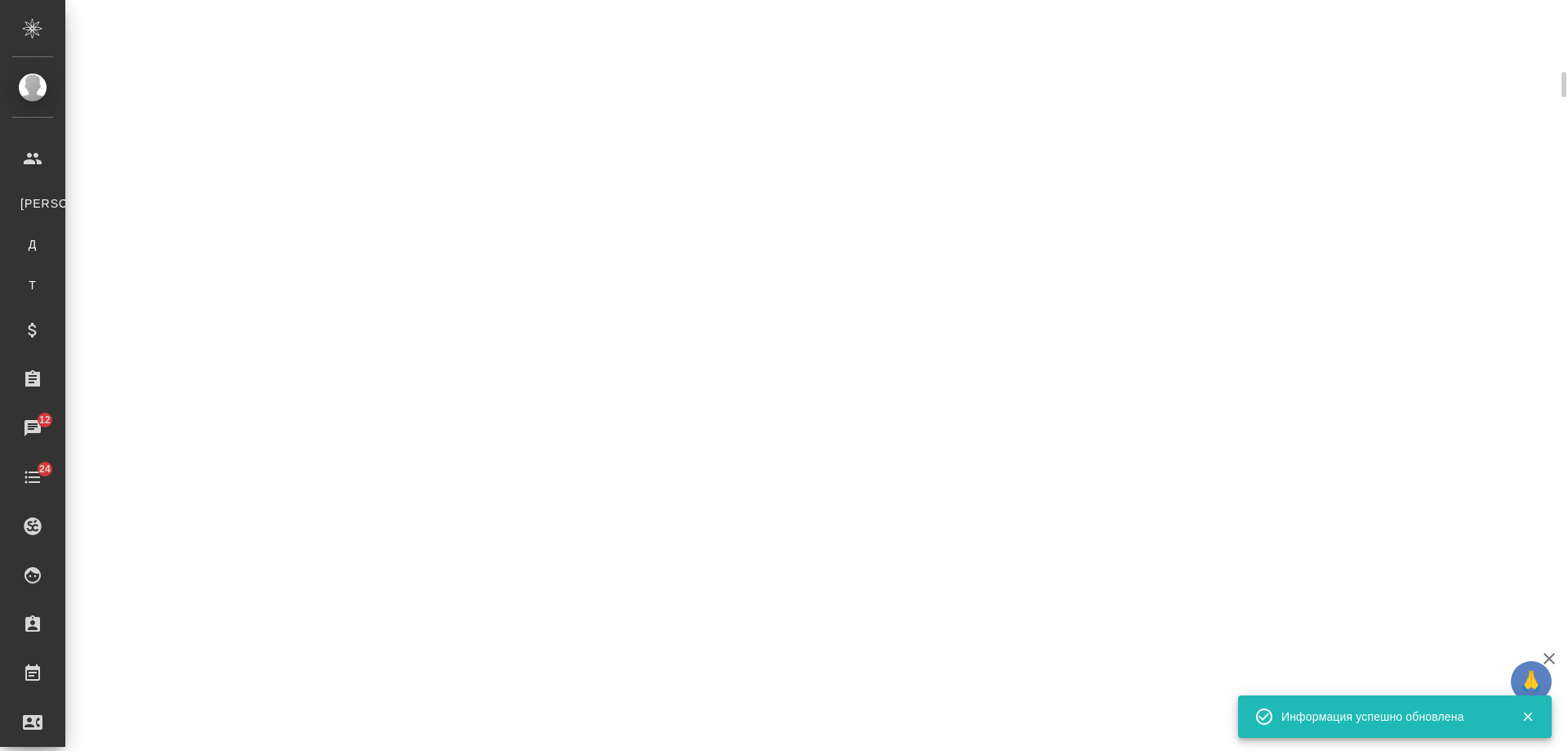
select select "RU"
select select "KZ"
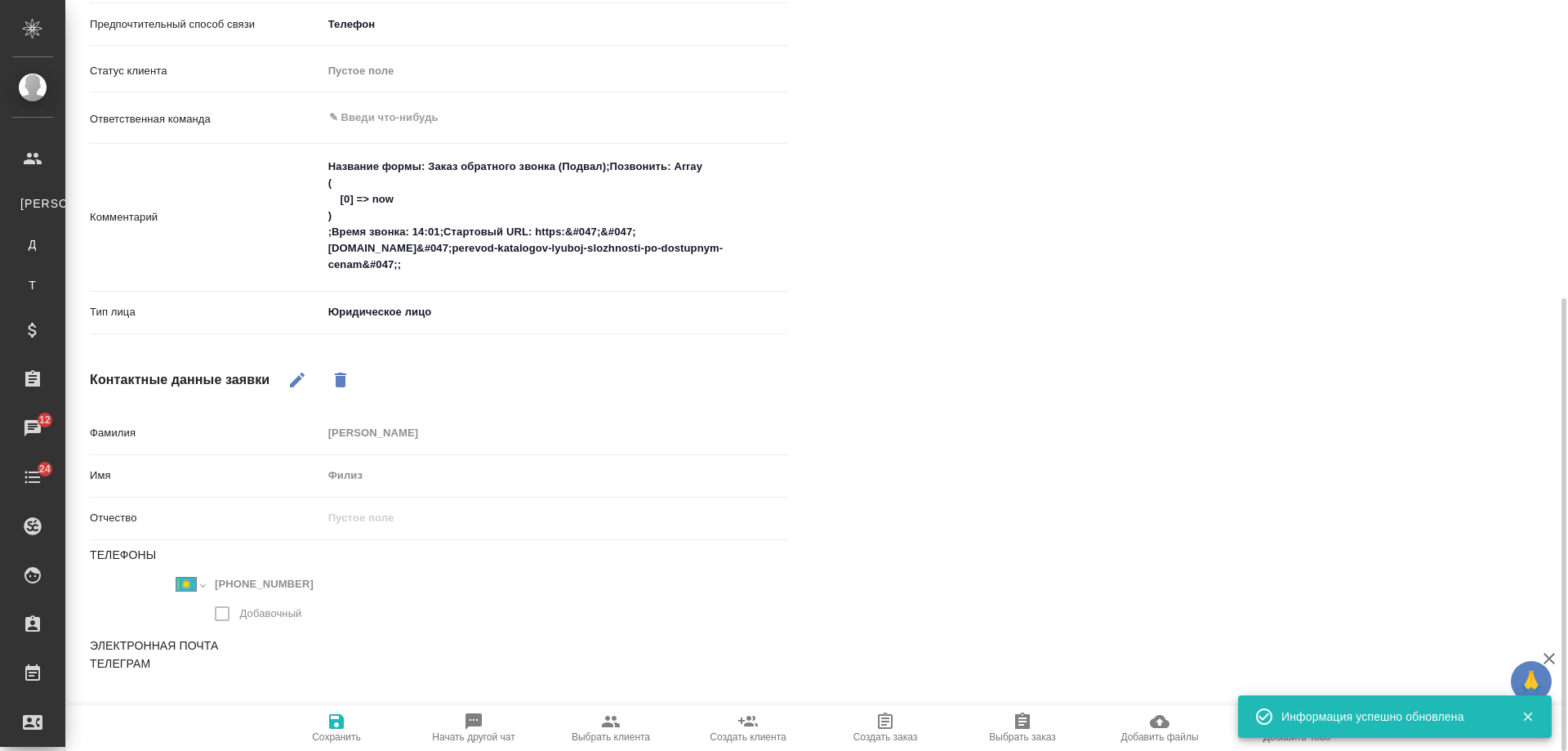
scroll to position [505, 0]
type textarea "x"
click at [326, 166] on textarea "Название формы: Заказ обратного звонка (Подвал);Позвонить: Array ( [0] => now )…" at bounding box center [555, 216] width 464 height 126
type textarea "Название формы: Заказ обратного звонка (Подвал);Позвонить: Array ( [0] => now )…"
type textarea "x"
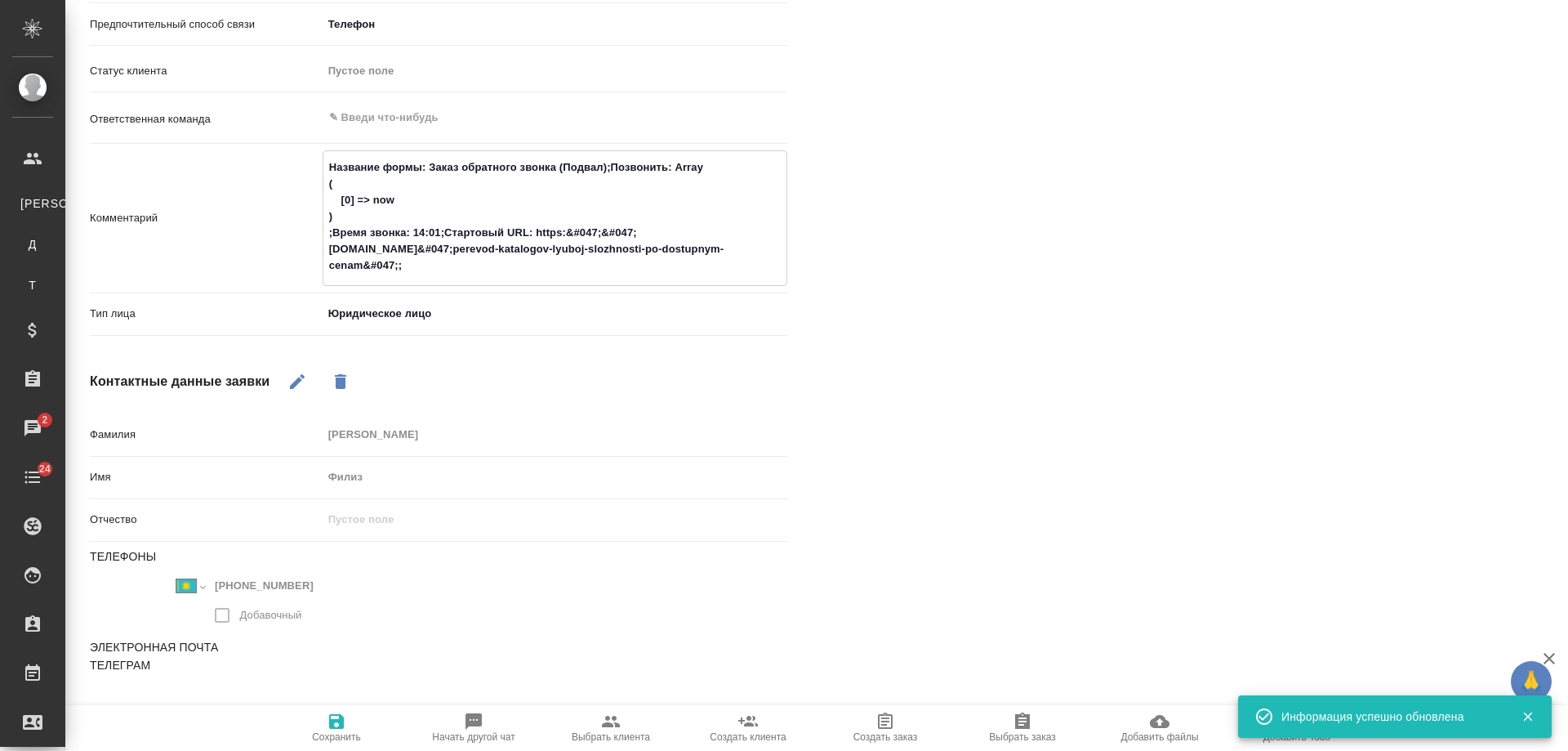
type textarea "Название формы: Заказ обратного звонка (Подвал);Позвонить: Array ( [0] => now )…"
type textarea "x"
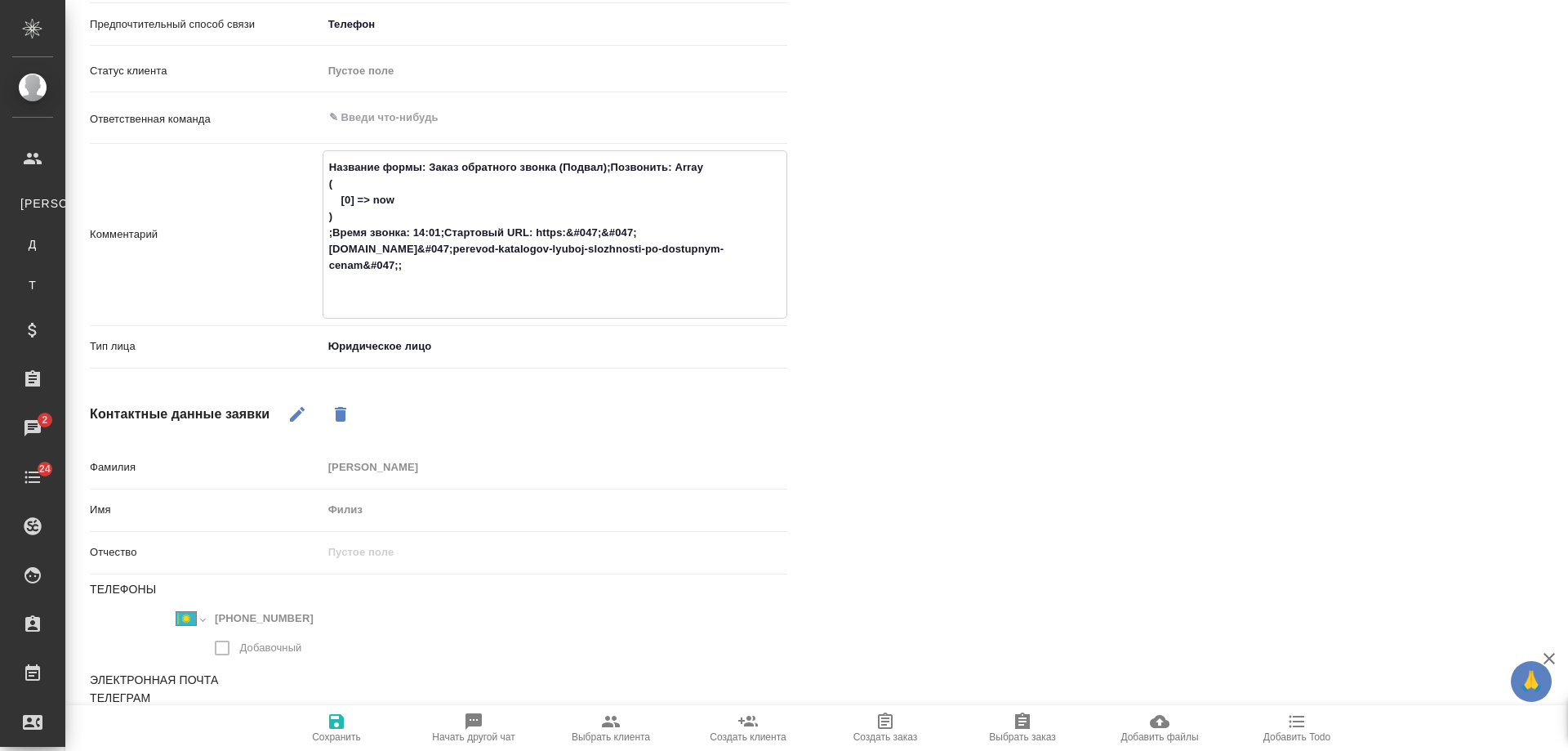
type textarea "Название формы: Заказ обратного звонка (Подвал);Позвонить: Array ( [0] => now )…"
type textarea "x"
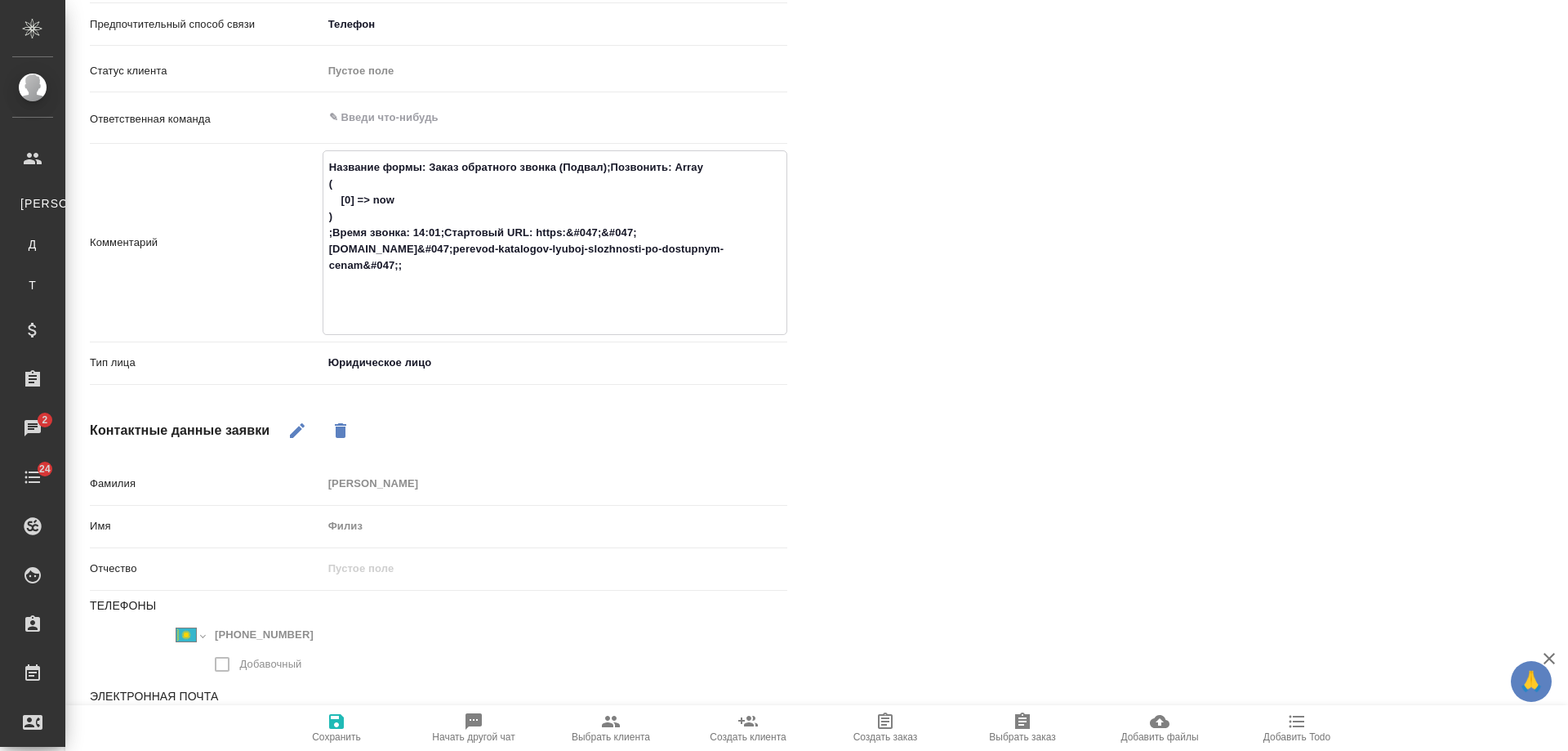
click at [346, 189] on textarea "Название формы: Заказ обратного звонка (Подвал);Позвонить: Array ( [0] => now )…" at bounding box center [555, 240] width 464 height 175
paste textarea "Товарищество с ограниченной ответственностью "Dekart (Декарт)" БИН 240440034255…"
type textarea "Товарищество с ограниченной ответственностью "Dekart (Декарт)" БИН 240440034255…"
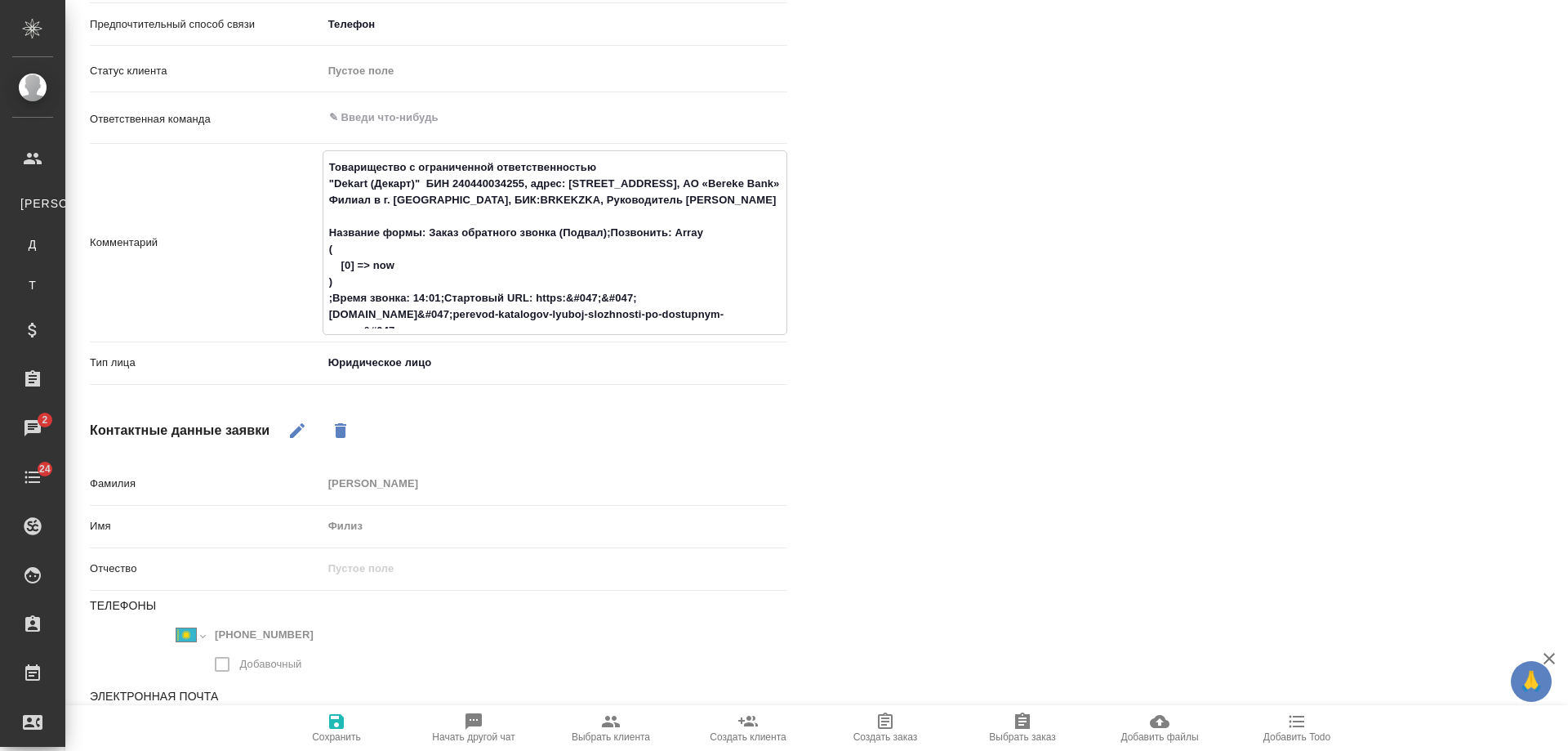
type textarea "x"
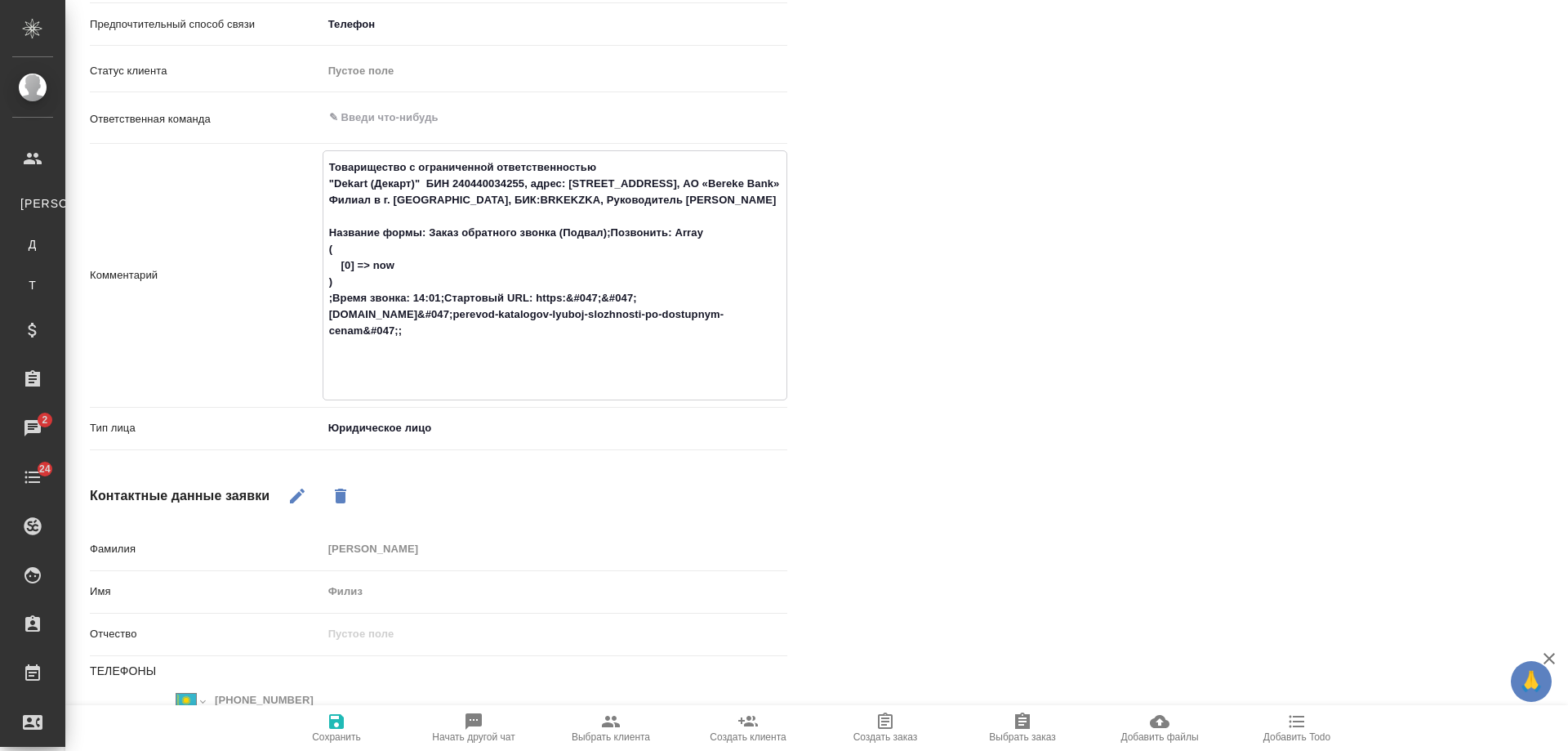
type textarea "Товарищество с ограниченной ответственностью "Dekart (Декарт)" БИН 240440034255…"
type textarea "x"
click at [443, 264] on textarea "Товарищество с ограниченной ответственностью "Dekart (Декарт)" БИН 240440034255…" at bounding box center [555, 273] width 464 height 240
type textarea "Товарищество с ограниченной ответственностью "Dekart (Декарт)" БИН 240440034255…"
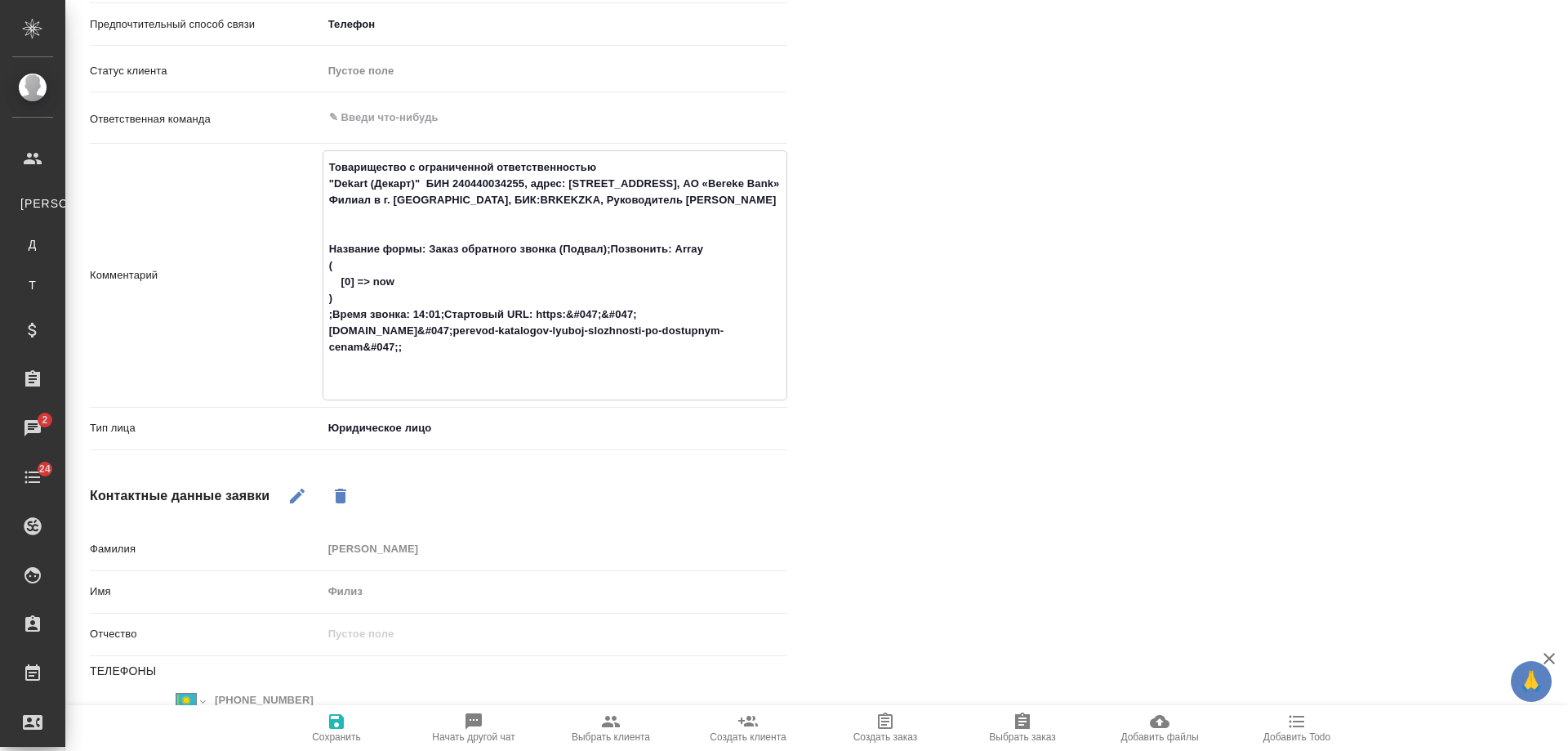
type textarea "x"
type textarea "Товарищество с ограниченной ответственностью "Dekart (Декарт)" БИН 240440034255…"
type textarea "x"
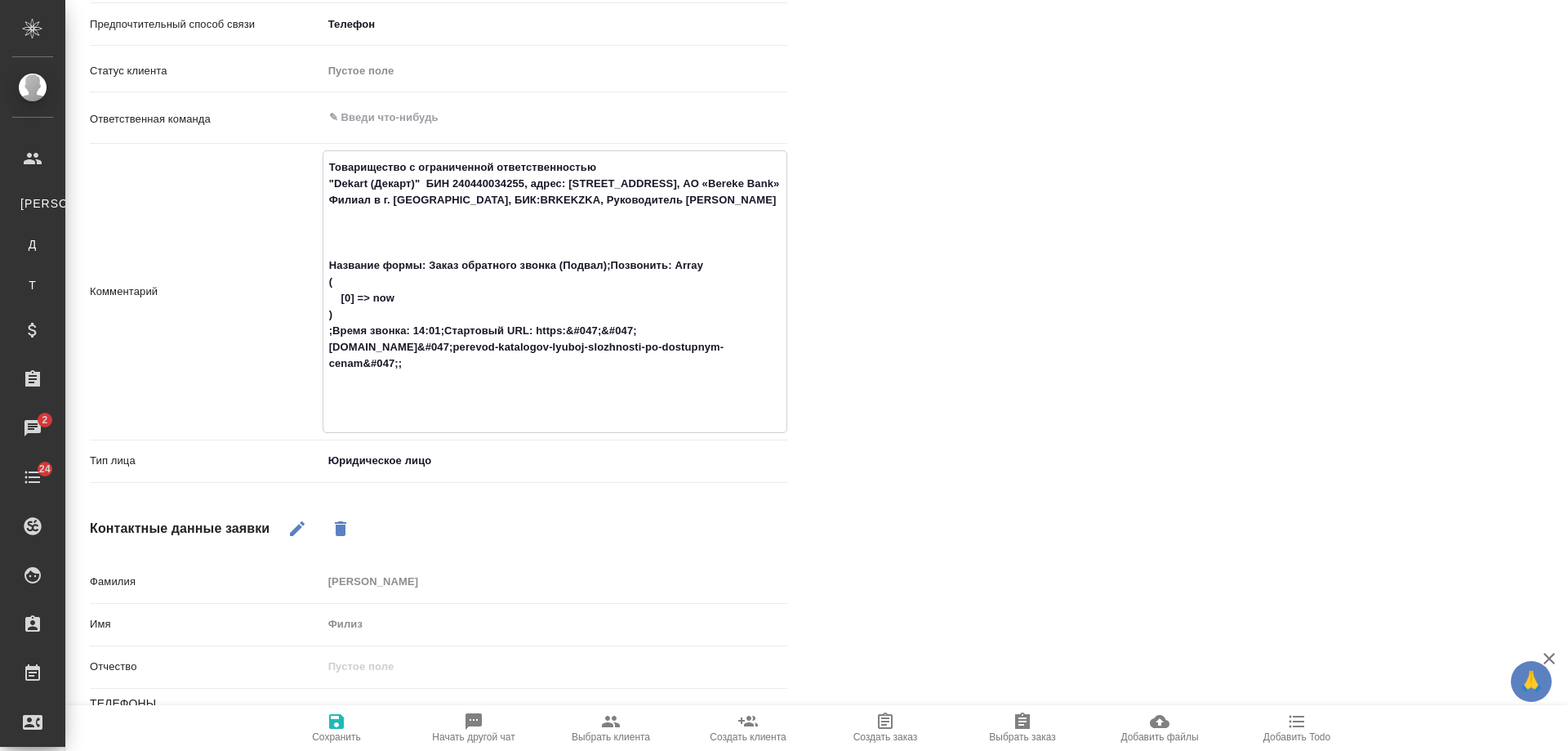
click at [380, 162] on textarea "Товарищество с ограниченной ответственностью "Dekart (Декарт)" БИН 240440034255…" at bounding box center [555, 290] width 464 height 273
type textarea "Товарищество с ограниченной ответственностью "Dekart (Декарт)" БИН 240440034255…"
type textarea "x"
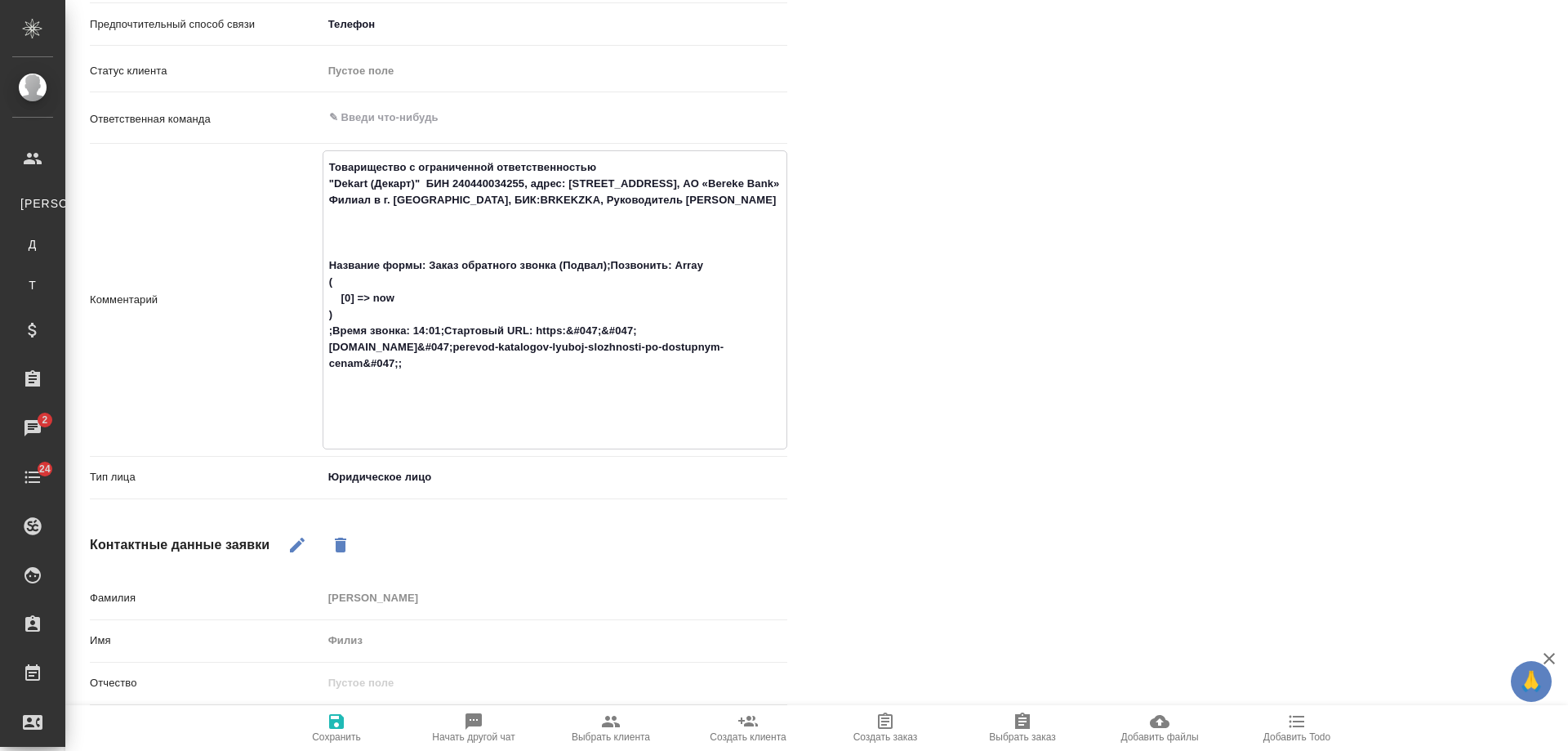
click at [364, 161] on textarea "Товарищество с ограниченной ответственностью "Dekart (Декарт)" БИН 240440034255…" at bounding box center [555, 298] width 464 height 289
type textarea "к Товарищество с ограниченной ответственностью "Dekart (Декарт)" БИН 2404400342…"
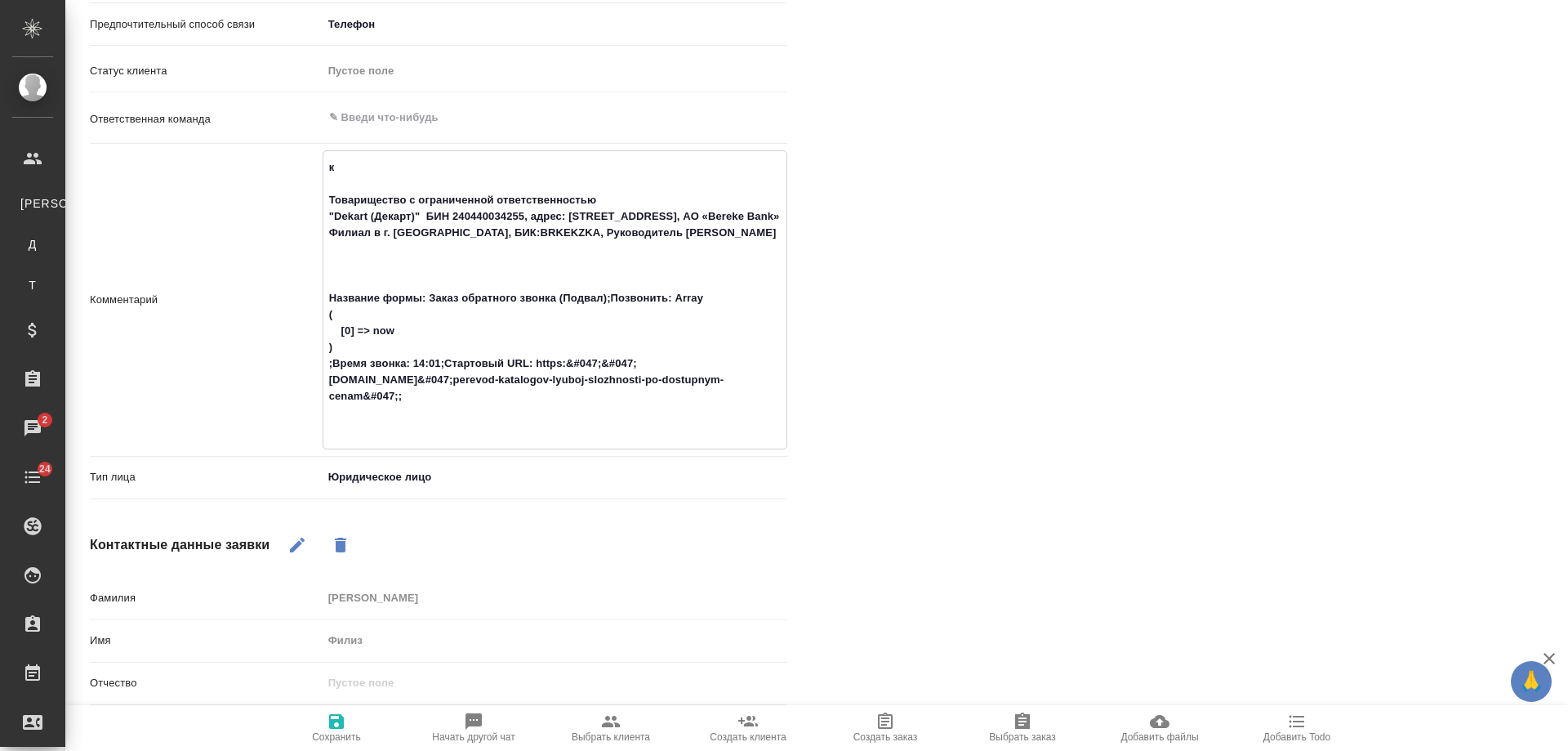
type textarea "x"
type textarea "ка Товарищество с ограниченной ответственностью "Dekart (Декарт)" БИН 240440034…"
type textarea "x"
type textarea "ката Товарищество с ограниченной ответственностью "Dekart (Декарт)" БИН 2404400…"
type textarea "x"
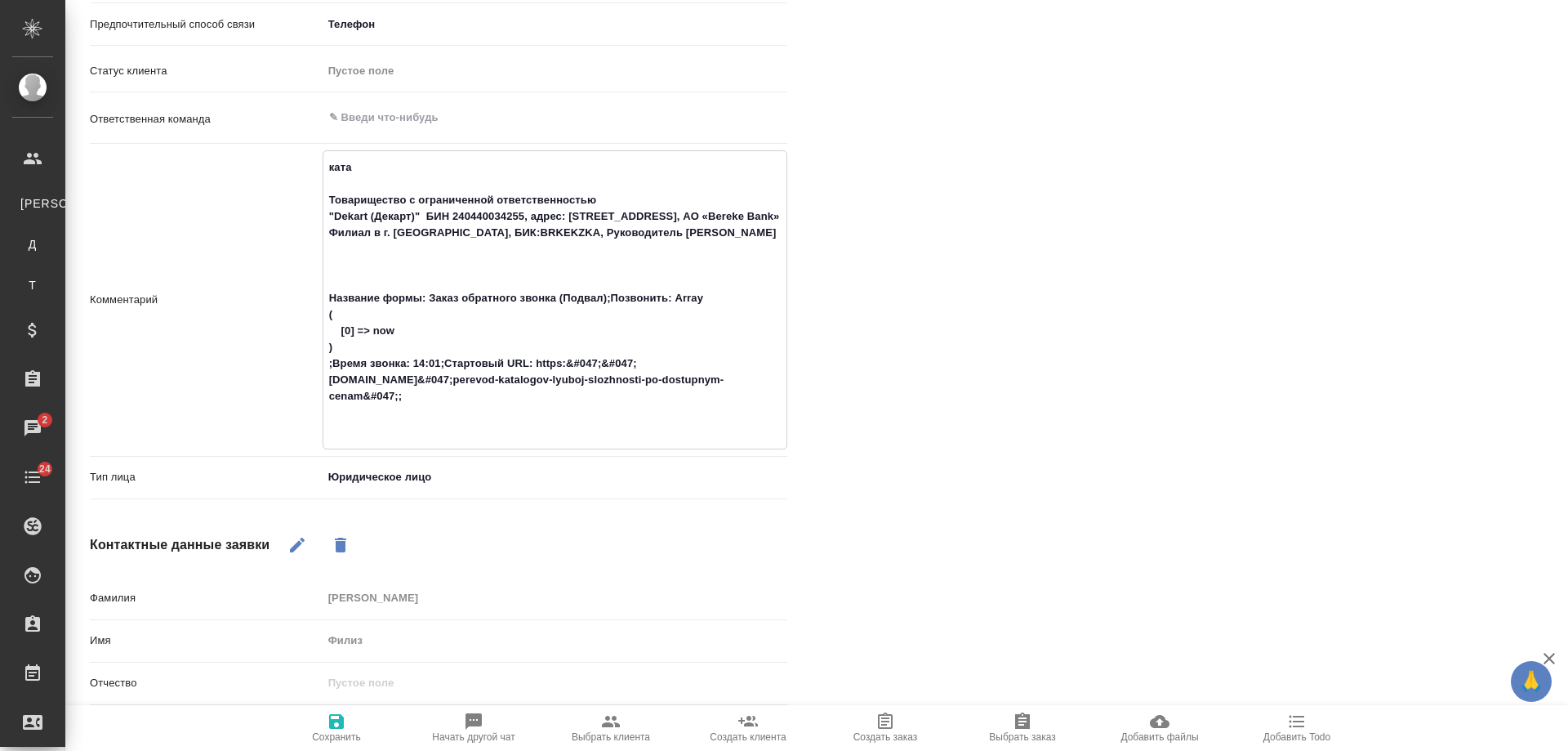
type textarea "катал Товарищество с ограниченной ответственностью "Dekart (Декарт)" БИН 240440…"
type textarea "x"
type textarea "катало Товарищество с ограниченной ответственностью "Dekart (Декарт)" БИН 24044…"
type textarea "x"
type textarea "каталог Товарищество с ограниченной ответственностью "Dekart (Декарт)" БИН 2404…"
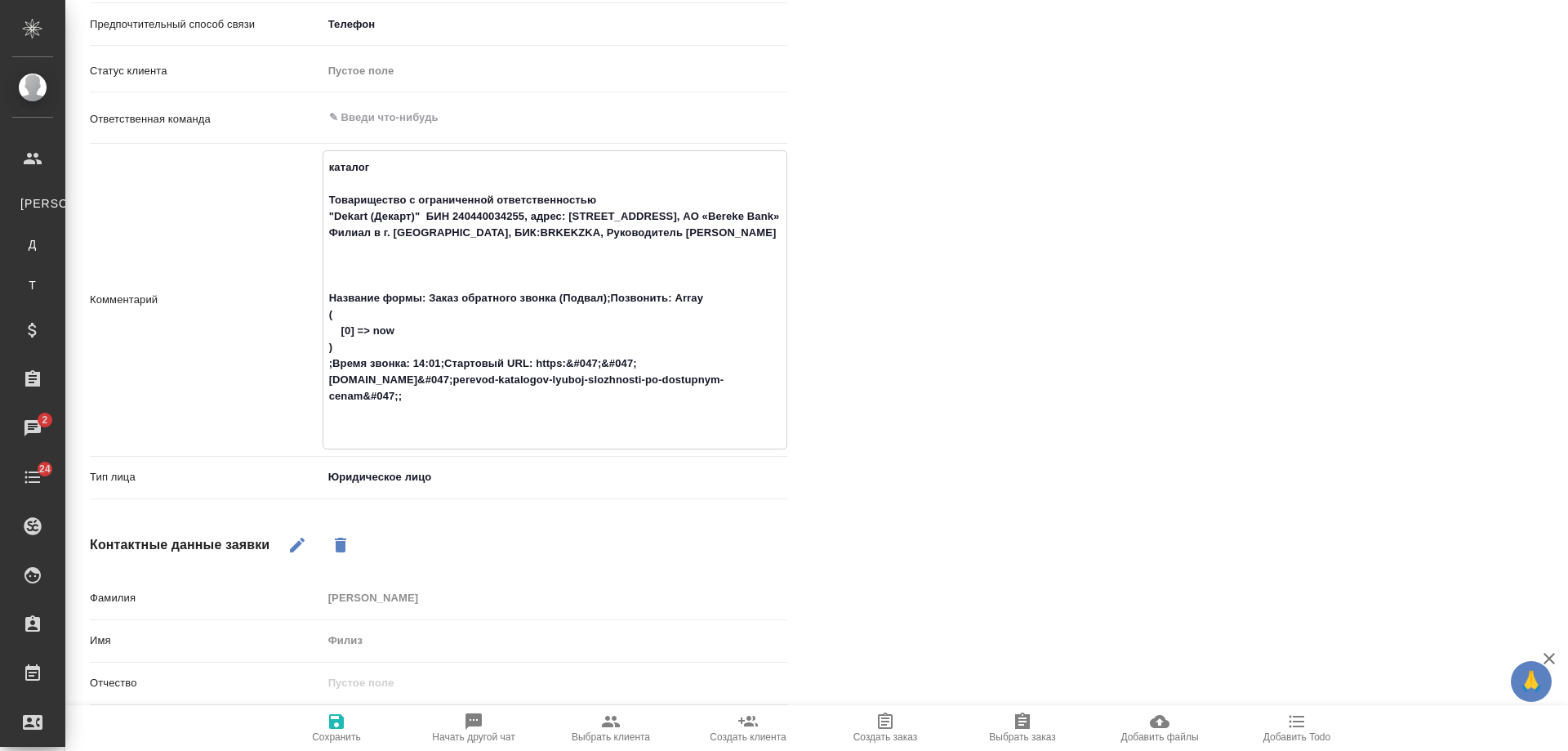
type textarea "x"
type textarea "каталоги Товарищество с ограниченной ответственностью "Dekart (Декарт)" БИН 240…"
type textarea "x"
type textarea "каталоги Товарищество с ограниченной ответственностью "Dekart (Декарт)" БИН 240…"
type textarea "x"
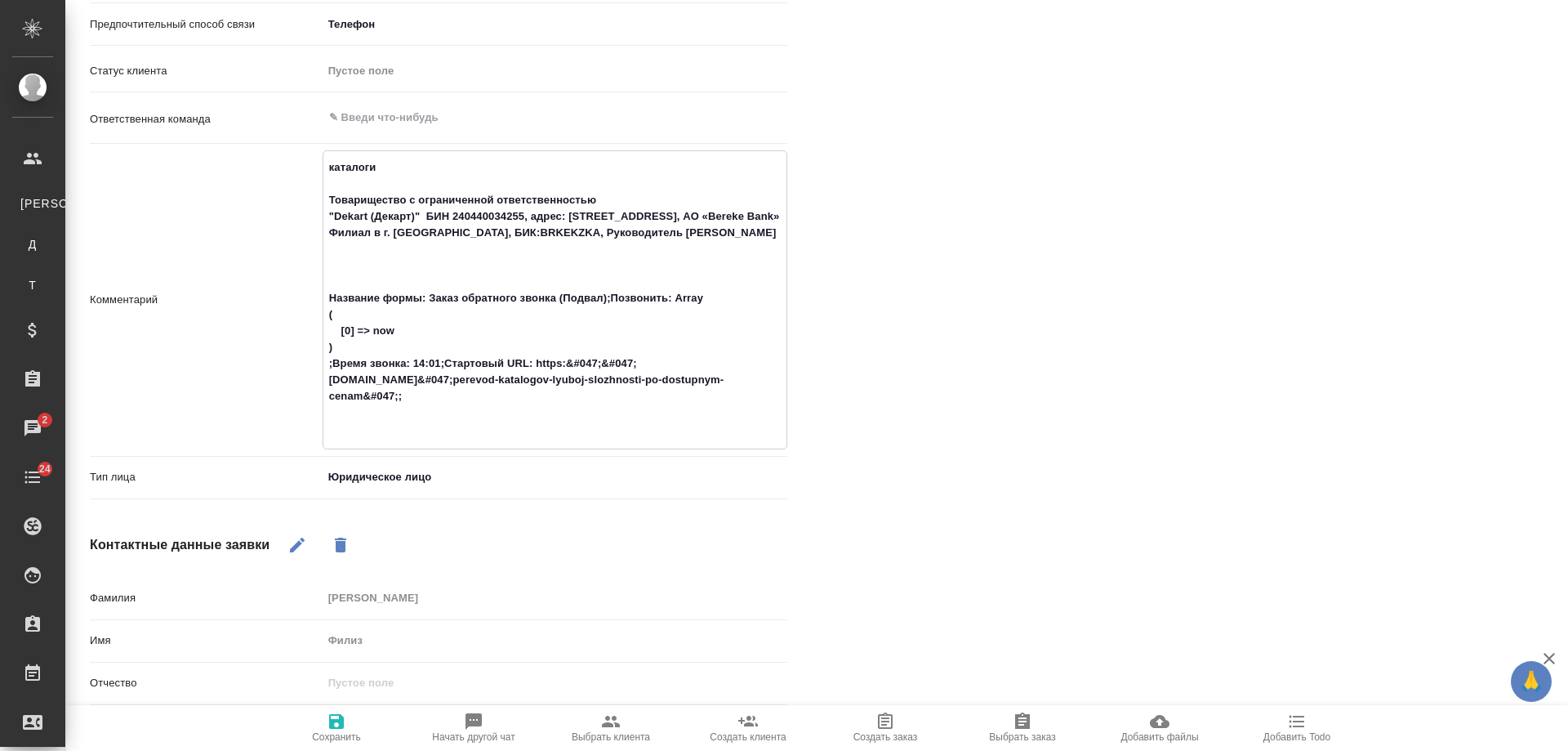
type textarea "каталоги н Товарищество с ограниченной ответственностью "Dekart (Декарт)" БИН 2…"
type textarea "x"
type textarea "каталоги на Товарищество с ограниченной ответственностью "Dekart (Декарт)" БИН …"
type textarea "x"
type textarea "каталоги на Товарищество с ограниченной ответственностью "Dekart (Декарт)" БИН …"
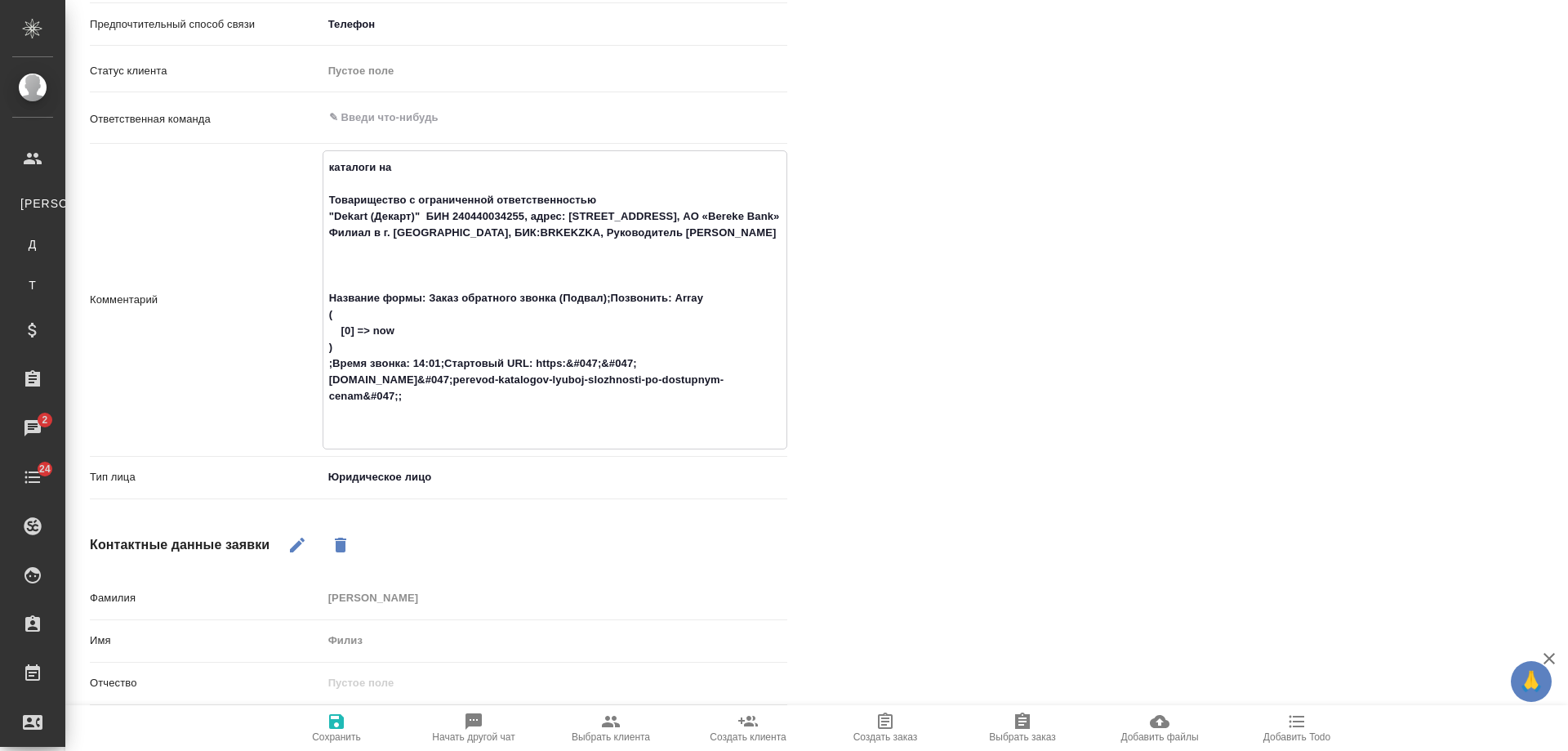
type textarea "x"
type textarea "каталоги на ру Товарищество с ограниченной ответственностью "Dekart (Декарт)" Б…"
type textarea "x"
type textarea "каталоги на рус Товарищество с ограниченной ответственностью "Dekart (Декарт)" …"
type textarea "x"
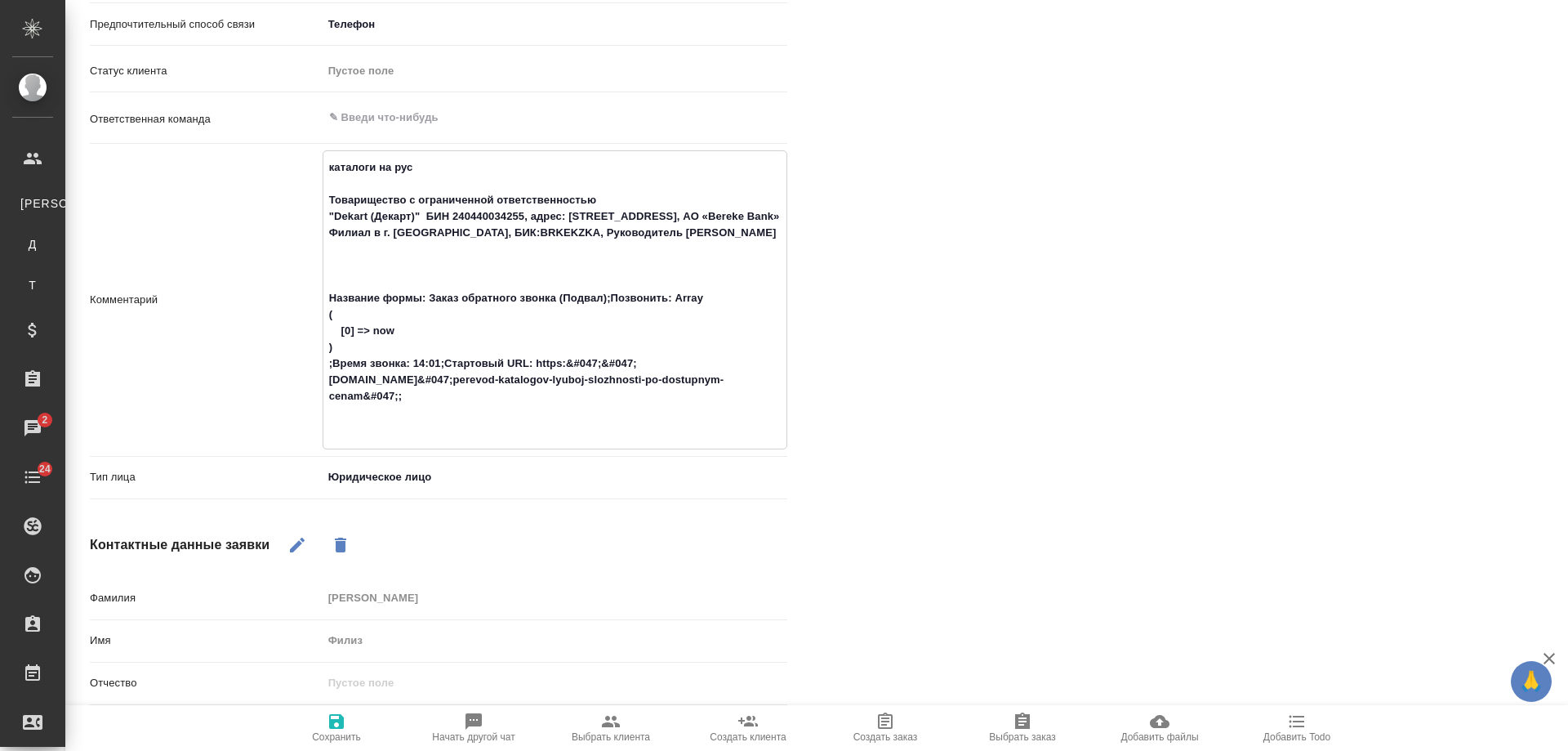
type textarea "каталоги на рус Товарищество с ограниченной ответственностью "Dekart (Декарт)" …"
type textarea "x"
click at [346, 729] on icon "button" at bounding box center [337, 722] width 20 height 20
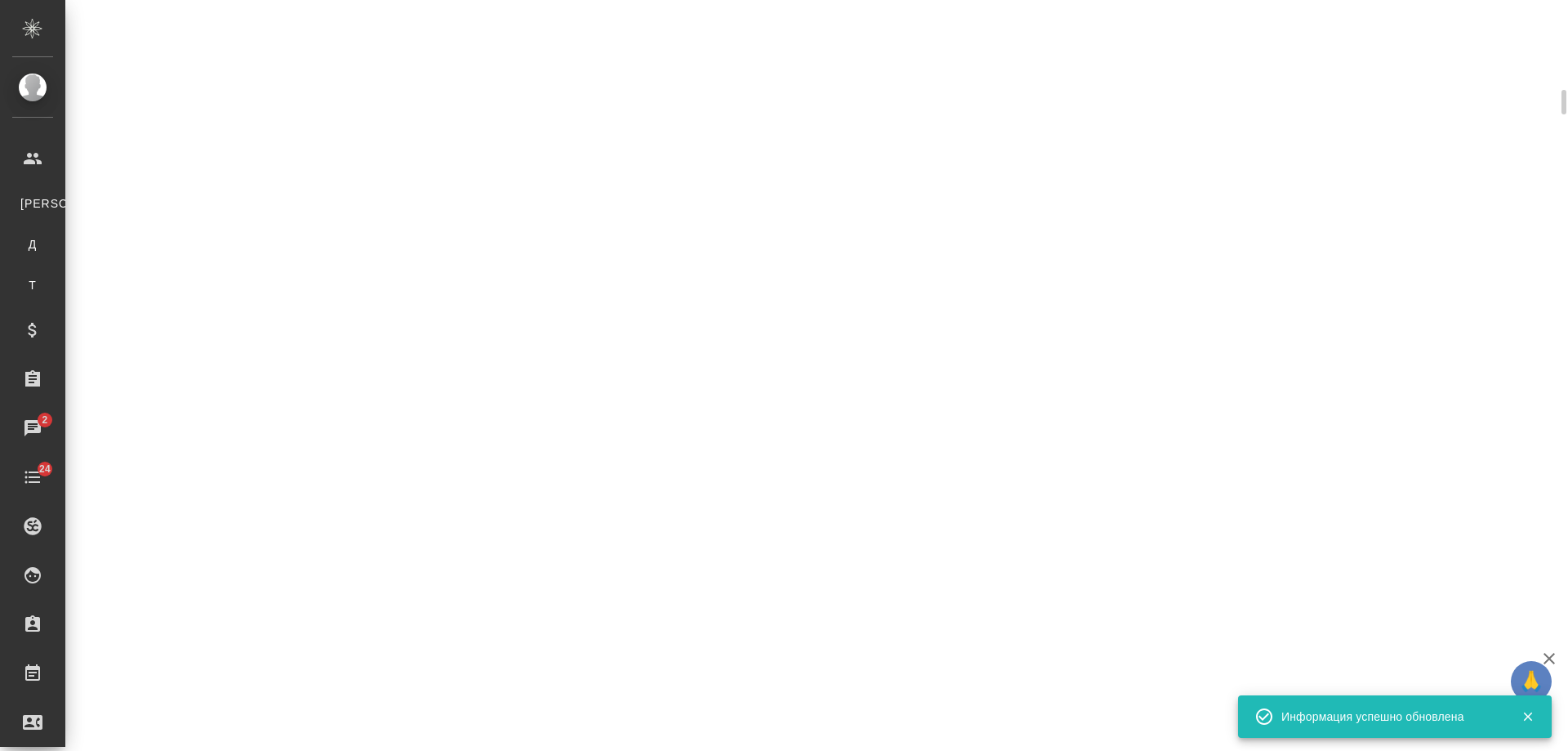
scroll to position [521, 0]
select select "RU"
select select "KZ"
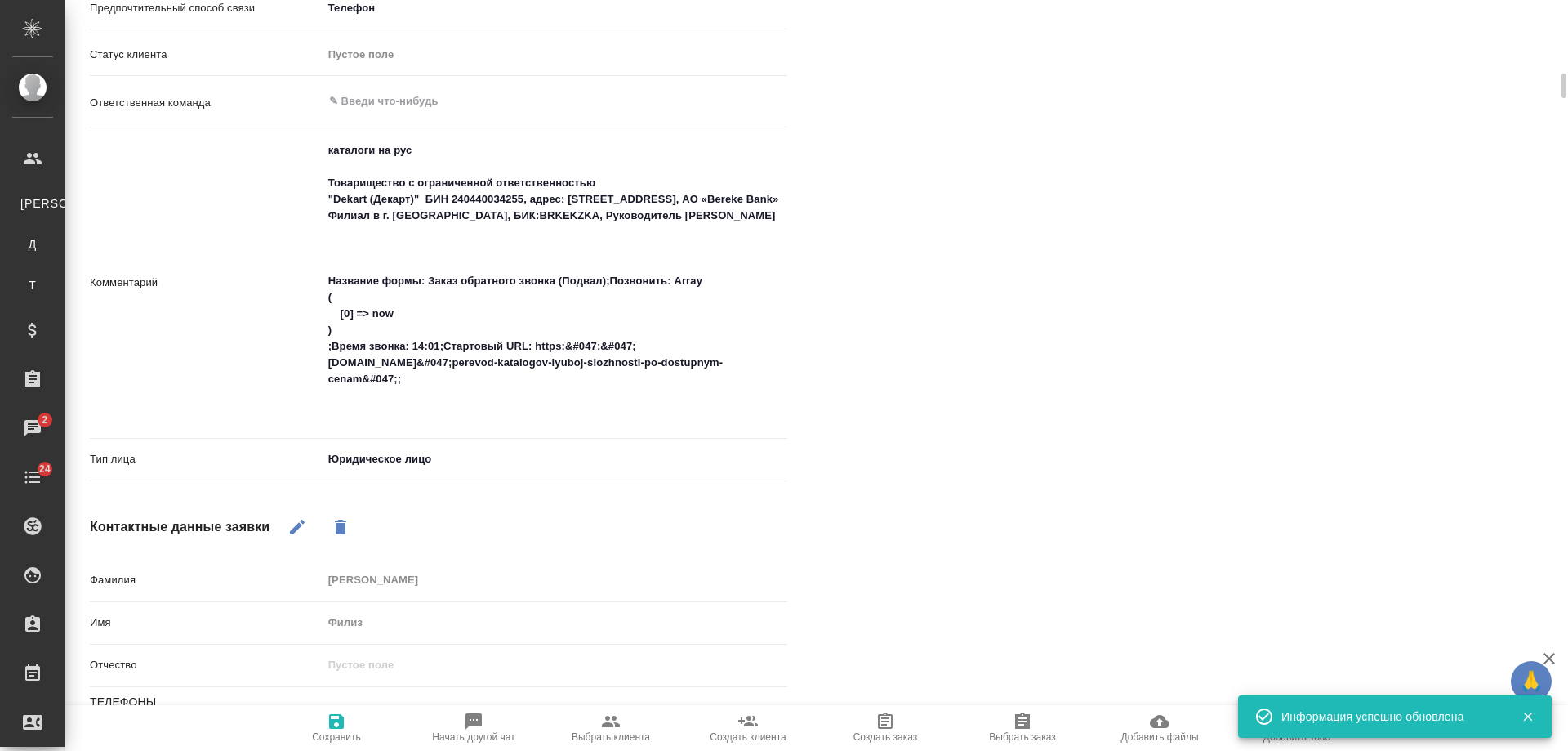
type textarea "x"
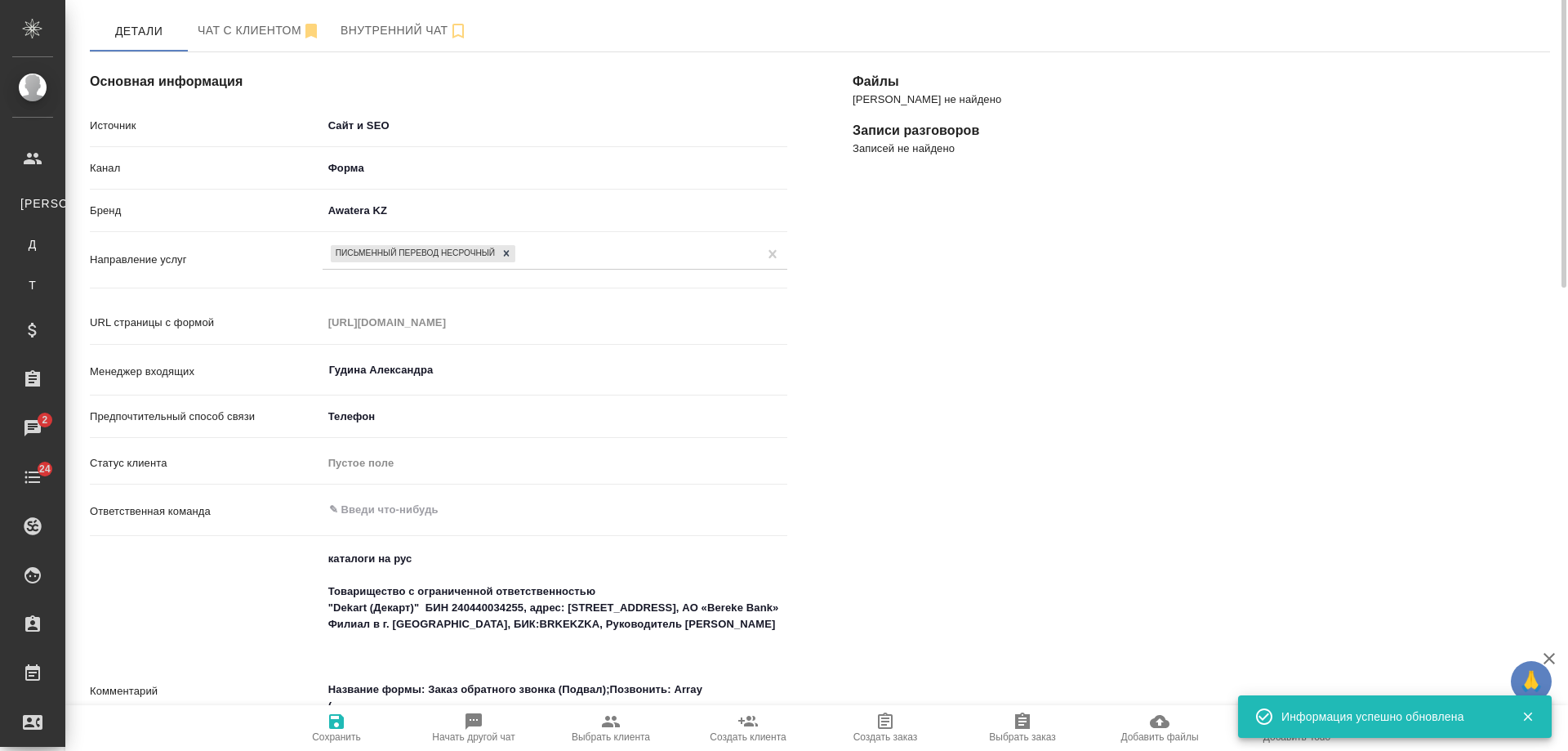
scroll to position [0, 0]
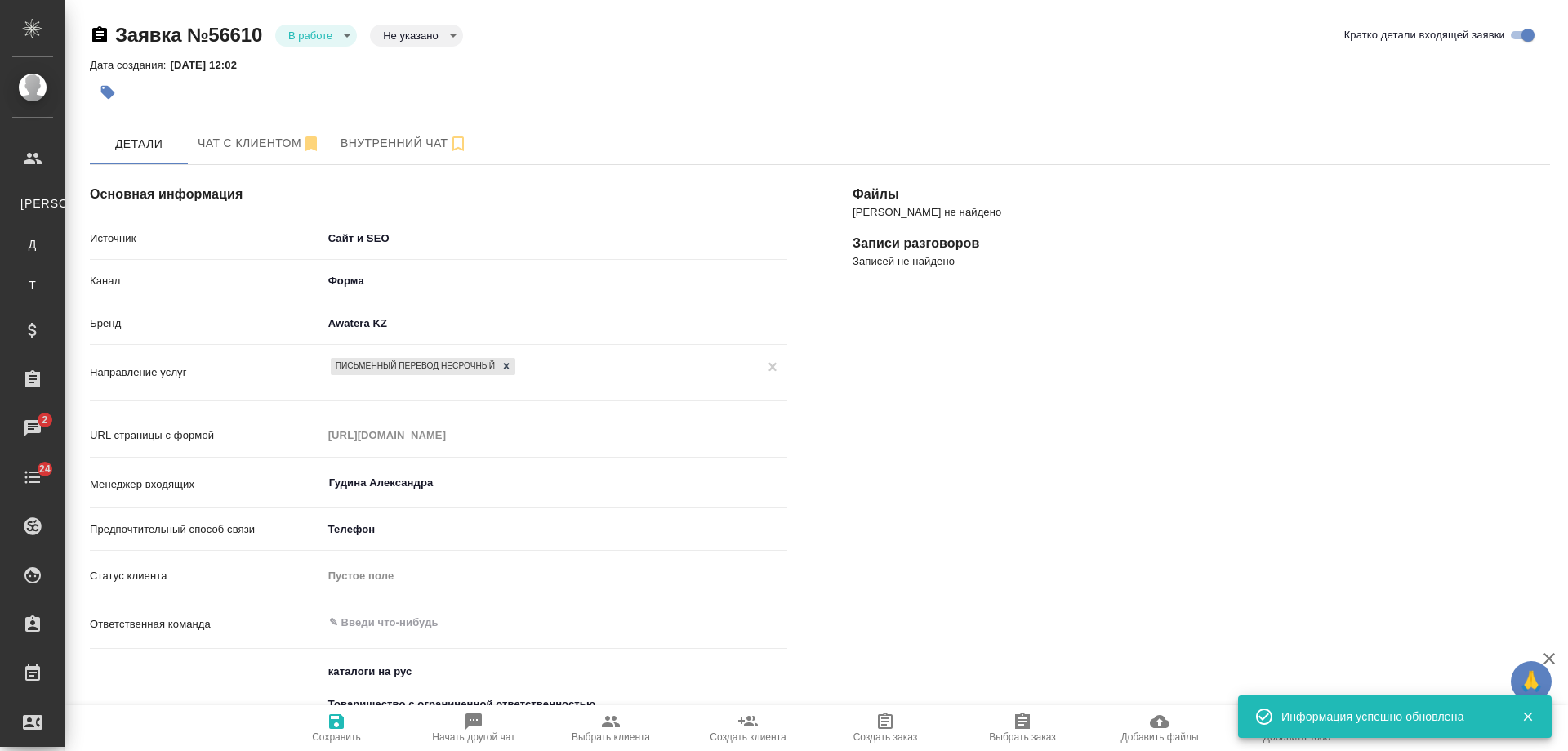
click at [427, 41] on body "🙏 .cls-1 fill:#fff; AWATERA Gudina Alexandra Клиенты К Клиенты Д Договоры Т Тен…" at bounding box center [784, 375] width 1568 height 751
click at [410, 63] on button "Целевая" at bounding box center [409, 61] width 52 height 18
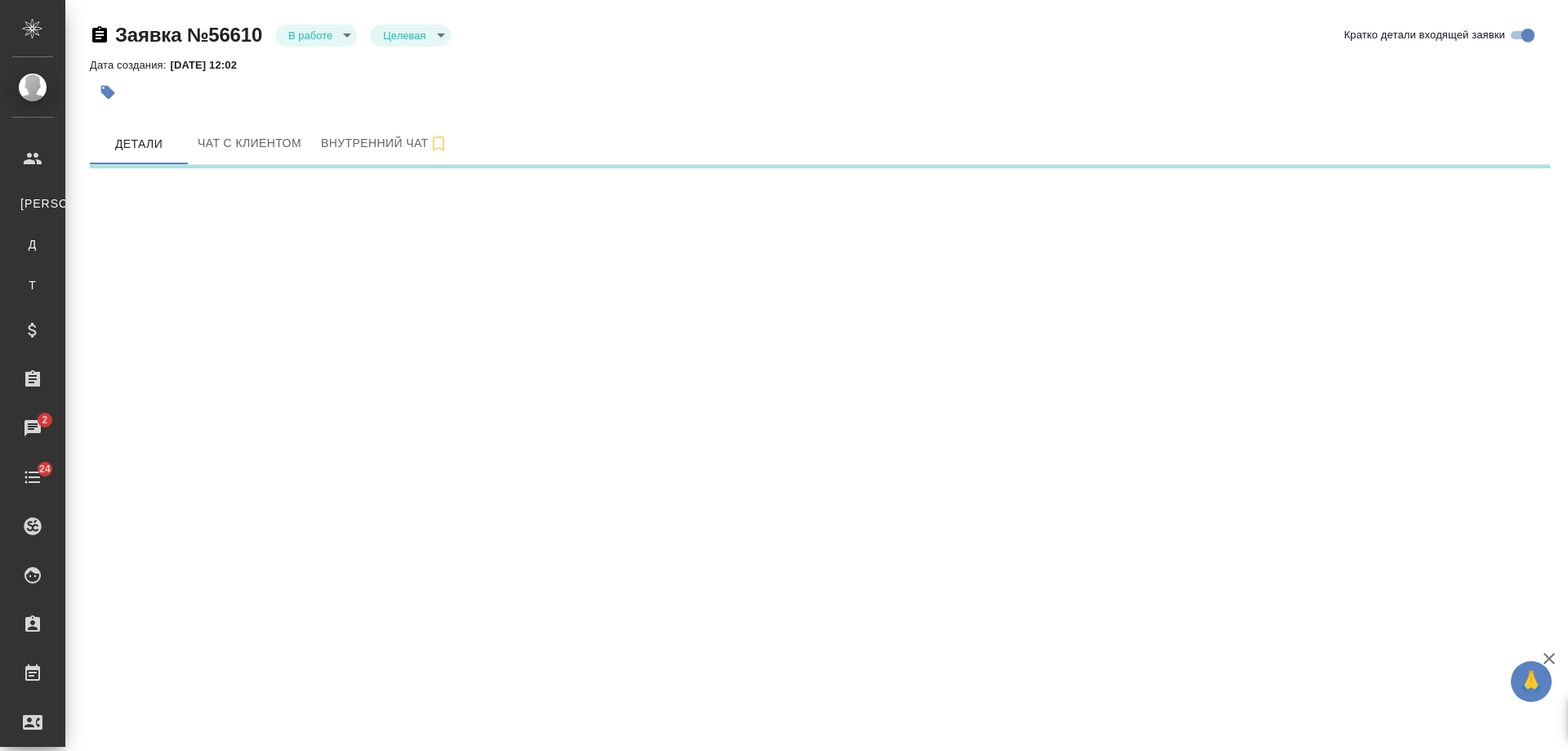
select select "RU"
select select "KZ"
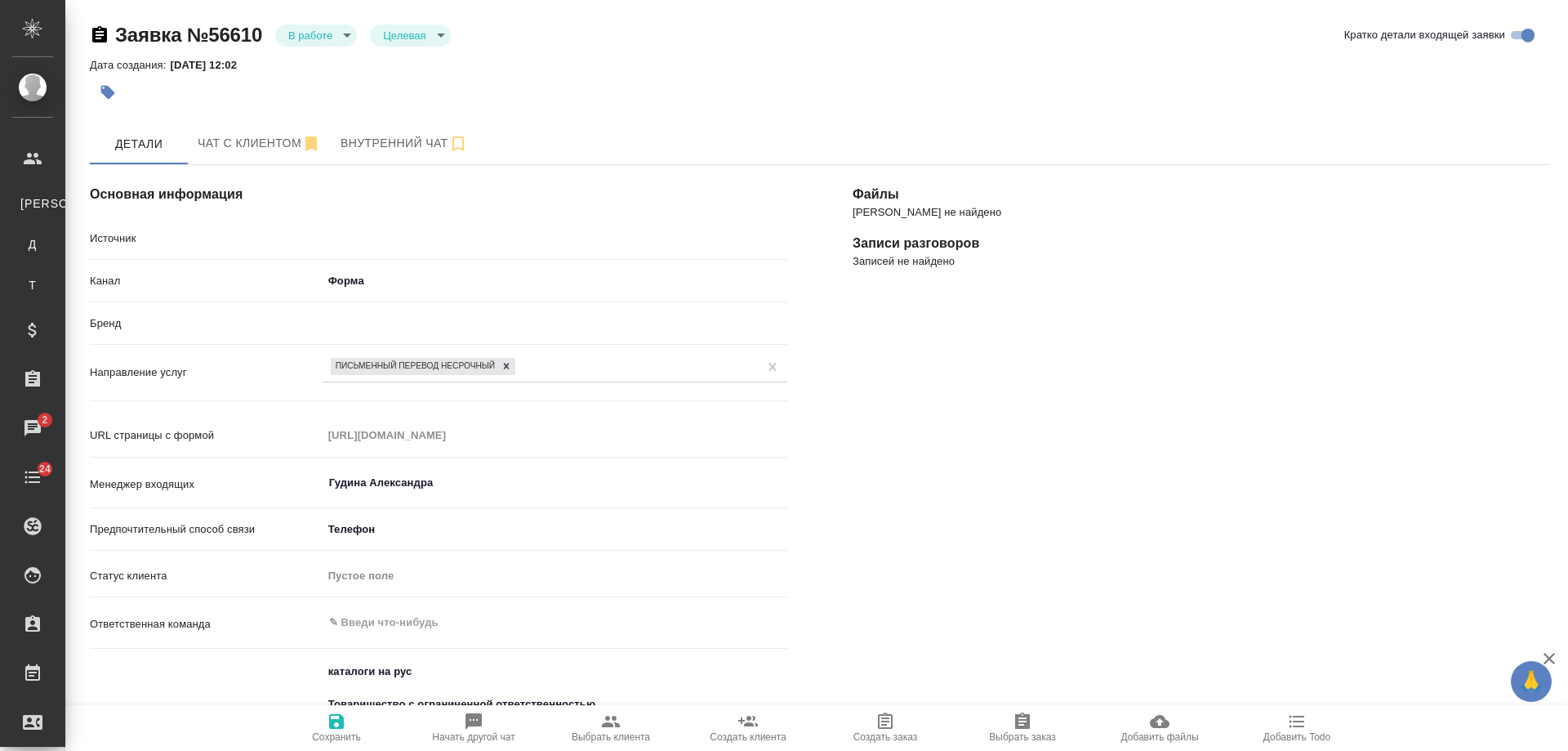
type textarea "x"
click at [231, 143] on span "Чат с клиентом" at bounding box center [259, 143] width 123 height 20
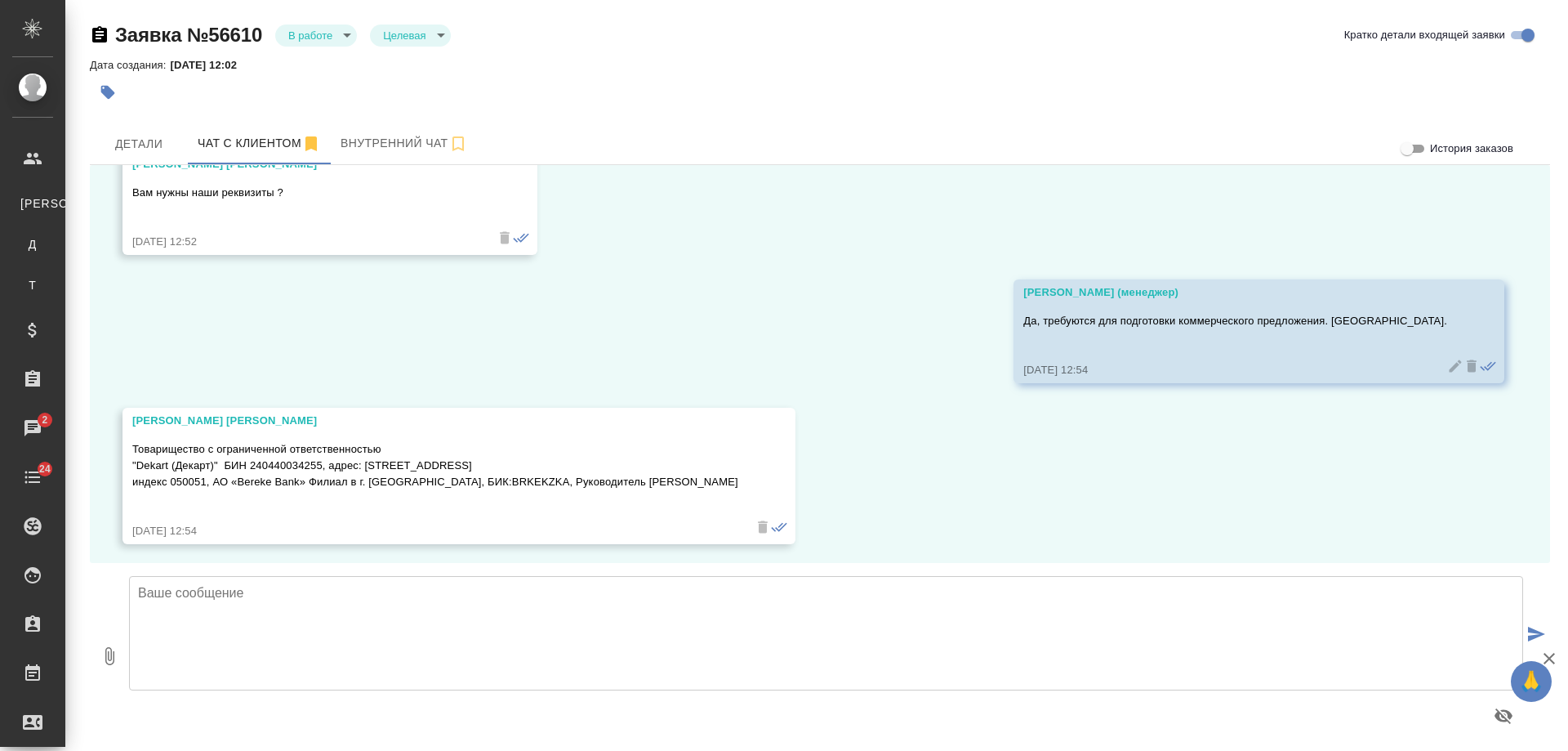
scroll to position [3202, 0]
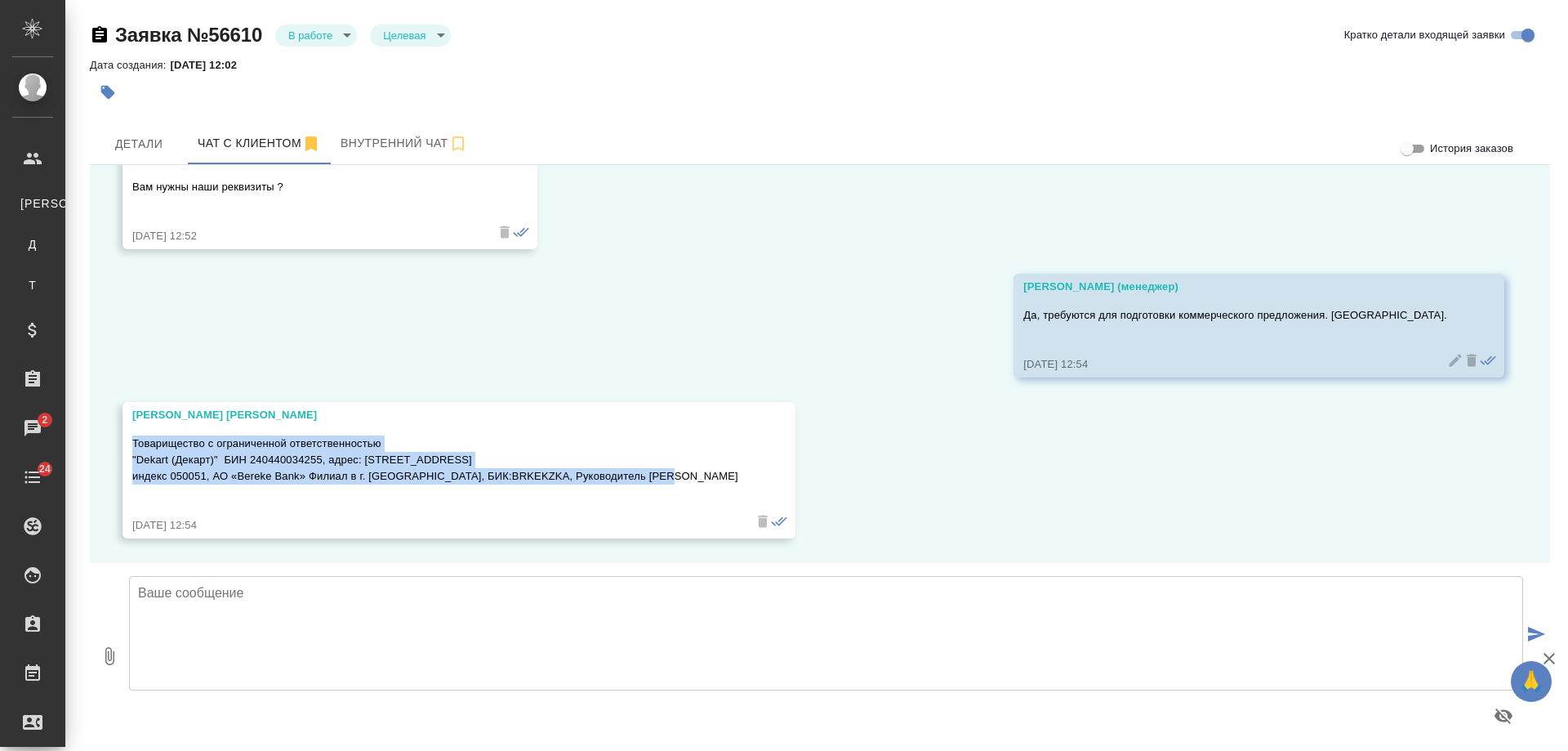
drag, startPoint x: 685, startPoint y: 477, endPoint x: 119, endPoint y: 434, distance: 567.6
click at [119, 434] on div "07.10, вторник Гудина Александра (менеджер) Филиз, добрый день! Получили от Вас…" at bounding box center [820, 364] width 1461 height 398
click at [129, 147] on span "Детали" at bounding box center [138, 144] width 78 height 20
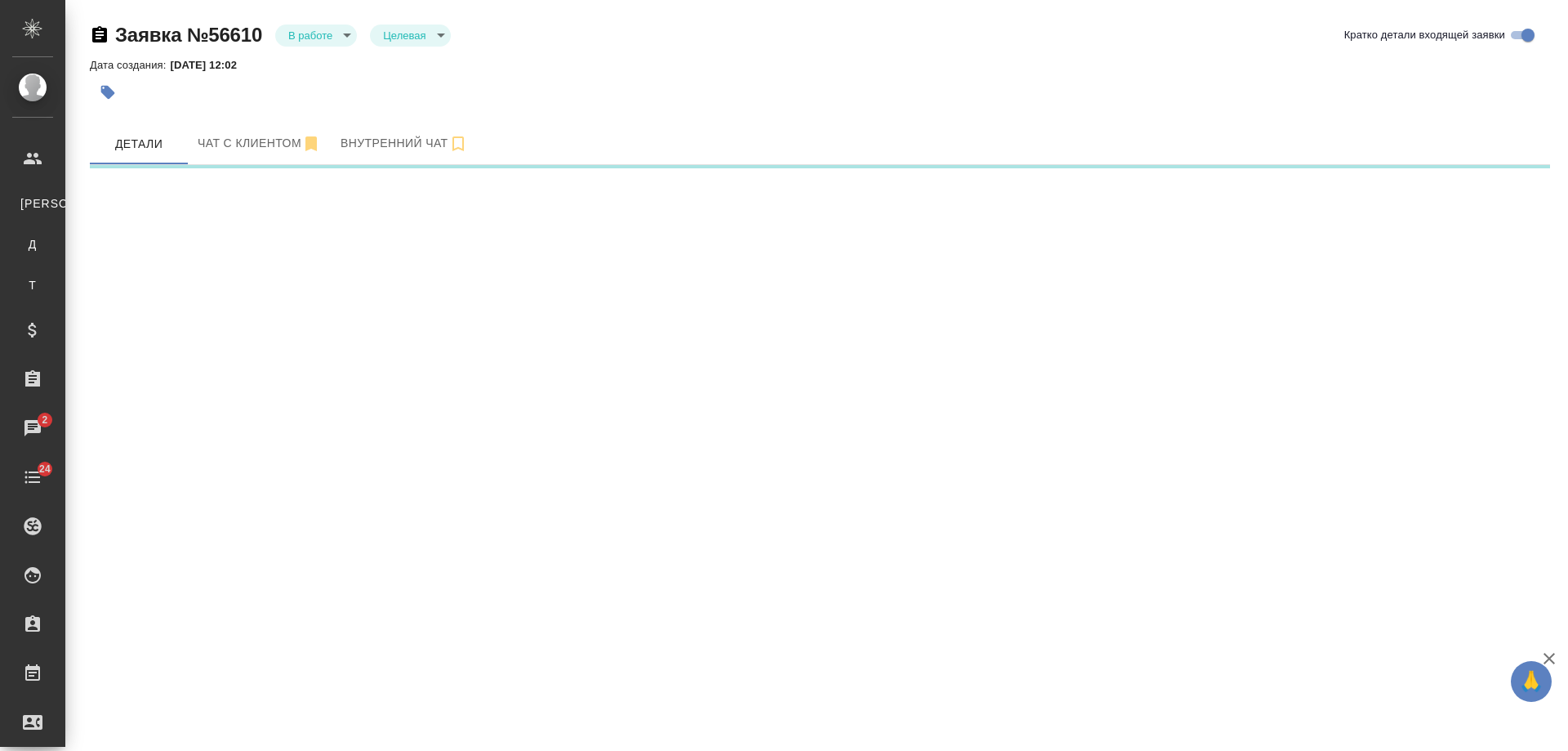
select select "RU"
select select "KZ"
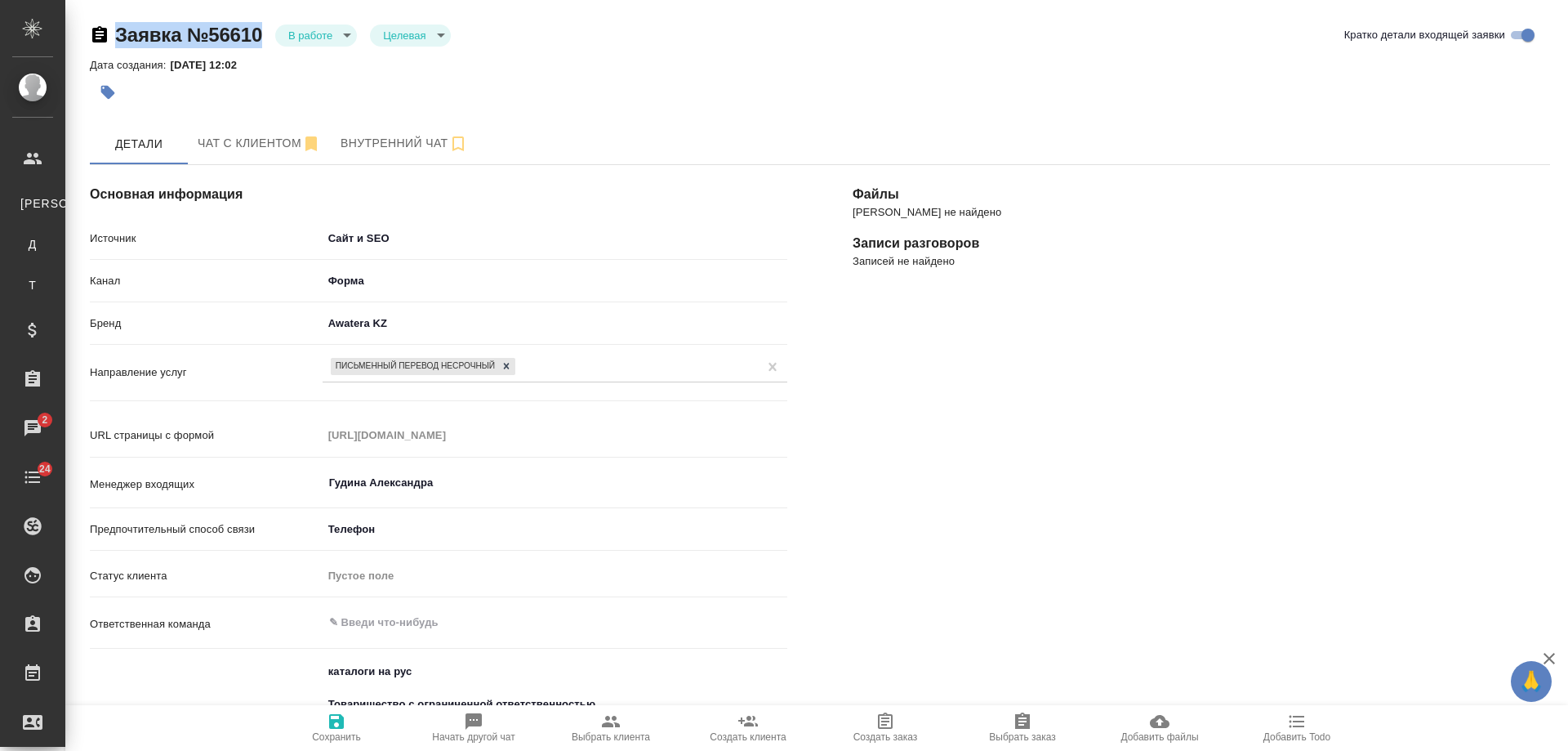
drag, startPoint x: 190, startPoint y: 33, endPoint x: 261, endPoint y: 35, distance: 71.0
click at [261, 35] on div "Заявка №56610 В работе inProcess Целевая target" at bounding box center [269, 35] width 361 height 26
click at [1295, 724] on icon "button" at bounding box center [1297, 722] width 20 height 20
type textarea "x"
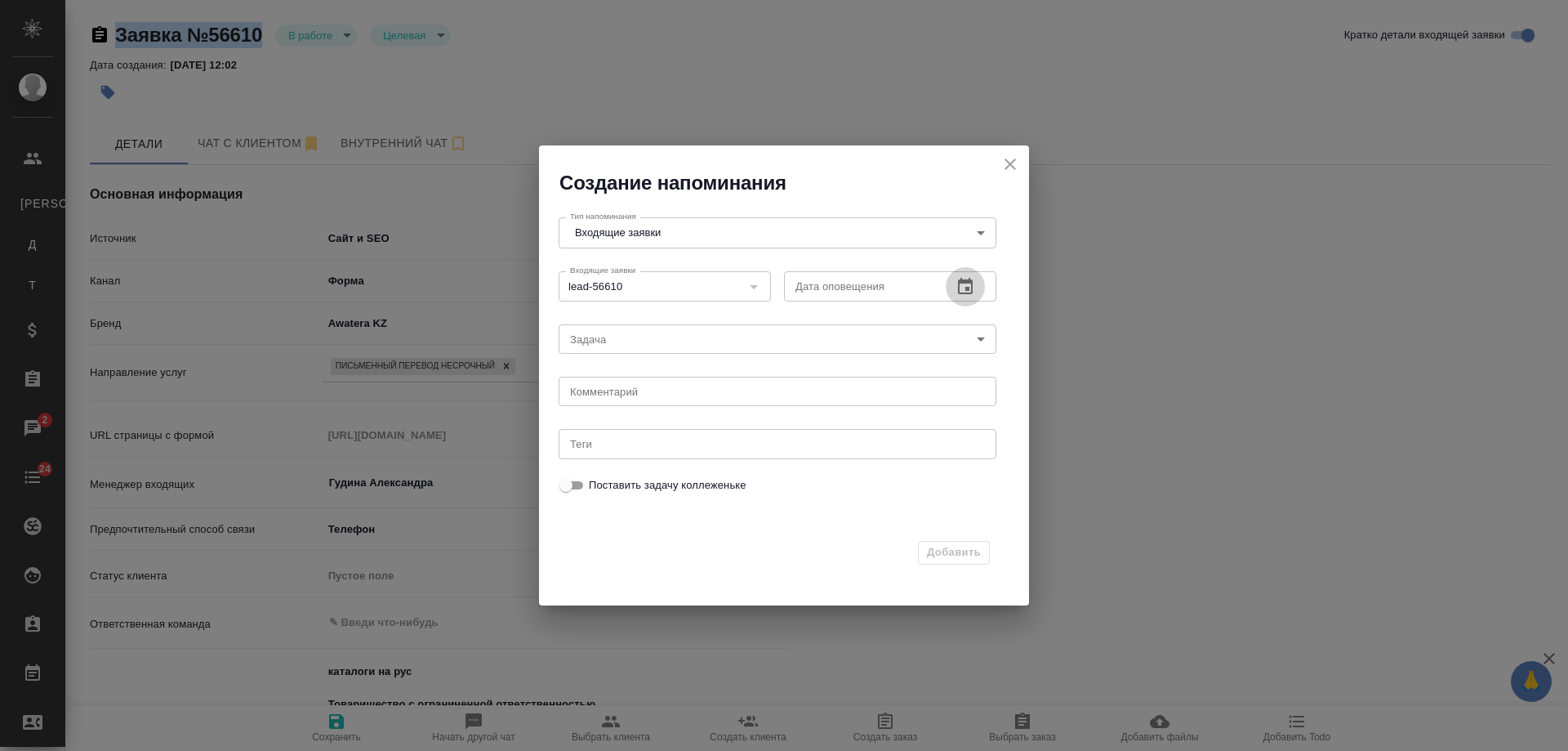
click at [956, 291] on icon "button" at bounding box center [965, 286] width 20 height 20
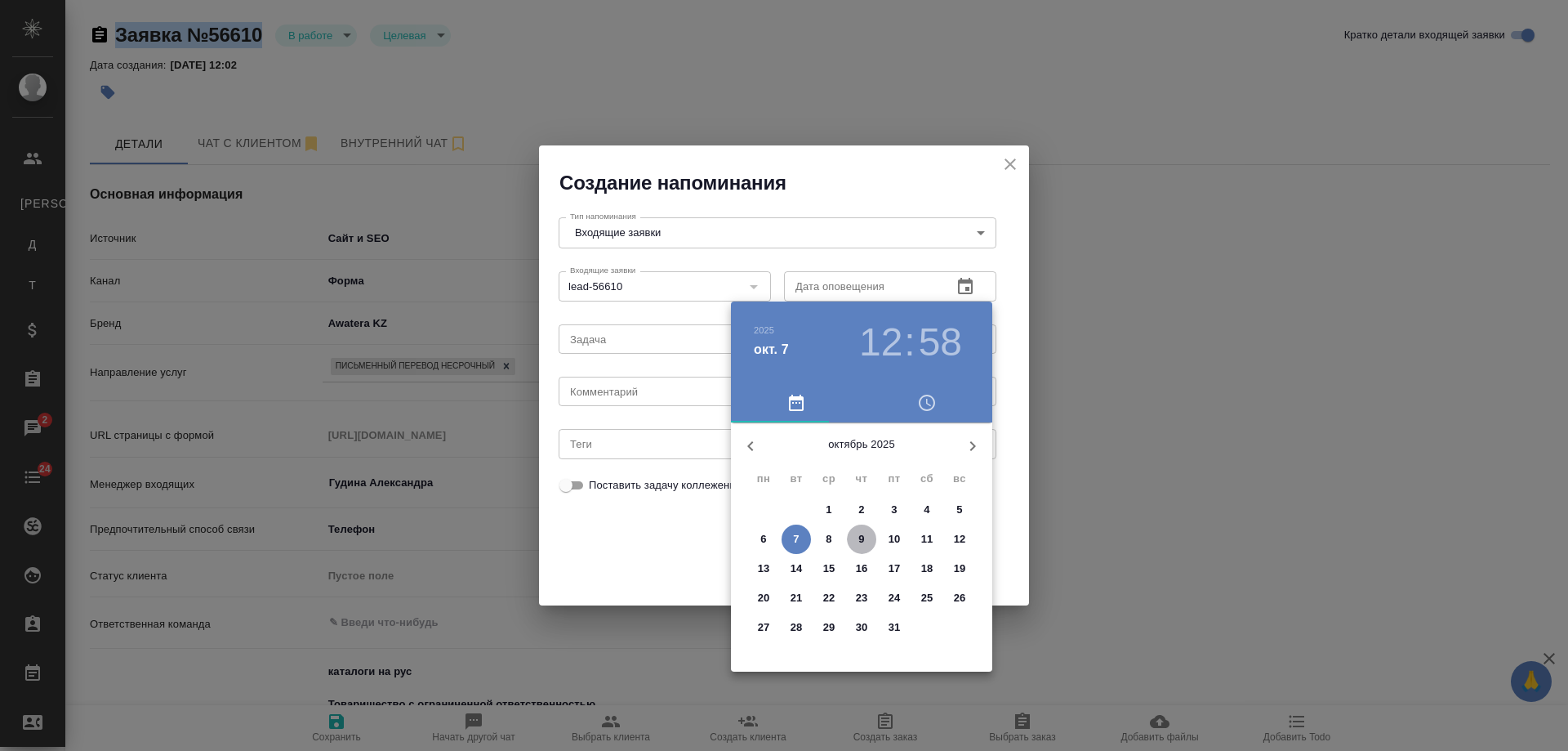
click at [859, 536] on p "9" at bounding box center [862, 539] width 5 height 16
type input "09.10.2025 12:58"
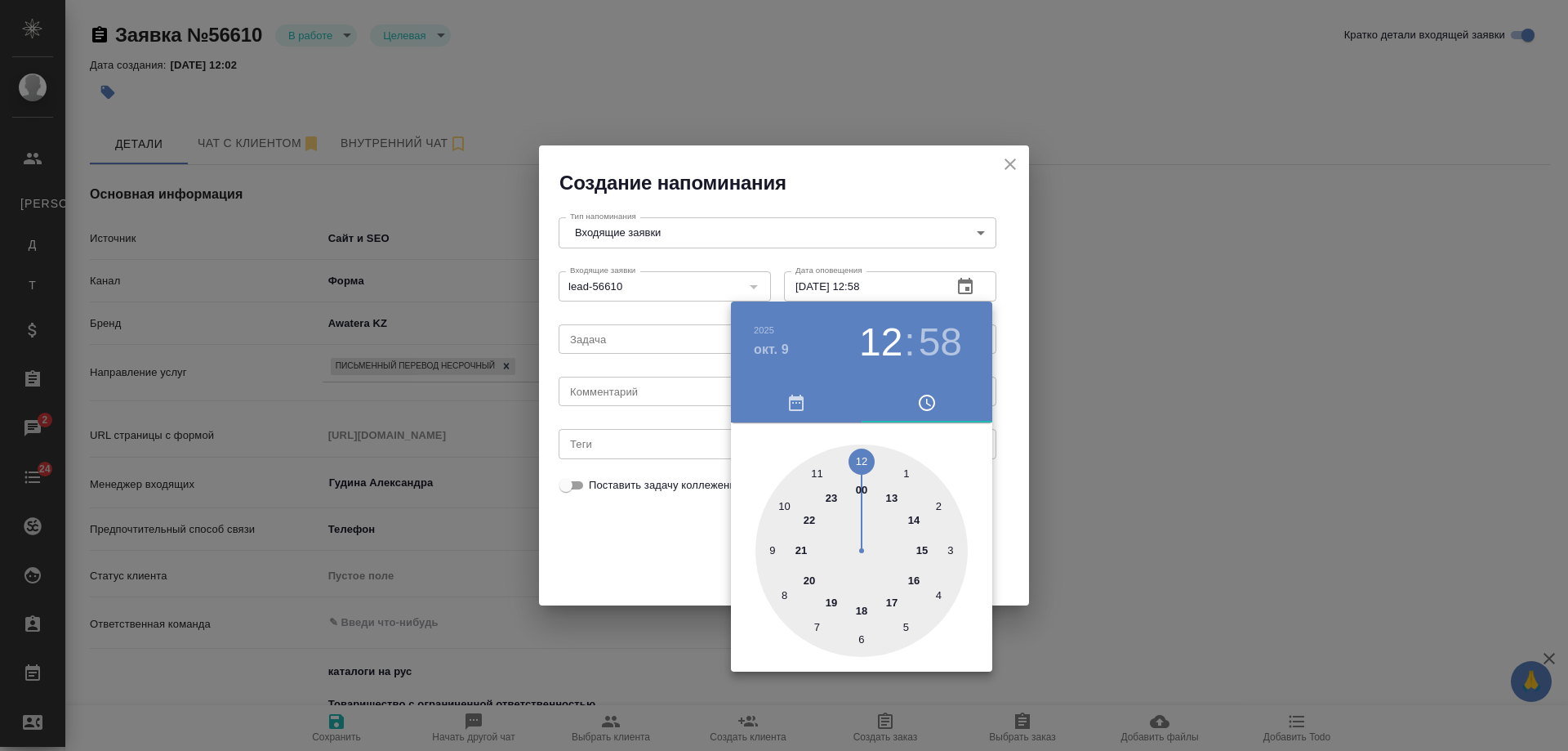
click at [629, 382] on div at bounding box center [784, 375] width 1568 height 751
click at [629, 385] on div "2025 окт. 9 12 : 58 00 1 2 3 4 5 6 7 8 9 10 11 12 13 14 15 16 17 18 19 20 21 22…" at bounding box center [784, 375] width 1568 height 751
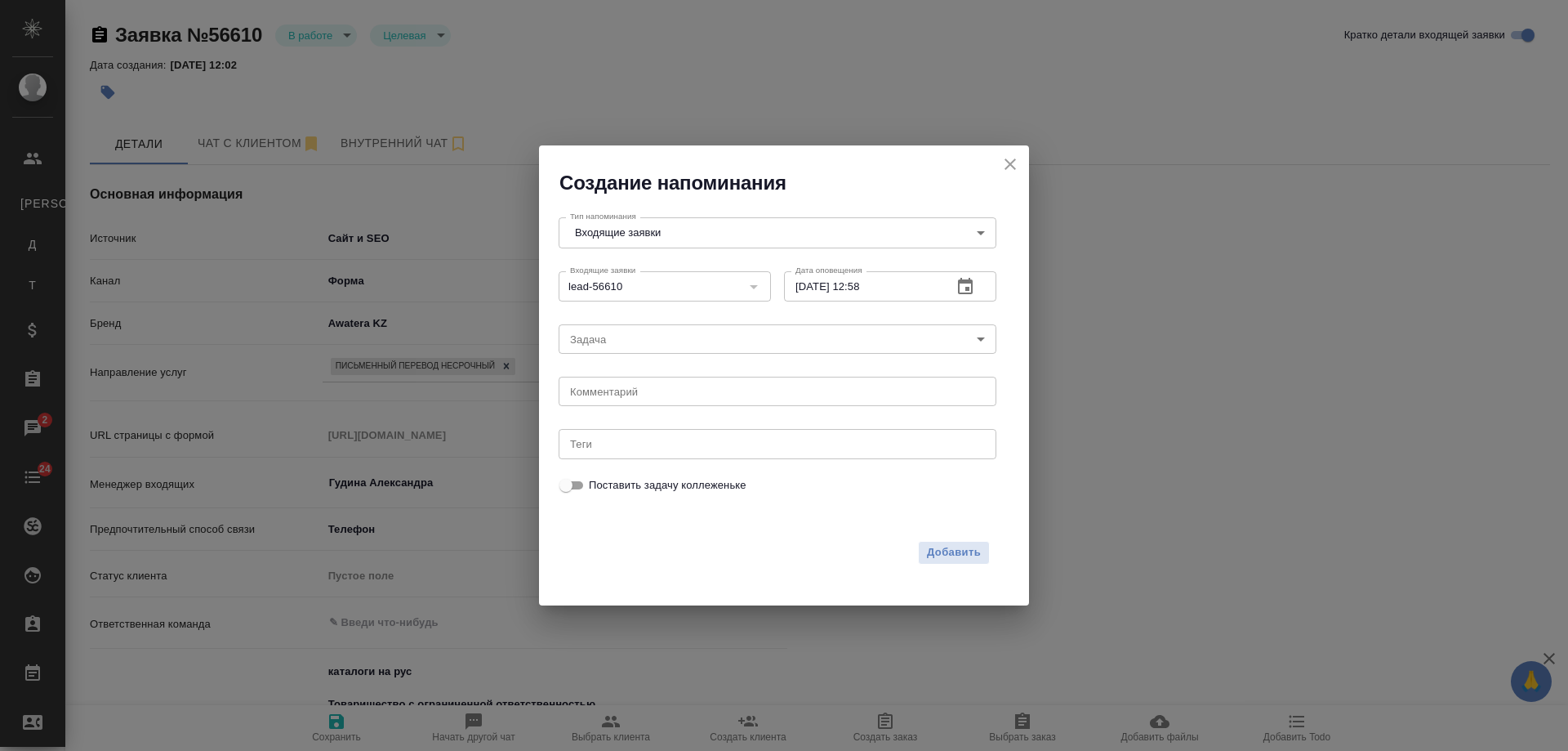
click at [629, 387] on div "2025 окт. 9 12 : 58 00 1 2 3 4 5 6 7 8 9 10 11 12 13 14 15 16 17 18 19 20 21 22…" at bounding box center [784, 375] width 1568 height 751
click at [629, 387] on textarea at bounding box center [777, 392] width 415 height 12
type textarea "инфа вотс /КЗ"
click at [953, 557] on span "Добавить" at bounding box center [954, 552] width 54 height 19
type textarea "x"
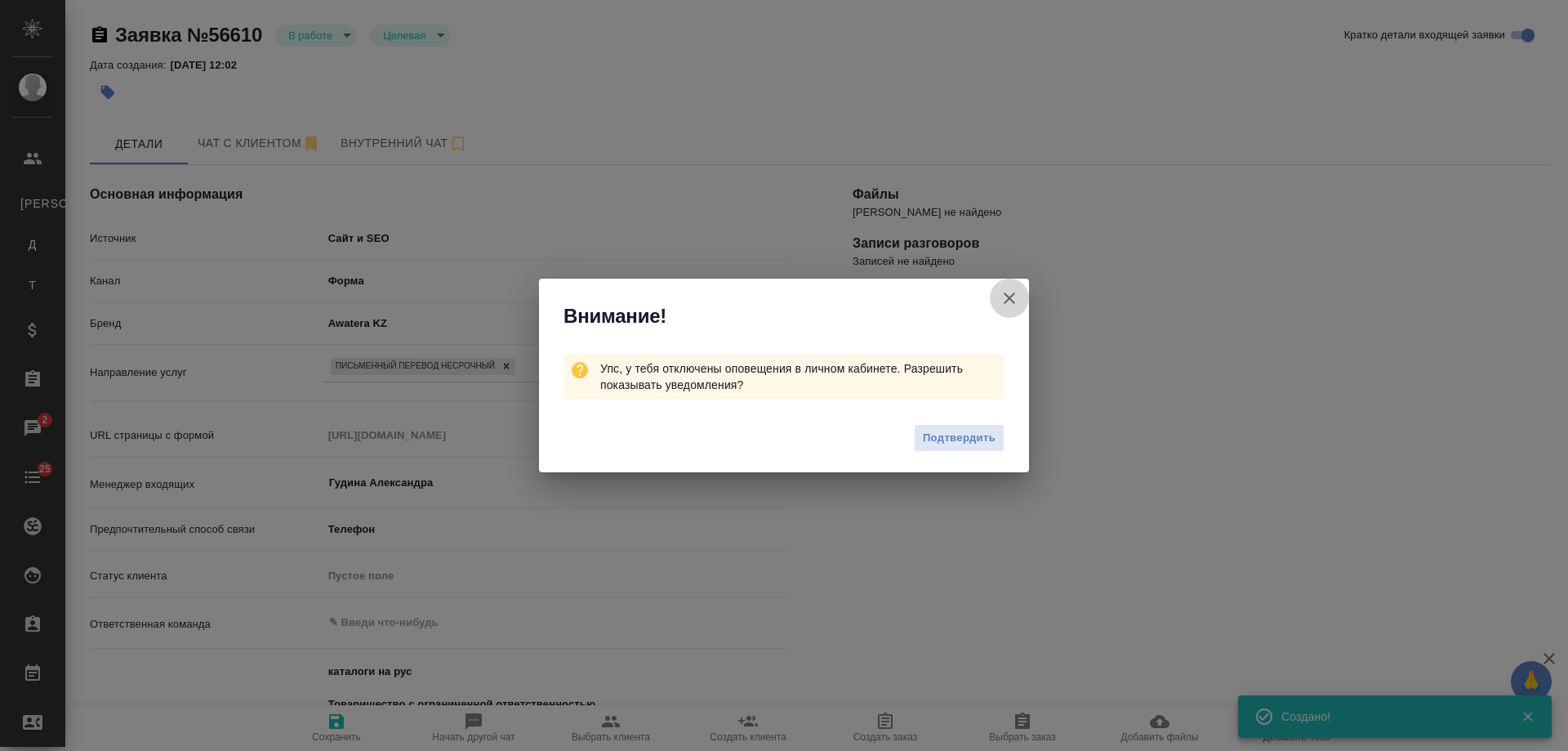
click at [1007, 295] on icon "button" at bounding box center [1010, 298] width 12 height 12
type textarea "x"
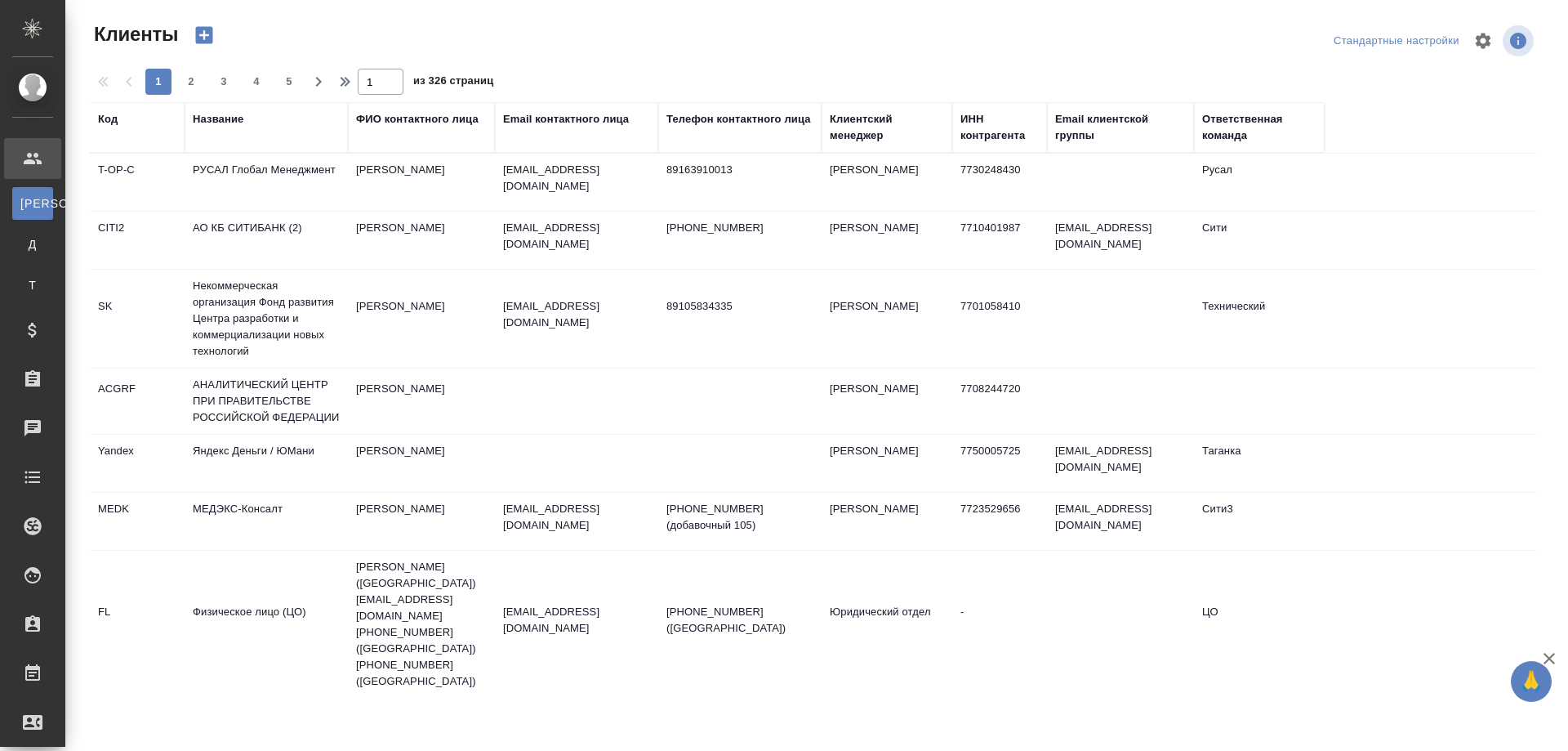
select select "RU"
click at [395, 121] on div "ФИО контактного лица" at bounding box center [417, 119] width 122 height 16
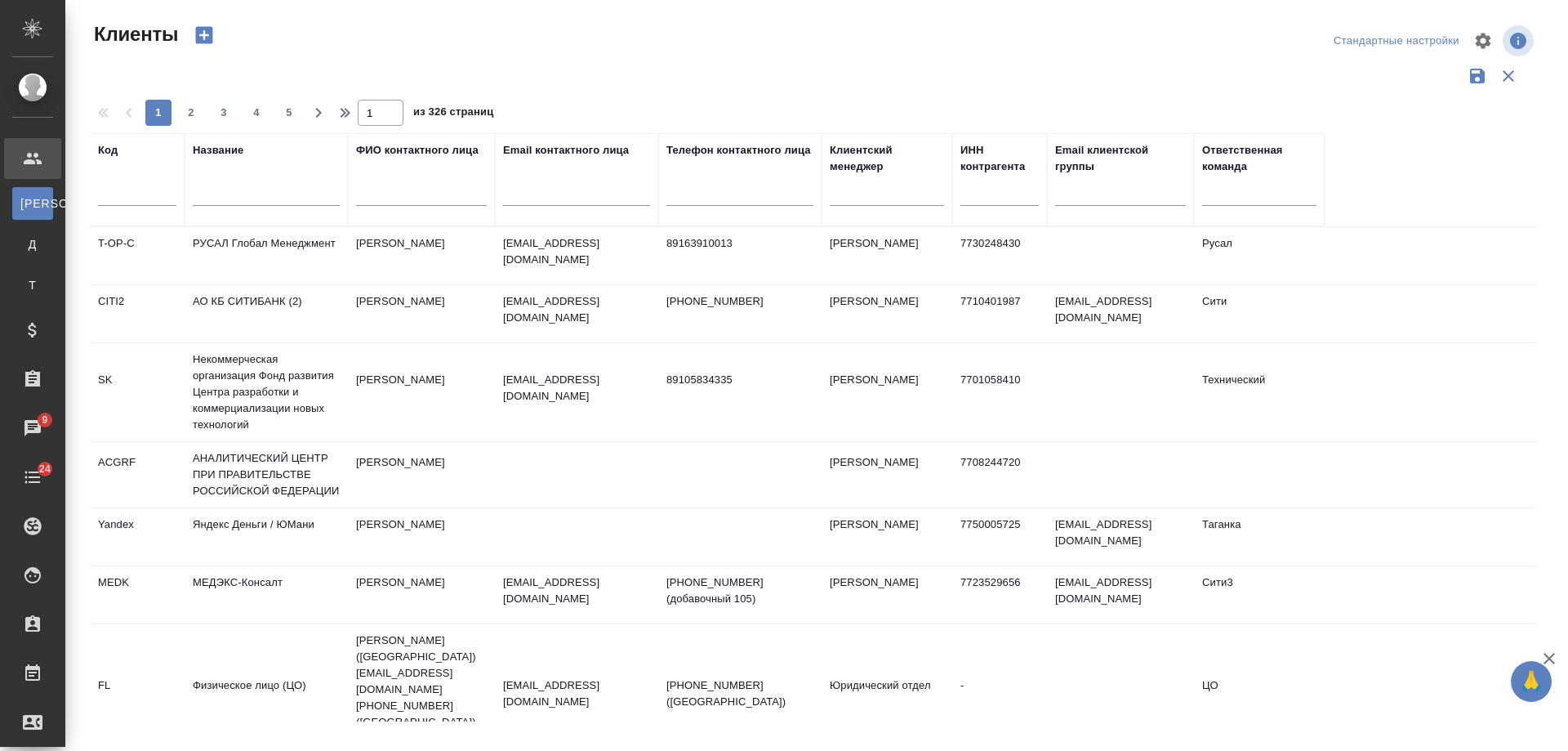
click at [244, 199] on input "text" at bounding box center [266, 195] width 147 height 20
paste input "Dekart"
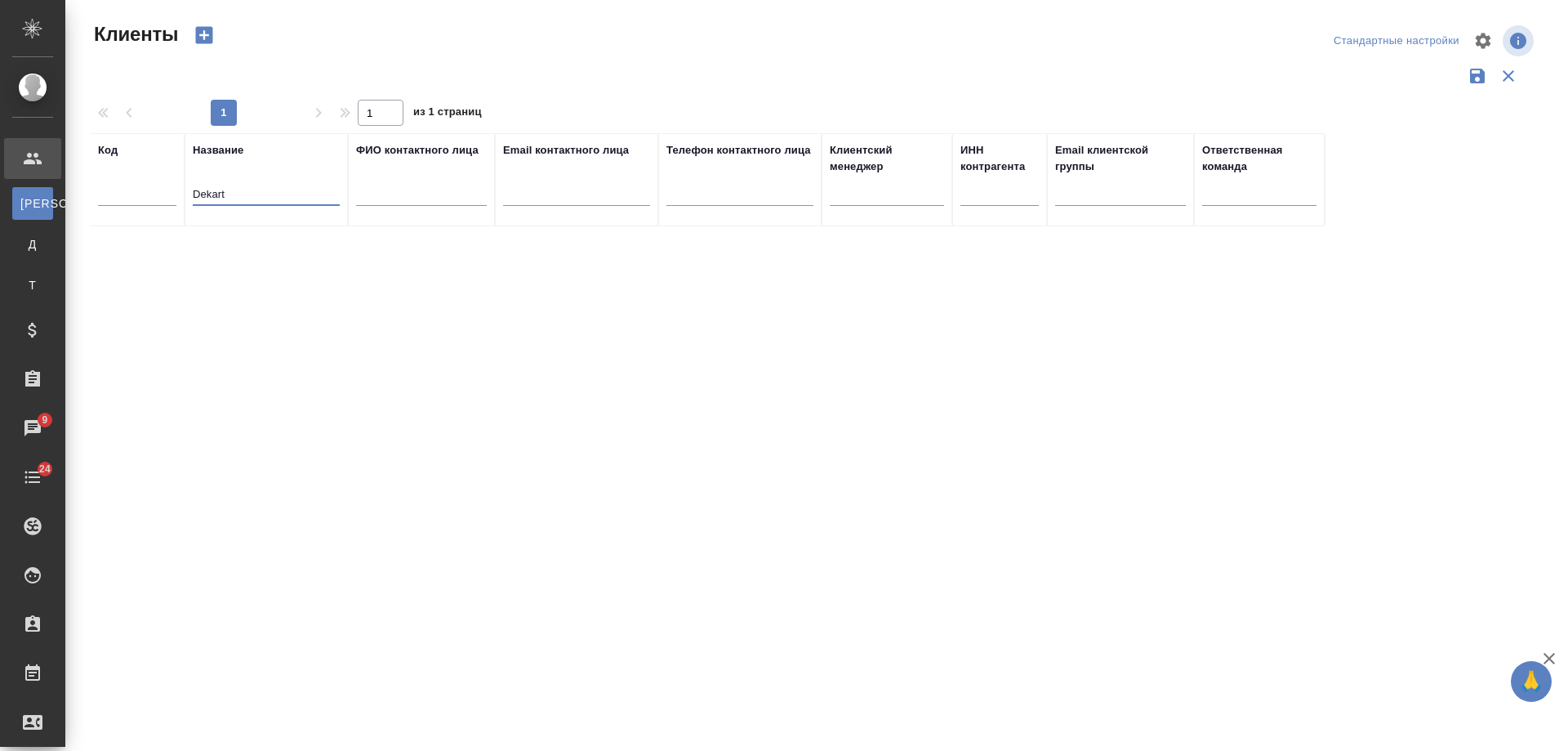
drag, startPoint x: 245, startPoint y: 196, endPoint x: 78, endPoint y: 196, distance: 167.0
click at [78, 196] on div "Клиенты Стандартные настройки 1 1 из 1 страниц Код Название Dekart ФИО контактн…" at bounding box center [817, 365] width 1503 height 731
type input "Декарт"
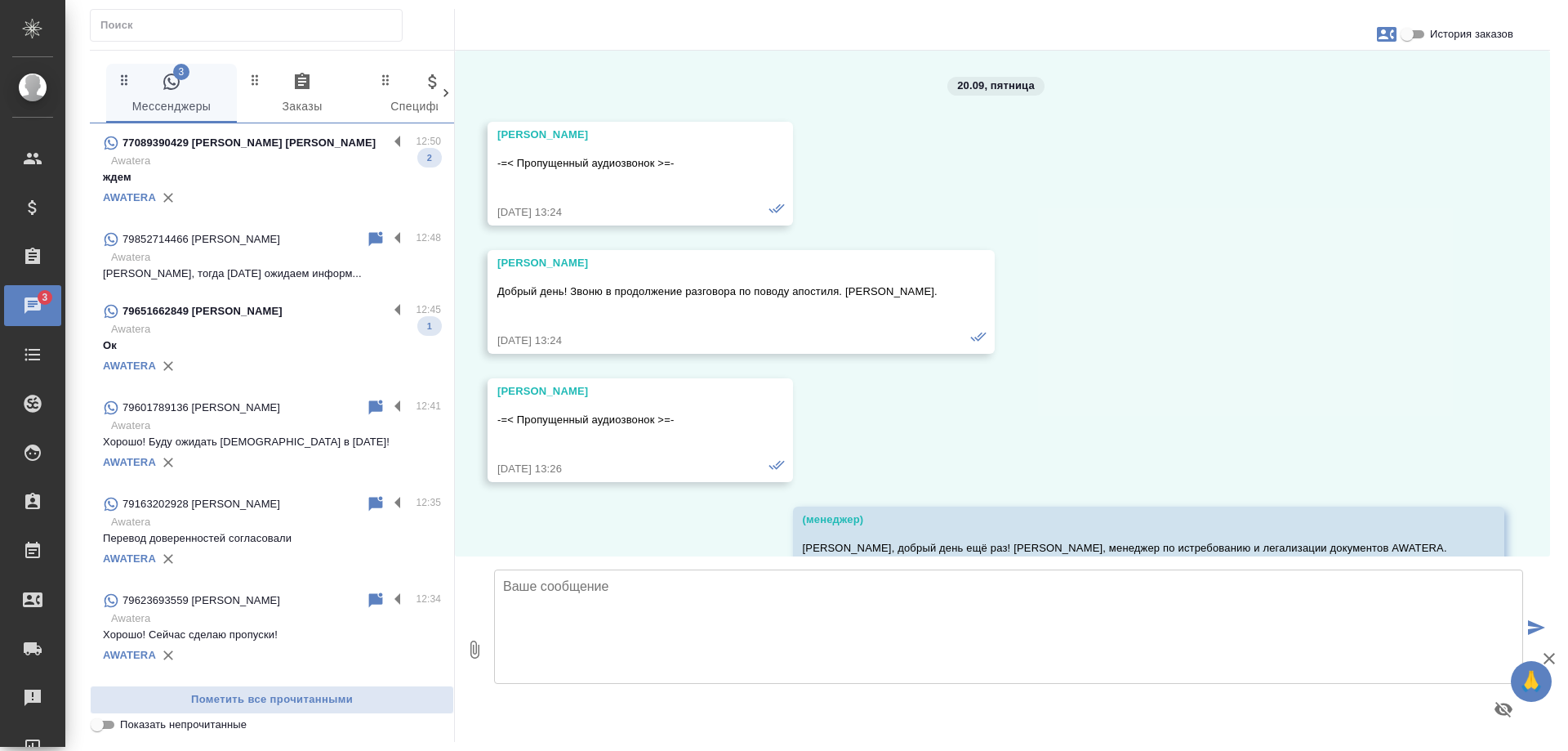
click at [291, 316] on div "79651662849 [PERSON_NAME]" at bounding box center [246, 311] width 285 height 20
click at [307, 332] on p "Awatera" at bounding box center [276, 329] width 330 height 16
click at [316, 328] on p "Awatera" at bounding box center [276, 329] width 330 height 16
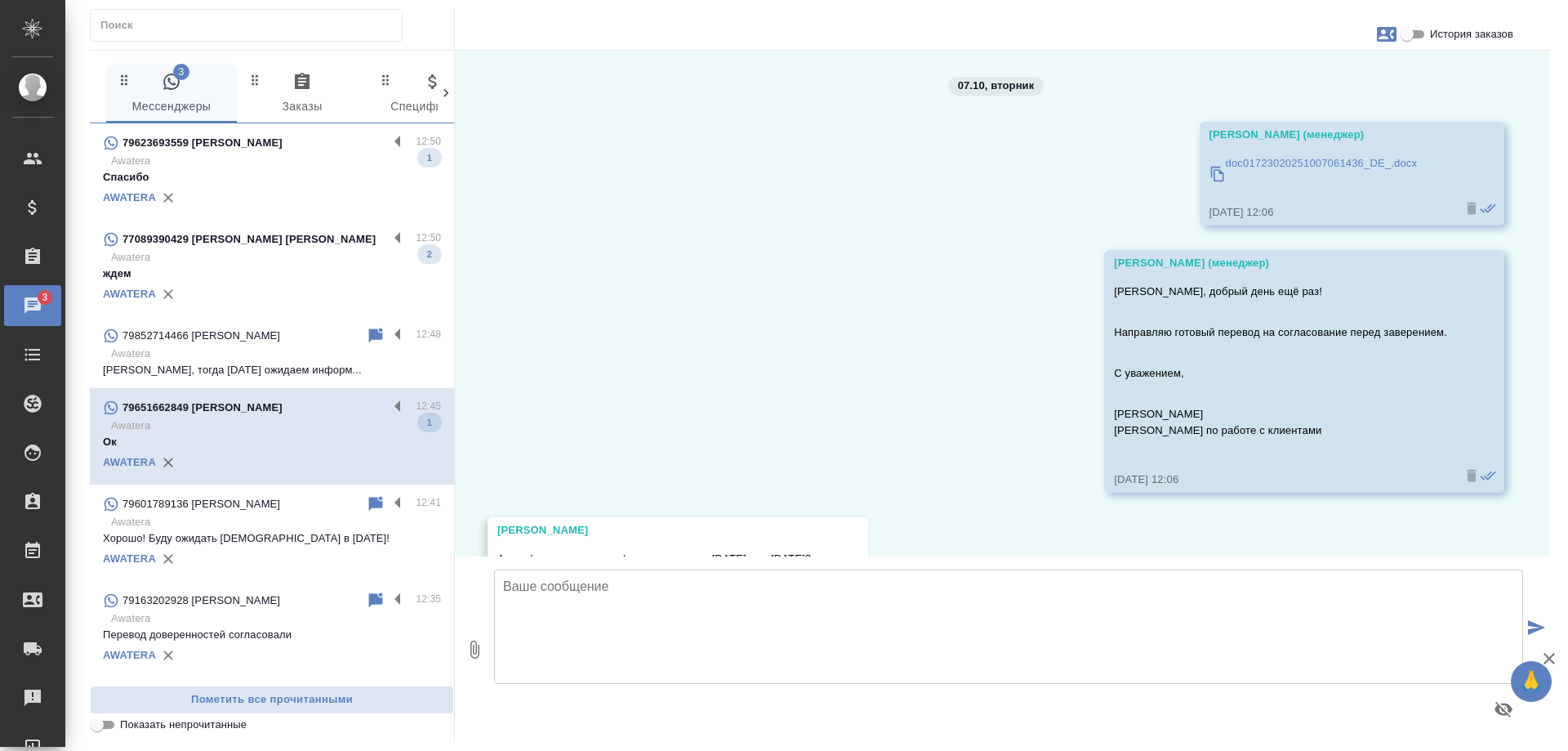
click at [285, 747] on icon "button" at bounding box center [280, 751] width 10 height 10
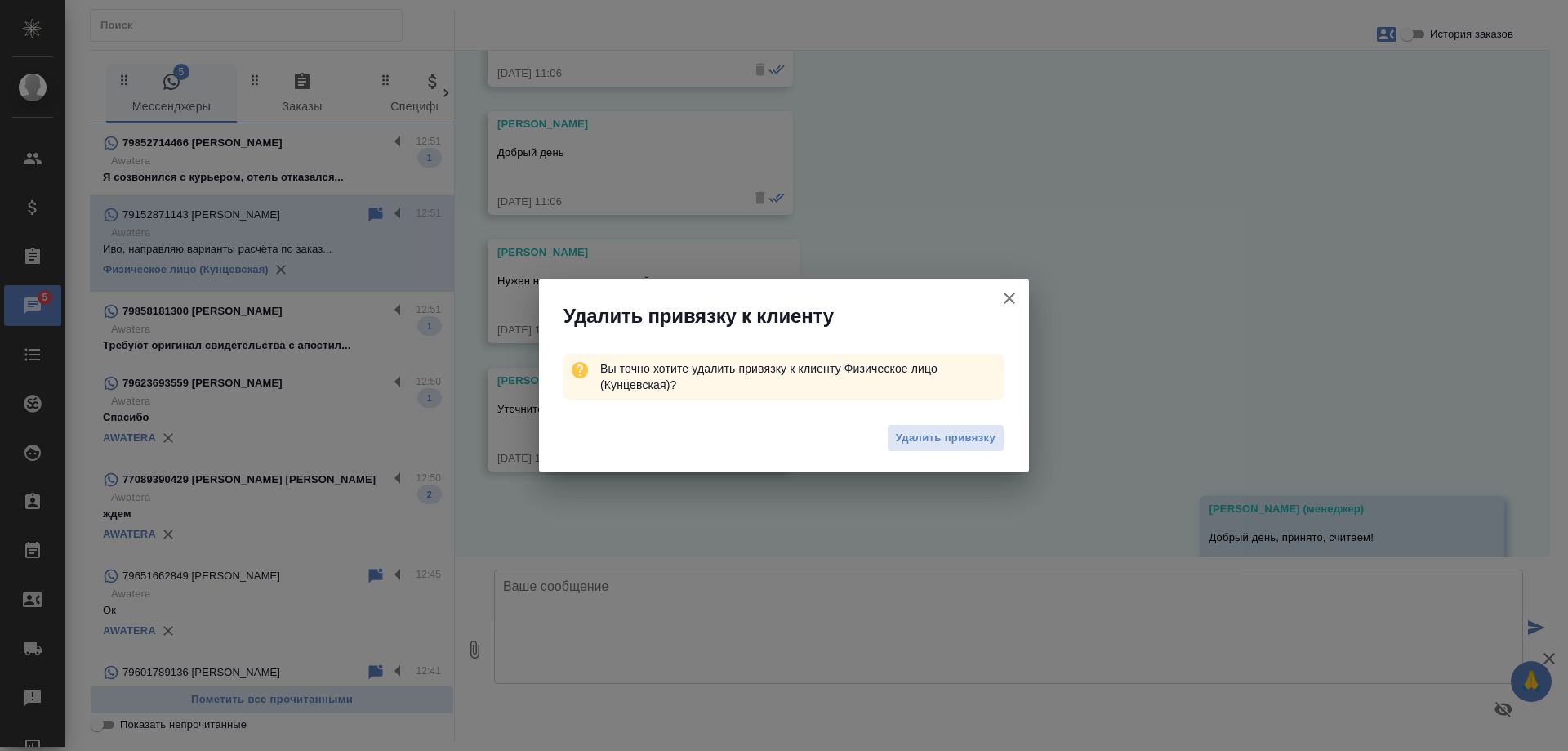
scroll to position [2005, 0]
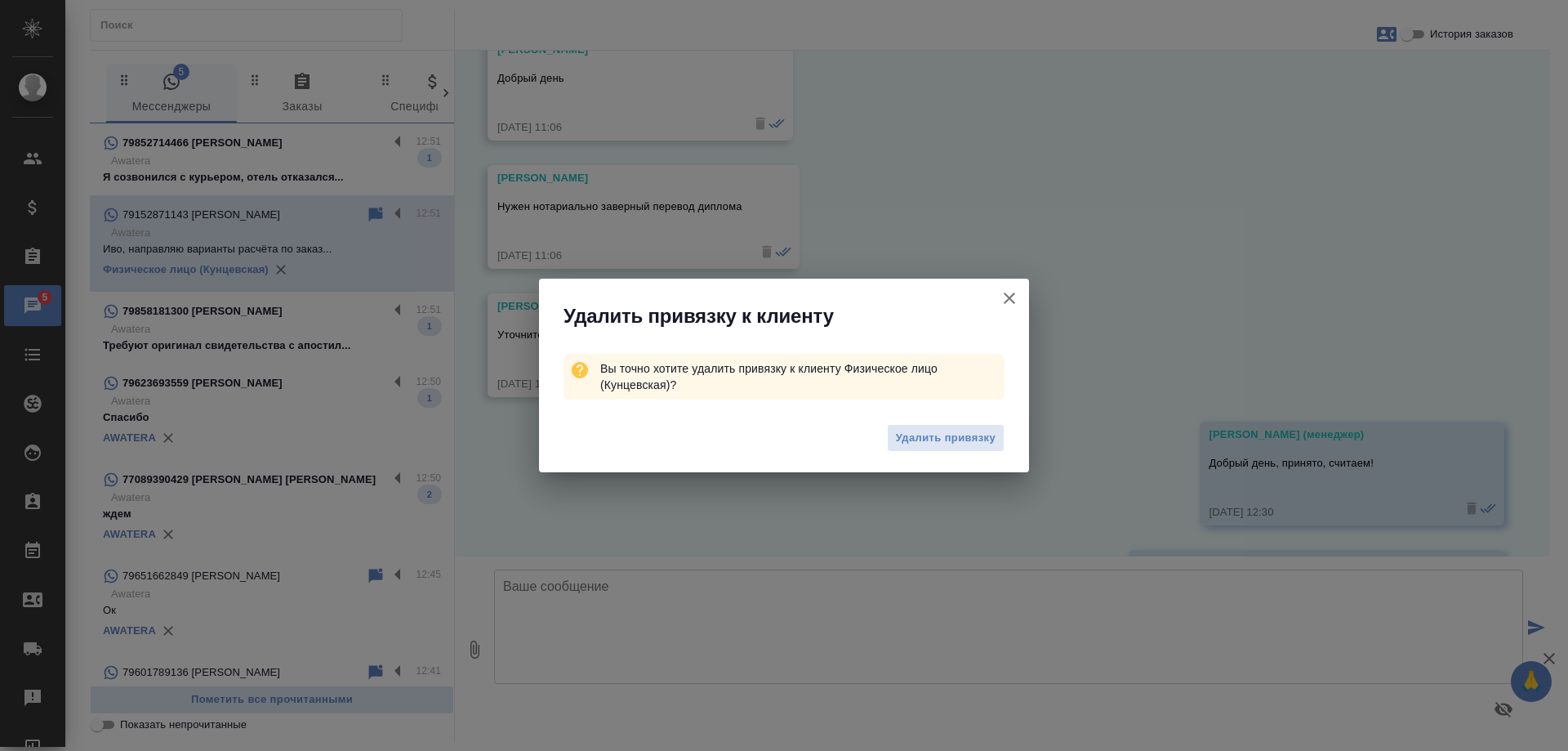
click at [1013, 301] on icon "button" at bounding box center [1010, 298] width 12 height 12
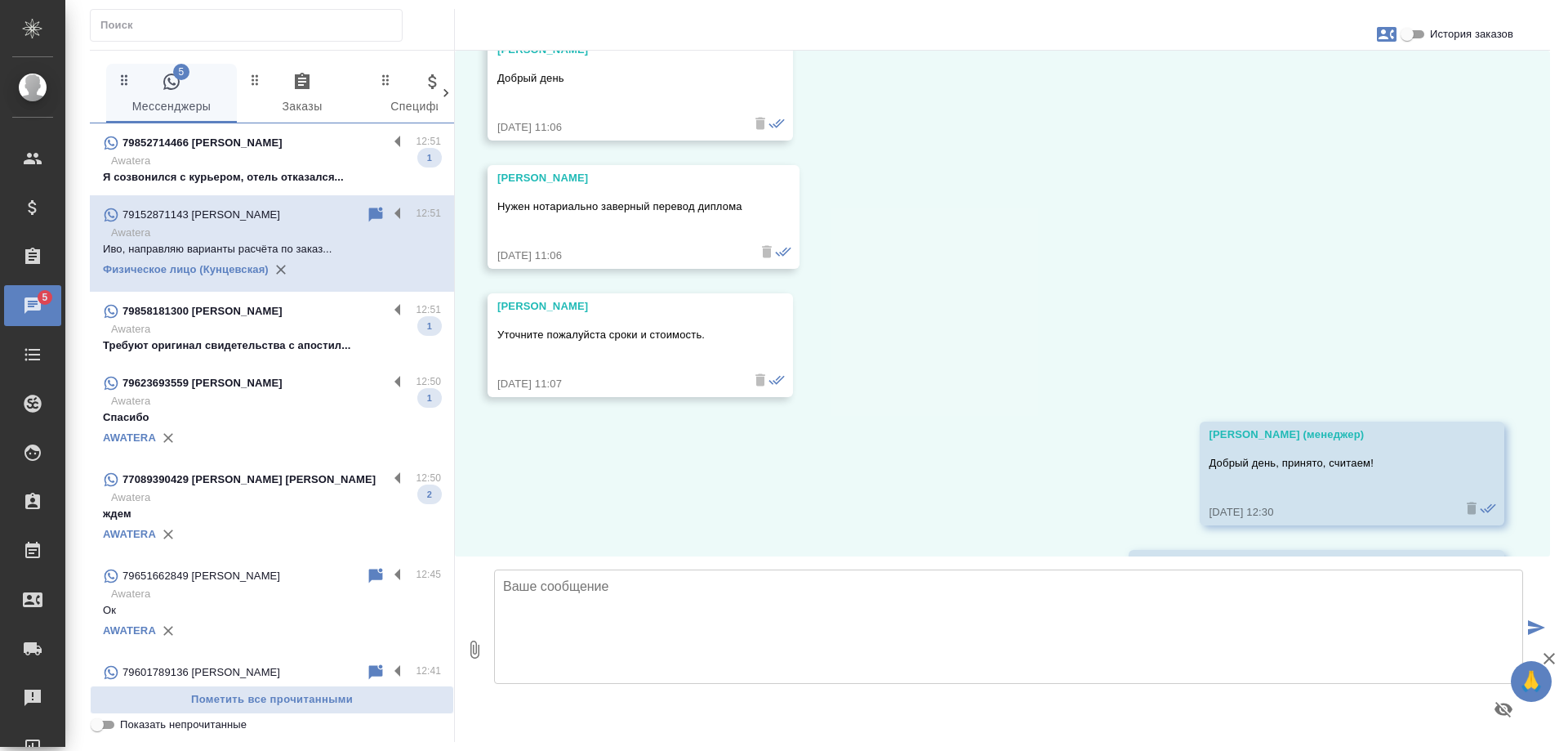
click at [258, 159] on p "Awatera" at bounding box center [276, 160] width 330 height 16
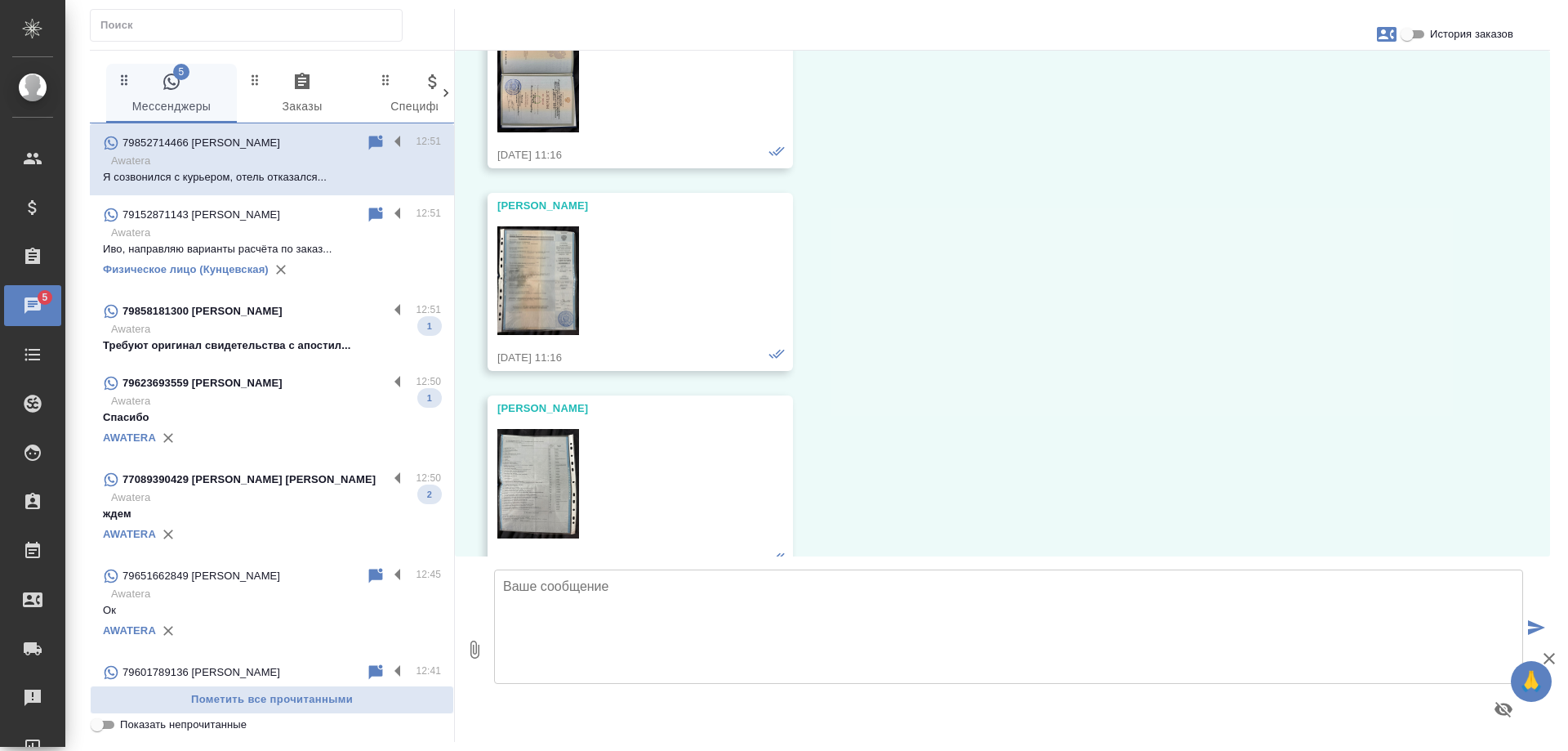
click at [251, 337] on p "Awatera" at bounding box center [276, 329] width 330 height 16
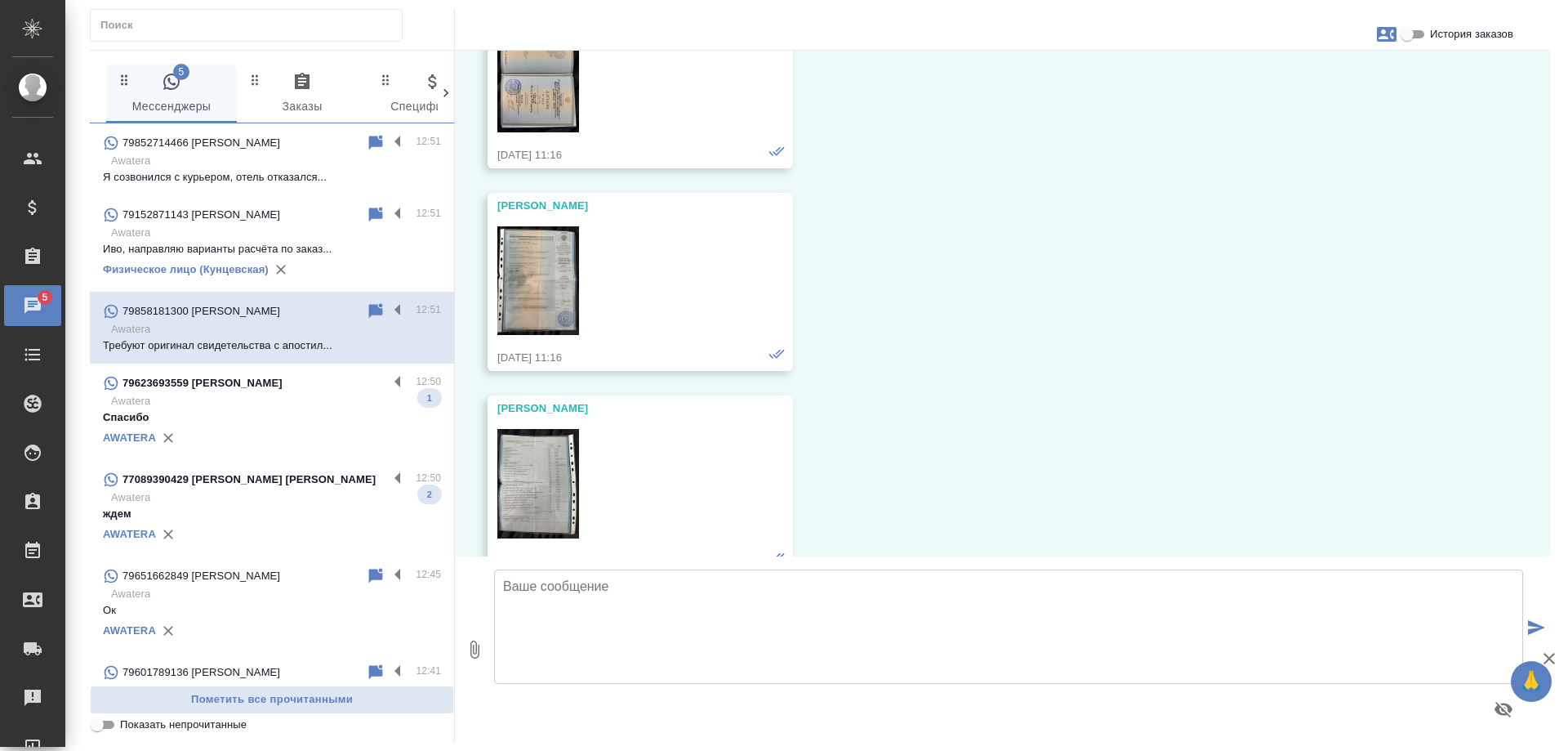
click at [275, 395] on p "Awatera" at bounding box center [276, 401] width 330 height 16
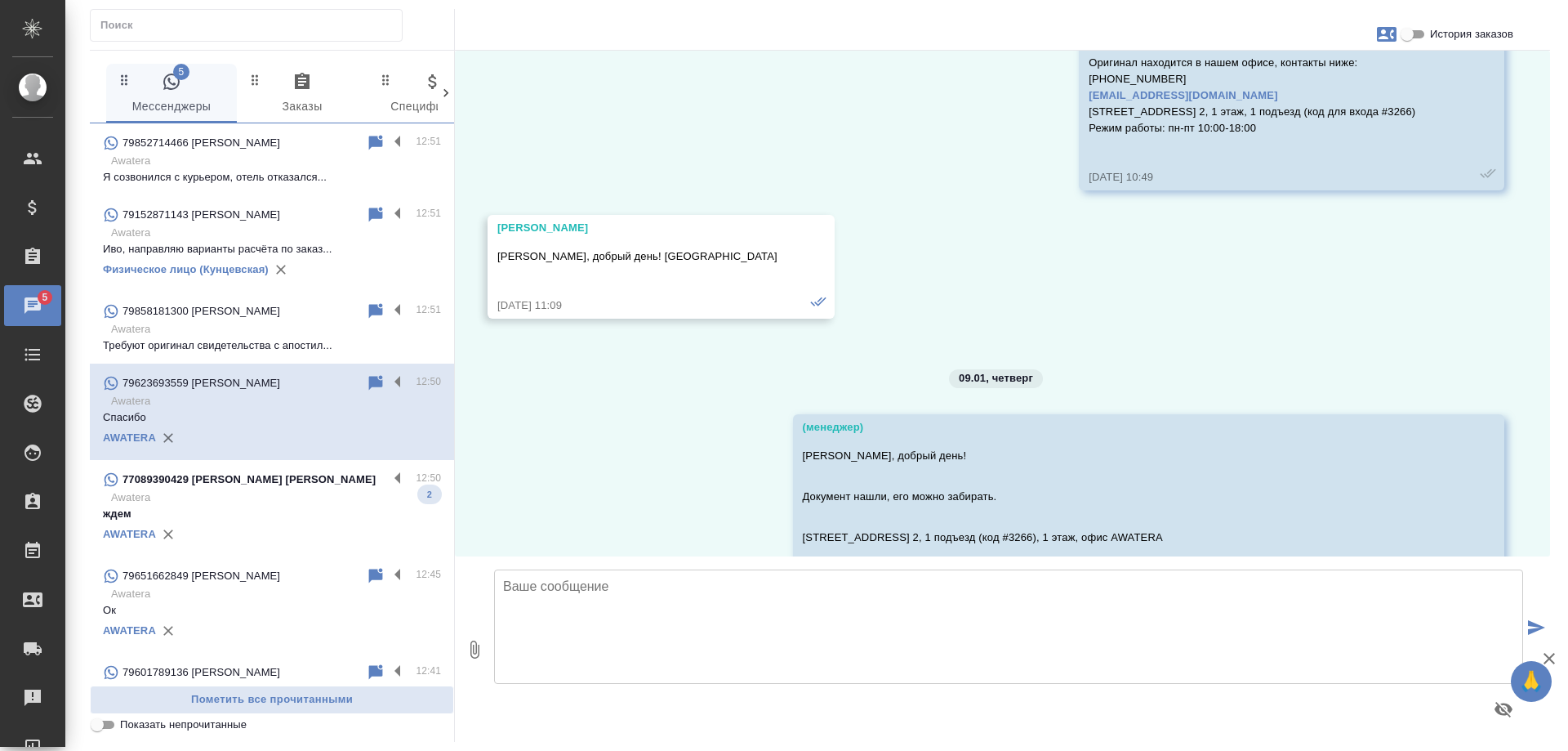
scroll to position [3696, 0]
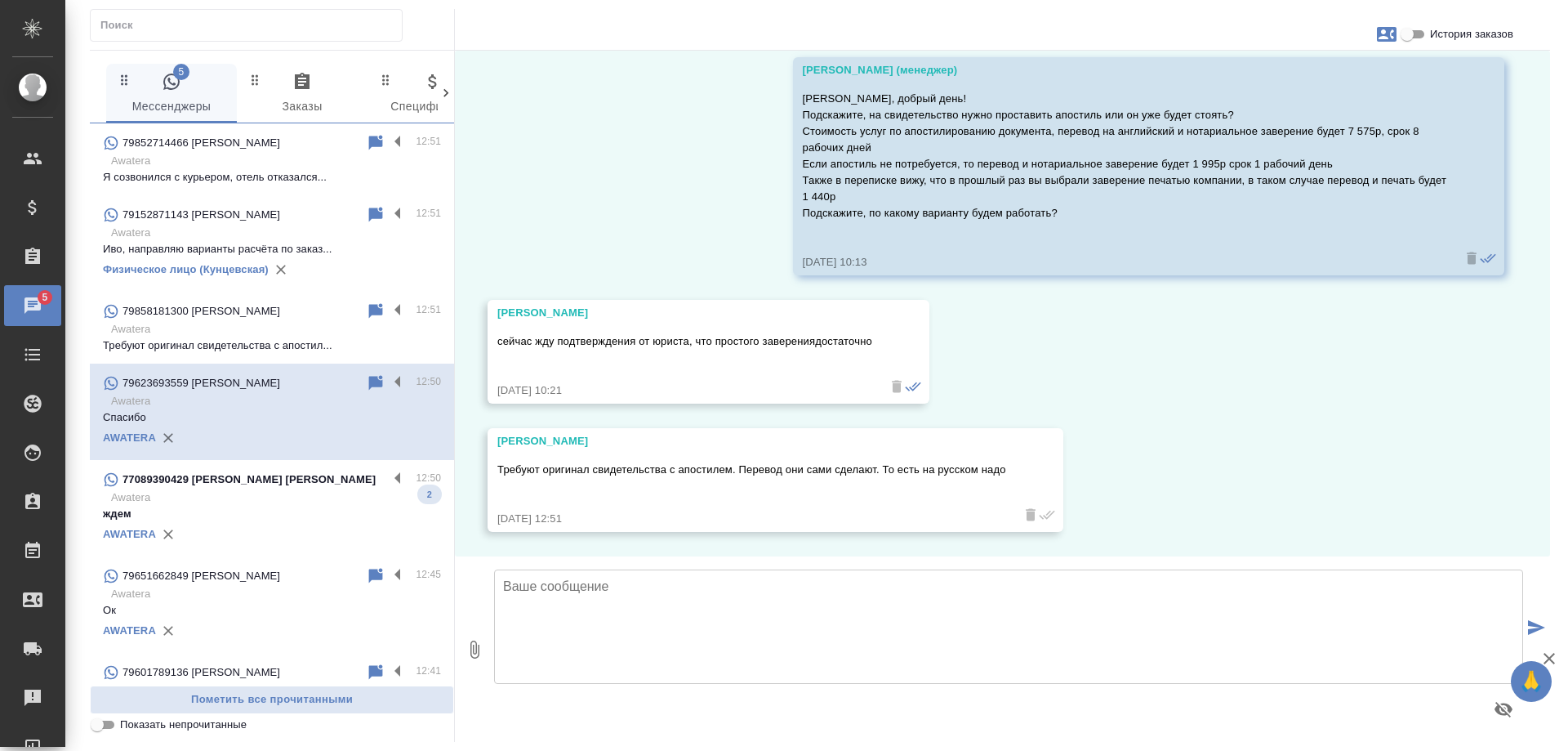
click at [255, 499] on p "Awatera" at bounding box center [276, 497] width 330 height 16
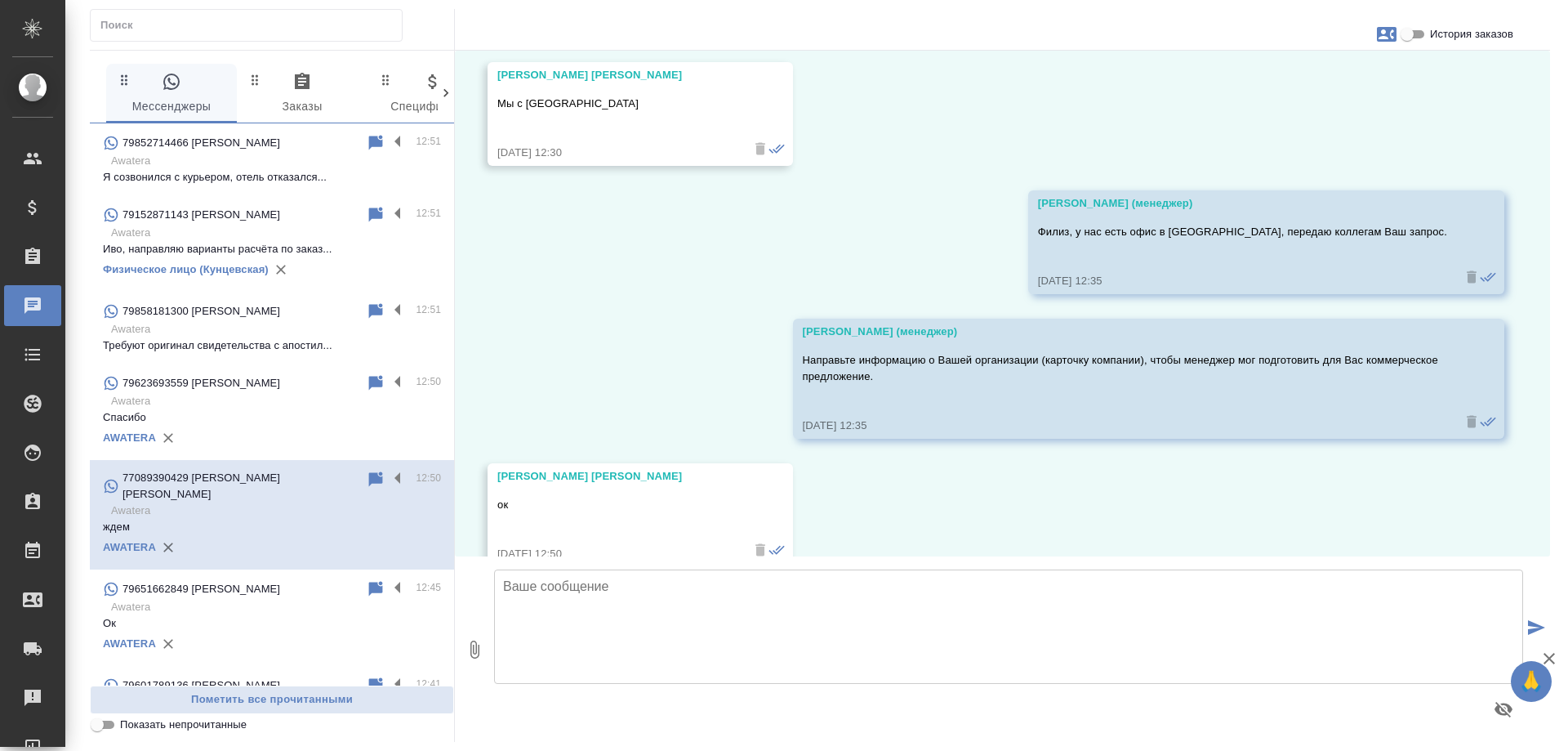
scroll to position [2565, 0]
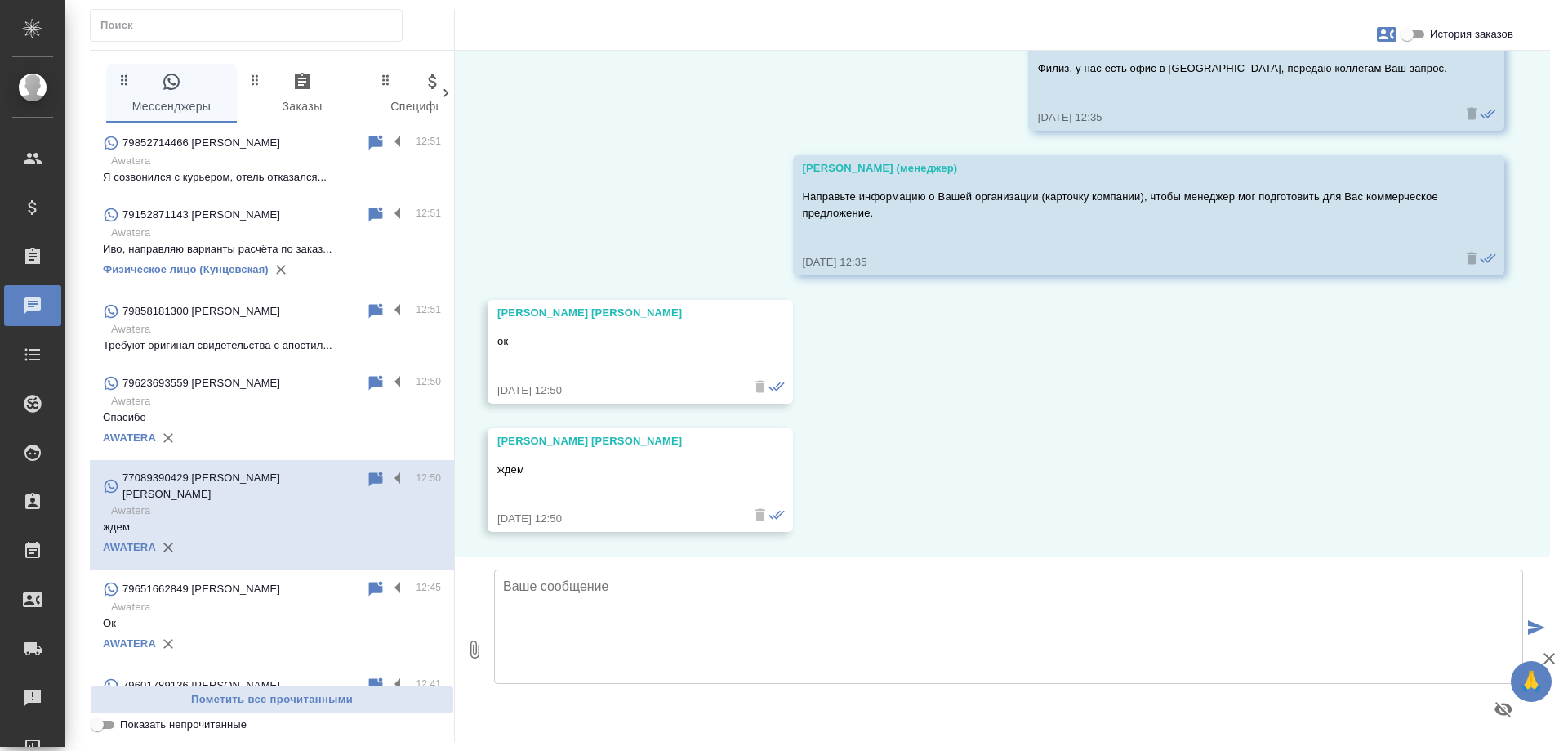
click at [683, 610] on textarea at bounding box center [1009, 626] width 1029 height 114
type textarea "Н"
click at [627, 587] on textarea "Вы направили картоку компании? Не получили в этом чате, направьте еще раз, пожа…" at bounding box center [1009, 626] width 1029 height 114
click at [1129, 593] on textarea "Вы направили карточку компании? Не получили в этом чате, направьте еще раз, пож…" at bounding box center [1009, 626] width 1029 height 114
type textarea "Вы направили карточку компании? Не получили в этом чате, направьте еще раз, пож…"
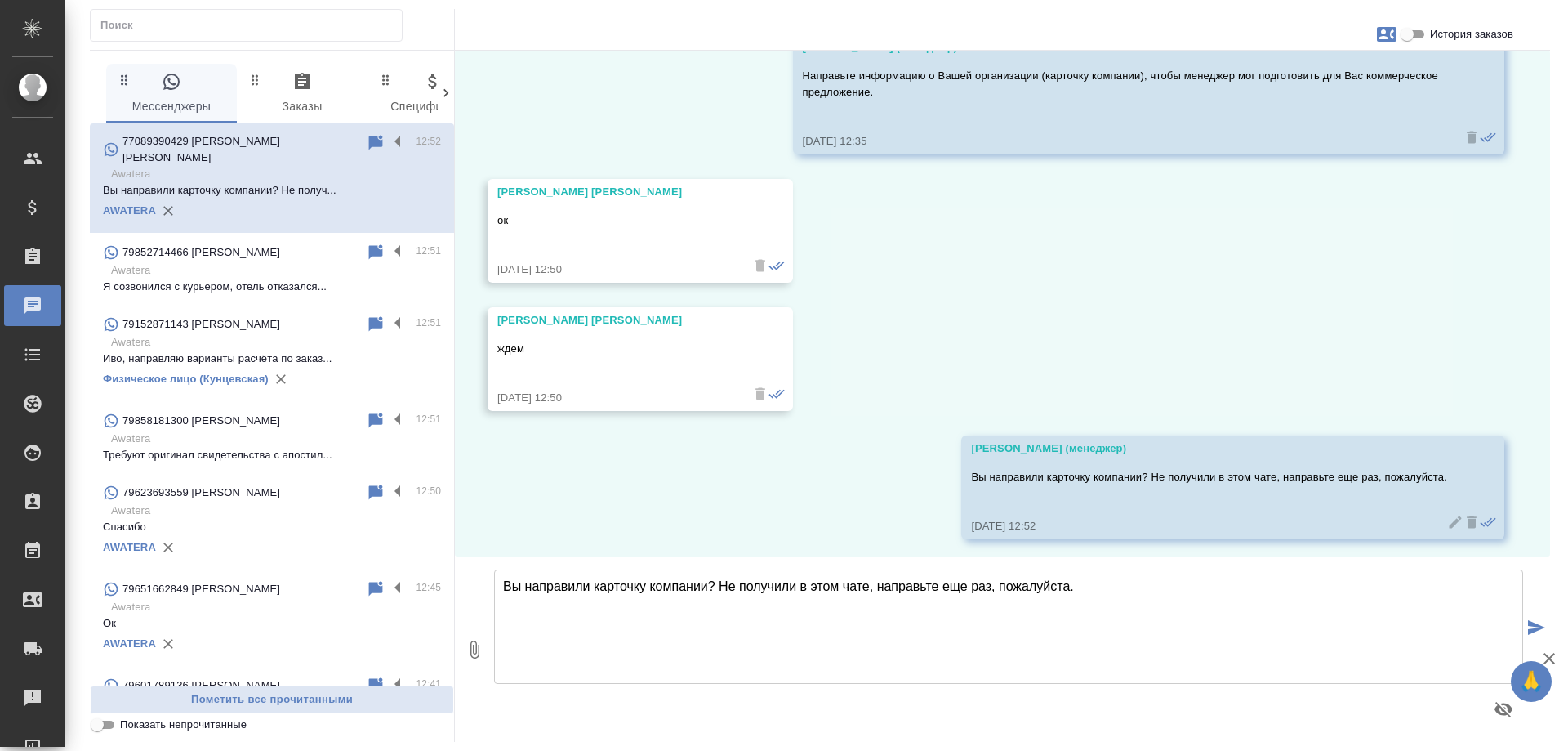
scroll to position [2693, 0]
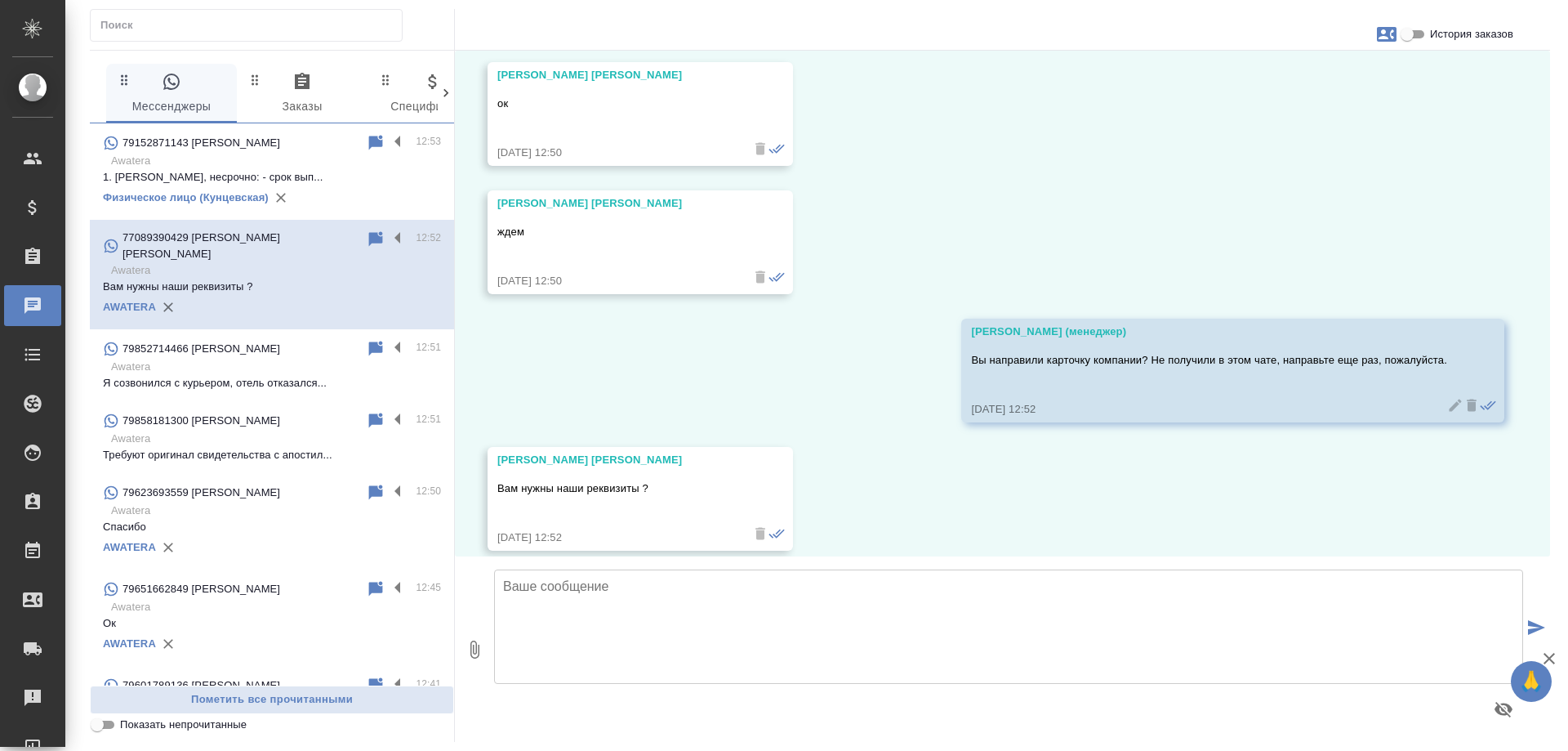
scroll to position [2821, 0]
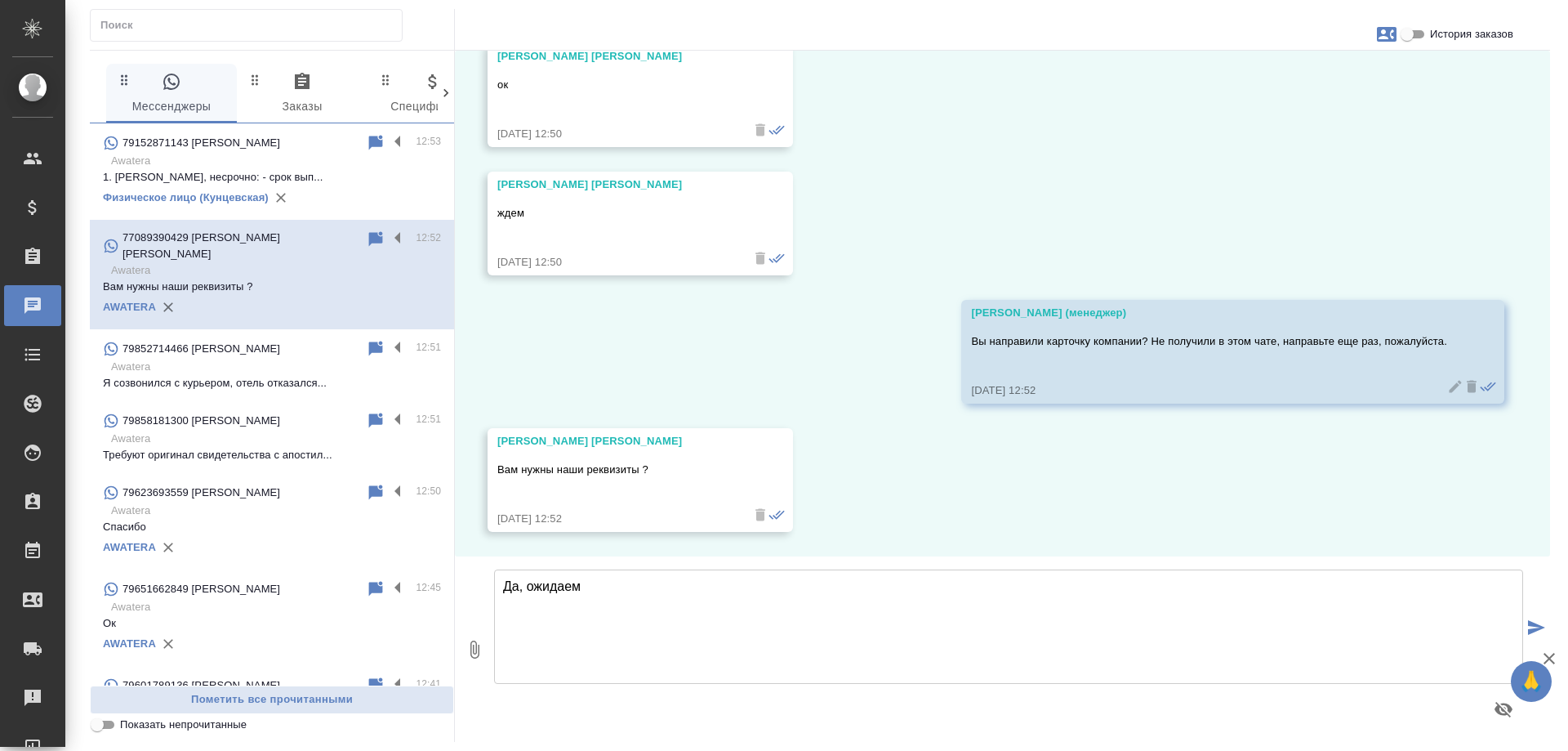
drag, startPoint x: 605, startPoint y: 589, endPoint x: 527, endPoint y: 581, distance: 78.4
click at [527, 581] on textarea "Да, ожидаем" at bounding box center [1009, 626] width 1029 height 114
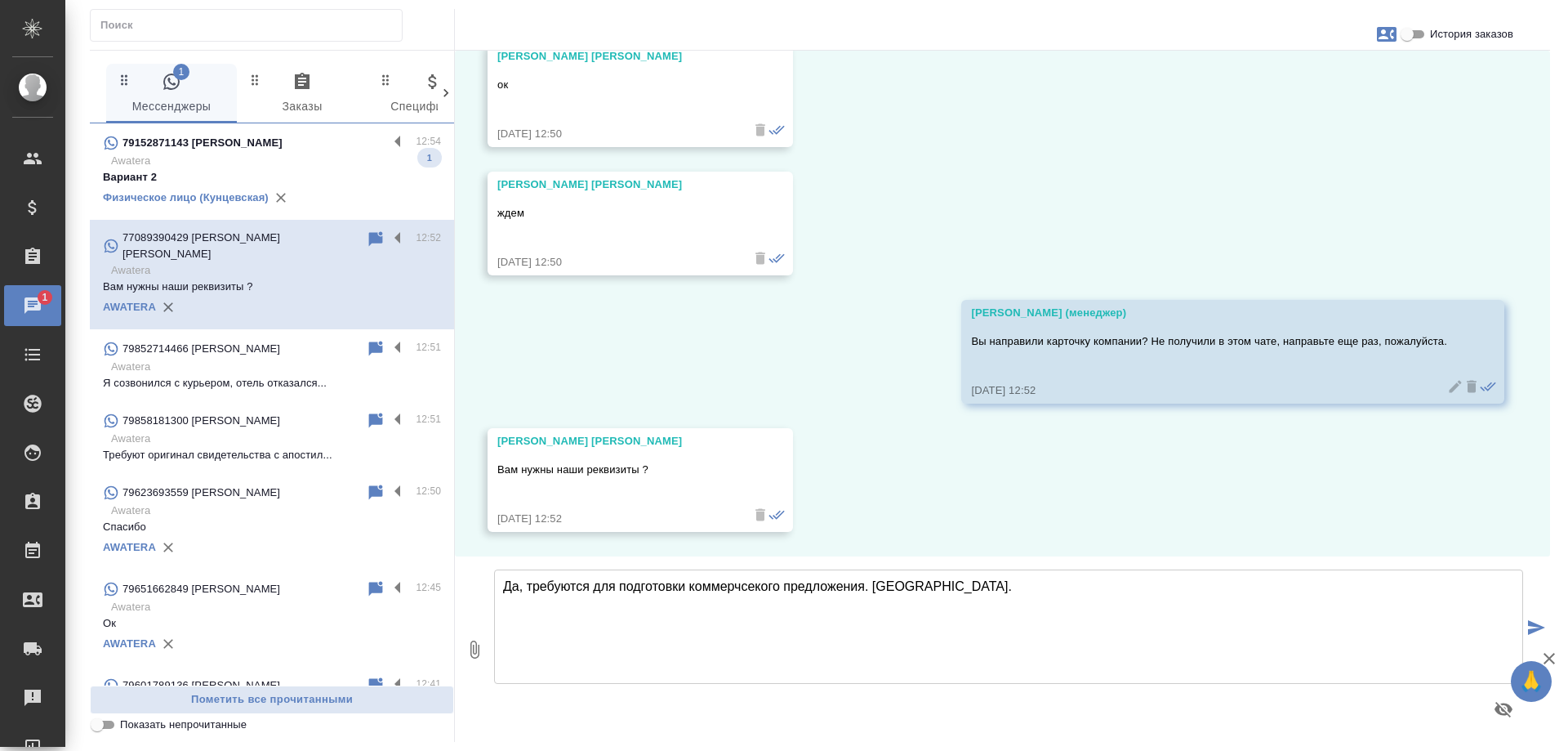
drag, startPoint x: 745, startPoint y: 586, endPoint x: 753, endPoint y: 588, distance: 8.2
click at [753, 588] on textarea "Да, требуются для подготовки коммерчсекого предложения. [GEOGRAPHIC_DATA]." at bounding box center [1009, 626] width 1029 height 114
click at [987, 588] on textarea "Да, требуются для подготовки коммерческого предложения. [GEOGRAPHIC_DATA]." at bounding box center [1009, 626] width 1029 height 114
type textarea "Да, требуются для подготовки коммерческого предложения. [GEOGRAPHIC_DATA]."
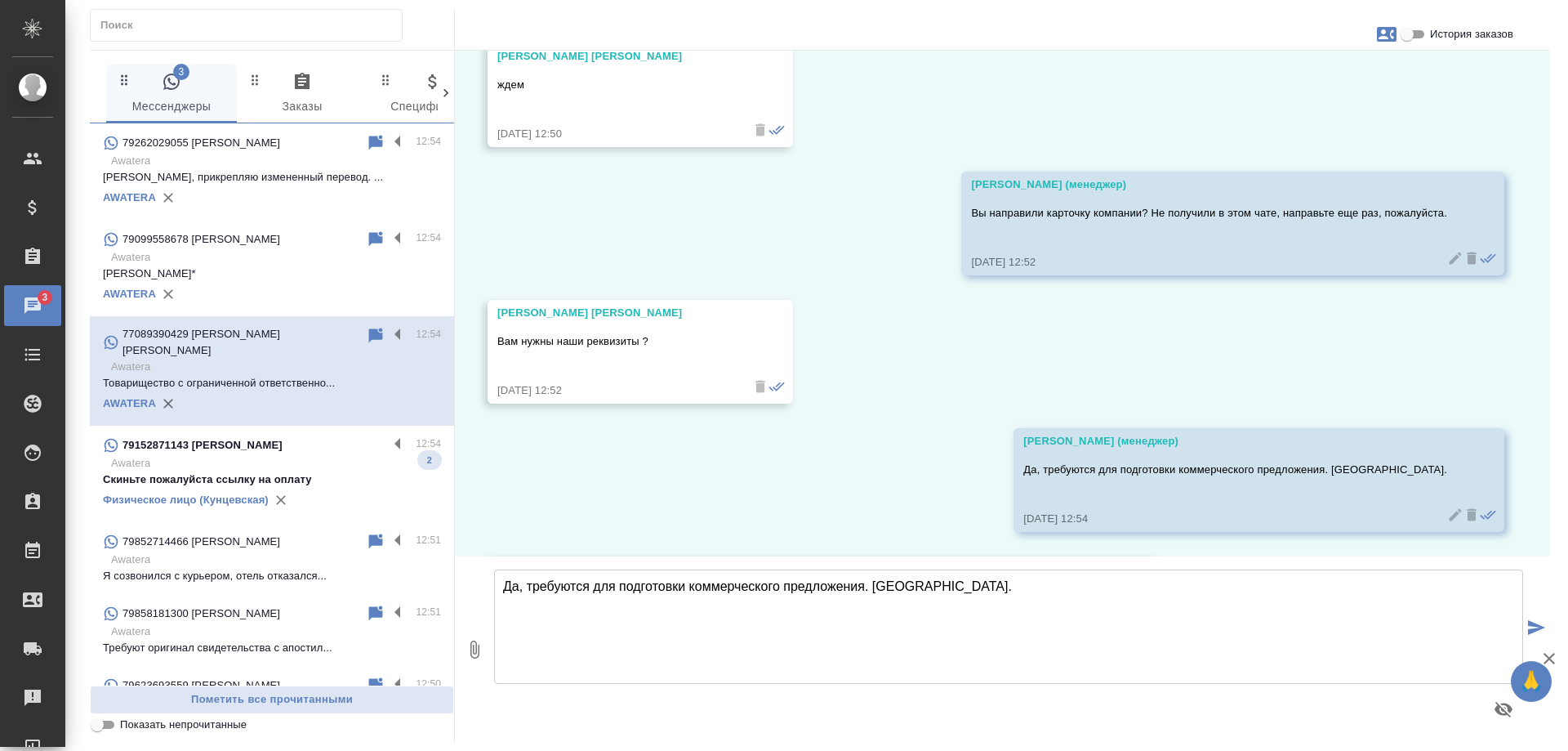
scroll to position [3110, 0]
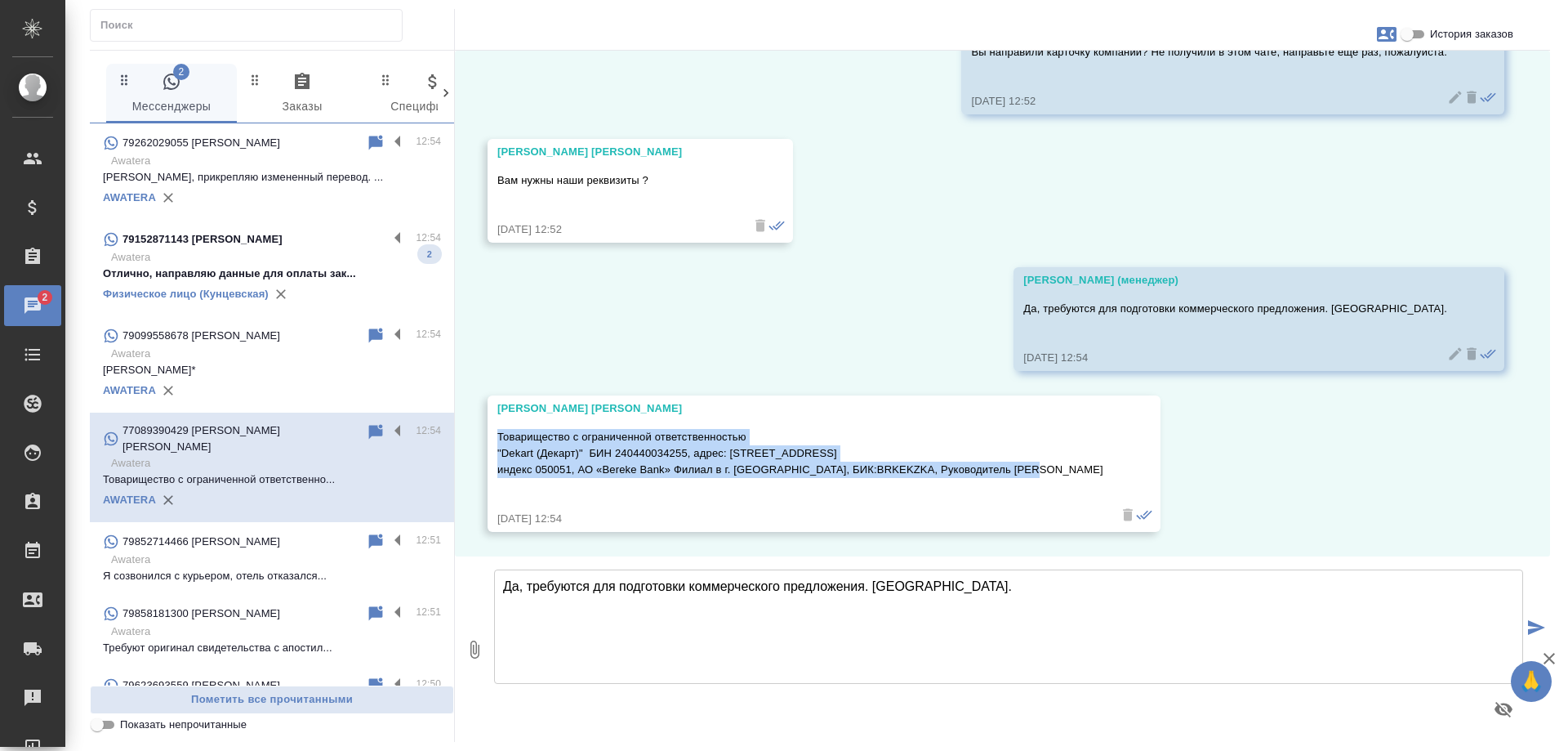
drag, startPoint x: 601, startPoint y: 465, endPoint x: 467, endPoint y: 438, distance: 136.7
click at [467, 438] on div "07.10, [DATE] [PERSON_NAME] (менеджер) [PERSON_NAME], добрый день! Получили от …" at bounding box center [1002, 303] width 1096 height 505
copy p "Товарищество с ограниченной ответственностью "Dekart (Декарт)" БИН 240440034255…"
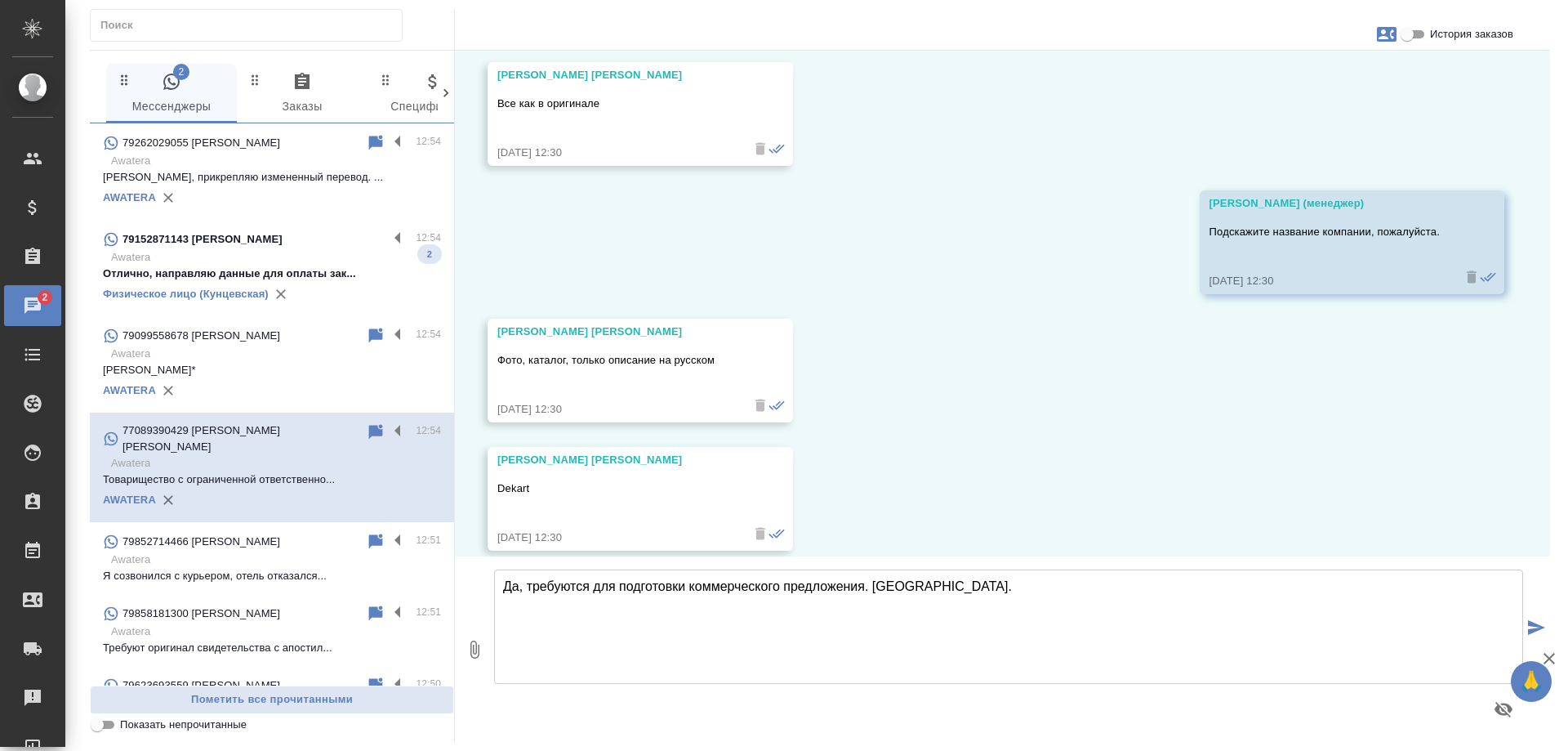
scroll to position [1885, 0]
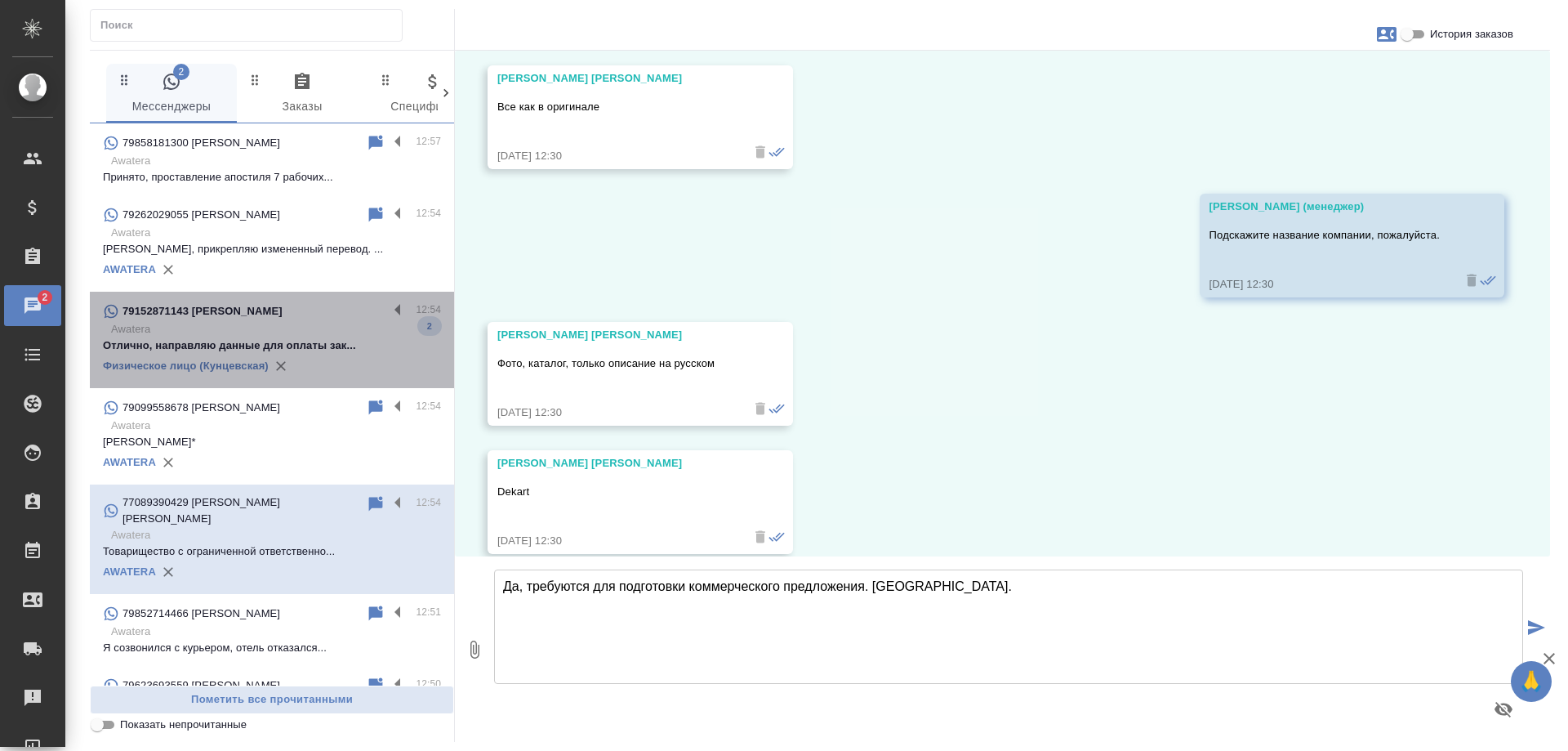
click at [305, 328] on p "Awatera" at bounding box center [276, 329] width 330 height 16
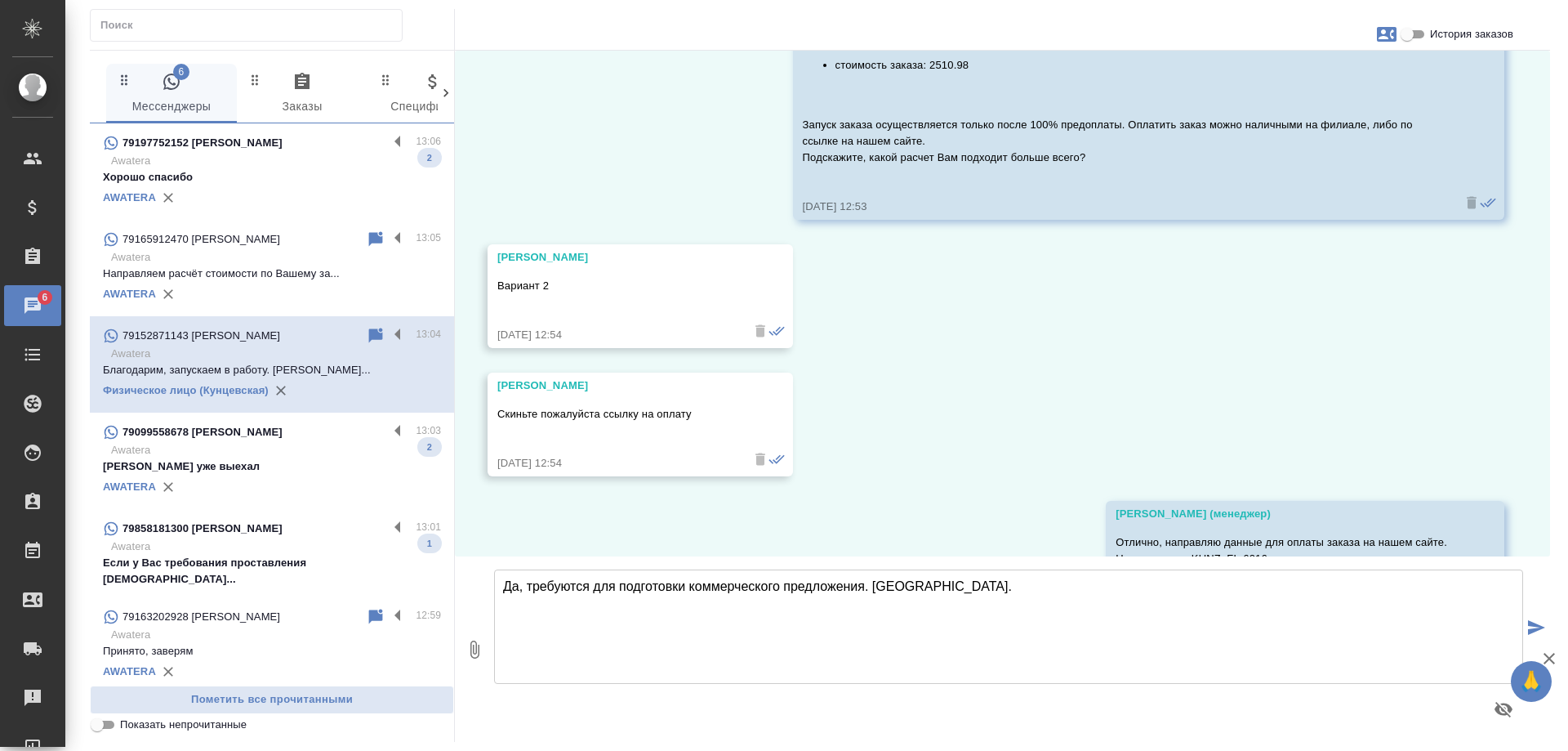
scroll to position [3374, 0]
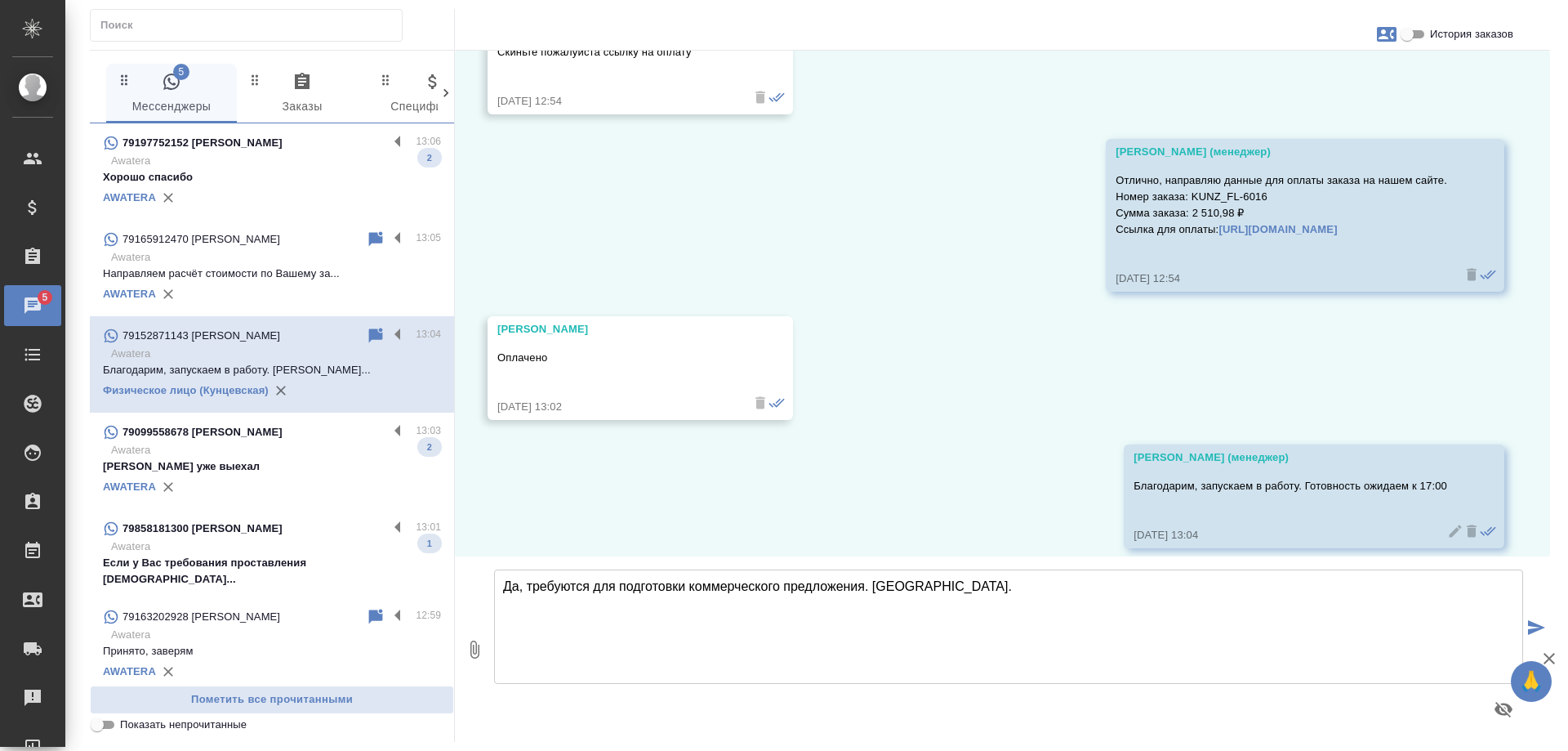
click at [276, 166] on p "Awatera" at bounding box center [276, 160] width 330 height 16
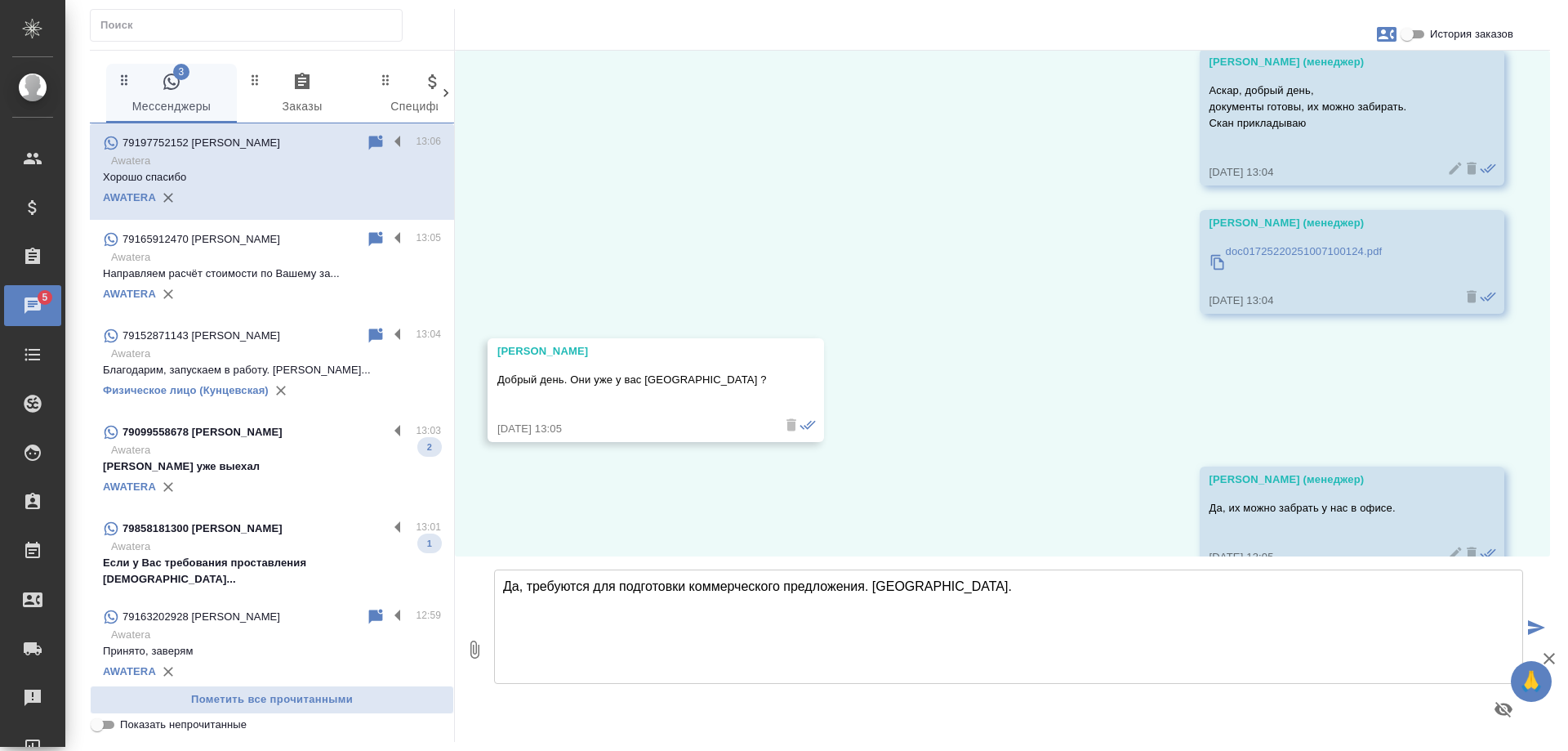
scroll to position [1441, 0]
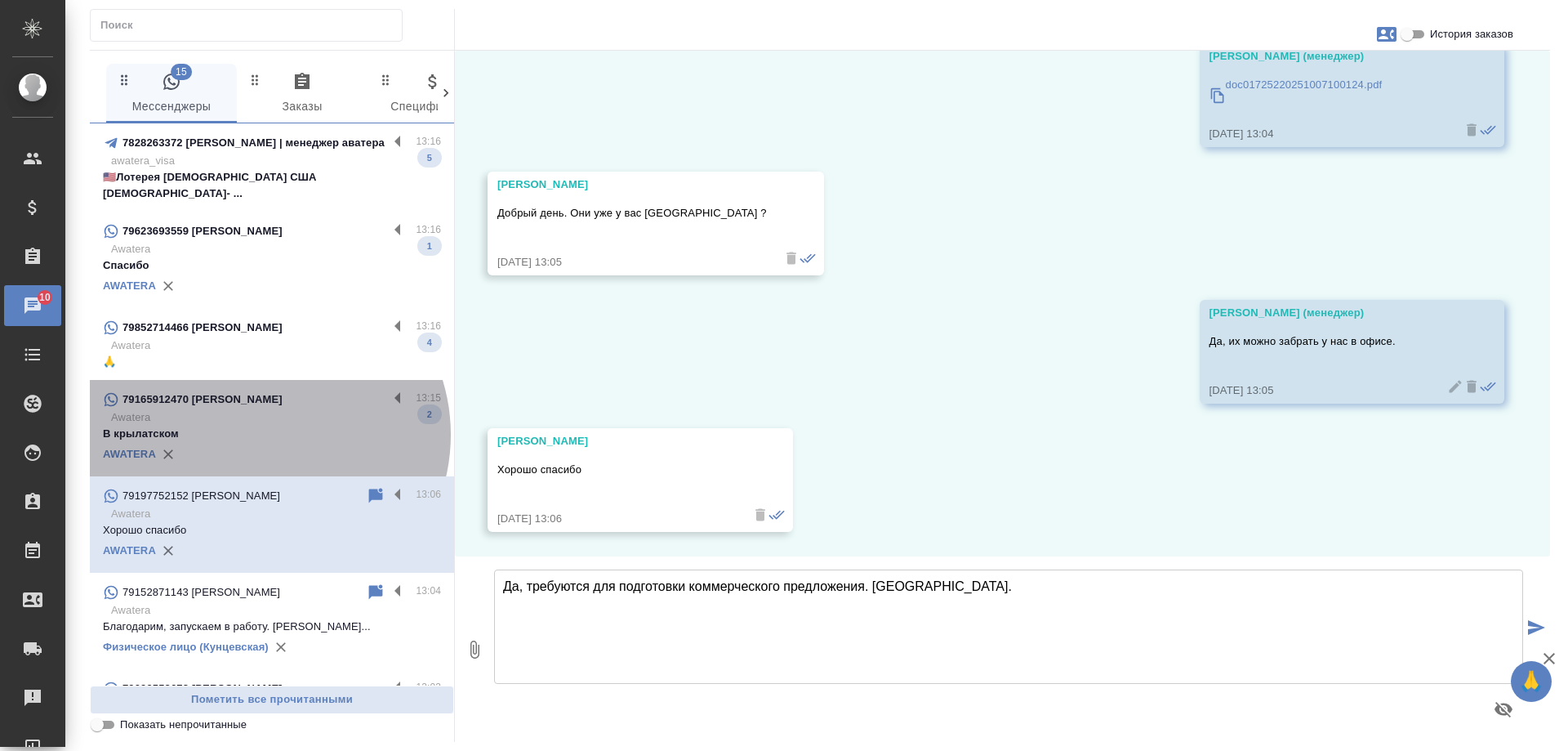
click at [264, 426] on p "В крылатском" at bounding box center [272, 434] width 339 height 16
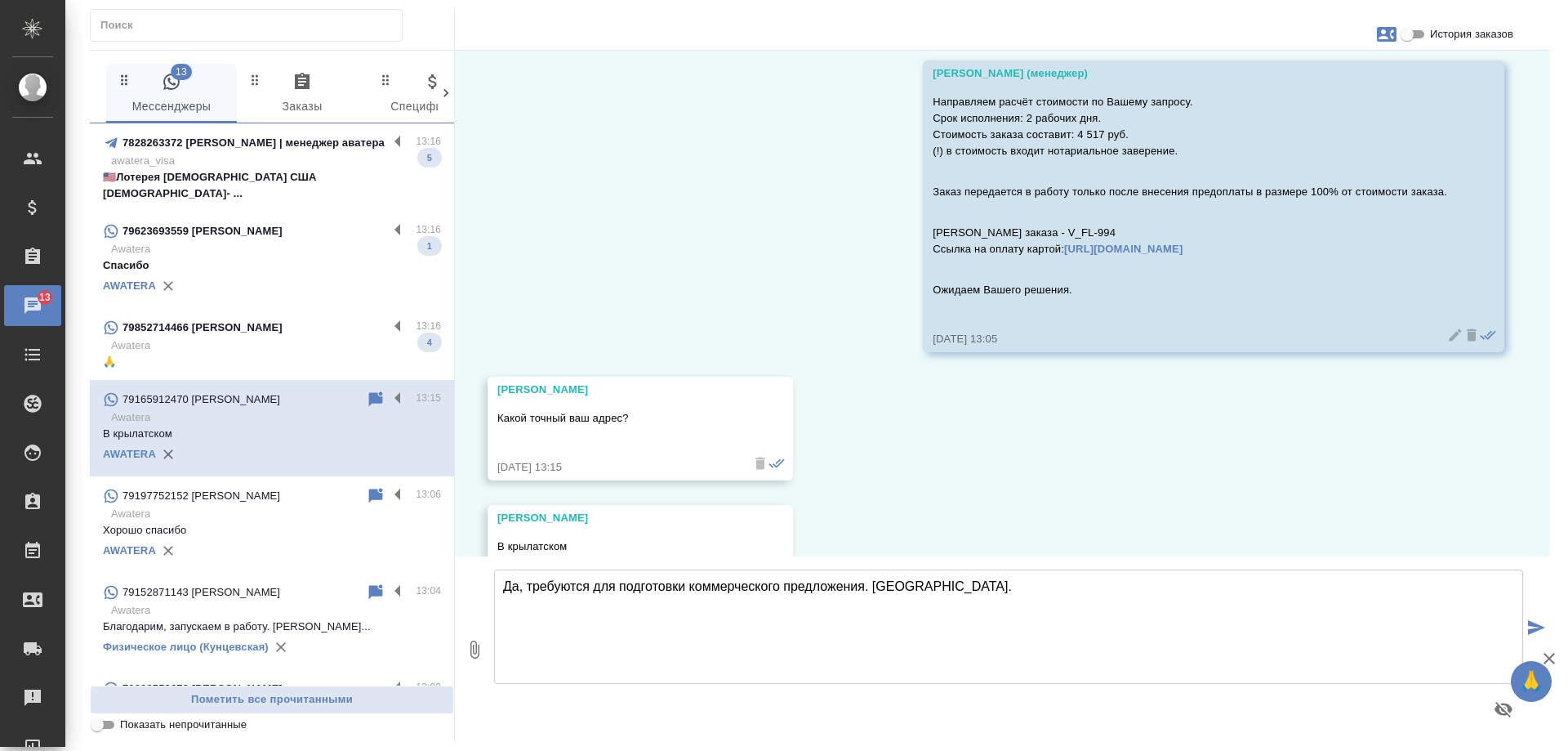
scroll to position [523, 0]
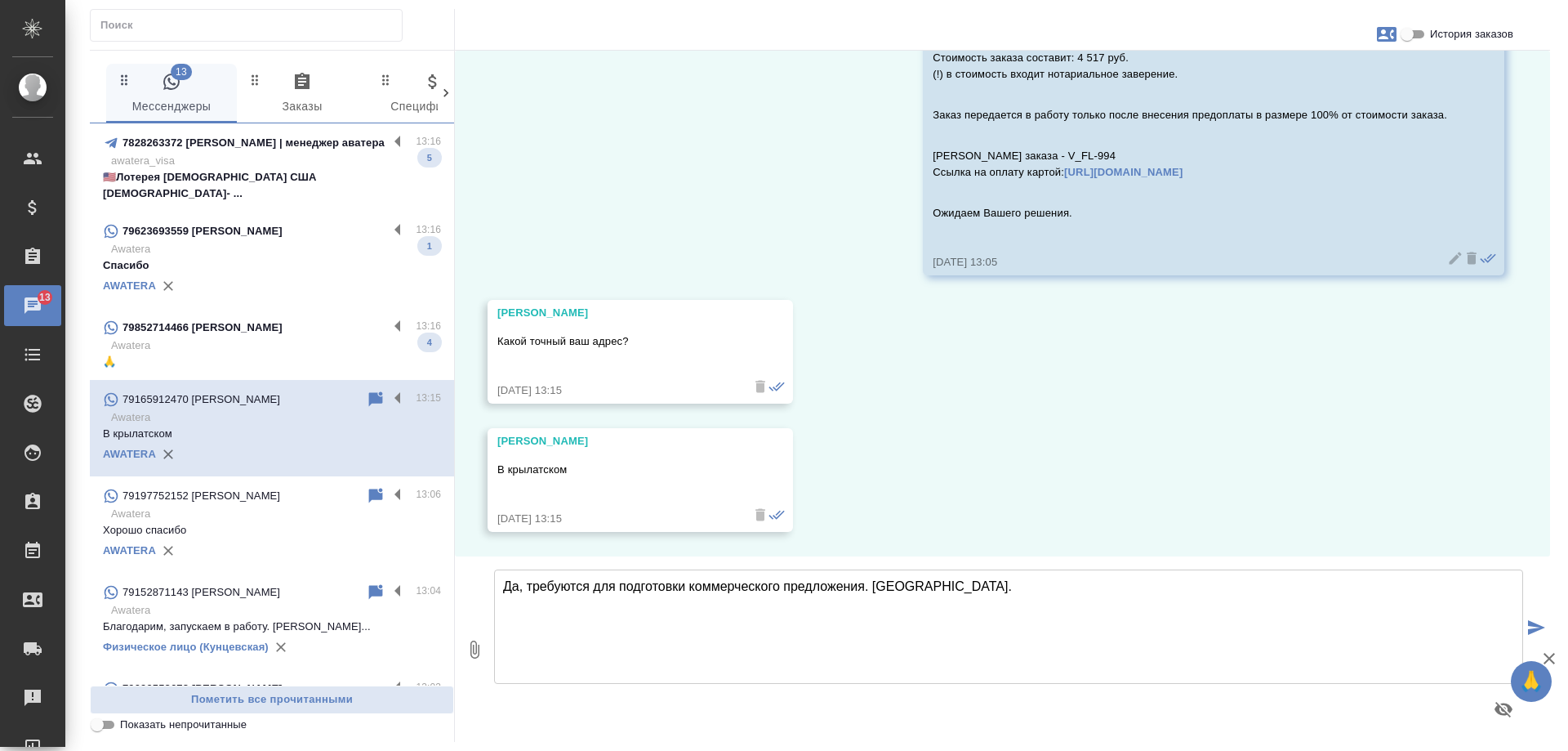
click at [262, 338] on p "Awatera" at bounding box center [276, 346] width 330 height 16
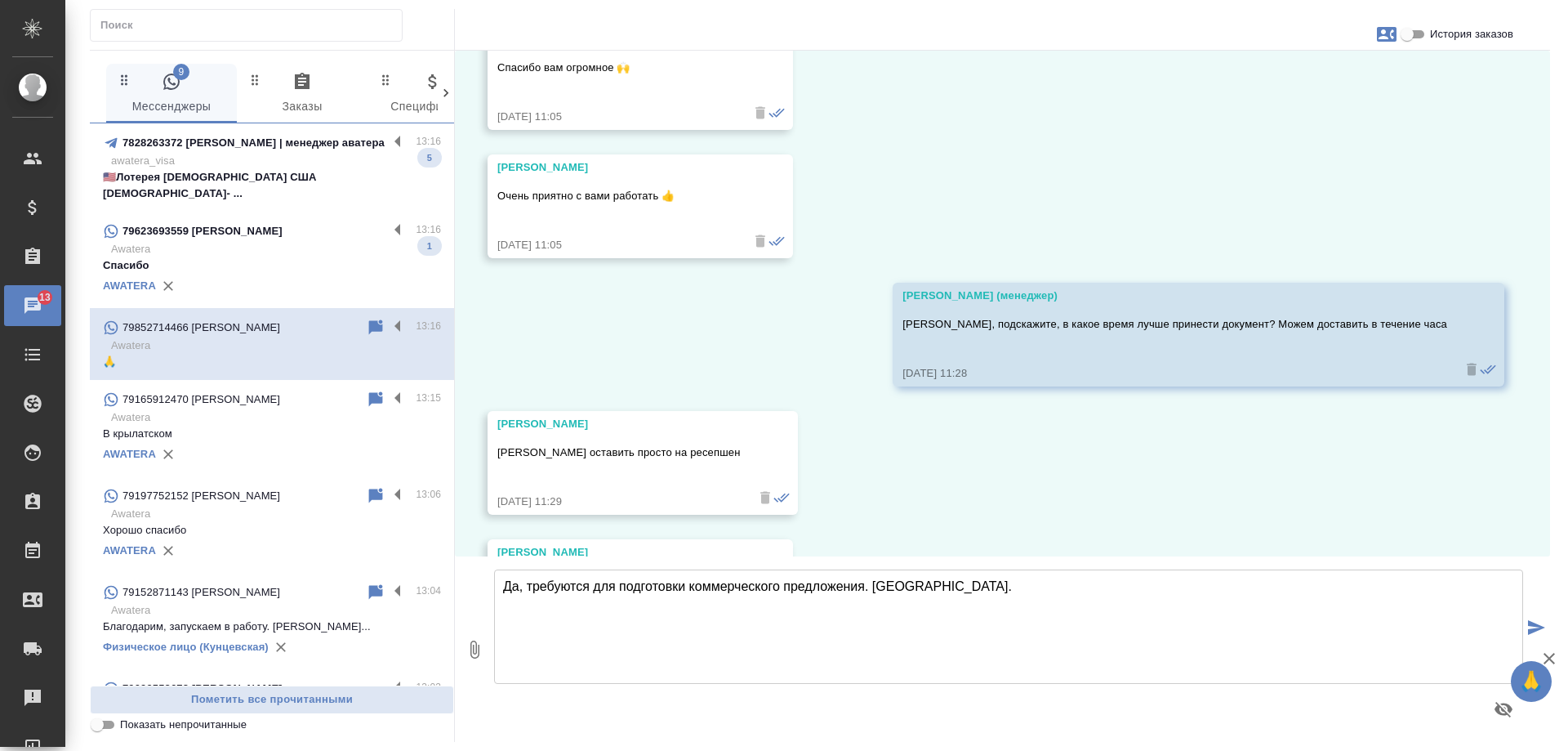
scroll to position [28476, 0]
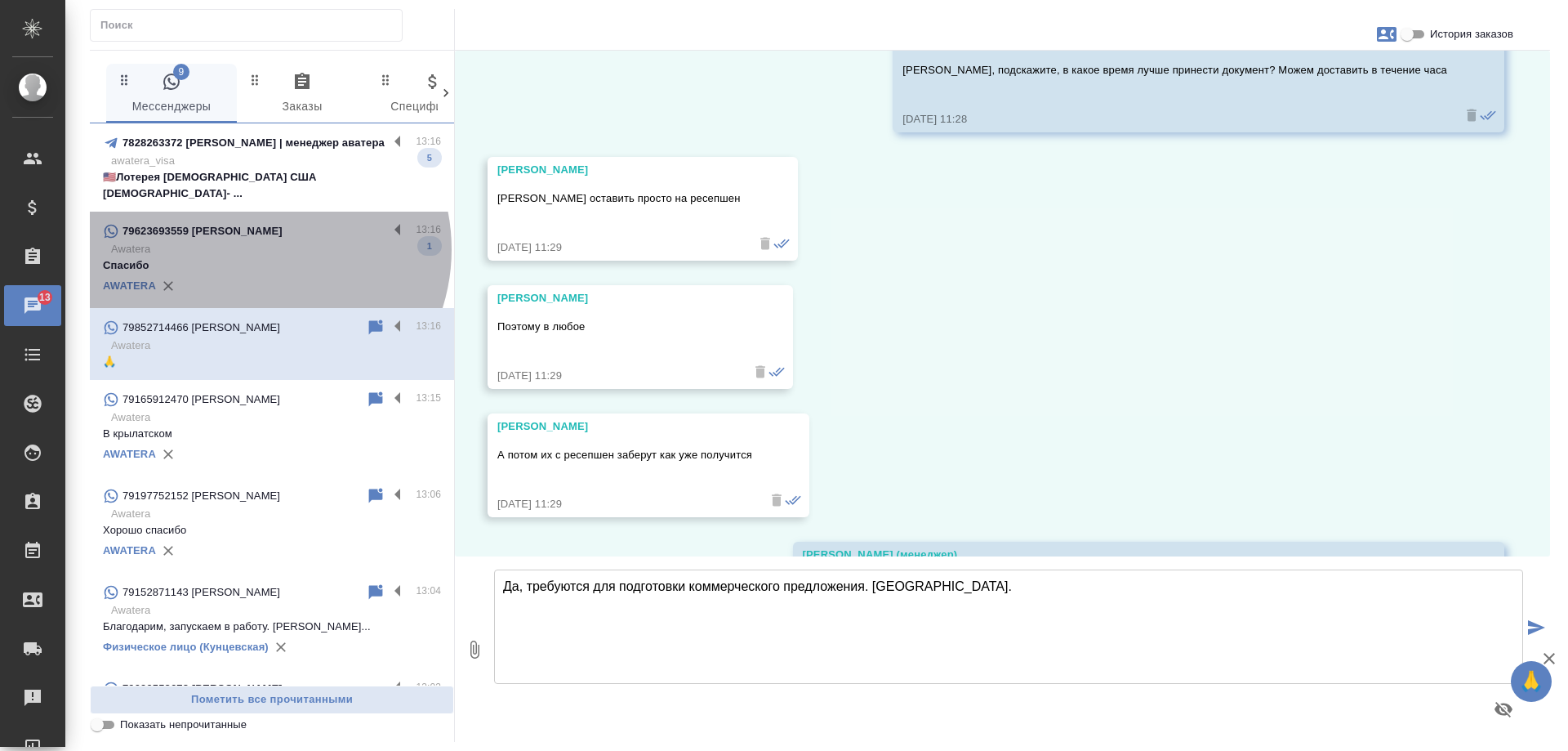
click at [255, 241] on p "Awatera" at bounding box center [276, 249] width 330 height 16
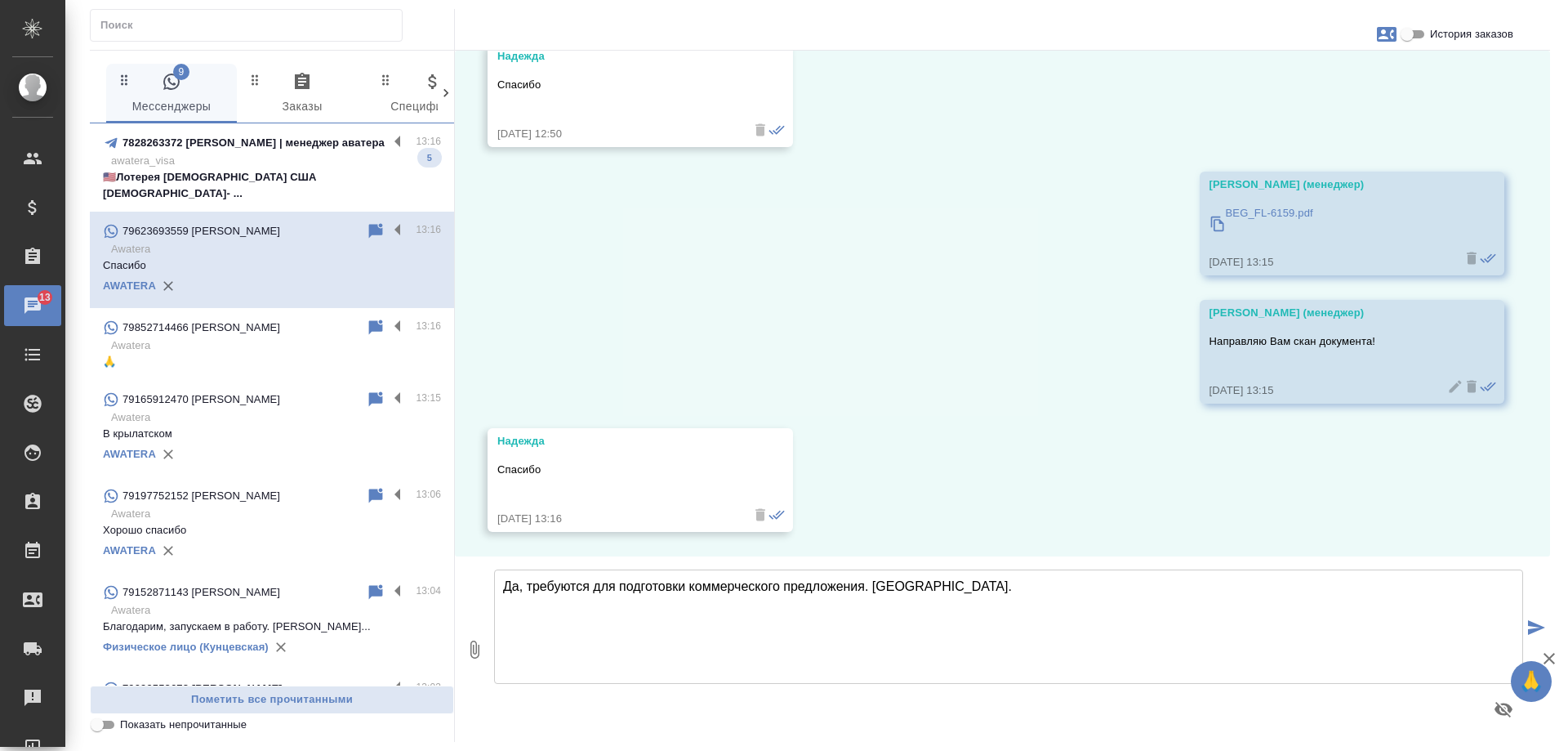
scroll to position [7096, 0]
click at [278, 162] on p "awatera_visa" at bounding box center [276, 160] width 330 height 16
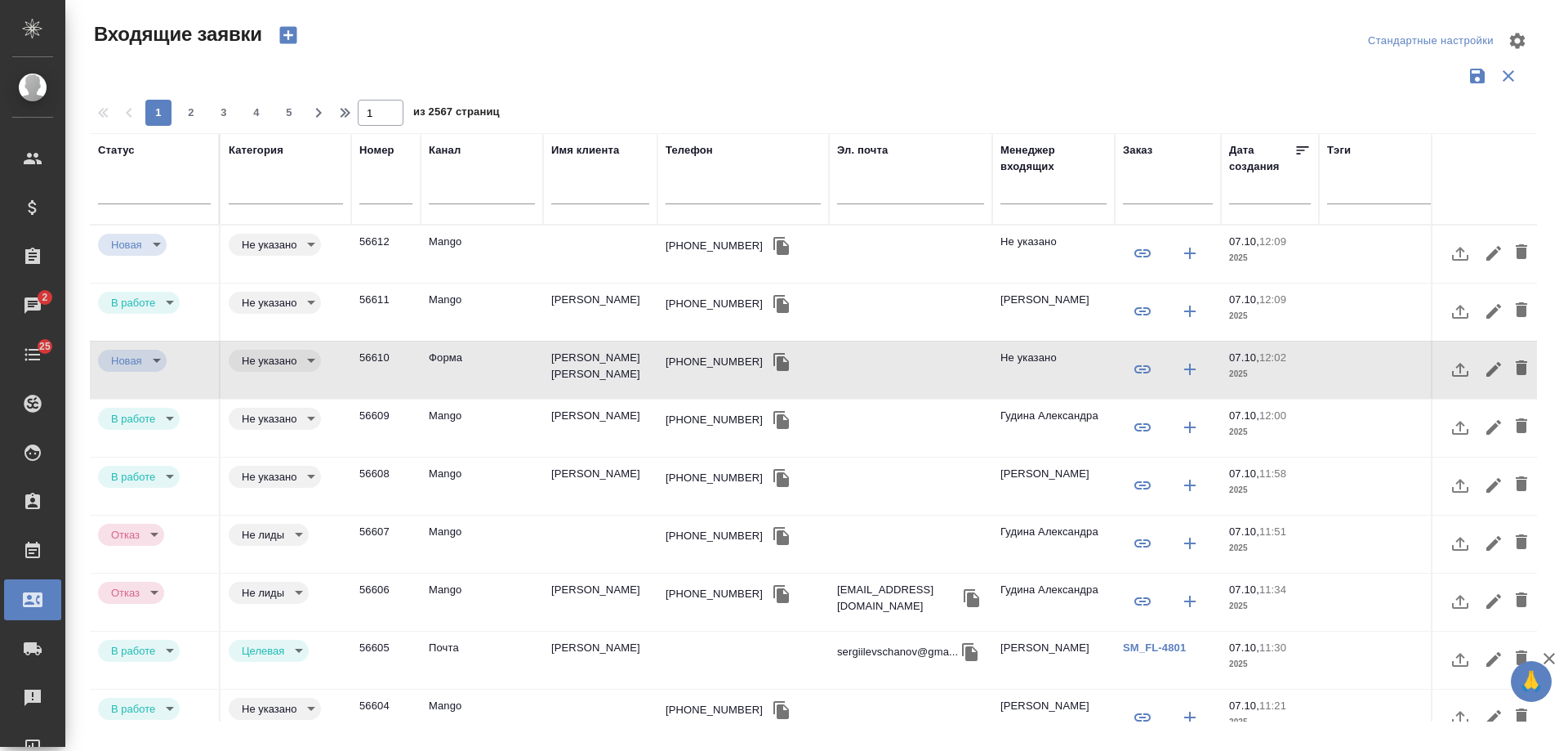
select select "RU"
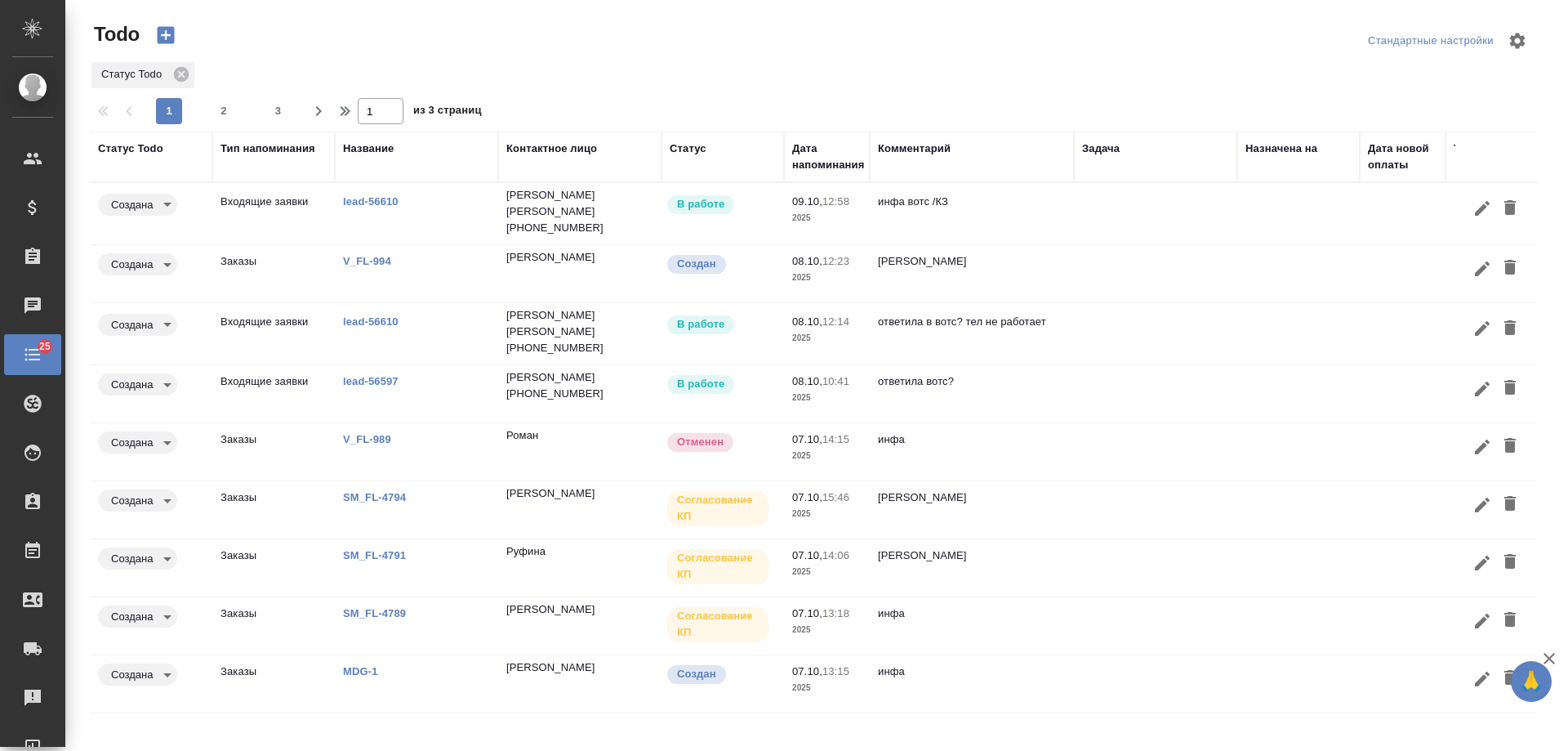
click at [1088, 437] on td at bounding box center [1156, 451] width 163 height 58
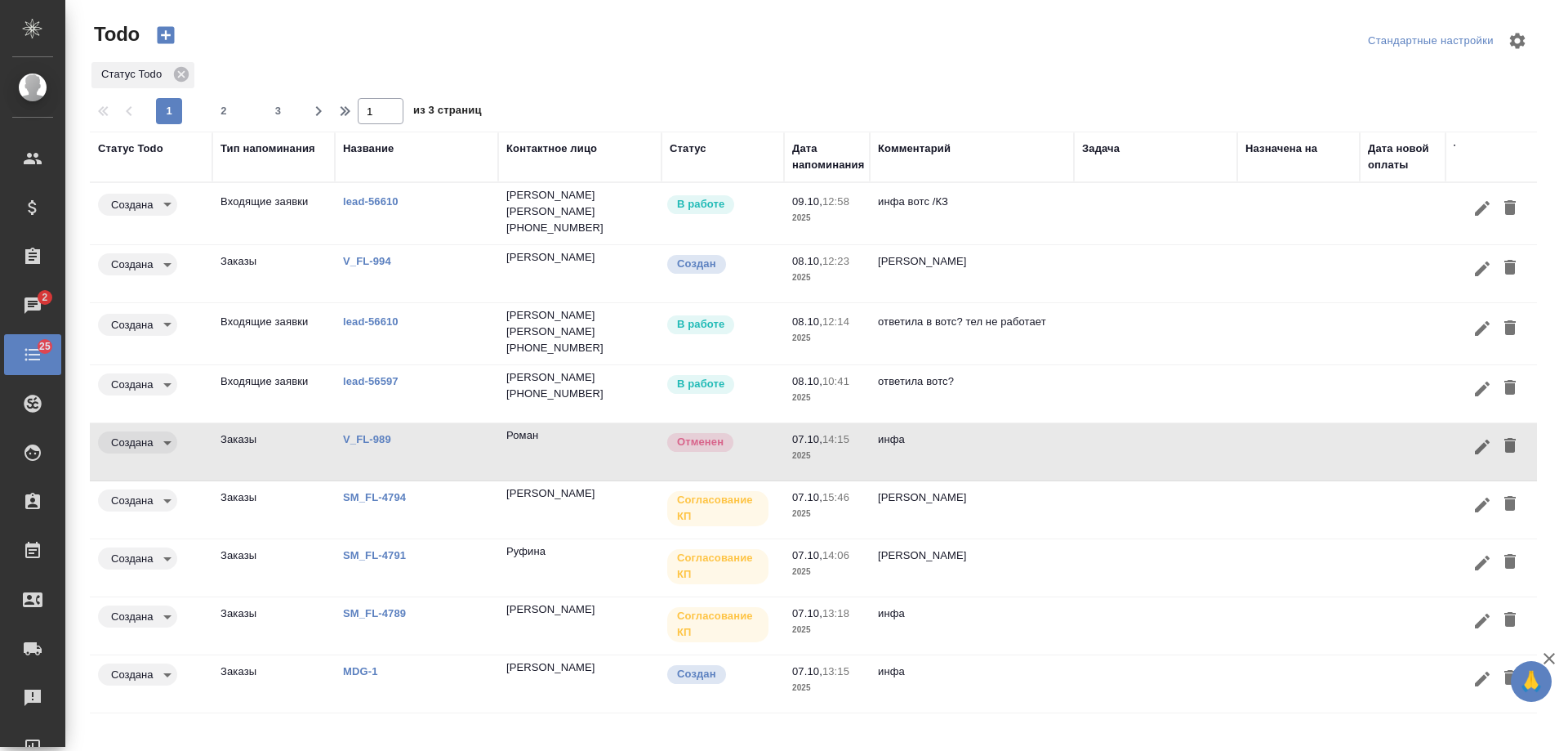
click at [1234, 322] on td at bounding box center [1156, 334] width 163 height 58
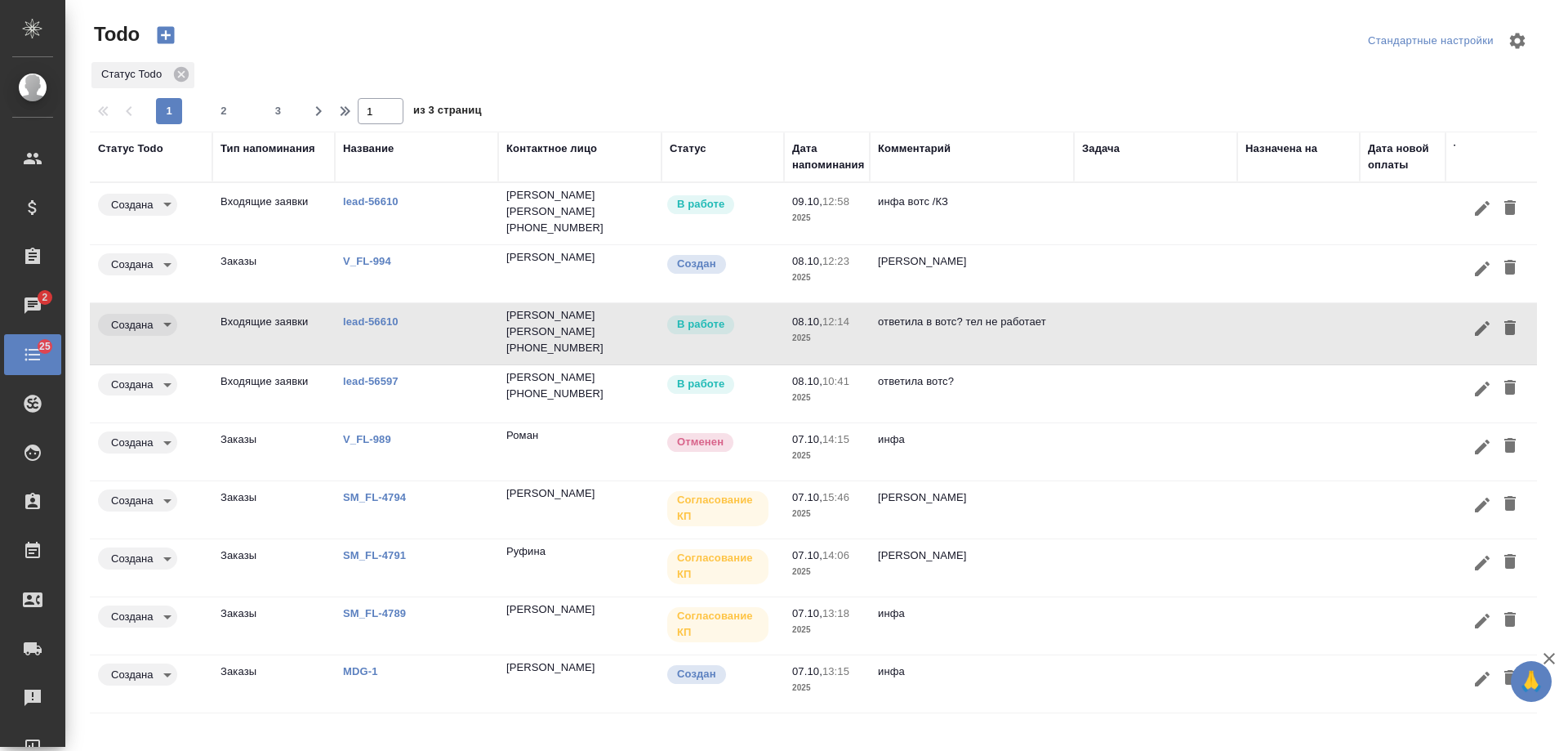
click at [1504, 320] on icon "button" at bounding box center [1509, 327] width 12 height 15
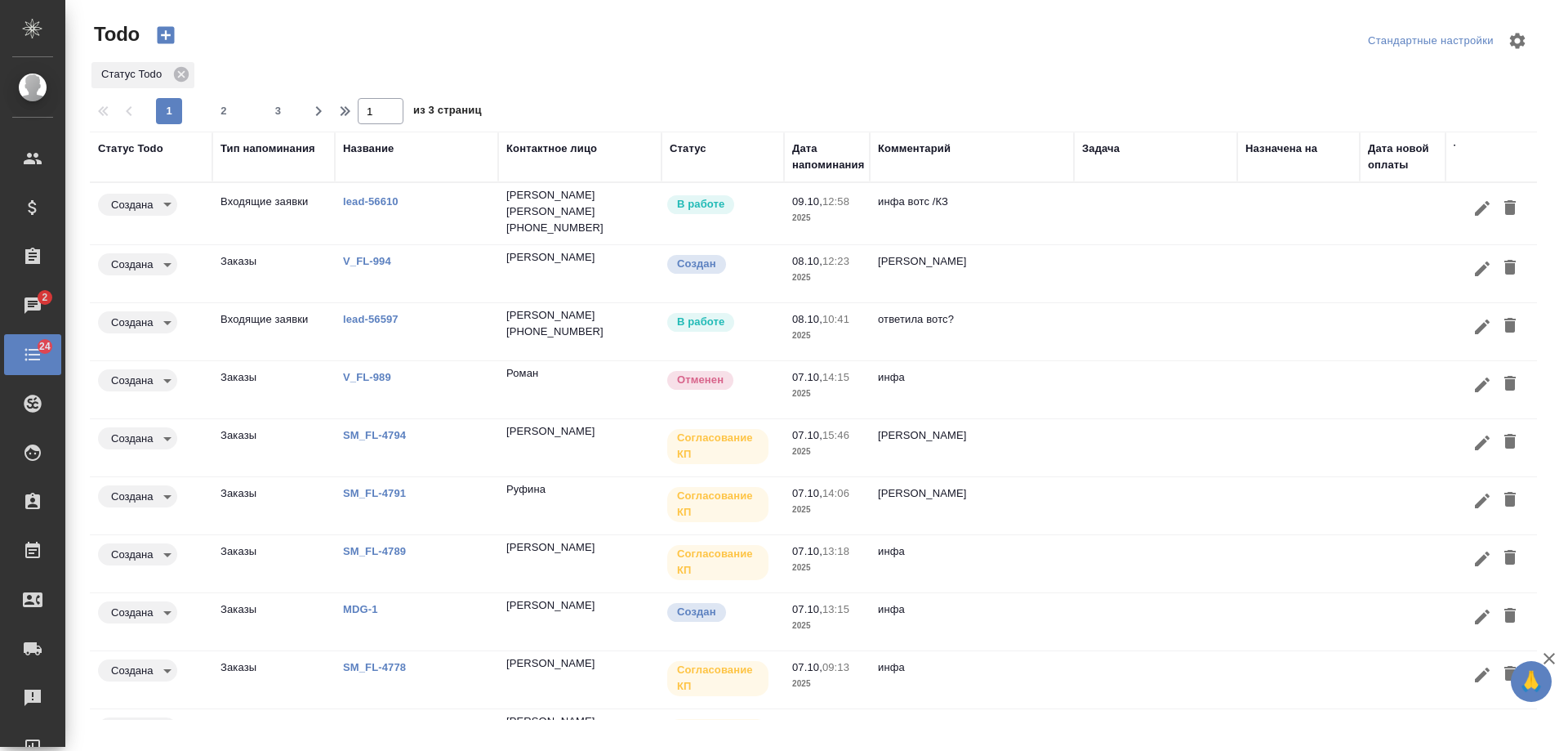
click at [384, 371] on link "V_FL-989" at bounding box center [367, 377] width 48 height 12
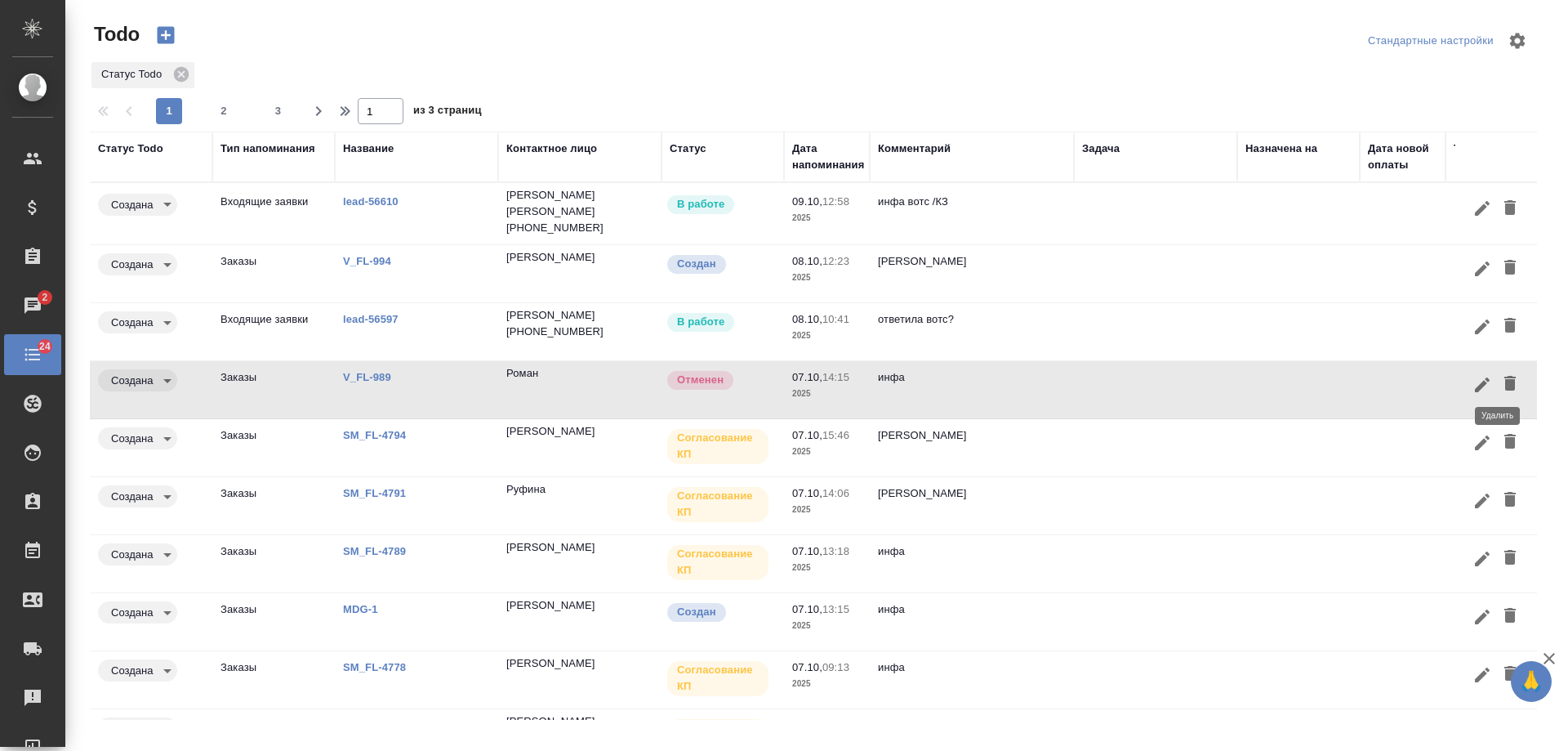
click at [1504, 382] on icon "button" at bounding box center [1509, 383] width 12 height 15
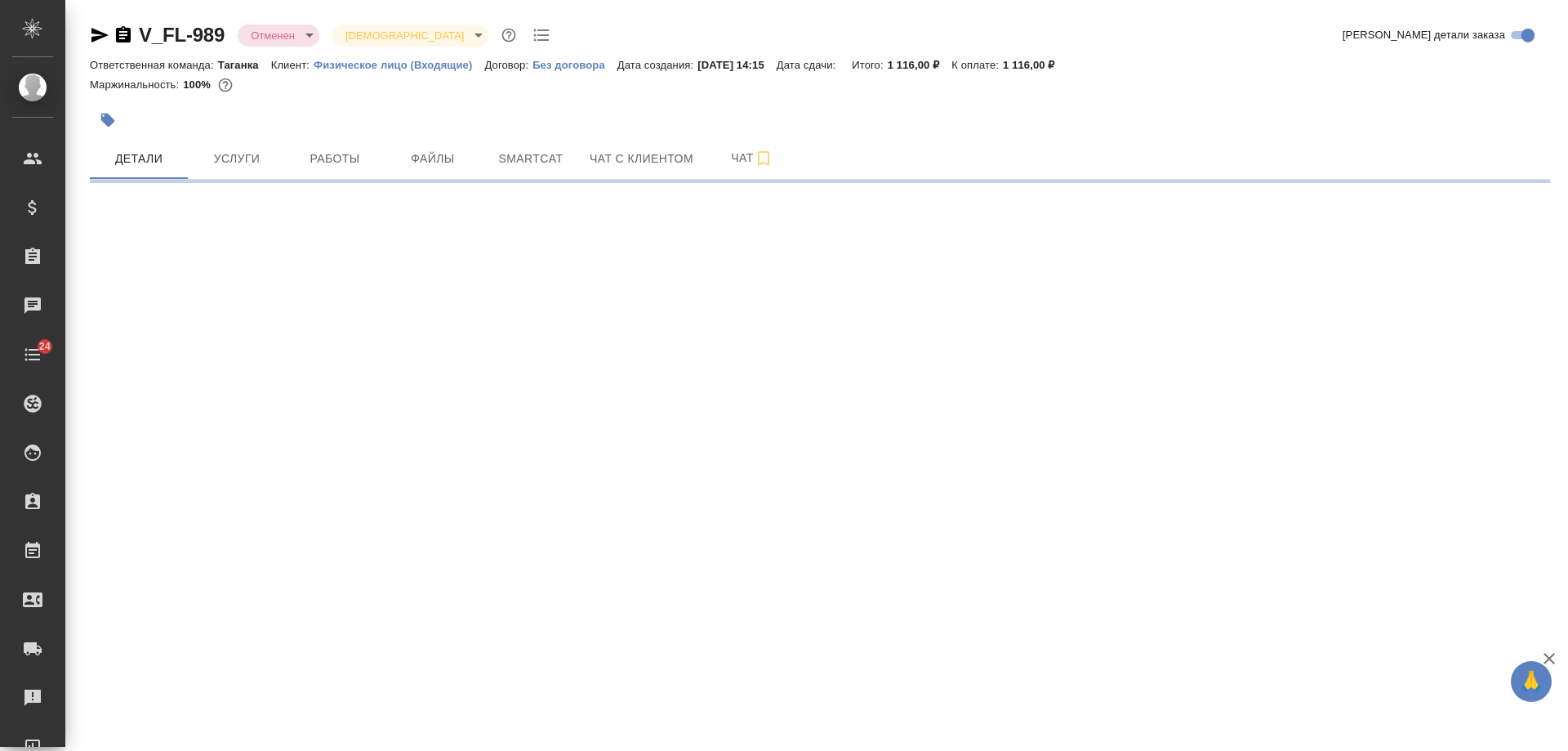
select select "RU"
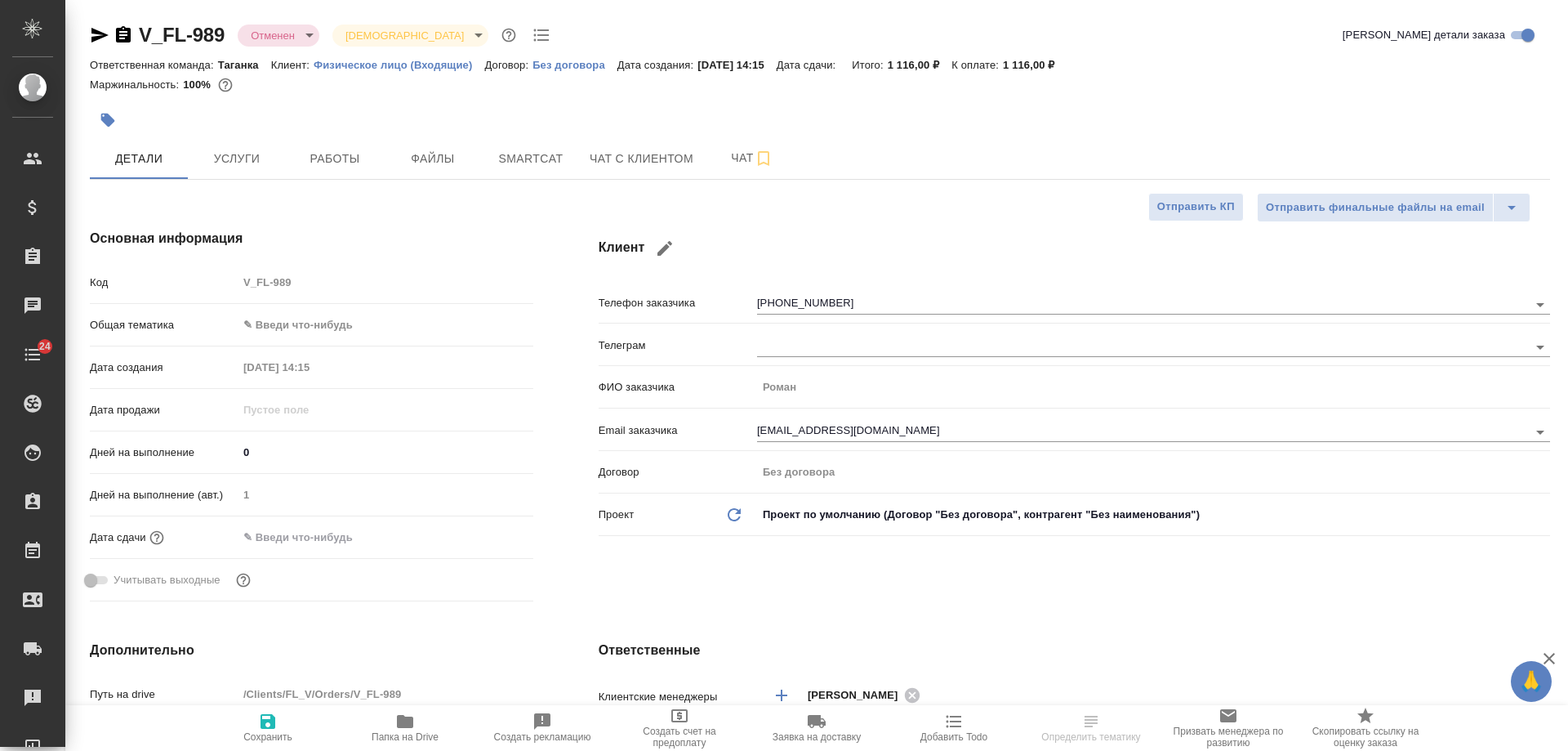
type textarea "x"
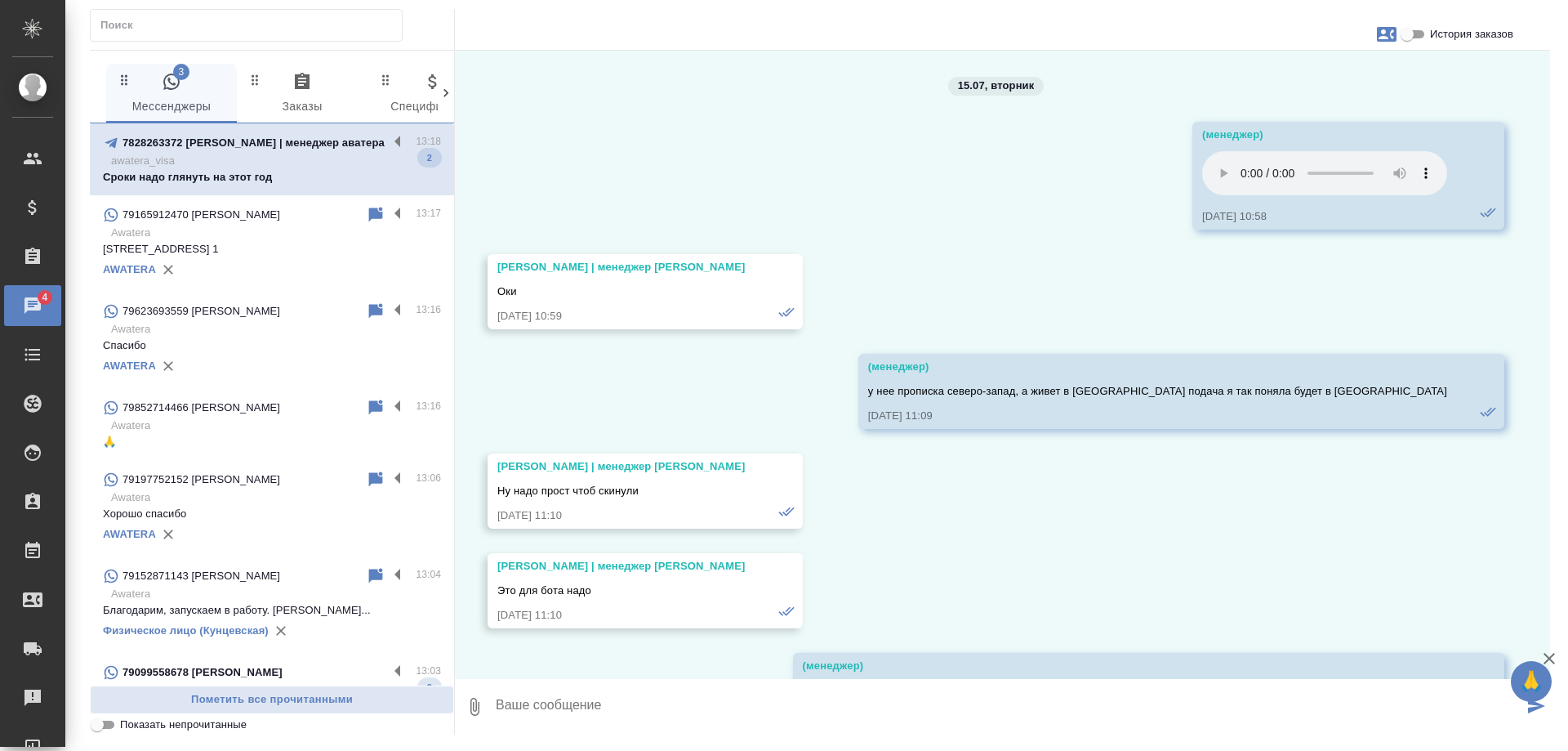
click at [286, 600] on p "Awatera" at bounding box center [276, 594] width 330 height 16
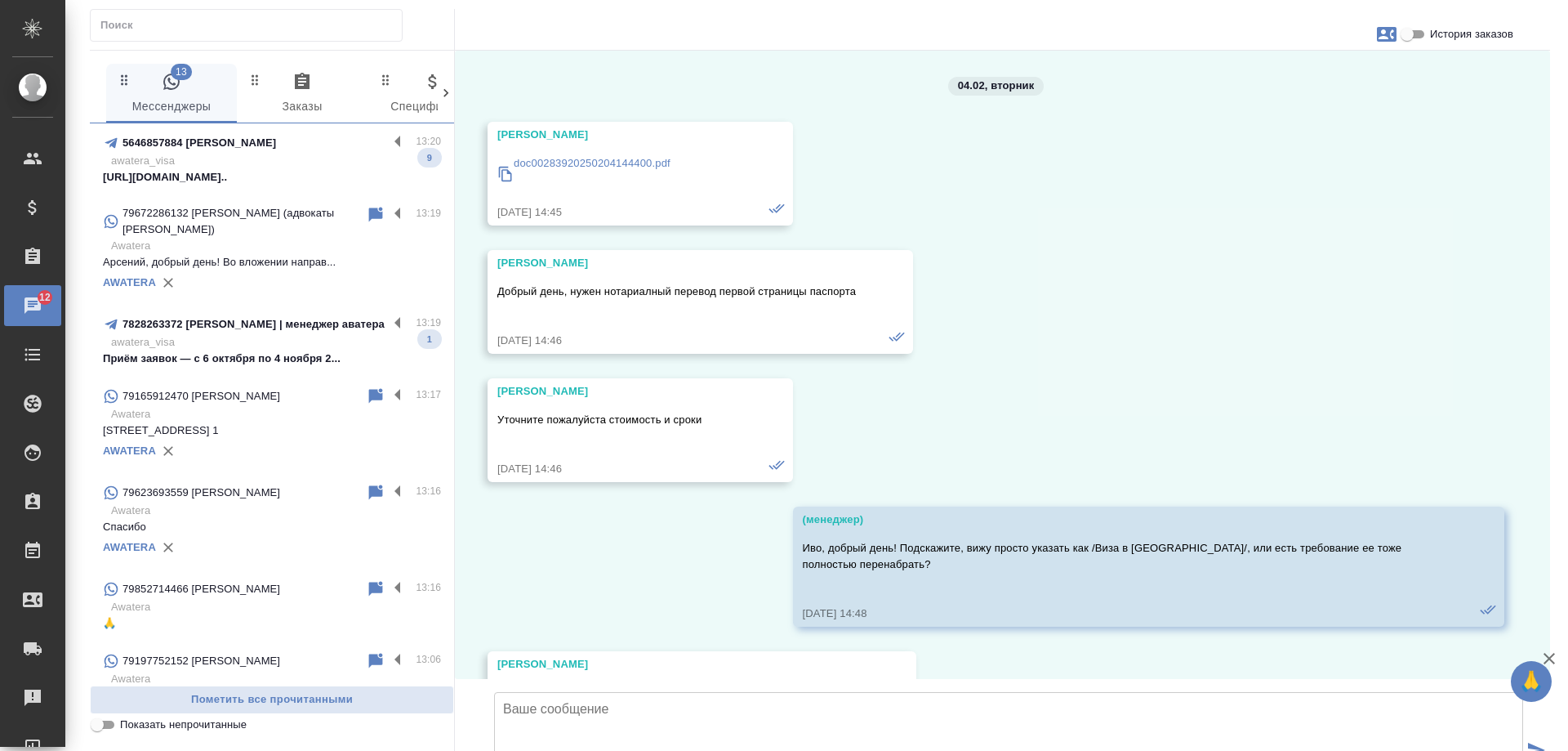
scroll to position [3374, 0]
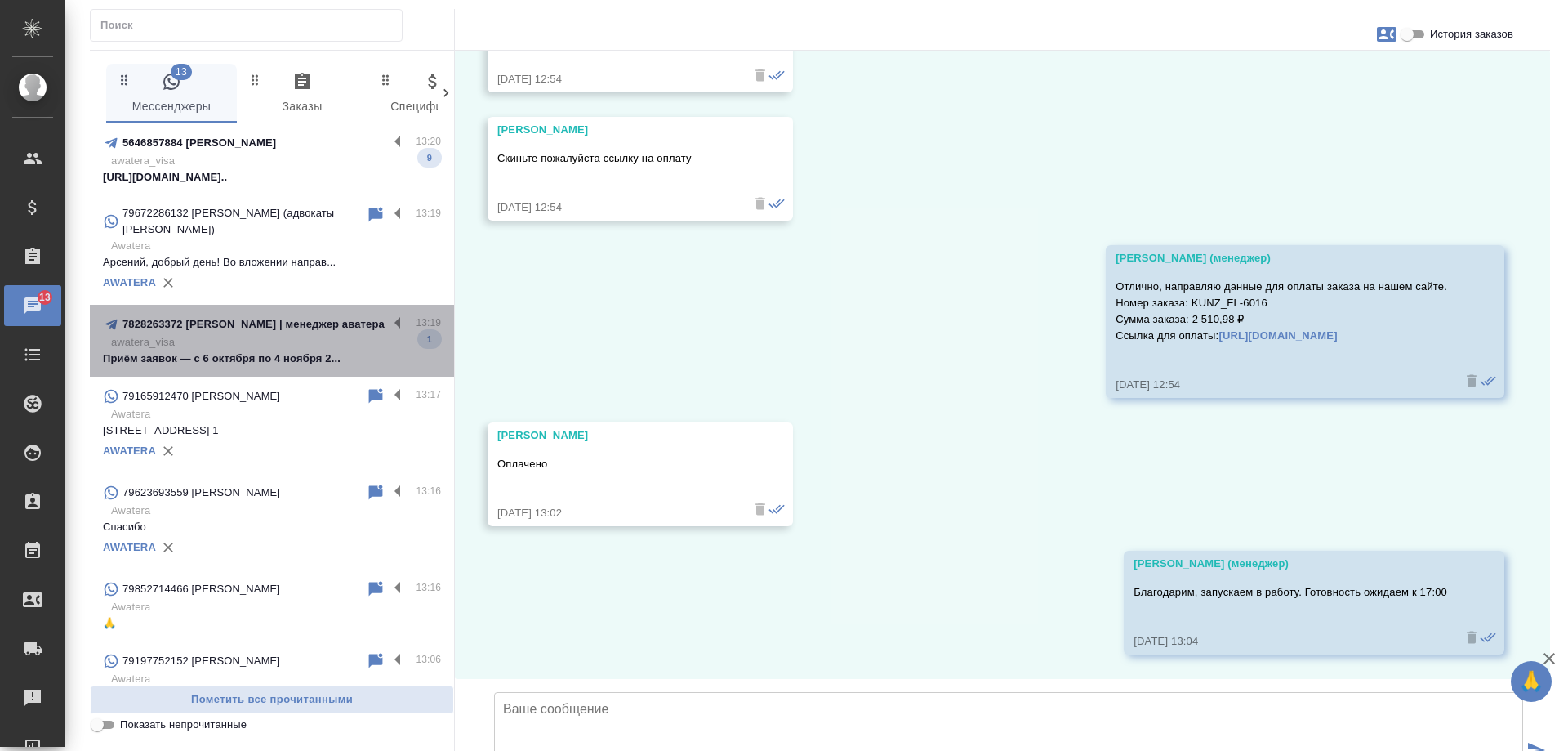
click at [276, 350] on p "Приём заявок — с 6 октября по 4 ноября 2..." at bounding box center [272, 358] width 339 height 16
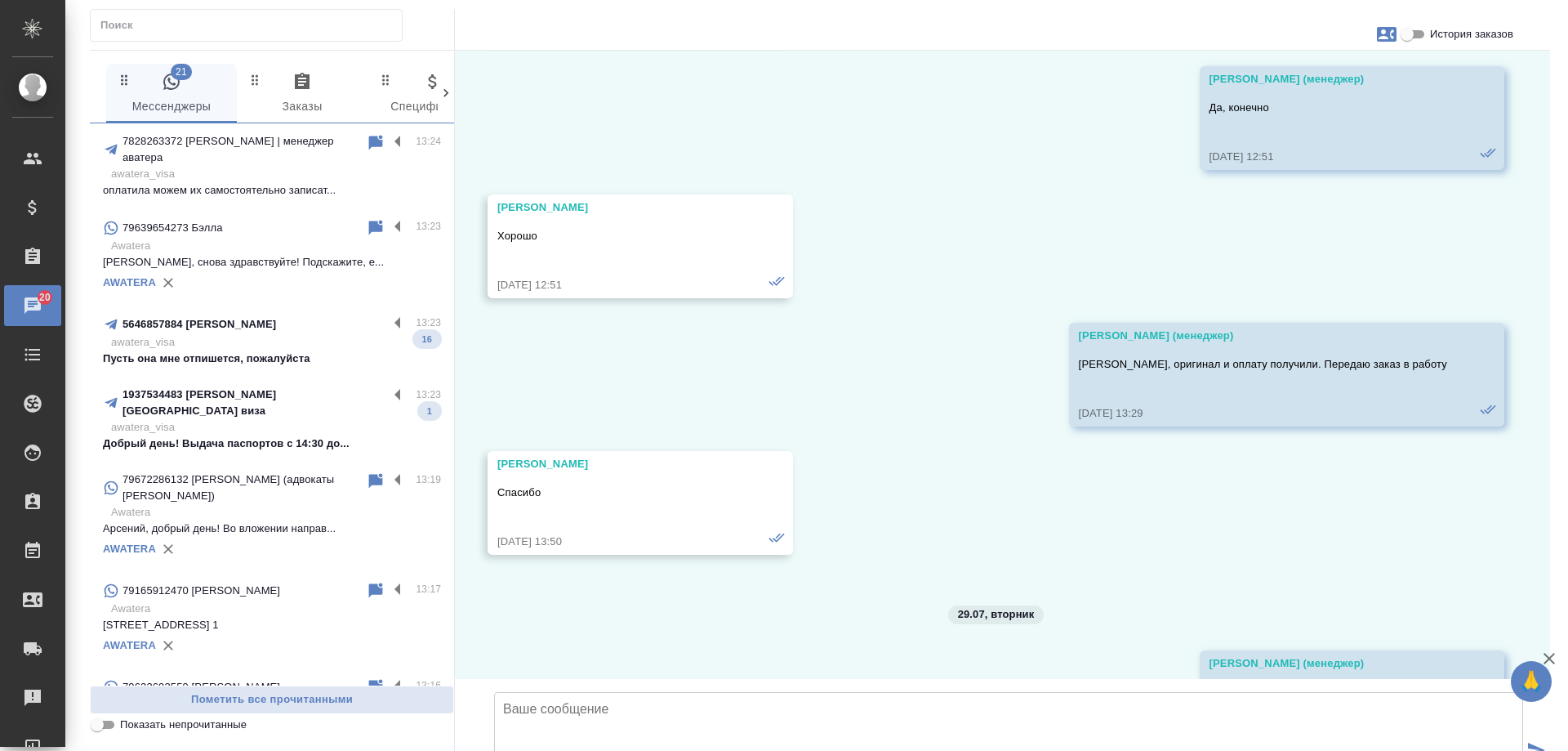
scroll to position [8174, 0]
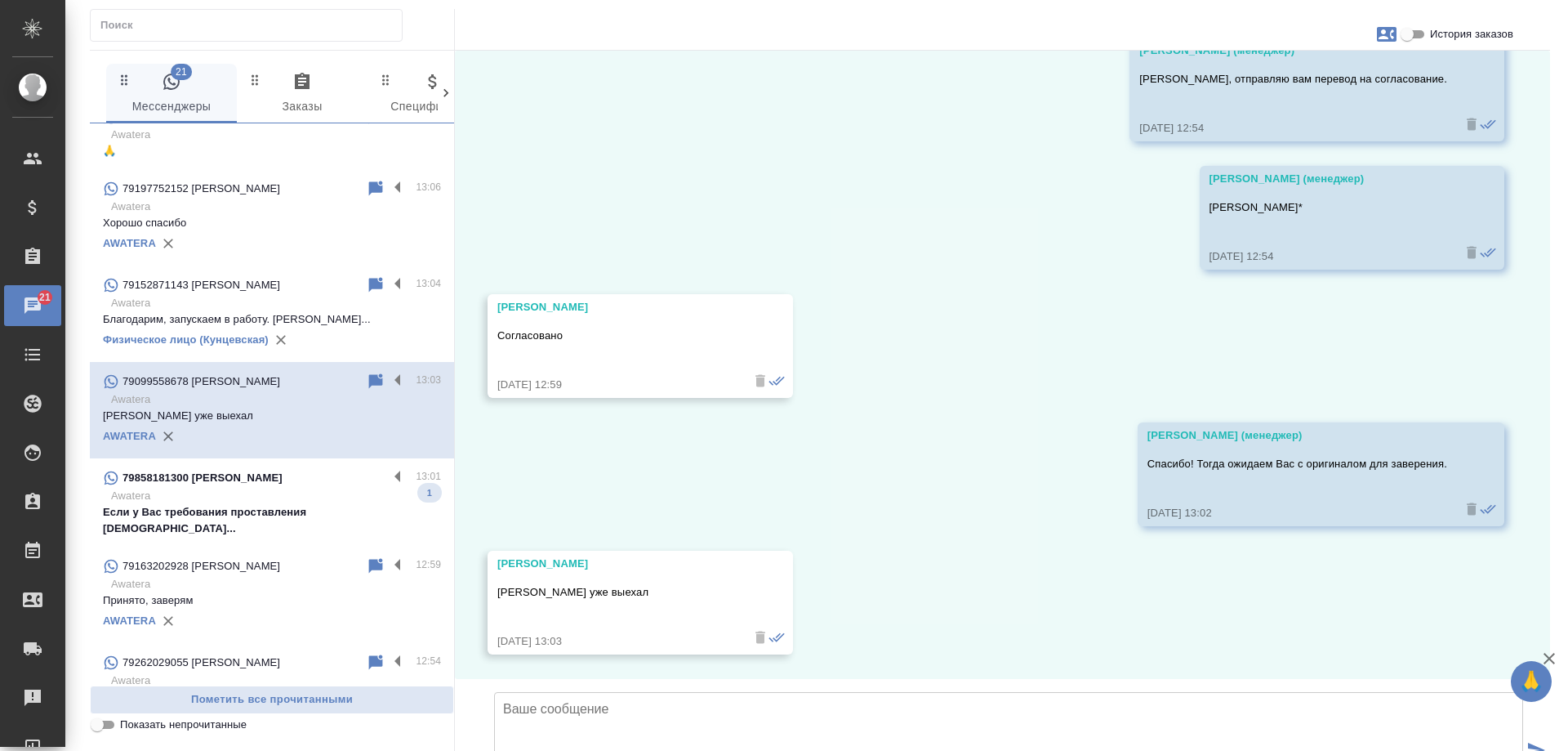
click at [252, 488] on p "Awatera" at bounding box center [276, 496] width 330 height 16
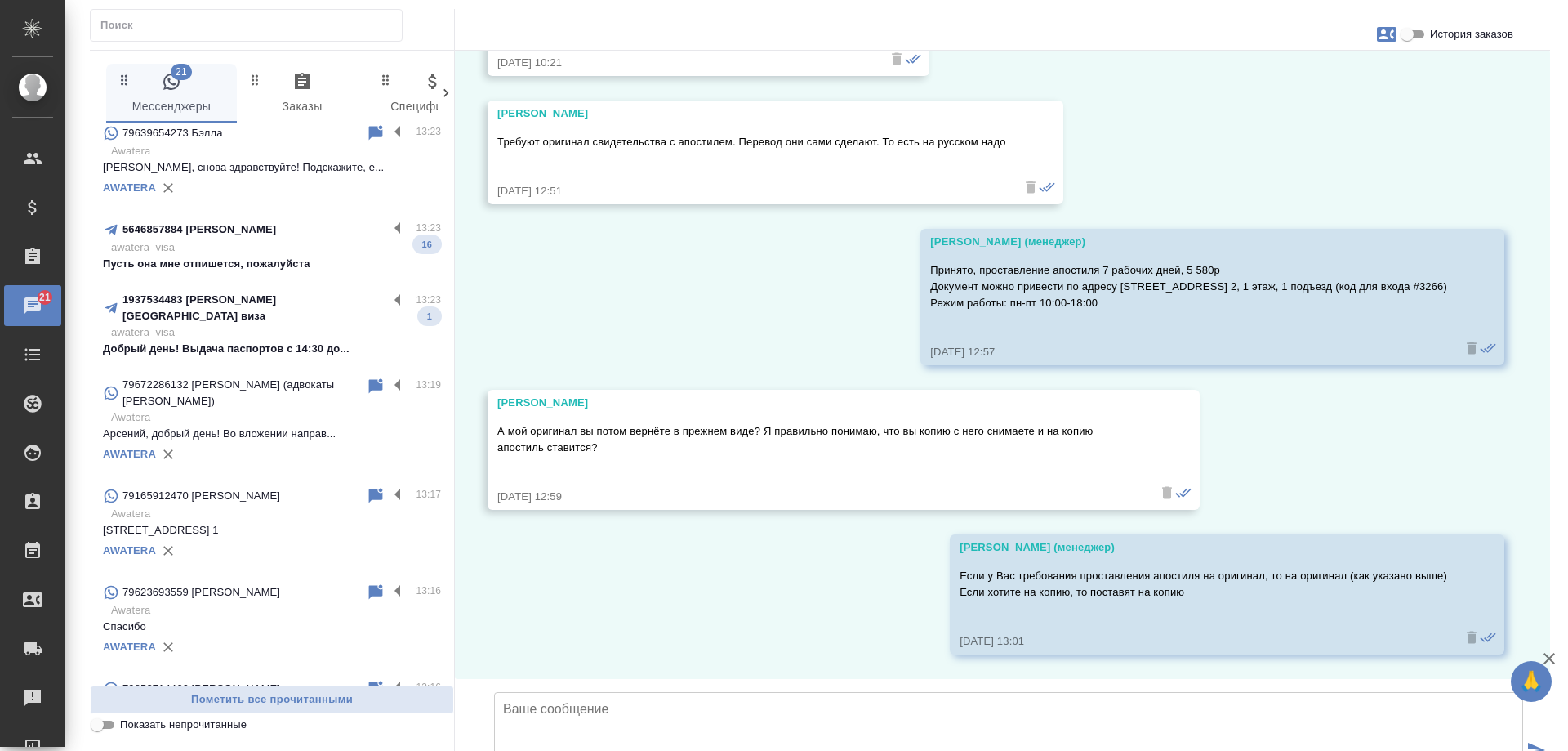
scroll to position [0, 0]
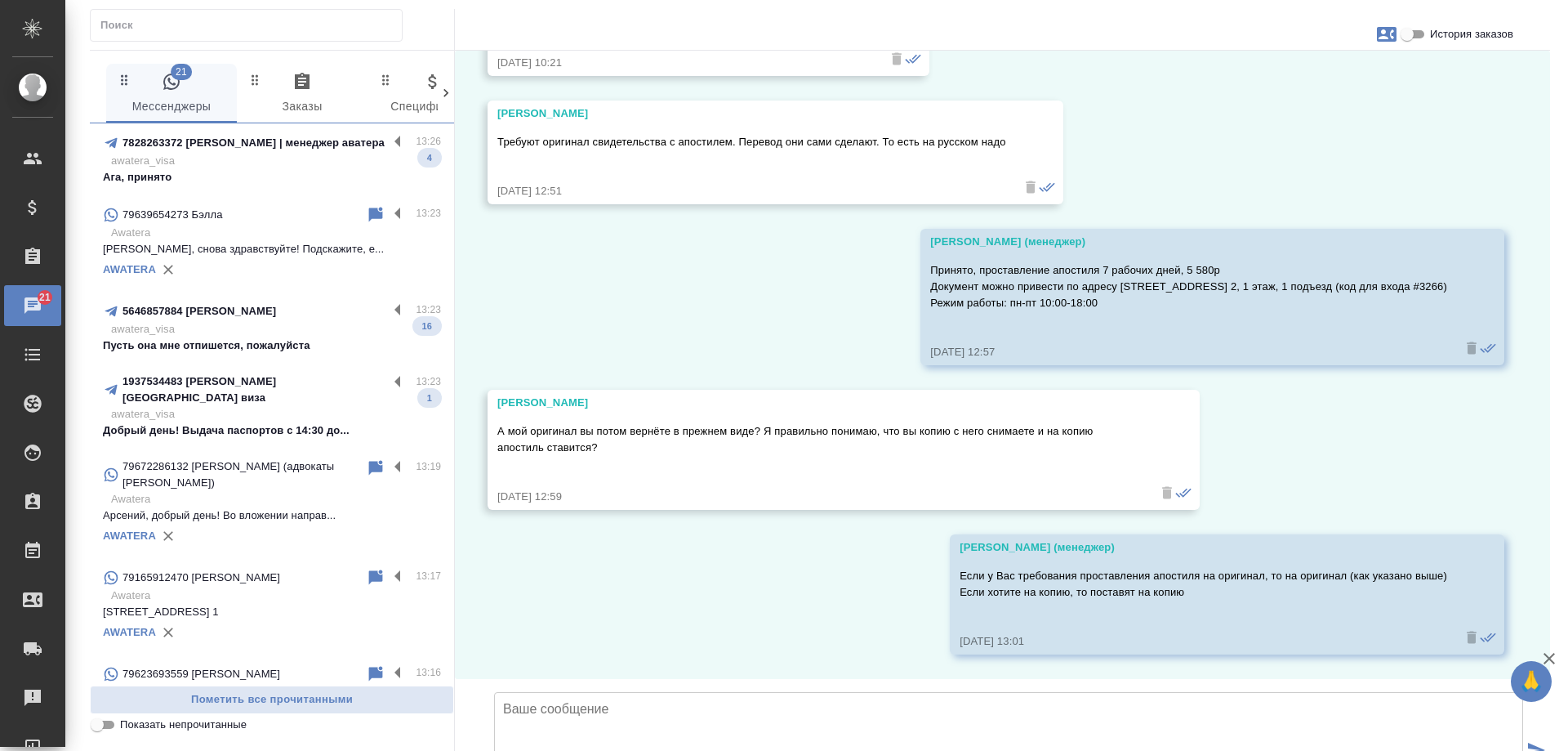
click at [265, 328] on p "awatera_visa" at bounding box center [276, 329] width 330 height 16
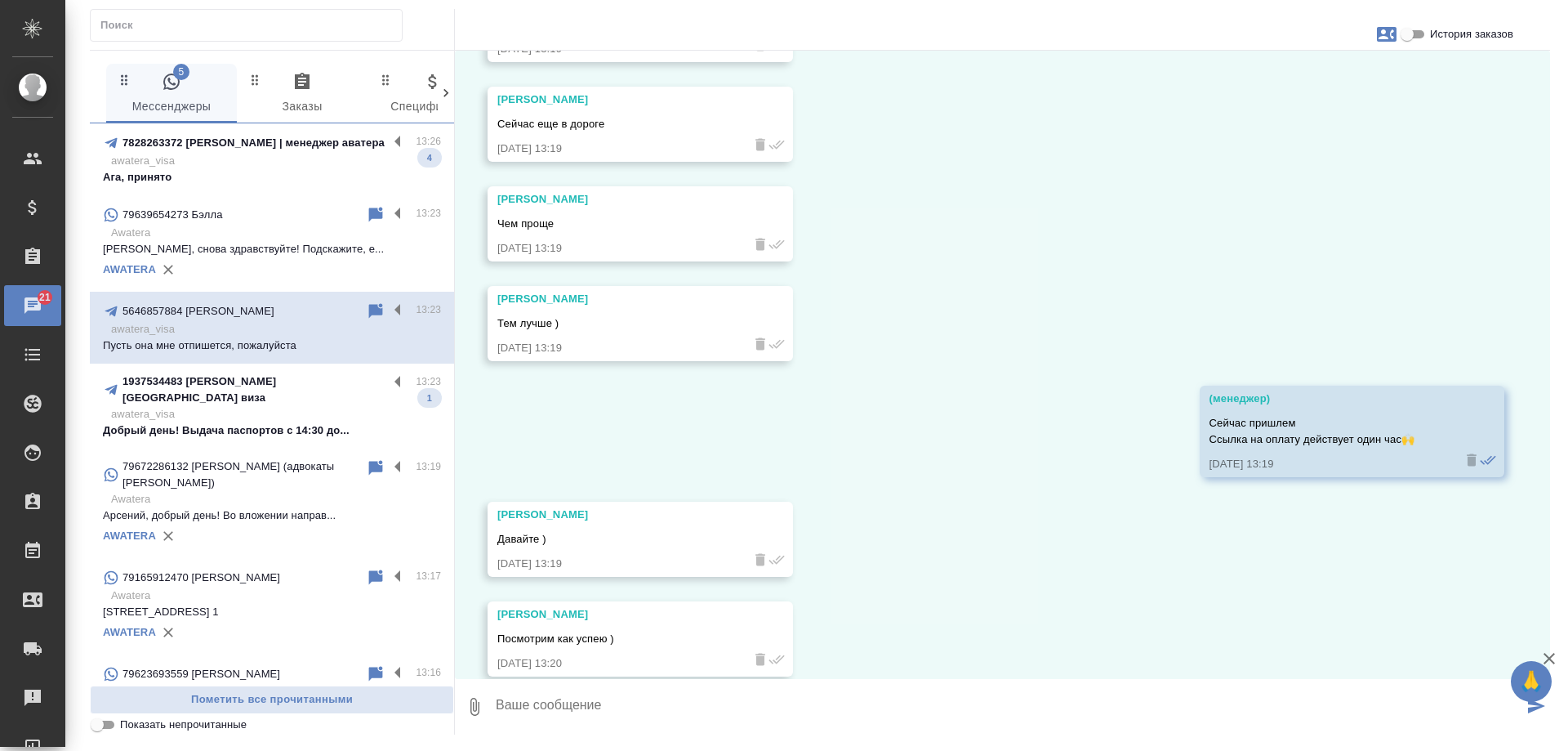
scroll to position [20382, 0]
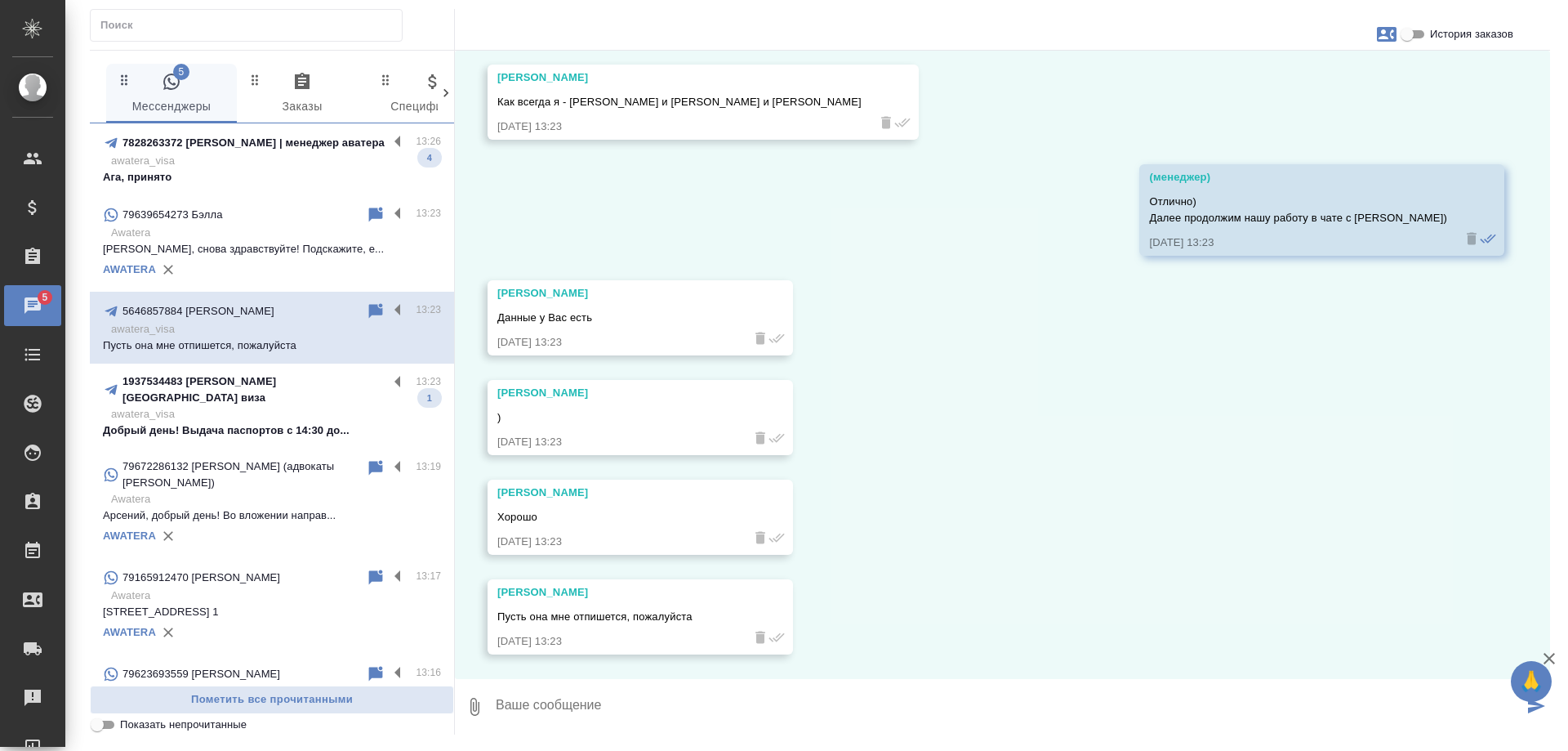
click at [339, 390] on div "1937534483 [PERSON_NAME] [GEOGRAPHIC_DATA] виза" at bounding box center [246, 389] width 285 height 33
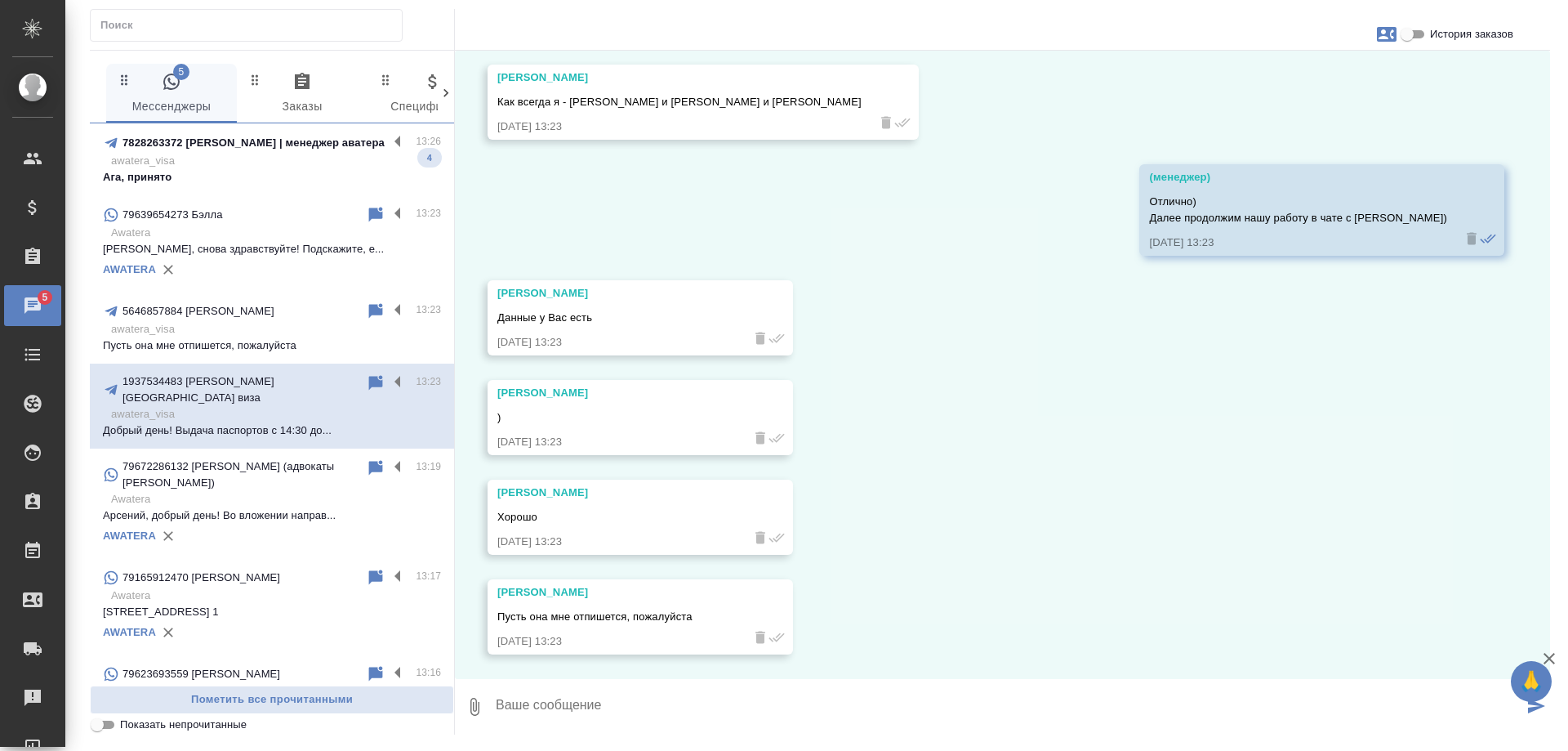
click at [299, 157] on p "awatera_visa" at bounding box center [276, 160] width 330 height 16
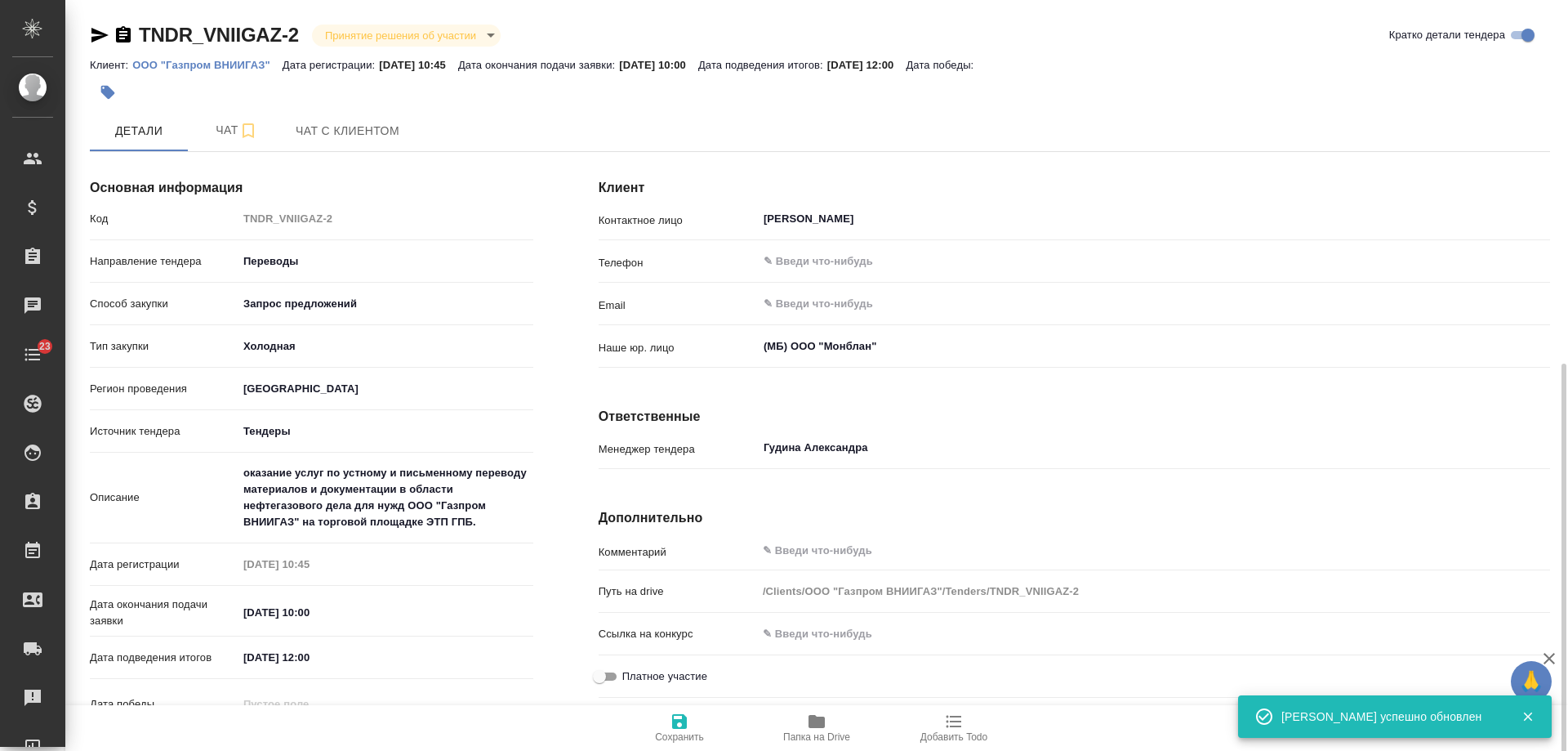
scroll to position [203, 0]
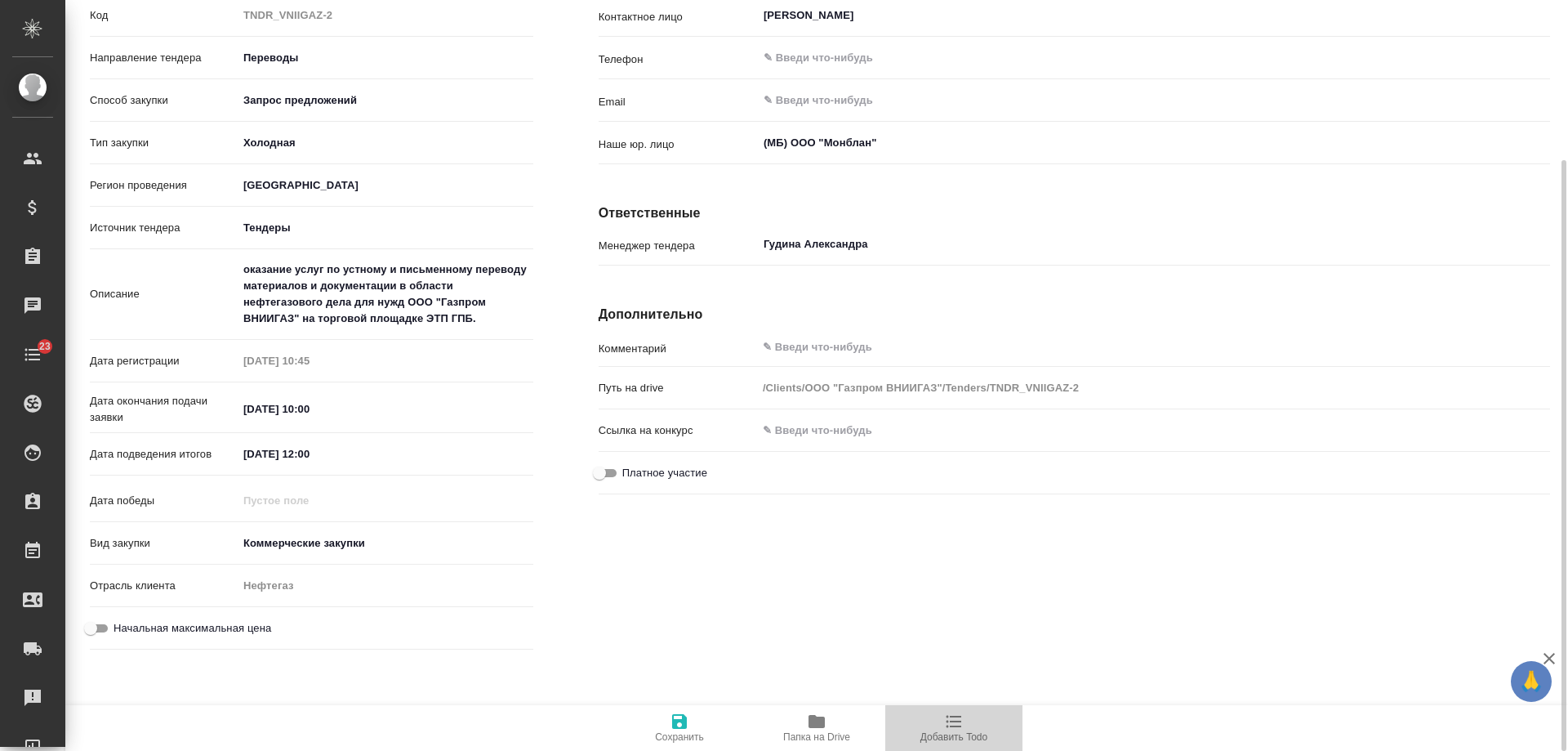
click at [941, 731] on span "Добавить Todo" at bounding box center [955, 737] width 67 height 12
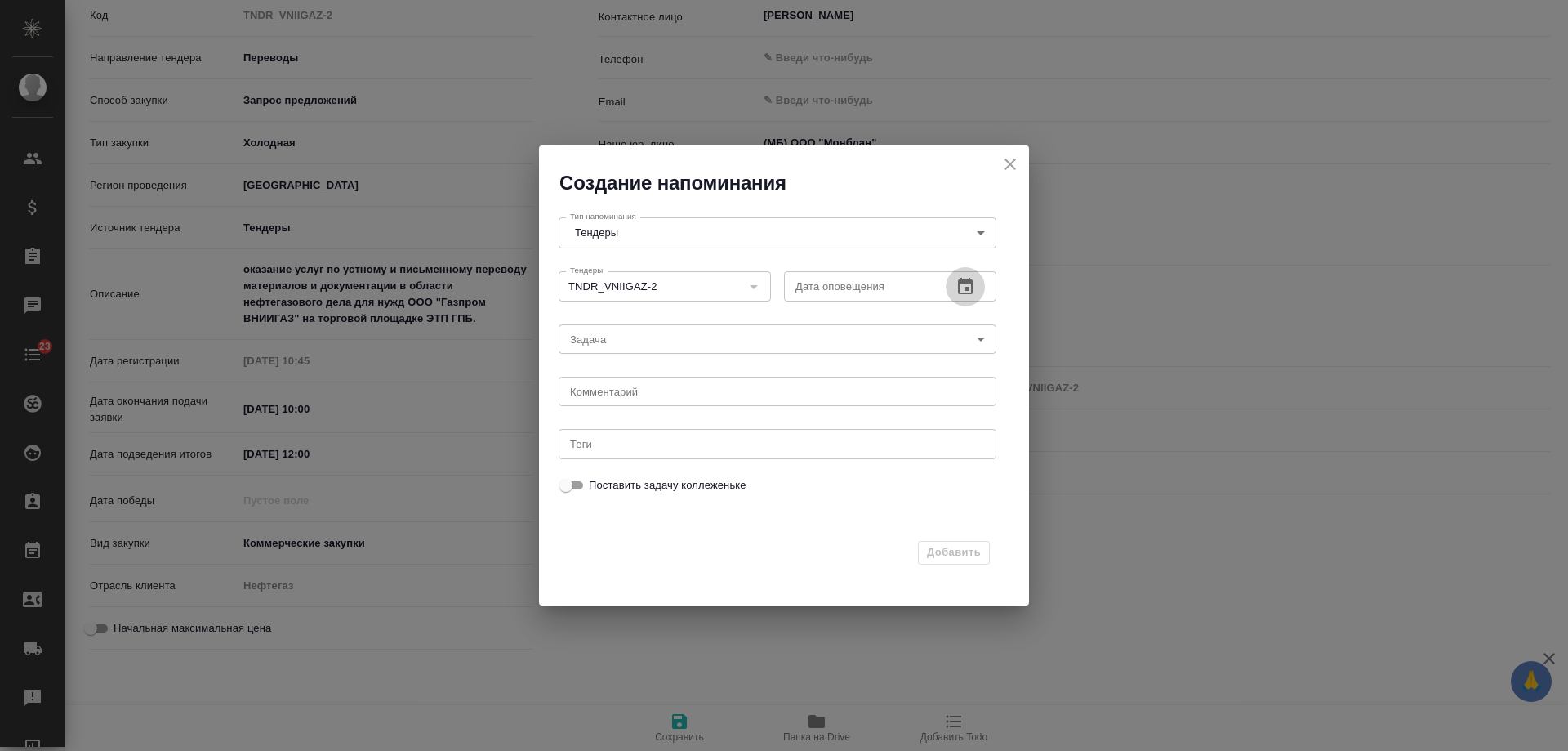
click at [973, 284] on icon "button" at bounding box center [965, 286] width 15 height 16
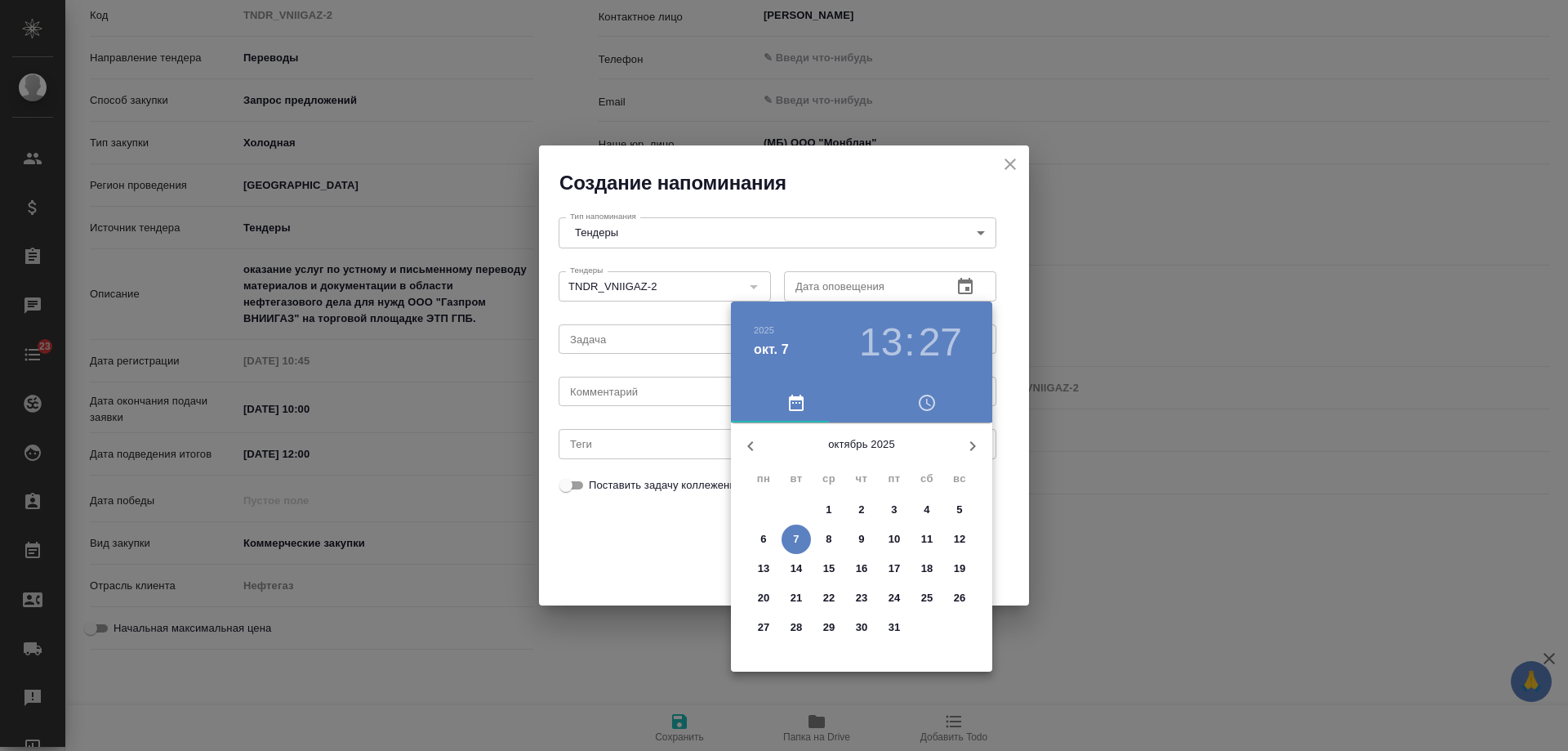
click at [835, 537] on span "8" at bounding box center [829, 539] width 29 height 16
type input "[DATE] 13:27"
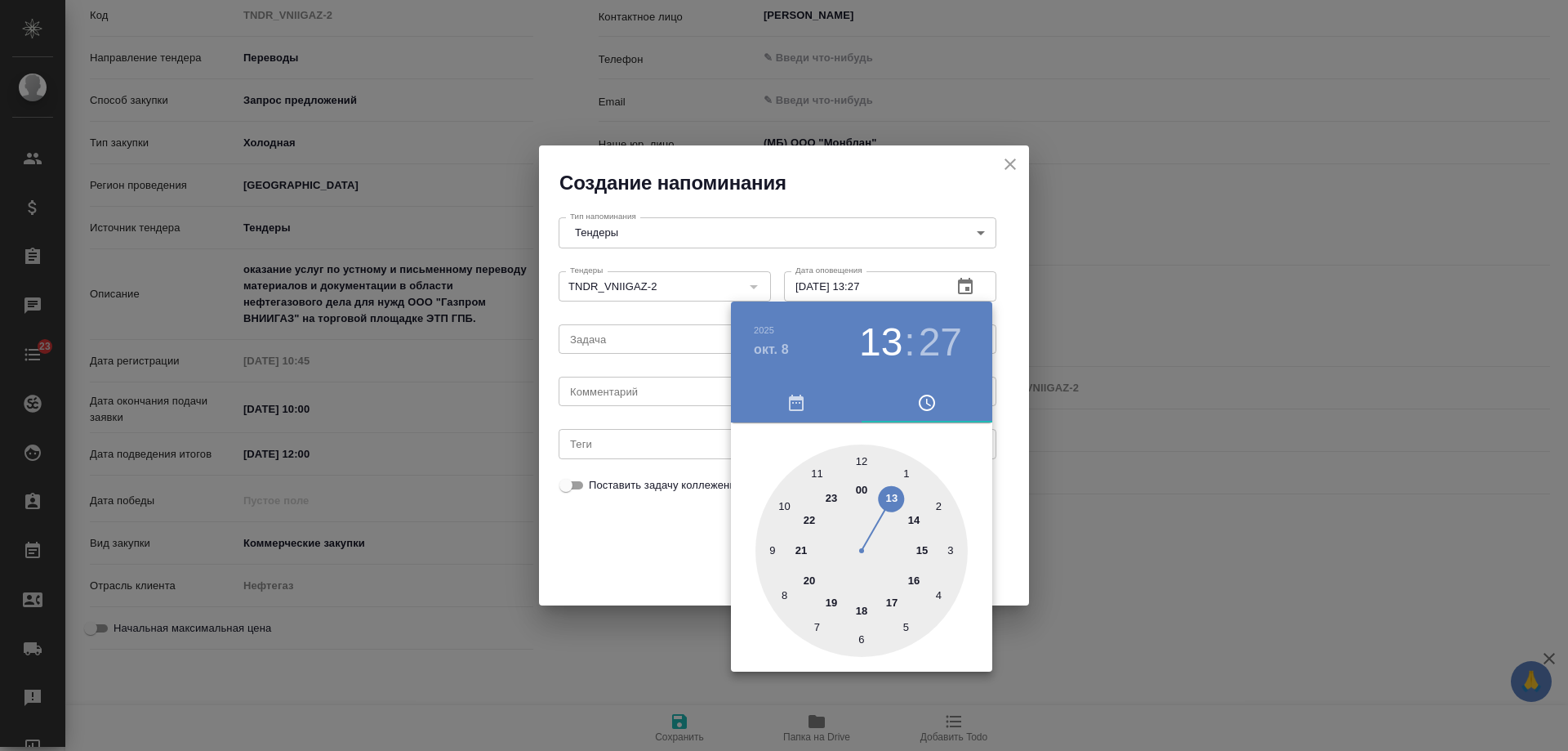
click at [636, 401] on div at bounding box center [784, 375] width 1568 height 751
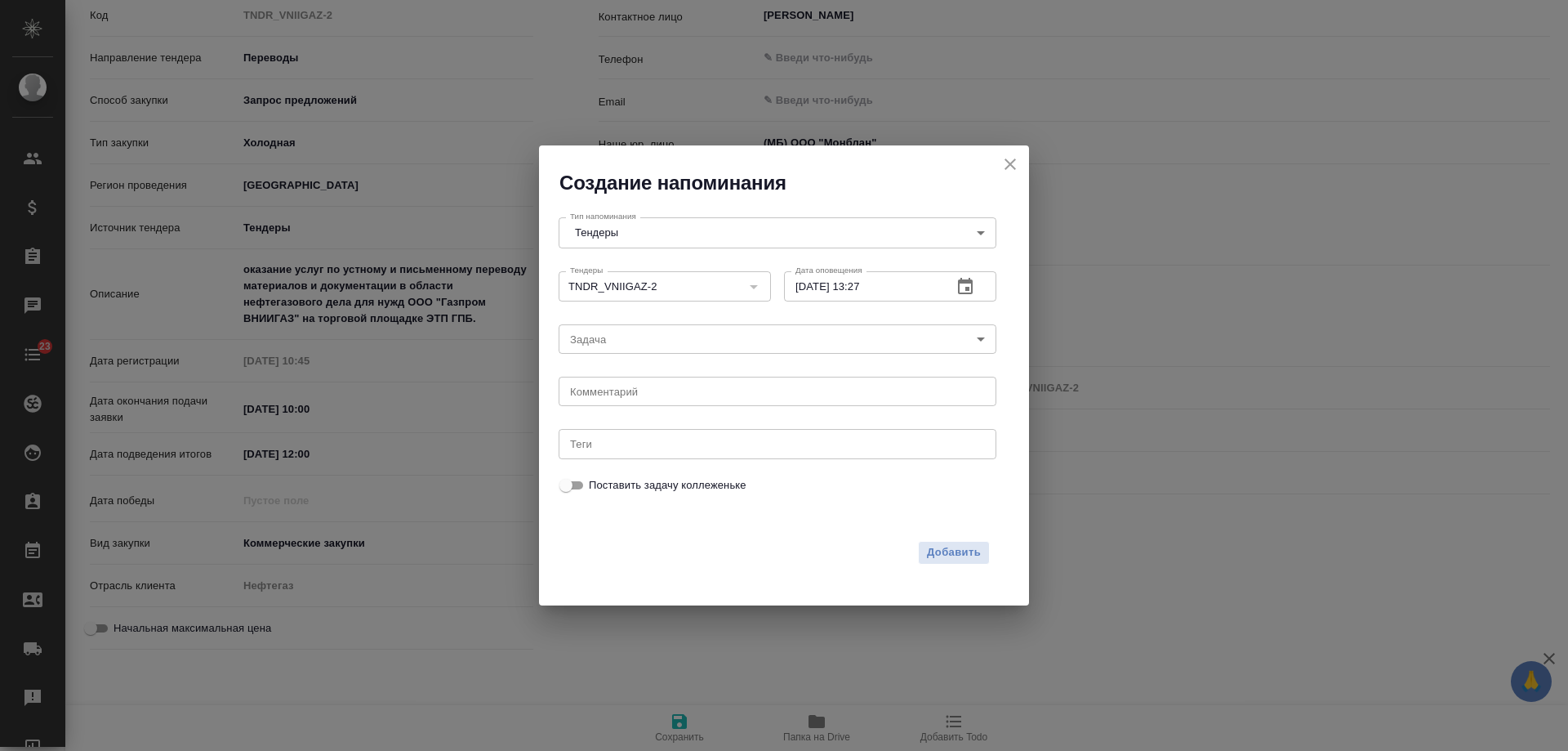
click at [636, 400] on div "[DATE] 13 : 27 00 1 2 3 4 5 6 7 8 9 10 11 12 13 14 15 16 17 18 19 20 21 22 23" at bounding box center [784, 375] width 1568 height 751
click at [635, 398] on div "[DATE] 13 : 27 00 1 2 3 4 5 6 7 8 9 10 11 12 13 14 15 16 17 18 19 20 21 22 23" at bounding box center [784, 375] width 1568 height 751
click at [633, 395] on textarea at bounding box center [777, 392] width 415 height 12
type textarea "ПО, подготовка КП"
click at [964, 553] on span "Добавить" at bounding box center [954, 552] width 54 height 19
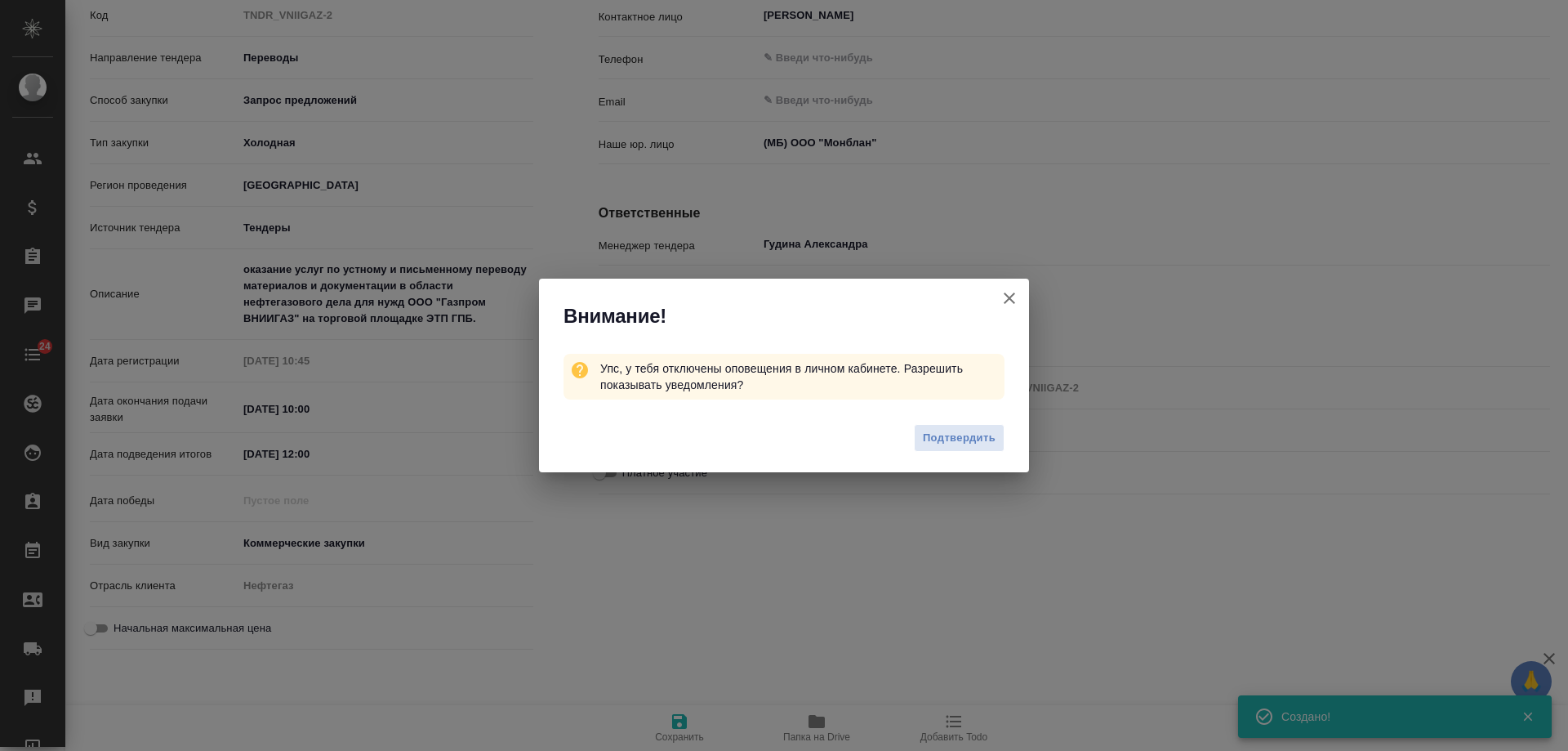
click at [1011, 299] on icon "button" at bounding box center [1010, 298] width 12 height 12
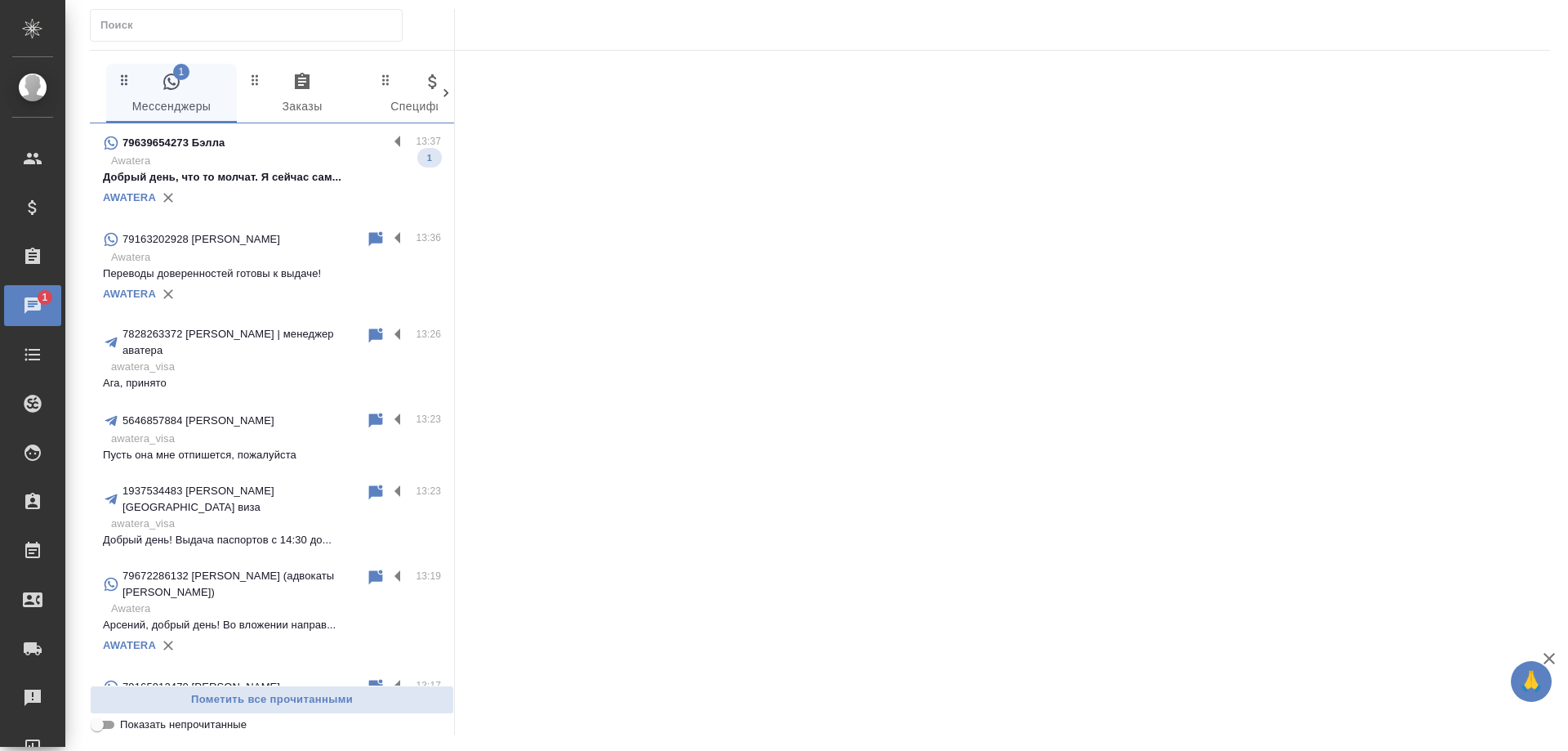
click at [297, 181] on p "Добрый день, что то молчат. Я сейчас сам..." at bounding box center [272, 177] width 339 height 16
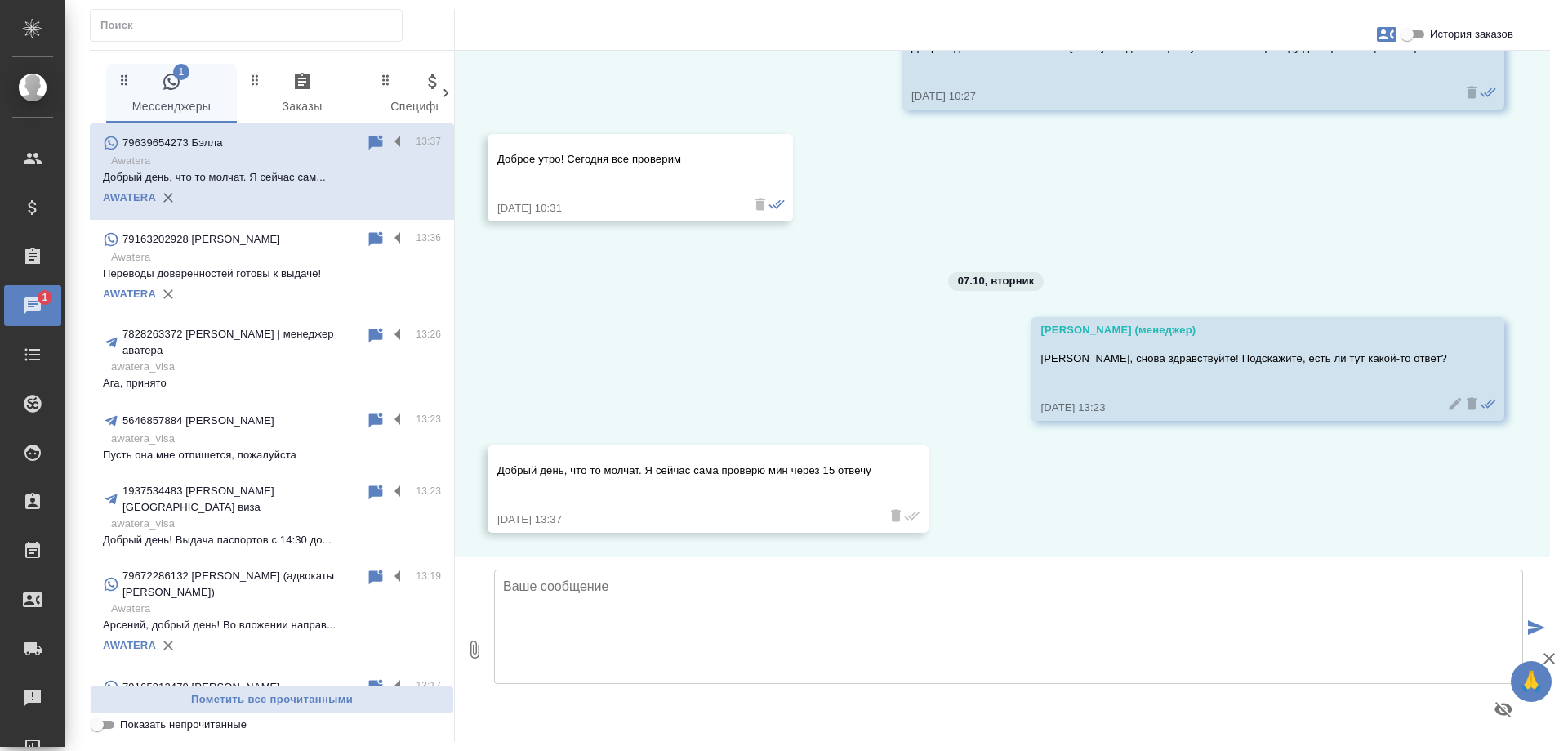
scroll to position [1165, 0]
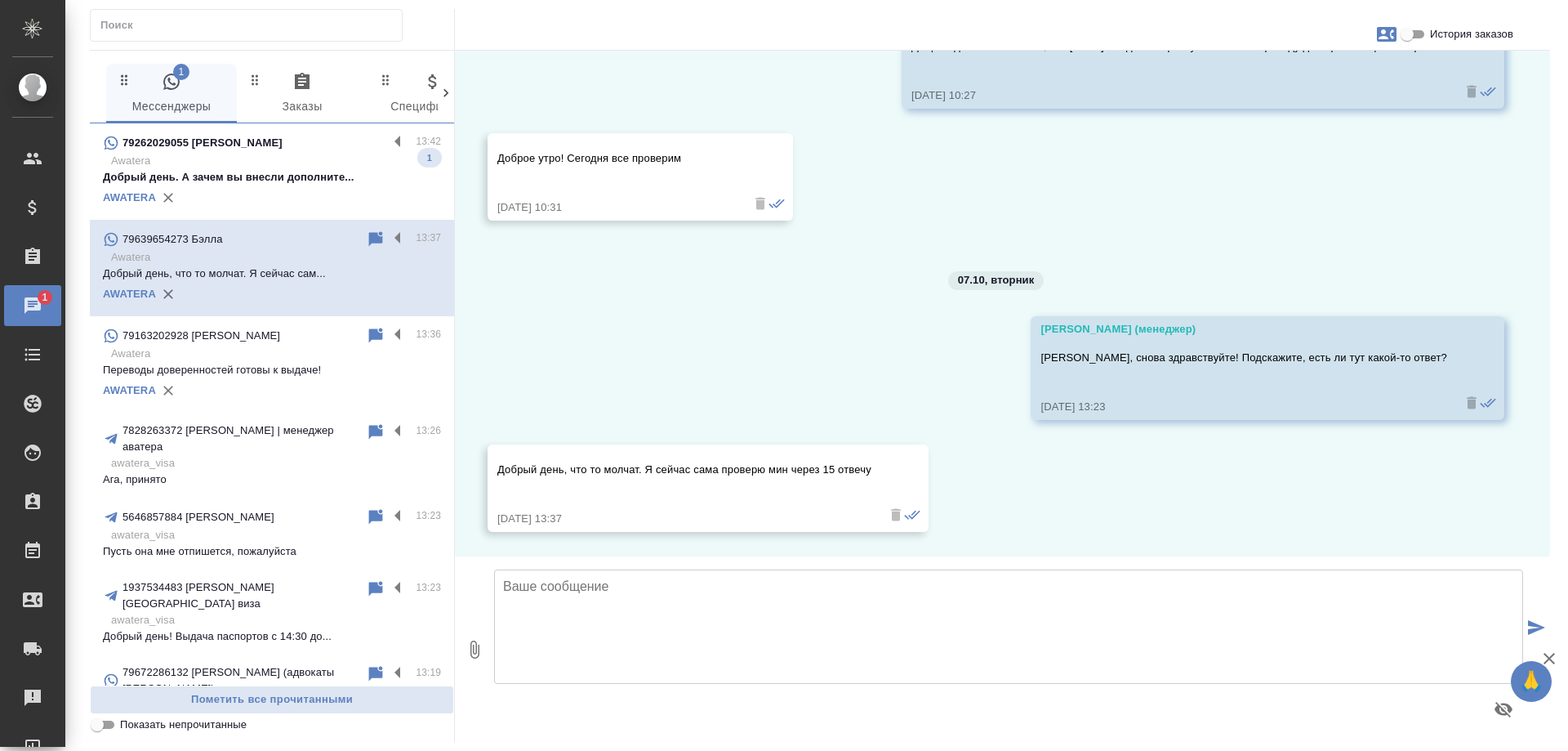
click at [261, 164] on p "Awatera" at bounding box center [276, 160] width 330 height 16
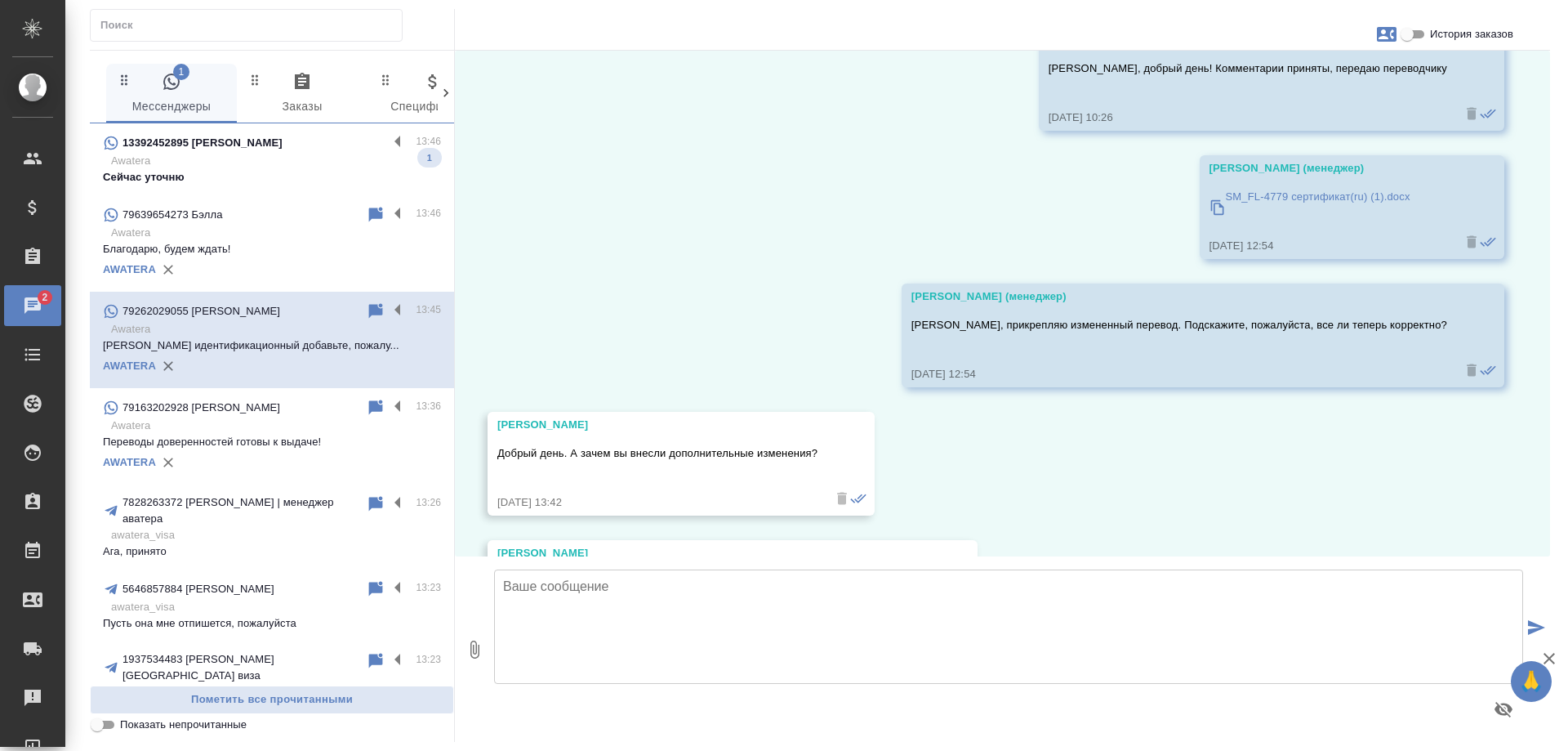
scroll to position [10096, 0]
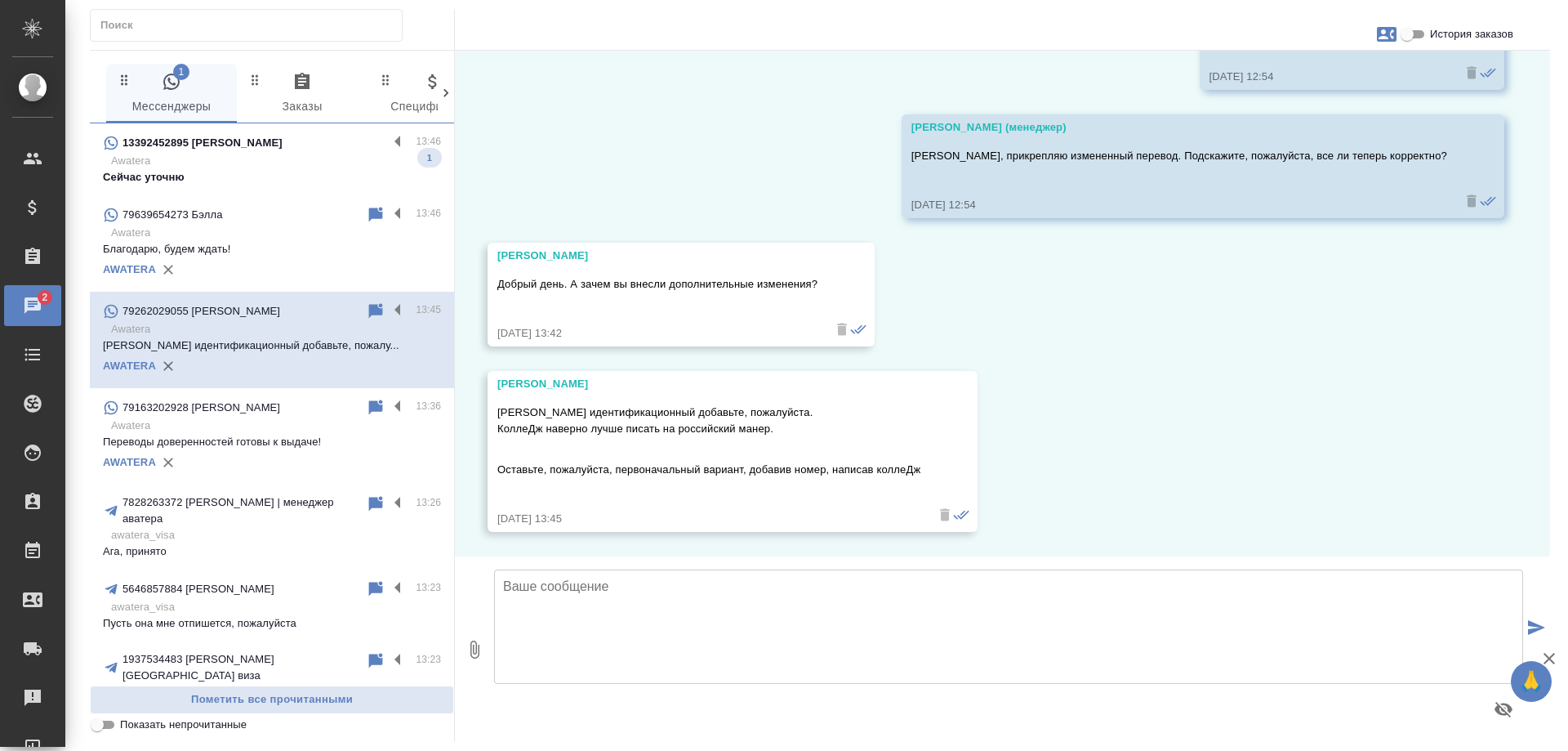
click at [265, 159] on p "Awatera" at bounding box center [276, 160] width 330 height 16
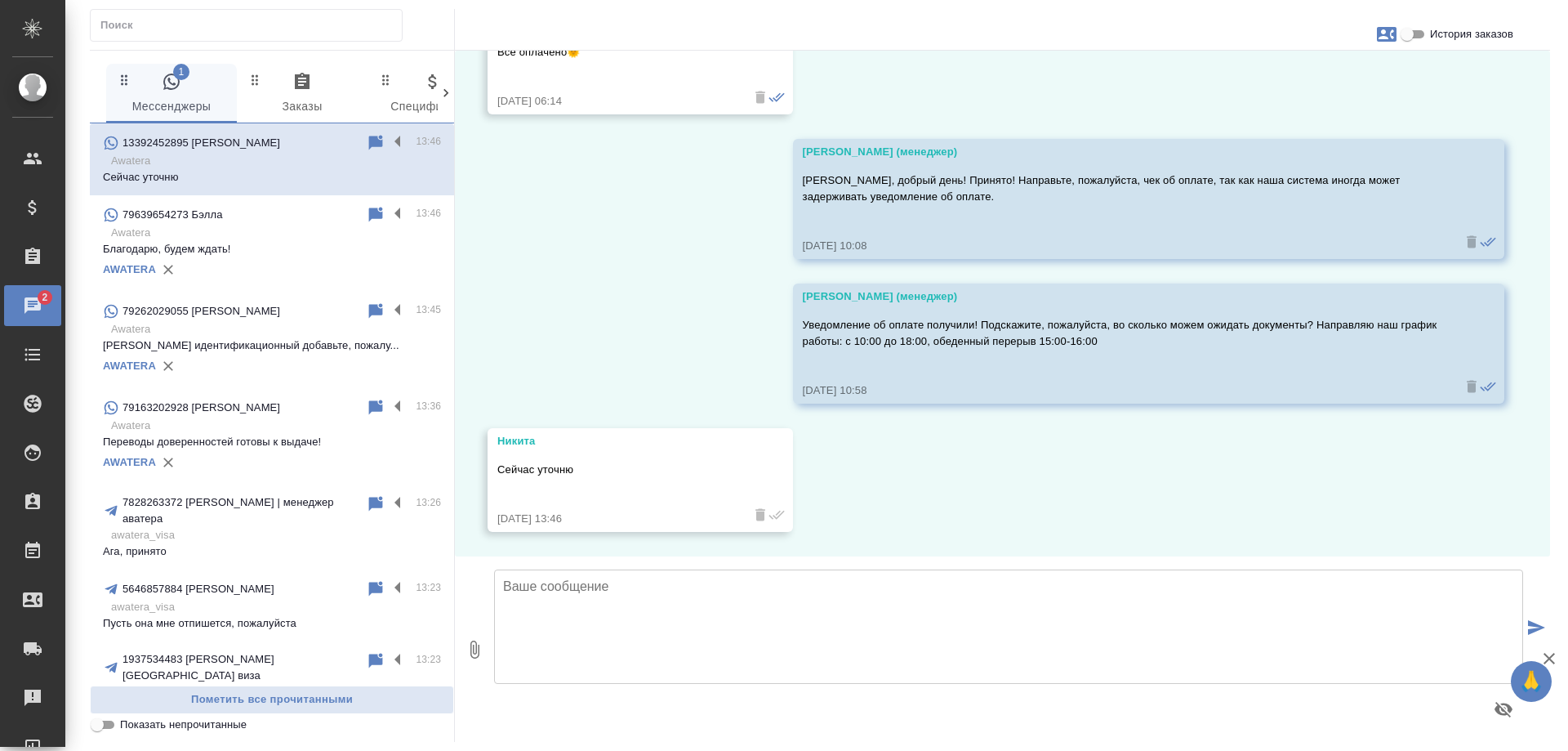
scroll to position [7138, 0]
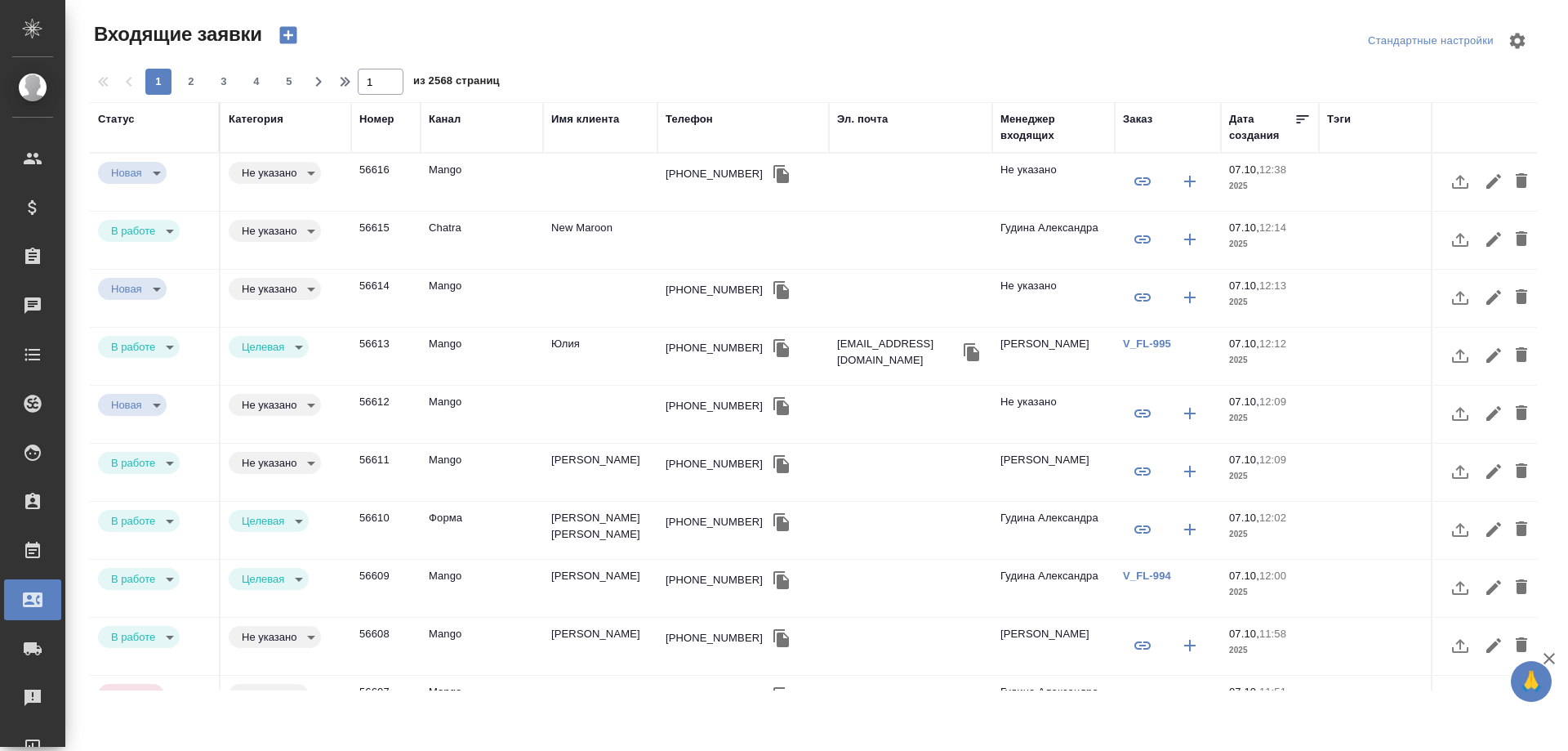
select select "RU"
click at [573, 229] on td "New Maroon" at bounding box center [600, 240] width 114 height 58
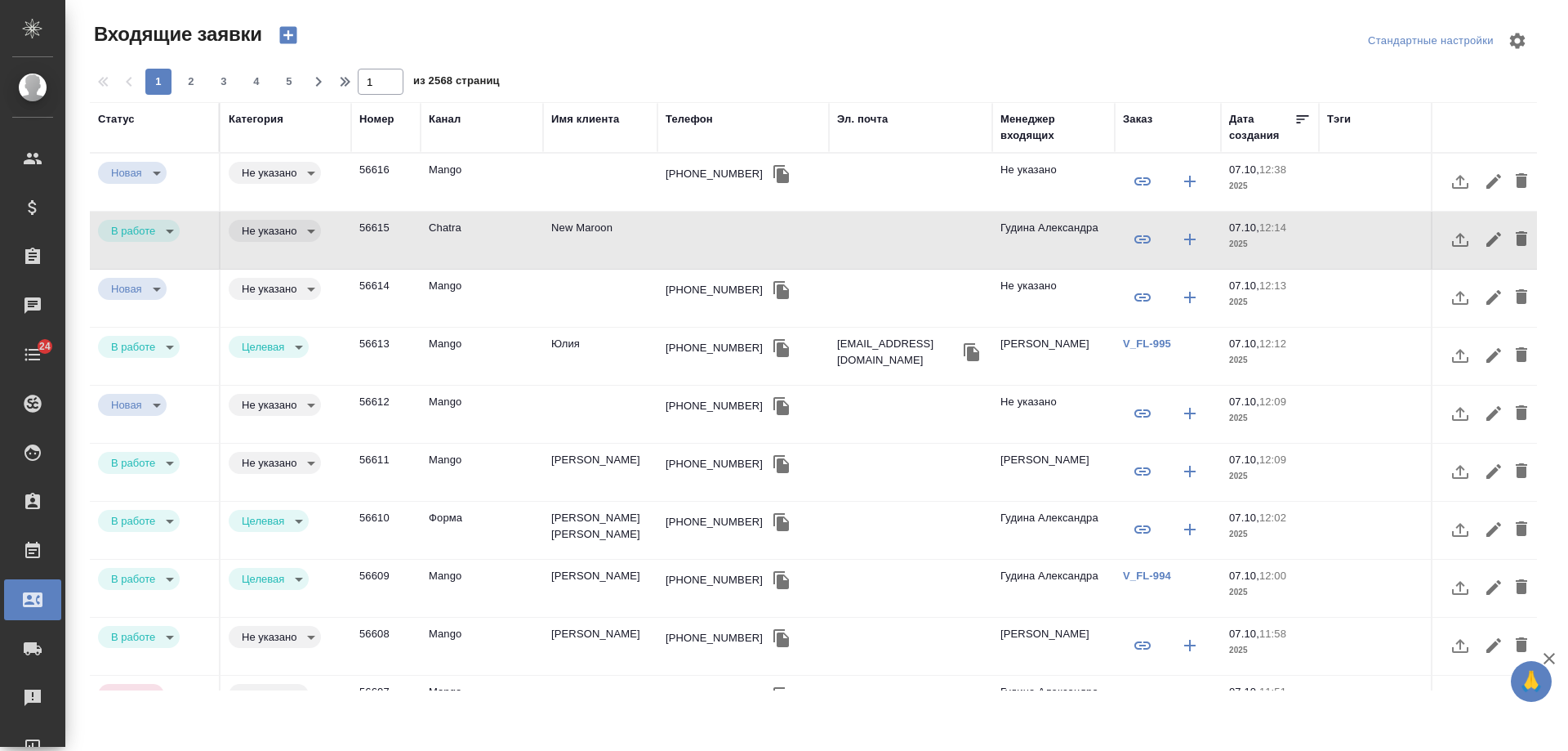
click at [693, 115] on div "Телефон" at bounding box center [689, 119] width 47 height 16
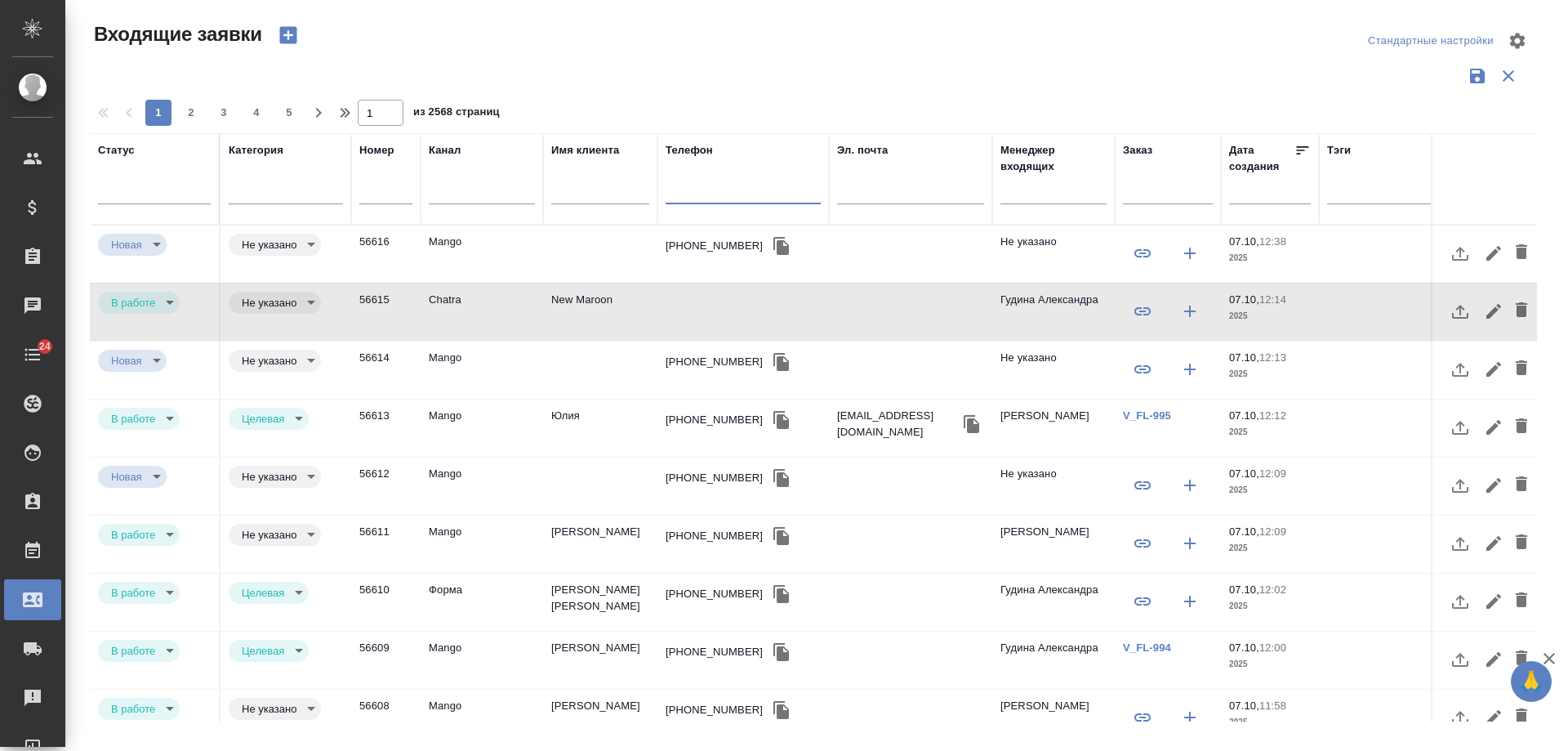
click at [719, 194] on input "text" at bounding box center [743, 192] width 155 height 20
paste input "79166116645"
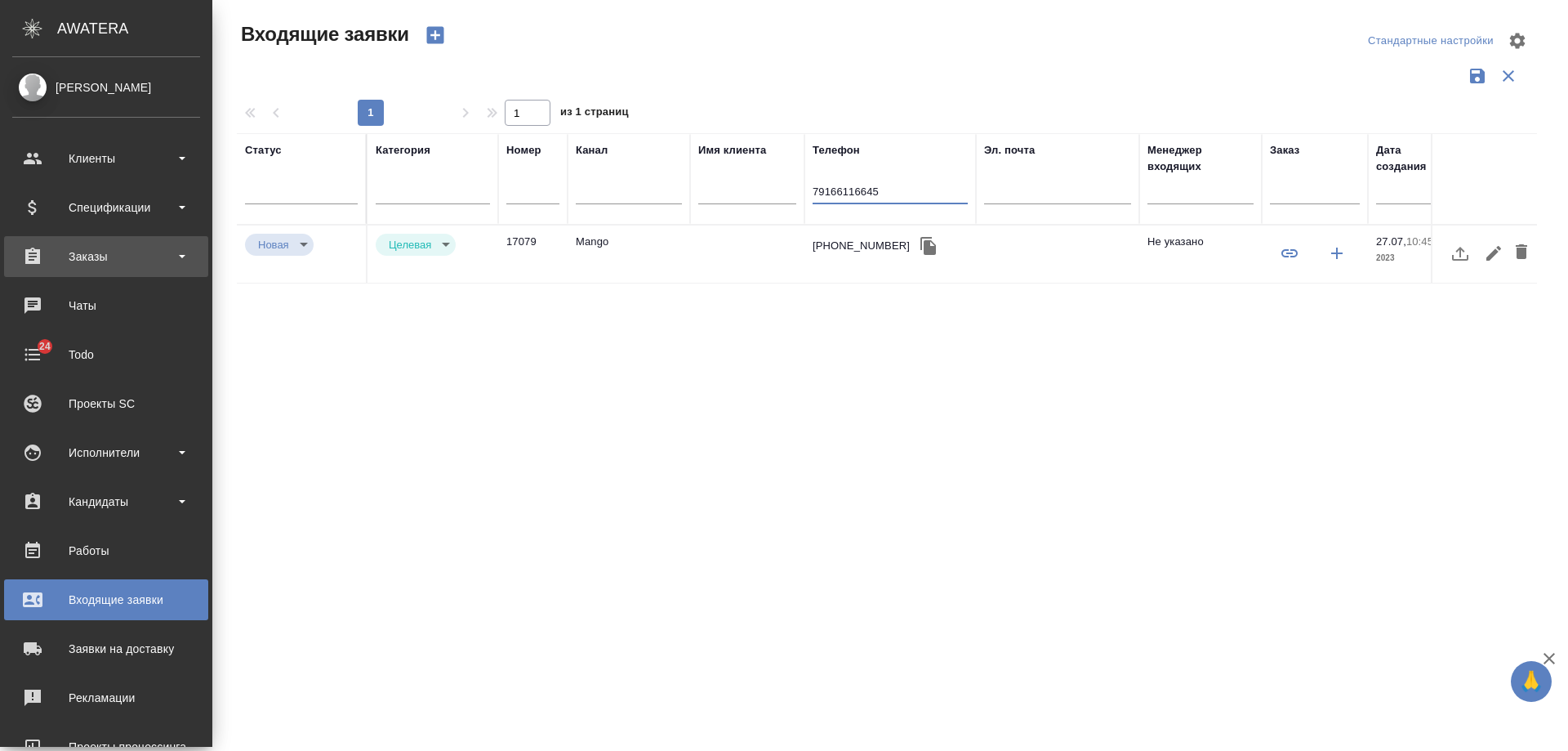
type input "79166116645"
click at [91, 261] on div "Заказы" at bounding box center [106, 257] width 188 height 25
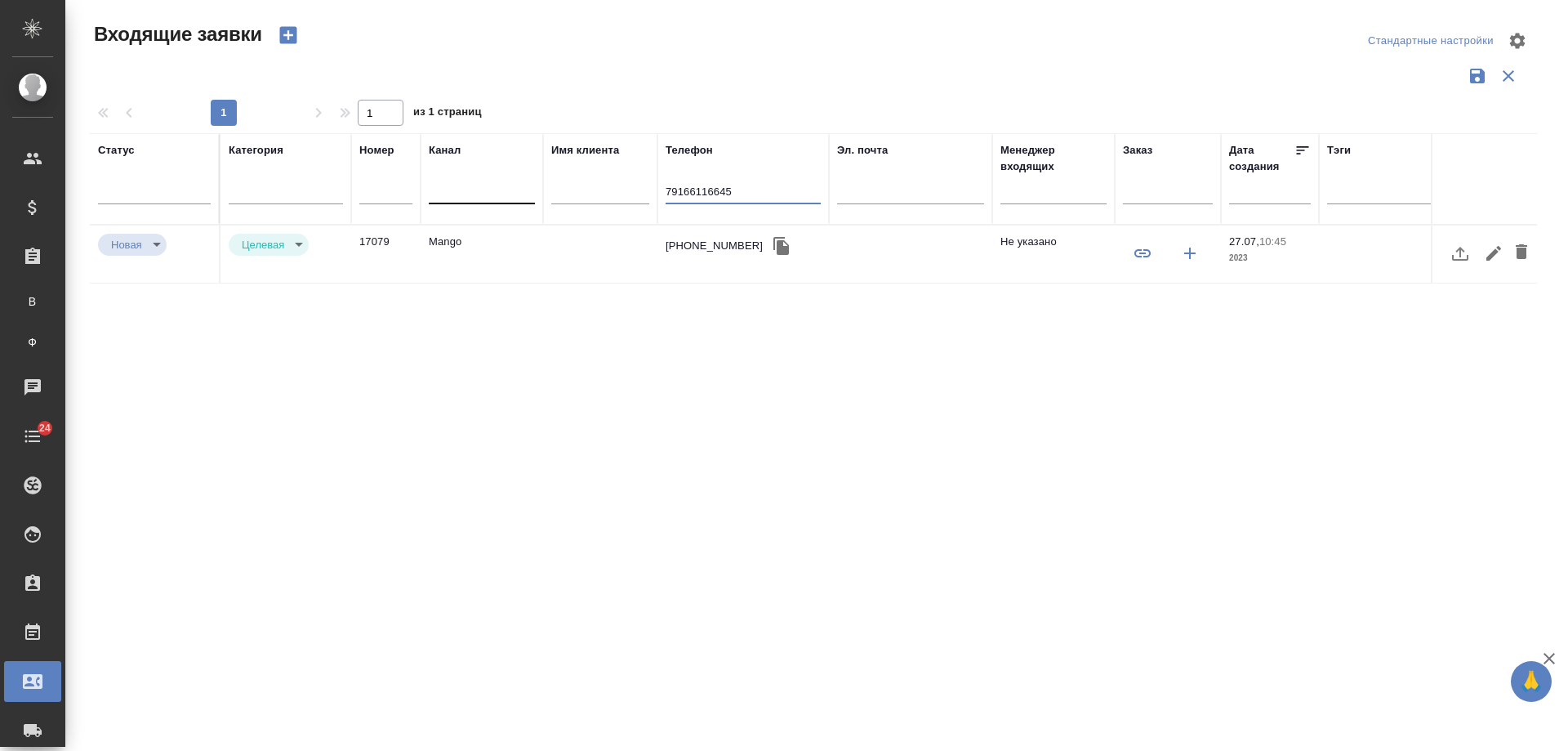
drag, startPoint x: 511, startPoint y: 187, endPoint x: 461, endPoint y: 187, distance: 50.0
click at [461, 187] on tr "Статус Категория Номер Канал Имя клиента Телефон 79166116645 Эл. почта Менеджер…" at bounding box center [1039, 178] width 1900 height 91
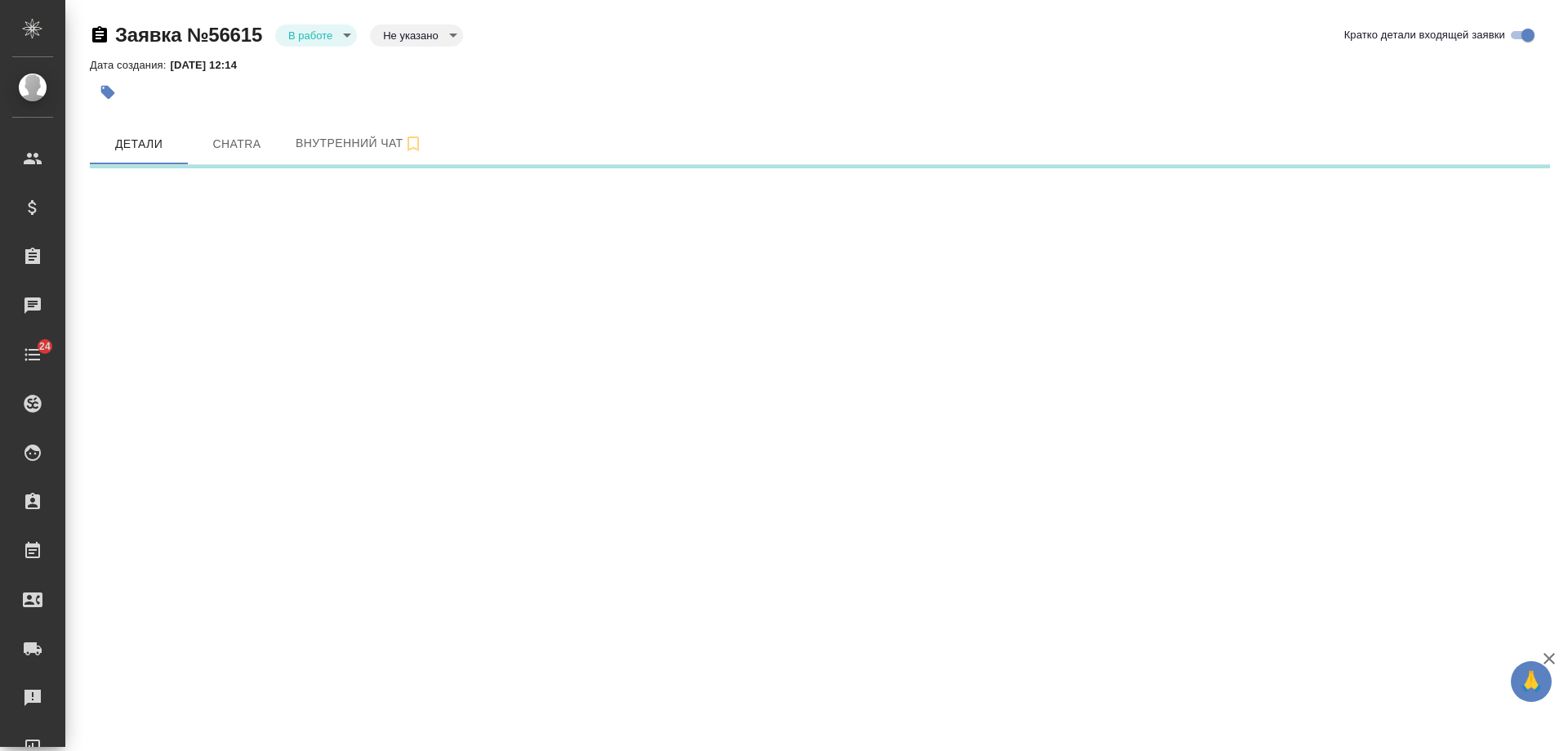
select select "RU"
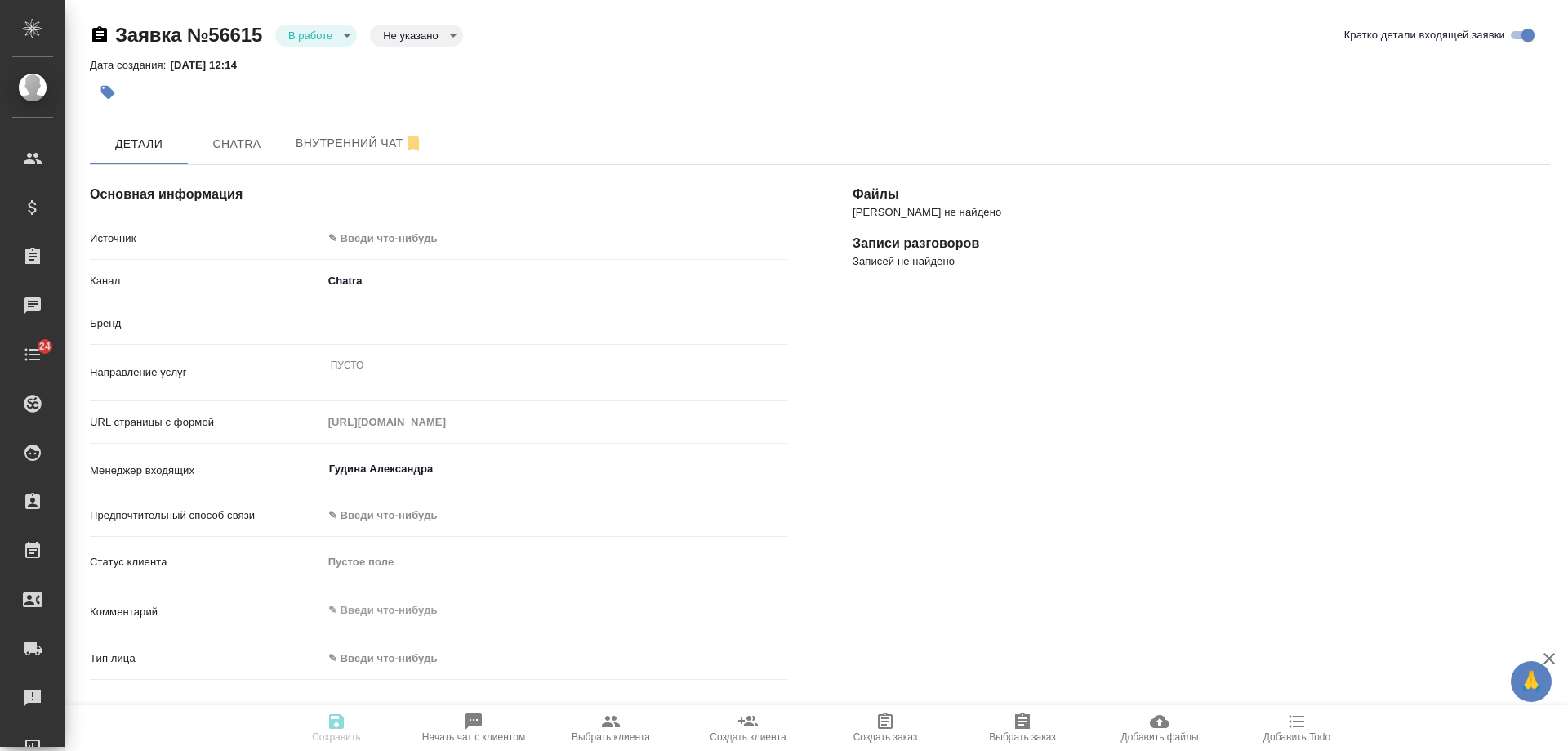
type textarea "x"
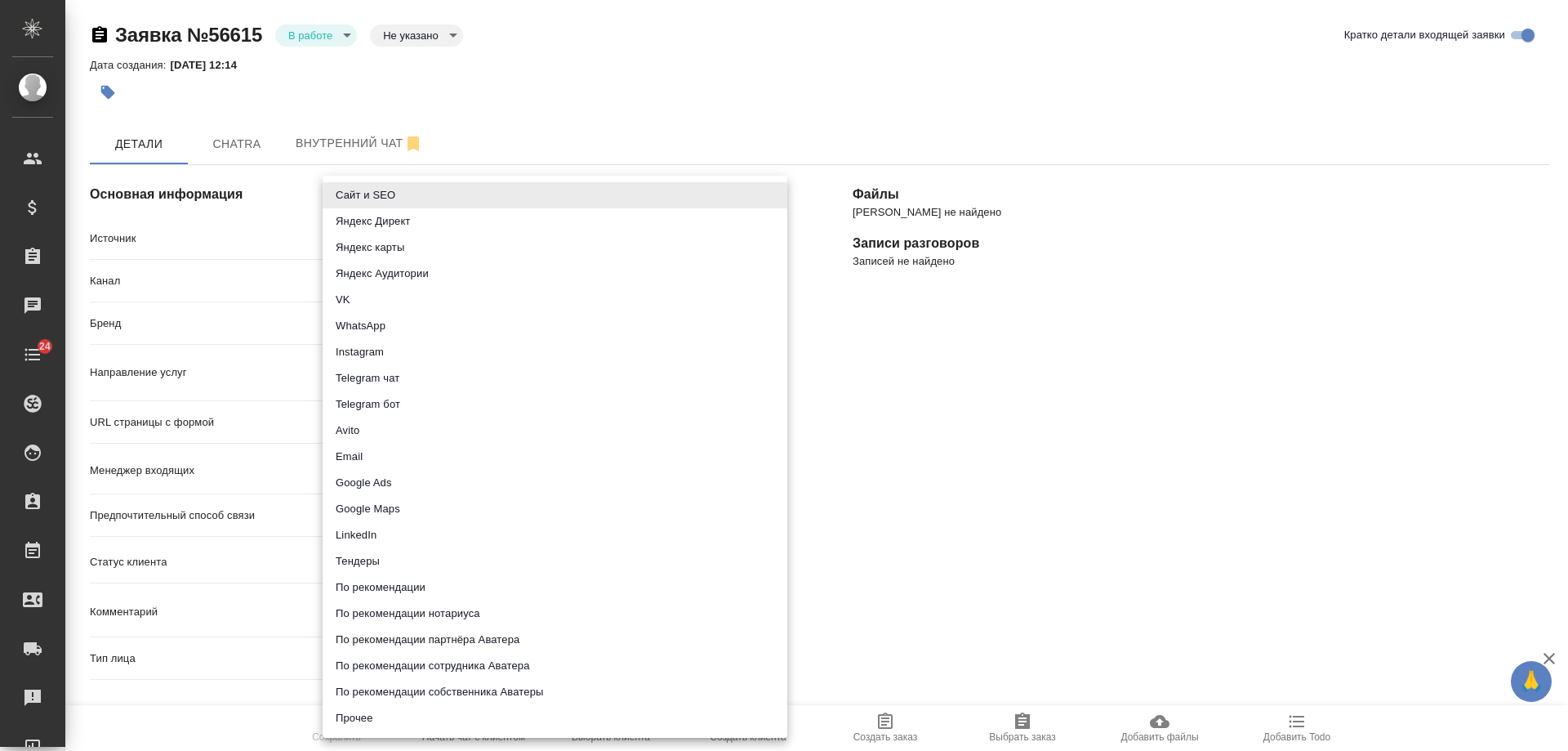
click at [422, 236] on body "🙏 .cls-1 fill:#fff; AWATERA [PERSON_NAME] Спецификации Заказы Чаты 24 Todo Прое…" at bounding box center [784, 375] width 1568 height 751
click at [412, 193] on li "Сайт и SEO" at bounding box center [555, 195] width 464 height 26
type input "seo"
type textarea "x"
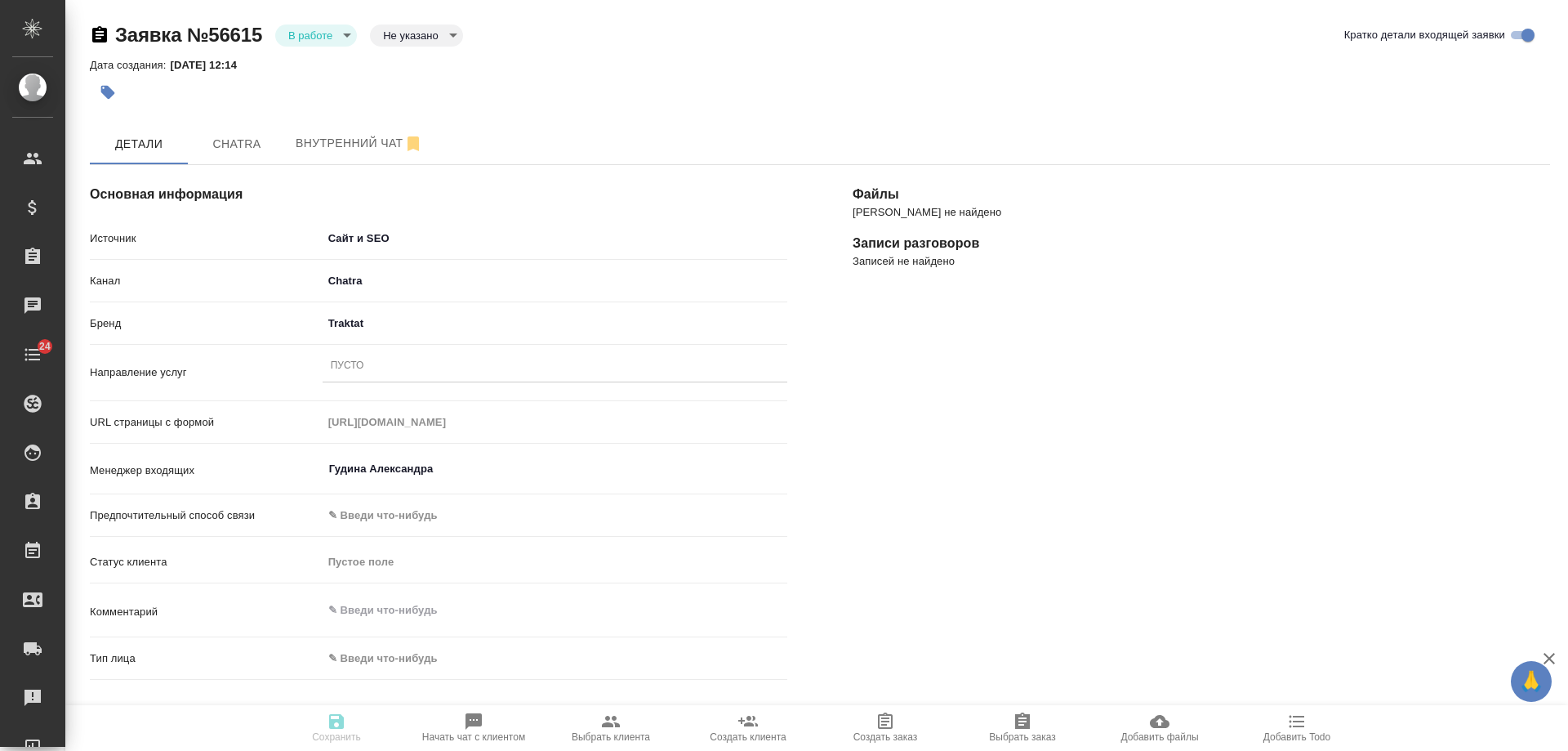
click at [384, 368] on div "Пусто" at bounding box center [555, 366] width 464 height 24
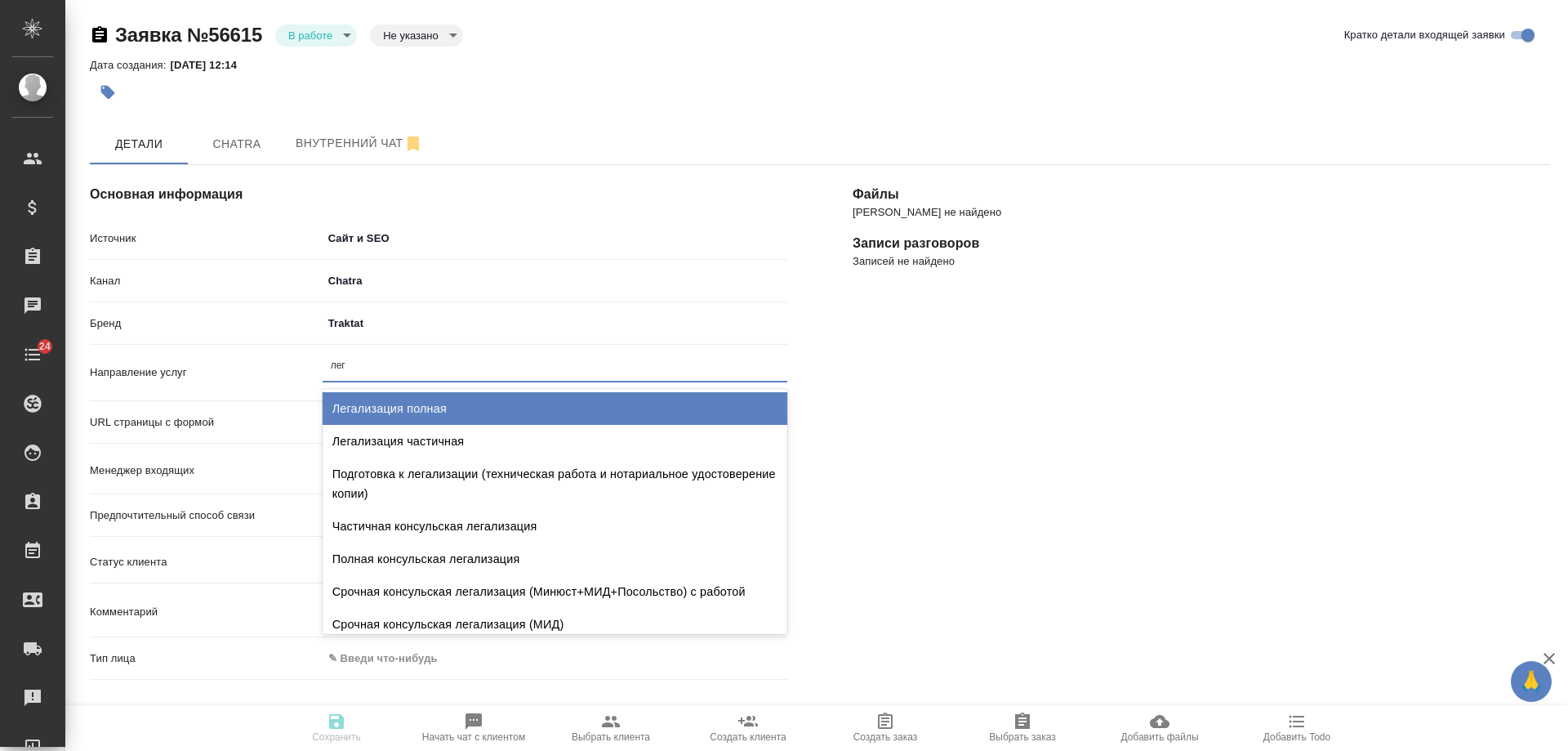
type input "лега"
click at [464, 413] on div "Легализация полная" at bounding box center [555, 408] width 464 height 33
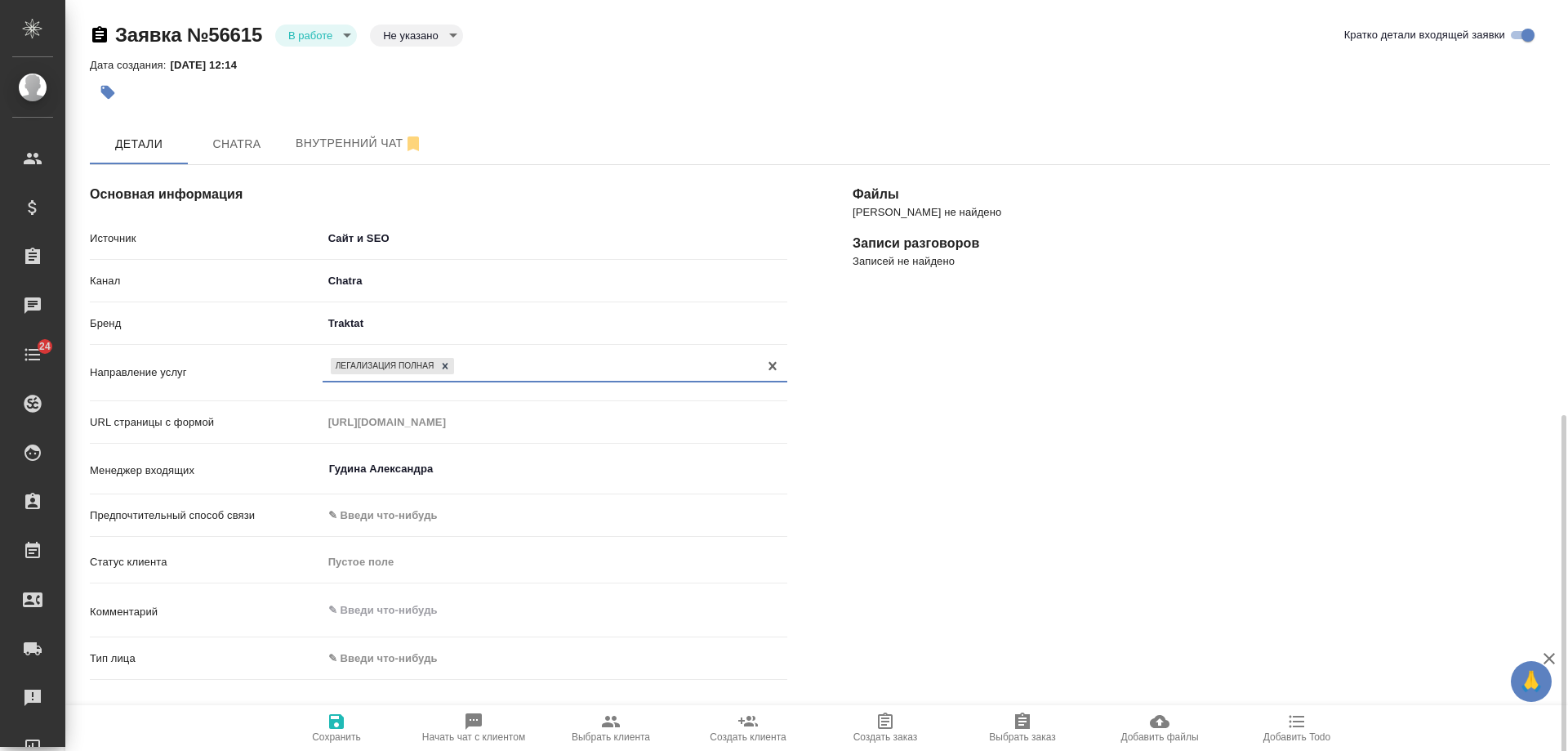
scroll to position [327, 0]
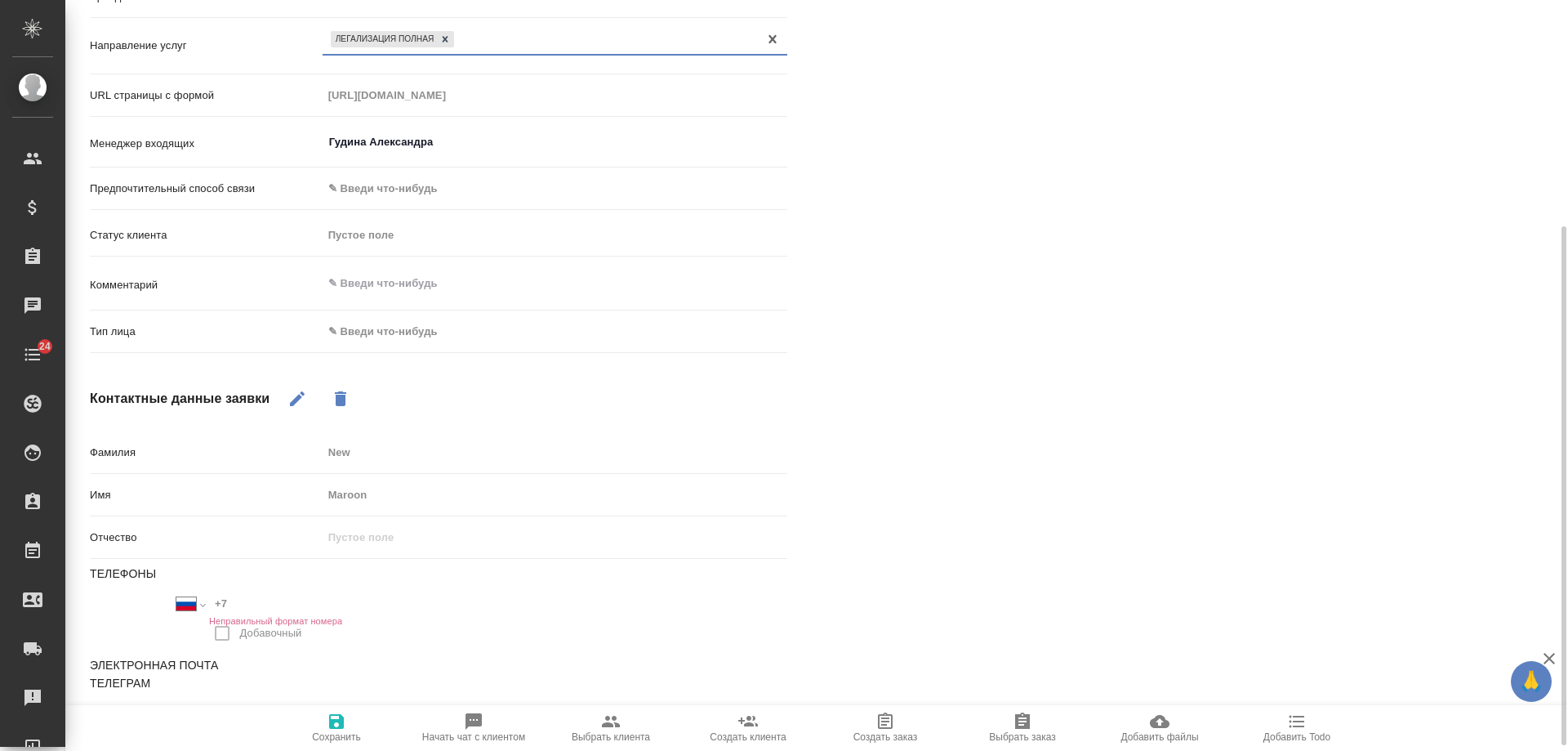
click at [386, 338] on body "🙏 .cls-1 fill:#fff; AWATERA [PERSON_NAME] Спецификации Заказы 0 Чаты 24 Todo Пр…" at bounding box center [784, 375] width 1568 height 751
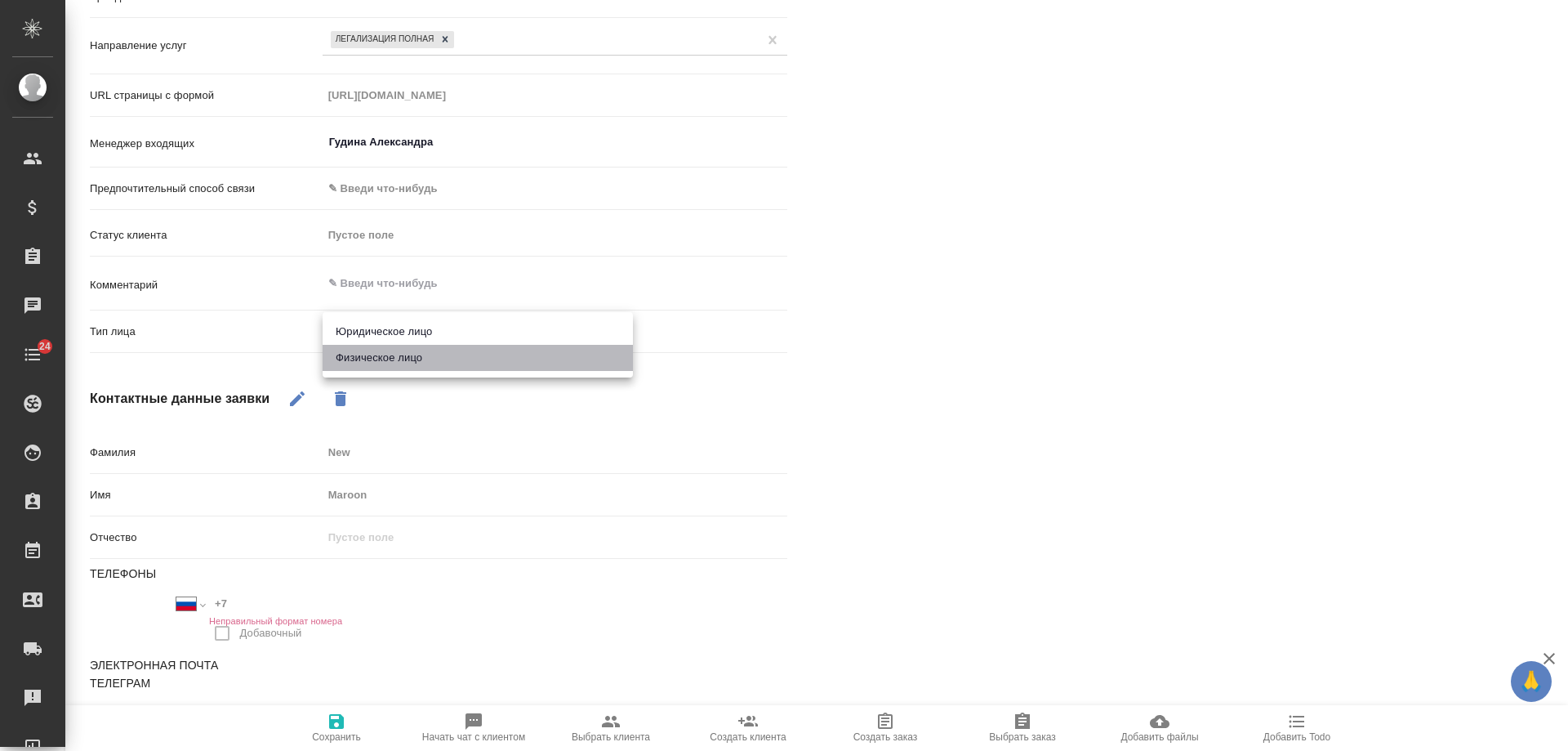
drag, startPoint x: 385, startPoint y: 360, endPoint x: 400, endPoint y: 450, distance: 91.2
click at [386, 365] on li "Физическое лицо" at bounding box center [478, 357] width 310 height 26
type textarea "x"
type input "private"
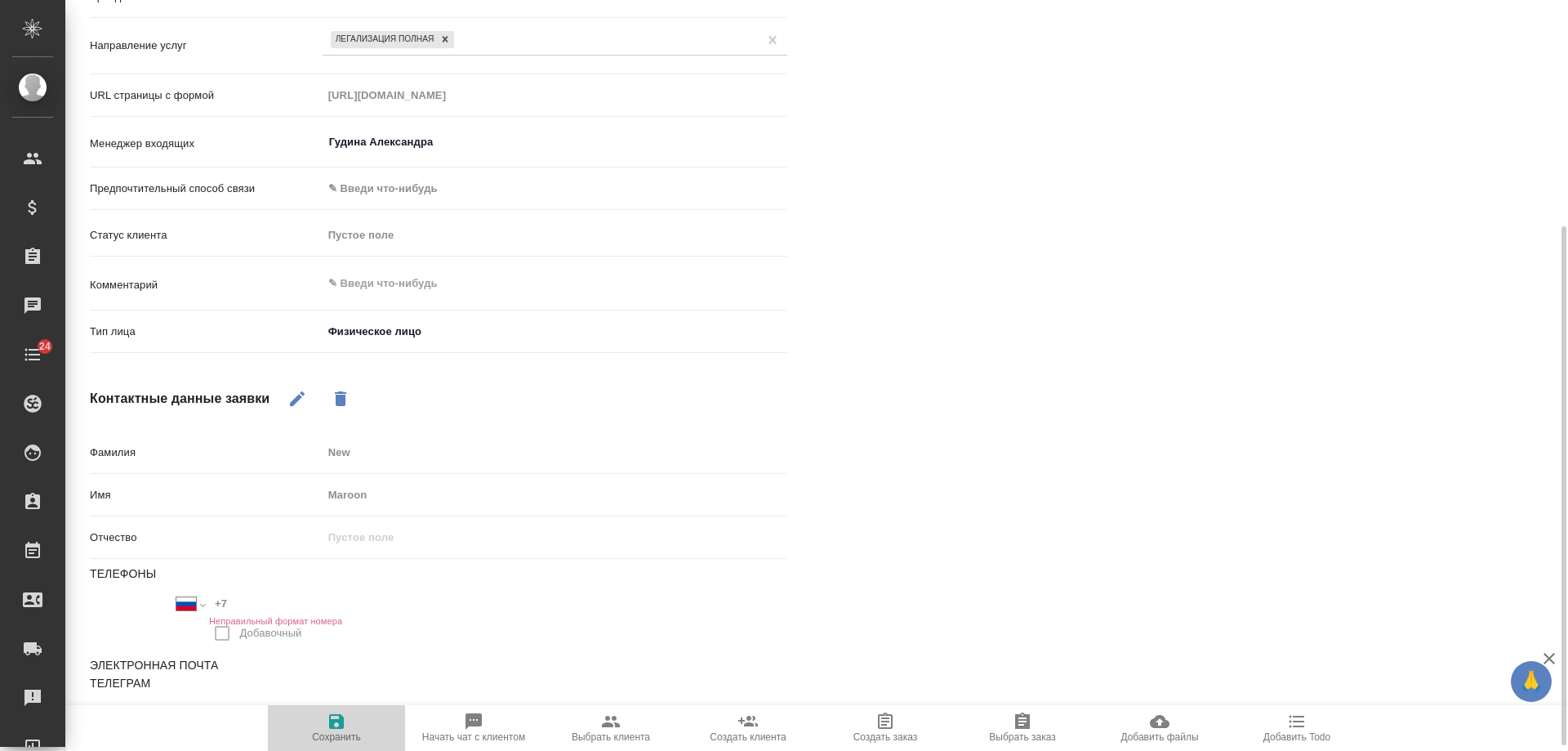
click at [339, 734] on span "Сохранить" at bounding box center [336, 737] width 49 height 12
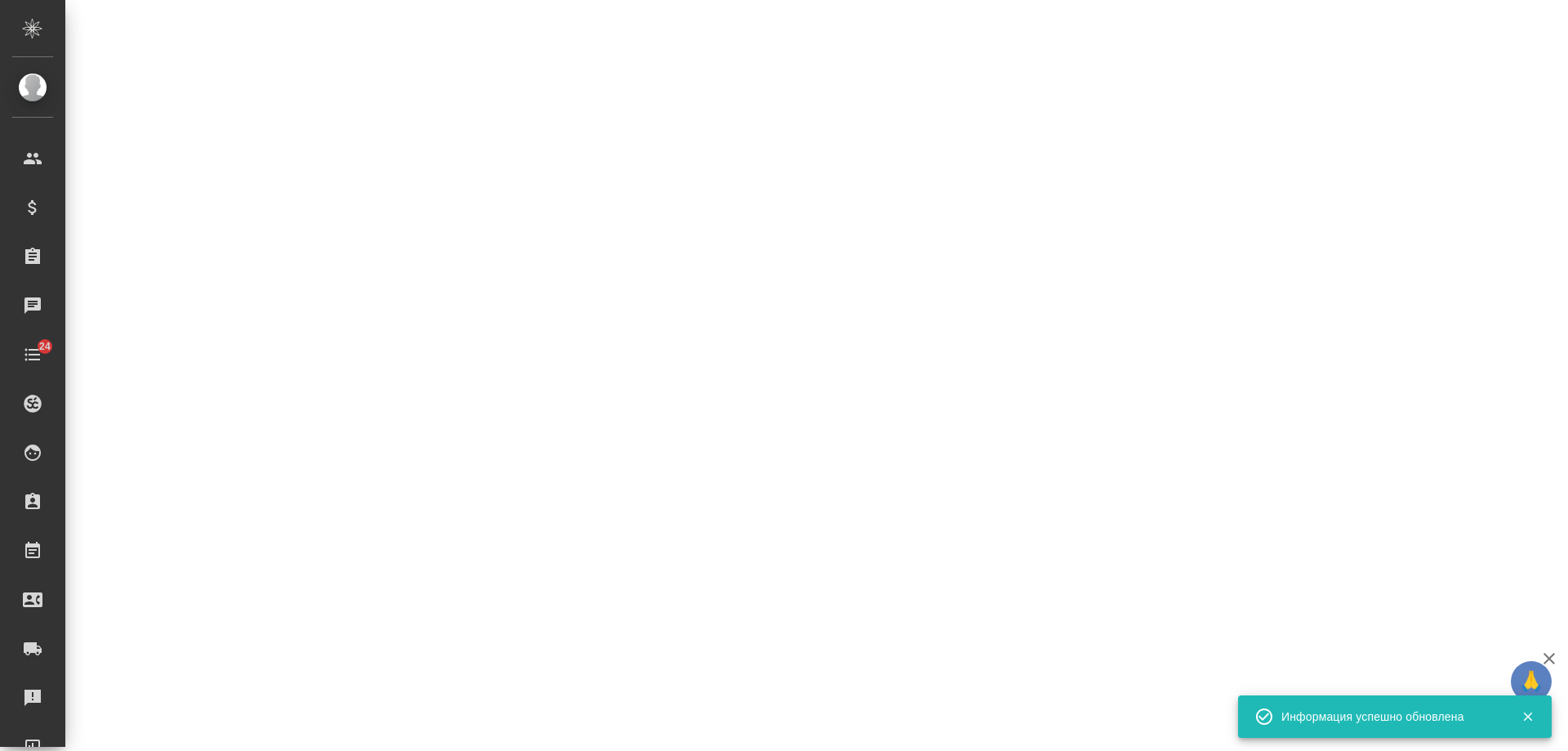
select select "RU"
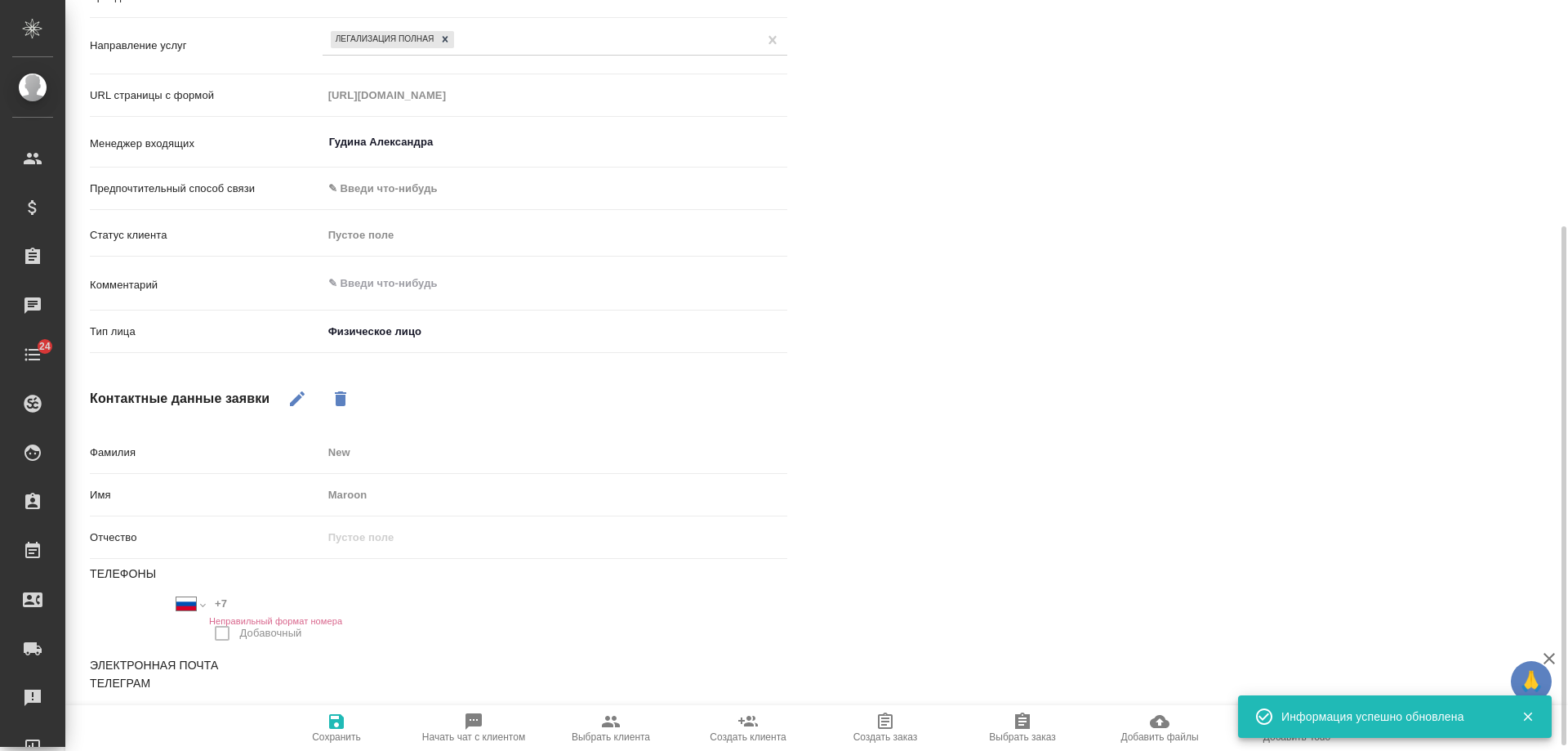
type textarea "x"
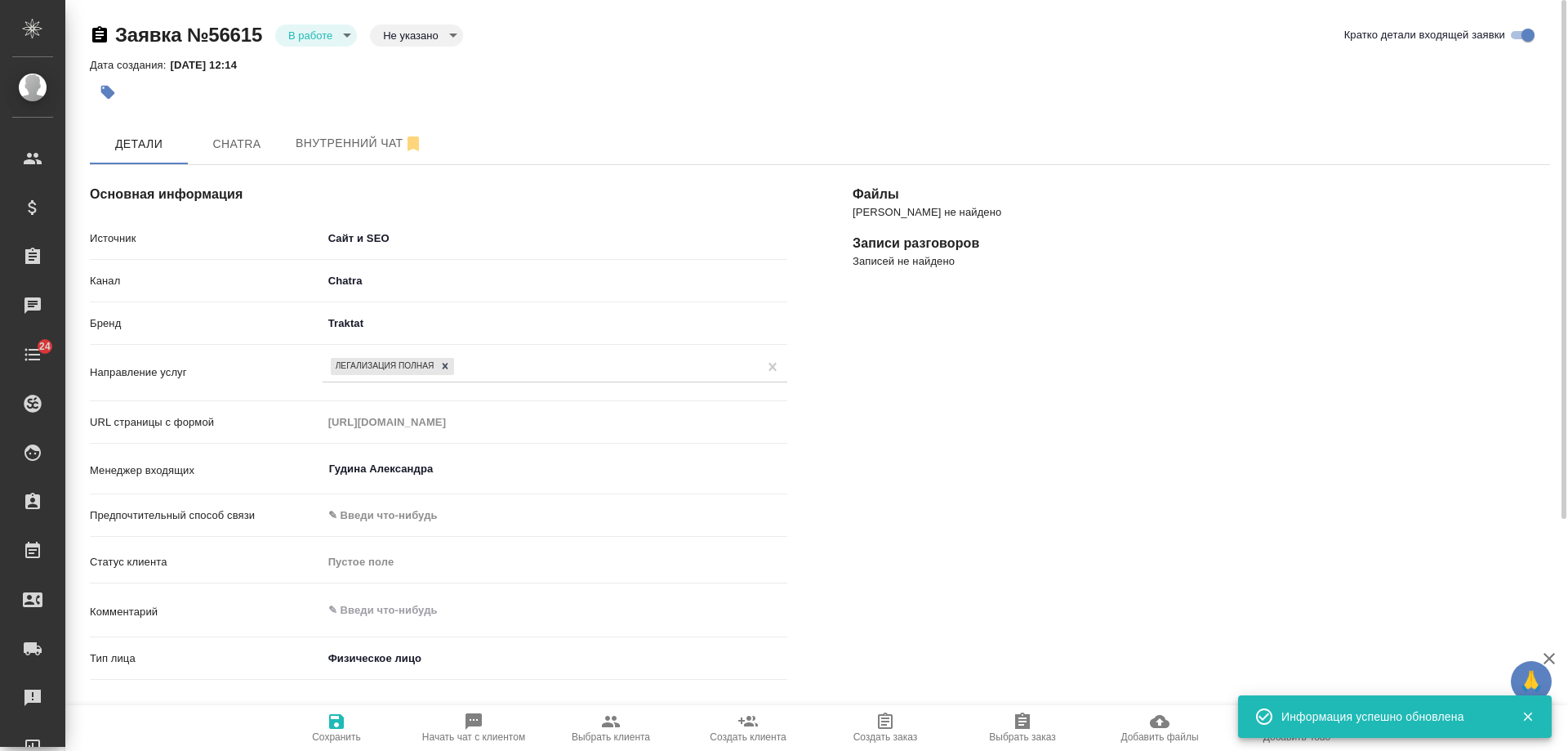
click at [327, 38] on body "🙏 .cls-1 fill:#fff; AWATERA [PERSON_NAME] Спецификации Заказы 0 Чаты 24 Todo Пр…" at bounding box center [784, 375] width 1568 height 751
click at [324, 74] on li "Отказ" at bounding box center [316, 62] width 82 height 27
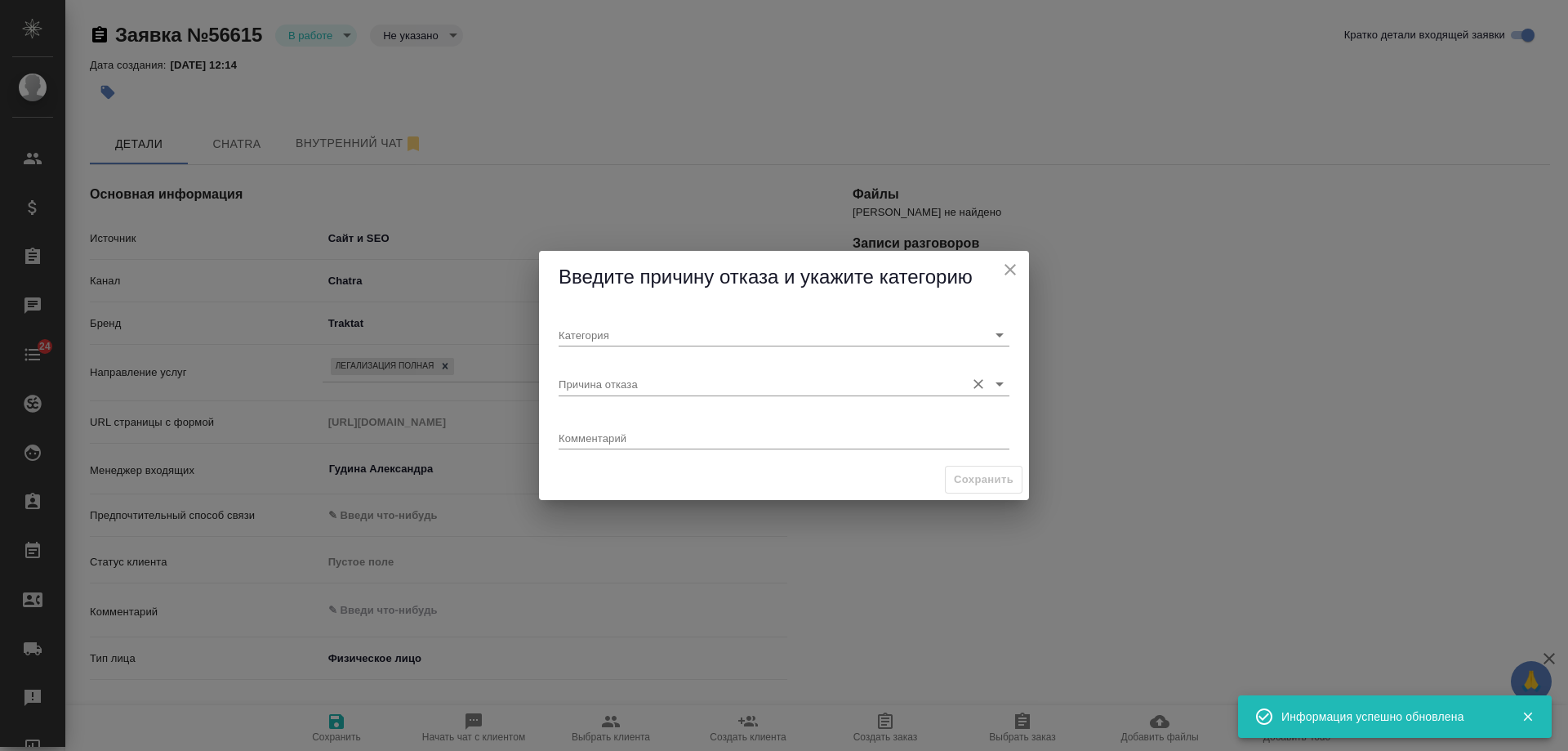
click at [663, 383] on input "Причина отказа" at bounding box center [758, 383] width 399 height 22
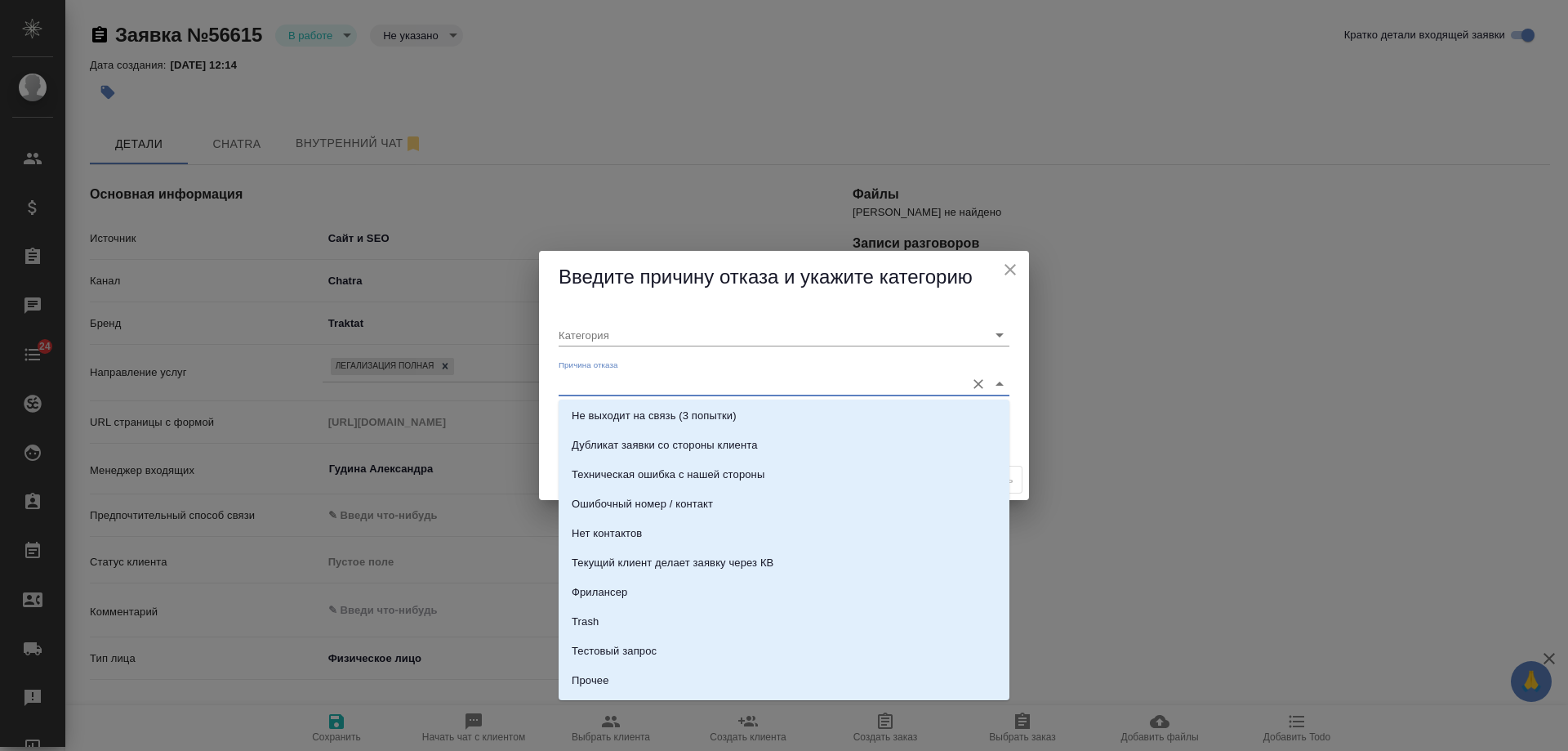
scroll to position [490, 0]
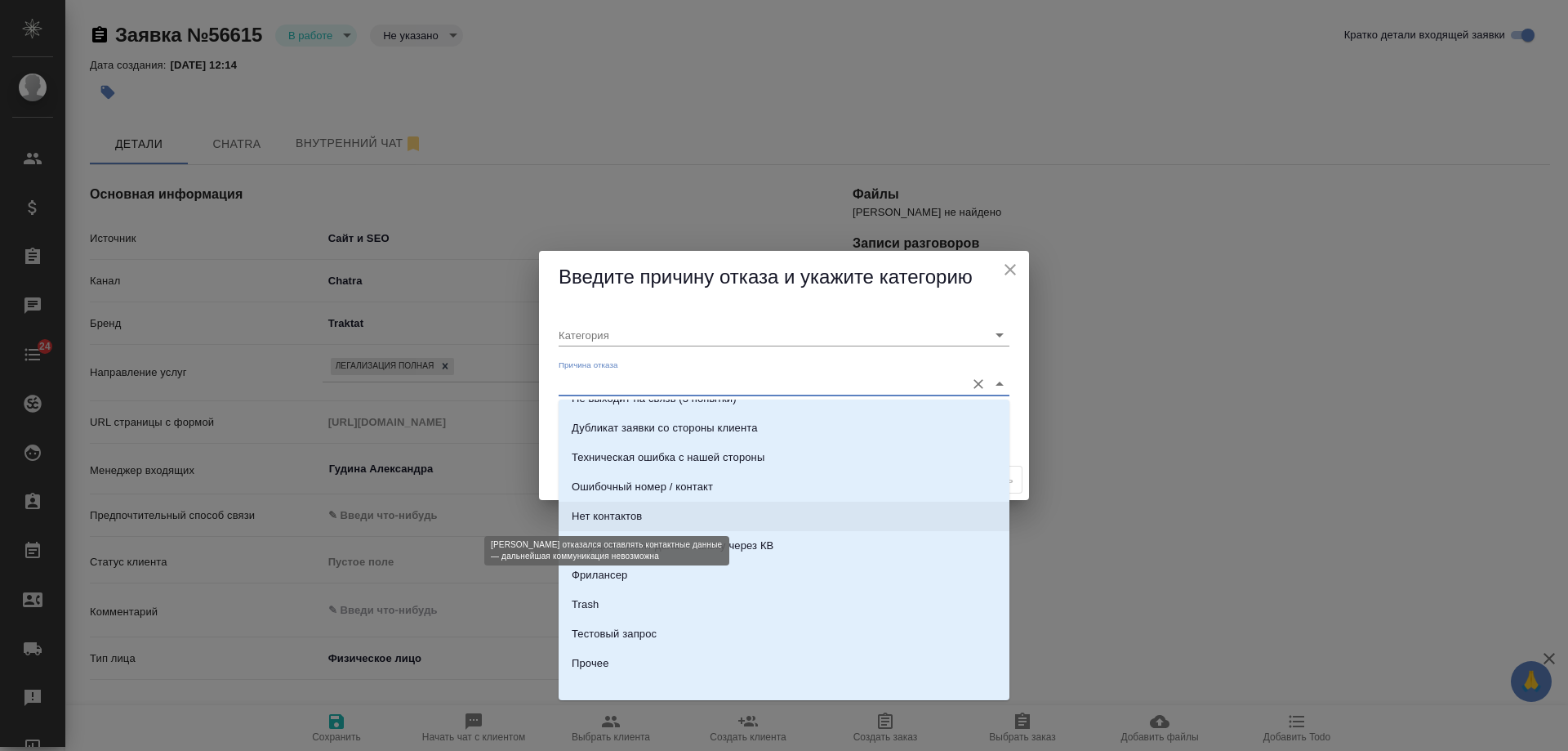
click at [618, 515] on div "Нет контактов" at bounding box center [606, 516] width 70 height 16
type input "Целевая"
type input "Нет контактов"
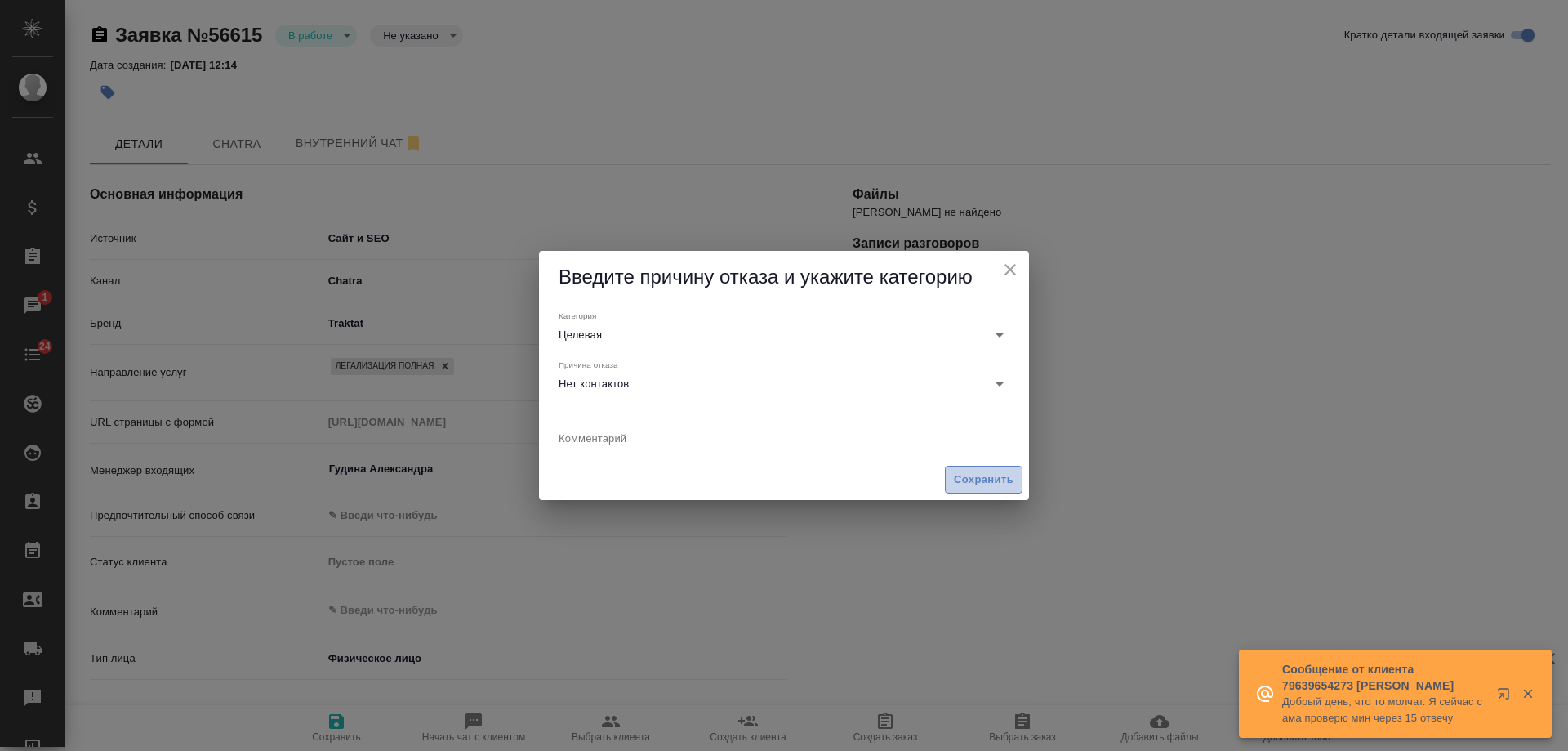
click at [978, 484] on span "Сохранить" at bounding box center [983, 480] width 59 height 19
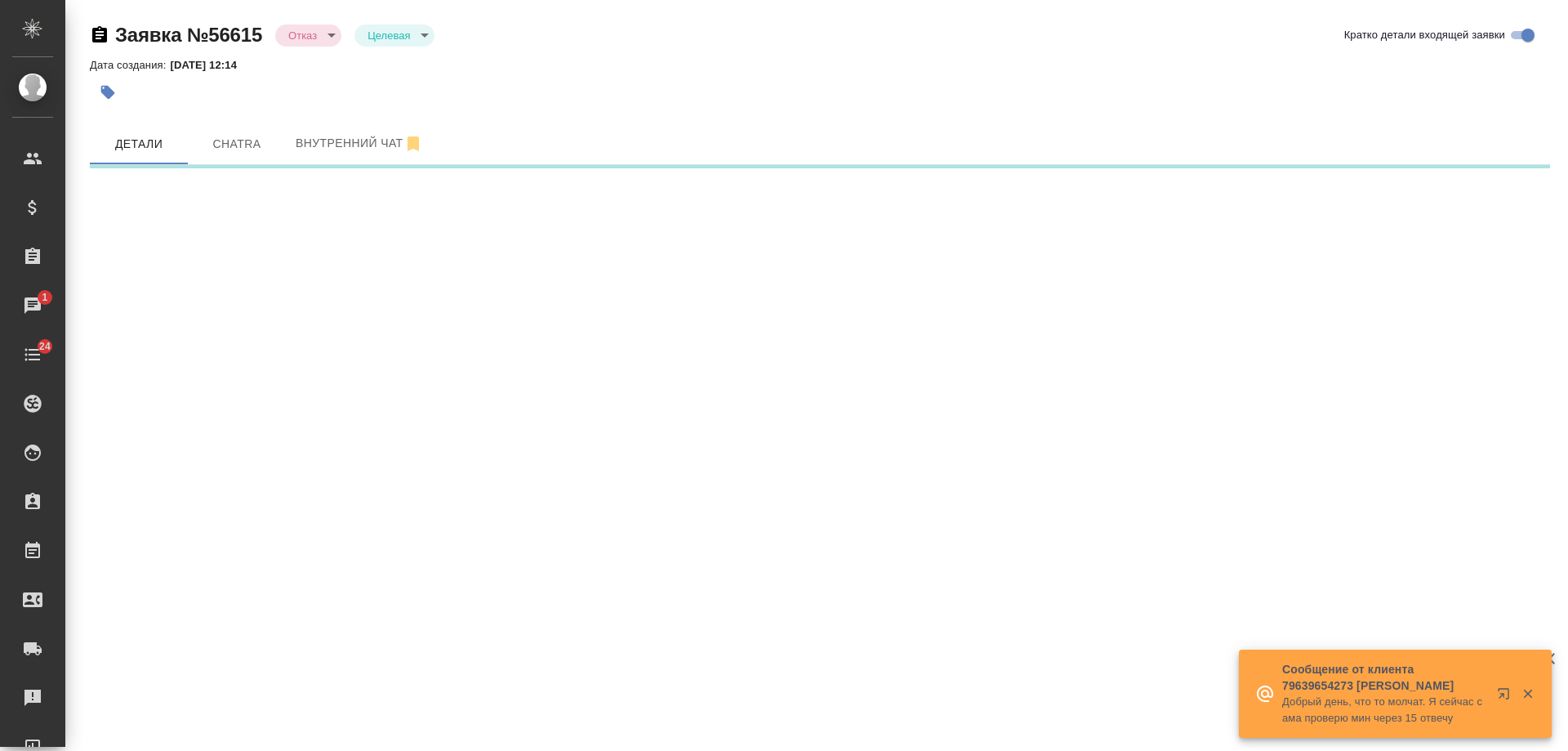
select select "RU"
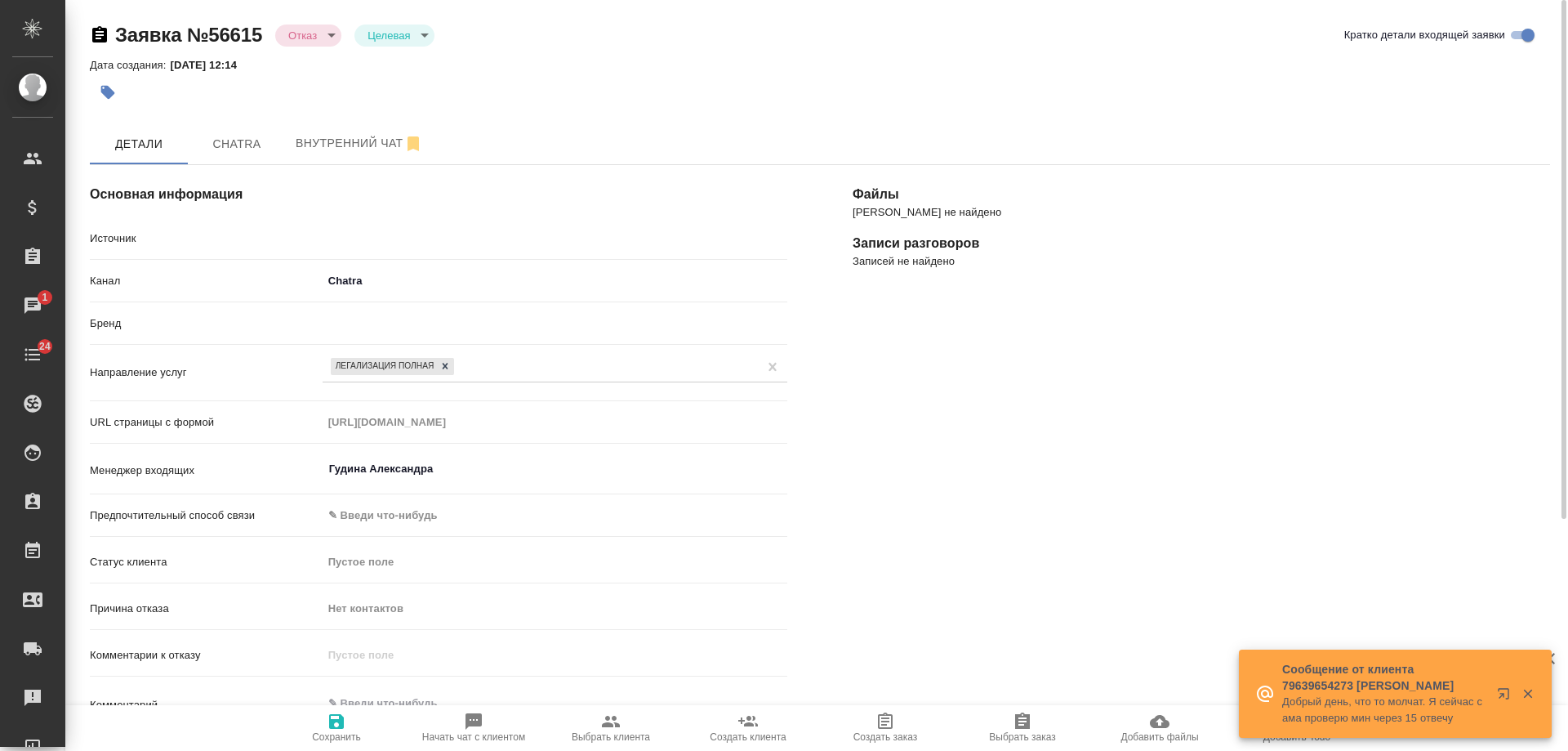
type textarea "x"
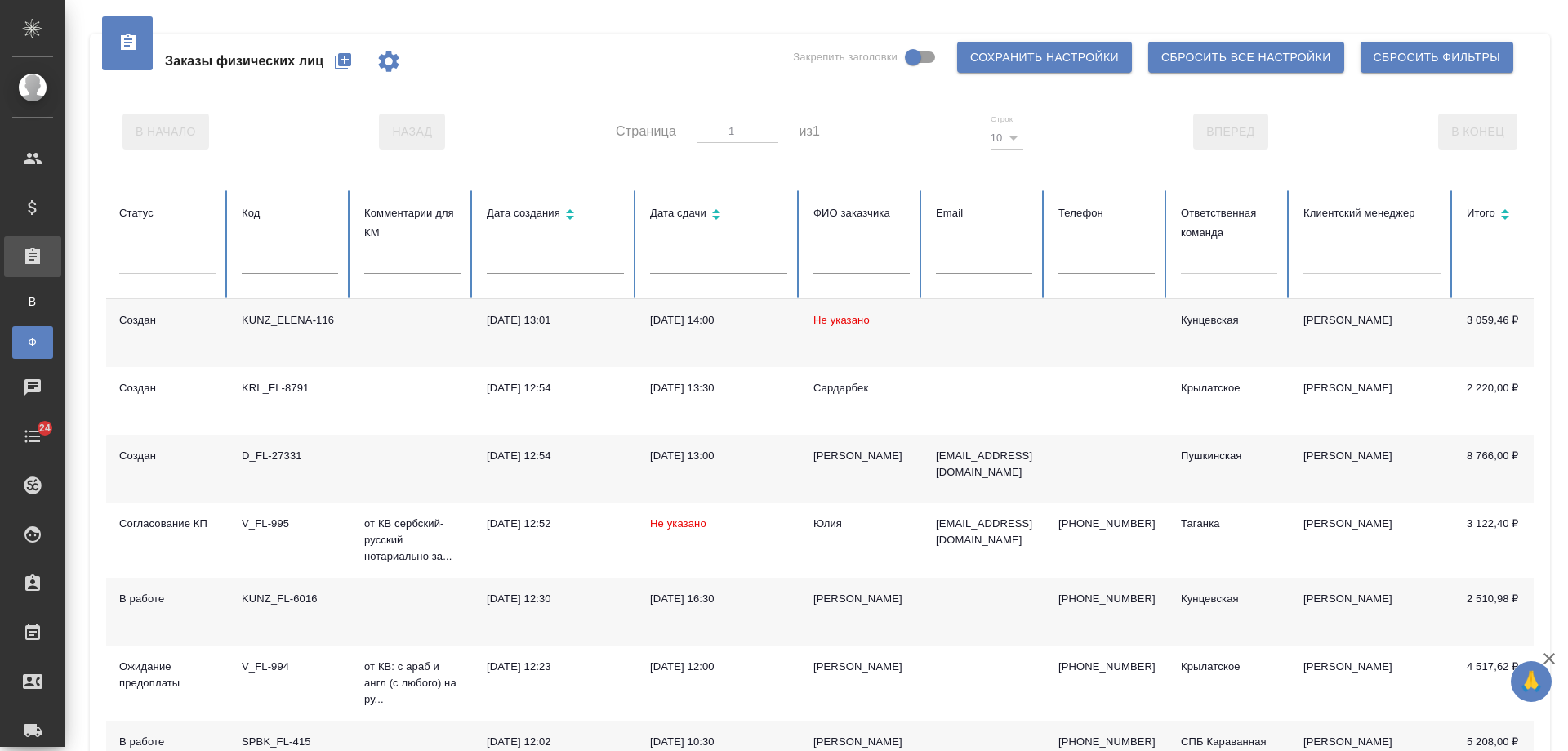
click at [1096, 265] on input "text" at bounding box center [1106, 262] width 97 height 23
paste input "79166116645"
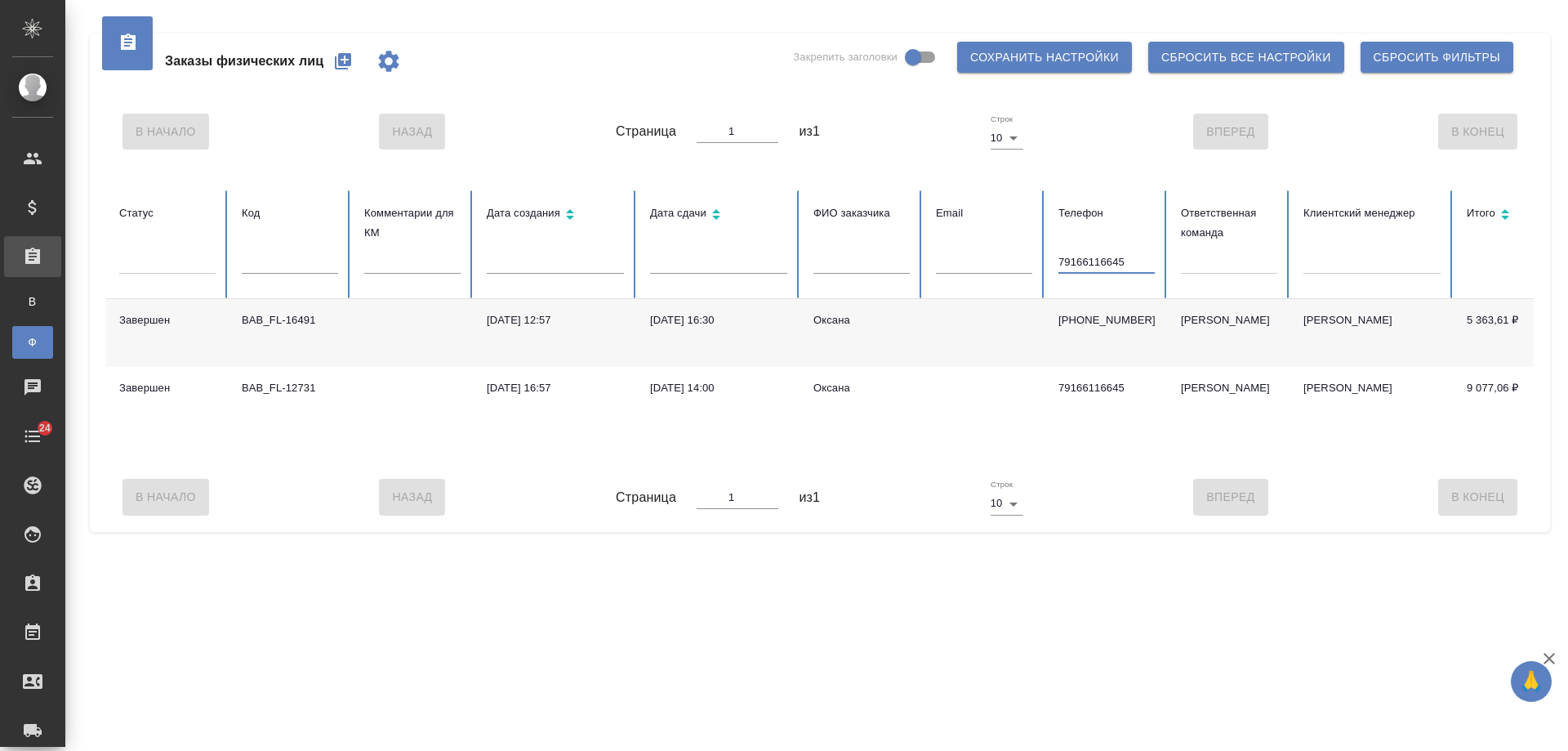
type input "79166116645"
click at [182, 654] on div ".cls-1 fill:#fff; AWATERA Gudina Alexandra Клиенты Спецификации Заказы В Все за…" at bounding box center [784, 375] width 1568 height 751
click at [612, 326] on div "[DATE] 12:57" at bounding box center [555, 320] width 137 height 16
click at [612, 326] on div "10.09.2025, 12:57" at bounding box center [555, 320] width 137 height 16
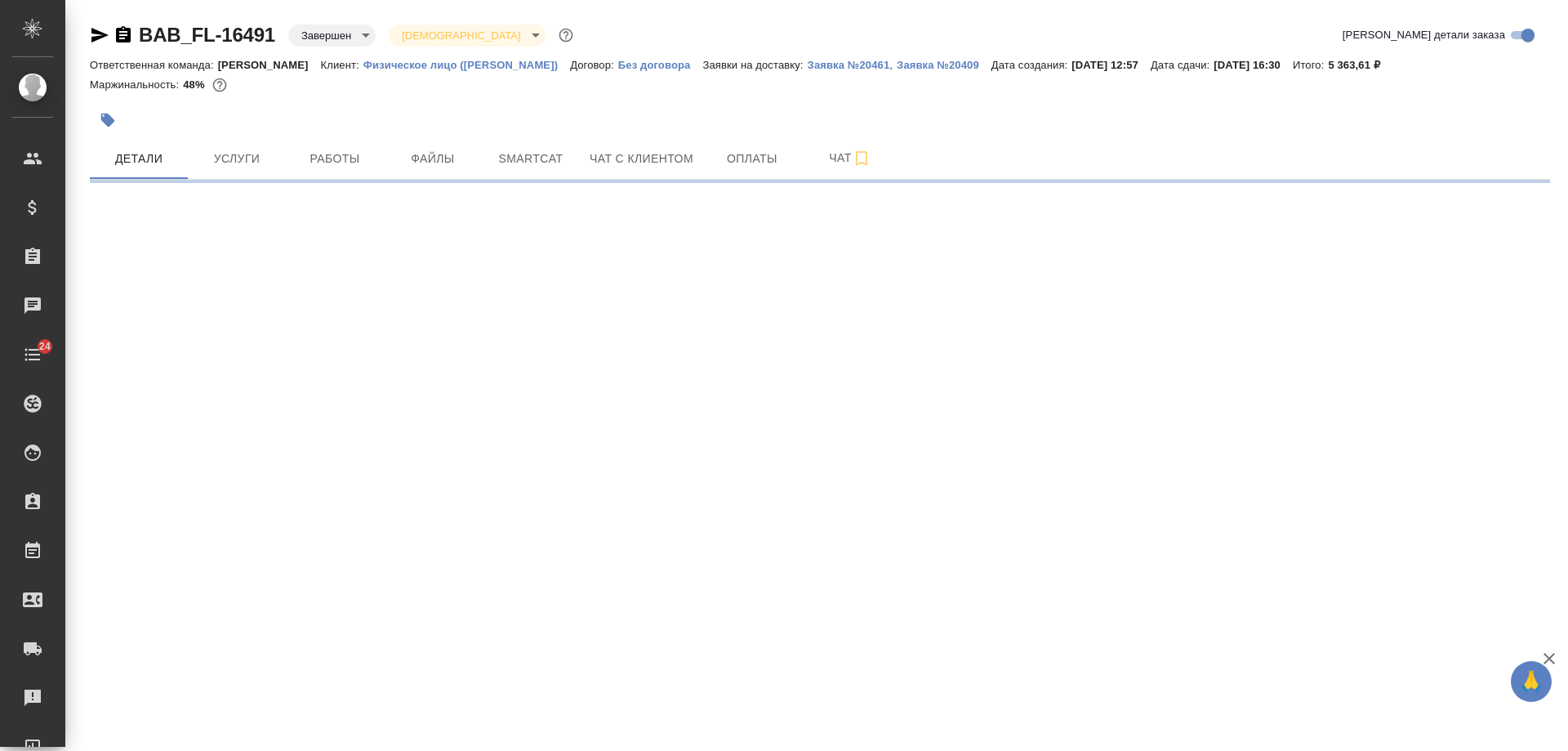
select select "RU"
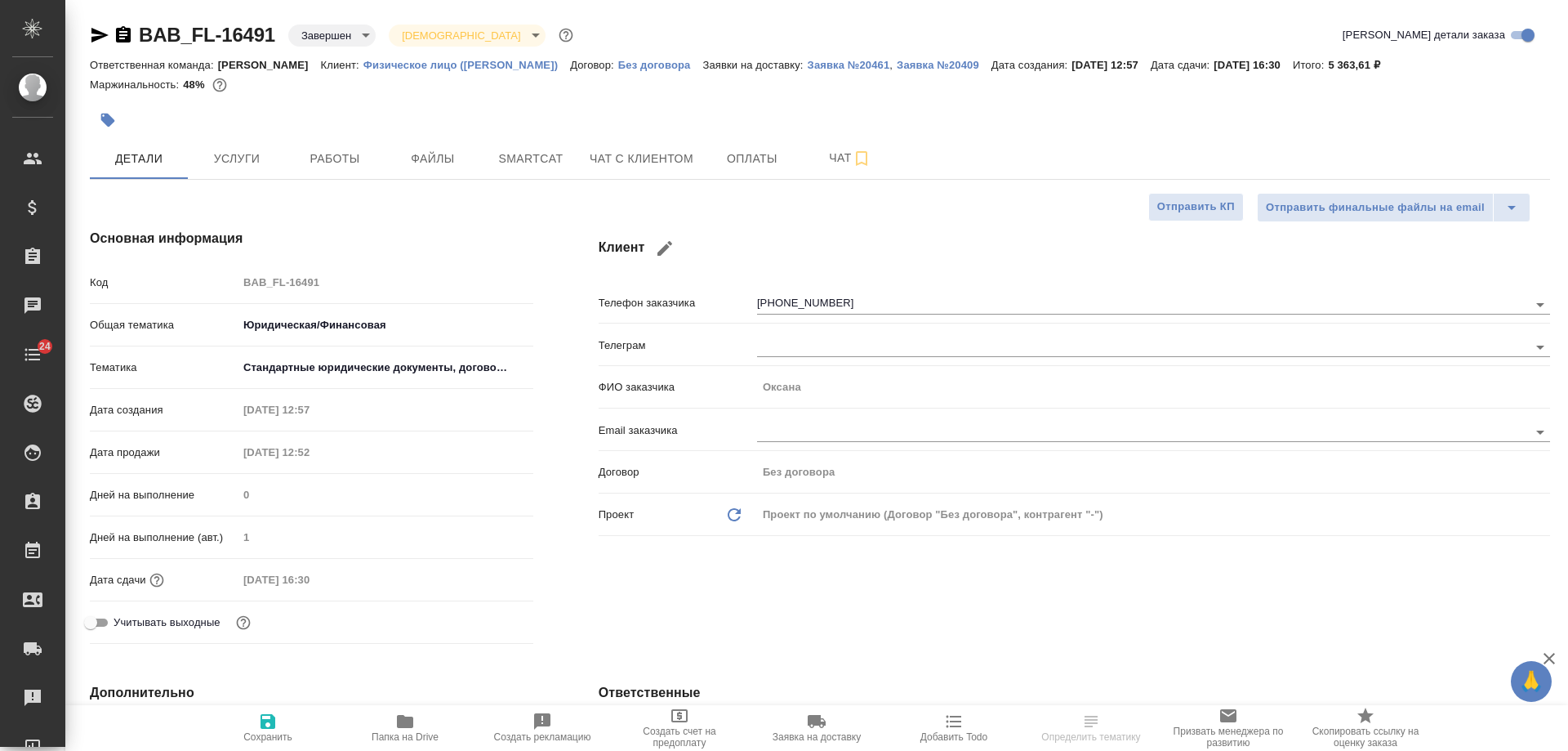
type textarea "x"
type input "Газизов Ринат"
type input "[PERSON_NAME]"
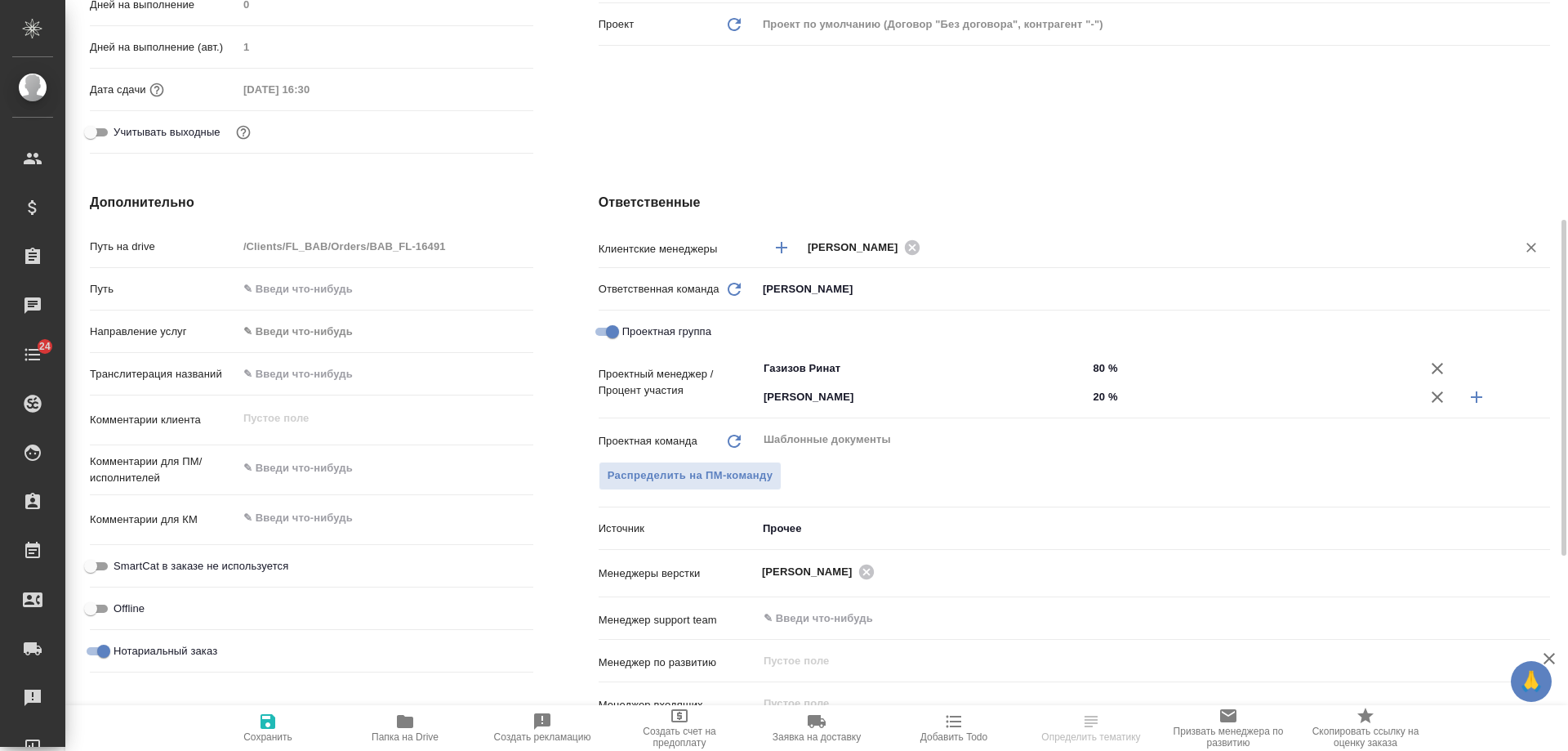
scroll to position [653, 0]
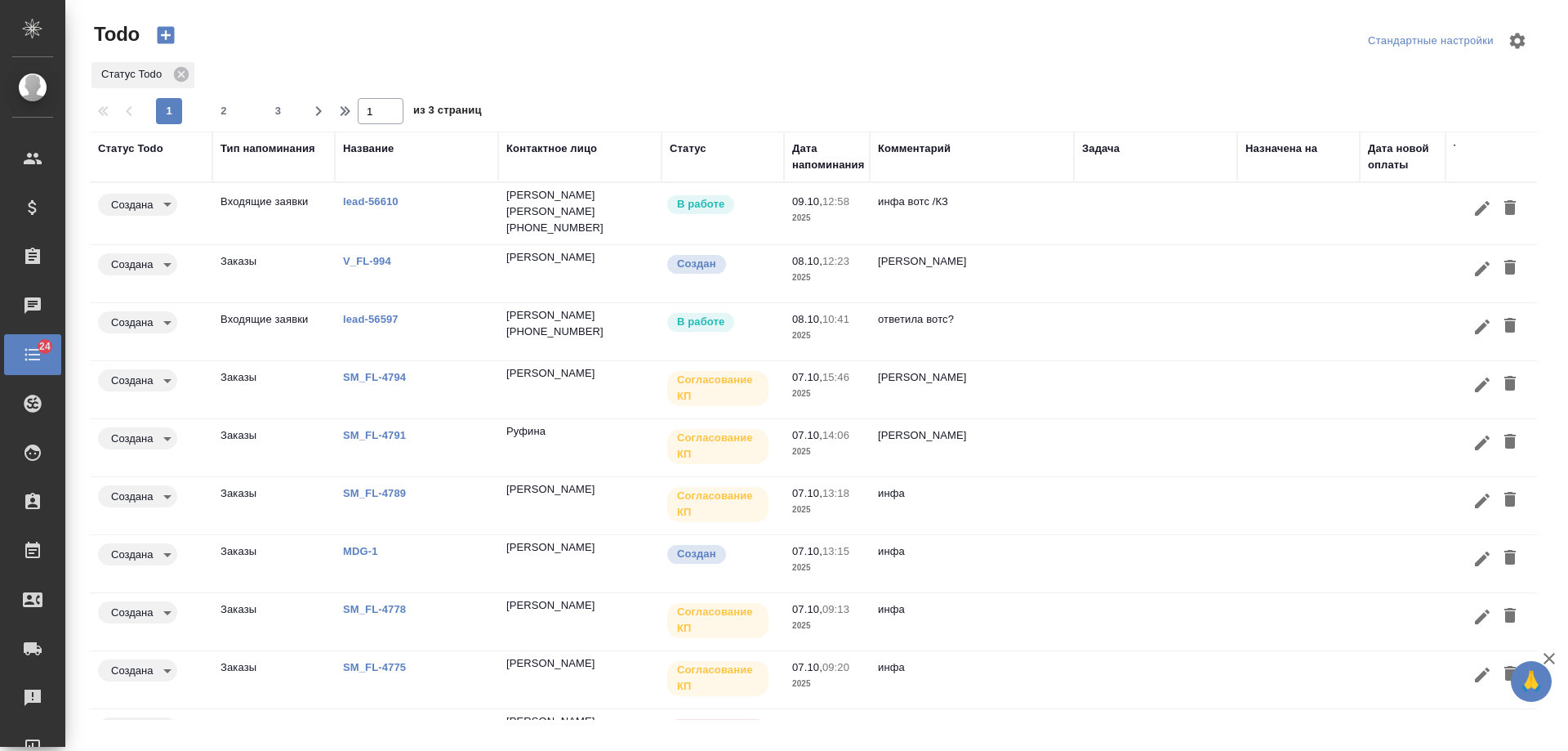
click at [831, 166] on div "Дата напоминания" at bounding box center [828, 157] width 72 height 33
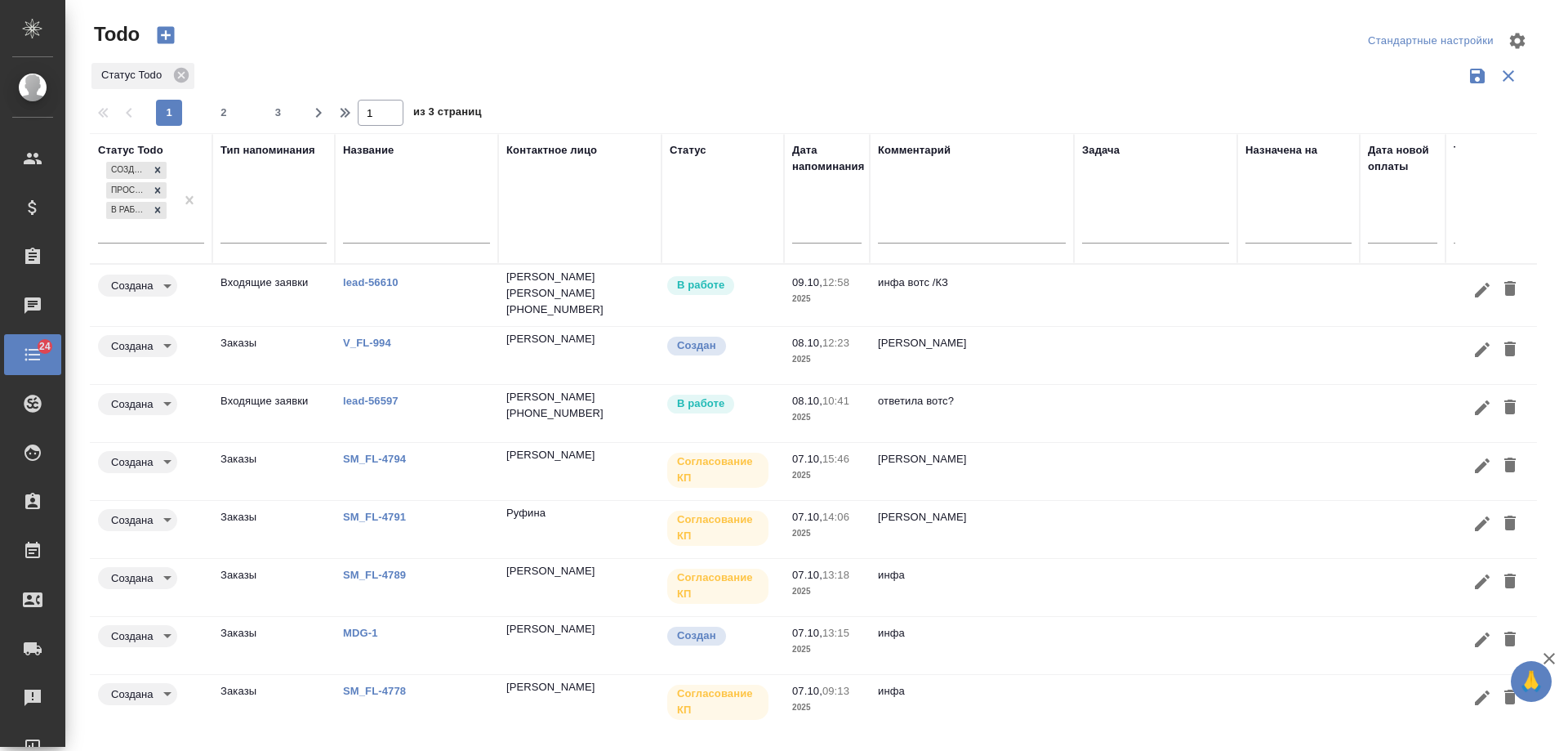
click at [817, 235] on input "text" at bounding box center [831, 230] width 59 height 23
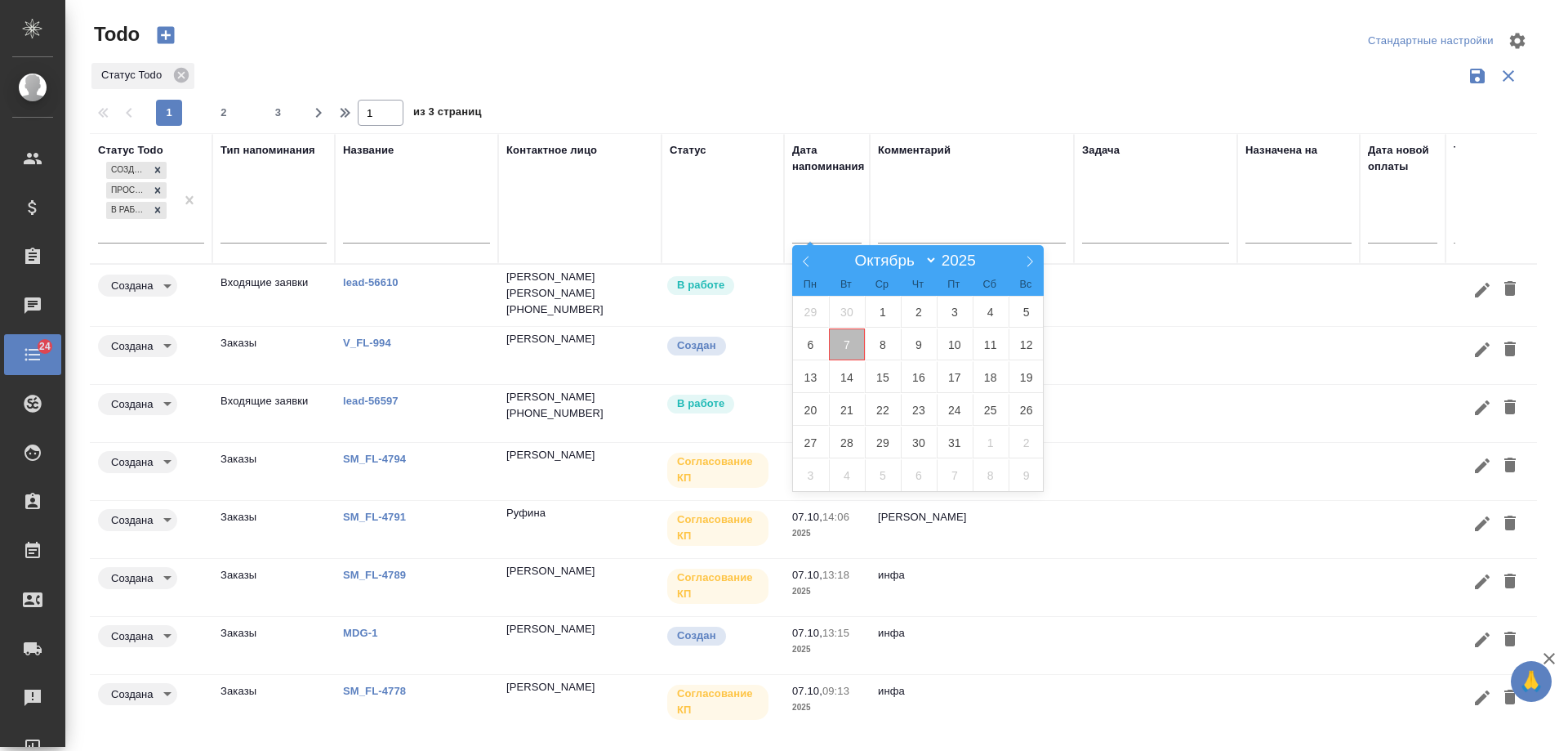
click at [856, 343] on span "7" at bounding box center [846, 344] width 36 height 32
type div "2025-10-06T21:00:00.000Z"
click at [881, 348] on span "8" at bounding box center [883, 344] width 36 height 32
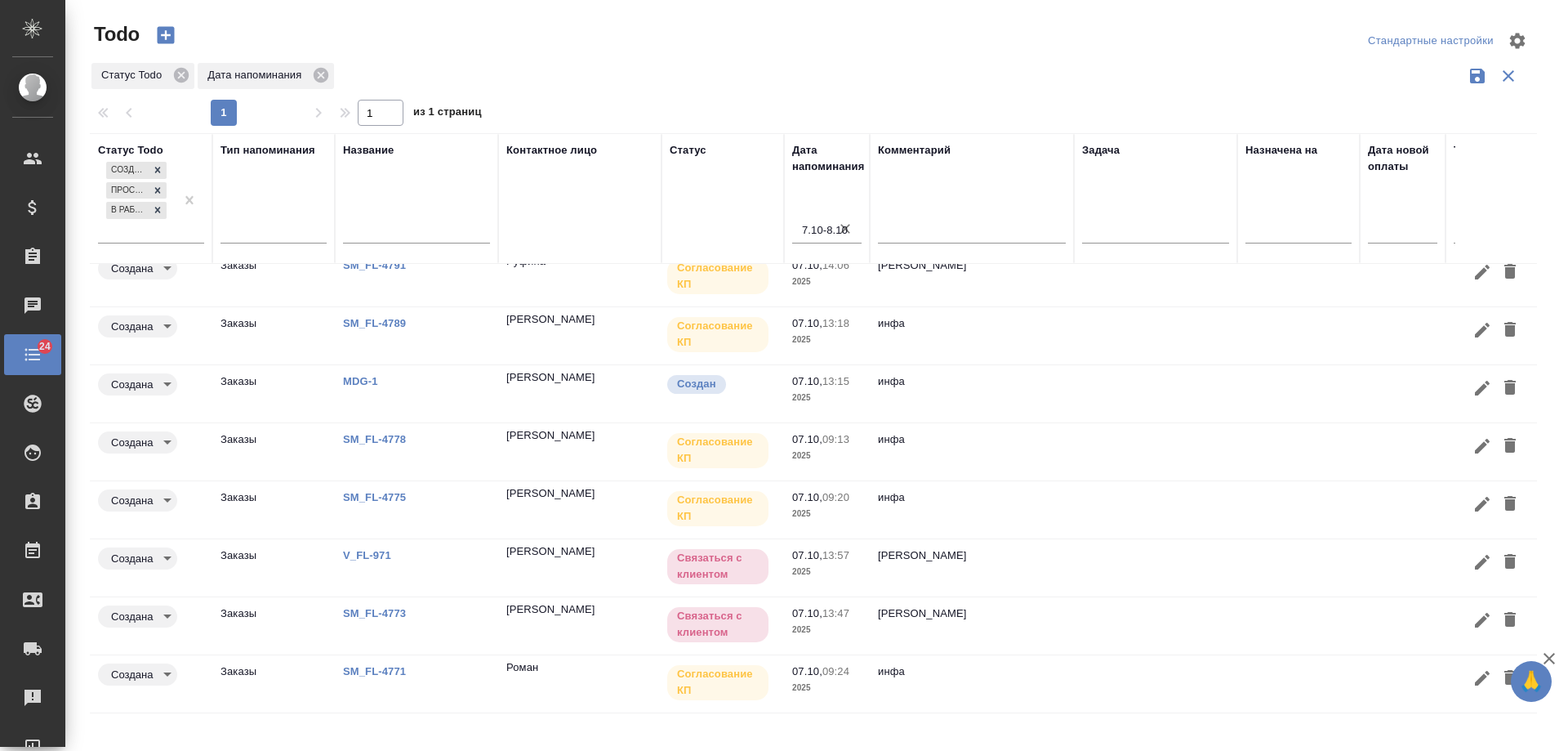
scroll to position [136, 0]
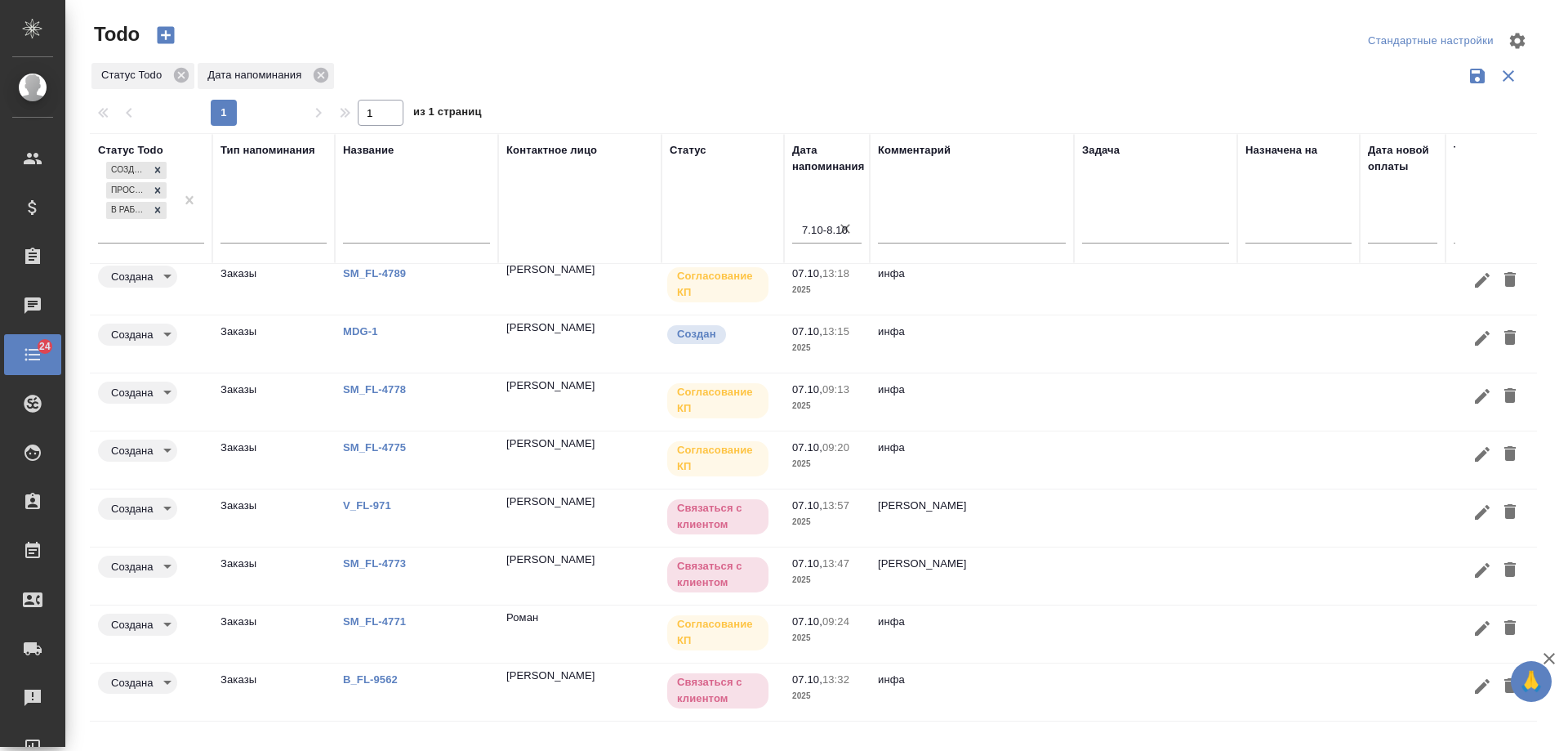
click at [379, 673] on link "B_FL-9562" at bounding box center [371, 679] width 55 height 12
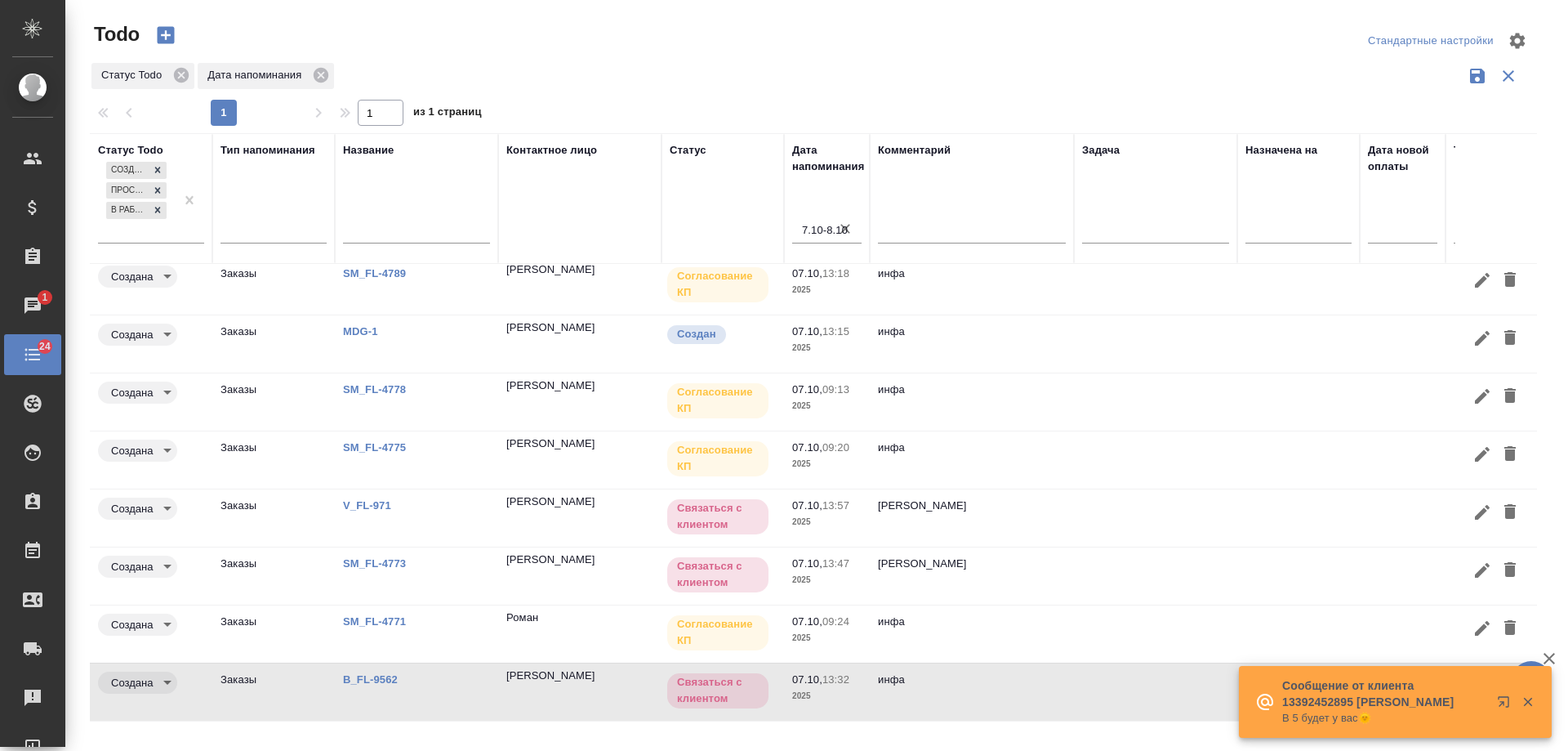
click at [1529, 699] on icon "button" at bounding box center [1528, 701] width 15 height 15
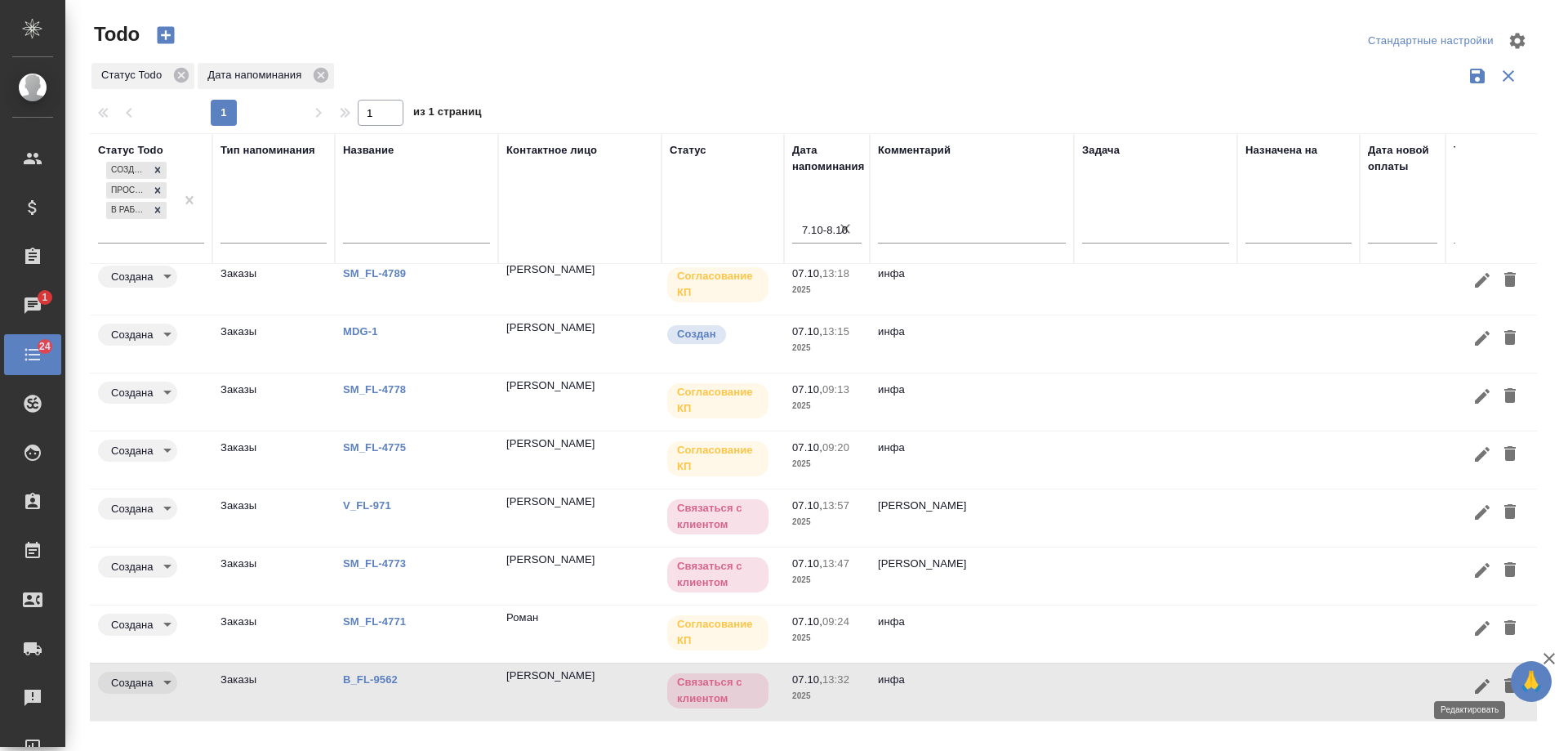
click at [1475, 679] on icon "button" at bounding box center [1482, 686] width 15 height 15
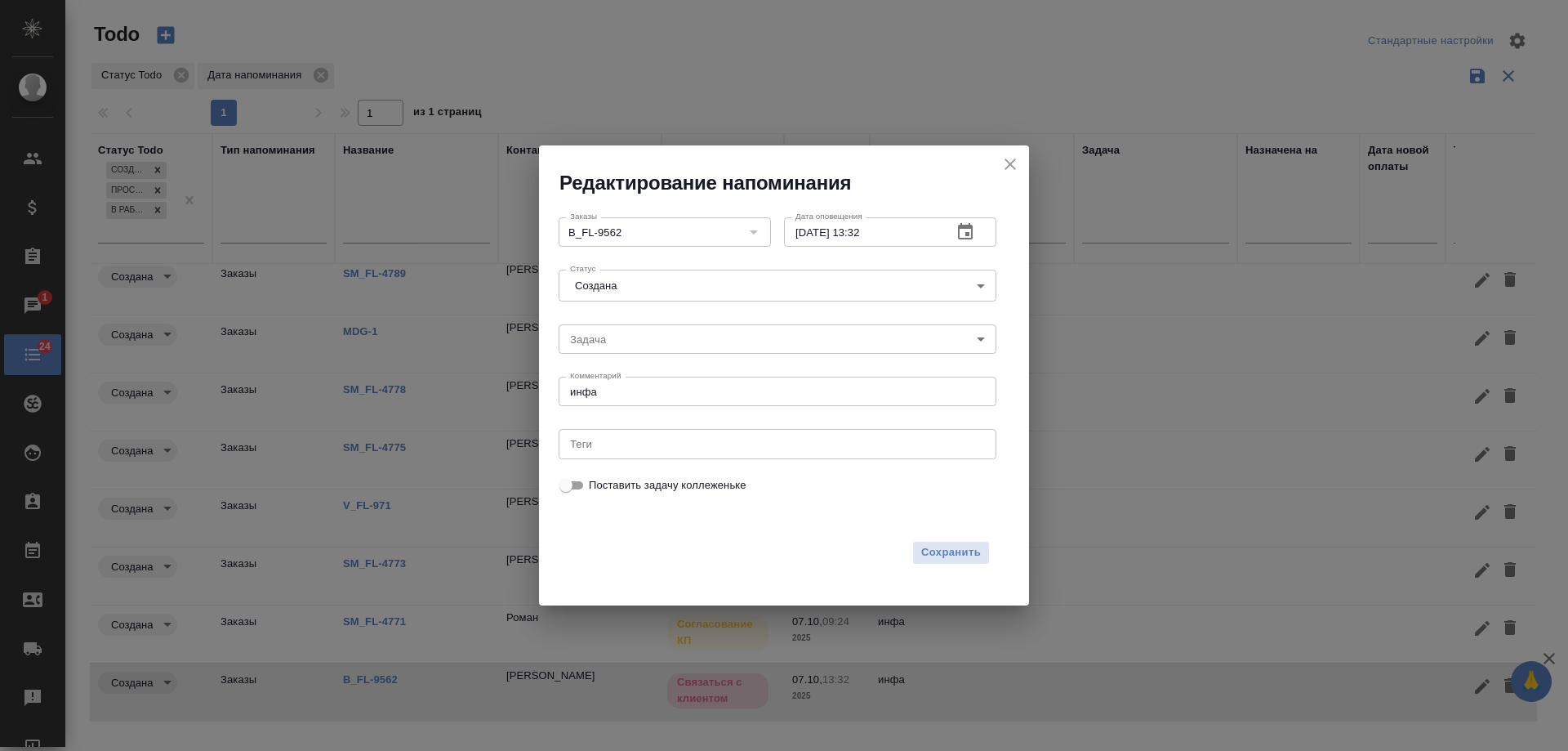
click at [965, 236] on icon "button" at bounding box center [965, 231] width 15 height 16
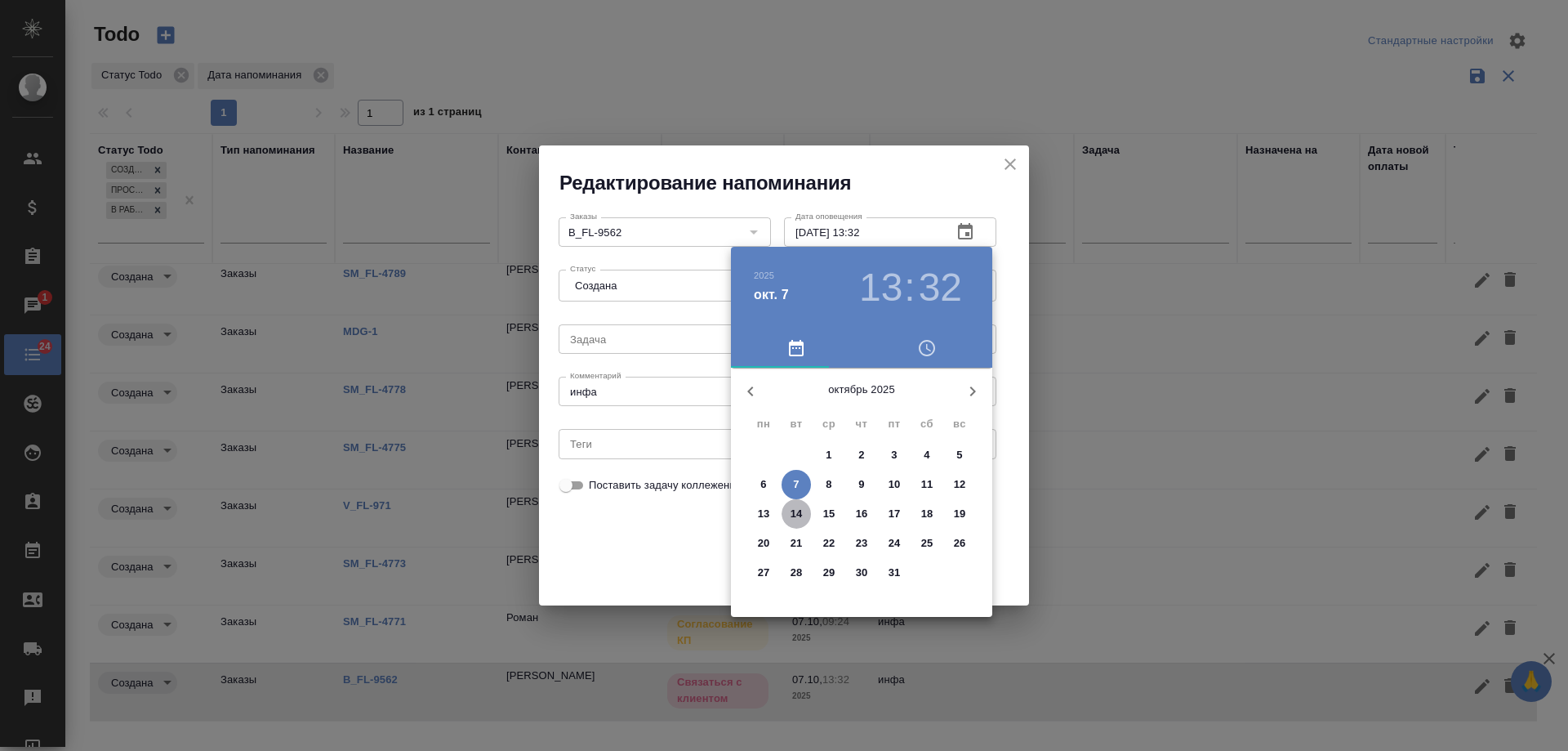
click at [800, 516] on p "14" at bounding box center [797, 513] width 12 height 16
type input "14.10.2025 13:32"
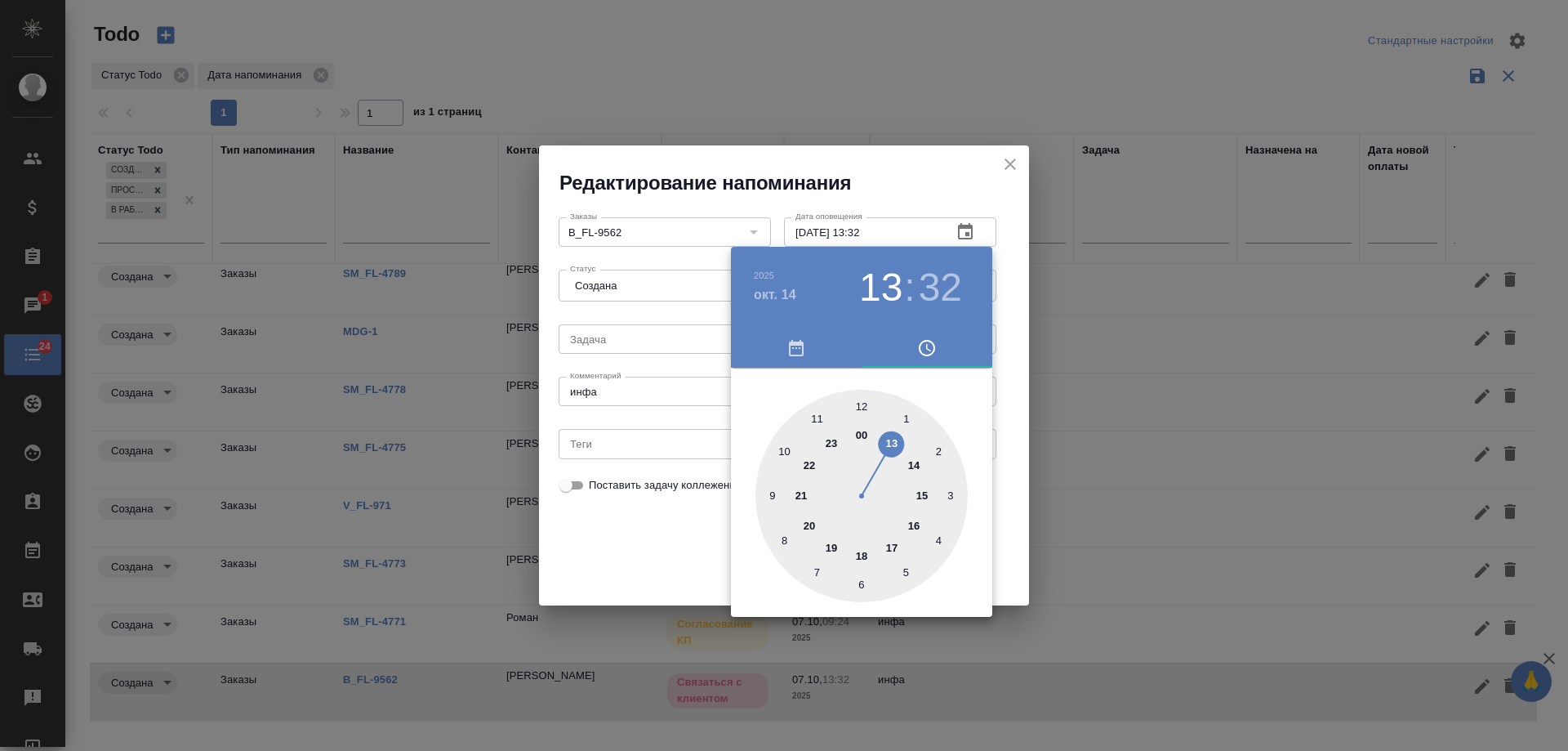
click at [659, 557] on div at bounding box center [784, 375] width 1568 height 751
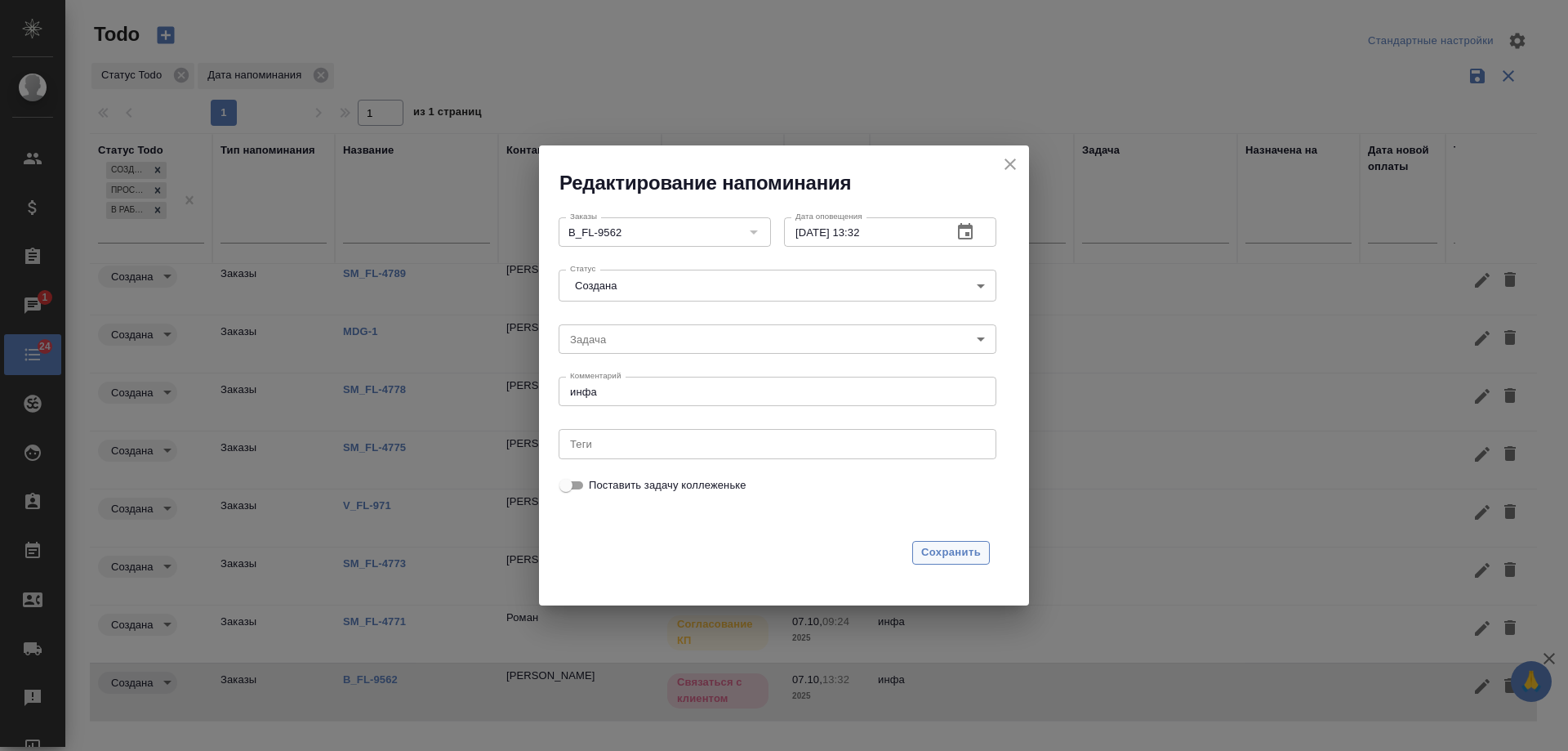
click at [958, 555] on span "Сохранить" at bounding box center [950, 552] width 59 height 19
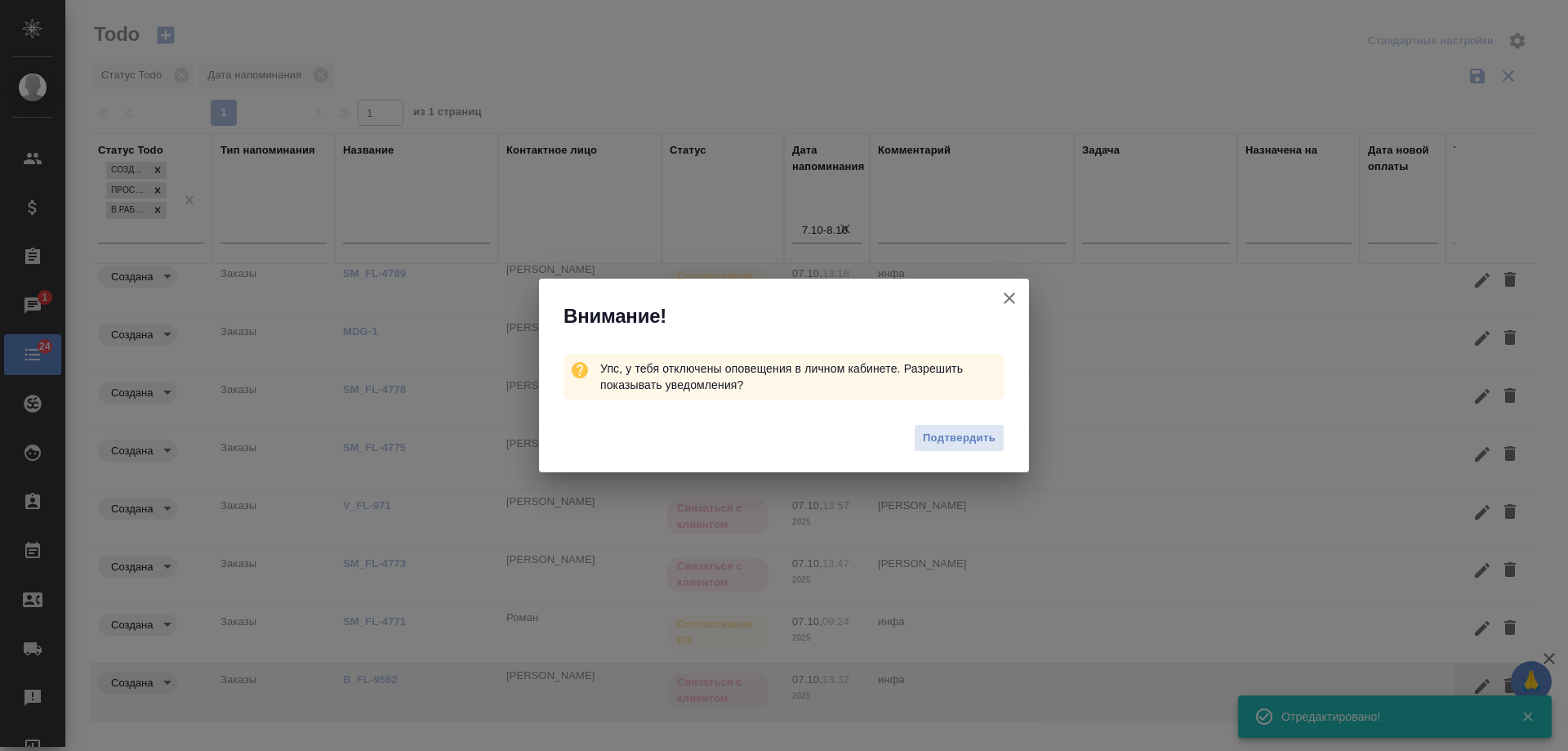
click at [1016, 297] on icon "button" at bounding box center [1010, 298] width 20 height 20
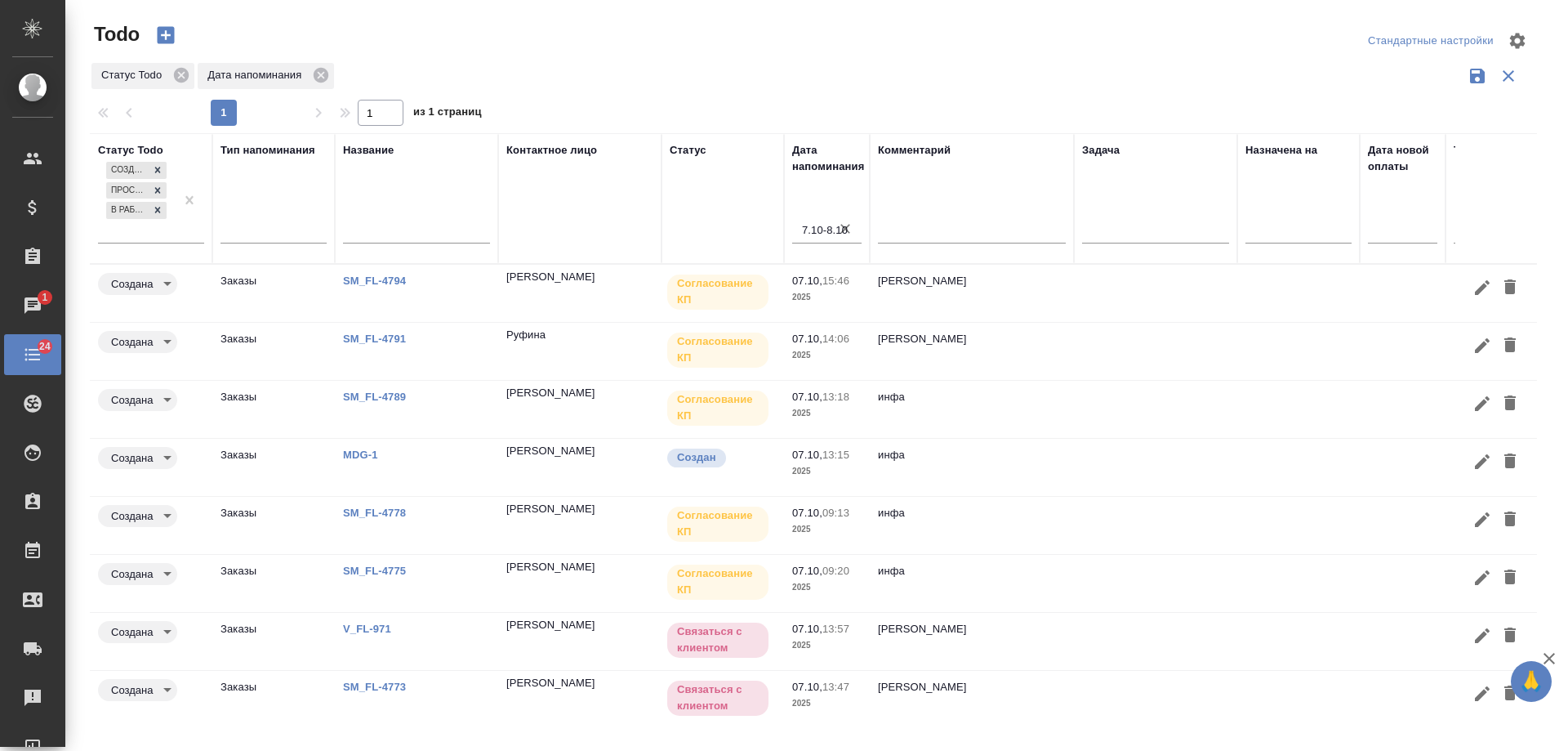
scroll to position [78, 0]
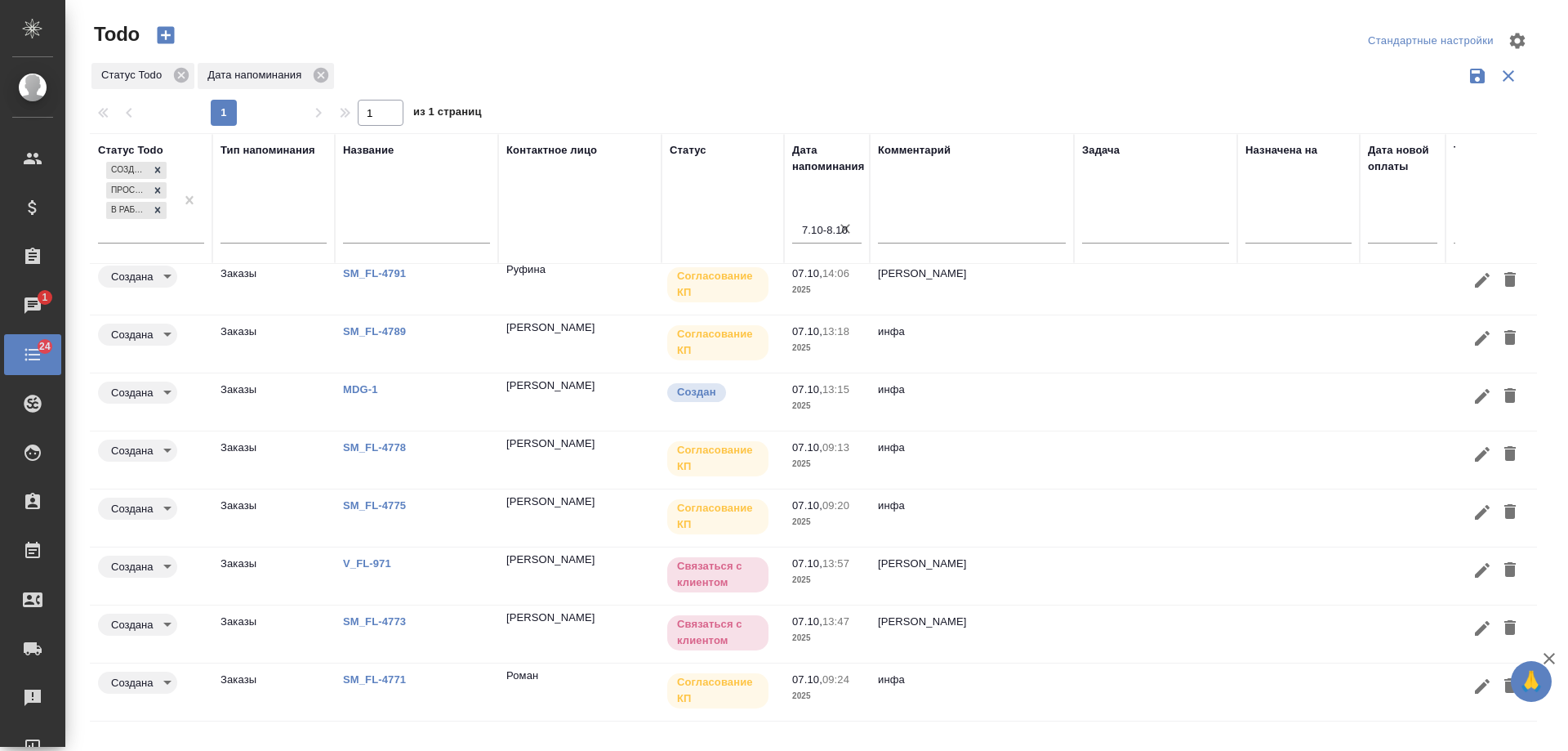
click at [368, 557] on link "V_FL-971" at bounding box center [367, 563] width 48 height 12
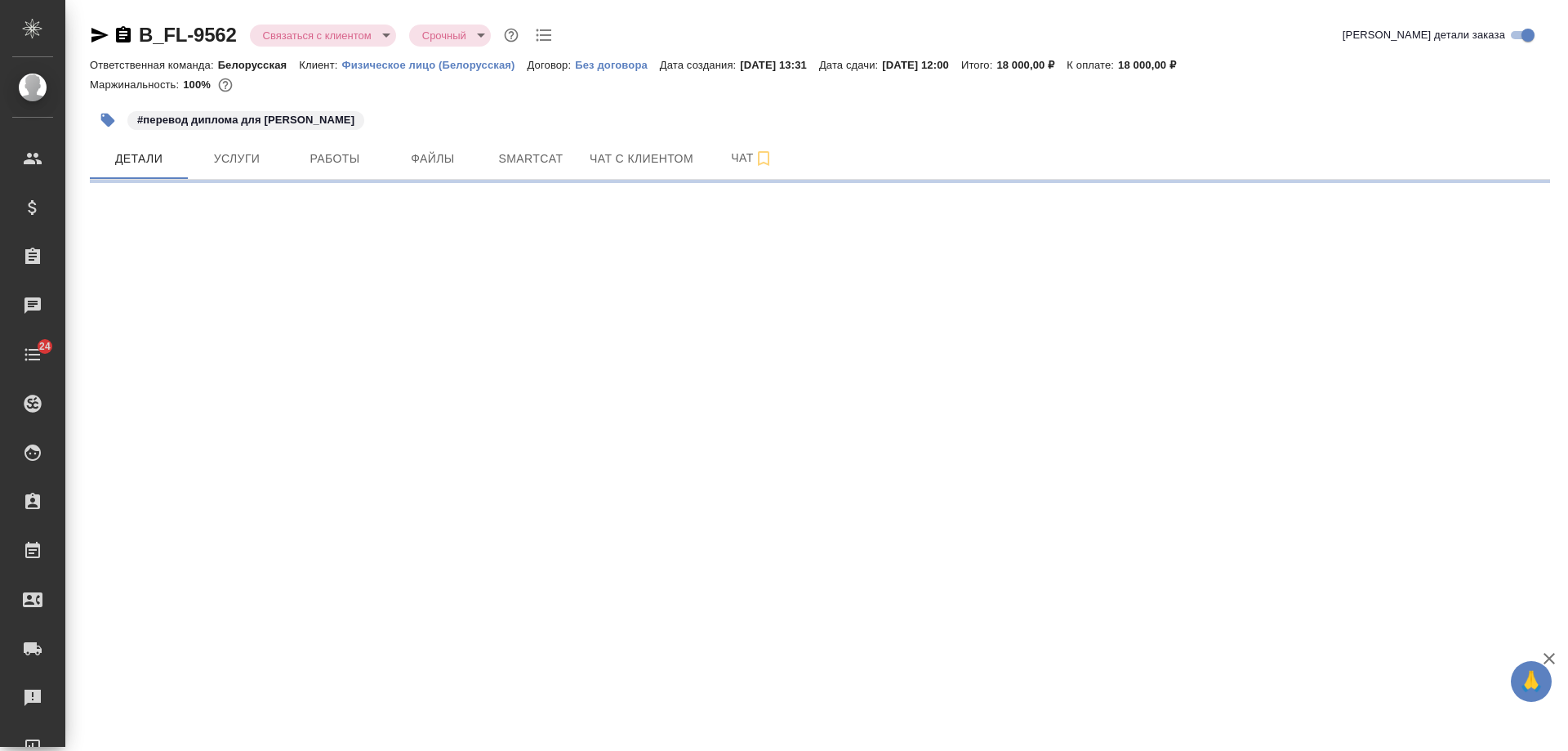
select select "RU"
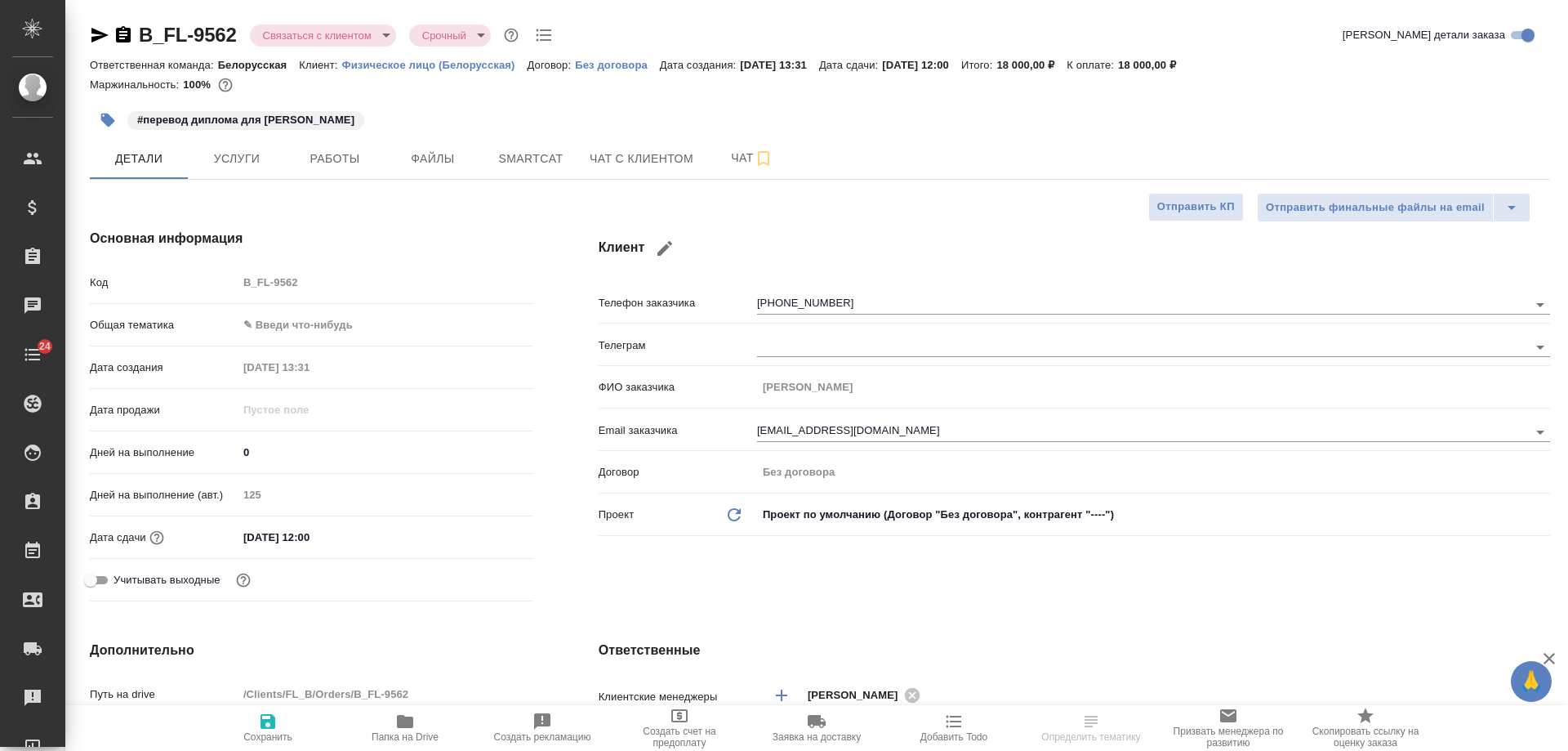
type textarea "x"
click at [120, 39] on icon "button" at bounding box center [123, 34] width 15 height 16
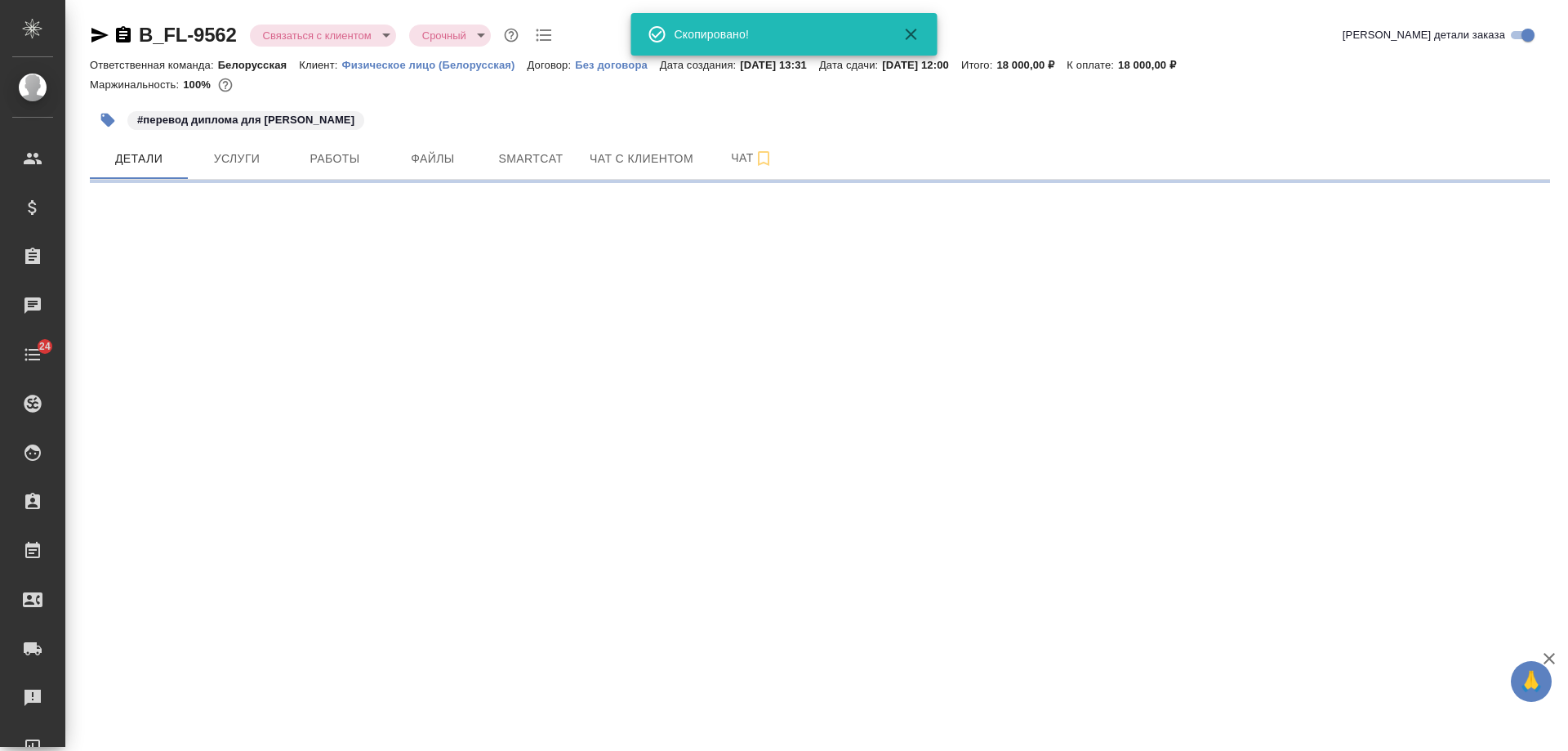
select select "RU"
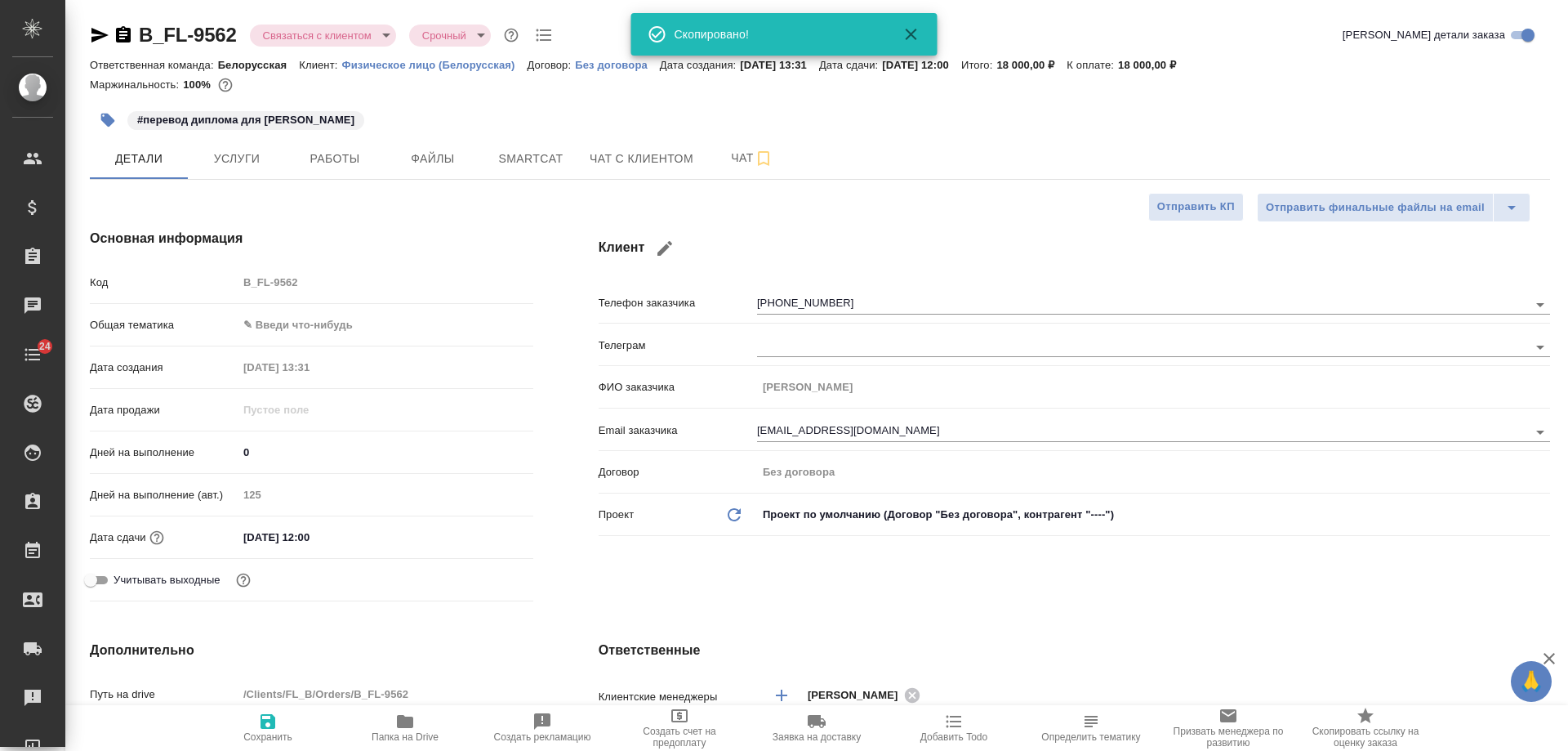
type textarea "x"
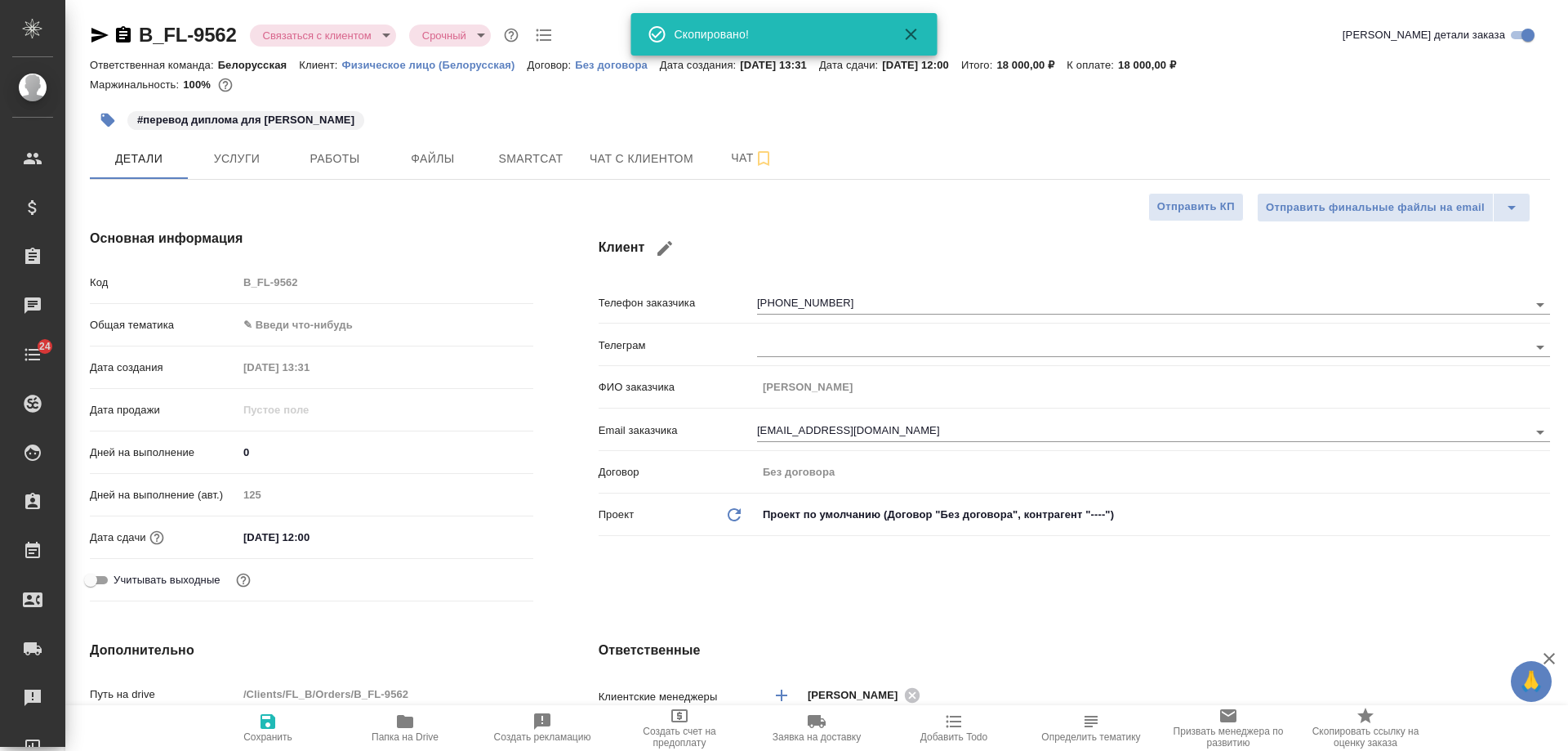
type textarea "x"
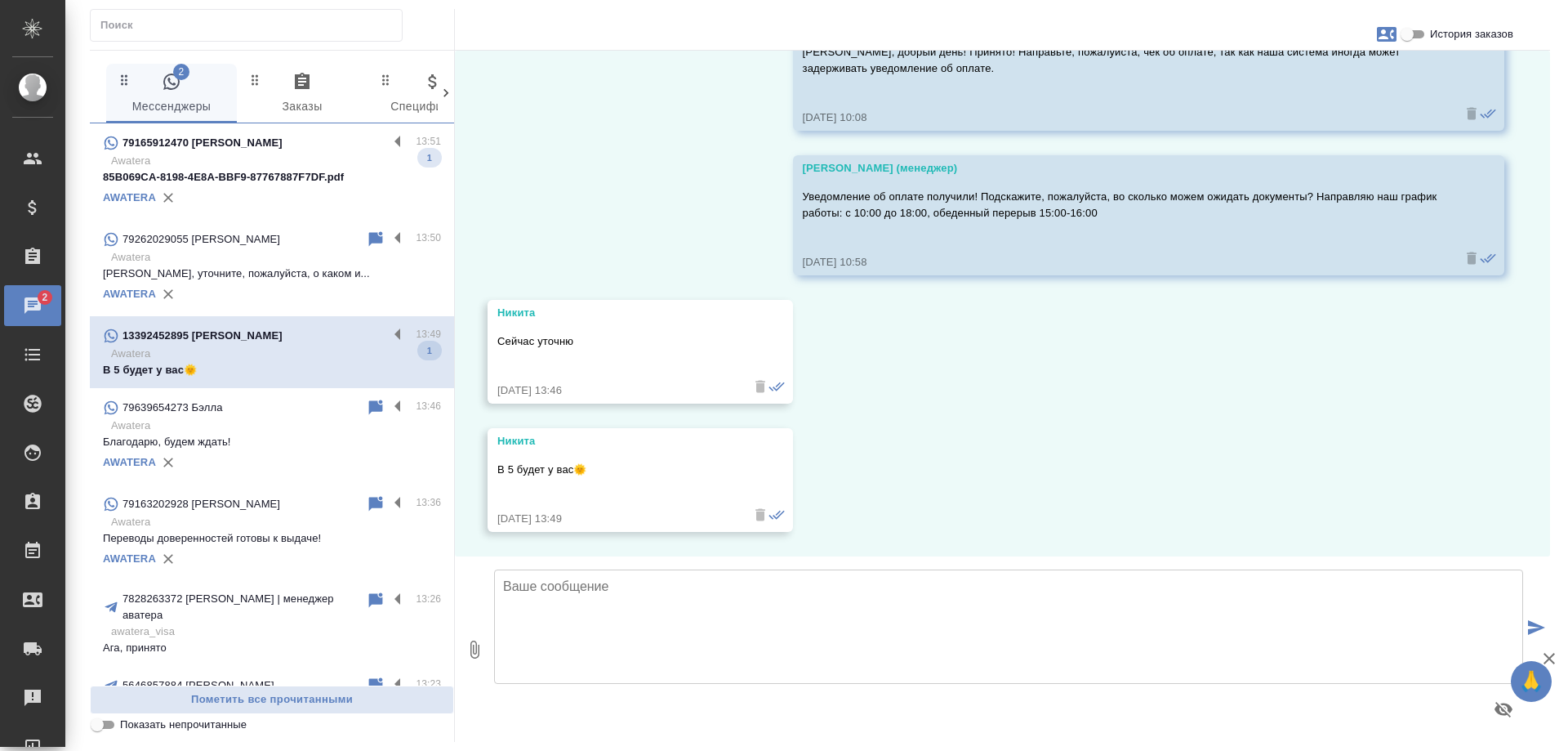
scroll to position [7266, 0]
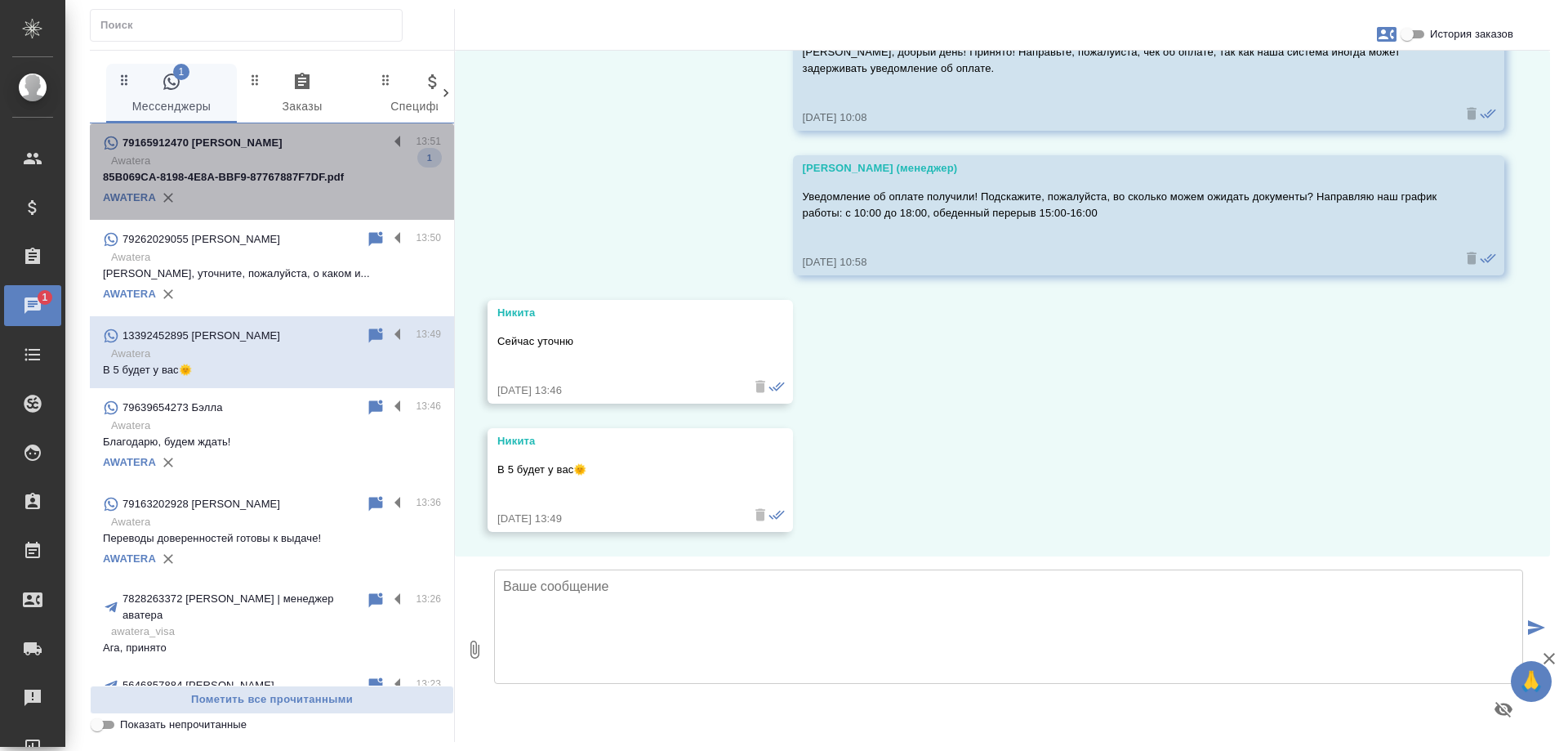
click at [298, 171] on p "85B069CA-8198-4E8A-BBF9-87767887F7DF.pdf" at bounding box center [272, 177] width 339 height 16
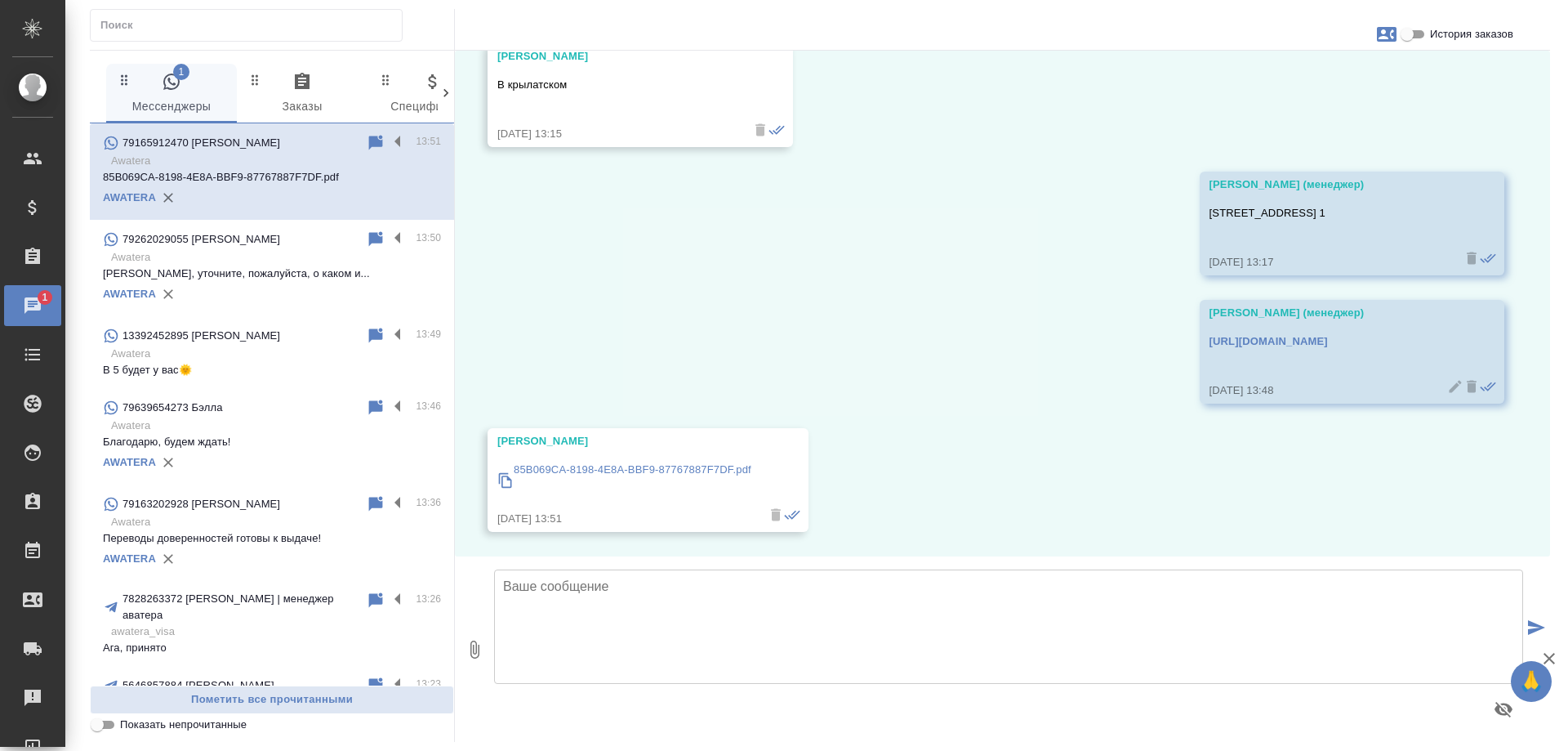
scroll to position [908, 0]
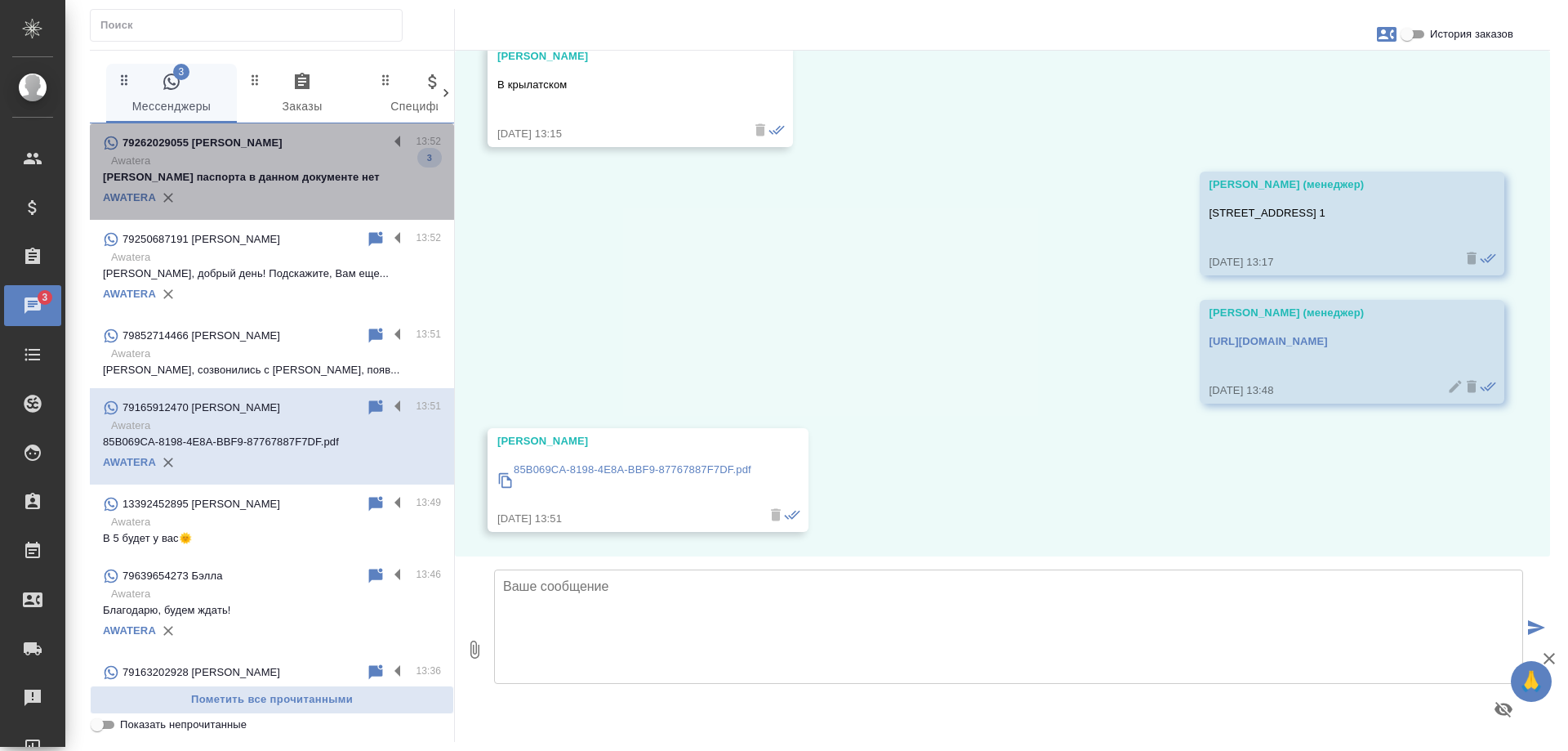
click at [277, 178] on p "[PERSON_NAME] паспорта в данном документе нет" at bounding box center [272, 177] width 339 height 16
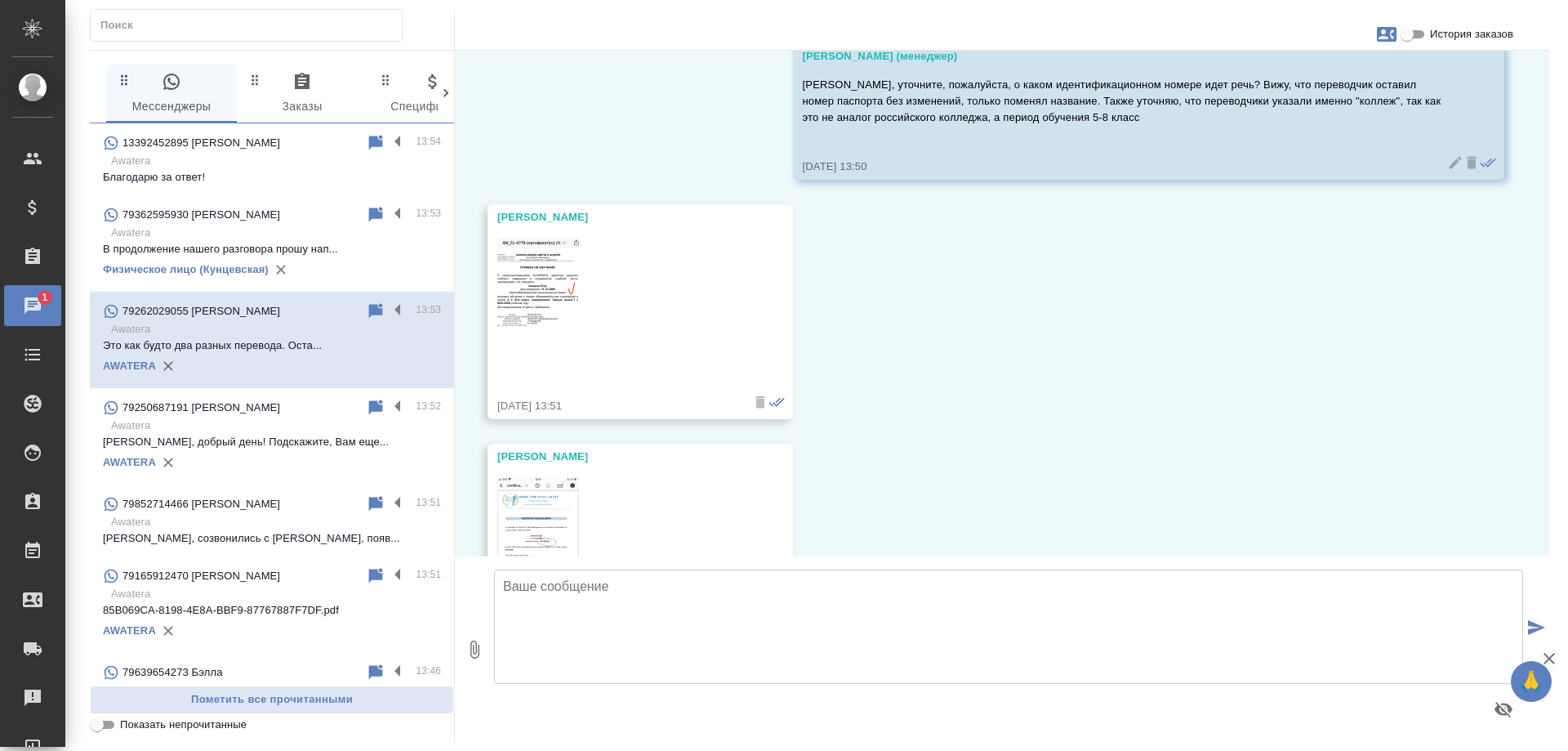
scroll to position [11010, 0]
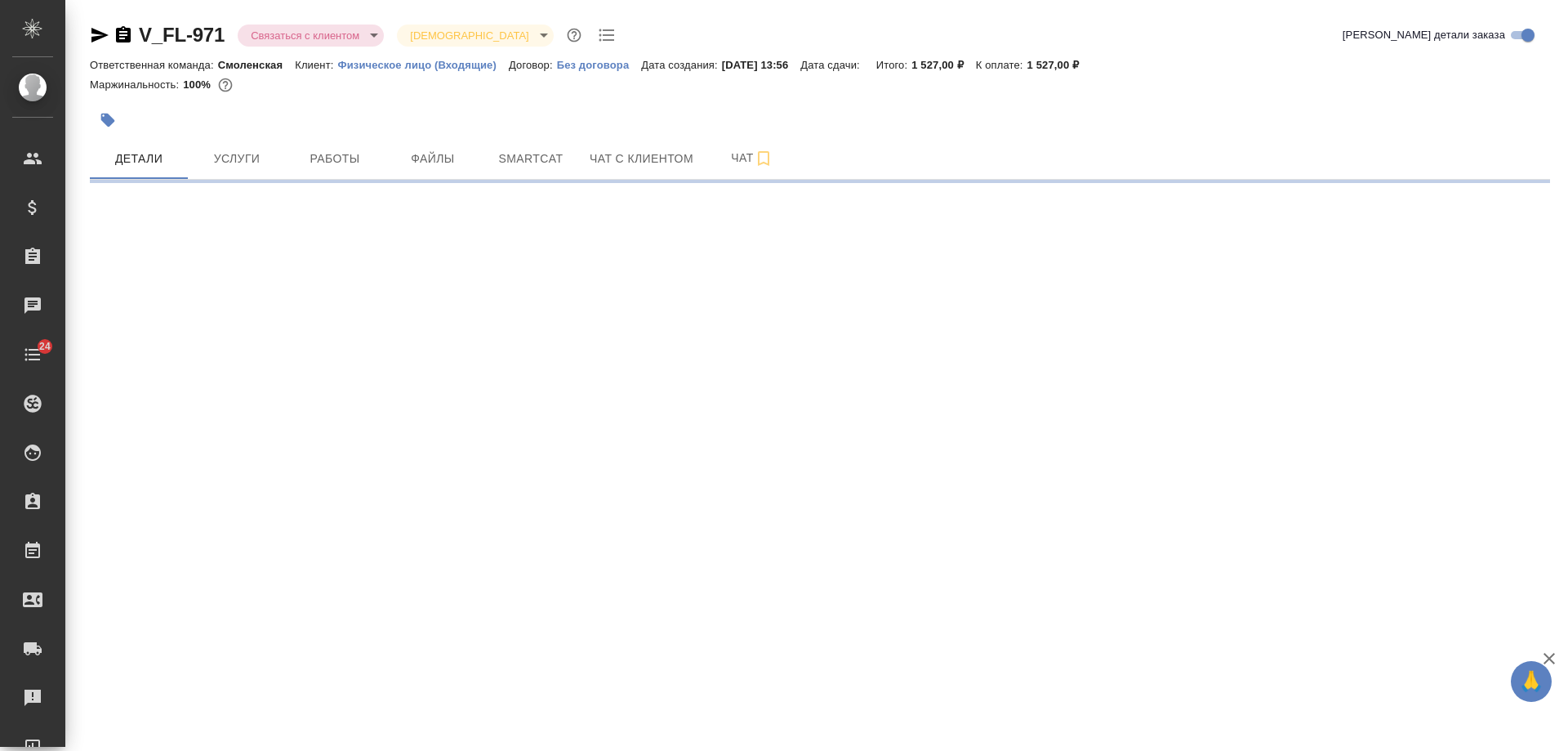
select select "RU"
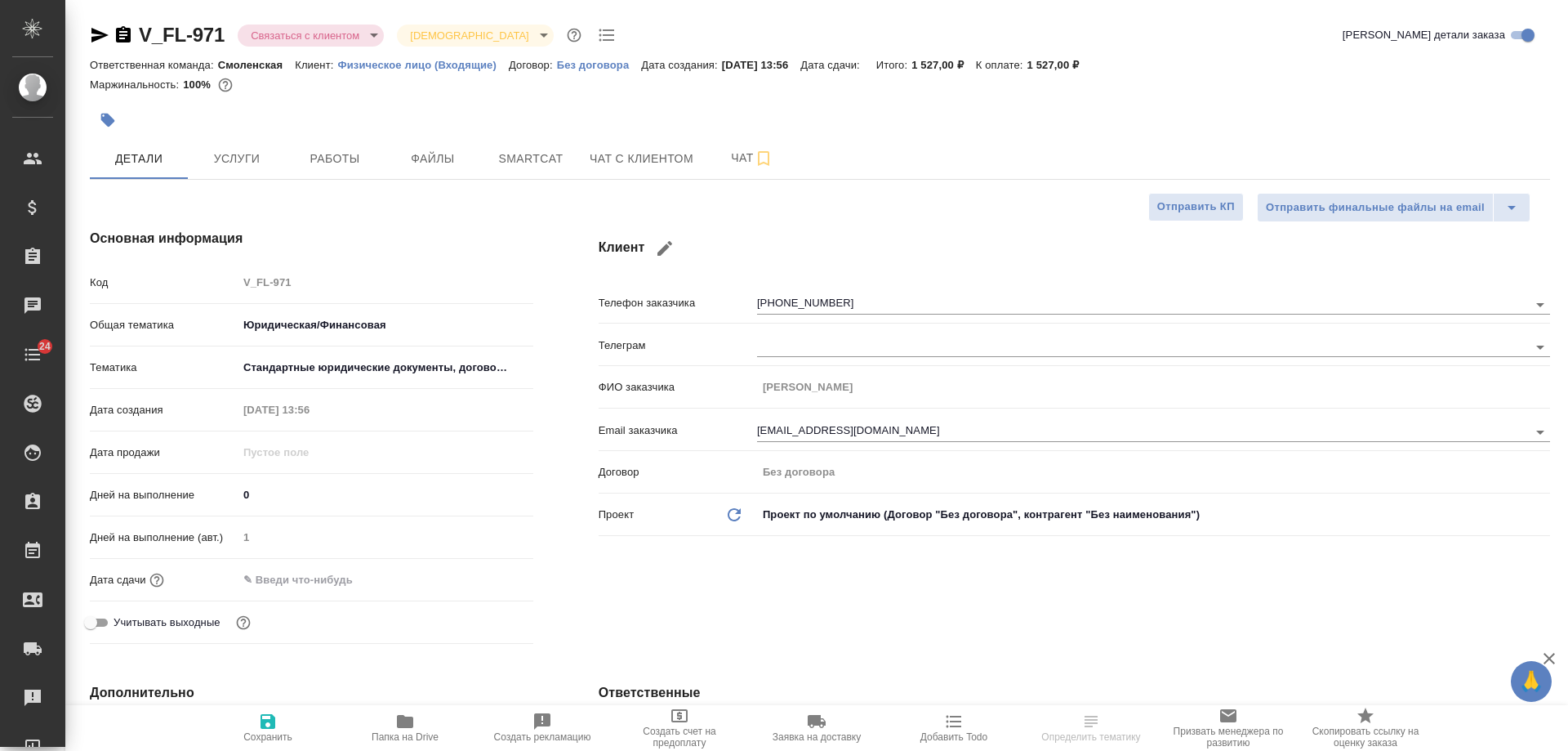
type textarea "x"
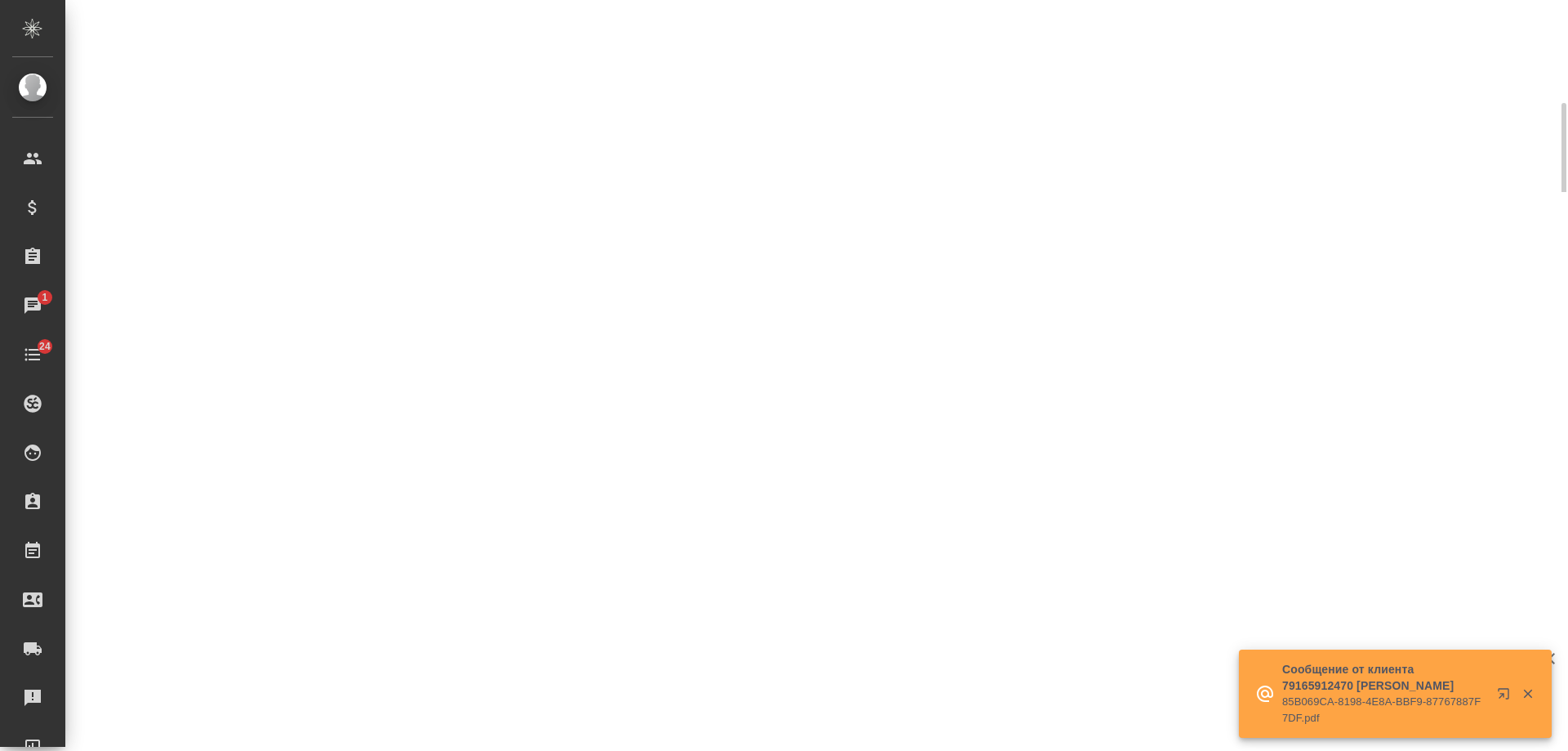
scroll to position [405, 0]
select select "RU"
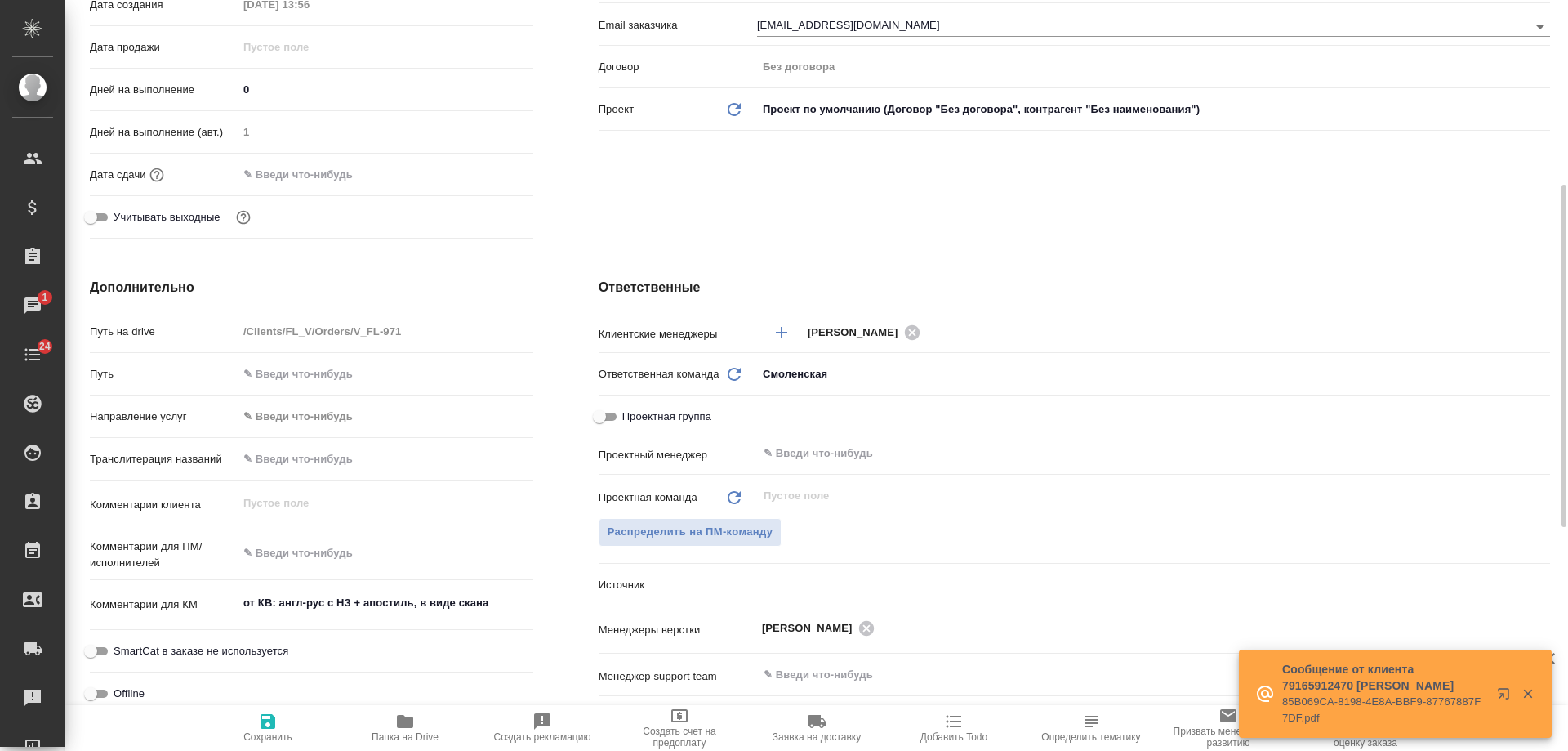
type textarea "x"
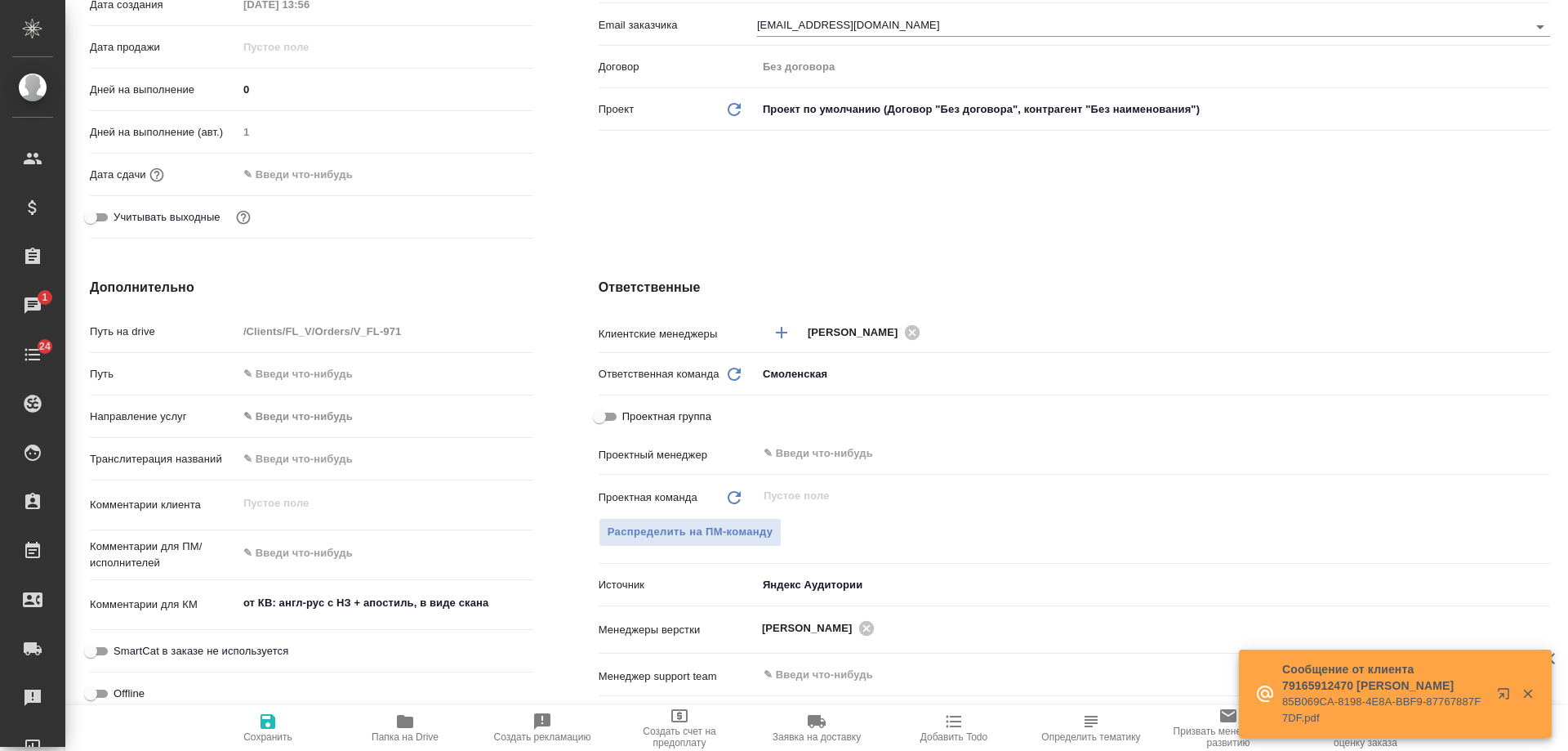
type textarea "x"
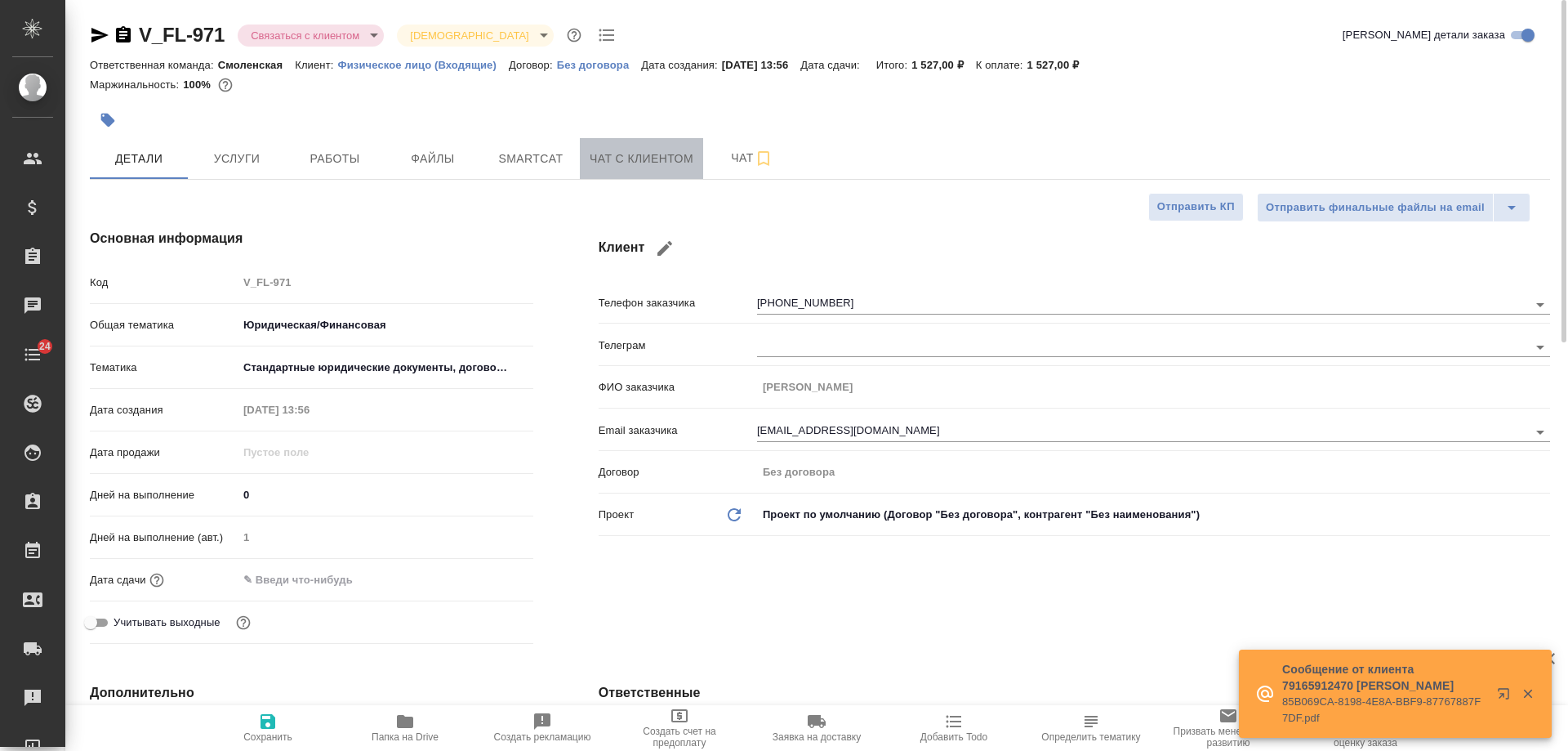
click at [627, 164] on span "Чат с клиентом" at bounding box center [641, 159] width 104 height 20
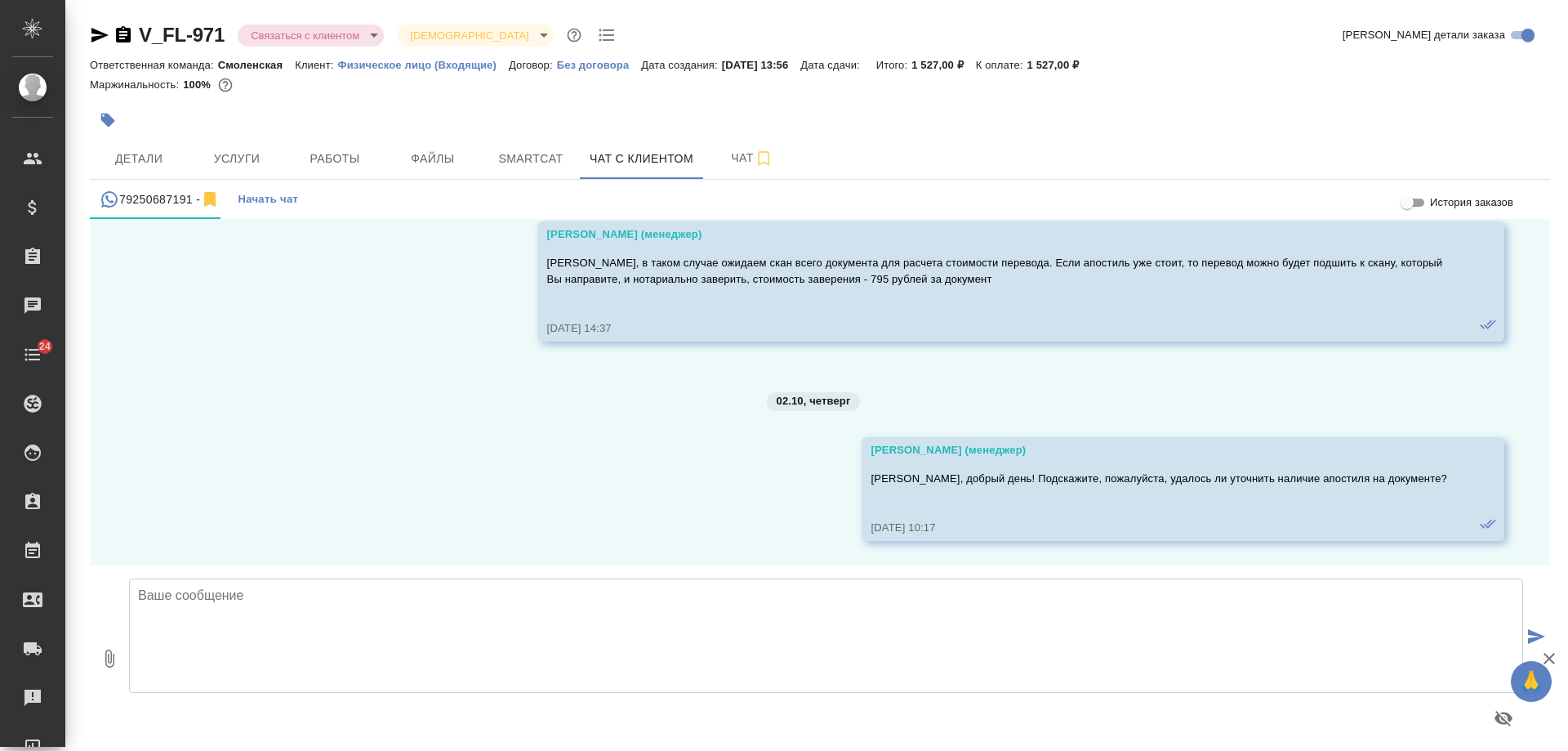
scroll to position [1905, 0]
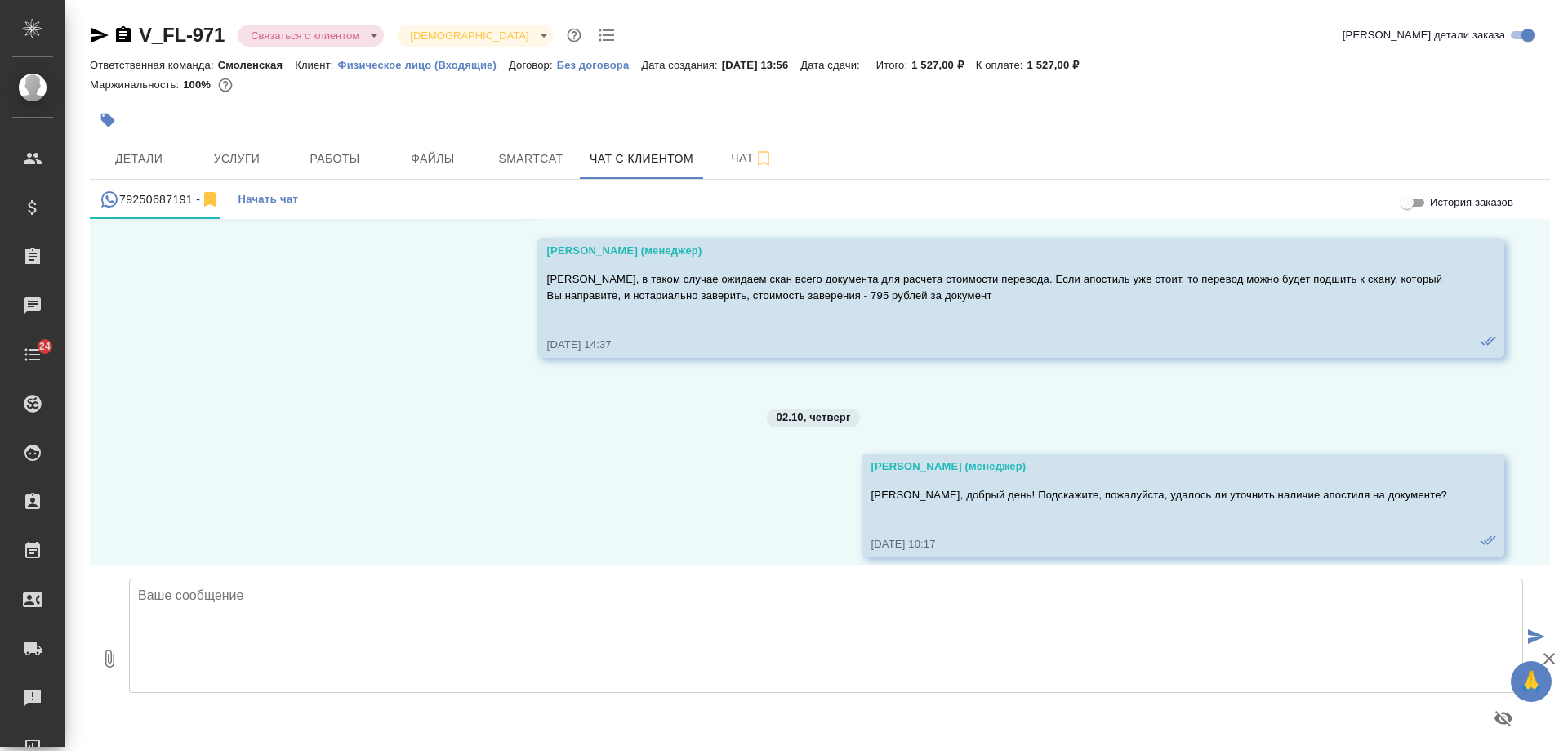
click at [861, 617] on textarea at bounding box center [826, 635] width 1394 height 114
type textarea "Ульяна, добрый день! Подскажите, Вам еще актуально?"
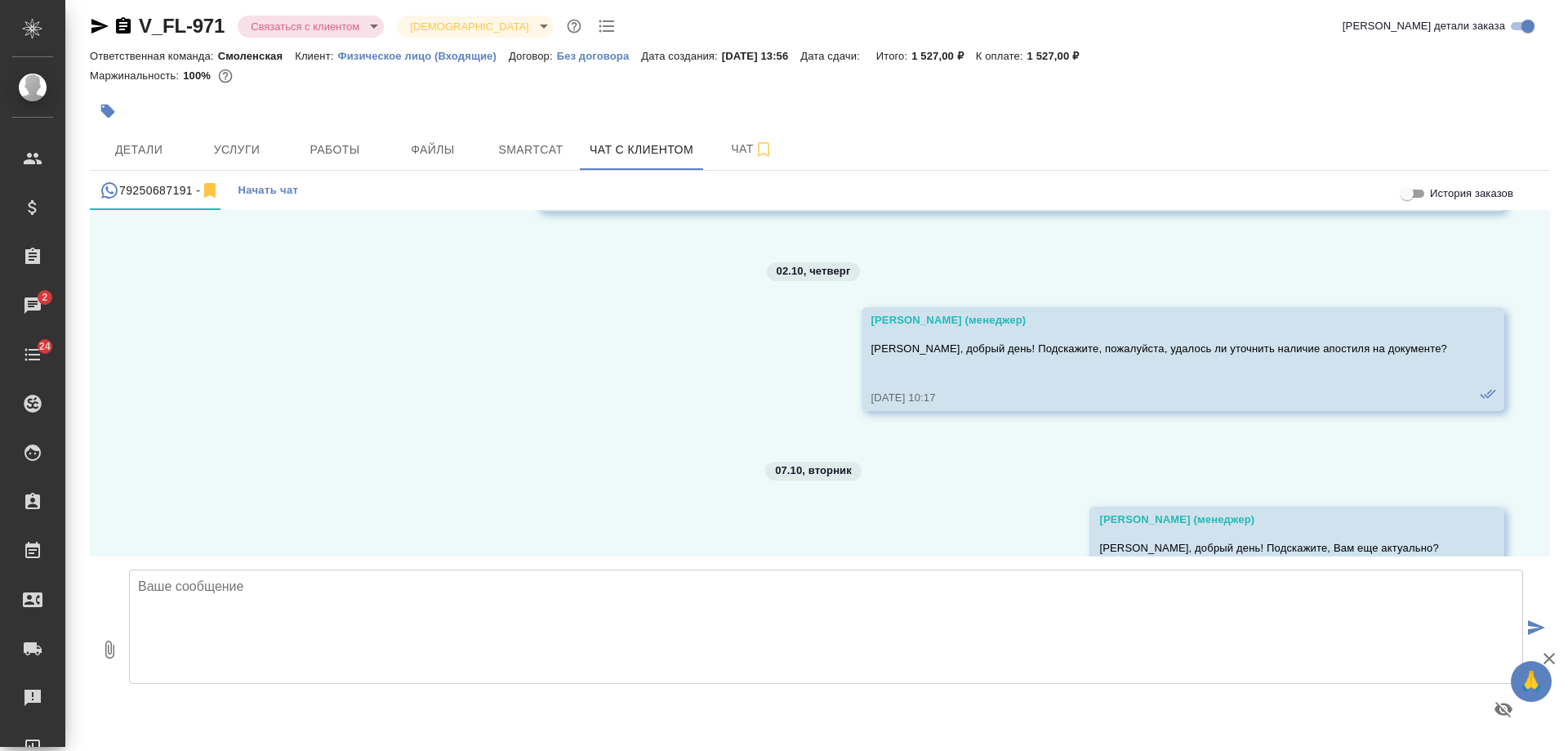
scroll to position [2105, 0]
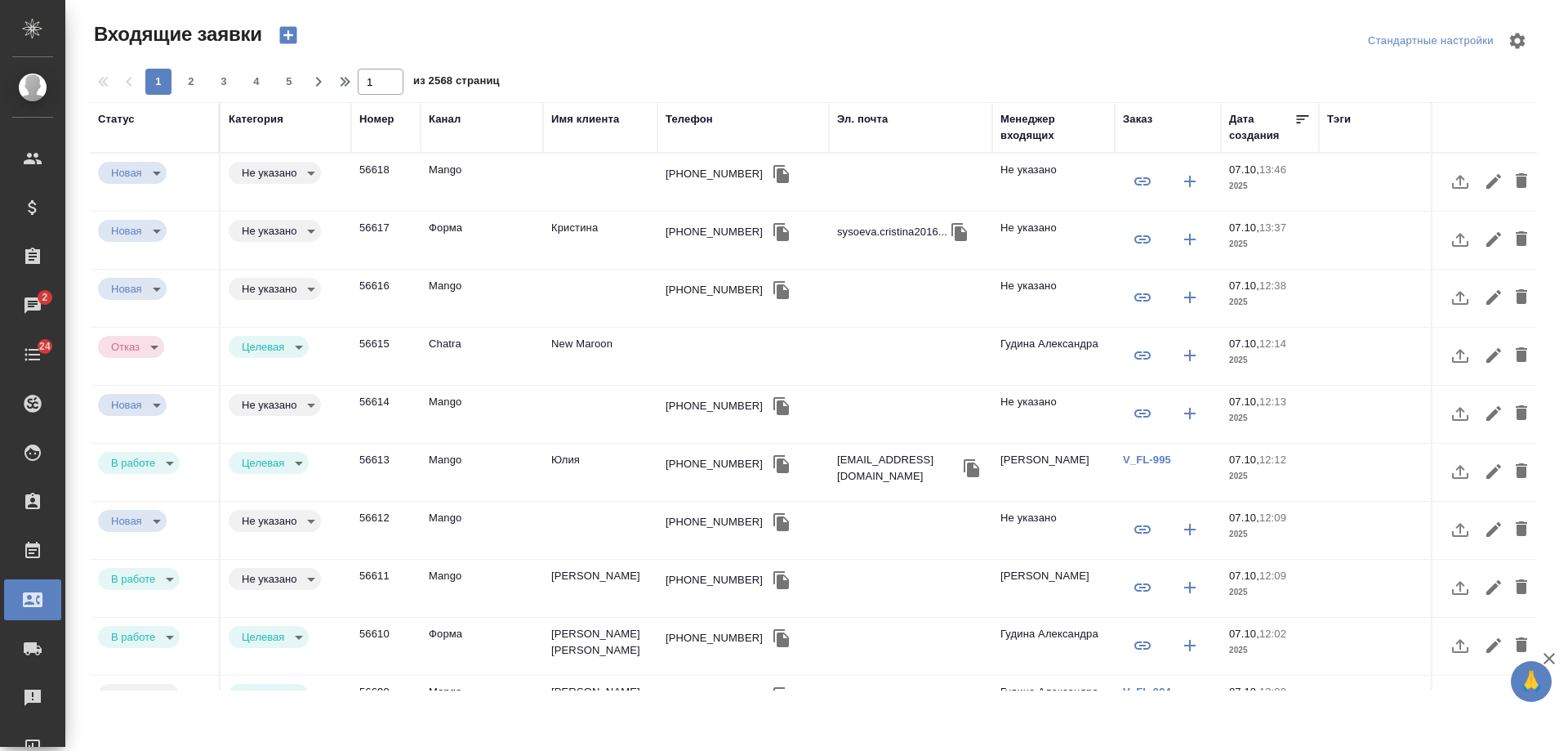
select select "RU"
click at [580, 229] on td "Кристина" at bounding box center [600, 240] width 114 height 58
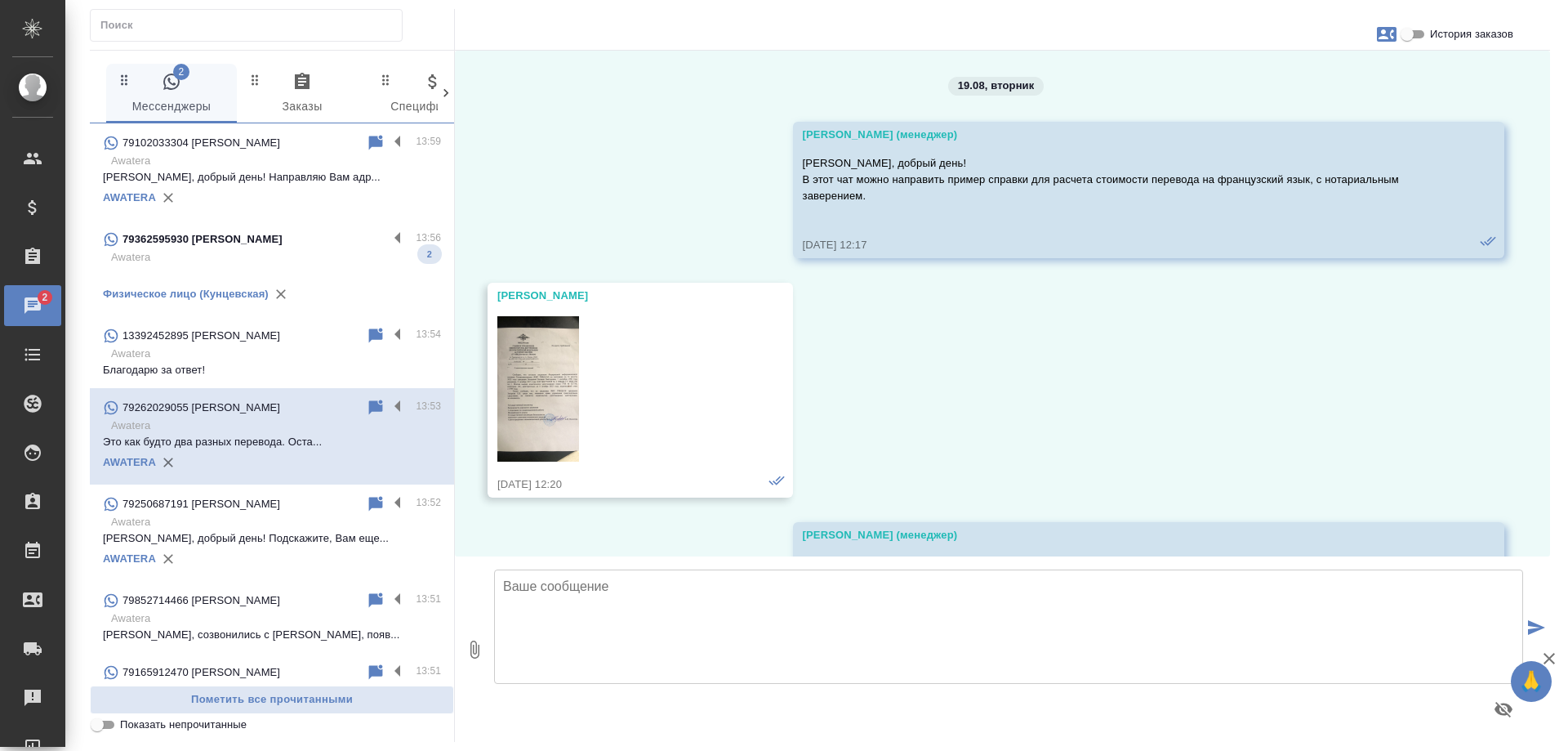
scroll to position [11010, 0]
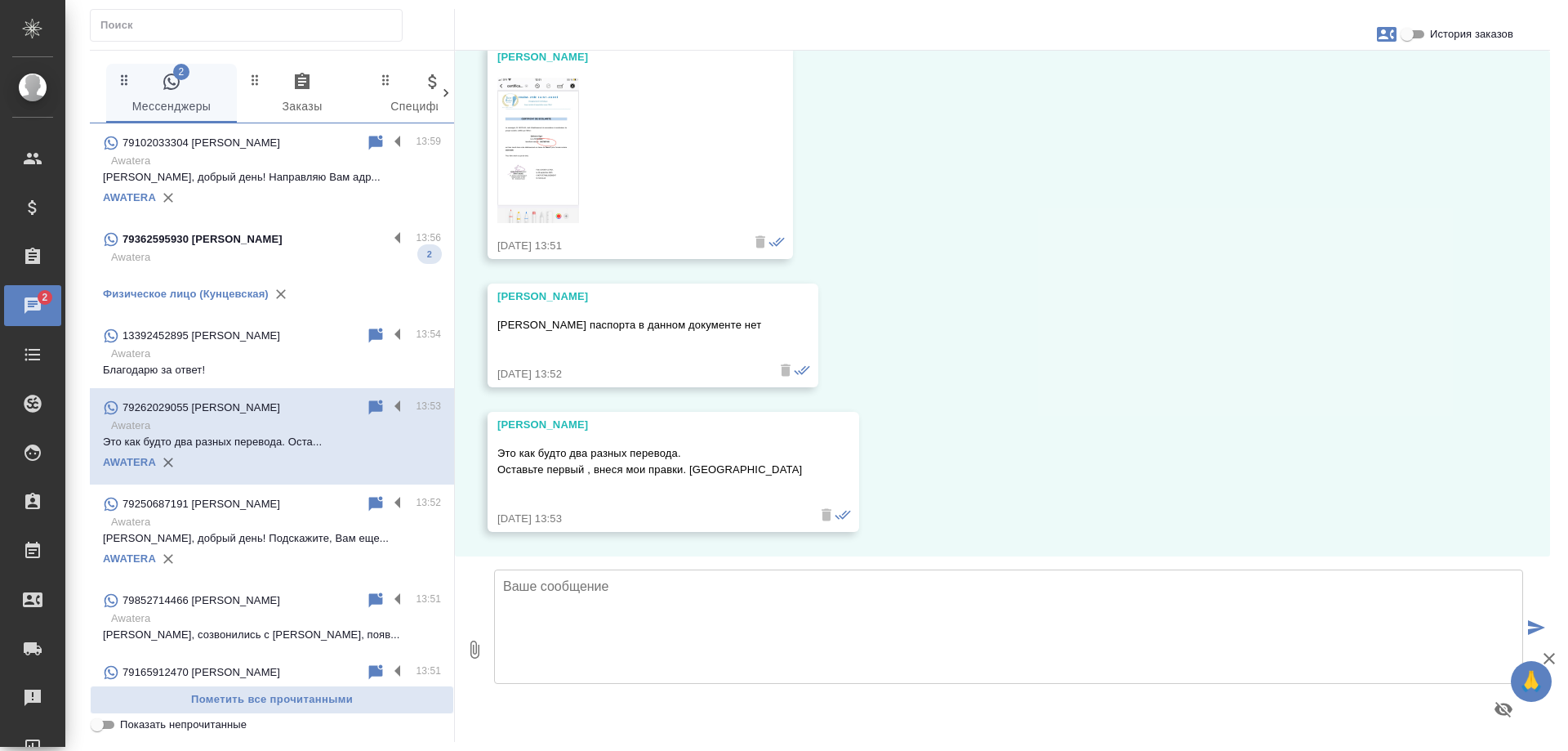
click at [304, 179] on p "Кристина, добрый день! Направляю Вам адр..." at bounding box center [272, 177] width 339 height 16
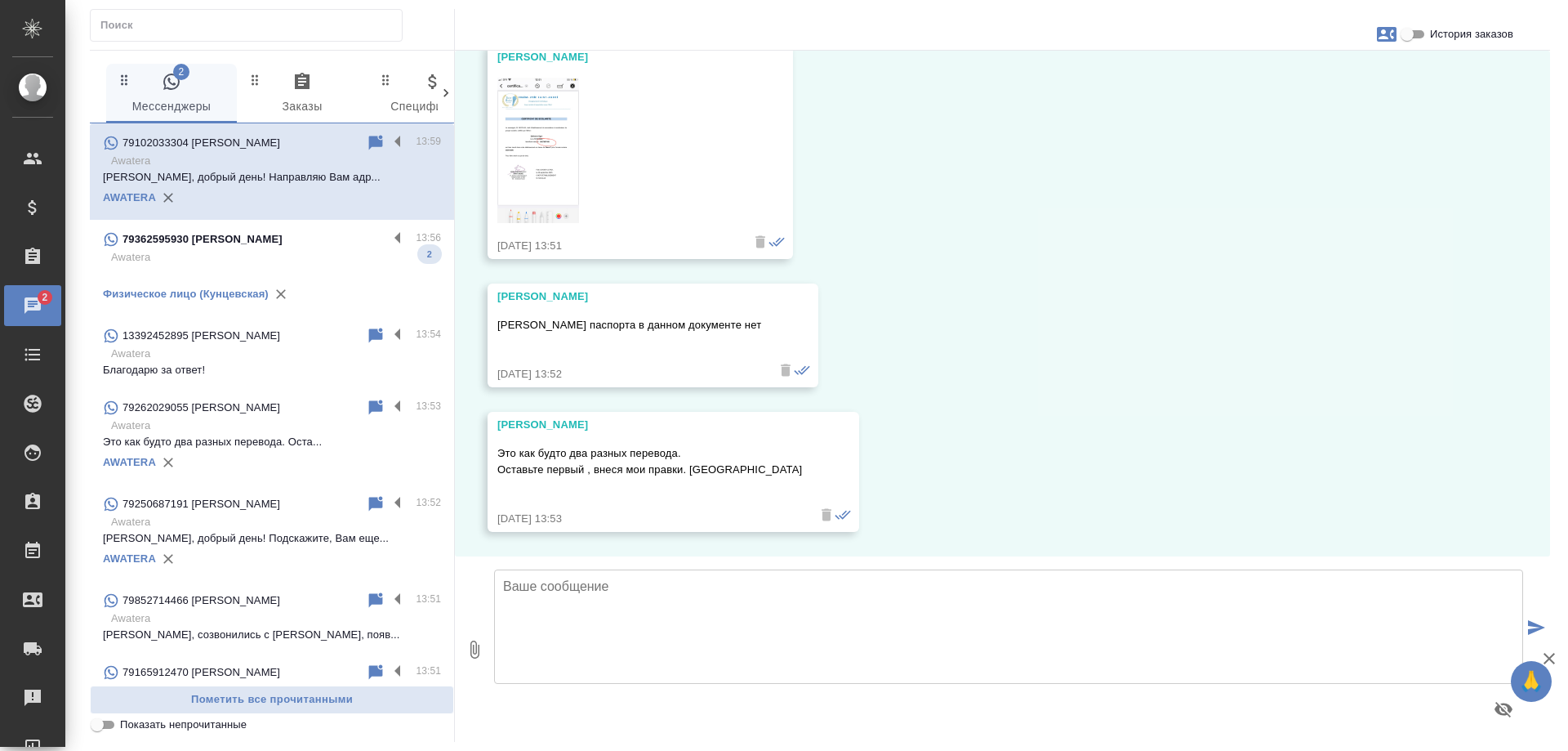
scroll to position [0, 0]
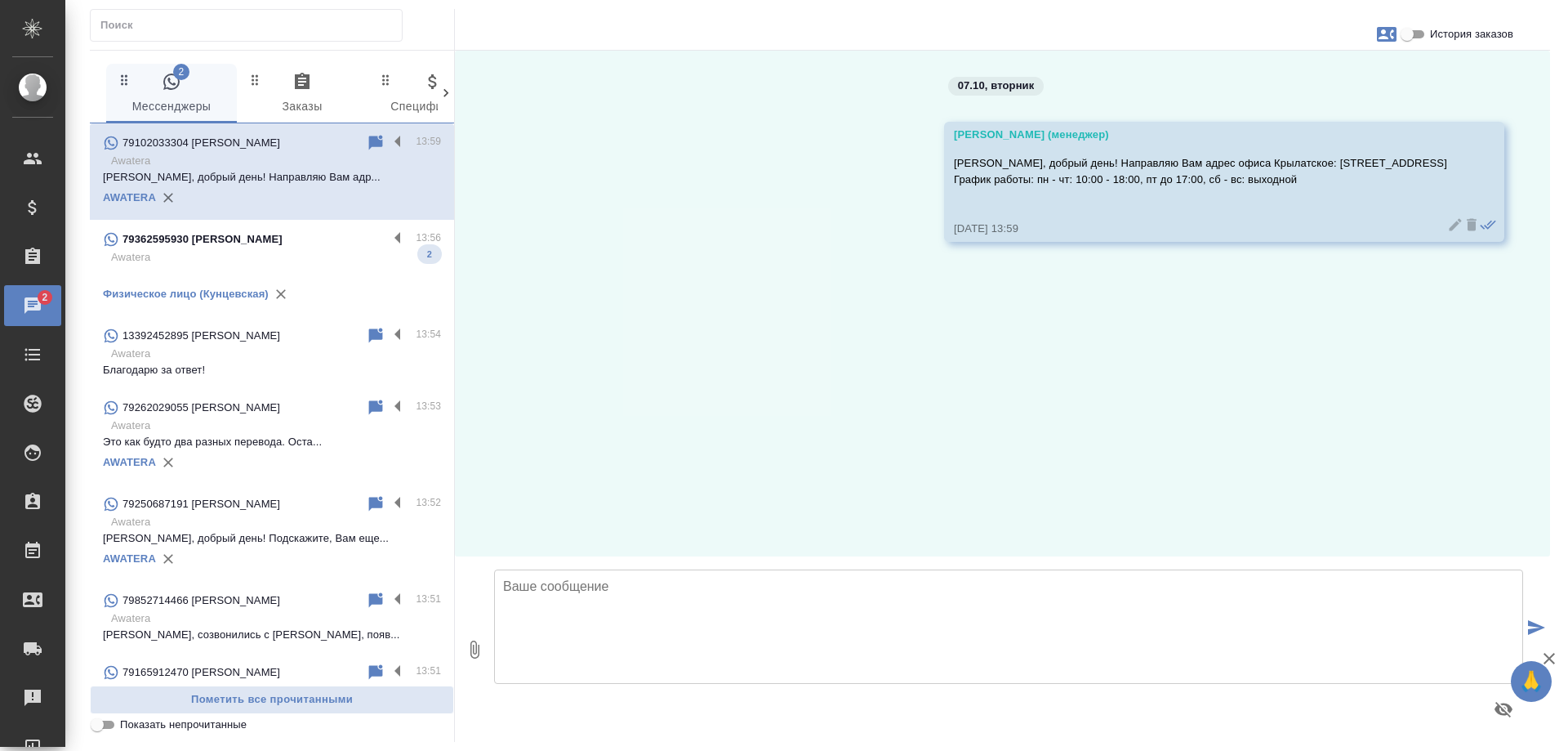
click at [247, 266] on p at bounding box center [272, 273] width 339 height 16
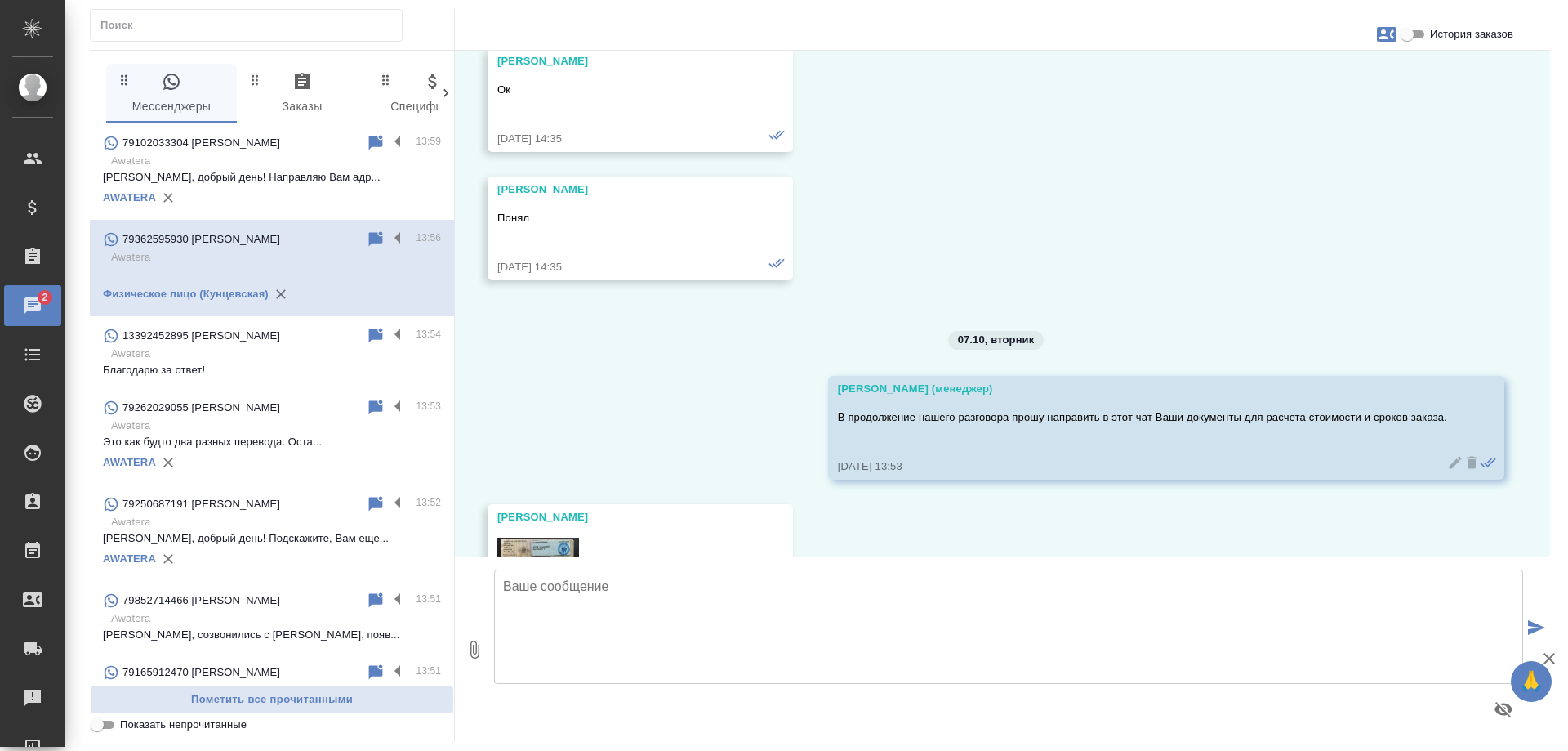
scroll to position [4346, 0]
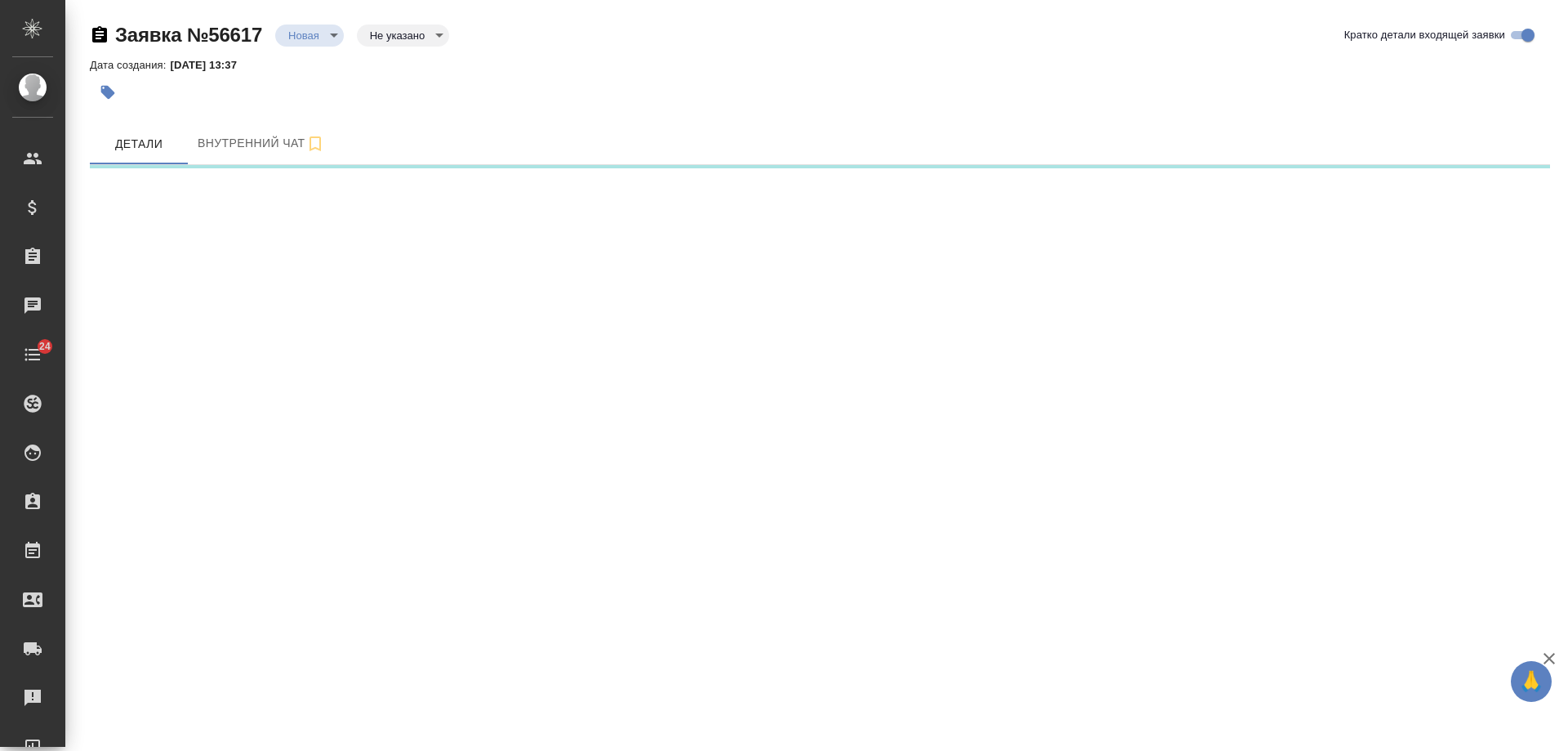
select select "RU"
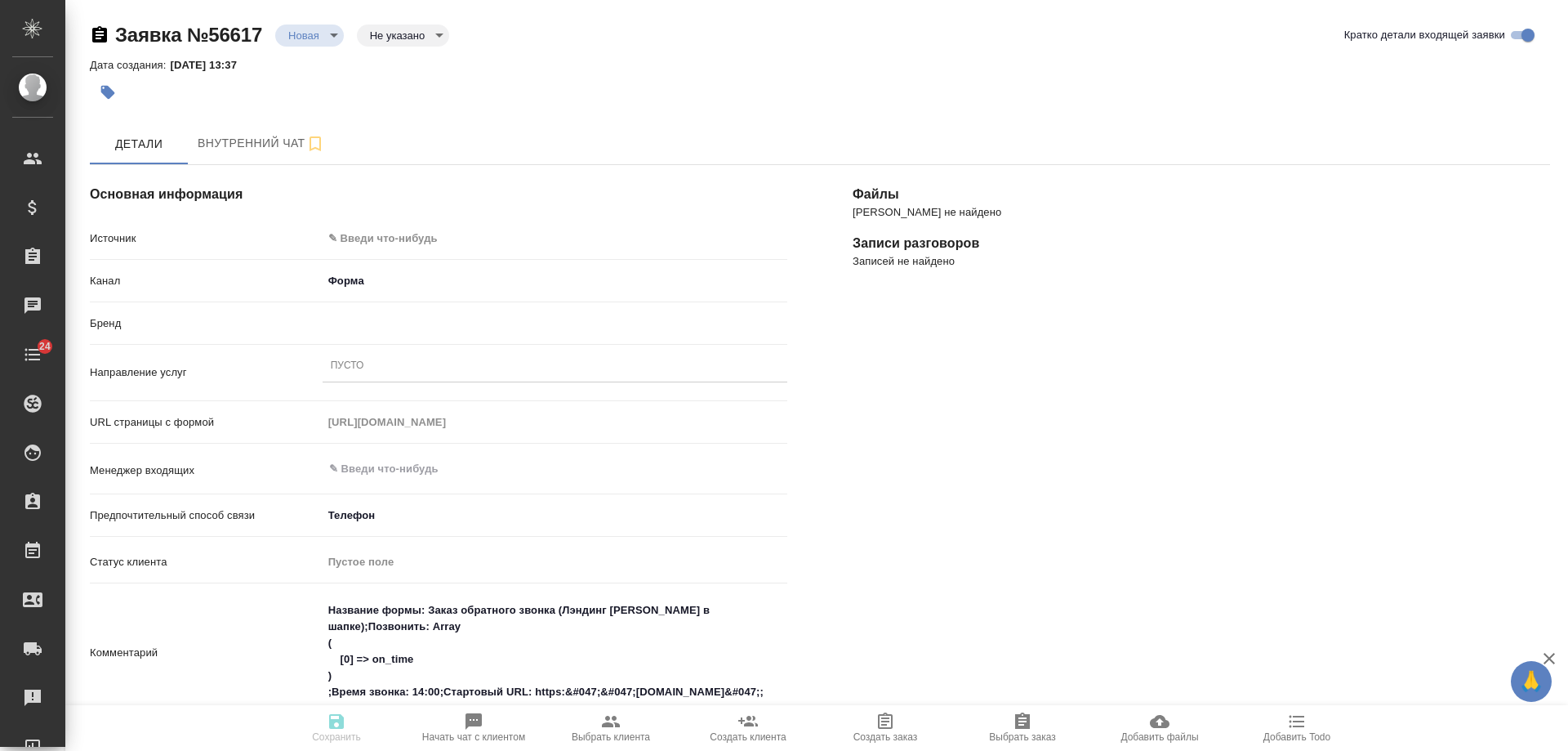
type textarea "x"
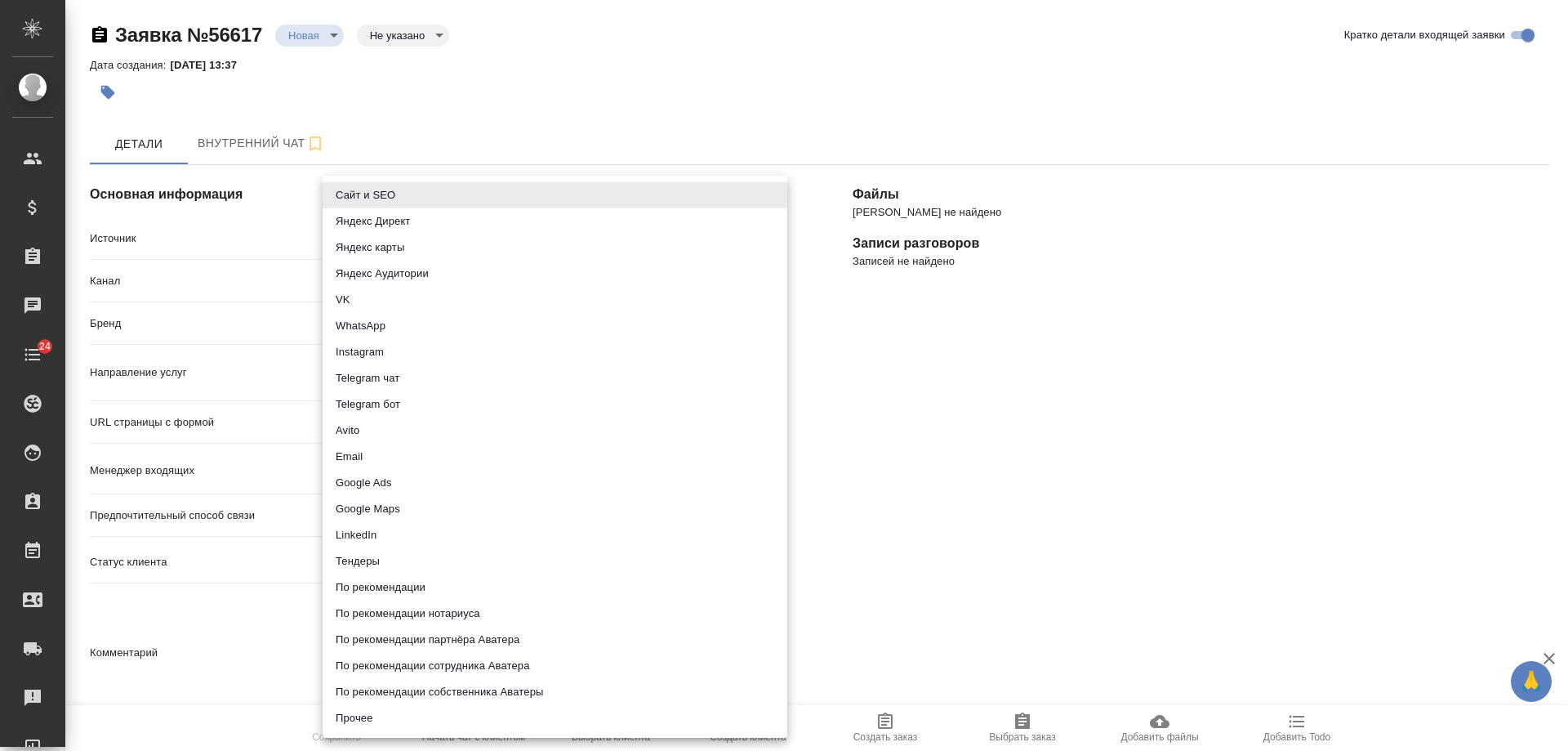
click at [580, 229] on body "🙏 .cls-1 fill:#fff; AWATERA Gudina Alexandra Клиенты Спецификации Заказы Чаты 2…" at bounding box center [784, 375] width 1568 height 751
click at [449, 195] on li "Сайт и SEO" at bounding box center [555, 195] width 464 height 26
type input "seo"
type textarea "x"
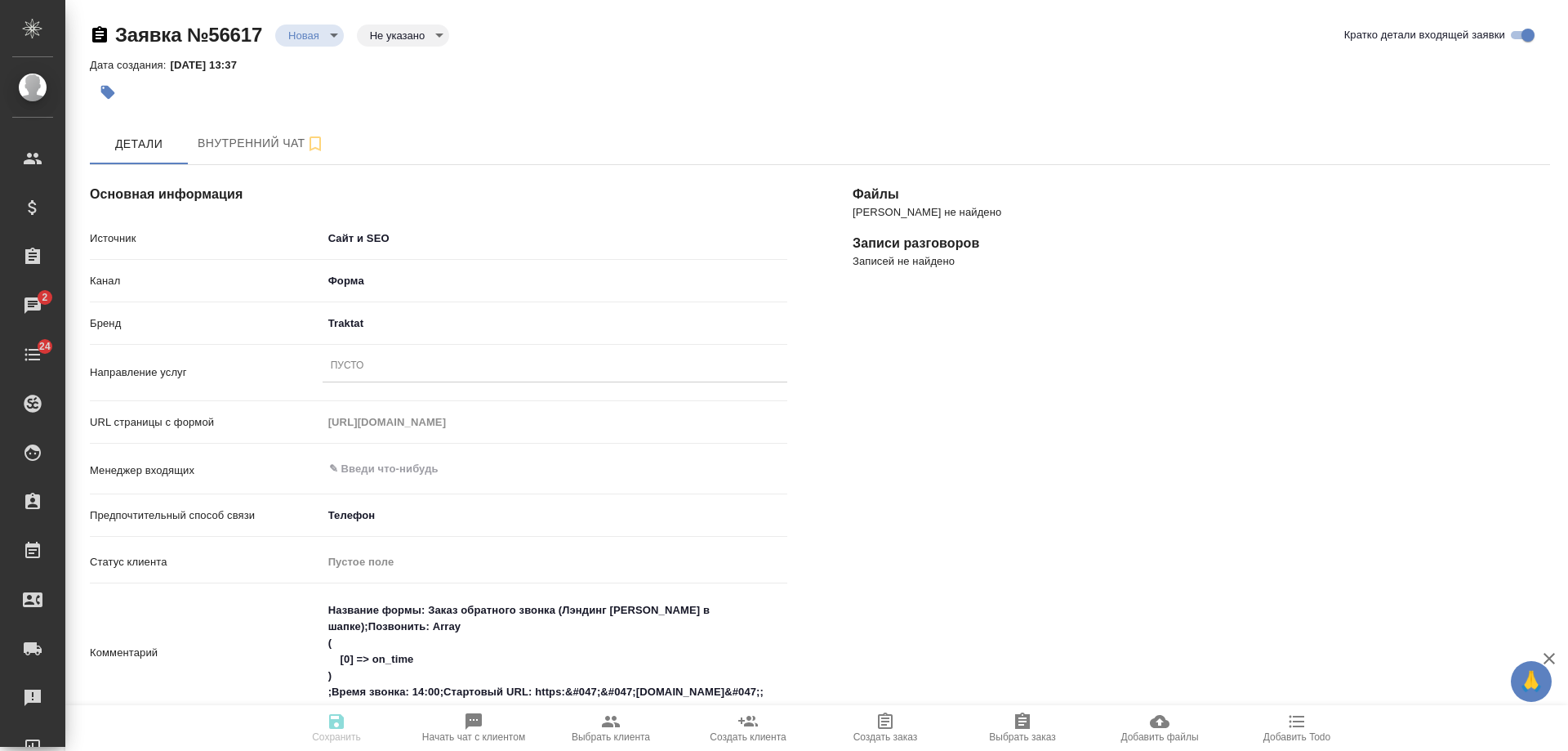
click at [375, 367] on div "Пусто" at bounding box center [555, 366] width 464 height 24
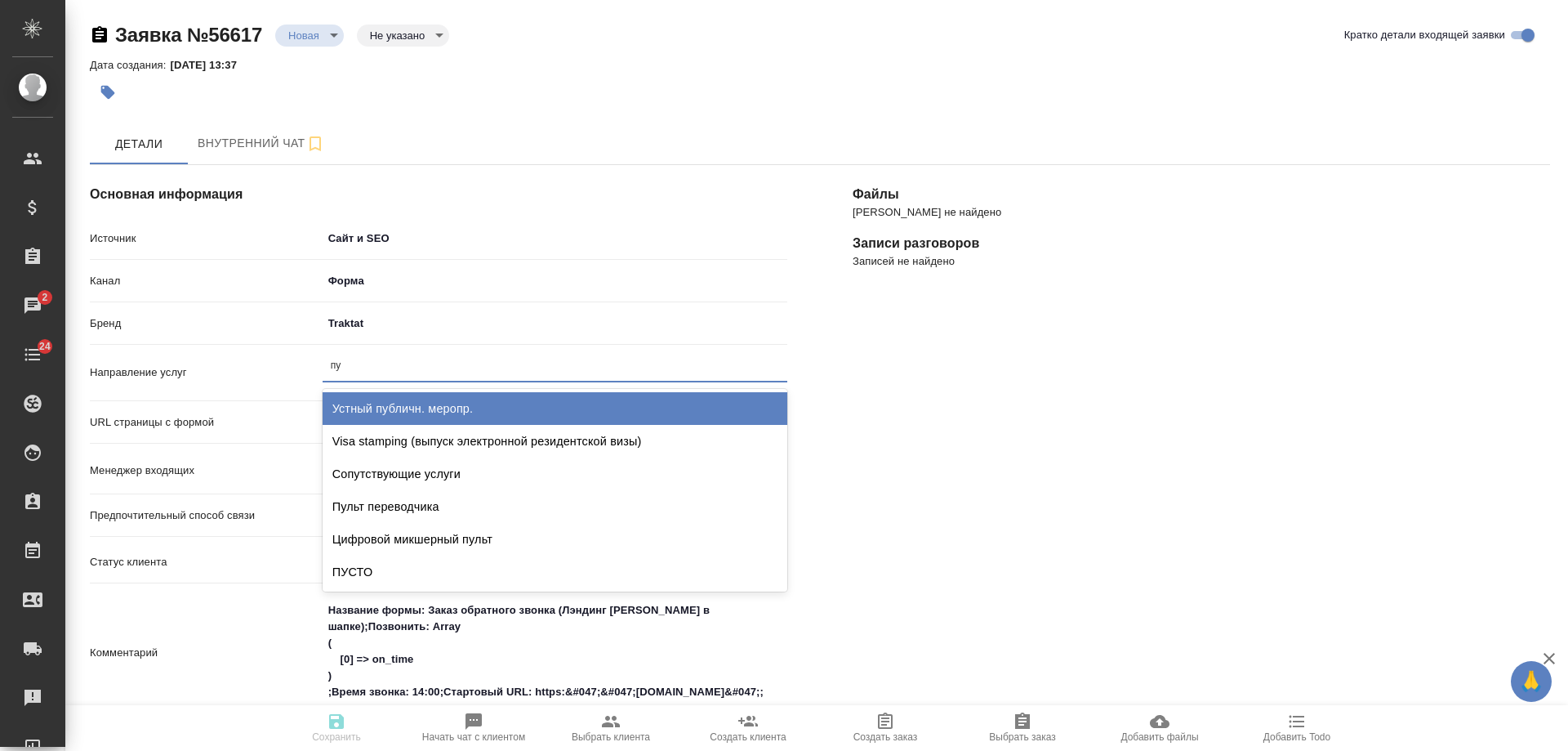
type input "пус"
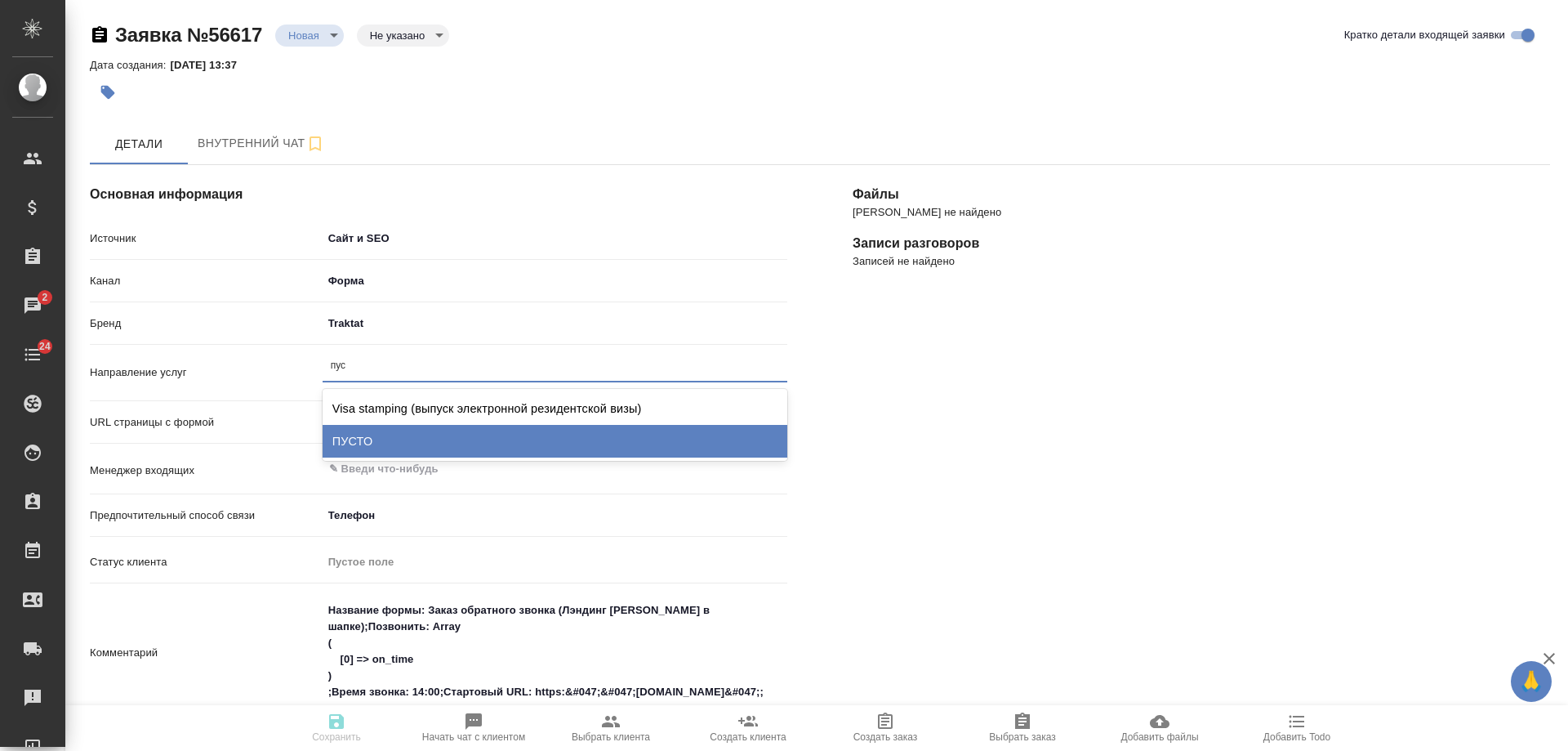
click at [389, 432] on div "ПУСТО" at bounding box center [555, 441] width 464 height 33
type textarea "x"
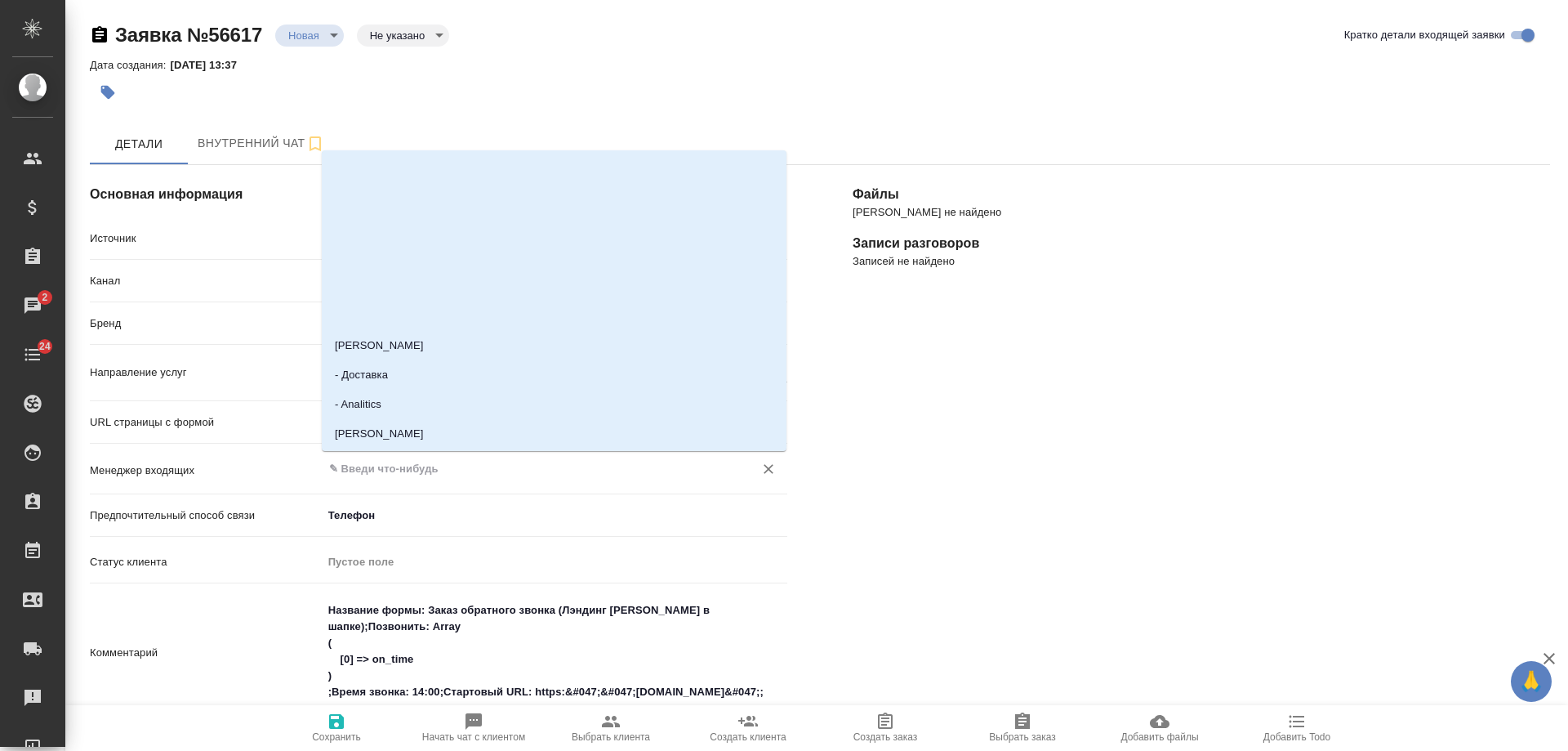
click at [403, 471] on input "text" at bounding box center [528, 469] width 401 height 20
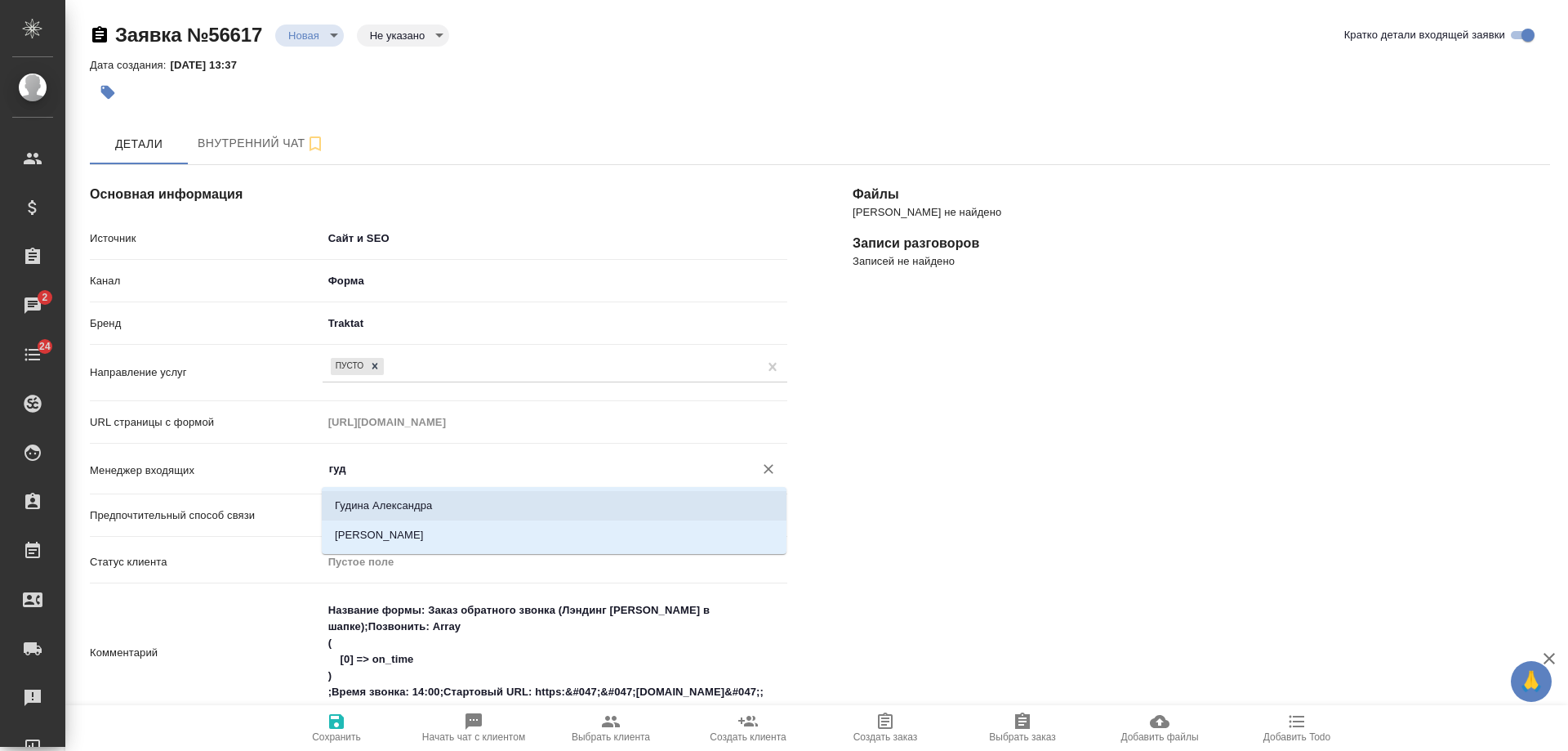
click at [434, 503] on li "Гудина Александра" at bounding box center [554, 505] width 464 height 29
type input "Гудина Александра"
type textarea "x"
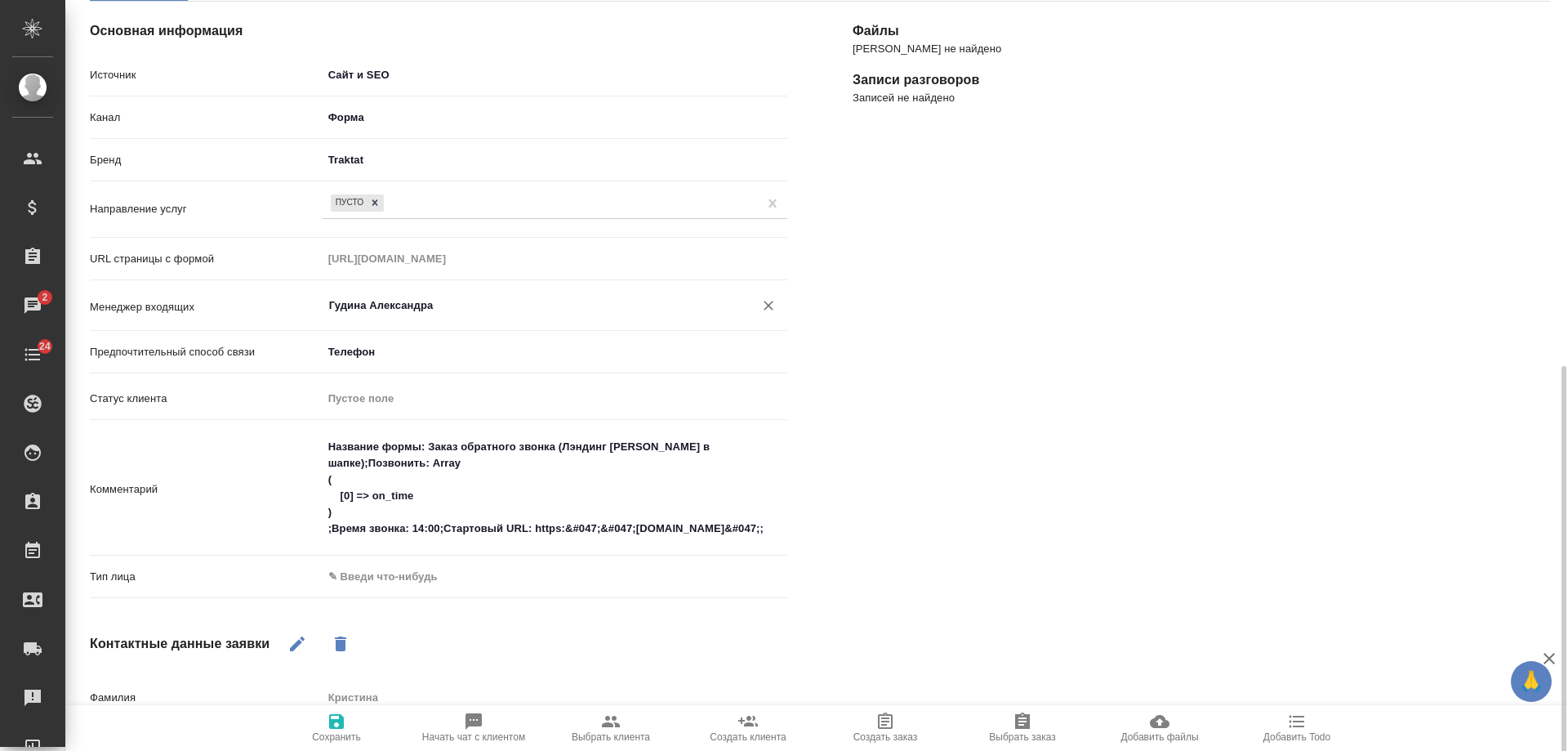
scroll to position [327, 0]
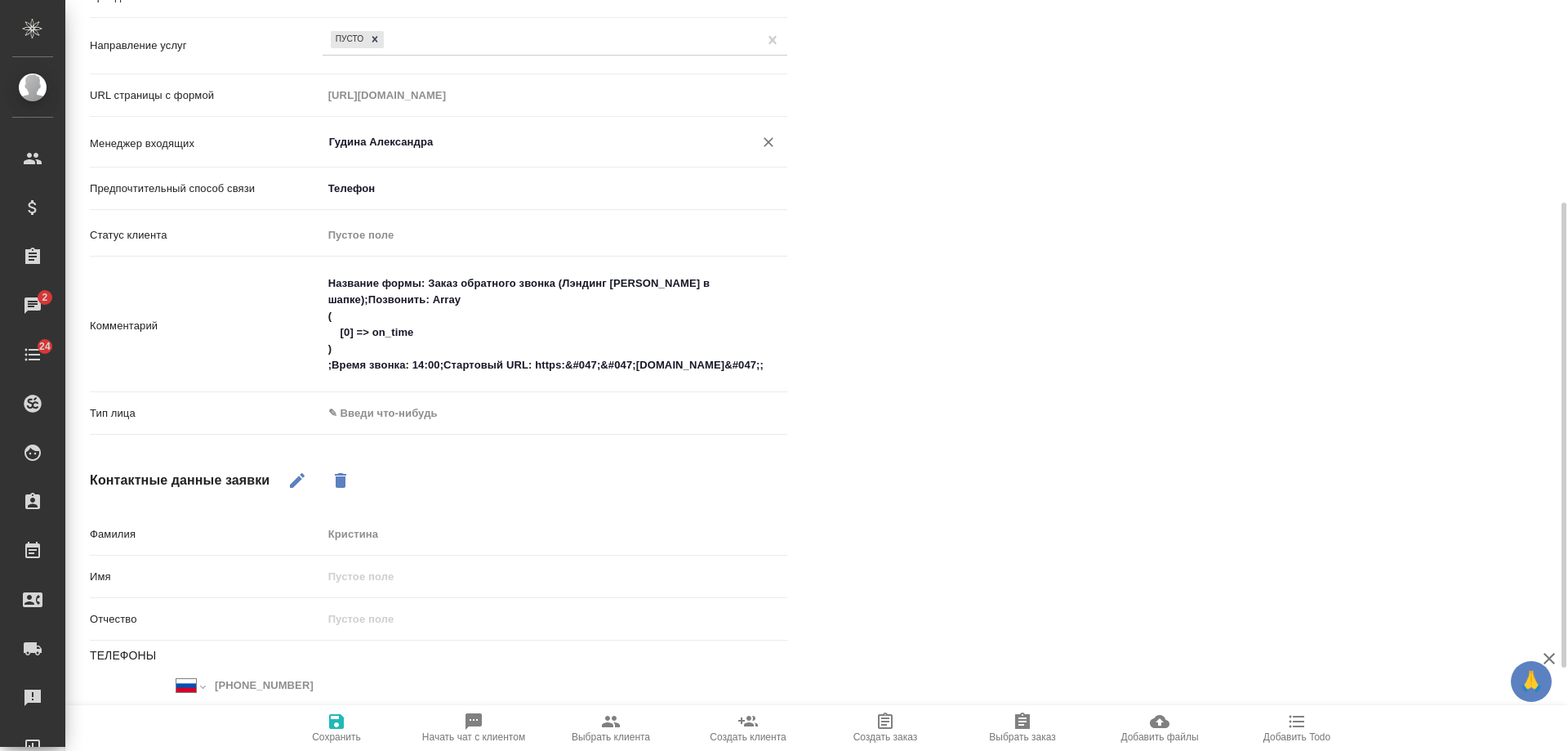
type input "Гудина Александра"
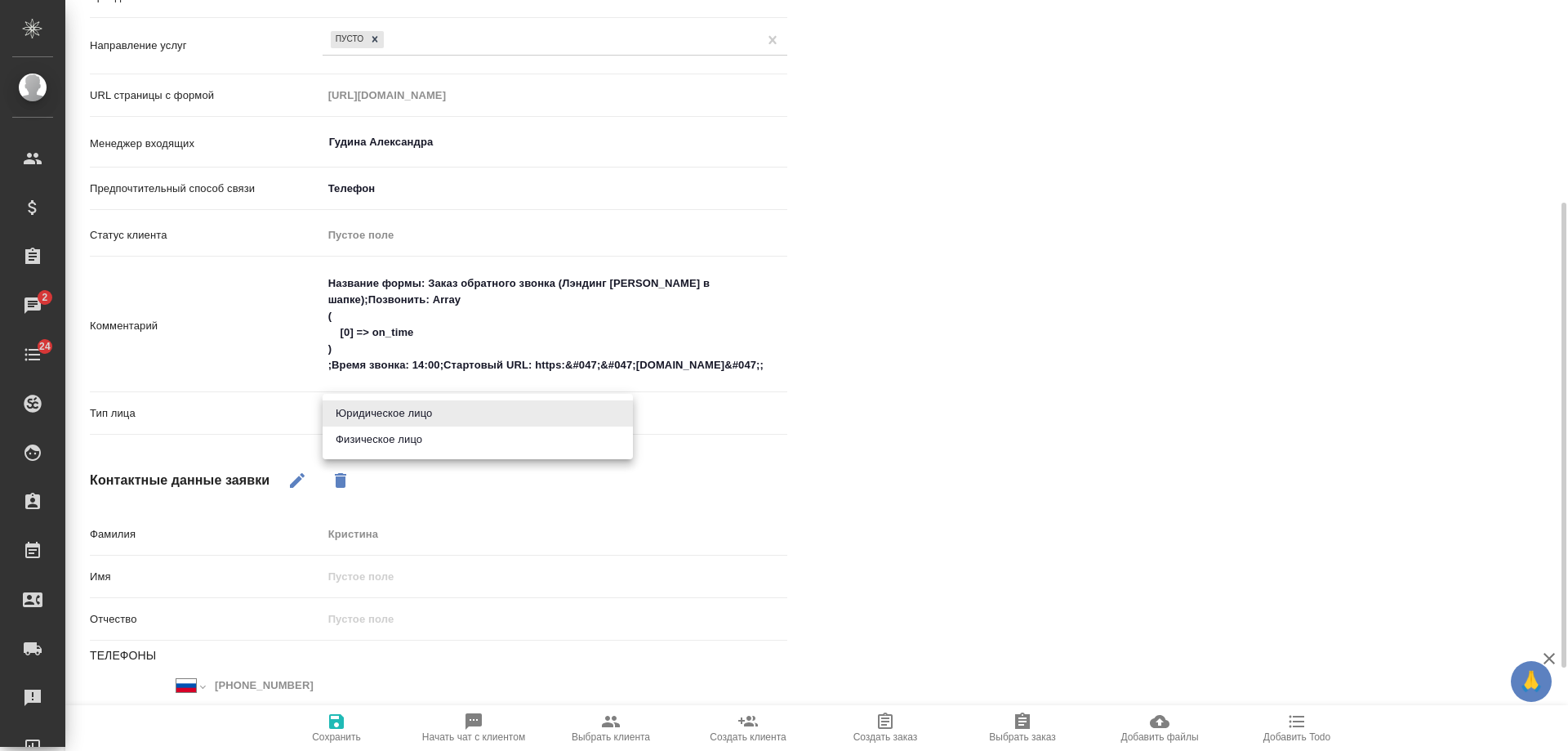
click at [403, 409] on body "🙏 .cls-1 fill:#fff; AWATERA Gudina Alexandra Клиенты Спецификации Заказы 2 Чаты…" at bounding box center [784, 375] width 1568 height 751
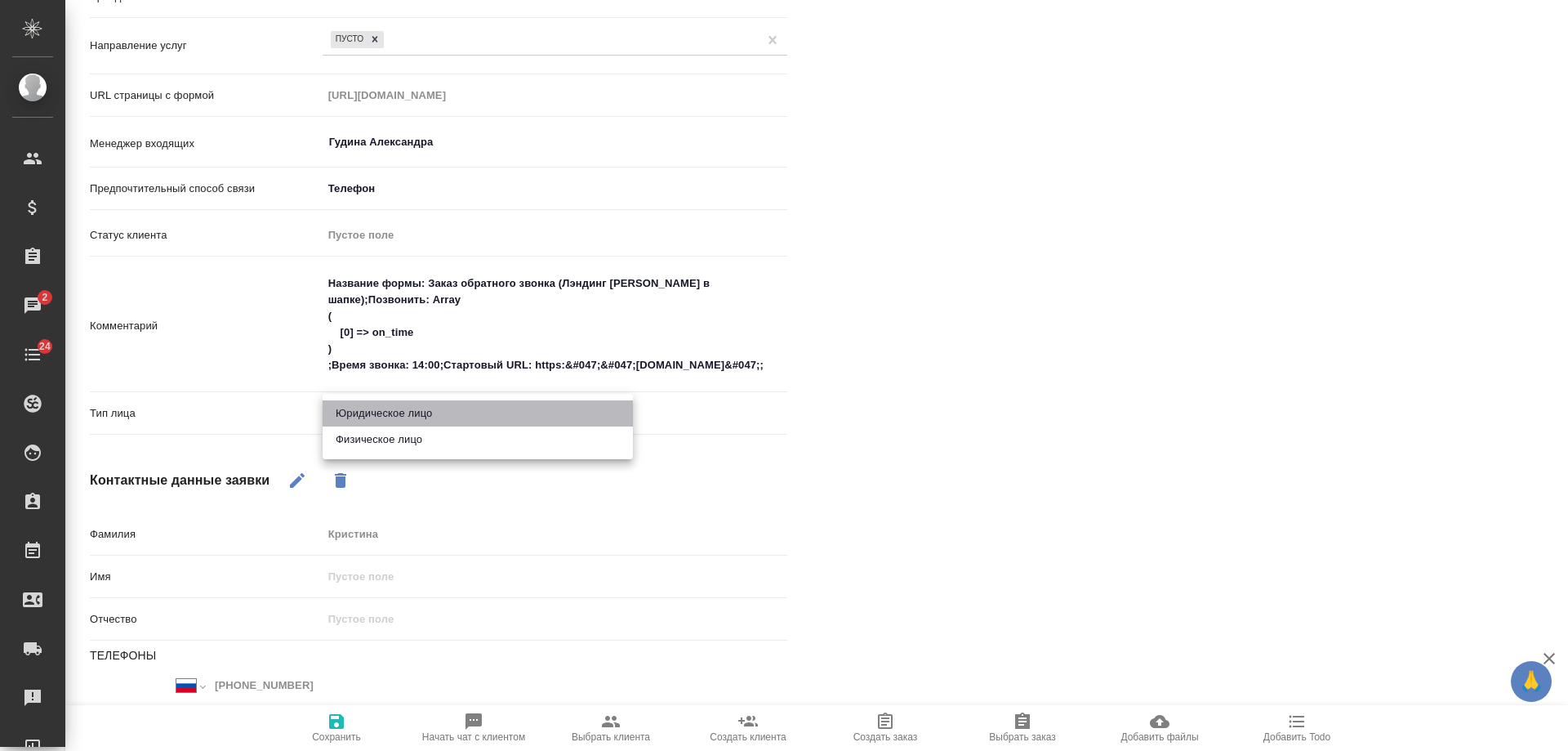
click at [394, 409] on li "Юридическое лицо" at bounding box center [478, 413] width 310 height 26
type textarea "x"
type input "company"
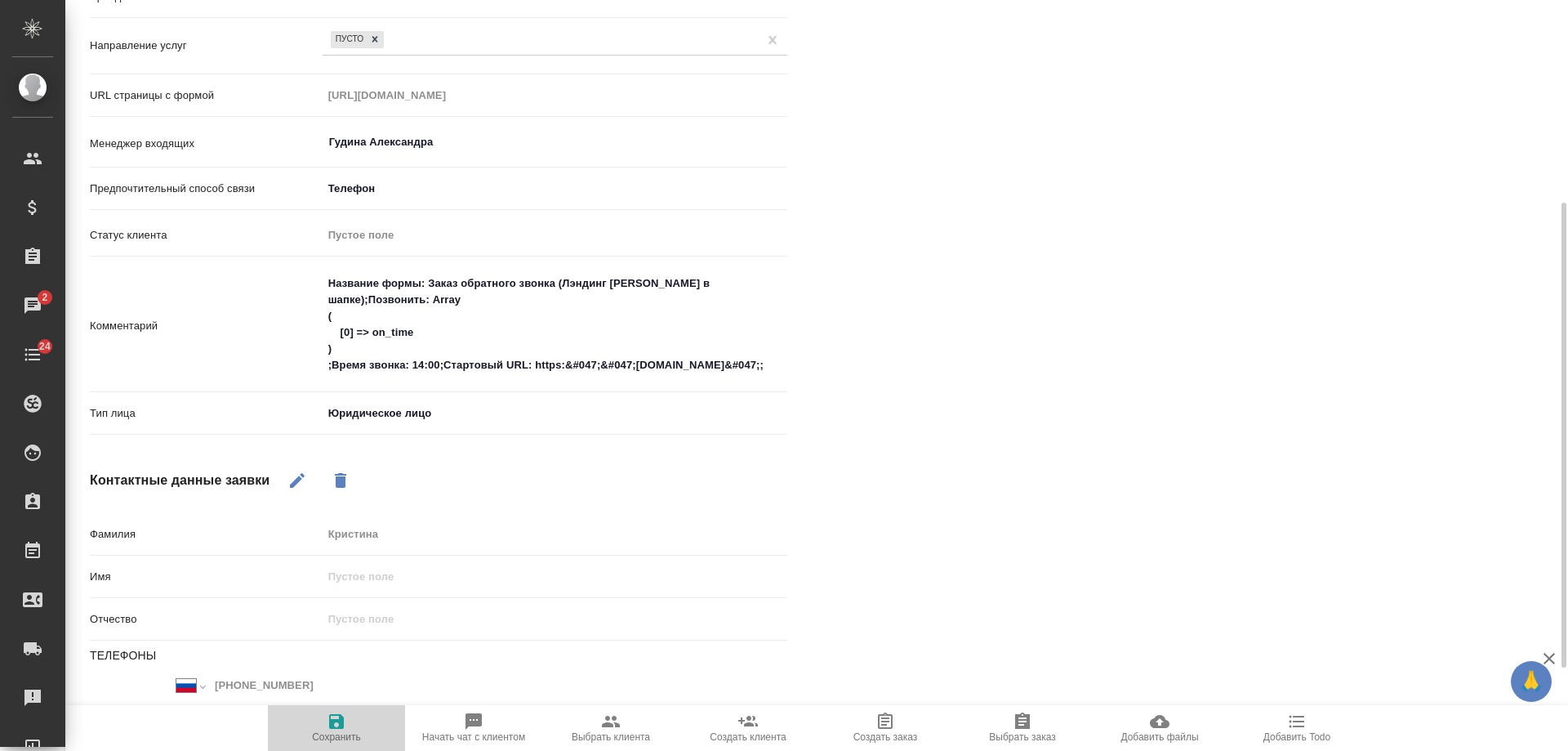
drag, startPoint x: 339, startPoint y: 726, endPoint x: 410, endPoint y: 442, distance: 292.7
click at [340, 726] on icon "button" at bounding box center [336, 721] width 15 height 15
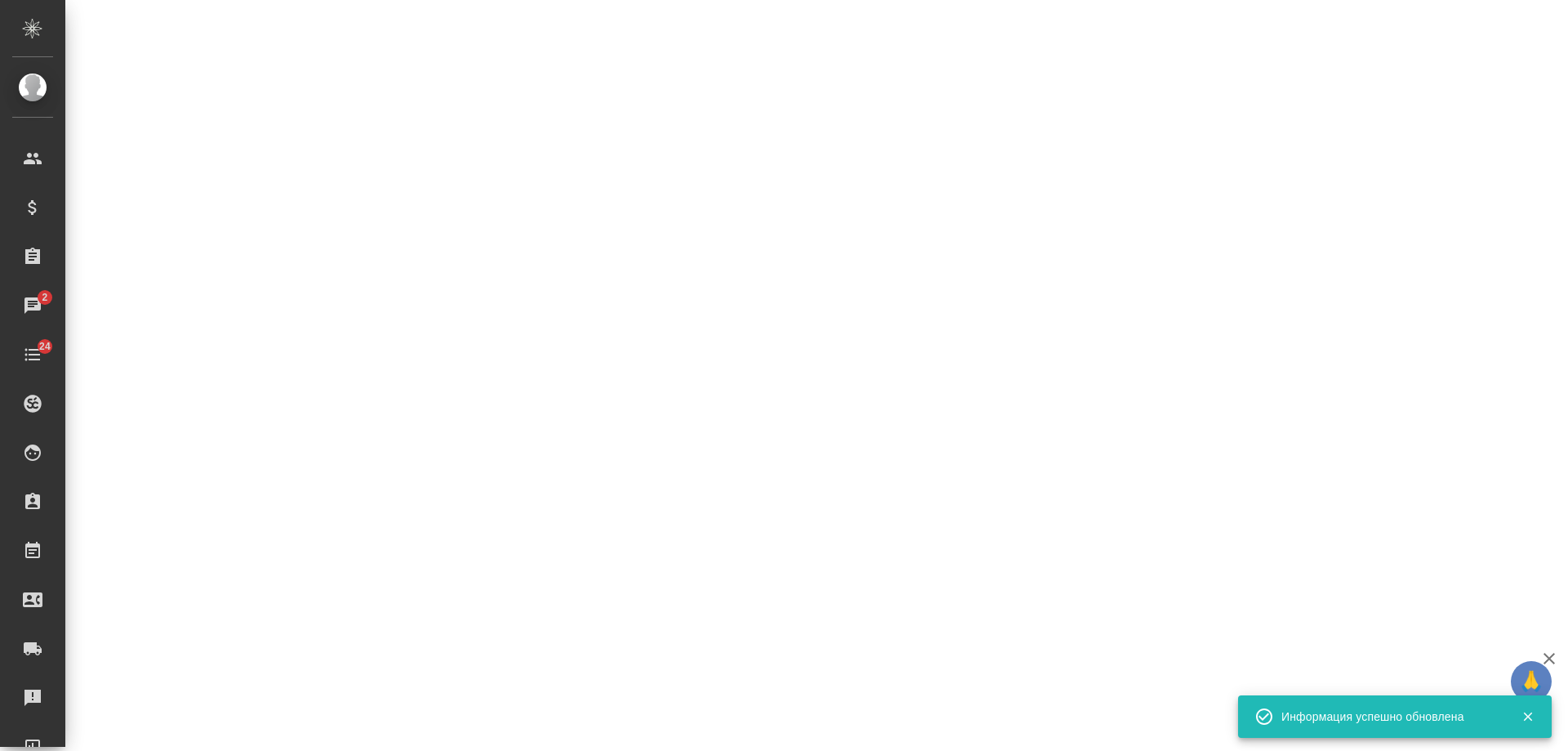
select select "RU"
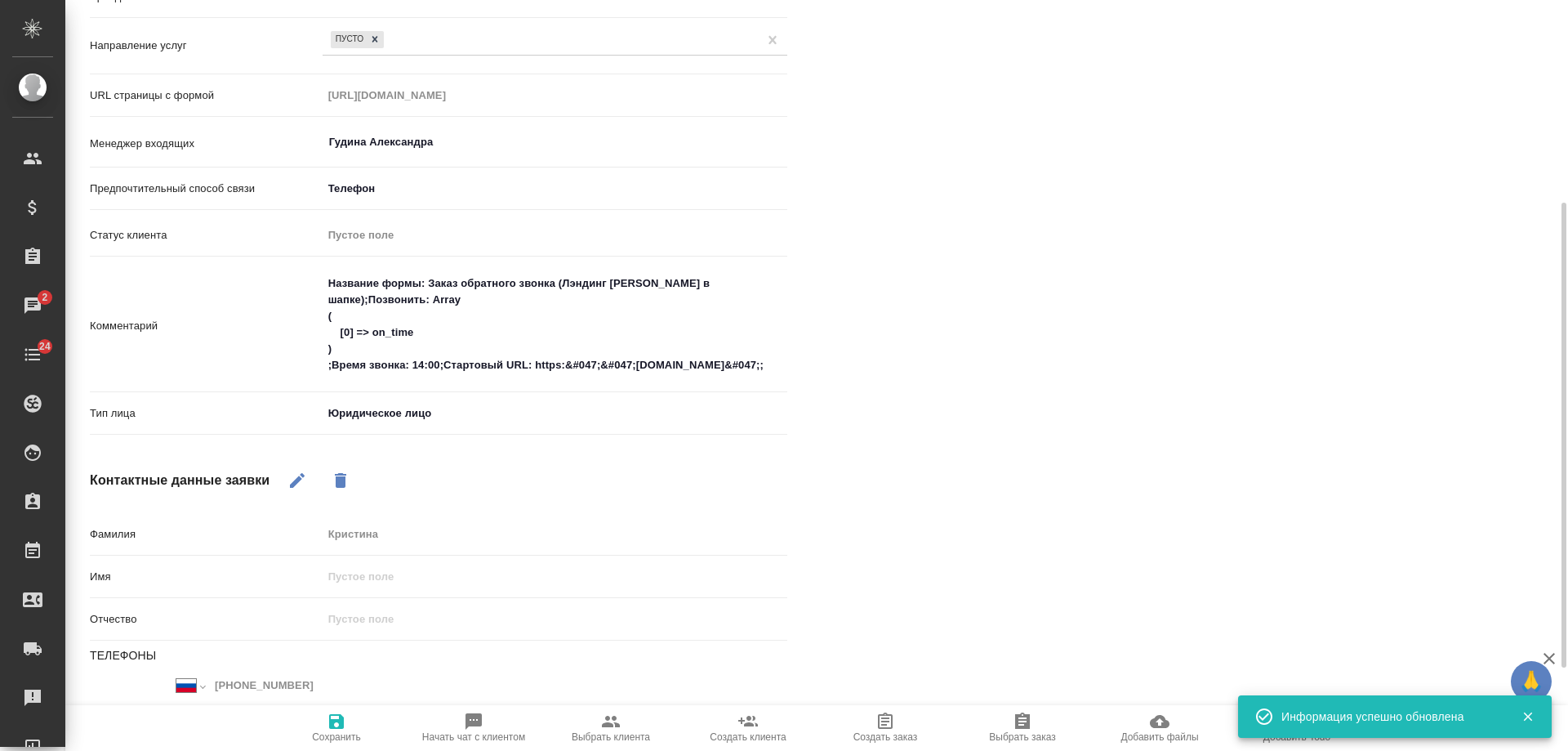
type textarea "x"
click at [332, 281] on textarea "Название формы: Заказ обратного звонка (Лэндинг Баннер в шапке);Позвонить: Arra…" at bounding box center [555, 324] width 464 height 109
type textarea "Название формы: Заказ обратного звонка (Лэндинг Баннер в шапке);Позвонить: Arra…"
type textarea "x"
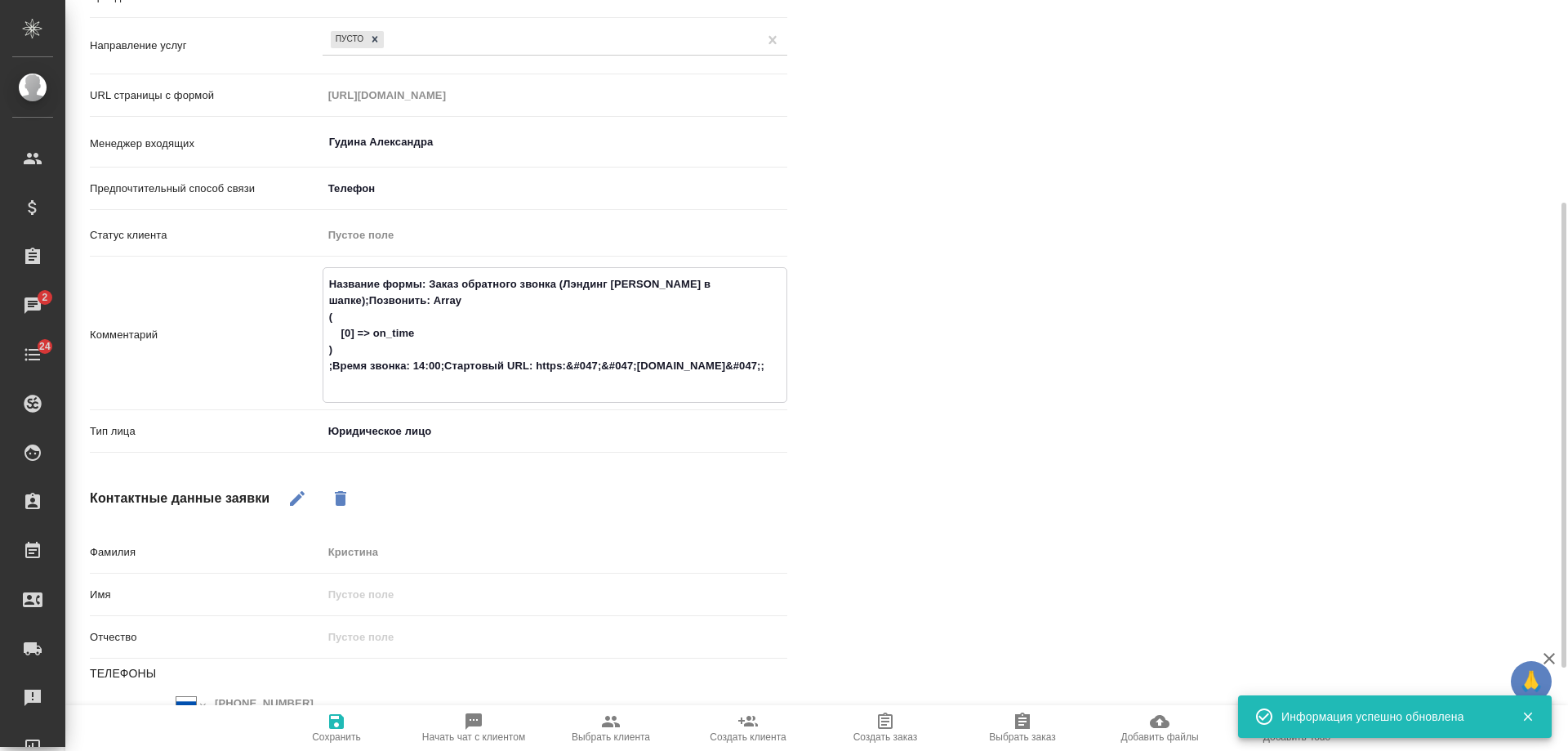
type textarea "Название формы: Заказ обратного звонка (Лэндинг Баннер в шапке);Позвонить: Arra…"
type textarea "x"
type textarea "Название формы: Заказ обратного звонка (Лэндинг Баннер в шапке);Позвонить: Arra…"
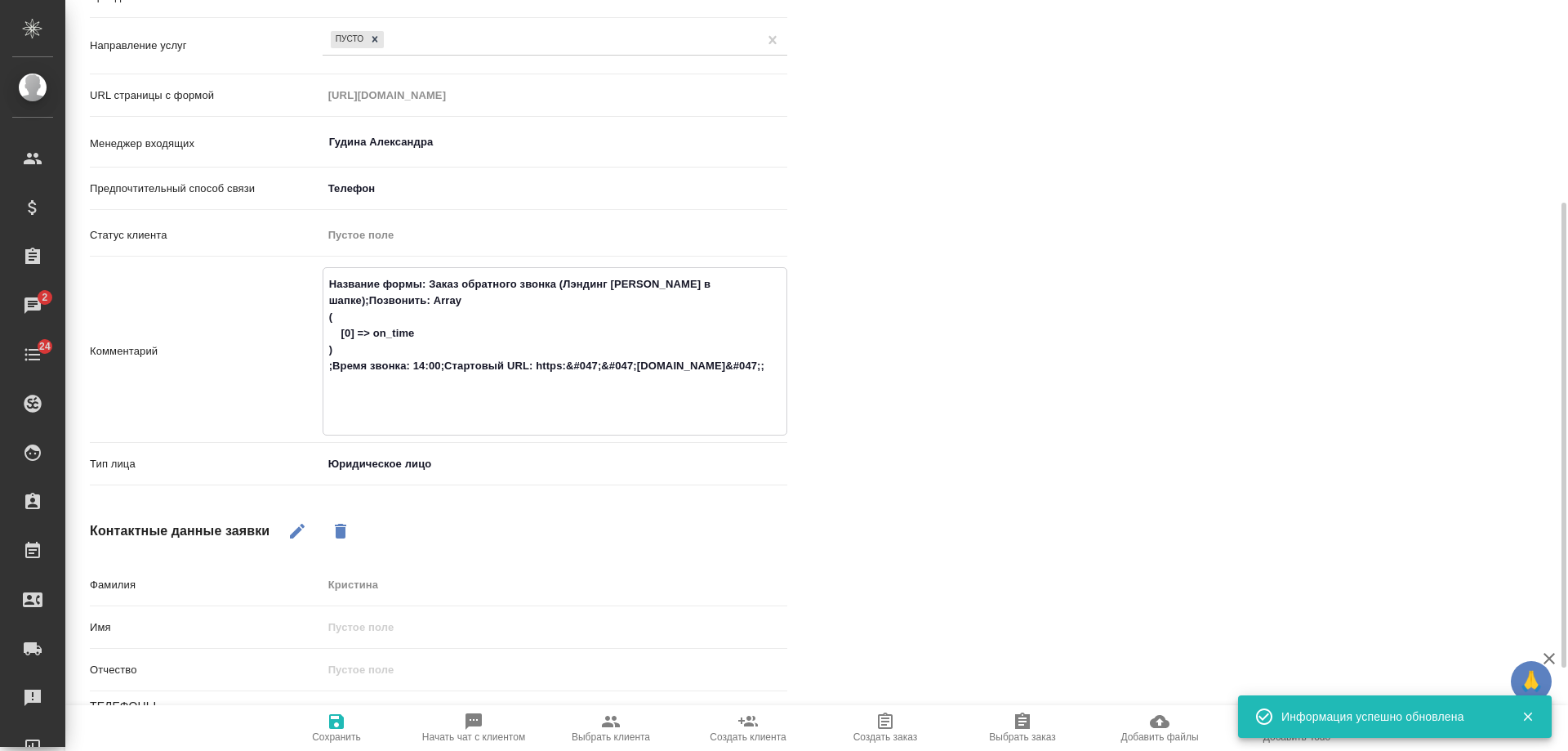
type textarea "x"
click at [332, 277] on textarea "Название формы: Заказ обратного звонка (Лэндинг Баннер в шапке);Позвонить: Arra…" at bounding box center [555, 349] width 464 height 159
type textarea "ю Название формы: Заказ обратного звонка (Лэндинг Баннер в шапке);Позвонить: Ar…"
type textarea "x"
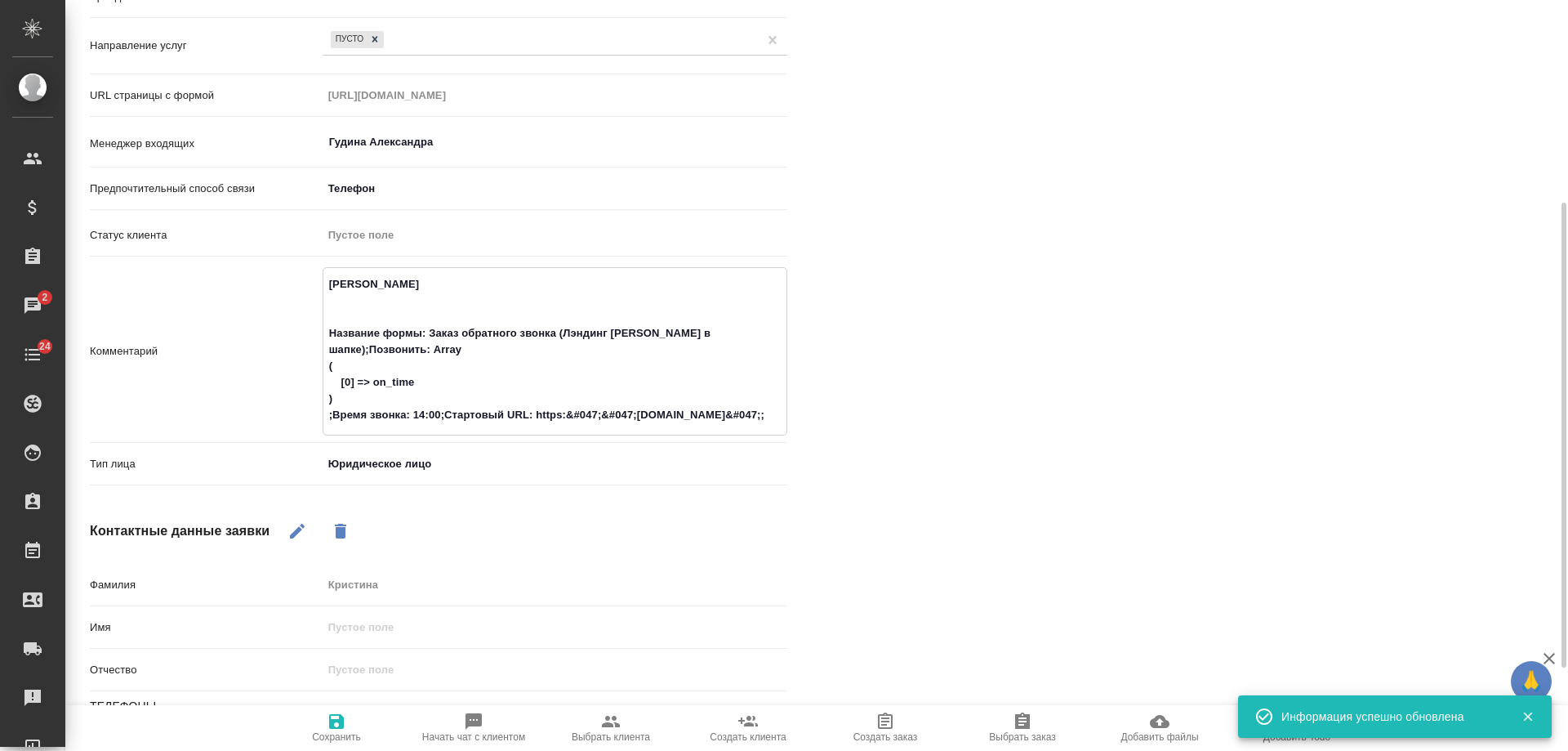
type textarea "юр Название формы: Заказ обратного звонка (Лэндинг Баннер в шапке);Позвонить: A…"
type textarea "x"
type textarea "юри Название формы: Заказ обратного звонка (Лэндинг Баннер в шапке);Позвонить: …"
type textarea "x"
type textarea "юрик Название формы: Заказ обратного звонка (Лэндинг Баннер в шапке);Позвонить:…"
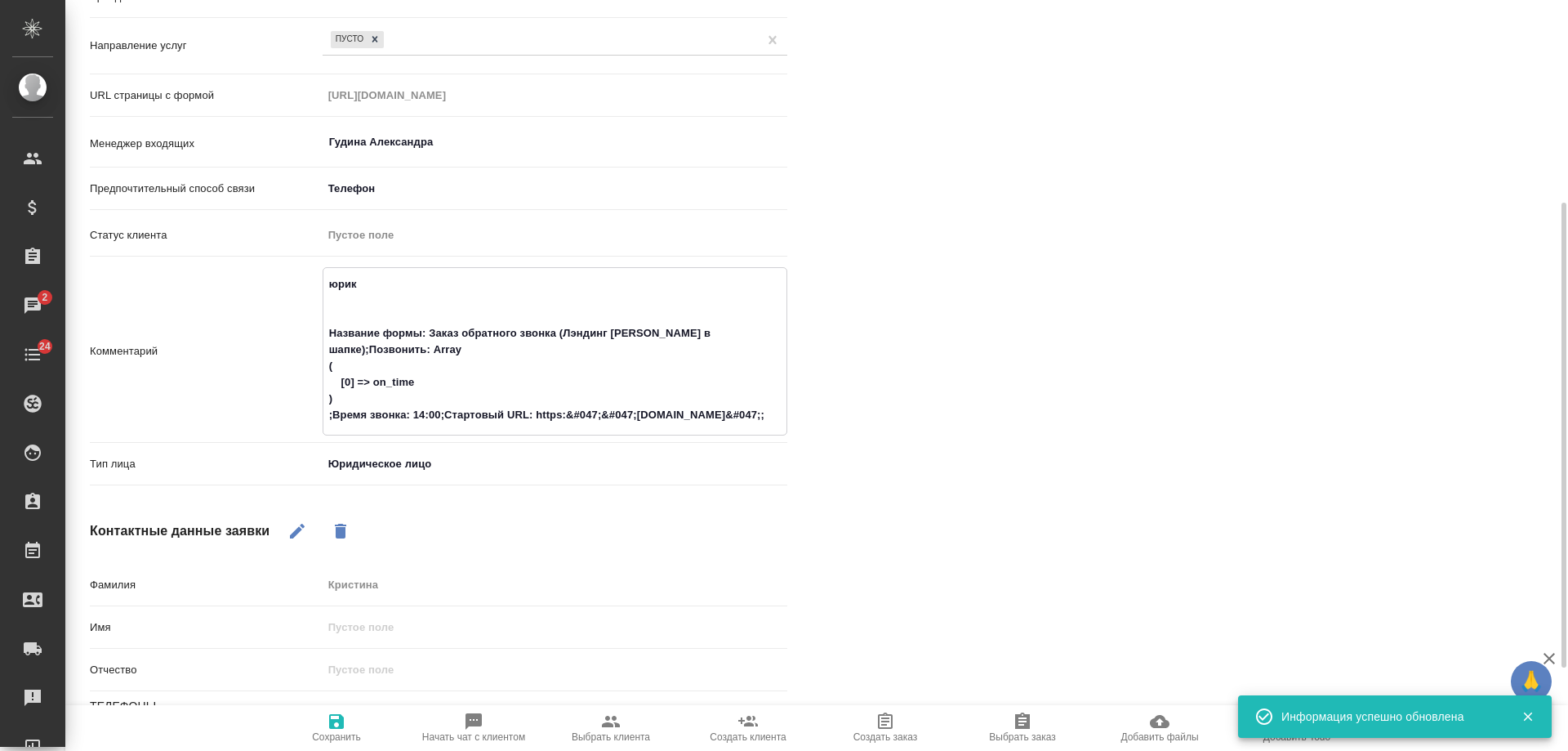
type textarea "x"
type textarea "юрики Название формы: Заказ обратного звонка (Лэндинг Баннер в шапке);Позвонить…"
type textarea "x"
type textarea "юрики, Название формы: Заказ обратного звонка (Лэндинг Баннер в шапке);Позвонит…"
type textarea "x"
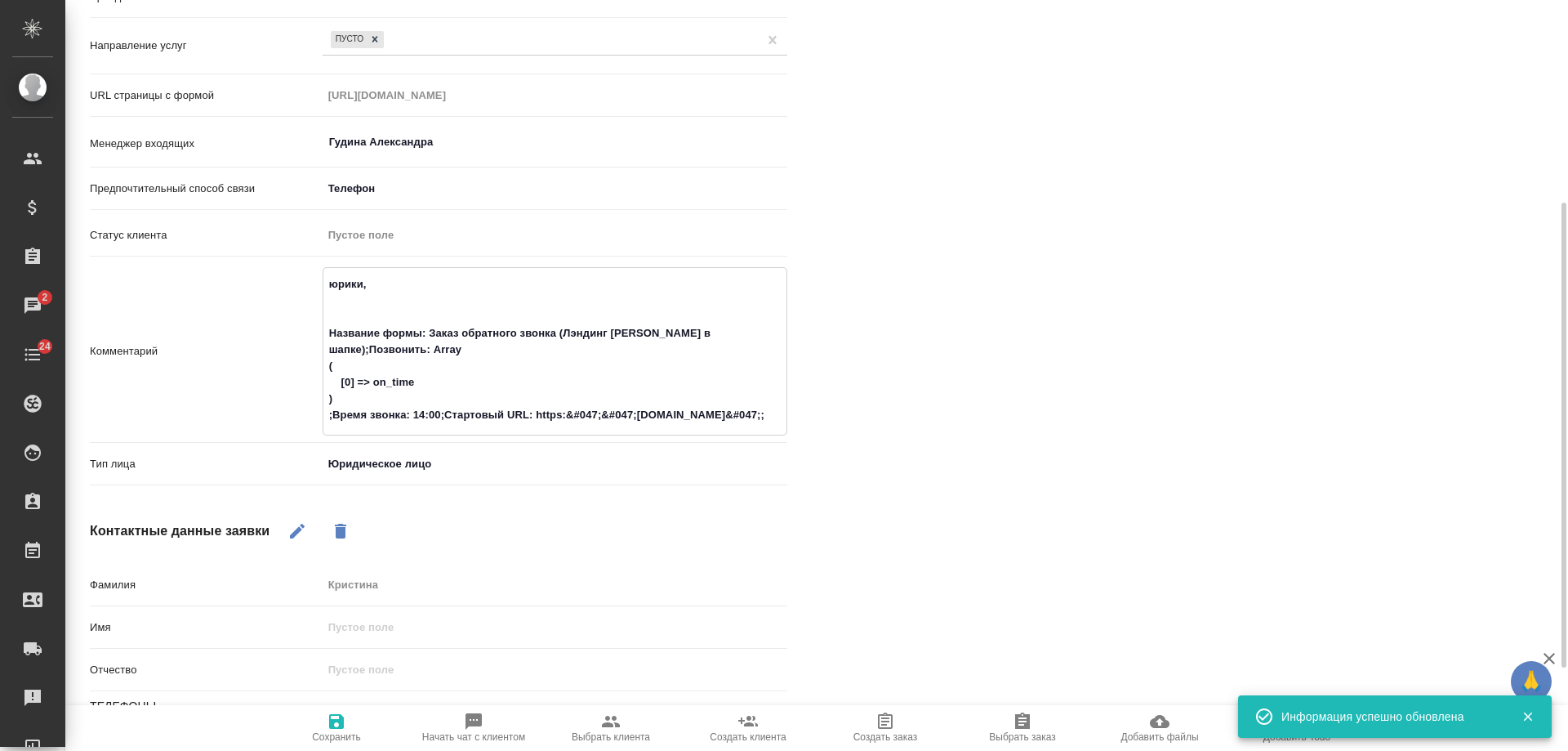
type textarea "юрики, Название формы: Заказ обратного звонка (Лэндинг Баннер в шапке);Позвонит…"
type textarea "x"
type textarea "юрики, н Название формы: Заказ обратного звонка (Лэндинг Баннер в шапке);Позвон…"
type textarea "x"
type textarea "юрики, но Название формы: Заказ обратного звонка (Лэндинг Баннер в шапке);Позво…"
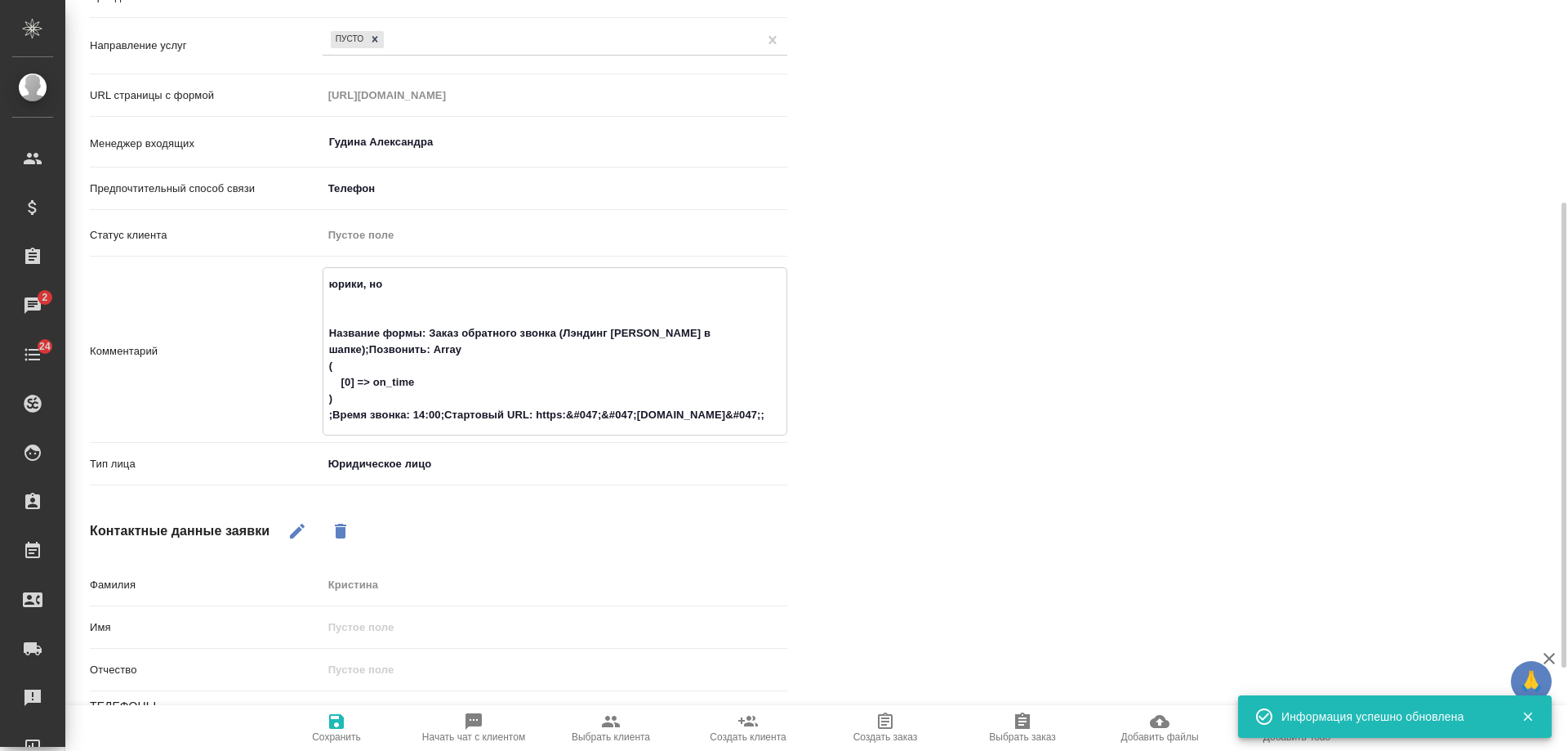
type textarea "x"
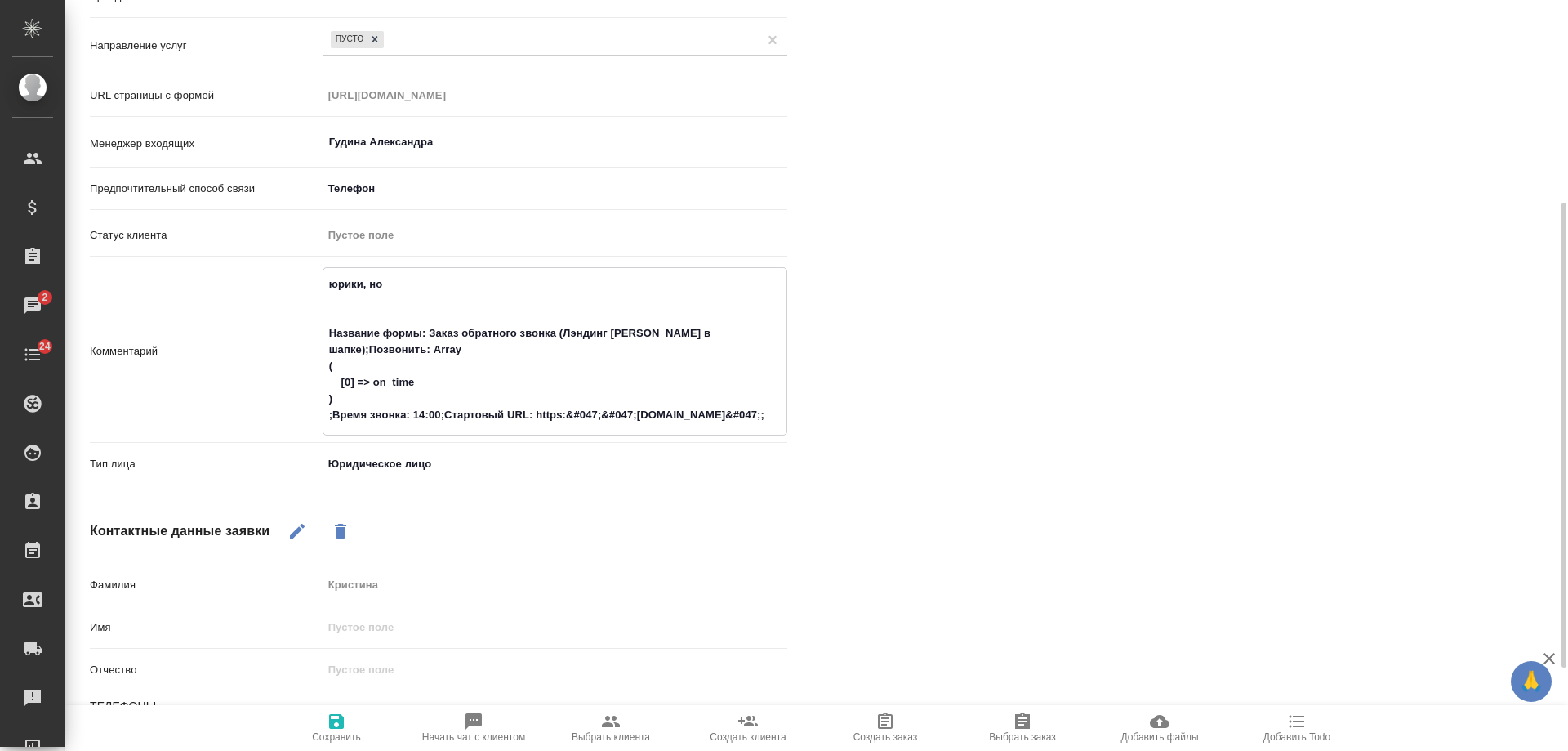
type textarea "юрики, но Название формы: Заказ обратного звонка (Лэндинг Баннер в шапке);Позво…"
type textarea "x"
type textarea "юрики, но с Название формы: Заказ обратного звонка (Лэндинг Баннер в шапке);Поз…"
type textarea "x"
type textarea "юрики, но со Название формы: Заказ обратного звонка (Лэндинг Баннер в шапке);По…"
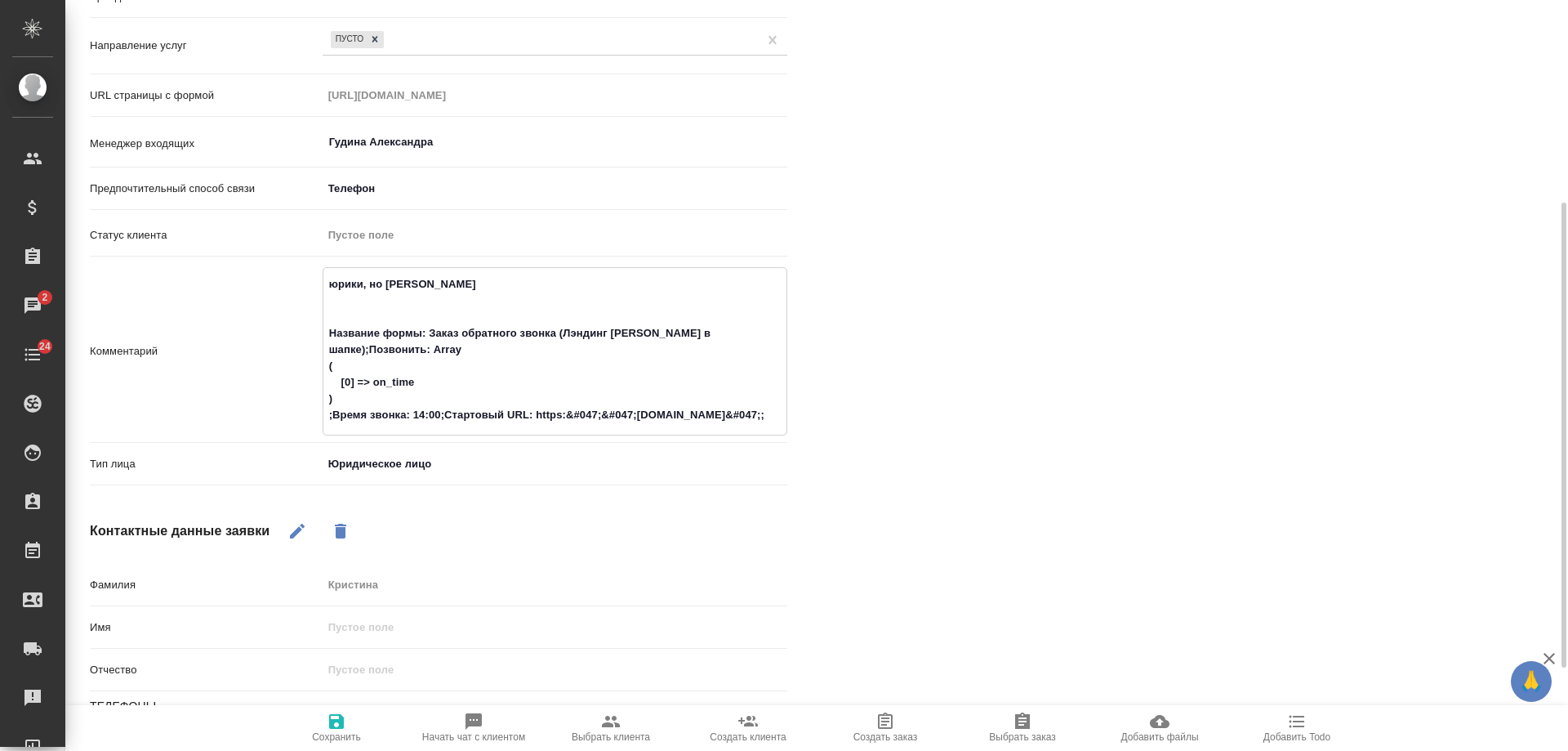
type textarea "x"
type textarea "юрики, но с Название формы: Заказ обратного звонка (Лэндинг Баннер в шапке);Поз…"
type textarea "x"
type textarea "юрики, но Название формы: Заказ обратного звонка (Лэндинг Баннер в шапке);Позво…"
type textarea "x"
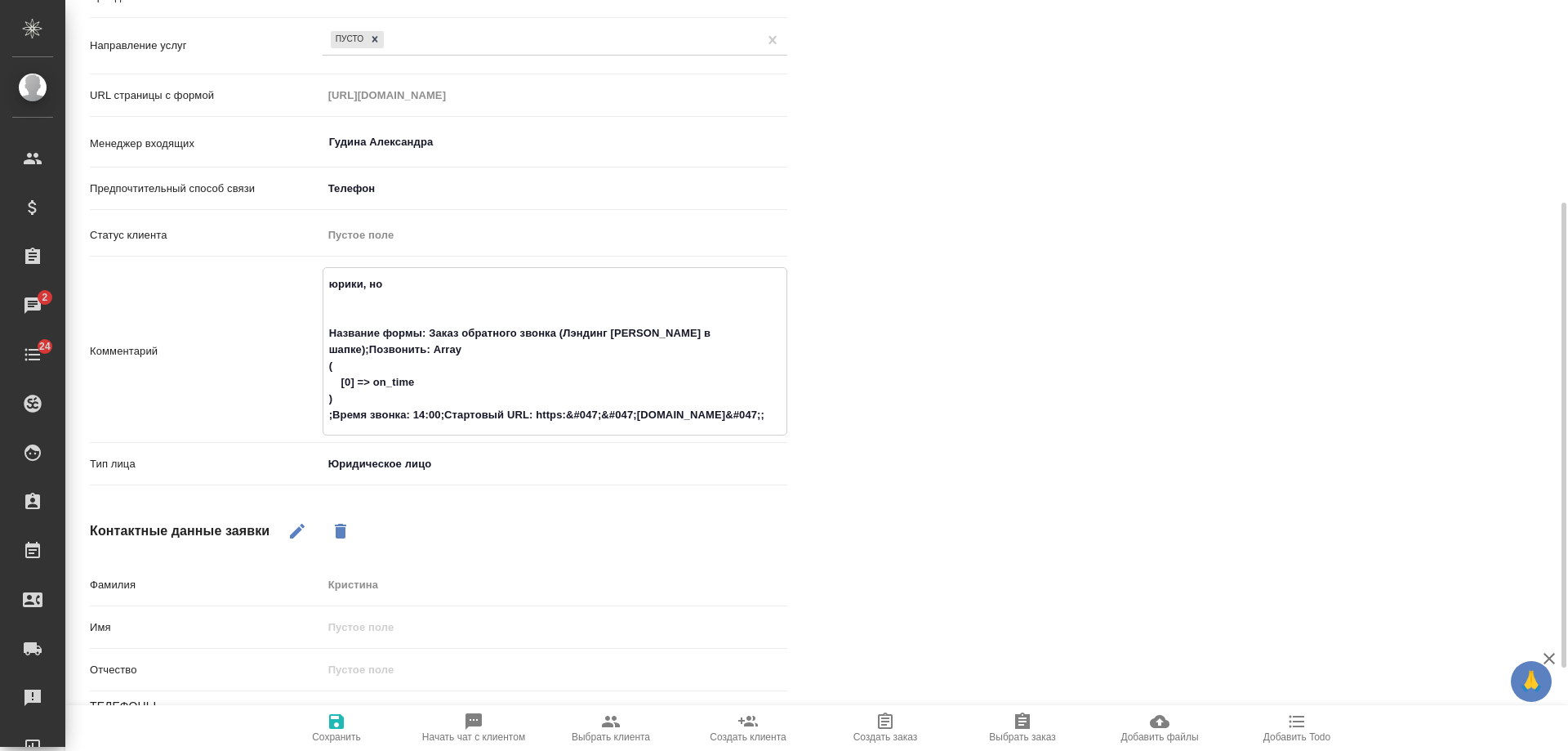
type textarea "юрики, но Название формы: Заказ обратного звонка (Лэндинг Баннер в шапке);Позво…"
type textarea "x"
type textarea "юрики, но Название формы: Заказ обратного звонка (Лэндинг Баннер в шапке);Позво…"
type textarea "x"
type textarea "юрики, но с Название формы: Заказ обратного звонка (Лэндинг Баннер в шапке);Поз…"
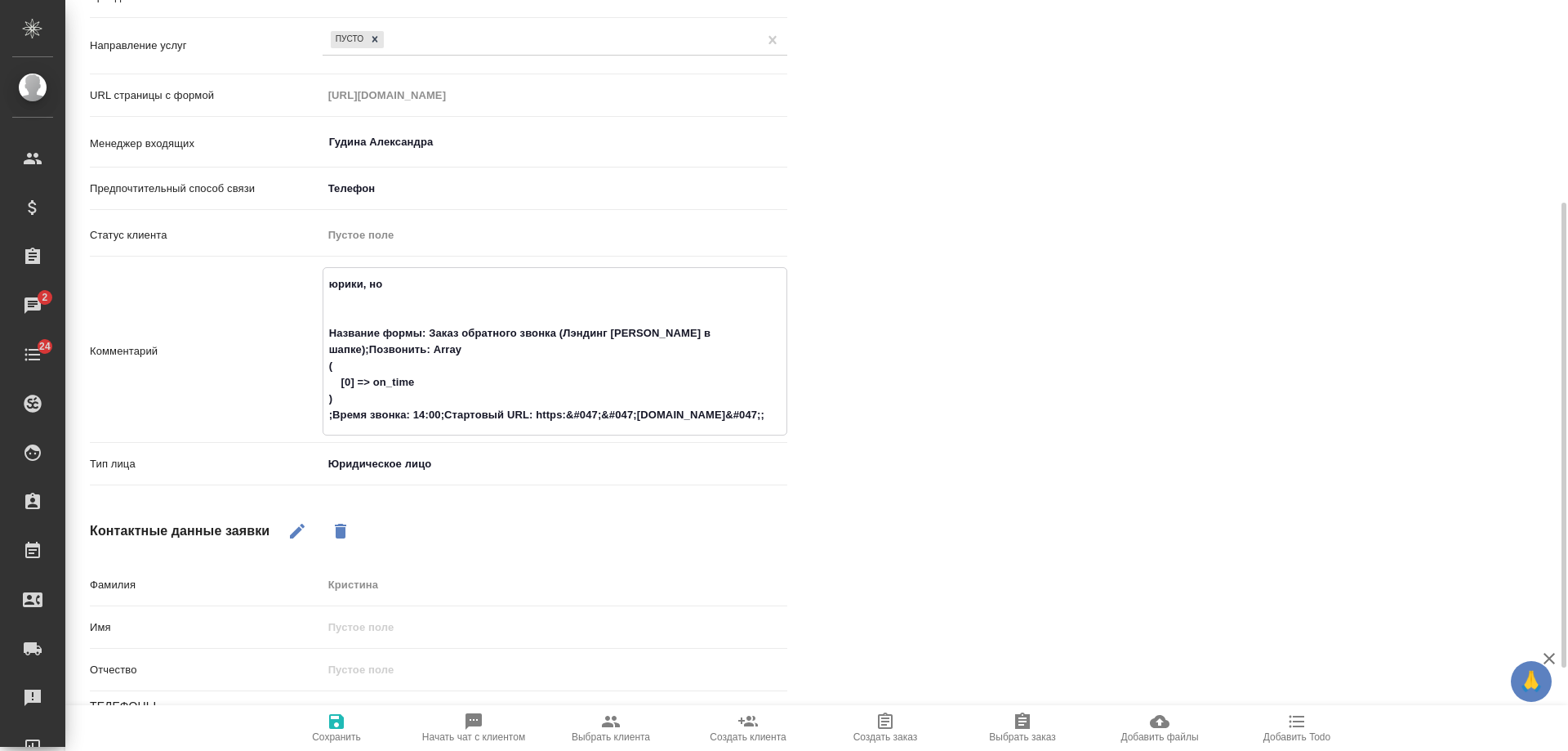
type textarea "x"
type textarea "юрики, но ск Название формы: Заказ обратного звонка (Лэндинг Баннер в шапке);По…"
type textarea "x"
type textarea "юрики, но ско Название формы: Заказ обратного звонка (Лэндинг Баннер в шапке);П…"
type textarea "x"
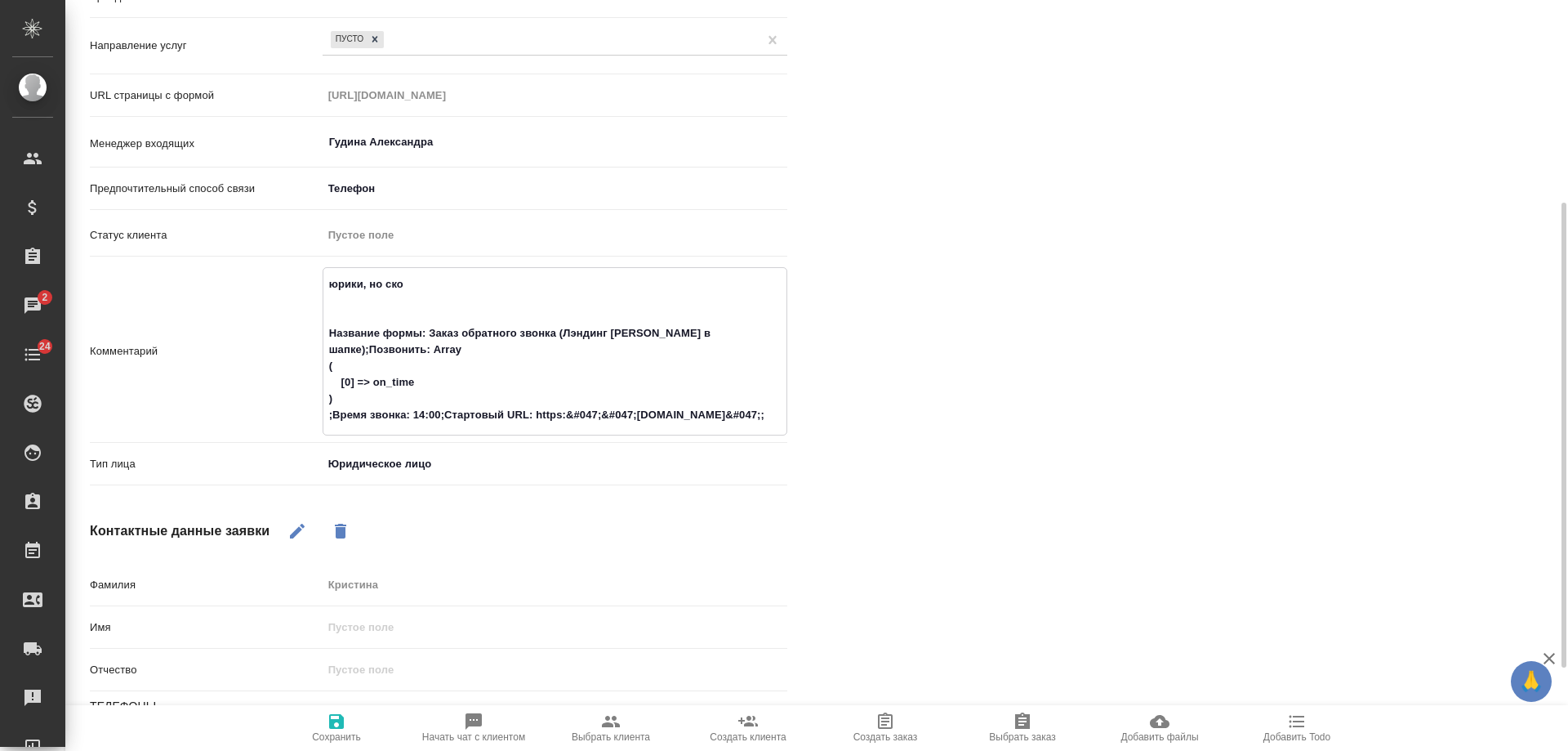
type textarea "юрики, но скор Название формы: Заказ обратного звонка (Лэндинг Баннер в шапке);…"
type textarea "x"
type textarea "юрики, но скоре Название формы: Заказ обратного звонка (Лэндинг Баннер в шапке)…"
type textarea "x"
type textarea "юрики, но скорее Название формы: Заказ обратного звонка (Лэндинг Баннер в шапке…"
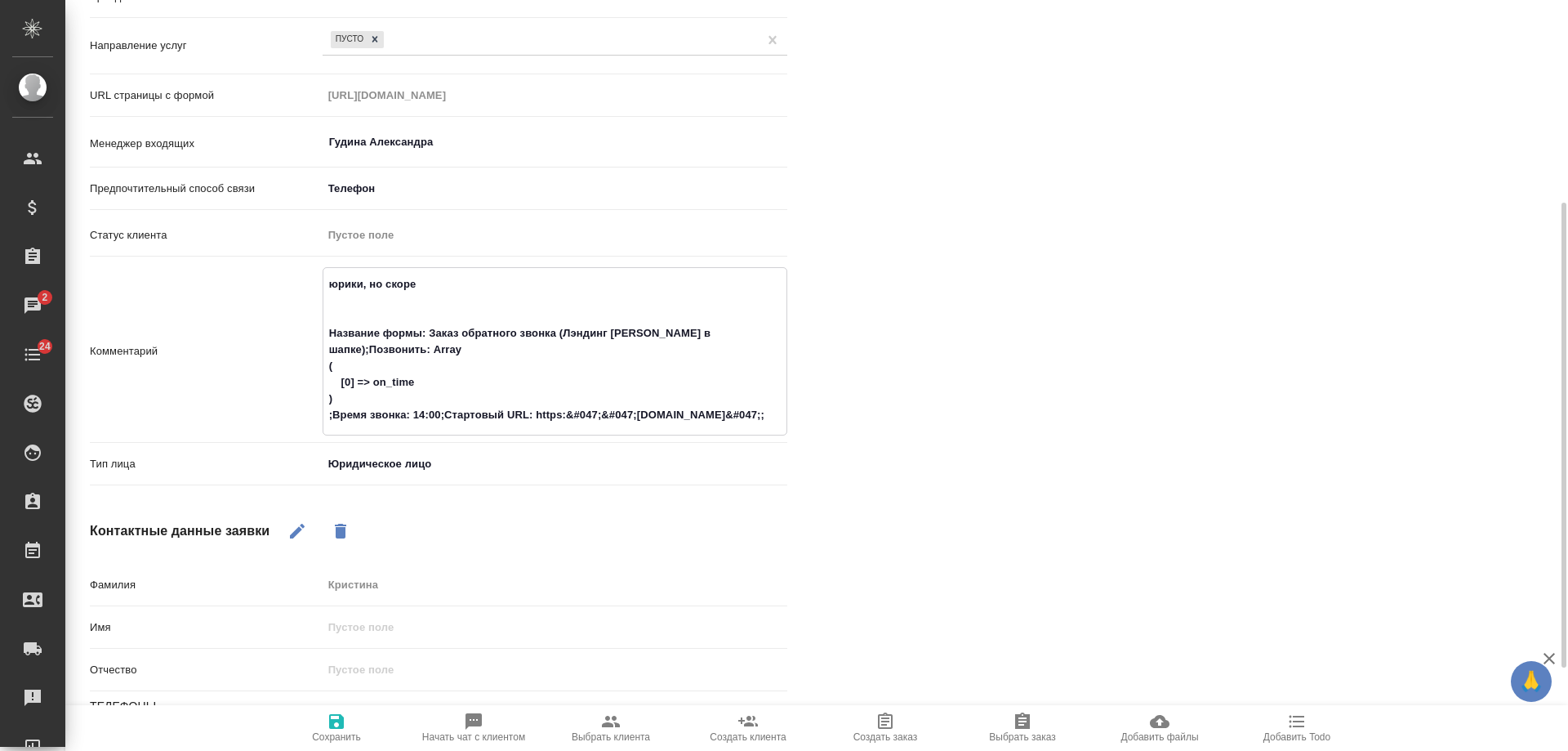
type textarea "x"
type textarea "юрики, но скорее Название формы: Заказ обратного звонка (Лэндинг Баннер в шапке…"
type textarea "x"
type textarea "юрики, но скорее в Название формы: Заказ обратного звонка (Лэндинг Баннер в шап…"
type textarea "x"
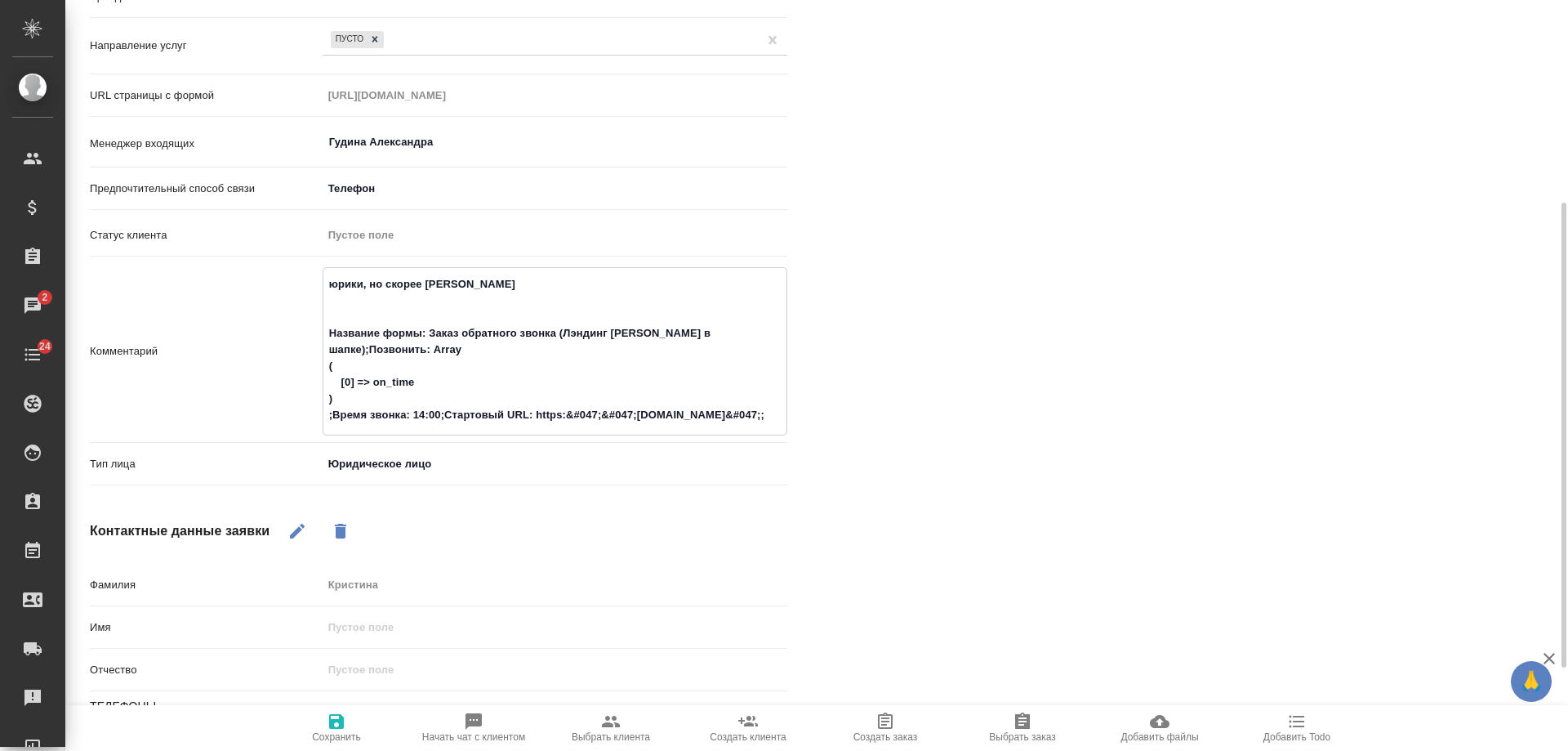
type textarea "юрики, но скорее вс Название формы: Заказ обратного звонка (Лэндинг Баннер в ша…"
type textarea "x"
type textarea "юрики, но скорее все Название формы: Заказ обратного звонка (Лэндинг Баннер в ш…"
type textarea "x"
type textarea "юрики, но скорее всег Название формы: Заказ обратного звонка (Лэндинг Баннер в …"
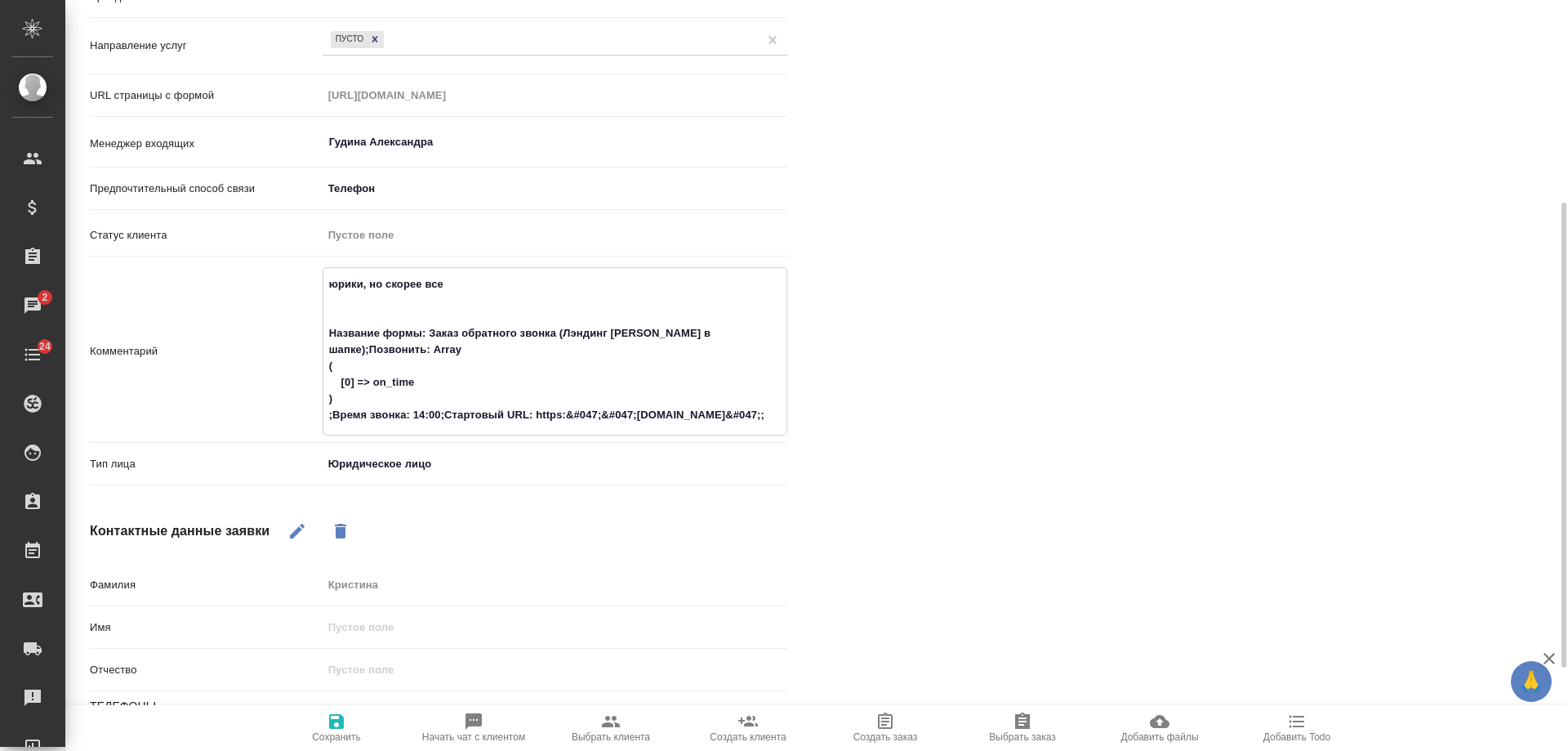
type textarea "x"
type textarea "юрики, но скорее всего Название формы: Заказ обратного звонка (Лэндинг Баннер в…"
type textarea "x"
type textarea "юрики, но скорее всего, Название формы: Заказ обратного звонка (Лэндинг Баннер …"
type textarea "x"
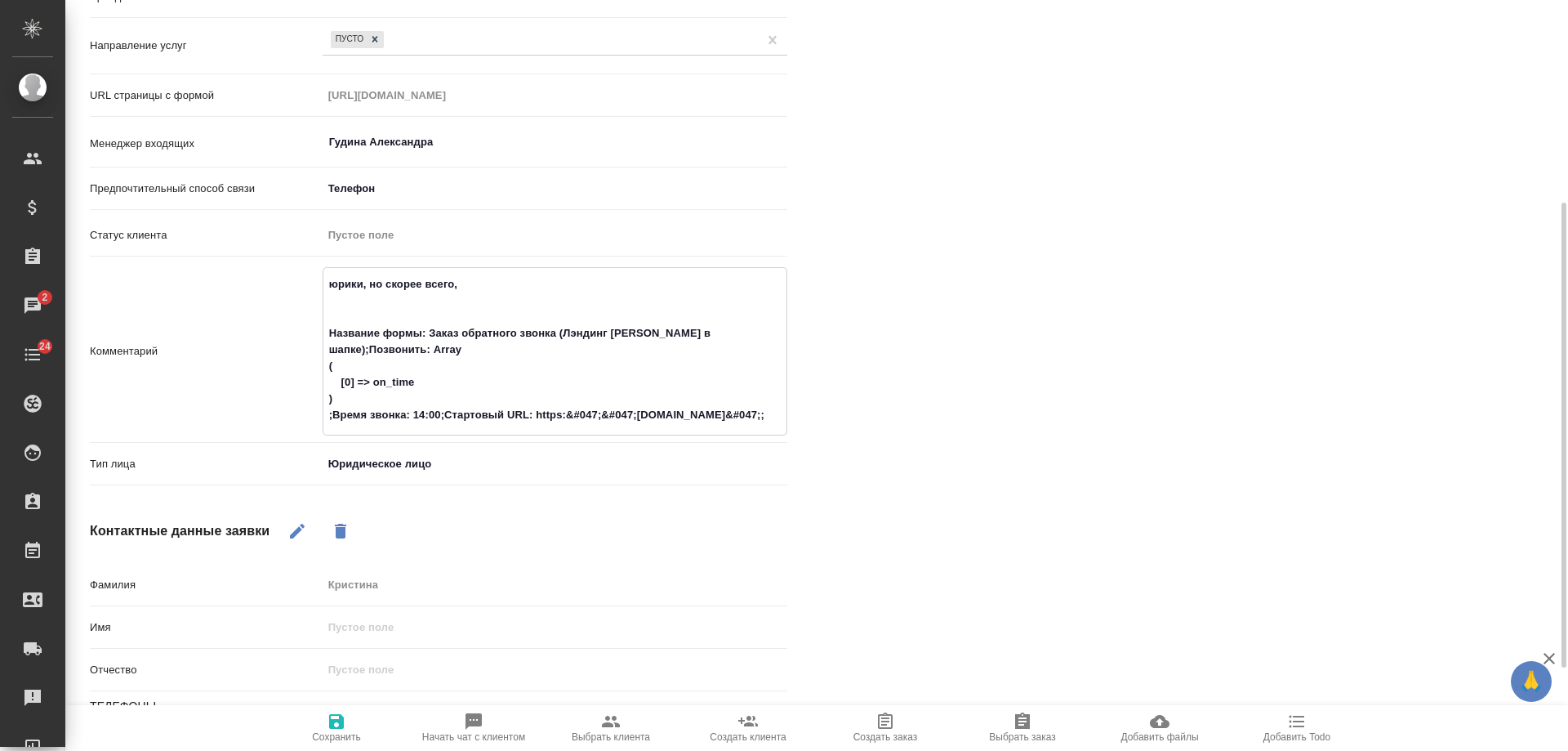
type textarea "юрики, но скорее всего, Название формы: Заказ обратного звонка (Лэндинг Баннер …"
type textarea "x"
type textarea "юрики, но скорее всего, бу Название формы: Заказ обратного звонка (Лэндинг Банн…"
type textarea "x"
type textarea "юрики, но скорее всего, буд Название формы: Заказ обратного звонка (Лэндинг Бан…"
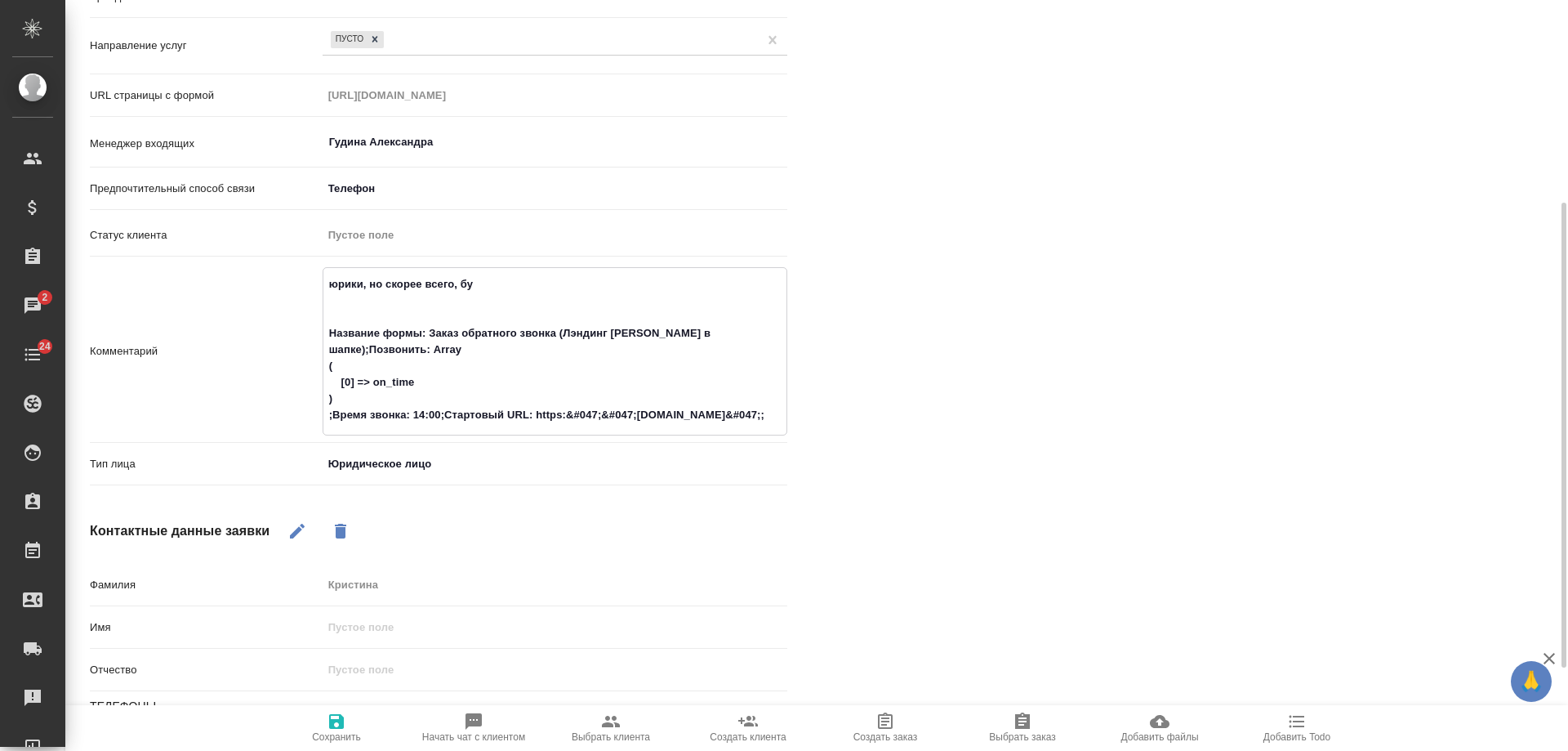
type textarea "x"
type textarea "юрики, но скорее всего, буду Название формы: Заказ обратного звонка (Лэндинг Ба…"
type textarea "x"
type textarea "юрики, но скорее всего, будут Название формы: Заказ обратного звонка (Лэндинг Б…"
type textarea "x"
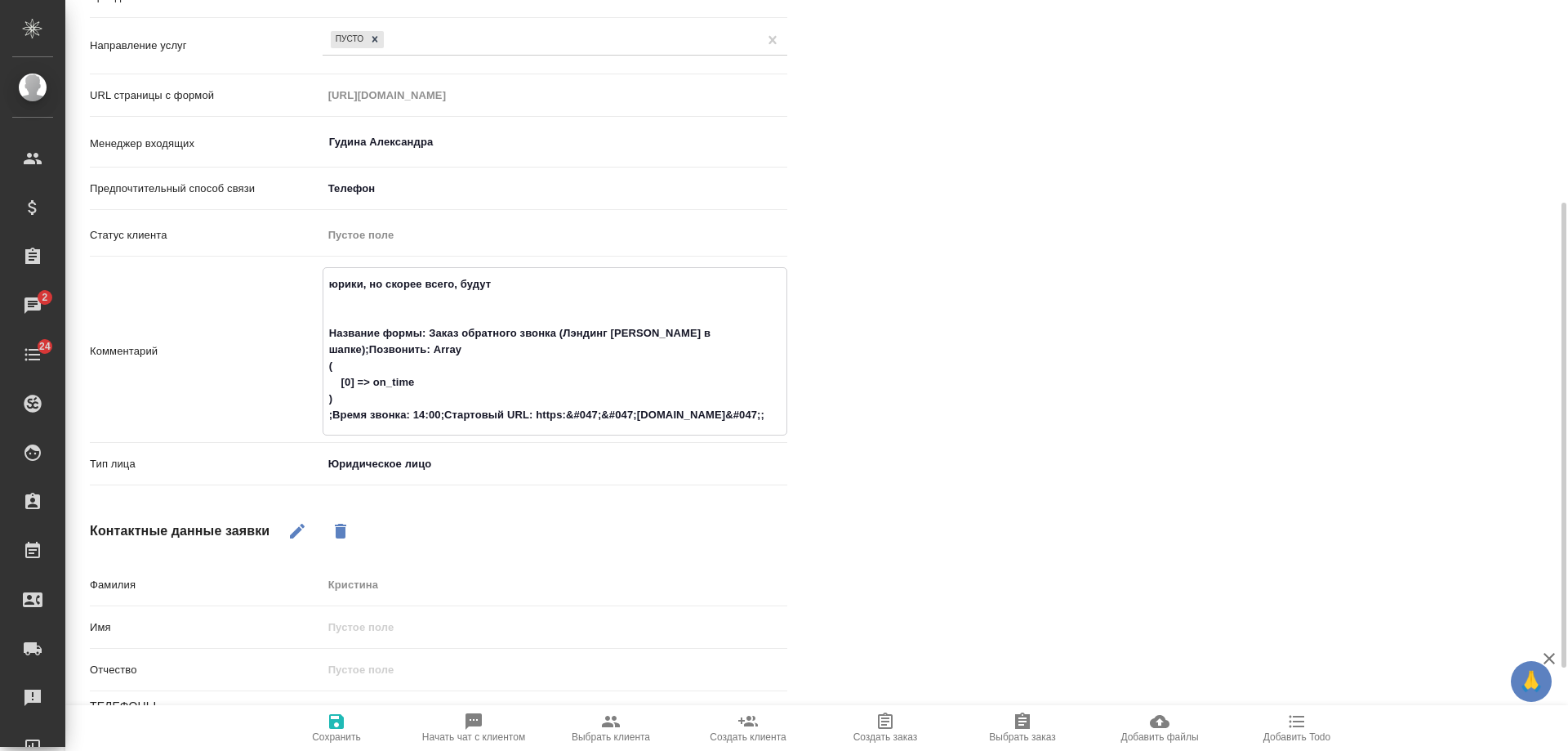
type textarea "юрики, но скорее всего, будут Название формы: Заказ обратного звонка (Лэндинг Б…"
type textarea "x"
type textarea "юрики, но скорее всего, будут об Название формы: Заказ обратного звонка (Лэндин…"
type textarea "x"
type textarea "юрики, но скорее всего, будут обр Название формы: Заказ обратного звонка (Лэнди…"
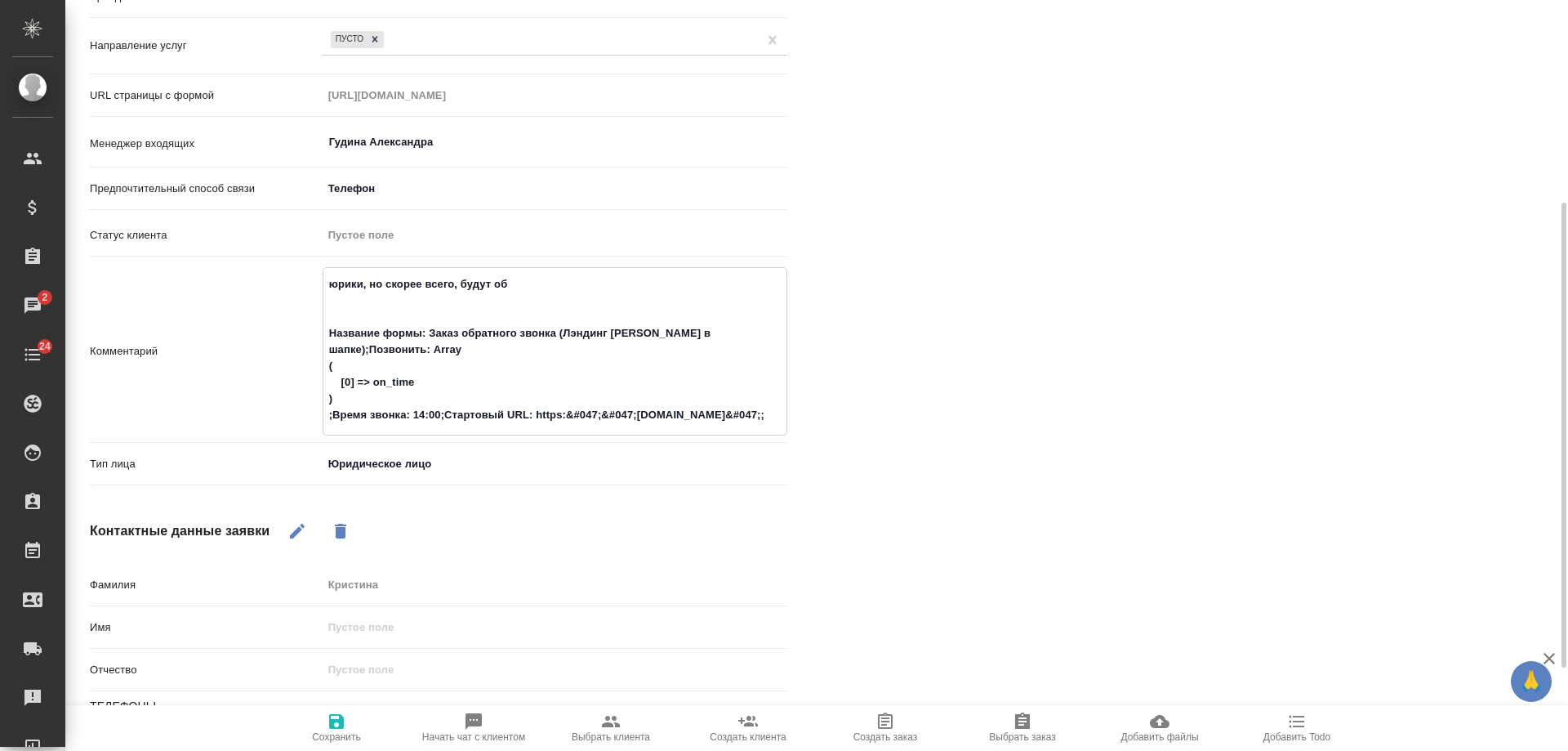
type textarea "x"
type textarea "юрики, но скорее всего, будут обра Название формы: Заказ обратного звонка (Лэнд…"
type textarea "x"
type textarea "юрики, но скорее всего, будут обращ Название формы: Заказ обратного звонка (Лэн…"
type textarea "x"
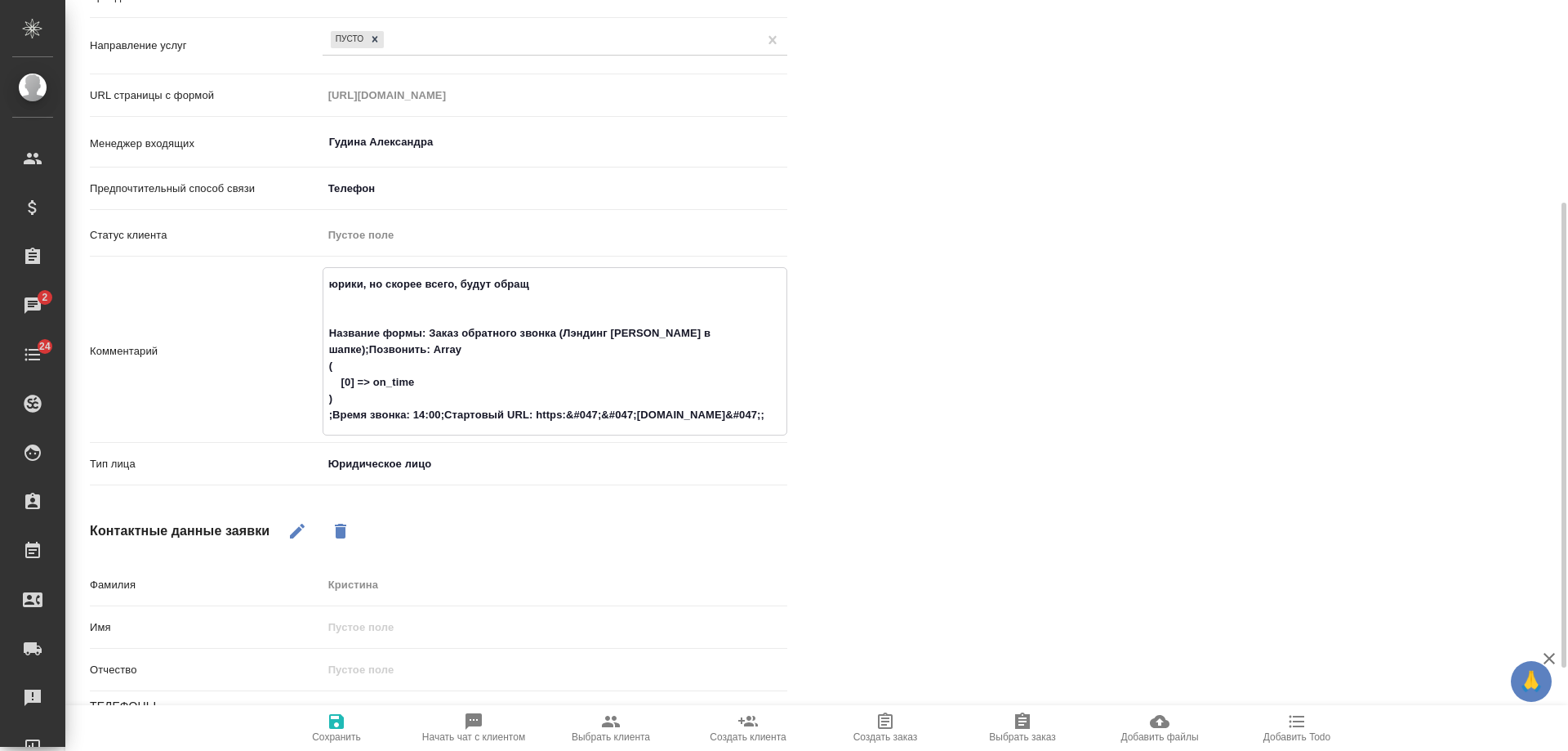
type textarea "юрики, но скорее всего, будут обраща Название формы: Заказ обратного звонка (Лэ…"
type textarea "x"
type textarea "юрики, но скорее всего, будут обращат Название формы: Заказ обратного звонка (Л…"
type textarea "x"
type textarea "юрики, но скорее всего, будут обращатьс Название формы: Заказ обратного звонка …"
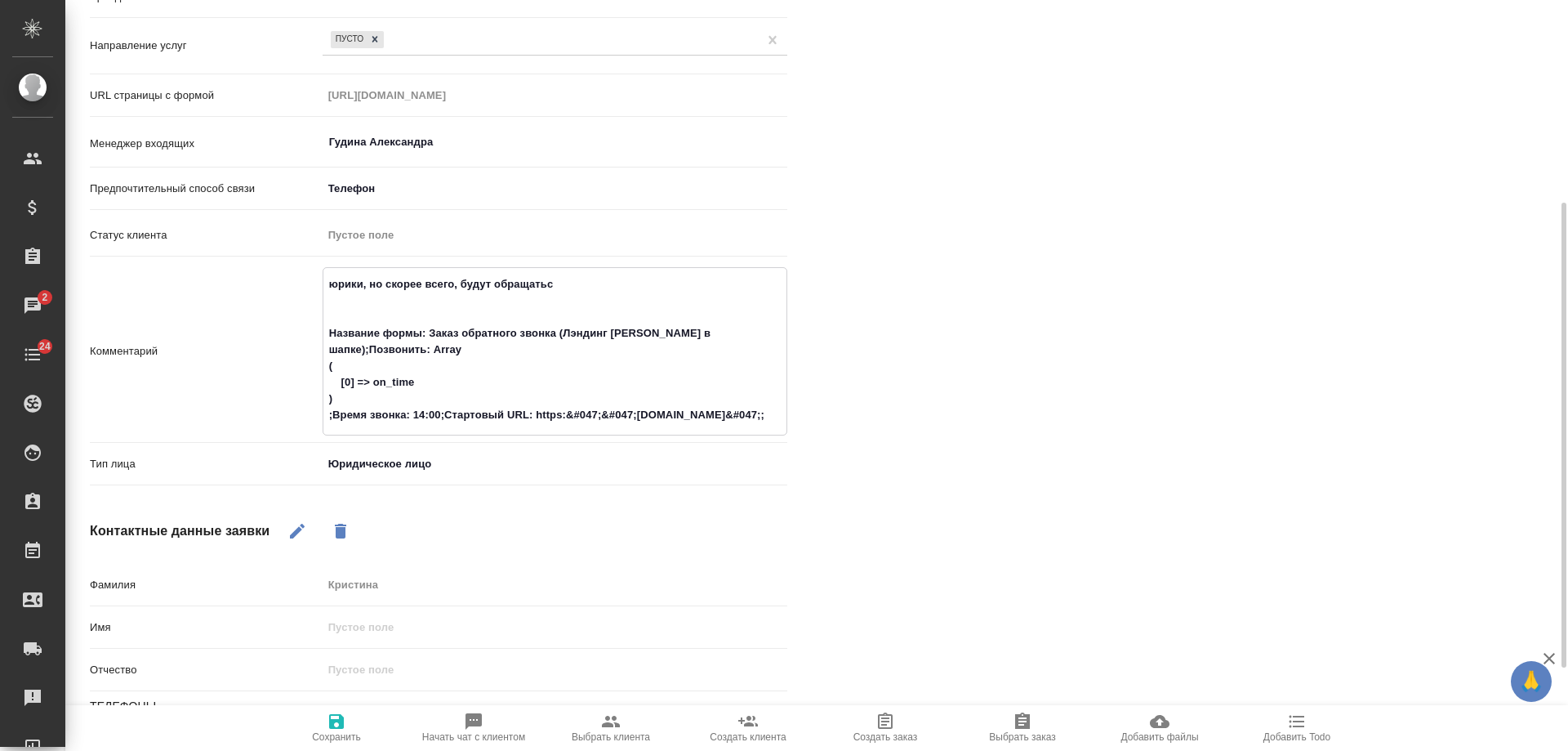
type textarea "x"
type textarea "юрики, но скорее всего, будут обращаться Название формы: Заказ обратного звонка…"
type textarea "x"
type textarea "юрики, но скорее всего, будут обращаться Название формы: Заказ обратного звонка…"
type textarea "x"
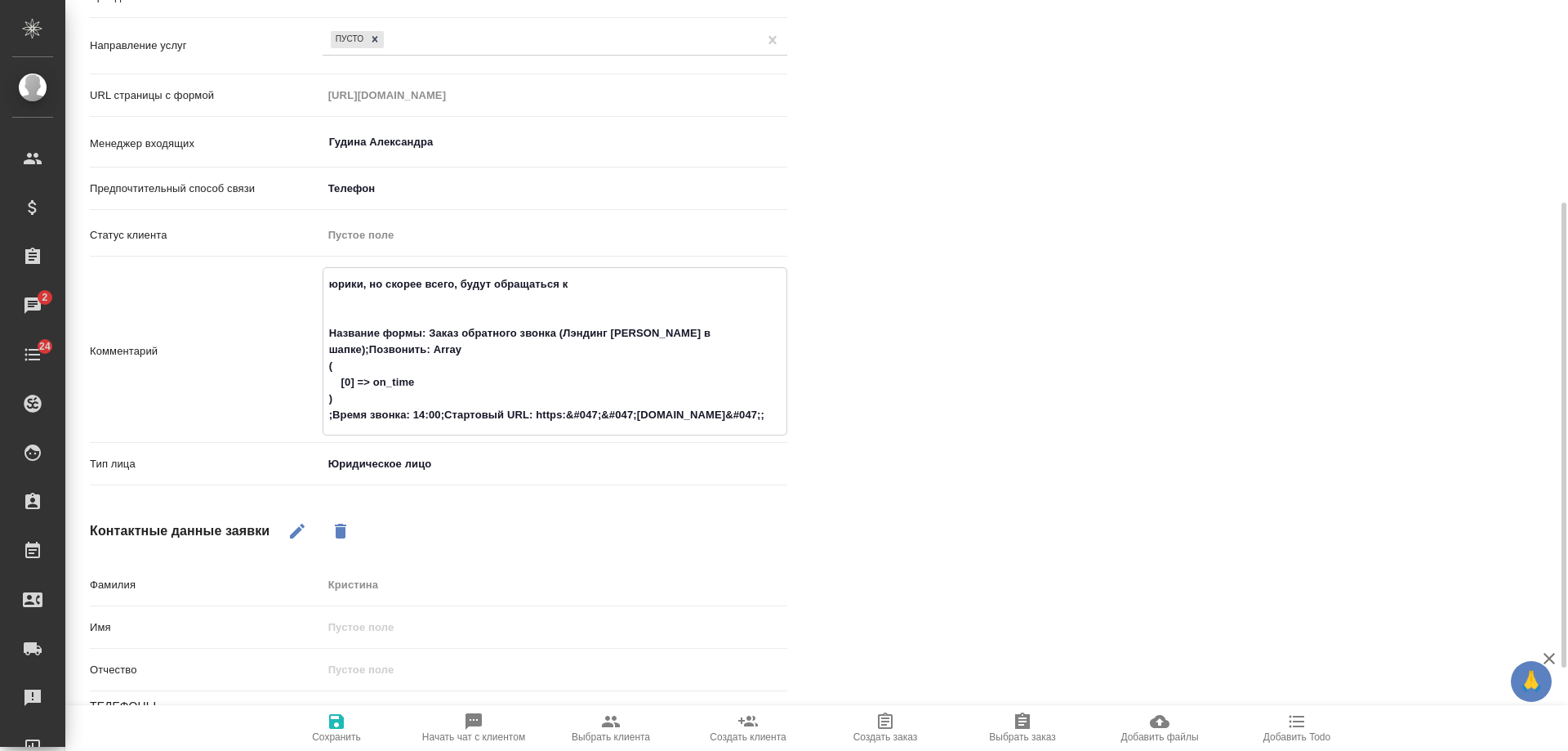
type textarea "юрики, но скорее всего, будут обращаться ка Название формы: Заказ обратного зво…"
type textarea "x"
type textarea "юрики, но скорее всего, будут обращаться как Название формы: Заказ обратного зв…"
type textarea "x"
type textarea "юрики, но скорее всего, будут обращаться как Название формы: Заказ обратного зв…"
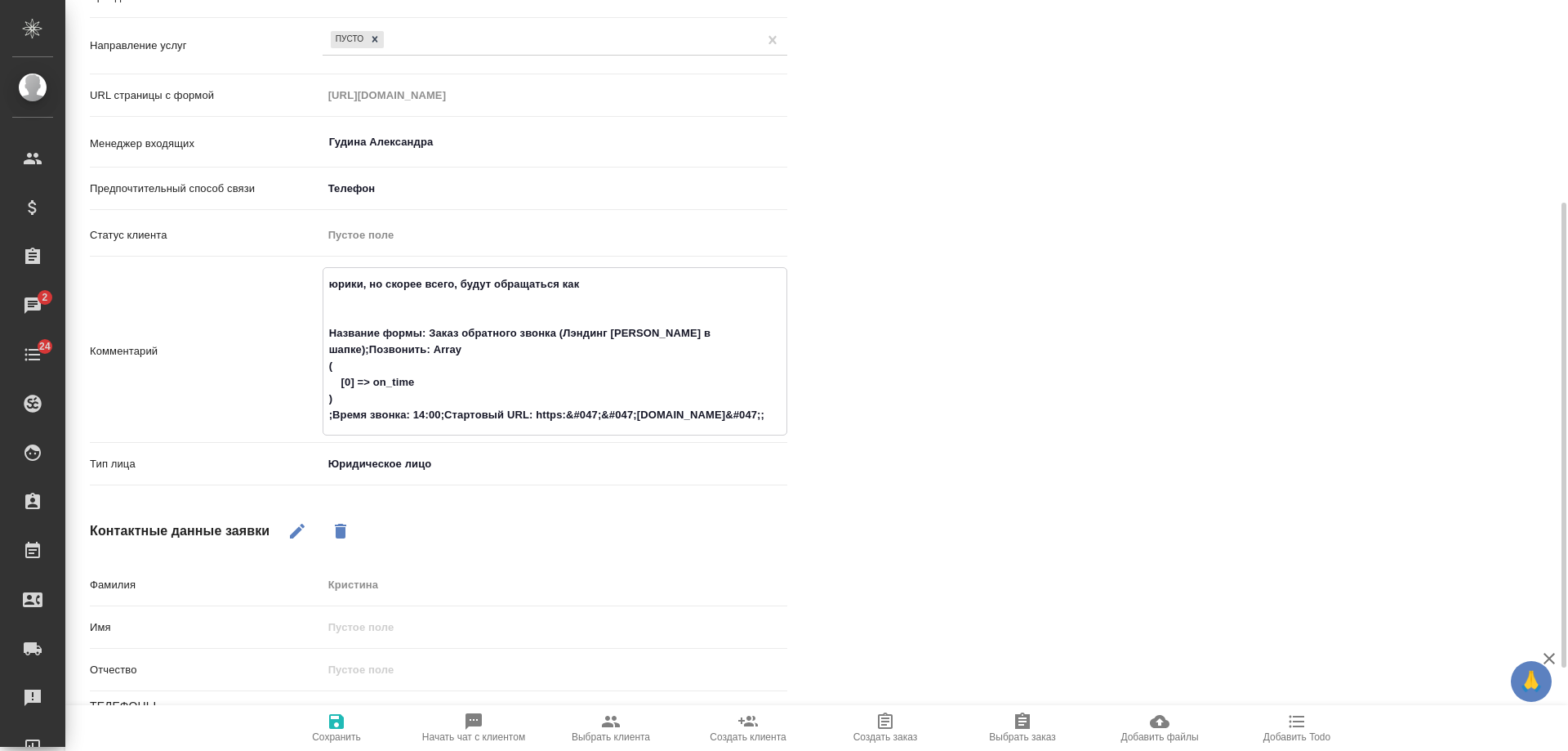
type textarea "x"
type textarea "юрики, но скорее всего, будут обращаться как ф Название формы: Заказ обратного …"
type textarea "x"
type textarea "юрики, но скорее всего, будут обращаться как фл Название формы: Заказ обратного…"
type textarea "x"
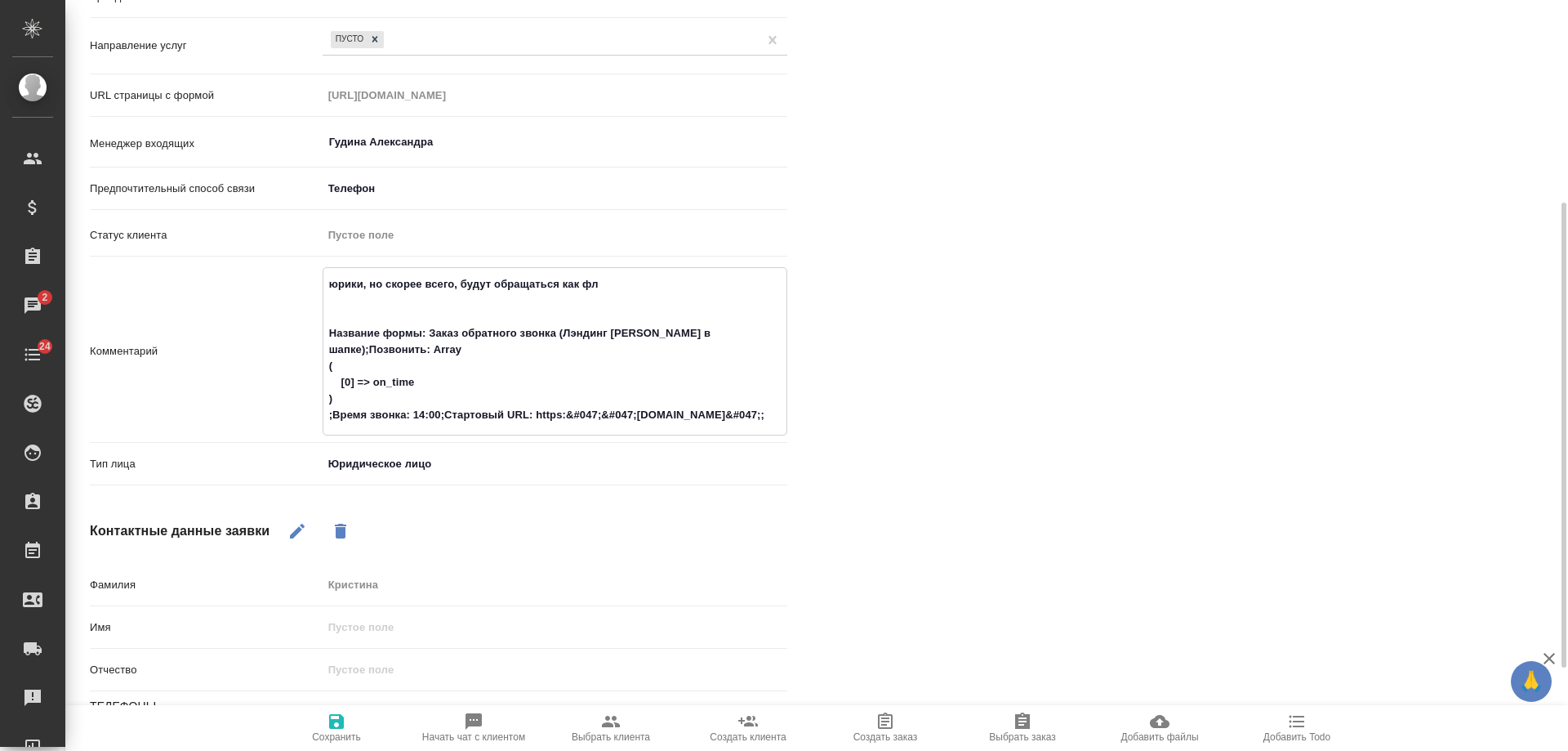
type textarea "юрики, но скорее всего, будут обращаться как фл. Название формы: Заказ обратног…"
type textarea "x"
type textarea "юрики, но скорее всего, будут обращаться как фл. Название формы: Заказ обратног…"
type textarea "x"
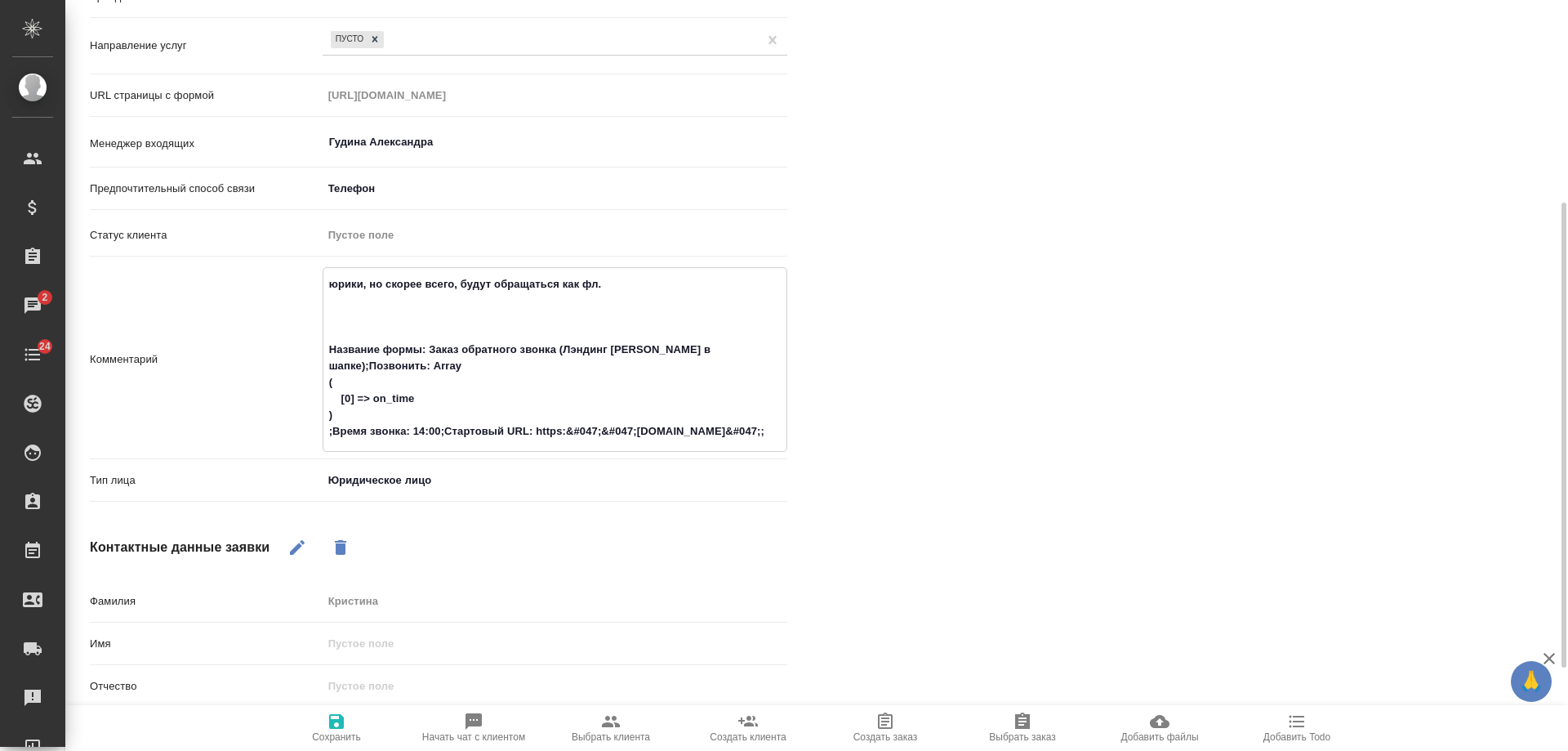
type textarea "юрики, но скорее всего, будут обращаться как фл. Название формы: Заказ обратног…"
type textarea "x"
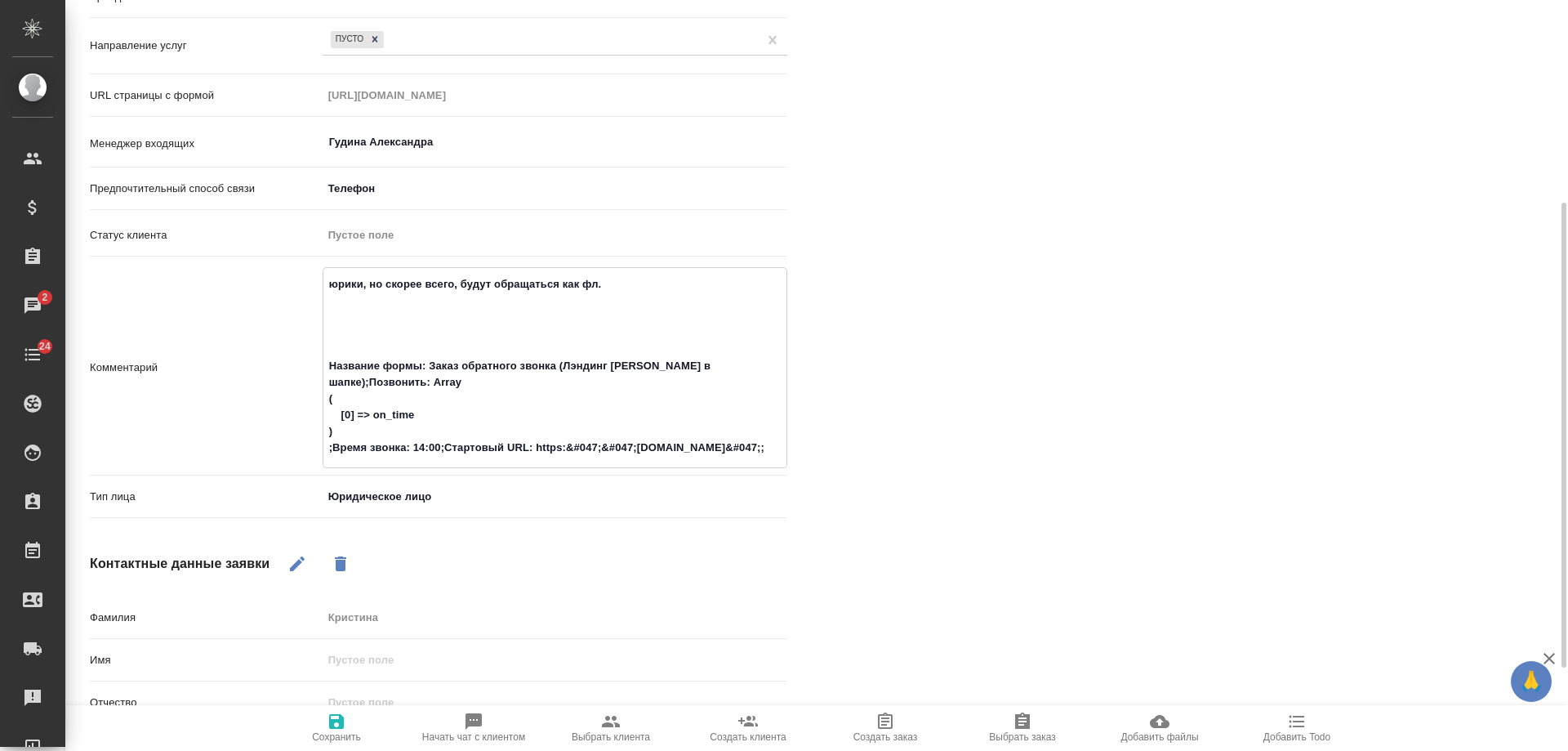
type textarea "юрики, но скорее всего, будут обращаться как фл. у Название формы: Заказ обратн…"
type textarea "x"
type textarea "юрики, но скорее всего, будут обращаться как фл. ус Название формы: Заказ обрат…"
type textarea "x"
click at [634, 278] on textarea "юрики, но скорее всего, будут обращаться как фл. ус Название формы: Заказ обрат…" at bounding box center [555, 366] width 464 height 192
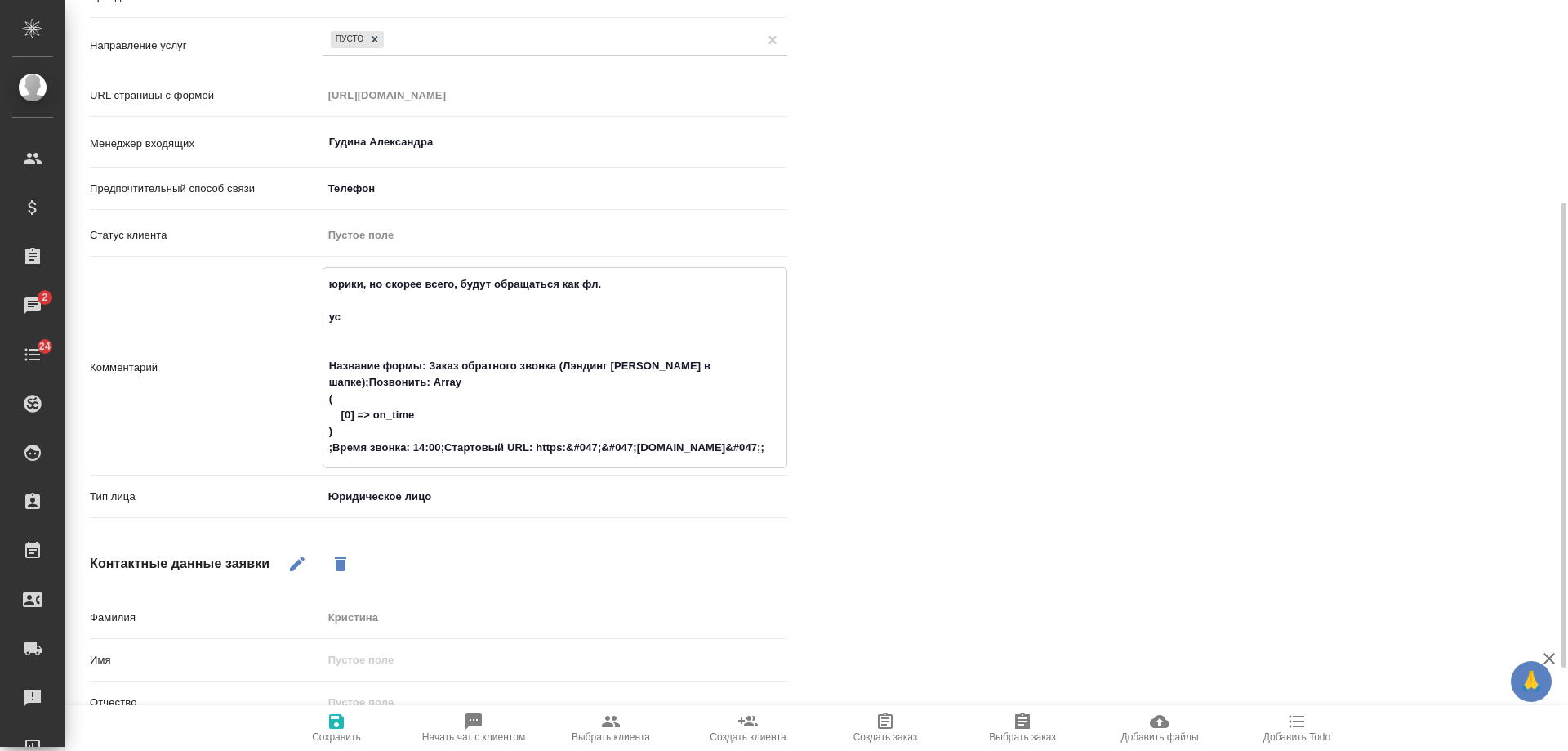
type textarea "юрики, но скорее всего, будут обращаться как фл. ус Название формы: Заказ обрат…"
type textarea "x"
type textarea "юрики, но скорее всего, будут обращаться как фл. по ус Название формы: Заказ об…"
type textarea "x"
type textarea "юрики, но скорее всего, будут обращаться как фл. под ус Название формы: Заказ о…"
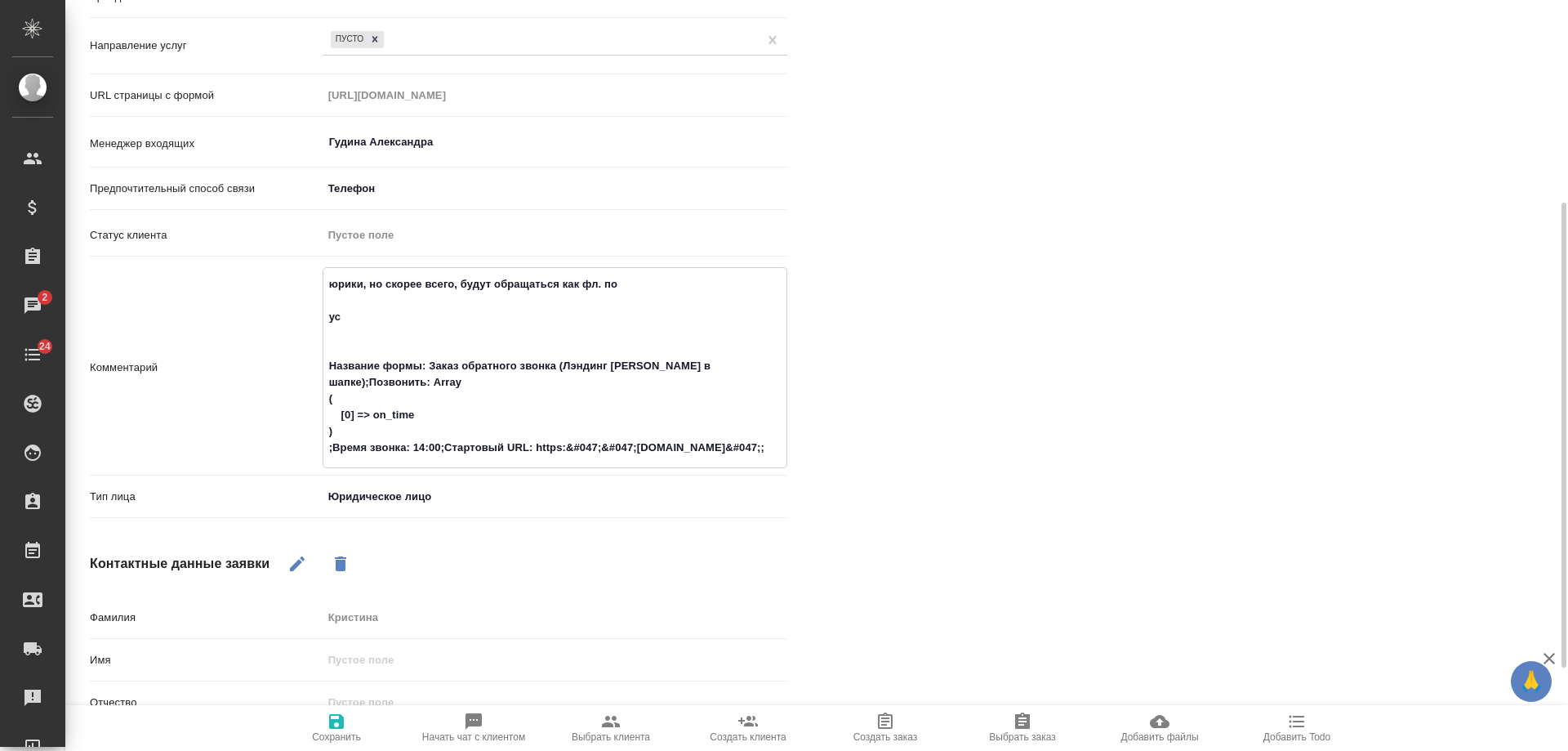
type textarea "x"
type textarea "юрики, но скорее всего, будут обращаться как фл. подо ус Название формы: Заказ …"
type textarea "x"
type textarea "юрики, но скорее всего, будут обращаться как фл. подой ус Название формы: Заказ…"
type textarea "x"
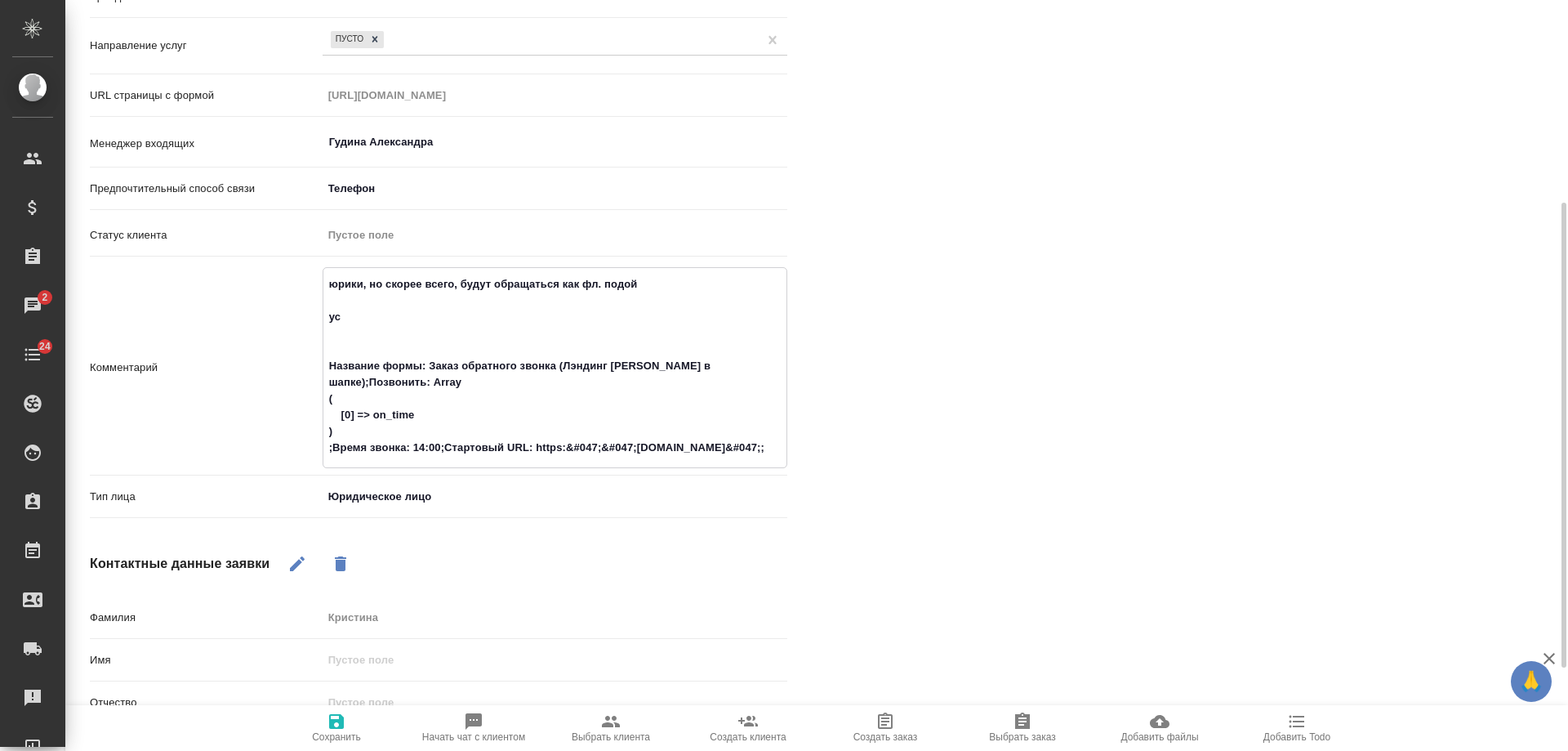
type textarea "юрики, но скорее всего, будут обращаться как фл. подойд ус Название формы: Зака…"
type textarea "x"
type textarea "юрики, но скорее всего, будут обращаться как фл. подойду ус Название формы: Зак…"
type textarea "x"
type textarea "юрики, но скорее всего, будут обращаться как фл. подойдут ус Название формы: За…"
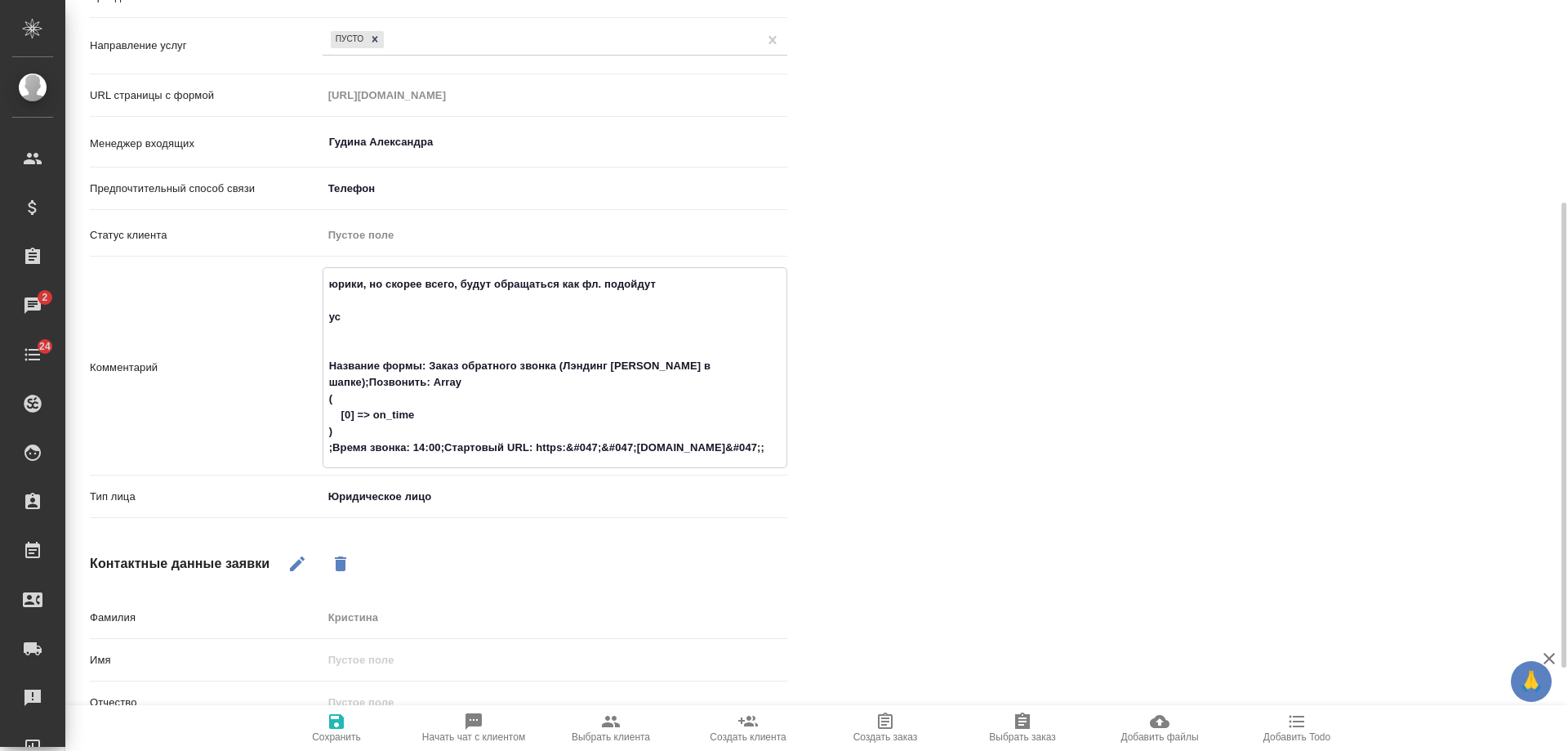
type textarea "x"
type textarea "юрики, но скорее всего, будут обращаться как фл. подойдут ус Название формы: За…"
type textarea "x"
type textarea "юрики, но скорее всего, будут обращаться как фл. подойдут с ус Название формы: …"
type textarea "x"
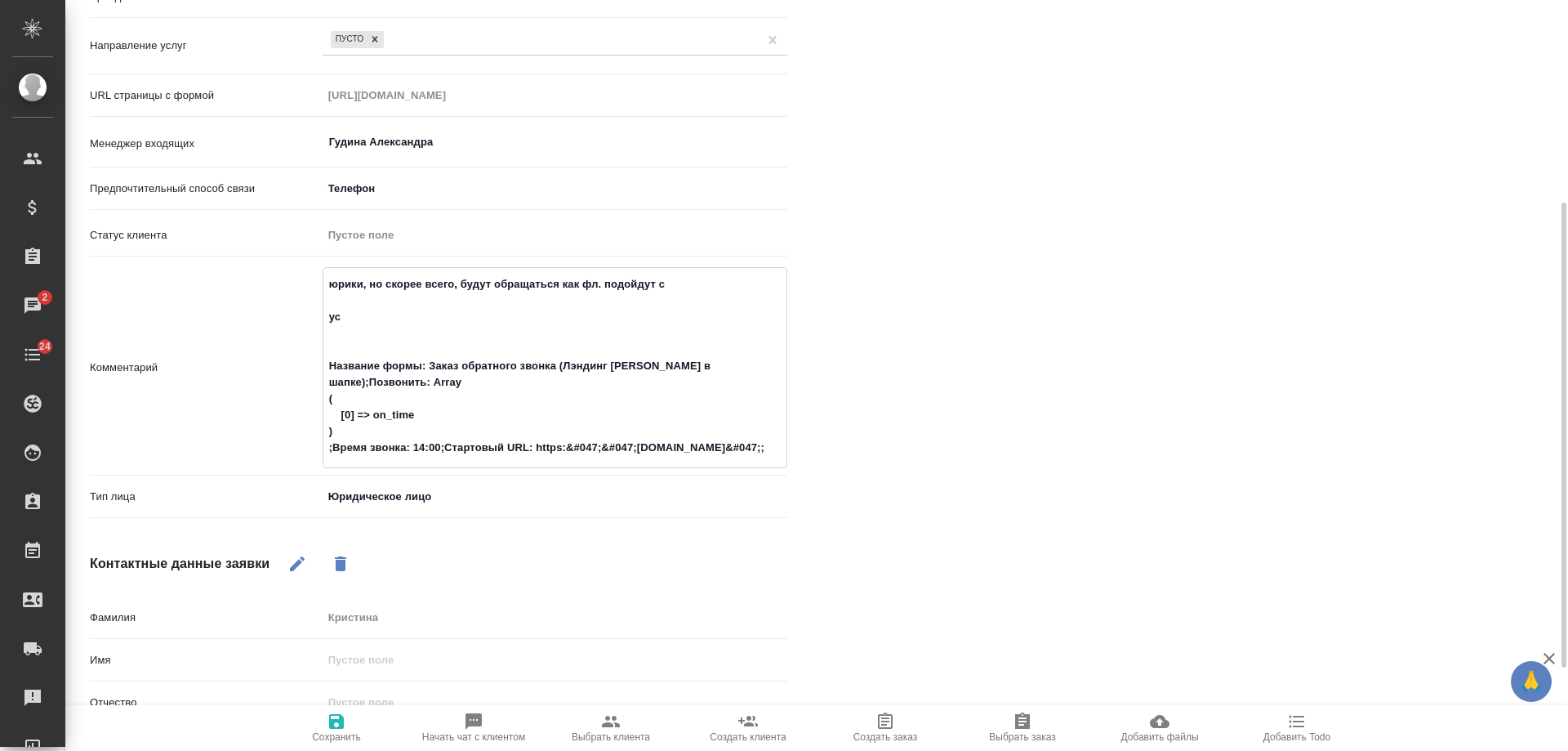
type textarea "юрики, но скорее всего, будут обращаться как фл. подойдут се ус Название формы:…"
type textarea "x"
type textarea "юрики, но скорее всего, будут обращаться как фл. подойдут сег ус Название формы…"
type textarea "x"
type textarea "юрики, но скорее всего, будут обращаться как фл. подойдут сего ус Название форм…"
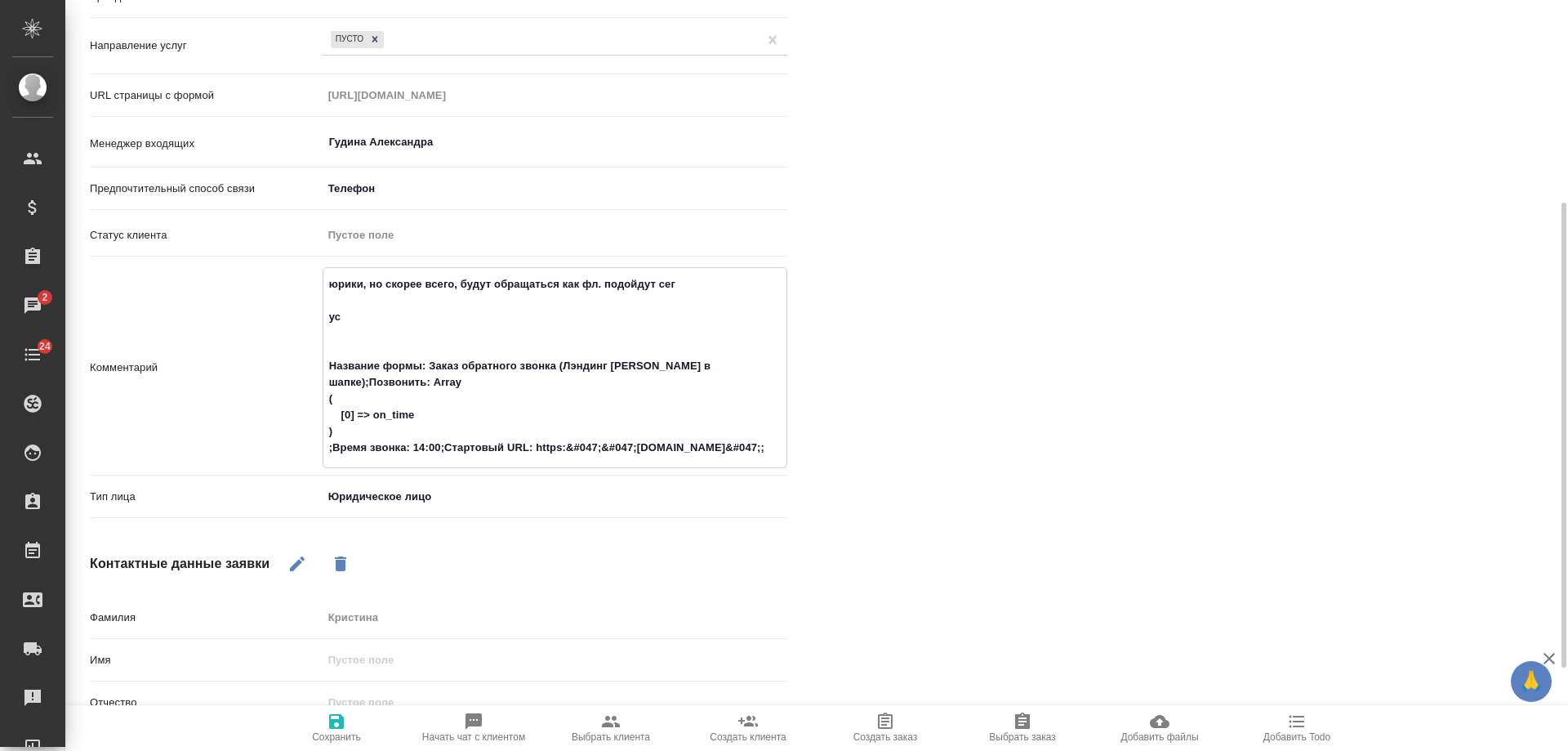
type textarea "x"
type textarea "юрики, но скорее всего, будут обращаться как фл. подойдут сегод ус Название фор…"
type textarea "x"
type textarea "юрики, но скорее всего, будут обращаться как фл. подойдут сегодня ус Название ф…"
type textarea "x"
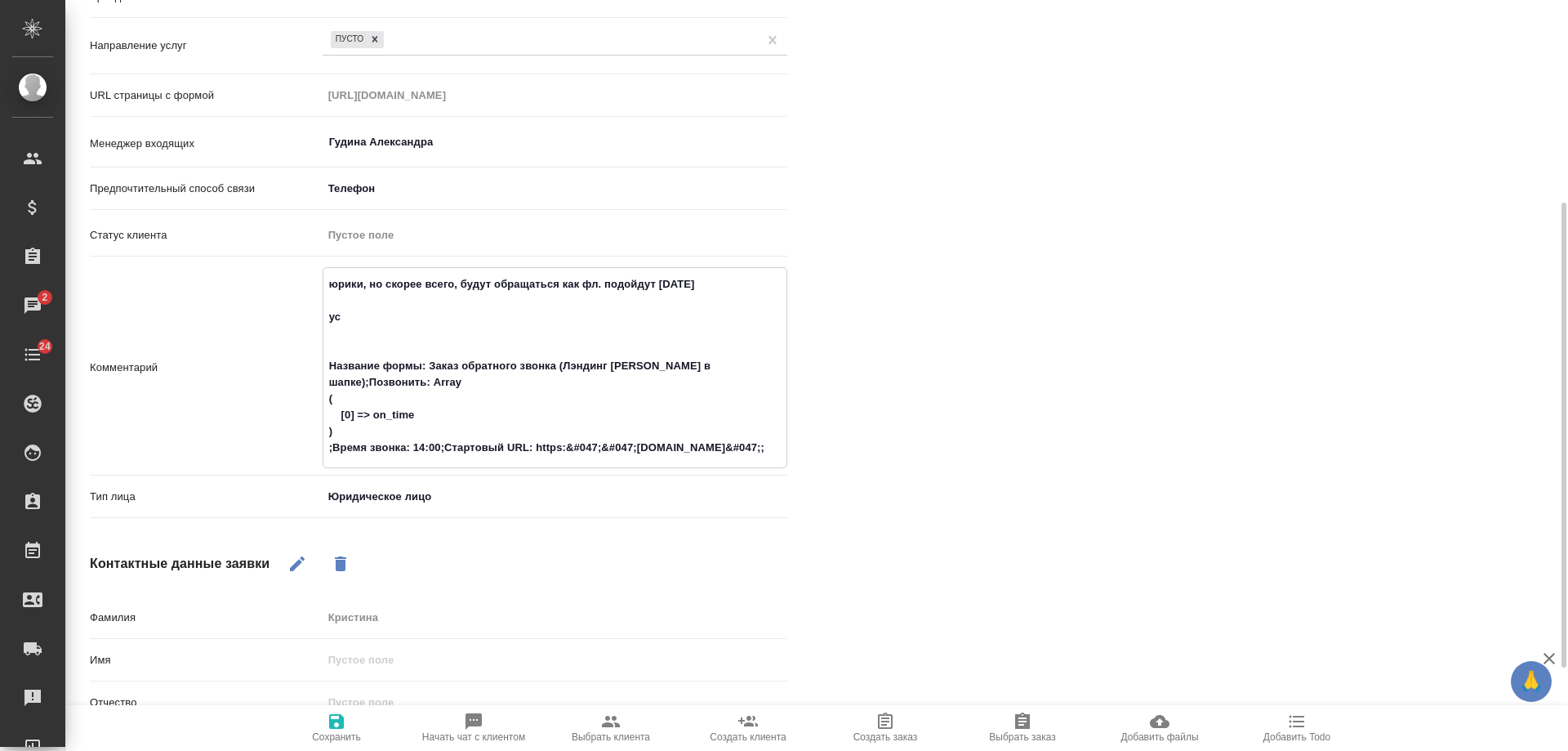
type textarea "юрики, но скорее всего, будут обращаться как фл. подойдут сегодня ус Название ф…"
type textarea "x"
type textarea "юрики, но скорее всего, будут обращаться как фл. подойдут сегодня на ус Названи…"
type textarea "x"
type textarea "юрики, но скорее всего, будут обращаться как фл. подойдут сегодня на ус Названи…"
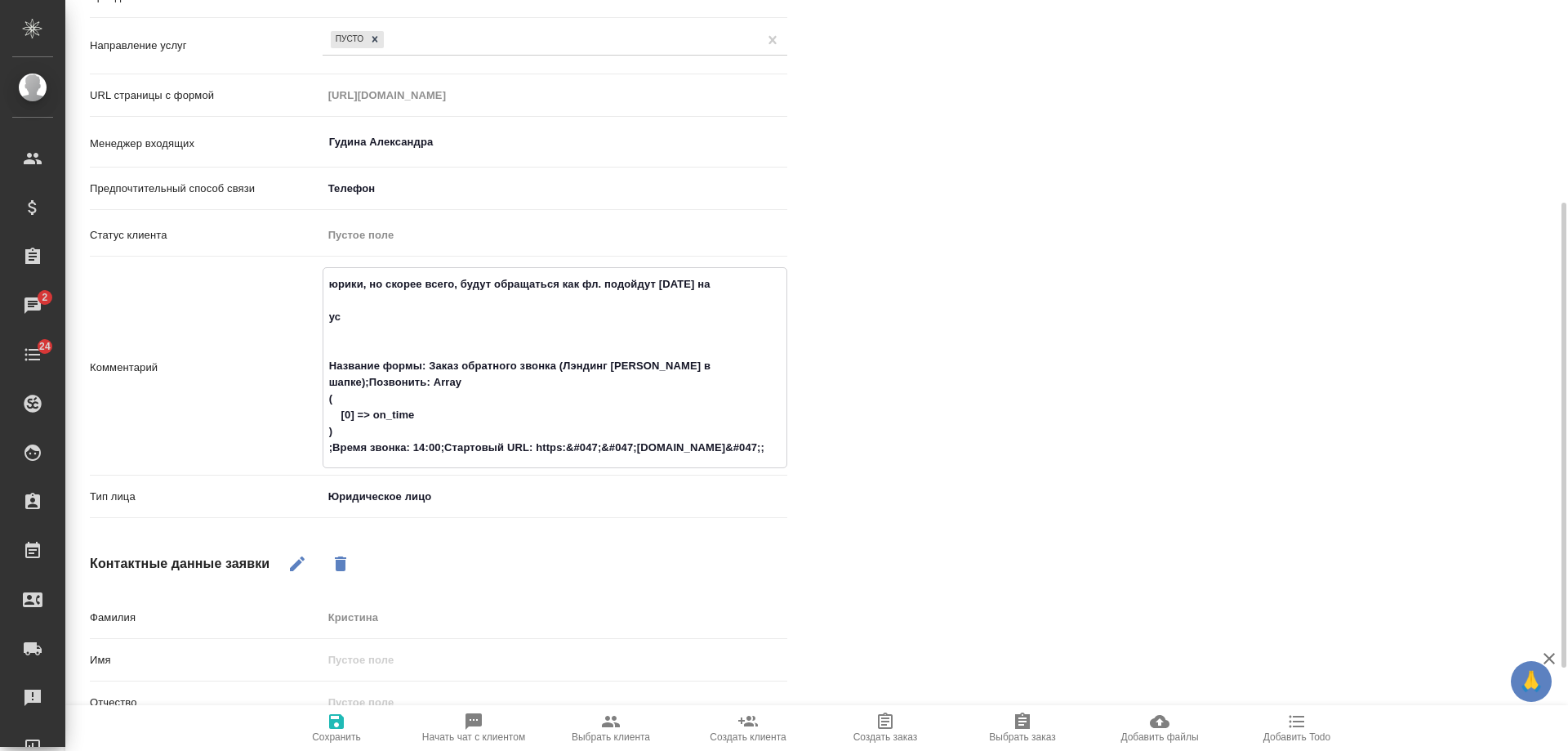
type textarea "x"
type textarea "юрики, но скорее всего, будут обращаться как фл. подойдут сегодня на К ус Назва…"
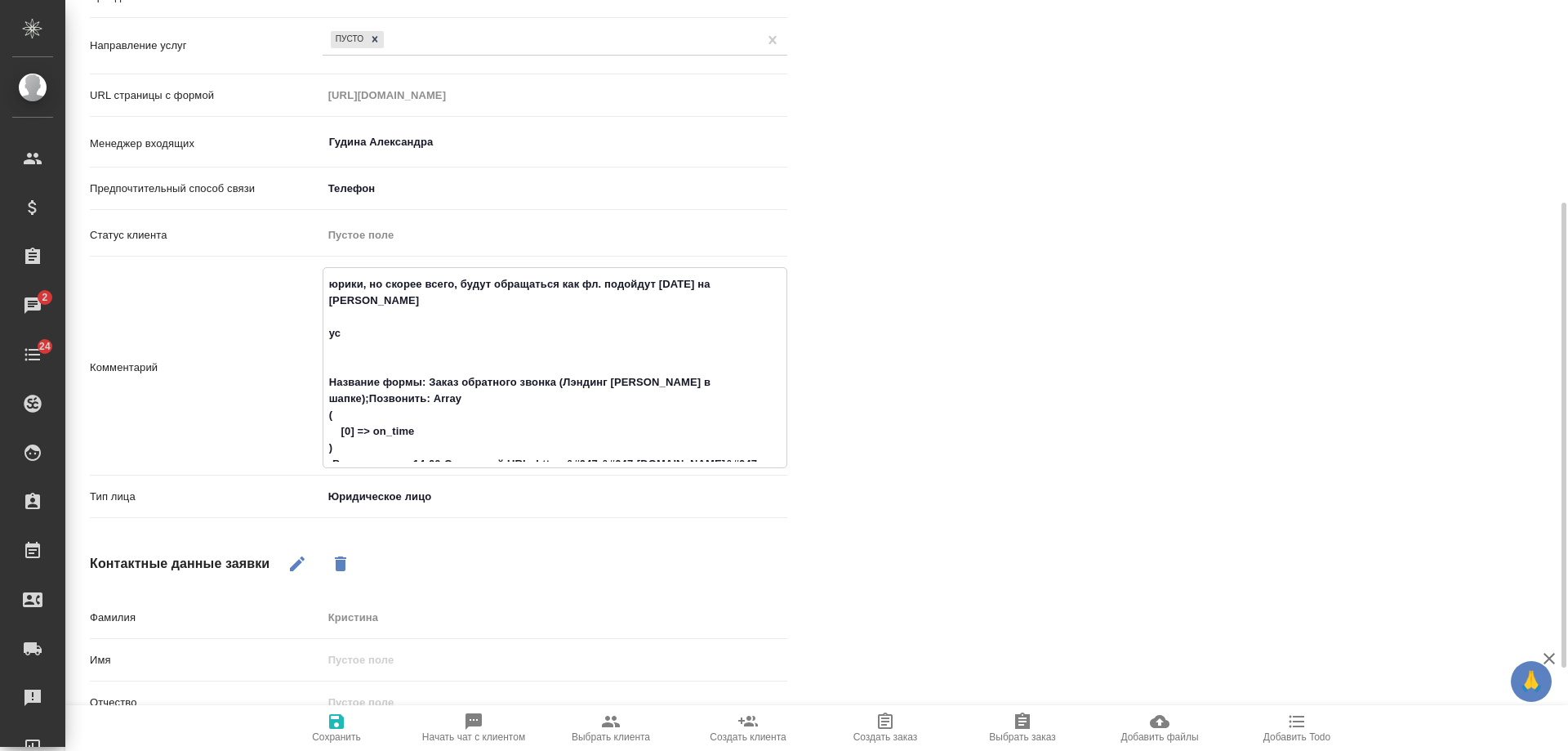
type textarea "x"
type textarea "юрики, но скорее всего, будут обращаться как фл. подойдут сегодня на Кр ус Назв…"
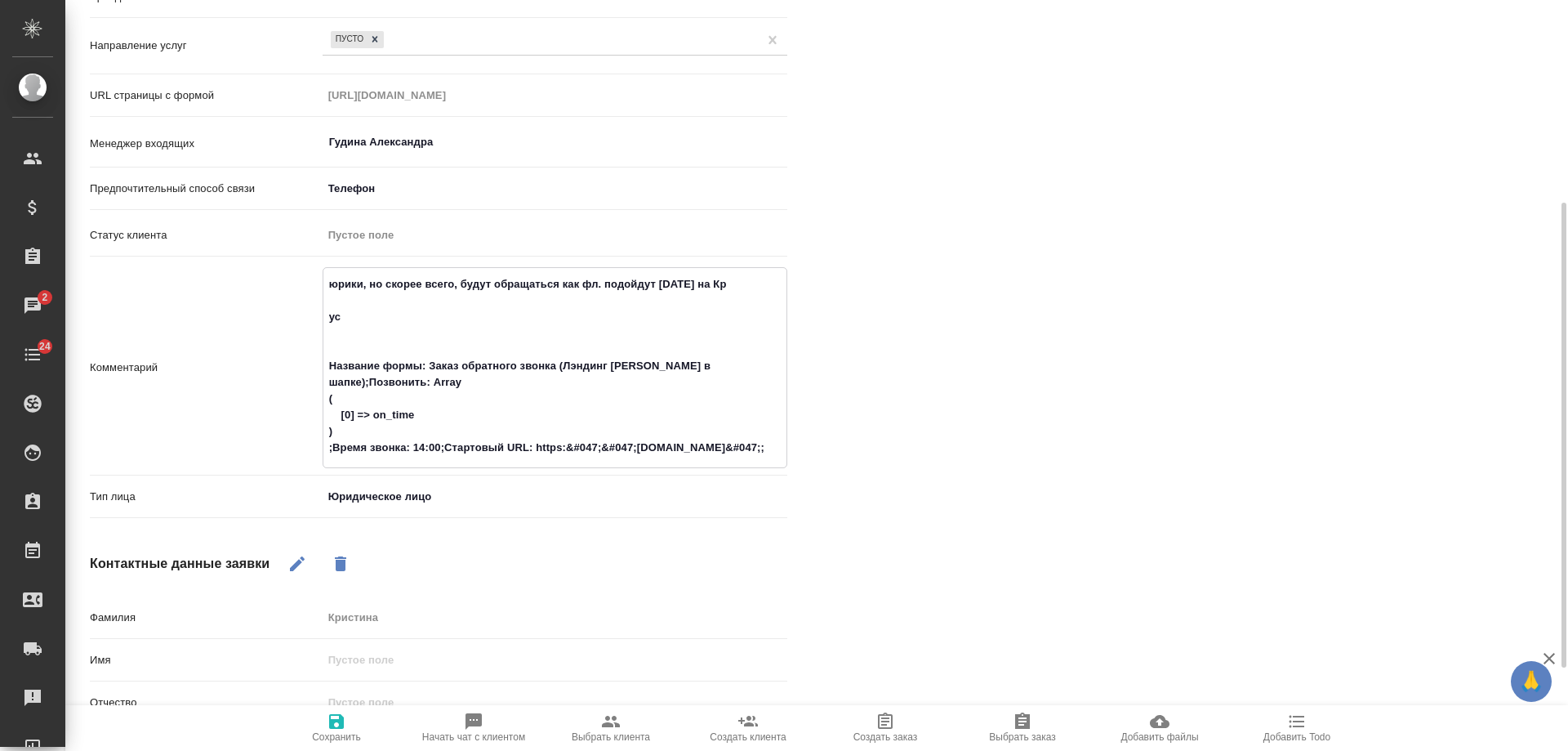
type textarea "x"
type textarea "юрики, но скорее всего, будут обращаться как фл. подойдут сегодня на Кры ус Наз…"
type textarea "x"
type textarea "юрики, но скорее всего, будут обращаться как фл. подойдут сегодня на Крыл ус На…"
type textarea "x"
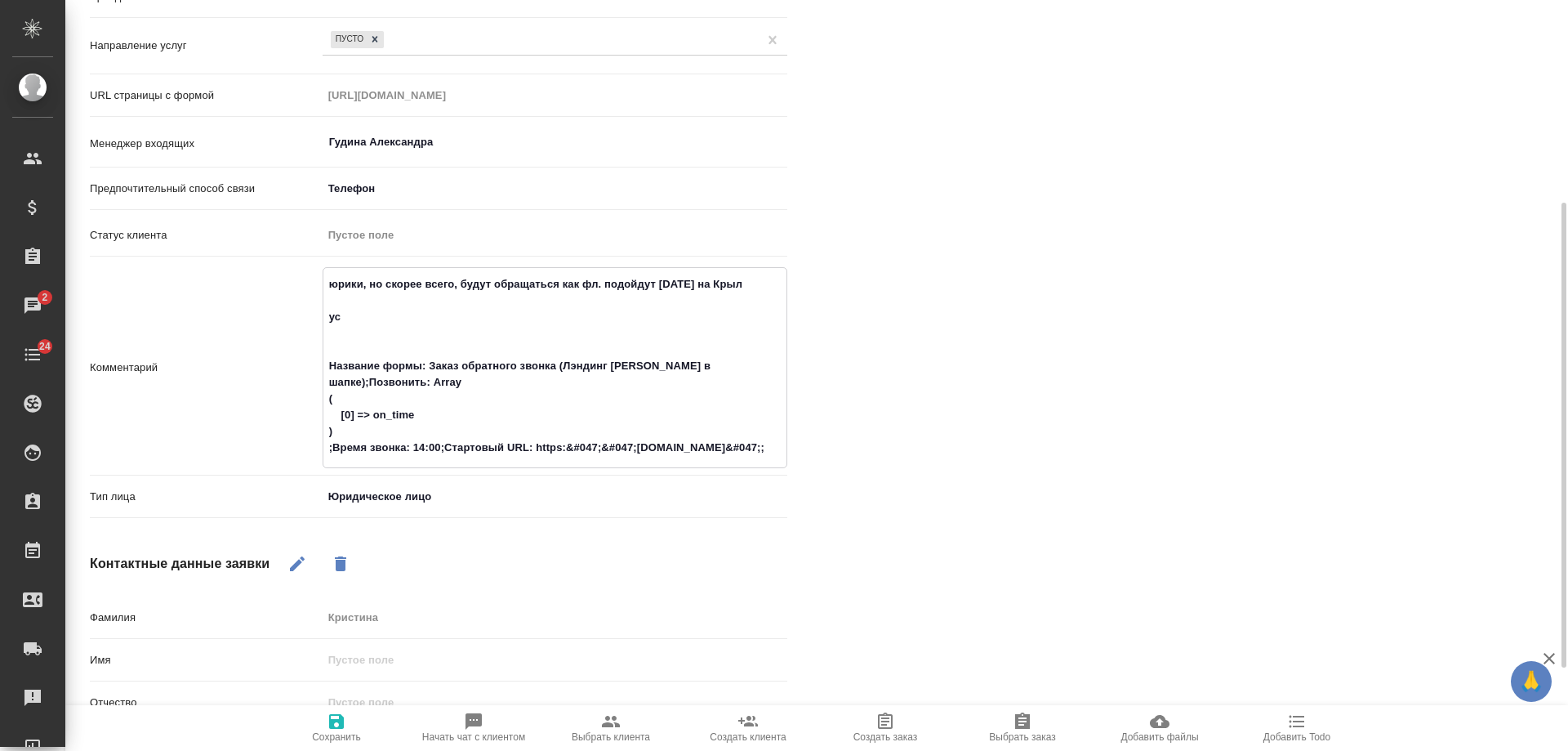
type textarea "юрики, но скорее всего, будут обращаться как фл. подойдут сегодня на Крыло ус Н…"
type textarea "x"
click at [481, 307] on textarea "юрики, но скорее всего, будут обращаться как фл. подойдут сегодня на Крыло ус Н…" at bounding box center [555, 366] width 464 height 192
click at [362, 320] on textarea "юрики, но скорее всего, будут обращаться как фл. подойдут сегодня на Крыло ус Н…" at bounding box center [555, 366] width 464 height 192
type textarea "юрики, но скорее всего, будут обращаться как фл. подойдут сегодня на Крыло уста…"
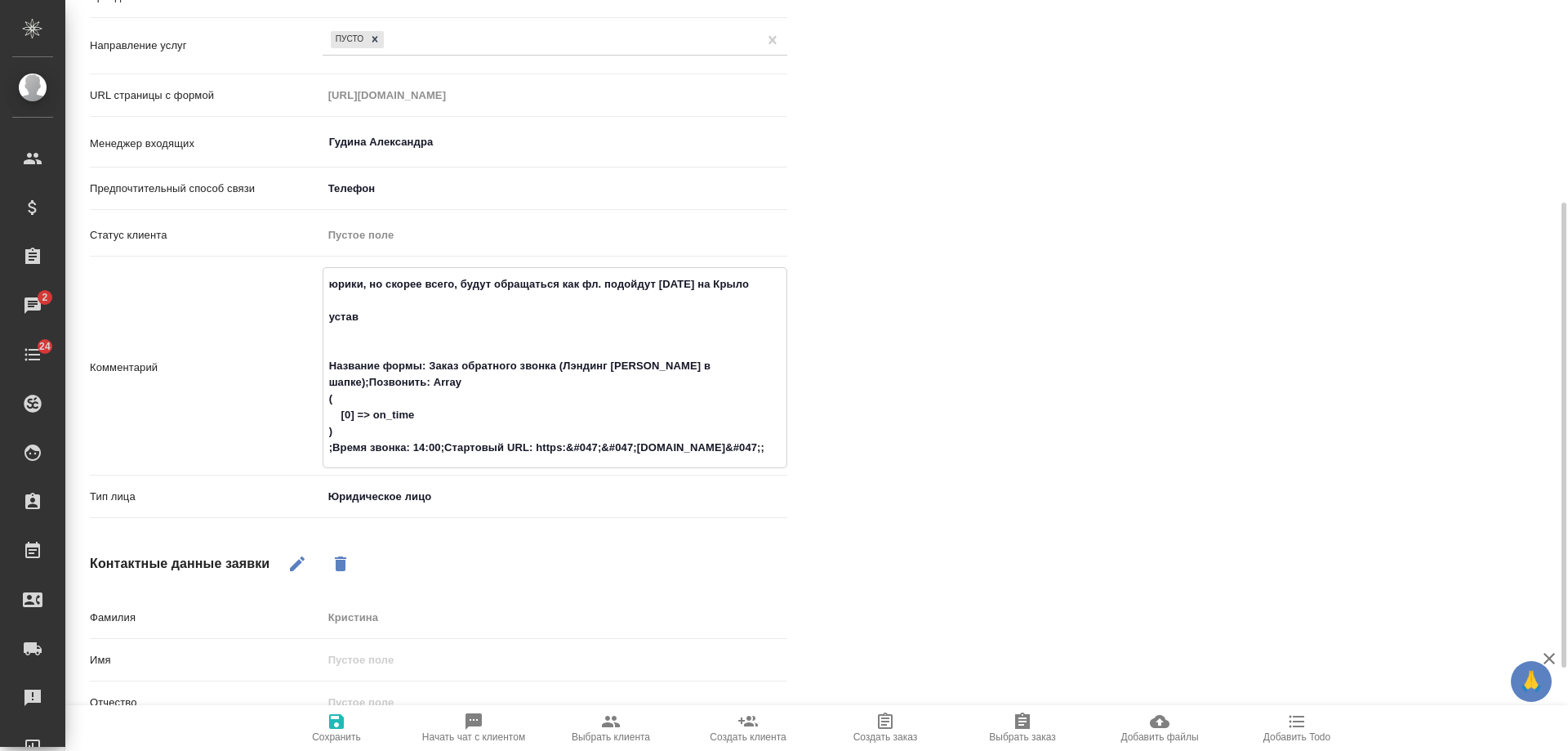
type textarea "x"
type textarea "юрики, но скорее всего, будут обращаться как фл. подойдут сегодня на Крыло уста…"
type textarea "x"
type textarea "юрики, но скорее всего, будут обращаться как фл. подойдут сегодня на Крыло уста…"
type textarea "x"
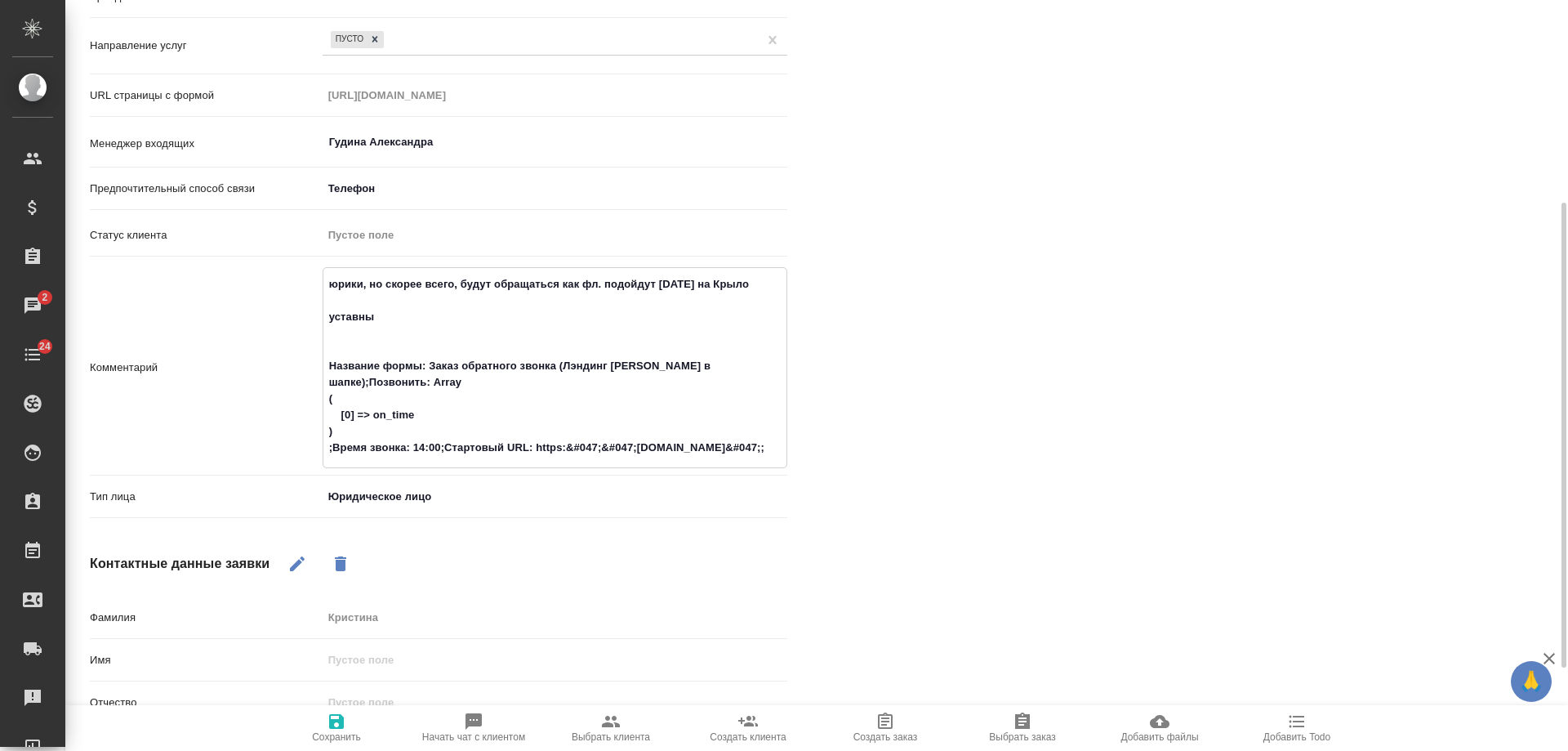
type textarea "юрики, но скорее всего, будут обращаться как фл. подойдут сегодня на Крыло уста…"
type textarea "x"
type textarea "юрики, но скорее всего, будут обращаться как фл. подойдут сегодня на Крыло уста…"
type textarea "x"
type textarea "юрики, но скорее всего, будут обращаться как фл. подойдут сегодня на Крыло уста…"
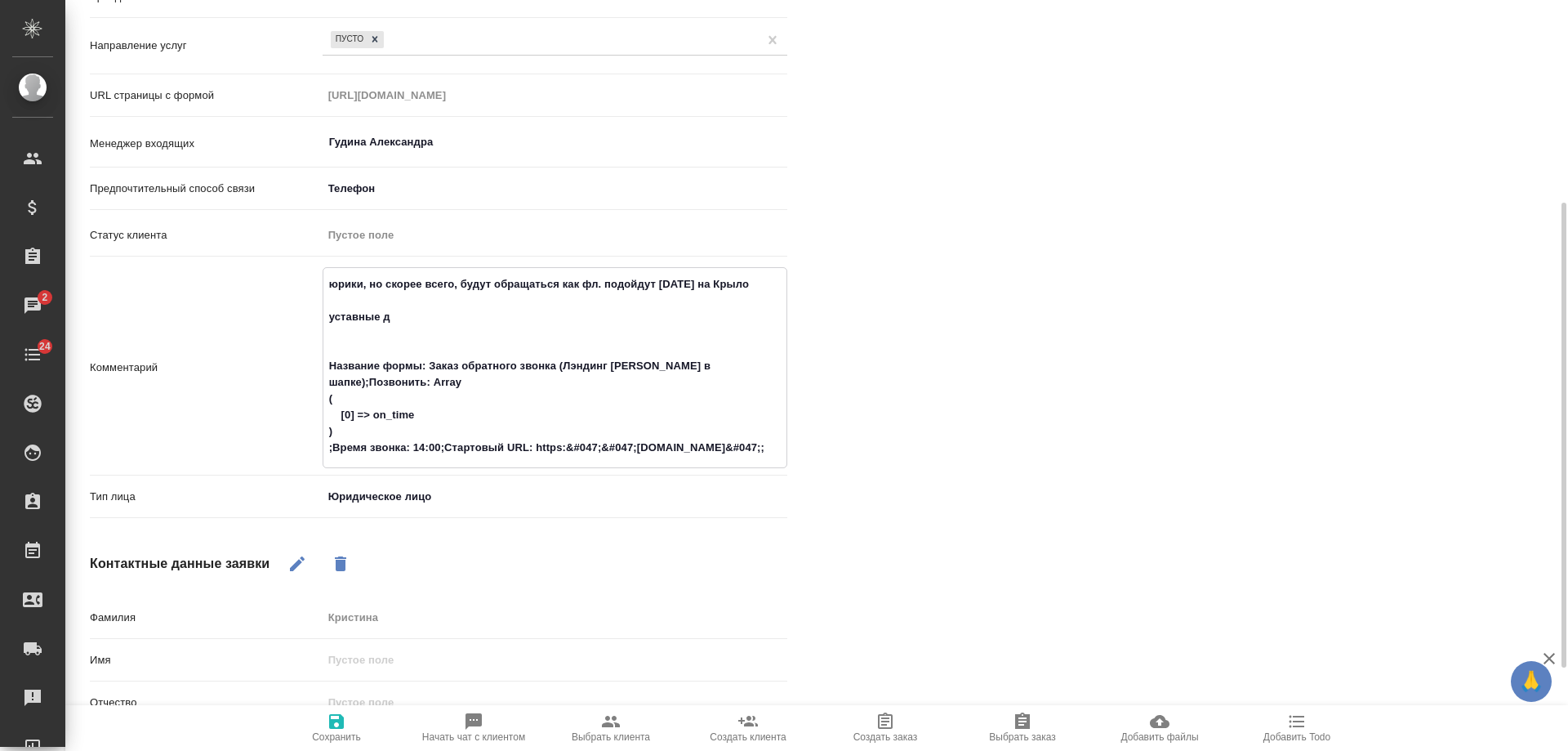
type textarea "x"
type textarea "юрики, но скорее всего, будут обращаться как фл. подойдут сегодня на Крыло уста…"
type textarea "x"
type textarea "юрики, но скорее всего, будут обращаться как фл. подойдут сегодня на Крыло уста…"
type textarea "x"
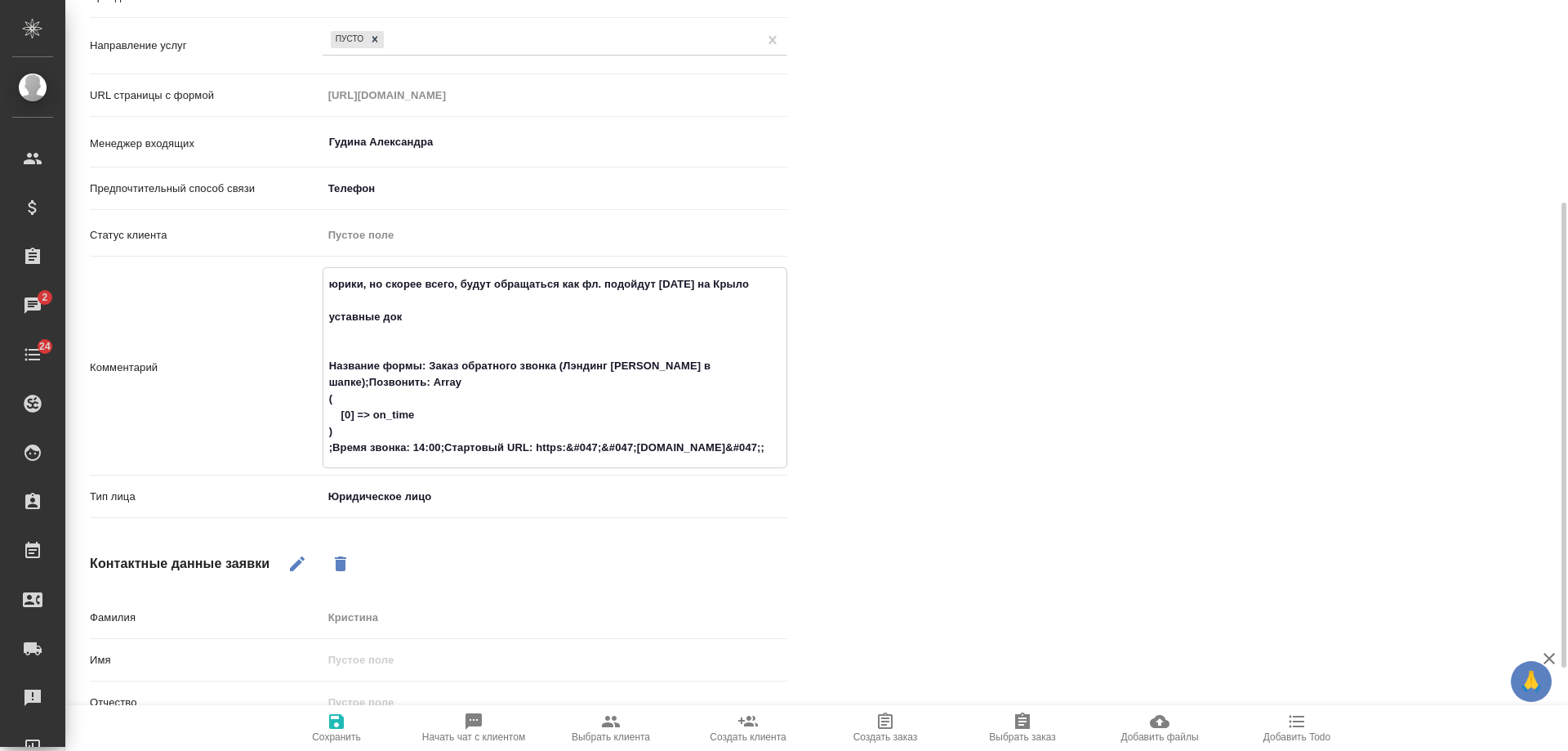
type textarea "юрики, но скорее всего, будут обращаться как фл. подойдут сегодня на Крыло уста…"
type textarea "x"
type textarea "юрики, но скорее всего, будут обращаться как фл. подойдут сегодня на Крыло уста…"
type textarea "x"
type textarea "юрики, но скорее всего, будут обращаться как фл. подойдут сегодня на Крыло уста…"
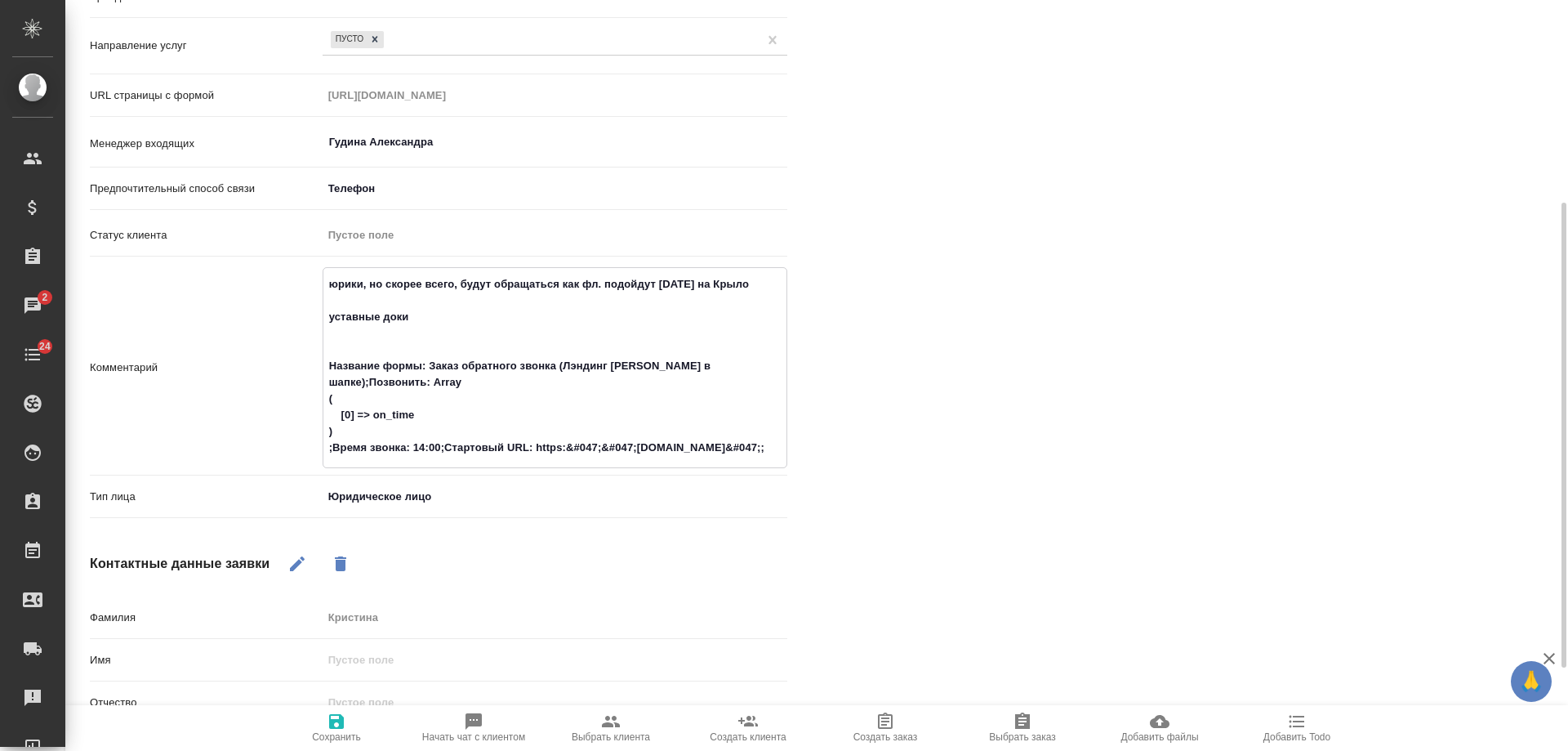
type textarea "x"
type textarea "юрики, но скорее всего, будут обращаться как фл. подойдут сегодня на Крыло уста…"
type textarea "x"
click at [338, 721] on icon "button" at bounding box center [336, 721] width 15 height 15
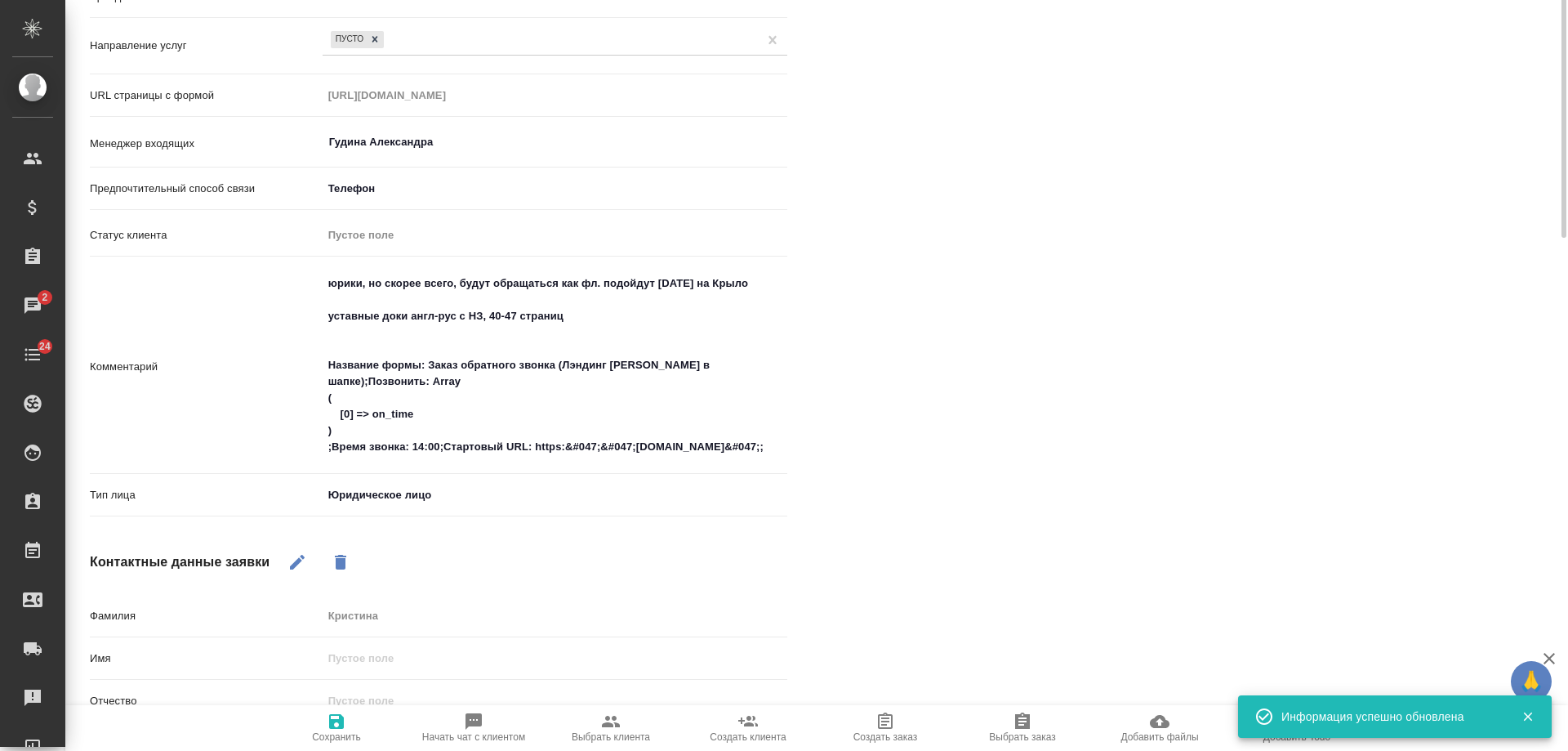
scroll to position [0, 0]
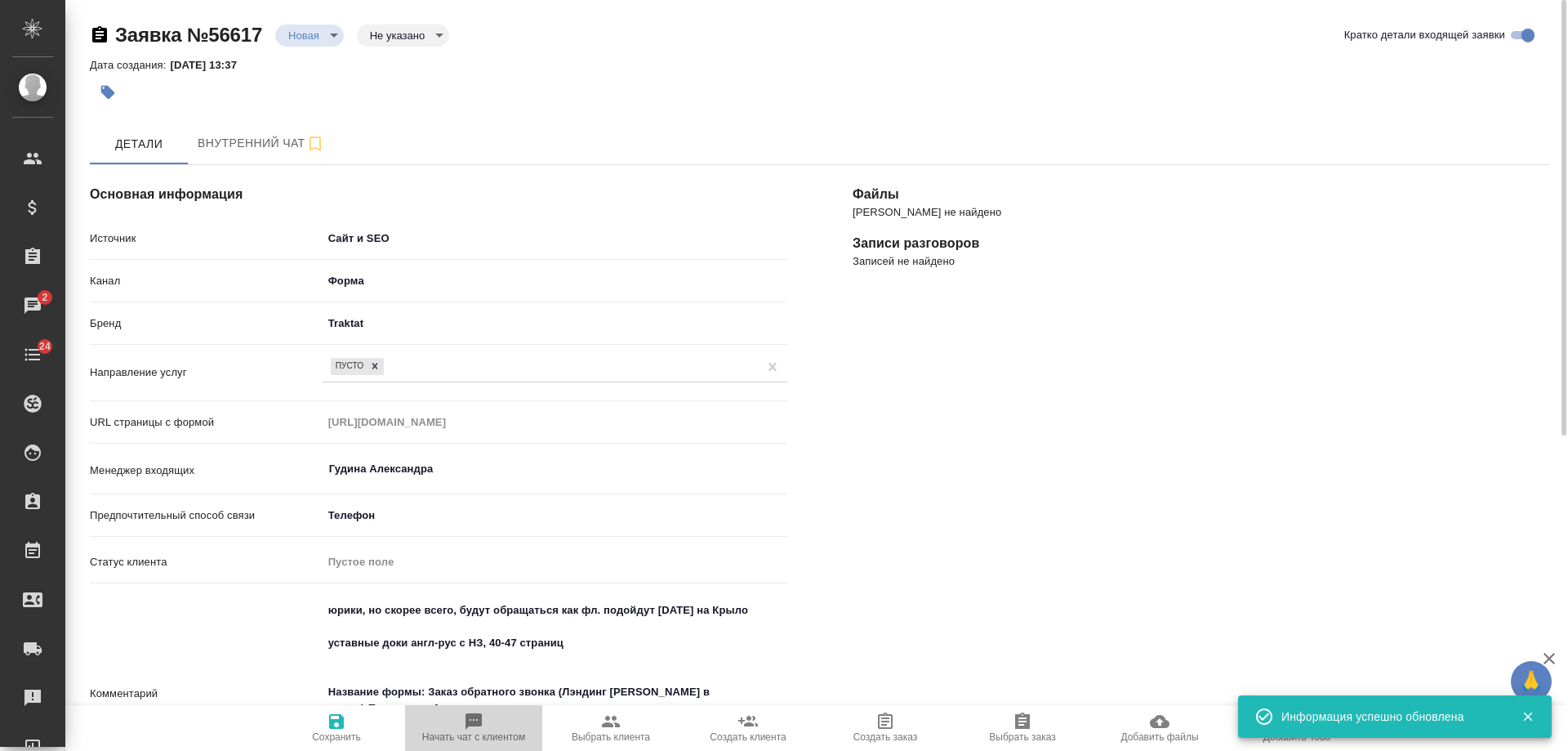
click at [470, 720] on icon "button" at bounding box center [473, 721] width 16 height 16
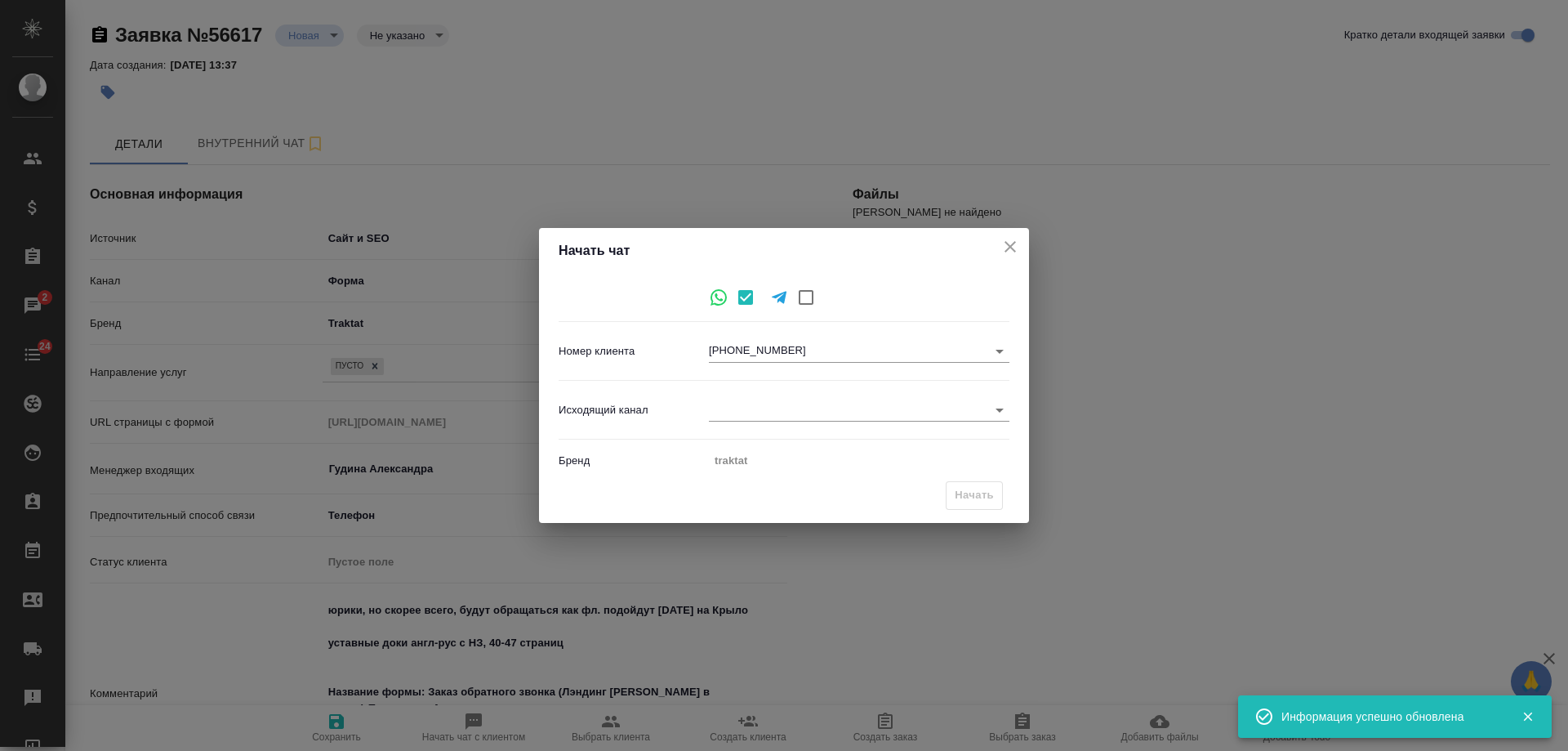
click at [758, 411] on body "🙏 .cls-1 fill:#fff; AWATERA Gudina Alexandra Клиенты Спецификации Заказы 2 Чаты…" at bounding box center [784, 375] width 1568 height 751
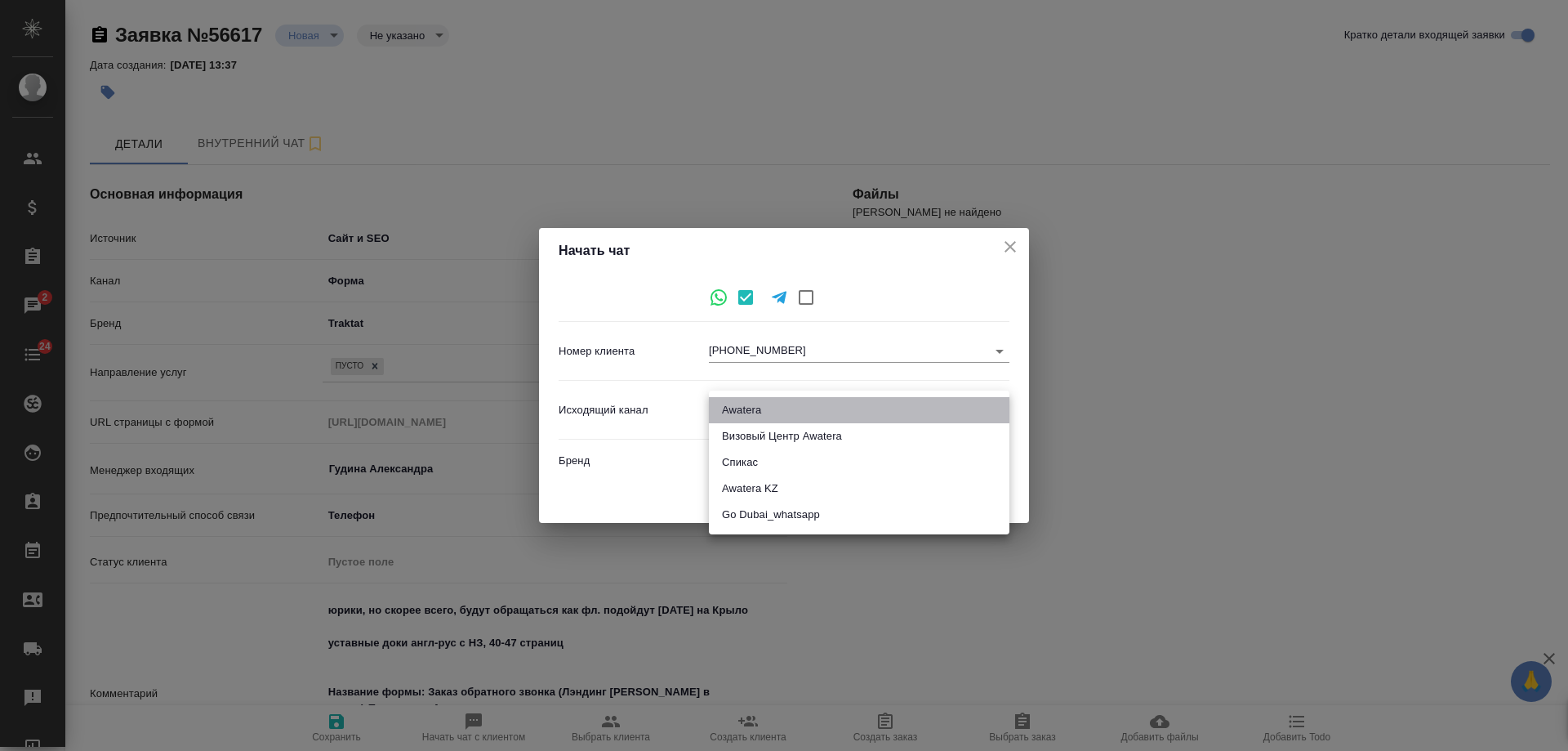
click at [770, 410] on li "Awatera" at bounding box center [859, 410] width 300 height 26
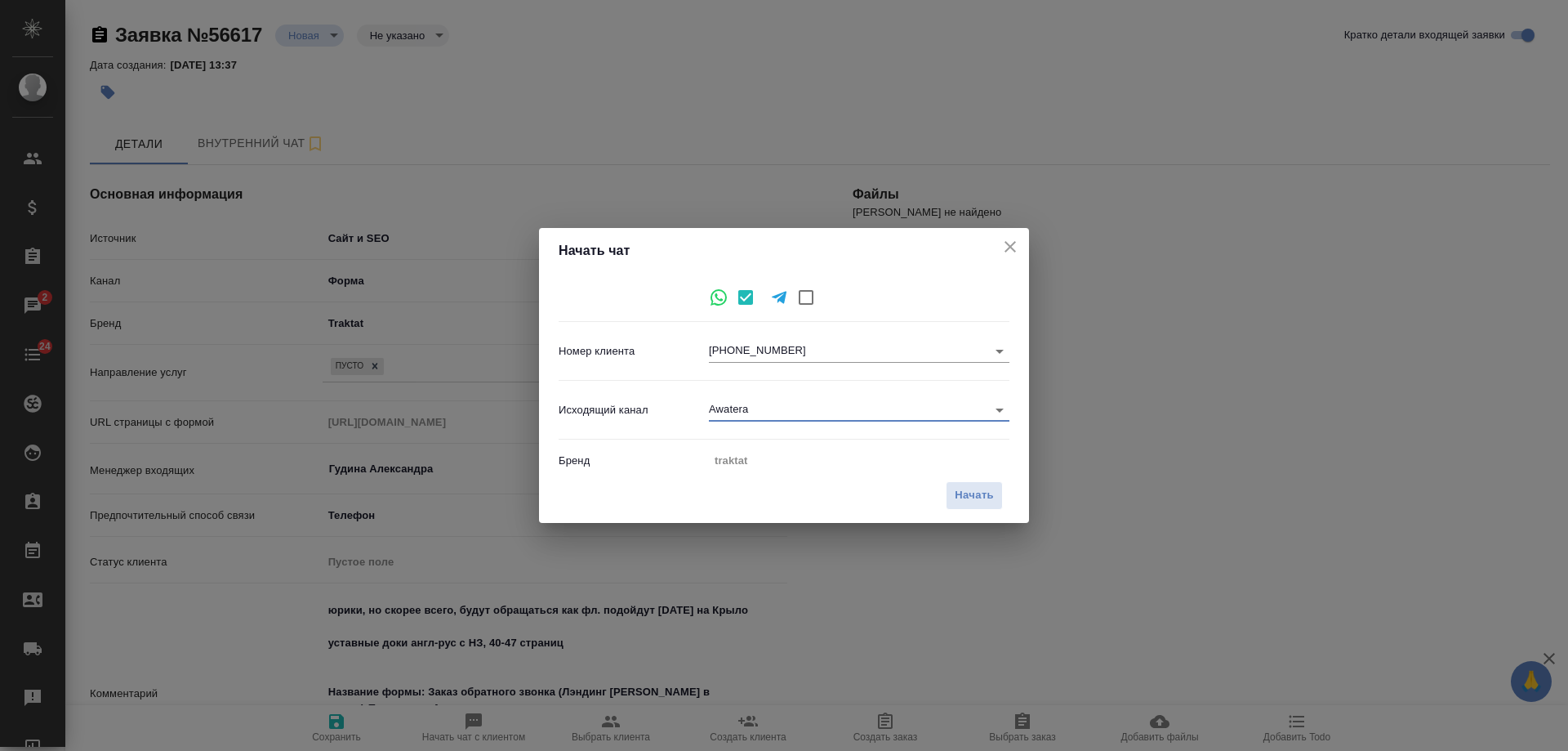
click at [974, 496] on span "Начать" at bounding box center [974, 495] width 39 height 19
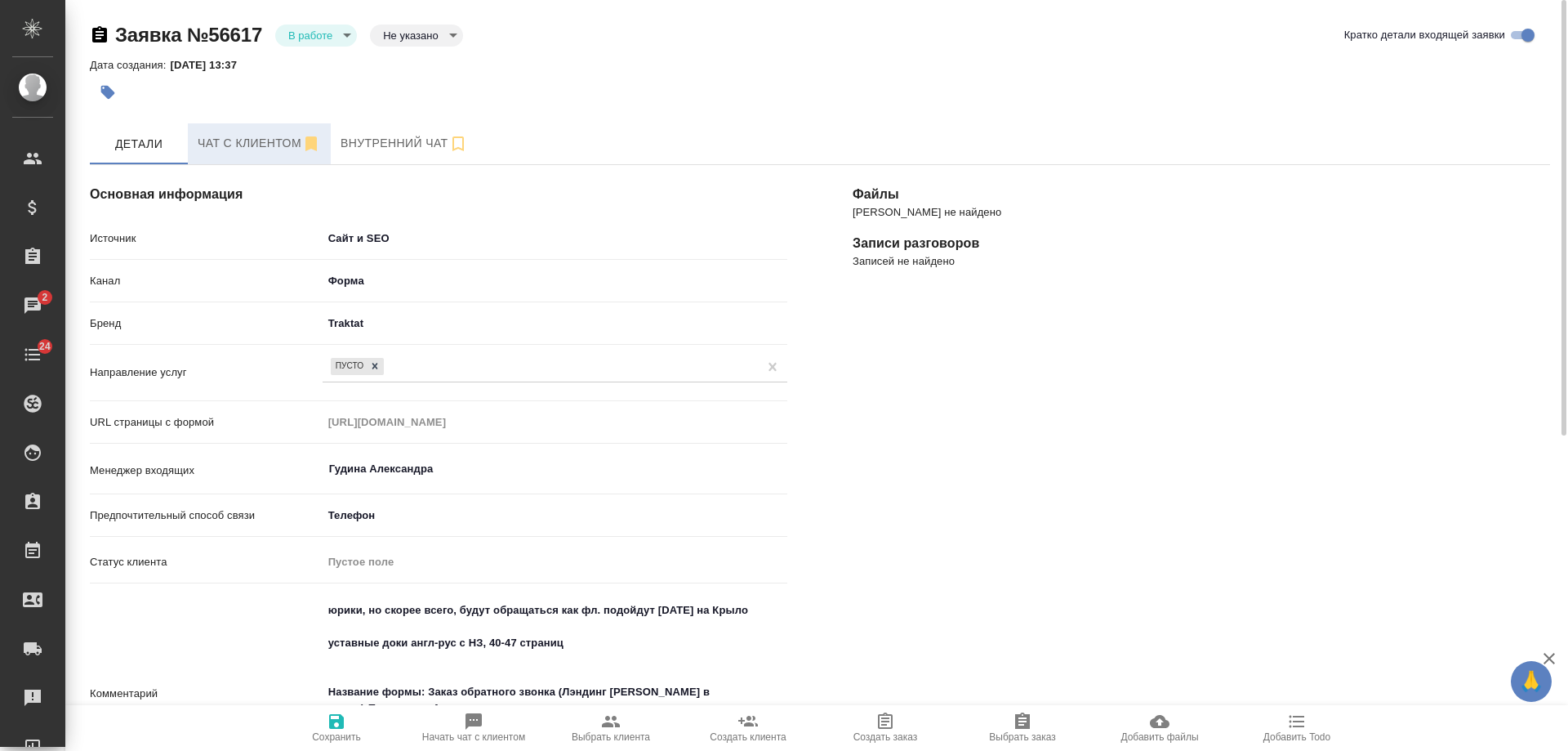
click at [230, 157] on button "Чат с клиентом" at bounding box center [259, 144] width 143 height 41
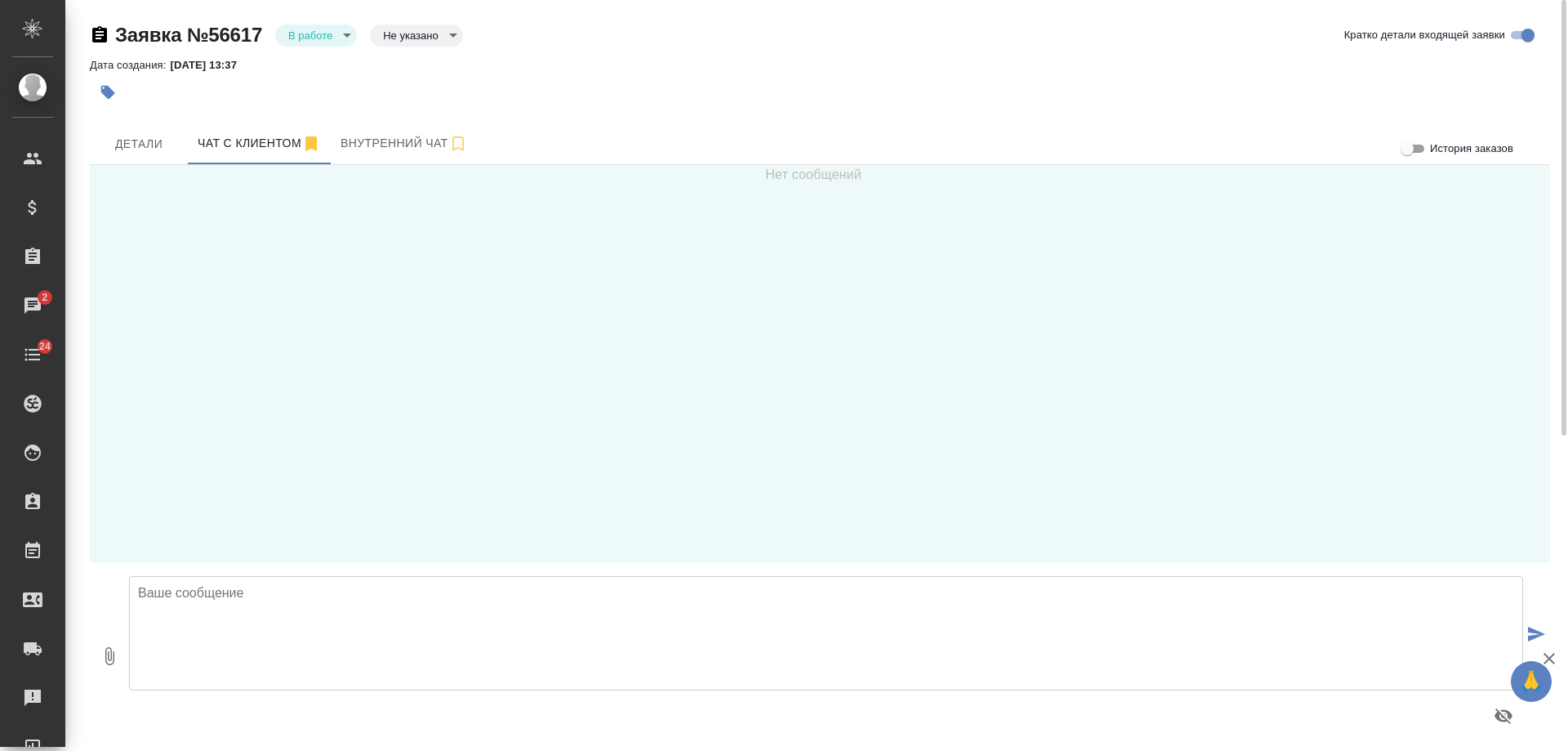
click at [330, 611] on textarea at bounding box center [826, 633] width 1394 height 114
click at [598, 589] on textarea "Кристина, добрый день! Направляю Вам адрес офиса Крылатское:" at bounding box center [826, 633] width 1394 height 114
paste textarea "Осенний бульвар, д. 5, к. 1 пн - чт: 10:00 - 18:00, пт до 17:00, сб - вс: выход…"
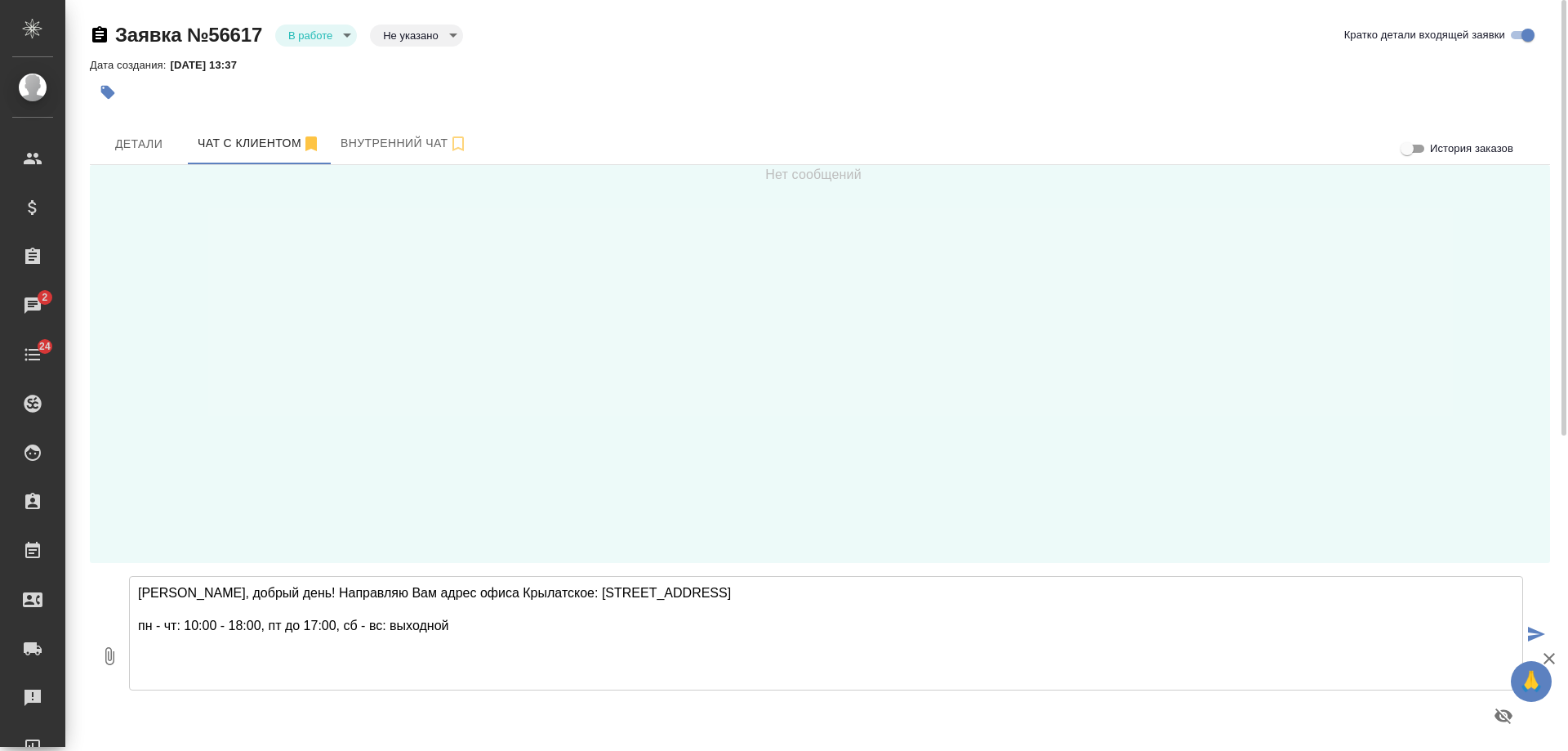
click at [176, 609] on textarea "Кристина, добрый день! Направляю Вам адрес офиса Крылатское: Осенний бульвар, д…" at bounding box center [826, 633] width 1394 height 114
click at [578, 614] on textarea "Кристина, добрый день! Направляю Вам адрес офиса Крылатское: Осенний бульвар, д…" at bounding box center [826, 633] width 1394 height 114
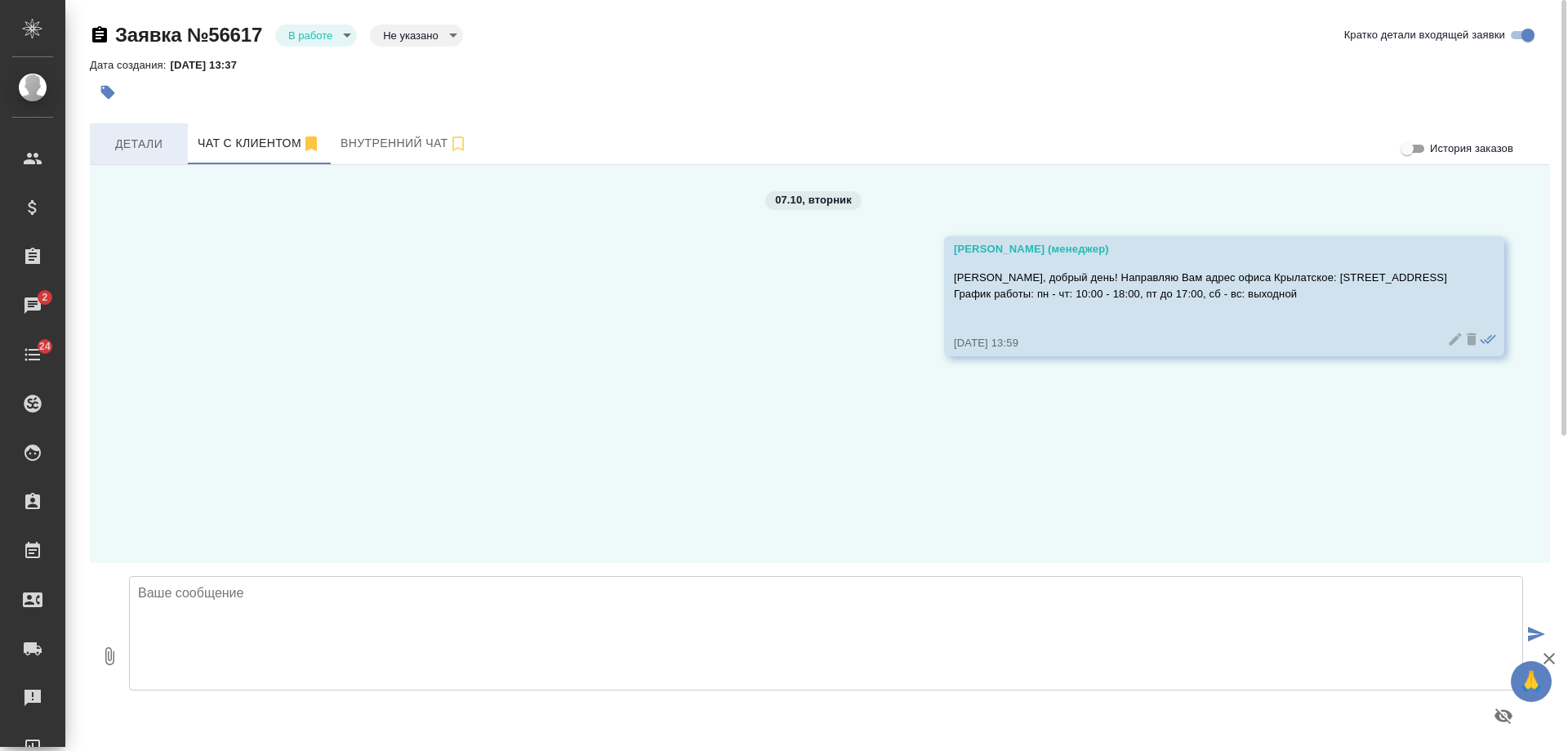
click at [144, 143] on span "Детали" at bounding box center [138, 144] width 78 height 20
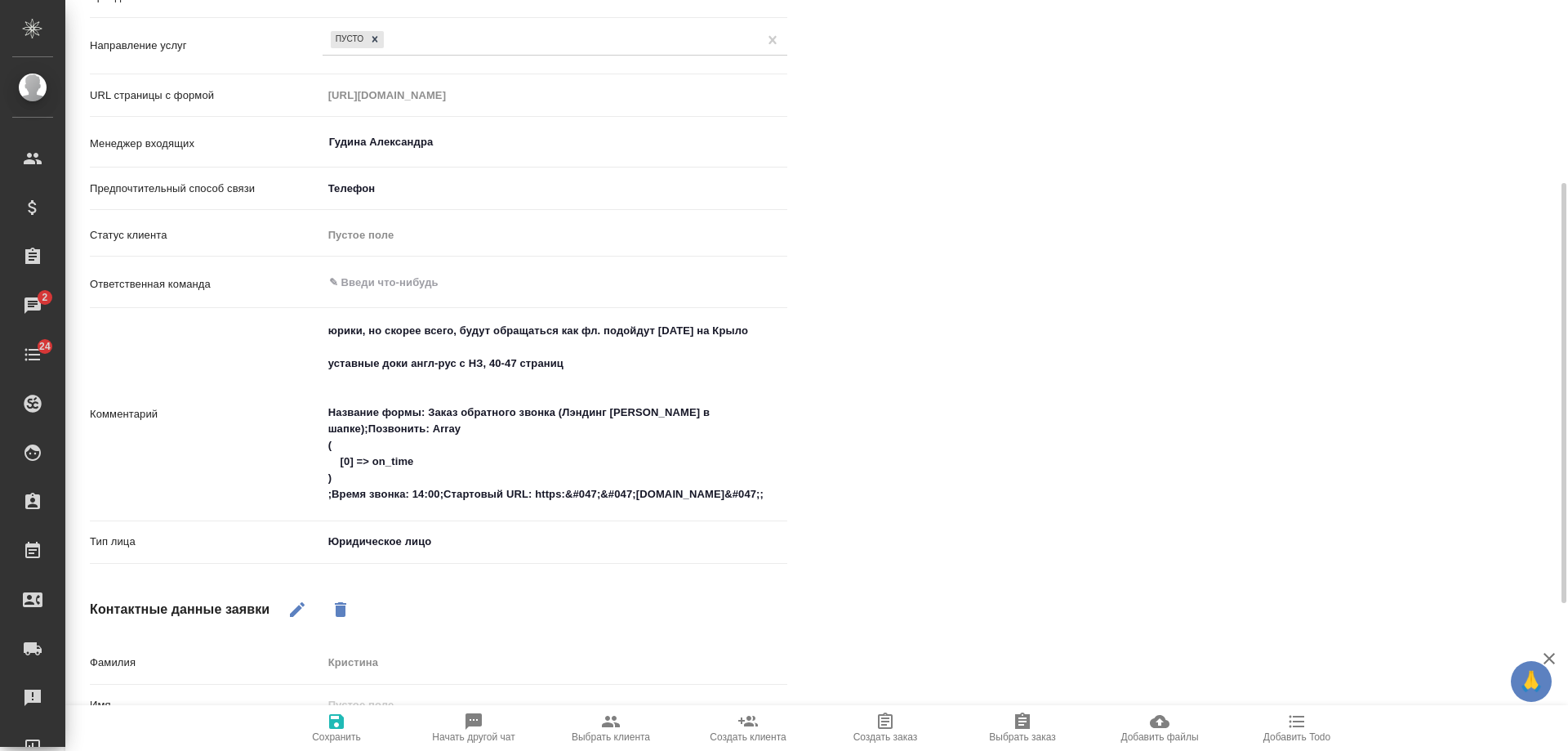
scroll to position [245, 0]
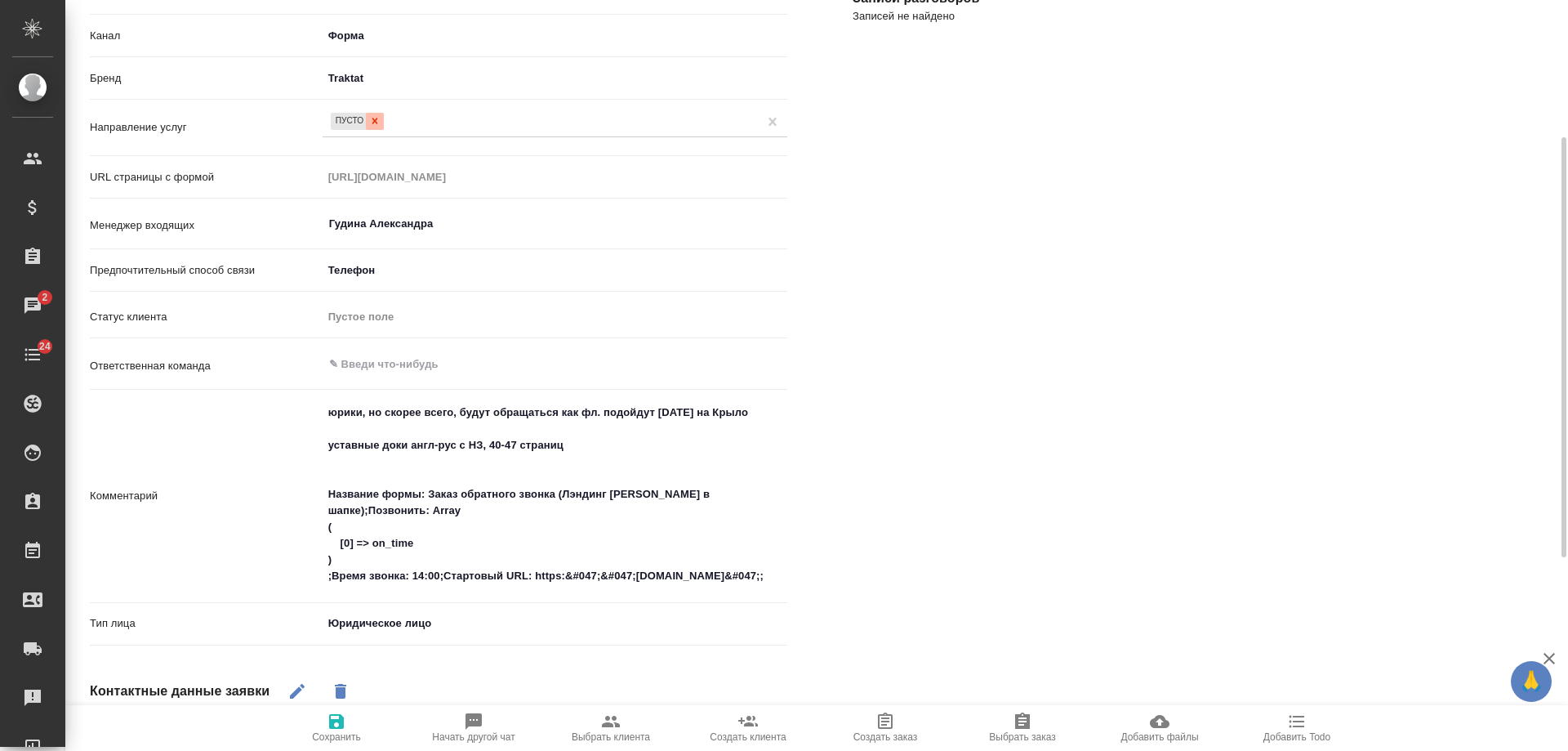
click at [379, 120] on icon at bounding box center [375, 121] width 12 height 12
click at [396, 125] on div "Пусто" at bounding box center [555, 121] width 464 height 24
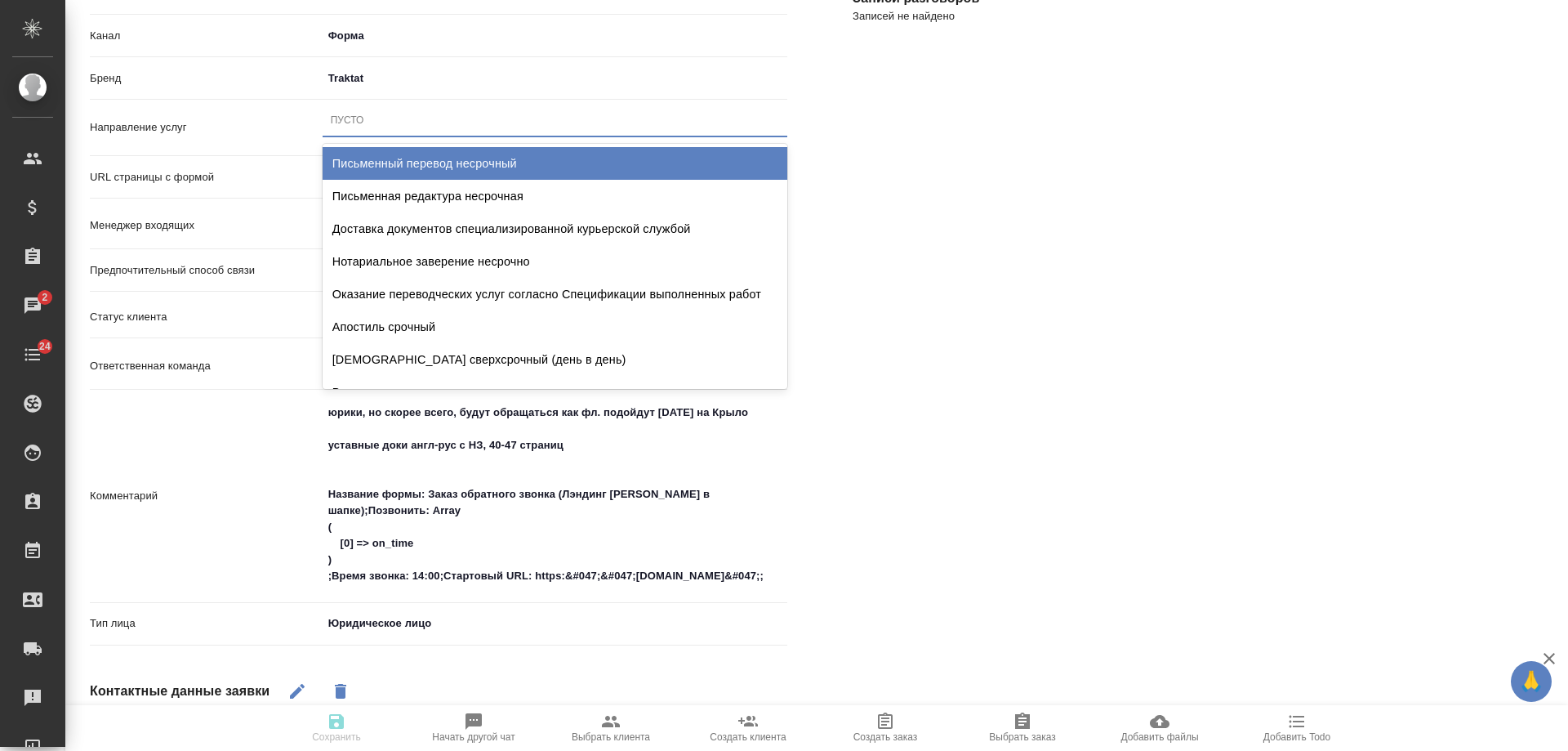
click at [449, 170] on div "Письменный перевод несрочный" at bounding box center [555, 163] width 464 height 33
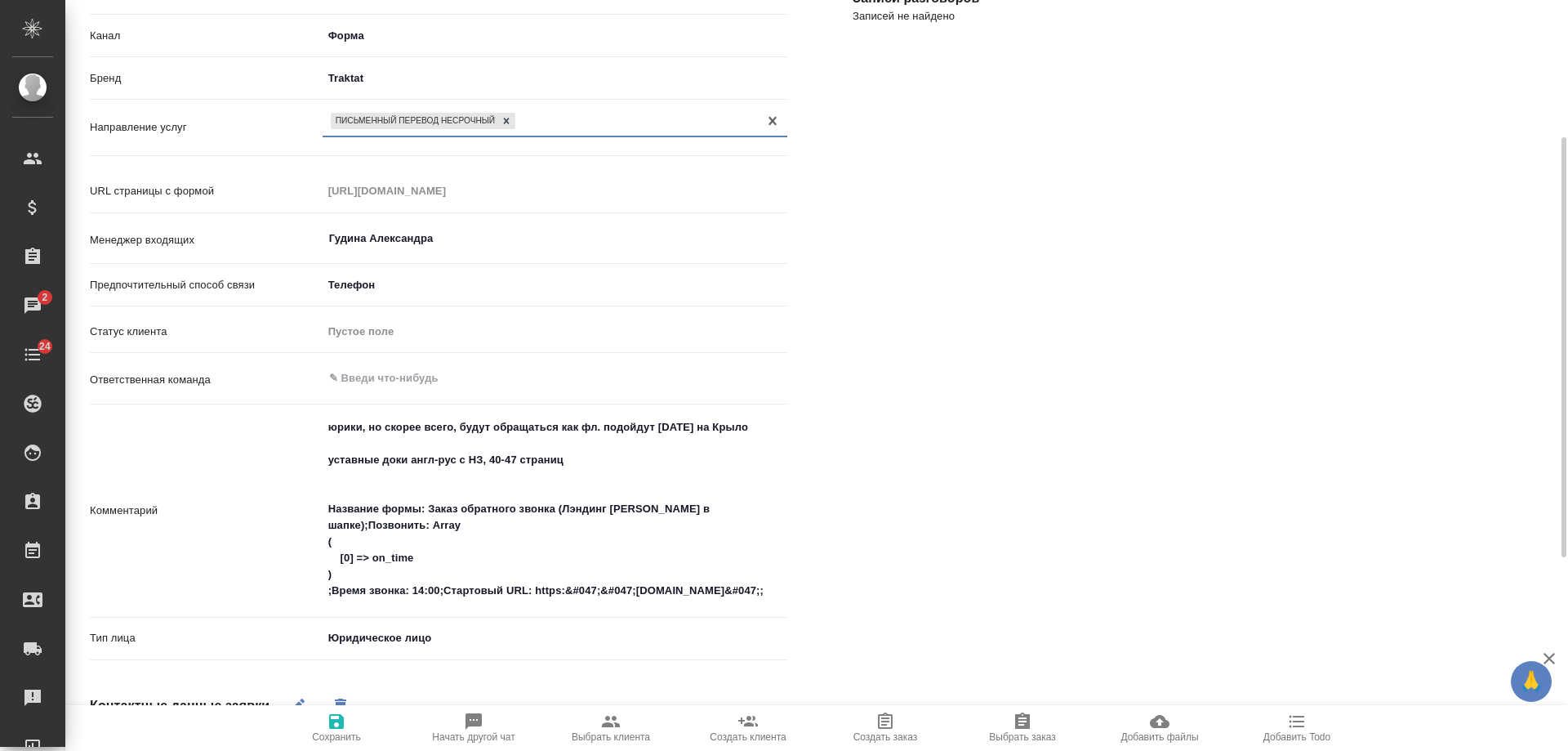
click at [339, 732] on span "Сохранить" at bounding box center [336, 737] width 49 height 12
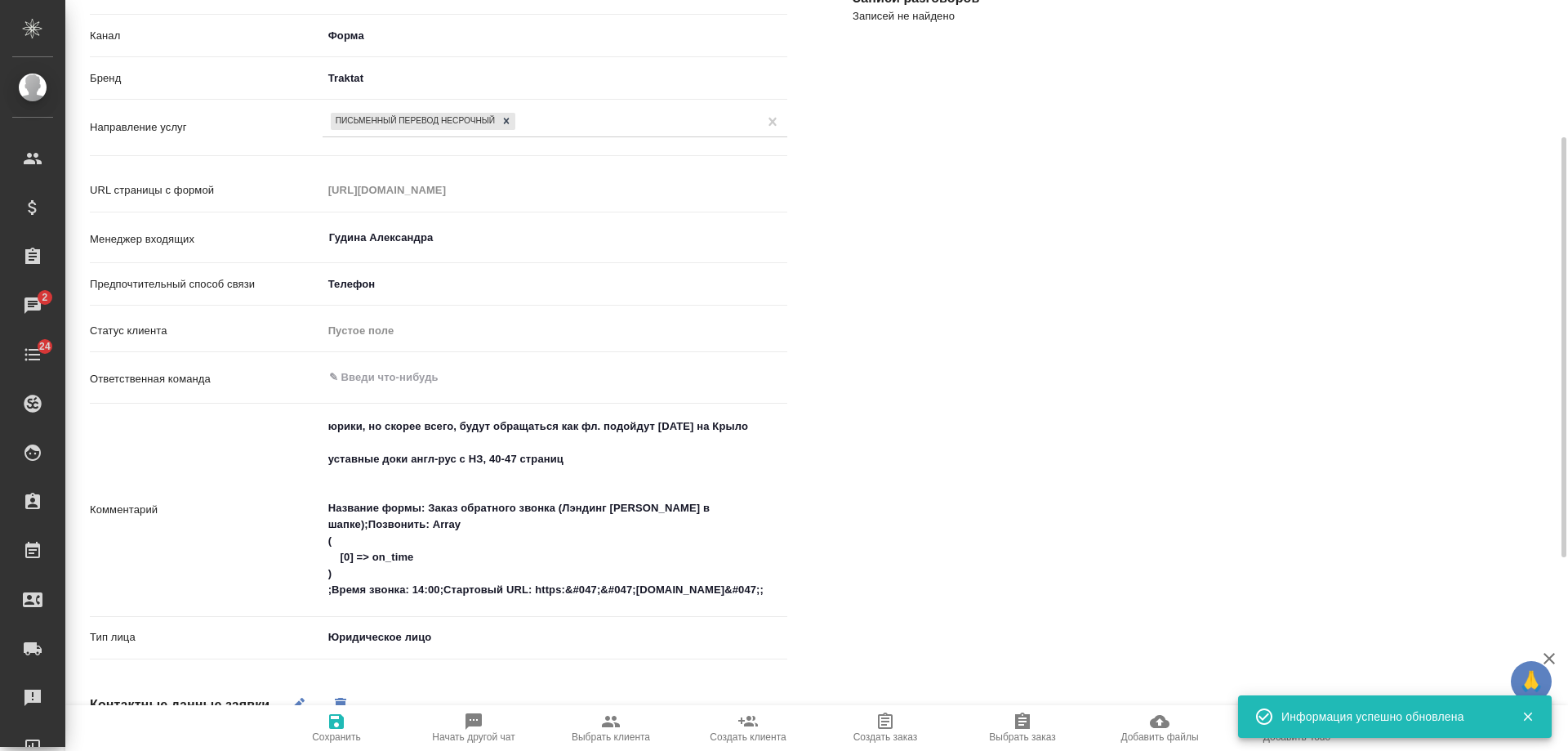
scroll to position [409, 0]
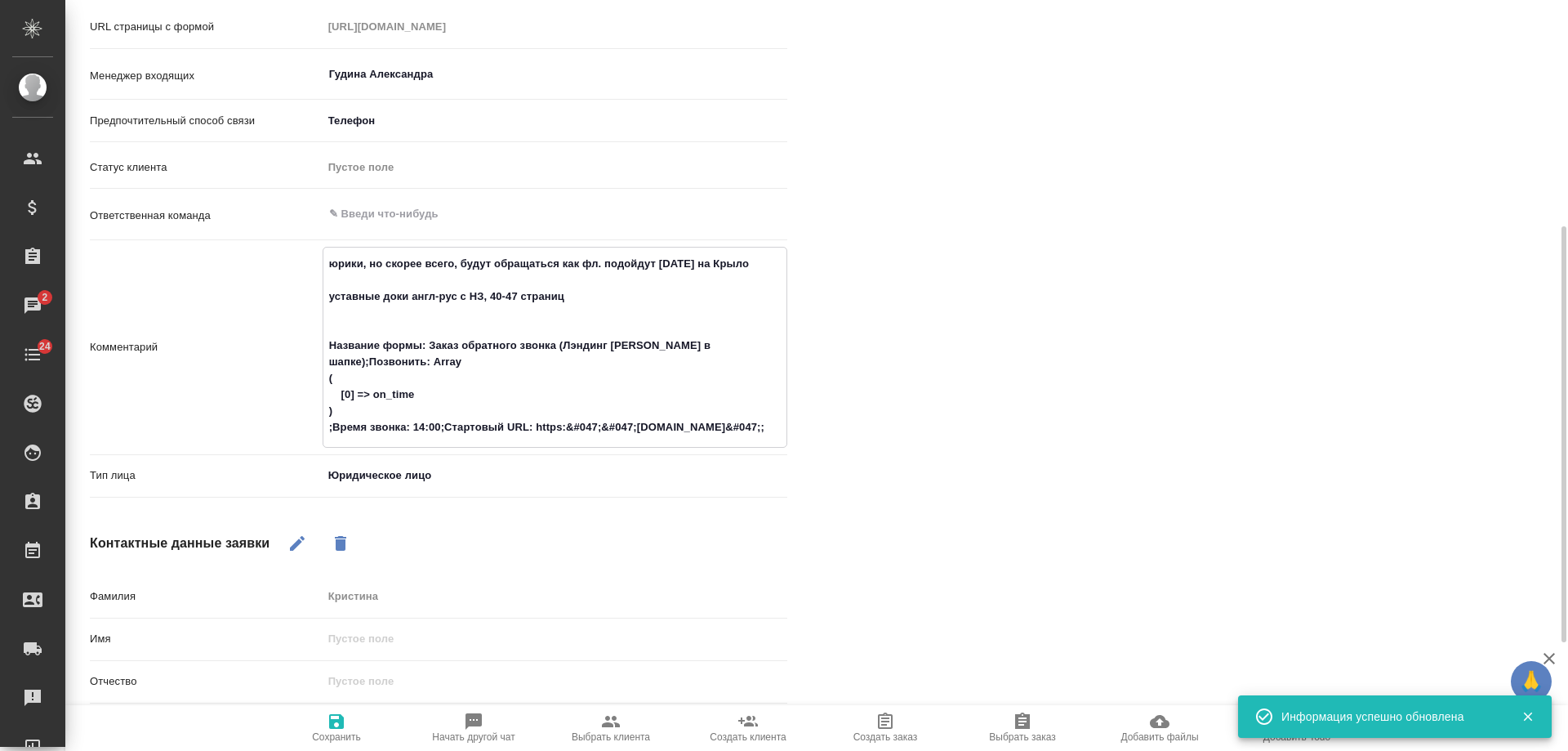
drag, startPoint x: 589, startPoint y: 294, endPoint x: 296, endPoint y: 242, distance: 297.6
click at [296, 242] on div "Источник Сайт и SEO seo Канал Форма 63623f8939da55ae86e7274a Бренд Traktat trak…" at bounding box center [438, 160] width 698 height 689
click at [609, 726] on icon "button" at bounding box center [611, 721] width 18 height 12
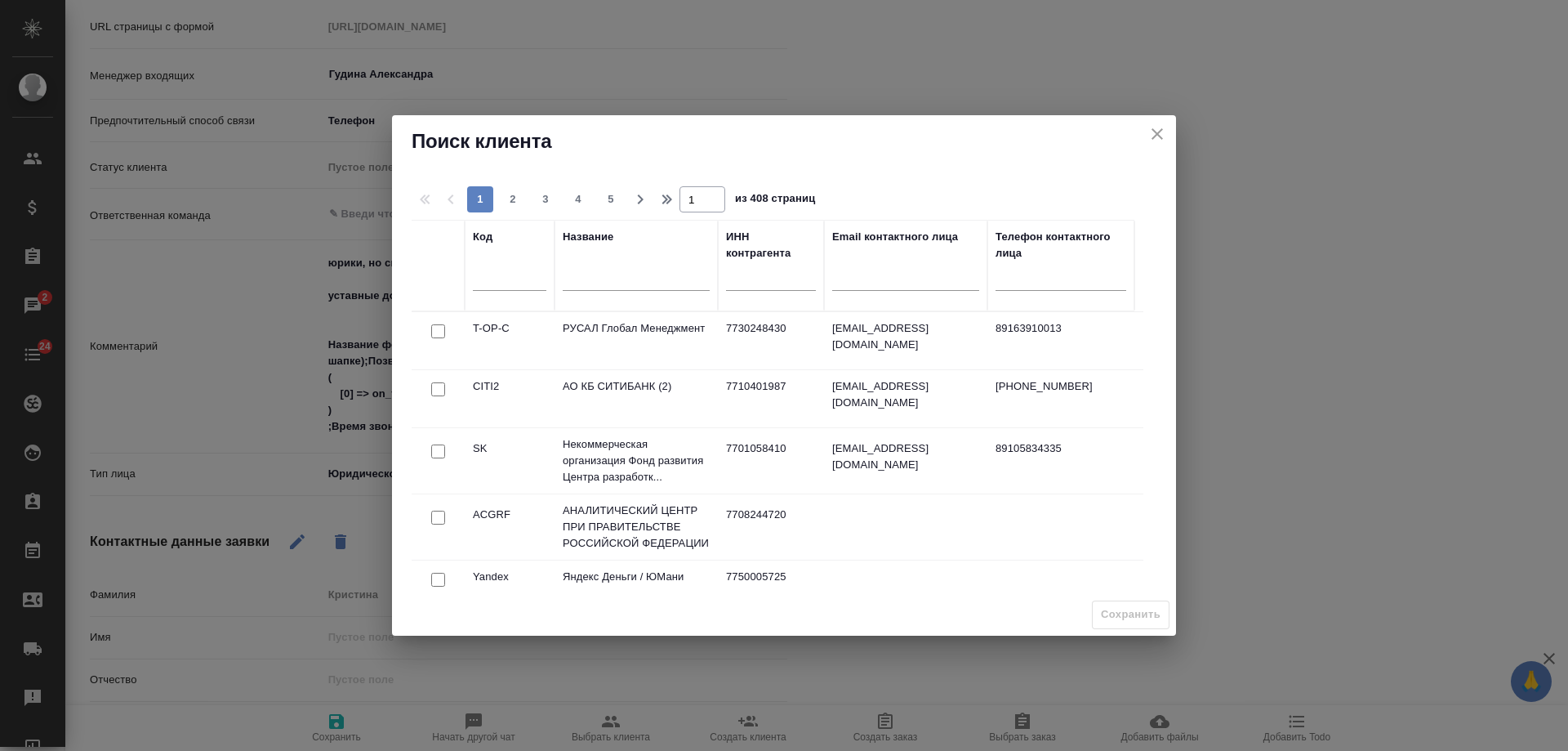
click at [590, 286] on input "text" at bounding box center [636, 279] width 147 height 20
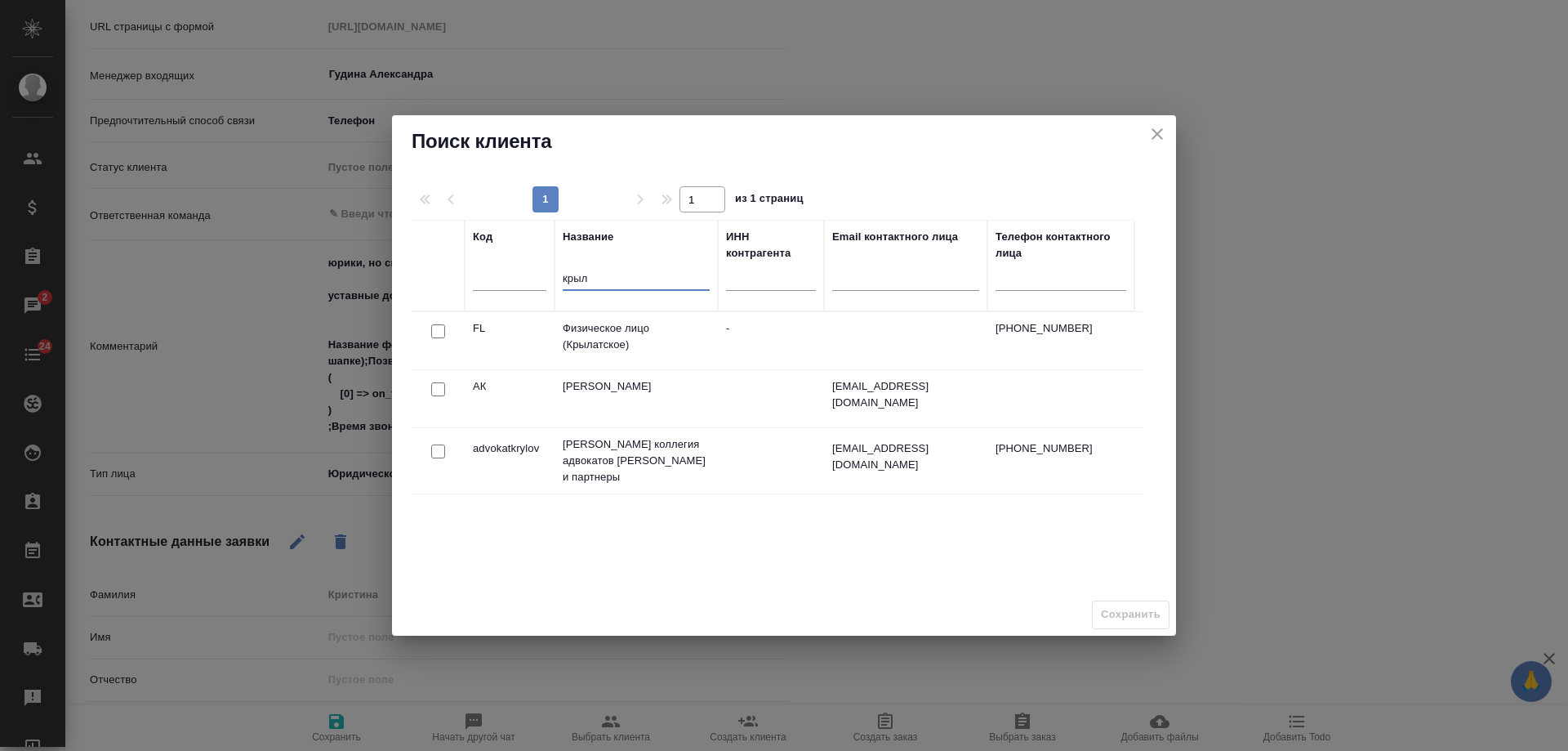
click at [439, 325] on input "checkbox" at bounding box center [439, 332] width 14 height 14
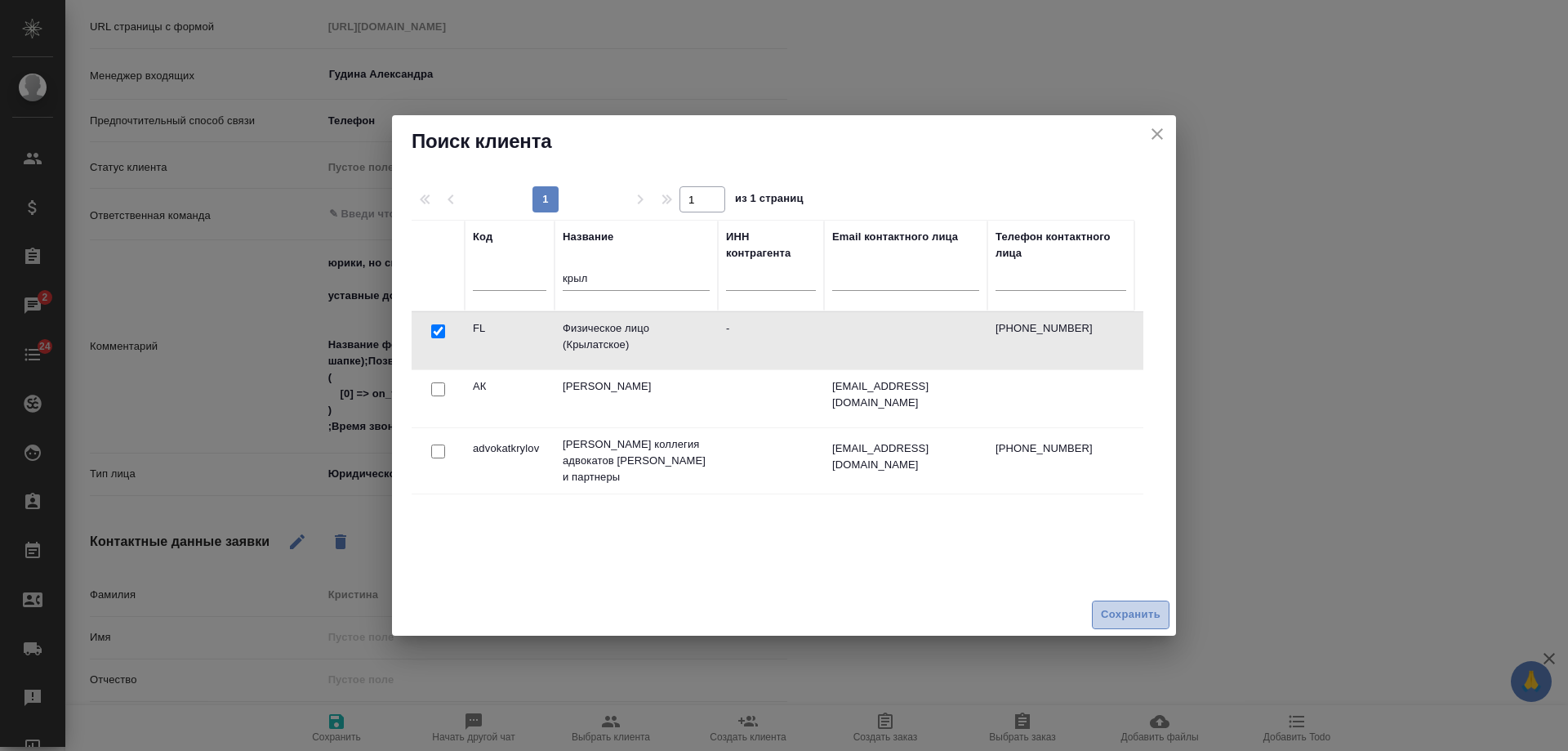
click at [1113, 620] on span "Сохранить" at bounding box center [1130, 614] width 59 height 19
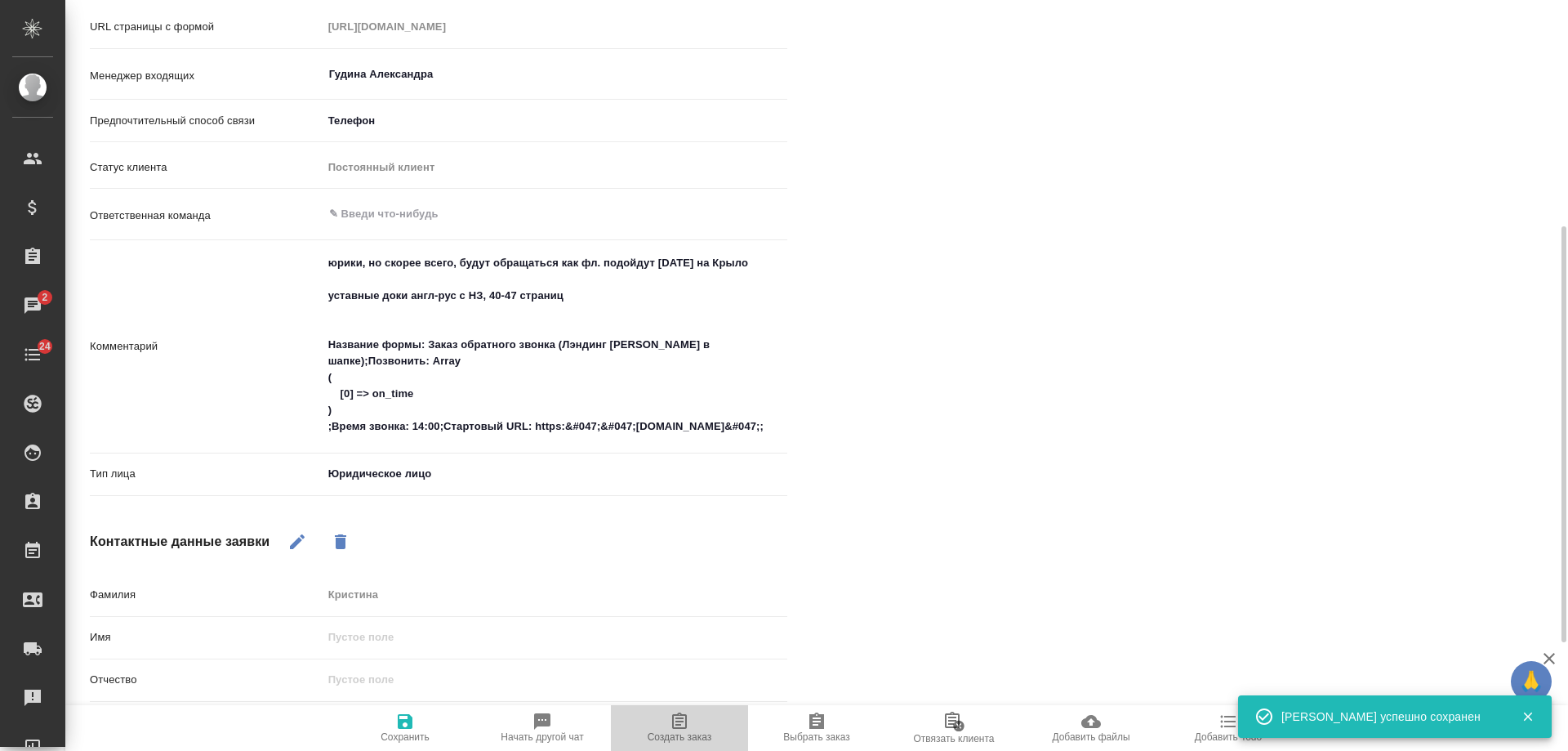
click at [683, 732] on span "Создать заказ" at bounding box center [680, 737] width 65 height 12
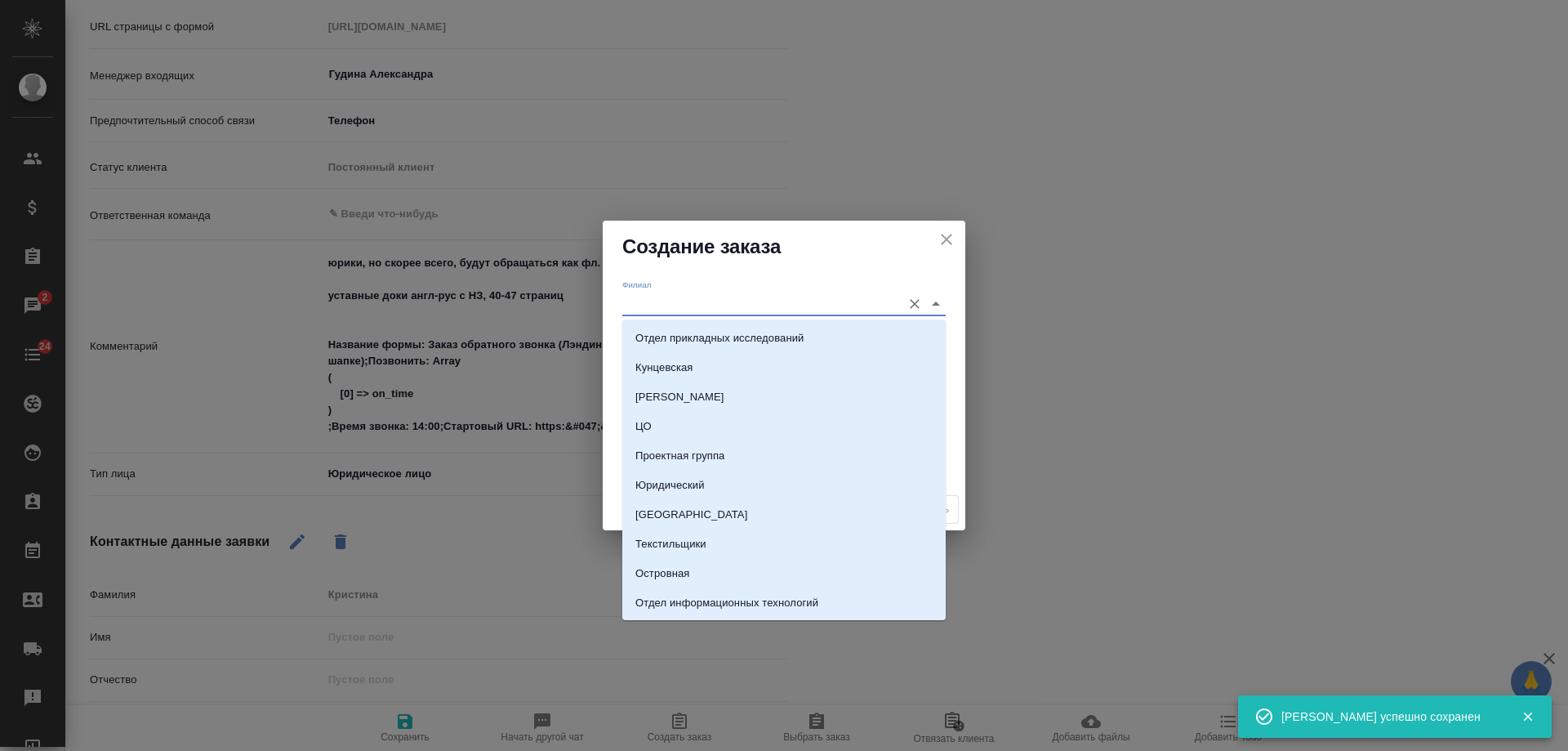
click at [684, 302] on input "Филиал" at bounding box center [758, 303] width 271 height 22
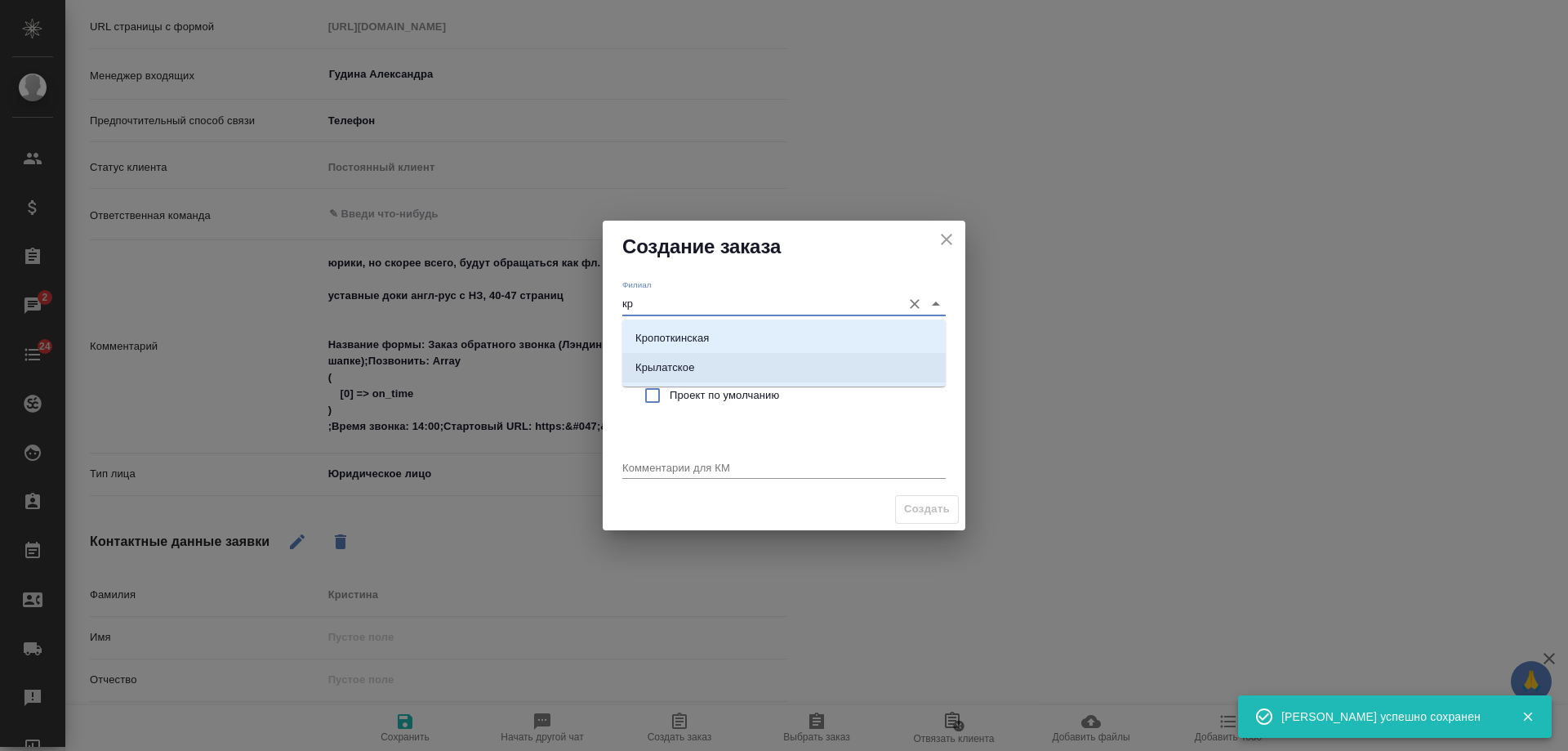
click at [704, 360] on li "Крылатское" at bounding box center [784, 367] width 324 height 29
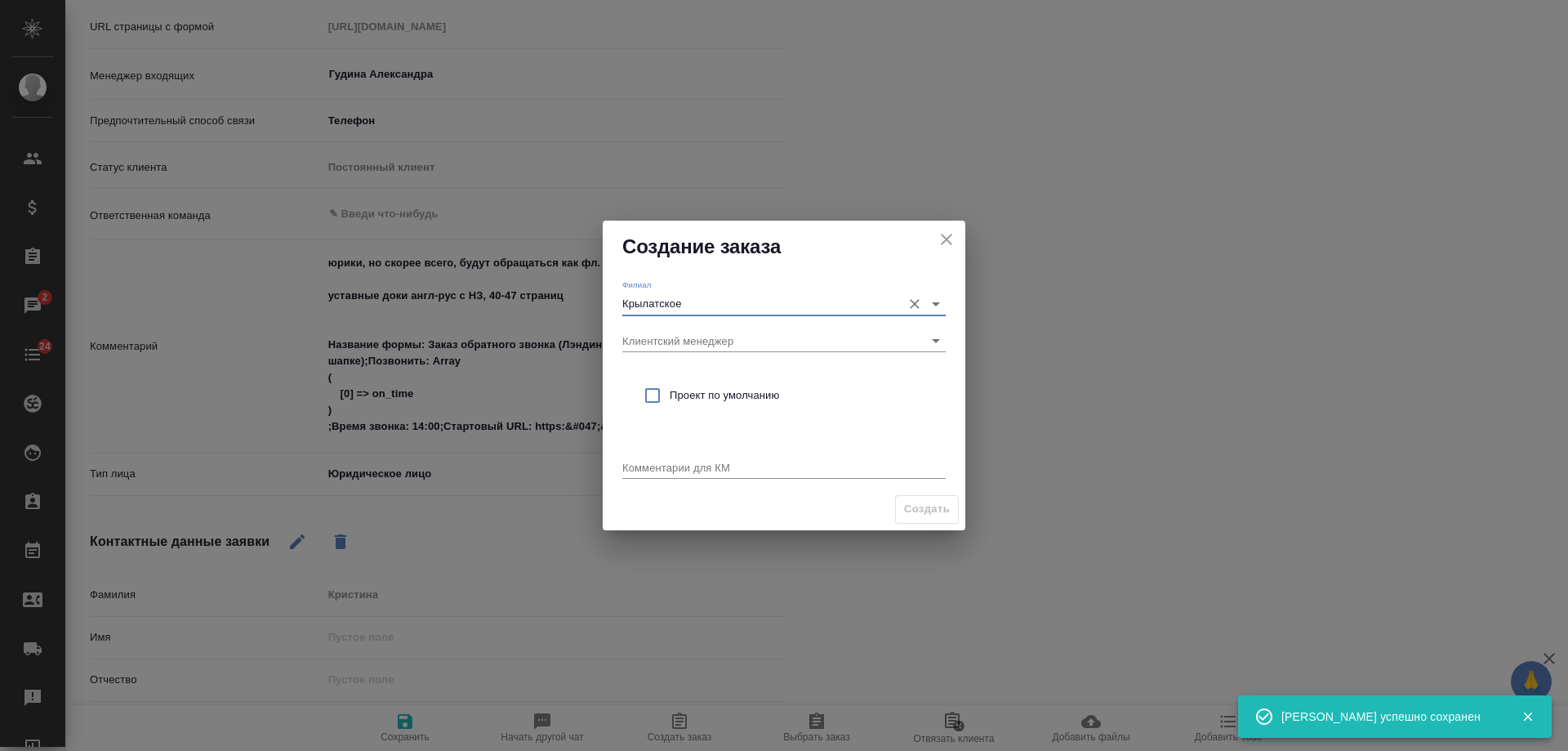
click at [702, 376] on div "Проект по умолчанию" at bounding box center [784, 395] width 324 height 47
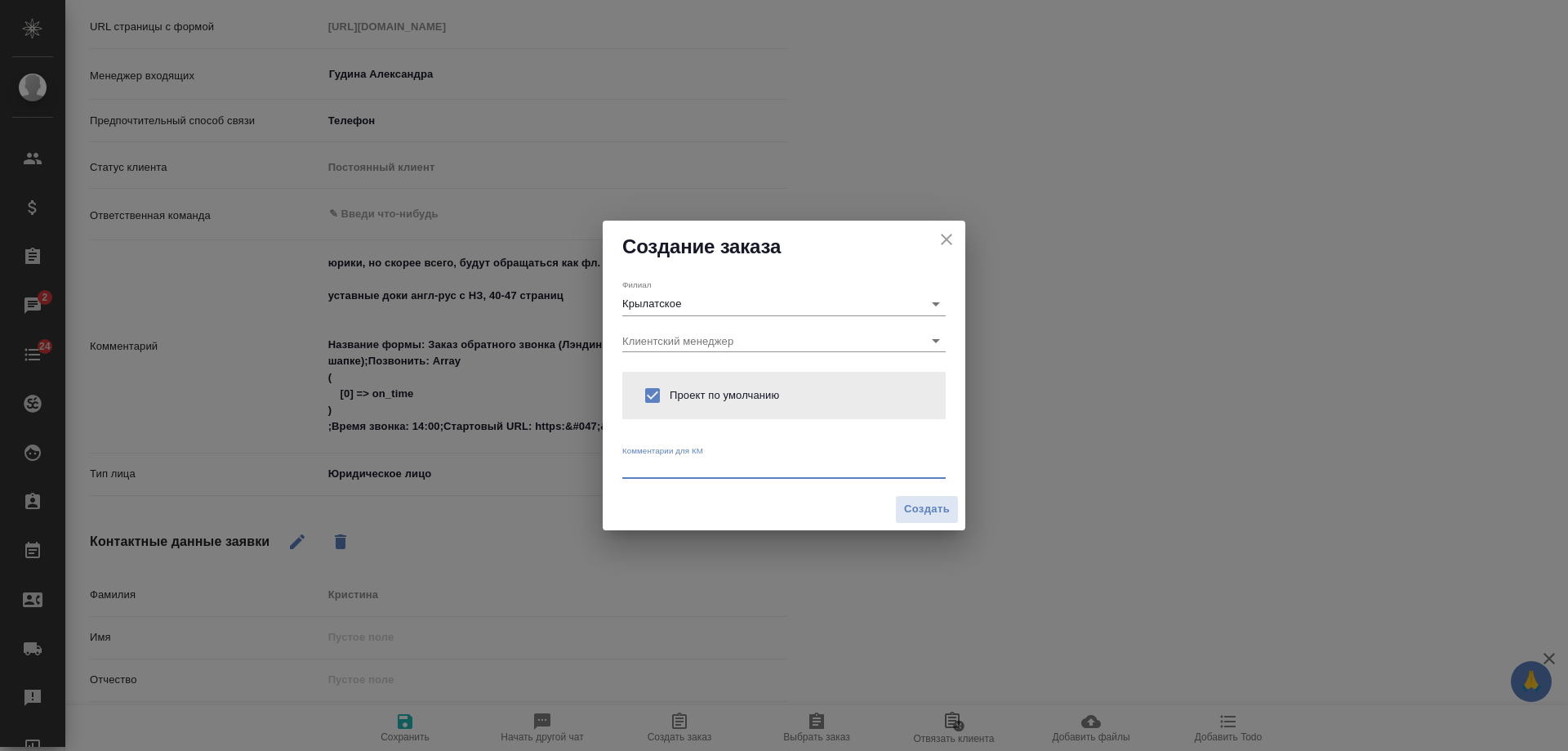
click at [692, 470] on textarea at bounding box center [784, 467] width 324 height 12
paste textarea "юрики, но скорее всего, будут обращаться как фл. подойдут сегодня на Крыло уста…"
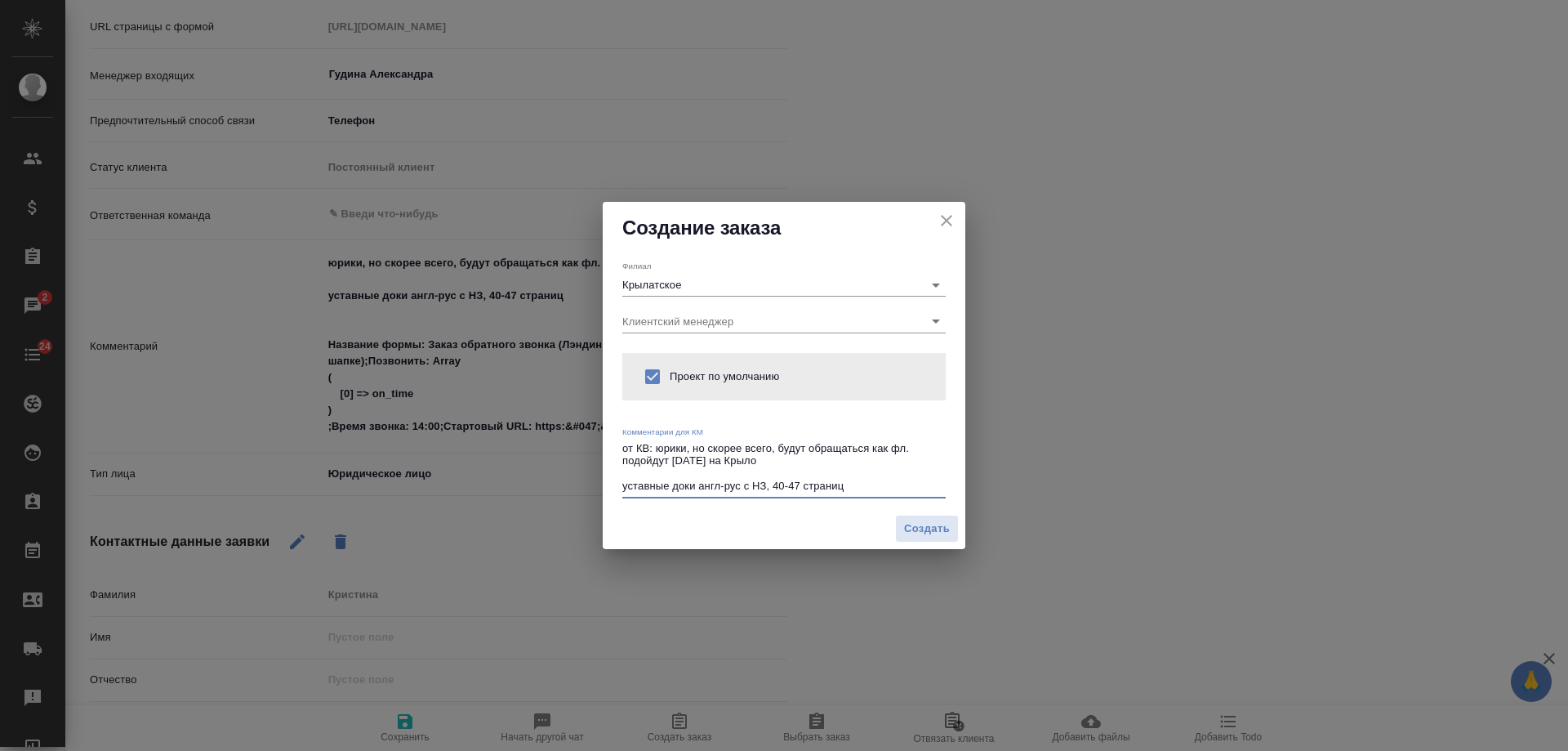
drag, startPoint x: 657, startPoint y: 449, endPoint x: 920, endPoint y: 467, distance: 263.6
click at [920, 467] on textarea "от КВ: юрики, но скорее всего, будут обращаться как фл. подойдут сегодня на Кры…" at bounding box center [784, 467] width 324 height 51
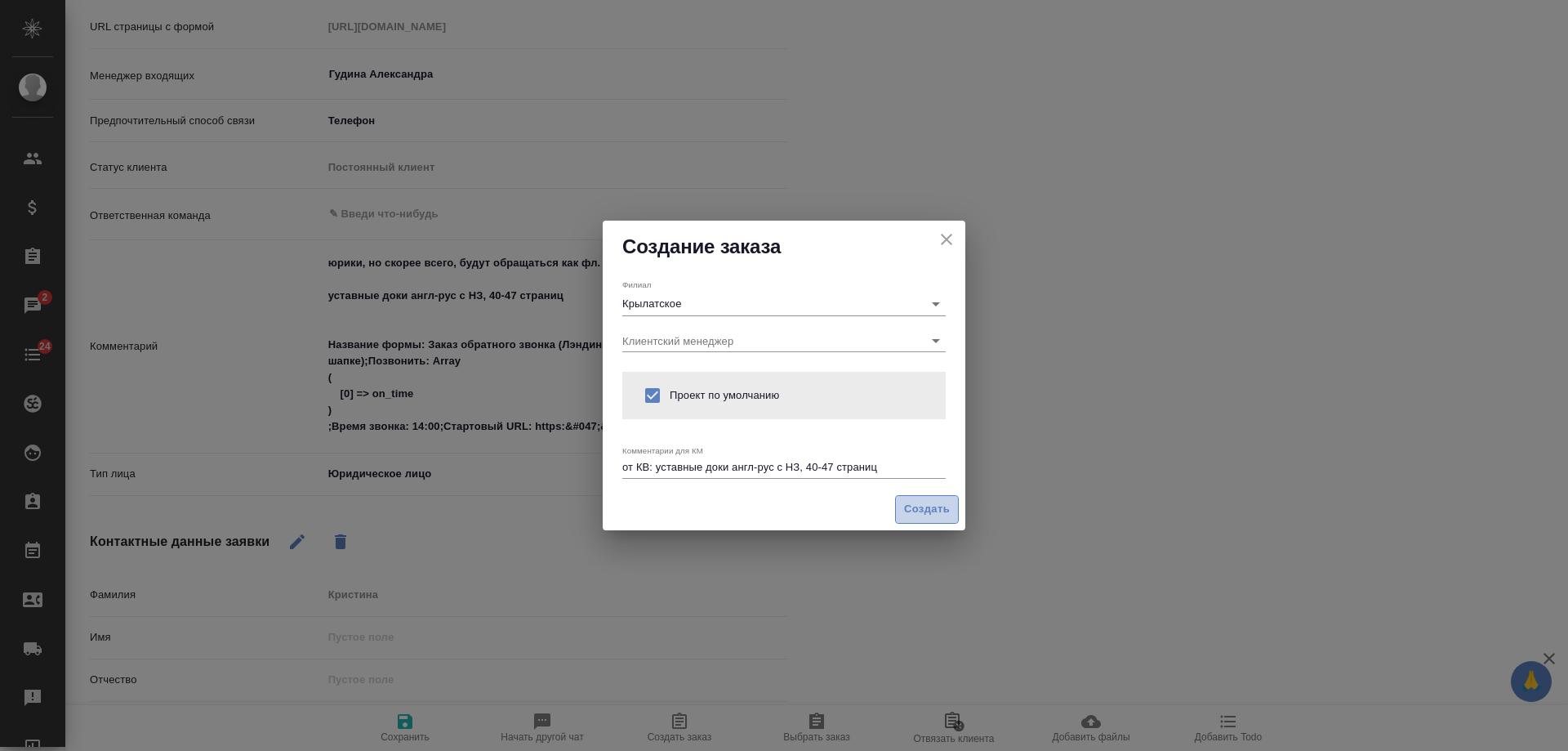
click at [940, 509] on span "Создать" at bounding box center [927, 509] width 46 height 19
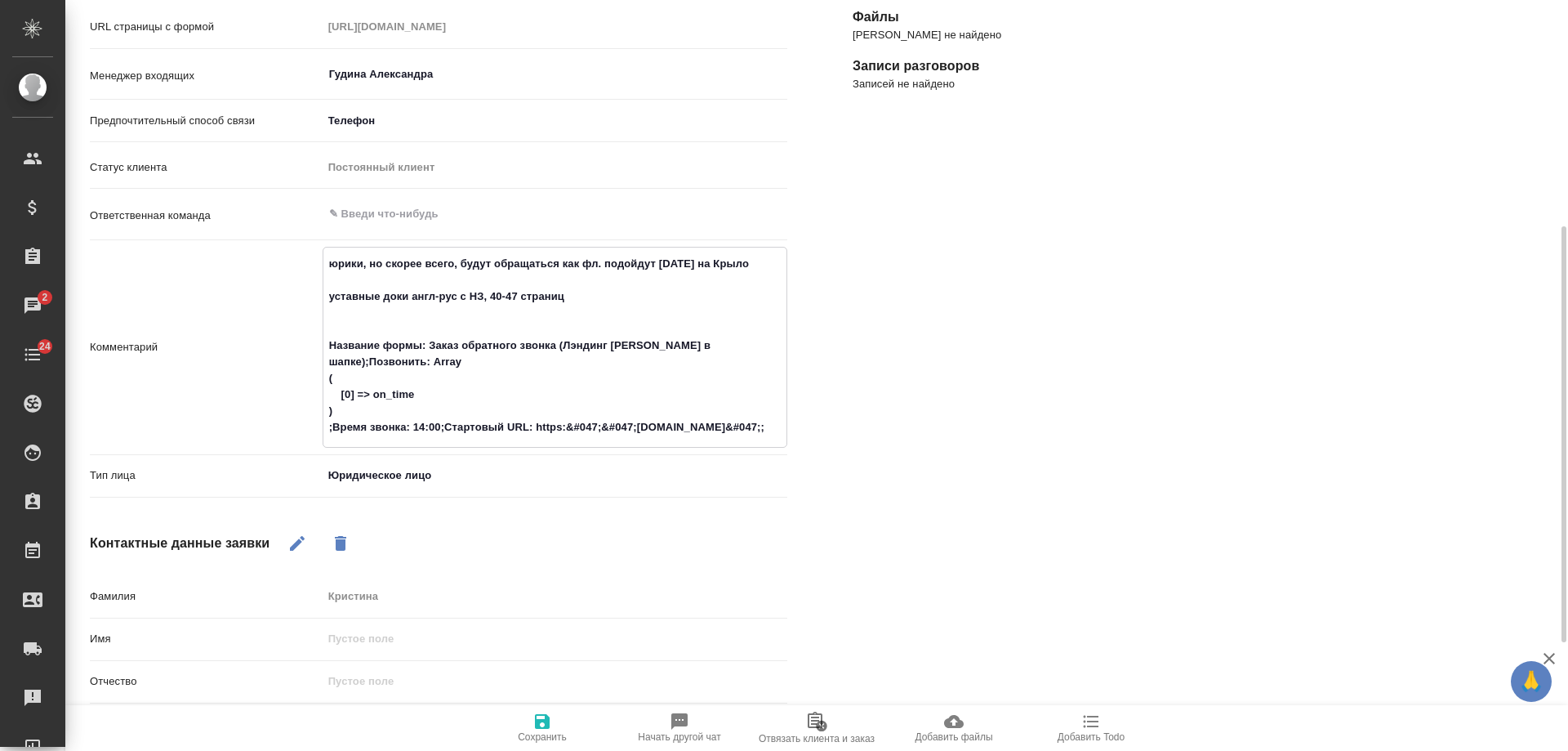
drag, startPoint x: 565, startPoint y: 293, endPoint x: 317, endPoint y: 253, distance: 251.2
click at [317, 253] on div "Комментарий юрики, но скорее всего, будут обращаться как фл. подойдут сегодня н…" at bounding box center [438, 347] width 698 height 201
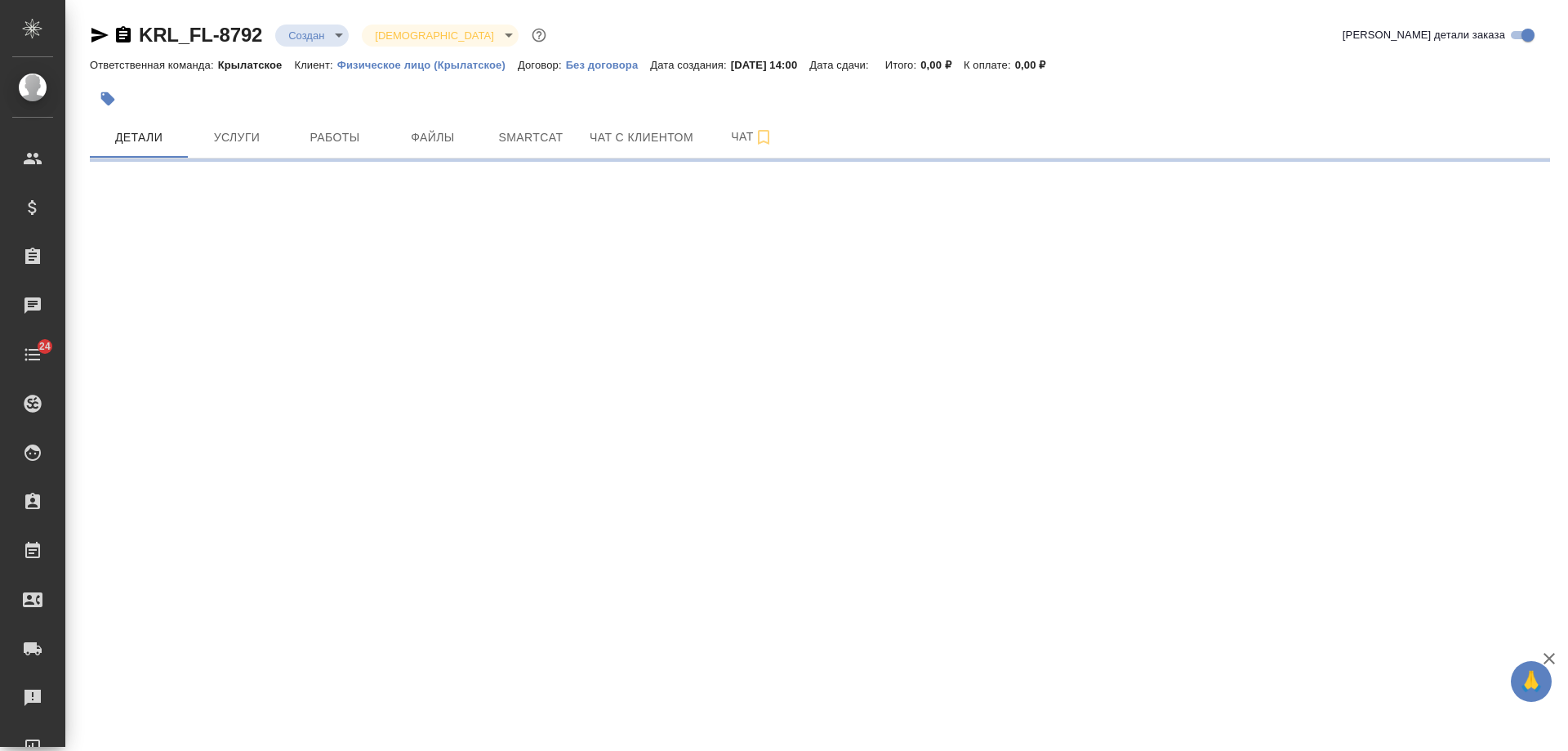
select select "RU"
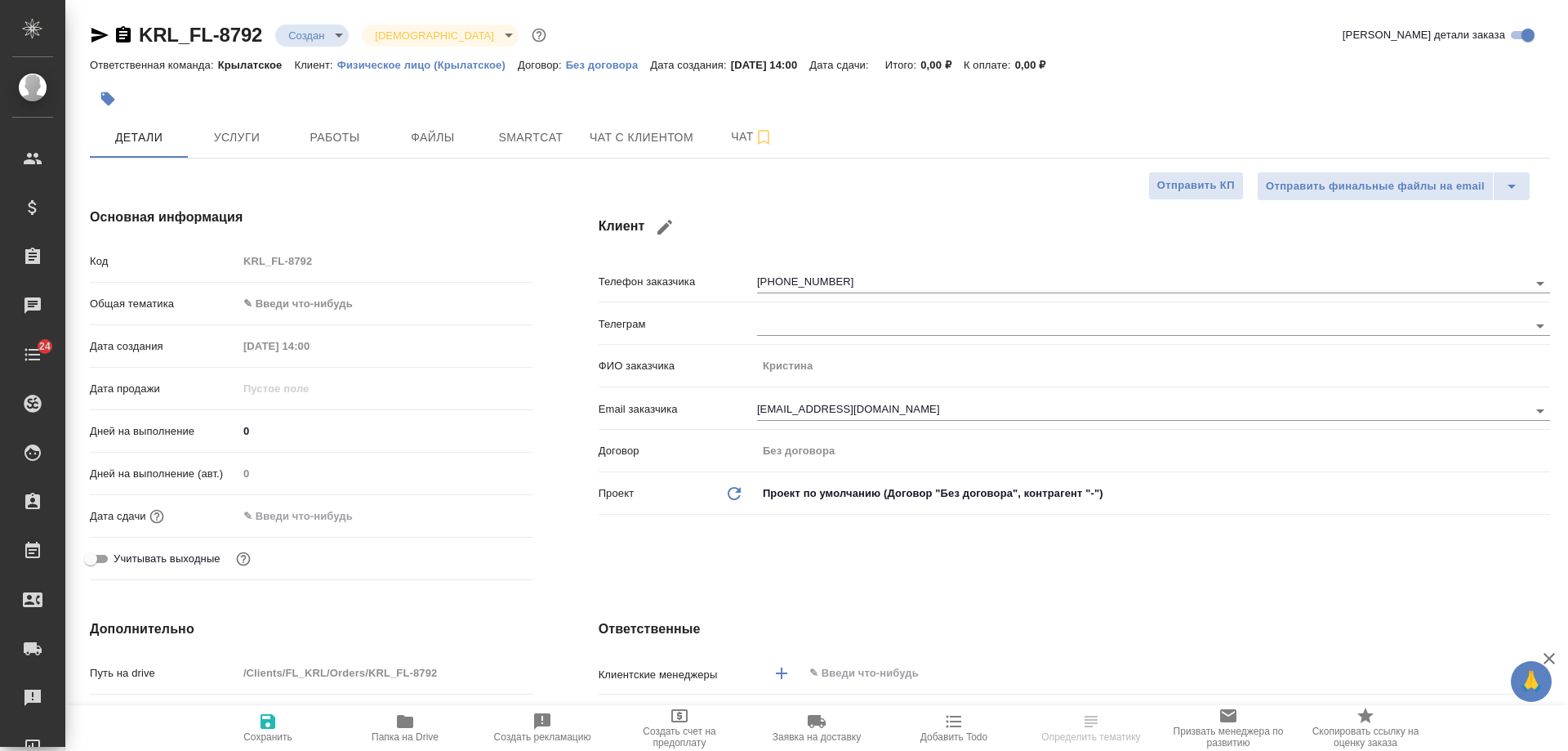
type textarea "x"
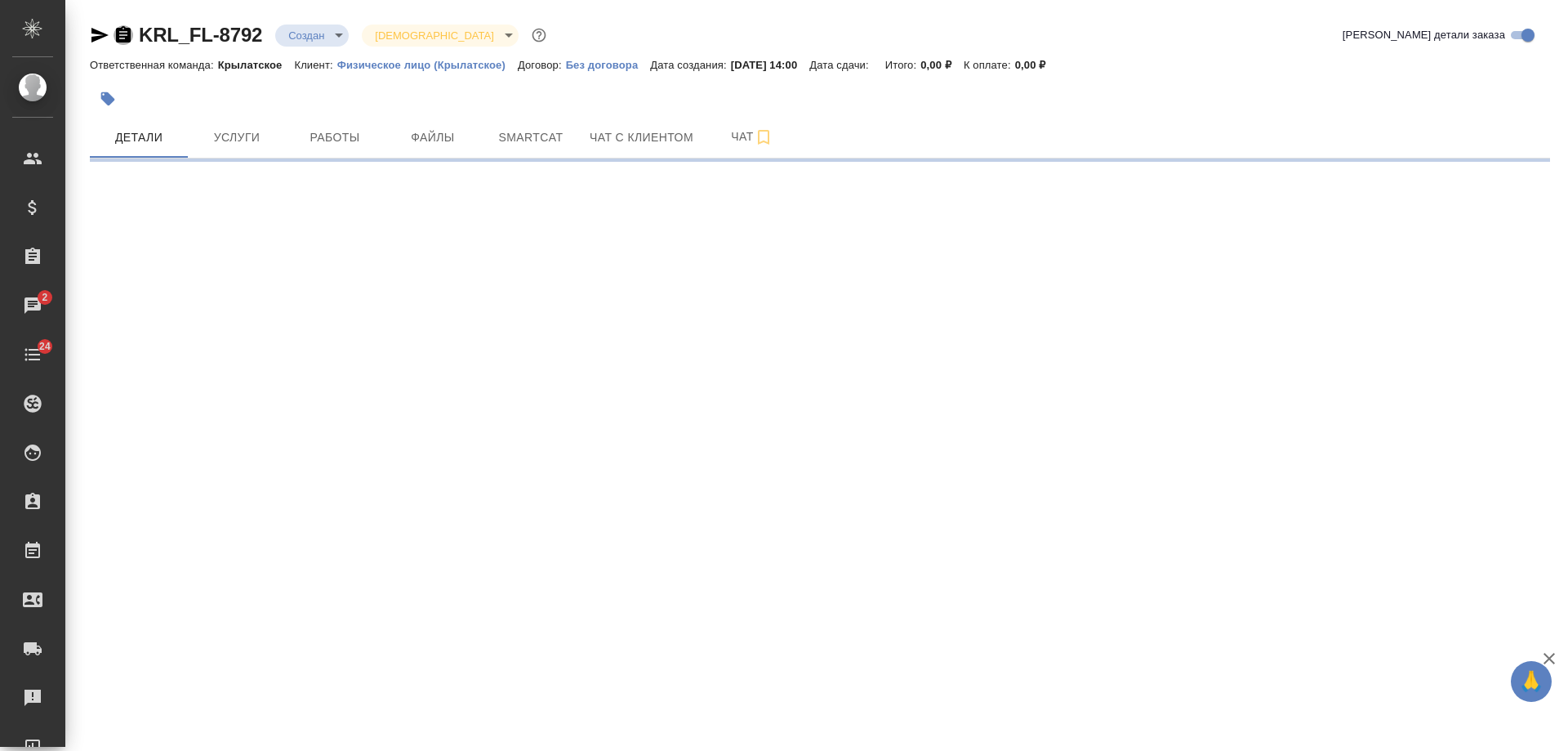
drag, startPoint x: 128, startPoint y: 41, endPoint x: 183, endPoint y: 22, distance: 58.2
click at [130, 39] on icon "button" at bounding box center [123, 34] width 15 height 16
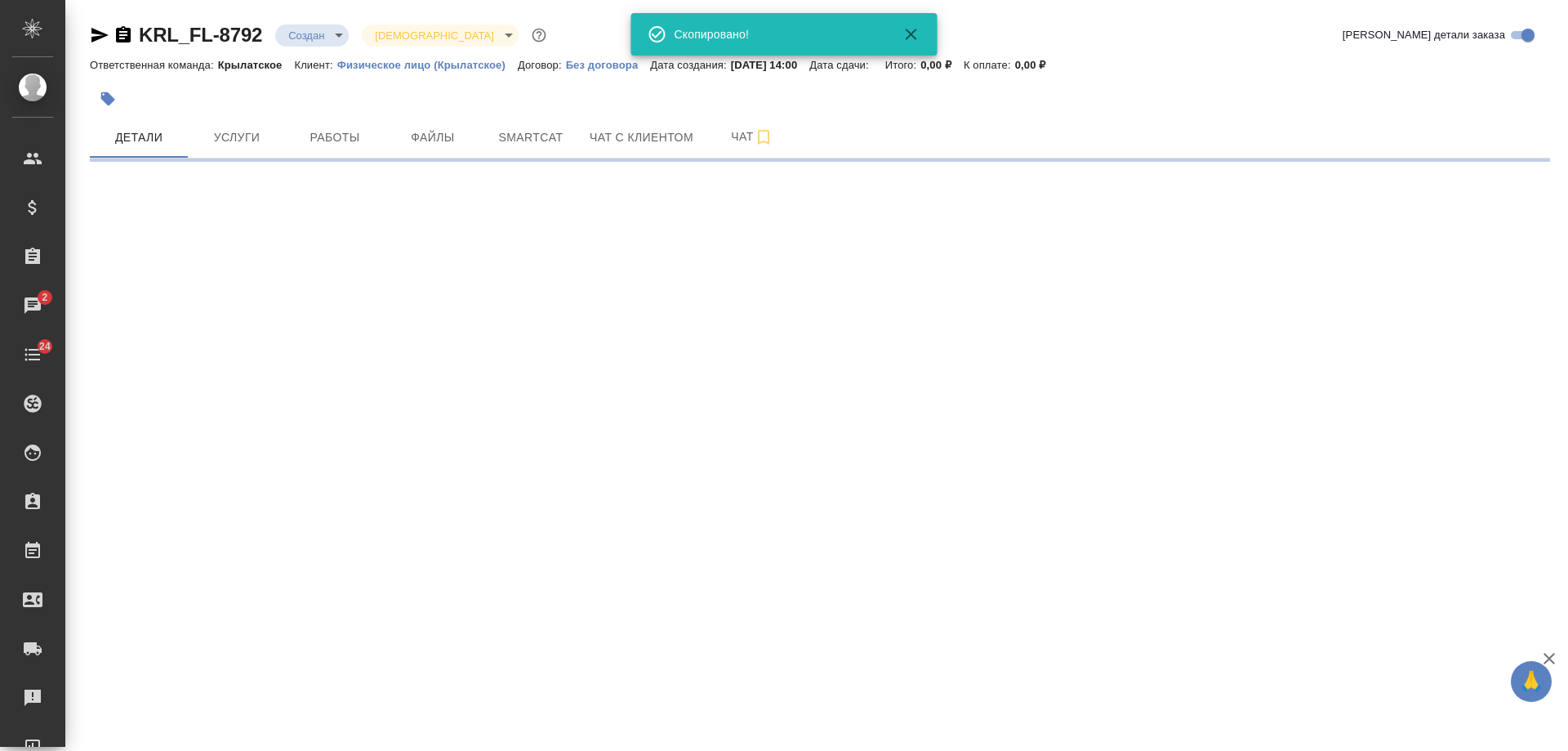
select select "RU"
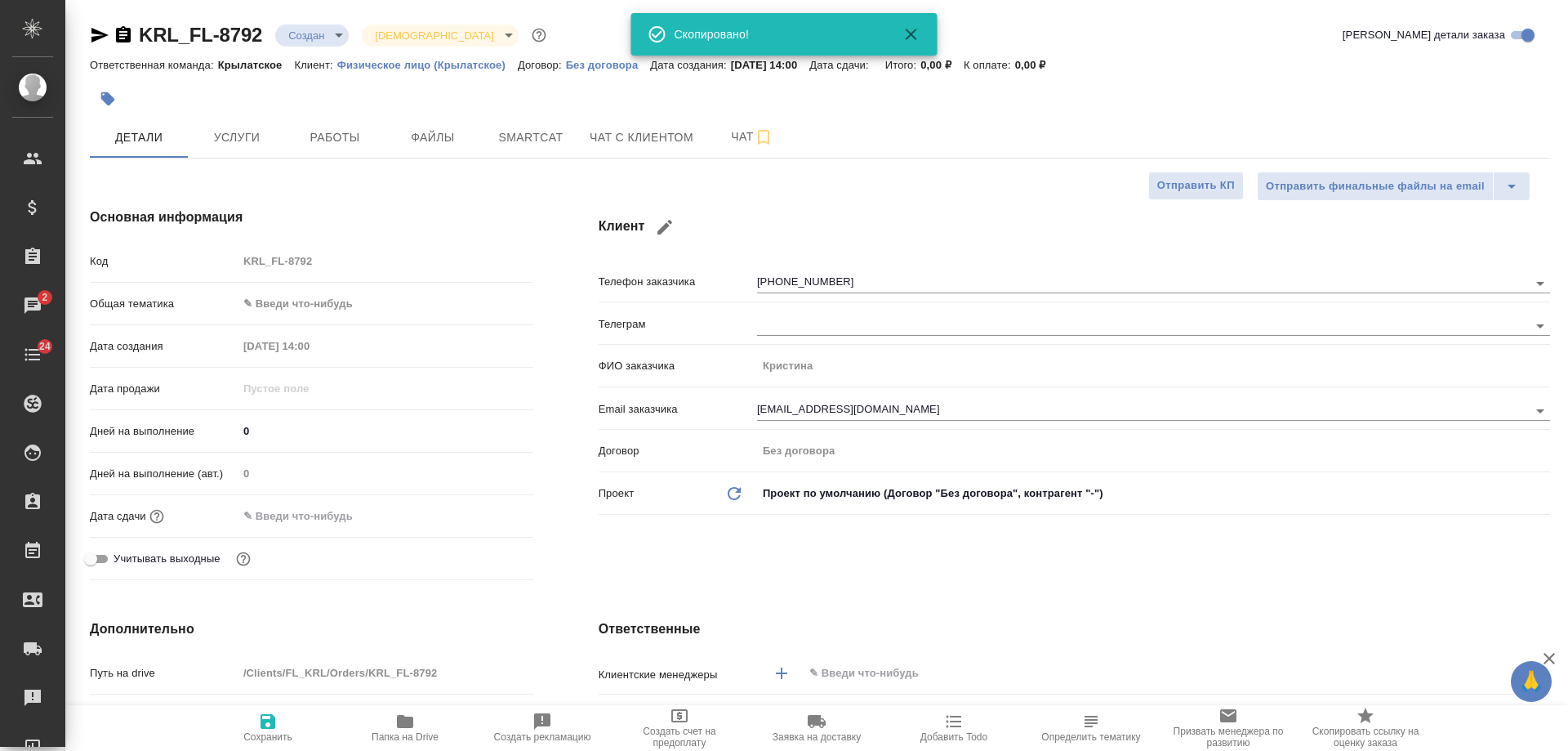
type textarea "x"
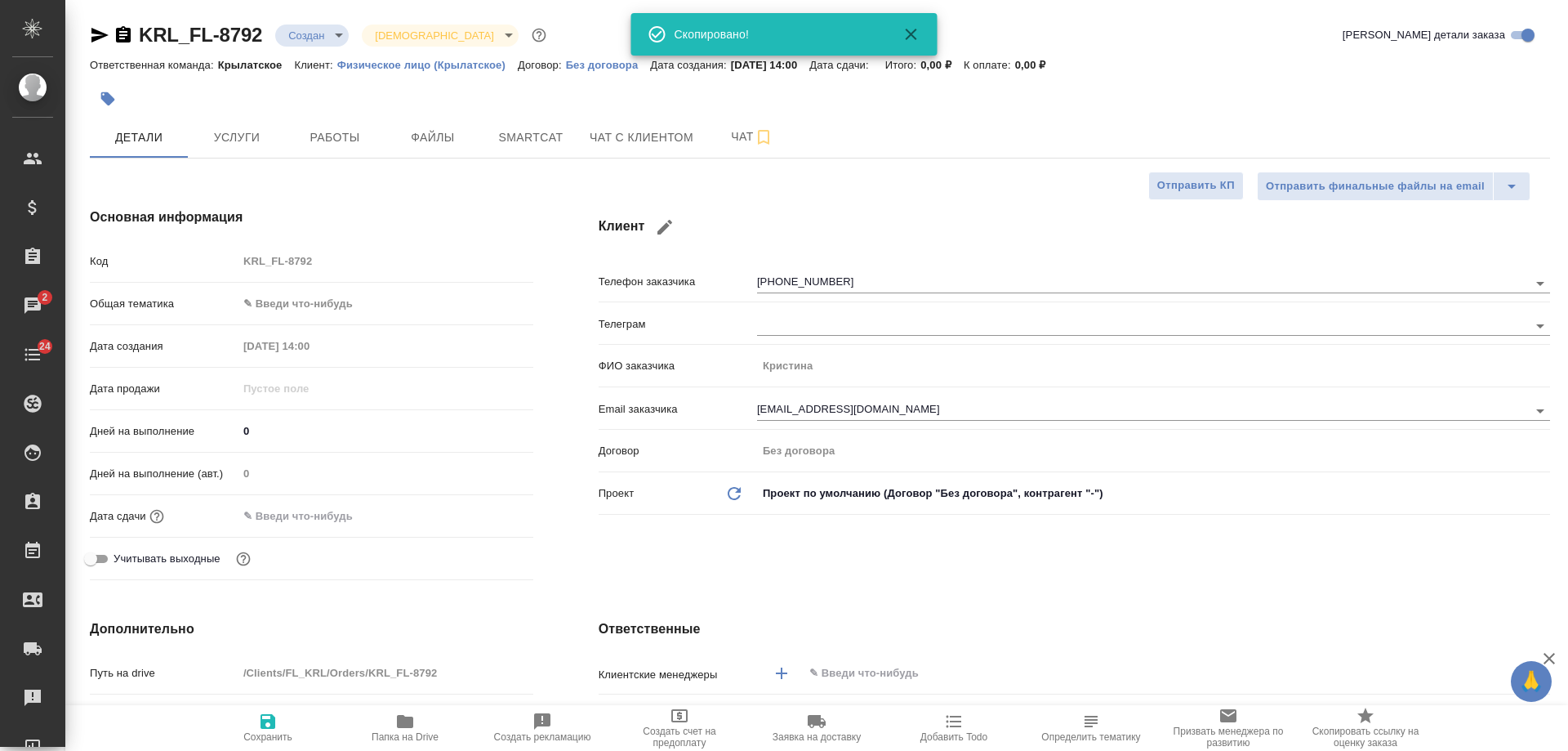
type textarea "x"
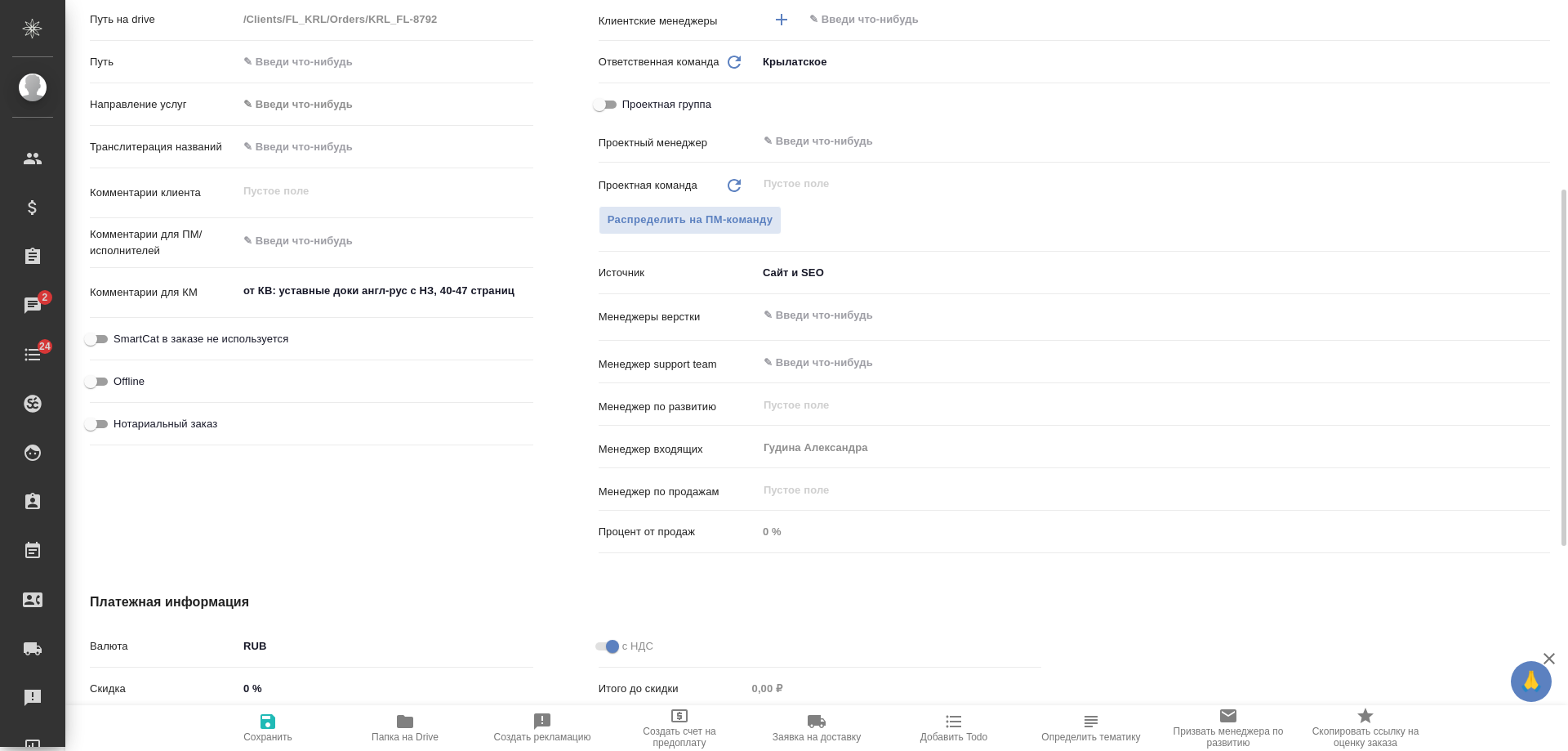
scroll to position [572, 0]
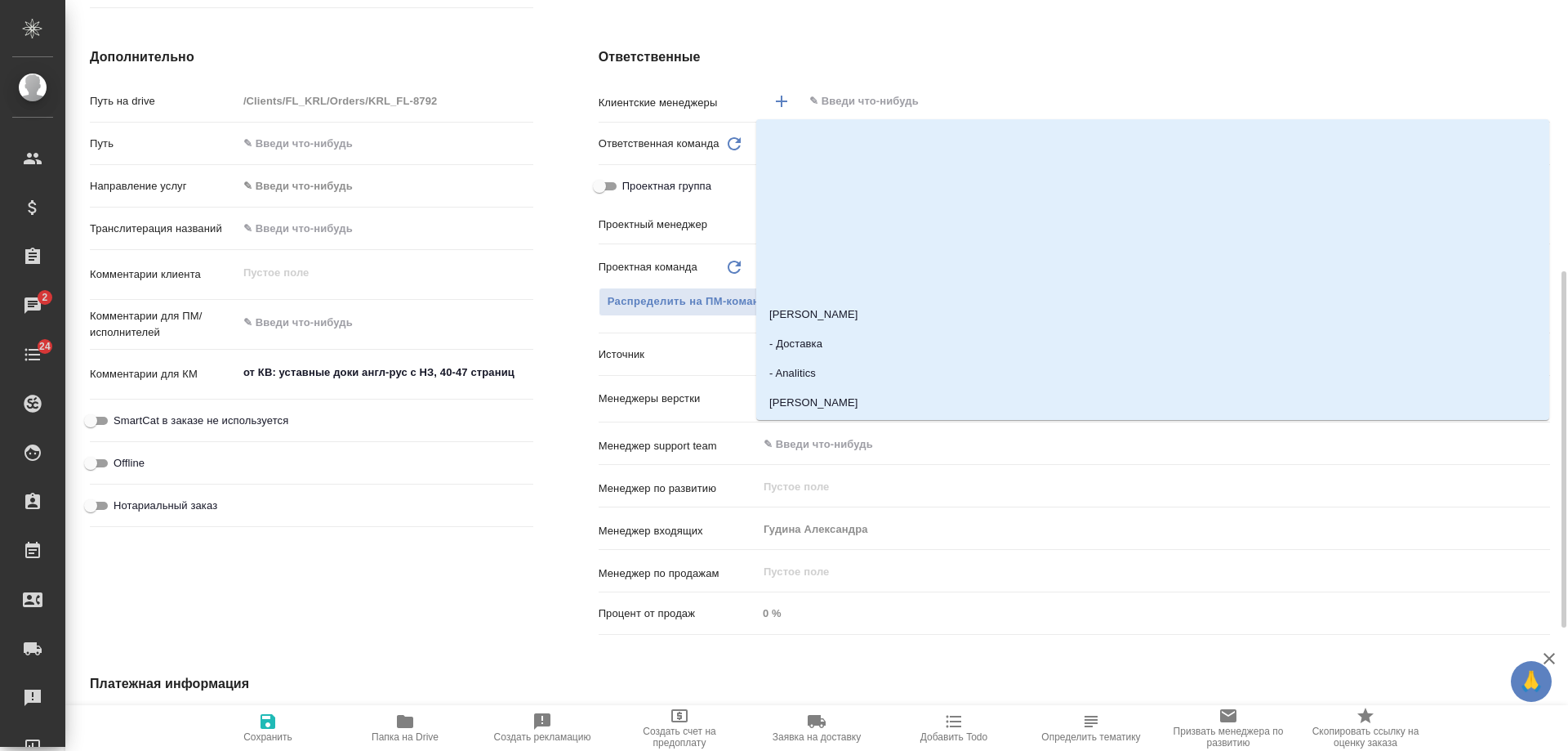
click at [861, 99] on input "text" at bounding box center [1149, 101] width 683 height 20
type input "тим"
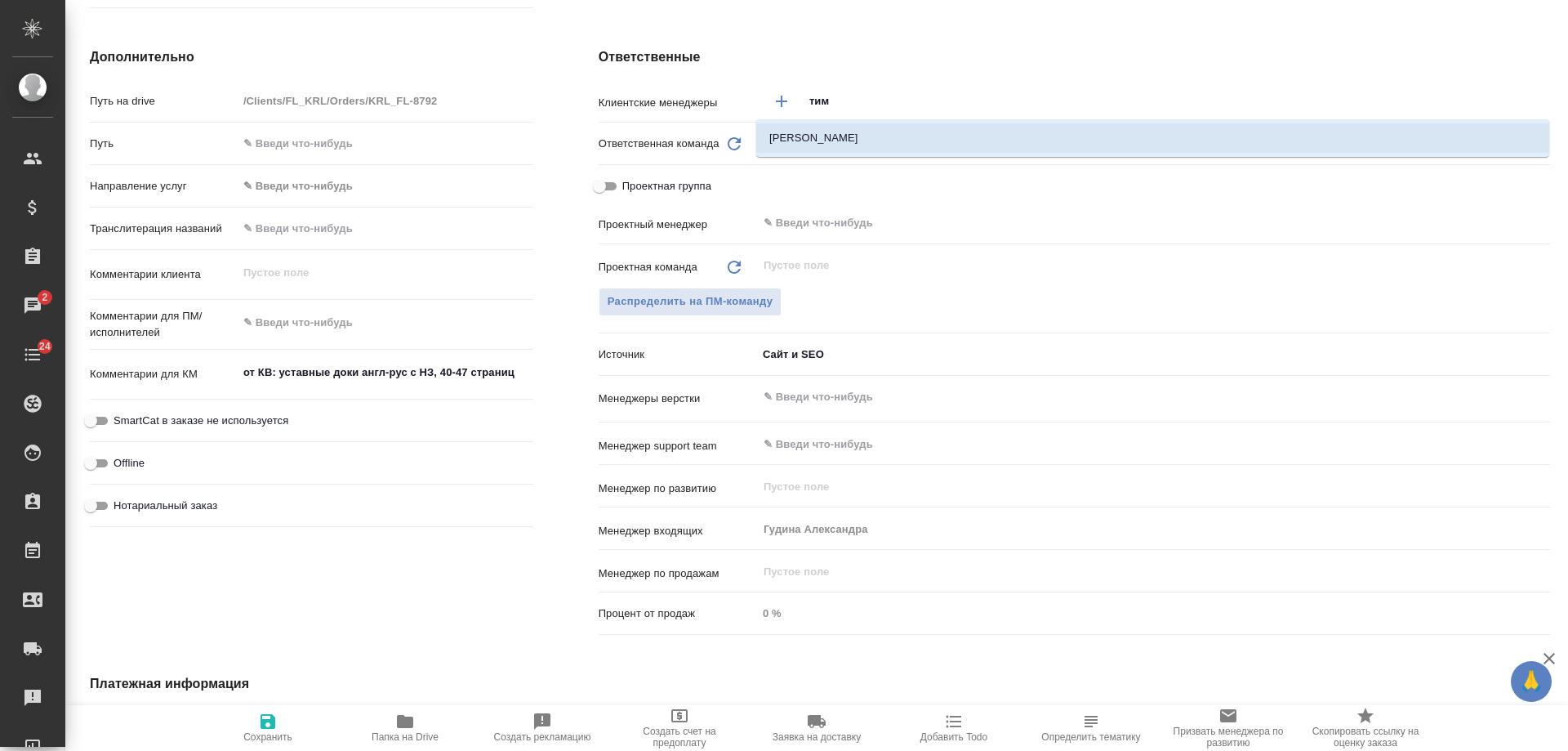
click at [878, 138] on li "[PERSON_NAME]" at bounding box center [1152, 137] width 793 height 29
type textarea "x"
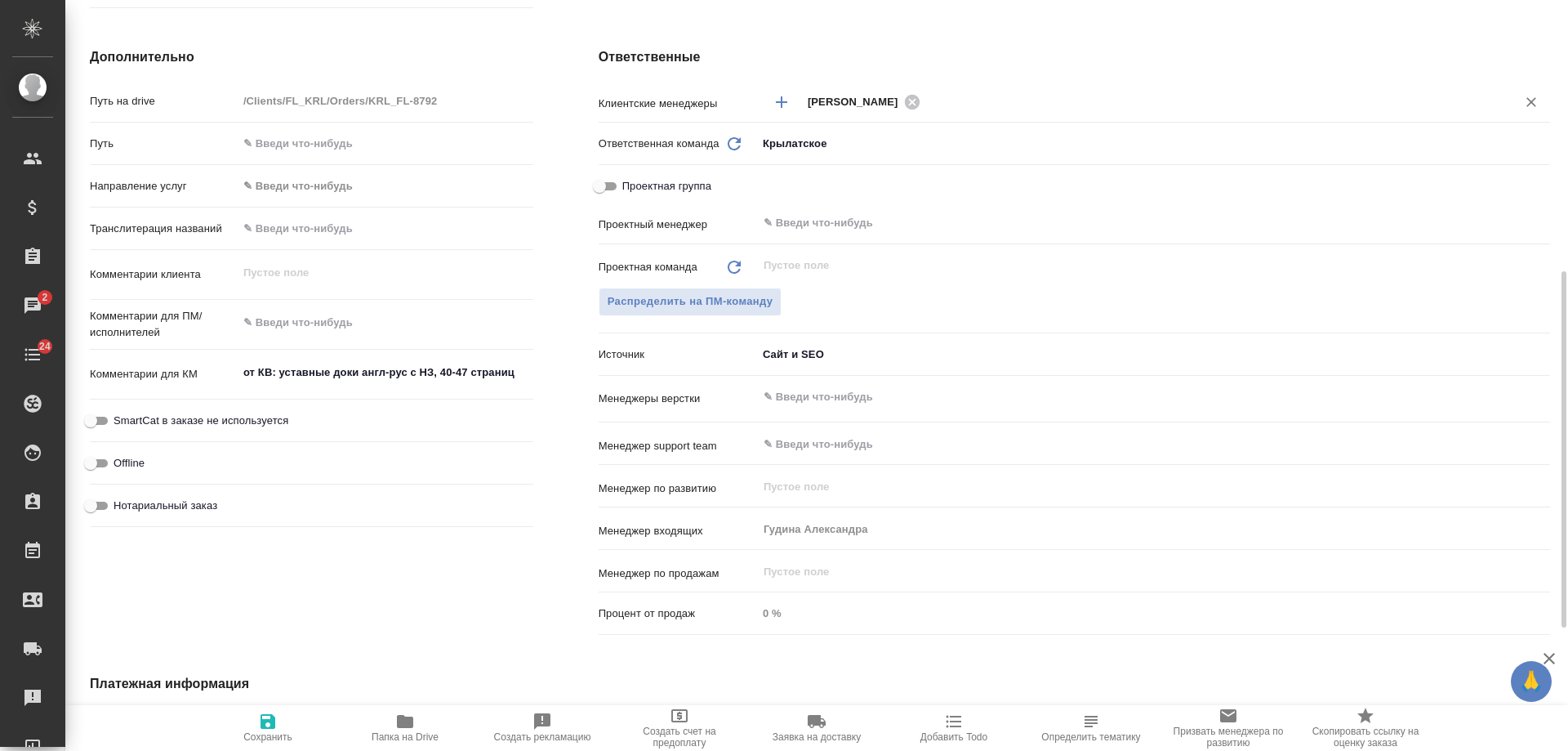
drag, startPoint x: 197, startPoint y: 506, endPoint x: 254, endPoint y: 622, distance: 129.2
click at [197, 507] on span "Нотариальный заказ" at bounding box center [165, 505] width 104 height 16
click at [120, 507] on input "Нотариальный заказ" at bounding box center [90, 505] width 59 height 20
checkbox input "true"
type textarea "x"
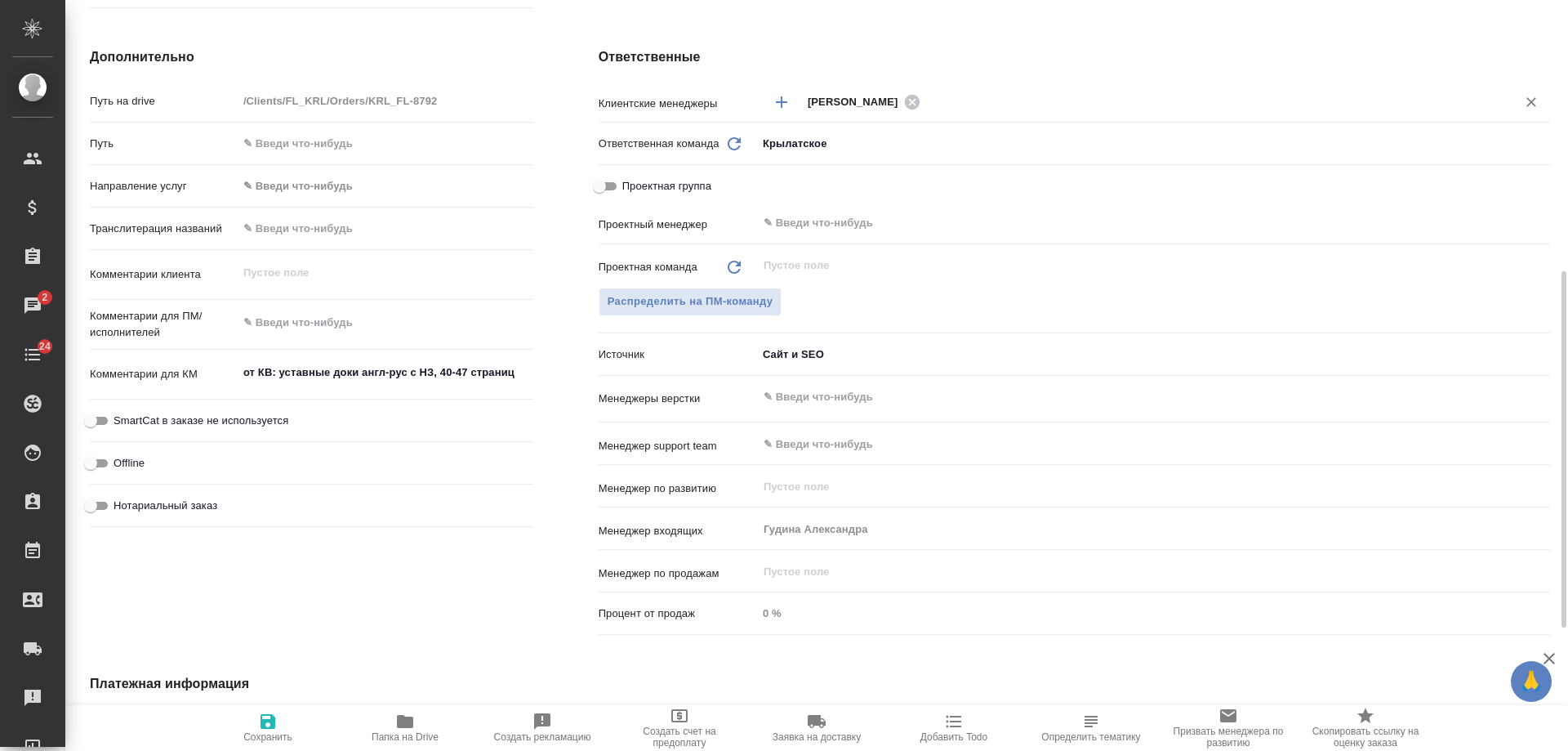
type textarea "x"
drag, startPoint x: 273, startPoint y: 731, endPoint x: 1180, endPoint y: 716, distance: 907.1
click at [276, 731] on icon "button" at bounding box center [268, 722] width 20 height 20
type textarea "x"
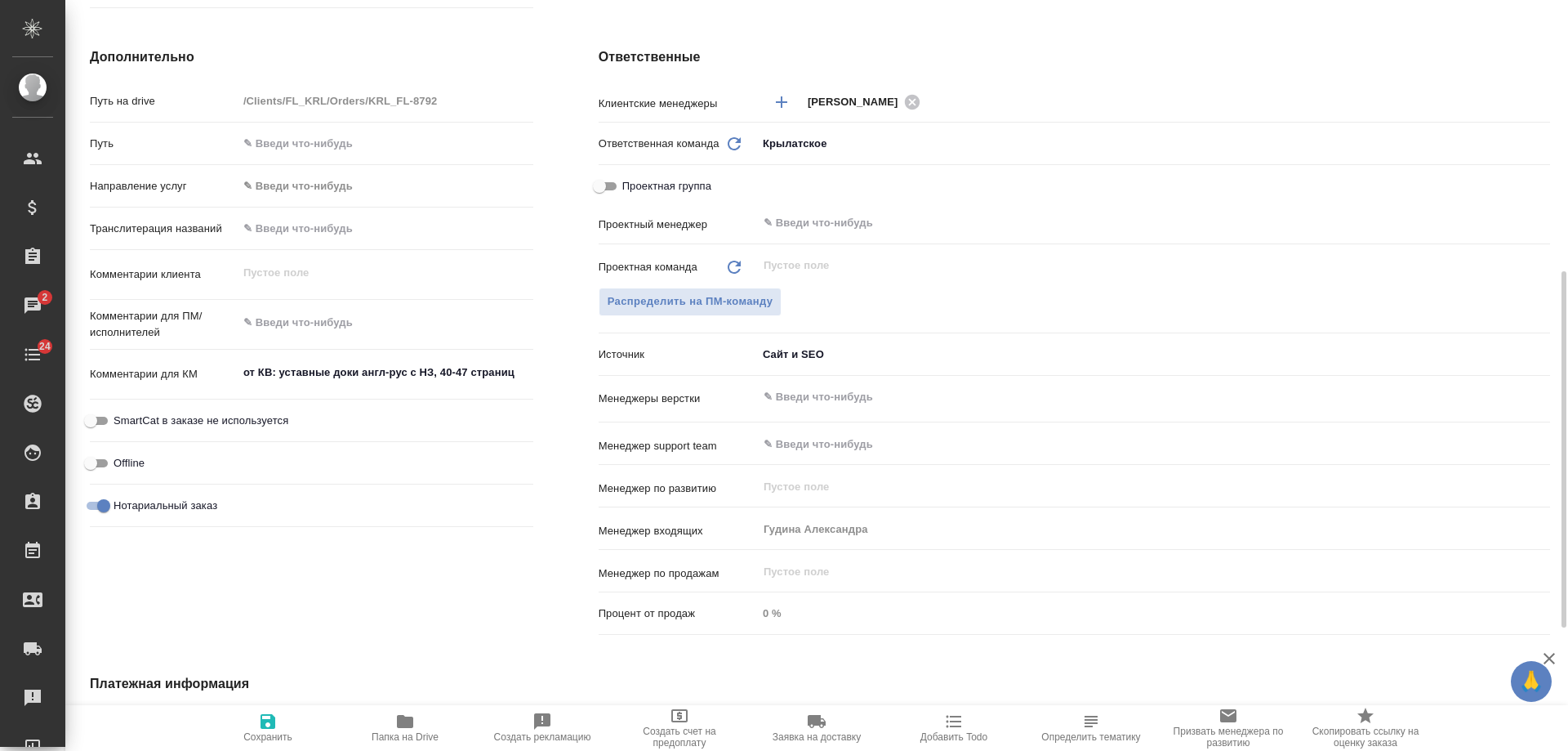
type textarea "x"
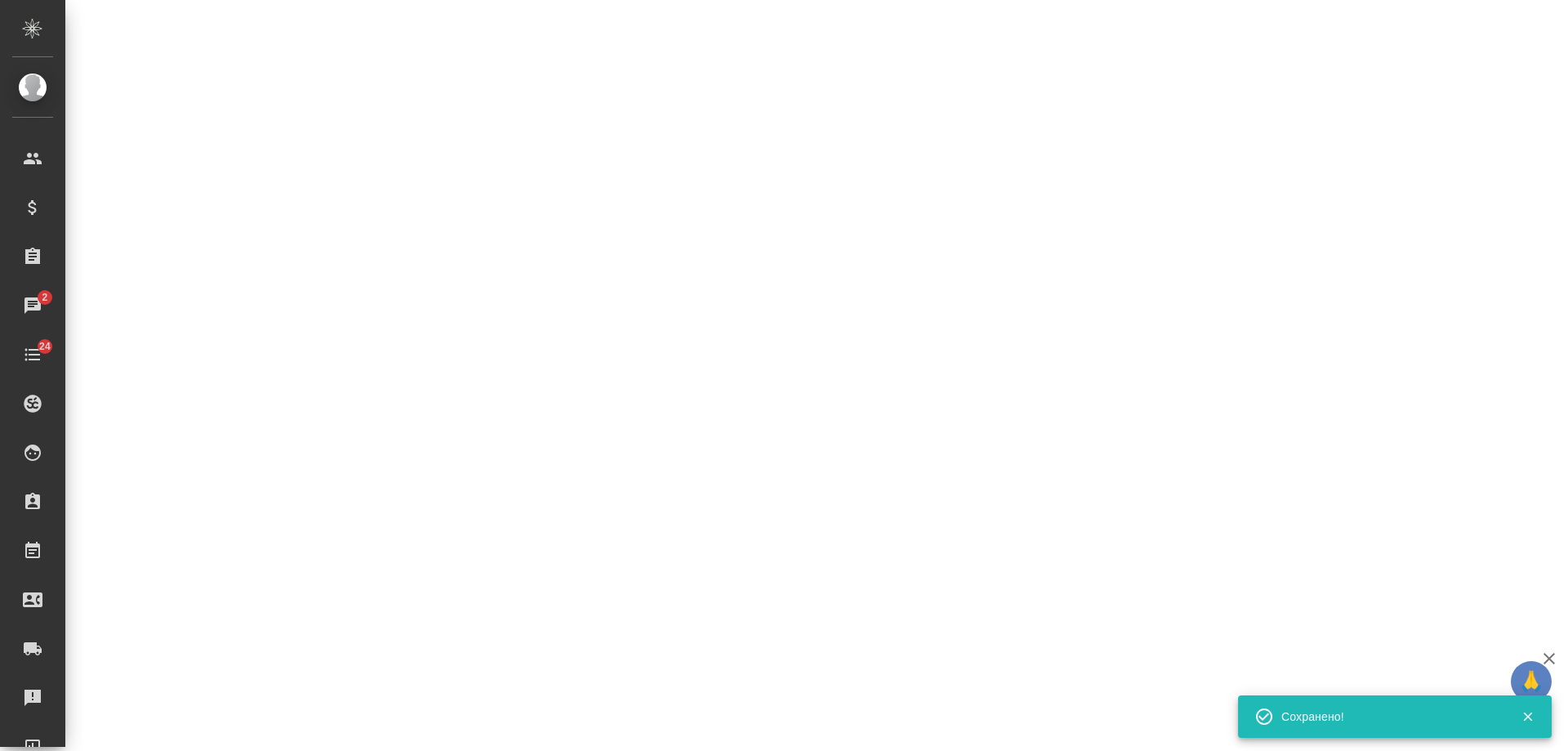
select select "RU"
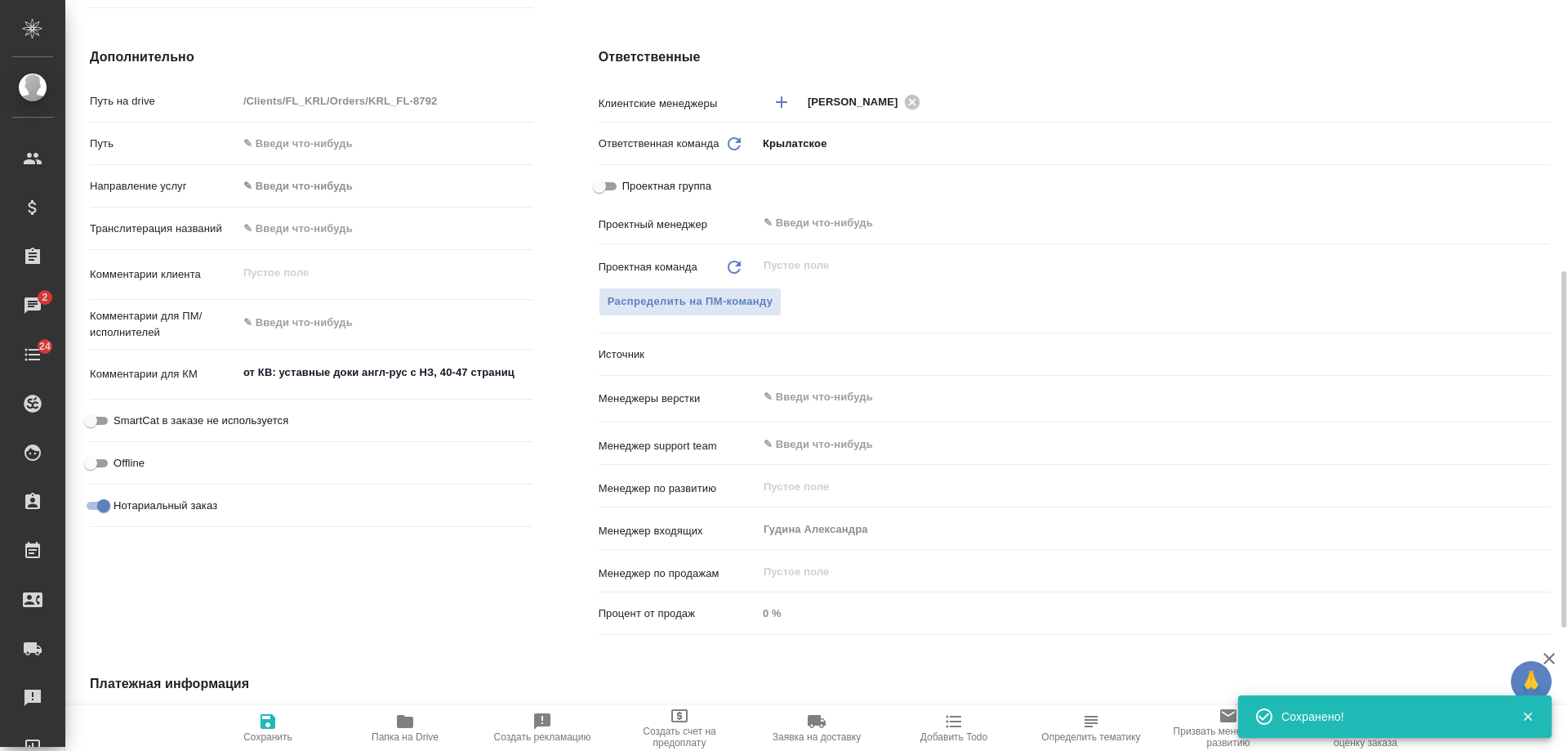
type textarea "x"
click at [961, 722] on icon "button" at bounding box center [955, 722] width 16 height 12
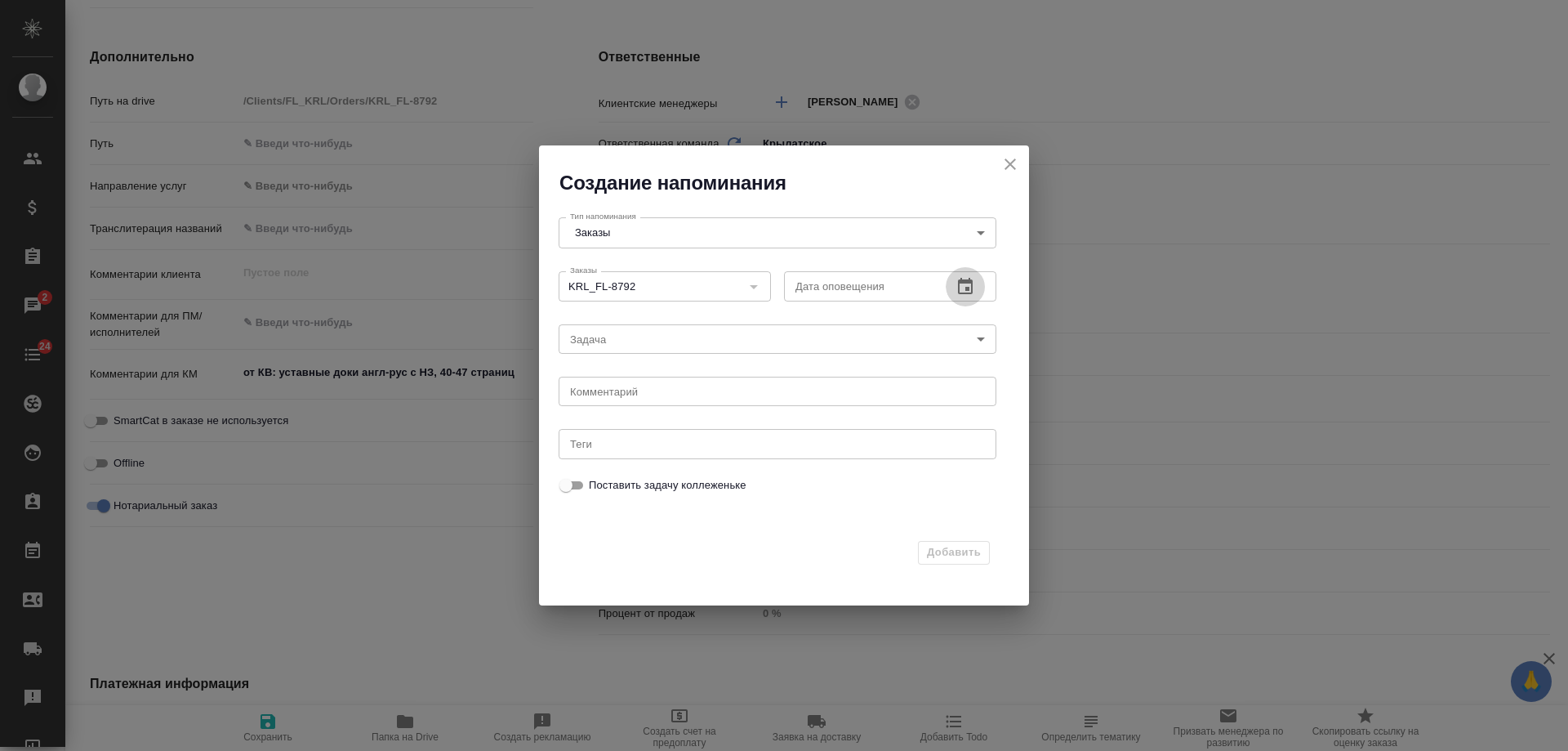
click at [973, 282] on icon "button" at bounding box center [965, 286] width 15 height 16
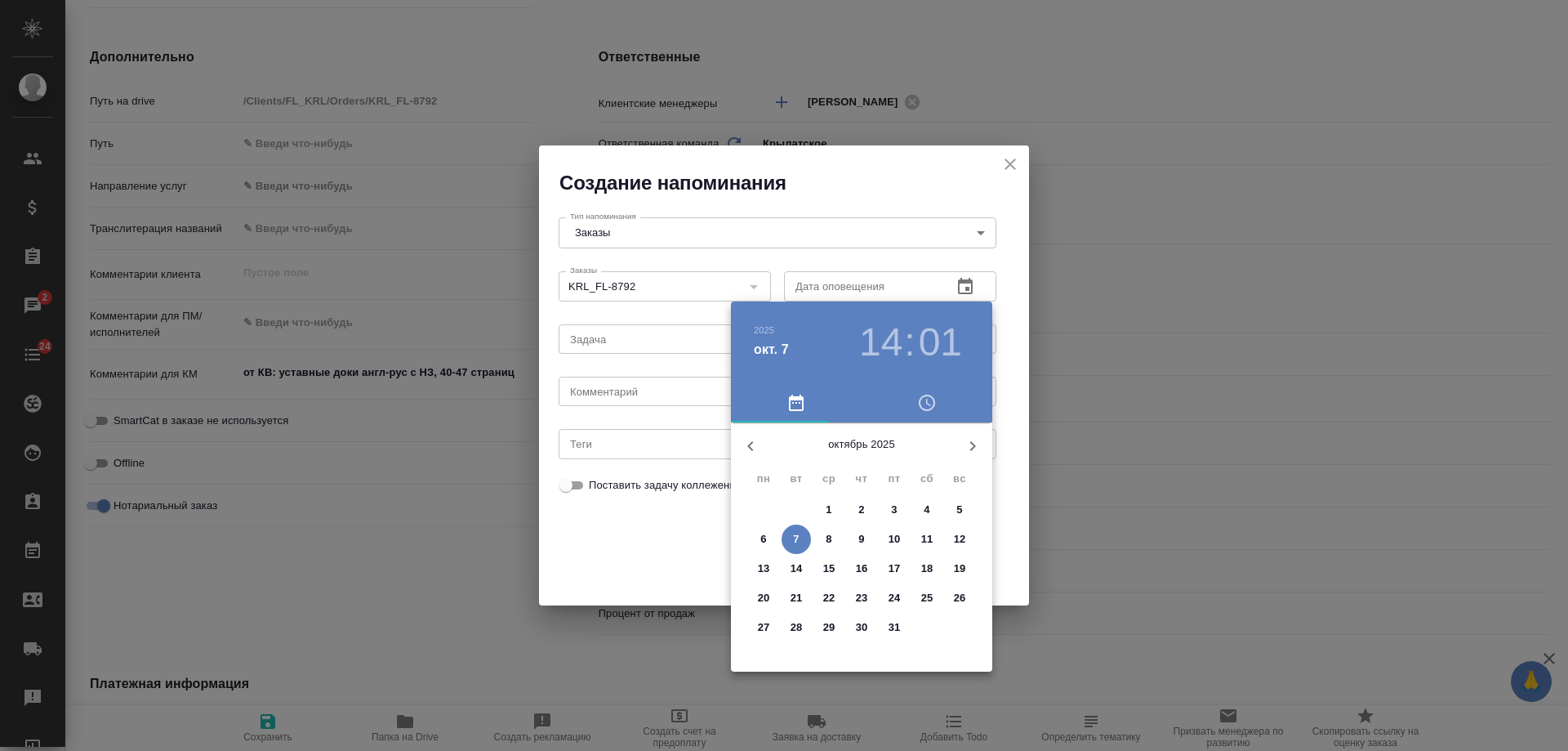
click at [835, 538] on span "8" at bounding box center [829, 539] width 29 height 16
type input "[DATE] 14:01"
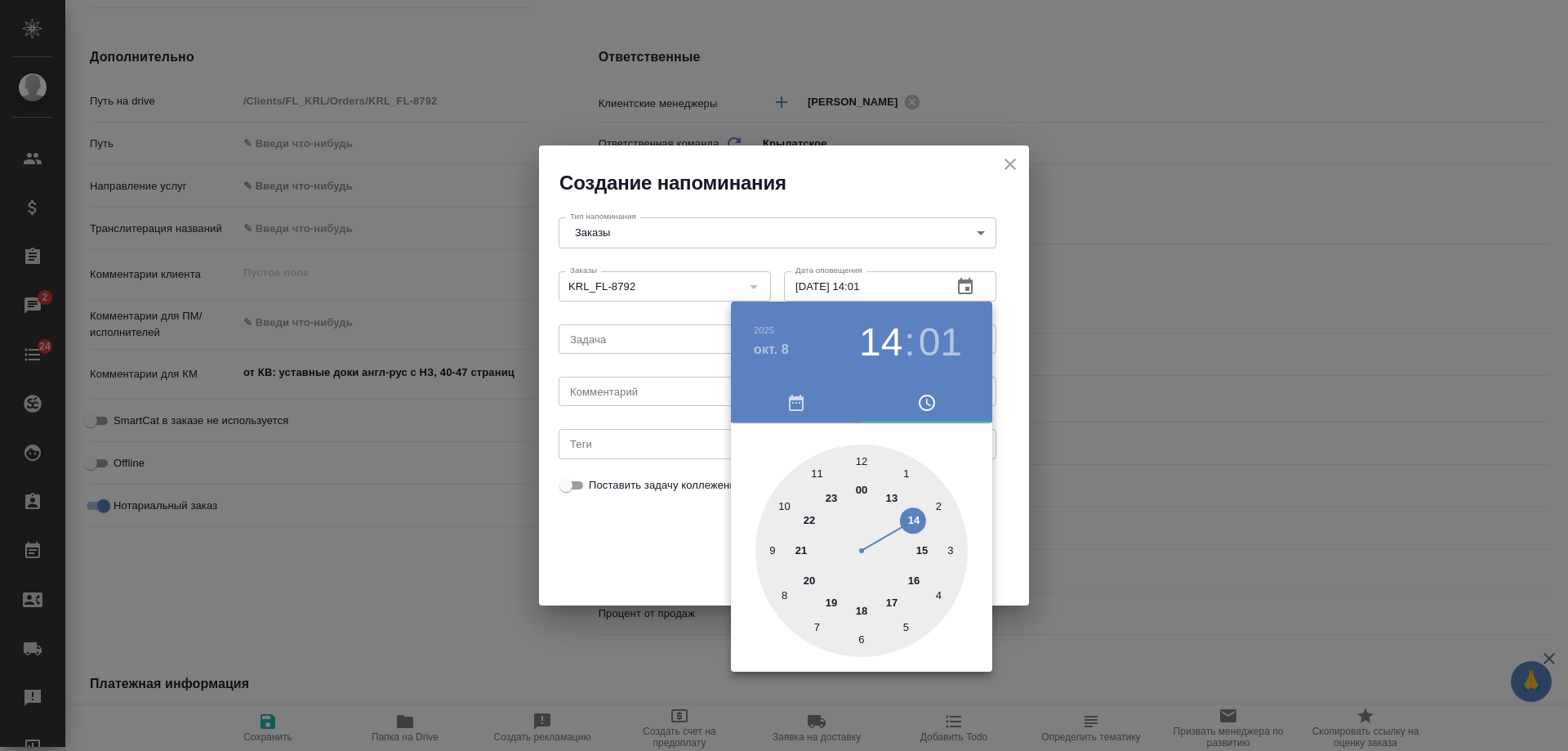
click at [667, 401] on div at bounding box center [784, 375] width 1568 height 751
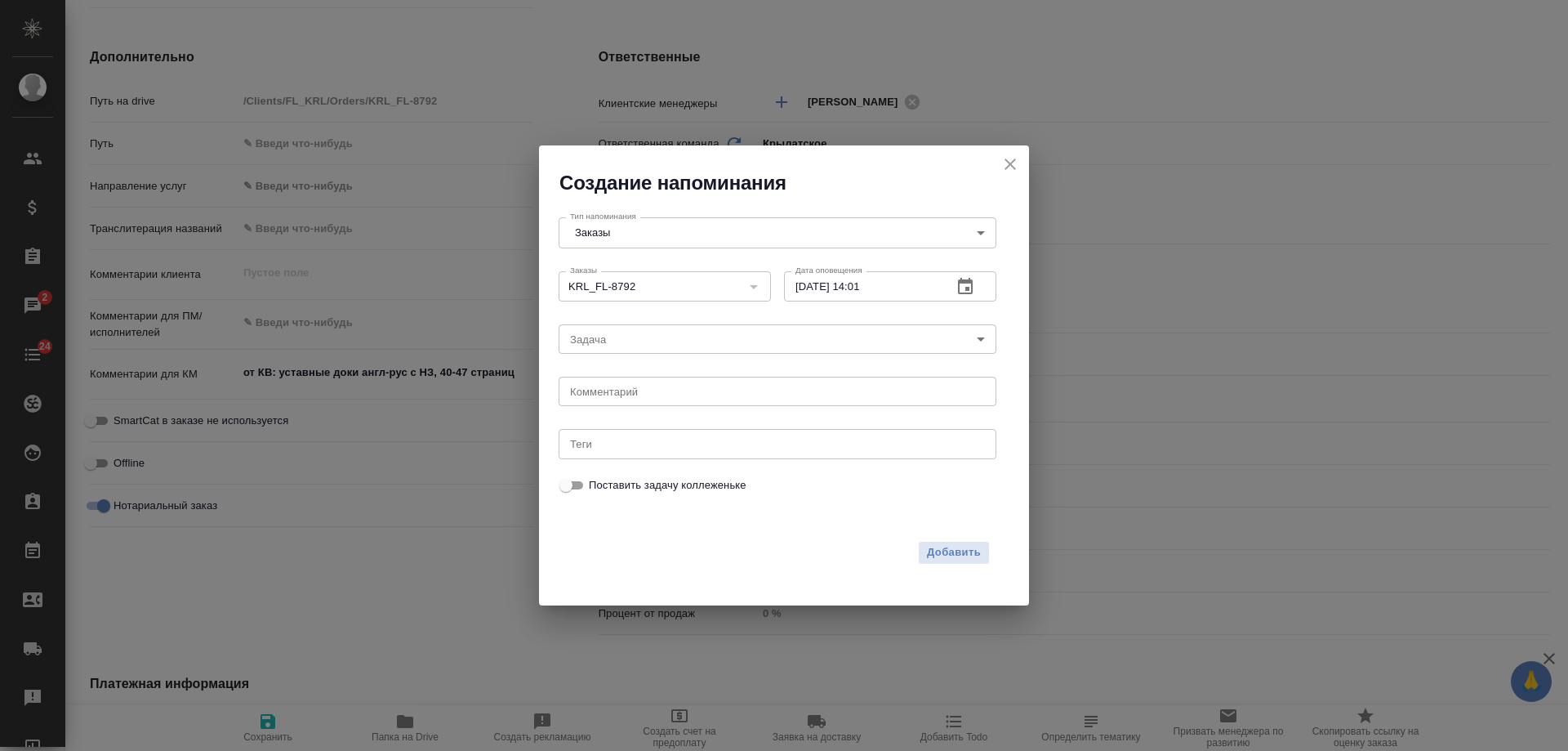
click at [657, 393] on div "[DATE] 14 : 01 00 1 2 3 4 5 6 7 8 9 10 11 12 13 14 15 16 17 18 19 20 21 22 23" at bounding box center [784, 375] width 1568 height 751
drag, startPoint x: 669, startPoint y: 384, endPoint x: 676, endPoint y: 391, distance: 9.9
click at [675, 390] on div "x Комментарий" at bounding box center [777, 391] width 438 height 29
type textarea "приходила?"
click at [952, 552] on span "Добавить" at bounding box center [954, 552] width 54 height 19
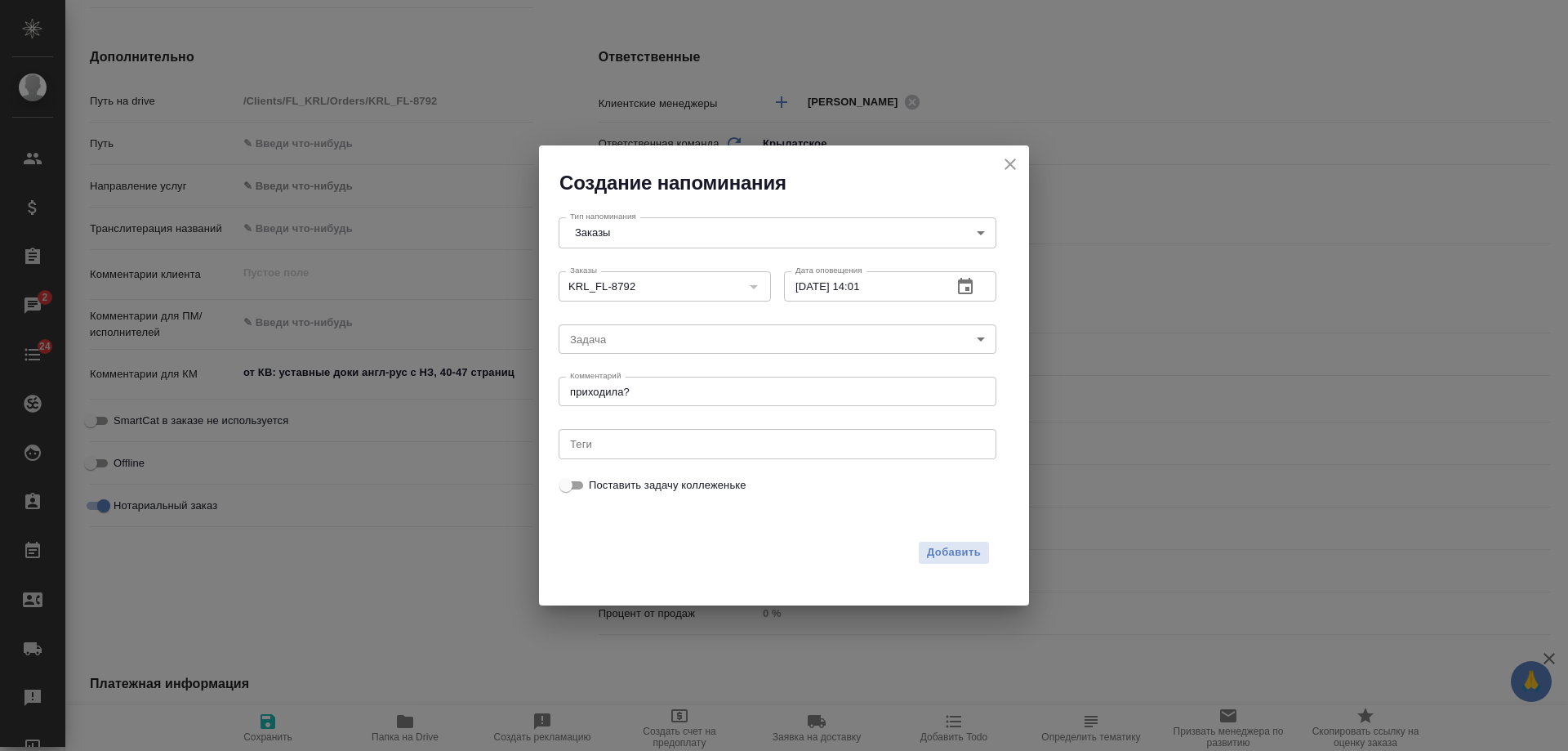
type textarea "x"
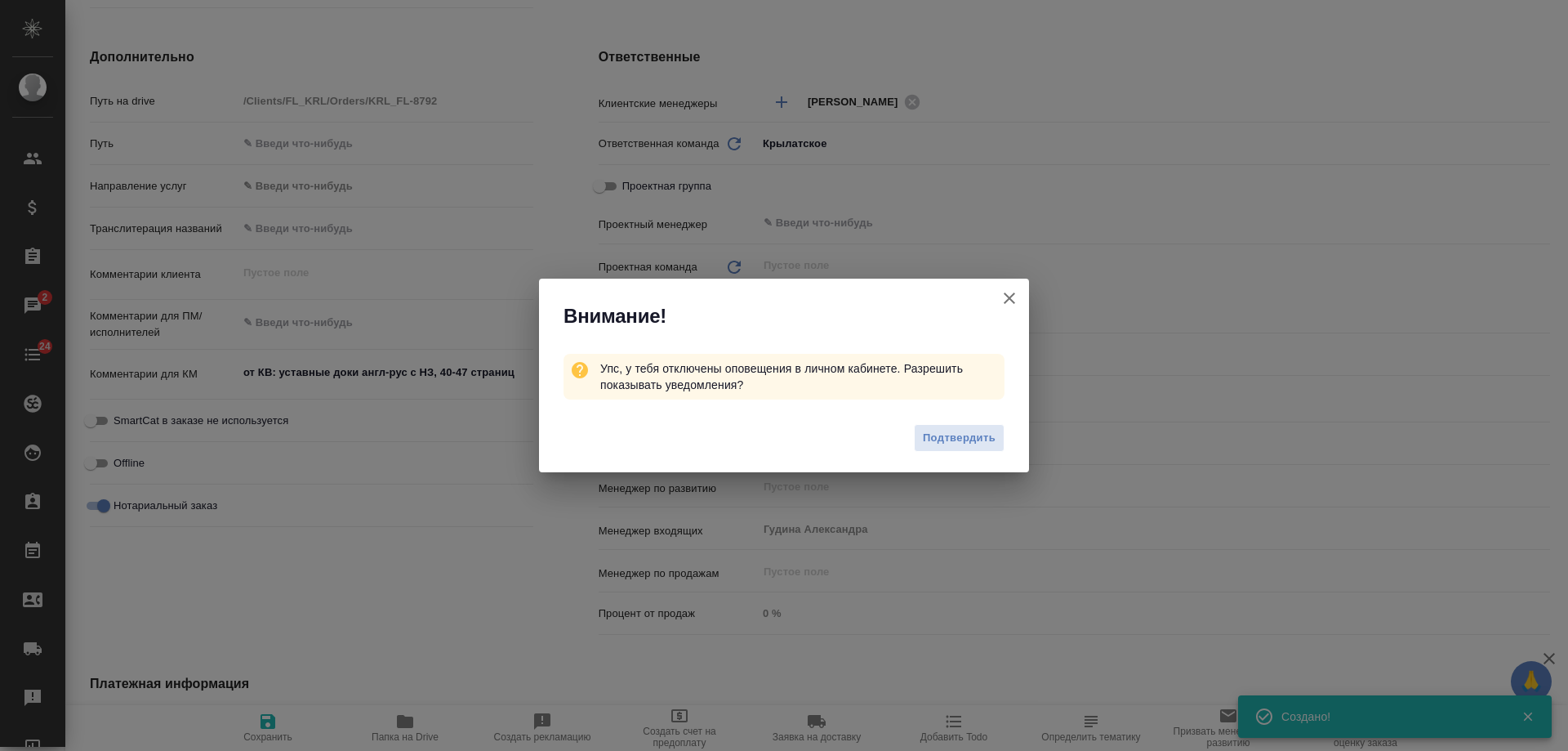
type textarea "x"
click at [1012, 299] on icon "button" at bounding box center [1010, 298] width 20 height 20
type textarea "x"
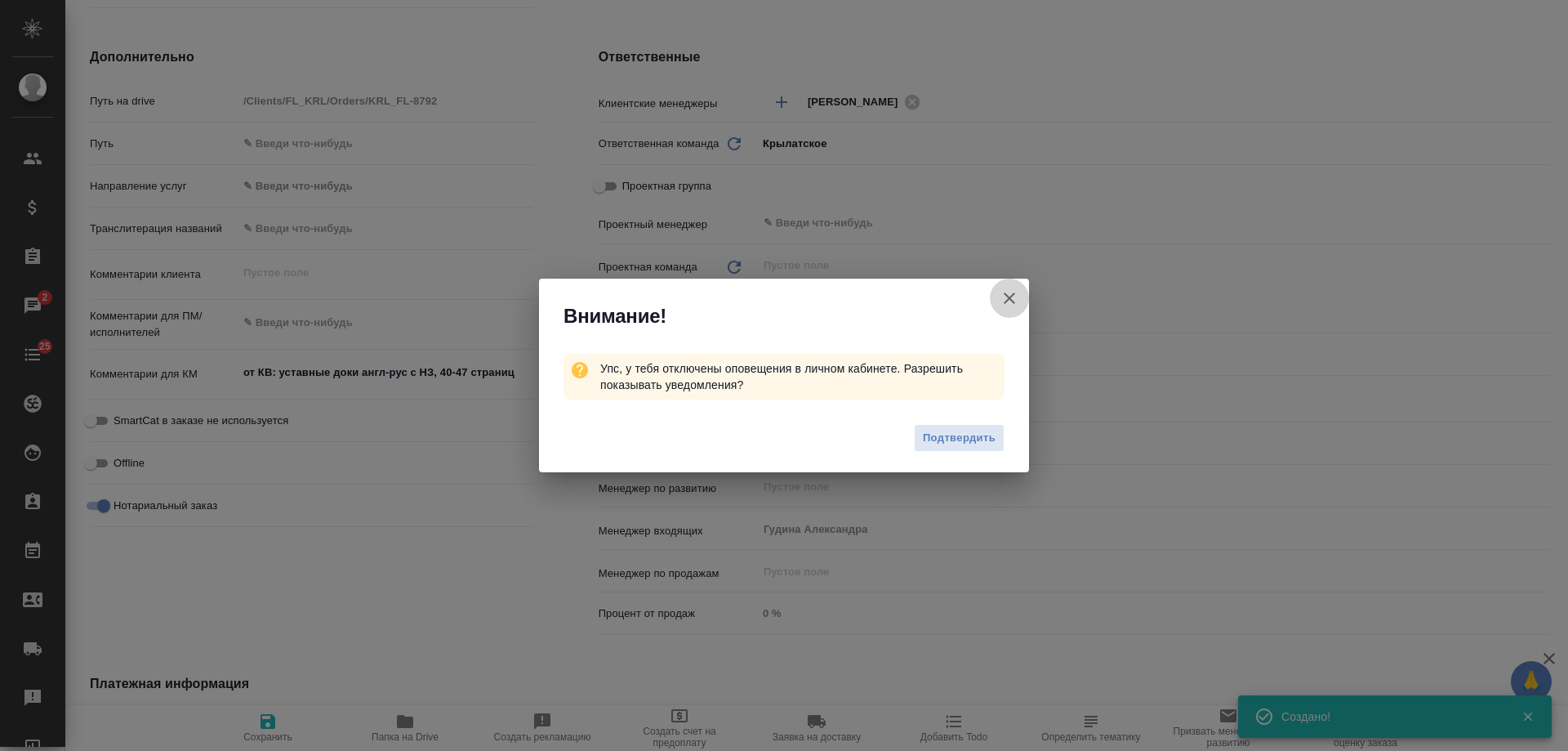
type textarea "x"
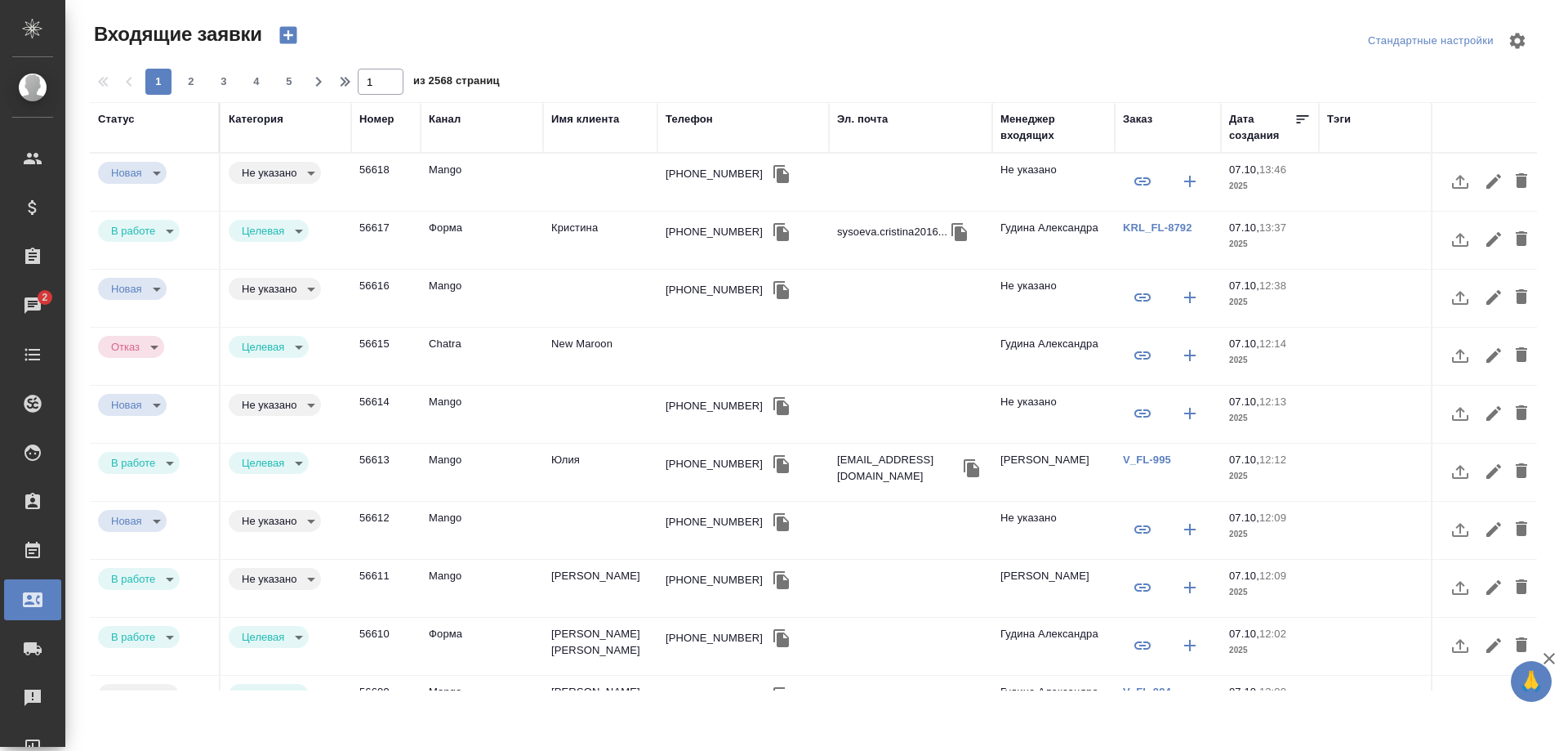
select select "RU"
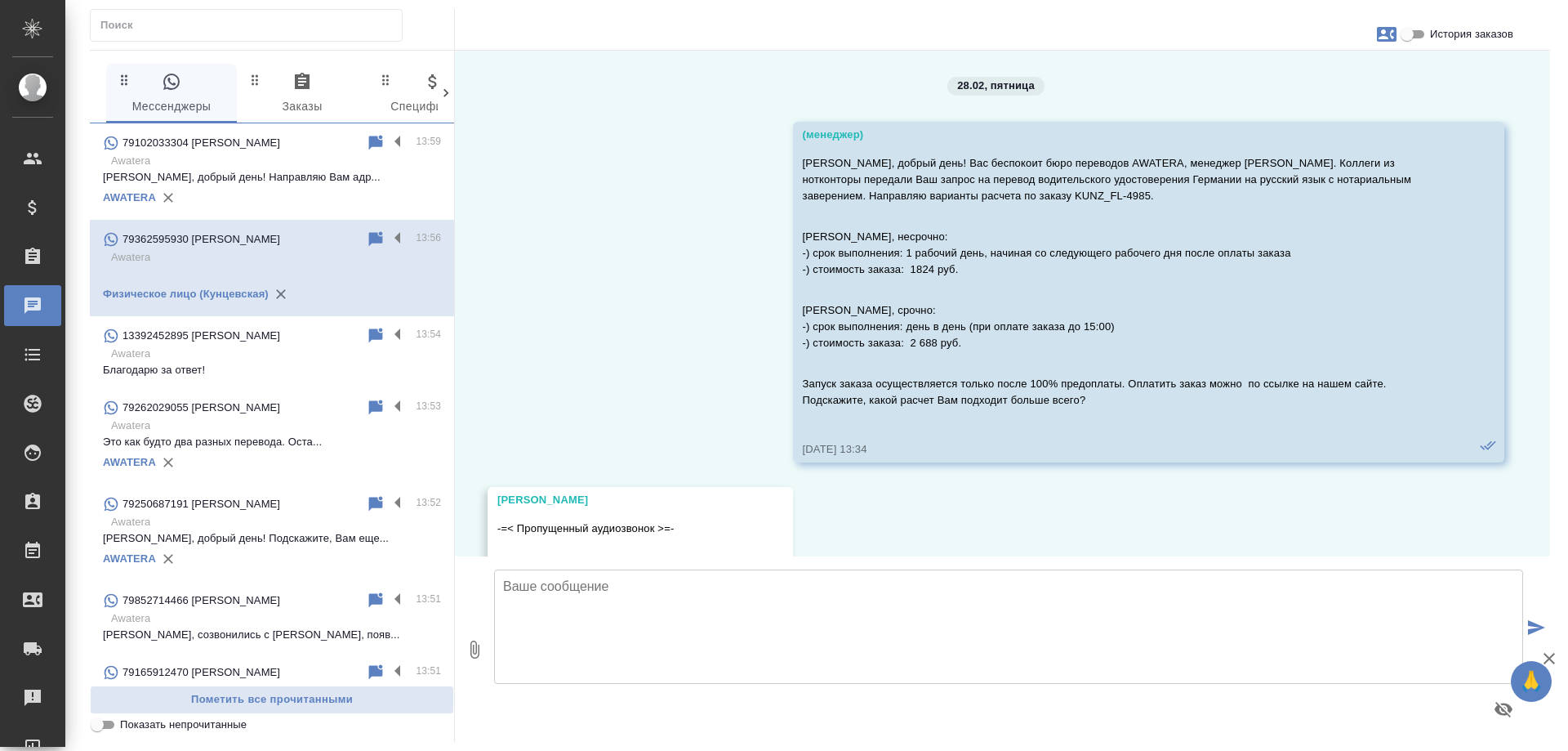
scroll to position [4346, 0]
